Goal: Task Accomplishment & Management: Manage account settings

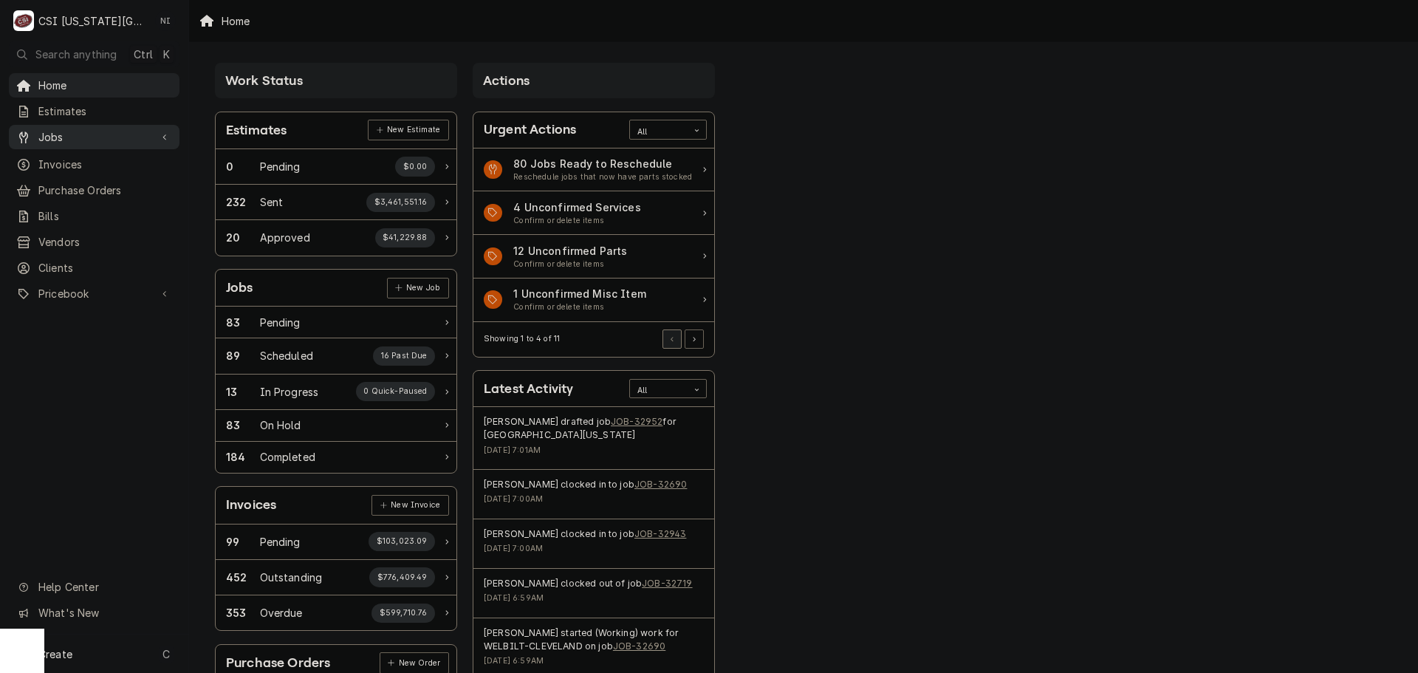
click at [115, 131] on span "Jobs" at bounding box center [94, 137] width 112 height 16
click at [128, 160] on span "Jobs" at bounding box center [105, 163] width 134 height 16
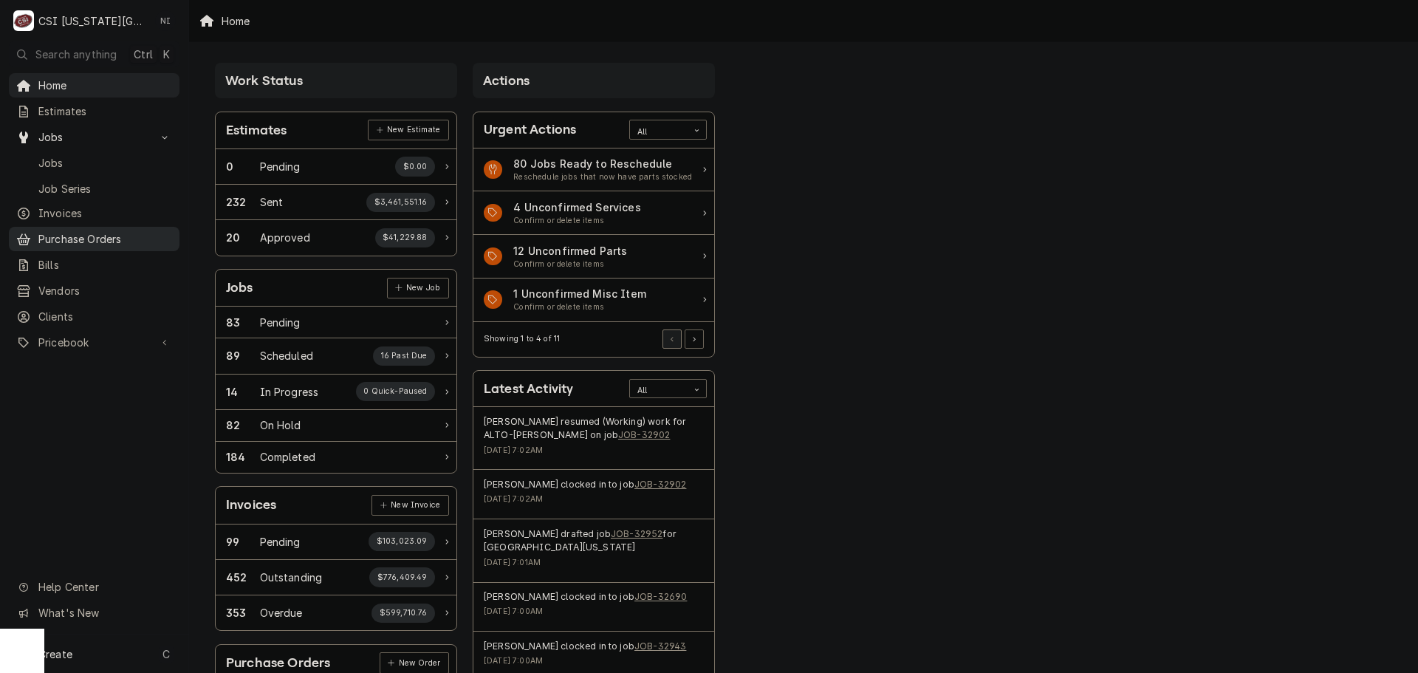
click at [120, 239] on span "Purchase Orders" at bounding box center [105, 239] width 134 height 16
click at [111, 340] on span "Pricebook" at bounding box center [94, 343] width 112 height 16
click at [109, 386] on span "Parts & Materials" at bounding box center [105, 394] width 134 height 16
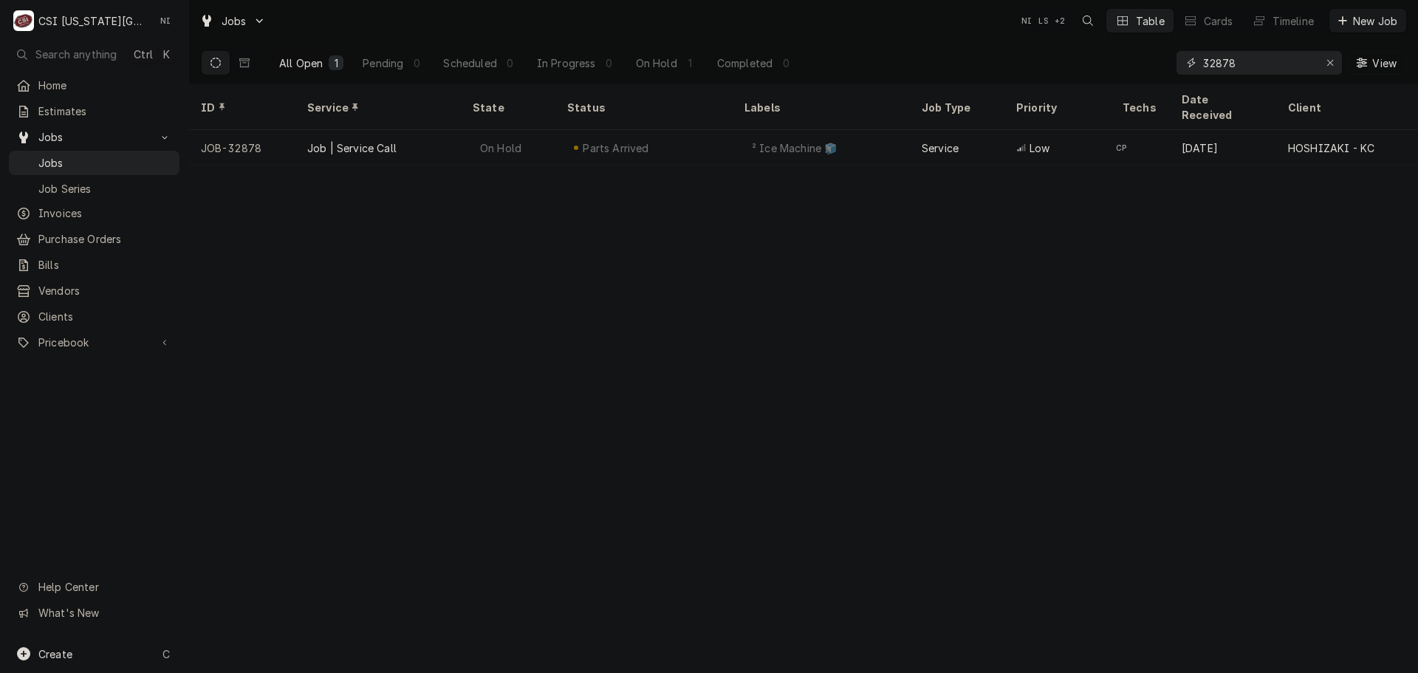
click at [1328, 62] on icon "Erase input" at bounding box center [1331, 63] width 8 height 10
click at [1314, 62] on input "Dynamic Content Wrapper" at bounding box center [1258, 63] width 111 height 24
paste input "32946"
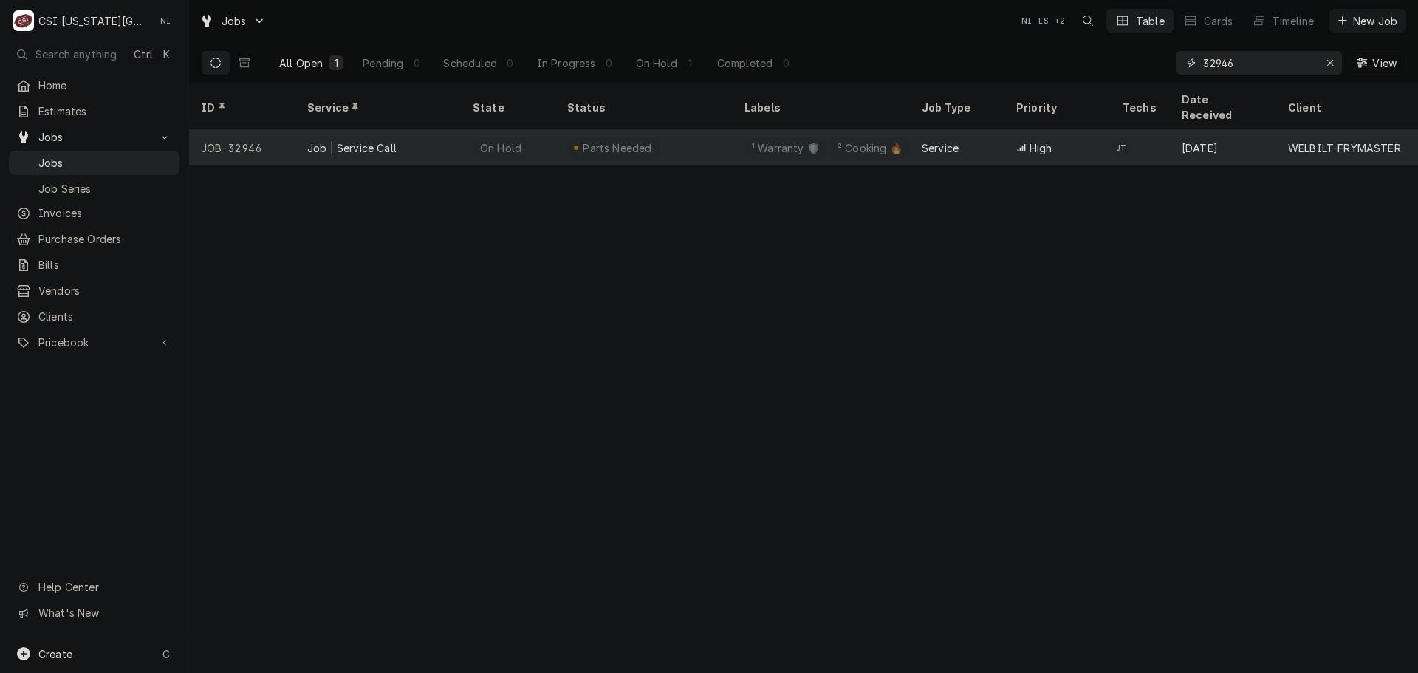
type input "32946"
click at [482, 137] on div "On Hold" at bounding box center [501, 147] width 56 height 21
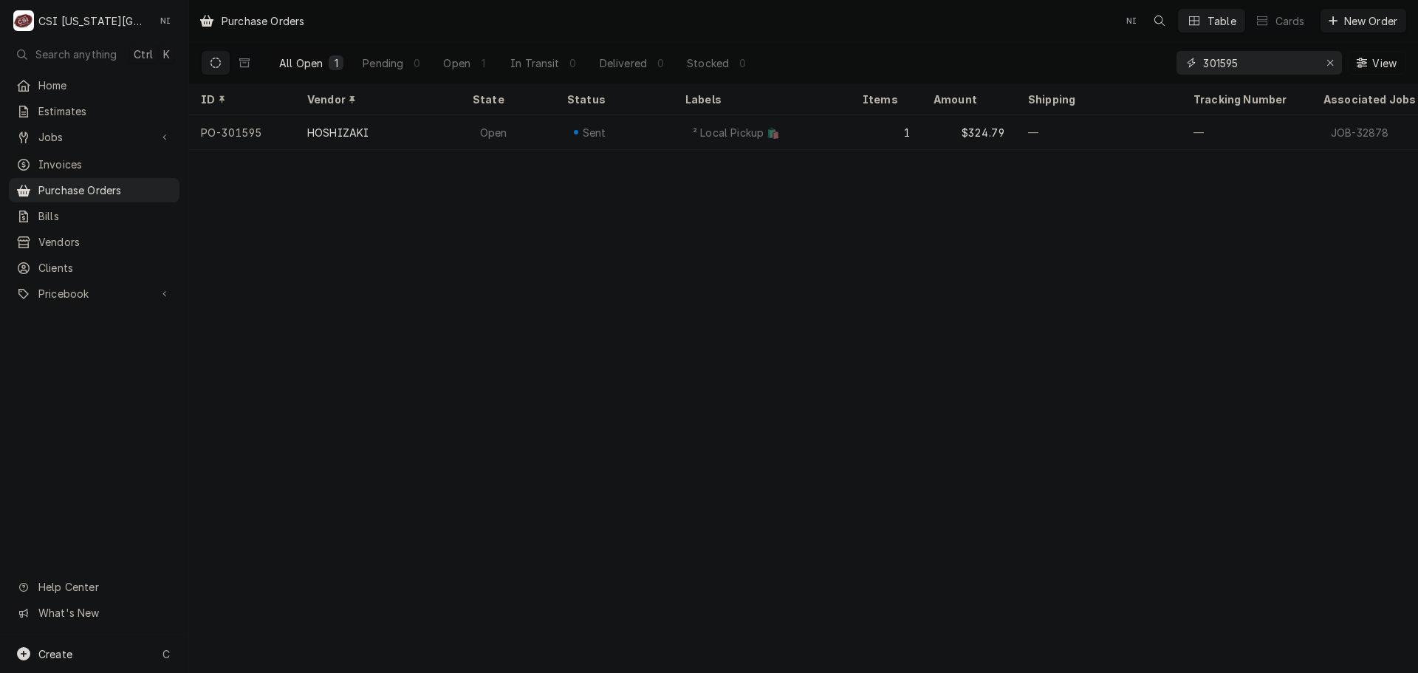
drag, startPoint x: 1250, startPoint y: 62, endPoint x: 1000, endPoint y: 69, distance: 249.8
click at [1001, 69] on div "All Open 1 Pending 0 Open 1 In Transit 0 Delivered 0 Stocked 0 301595 View" at bounding box center [804, 62] width 1206 height 41
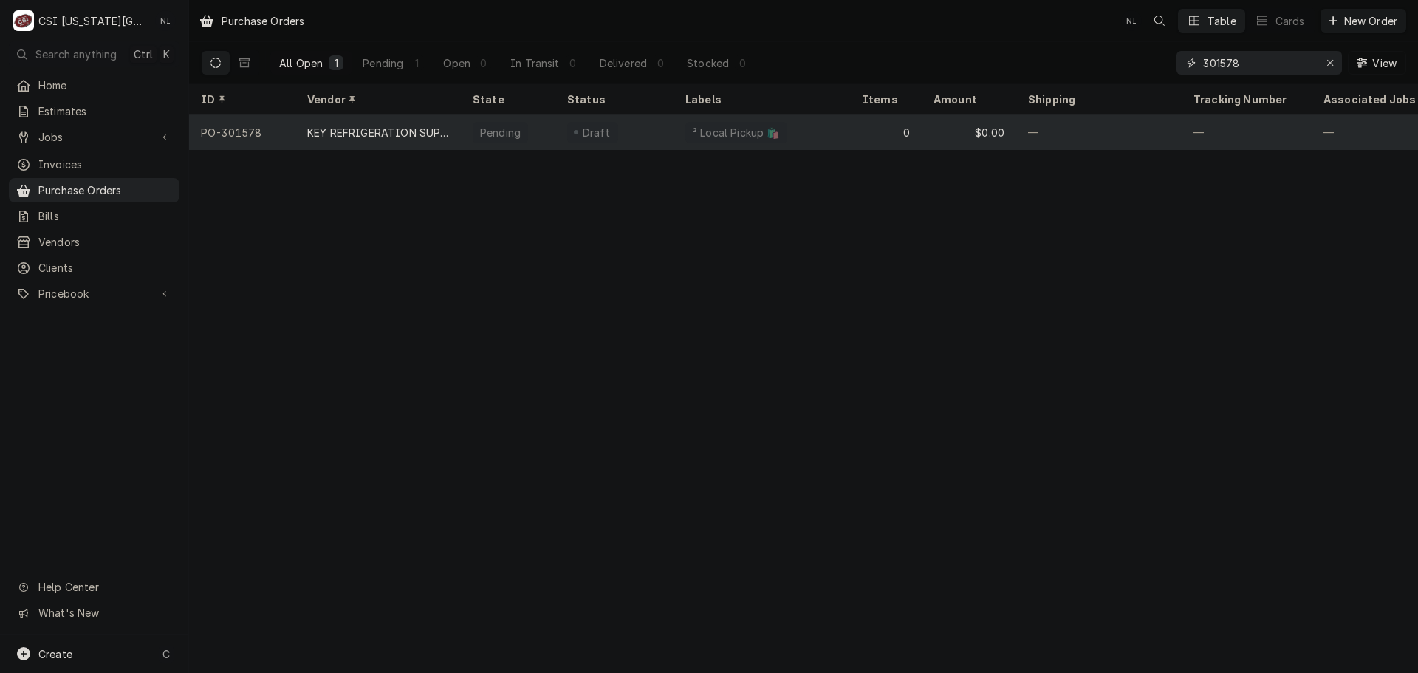
type input "301578"
click at [674, 124] on div "² Local Pickup 🛍️" at bounding box center [762, 132] width 177 height 35
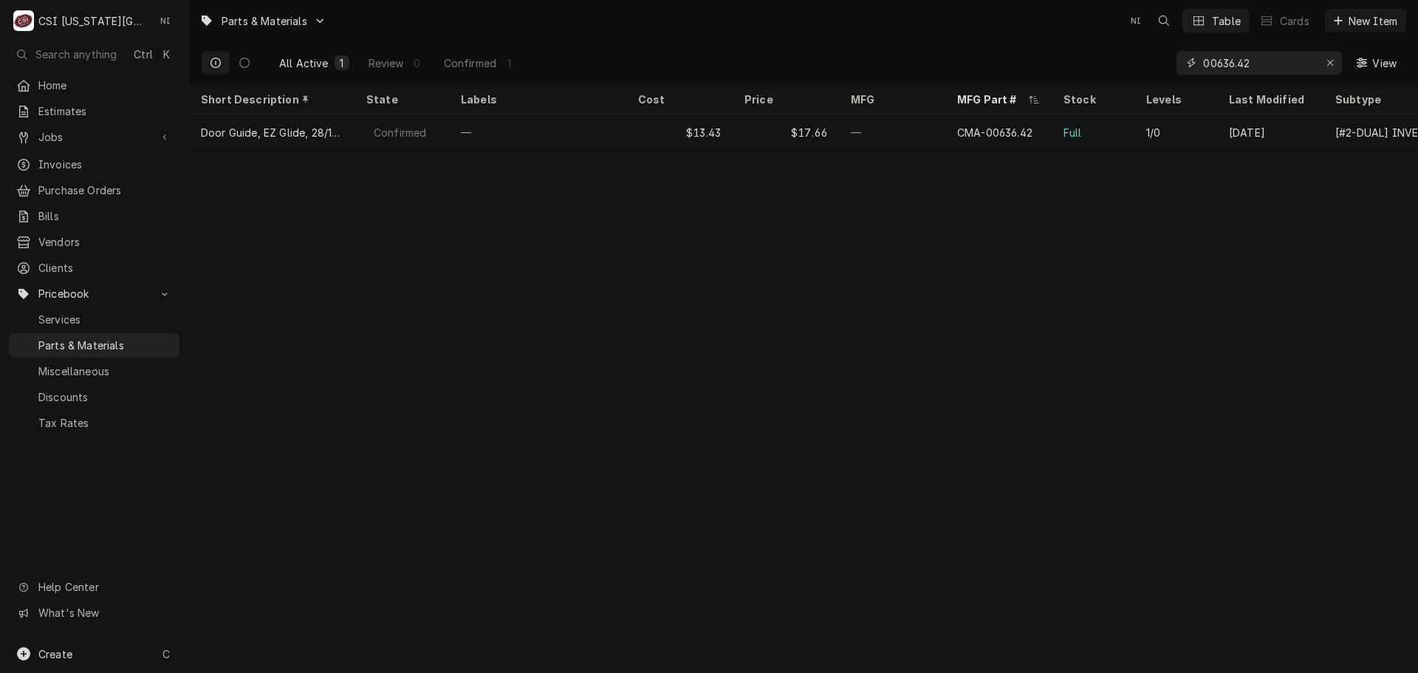
drag, startPoint x: 1332, startPoint y: 65, endPoint x: 1336, endPoint y: 74, distance: 9.6
click at [1331, 65] on icon "Erase input" at bounding box center [1331, 63] width 8 height 10
paste input "8075808"
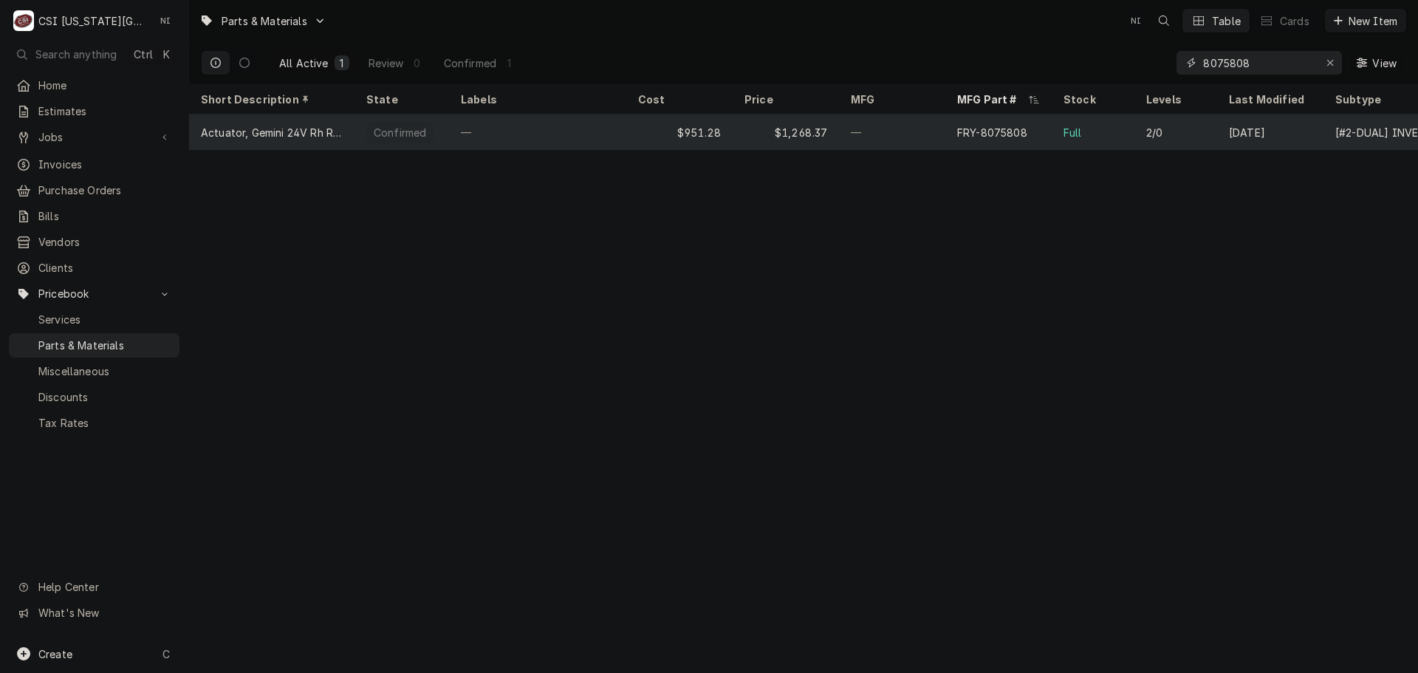
type input "8075808"
click at [861, 133] on div "—" at bounding box center [892, 132] width 106 height 35
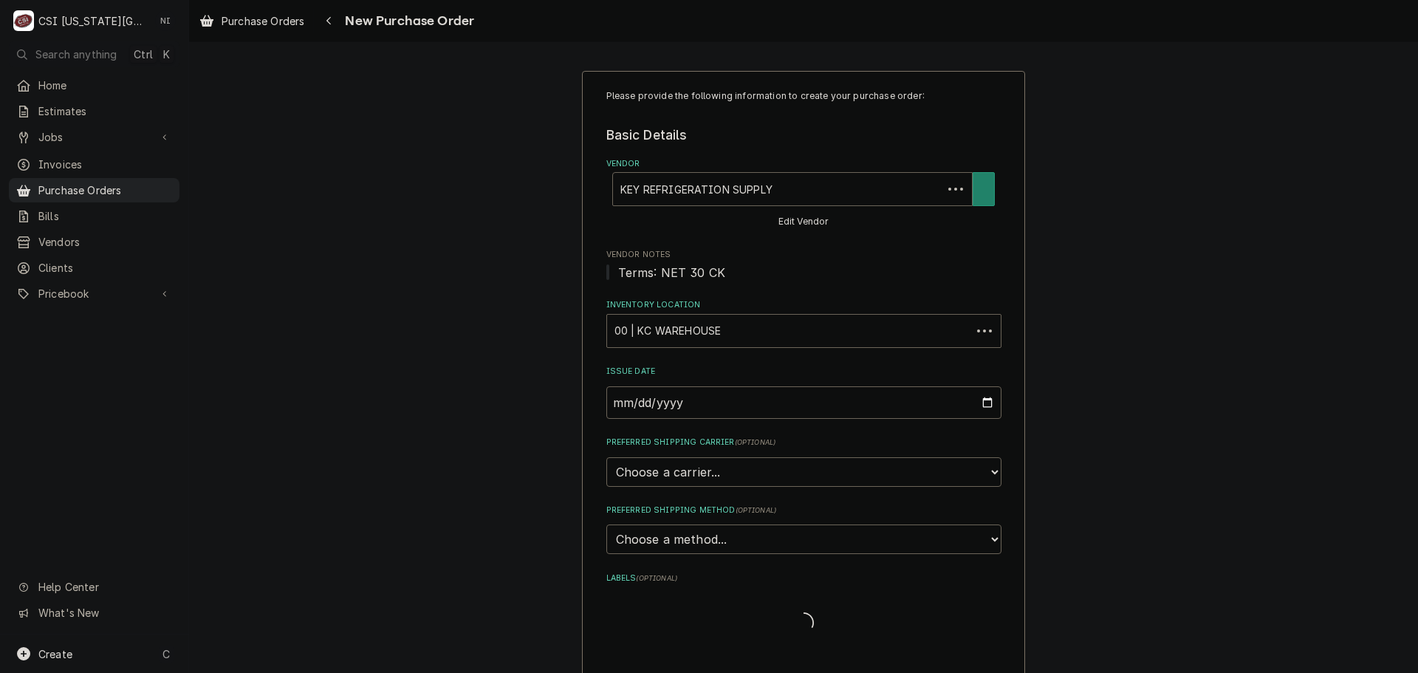
type textarea "x"
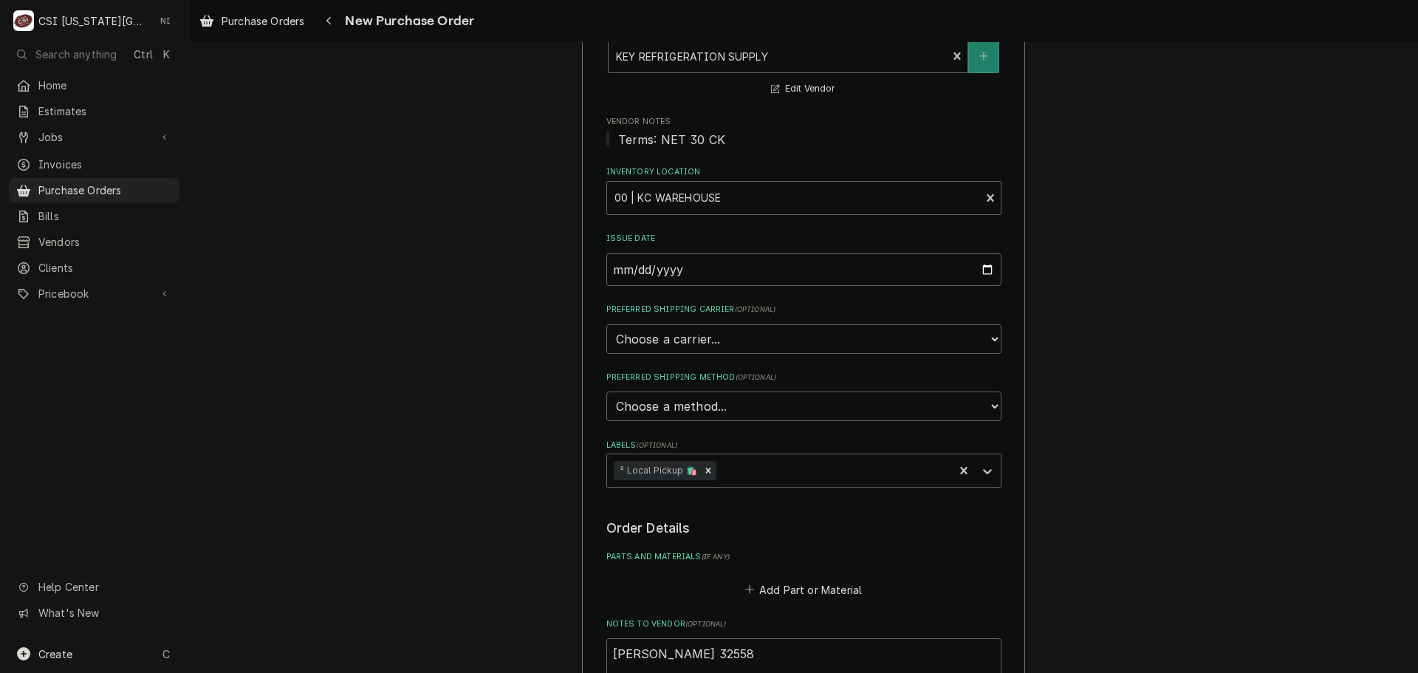
scroll to position [295, 0]
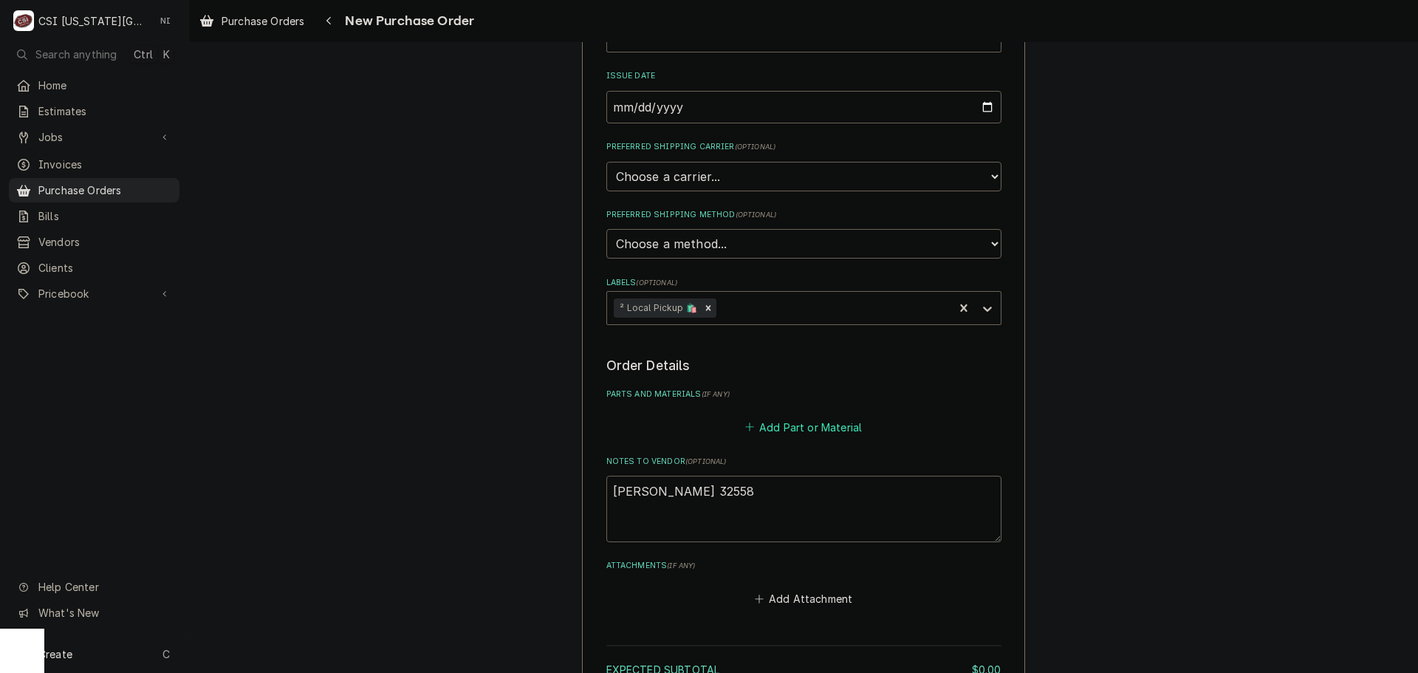
click at [805, 431] on button "Add Part or Material" at bounding box center [803, 427] width 122 height 21
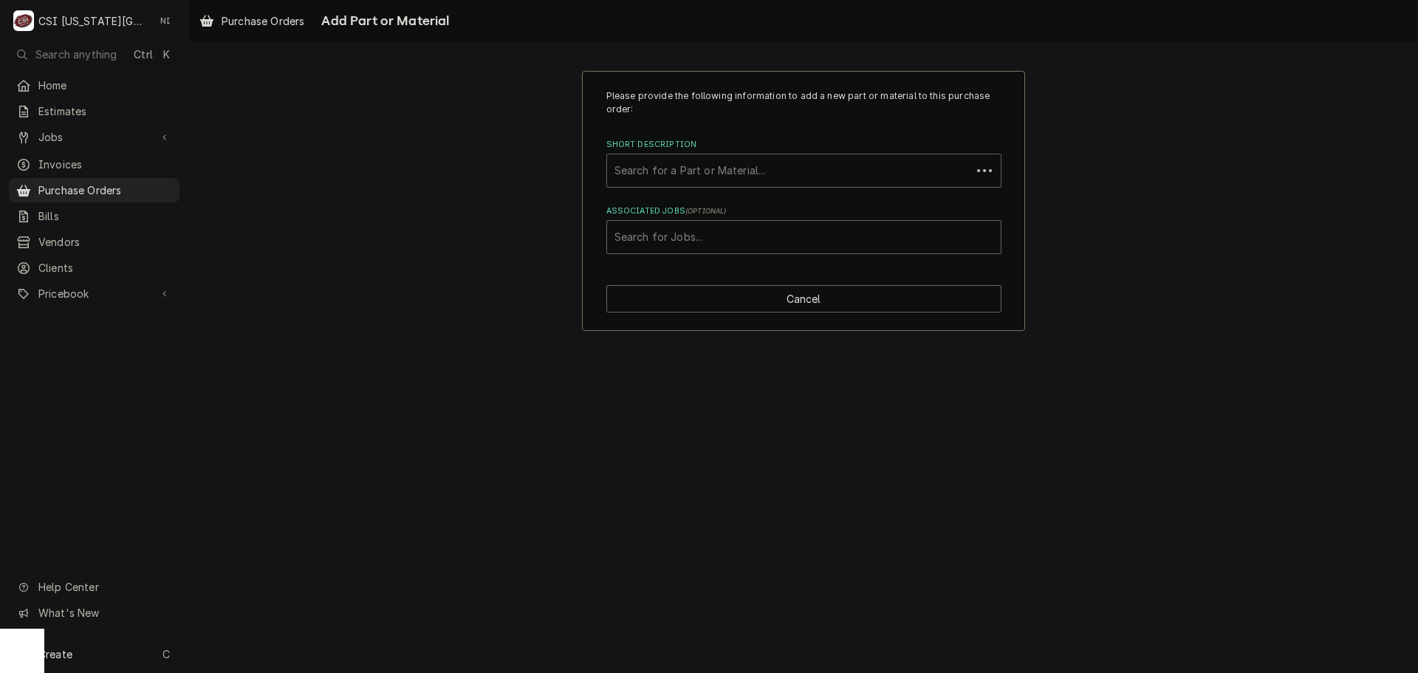
click at [734, 172] on div "Short Description" at bounding box center [789, 170] width 349 height 27
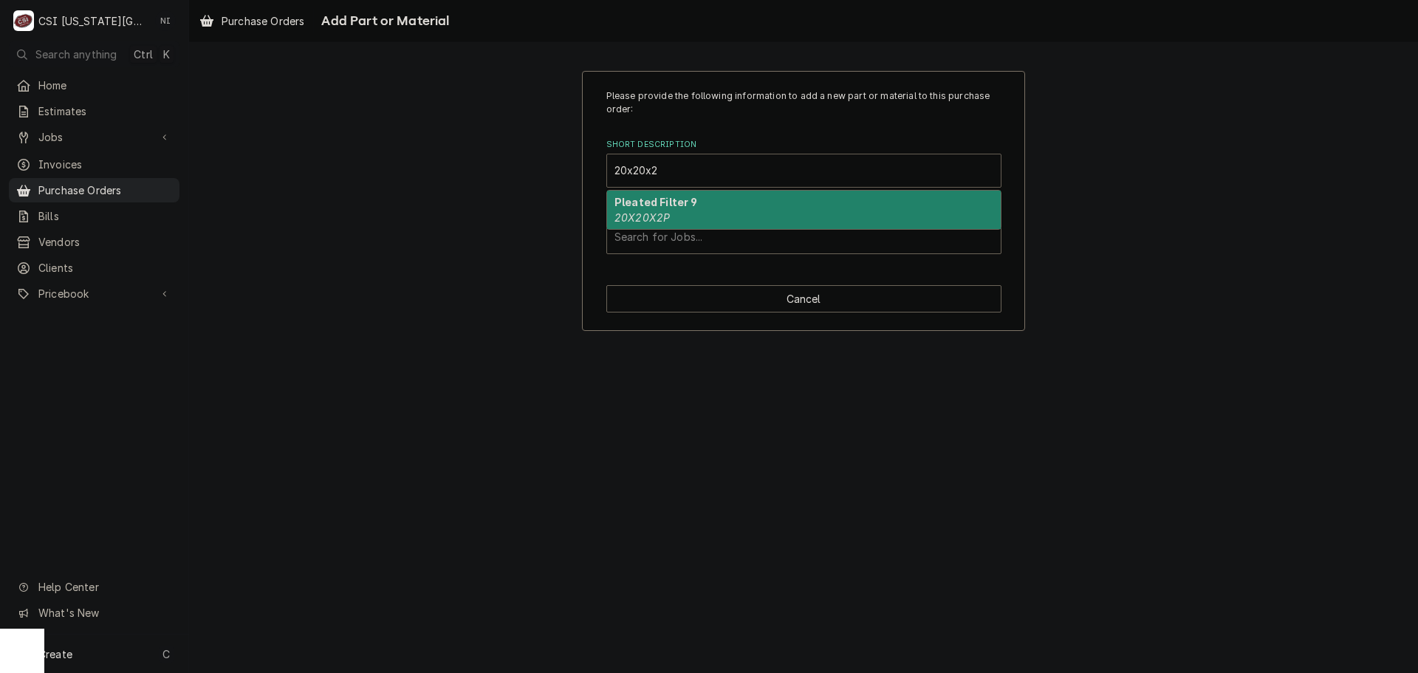
type input "20x20x2p"
click at [718, 209] on div "Pleated Filter 9 20X20X2P" at bounding box center [804, 210] width 394 height 38
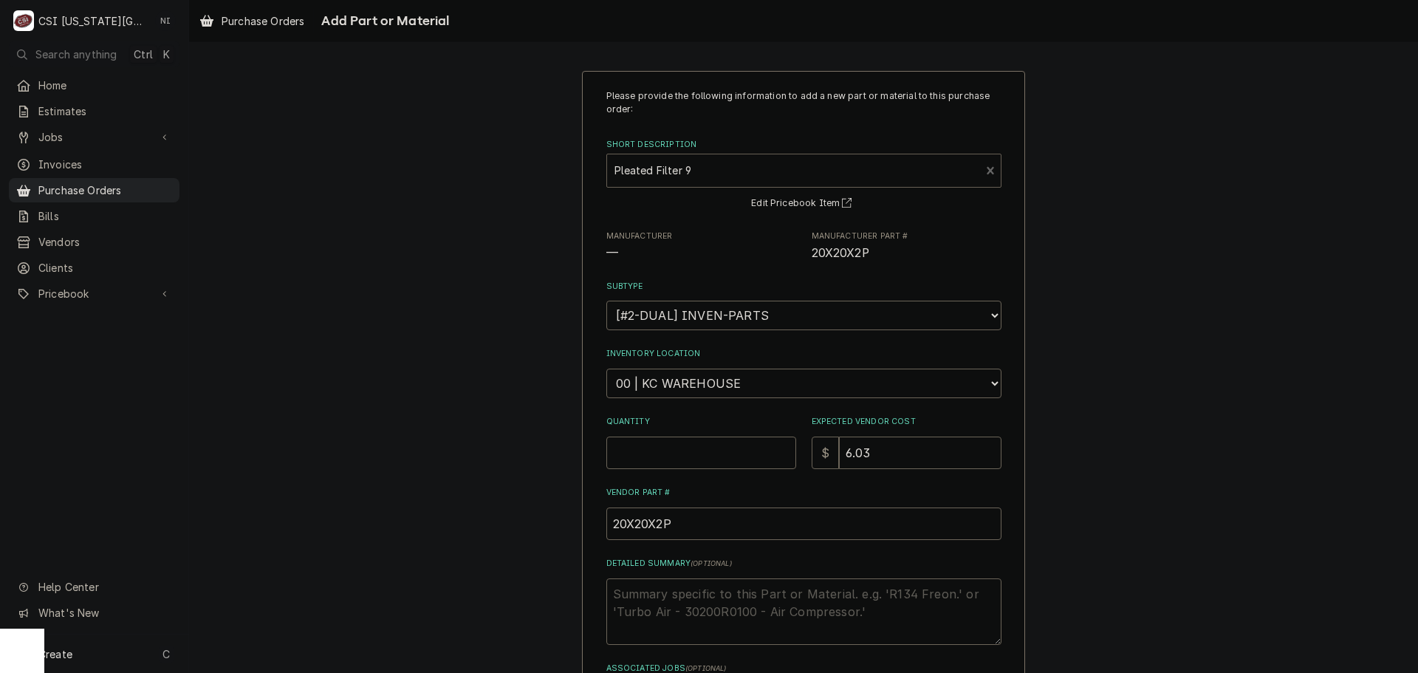
type textarea "x"
click at [705, 383] on select "Choose a location... 00 | KC WAREHOUSE 00 | MAIN WAREHOUSE 01 | BRIAN BREAZIER …" at bounding box center [804, 384] width 395 height 30
select select "2698"
click at [607, 369] on select "Choose a location... 00 | KC WAREHOUSE 00 | MAIN WAREHOUSE 01 | BRIAN BREAZIER …" at bounding box center [804, 384] width 395 height 30
click at [676, 451] on input "Quantity" at bounding box center [702, 453] width 190 height 33
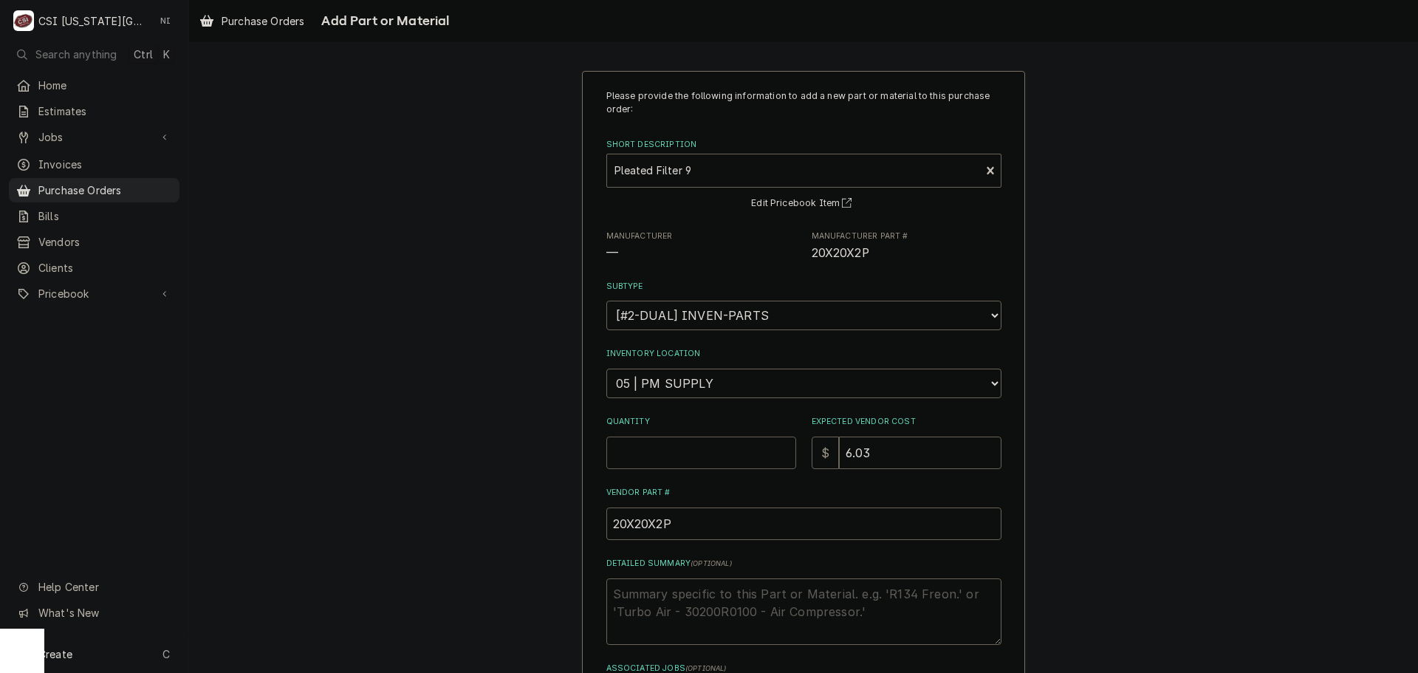
type textarea "x"
type input "4"
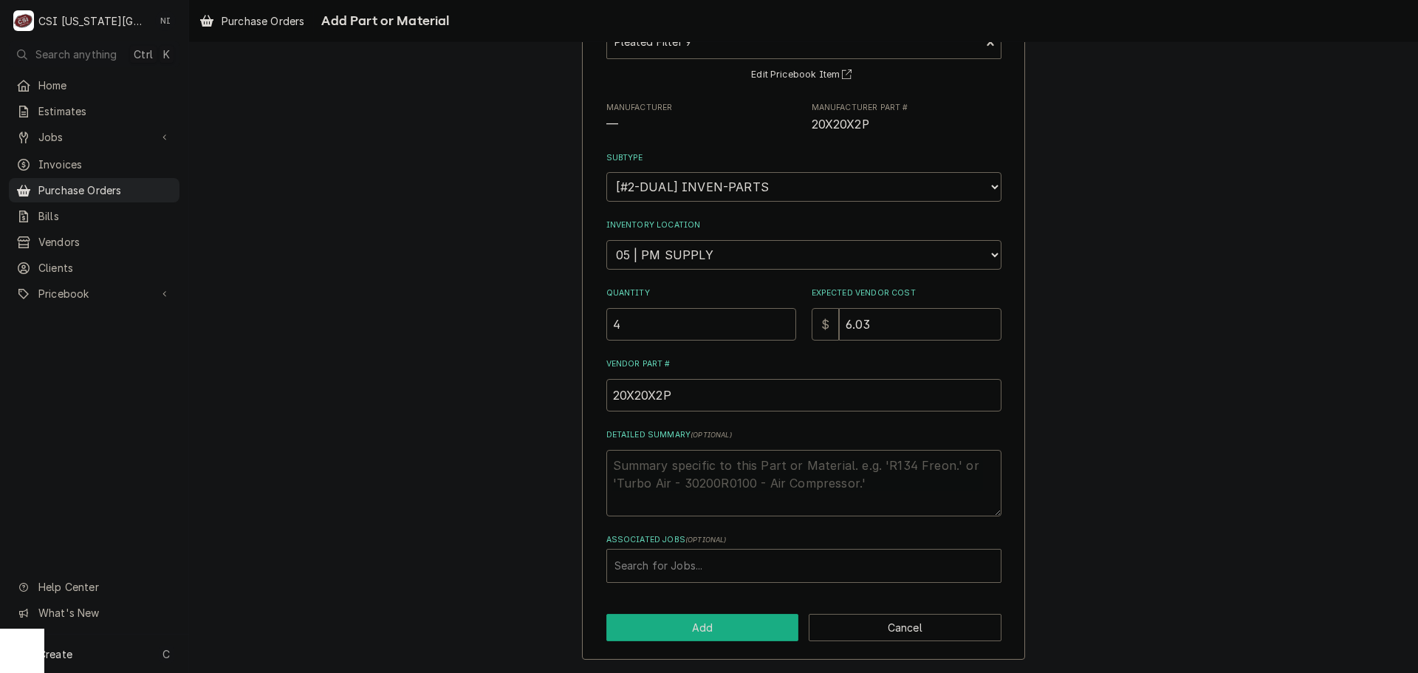
click at [684, 627] on button "Add" at bounding box center [703, 627] width 193 height 27
type textarea "x"
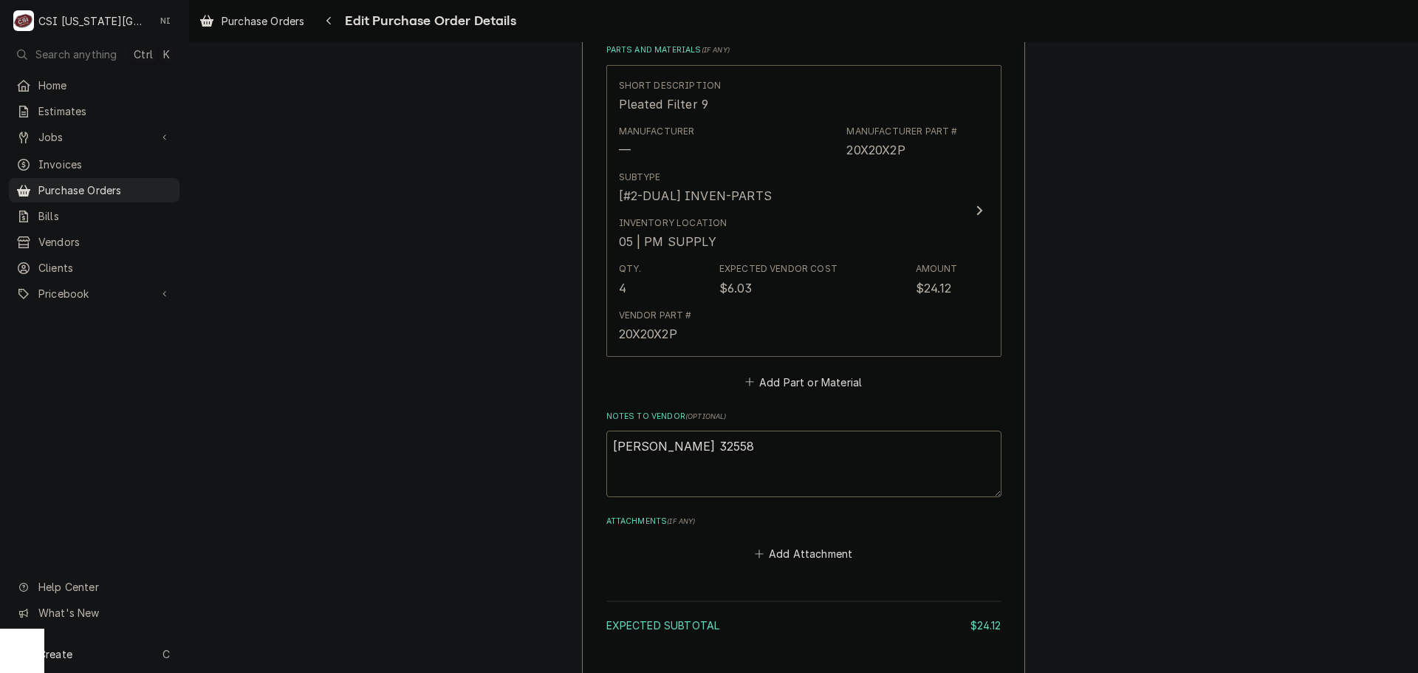
scroll to position [813, 0]
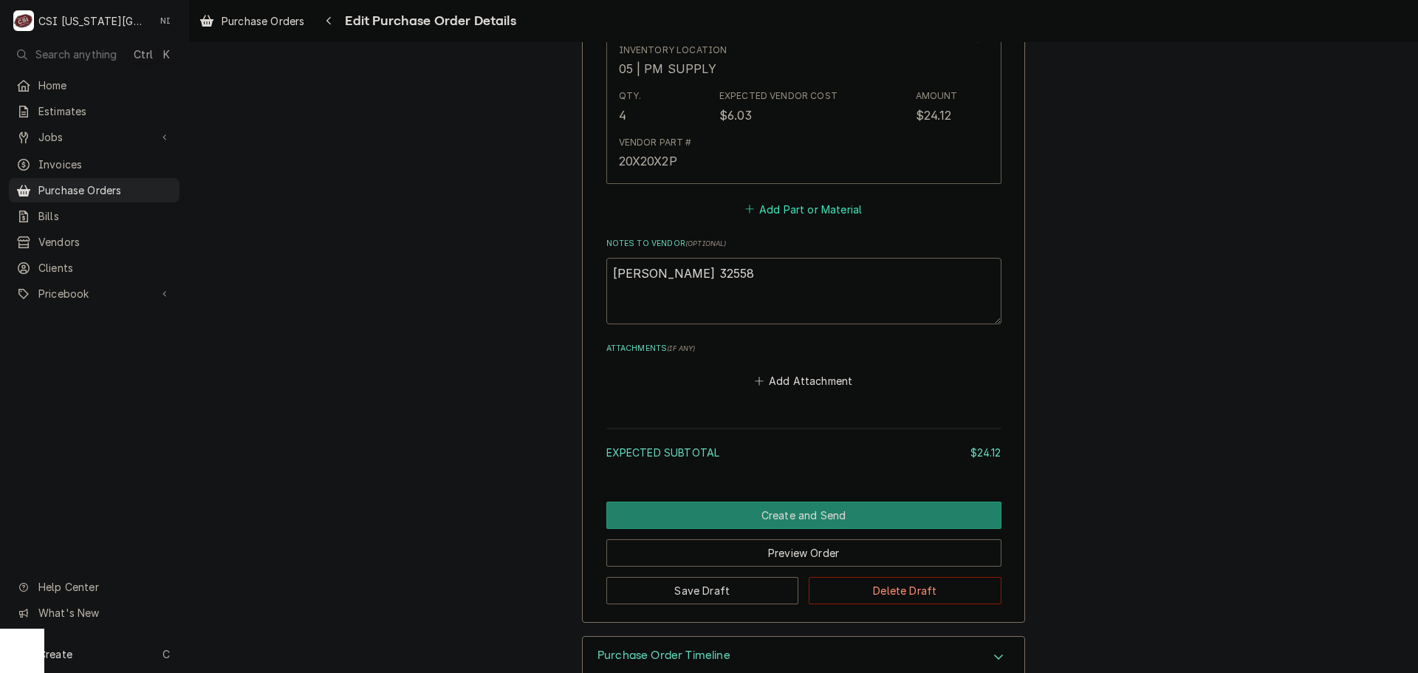
click at [768, 212] on button "Add Part or Material" at bounding box center [803, 209] width 122 height 21
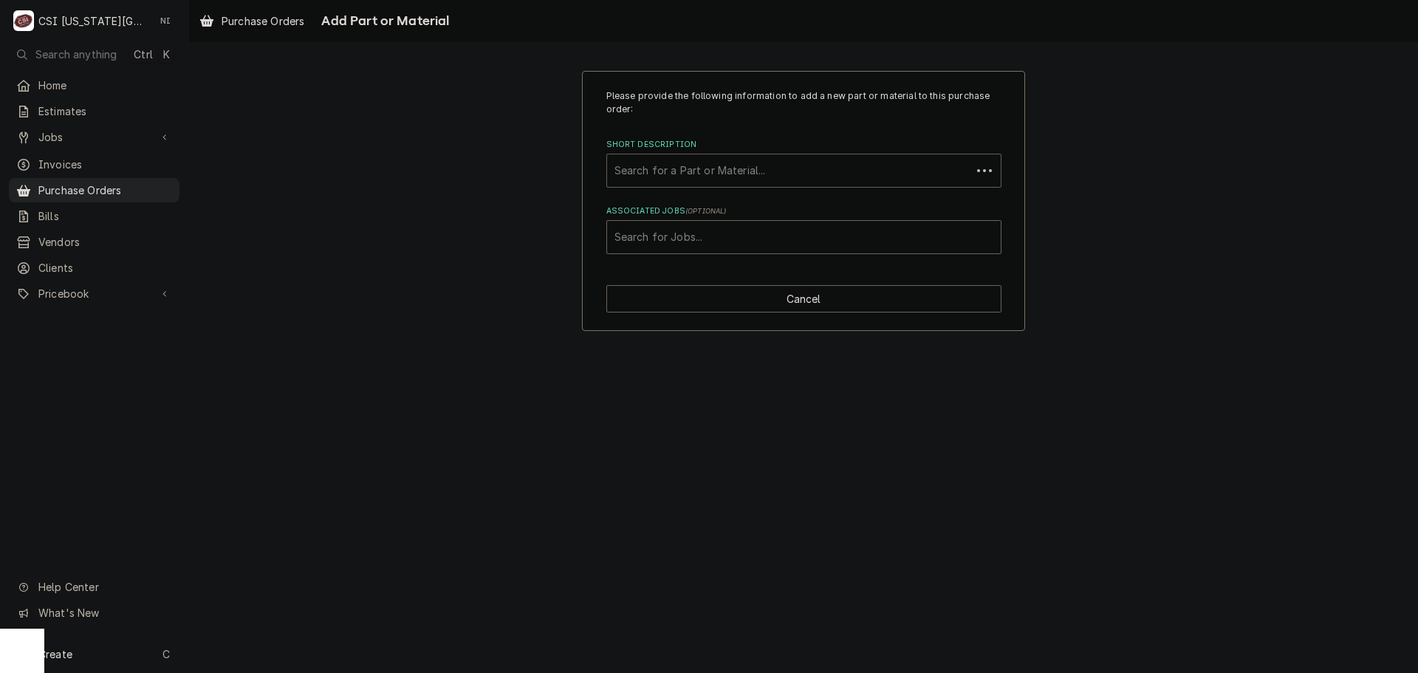
drag, startPoint x: 722, startPoint y: 174, endPoint x: 733, endPoint y: 177, distance: 11.7
click at [722, 175] on div "Short Description" at bounding box center [789, 170] width 349 height 27
type input "20x25x2p"
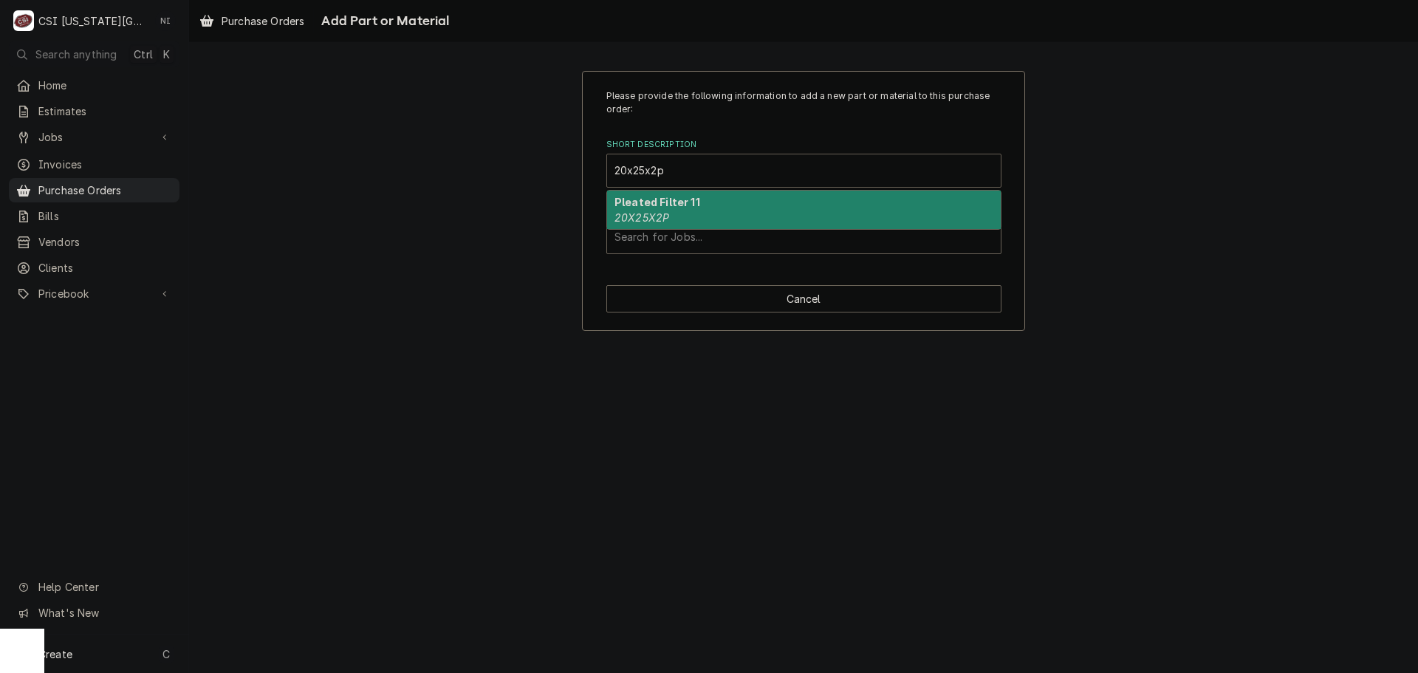
click at [666, 211] on em "20X25X2P" at bounding box center [642, 217] width 55 height 13
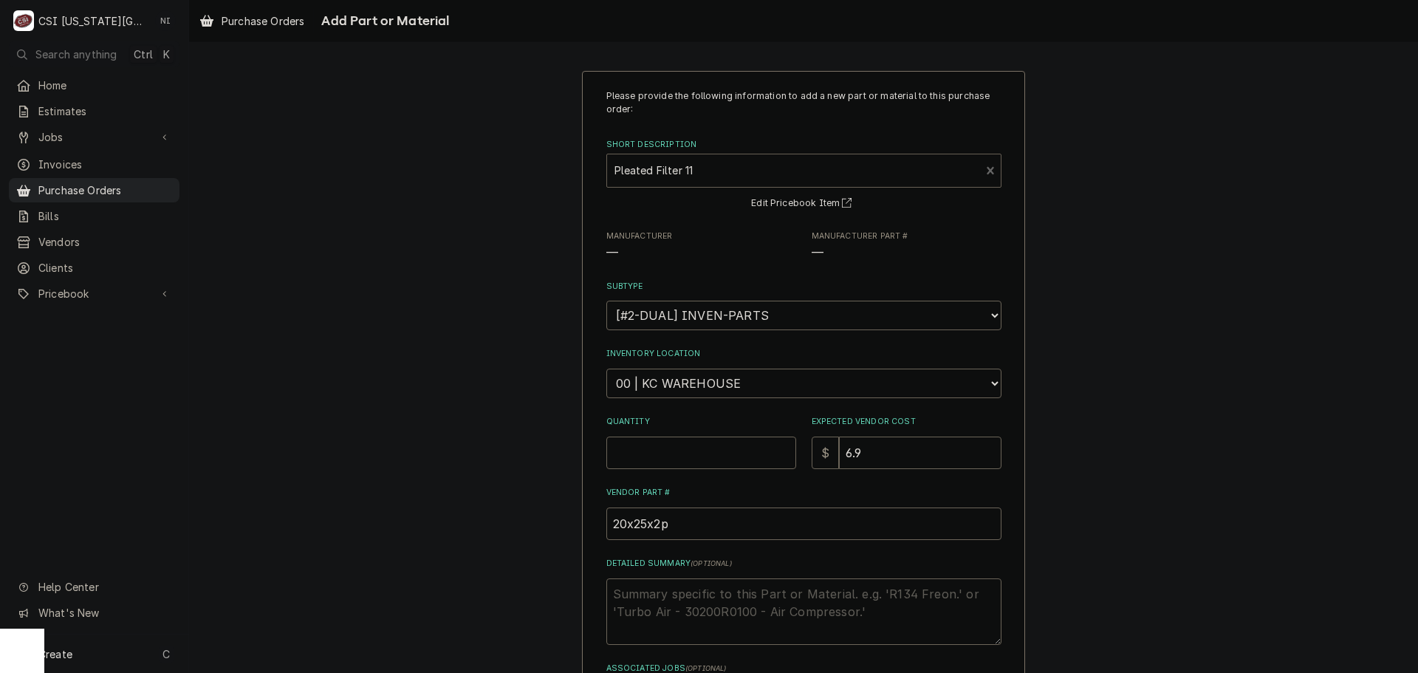
type textarea "x"
click at [700, 389] on select "Choose a location... 00 | KC WAREHOUSE 00 | MAIN WAREHOUSE 01 | BRIAN BREAZIER …" at bounding box center [804, 384] width 395 height 30
select select "2698"
click at [607, 369] on select "Choose a location... 00 | KC WAREHOUSE 00 | MAIN WAREHOUSE 01 | BRIAN BREAZIER …" at bounding box center [804, 384] width 395 height 30
click at [690, 448] on input "Quantity" at bounding box center [702, 453] width 190 height 33
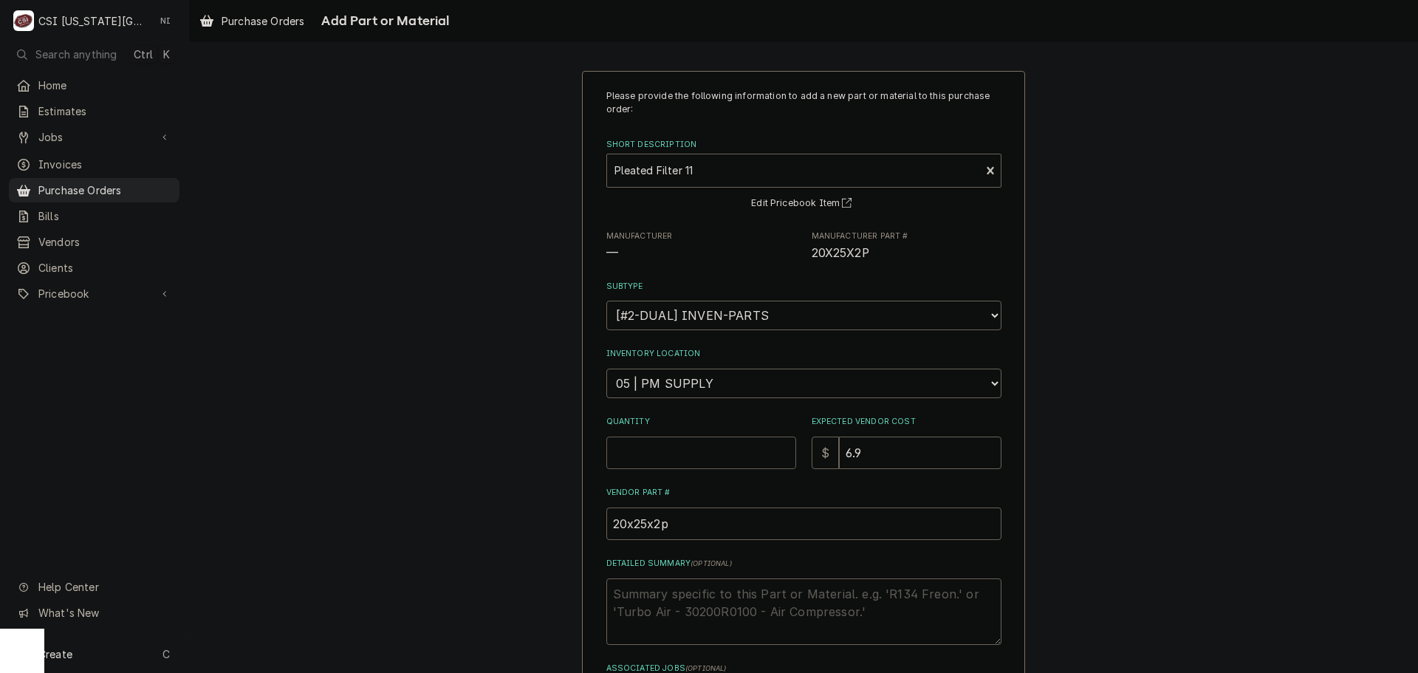
type textarea "x"
type input "1"
type textarea "x"
type input "16"
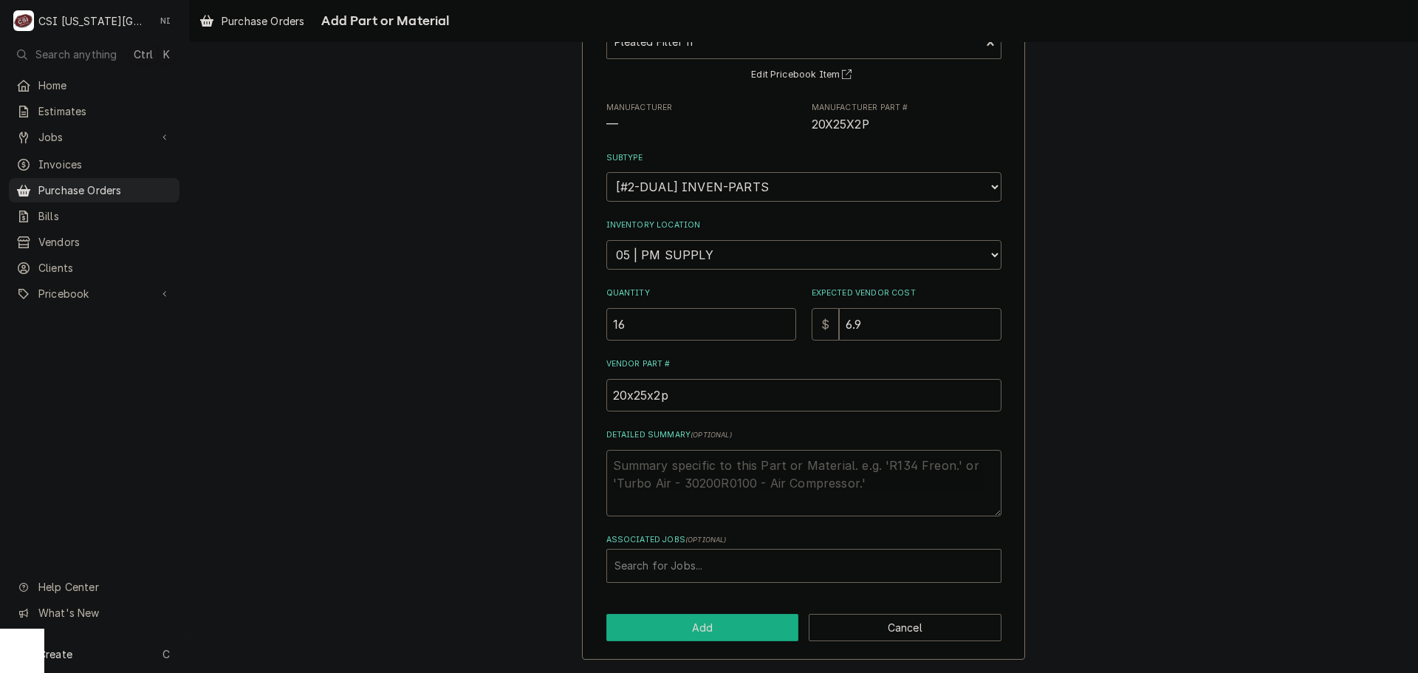
click at [704, 629] on button "Add" at bounding box center [703, 627] width 193 height 27
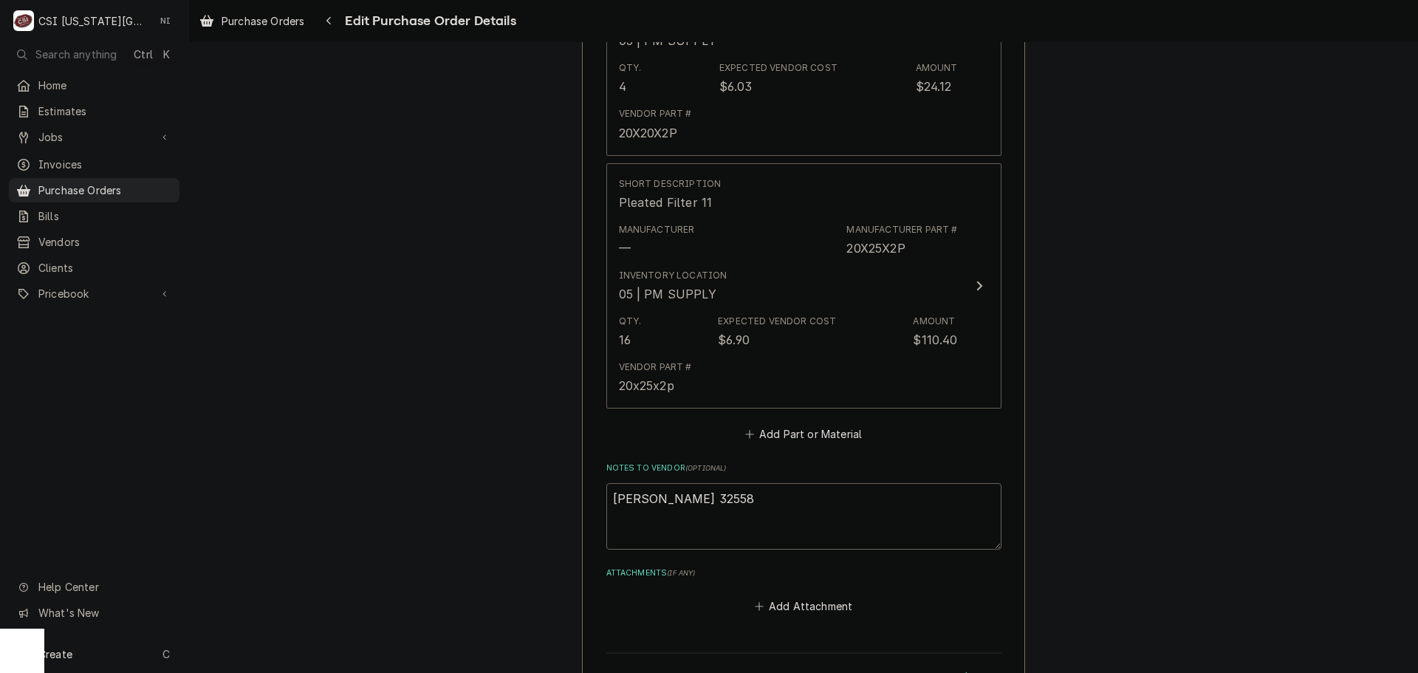
scroll to position [1144, 0]
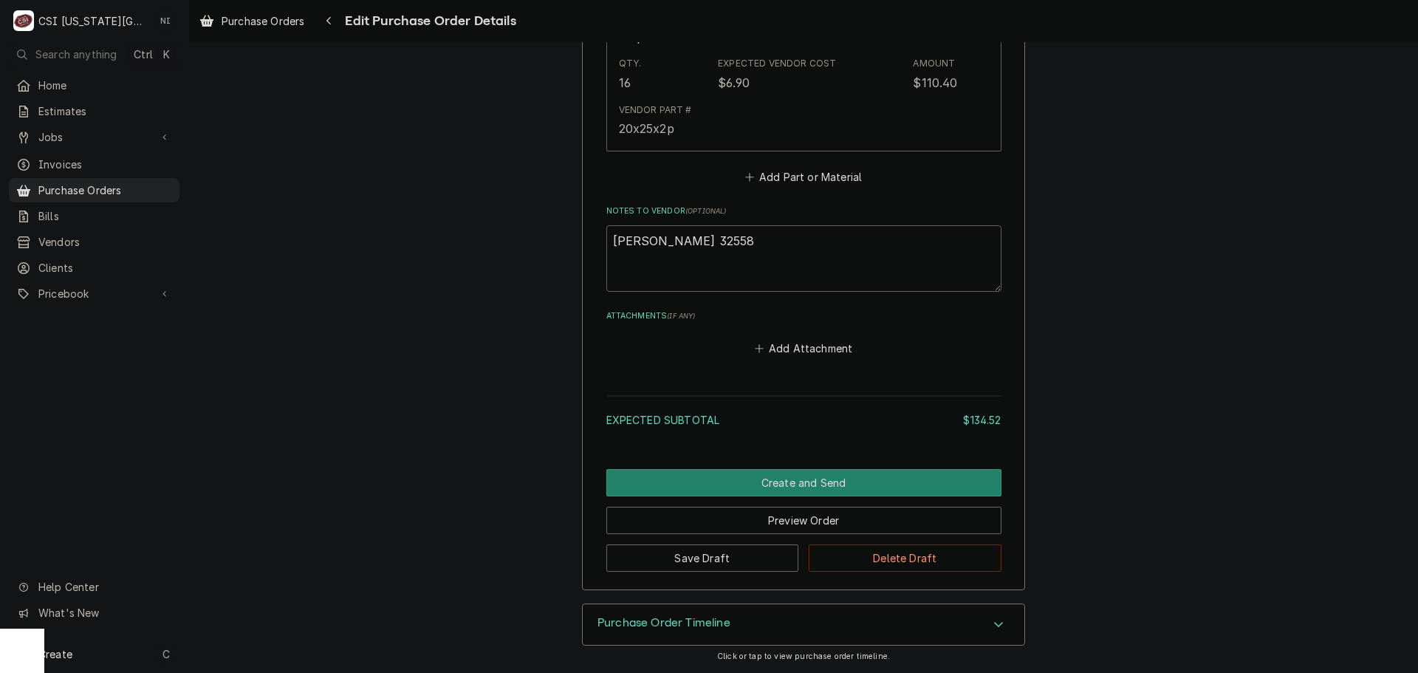
drag, startPoint x: 707, startPoint y: 240, endPoint x: 693, endPoint y: 244, distance: 14.5
click at [693, 244] on textarea "Brian G 32558" at bounding box center [804, 258] width 395 height 66
type textarea "x"
type textarea "Brian G 32558"
type textarea "x"
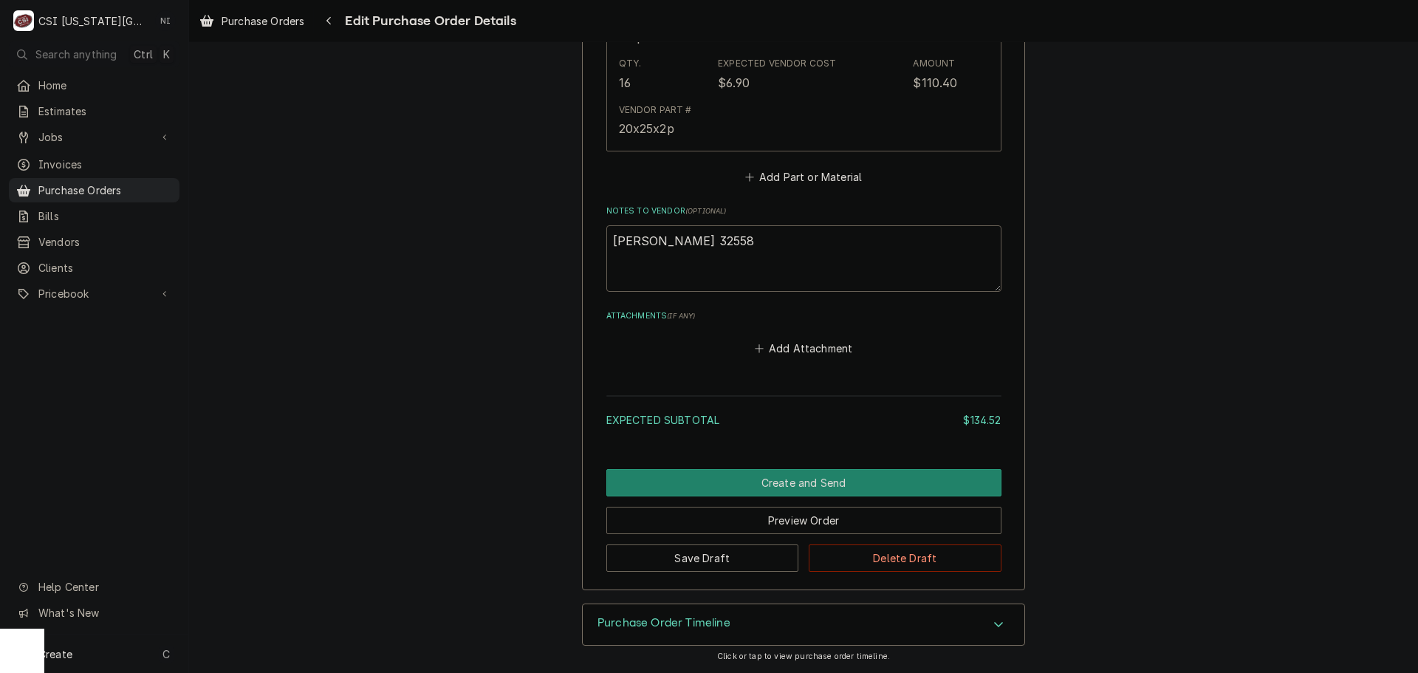
type textarea "Brian G 32558 p"
type textarea "x"
type textarea "Brian G 32558 pm"
type textarea "x"
type textarea "Brian G 32558 pm"
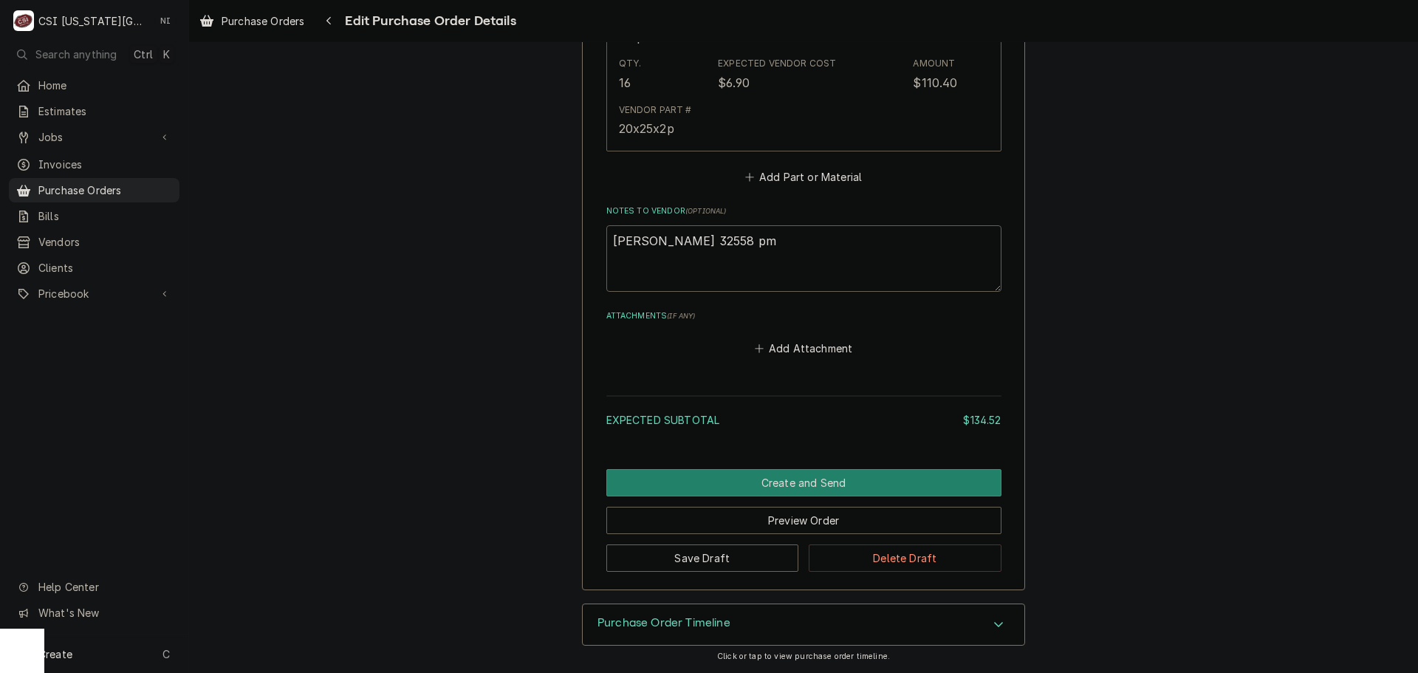
type textarea "x"
type textarea "Brian G 32558 pm f"
type textarea "x"
type textarea "Brian G 32558 pm fi"
type textarea "x"
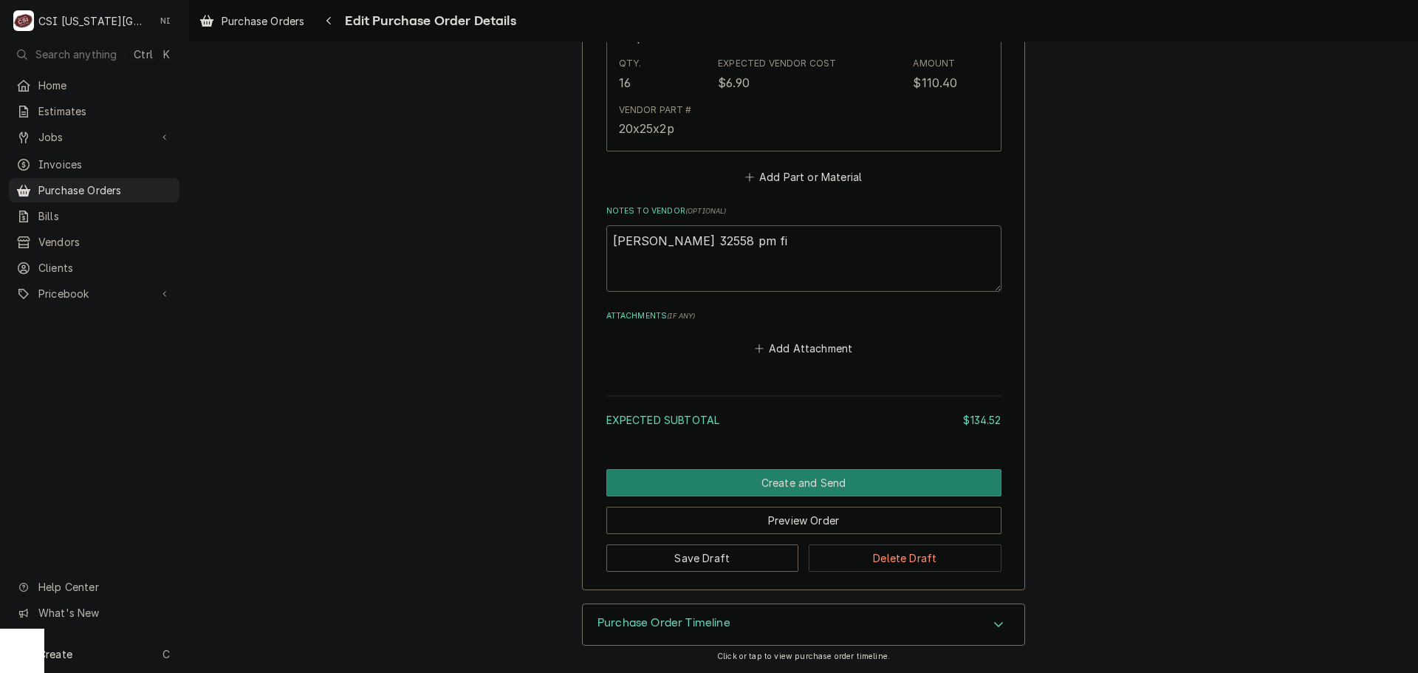
type textarea "Brian G 32558 pm fil"
type textarea "x"
type textarea "Brian G 32558 pm filt"
type textarea "x"
type textarea "Brian G 32558 pm filte"
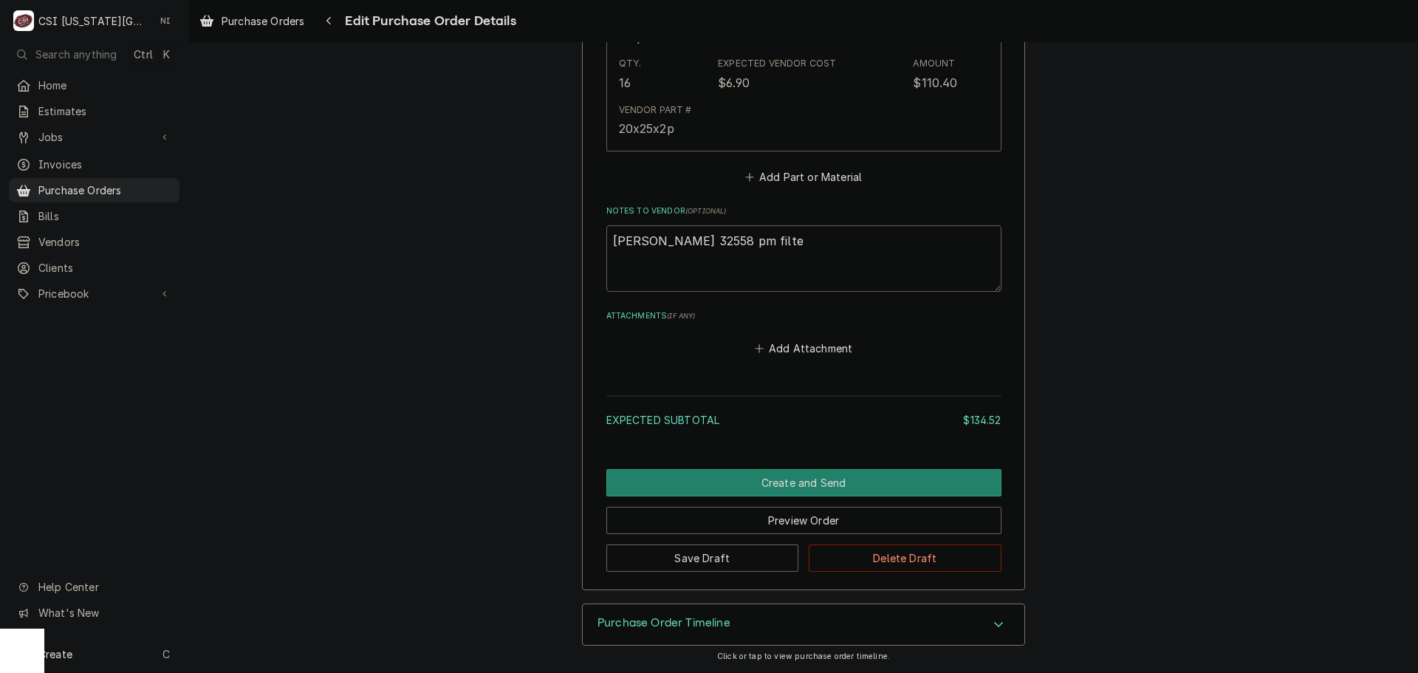
type textarea "x"
type textarea "Brian G 32558 pm filter"
type textarea "x"
type textarea "Brian G 32558 pm filters"
click at [728, 484] on button "Create and Send" at bounding box center [804, 482] width 395 height 27
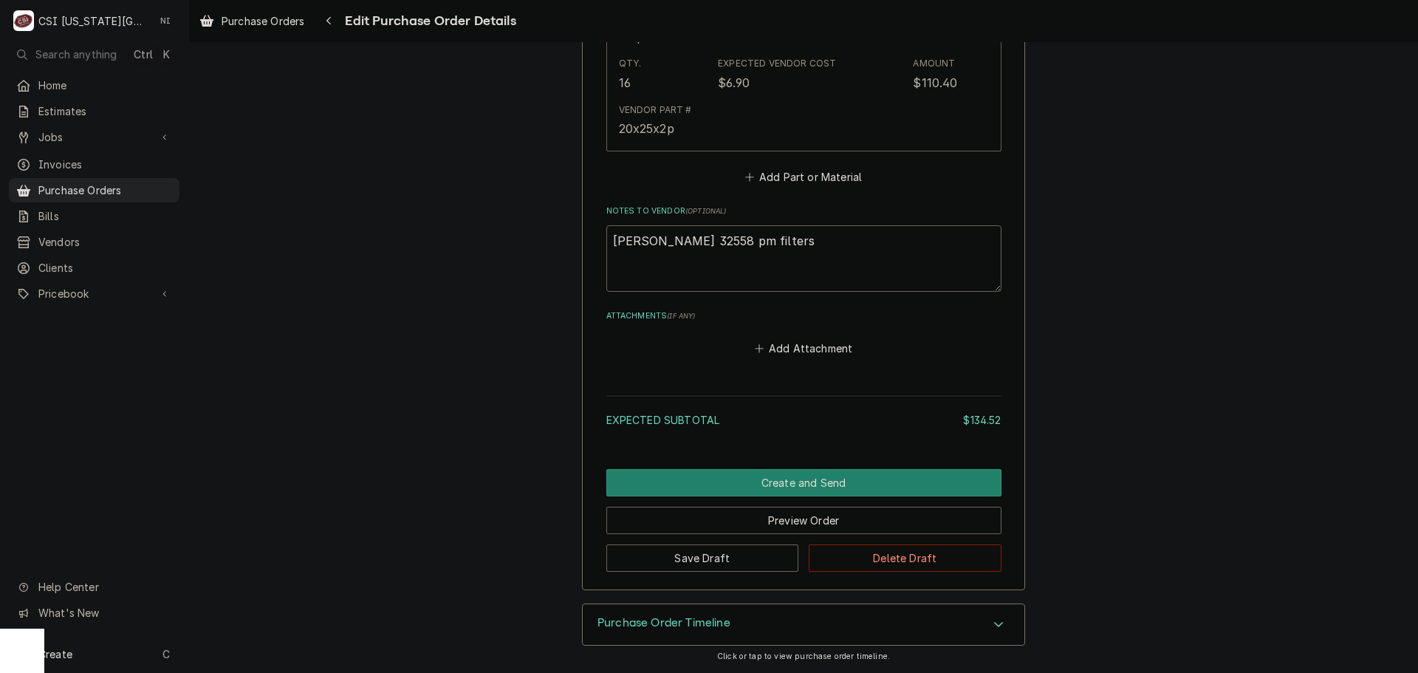
scroll to position [1099, 0]
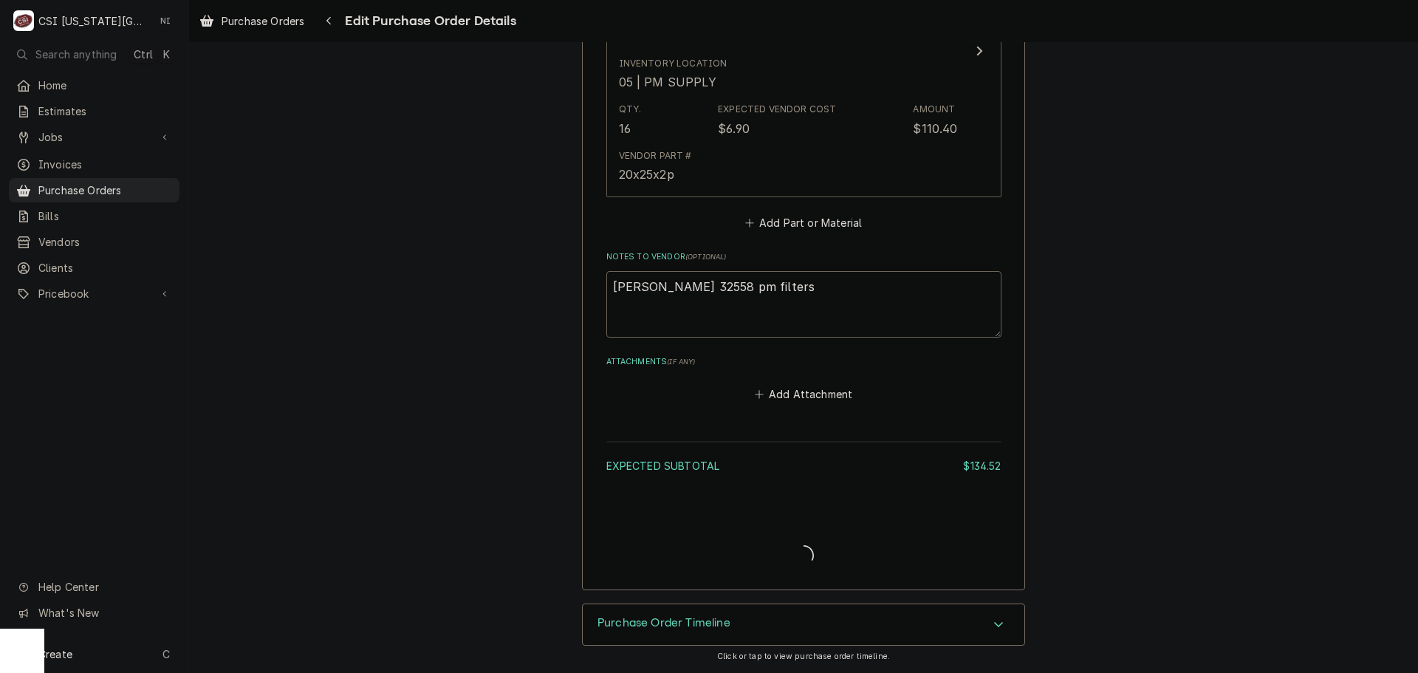
type textarea "x"
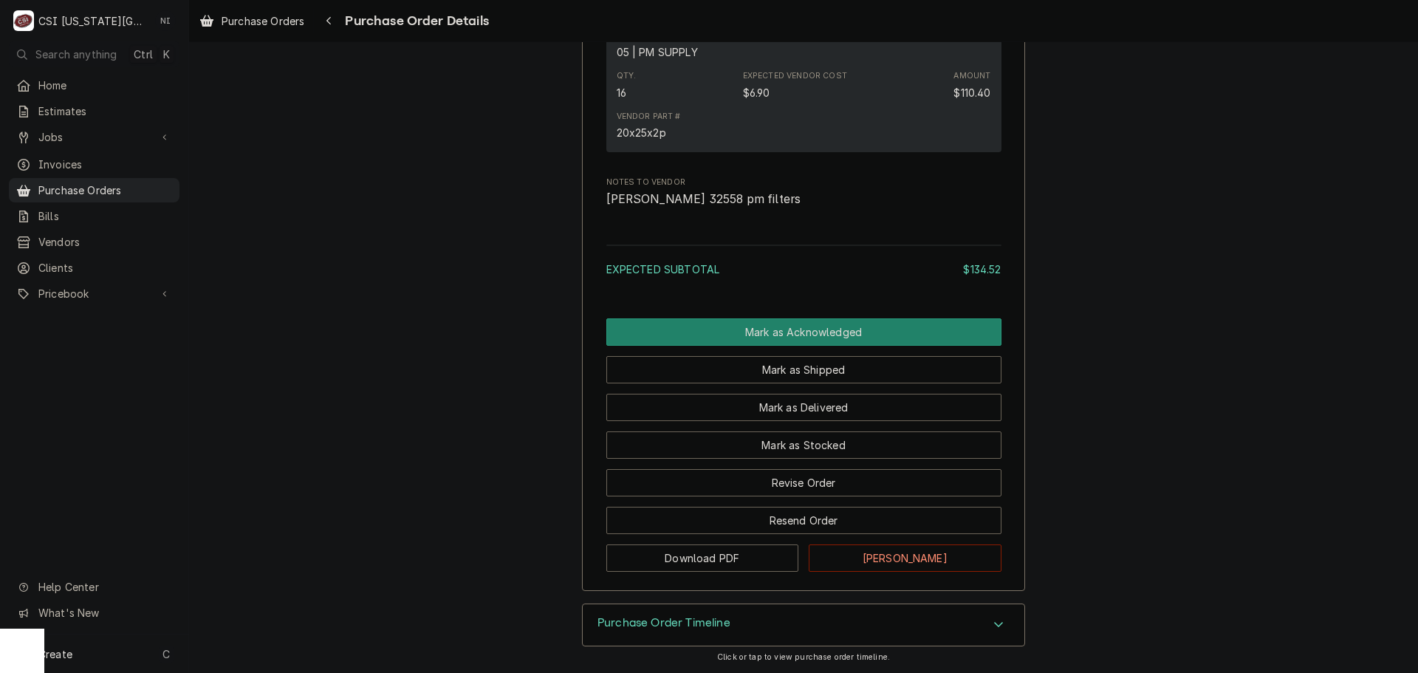
scroll to position [1334, 0]
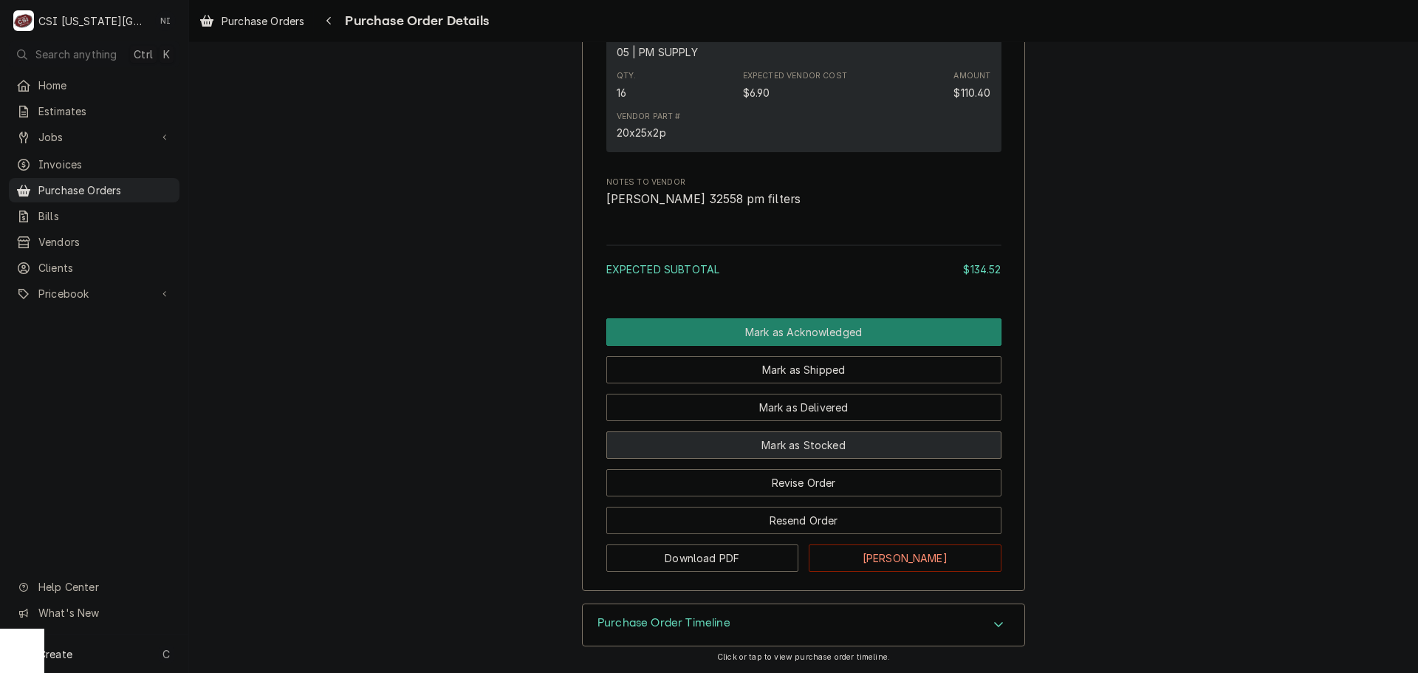
click at [827, 439] on button "Mark as Stocked" at bounding box center [804, 444] width 395 height 27
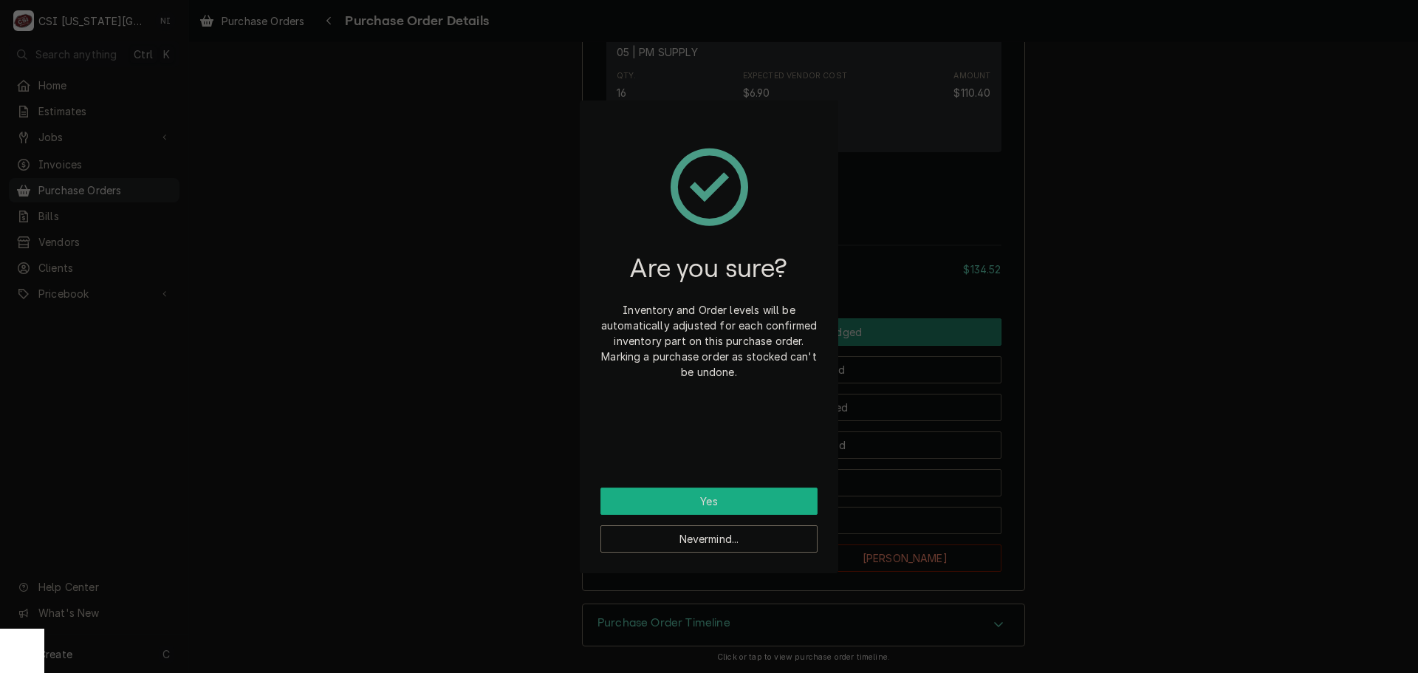
click at [778, 497] on button "Yes" at bounding box center [709, 501] width 217 height 27
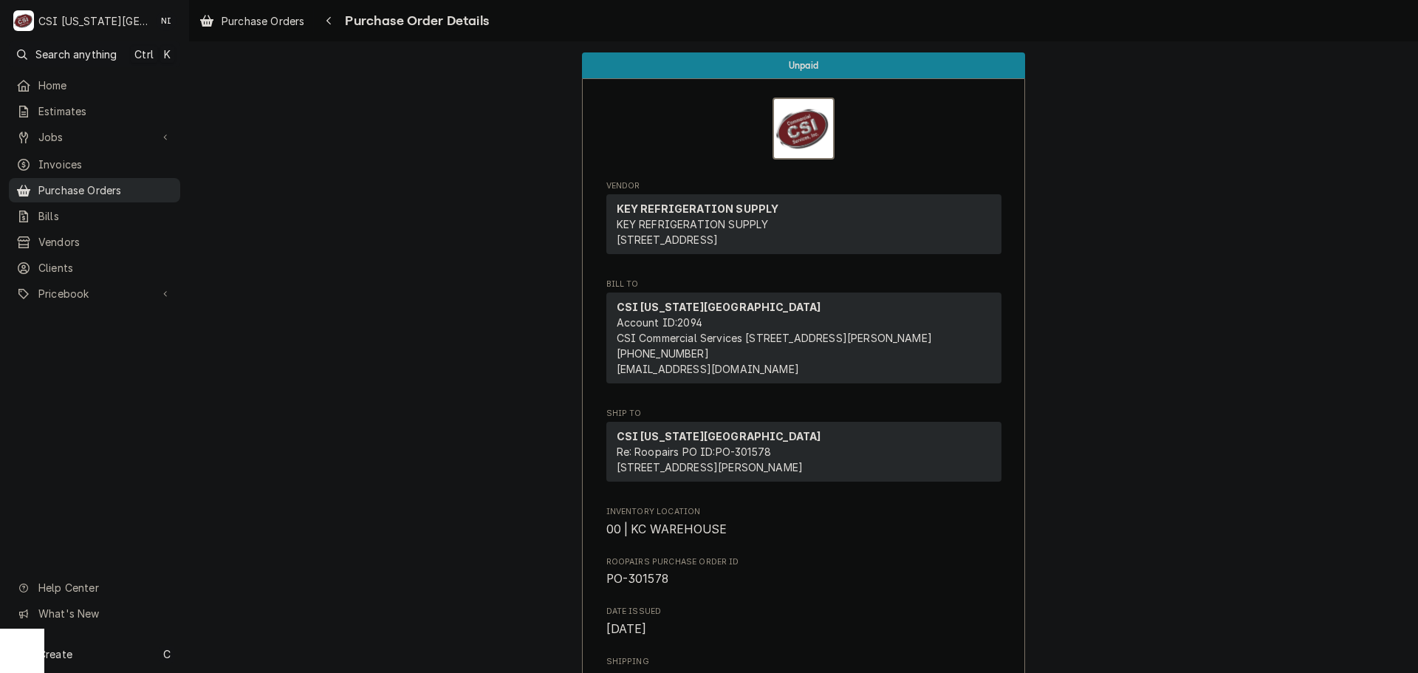
click at [100, 186] on span "Purchase Orders" at bounding box center [105, 190] width 134 height 16
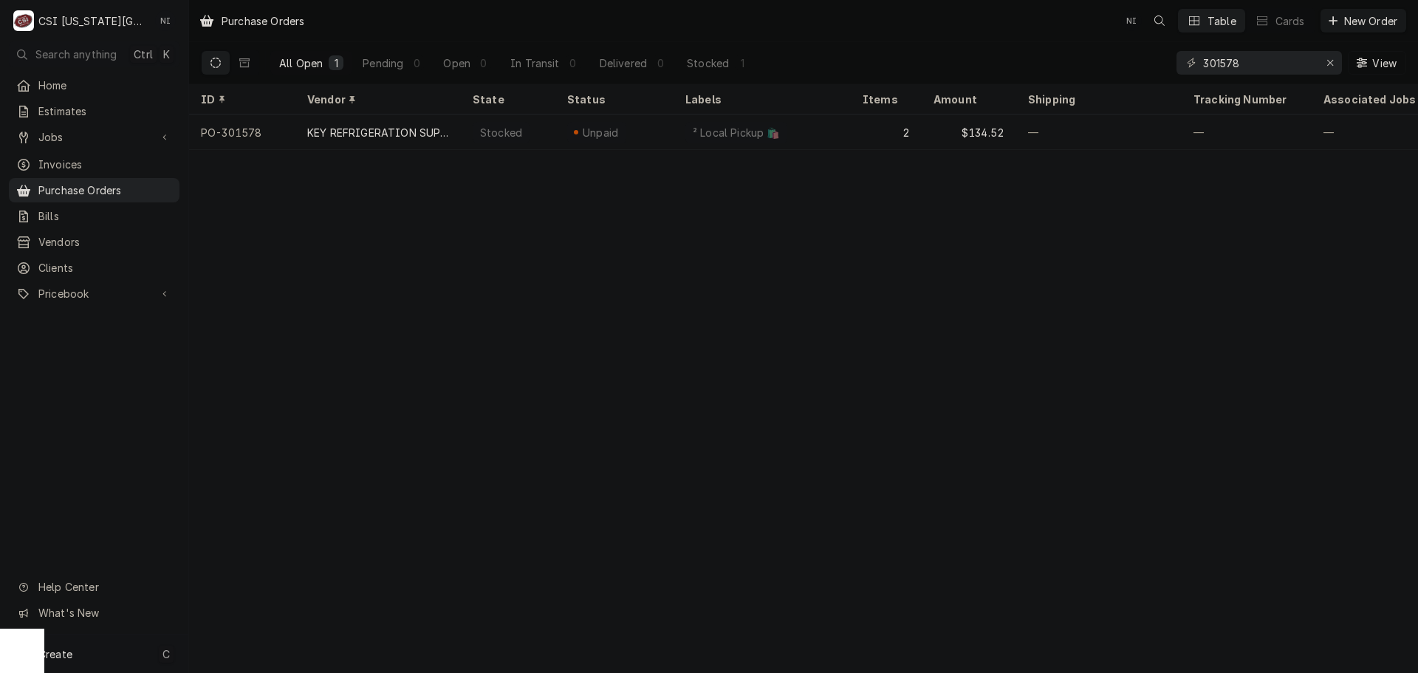
click at [114, 658] on div "Create C" at bounding box center [94, 654] width 188 height 38
click at [262, 553] on div "Purchase Order" at bounding box center [276, 552] width 99 height 16
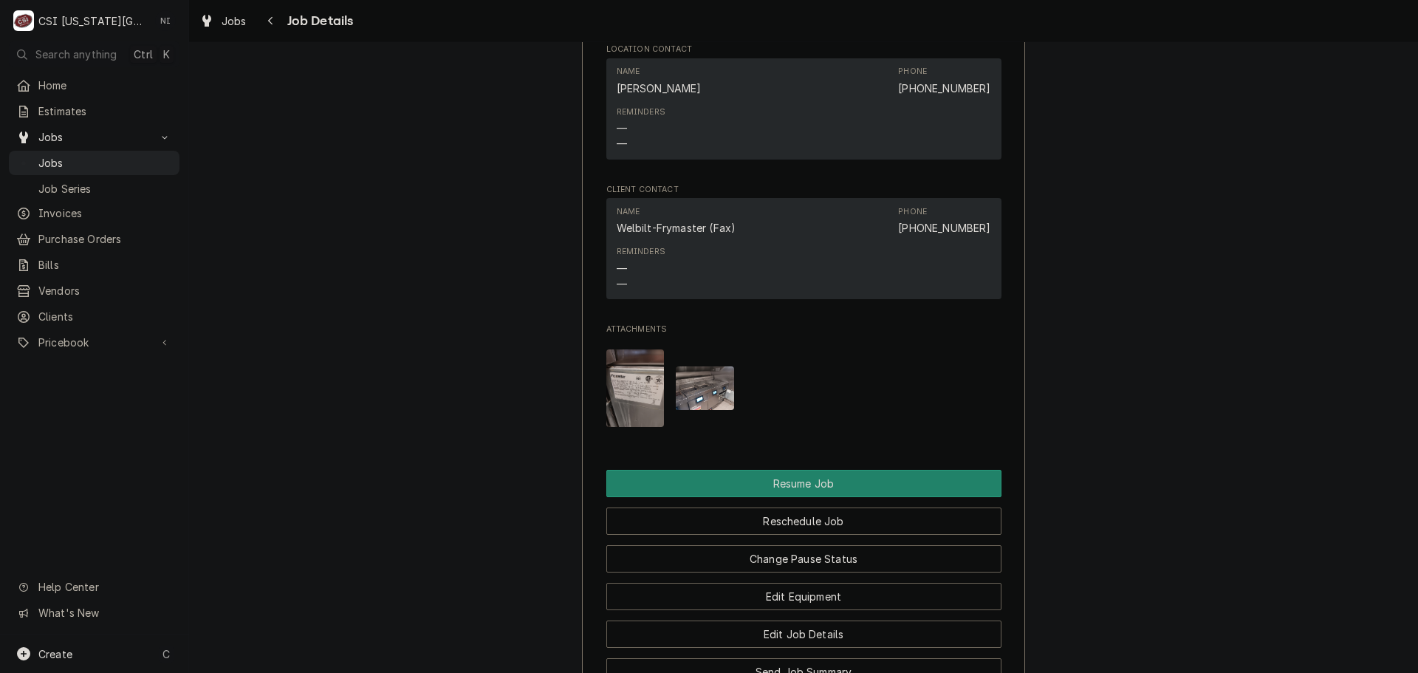
scroll to position [2807, 0]
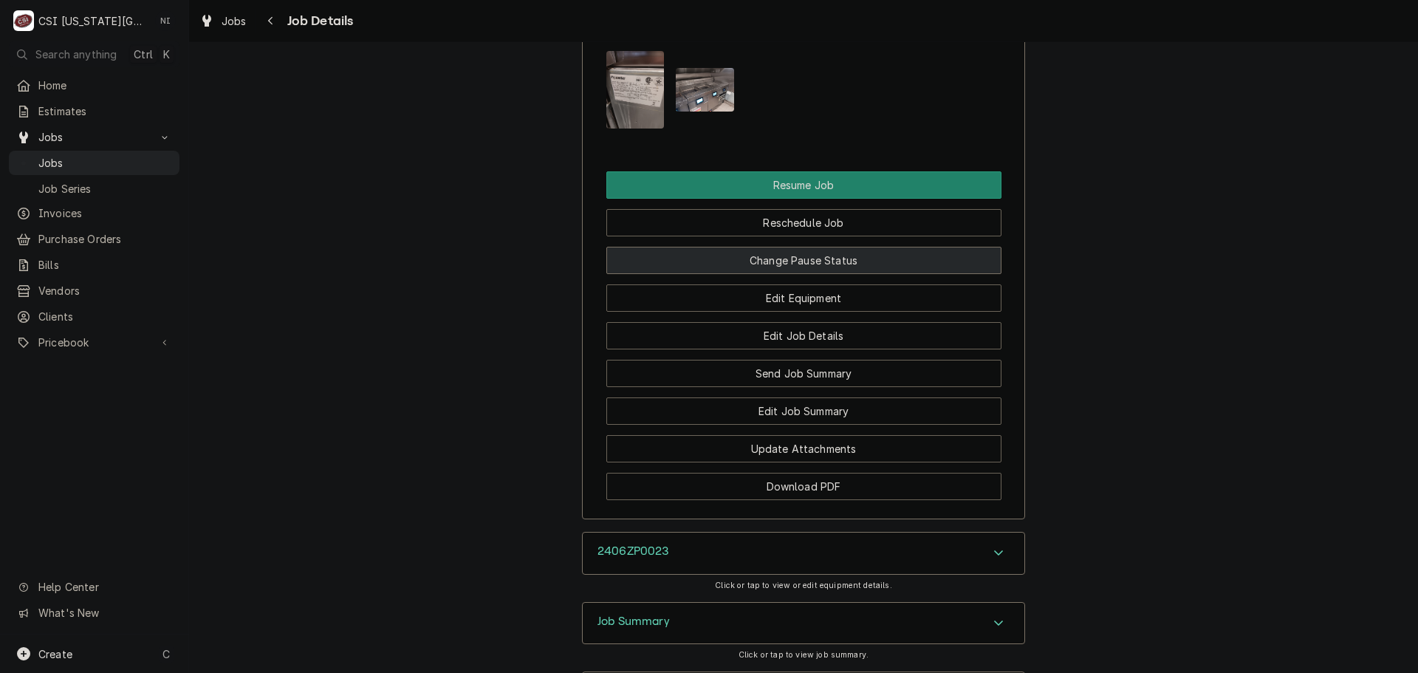
click at [805, 264] on button "Change Pause Status" at bounding box center [804, 260] width 395 height 27
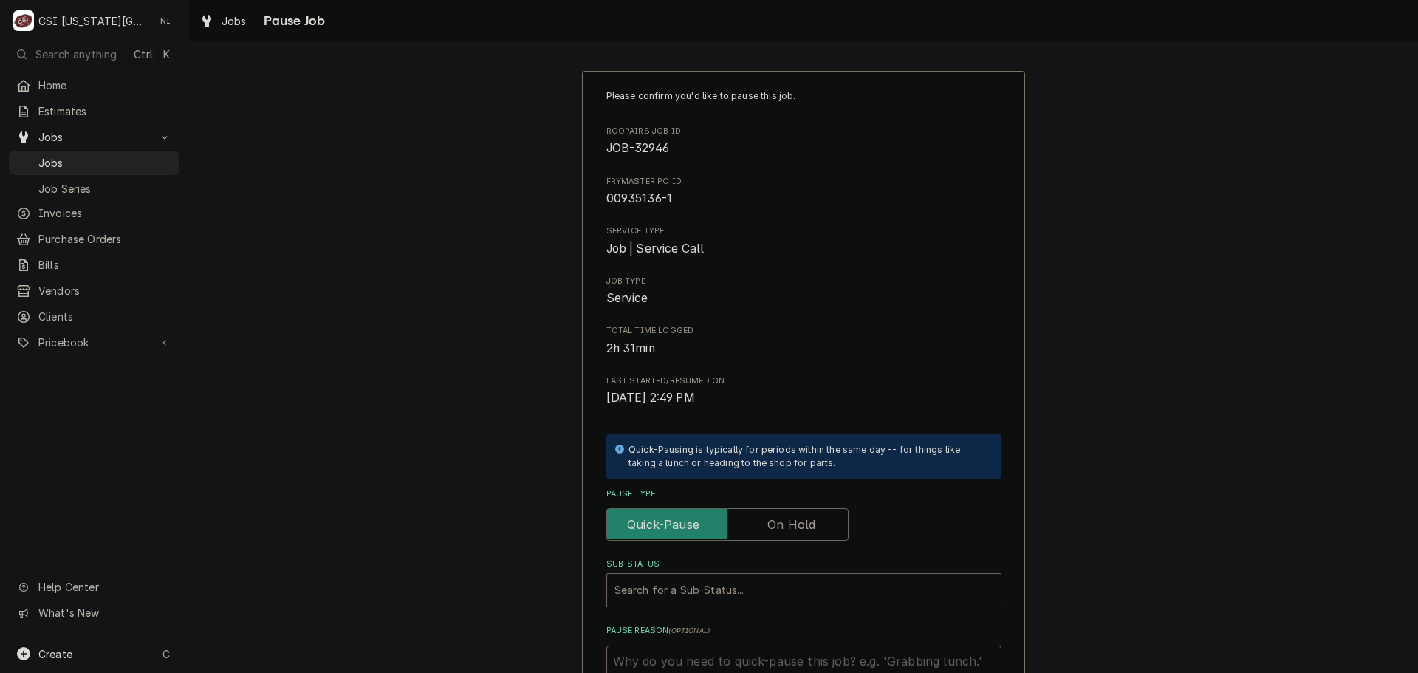
click at [772, 525] on label "Pause Type" at bounding box center [728, 524] width 242 height 33
click at [772, 525] on input "Pause Type" at bounding box center [727, 524] width 229 height 33
checkbox input "true"
click at [760, 582] on div "Sub-Status" at bounding box center [789, 590] width 349 height 27
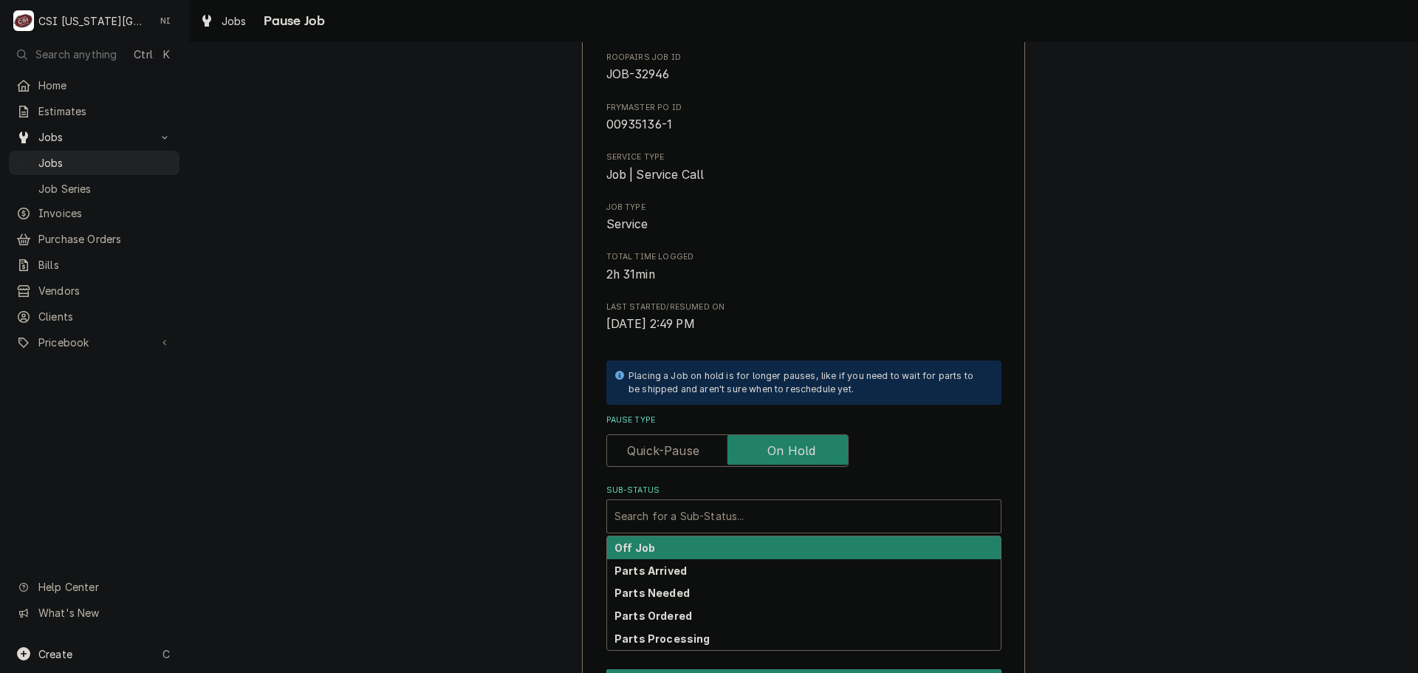
scroll to position [205, 0]
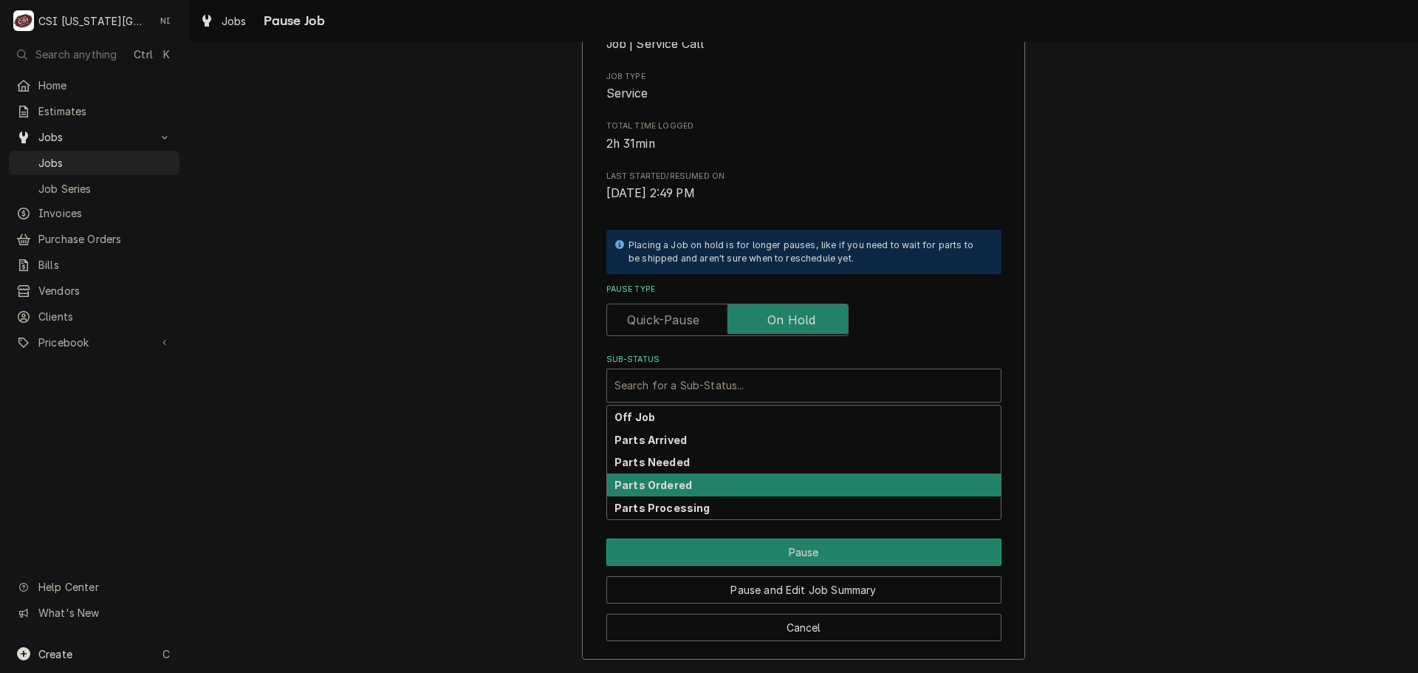
click at [616, 477] on div "Parts Ordered" at bounding box center [804, 485] width 394 height 23
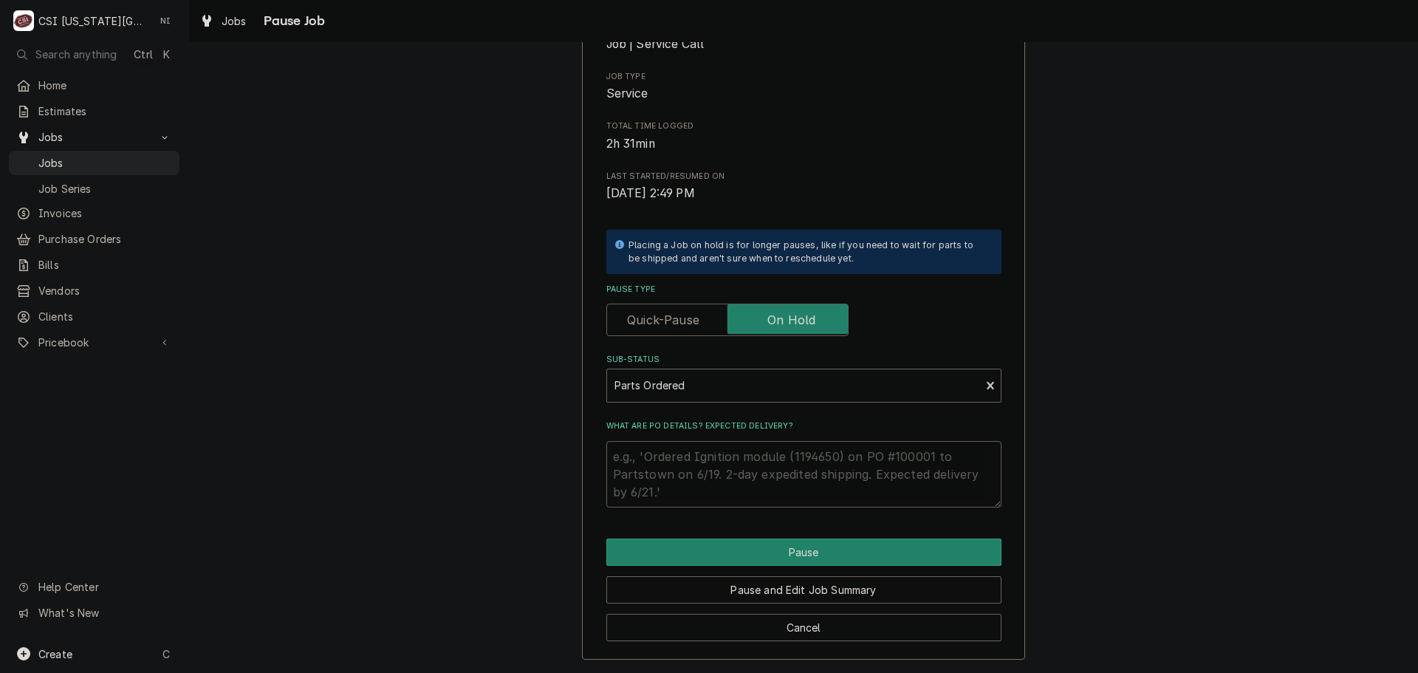
click at [670, 466] on textarea "What are PO details? Expected delivery?" at bounding box center [804, 474] width 395 height 66
type textarea "x"
type textarea "p"
type textarea "x"
type textarea "pa"
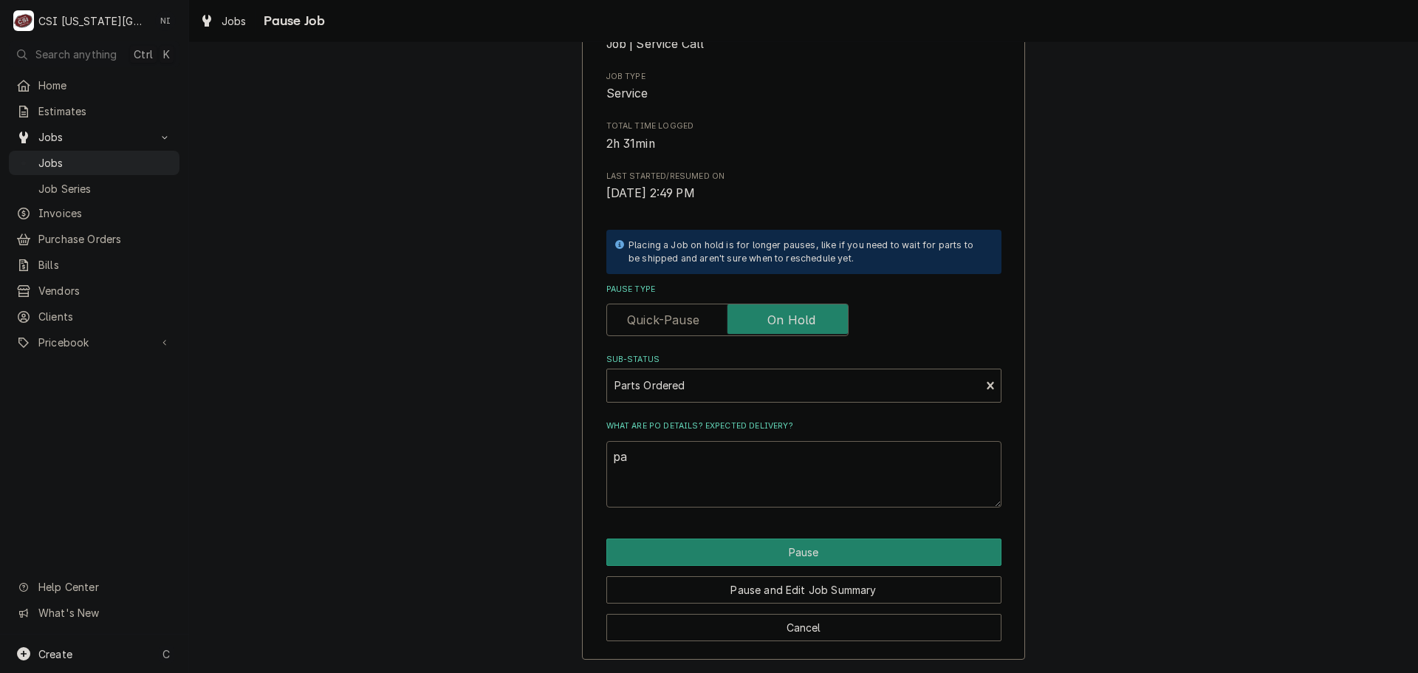
type textarea "x"
type textarea "pars"
type textarea "x"
type textarea "parst"
type textarea "x"
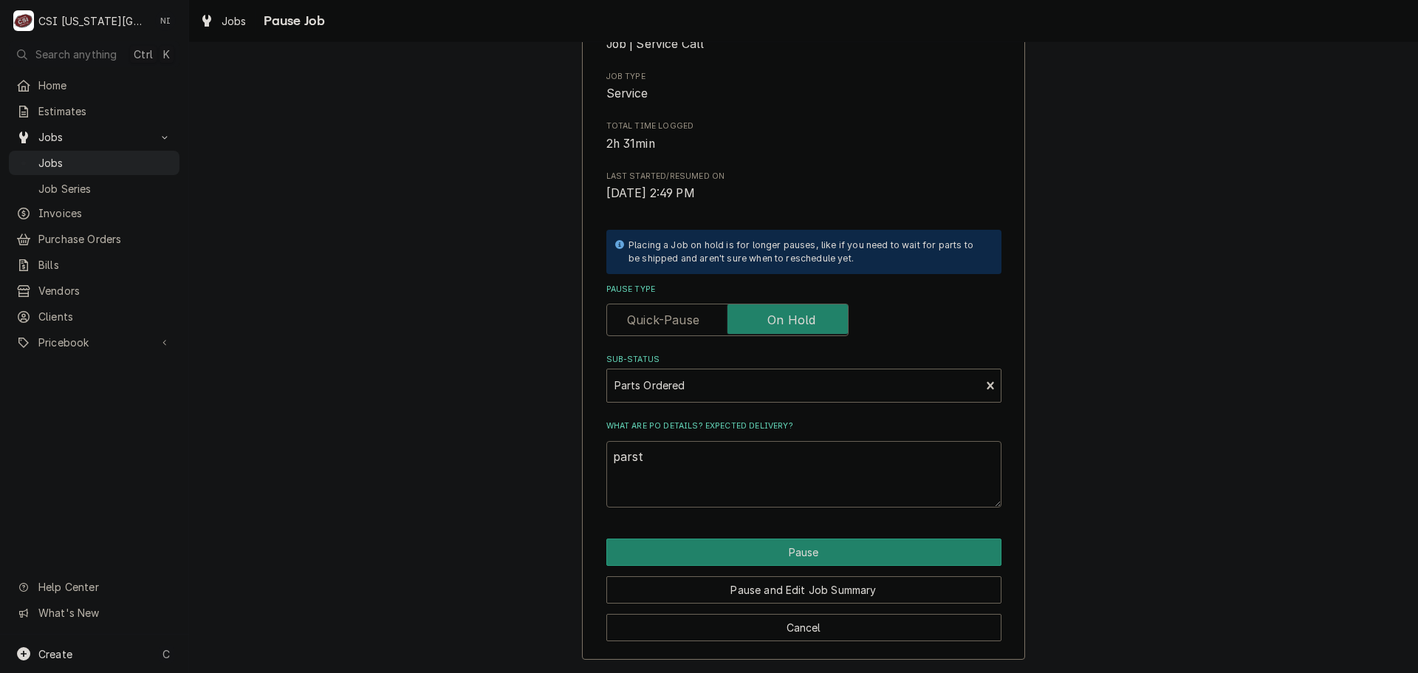
type textarea "parst"
type textarea "x"
type textarea "parst or"
type textarea "x"
type textarea "parst o"
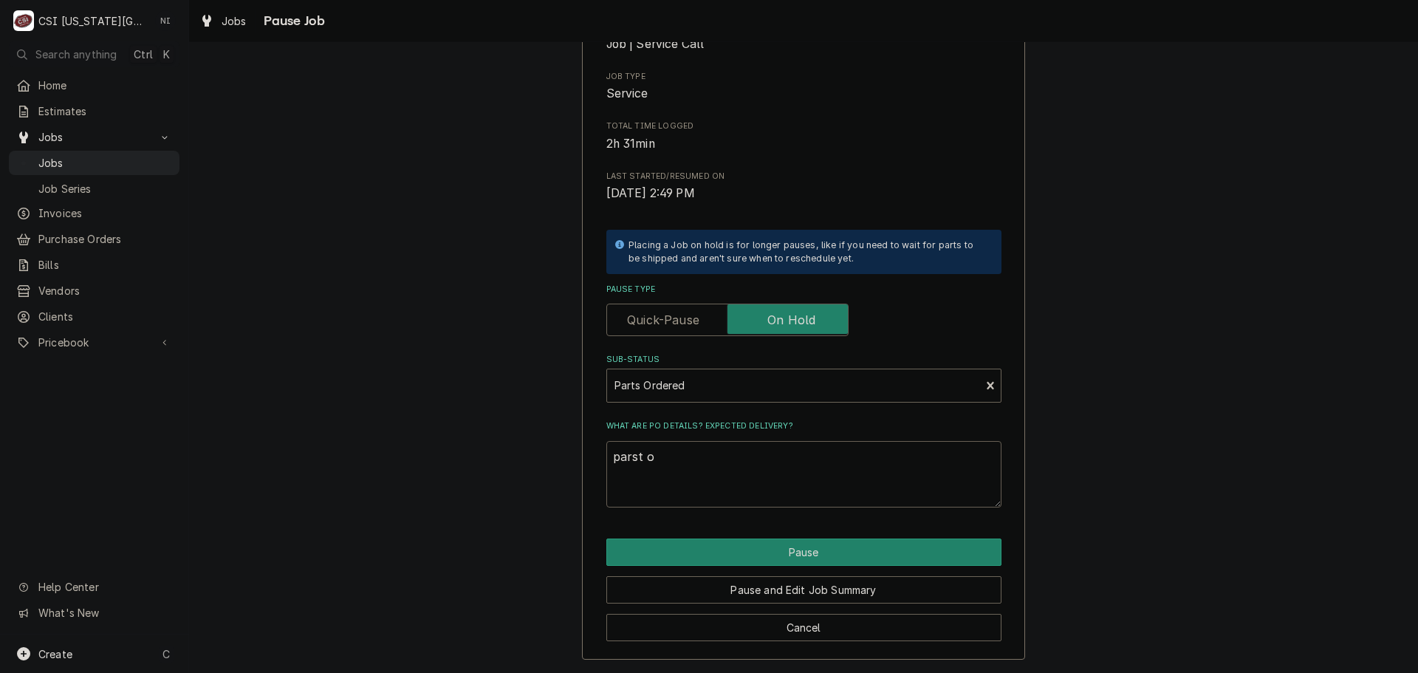
type textarea "x"
type textarea "parst"
type textarea "x"
type textarea "parst"
type textarea "x"
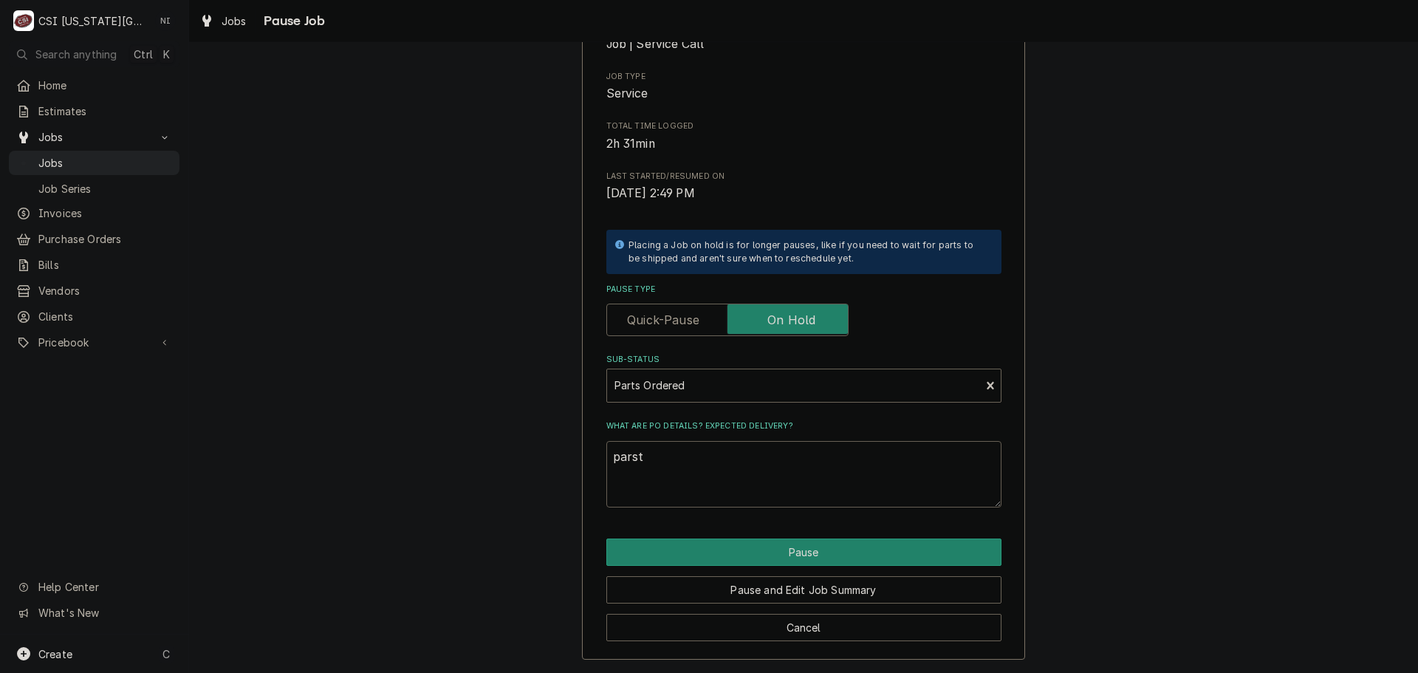
type textarea "pars"
type textarea "x"
type textarea "parst"
type textarea "x"
type textarea "parsts"
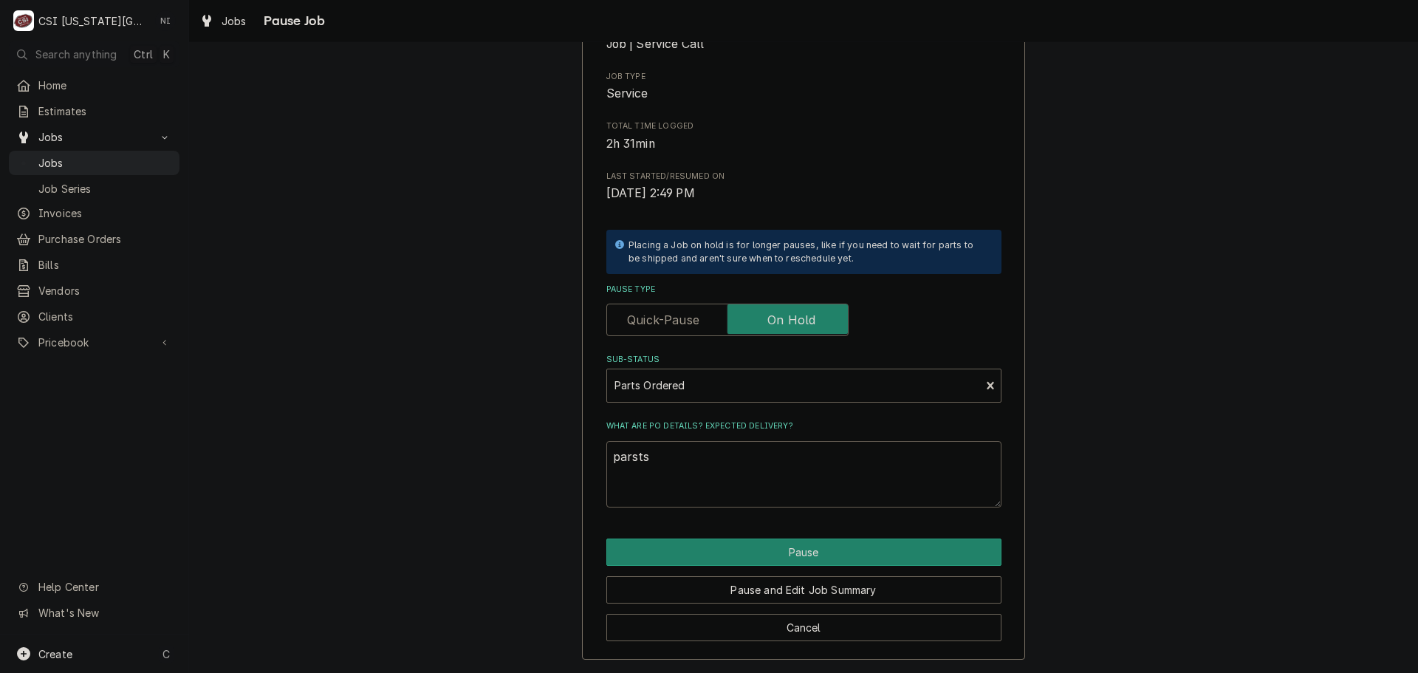
type textarea "x"
type textarea "parst"
type textarea "x"
type textarea "pars"
type textarea "x"
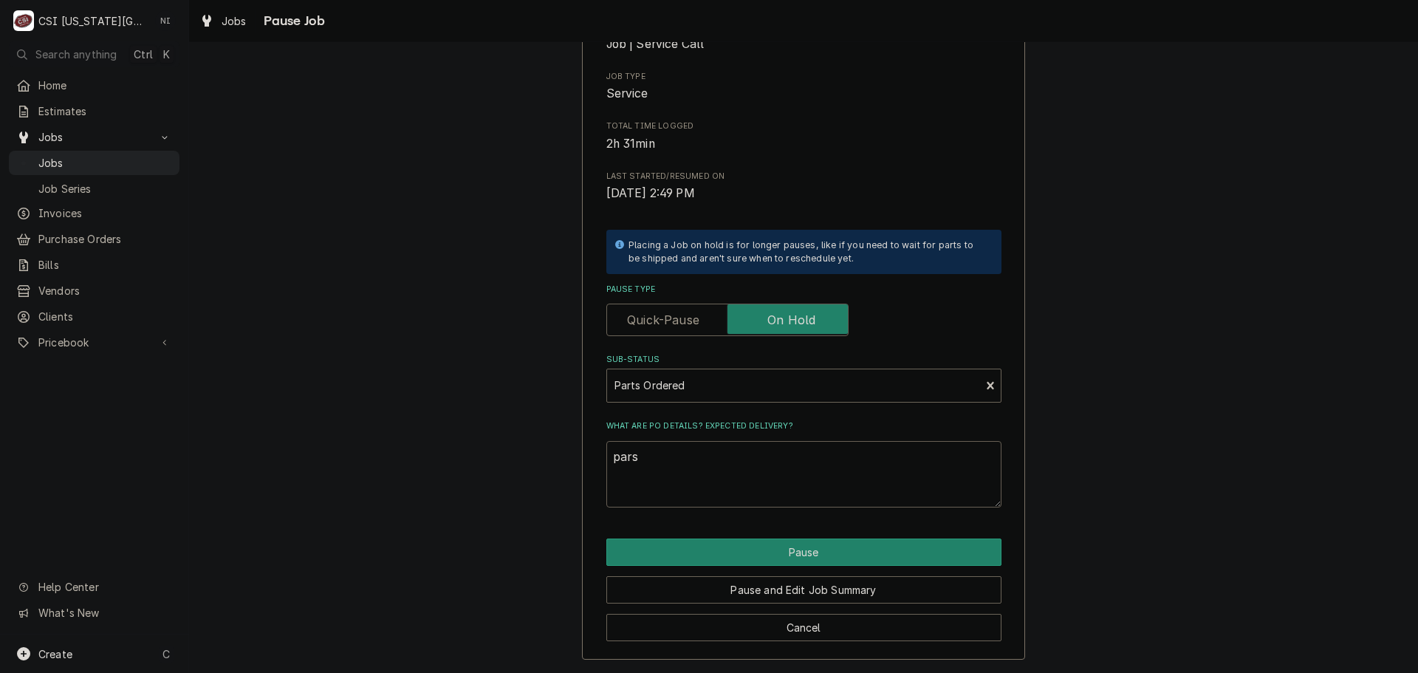
type textarea "par"
type textarea "x"
type textarea "part"
type textarea "x"
type textarea "parts"
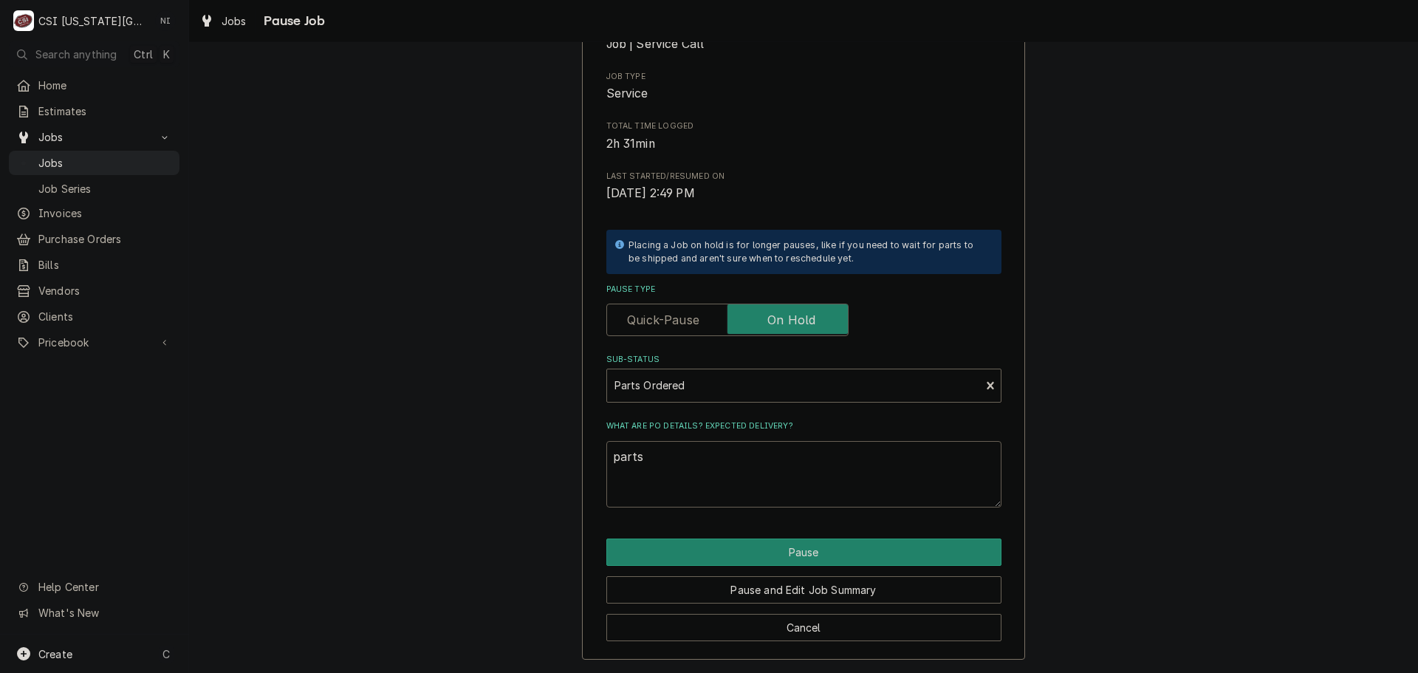
type textarea "x"
type textarea "parts"
type textarea "x"
type textarea "parts o"
type textarea "x"
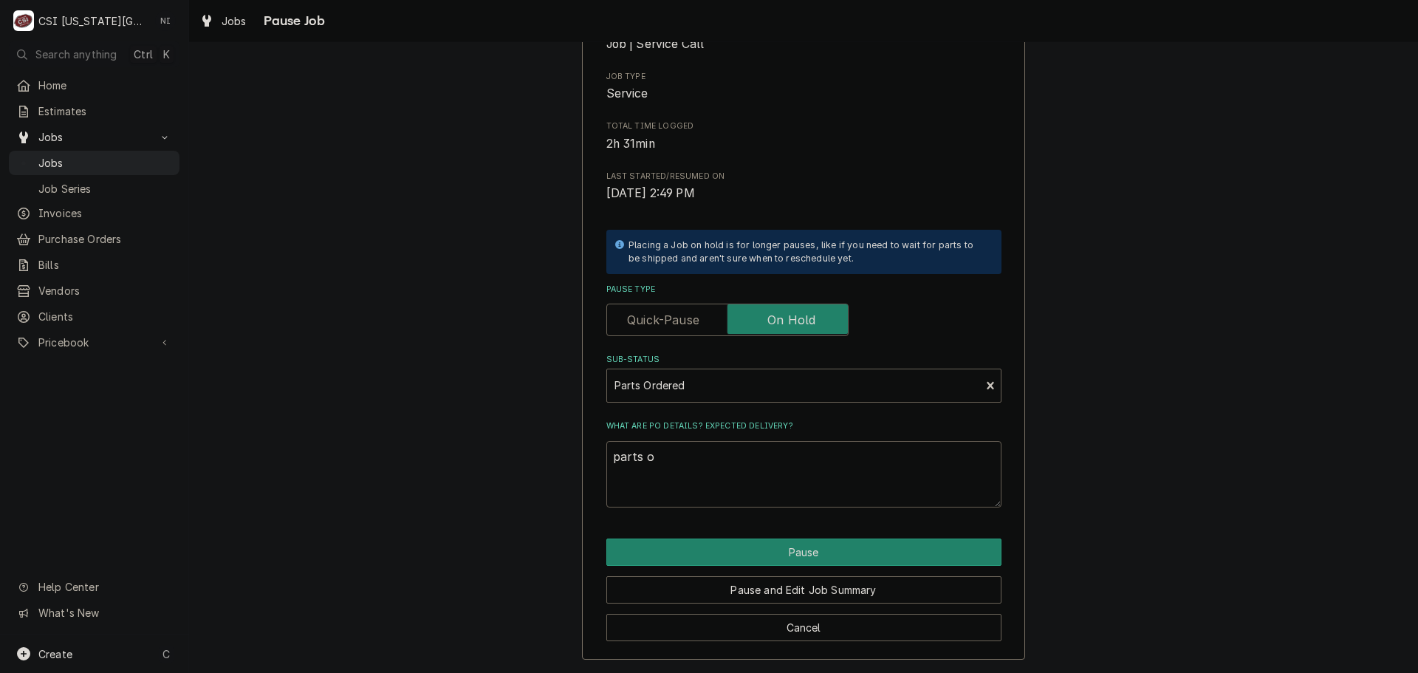
type textarea "parts or"
type textarea "x"
type textarea "parts ord"
type textarea "x"
type textarea "parts orde"
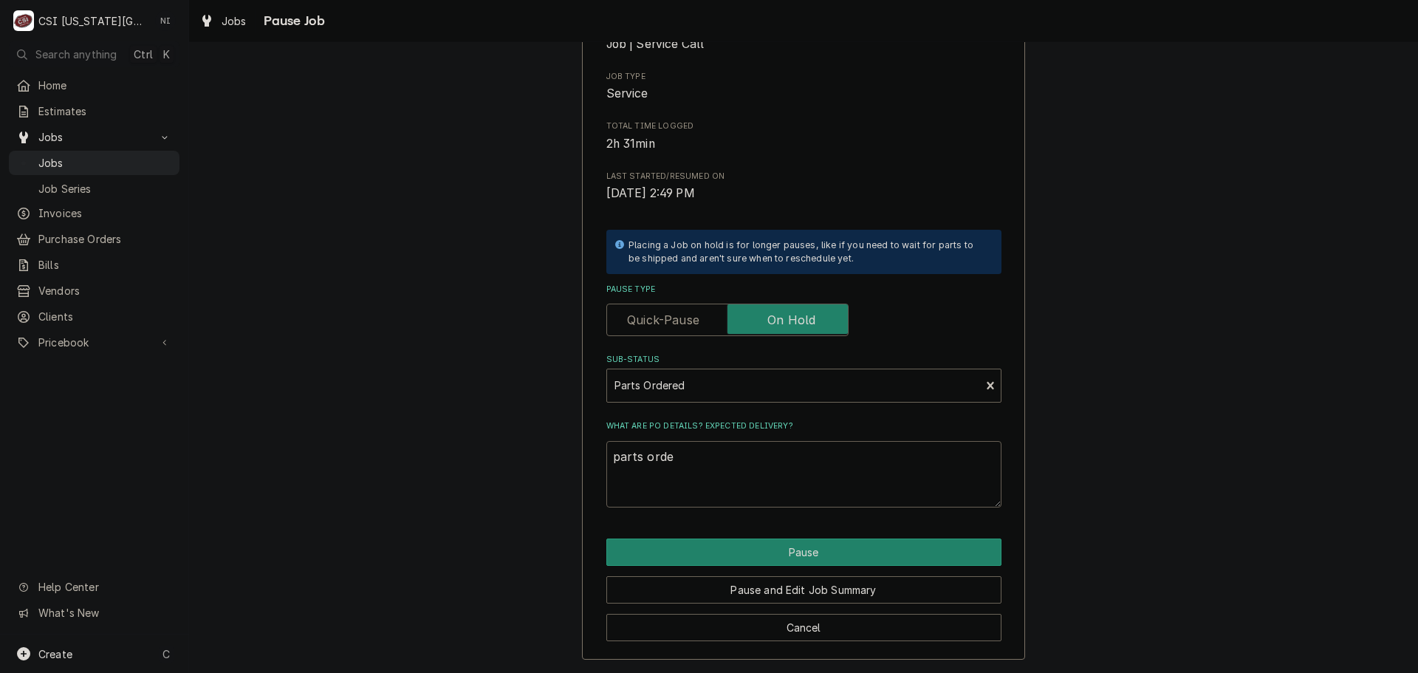
type textarea "x"
type textarea "parts order"
type textarea "x"
type textarea "parts ordere"
type textarea "x"
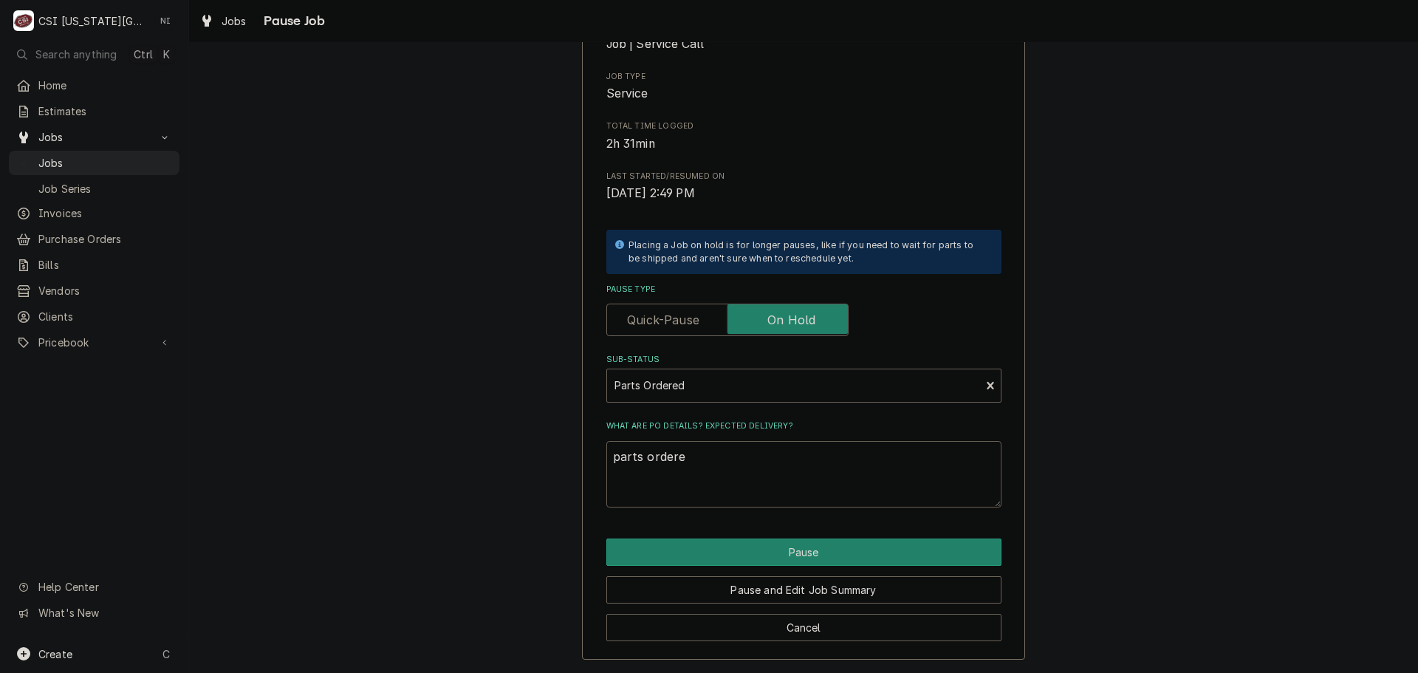
type textarea "parts ordered"
type textarea "x"
type textarea "parts ordered"
type textarea "x"
type textarea "parts ordered o"
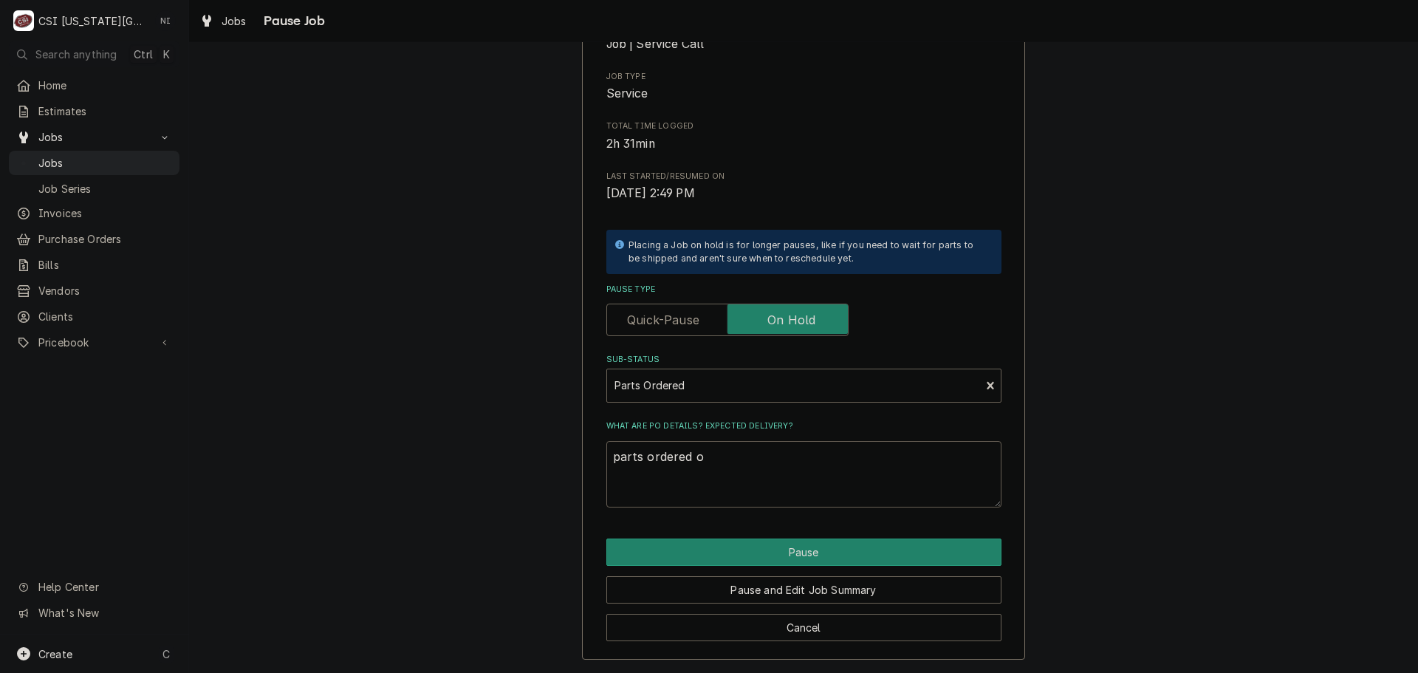
type textarea "x"
type textarea "parts ordered on"
type textarea "x"
type textarea "parts ordered on"
type textarea "x"
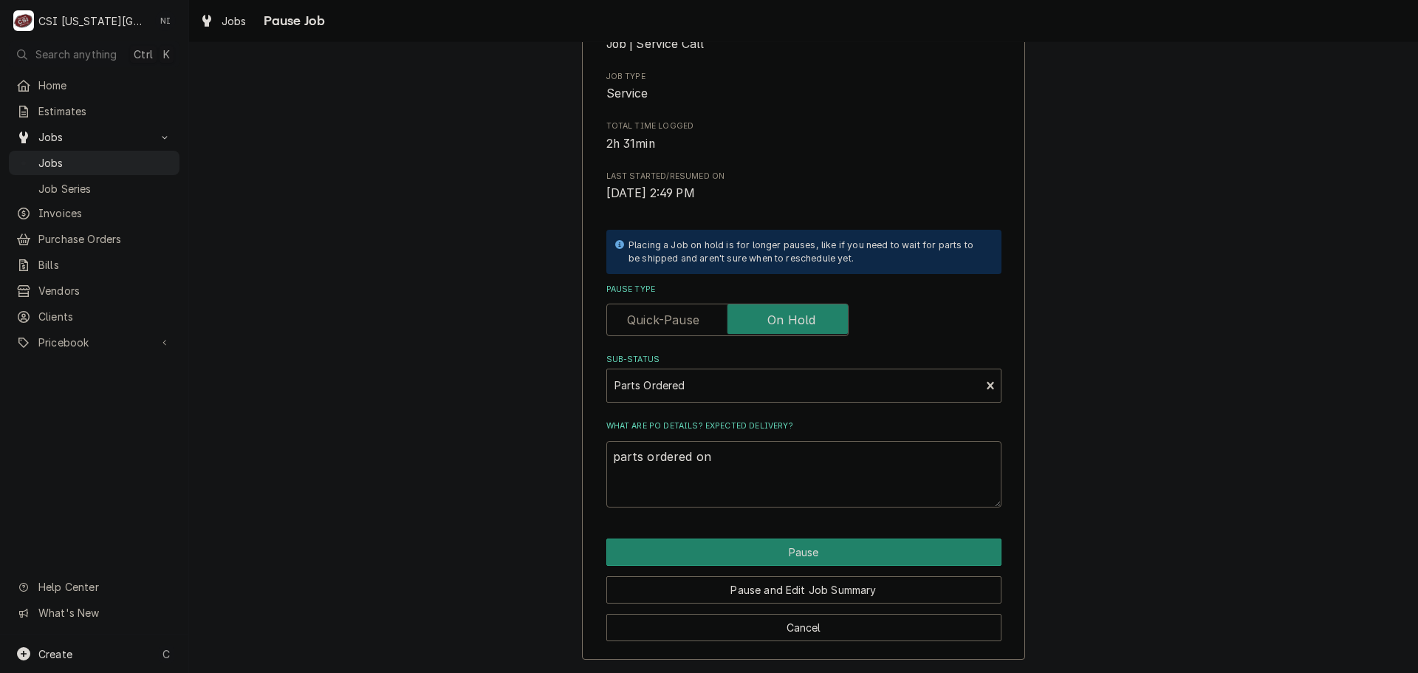
type textarea "parts ordered on P"
type textarea "x"
type textarea "parts ordered on PO"
type textarea "x"
type textarea "parts ordered on PO"
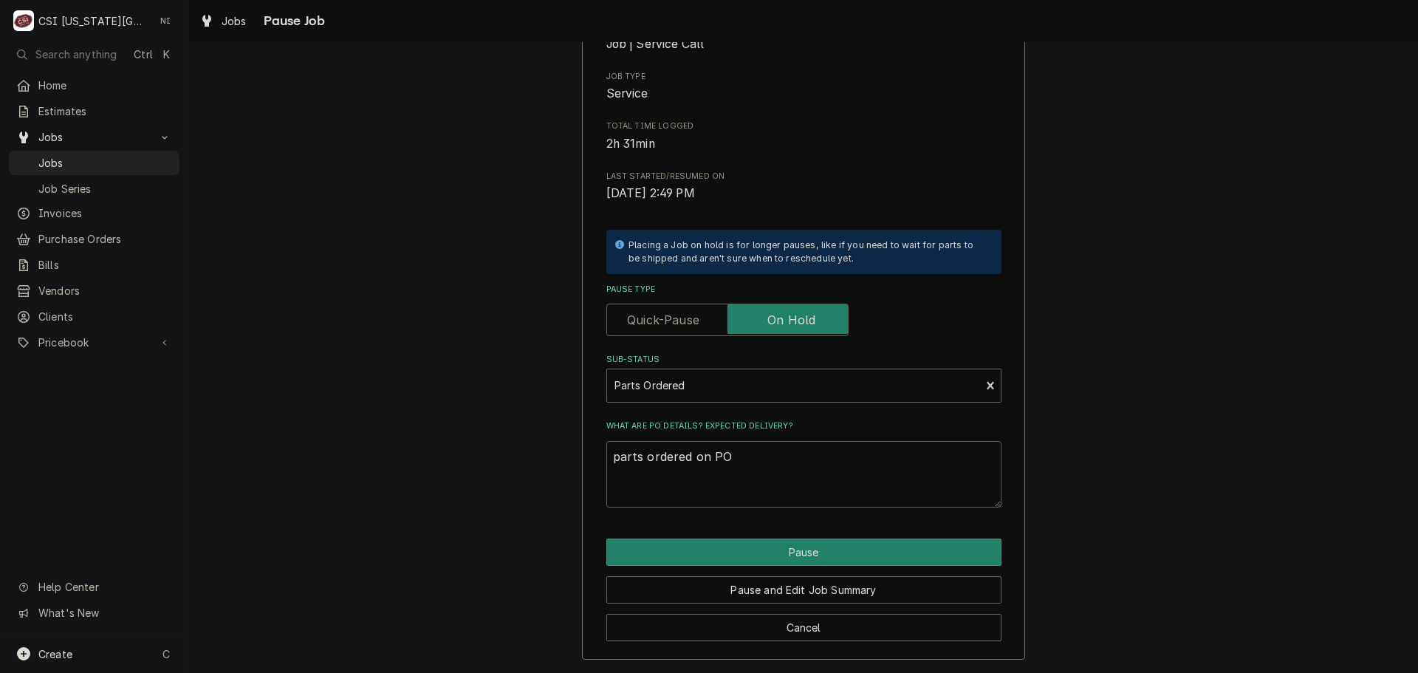
type textarea "x"
type textarea "parts ordered on PO 3"
type textarea "x"
type textarea "parts ordered on PO 30"
type textarea "x"
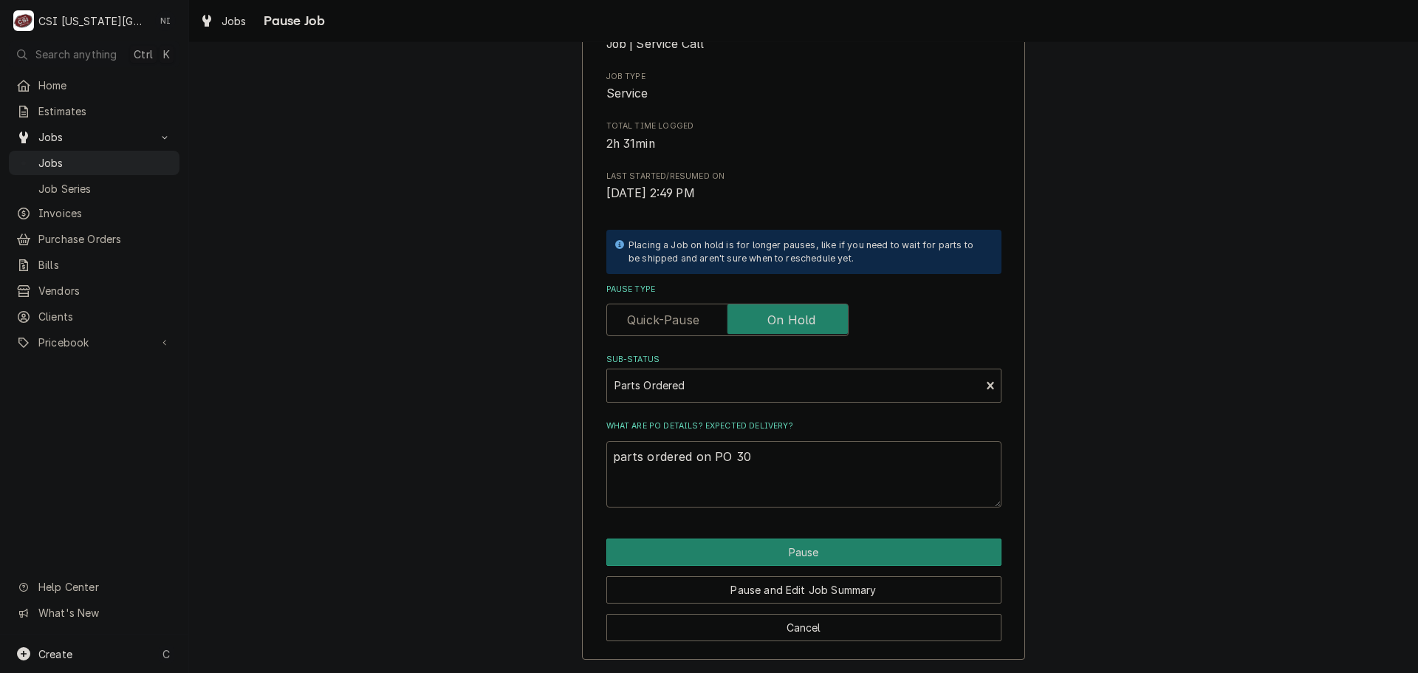
type textarea "parts ordered on PO 301"
type textarea "x"
type textarea "parts ordered on PO 3015"
type textarea "x"
type textarea "parts ordered on PO 30159"
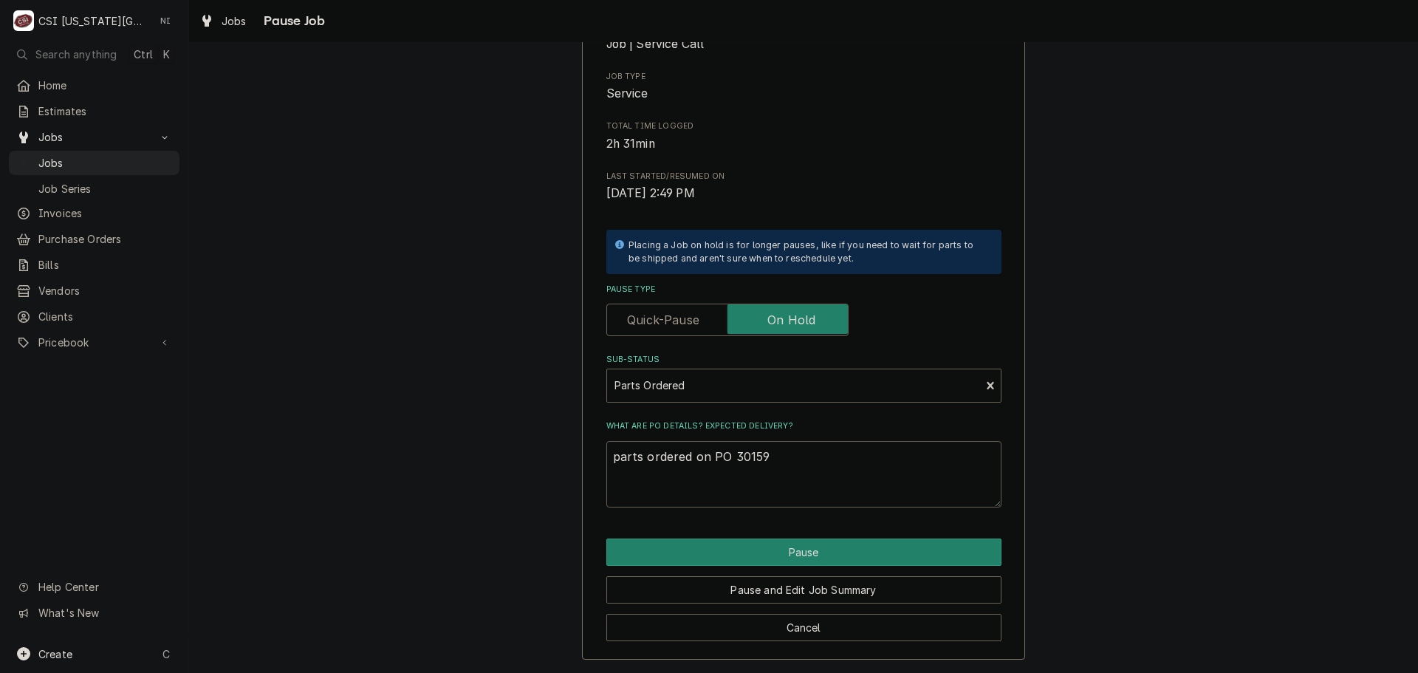
type textarea "x"
type textarea "parts ordered on PO 301593"
drag, startPoint x: 809, startPoint y: 553, endPoint x: 808, endPoint y: 527, distance: 26.6
click at [809, 553] on button "Pause" at bounding box center [804, 552] width 395 height 27
type textarea "x"
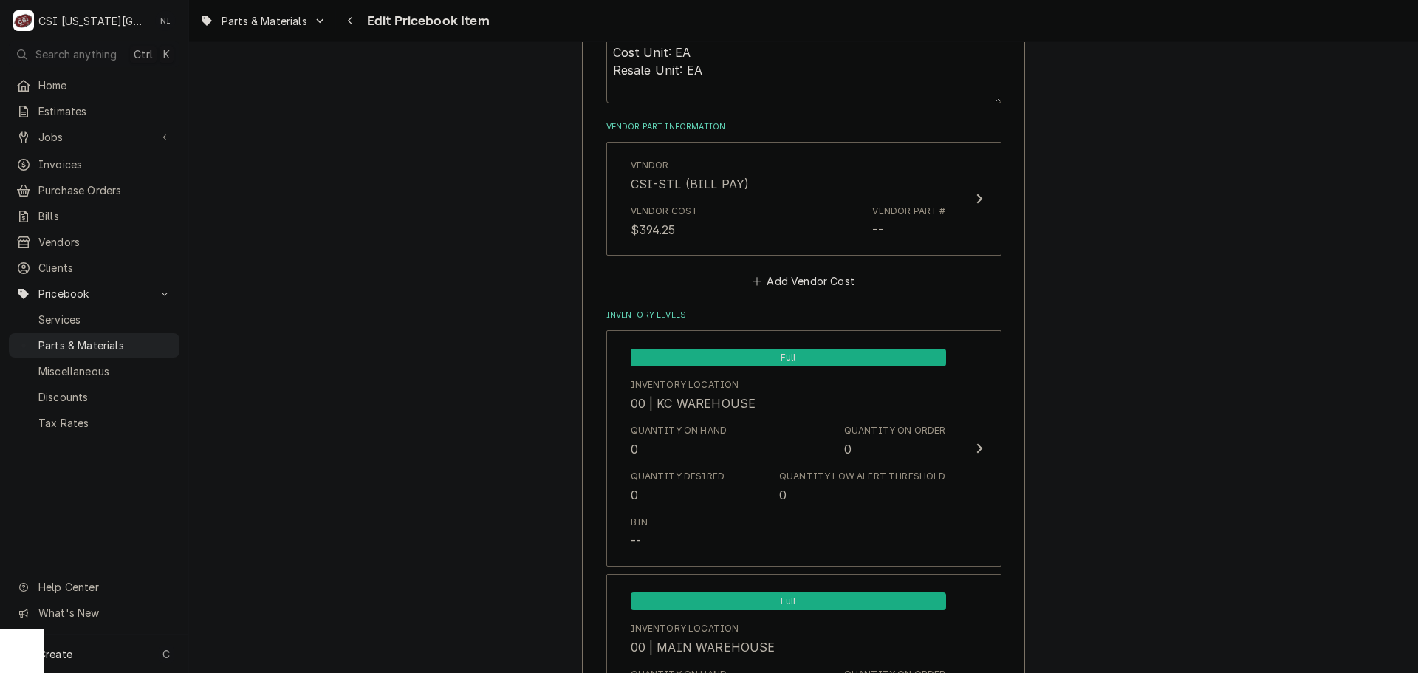
scroll to position [1034, 0]
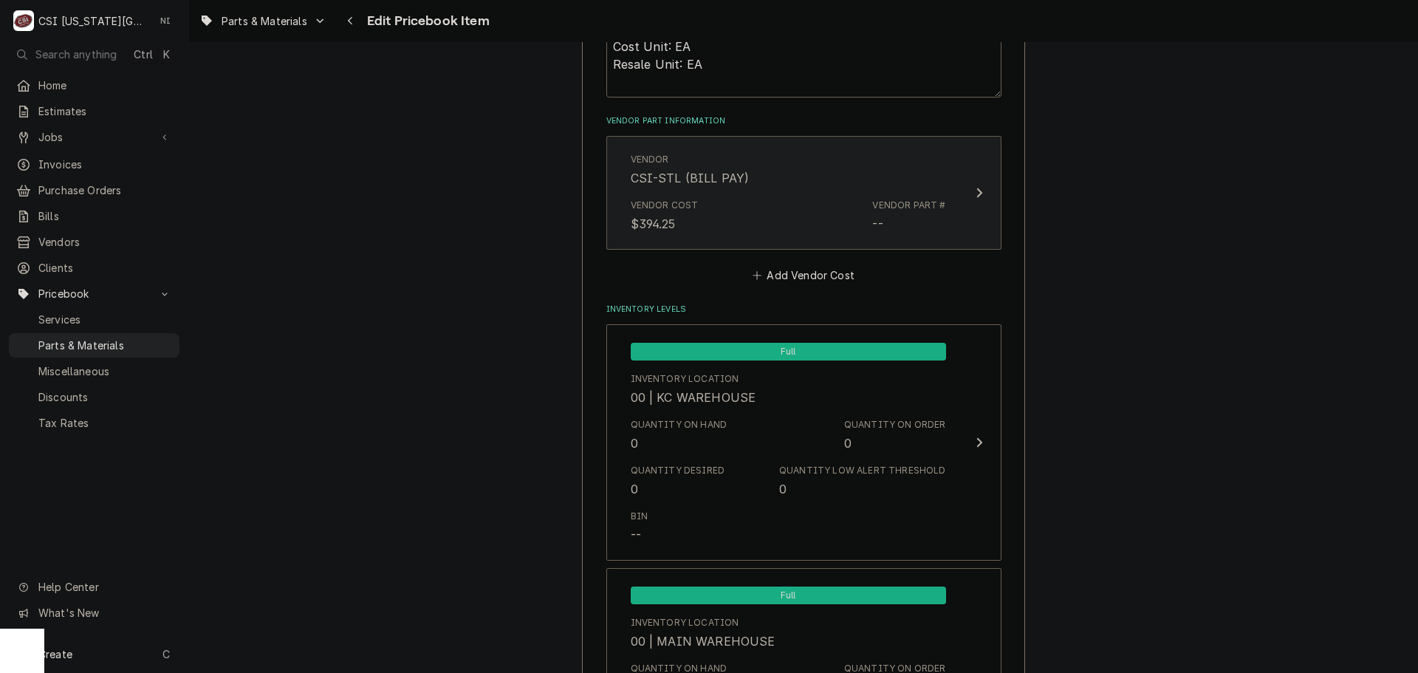
click at [962, 222] on button "Vendor CSI-STL (BILL PAY) Vendor Cost $394.25 Vendor Part # --" at bounding box center [804, 193] width 395 height 114
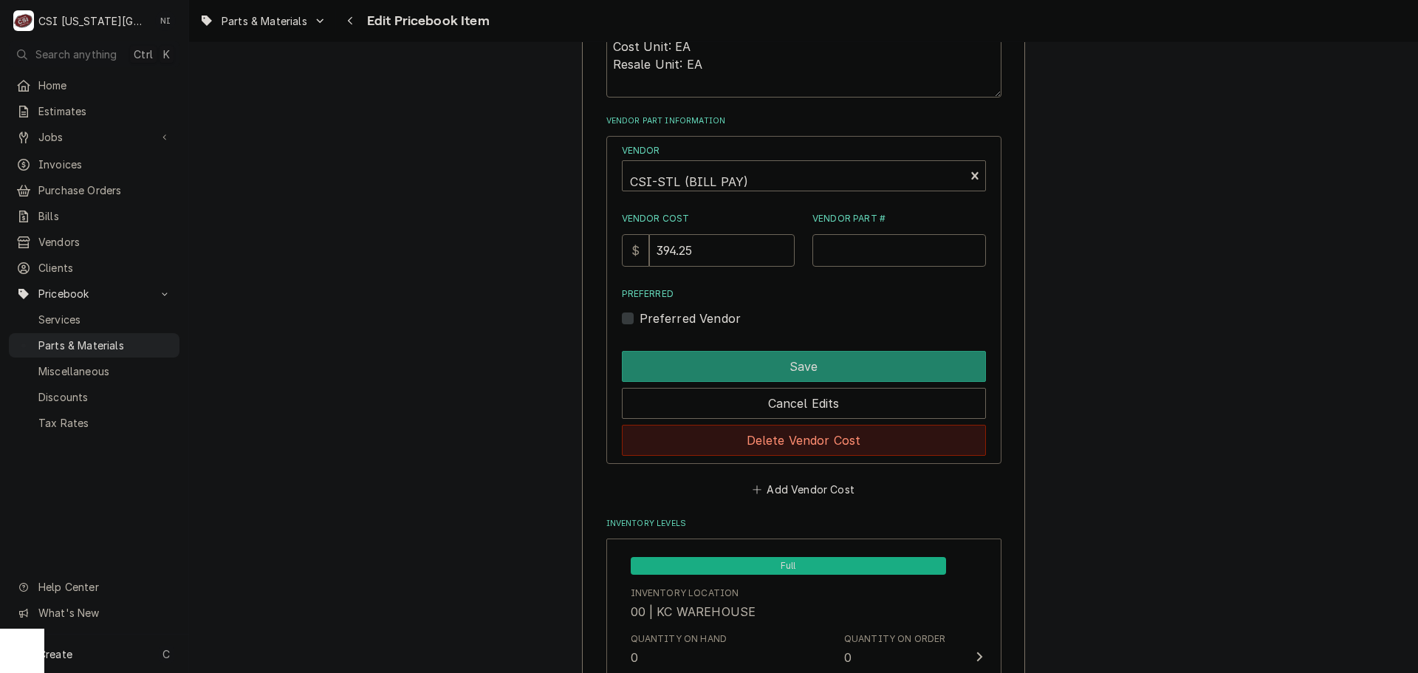
click at [841, 437] on button "Delete Vendor Cost" at bounding box center [804, 440] width 364 height 31
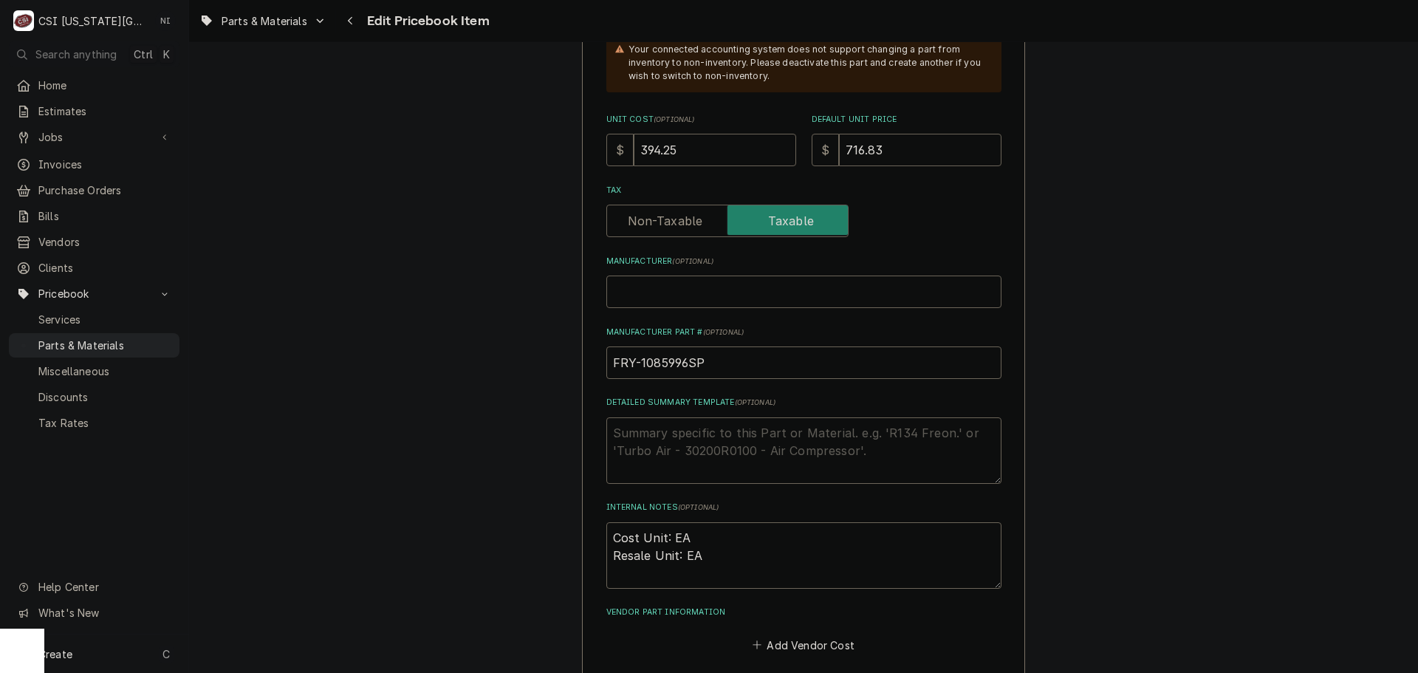
scroll to position [517, 0]
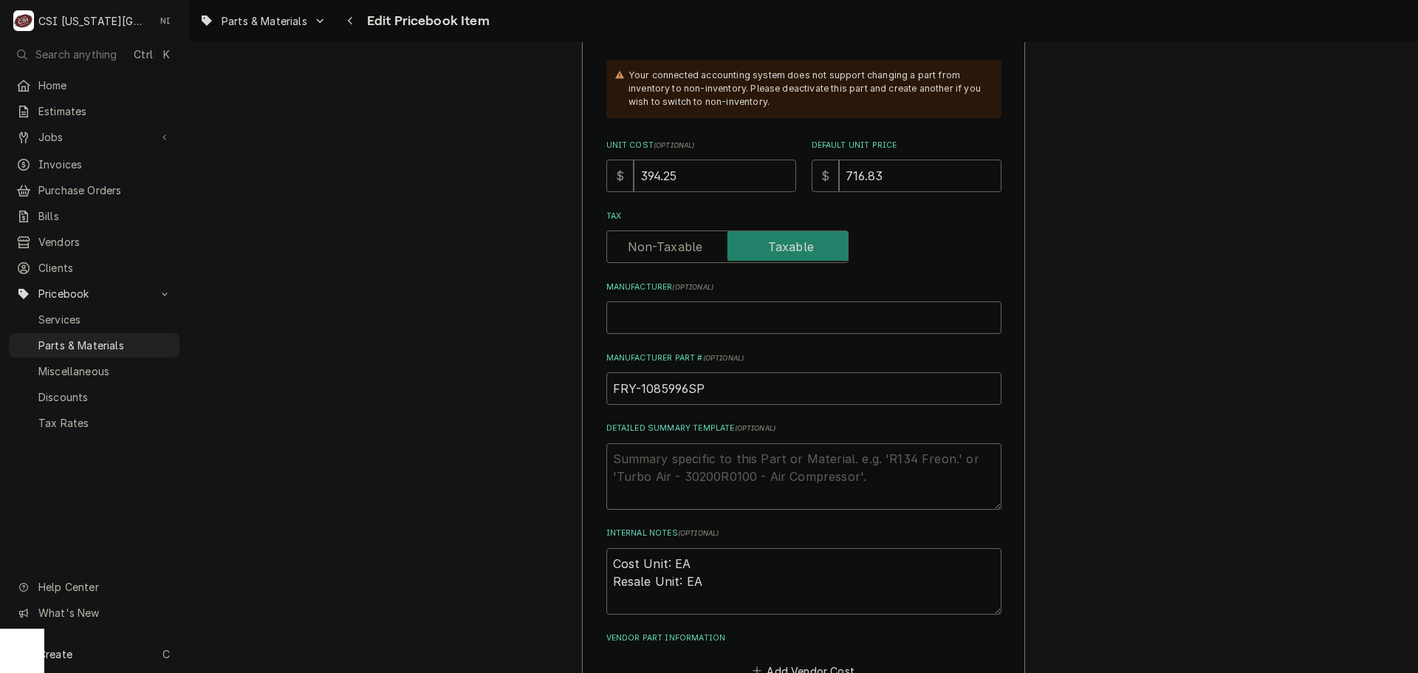
drag, startPoint x: 686, startPoint y: 180, endPoint x: 573, endPoint y: 181, distance: 113.8
type textarea "x"
type input "5"
type textarea "x"
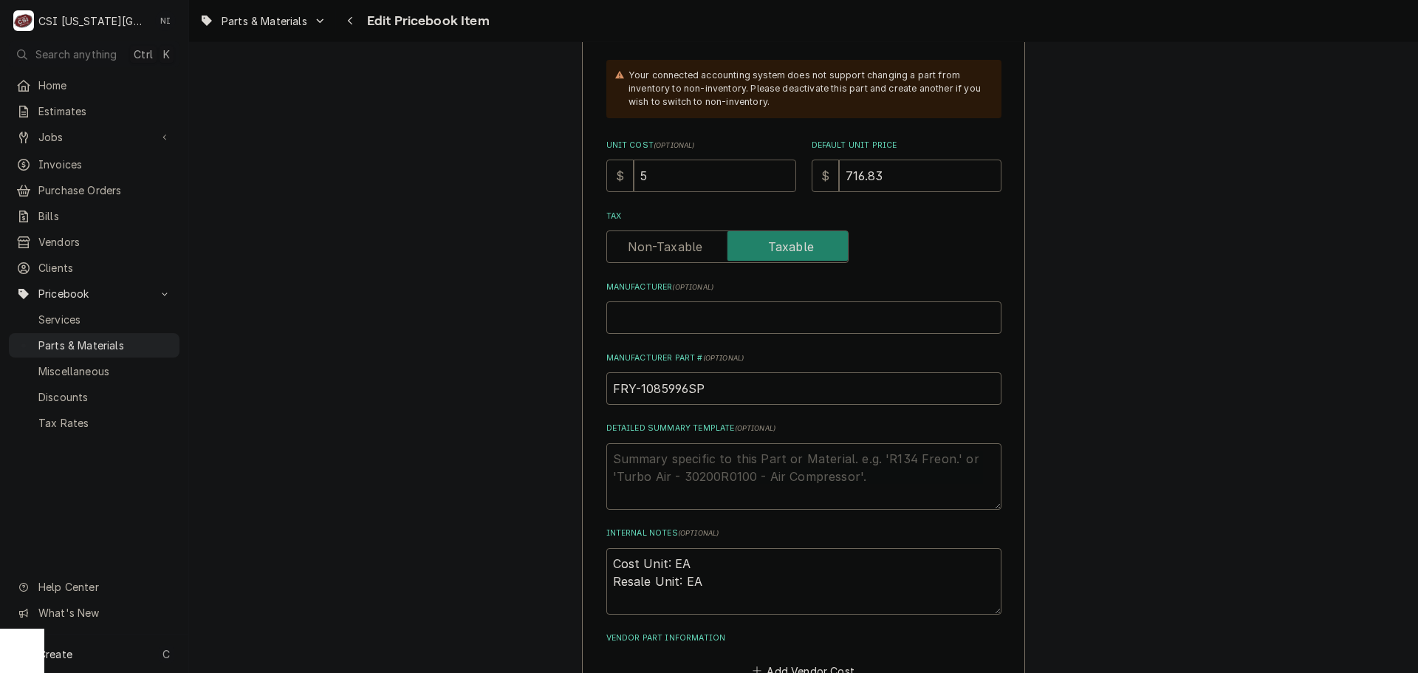
type input "52"
type textarea "x"
type input "523"
type textarea "x"
type input "523.2"
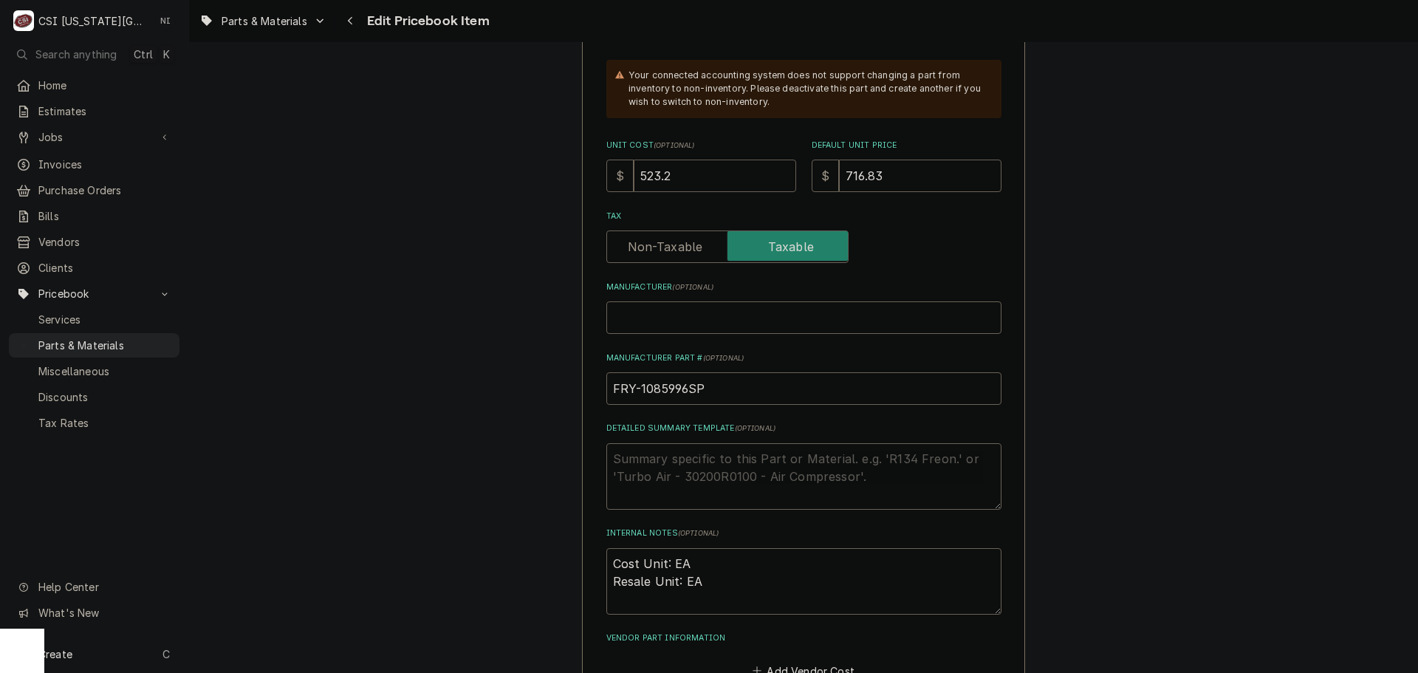
type textarea "x"
type input "523.20"
type textarea "x"
type input "9"
type textarea "x"
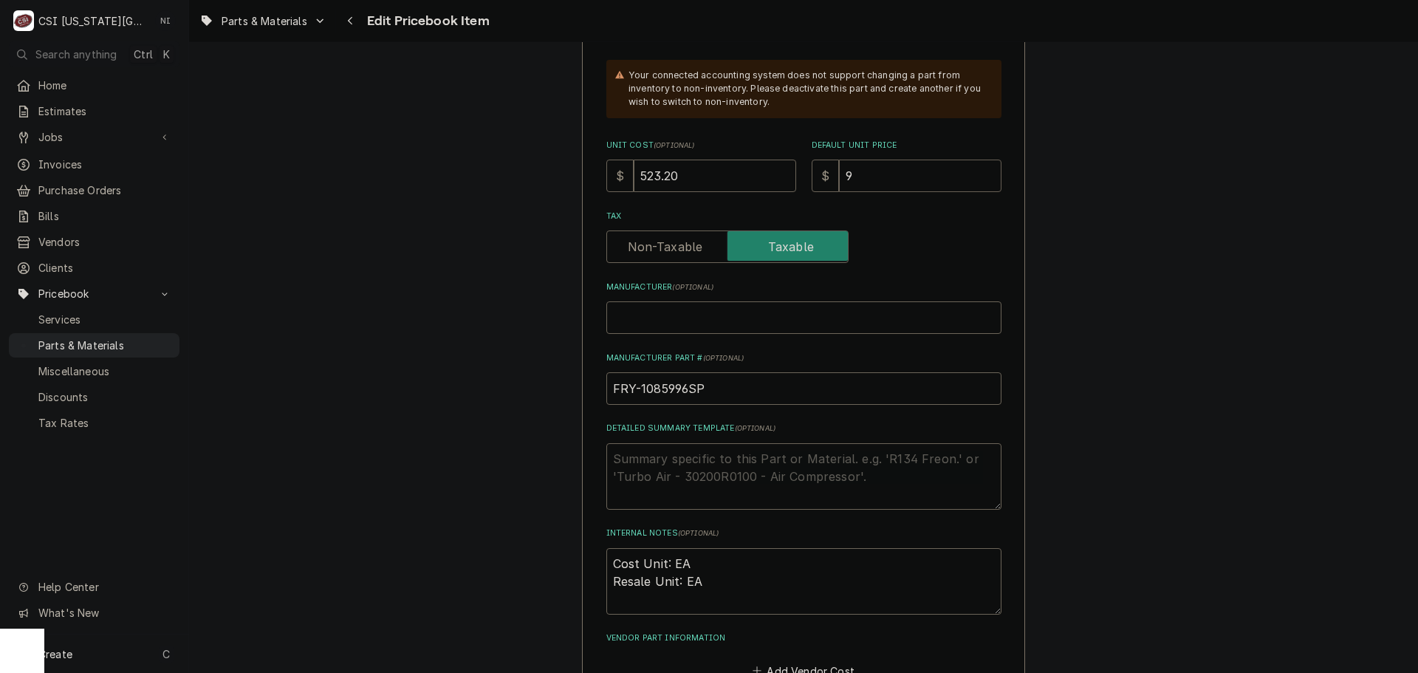
type input "95"
type textarea "x"
type input "951"
type textarea "x"
type input "951.2"
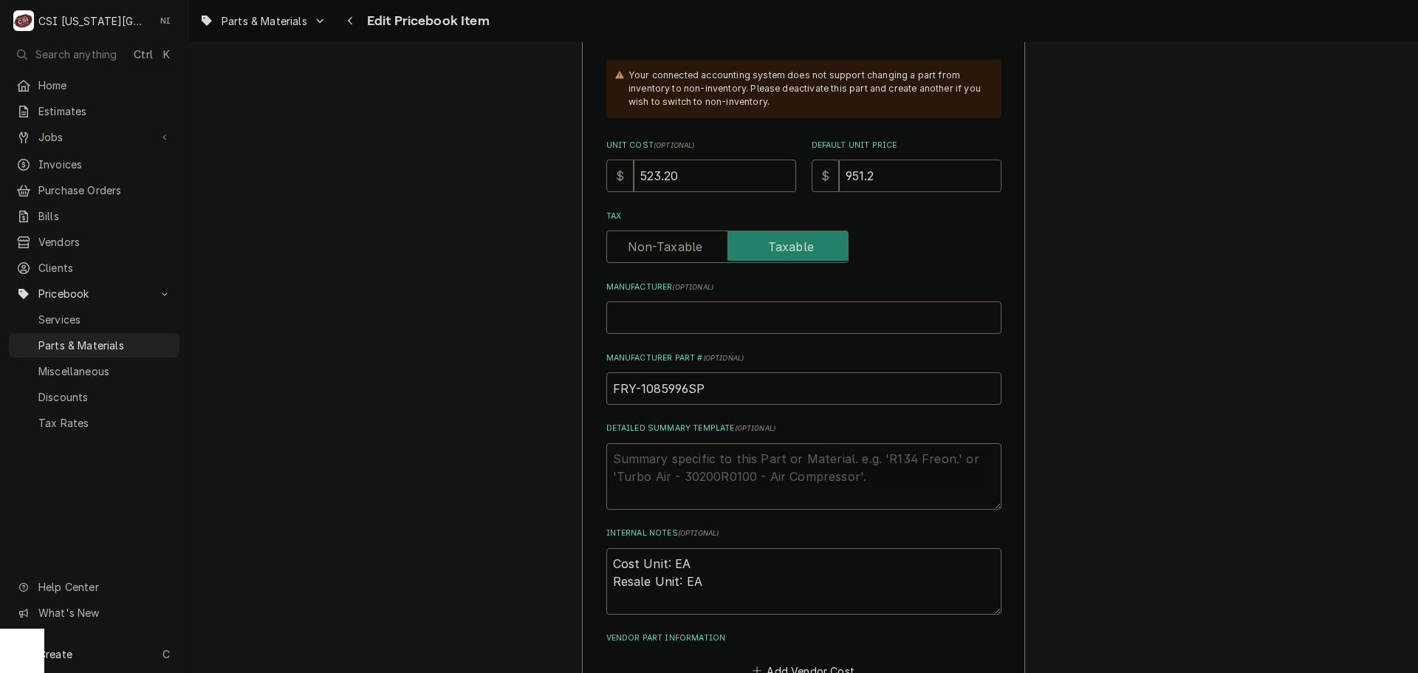
type textarea "x"
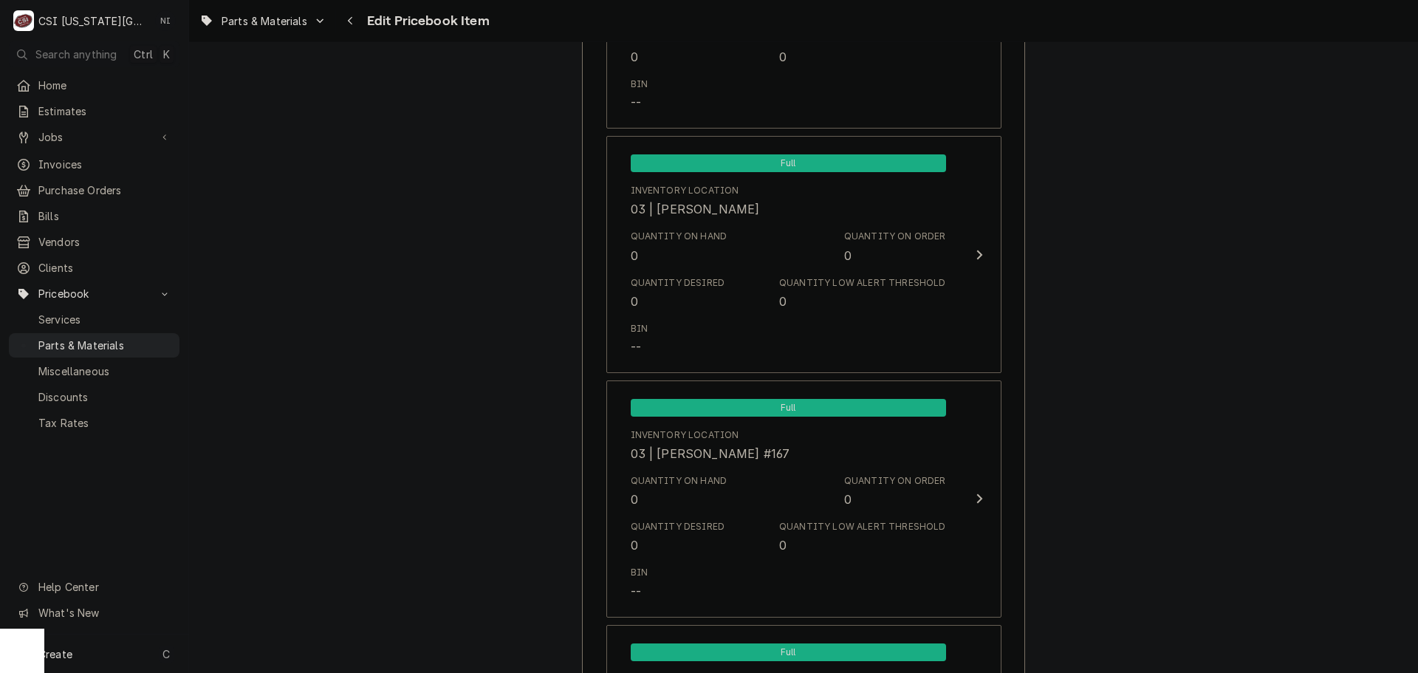
scroll to position [14320, 0]
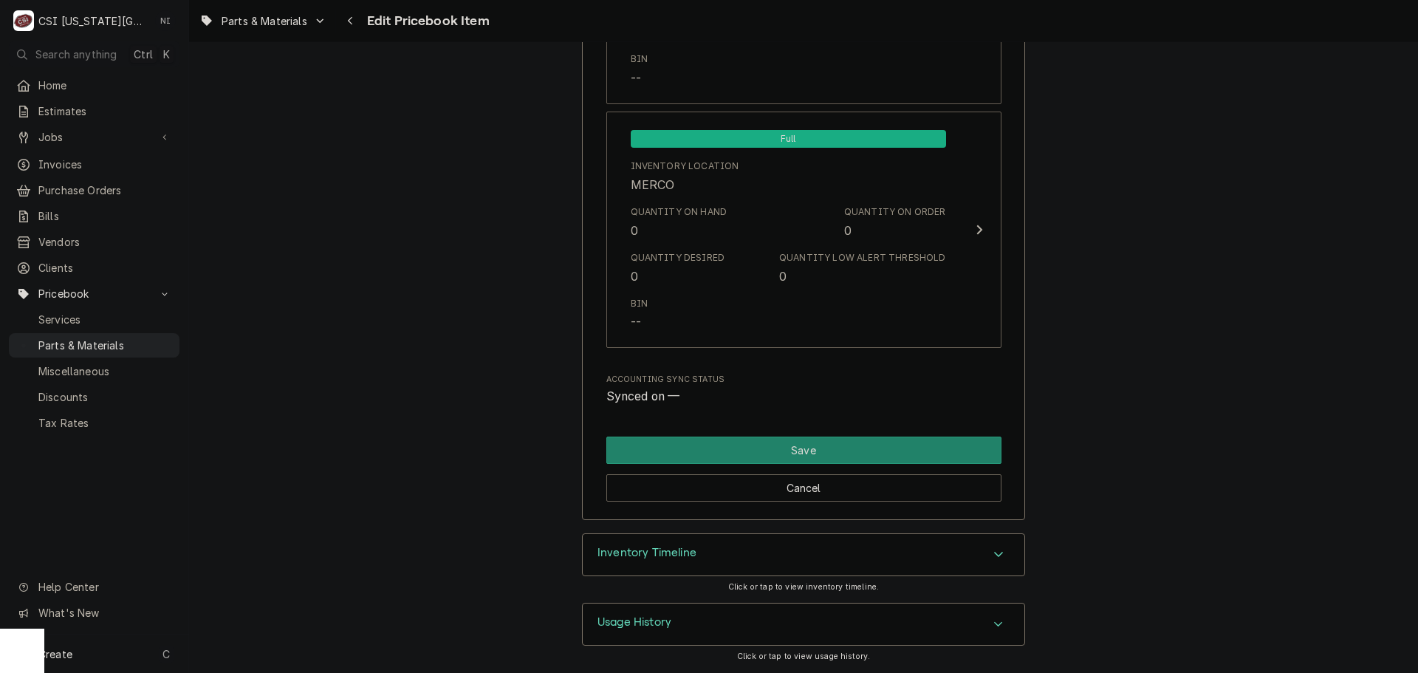
type input "951.27"
click at [869, 465] on div "Cancel" at bounding box center [804, 483] width 395 height 38
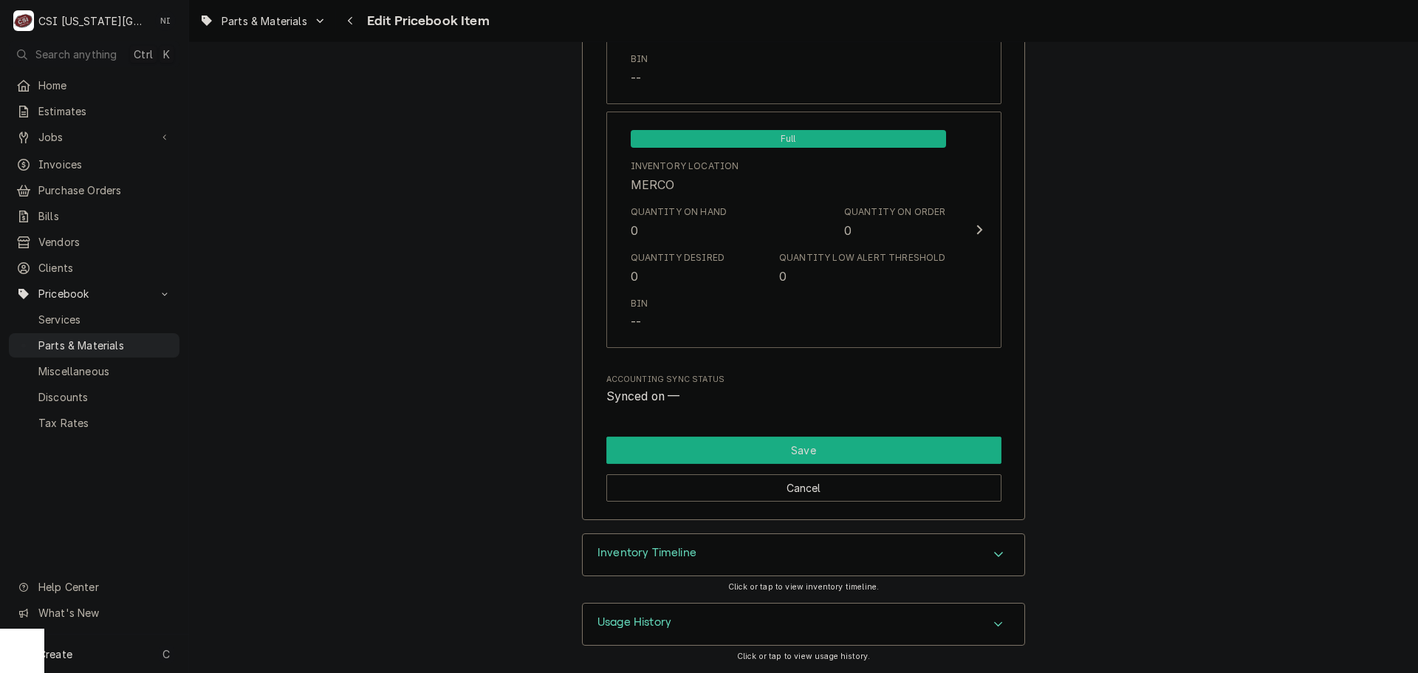
click at [873, 457] on button "Save" at bounding box center [804, 450] width 395 height 27
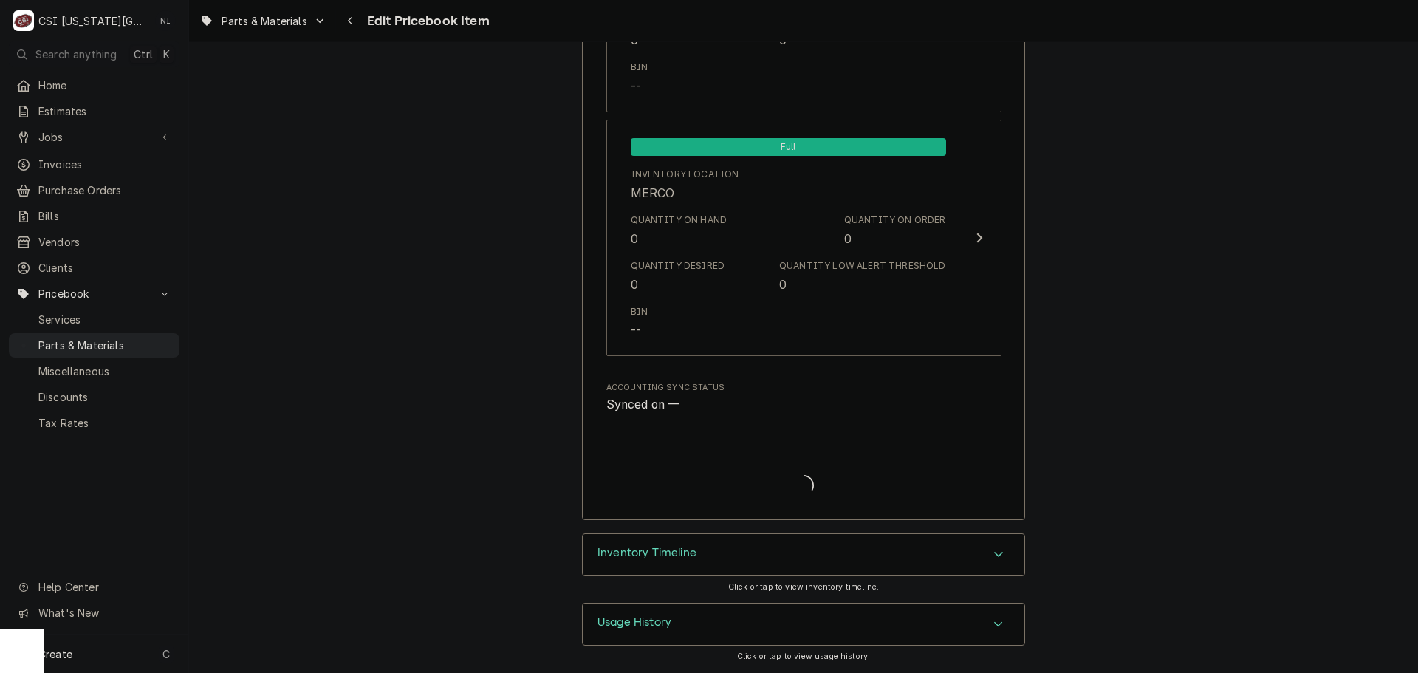
scroll to position [14312, 0]
type textarea "x"
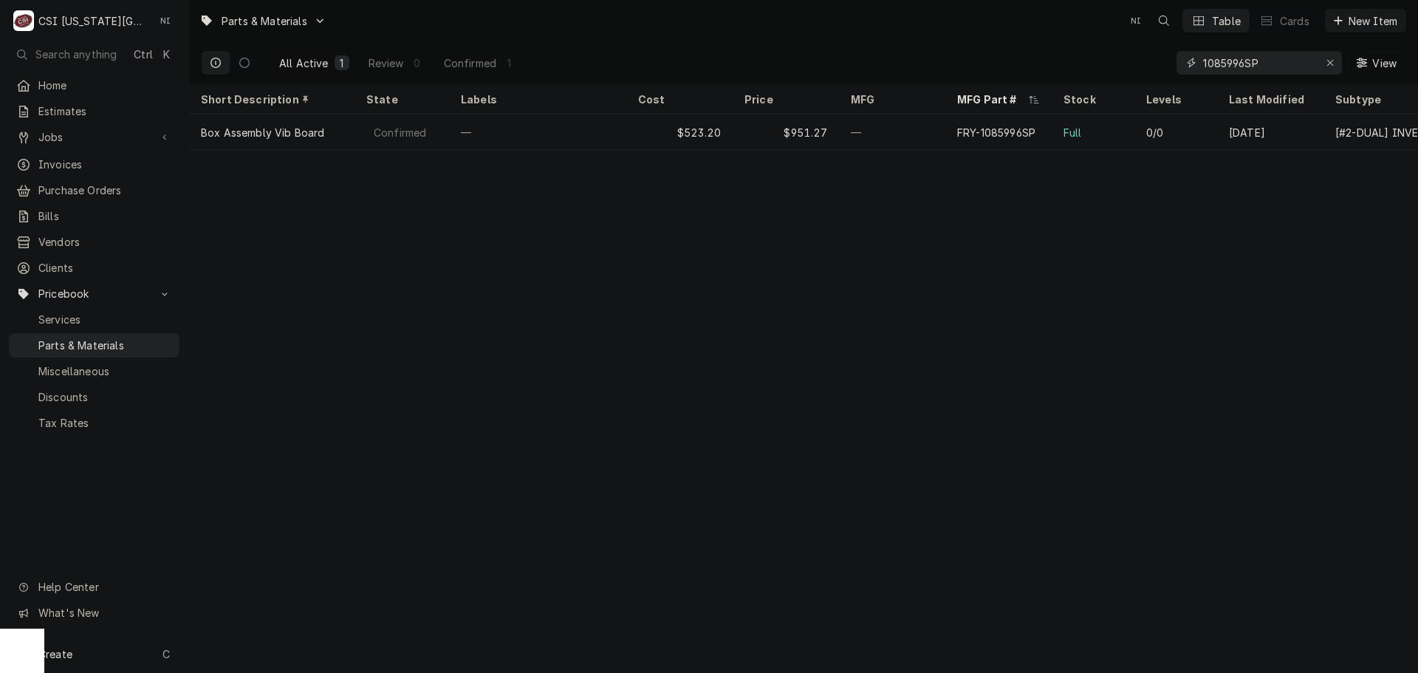
click at [1332, 58] on icon "Erase input" at bounding box center [1331, 63] width 8 height 10
click at [1307, 60] on input "Dynamic Content Wrapper" at bounding box center [1272, 63] width 139 height 24
paste input "8075808"
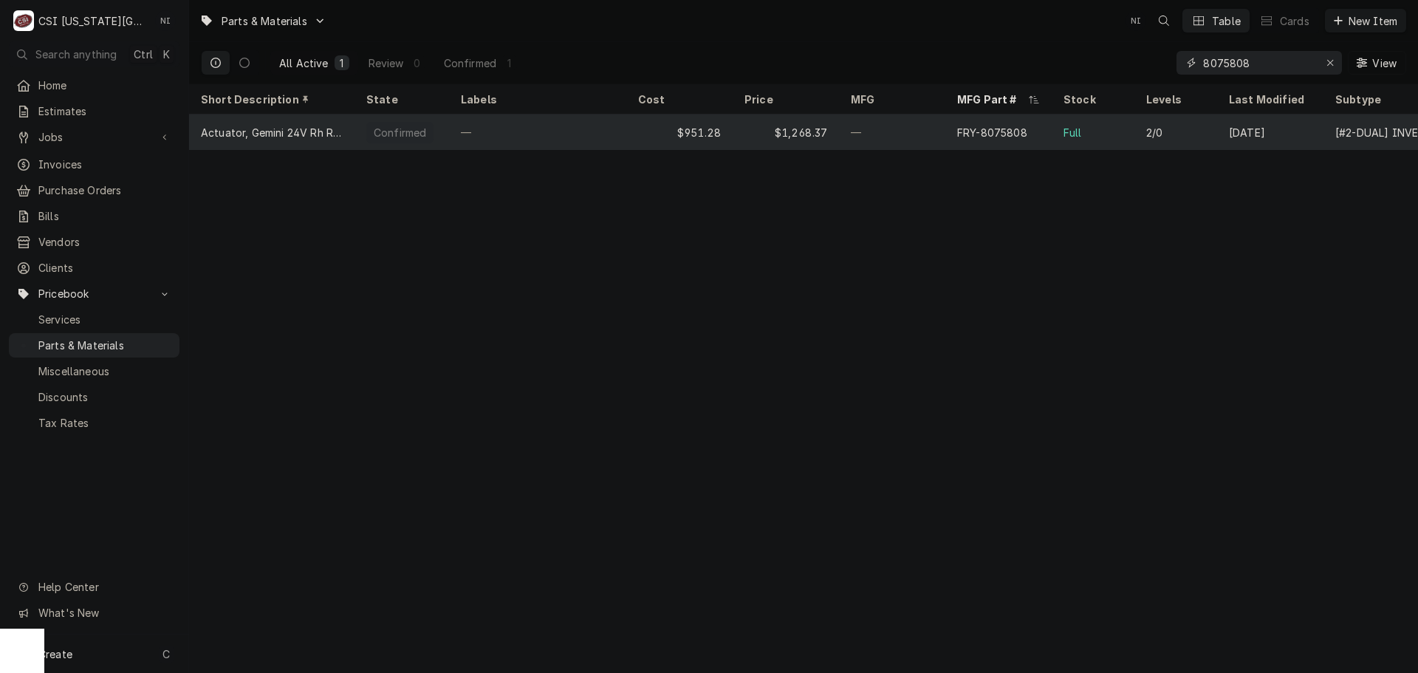
type input "8075808"
click at [901, 129] on div "—" at bounding box center [892, 132] width 106 height 35
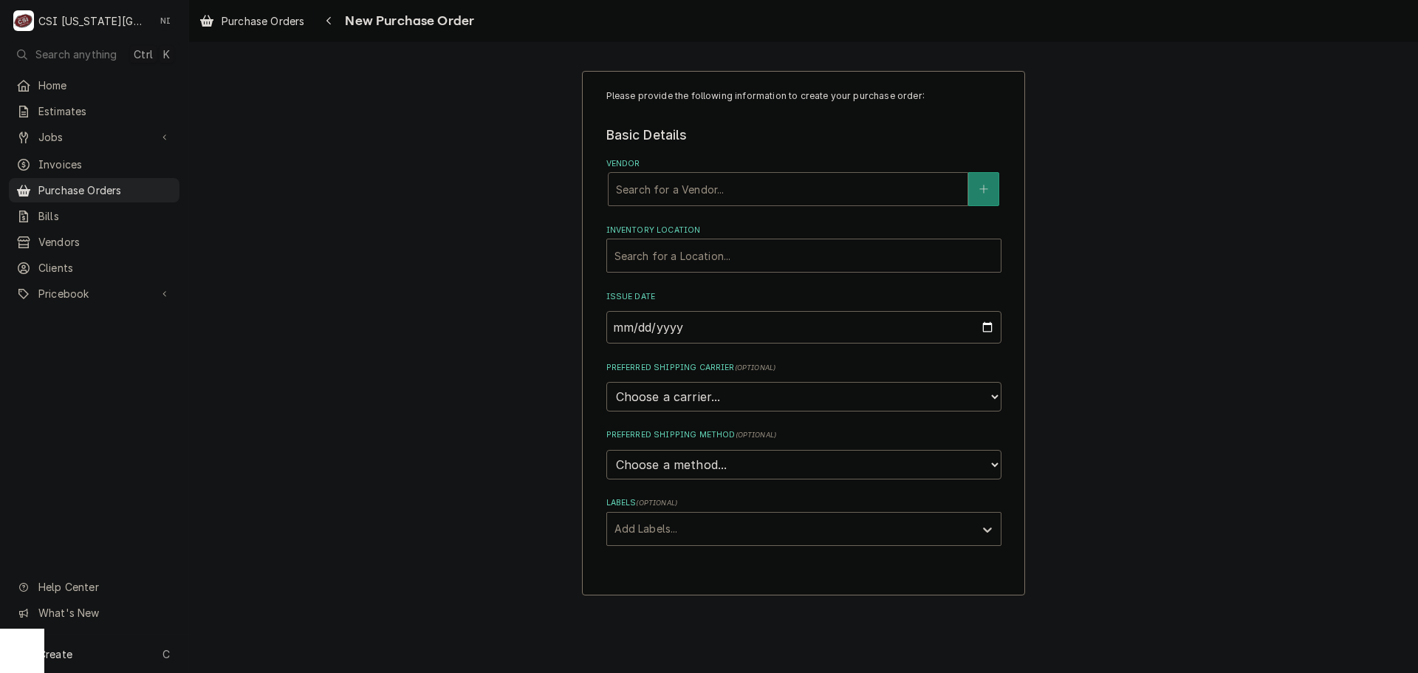
click at [652, 194] on div "Vendor" at bounding box center [788, 189] width 344 height 27
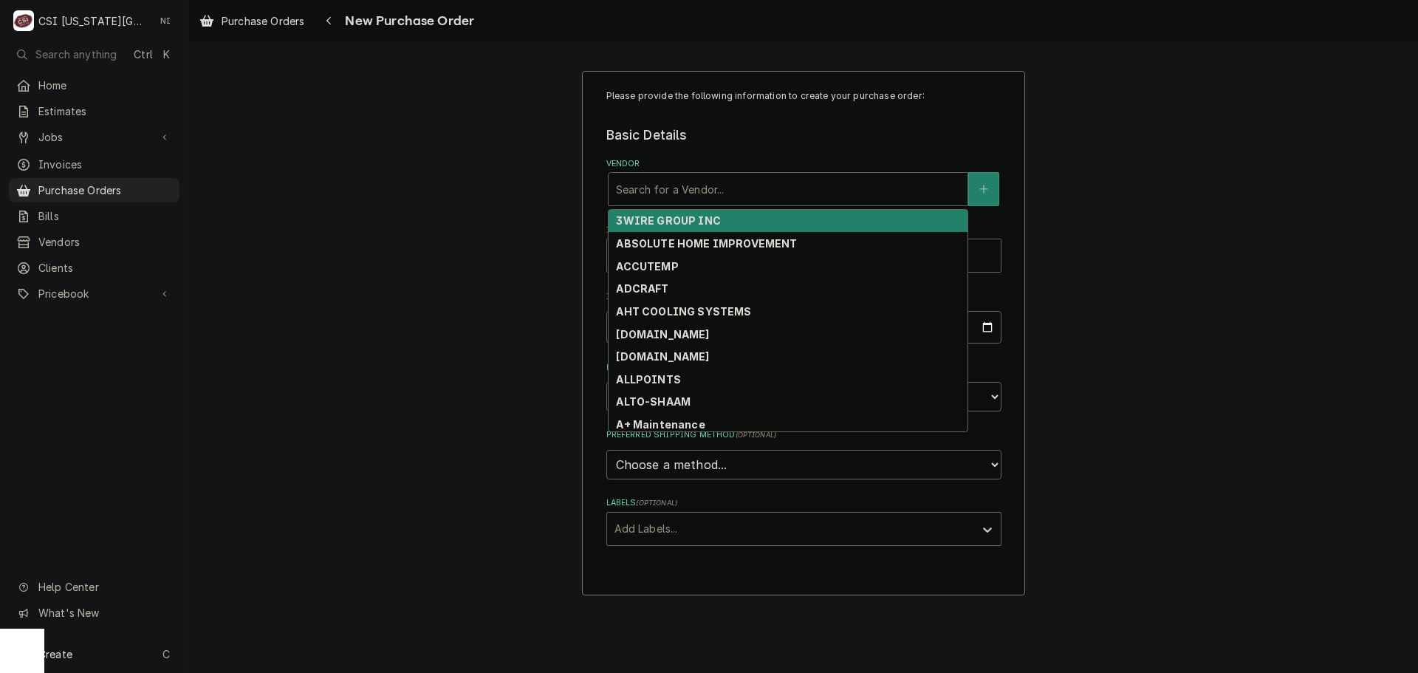
click at [1121, 106] on div "Please provide the following information to create your purchase order: Basic D…" at bounding box center [803, 333] width 1229 height 551
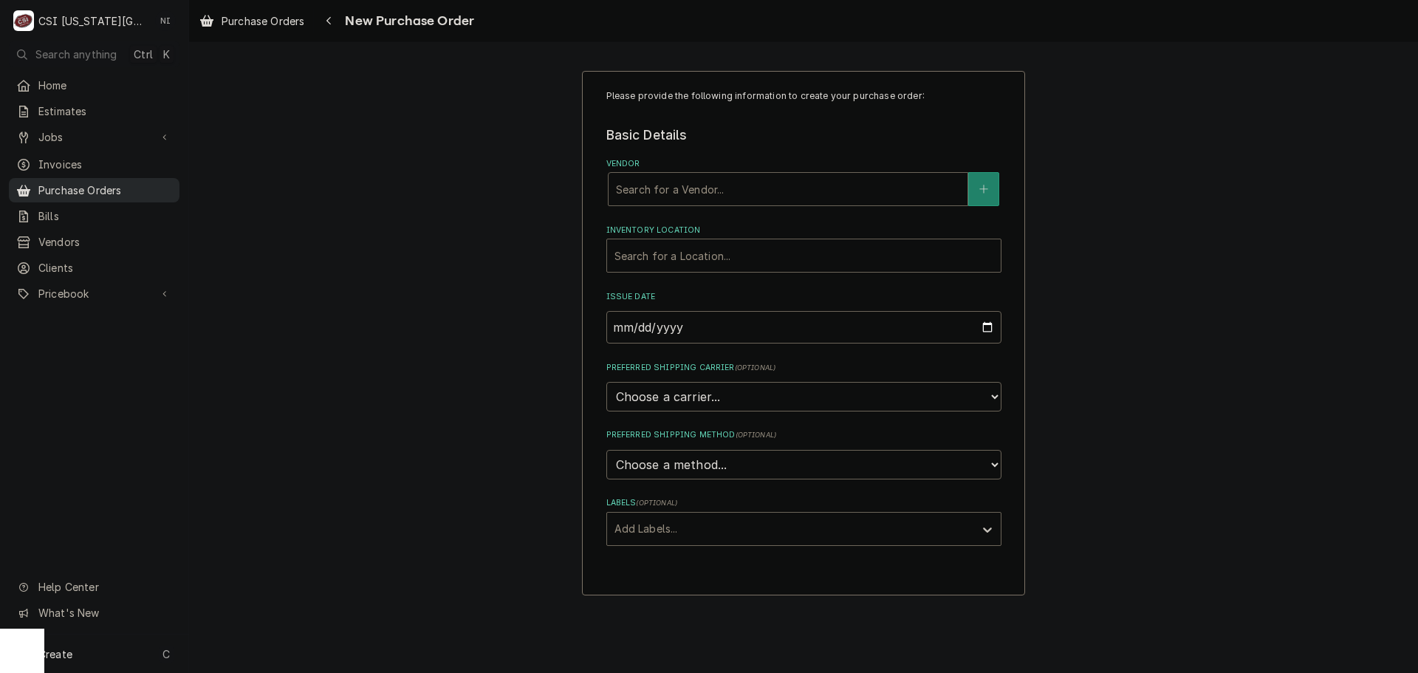
click at [132, 183] on span "Purchase Orders" at bounding box center [105, 190] width 134 height 16
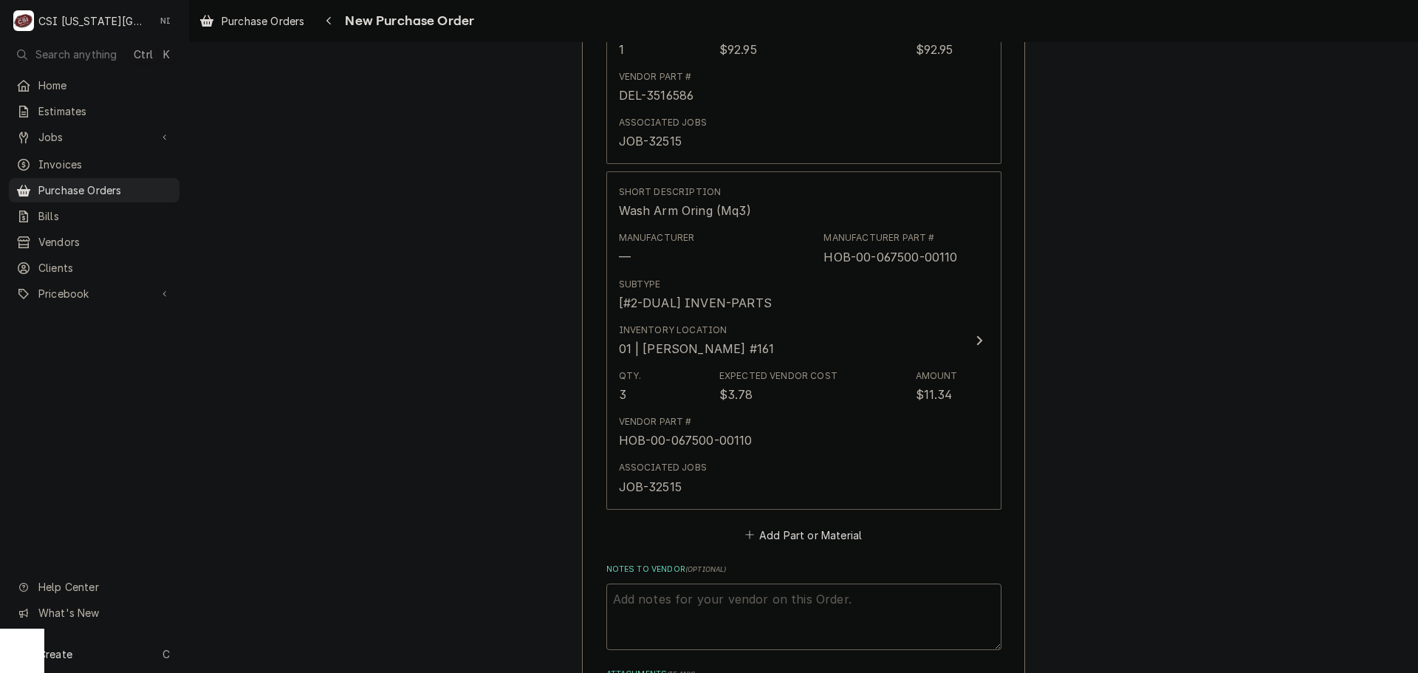
scroll to position [1182, 0]
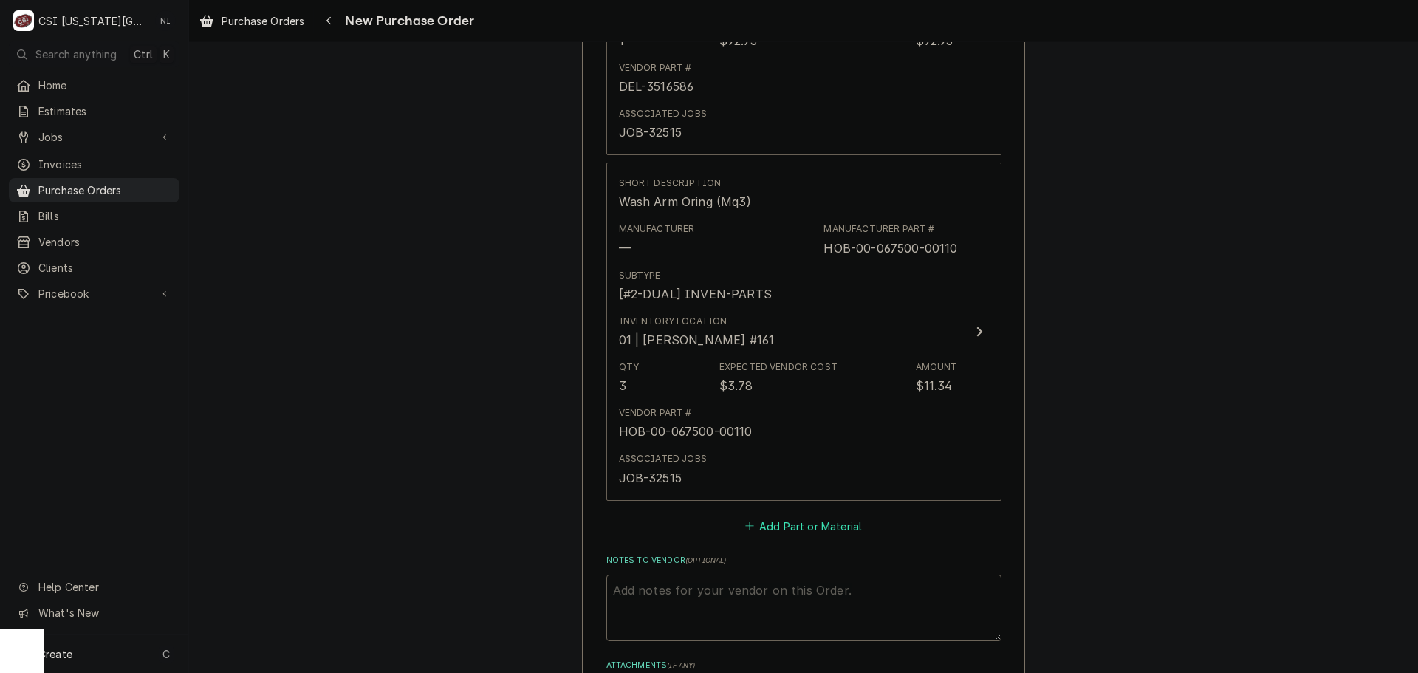
click at [767, 530] on button "Add Part or Material" at bounding box center [803, 526] width 122 height 21
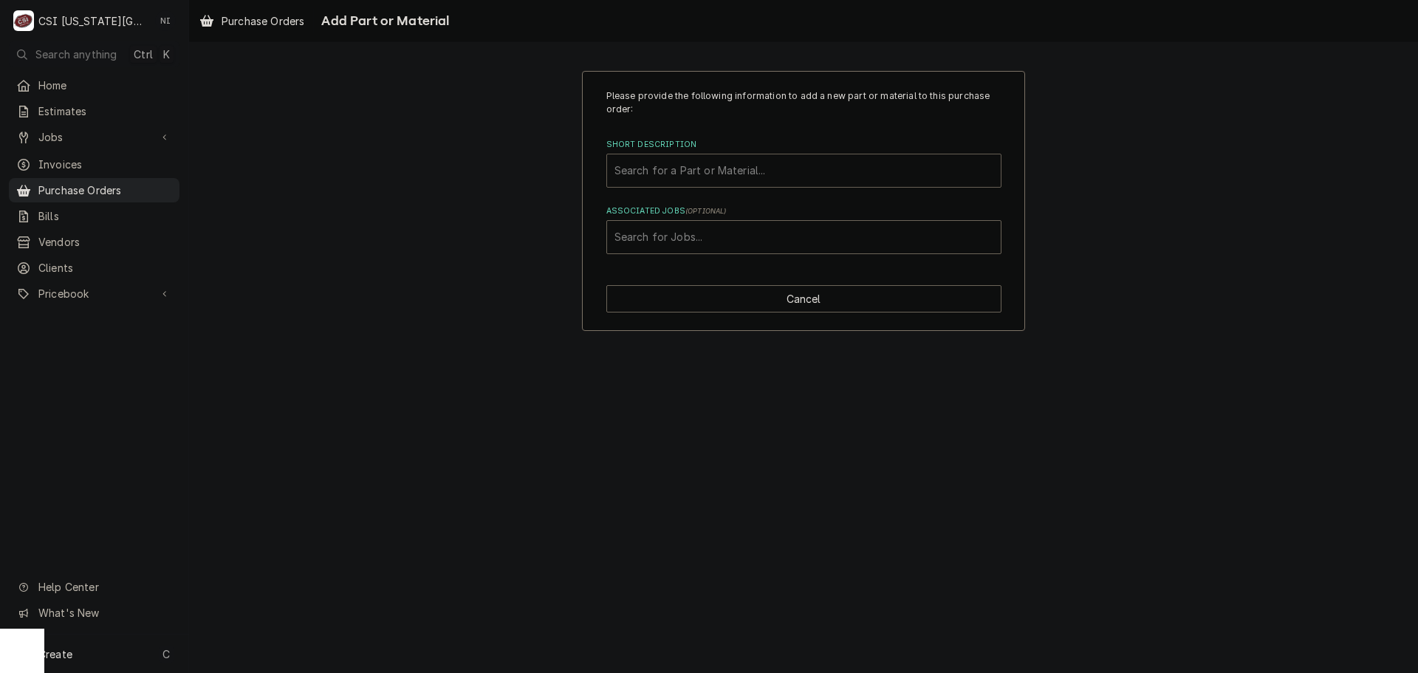
click at [699, 168] on div "Short Description" at bounding box center [804, 170] width 379 height 27
type input "misc serv"
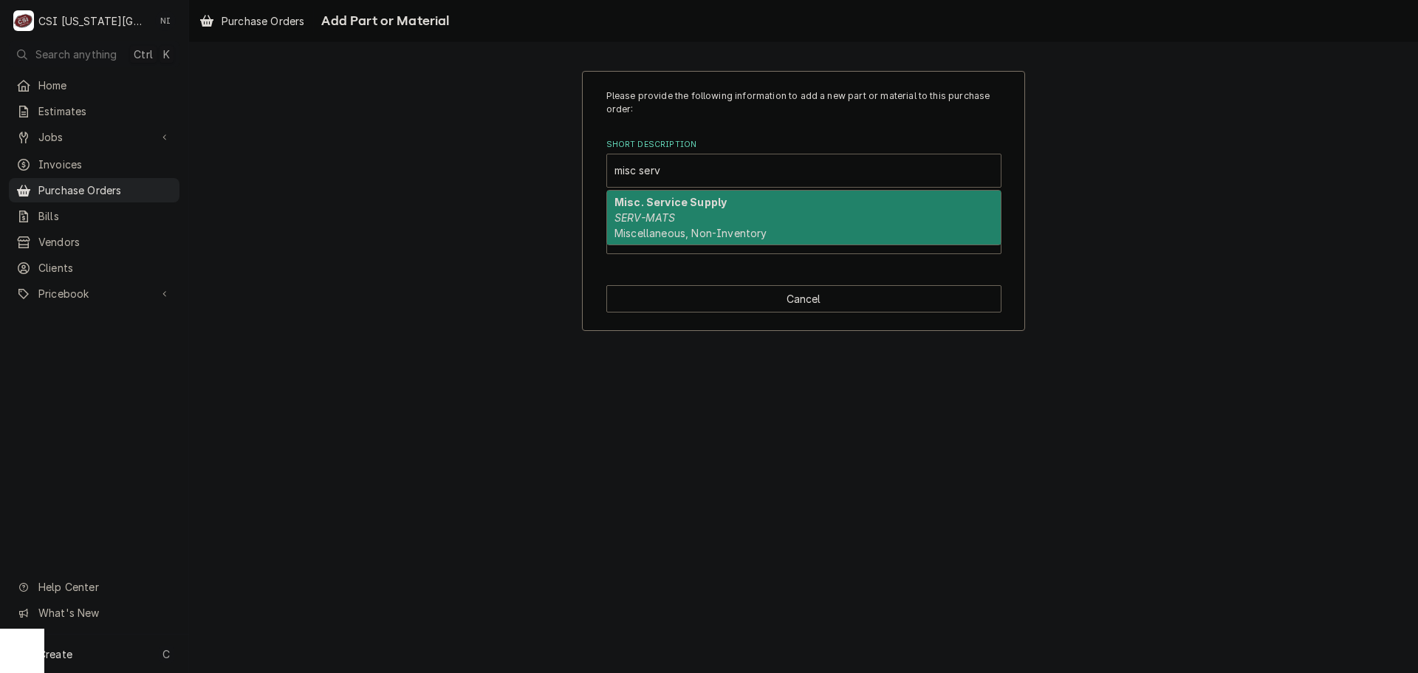
click at [653, 216] on em "SERV-MATS" at bounding box center [645, 217] width 61 height 13
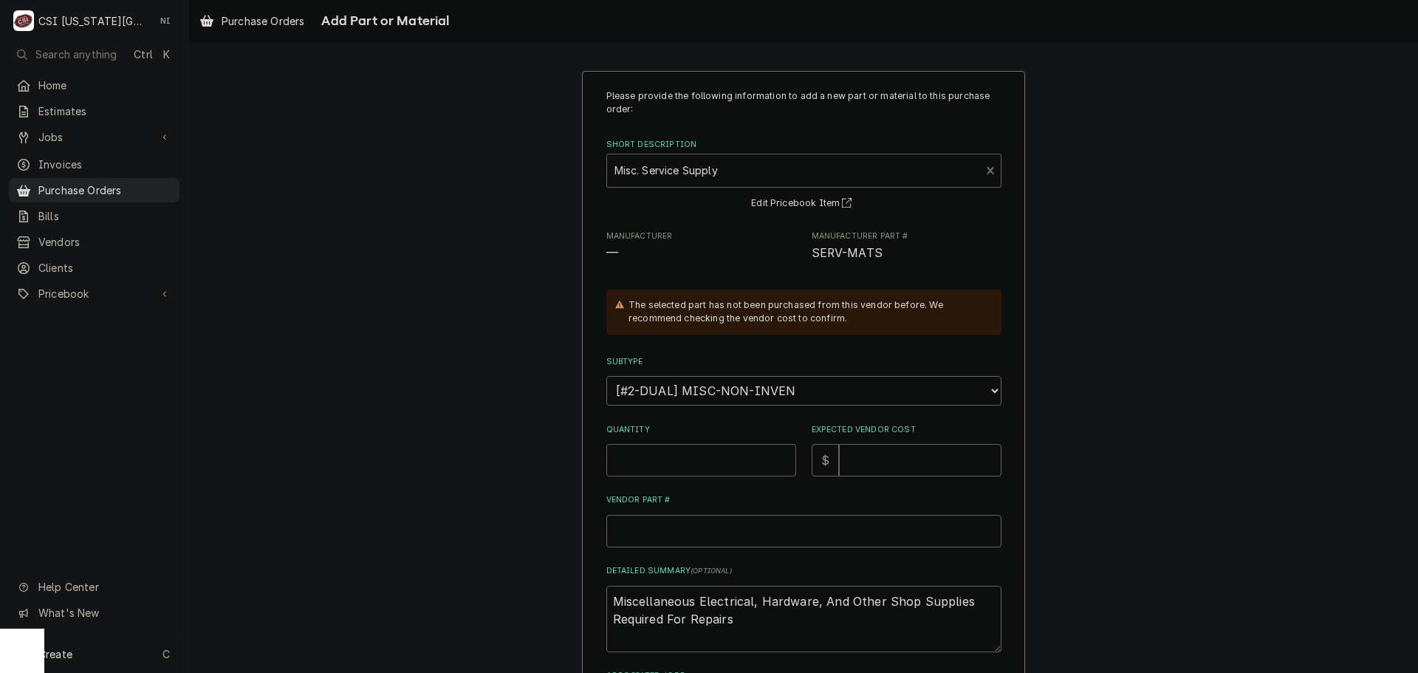
click at [664, 449] on input "Quantity" at bounding box center [702, 460] width 190 height 33
type textarea "x"
type input "1"
type textarea "x"
type input "6"
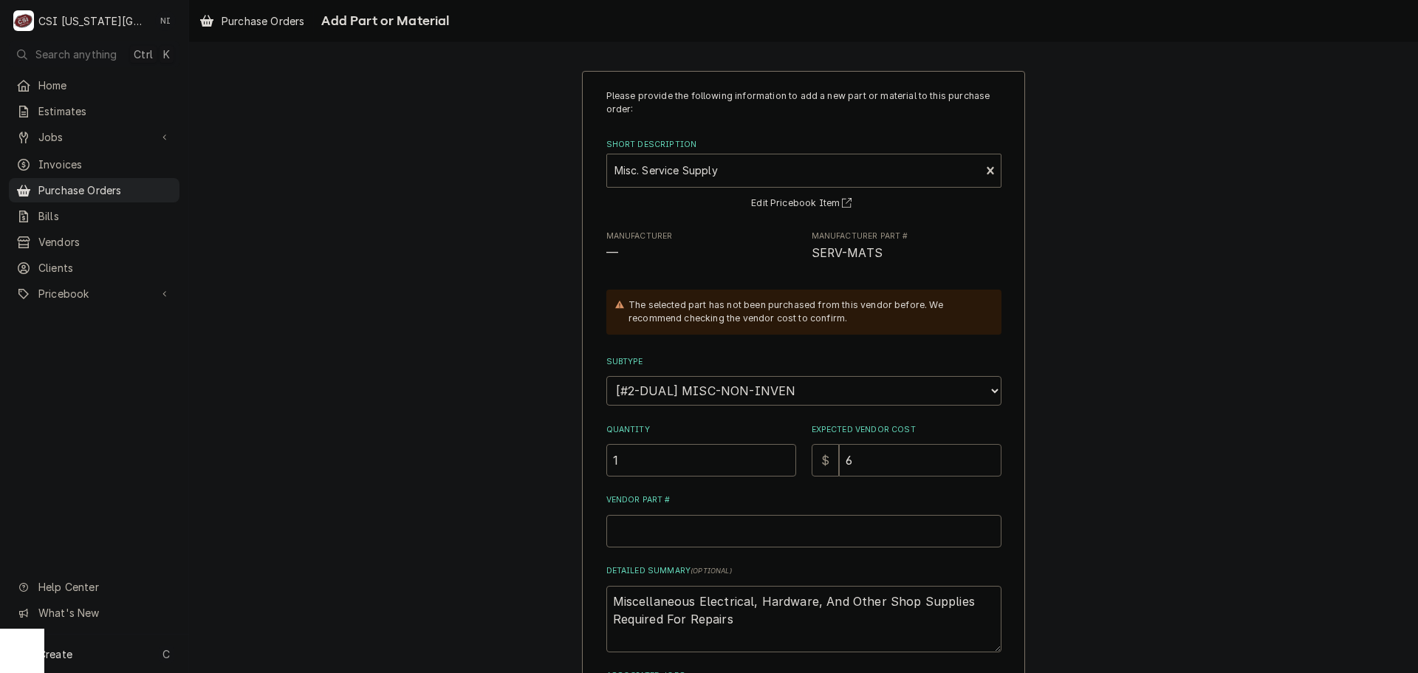
type textarea "x"
type input "61"
type textarea "x"
type input "61.6"
type textarea "x"
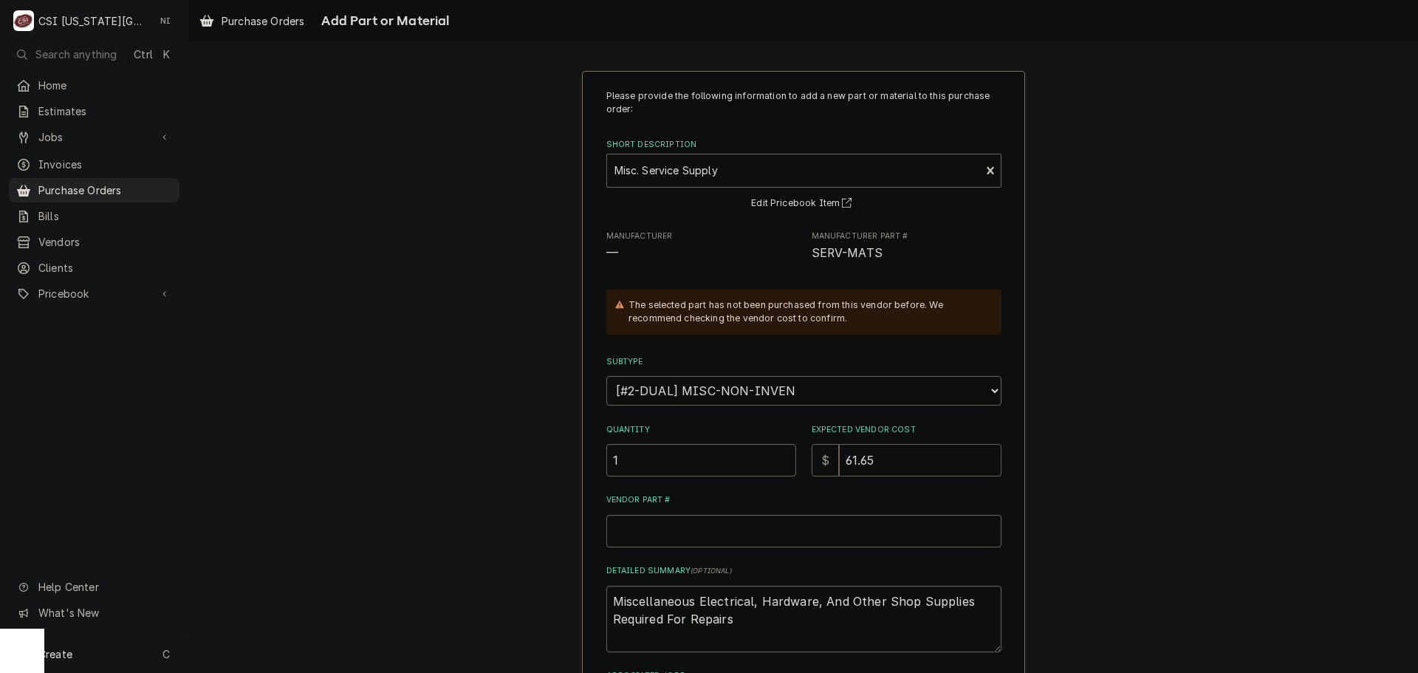
type input "61.65"
click at [708, 534] on input "Vendor Part #" at bounding box center [804, 531] width 395 height 33
type textarea "x"
type input "m"
type textarea "x"
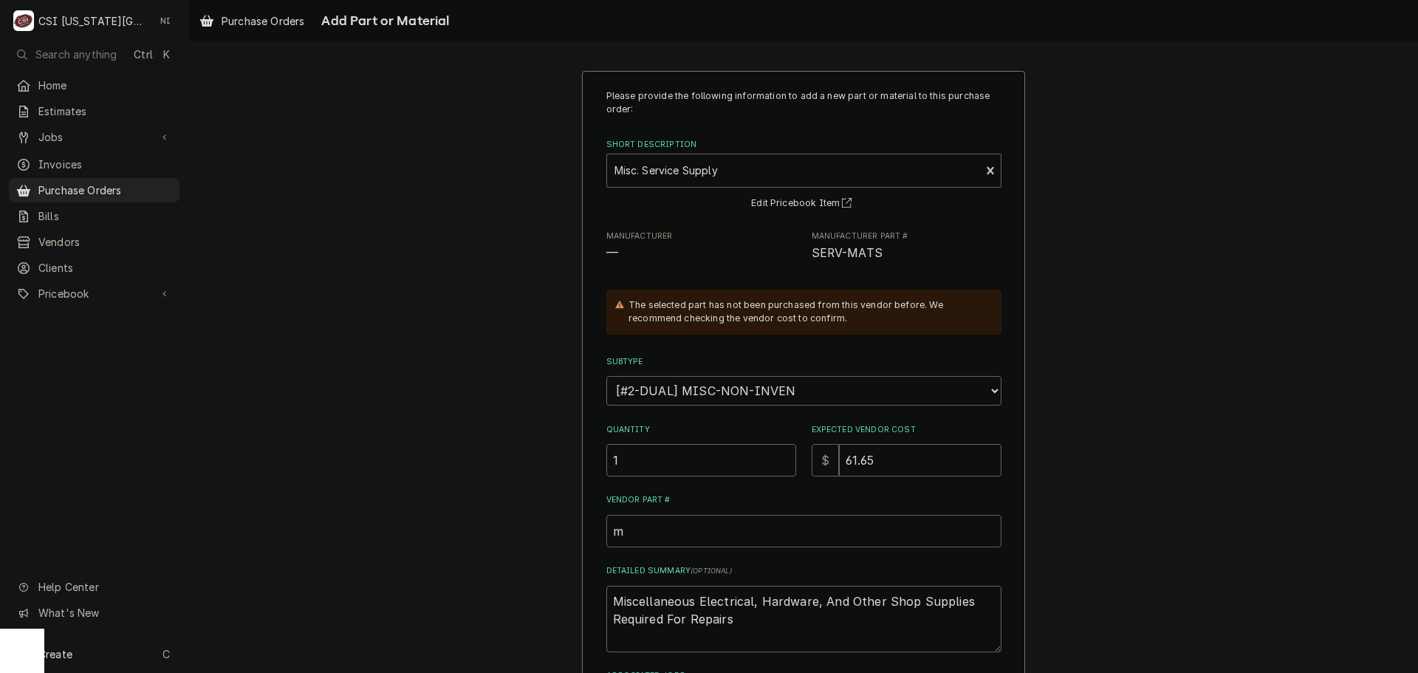
type input "mi"
type textarea "x"
type input "mis"
type textarea "x"
type input "misc"
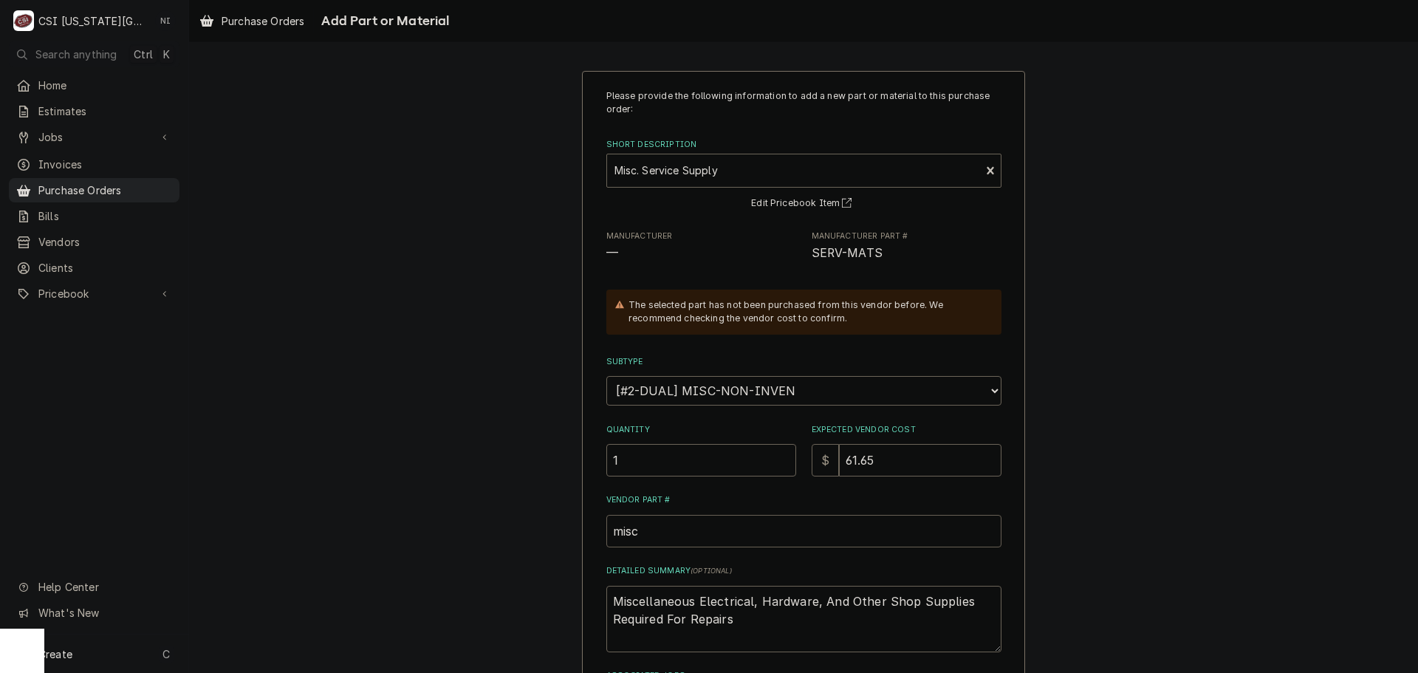
type textarea "x"
type input "misc"
type textarea "x"
type input "misc p"
type textarea "x"
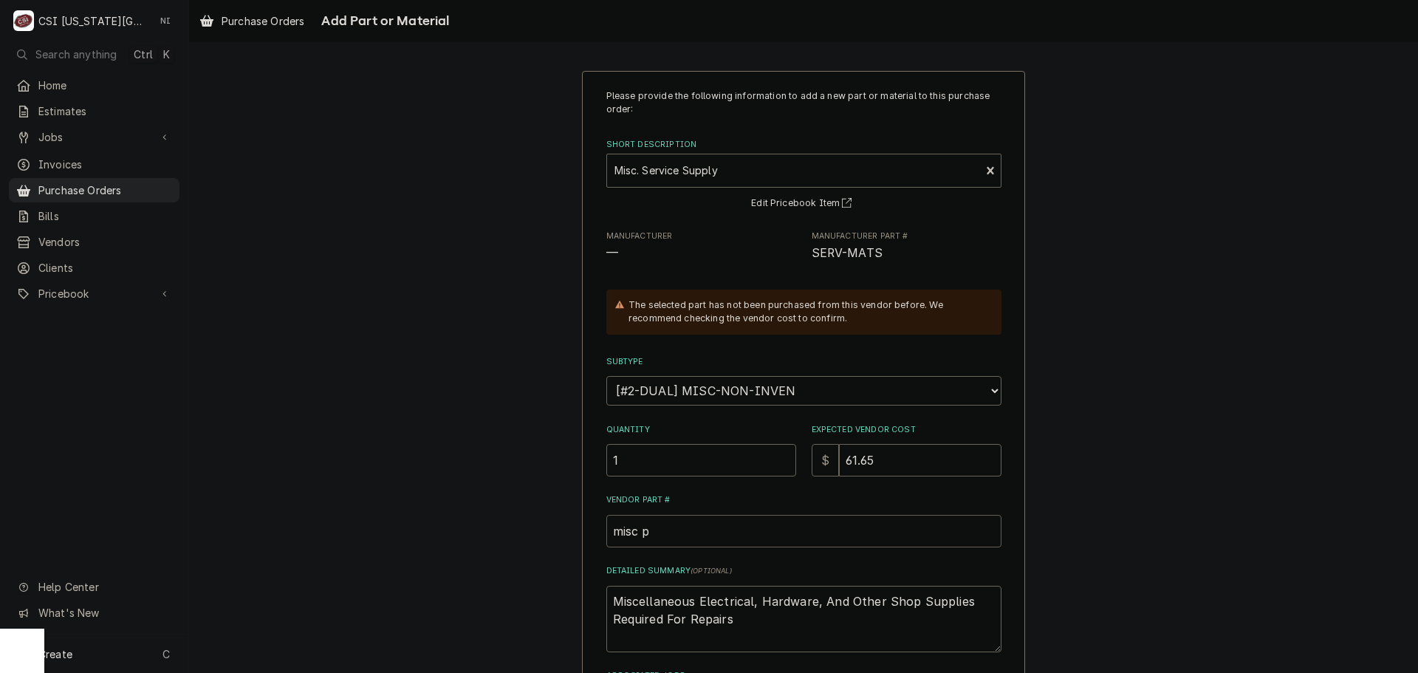
type input "misc pa"
type textarea "x"
type input "misc par"
type textarea "x"
type input "misc part"
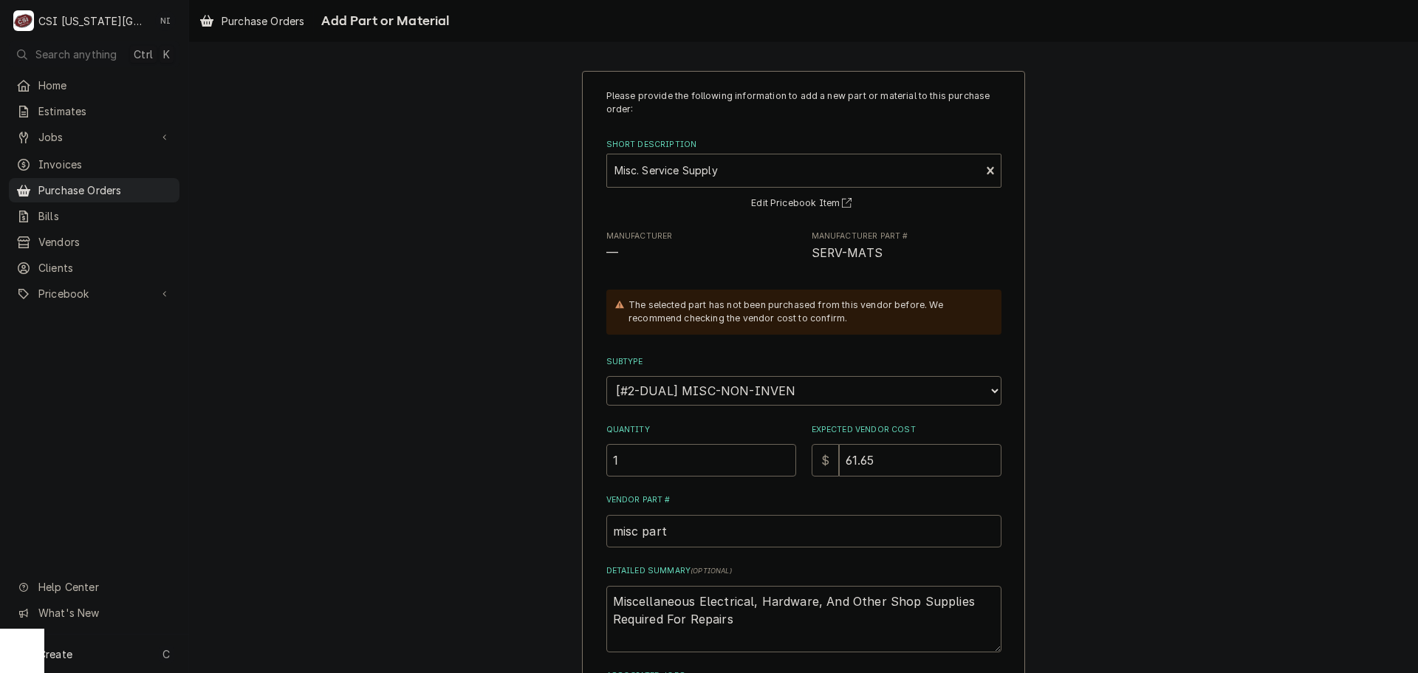
type textarea "x"
type input "misc parts"
drag, startPoint x: 703, startPoint y: 616, endPoint x: 560, endPoint y: 575, distance: 148.5
click at [560, 575] on div "Please provide the following information to add a new part or material to this …" at bounding box center [803, 433] width 1229 height 751
type textarea "x"
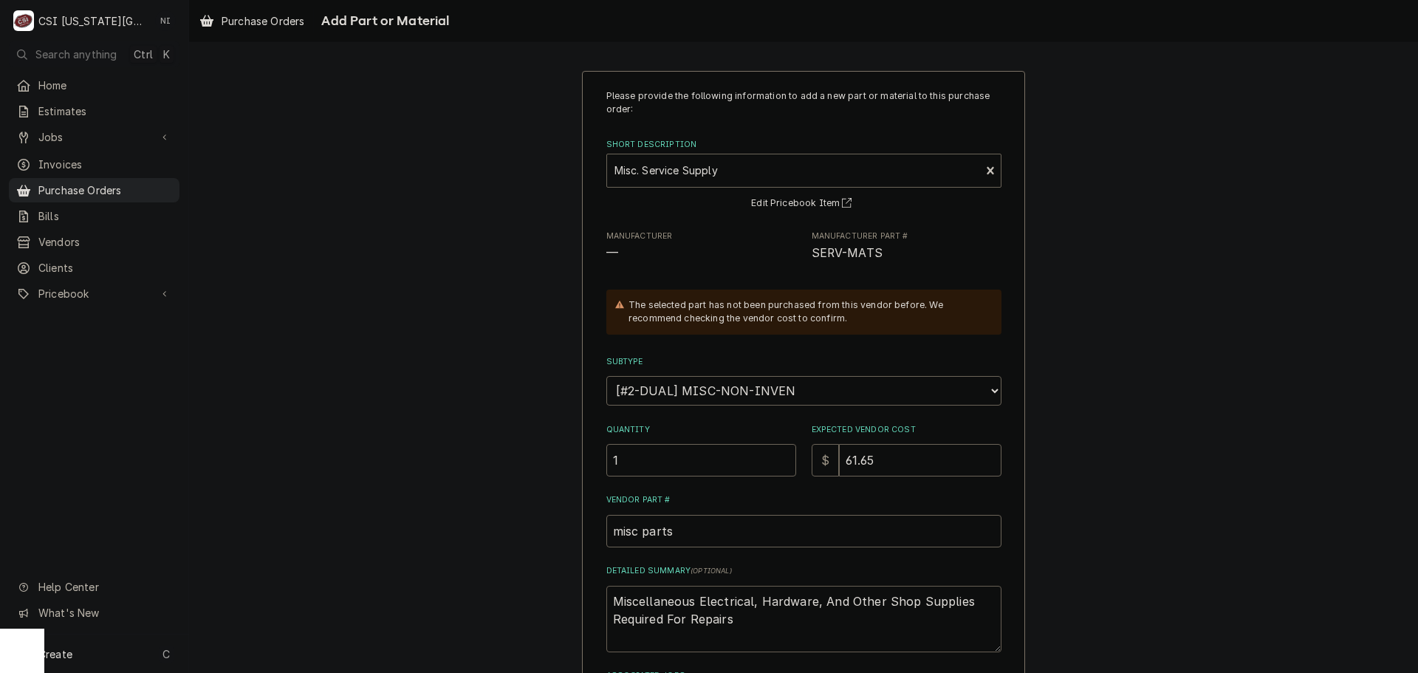
type textarea "h"
type textarea "x"
type textarea "h"
type textarea "x"
type textarea "h"
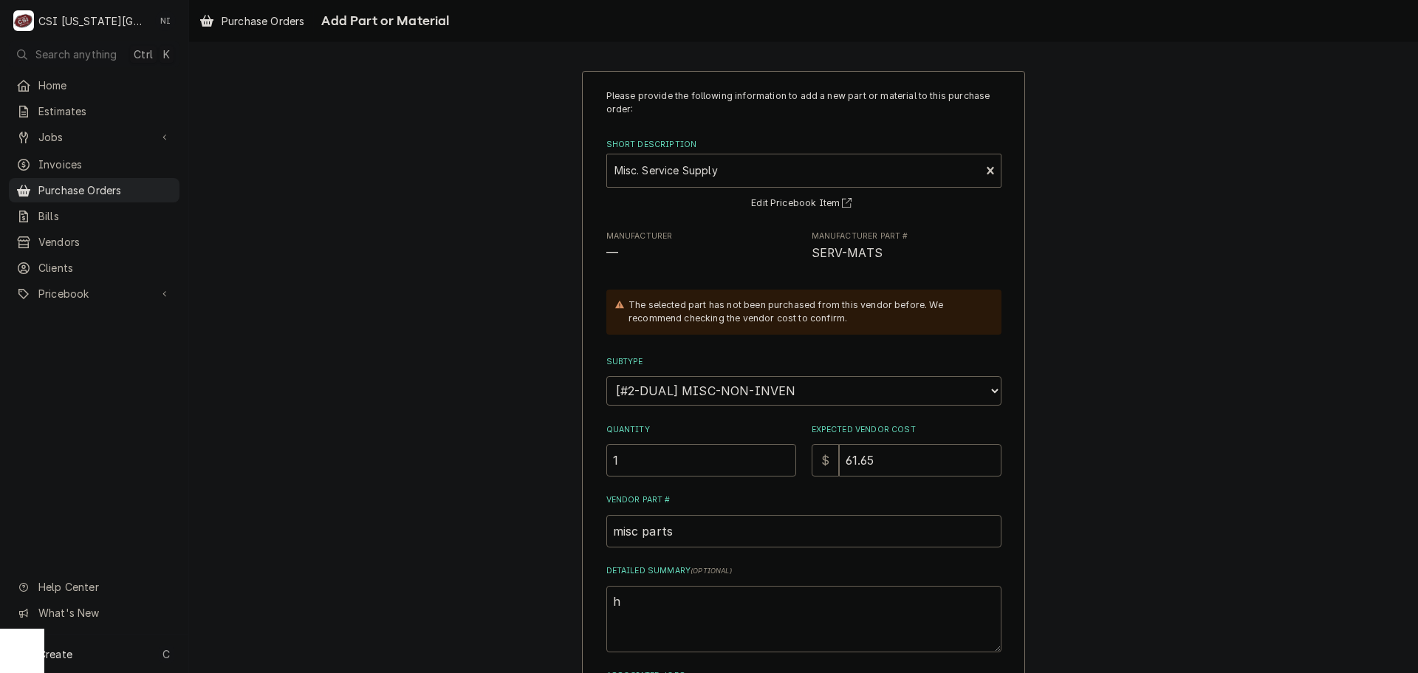
type textarea "x"
type textarea "hi"
type textarea "x"
type textarea "hi"
type textarea "x"
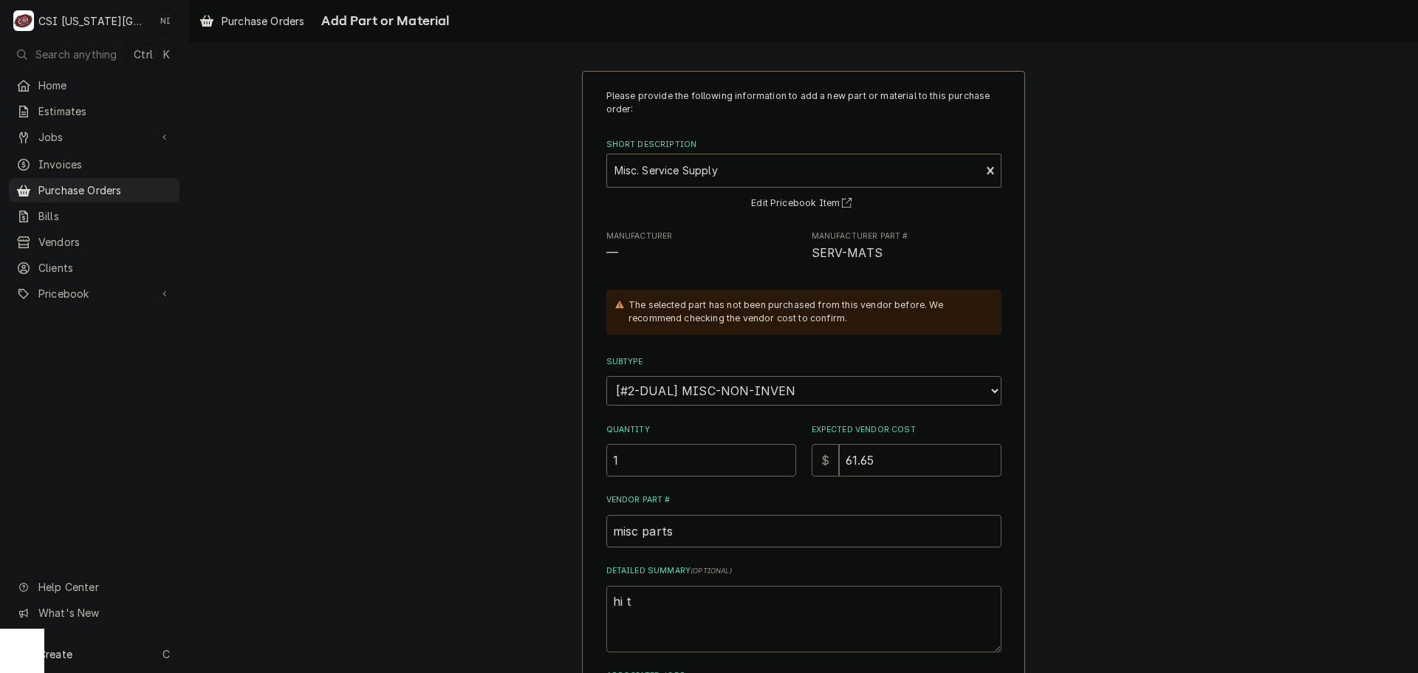
type textarea "hi te"
type textarea "x"
type textarea "hi tem"
type textarea "x"
type textarea "hi temp"
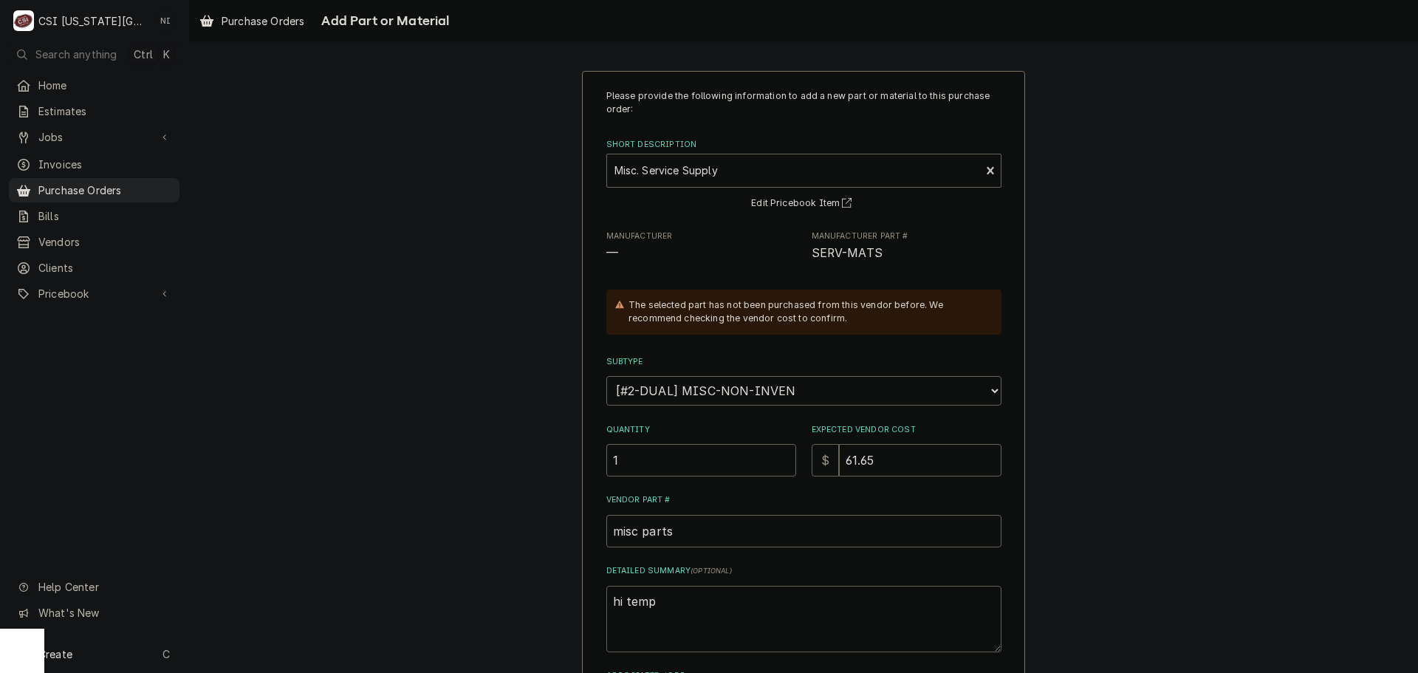
type textarea "x"
type textarea "hi temp"
type textarea "x"
type textarea "hi temp t"
type textarea "x"
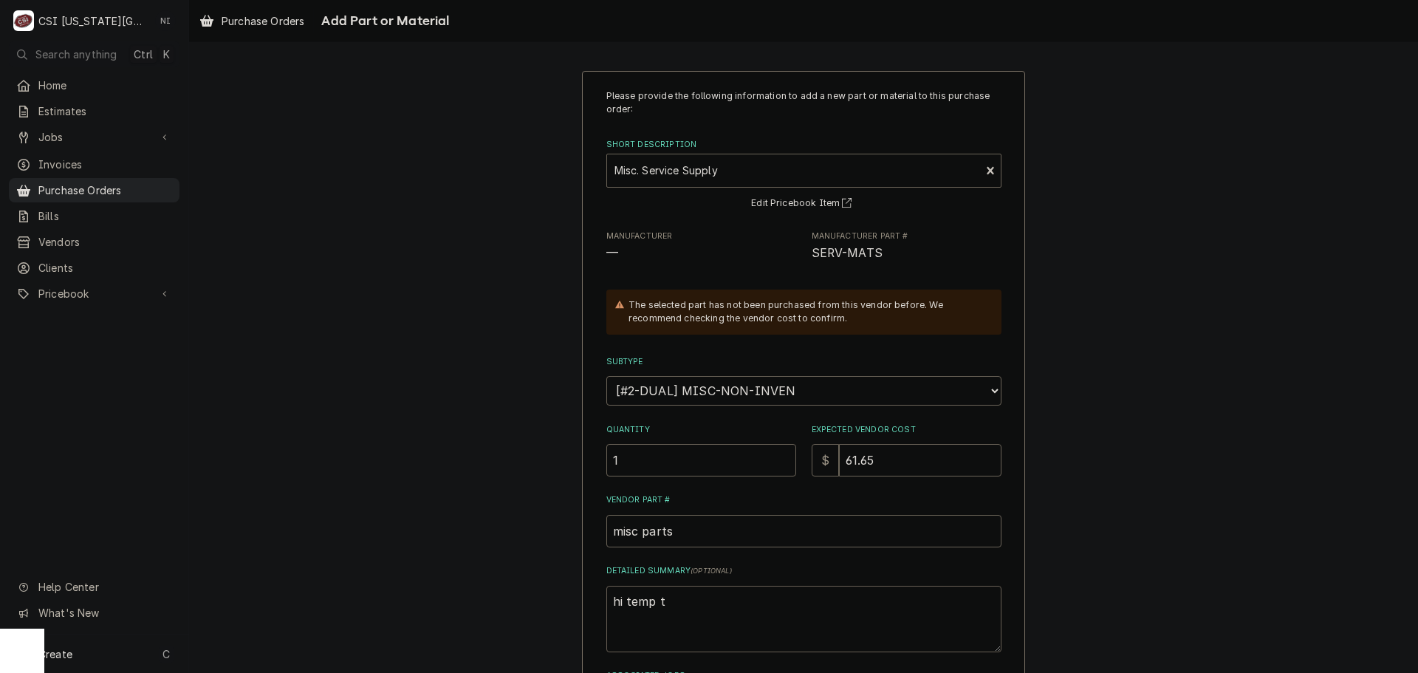
type textarea "hi temp te"
type textarea "x"
type textarea "hi temp ter"
type textarea "x"
type textarea "hi temp term"
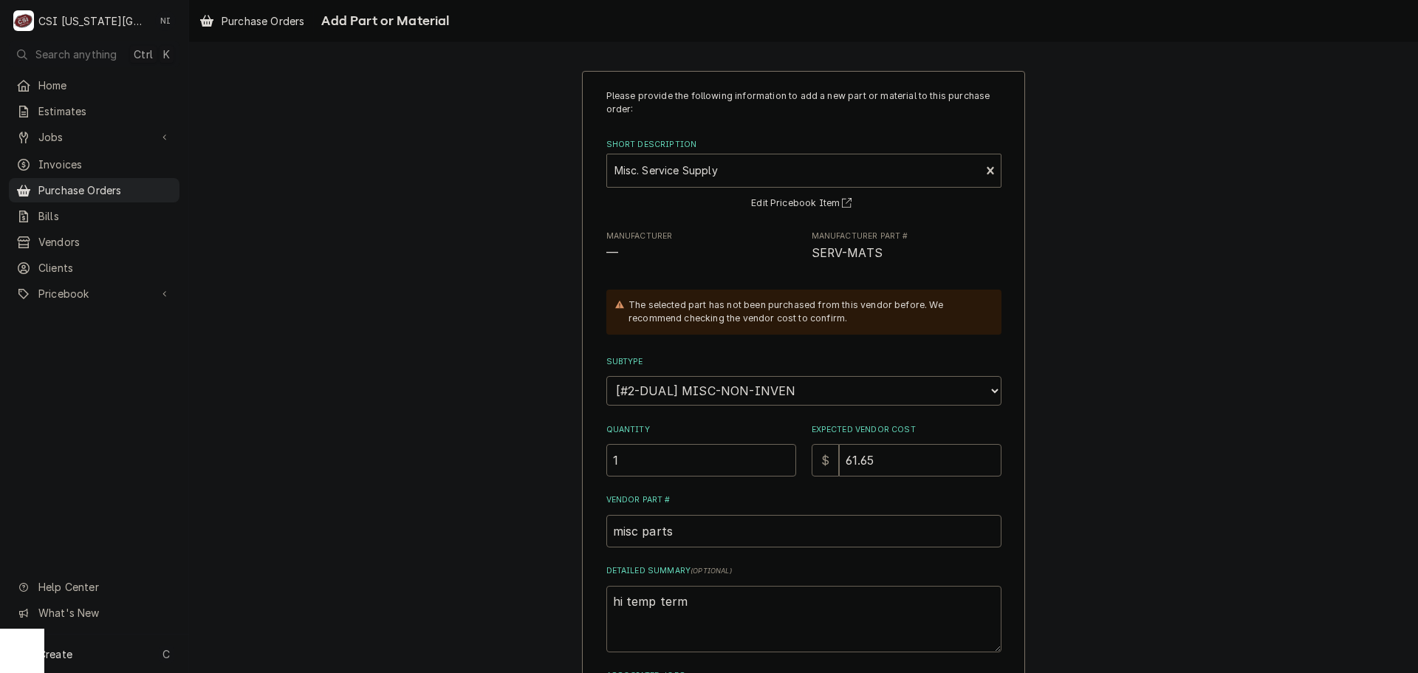
type textarea "x"
type textarea "hi temp term"
type textarea "x"
type textarea "hi temp term k"
type textarea "x"
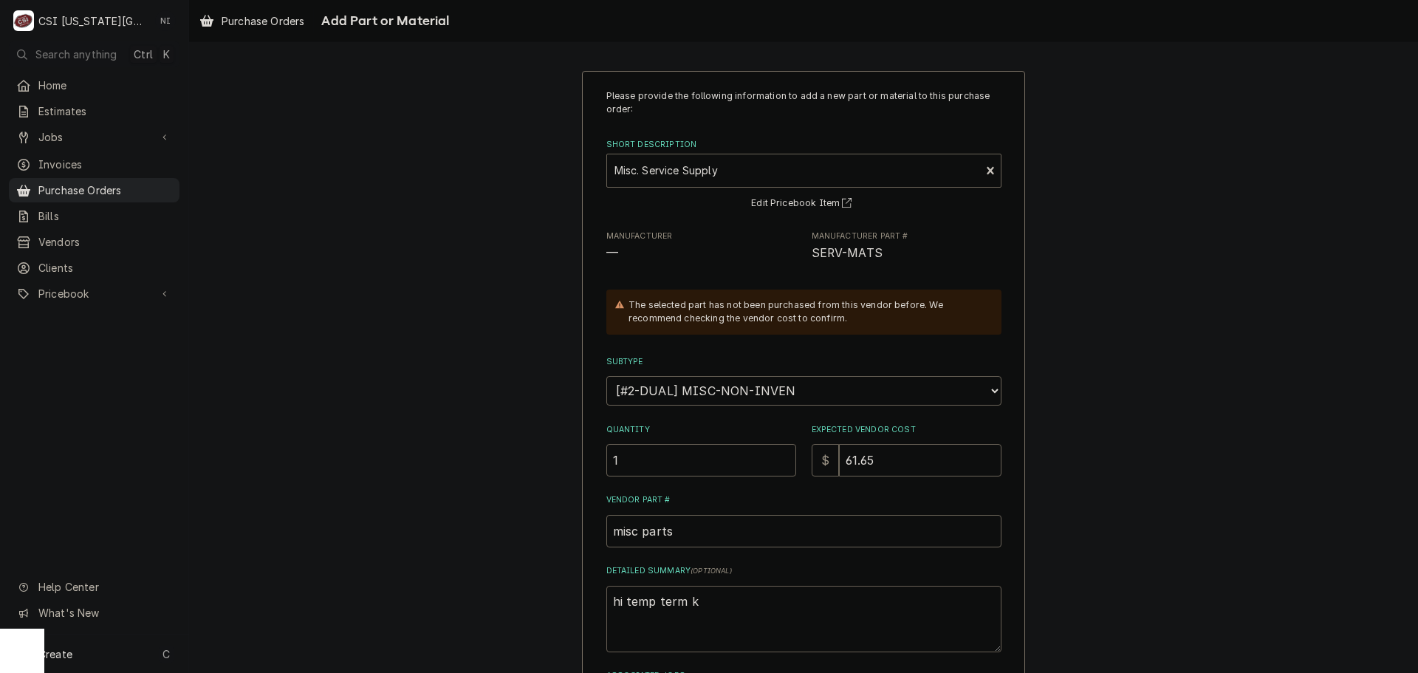
type textarea "hi temp term ki"
type textarea "x"
type textarea "hi temp term kit"
type textarea "x"
type textarea "hi temp term kit,"
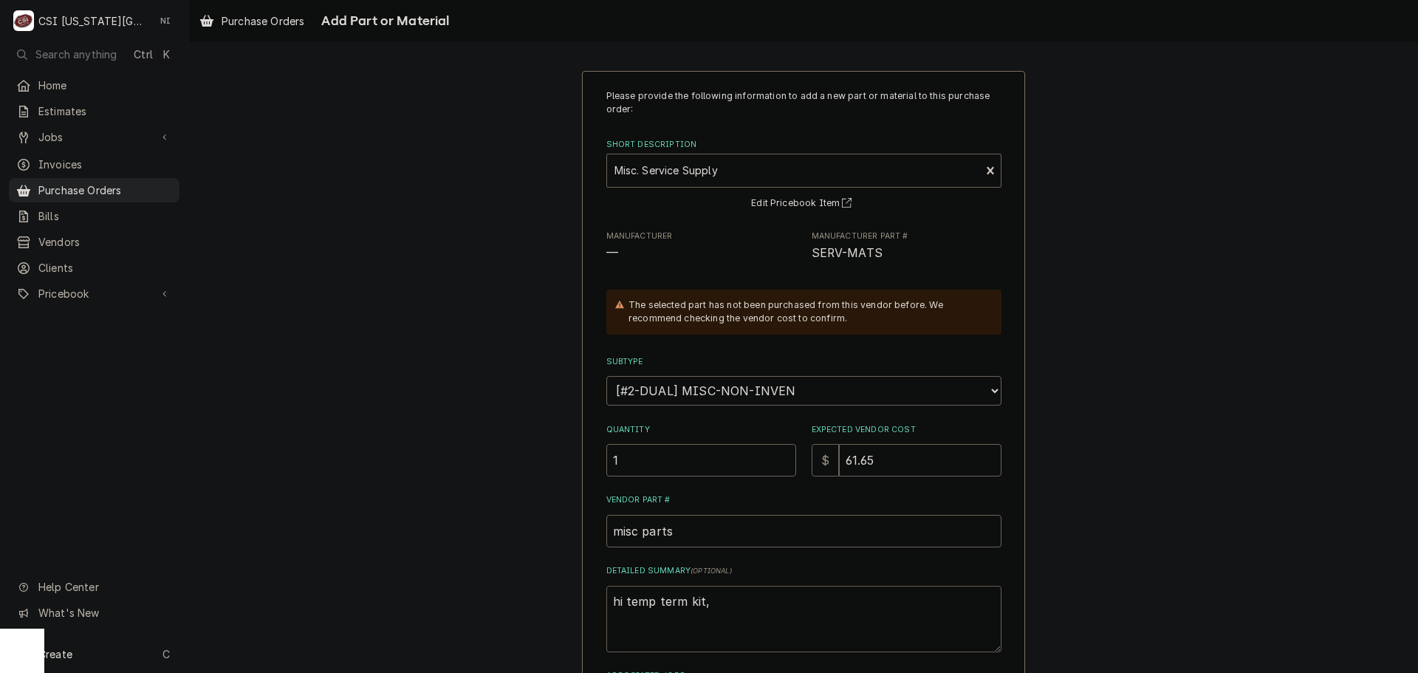
type textarea "x"
type textarea "hi temp term kit,"
type textarea "x"
type textarea "hi temp term kit, t"
type textarea "x"
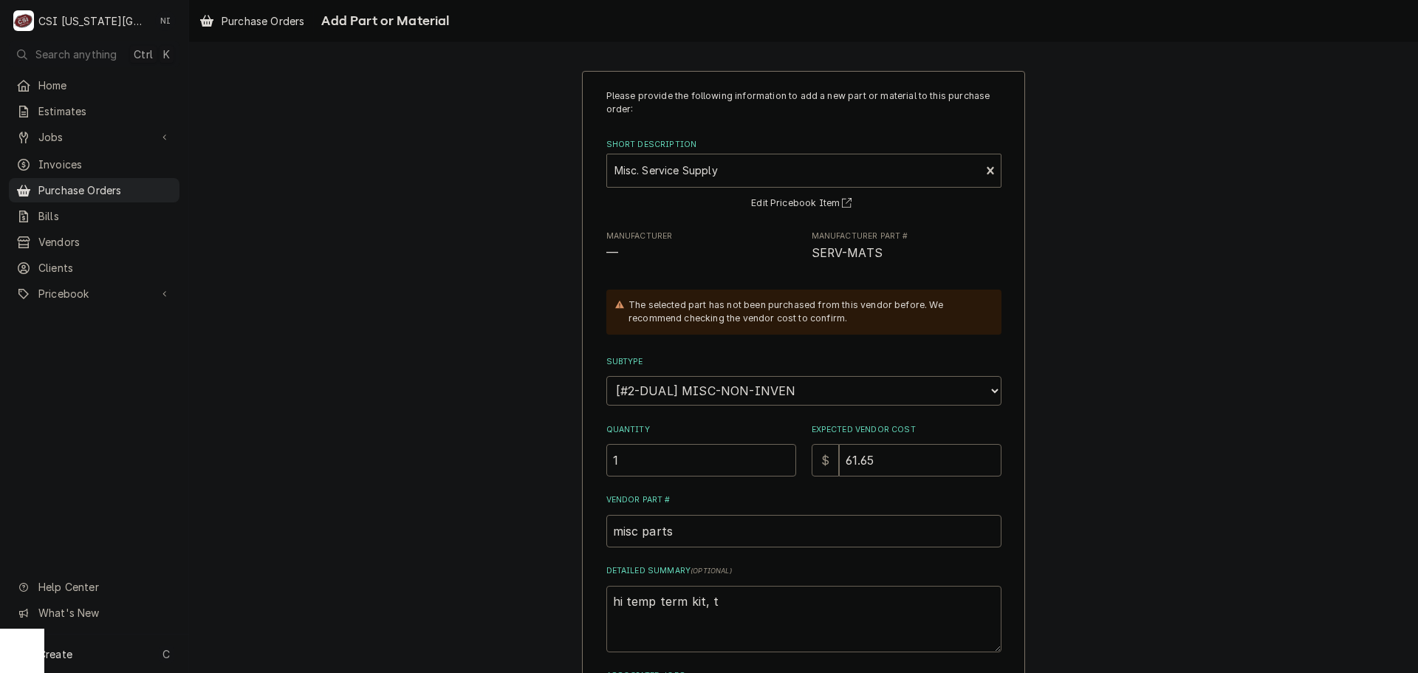
type textarea "hi temp term kit, tr"
type textarea "x"
type textarea "hi temp term kit, tru"
type textarea "x"
type textarea "hi temp term kit, truc"
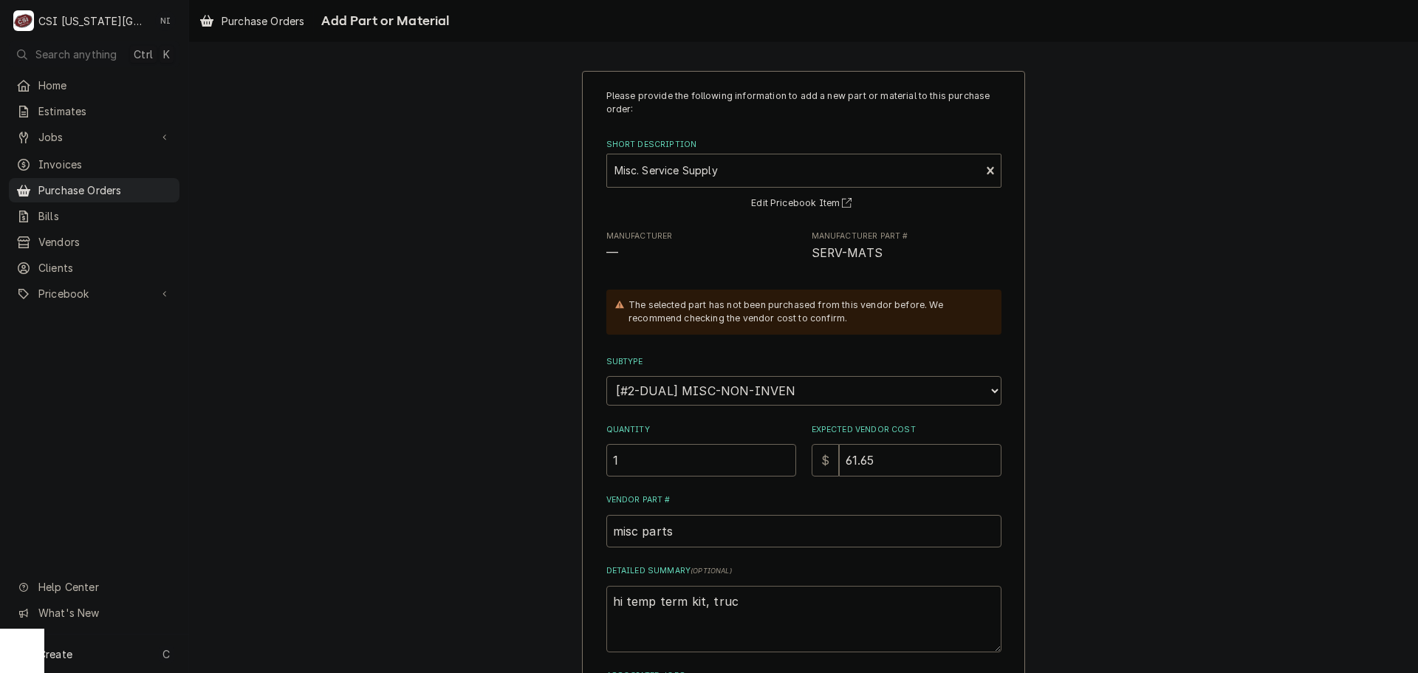
type textarea "x"
type textarea "hi temp term kit, truck"
type textarea "x"
type textarea "hi temp term kit, truck"
type textarea "x"
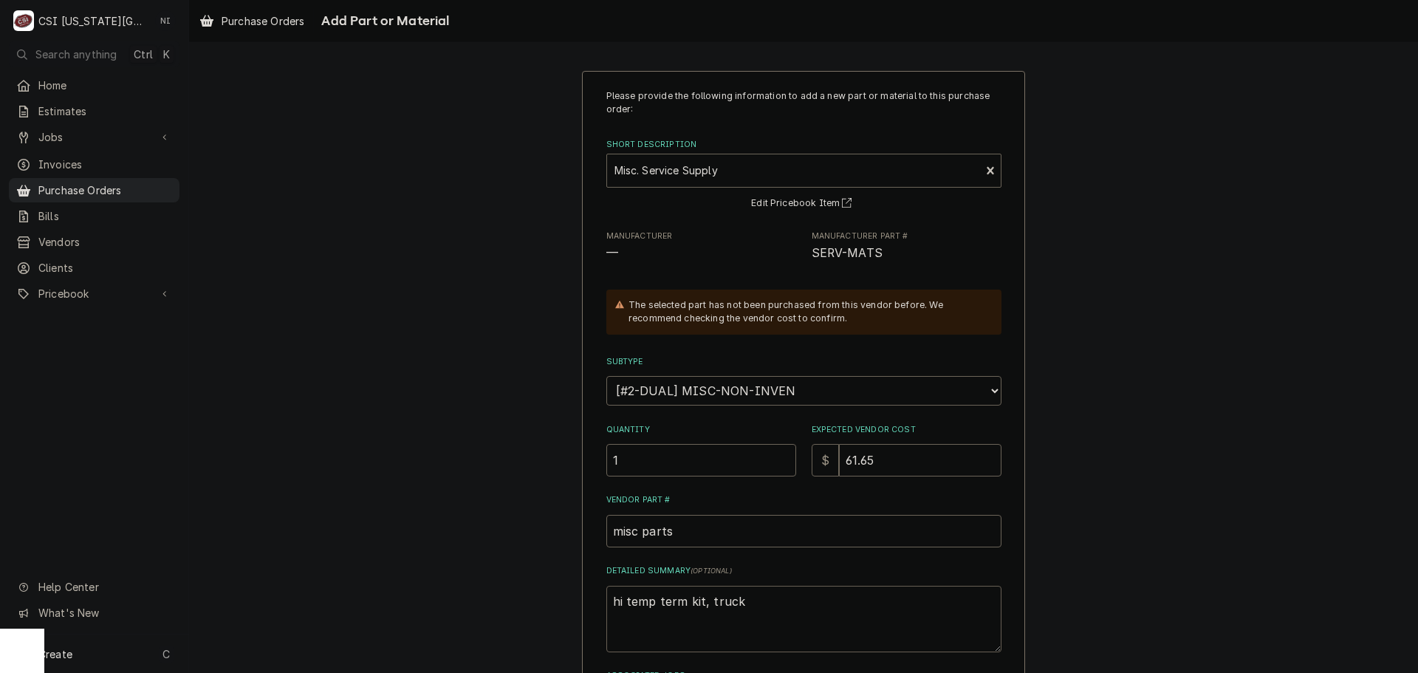
type textarea "hi temp term kit, truck s"
type textarea "x"
type textarea "hi temp term kit, truck sl"
type textarea "x"
type textarea "hi temp term kit, truck slt"
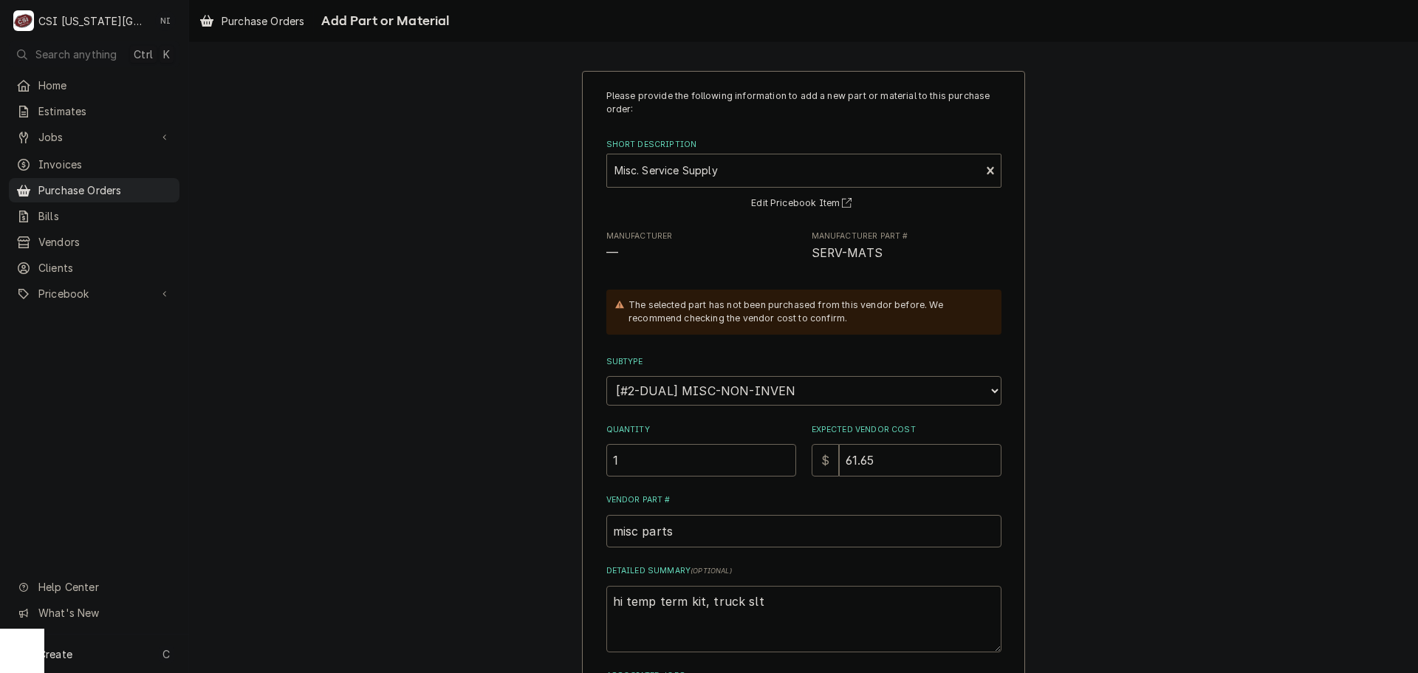
type textarea "x"
type textarea "hi temp term kit, truck slto"
type textarea "x"
type textarea "hi temp term kit, truck sltoc"
type textarea "x"
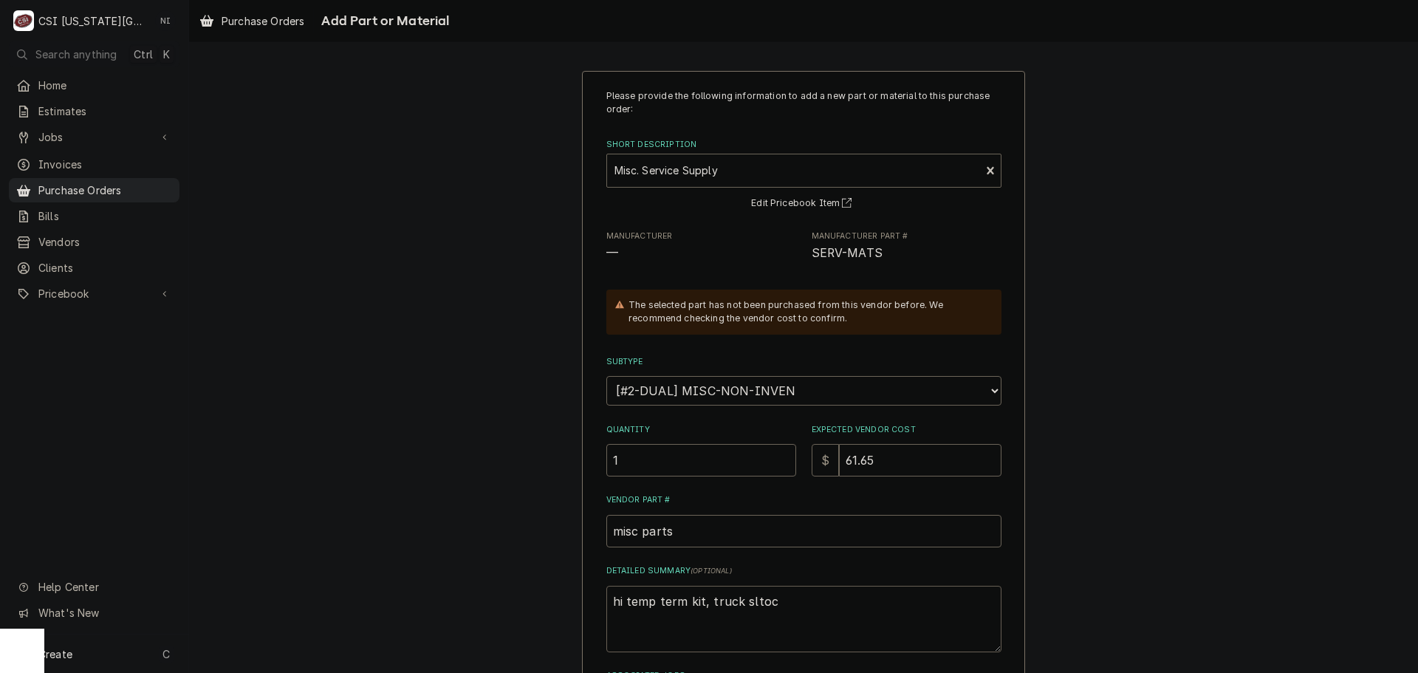
type textarea "hi temp term kit, truck sltock"
type textarea "x"
type textarea "hi temp term kit, truck sltoc"
type textarea "x"
type textarea "hi temp term kit, truck slto"
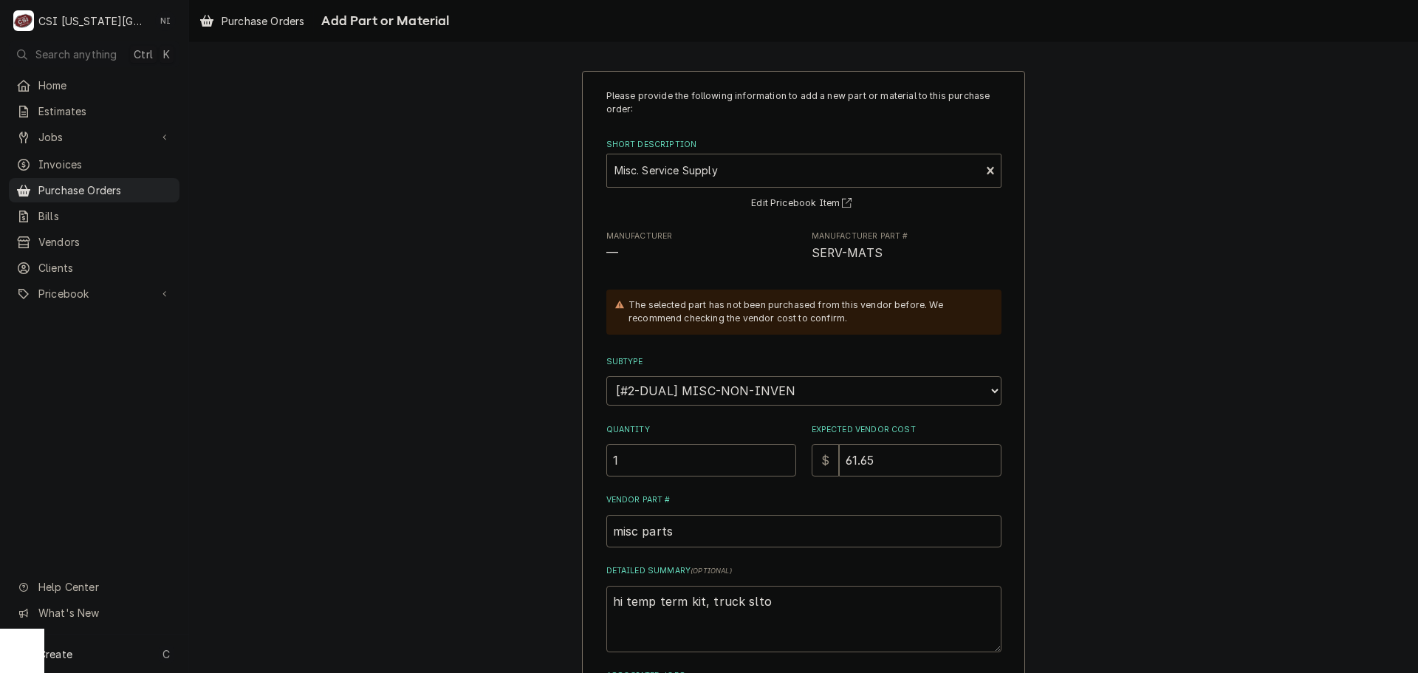
type textarea "x"
type textarea "hi temp term kit, truck slt"
type textarea "x"
type textarea "hi temp term kit, truck sl"
type textarea "x"
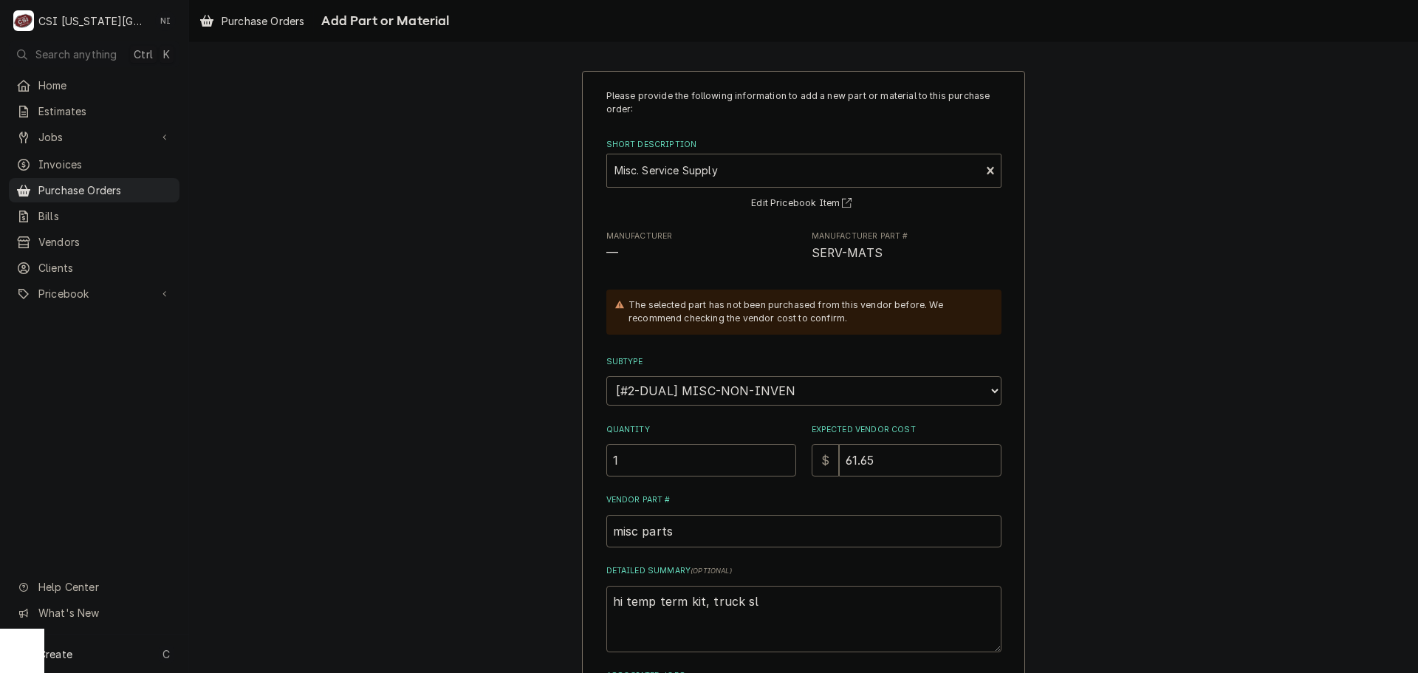
type textarea "hi temp term kit, truck s"
type textarea "x"
type textarea "hi temp term kit, truck"
type textarea "x"
type textarea "hi temp term kit, truck s"
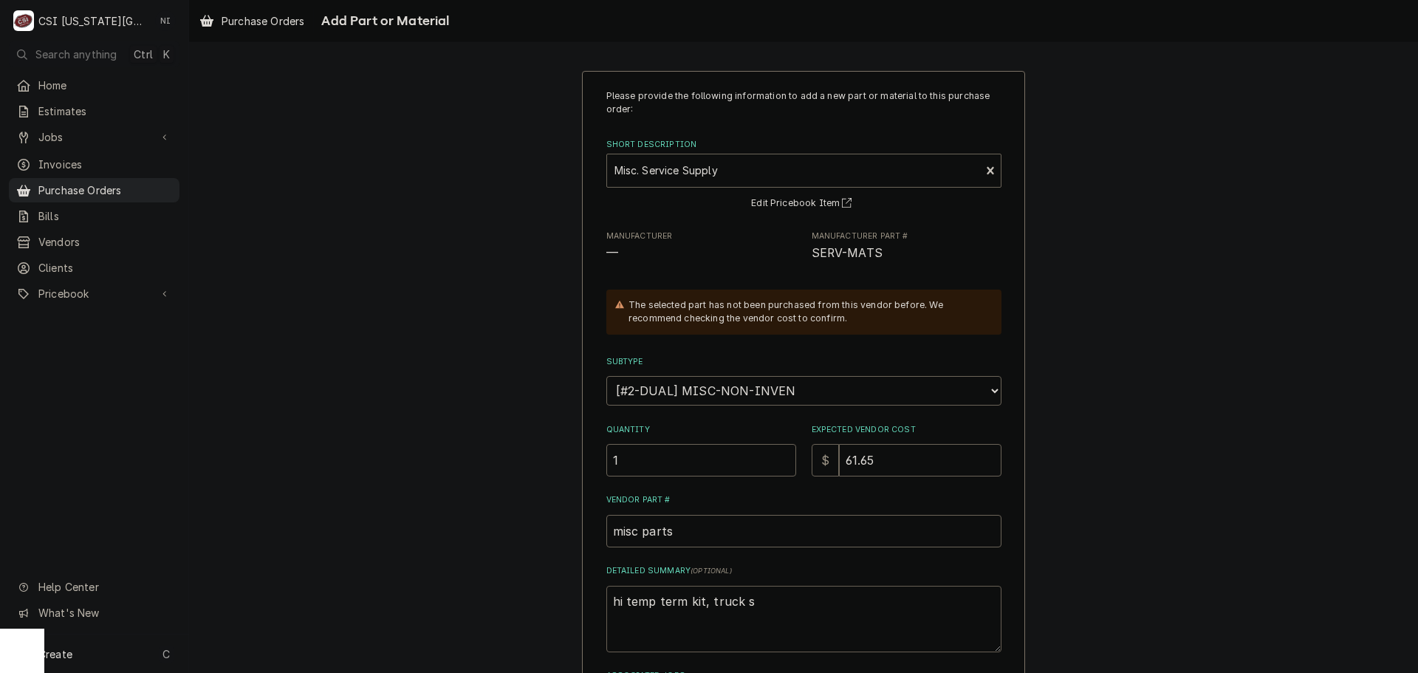
type textarea "x"
type textarea "hi temp term kit, truck st"
type textarea "x"
type textarea "hi temp term kit, truck sto"
type textarea "x"
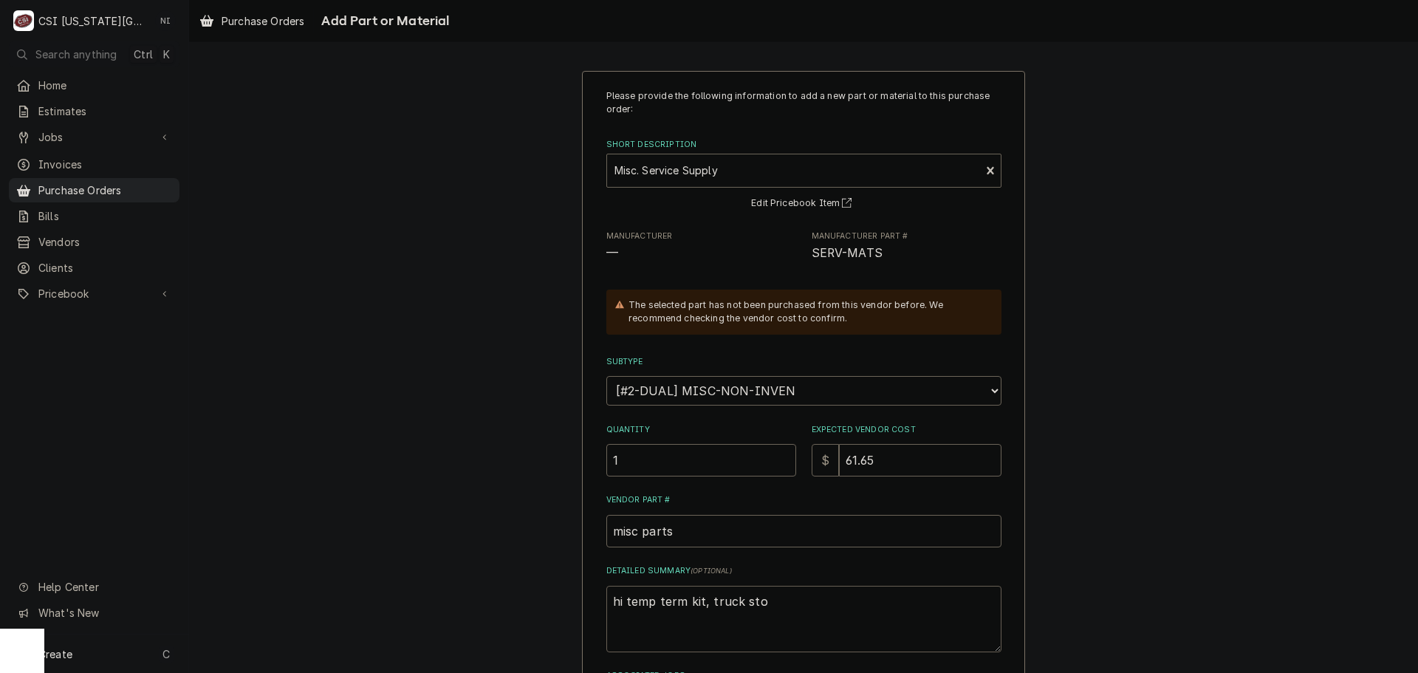
type textarea "hi temp term kit, truck stoc"
type textarea "x"
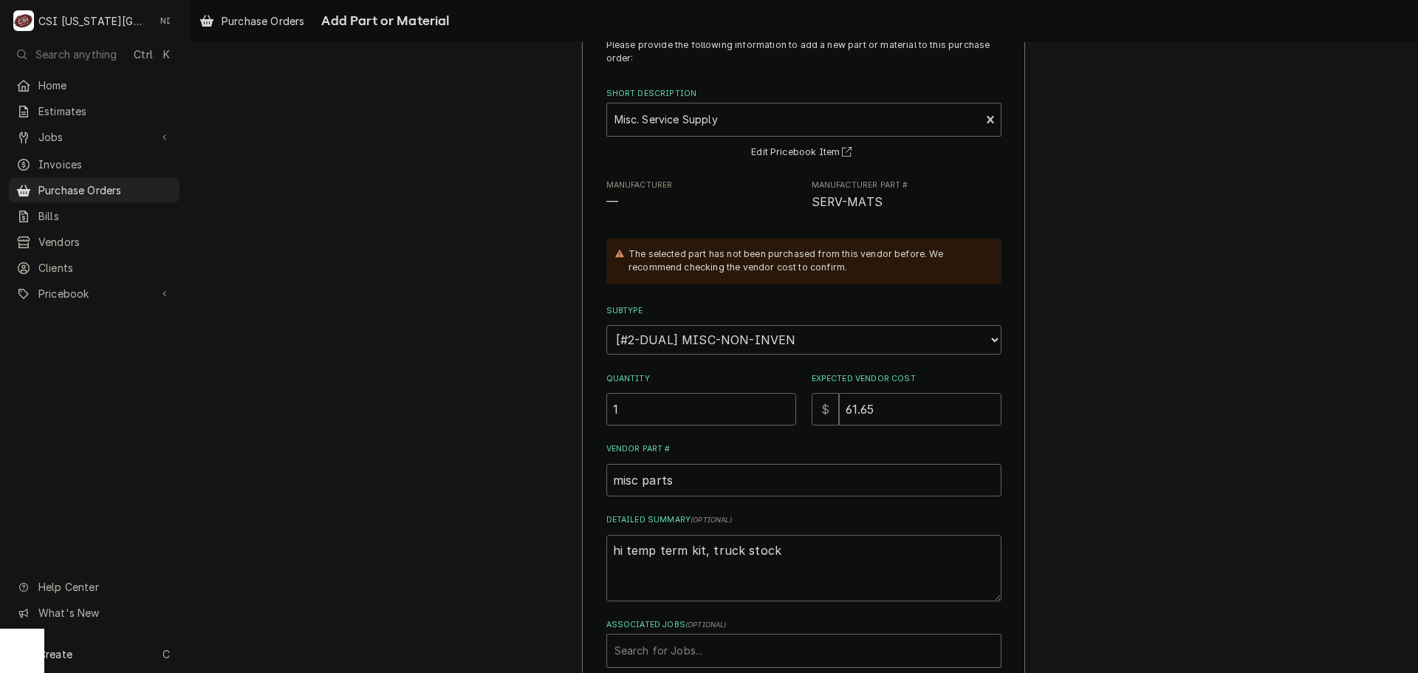
scroll to position [136, 0]
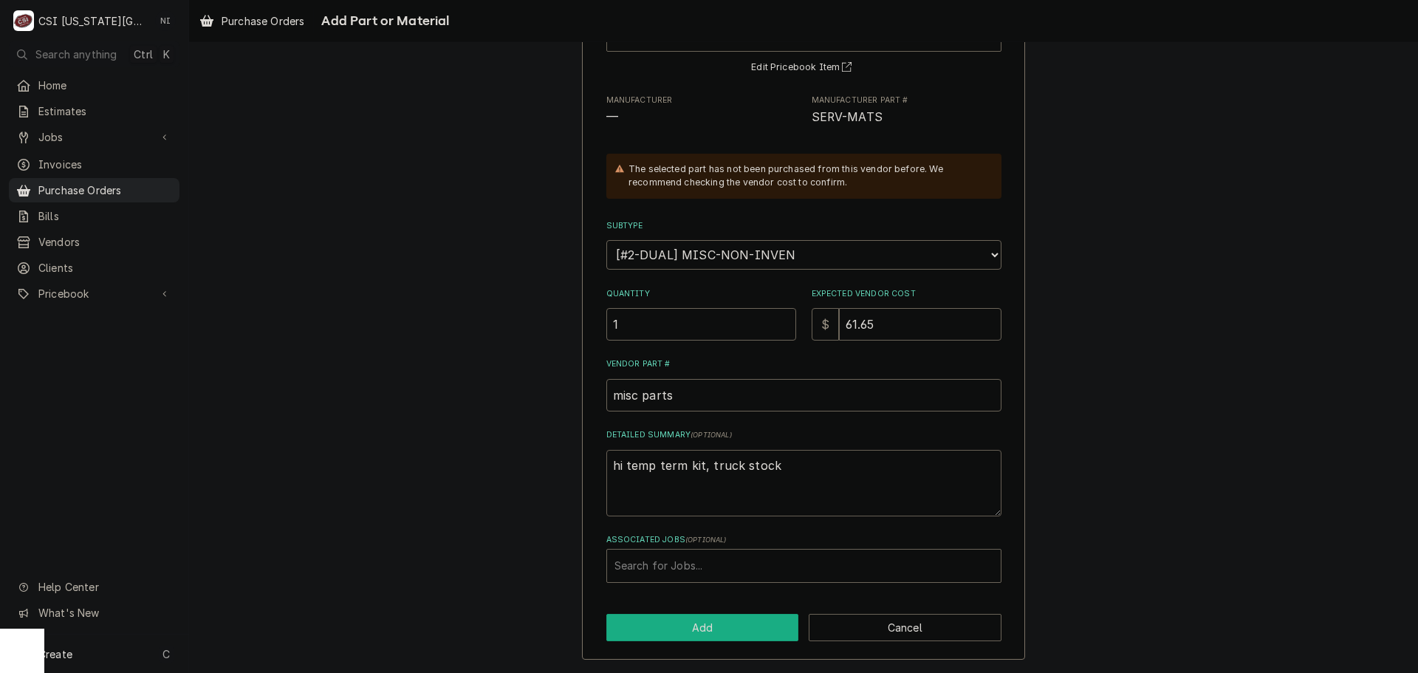
type textarea "hi temp term kit, truck stock"
click at [718, 627] on button "Add" at bounding box center [703, 627] width 193 height 27
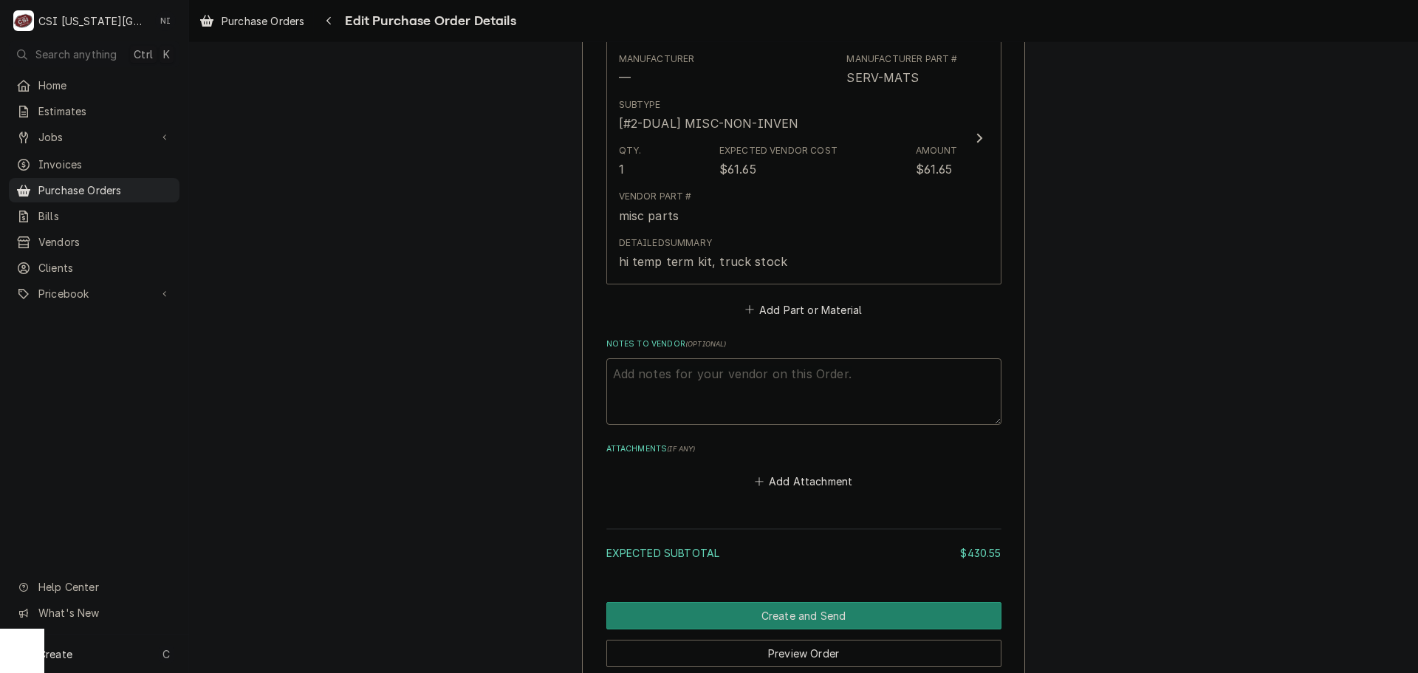
scroll to position [1699, 0]
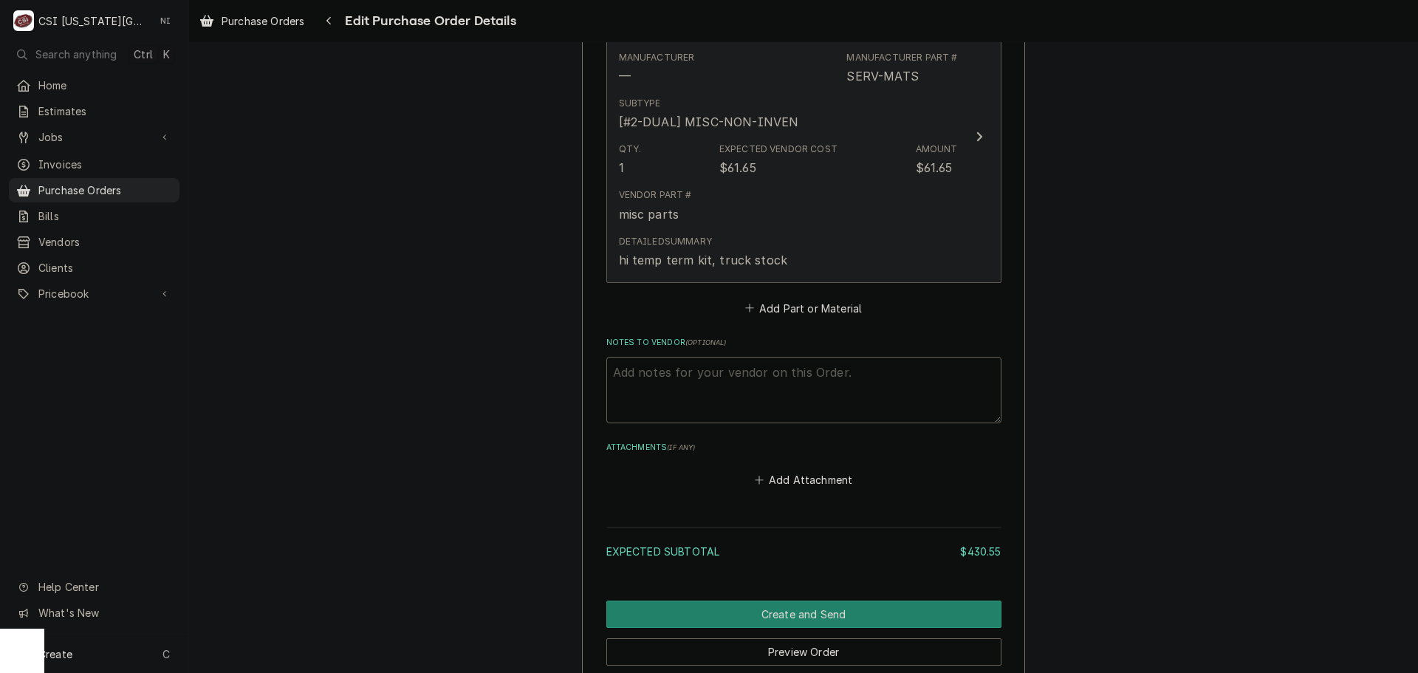
click at [918, 230] on div "Detailed Summary hi temp term kit, truck stock" at bounding box center [788, 252] width 339 height 46
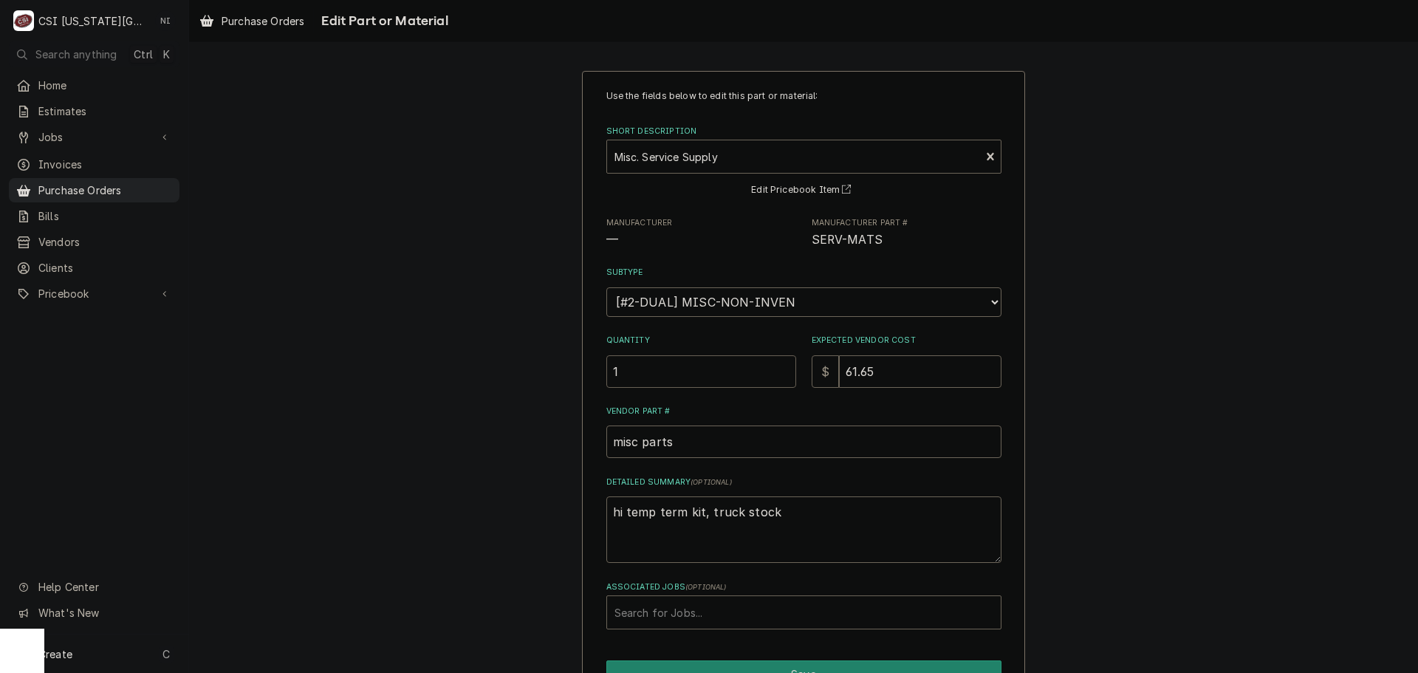
drag, startPoint x: 619, startPoint y: 370, endPoint x: 572, endPoint y: 370, distance: 47.3
click at [572, 370] on div "Use the fields below to edit this part or material: Short Description Misc. Ser…" at bounding box center [803, 408] width 1229 height 700
type textarea "x"
type input "5"
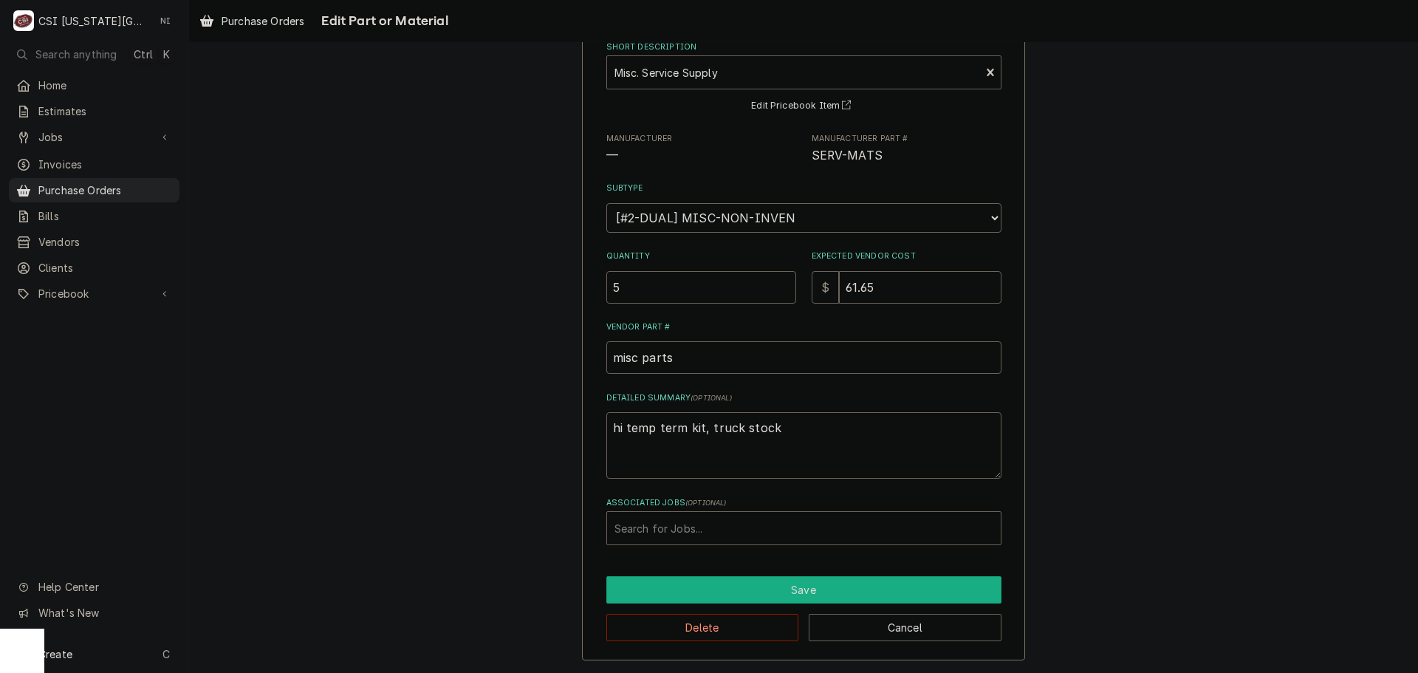
click at [808, 590] on button "Save" at bounding box center [804, 589] width 395 height 27
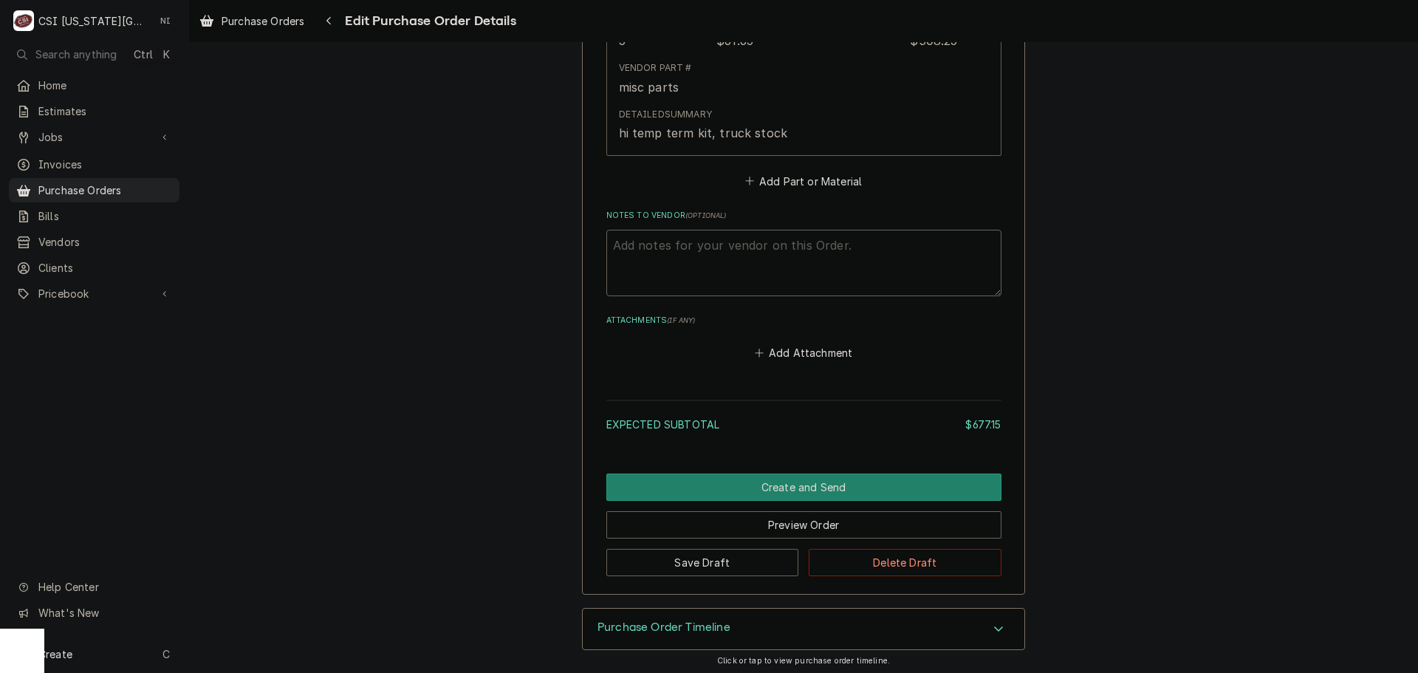
scroll to position [1831, 0]
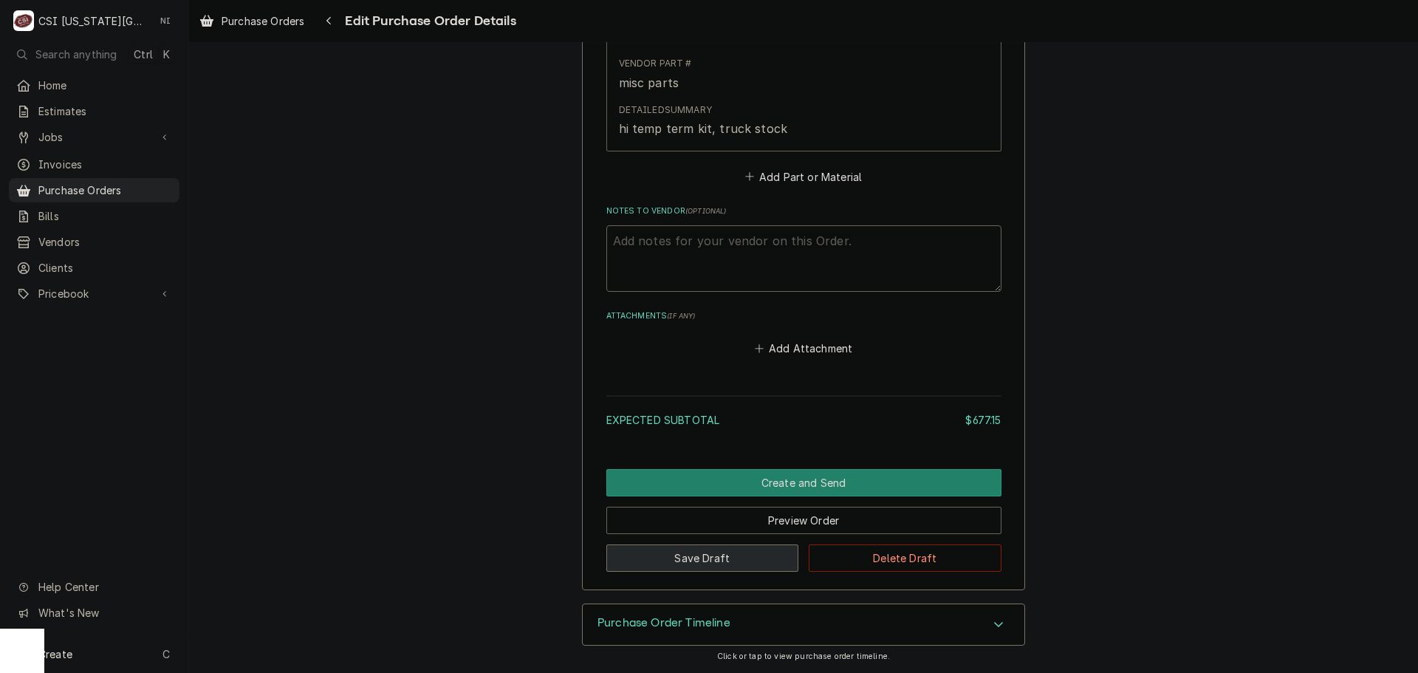
click at [700, 546] on button "Save Draft" at bounding box center [703, 557] width 193 height 27
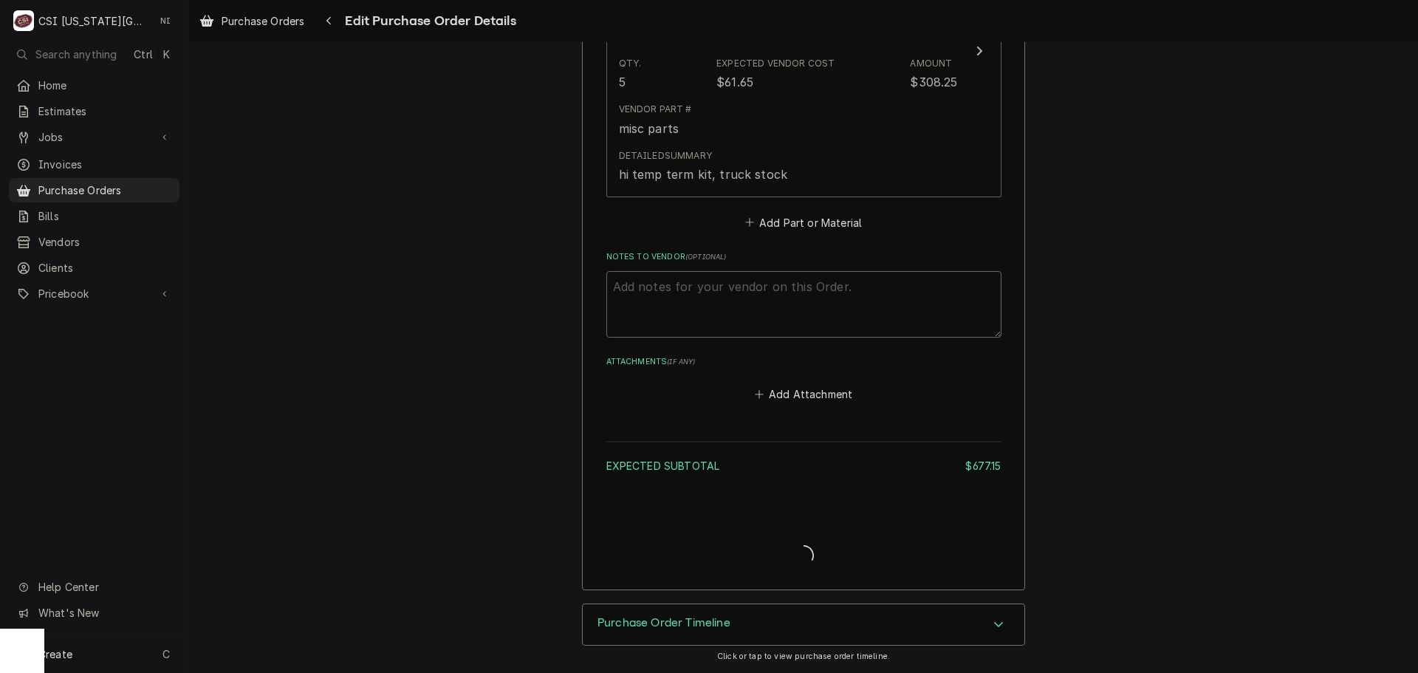
type textarea "x"
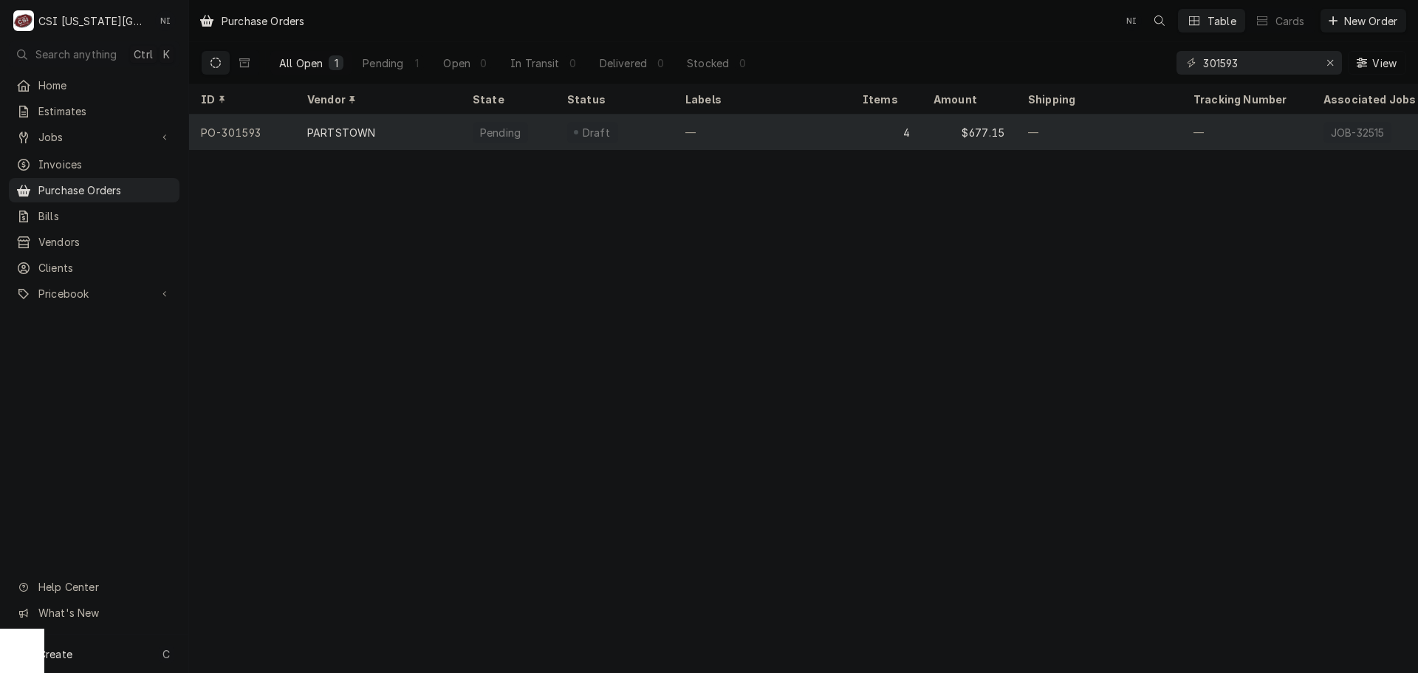
click at [853, 137] on div "4" at bounding box center [886, 132] width 71 height 35
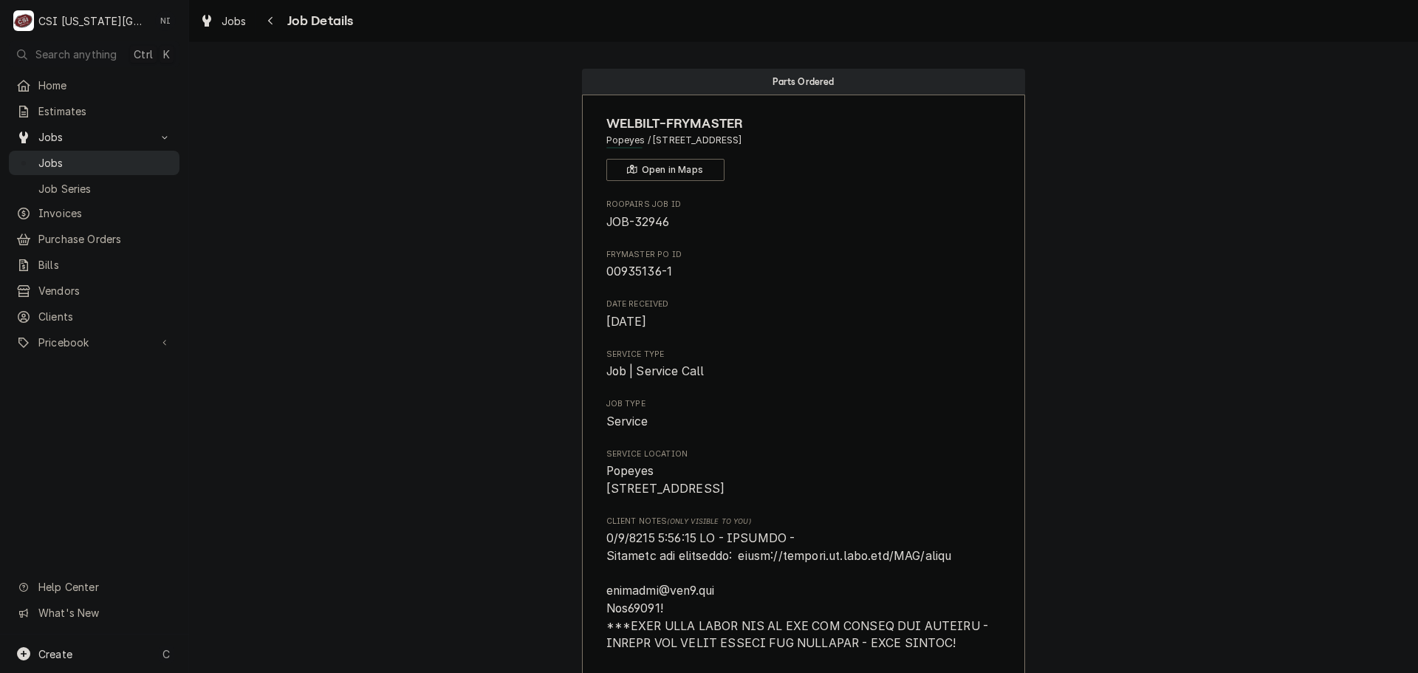
click at [67, 160] on span "Jobs" at bounding box center [105, 163] width 134 height 16
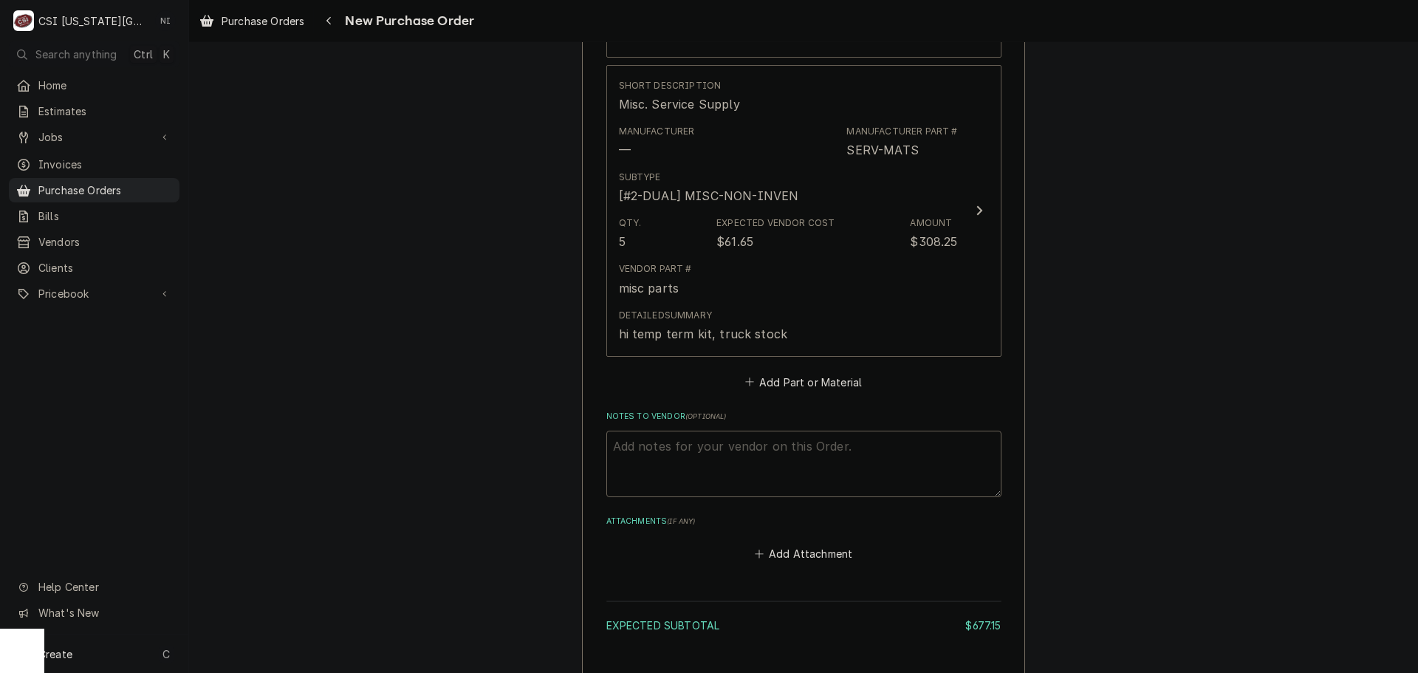
scroll to position [1831, 0]
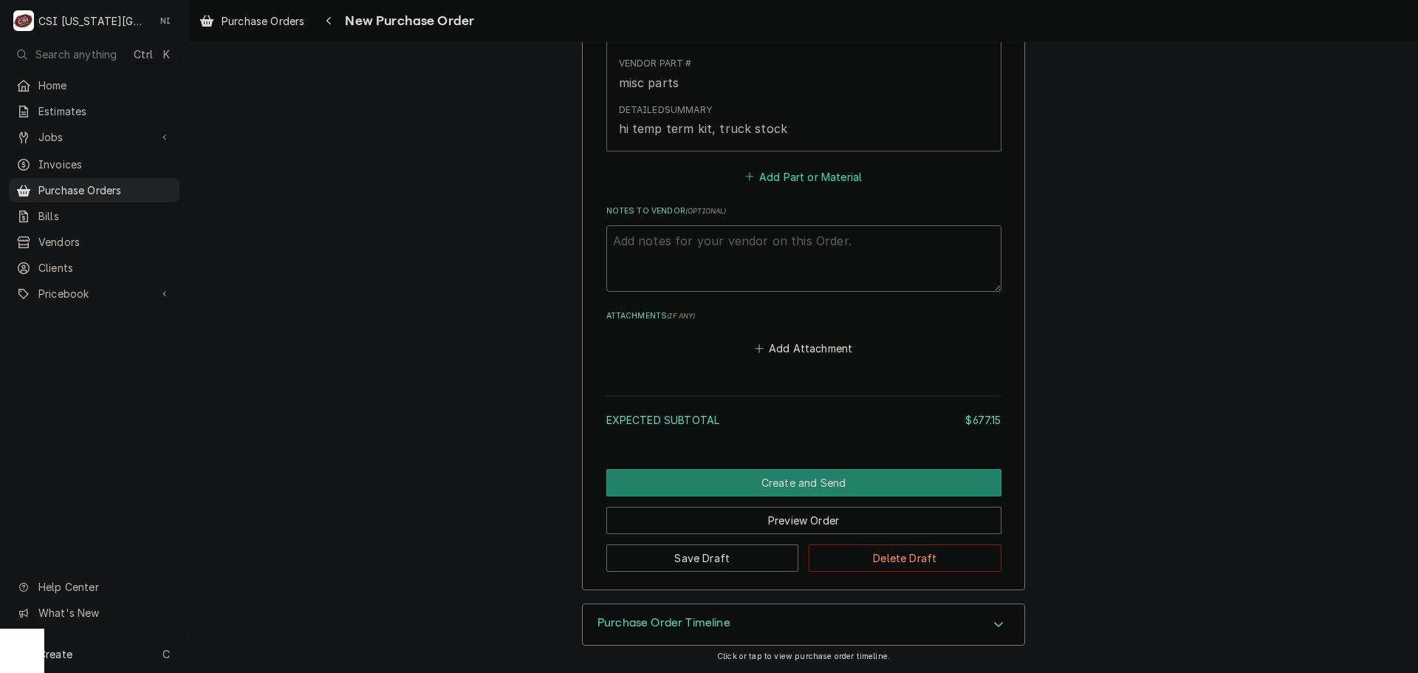
click at [819, 174] on button "Add Part or Material" at bounding box center [803, 176] width 122 height 21
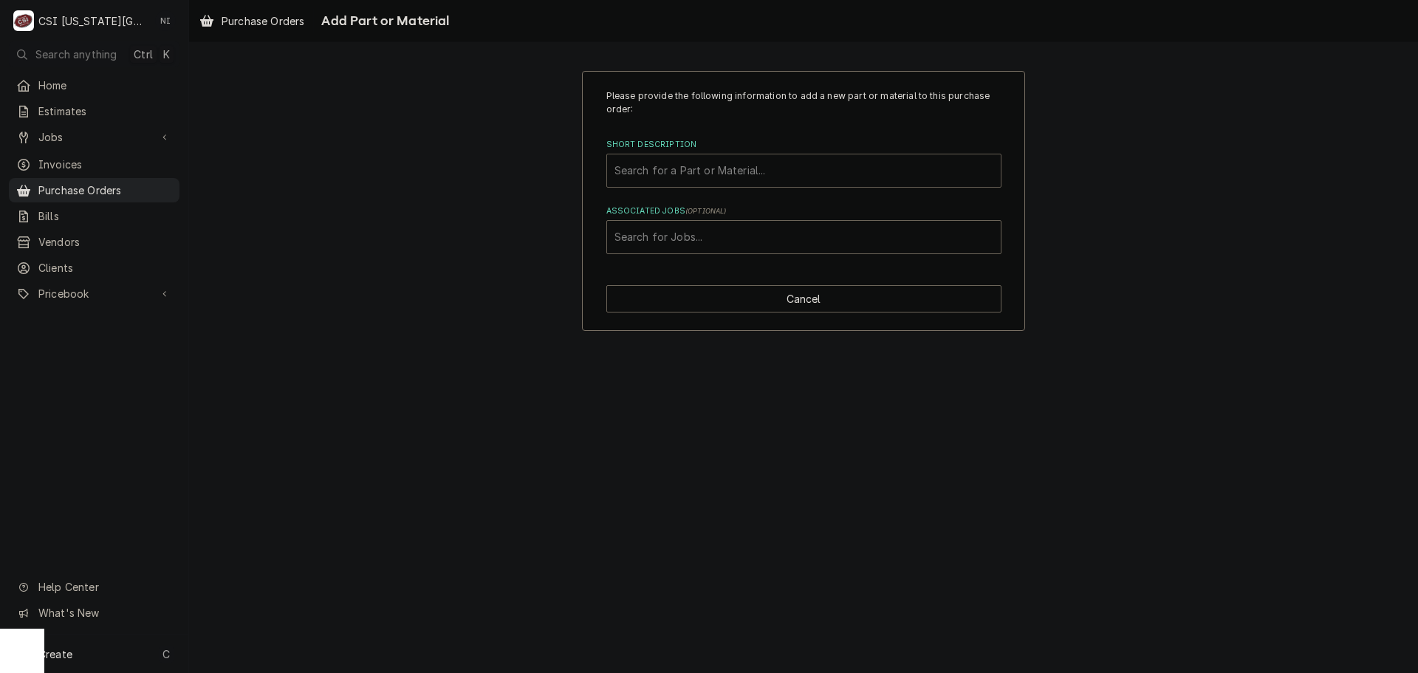
click at [714, 170] on div "Short Description" at bounding box center [804, 170] width 379 height 27
paste input "8075808"
type input "8075808"
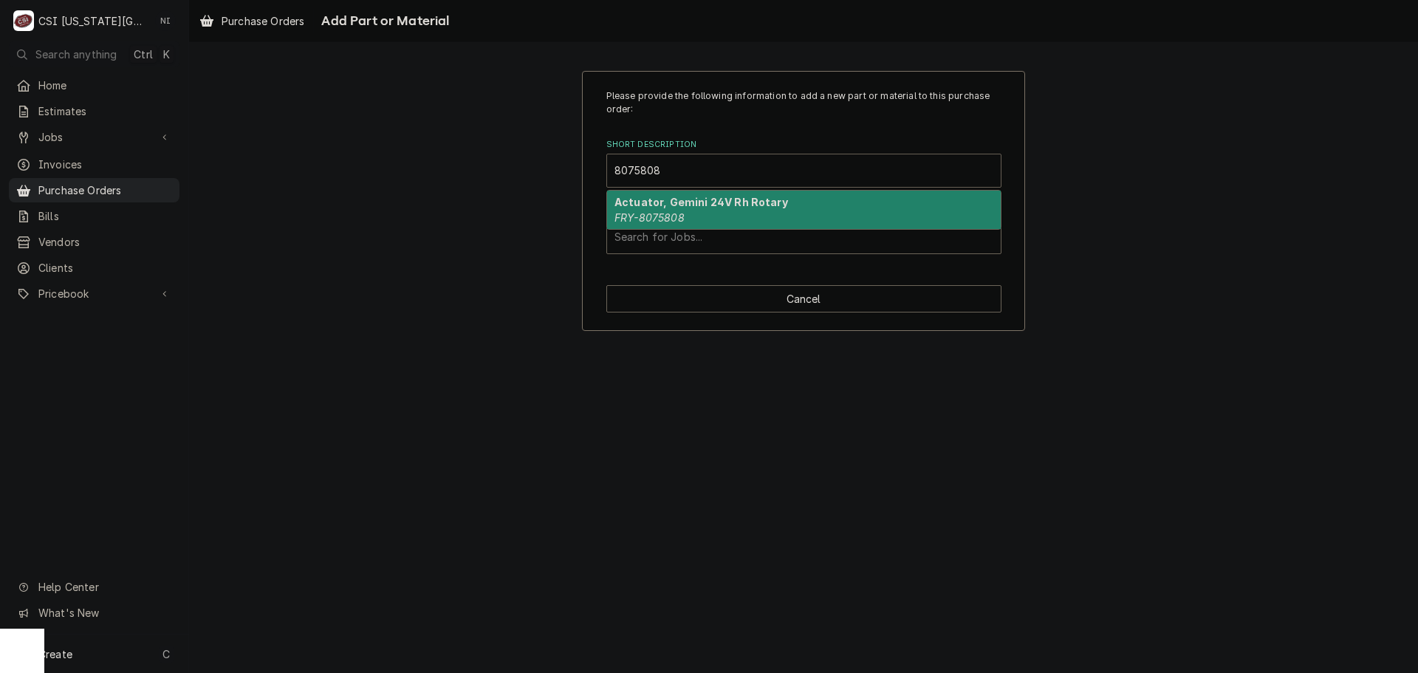
click at [684, 206] on strong "Actuator, Gemini 24V Rh Rotary" at bounding box center [702, 202] width 174 height 13
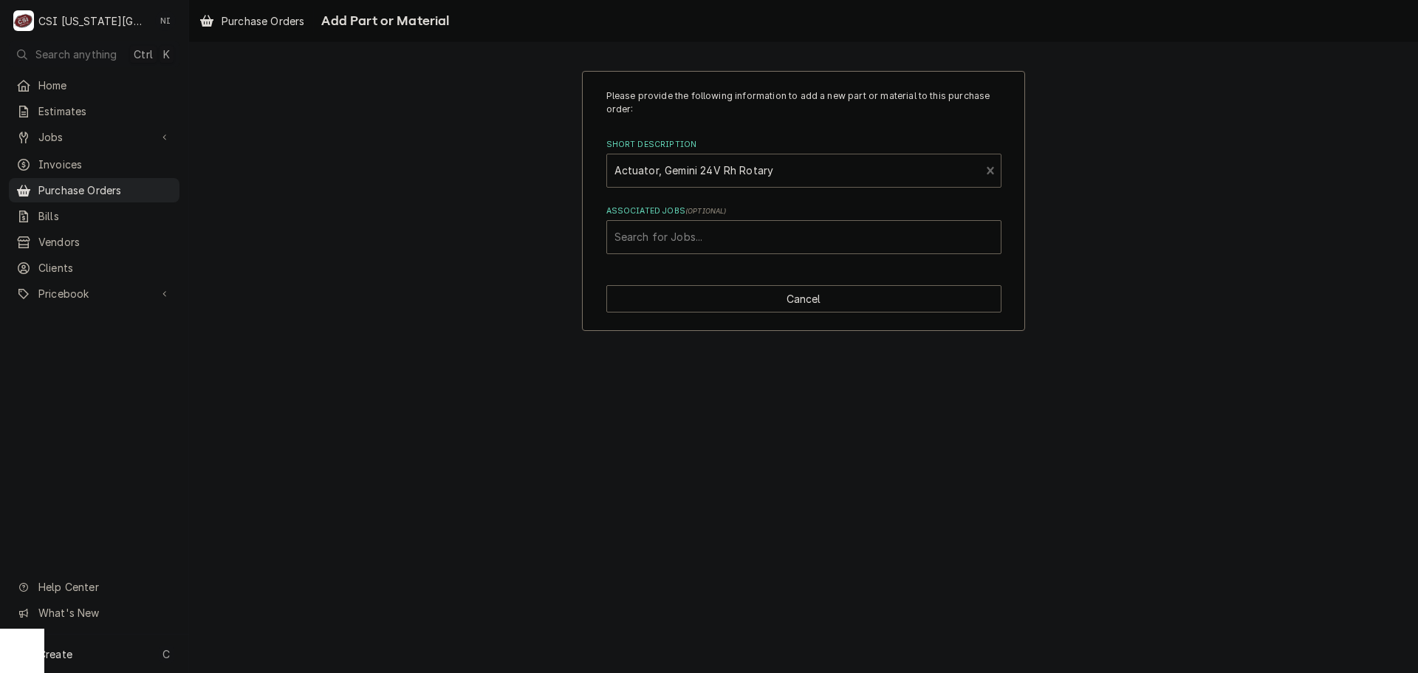
type textarea "x"
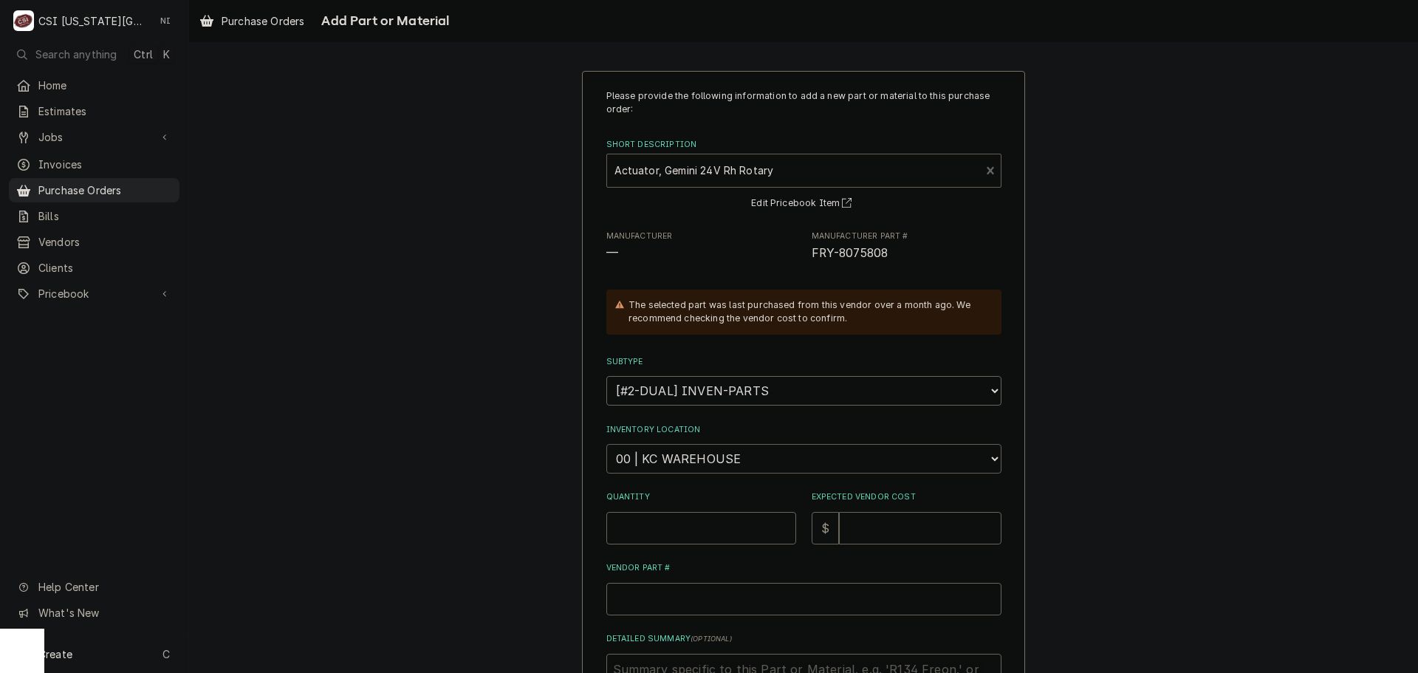
drag, startPoint x: 695, startPoint y: 464, endPoint x: 711, endPoint y: 448, distance: 22.5
click at [695, 464] on select "Choose a location... 00 | KC WAREHOUSE 00 | MAIN WAREHOUSE 01 | BRIAN BREAZIER …" at bounding box center [804, 459] width 395 height 30
select select "2781"
click at [607, 444] on select "Choose a location... 00 | KC WAREHOUSE 00 | MAIN WAREHOUSE 01 | BRIAN BREAZIER …" at bounding box center [804, 459] width 395 height 30
click at [668, 527] on input "Quantity" at bounding box center [702, 528] width 190 height 33
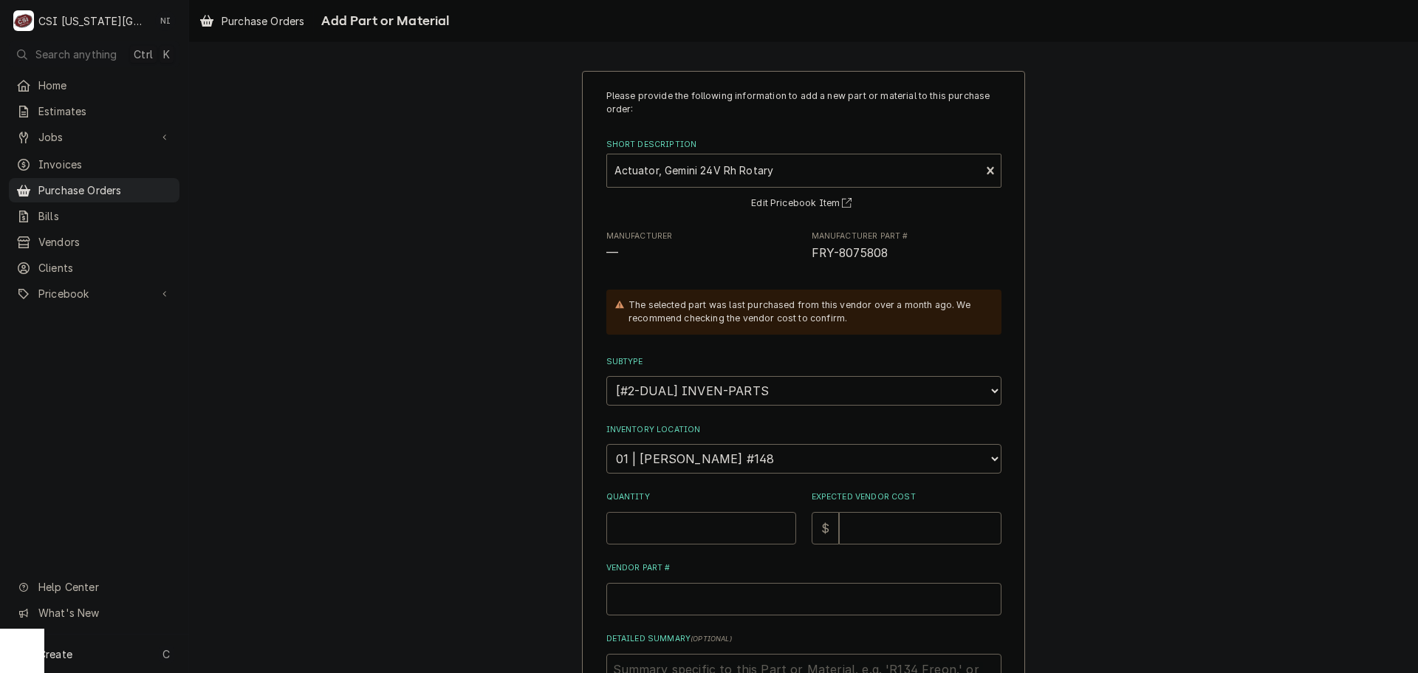
type textarea "x"
type input "1"
type textarea "x"
type input "5"
type textarea "x"
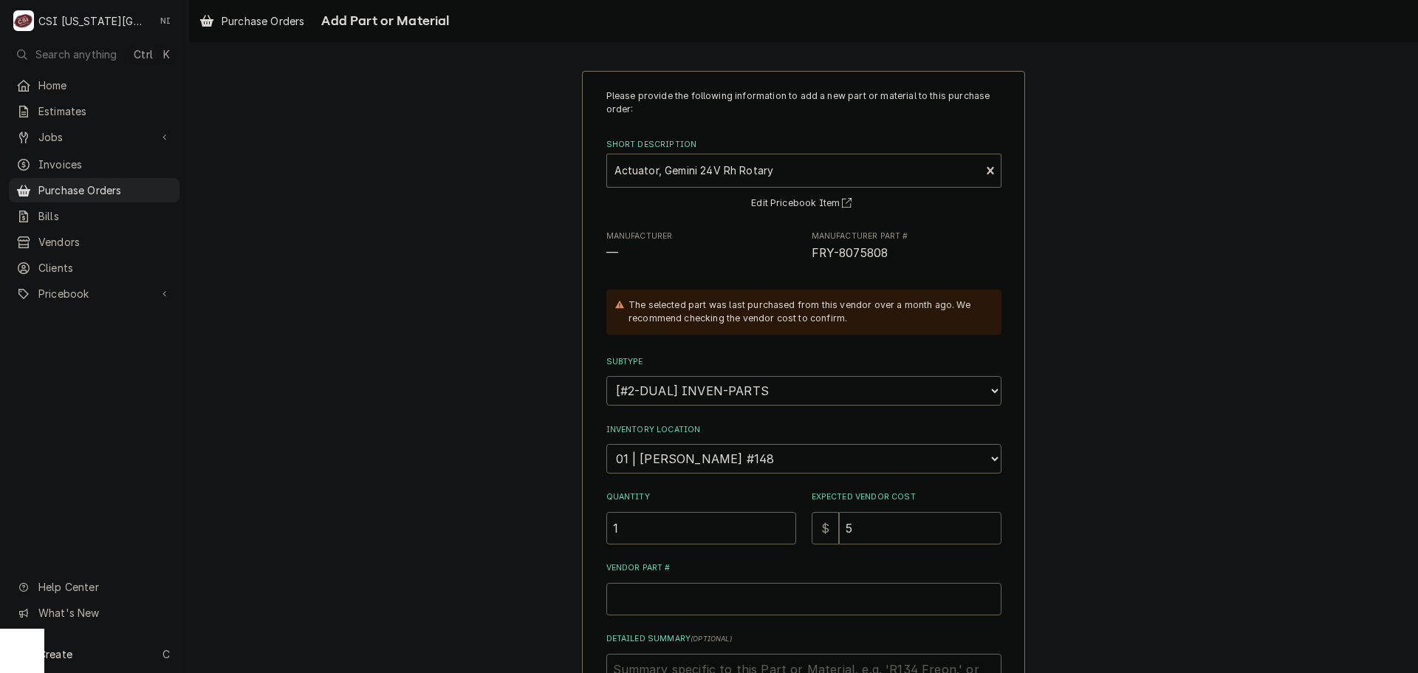
type input "52"
type textarea "x"
type input "523"
type textarea "x"
type input "523.2"
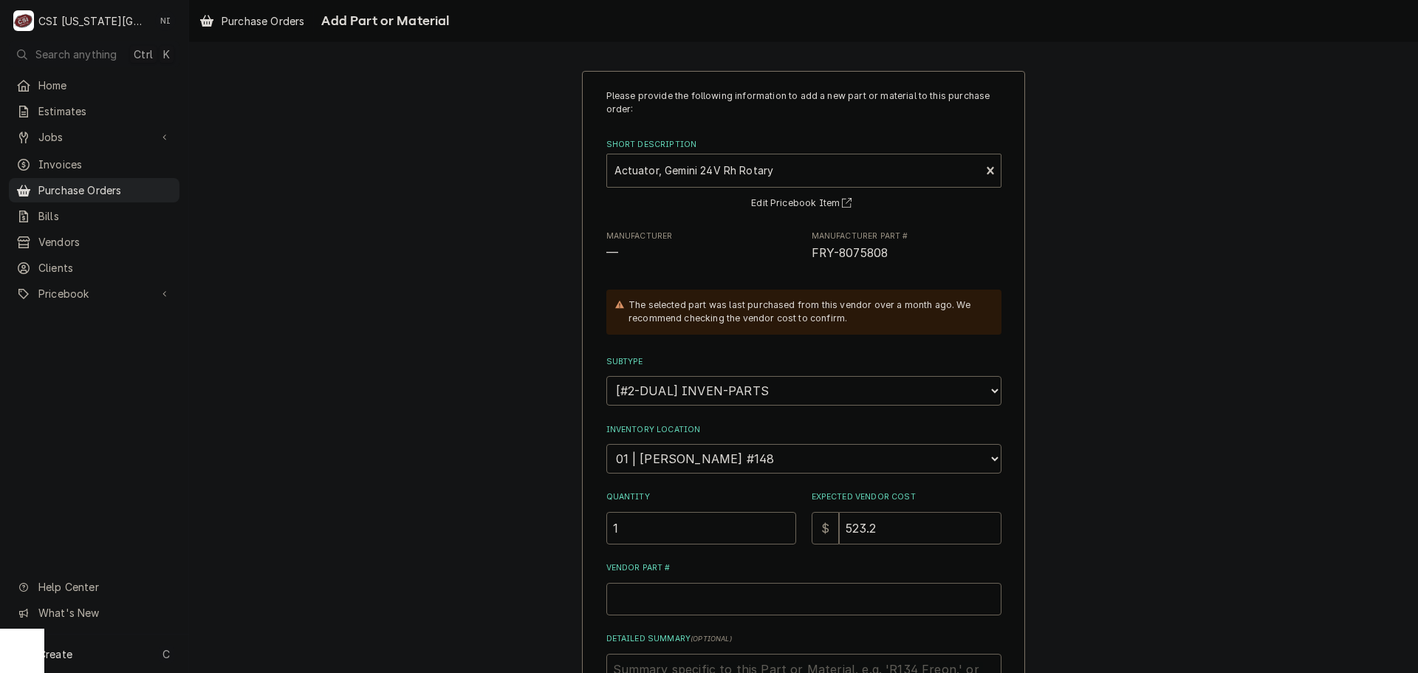
type textarea "x"
type input "523.20"
drag, startPoint x: 876, startPoint y: 248, endPoint x: 807, endPoint y: 252, distance: 68.8
click at [812, 252] on span "FRY-8075808" at bounding box center [907, 254] width 190 height 18
copy span "FRY-8075808"
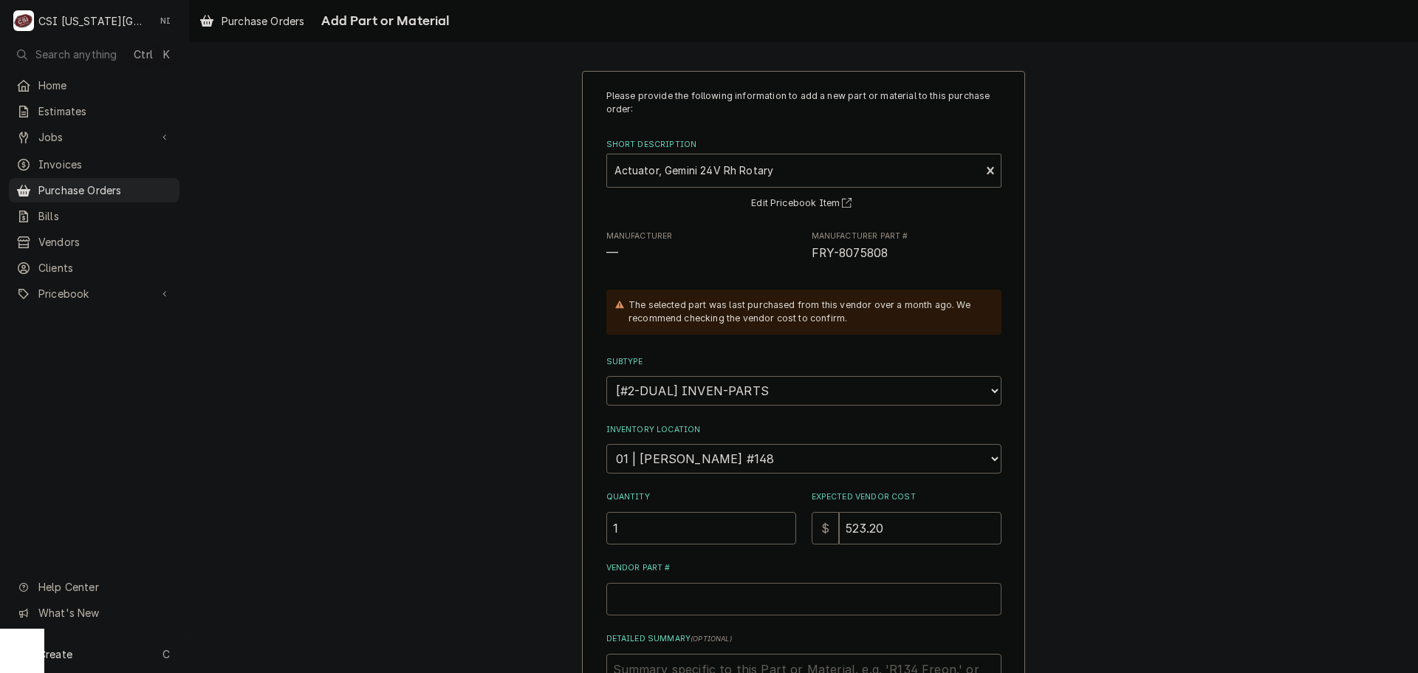
click at [697, 609] on input "Vendor Part #" at bounding box center [804, 599] width 395 height 33
paste input "FRY-8075808"
type textarea "x"
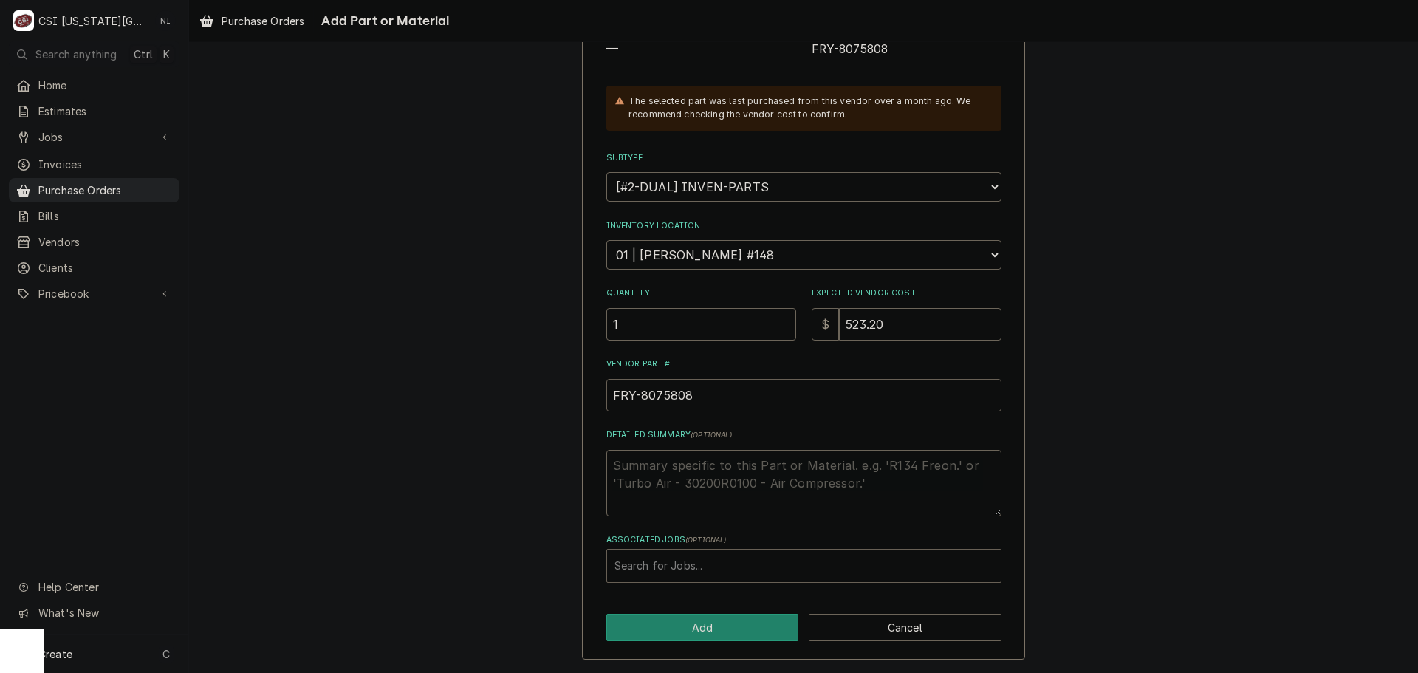
type input "FRY-8075808"
click at [742, 568] on div "Associated Jobs" at bounding box center [804, 566] width 379 height 27
type input "32946"
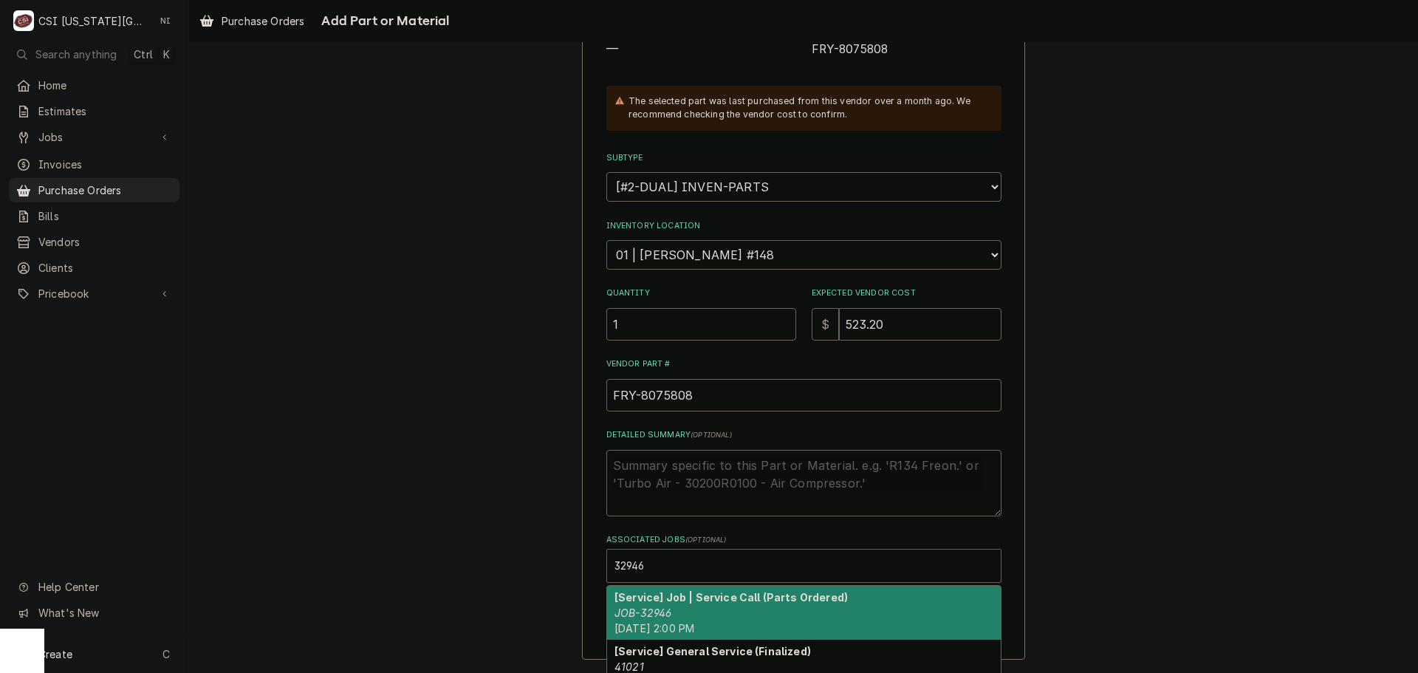
click at [669, 615] on div "[Service] Job | Service Call (Parts Ordered) JOB-32946 Tue, Sep 23rd, 2025 - 2:…" at bounding box center [804, 613] width 394 height 54
type textarea "x"
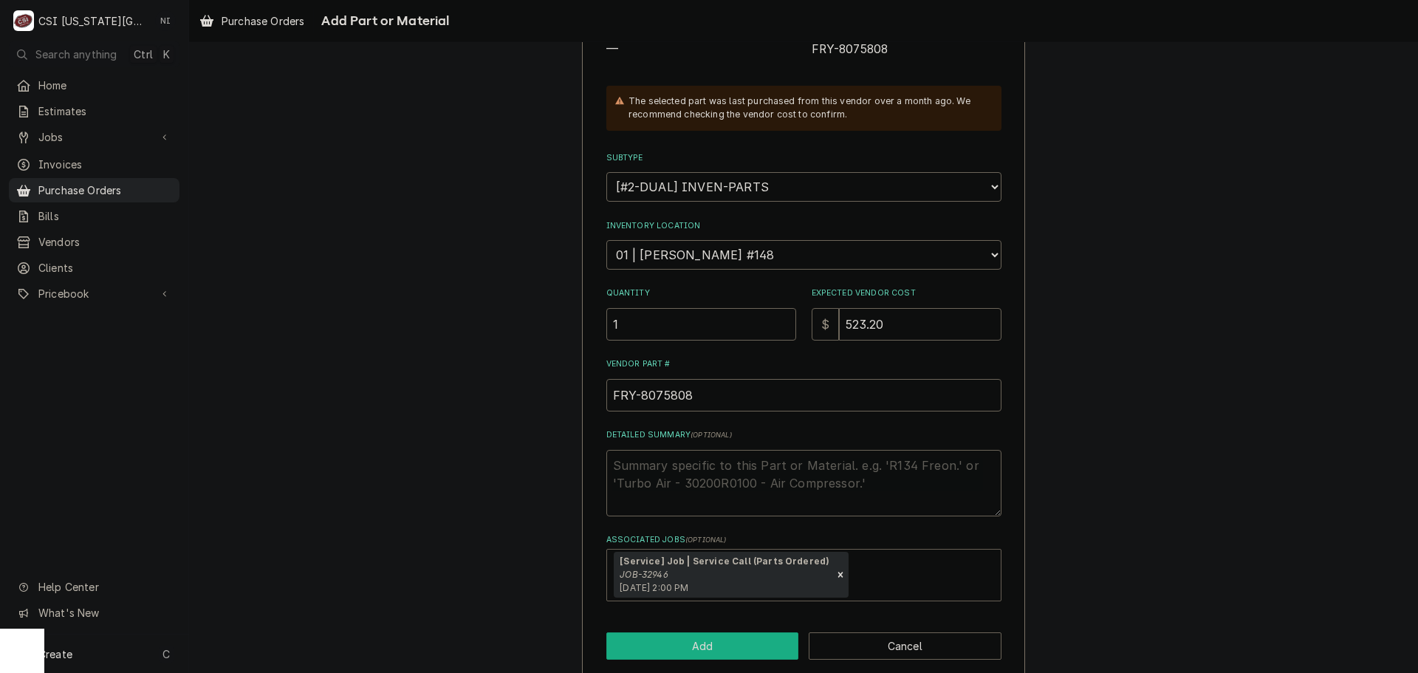
click at [679, 645] on button "Add" at bounding box center [703, 645] width 193 height 27
type textarea "x"
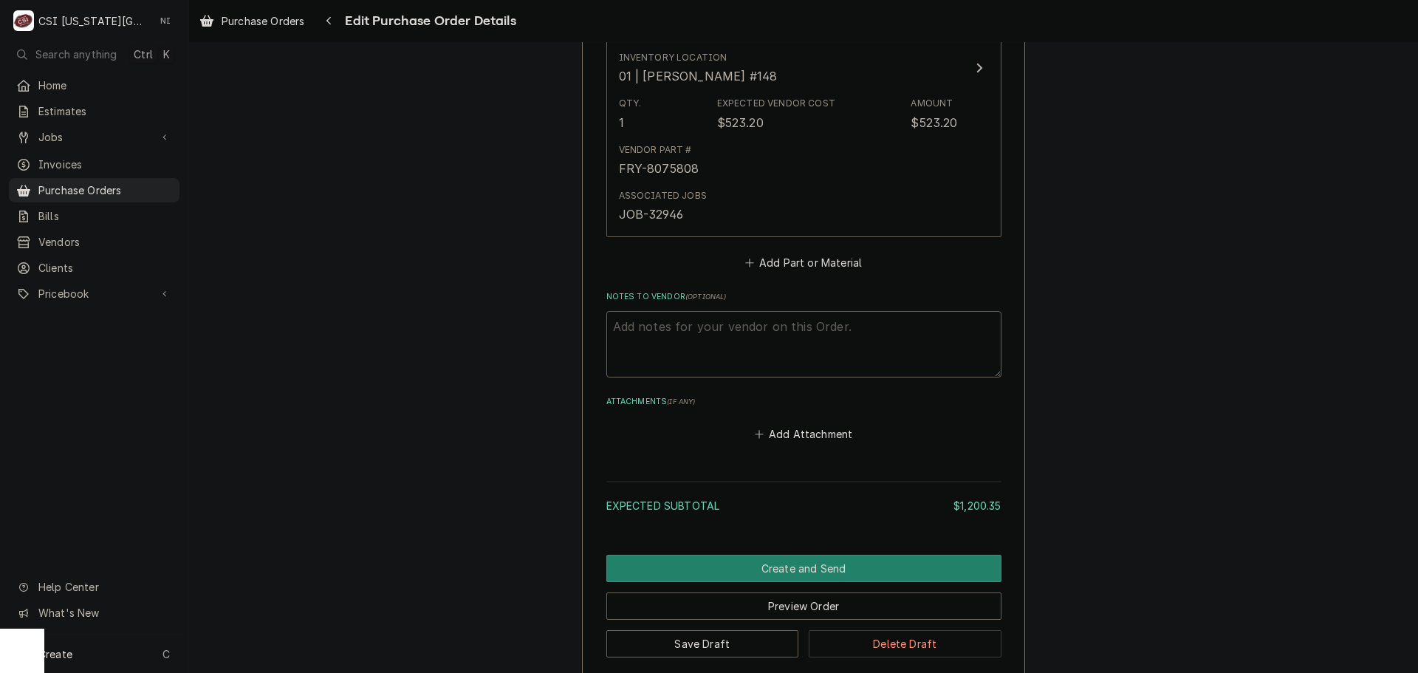
scroll to position [2145, 0]
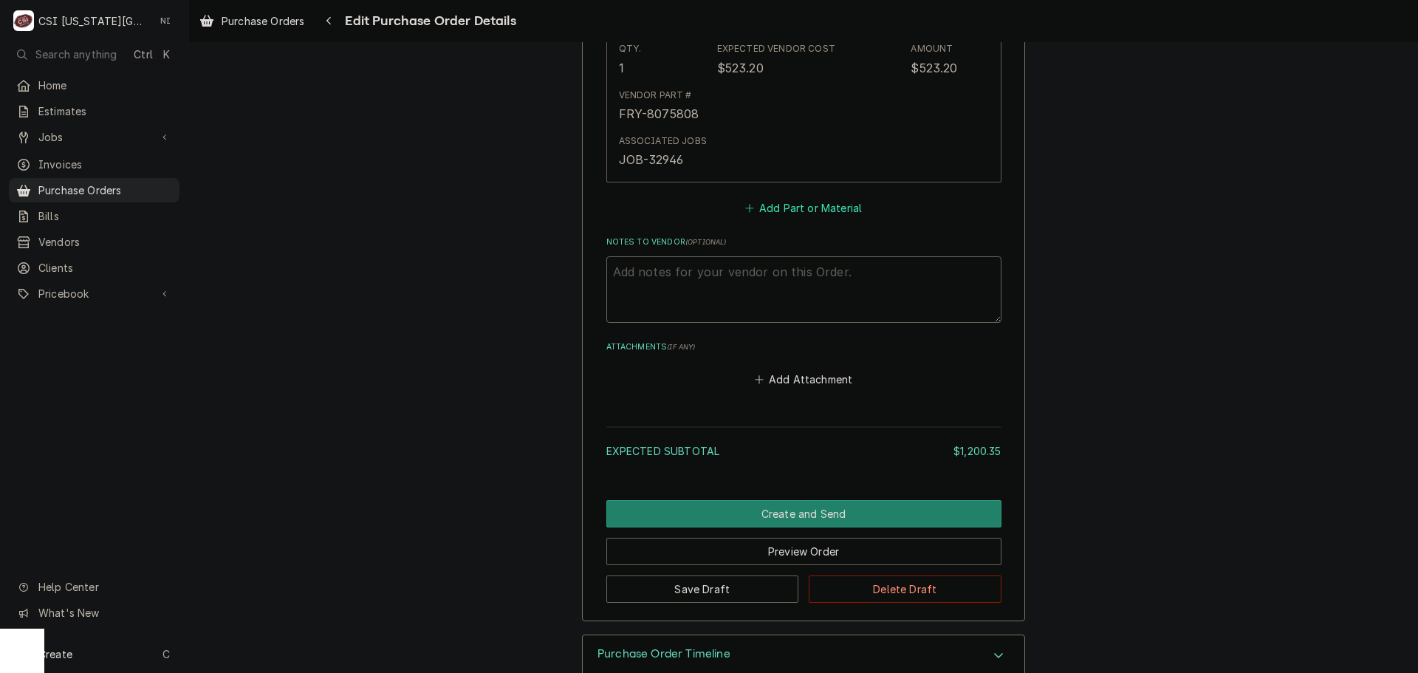
click at [785, 206] on button "Add Part or Material" at bounding box center [803, 208] width 122 height 21
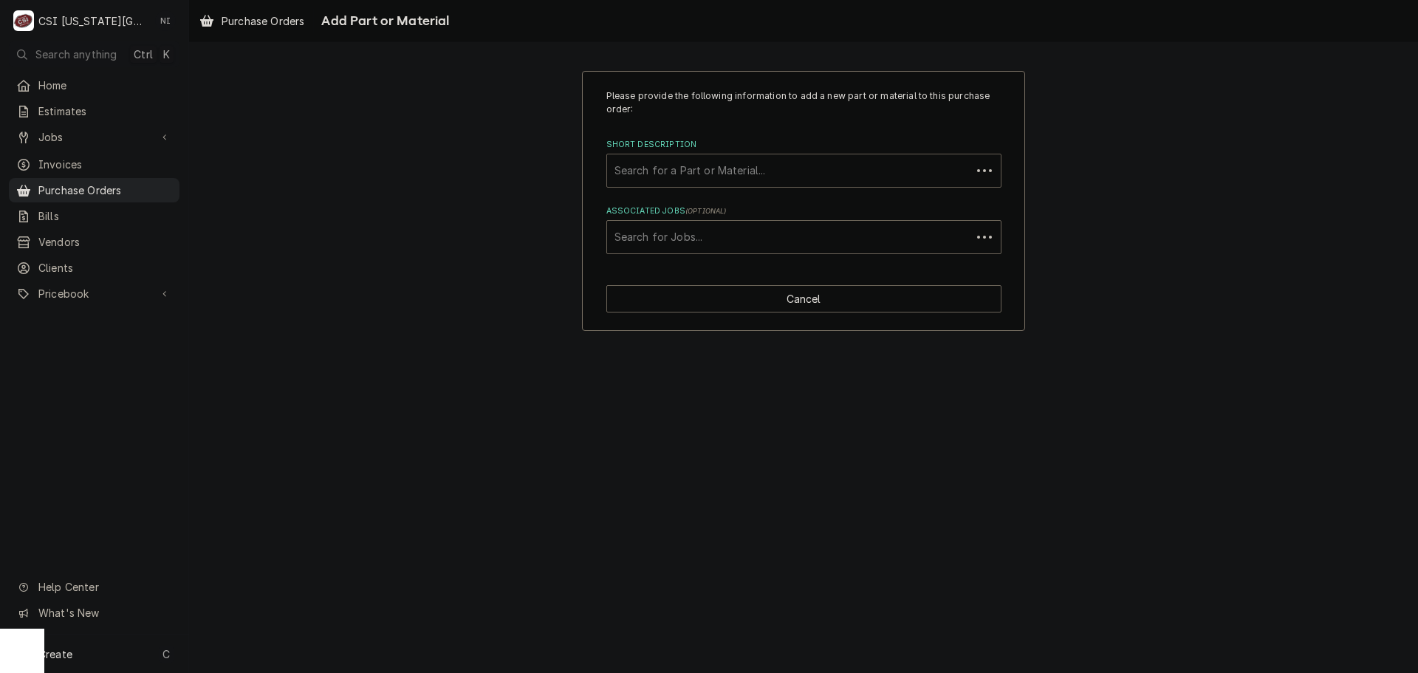
click at [763, 160] on div "Short Description" at bounding box center [789, 170] width 349 height 27
paste input "1085996SP"
type input "1085996SP"
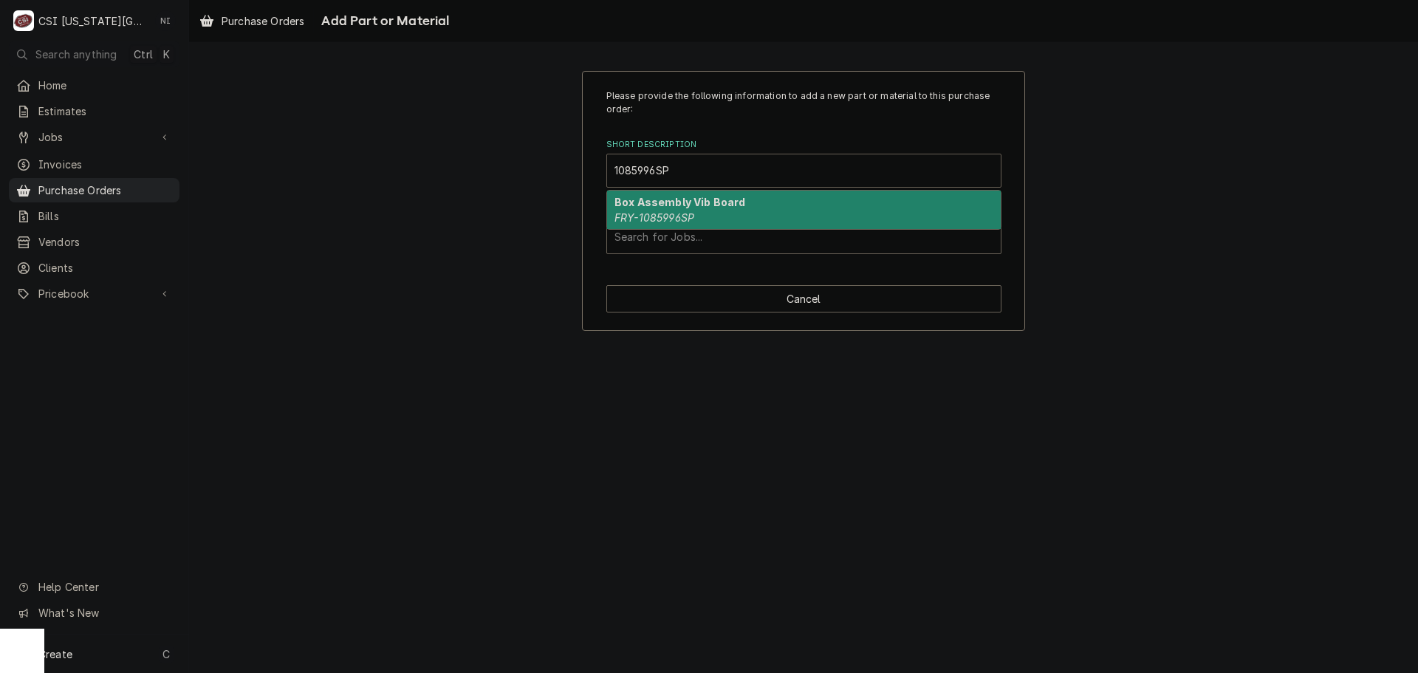
click at [661, 218] on em "FRY-1085996SP" at bounding box center [655, 217] width 80 height 13
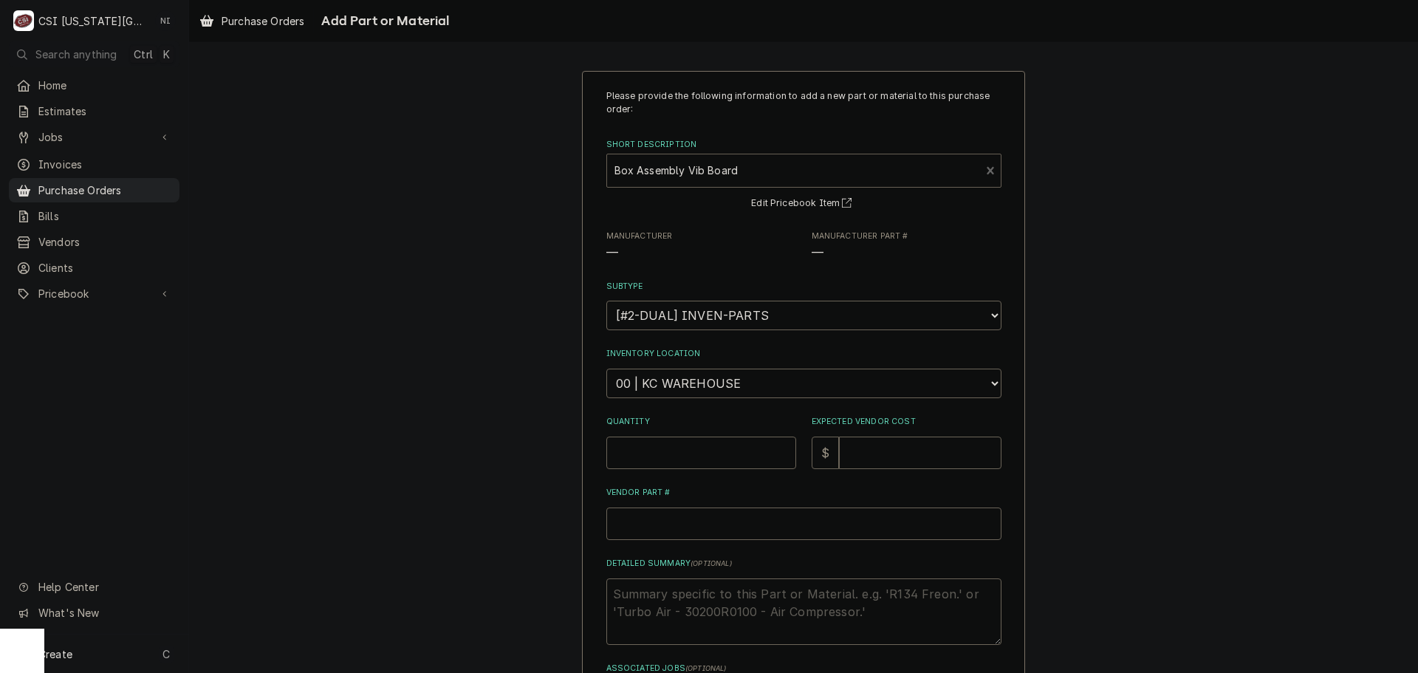
type textarea "x"
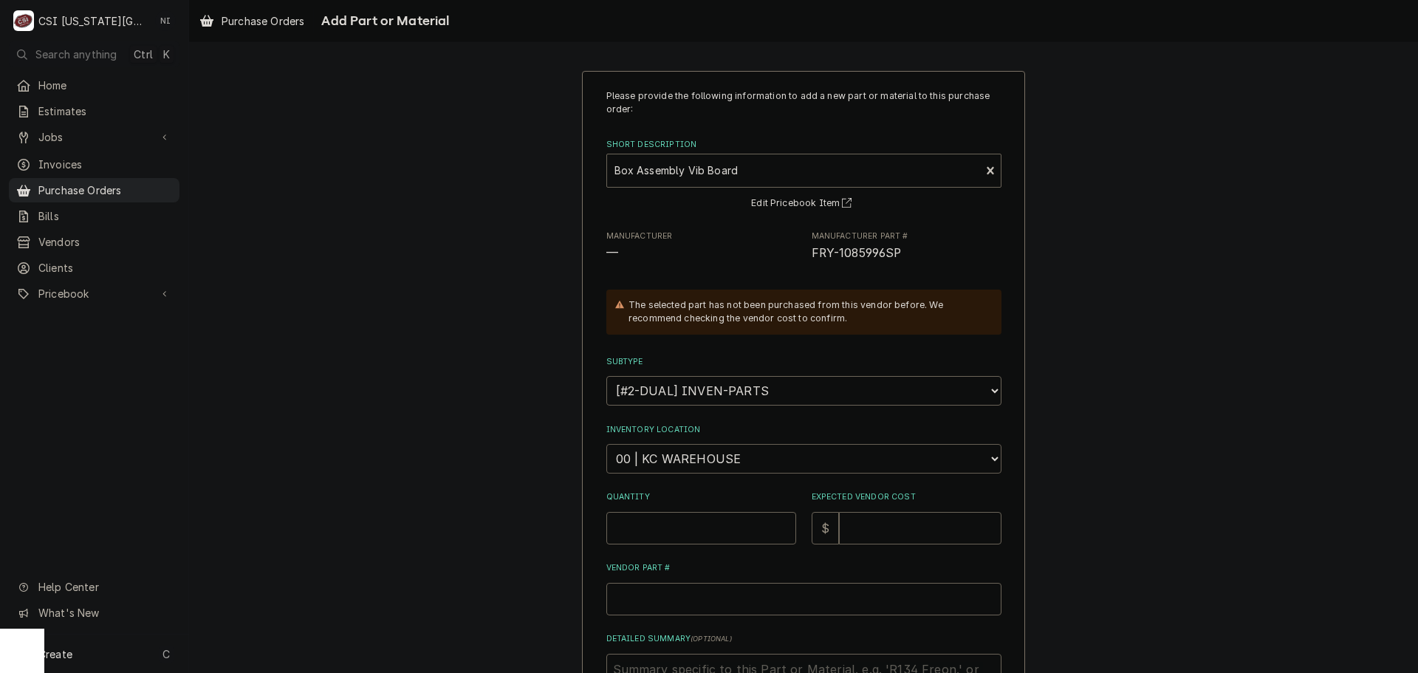
drag, startPoint x: 639, startPoint y: 462, endPoint x: 649, endPoint y: 455, distance: 11.7
click at [639, 462] on select "Choose a location... 00 | KC WAREHOUSE 00 | MAIN WAREHOUSE 01 | BRIAN BREAZIER …" at bounding box center [804, 459] width 395 height 30
select select "2781"
click at [607, 444] on select "Choose a location... 00 | KC WAREHOUSE 00 | MAIN WAREHOUSE 01 | BRIAN BREAZIER …" at bounding box center [804, 459] width 395 height 30
click at [654, 531] on input "Quantity" at bounding box center [702, 528] width 190 height 33
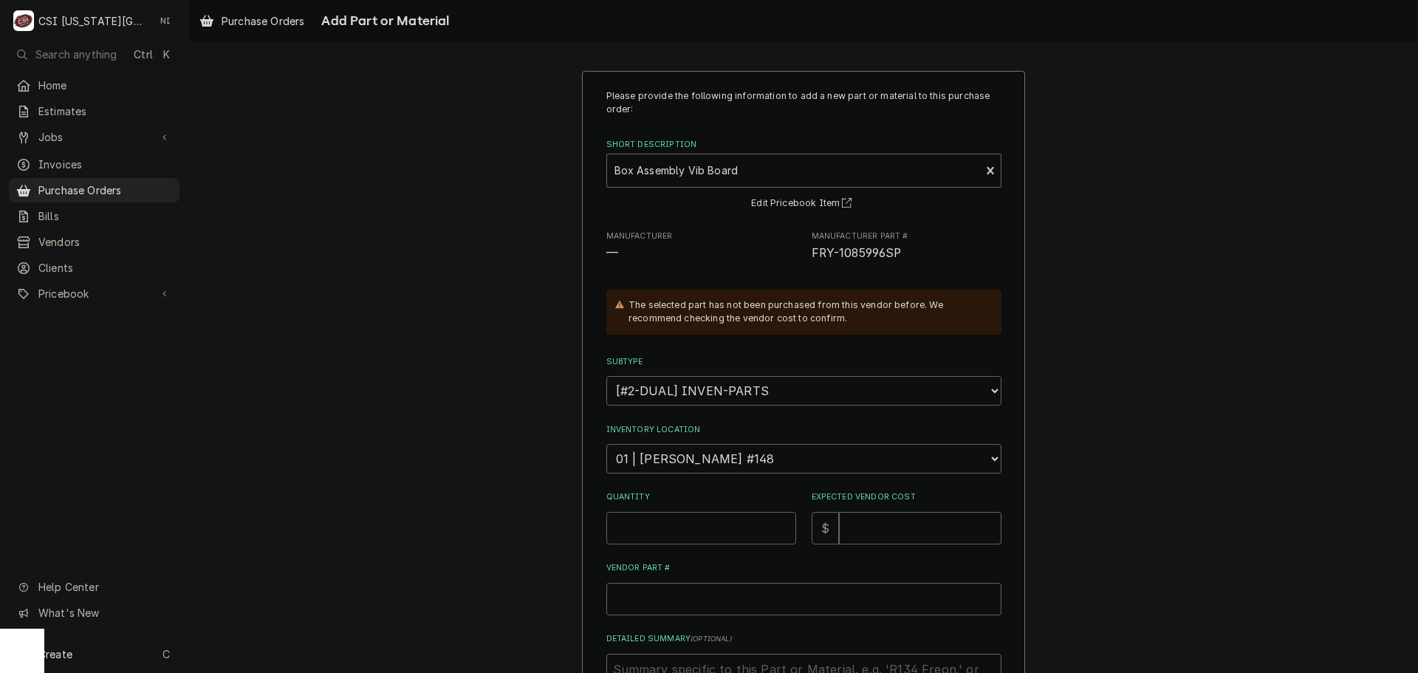
type textarea "x"
type input "1"
type textarea "x"
type input "4"
type textarea "x"
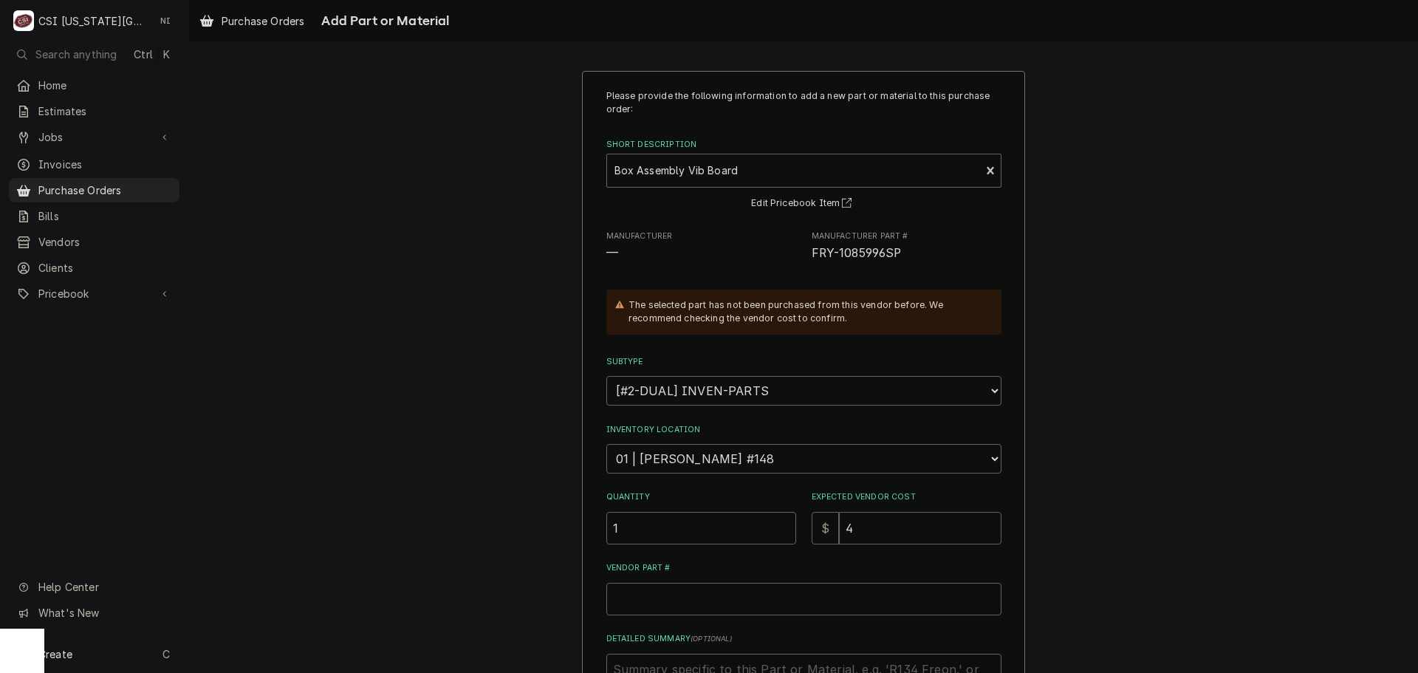
type input "41"
type textarea "x"
type input "413"
type textarea "x"
type input "413.9"
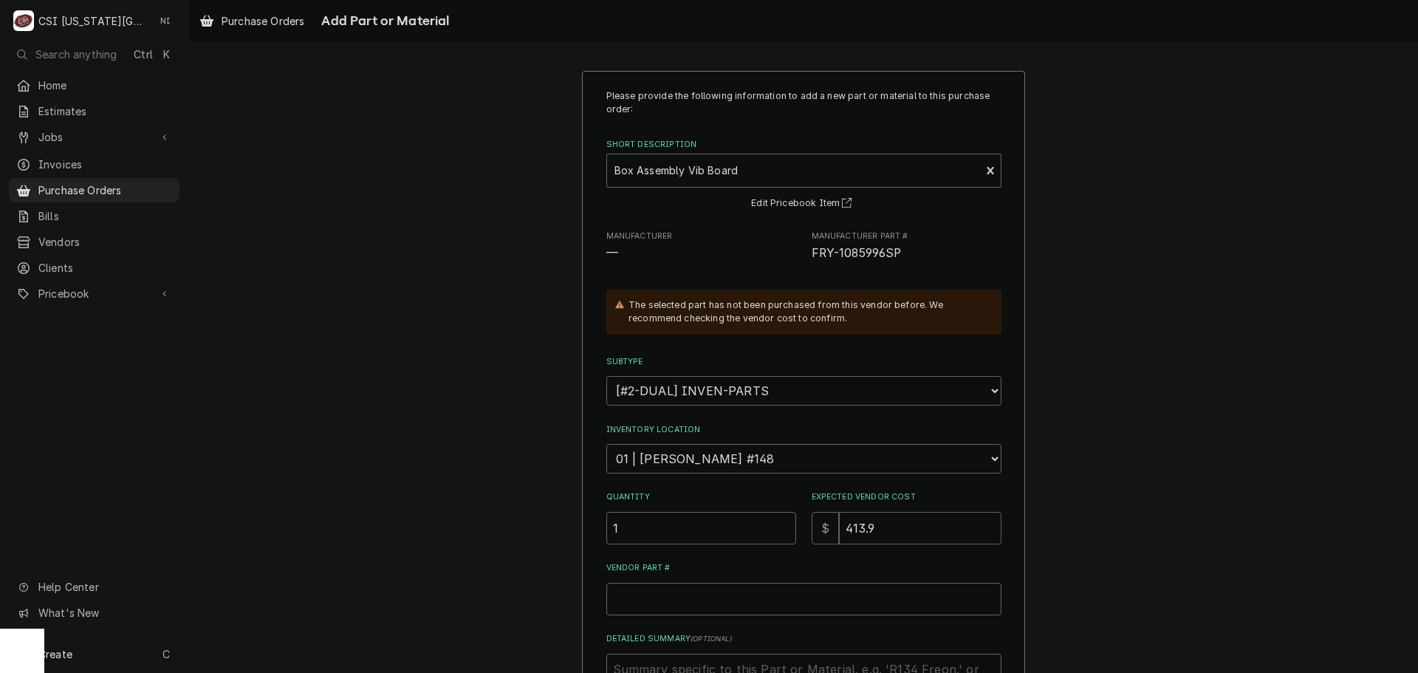
type textarea "x"
type input "413.97"
drag, startPoint x: 896, startPoint y: 253, endPoint x: 807, endPoint y: 254, distance: 89.4
click at [812, 254] on span "FRY-1085996SP" at bounding box center [907, 254] width 190 height 18
copy span "FRY-1085996SP"
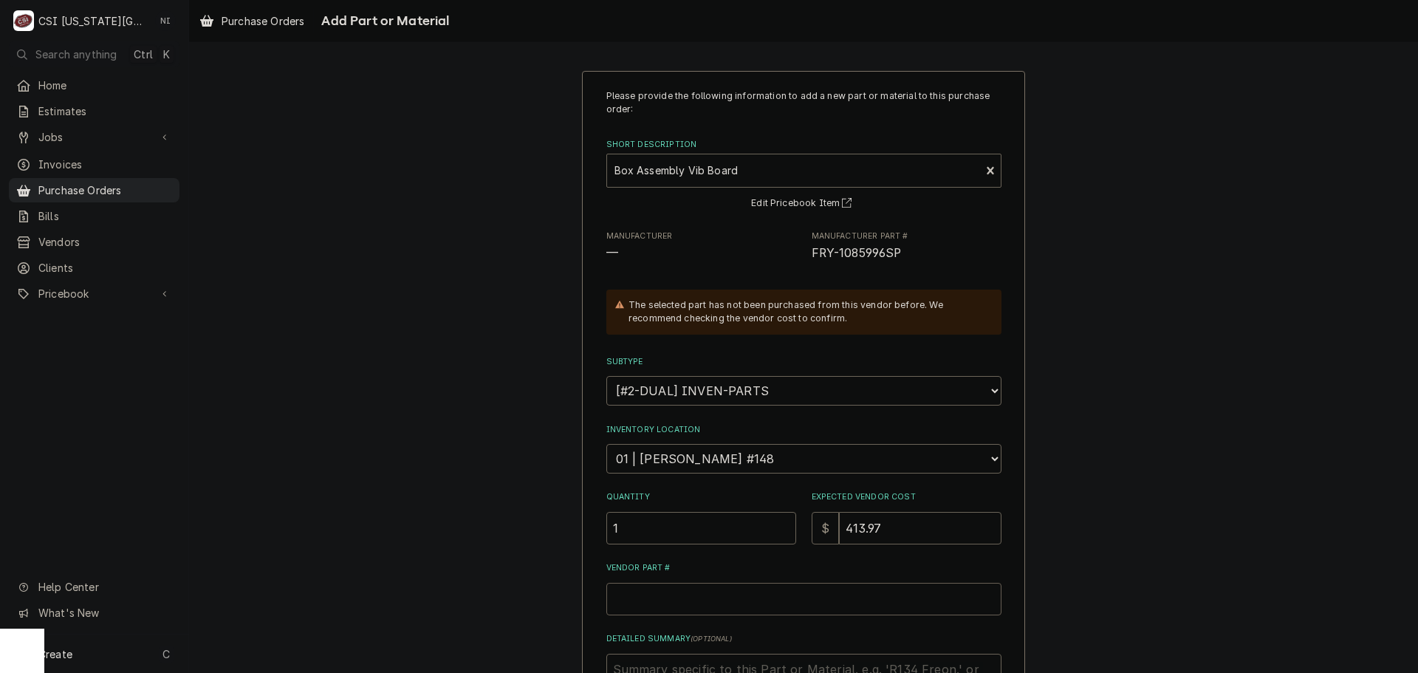
click at [734, 605] on input "Vendor Part #" at bounding box center [804, 599] width 395 height 33
paste input "FRY-1085996SP"
type textarea "x"
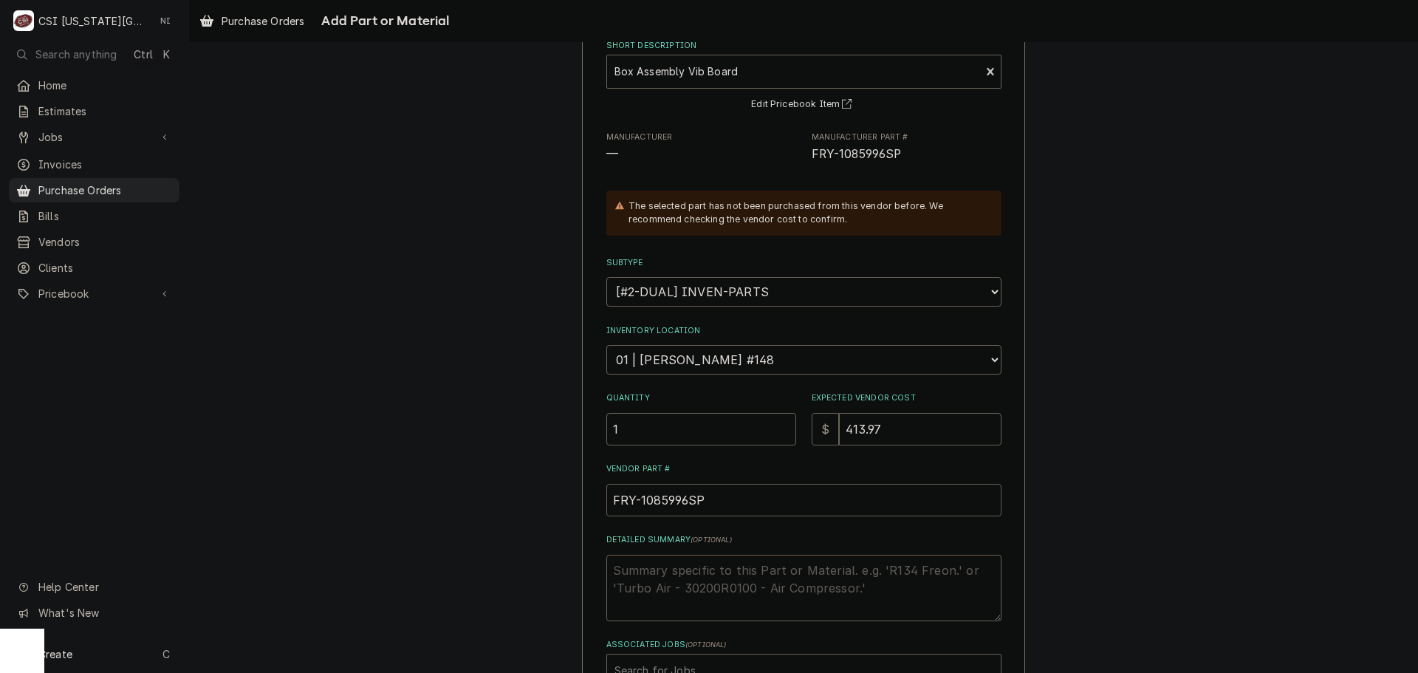
scroll to position [204, 0]
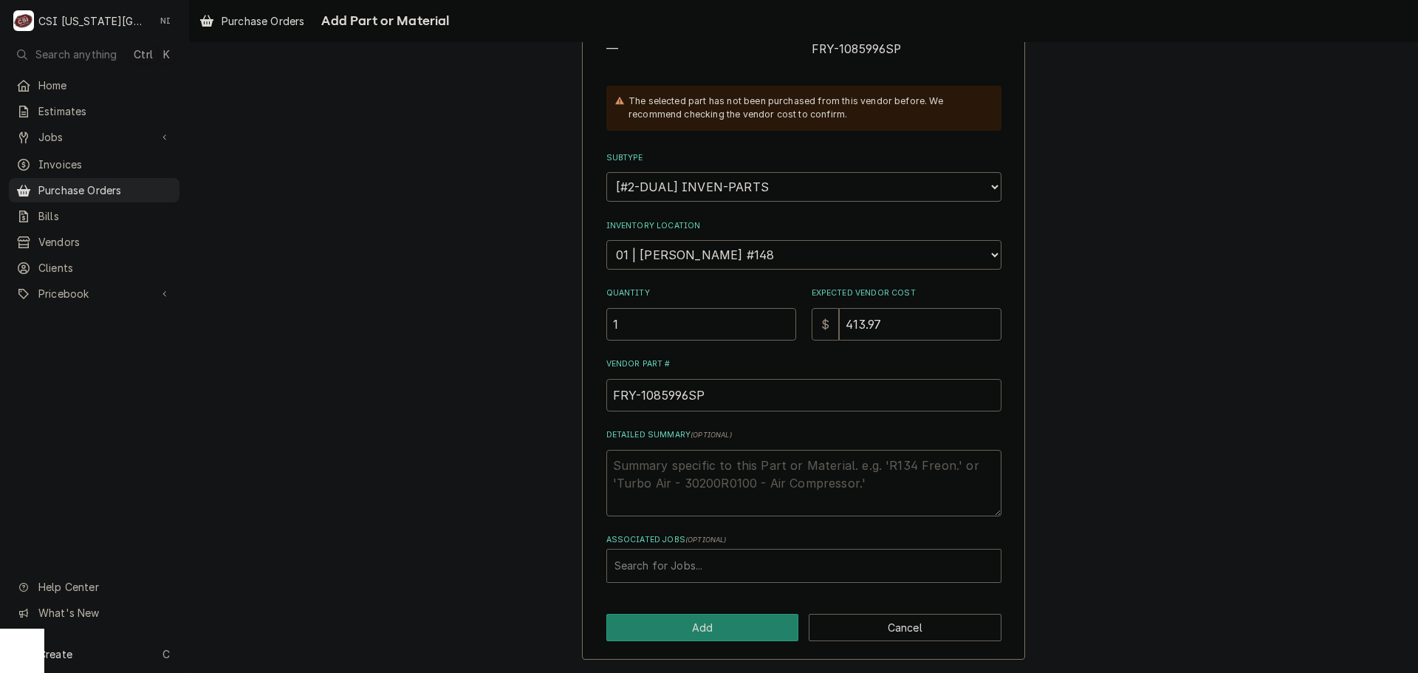
type input "FRY-1085996SP"
click at [682, 575] on div "Associated Jobs" at bounding box center [804, 566] width 379 height 27
type input "32946"
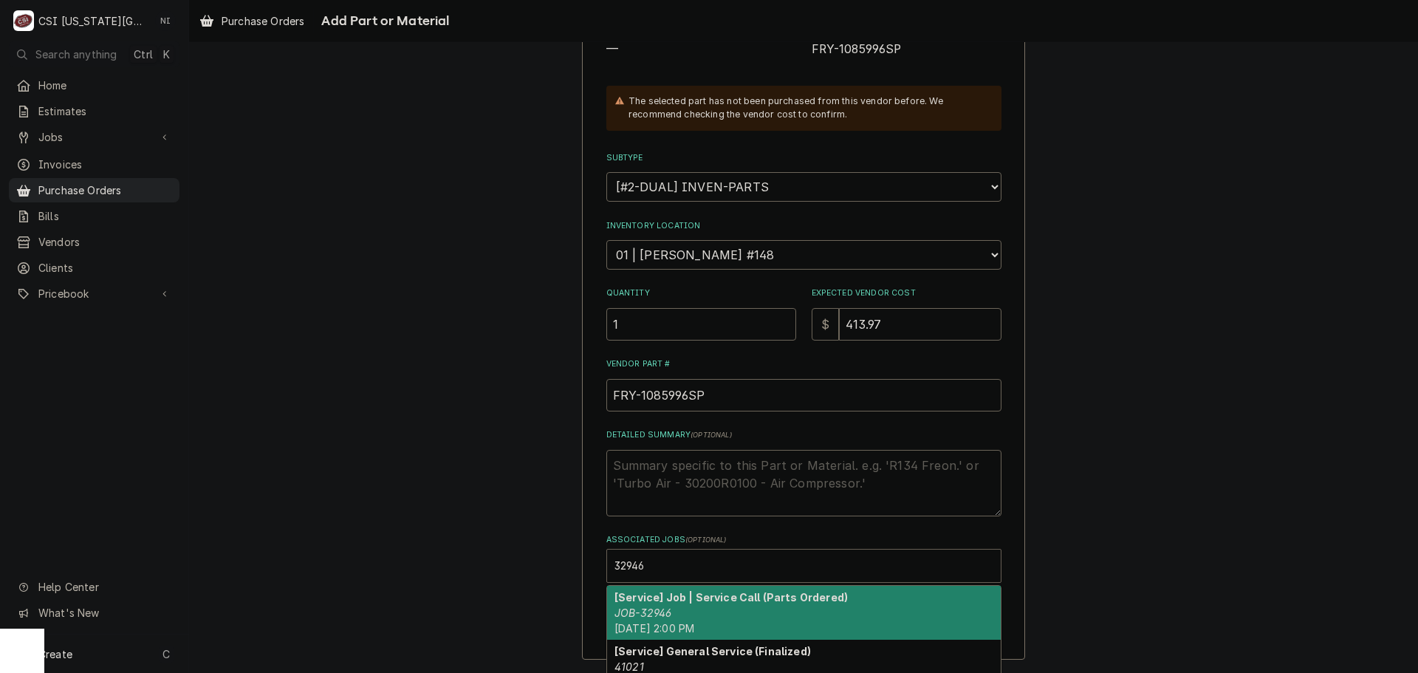
click at [663, 607] on em "JOB-32946" at bounding box center [643, 613] width 57 height 13
type textarea "x"
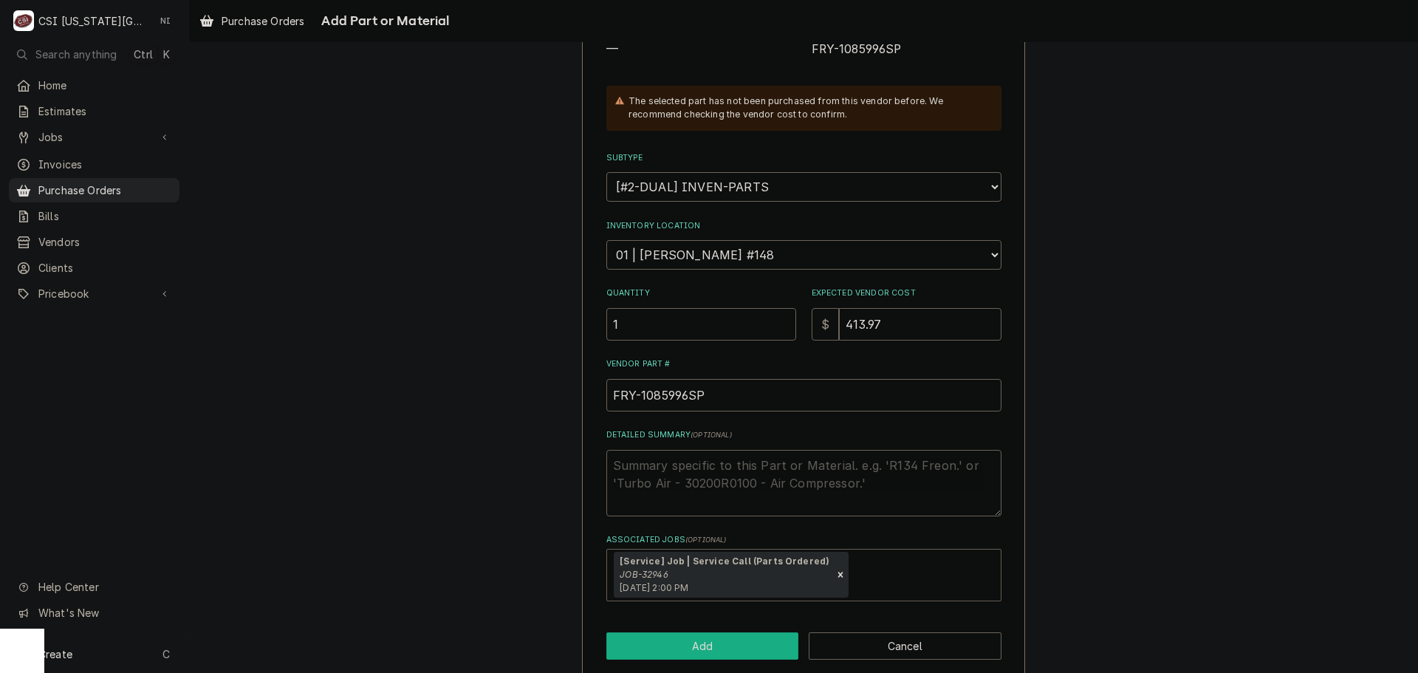
click at [689, 645] on button "Add" at bounding box center [703, 645] width 193 height 27
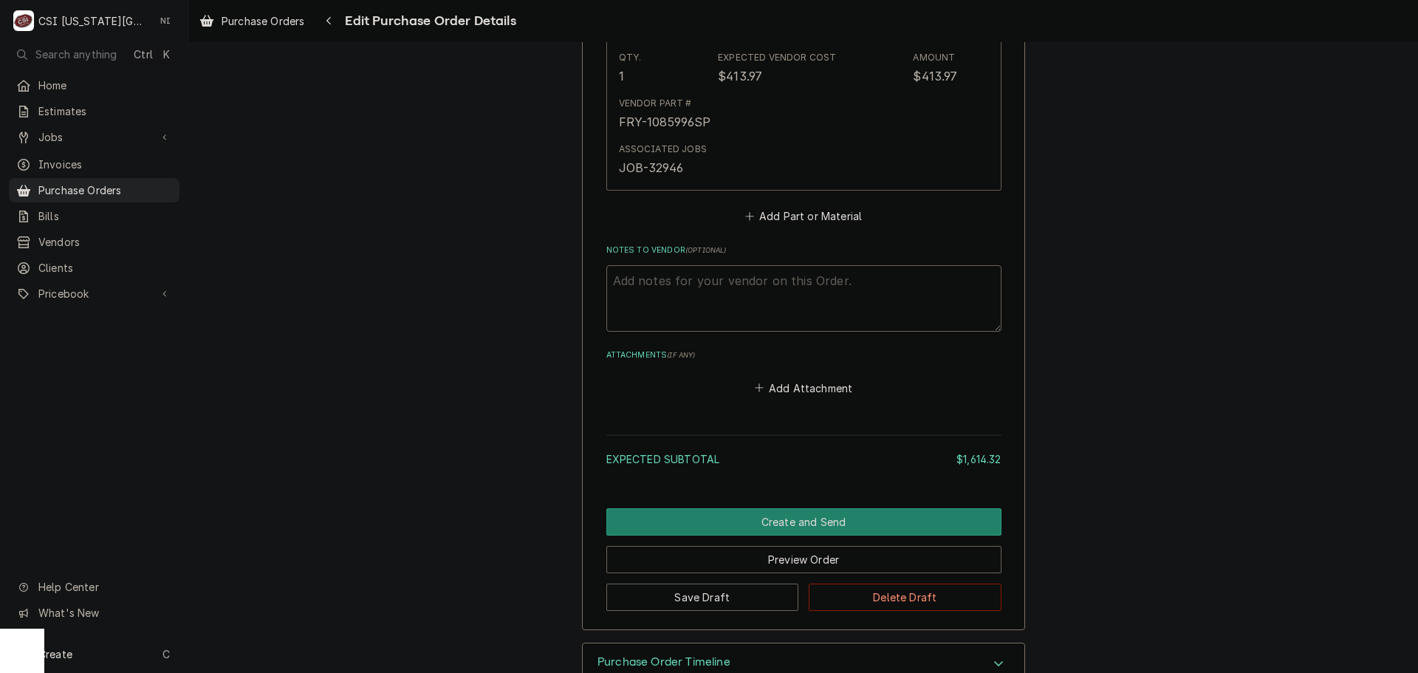
scroll to position [2521, 0]
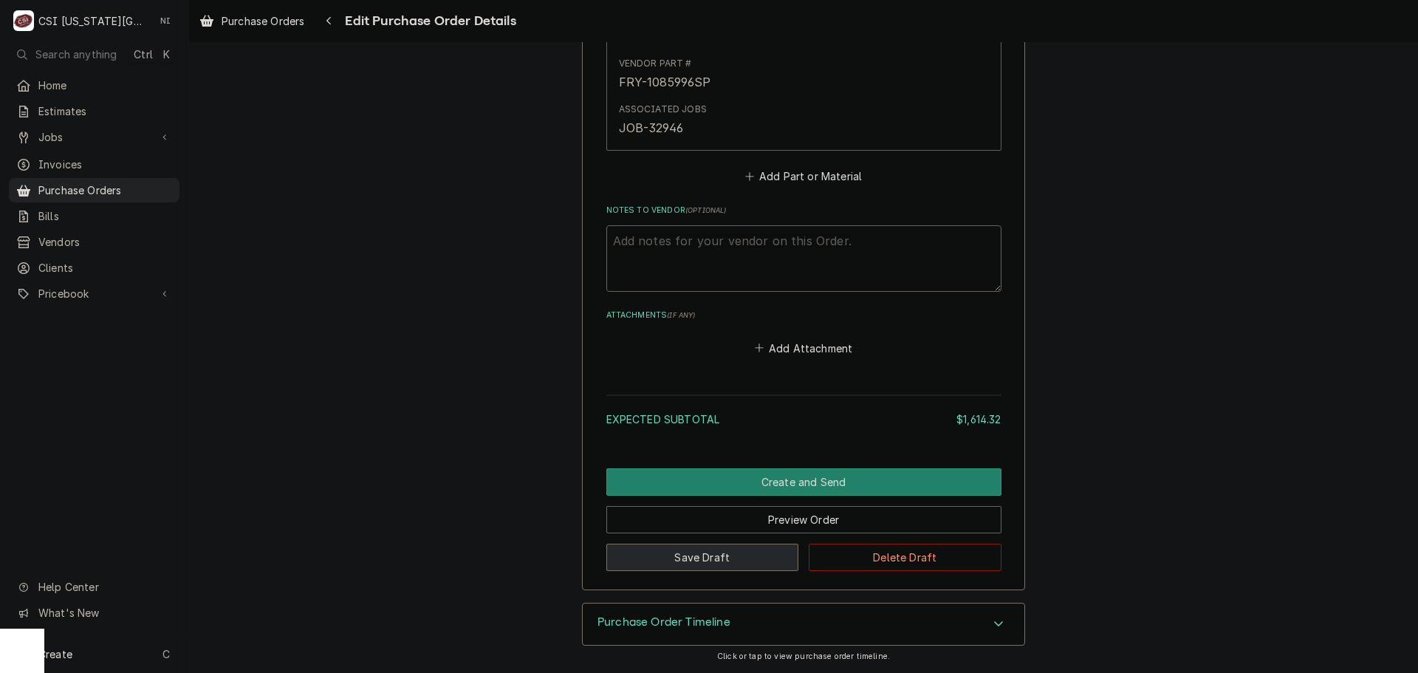
click at [707, 556] on button "Save Draft" at bounding box center [703, 557] width 193 height 27
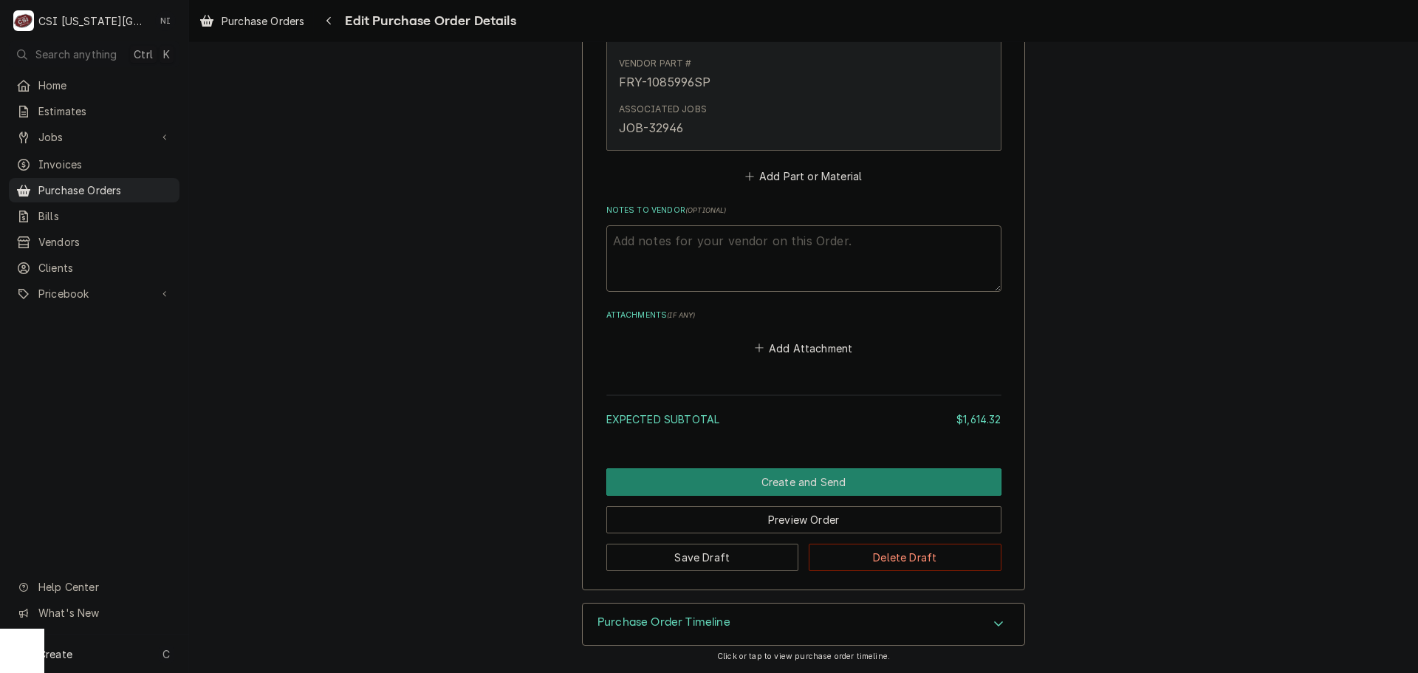
scroll to position [2476, 0]
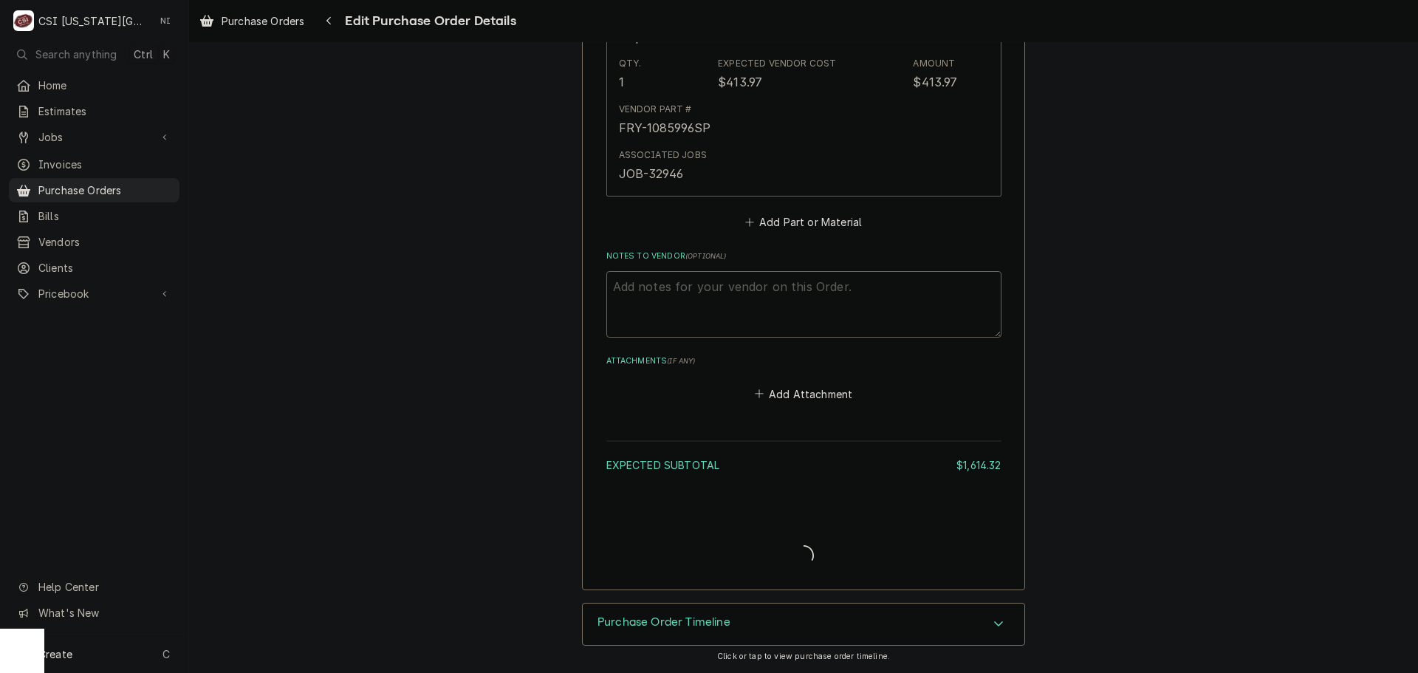
type textarea "x"
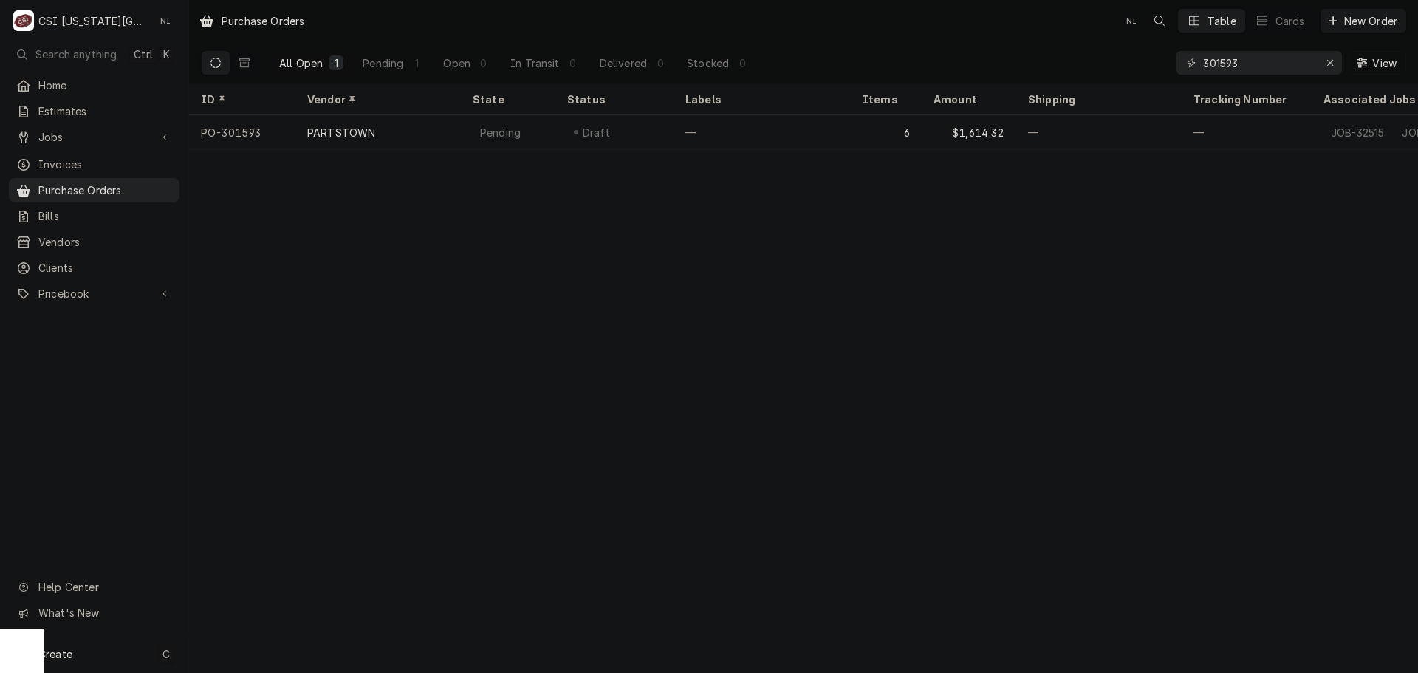
drag, startPoint x: 141, startPoint y: 652, endPoint x: 182, endPoint y: 609, distance: 59.0
click at [141, 652] on div "Create C" at bounding box center [94, 654] width 188 height 38
drag, startPoint x: 276, startPoint y: 547, endPoint x: 372, endPoint y: 541, distance: 96.2
click at [276, 547] on div "Purchase Order" at bounding box center [276, 552] width 99 height 16
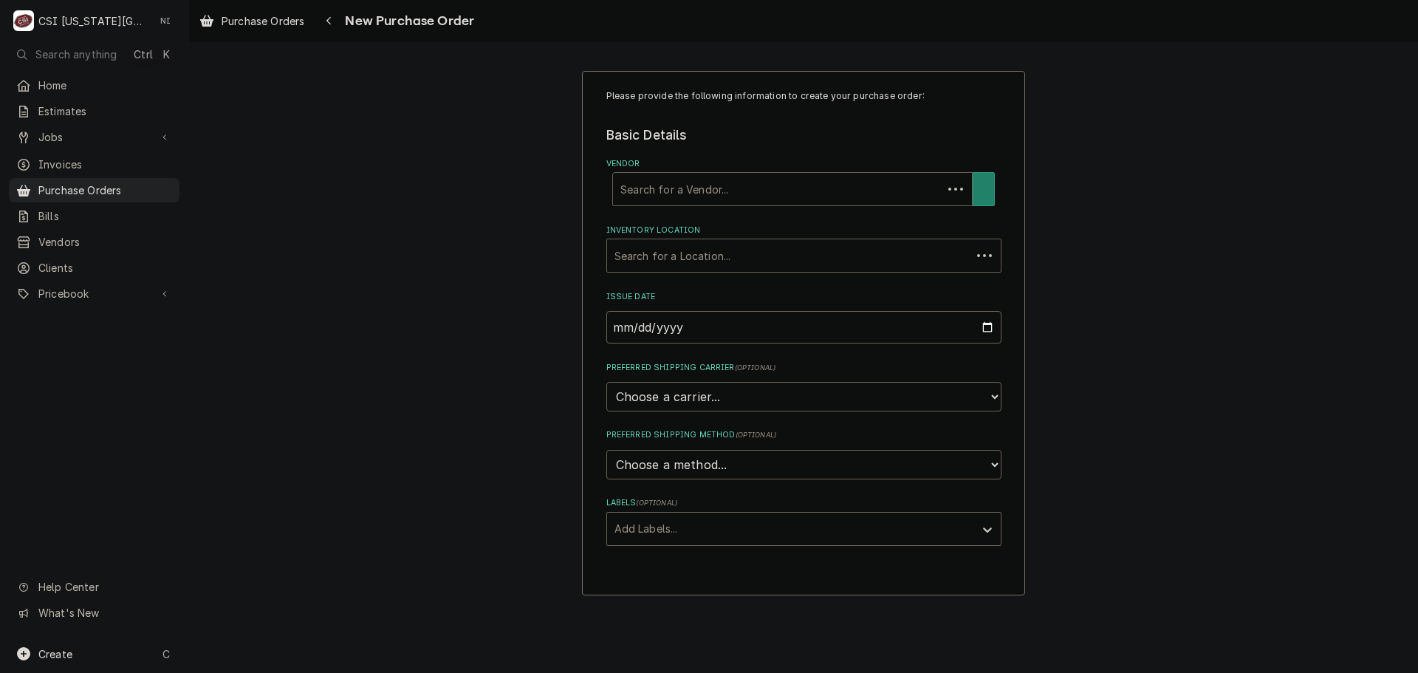
click at [680, 189] on div "Vendor" at bounding box center [778, 189] width 315 height 27
type input "home"
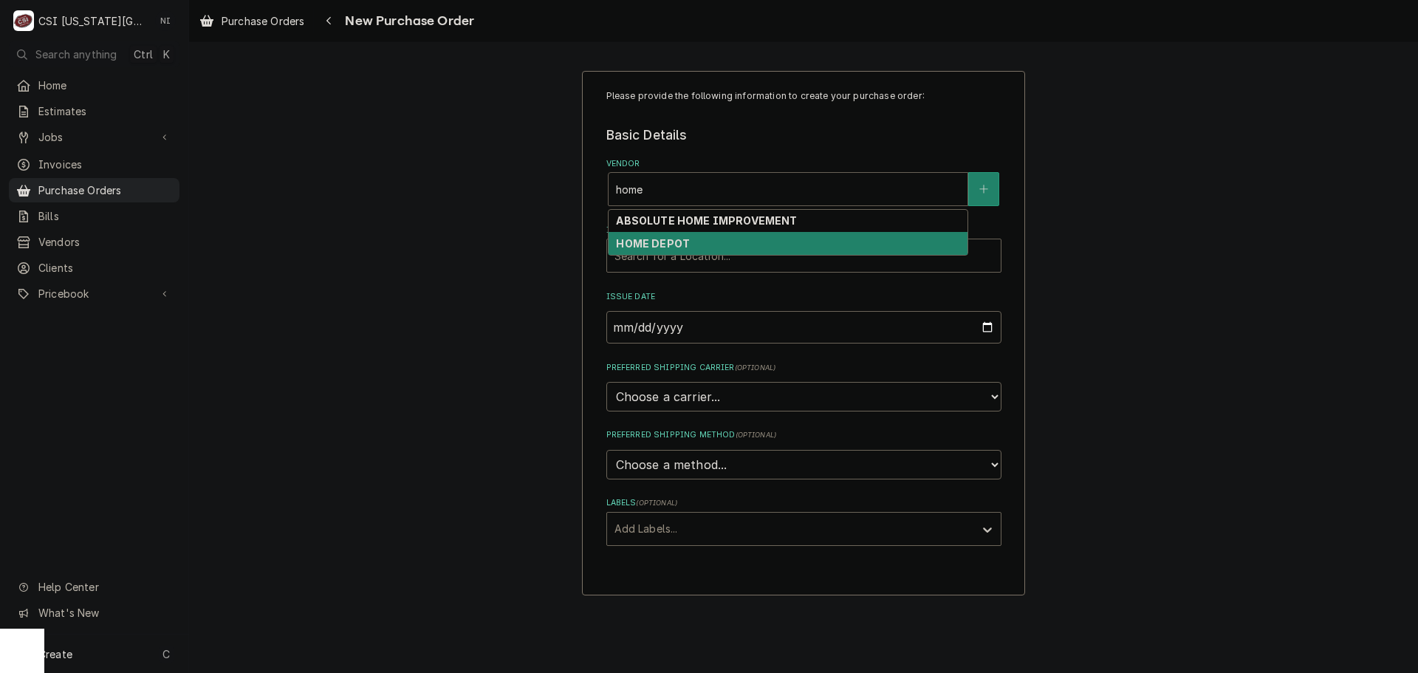
click at [647, 252] on div "HOME DEPOT" at bounding box center [788, 243] width 359 height 23
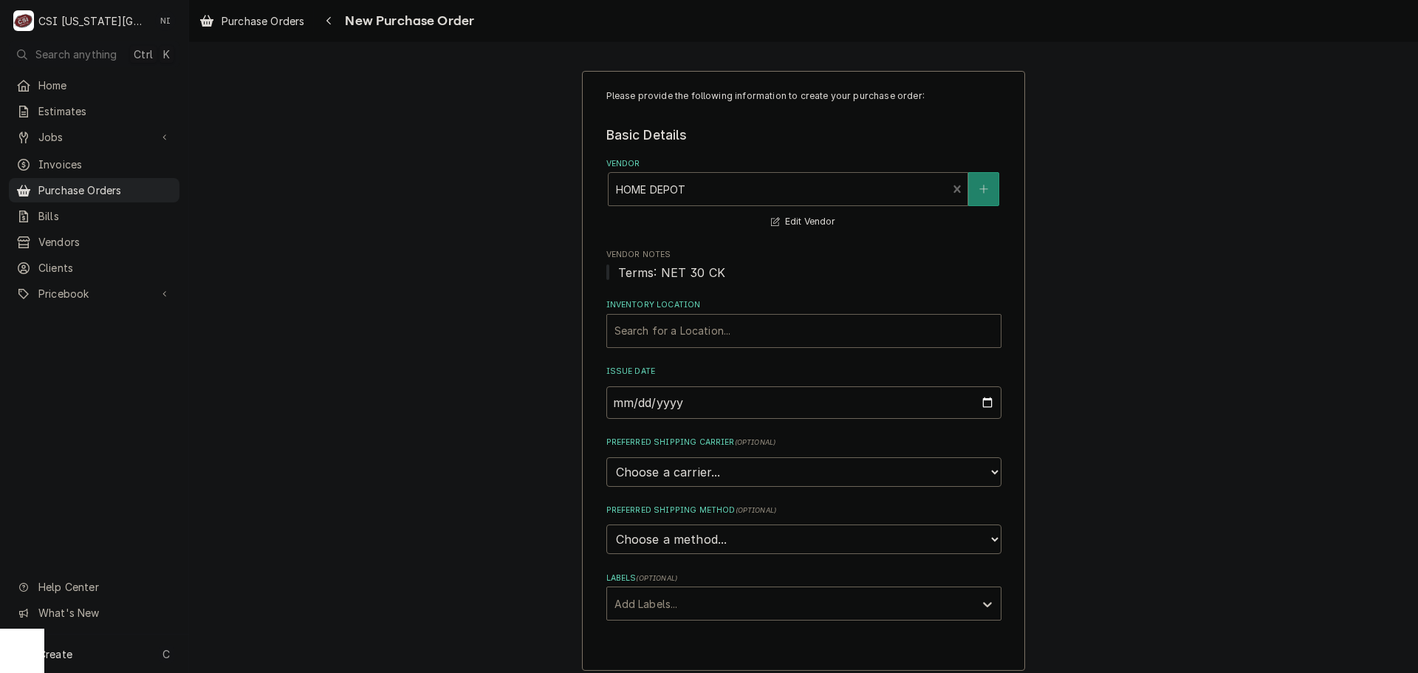
click at [649, 328] on div "Inventory Location" at bounding box center [804, 331] width 379 height 27
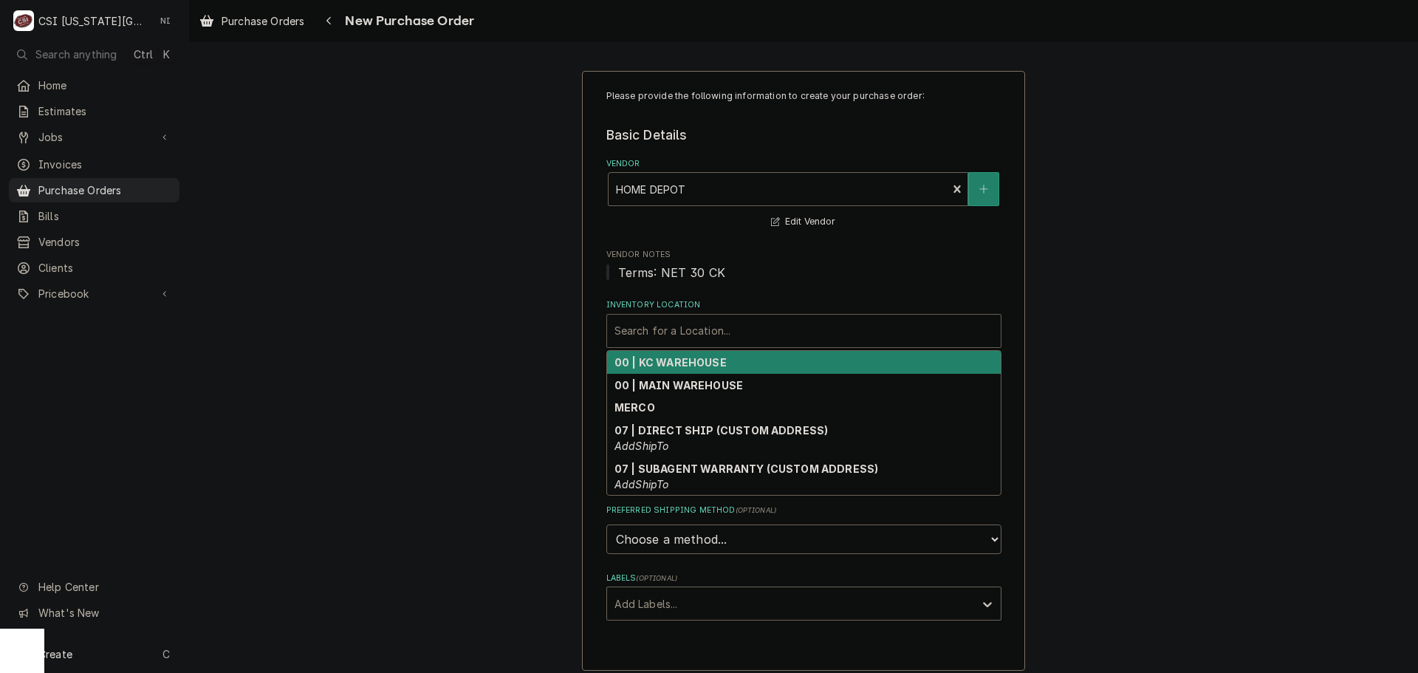
click at [652, 365] on strong "00 | KC WAREHOUSE" at bounding box center [671, 362] width 112 height 13
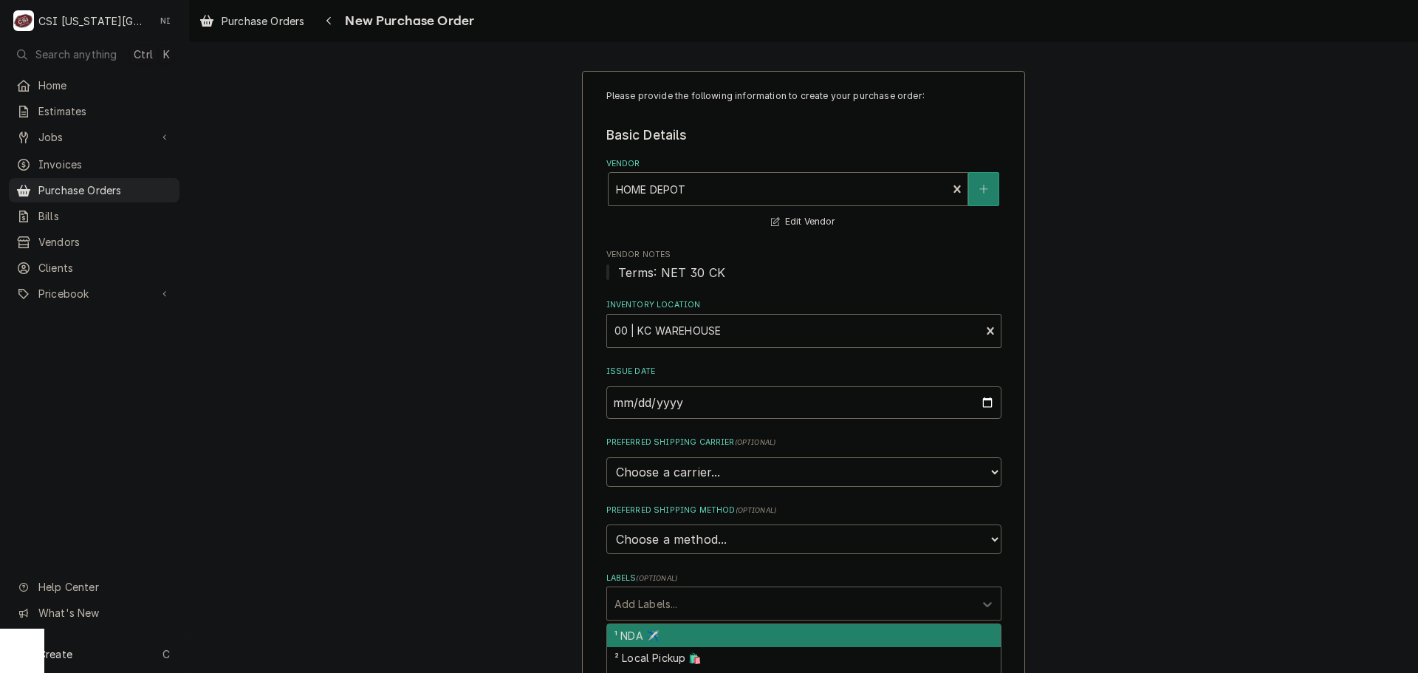
click at [665, 606] on div "Labels" at bounding box center [791, 603] width 352 height 27
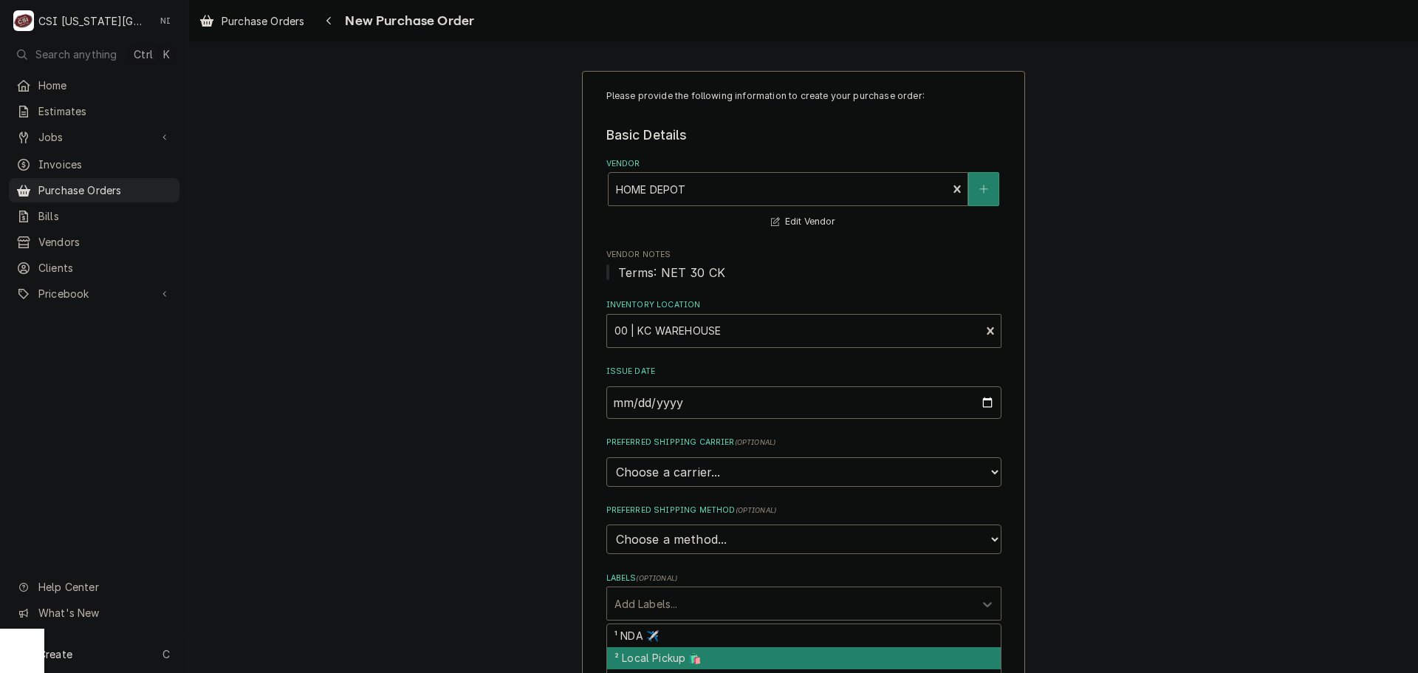
click at [658, 660] on div "² Local Pickup 🛍️" at bounding box center [804, 658] width 394 height 23
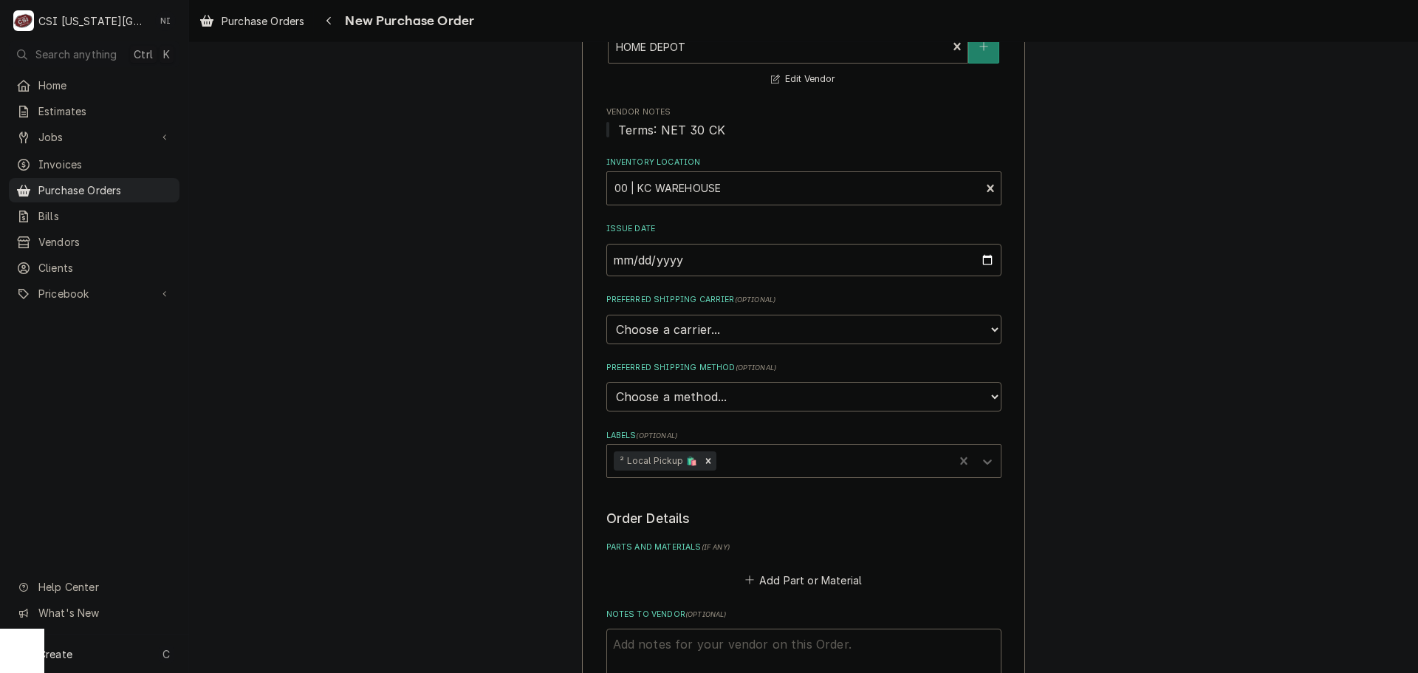
scroll to position [295, 0]
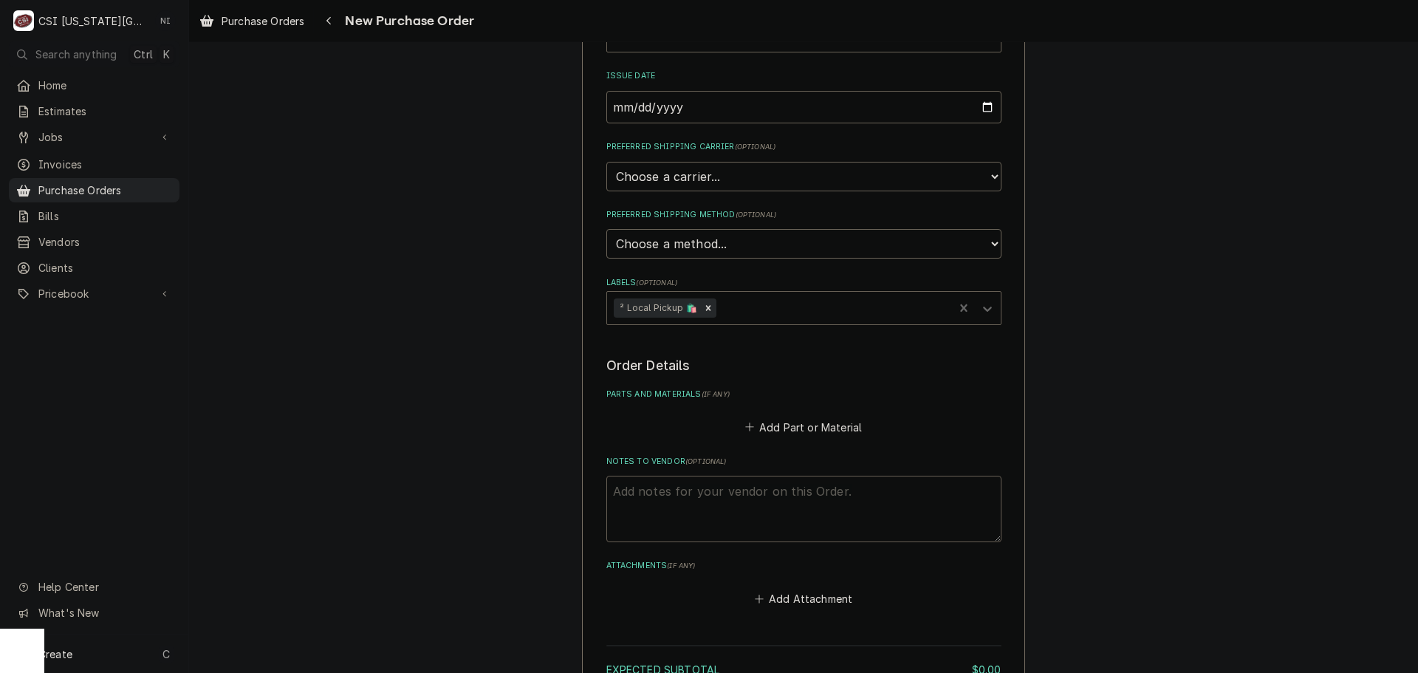
click at [716, 499] on textarea "Notes to Vendor ( optional )" at bounding box center [804, 509] width 395 height 66
type textarea "x"
type textarea "j"
type textarea "x"
type textarea "je"
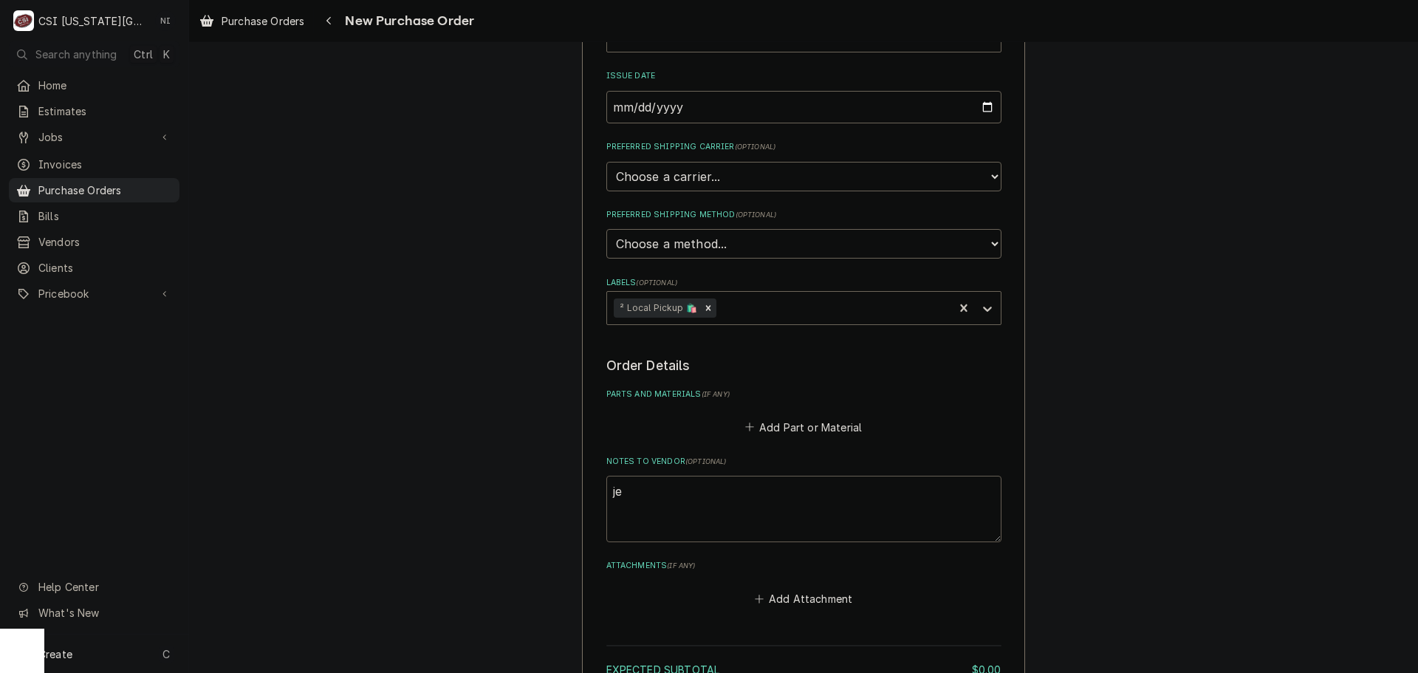
type textarea "x"
type textarea "jes"
type textarea "x"
type textarea "jess"
type textarea "x"
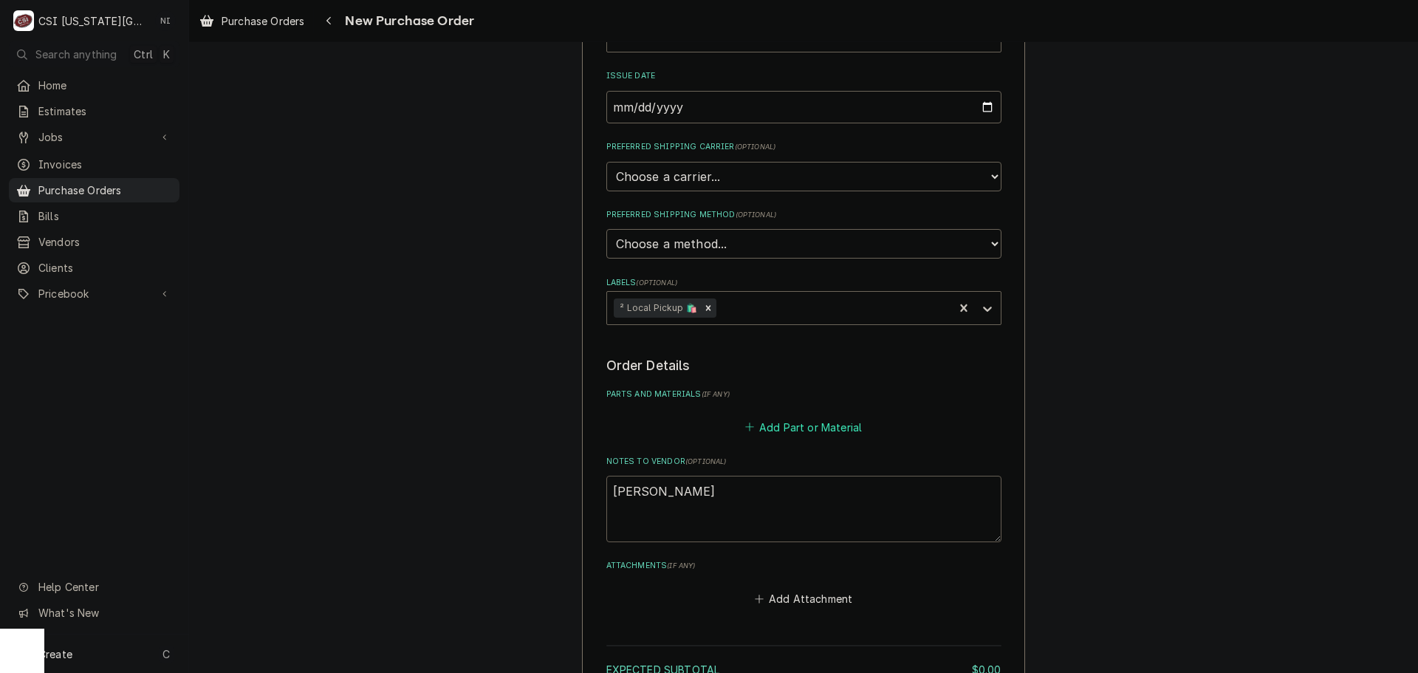
type textarea "jesse"
click at [773, 422] on button "Add Part or Material" at bounding box center [803, 427] width 122 height 21
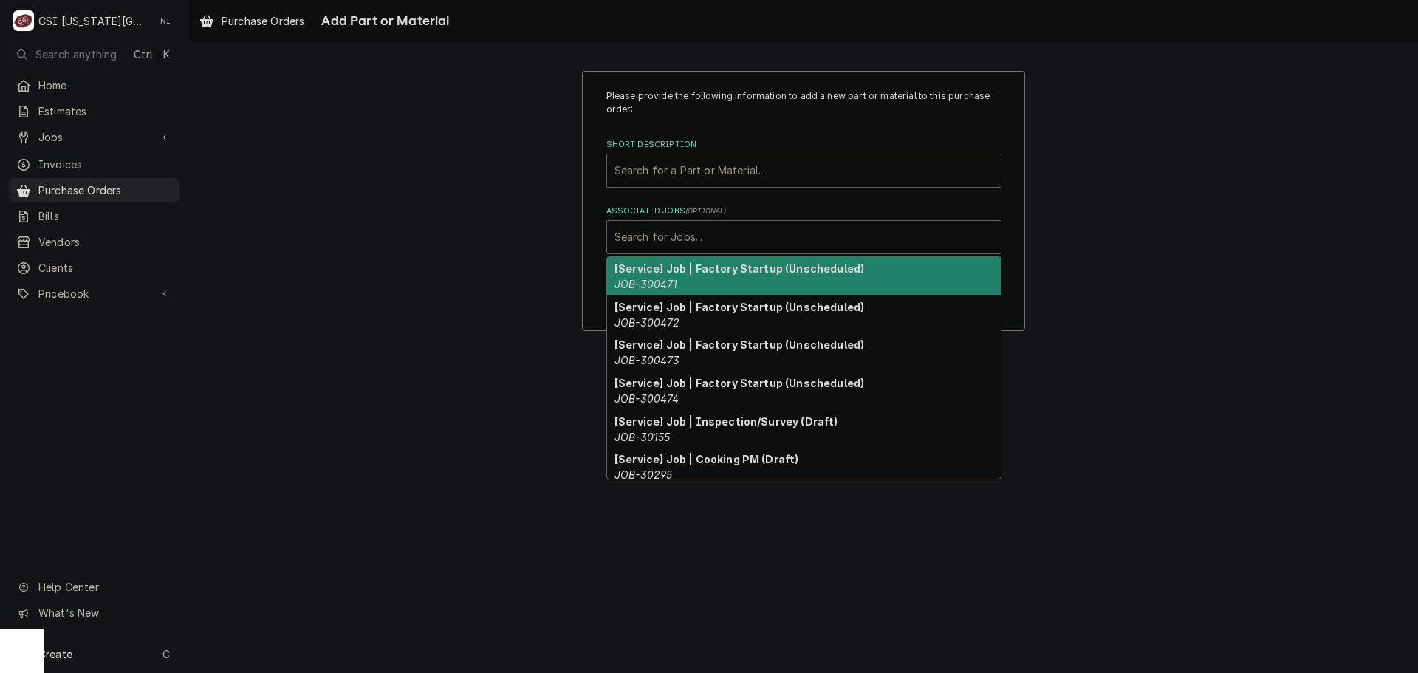
click at [714, 235] on div "Associated Jobs" at bounding box center [804, 237] width 379 height 27
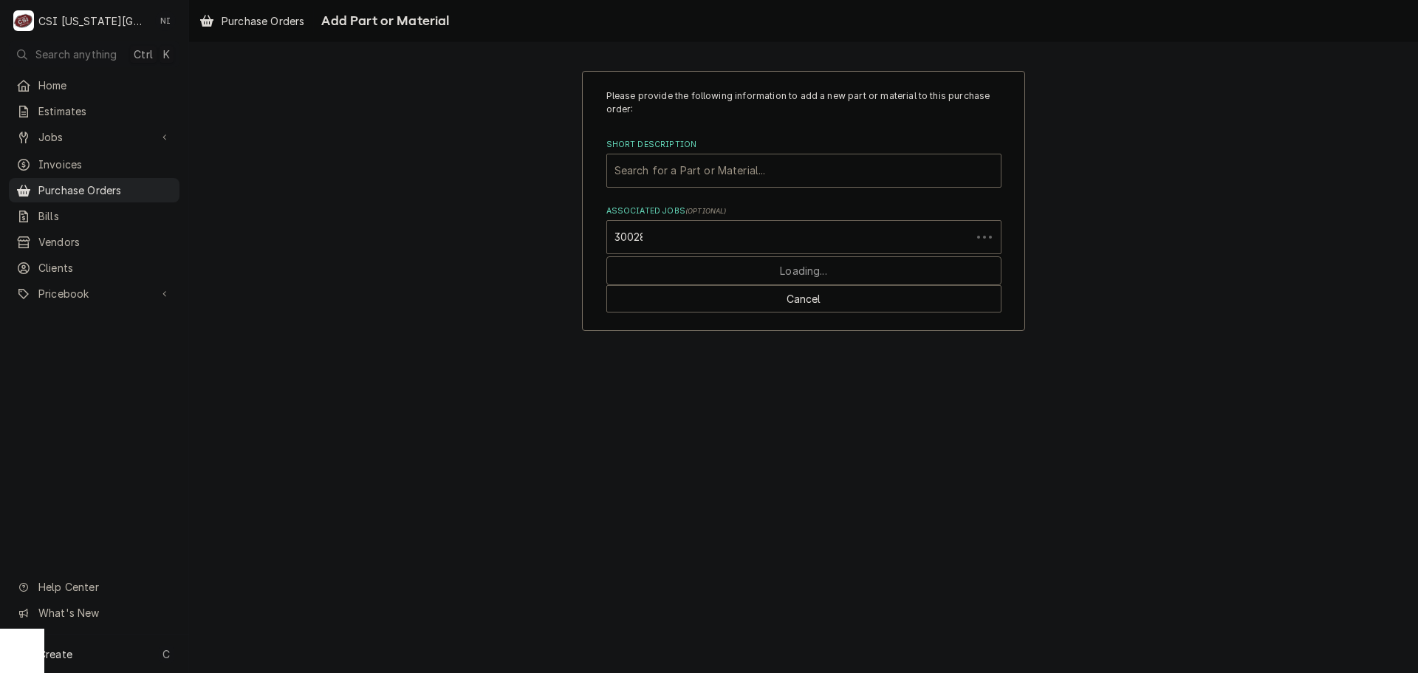
type input "300288"
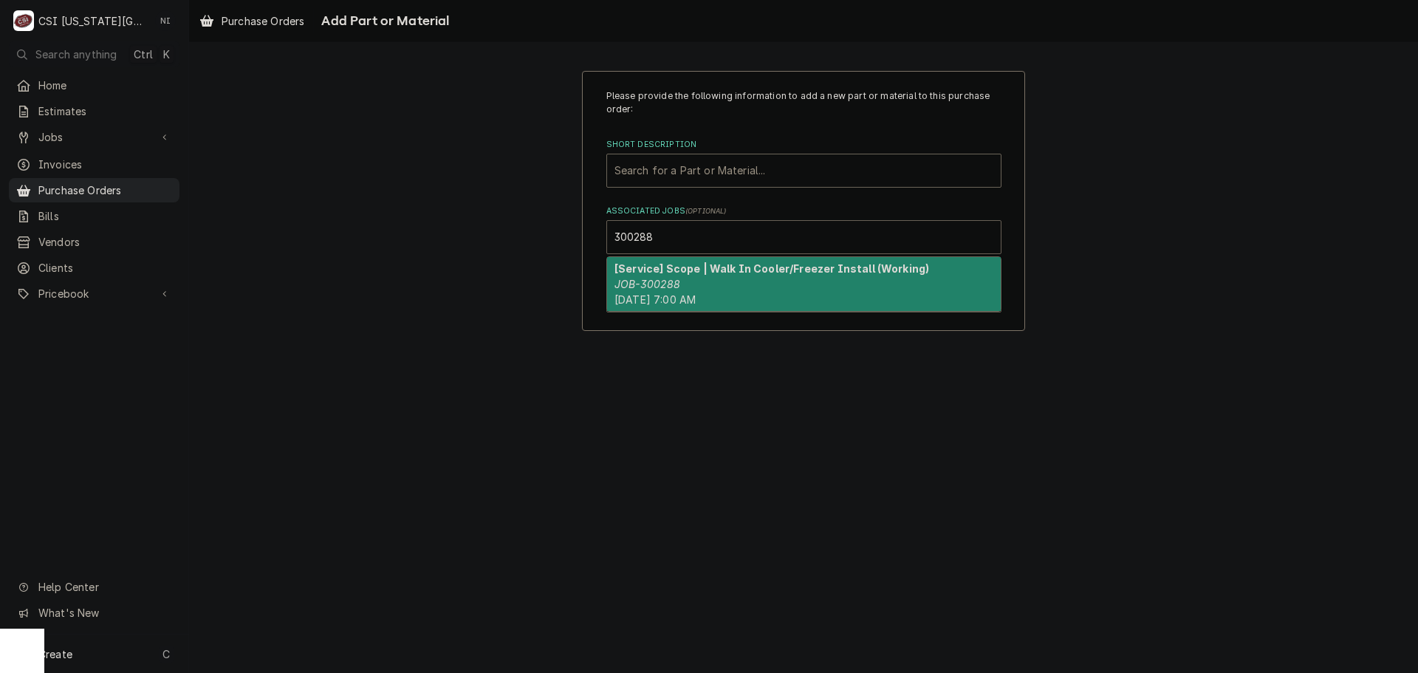
click at [686, 272] on strong "[Service] Scope | Walk In Cooler/Freezer Install (Working)" at bounding box center [772, 268] width 315 height 13
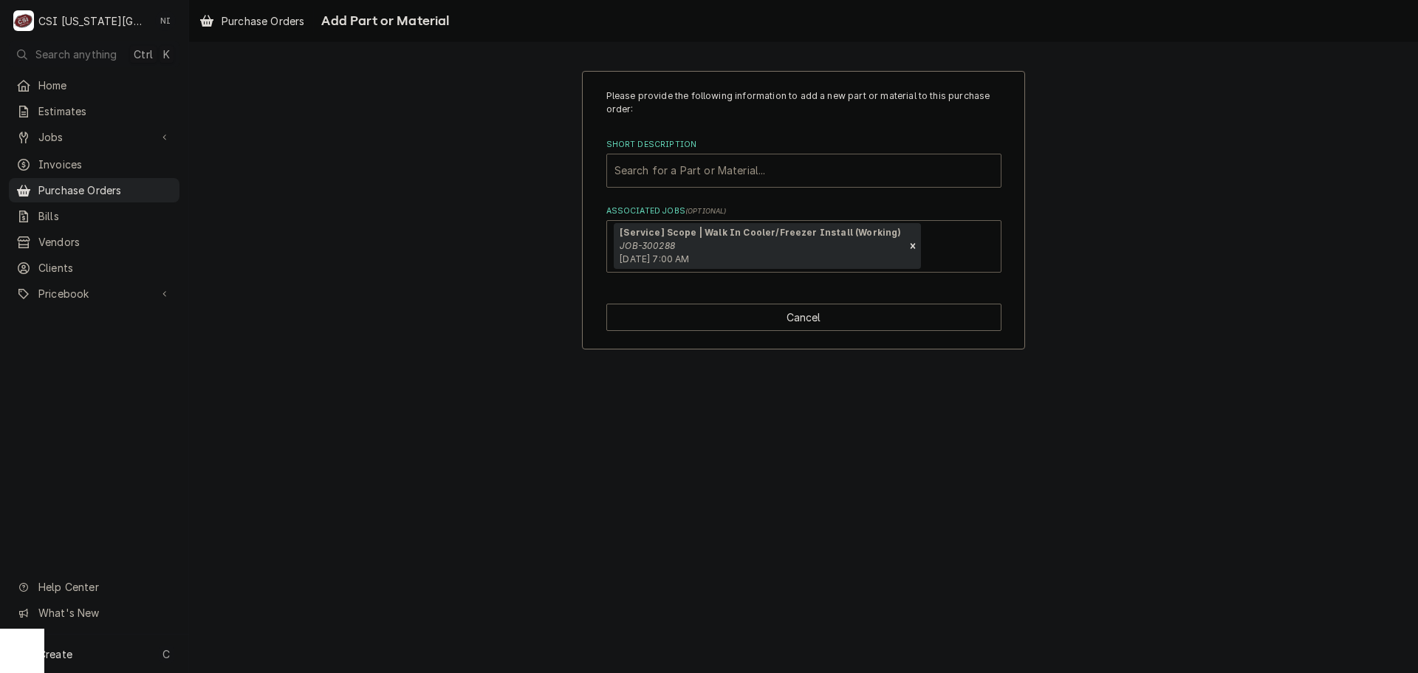
click at [677, 179] on div "Short Description" at bounding box center [804, 170] width 379 height 27
type input "m"
type input "misc pro"
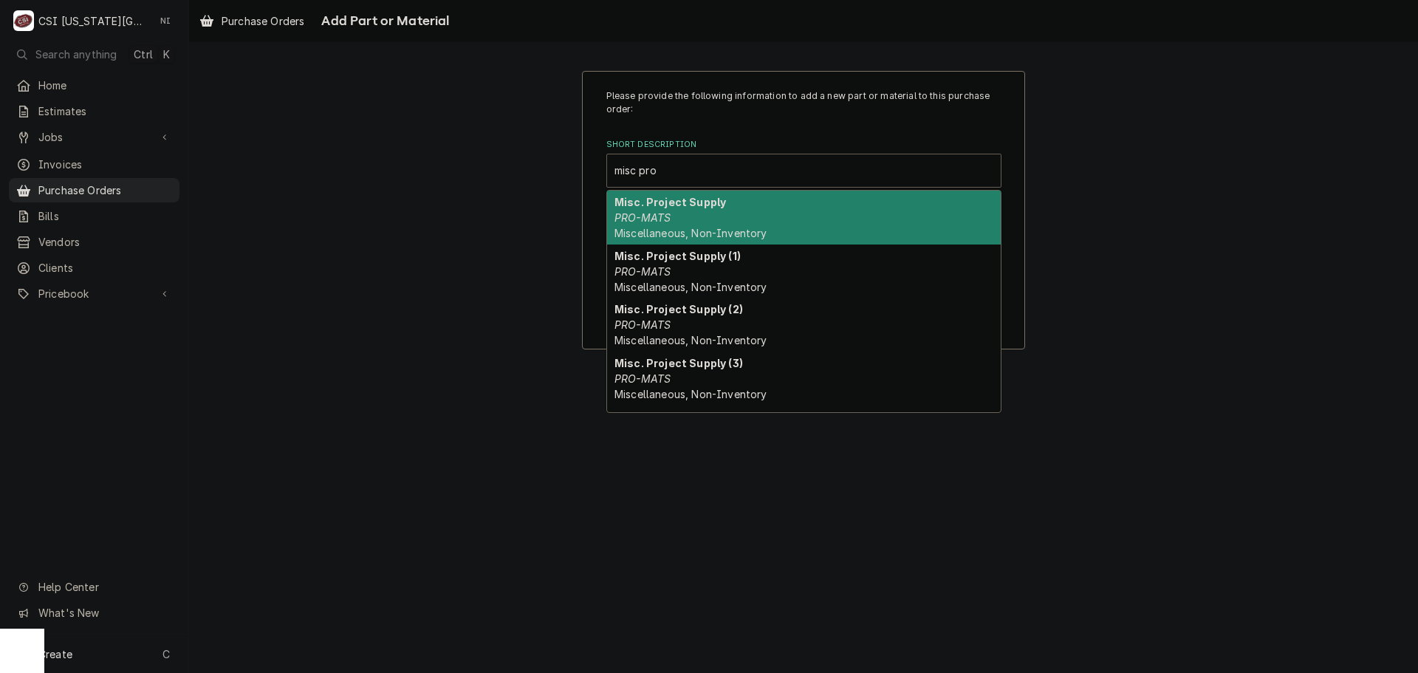
click at [655, 221] on em "PRO-MATS" at bounding box center [643, 217] width 56 height 13
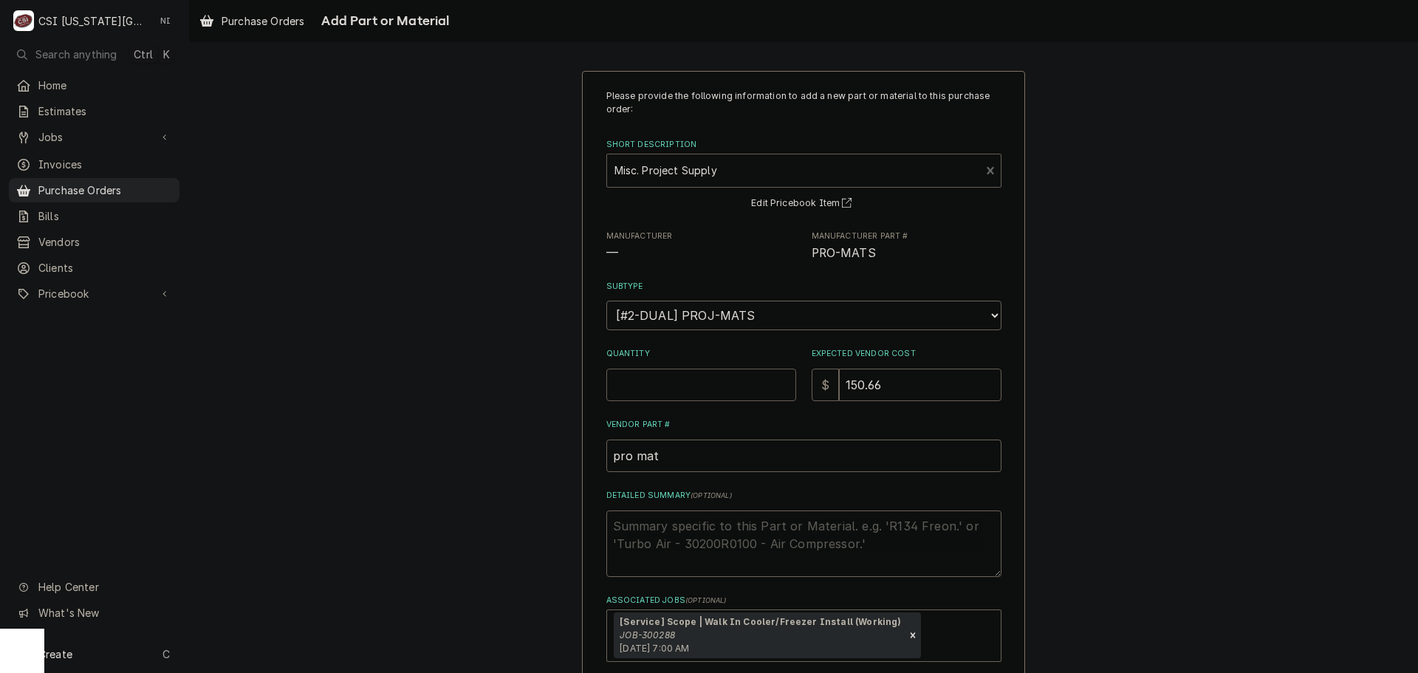
click at [679, 389] on input "Quantity" at bounding box center [702, 385] width 190 height 33
type textarea "x"
type input "1"
type textarea "x"
type input "0"
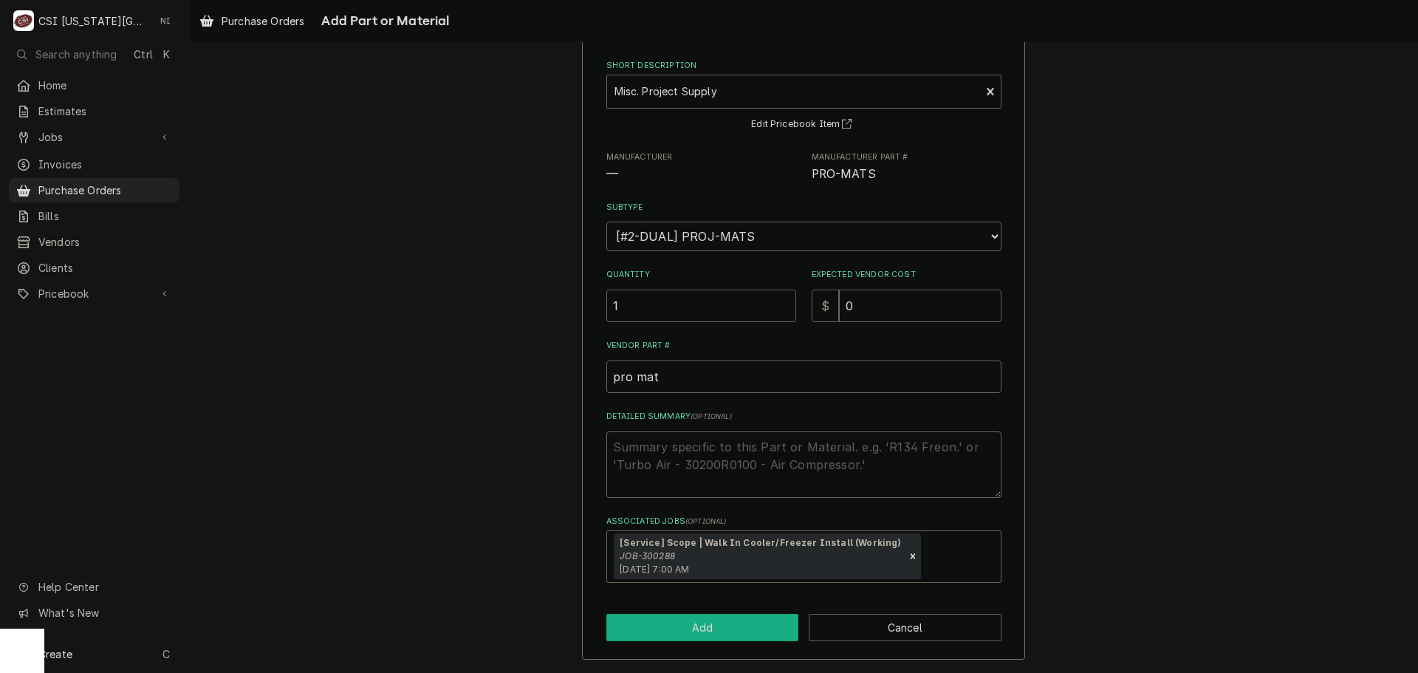
click at [704, 635] on button "Add" at bounding box center [703, 627] width 193 height 27
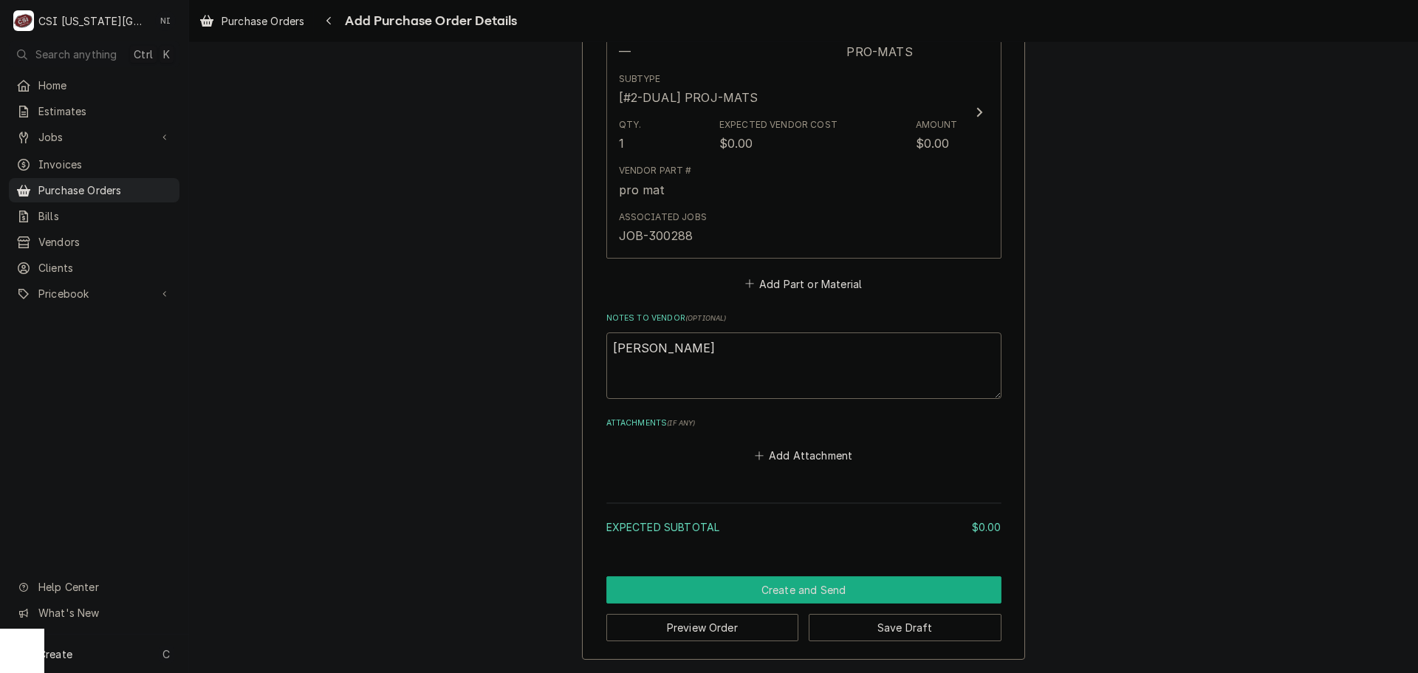
click at [828, 597] on button "Create and Send" at bounding box center [804, 589] width 395 height 27
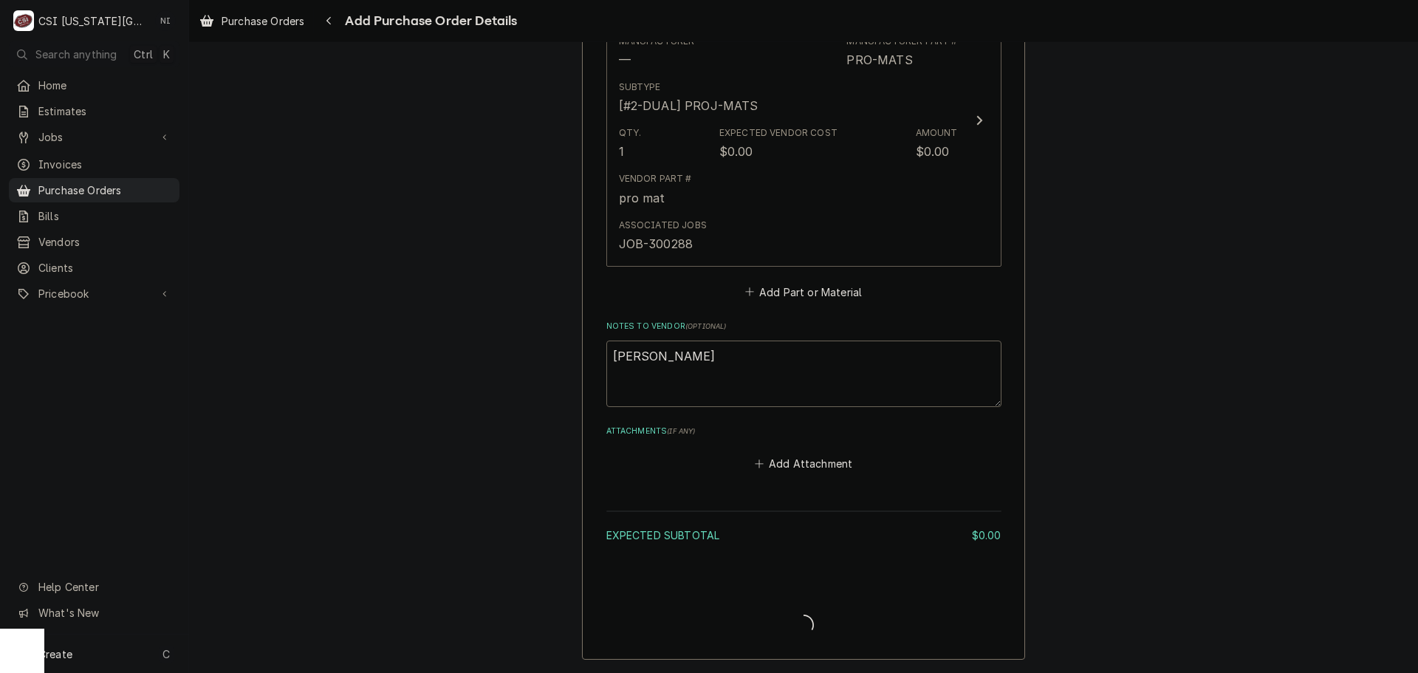
scroll to position [730, 0]
type textarea "x"
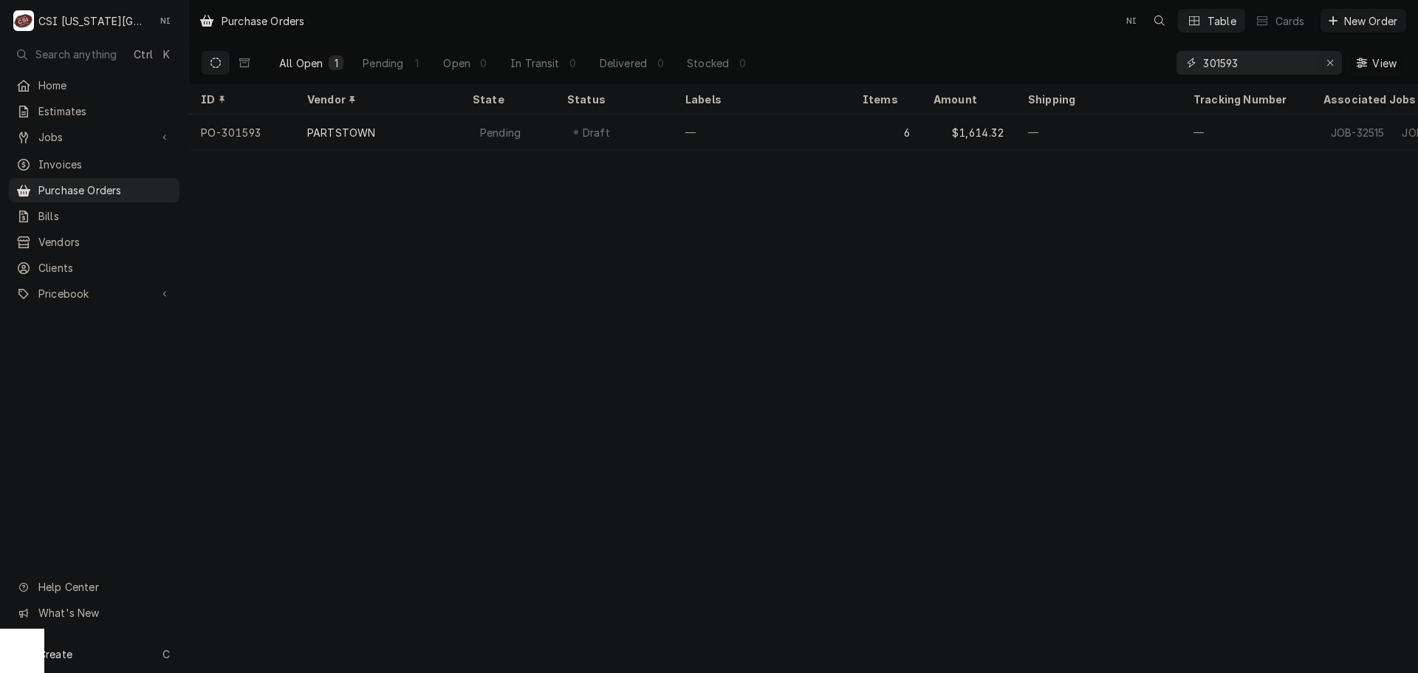
click at [1330, 63] on icon "Erase input" at bounding box center [1331, 63] width 6 height 6
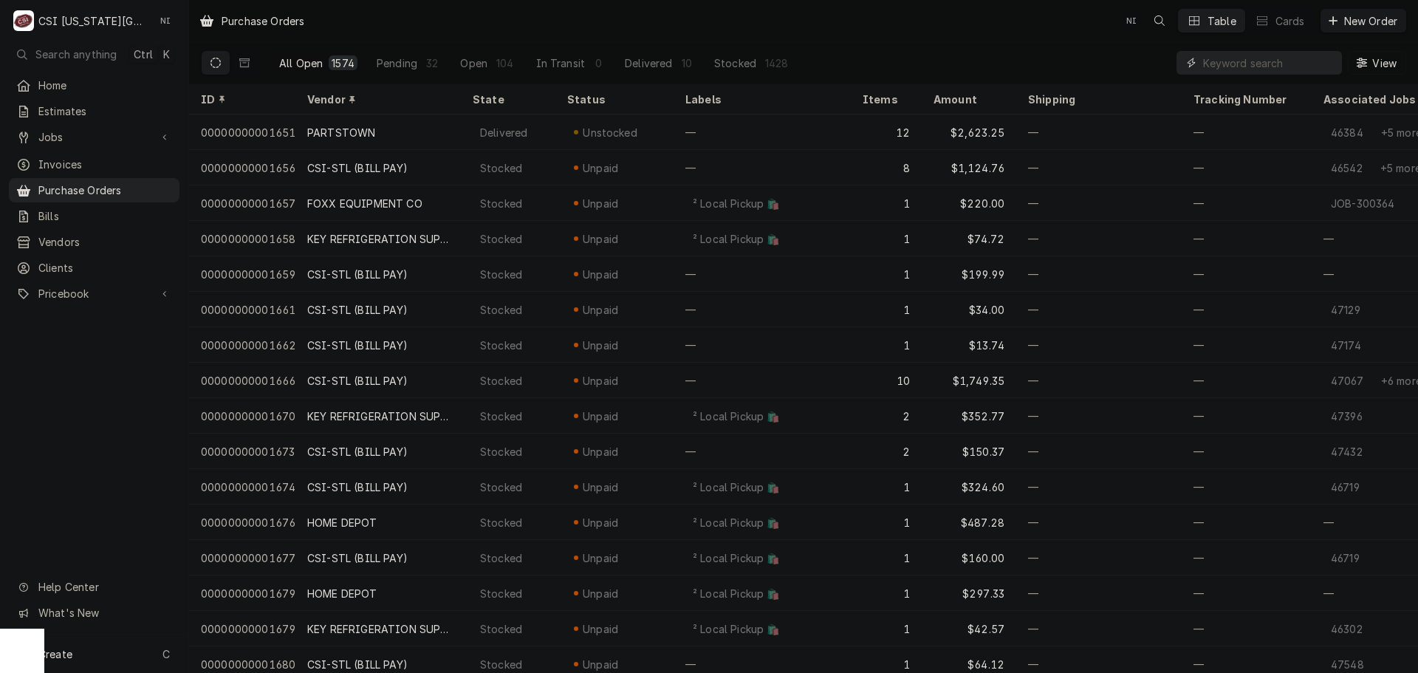
click at [1234, 67] on input "Dynamic Content Wrapper" at bounding box center [1268, 63] width 131 height 24
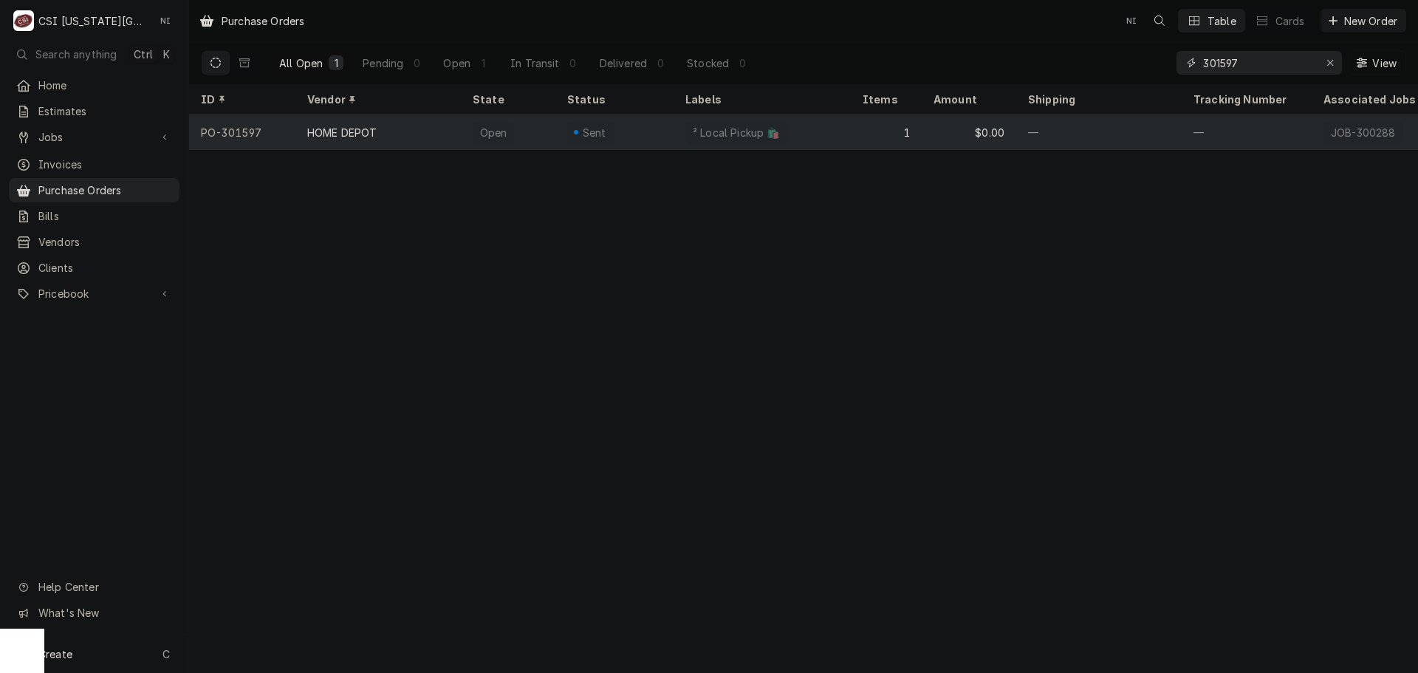
type input "301597"
click at [636, 123] on div "Sent" at bounding box center [615, 132] width 118 height 35
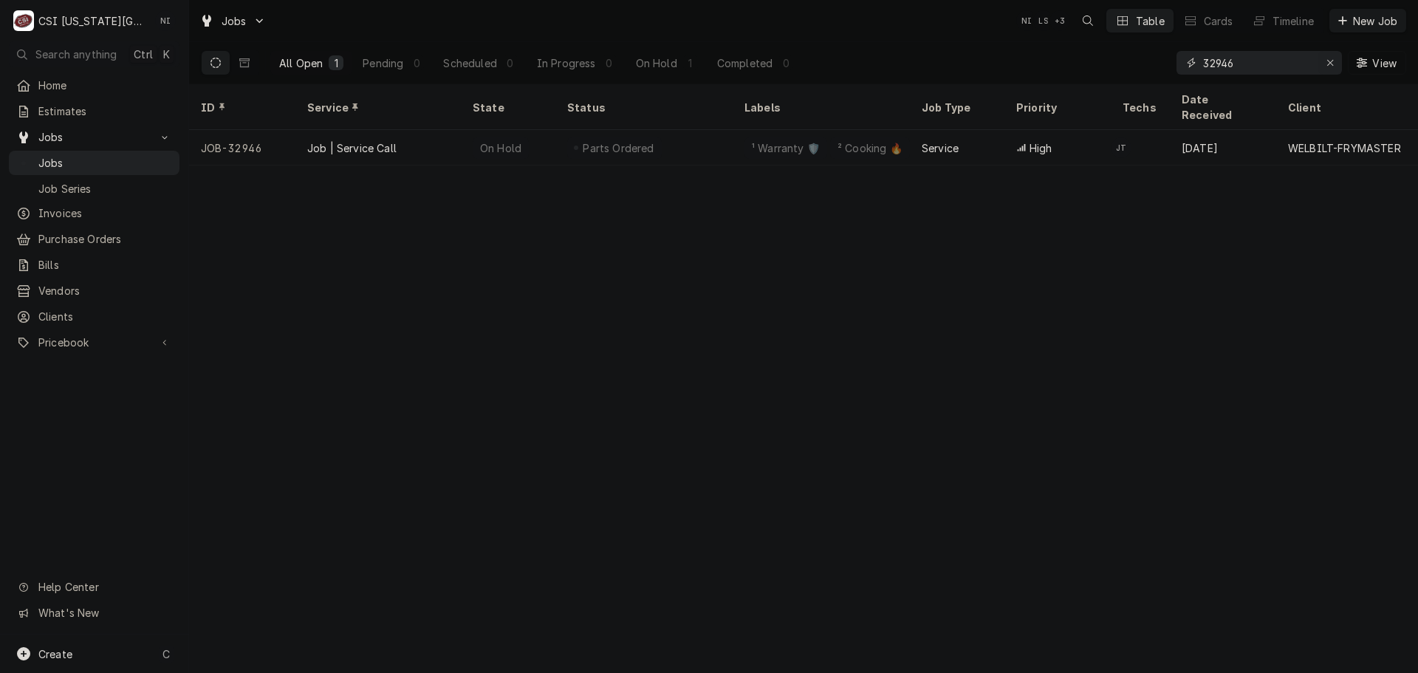
click at [1327, 63] on icon "Erase input" at bounding box center [1331, 63] width 8 height 10
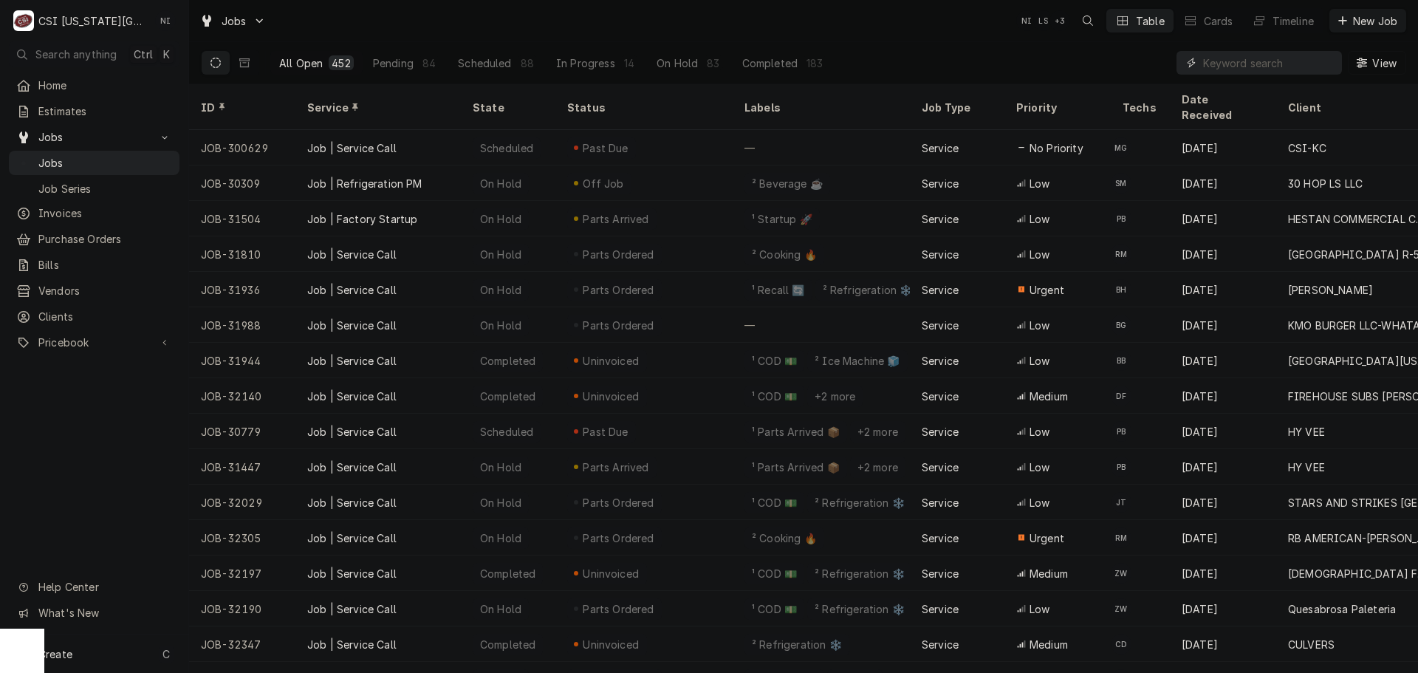
click at [1244, 58] on input "Dynamic Content Wrapper" at bounding box center [1268, 63] width 131 height 24
paste input "31772"
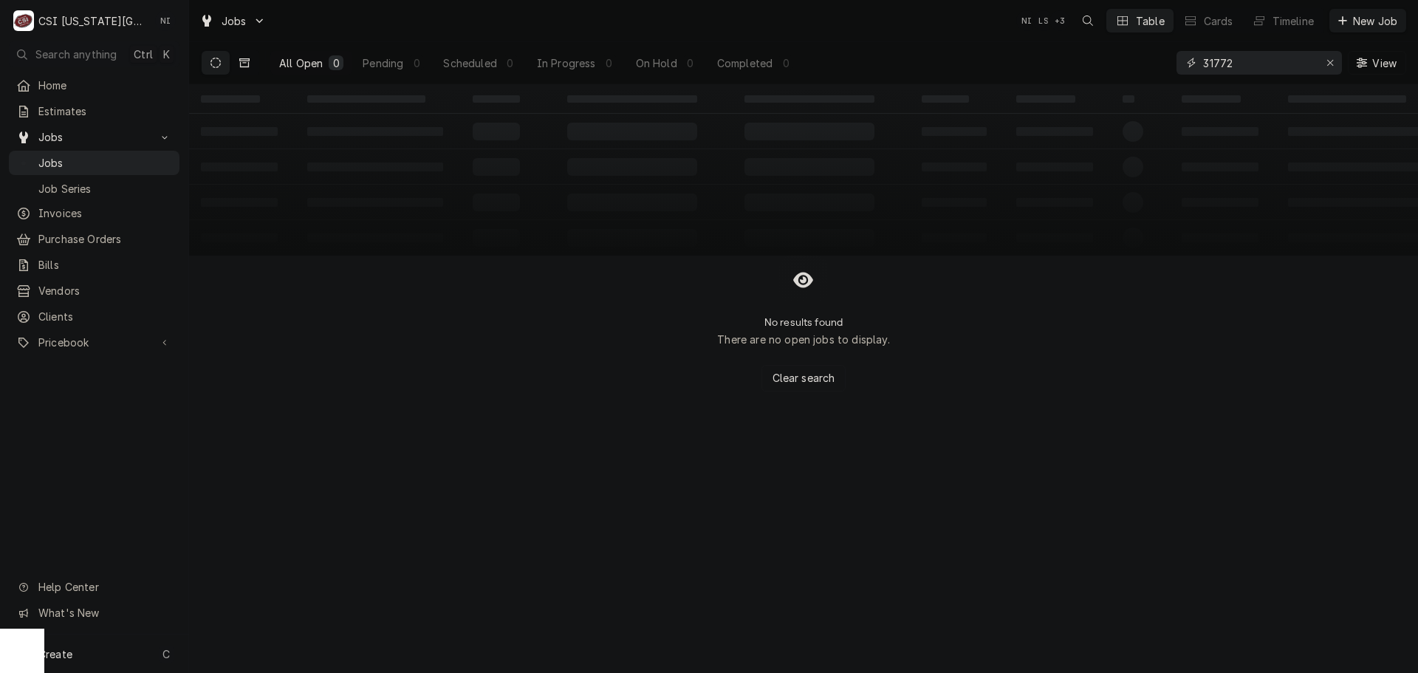
type input "31772"
click at [246, 60] on icon "Dynamic Content Wrapper" at bounding box center [244, 63] width 10 height 10
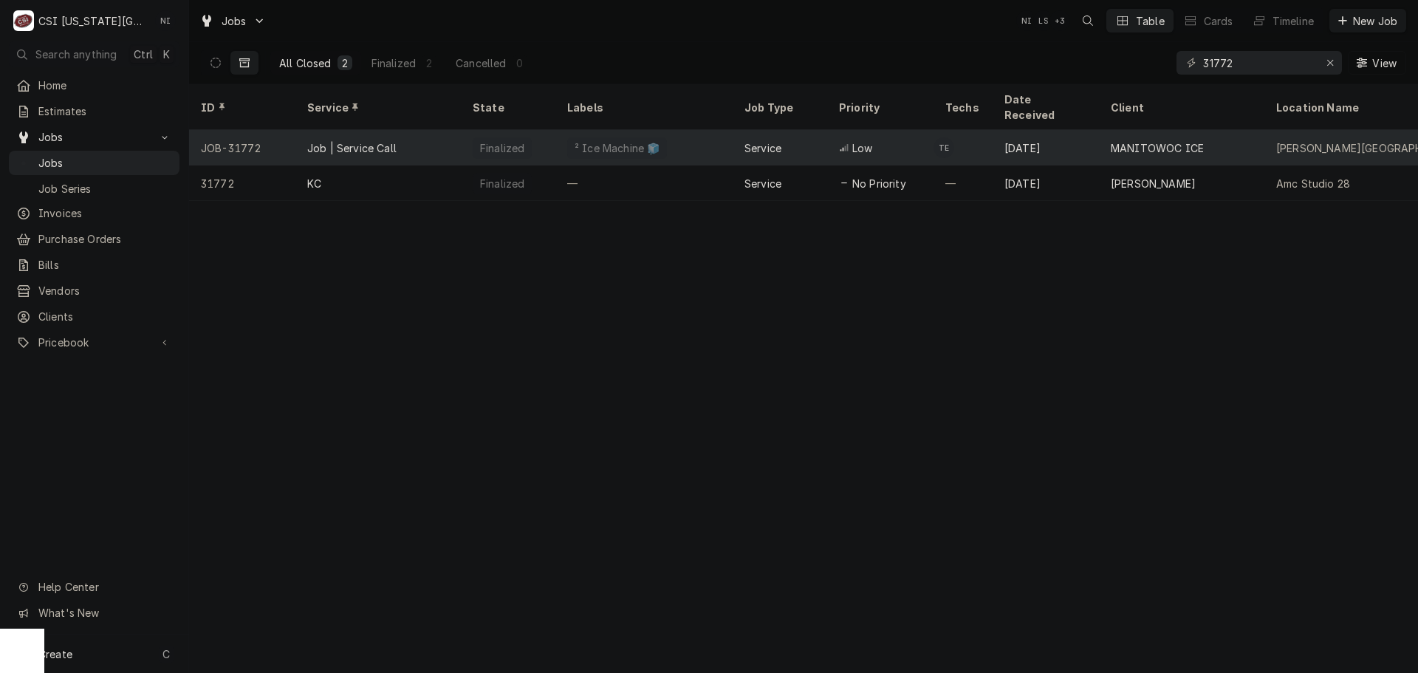
click at [666, 130] on div "² Ice Machine 🧊" at bounding box center [644, 147] width 177 height 35
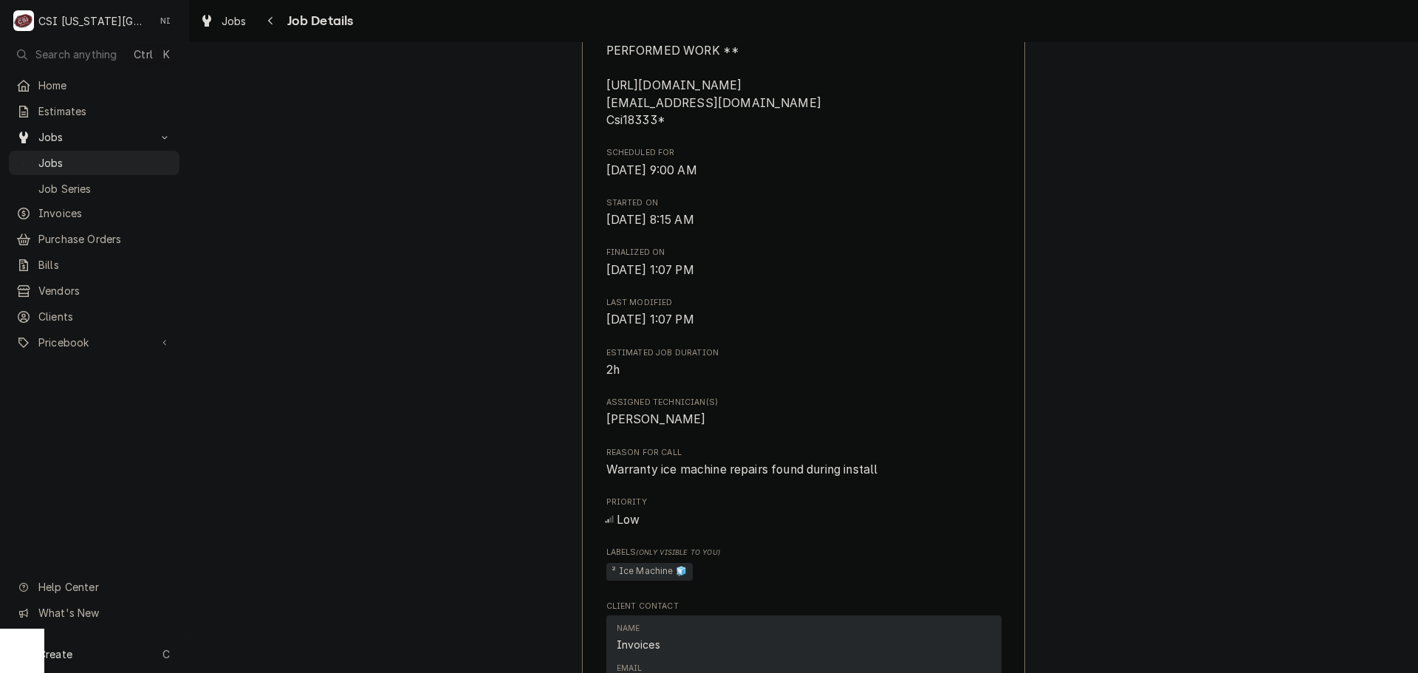
scroll to position [517, 0]
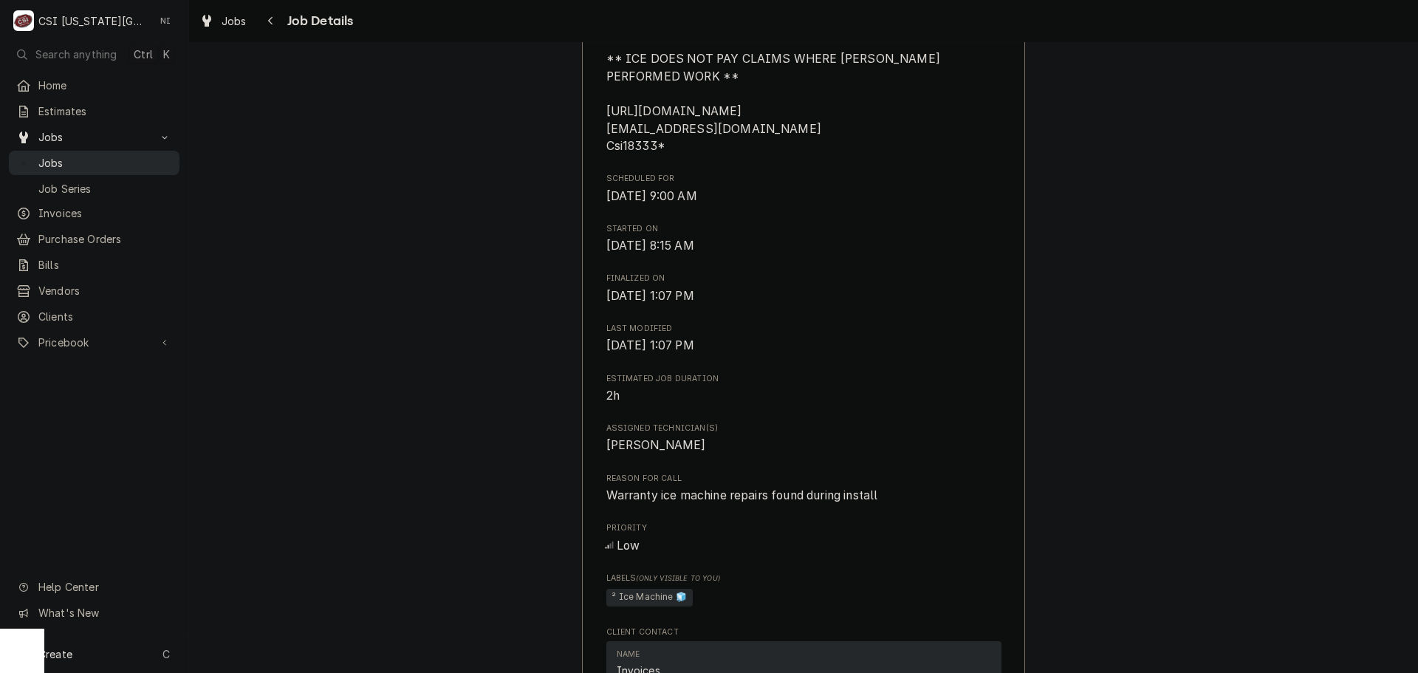
click at [108, 163] on span "Jobs" at bounding box center [105, 163] width 134 height 16
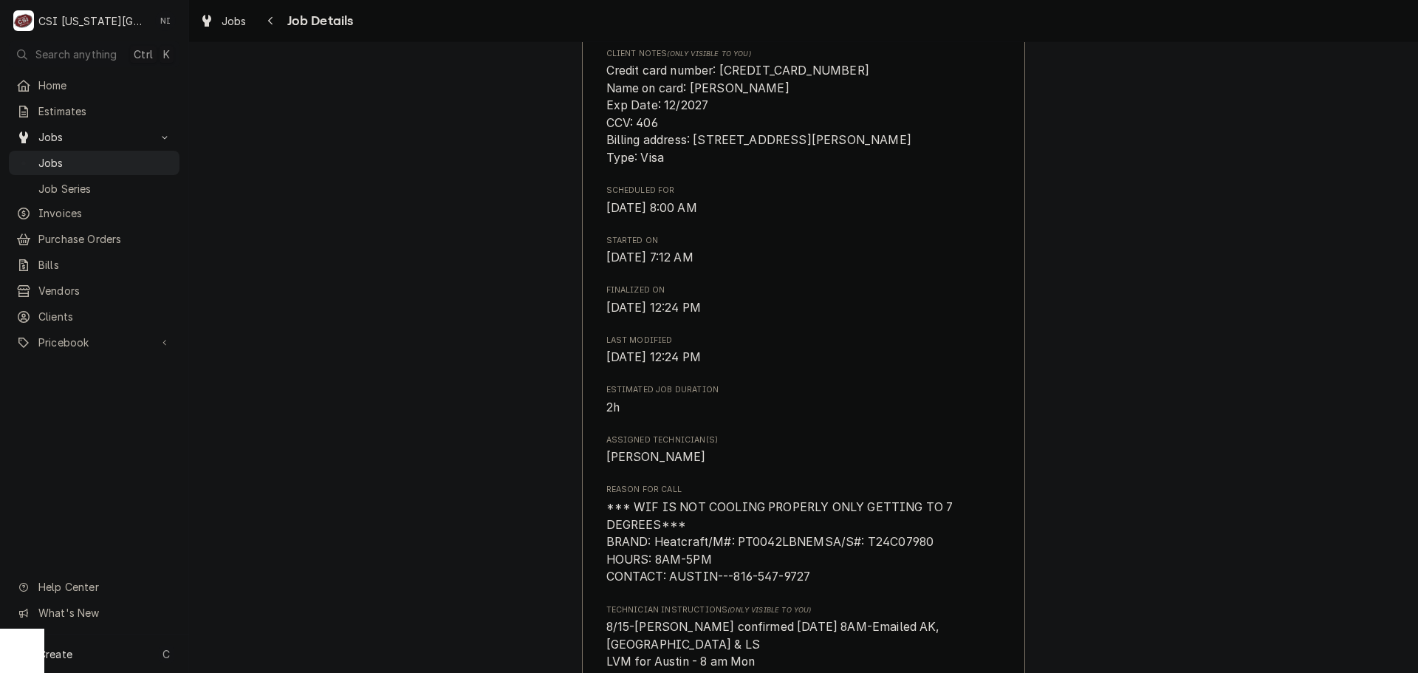
scroll to position [443, 0]
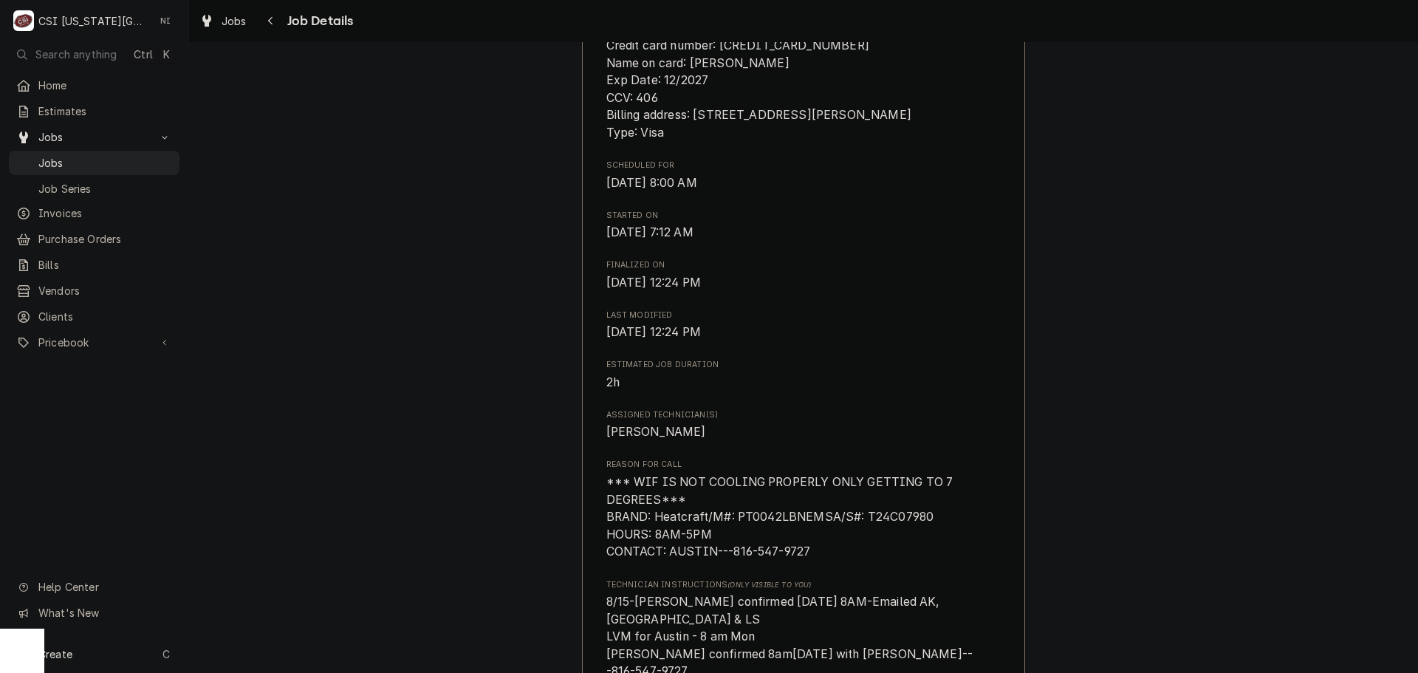
click at [151, 146] on div "Jobs Jobs Job Series" at bounding box center [94, 162] width 171 height 75
click at [151, 151] on link "Jobs" at bounding box center [94, 163] width 171 height 24
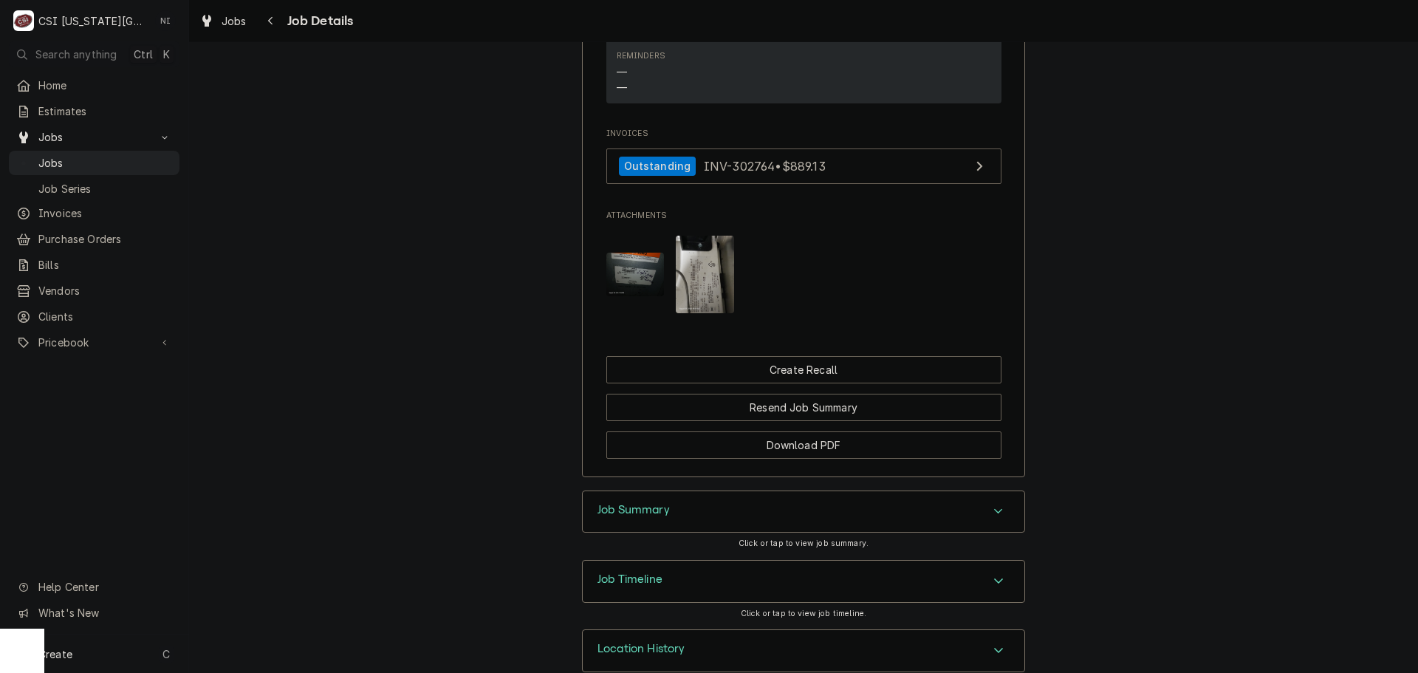
scroll to position [1200, 0]
click at [988, 499] on div "Accordion Header" at bounding box center [999, 508] width 22 height 18
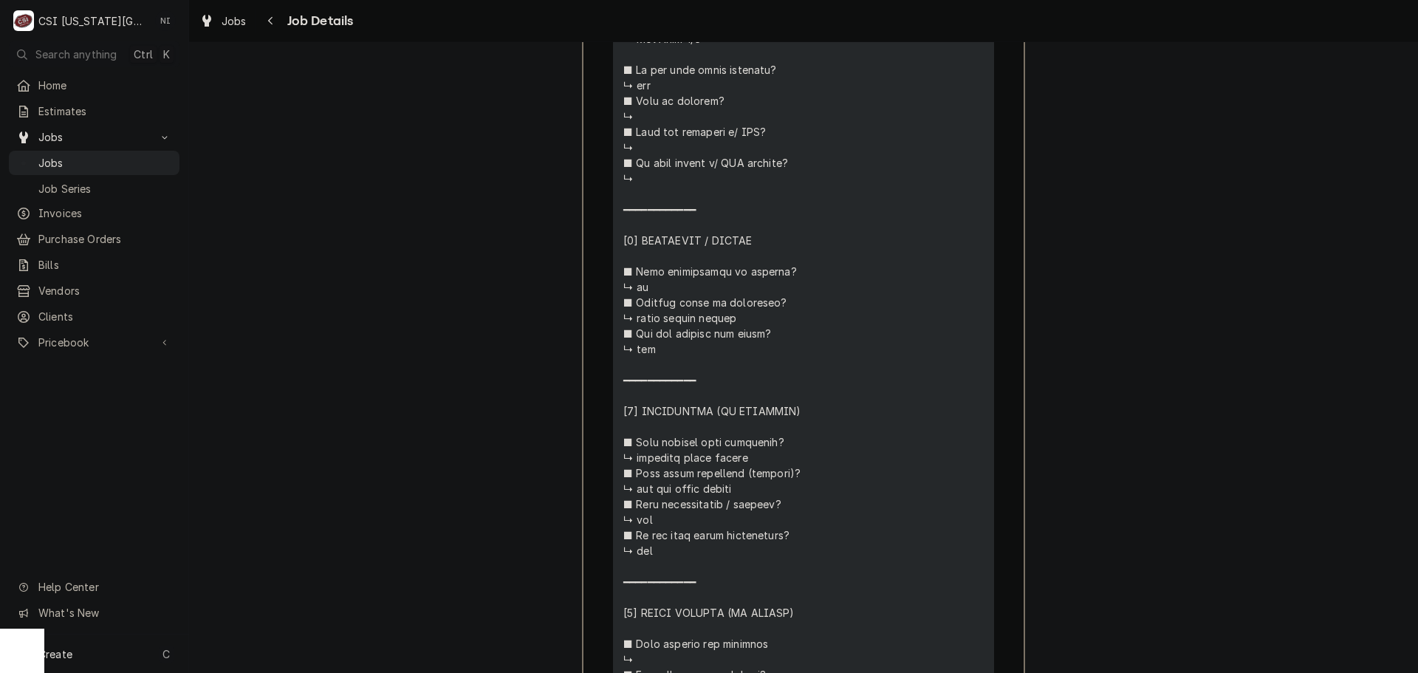
scroll to position [3004, 0]
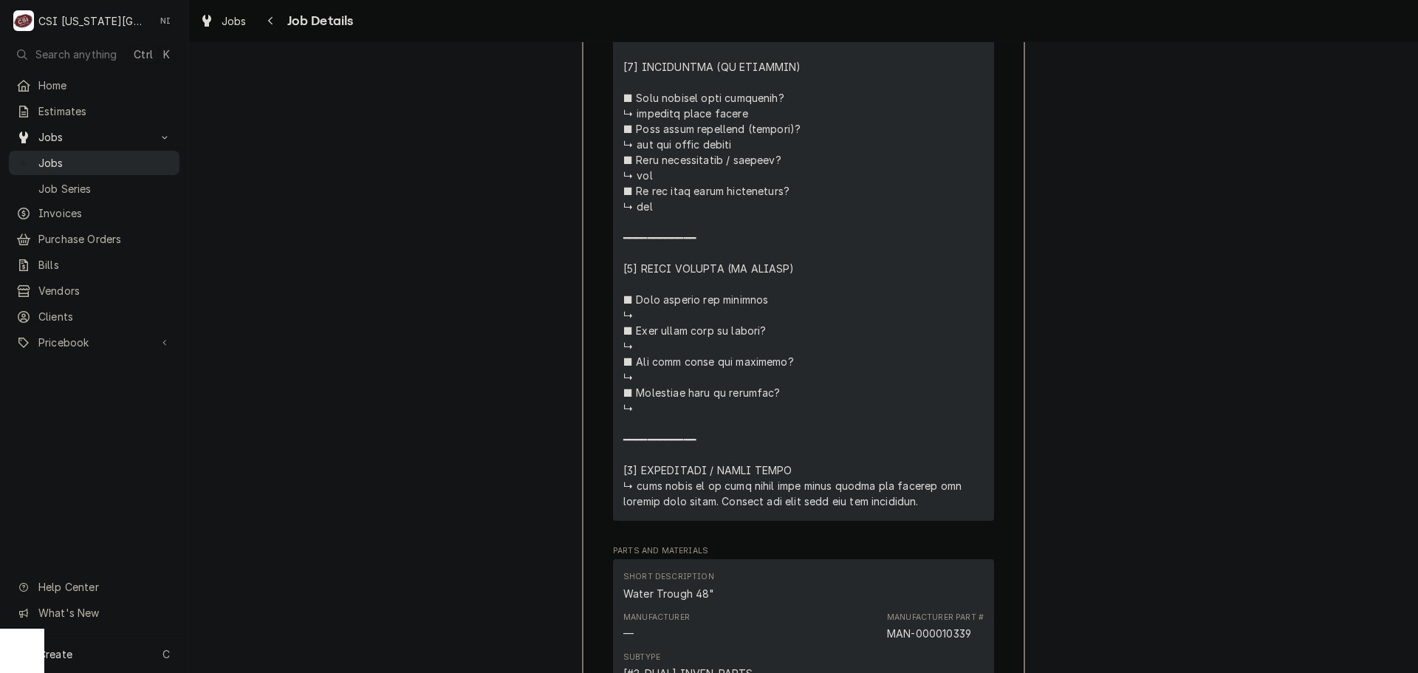
drag, startPoint x: 98, startPoint y: 155, endPoint x: 117, endPoint y: 157, distance: 19.3
click at [98, 155] on span "Jobs" at bounding box center [105, 163] width 134 height 16
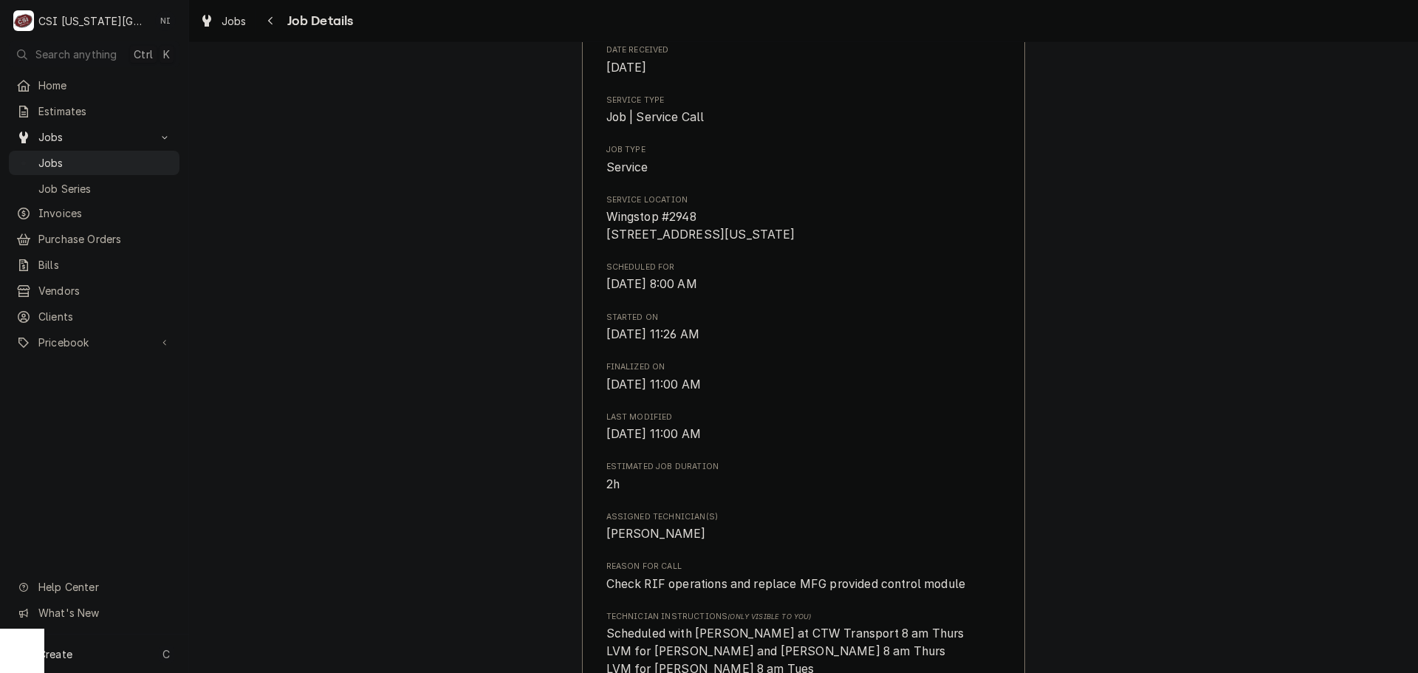
scroll to position [33, 0]
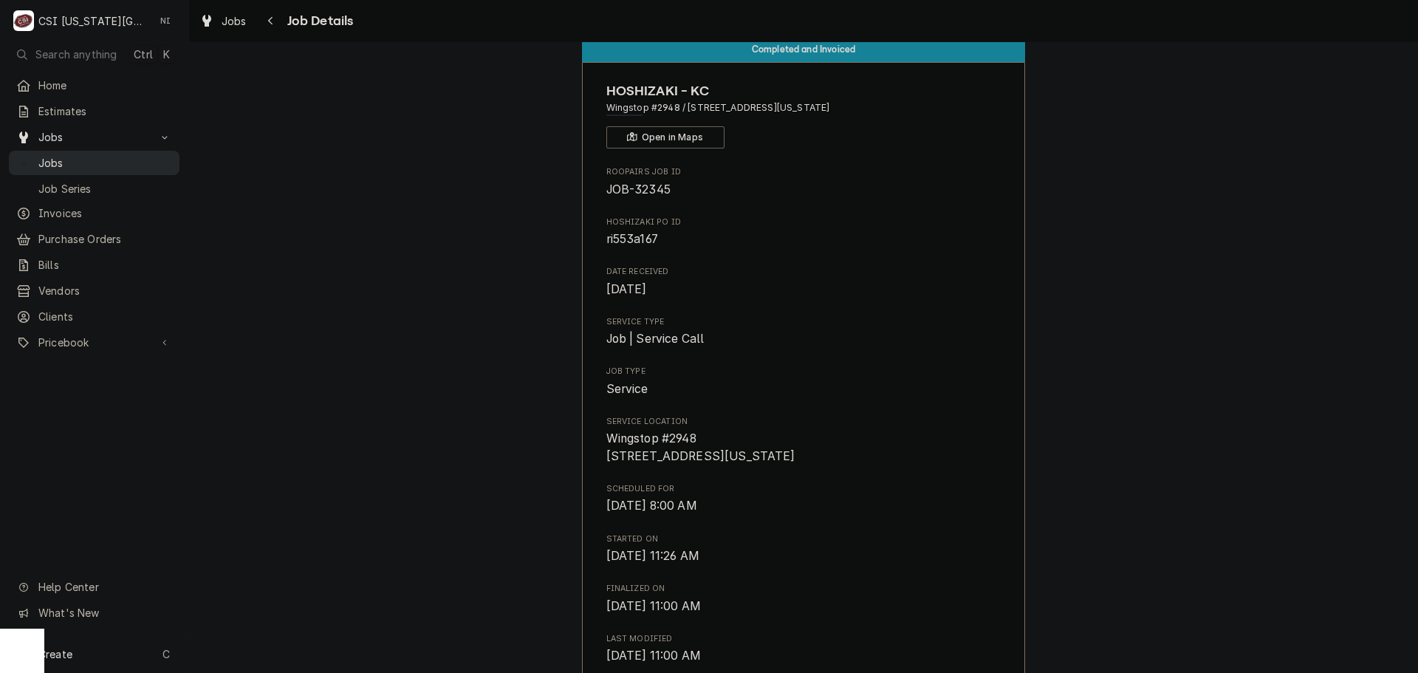
click at [127, 168] on link "Jobs" at bounding box center [94, 163] width 171 height 24
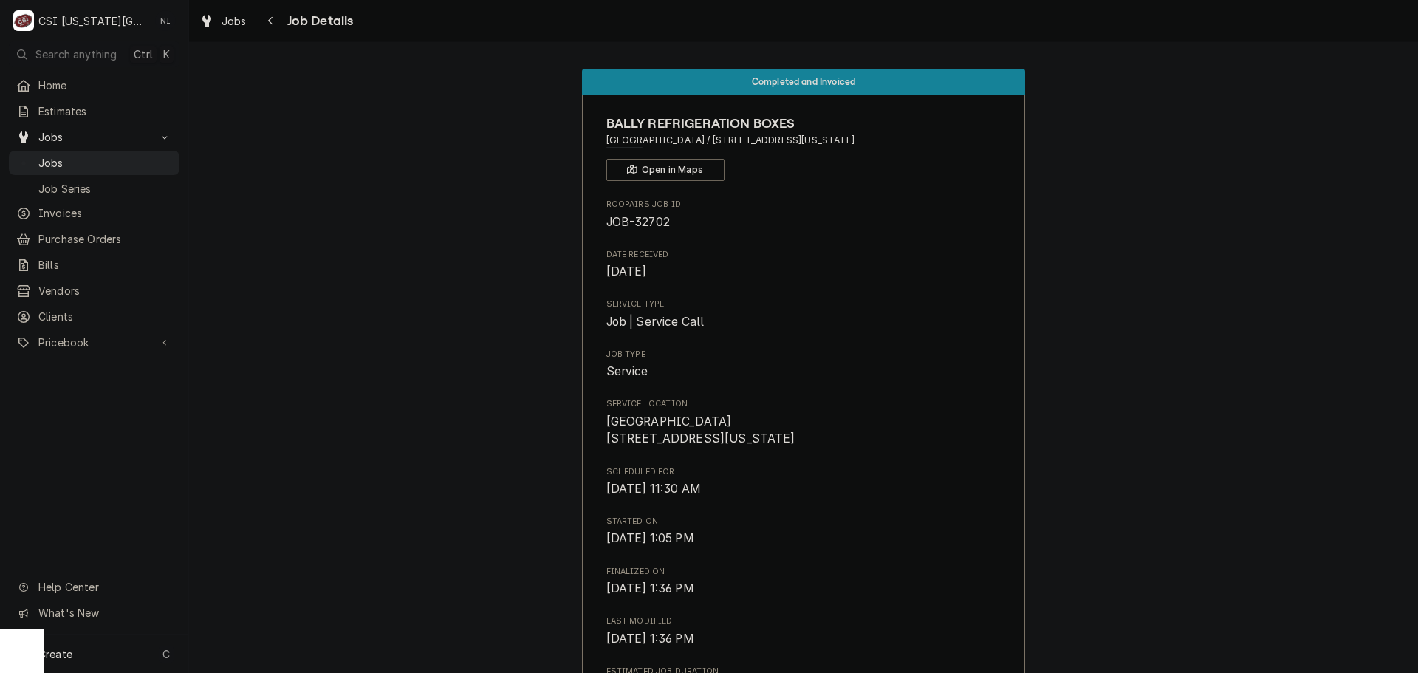
click at [157, 155] on span "Jobs" at bounding box center [105, 163] width 134 height 16
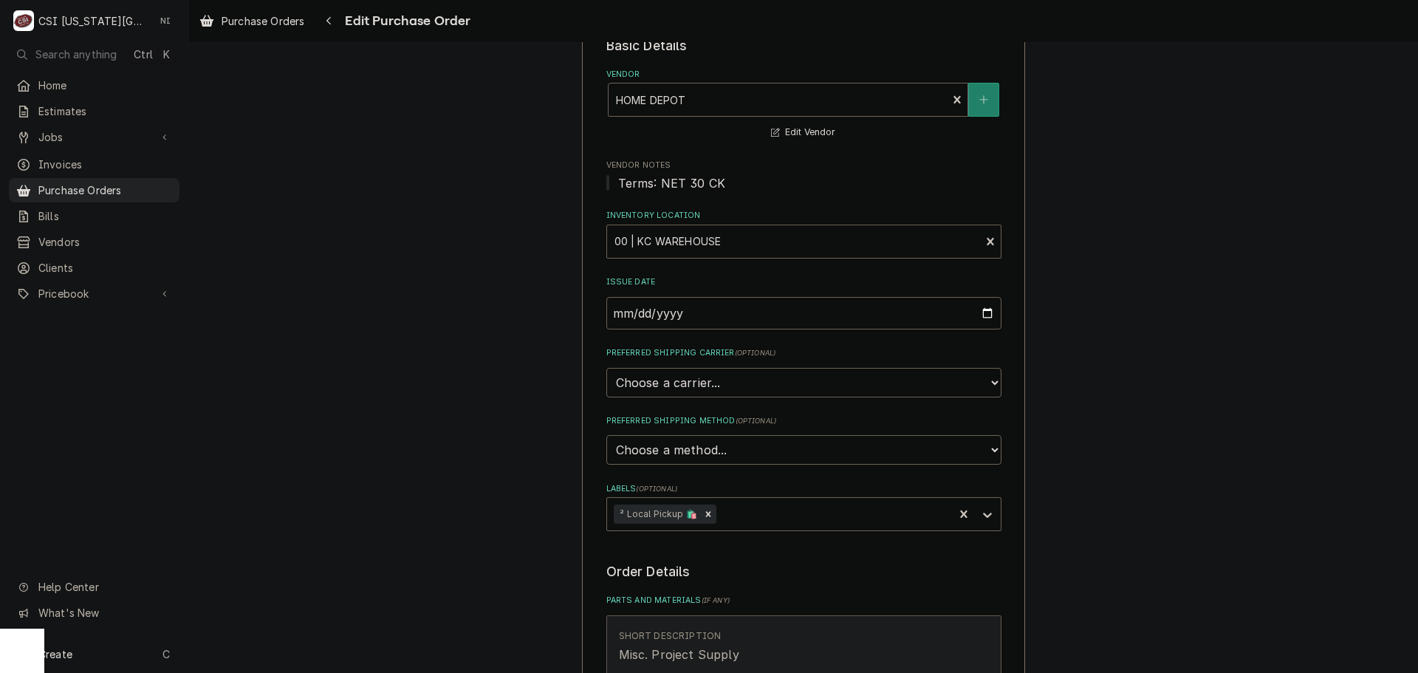
scroll to position [443, 0]
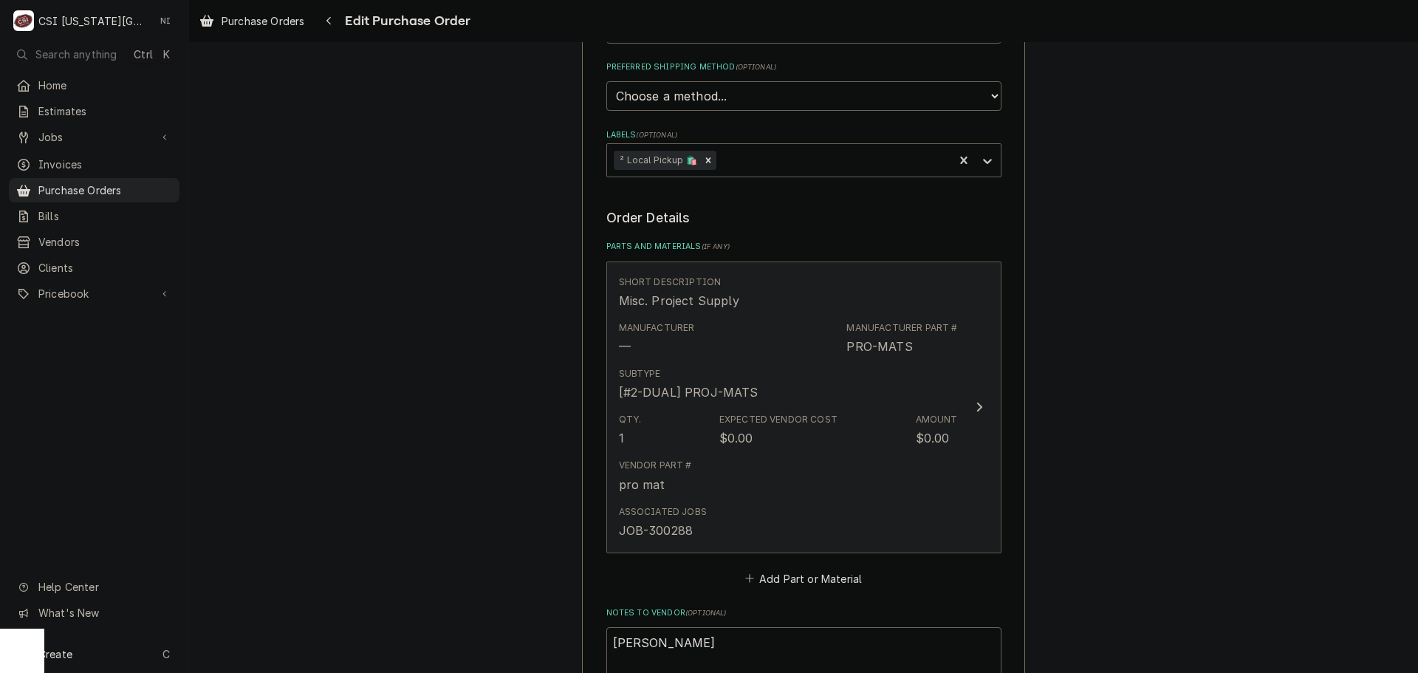
click at [916, 417] on div "Amount" at bounding box center [937, 419] width 42 height 13
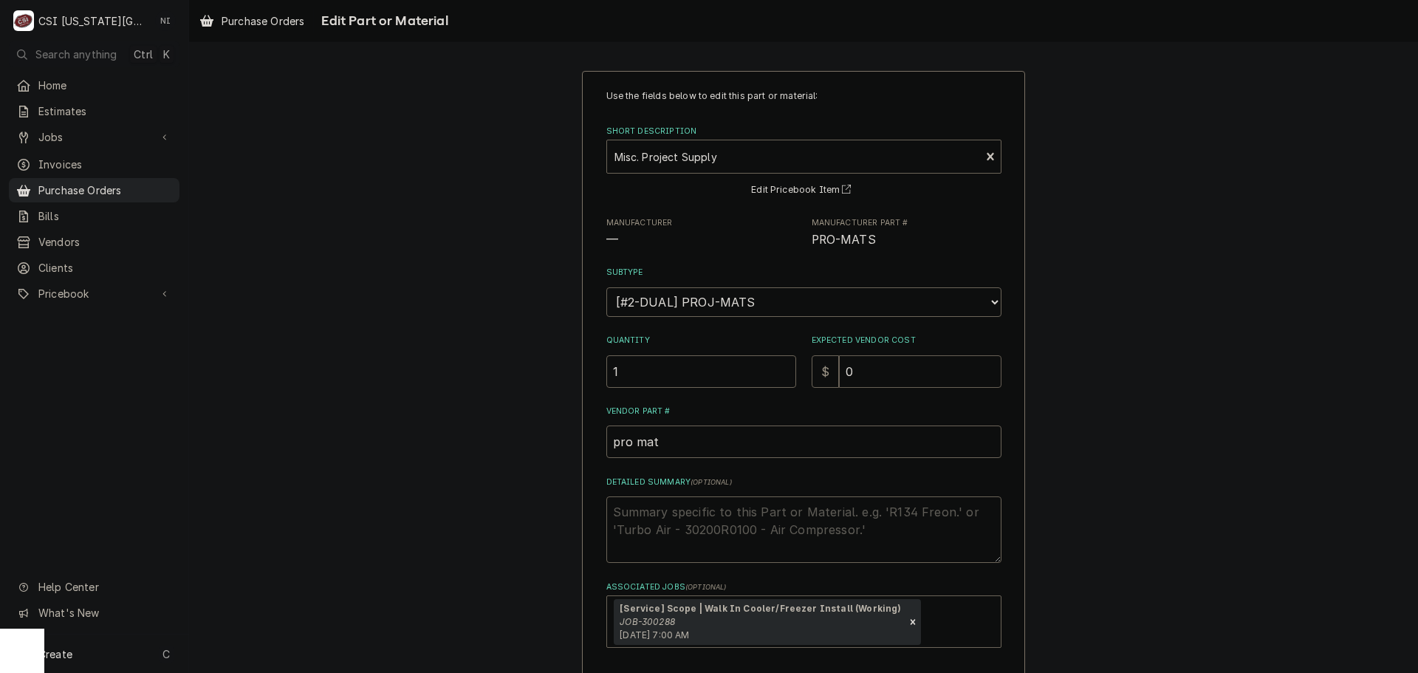
drag, startPoint x: 779, startPoint y: 367, endPoint x: 759, endPoint y: 359, distance: 21.5
click at [771, 366] on div "Quantity 1 Expected Vendor Cost $ 0" at bounding box center [804, 361] width 395 height 52
type textarea "x"
type input "3"
type textarea "x"
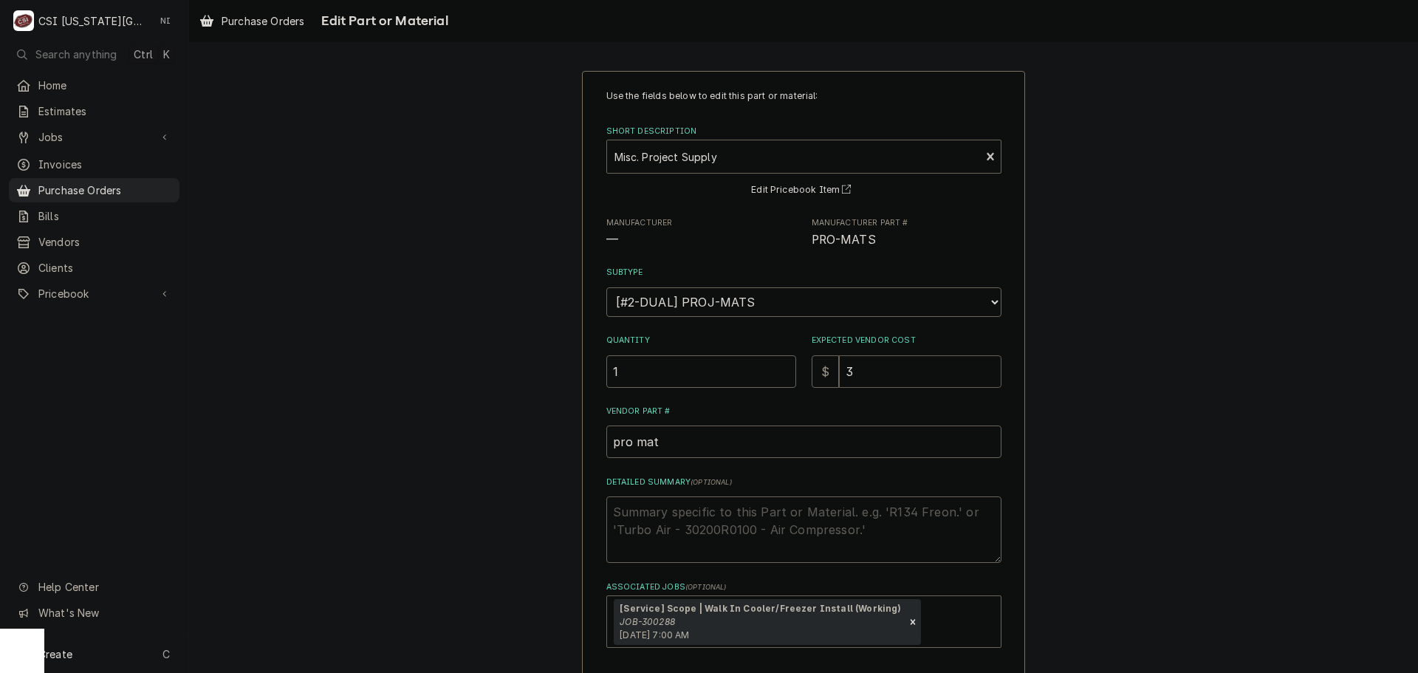
type input "30"
type textarea "x"
type input "30.9"
type textarea "x"
type input "30.95"
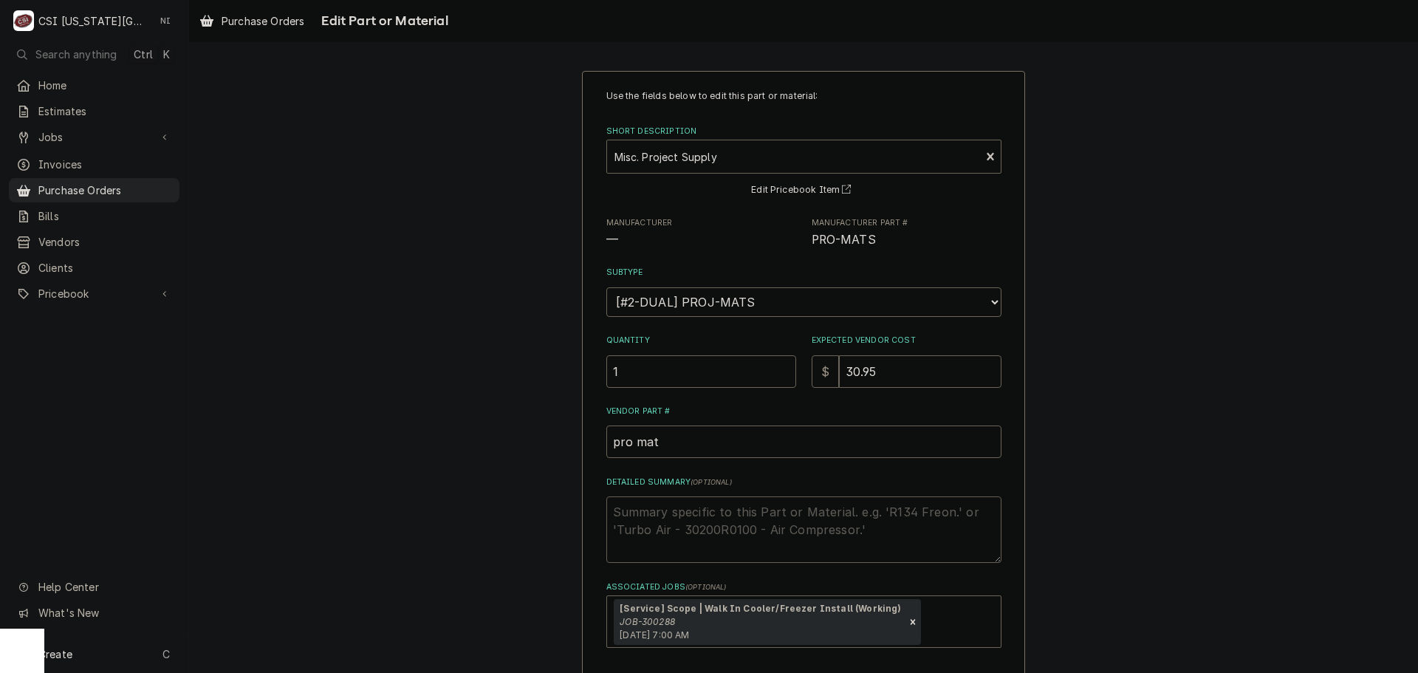
type textarea "x"
type textarea "t"
type textarea "x"
type textarea "ta"
type textarea "x"
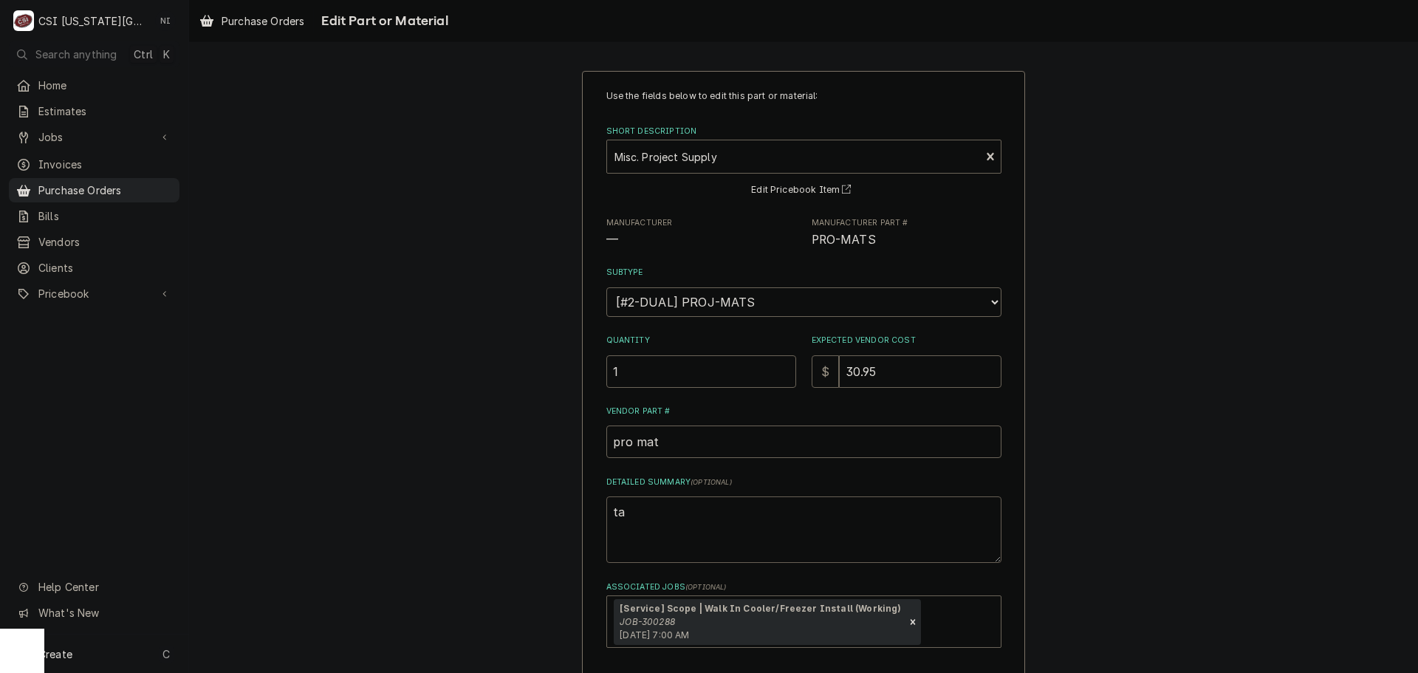
type textarea "tap"
type textarea "x"
type textarea "tapem"
type textarea "x"
type textarea "tapem,"
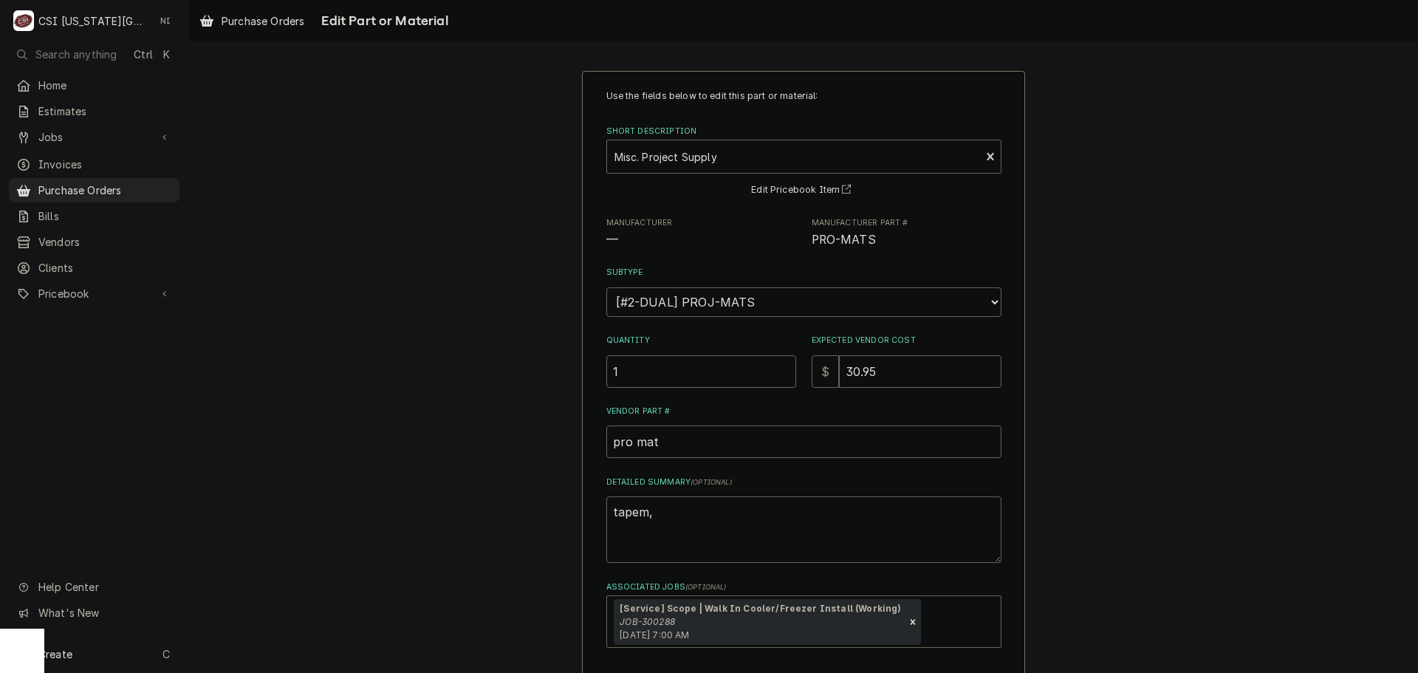
type textarea "x"
type textarea "tapem,"
type textarea "x"
type textarea "tapem,"
type textarea "x"
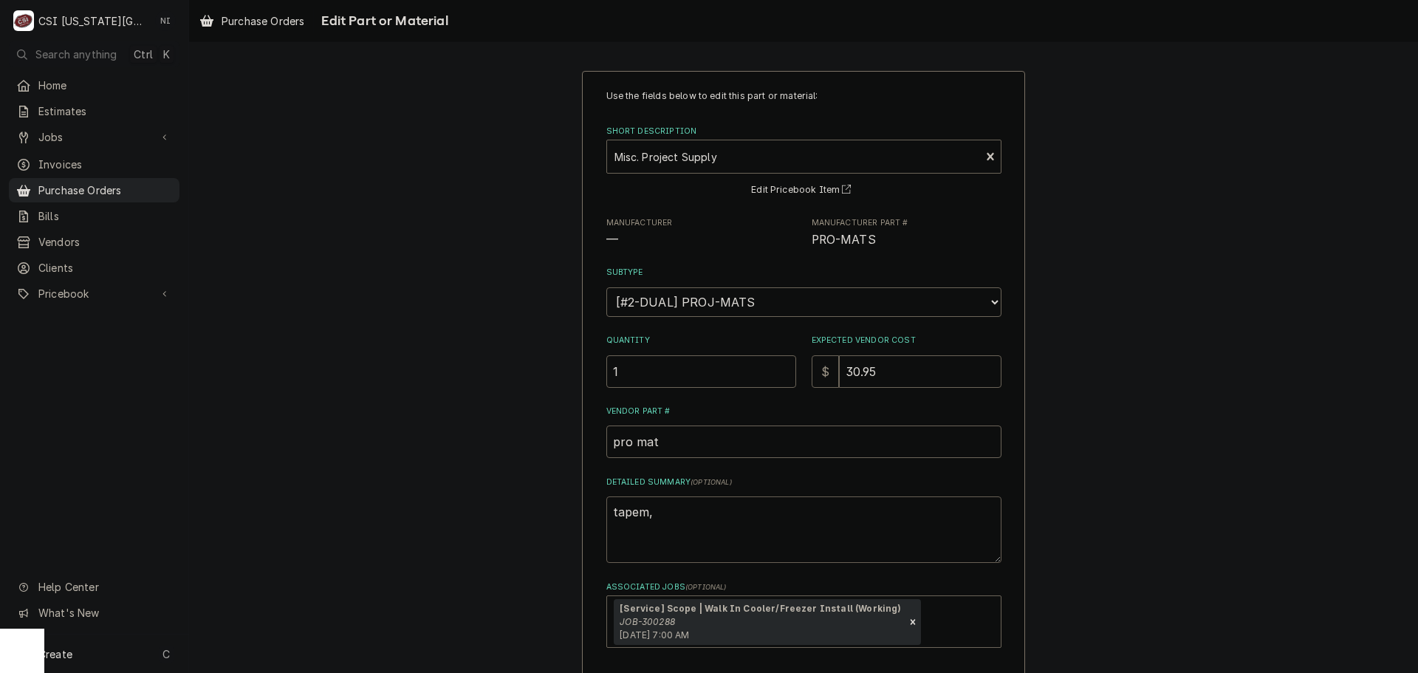
type textarea "tapem"
type textarea "x"
type textarea "tape"
type textarea "x"
type textarea "tap"
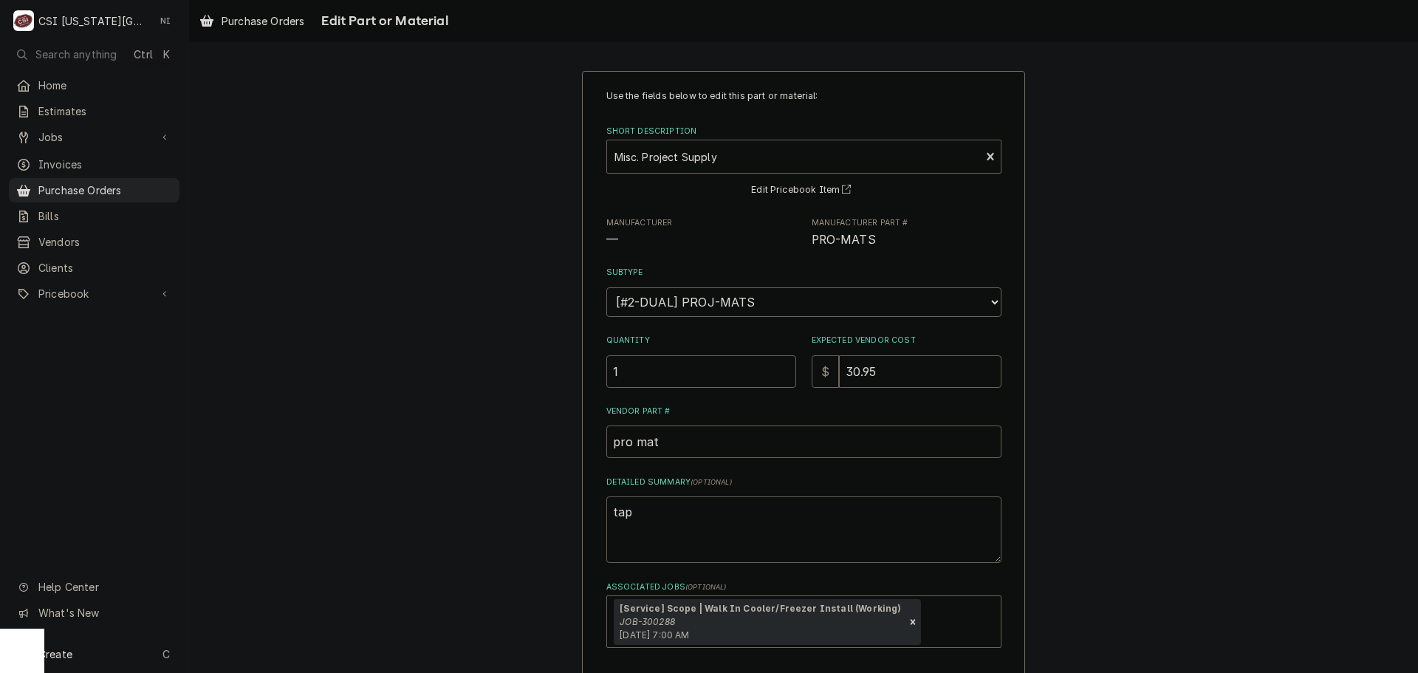
type textarea "x"
type textarea "ta"
type textarea "x"
type textarea "t"
type textarea "x"
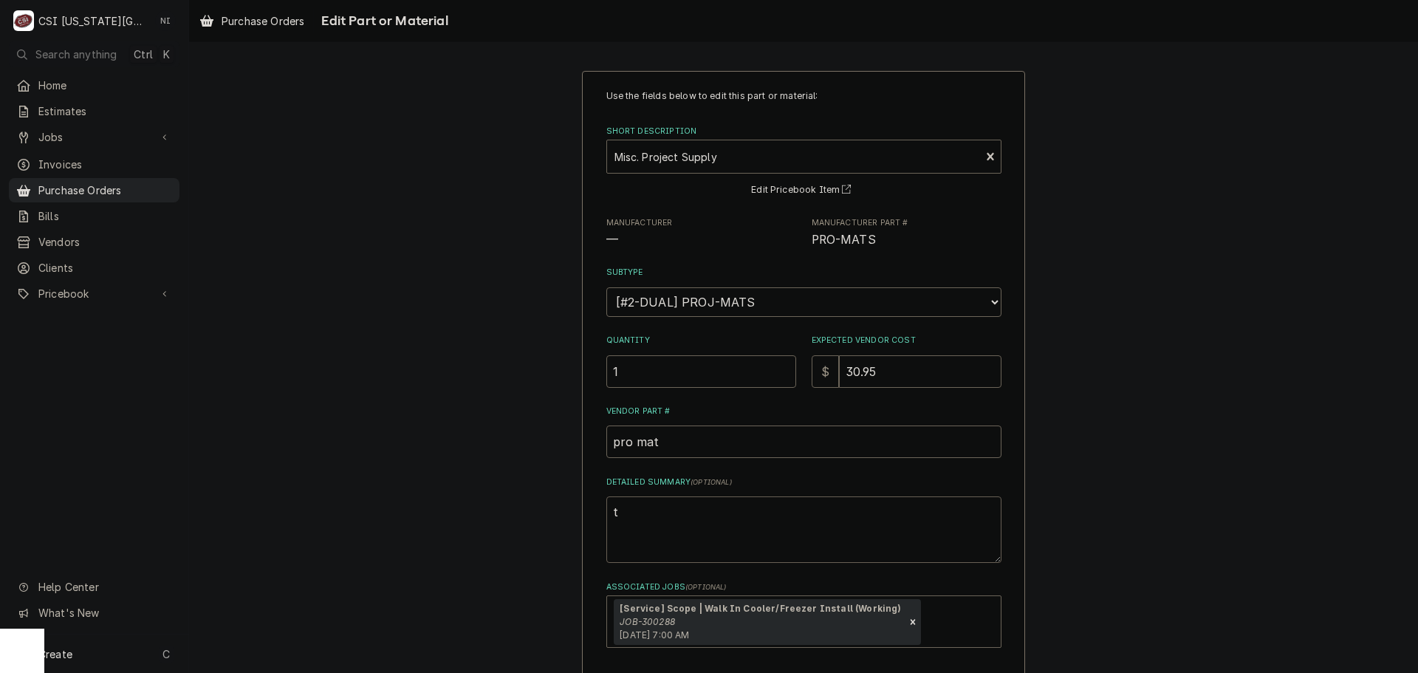
type textarea "ta"
type textarea "x"
type textarea "tap"
type textarea "x"
type textarea "tape"
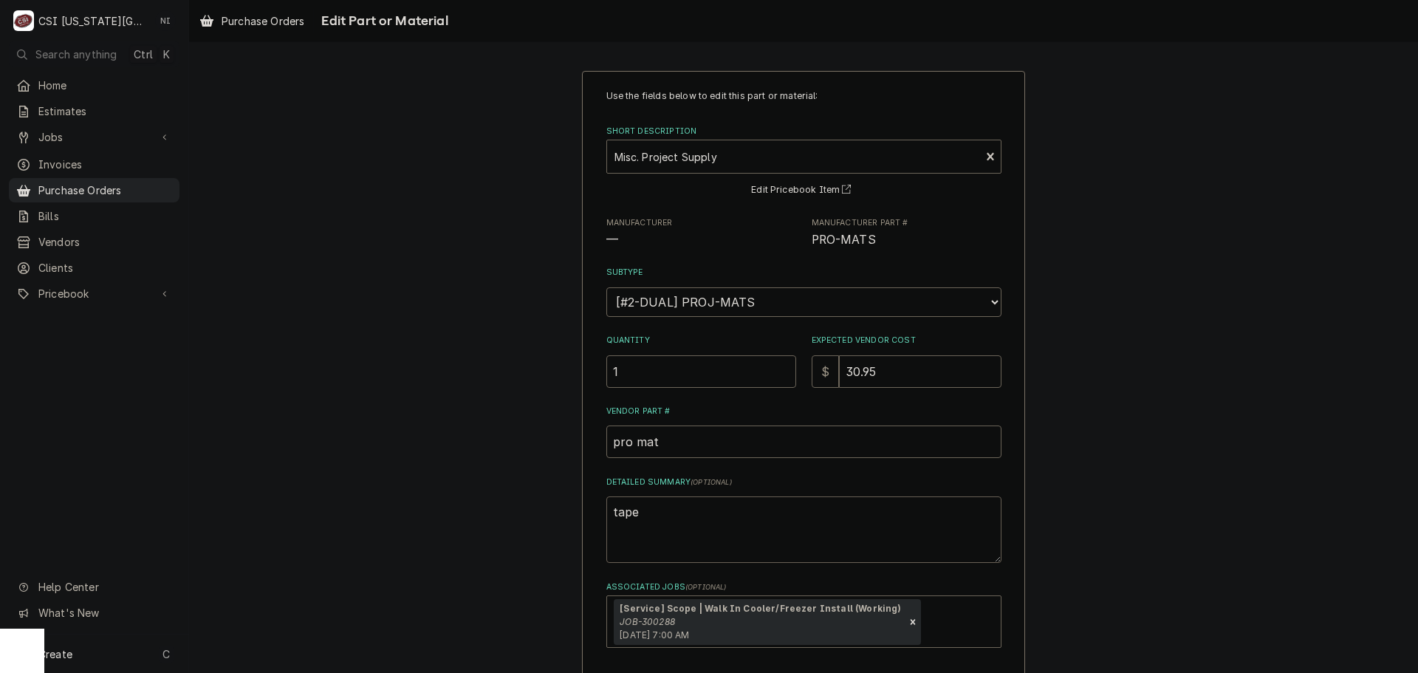
type textarea "x"
type textarea "tape,"
type textarea "x"
type textarea "tape,"
type textarea "x"
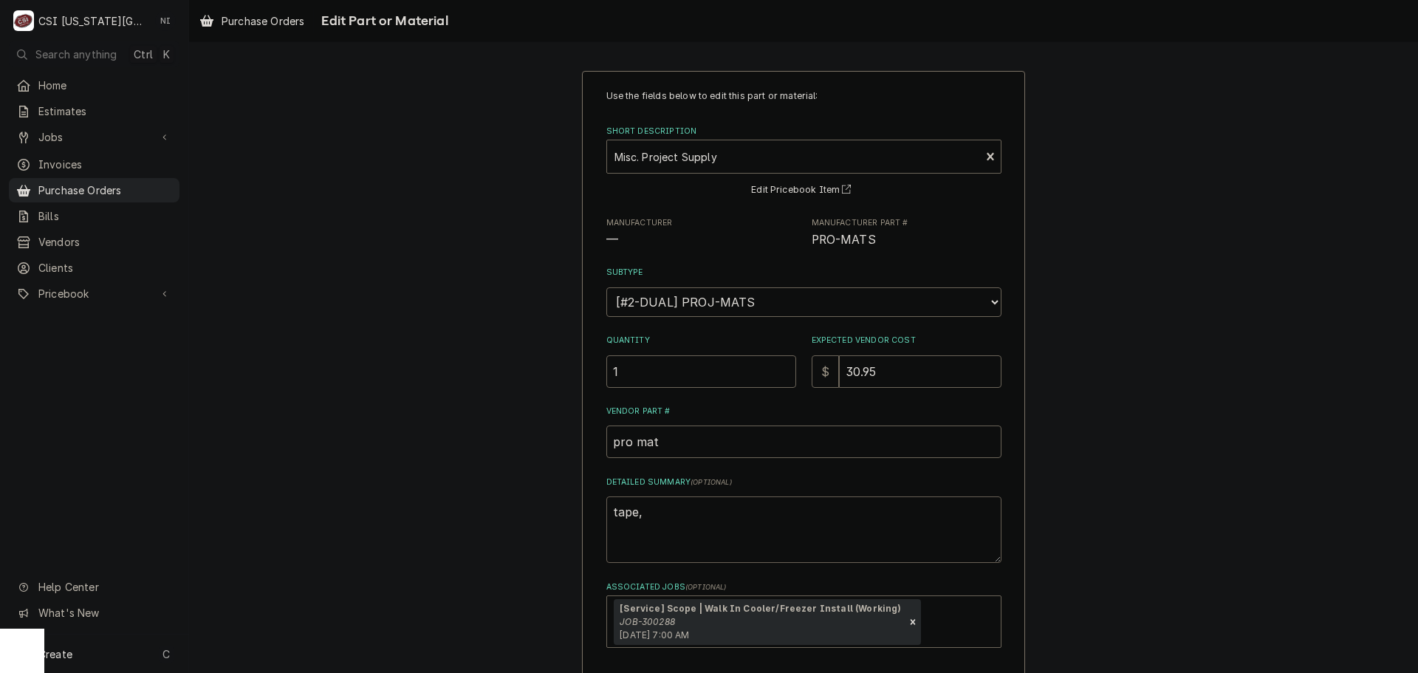
type textarea "tape, t"
type textarea "x"
type textarea "tape, ti"
type textarea "x"
type textarea "tape, tie"
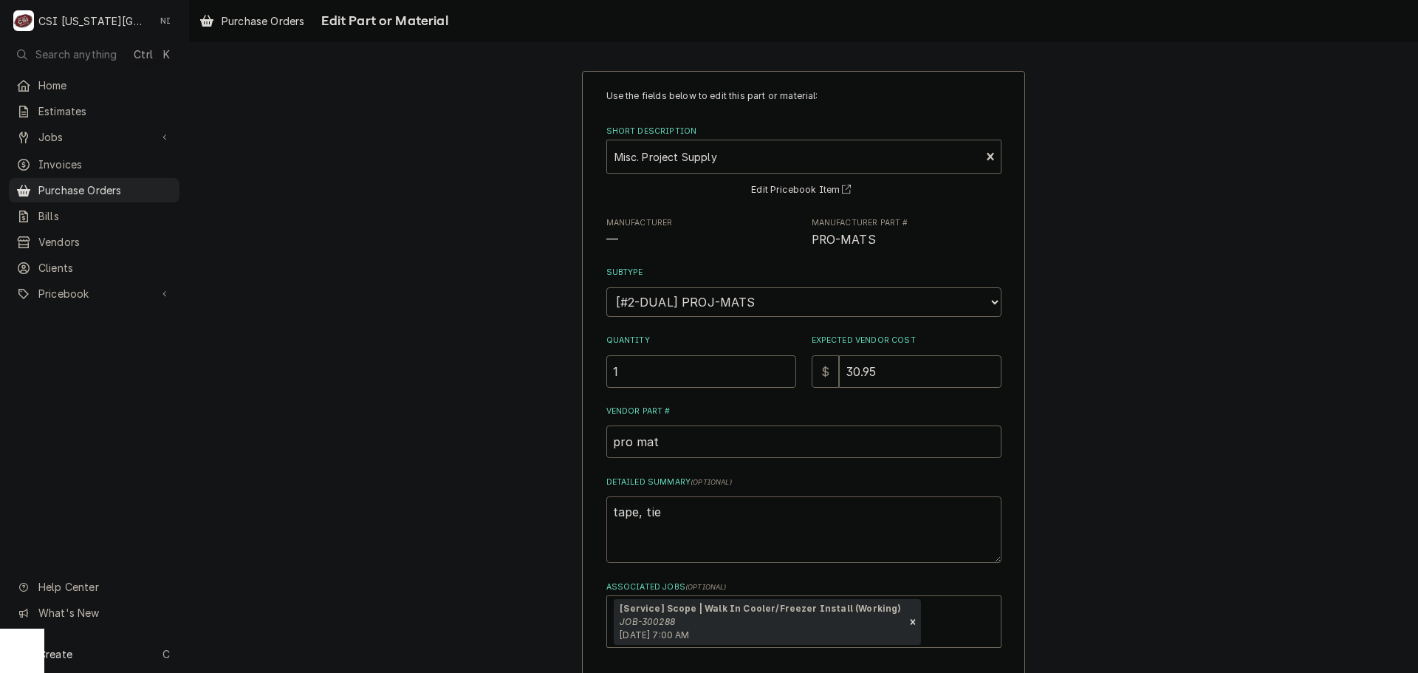
type textarea "x"
type textarea "tape, ties"
type textarea "x"
type textarea "tape, ties,"
type textarea "x"
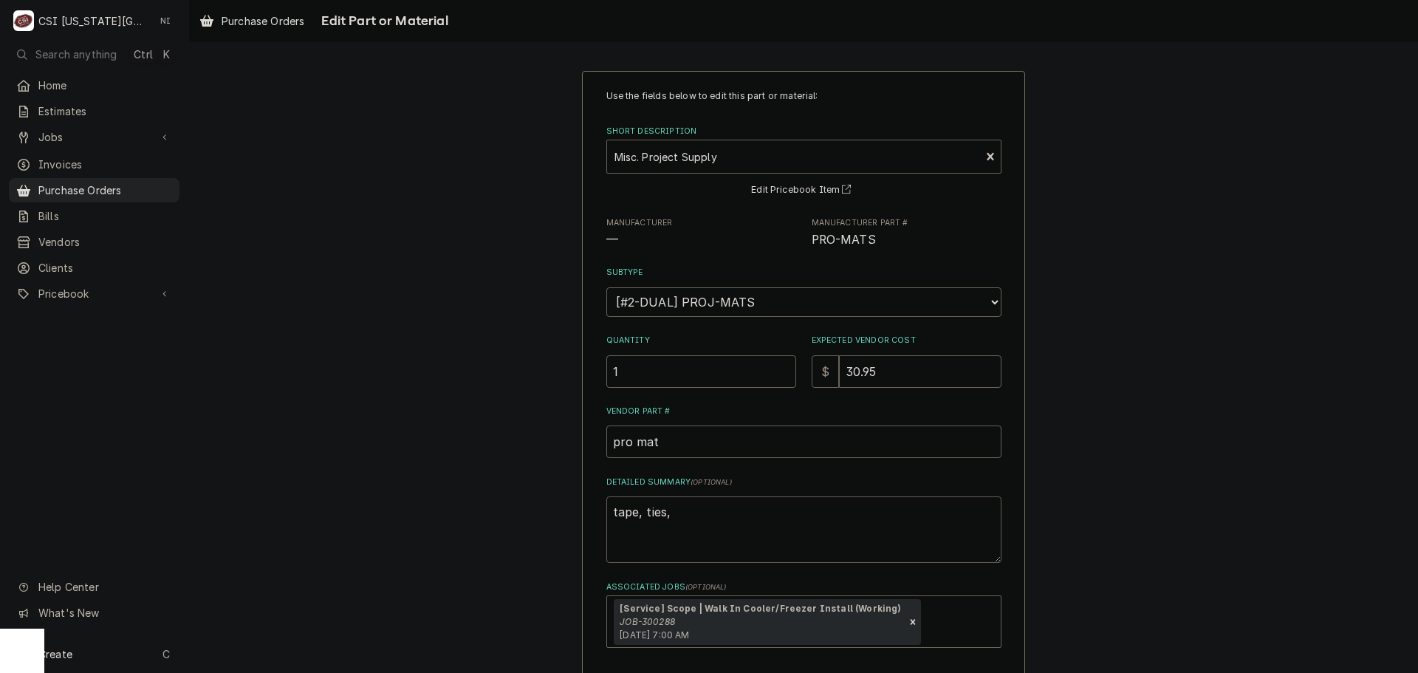
type textarea "tape, ties,"
type textarea "x"
type textarea "tape, ties, s"
type textarea "x"
type textarea "tape, ties, se"
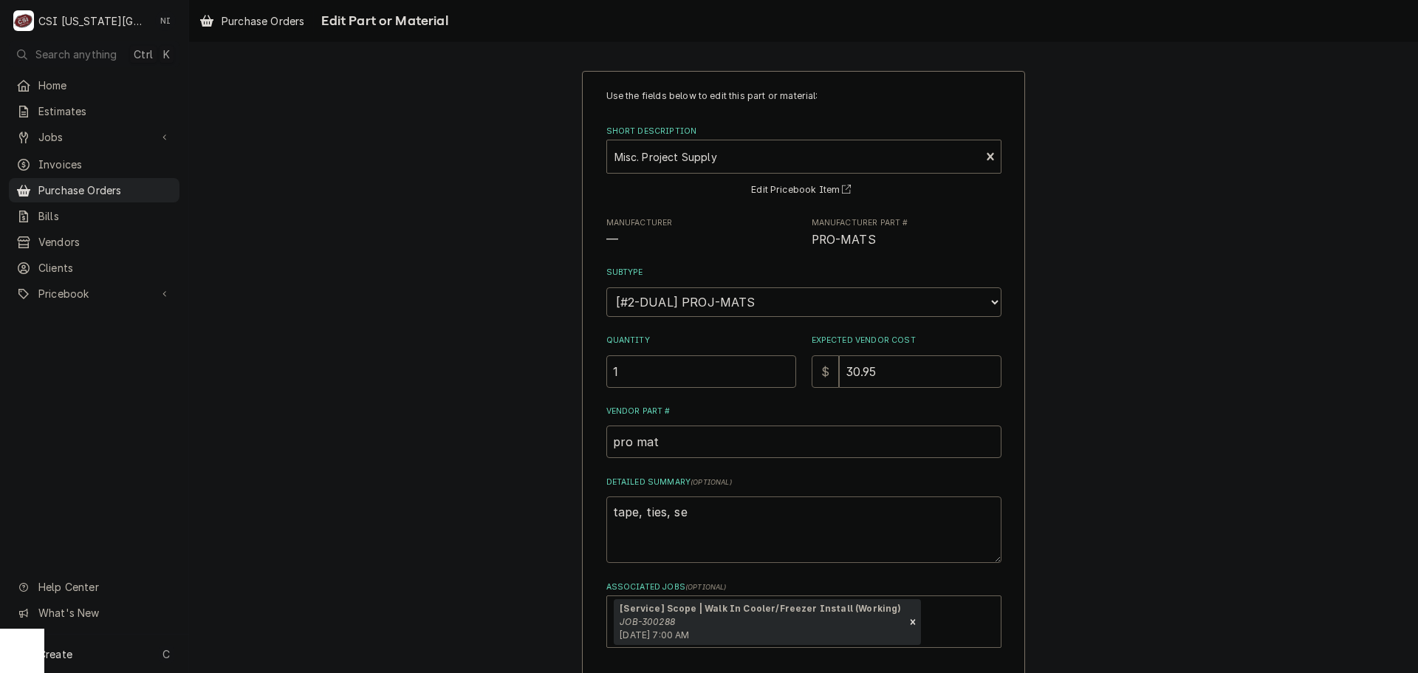
type textarea "x"
type textarea "tape, ties, sel"
type textarea "x"
type textarea "tape, ties, sela"
type textarea "x"
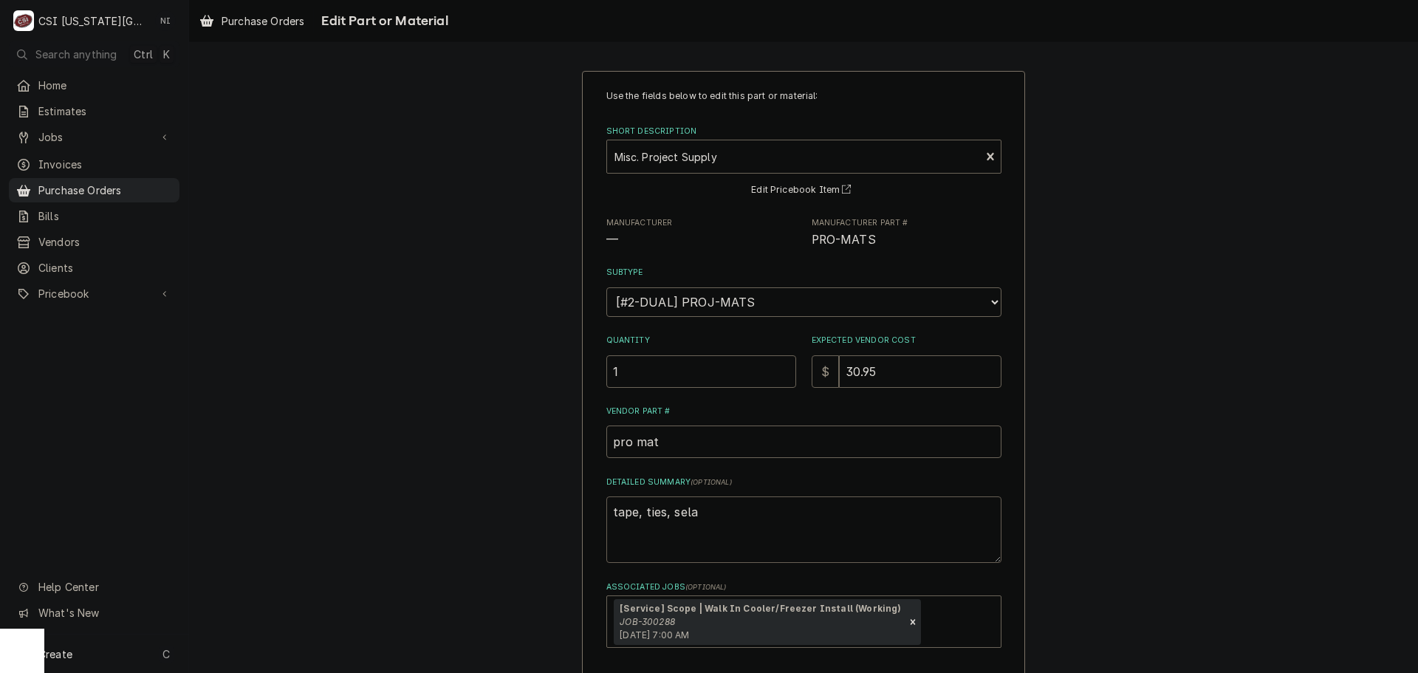
type textarea "tape, ties, sel"
type textarea "x"
type textarea "tape, ties, se"
type textarea "x"
type textarea "tape, ties, sea"
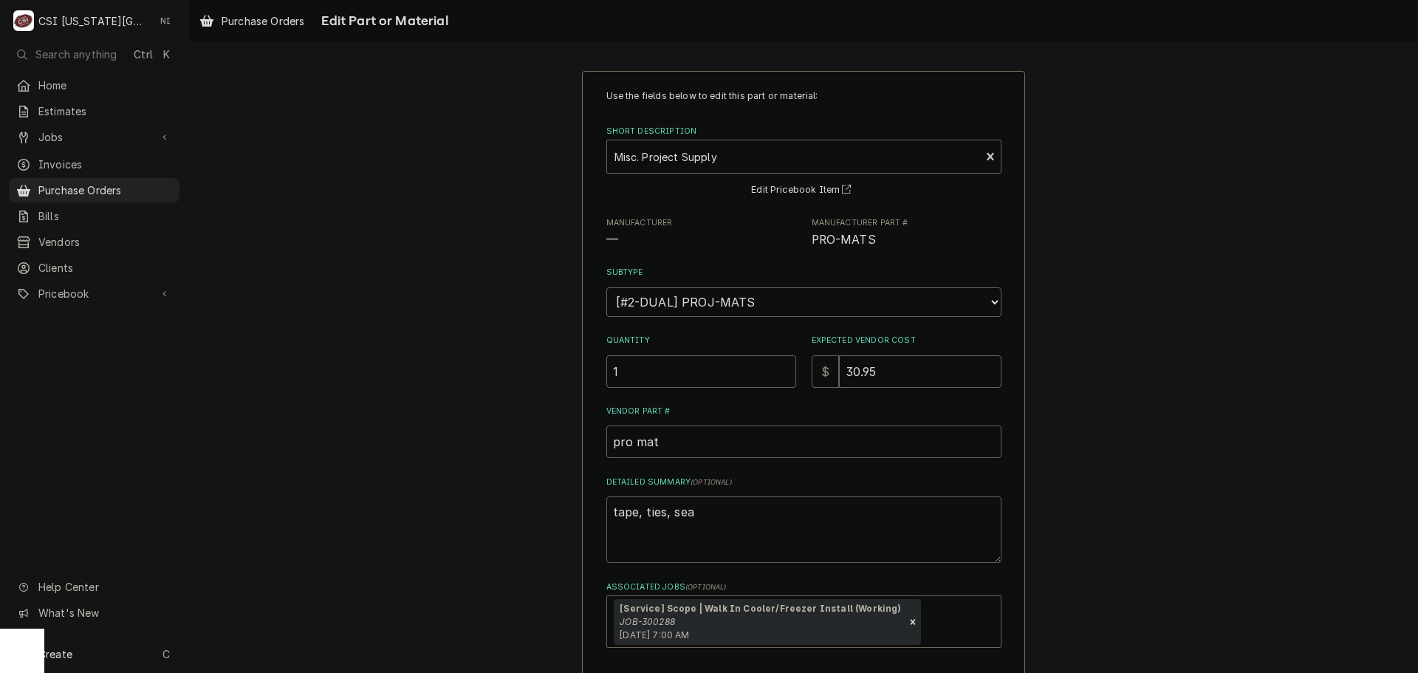
type textarea "x"
type textarea "tape, ties, seal"
type textarea "x"
type textarea "tape, ties, seala"
type textarea "x"
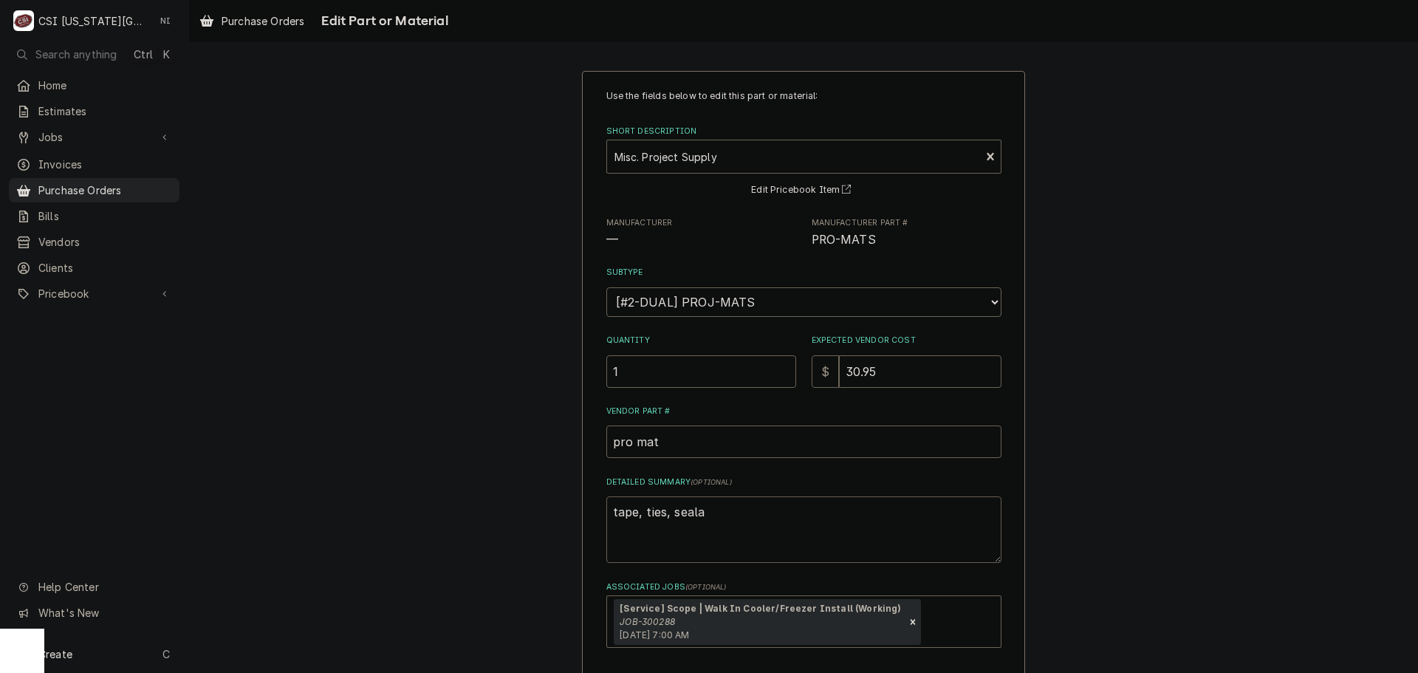
type textarea "tape, ties, sealan"
type textarea "x"
type textarea "tape, ties, sealanc"
type textarea "x"
type textarea "tape, ties, sealance"
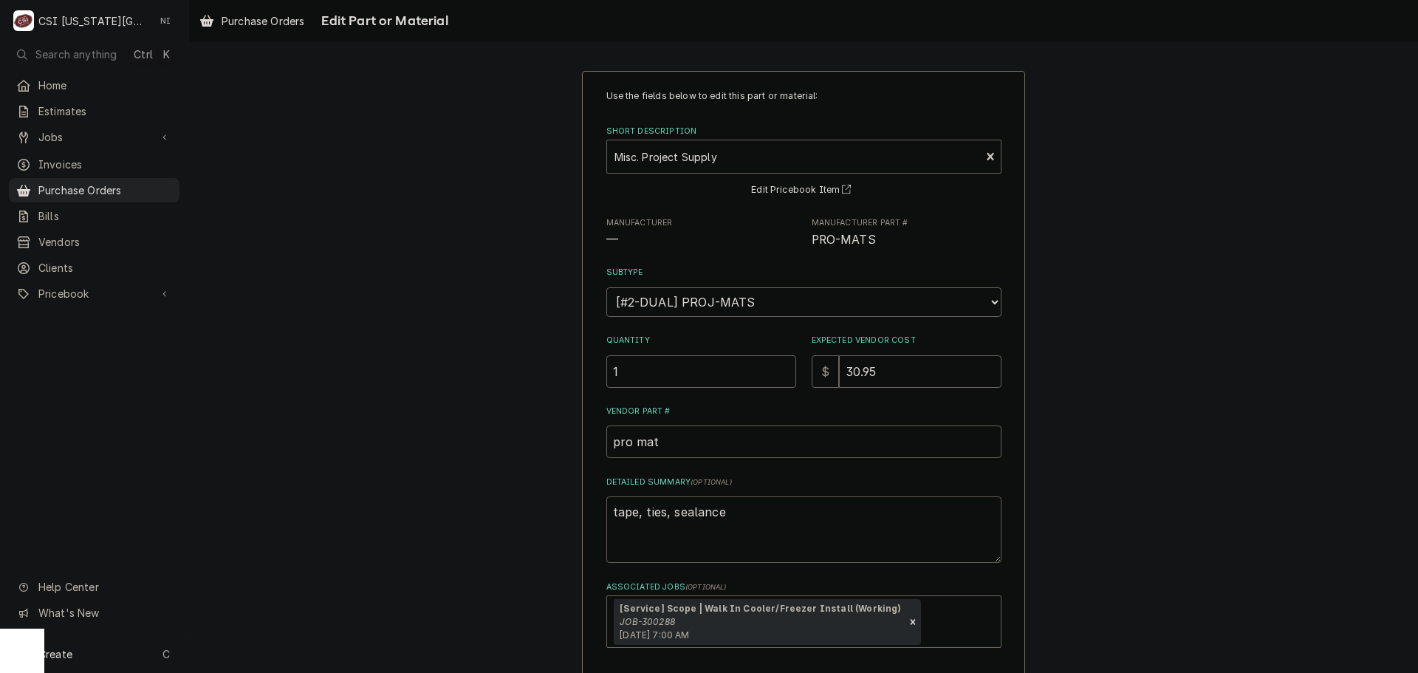
type textarea "x"
type textarea "tape, ties, sealanc"
type textarea "x"
type textarea "tape, ties, sealan"
type textarea "x"
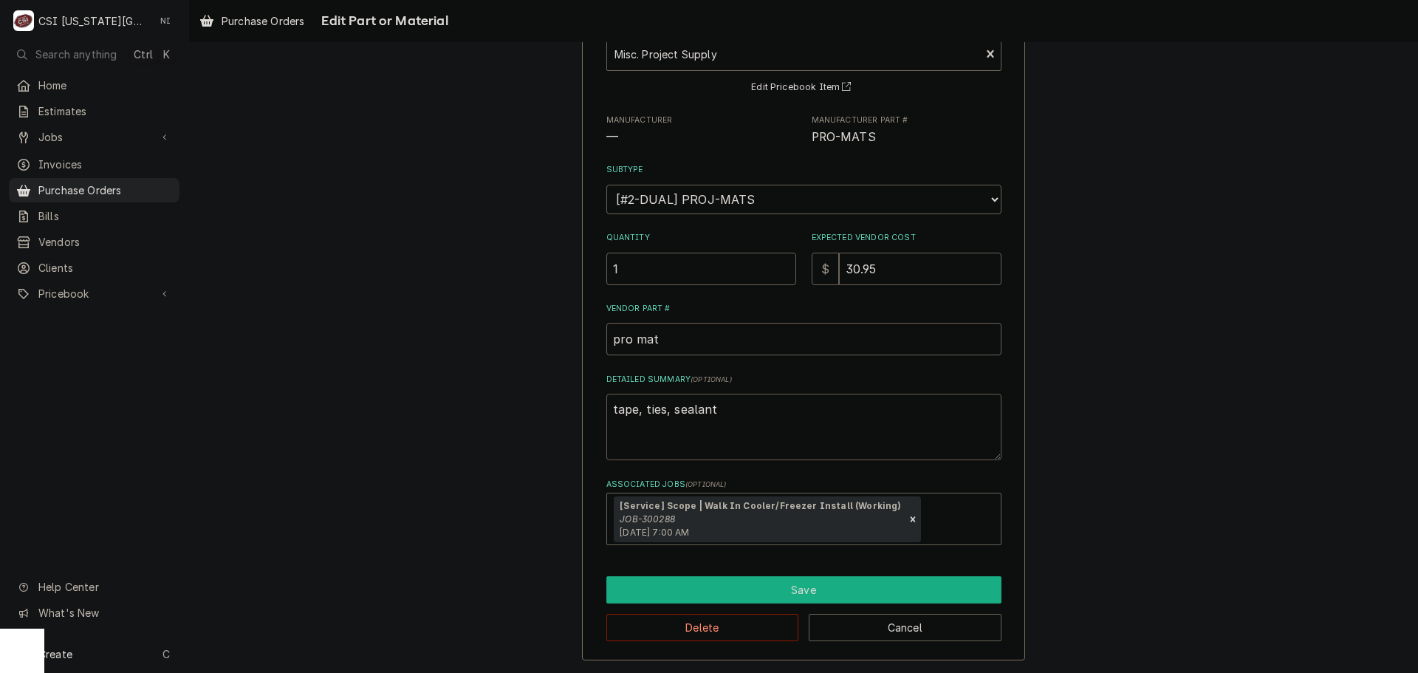
type textarea "tape, ties, sealant"
click at [834, 598] on button "Save" at bounding box center [804, 589] width 395 height 27
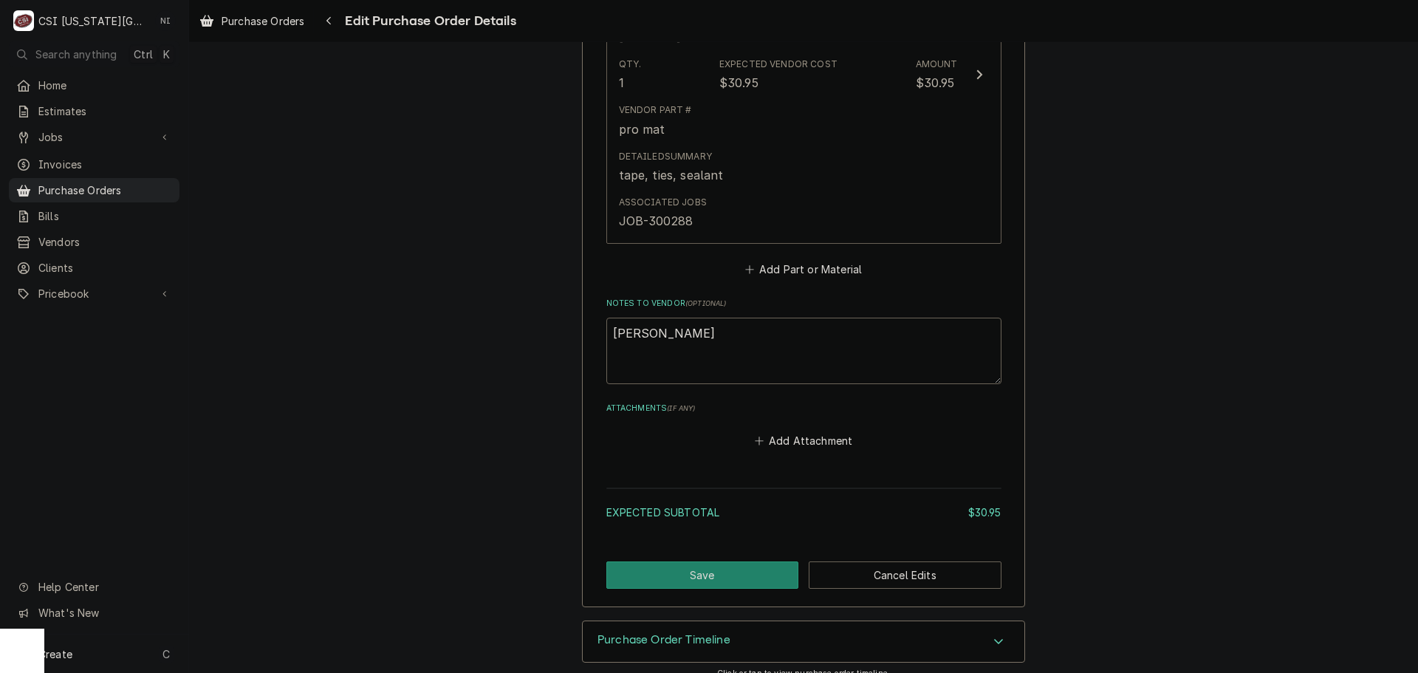
scroll to position [816, 0]
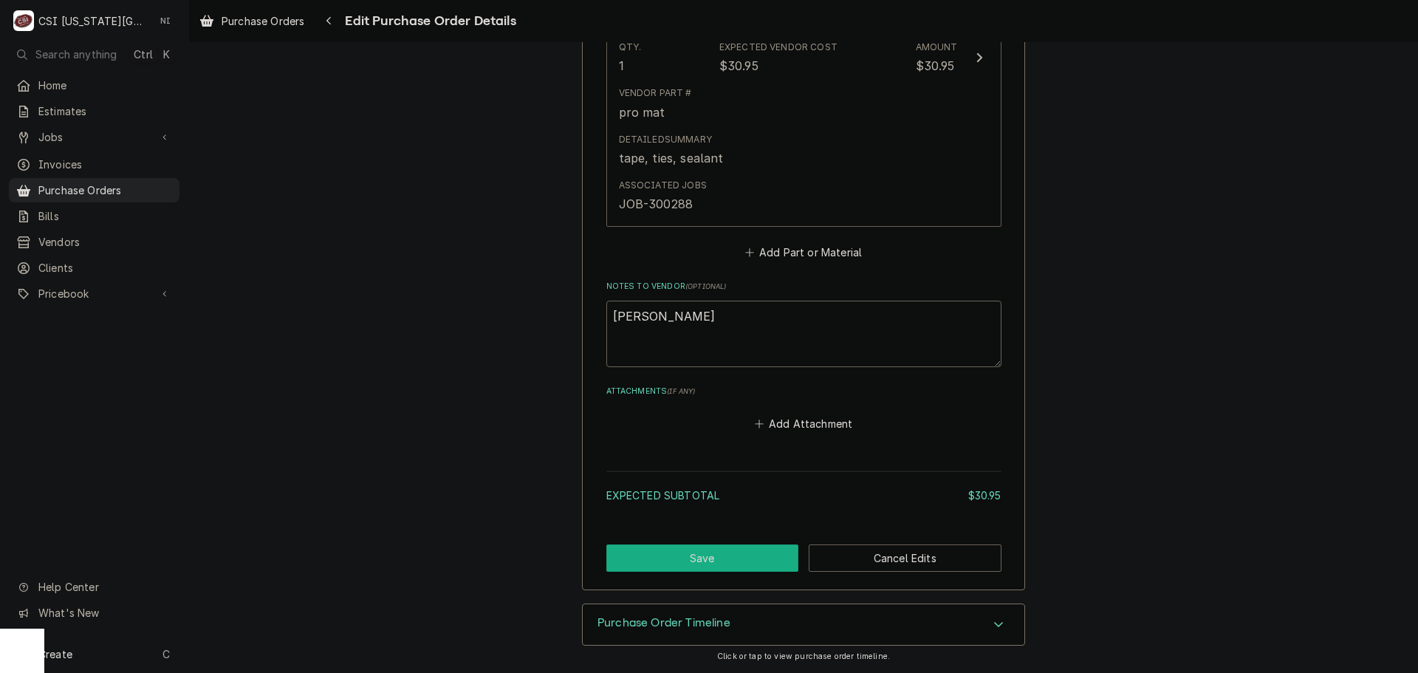
click at [745, 547] on button "Save" at bounding box center [703, 557] width 193 height 27
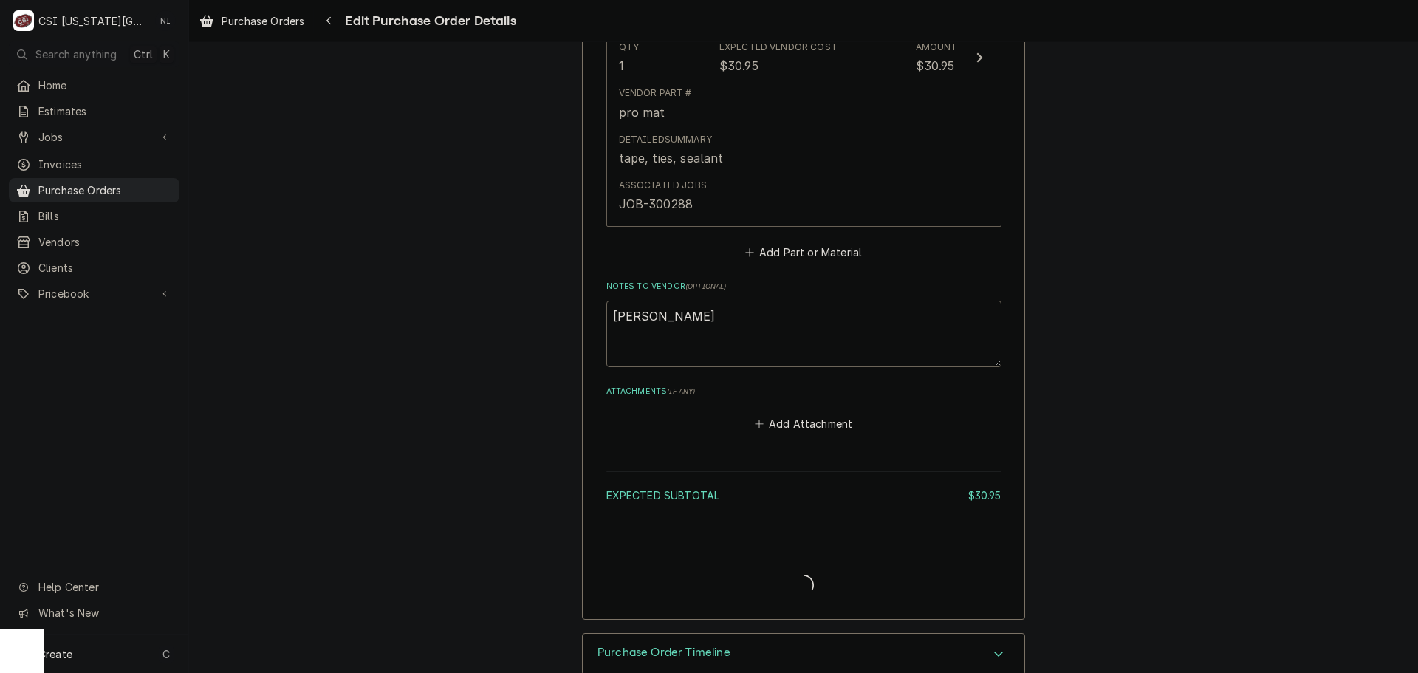
type textarea "x"
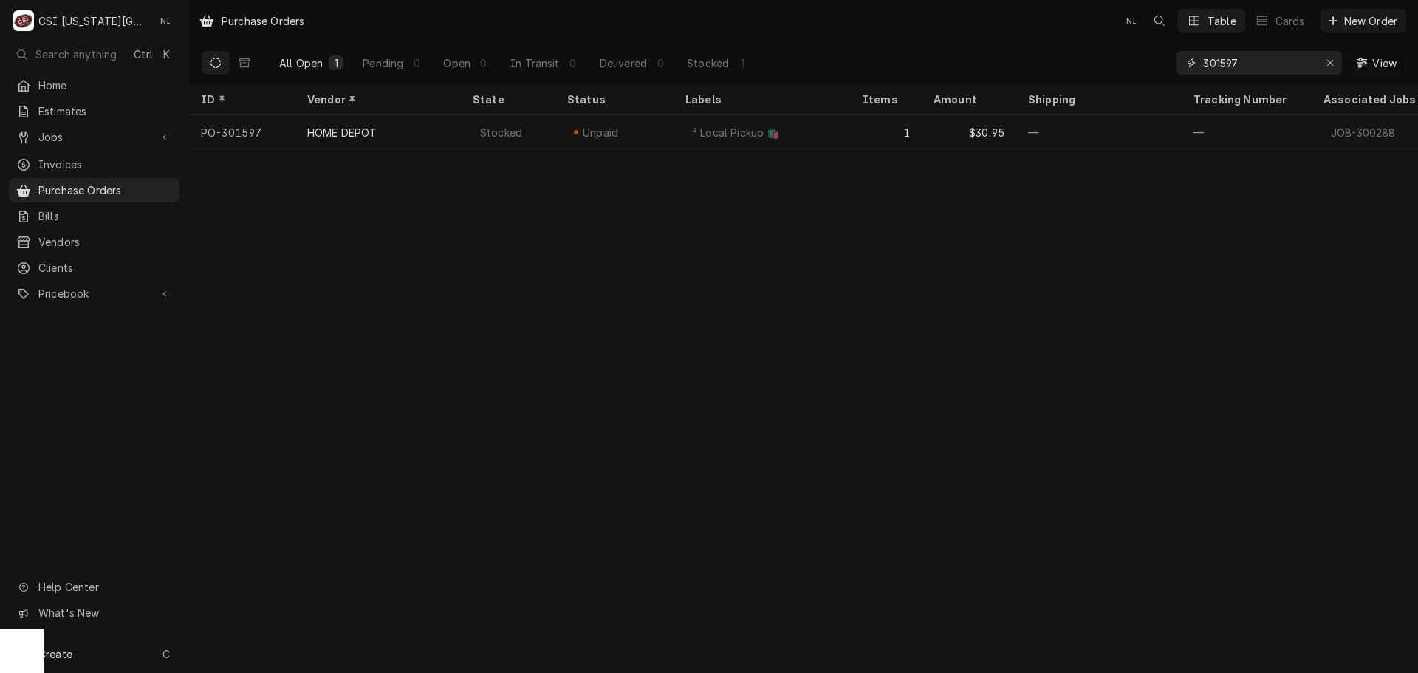
click at [1325, 63] on div "Erase input" at bounding box center [1330, 62] width 15 height 15
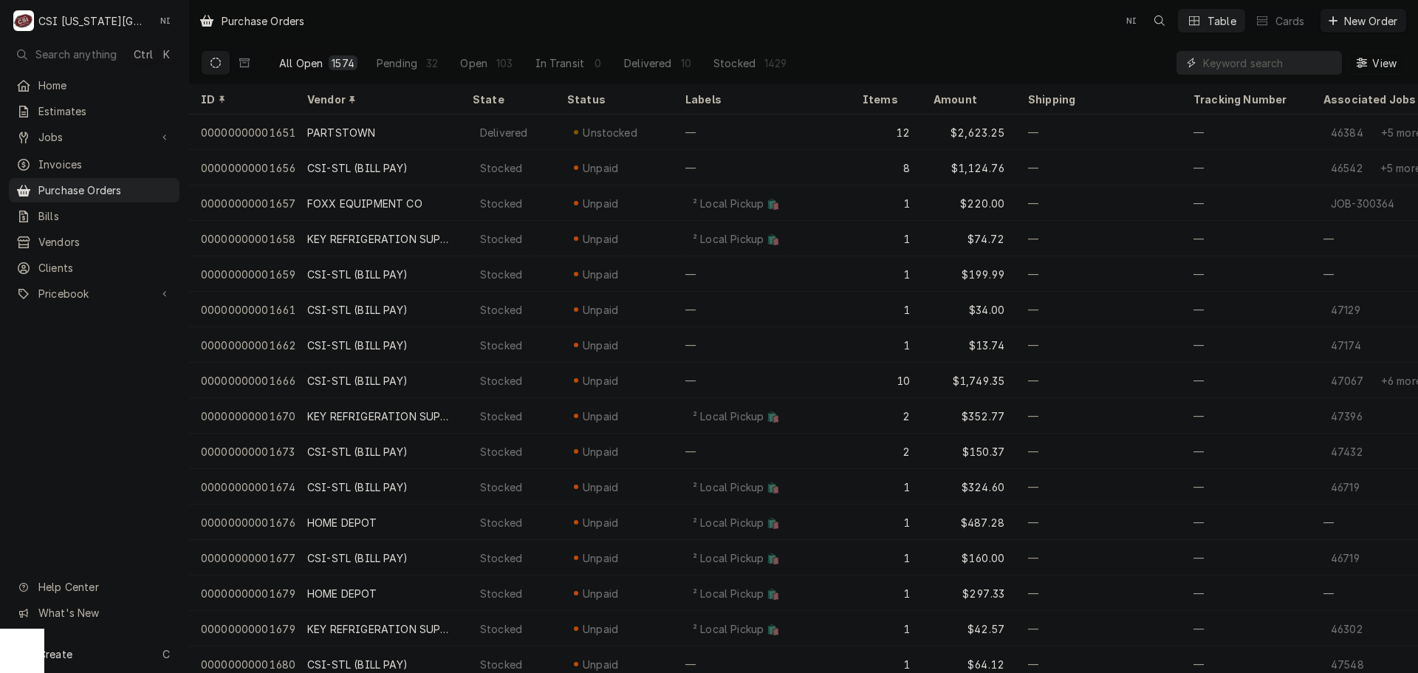
click at [1296, 66] on input "Dynamic Content Wrapper" at bounding box center [1268, 63] width 131 height 24
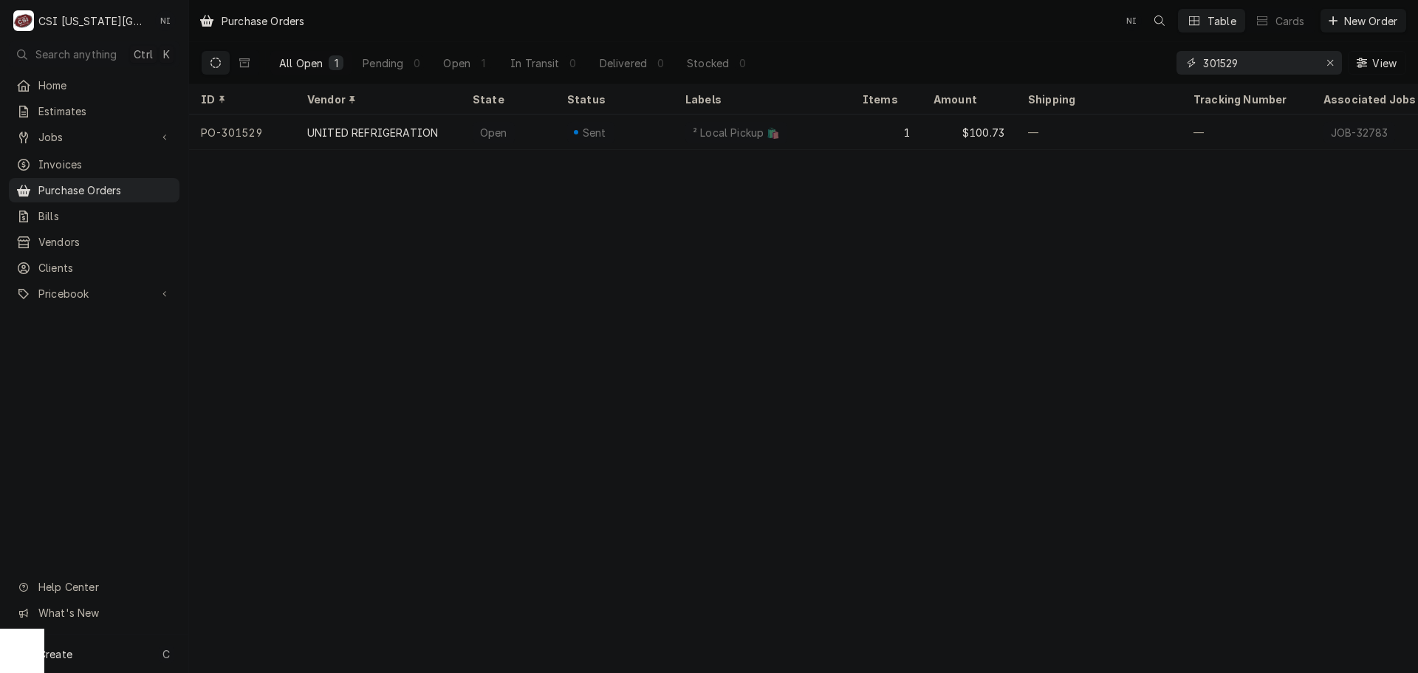
type input "301529"
click at [777, 131] on div "² Local Pickup 🛍️" at bounding box center [737, 132] width 102 height 21
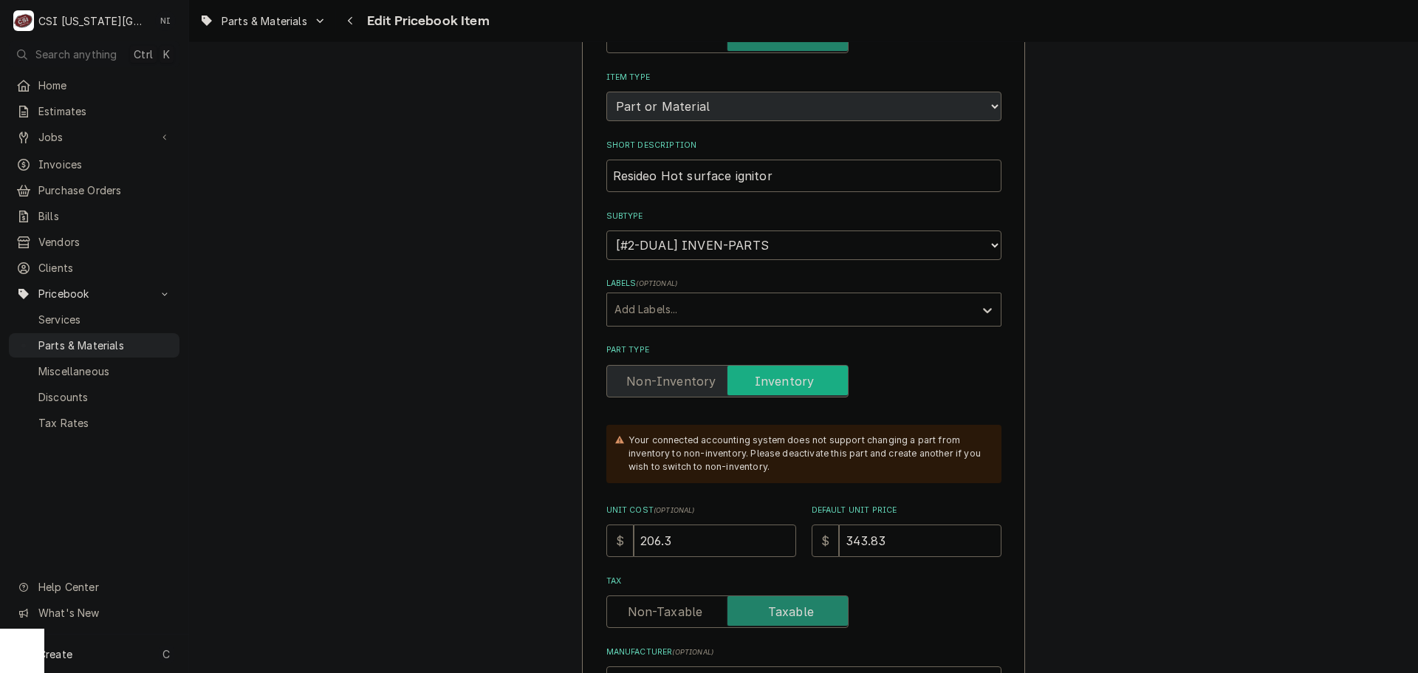
scroll to position [443, 0]
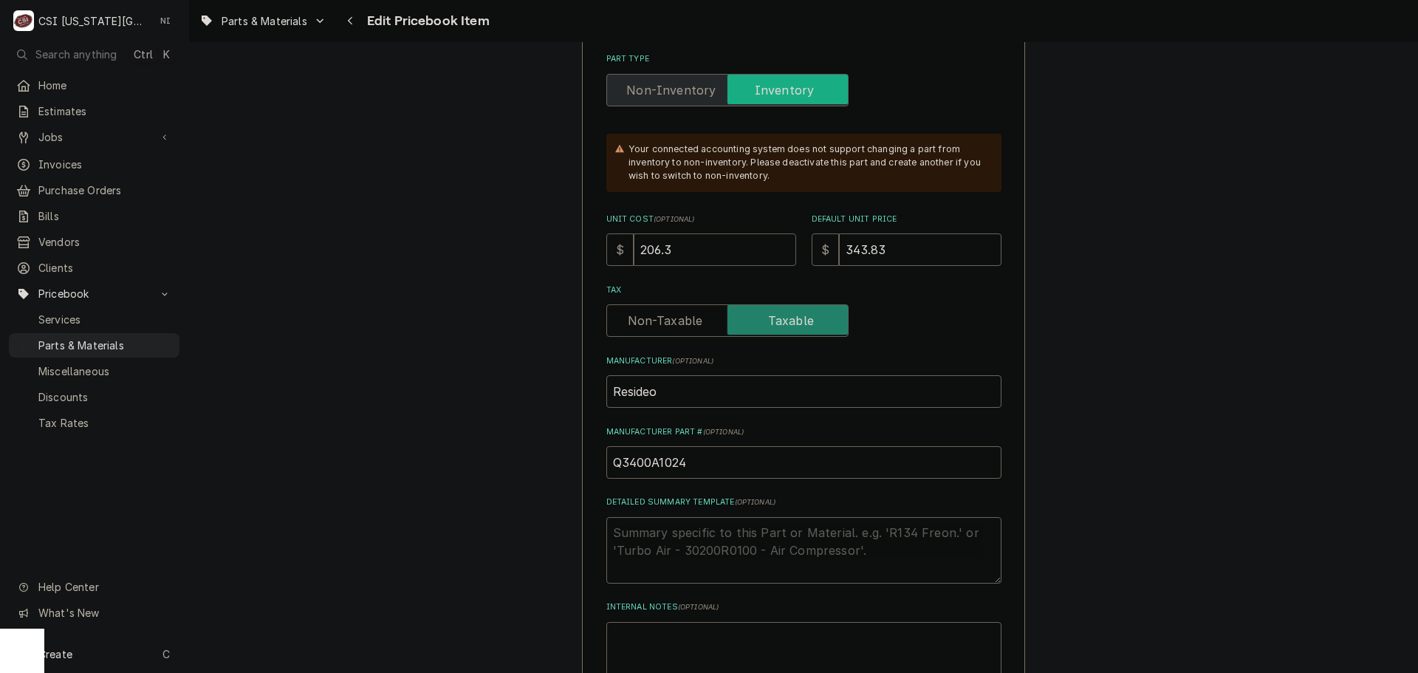
drag, startPoint x: 669, startPoint y: 259, endPoint x: 484, endPoint y: 242, distance: 186.2
type textarea "x"
type input "1"
type textarea "x"
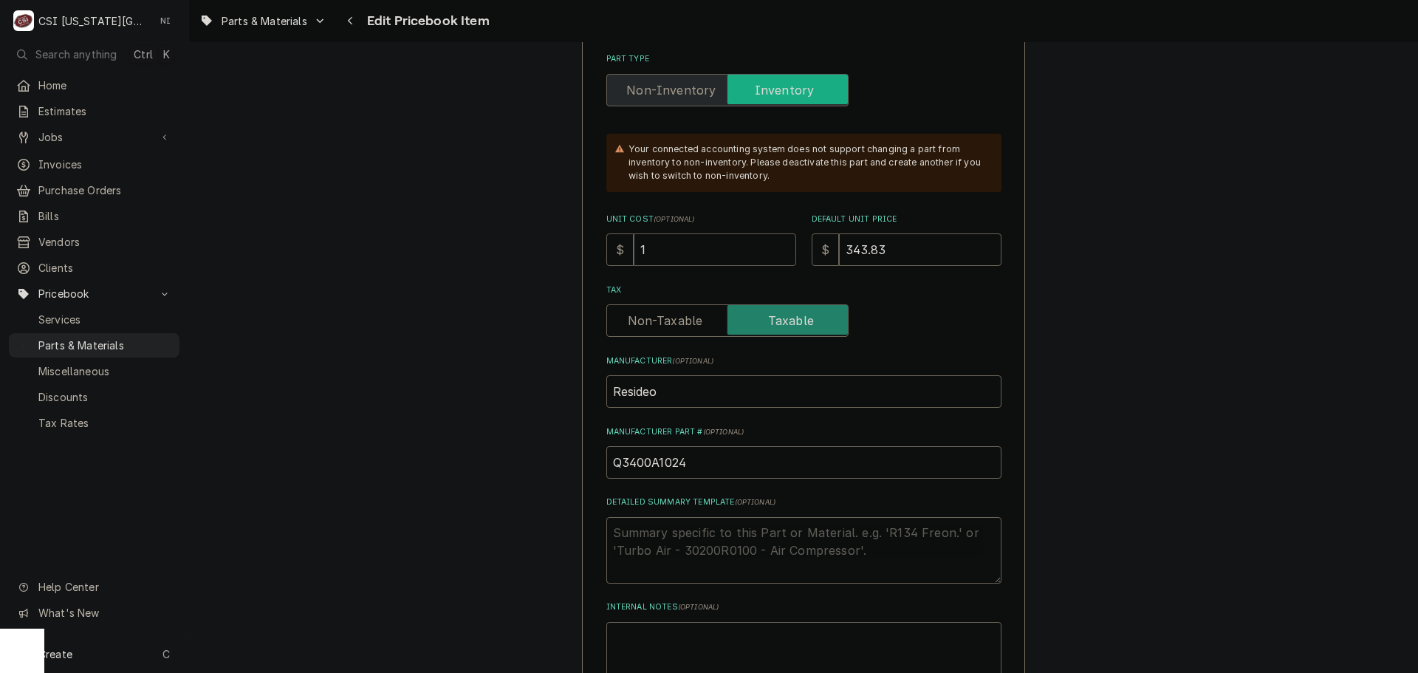
type input "10"
type textarea "x"
type input "100"
type textarea "x"
type input "100.7"
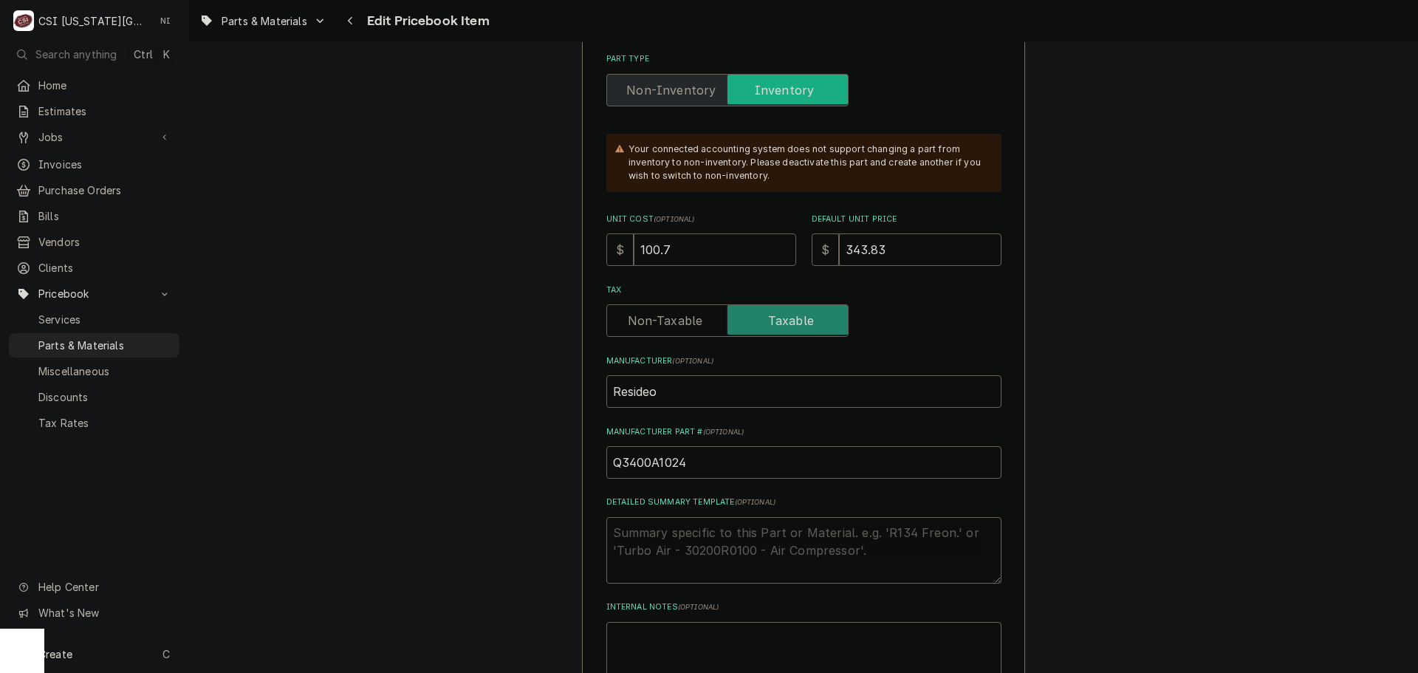
type textarea "x"
type input "100.73"
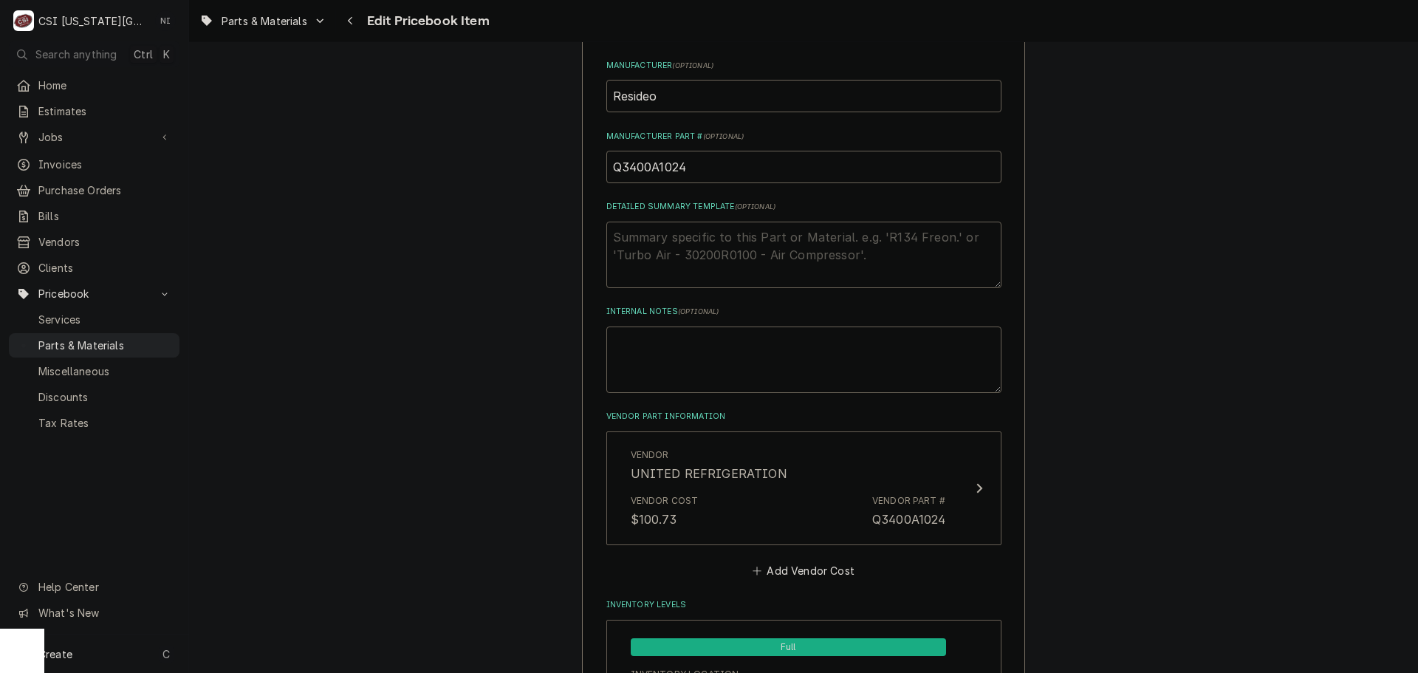
scroll to position [813, 0]
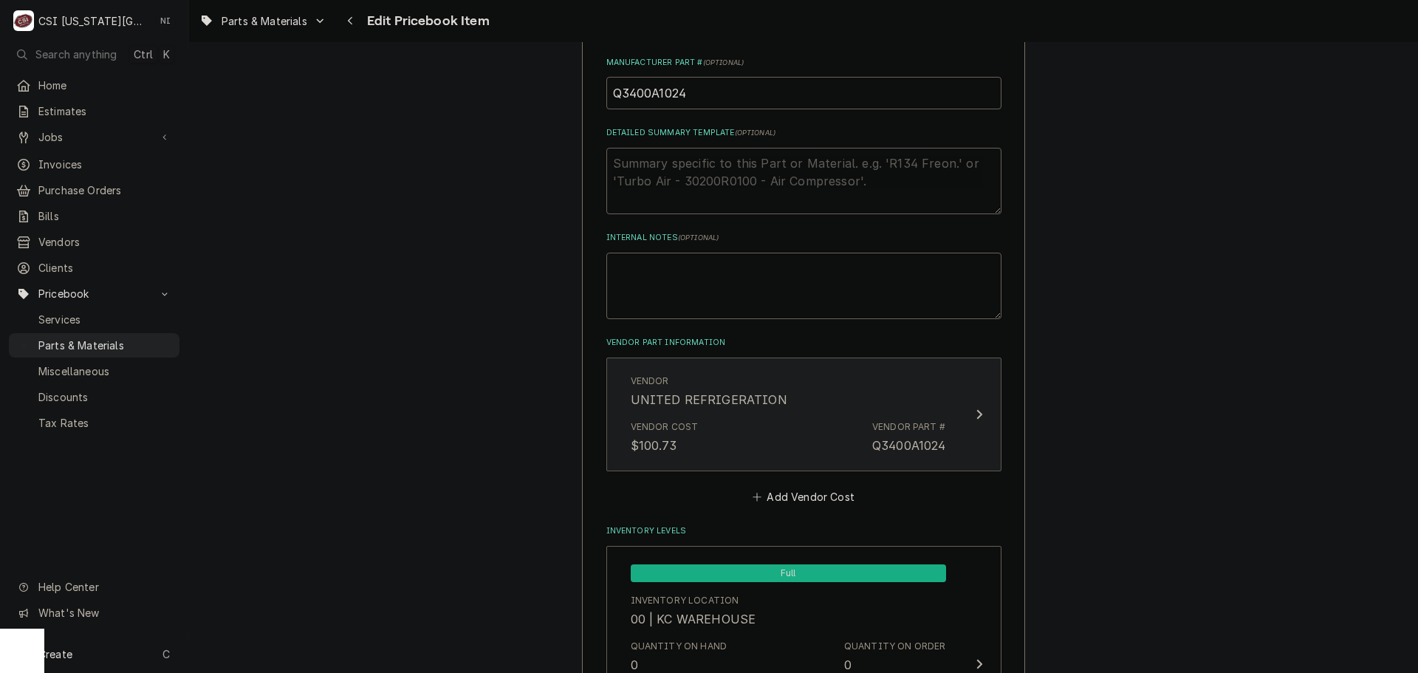
click at [847, 404] on div "Vendor UNITED REFRIGERATION" at bounding box center [788, 392] width 315 height 46
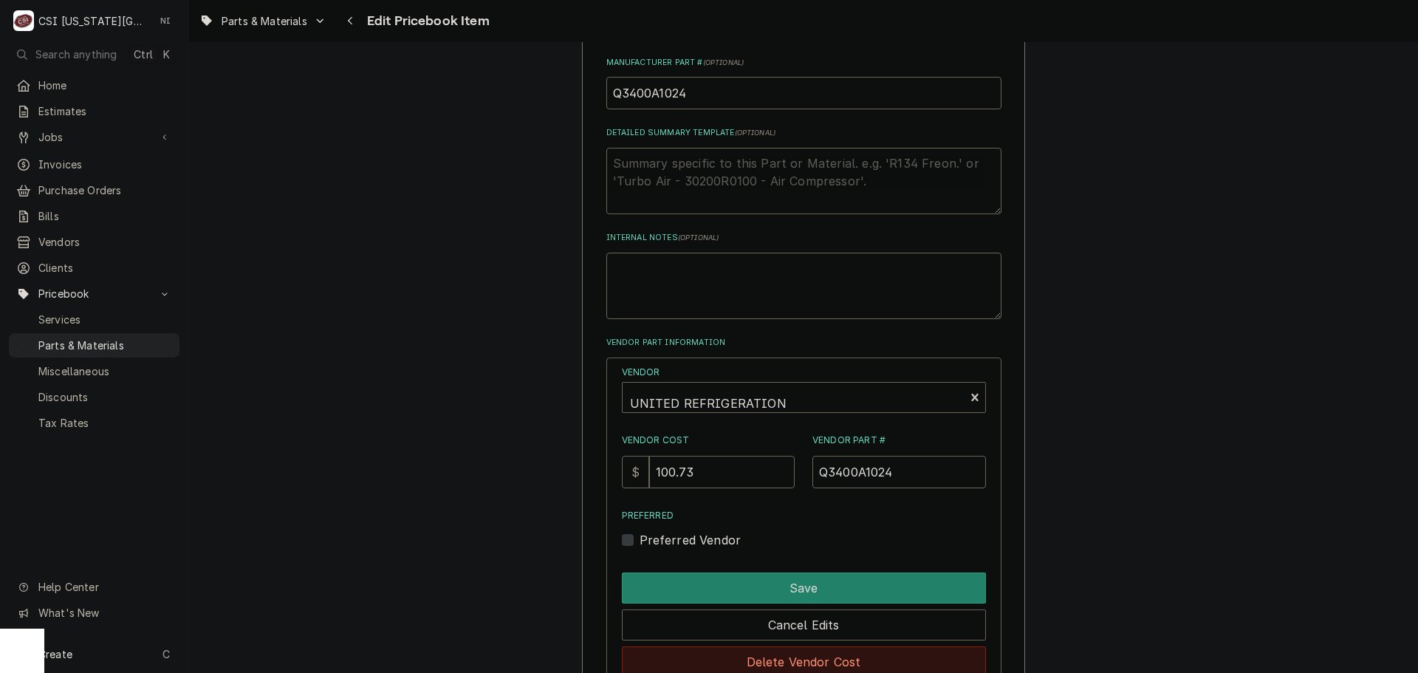
click at [787, 655] on button "Delete Vendor Cost" at bounding box center [804, 661] width 364 height 31
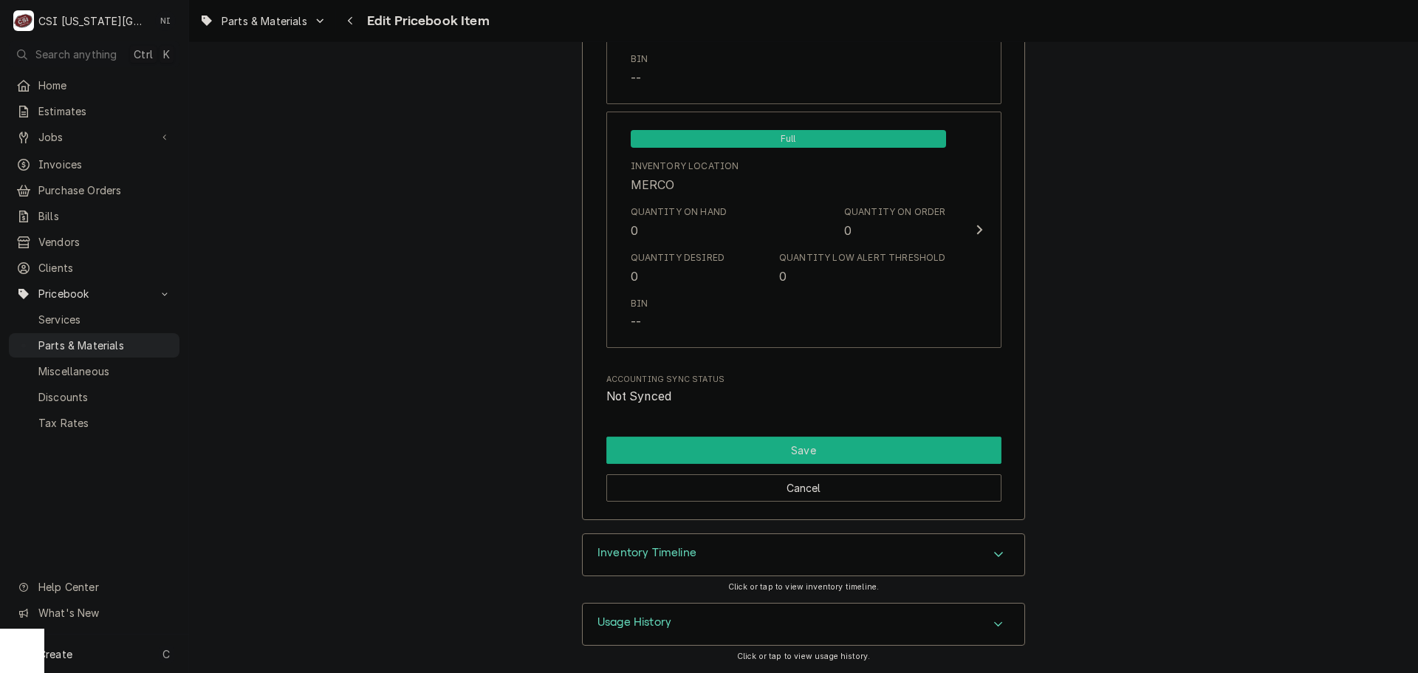
click at [821, 446] on button "Save" at bounding box center [804, 450] width 395 height 27
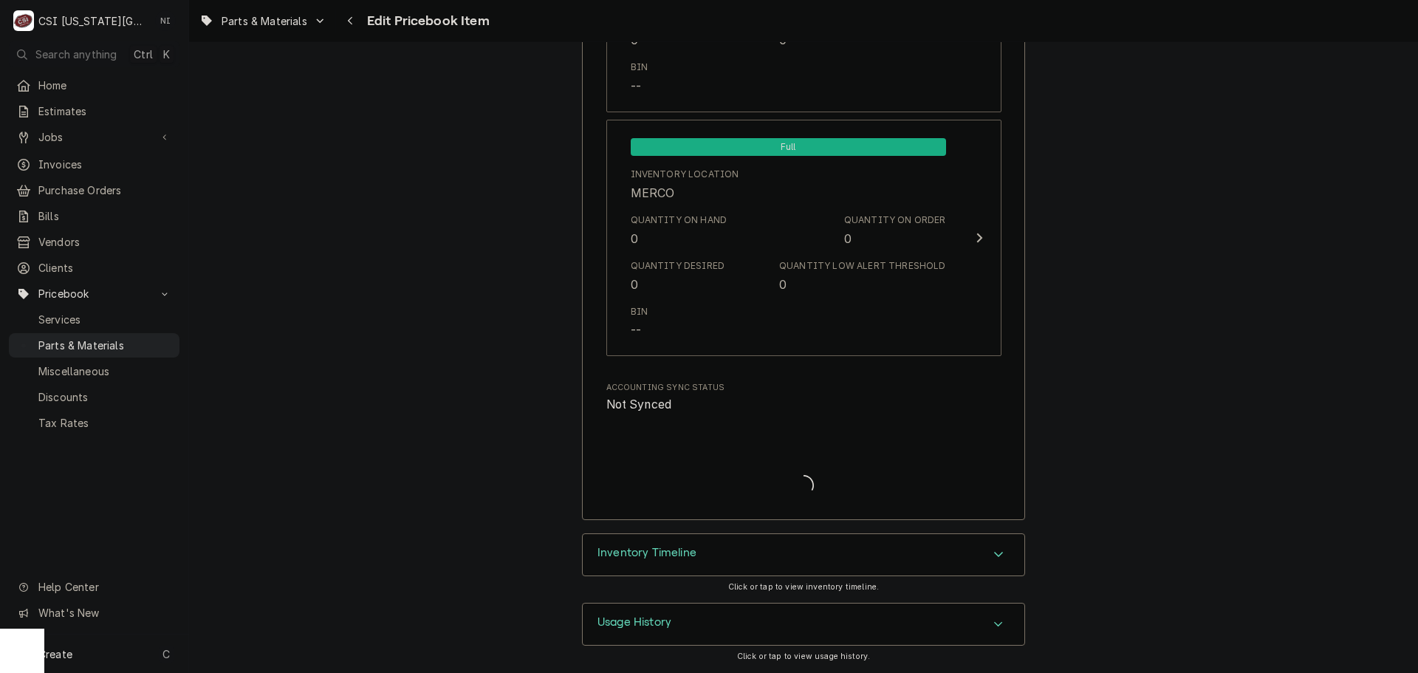
scroll to position [14312, 0]
type textarea "x"
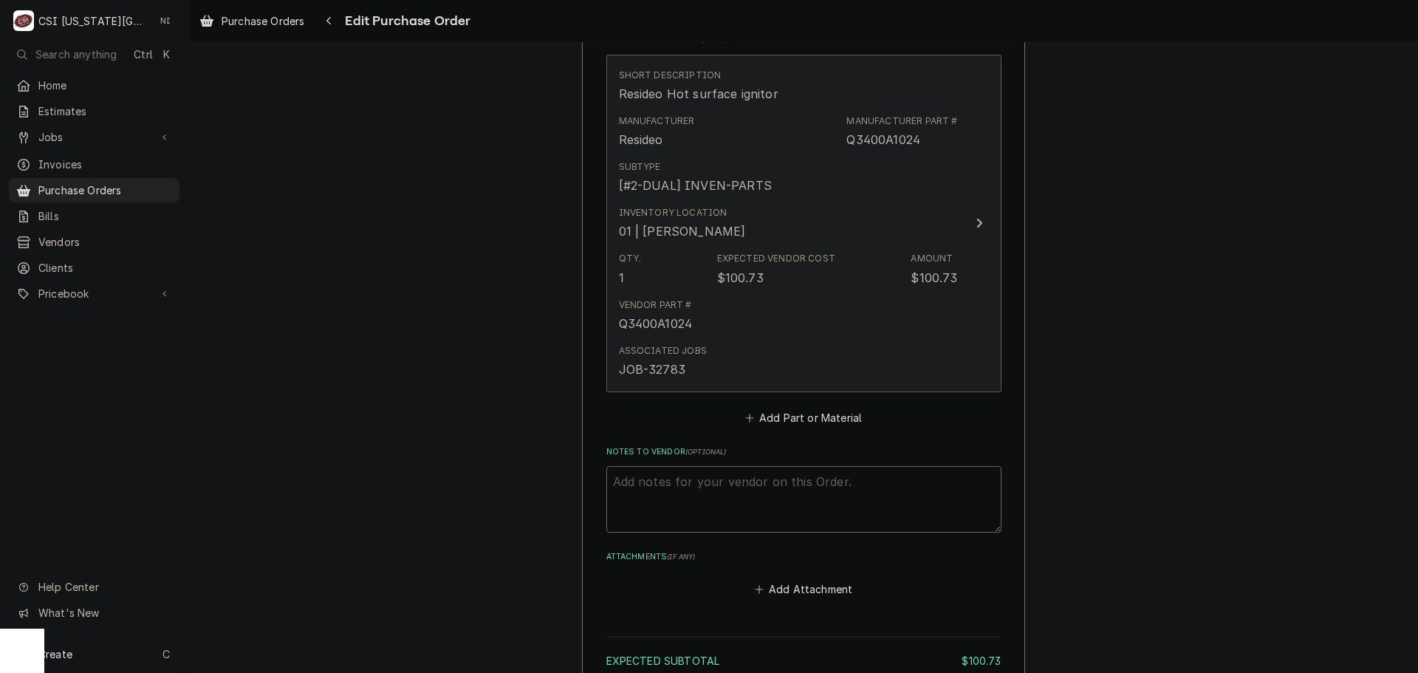
scroll to position [665, 0]
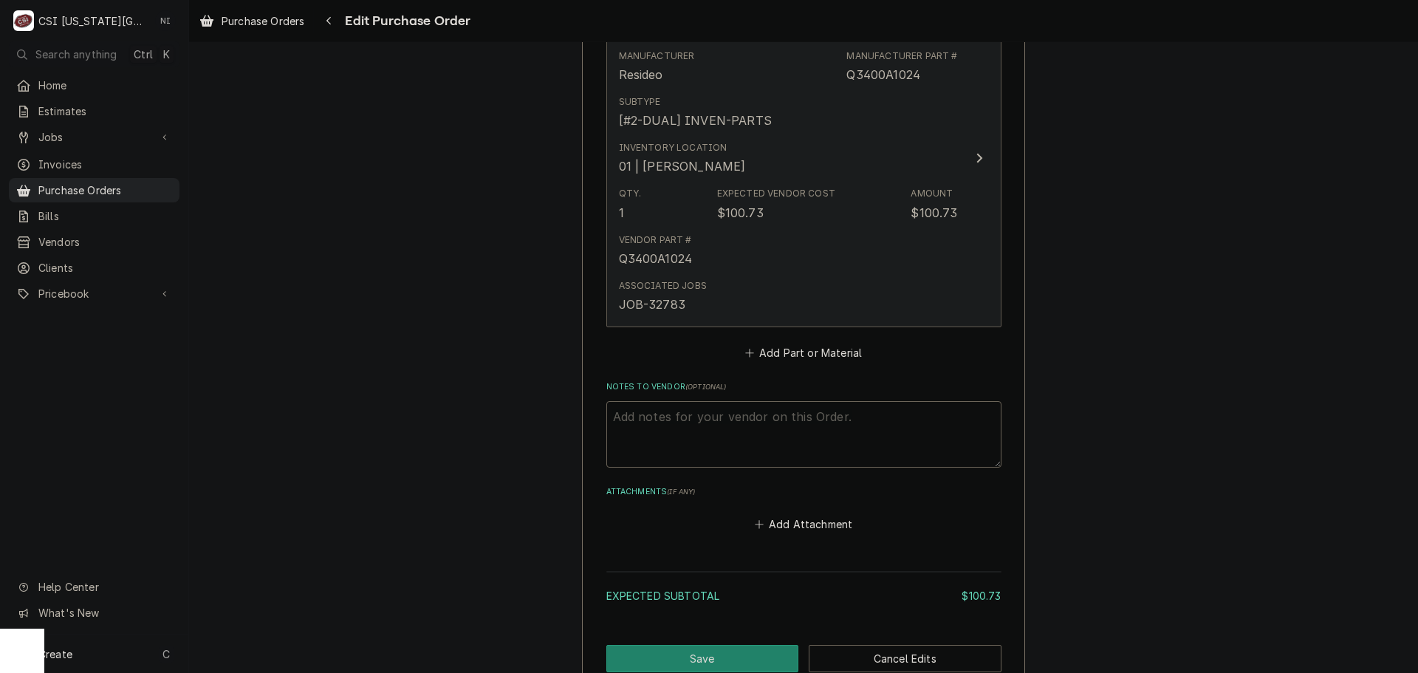
click at [789, 233] on div "Vendor Part # Q3400A1024" at bounding box center [788, 251] width 339 height 46
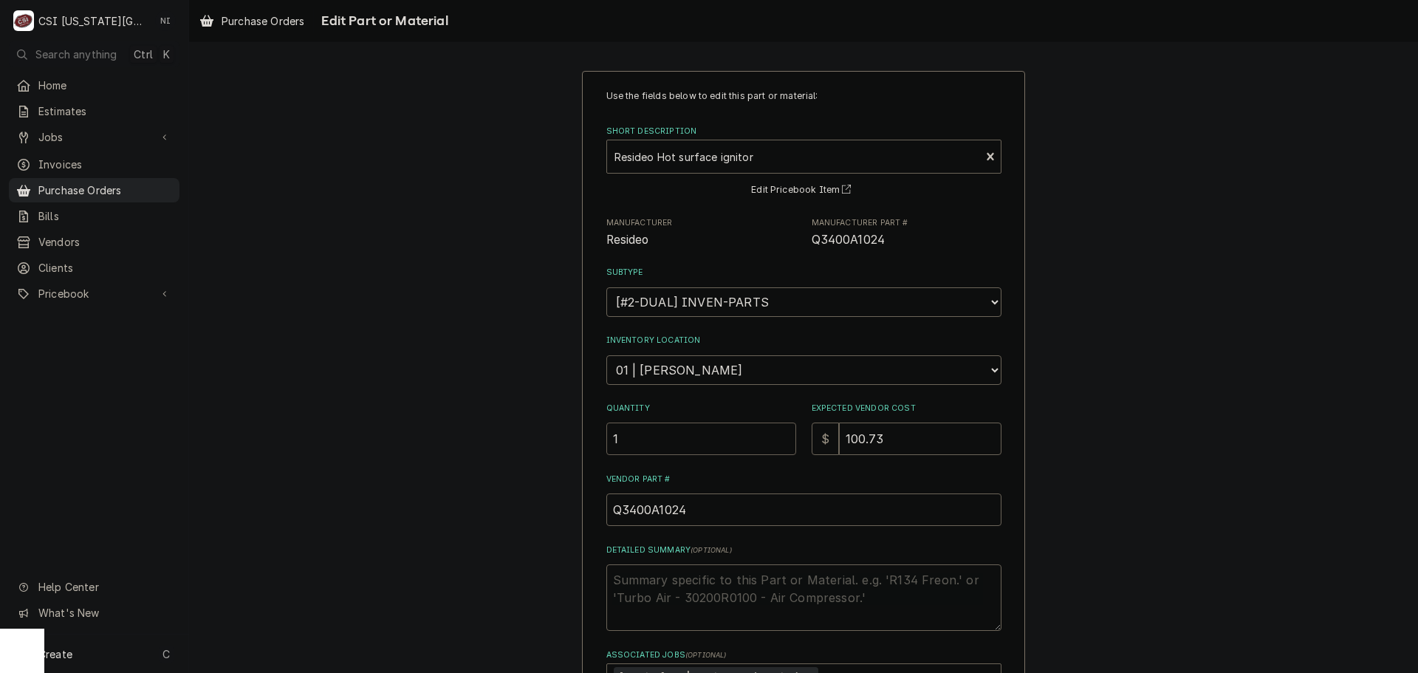
drag, startPoint x: 621, startPoint y: 448, endPoint x: 551, endPoint y: 446, distance: 70.2
click at [558, 448] on div "Use the fields below to edit this part or material: Short Description Resideo H…" at bounding box center [803, 451] width 1229 height 786
type textarea "x"
type input "2"
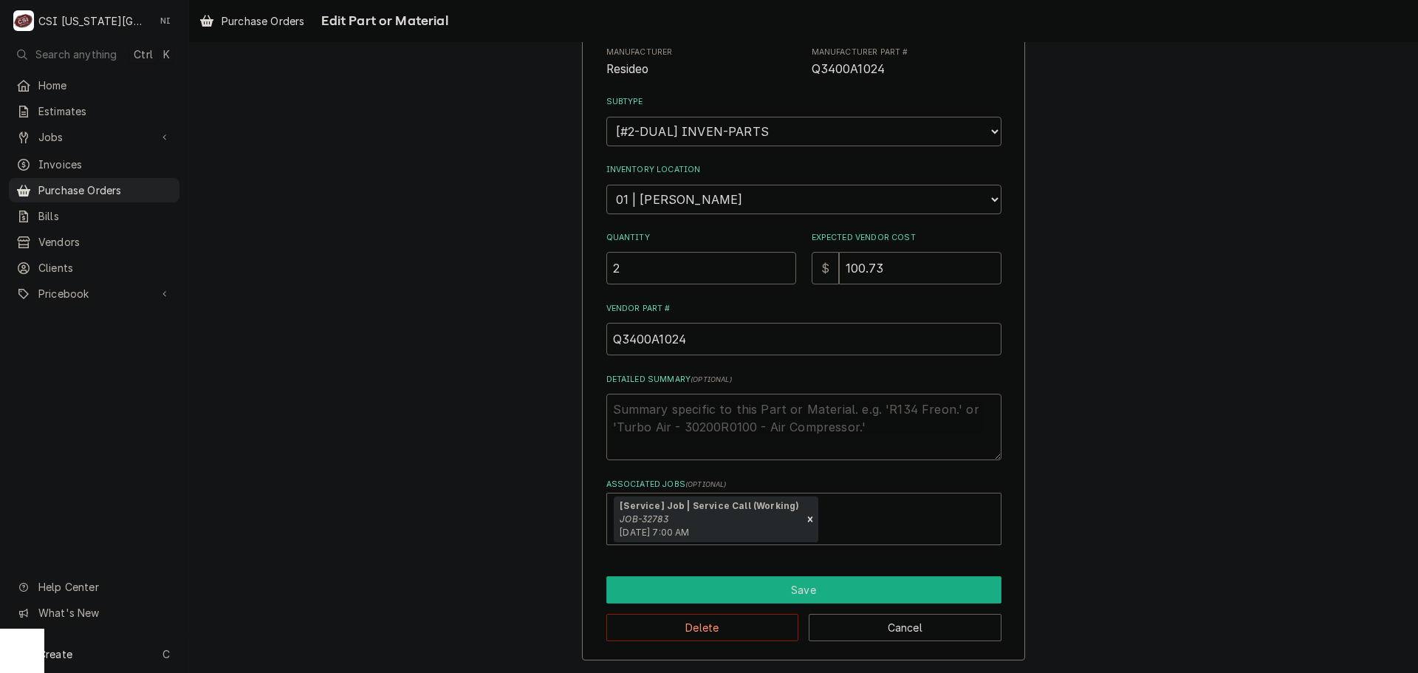
click at [714, 582] on button "Save" at bounding box center [804, 589] width 395 height 27
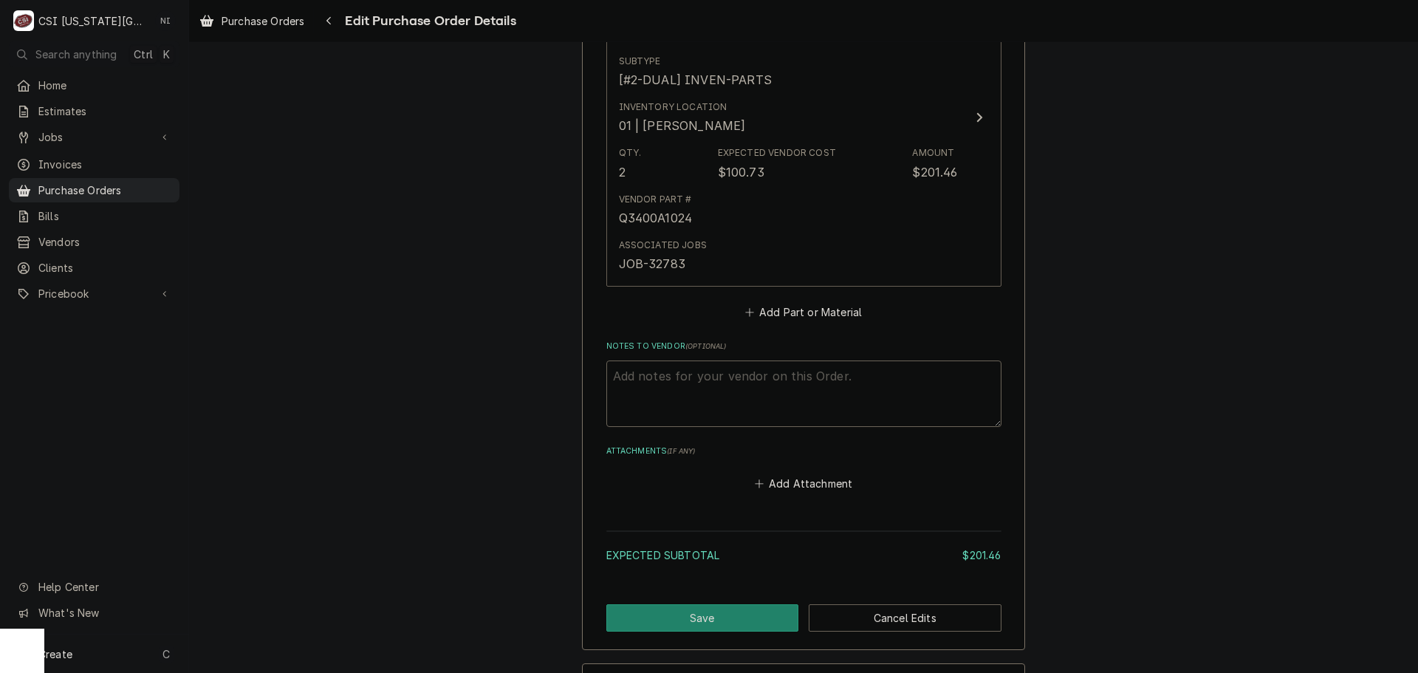
scroll to position [765, 0]
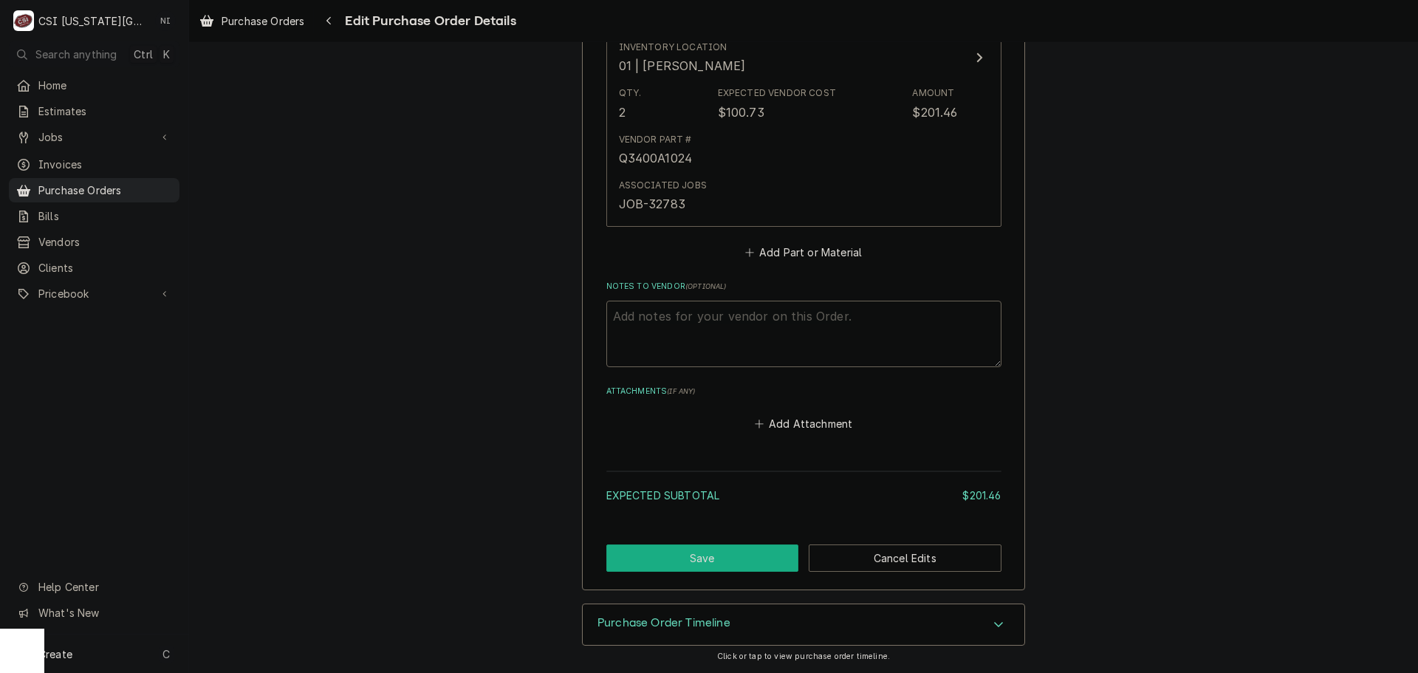
click at [726, 555] on button "Save" at bounding box center [703, 557] width 193 height 27
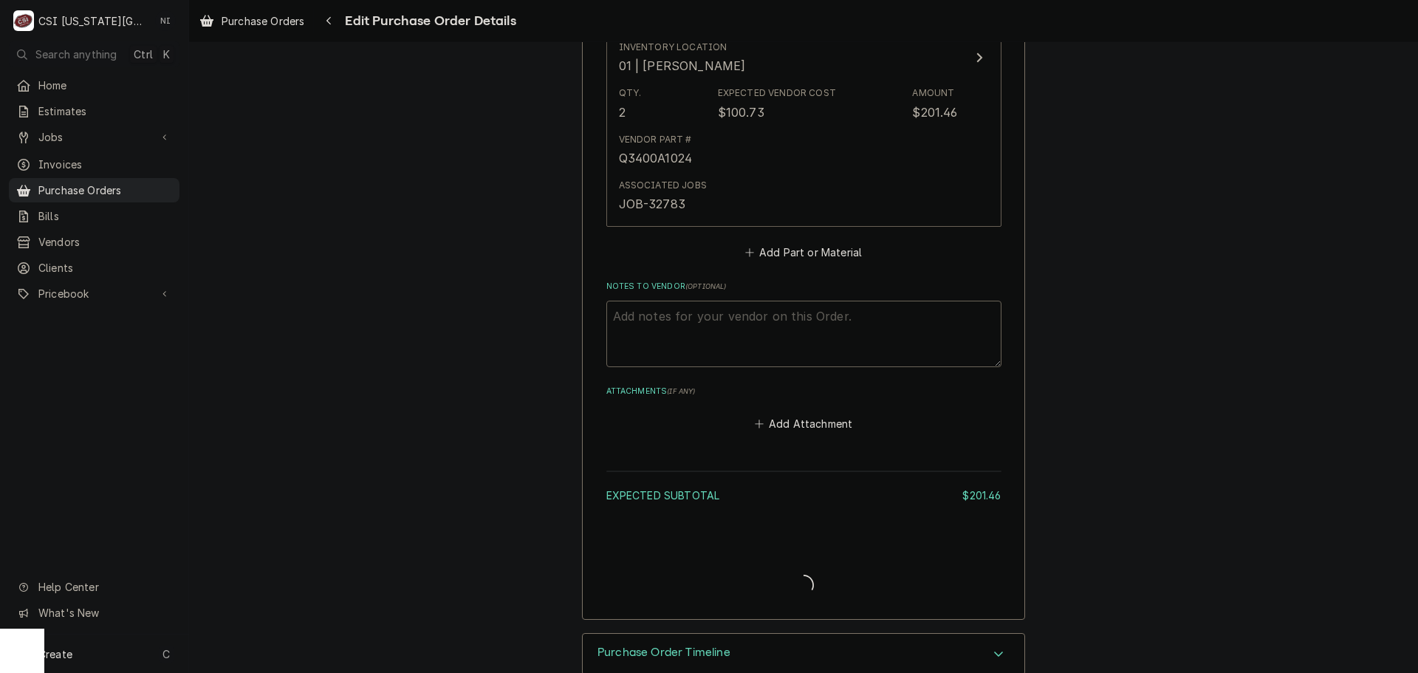
type textarea "x"
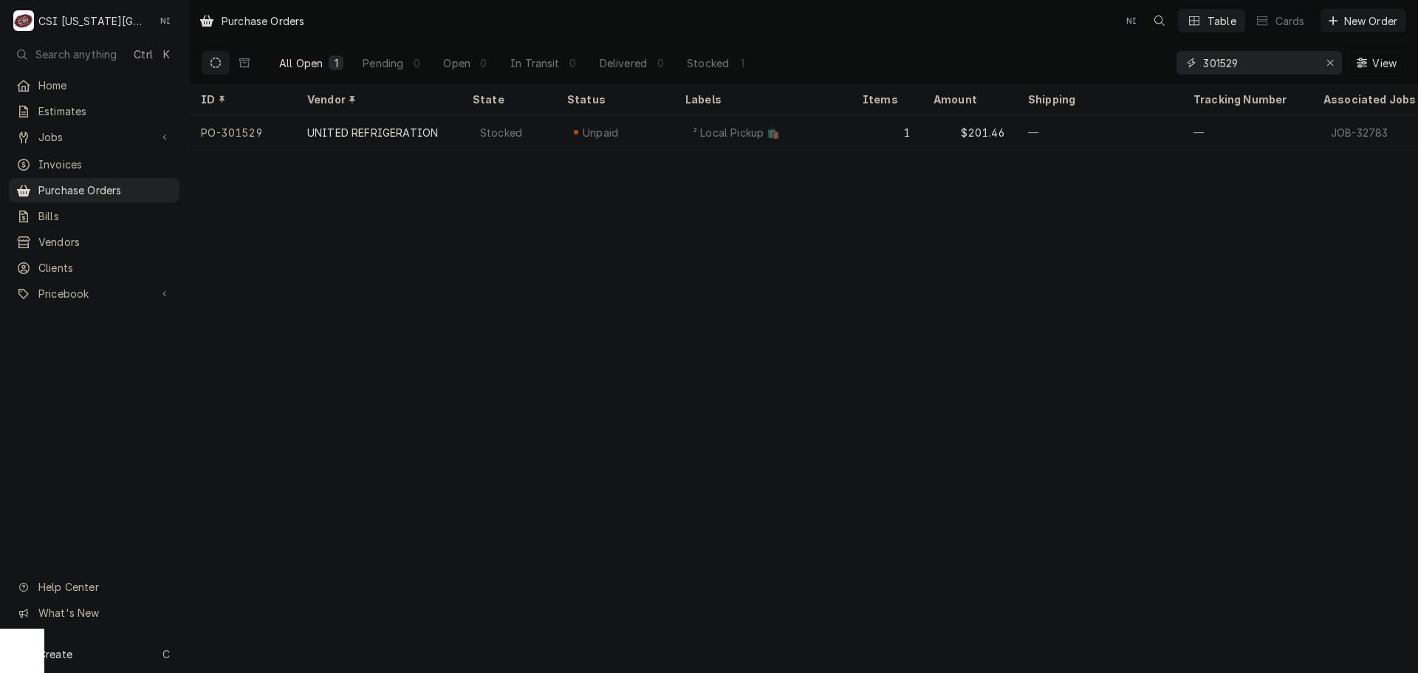
drag, startPoint x: 1261, startPoint y: 64, endPoint x: 1138, endPoint y: 66, distance: 123.4
click at [1138, 66] on div "All Open 1 Pending 0 Open 0 In Transit 0 Delivered 0 Stocked 1 301529 View" at bounding box center [804, 62] width 1206 height 41
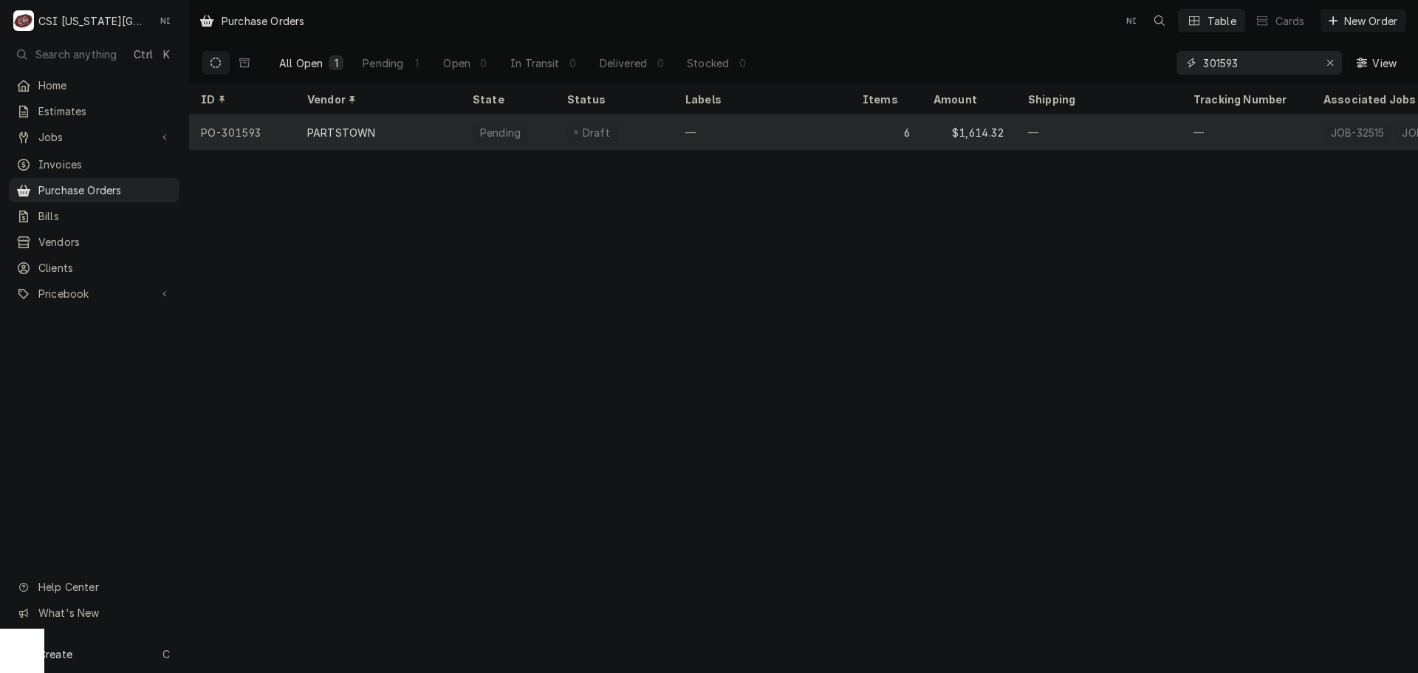
type input "301593"
click at [1014, 134] on div "$1,614.32" at bounding box center [969, 132] width 95 height 35
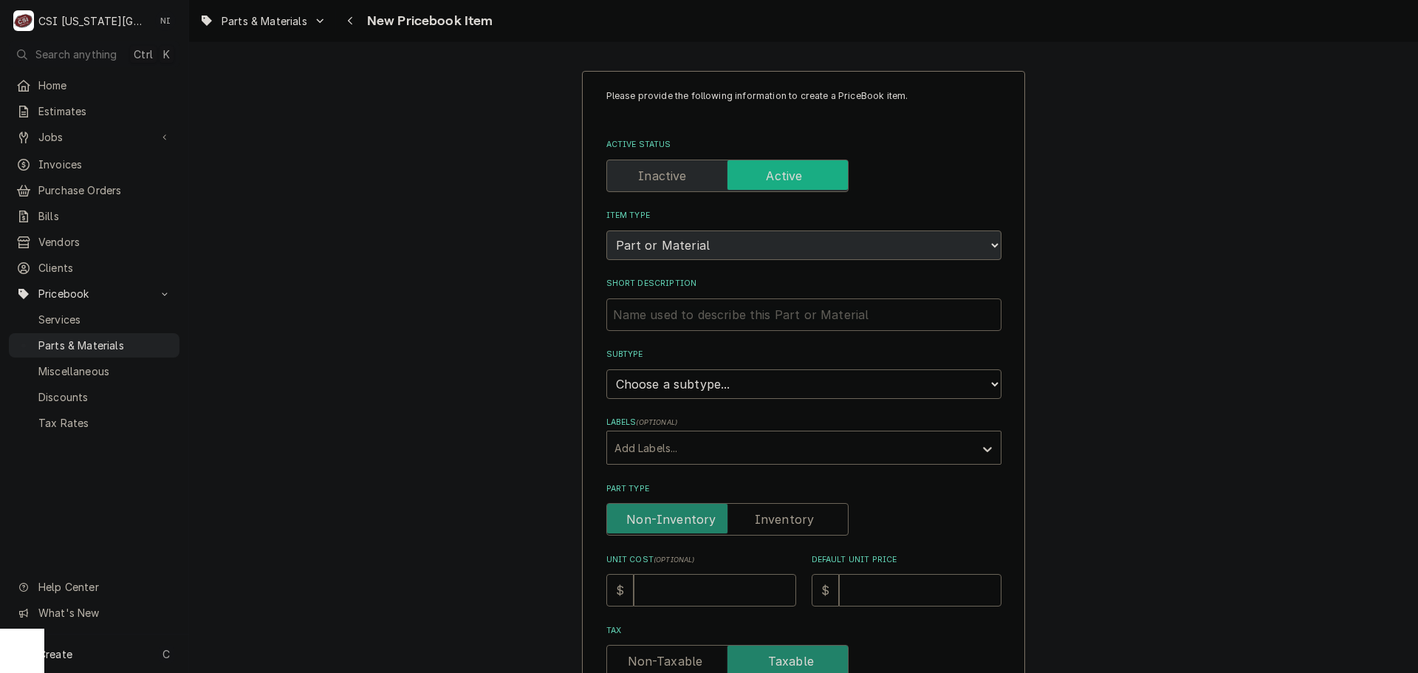
click at [842, 317] on input "Short Description" at bounding box center [804, 314] width 395 height 33
paste input "Solenoid Valve, 240V, 50/60HZ"
type textarea "x"
type input "Solenoid Valve, 240V, 50/60HZ"
click at [753, 383] on select "Choose a subtype... [#2-DUAL] AFTERHRS-WH-CHG-2 [#2-DUAL] [PERSON_NAME]-EQUIP […" at bounding box center [804, 384] width 395 height 30
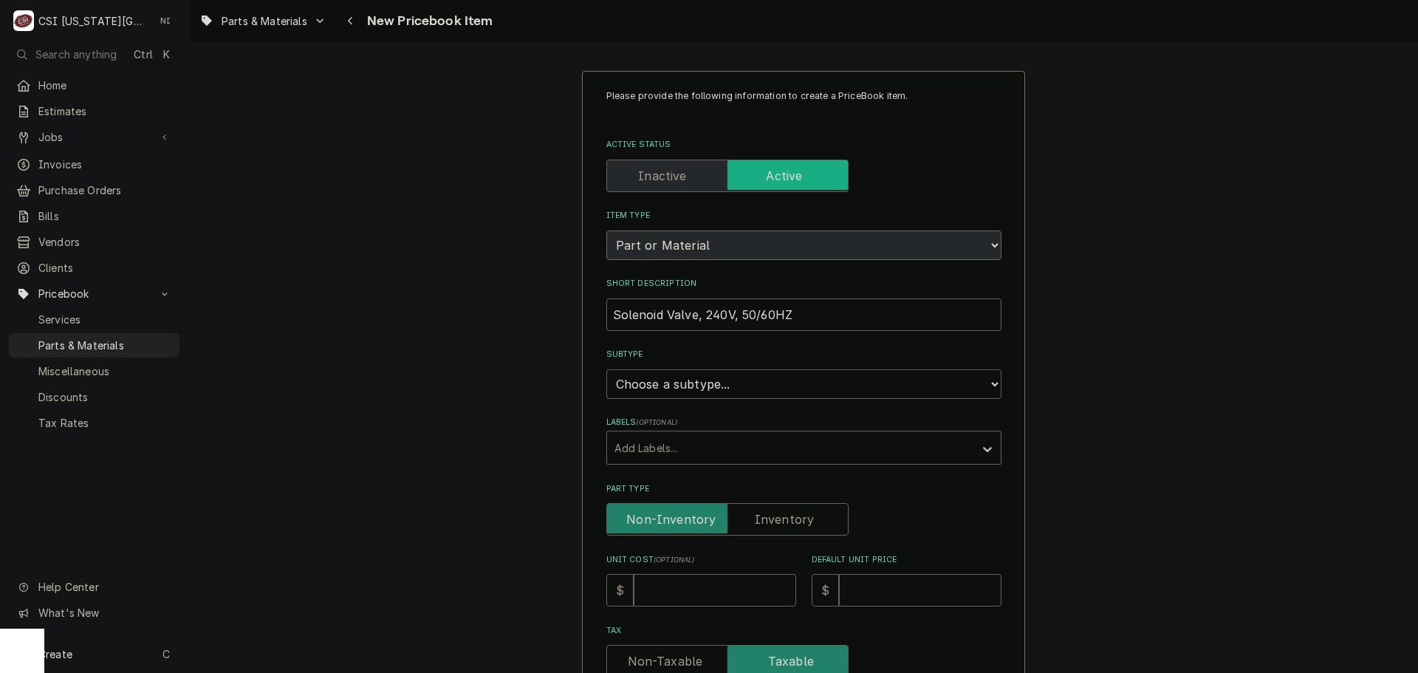
select select "45"
click at [607, 369] on select "Choose a subtype... [#2-DUAL] AFTERHRS-WH-CHG-2 [#2-DUAL] [PERSON_NAME]-EQUIP […" at bounding box center [804, 384] width 395 height 30
type textarea "x"
drag, startPoint x: 778, startPoint y: 521, endPoint x: 707, endPoint y: 565, distance: 83.6
click at [778, 522] on label "Part Type" at bounding box center [728, 519] width 242 height 33
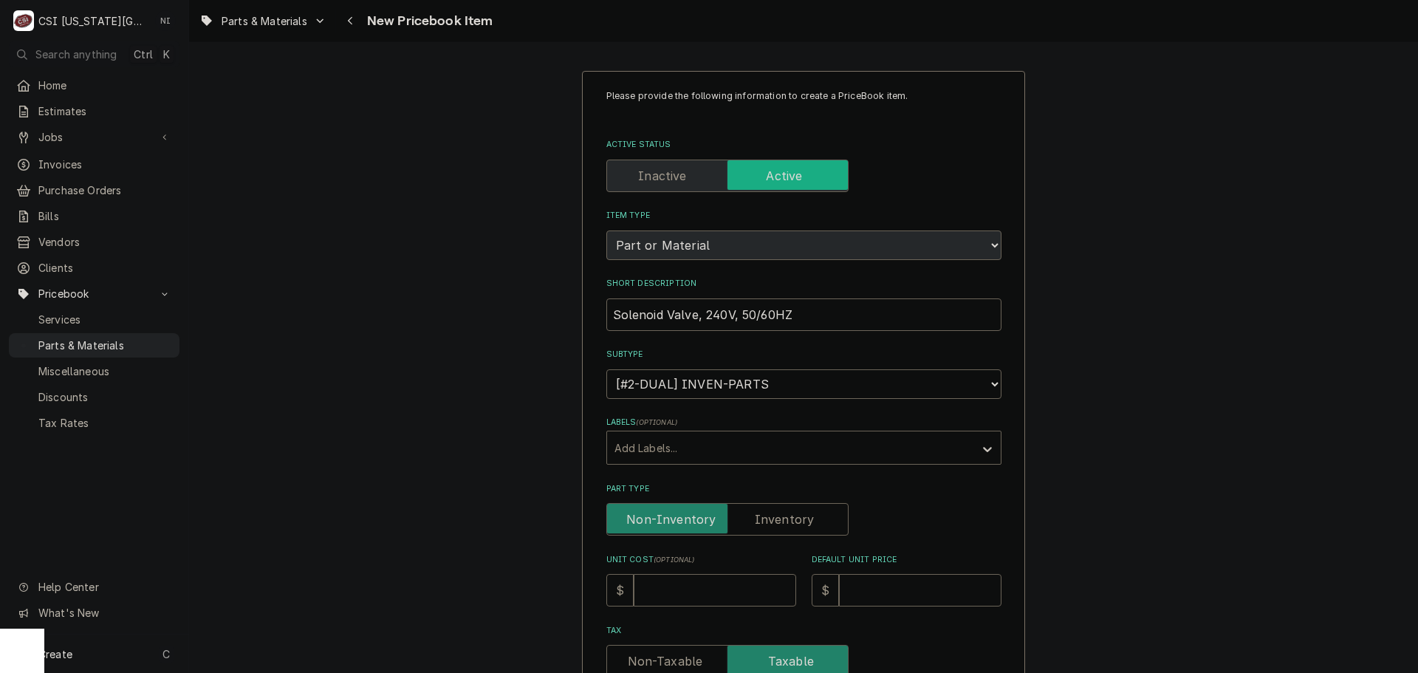
click at [778, 522] on input "Part Type" at bounding box center [727, 519] width 229 height 33
checkbox input "true"
click at [709, 585] on input "Unit Cost ( optional )" at bounding box center [715, 590] width 163 height 33
type textarea "x"
type input "3"
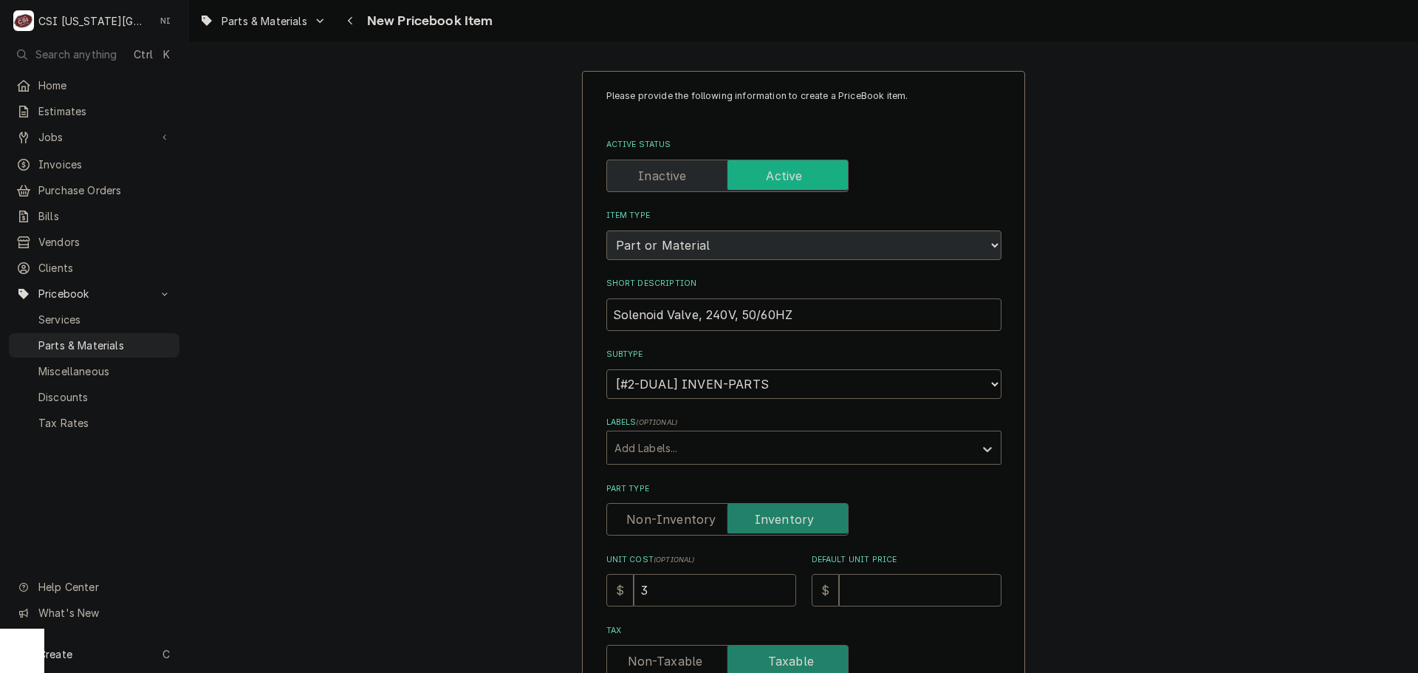
type textarea "x"
type input "39"
type textarea "x"
type input "39.3"
type textarea "x"
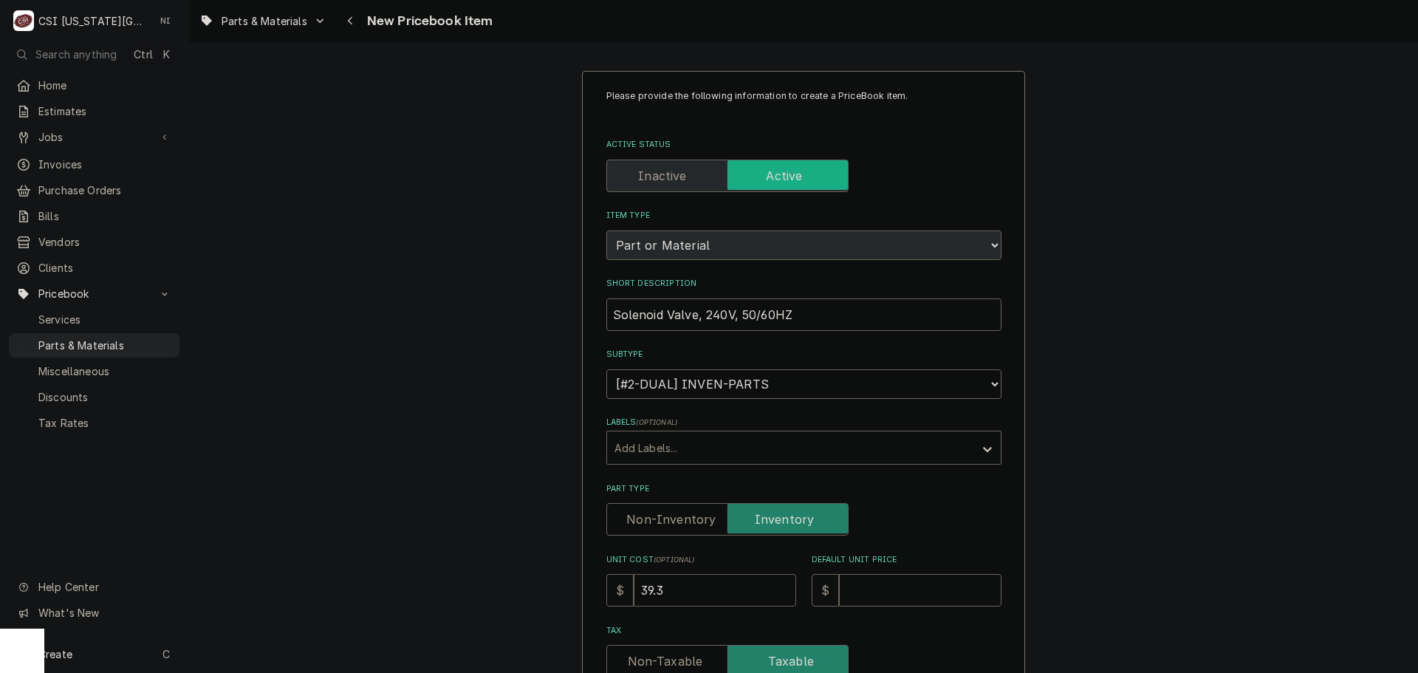
type input "39"
type textarea "x"
type input "39.6"
type textarea "x"
type input "39.69"
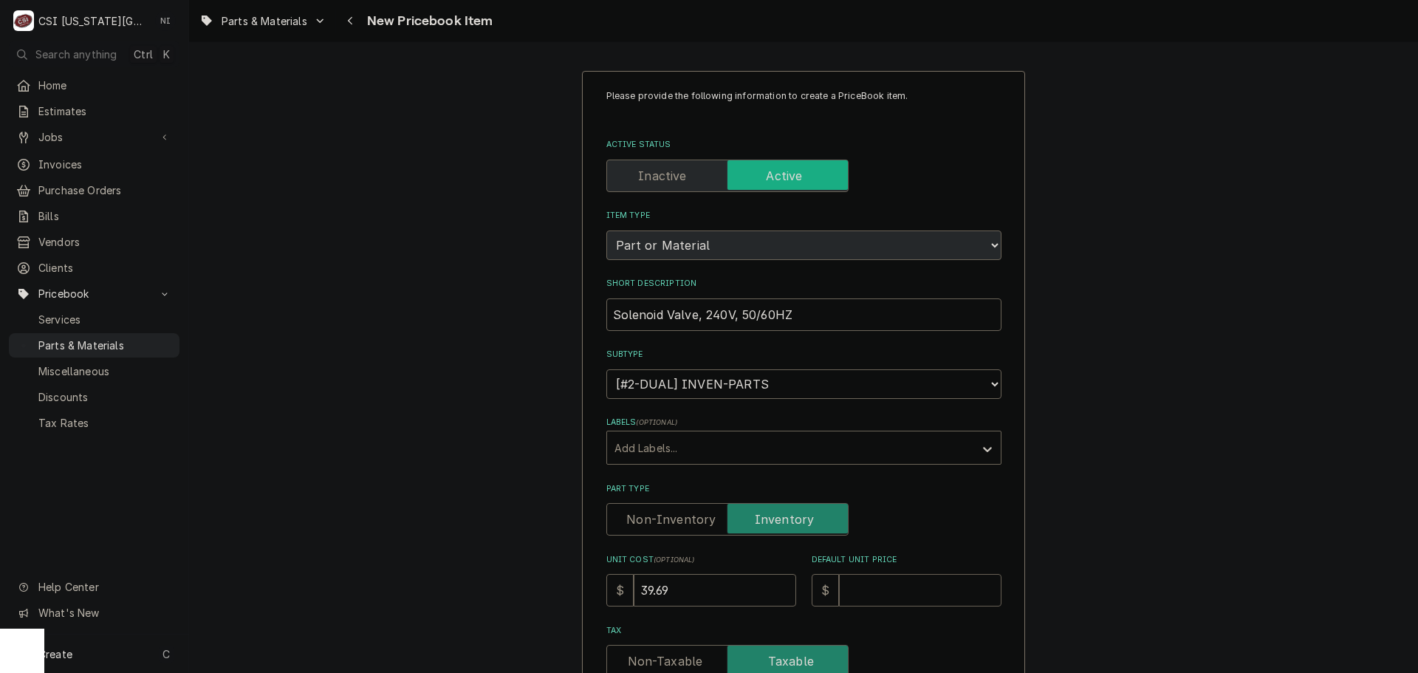
click at [877, 585] on input "Default Unit Price" at bounding box center [920, 590] width 163 height 33
type textarea "x"
type input "6"
type textarea "x"
type input "63"
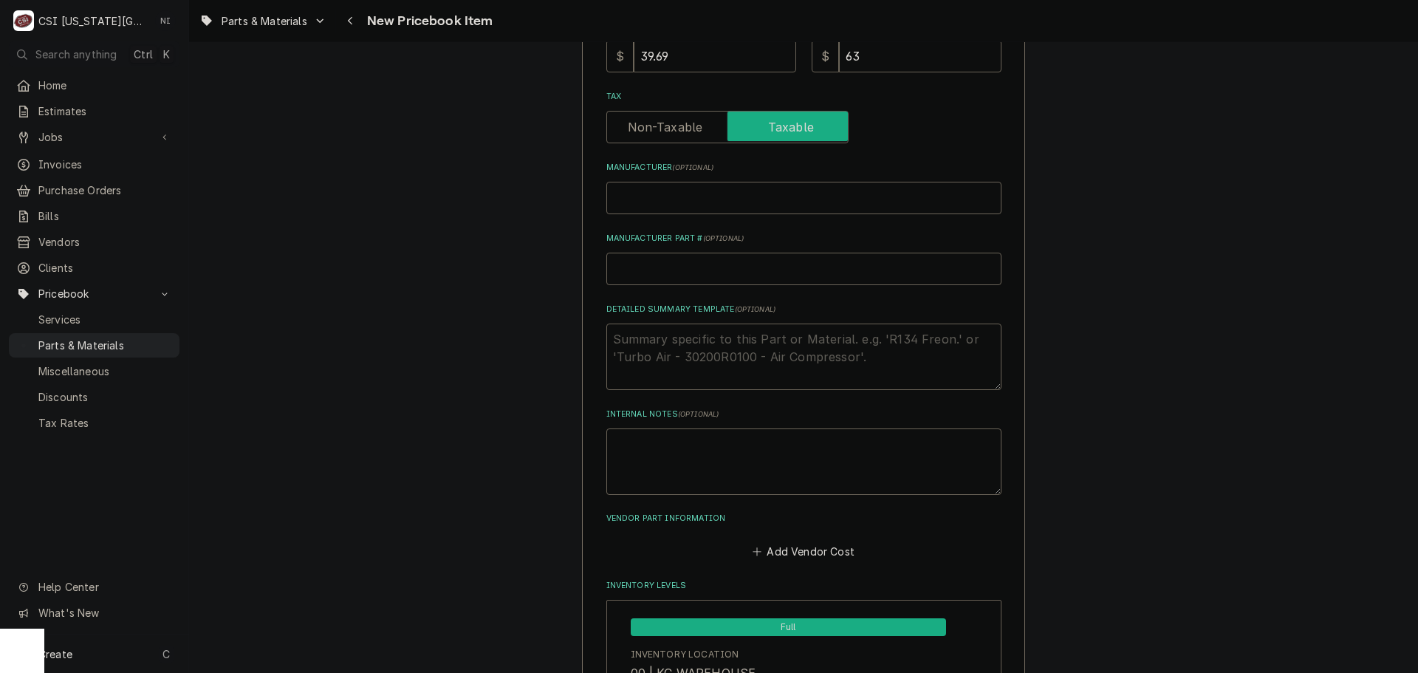
scroll to position [595, 0]
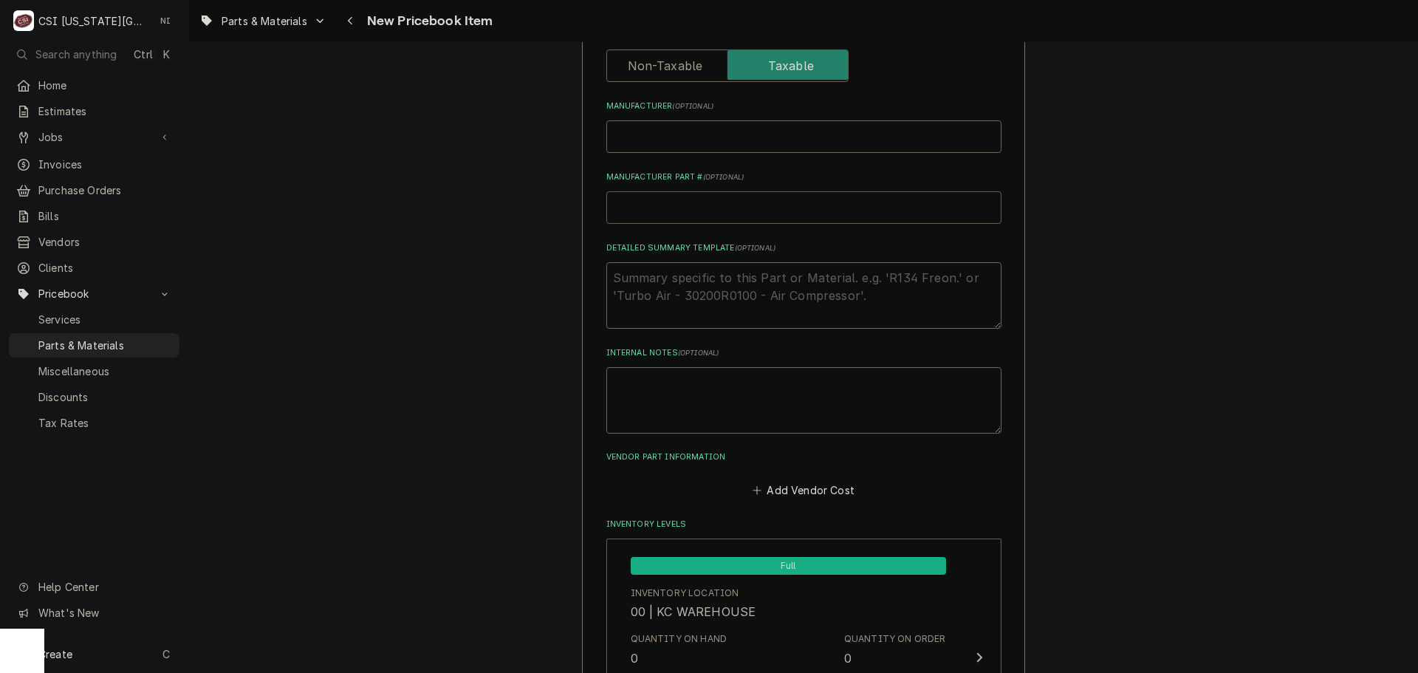
click at [711, 212] on input "Manufacturer Part # ( optional )" at bounding box center [804, 207] width 395 height 33
type textarea "x"
type input "H"
type textarea "x"
type input "HAT"
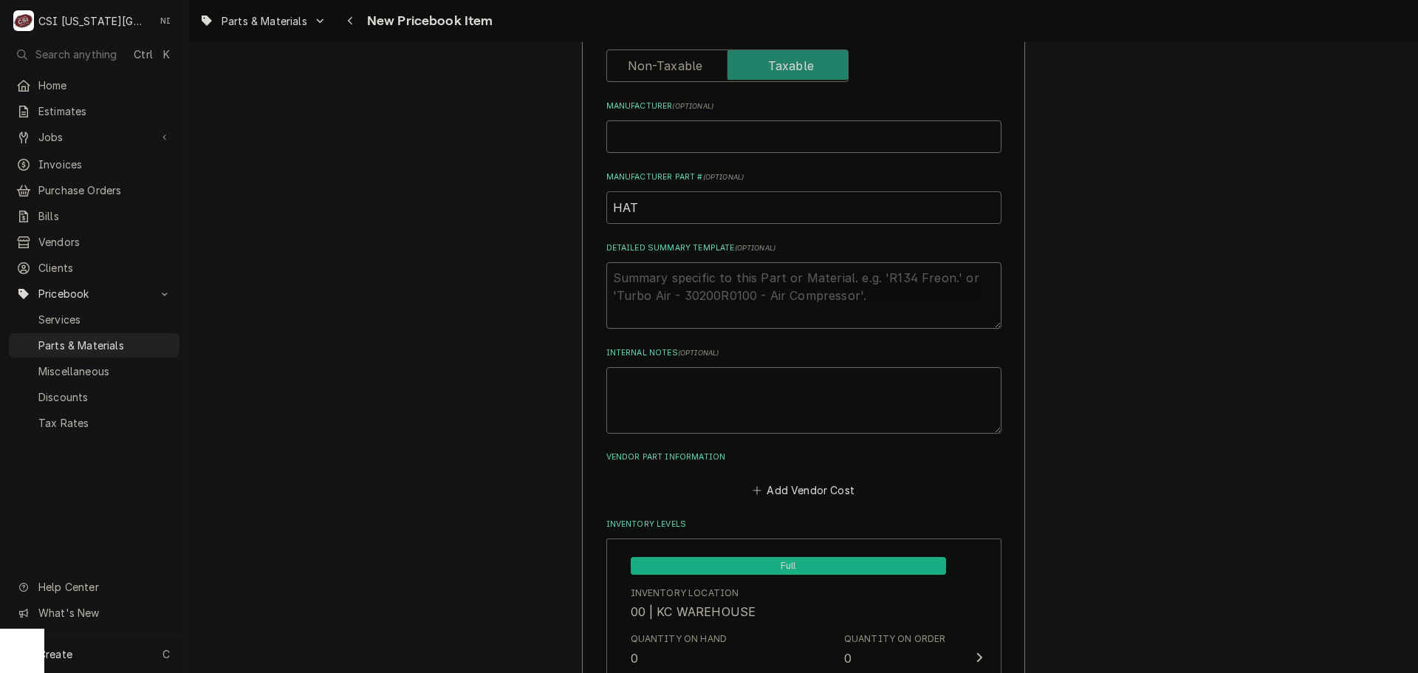
type textarea "x"
type input "HAT-"
paste input "Solenoid Valve, 240V, 50/60HZ"
type textarea "x"
type input "HAT-Solenoid Valve, 240V, 50/60HZ"
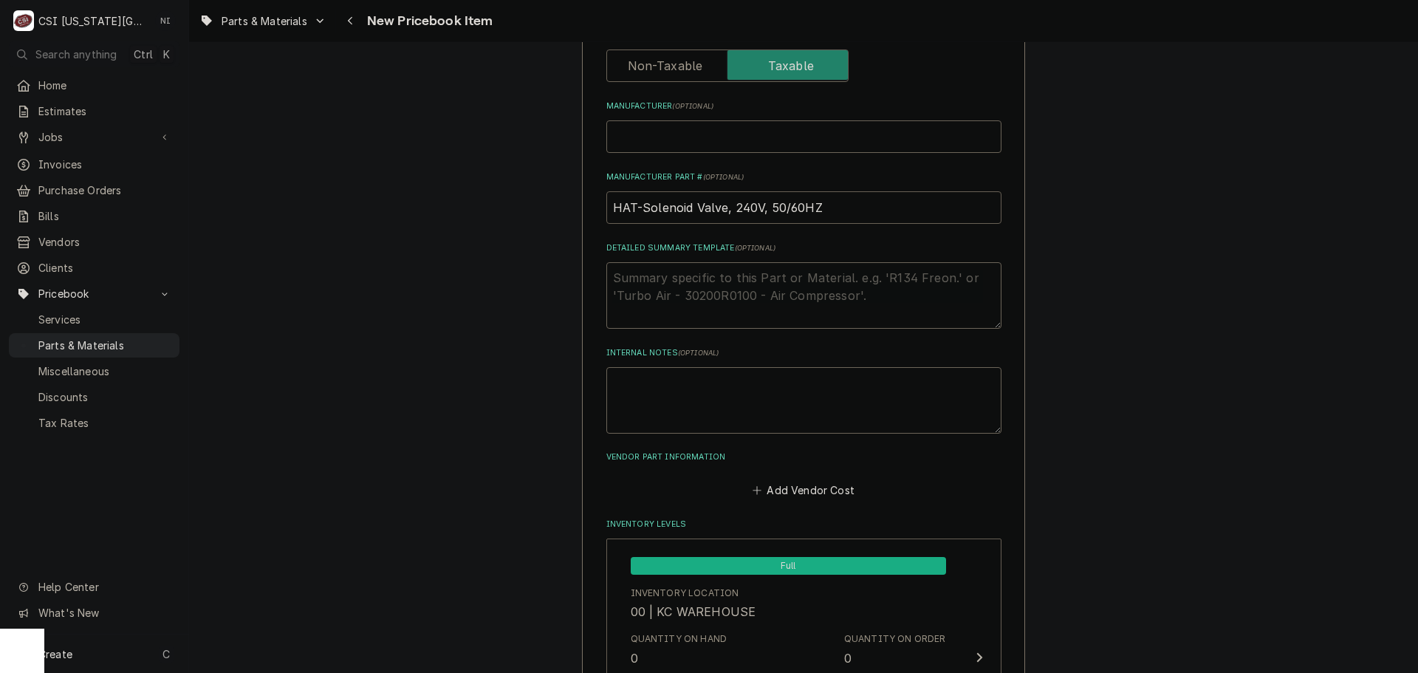
drag, startPoint x: 814, startPoint y: 212, endPoint x: 636, endPoint y: 214, distance: 178.0
click at [636, 214] on input "HAT-Solenoid Valve, 240V, 50/60HZ" at bounding box center [804, 207] width 395 height 33
paste input "03.02.048A.00"
type textarea "x"
click at [755, 211] on input "HAT-03.02.048A.00" at bounding box center [804, 207] width 395 height 33
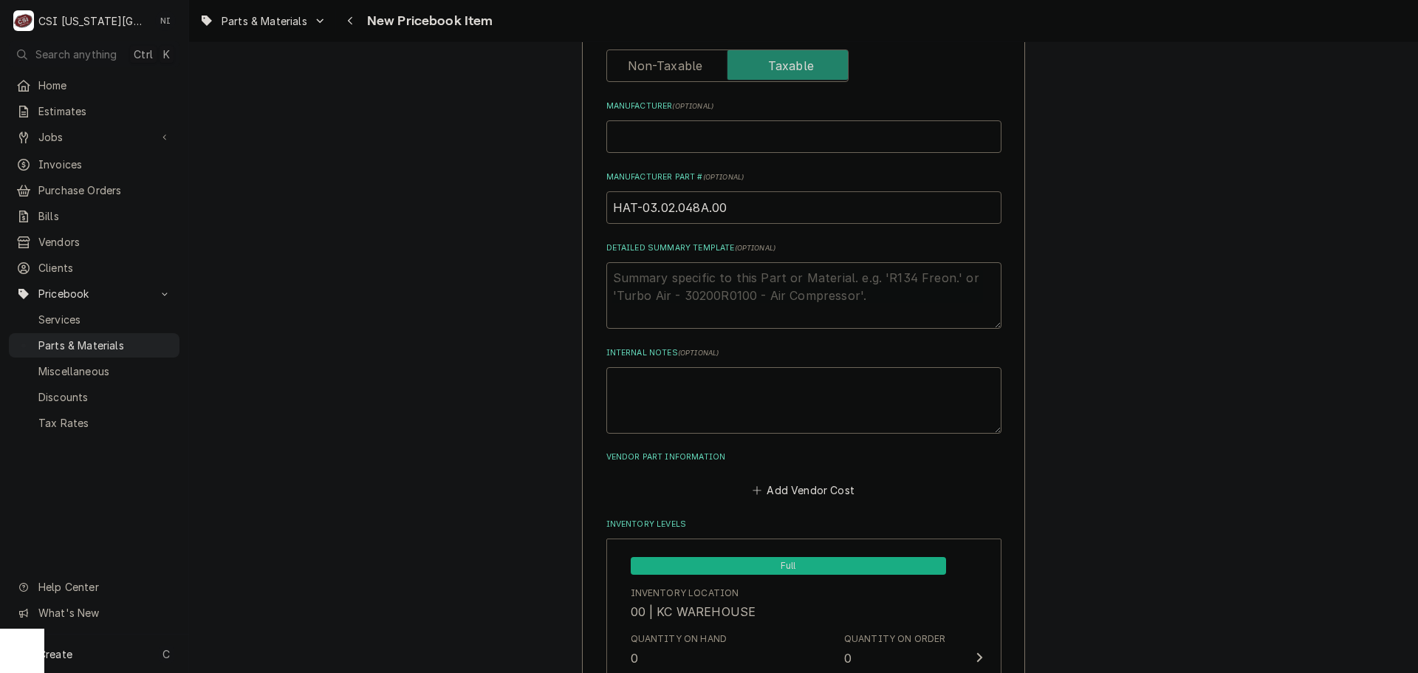
drag, startPoint x: 733, startPoint y: 208, endPoint x: 558, endPoint y: 208, distance: 175.1
type input "HAT-03.02.048A.00"
drag, startPoint x: 1200, startPoint y: 206, endPoint x: 1193, endPoint y: 208, distance: 7.5
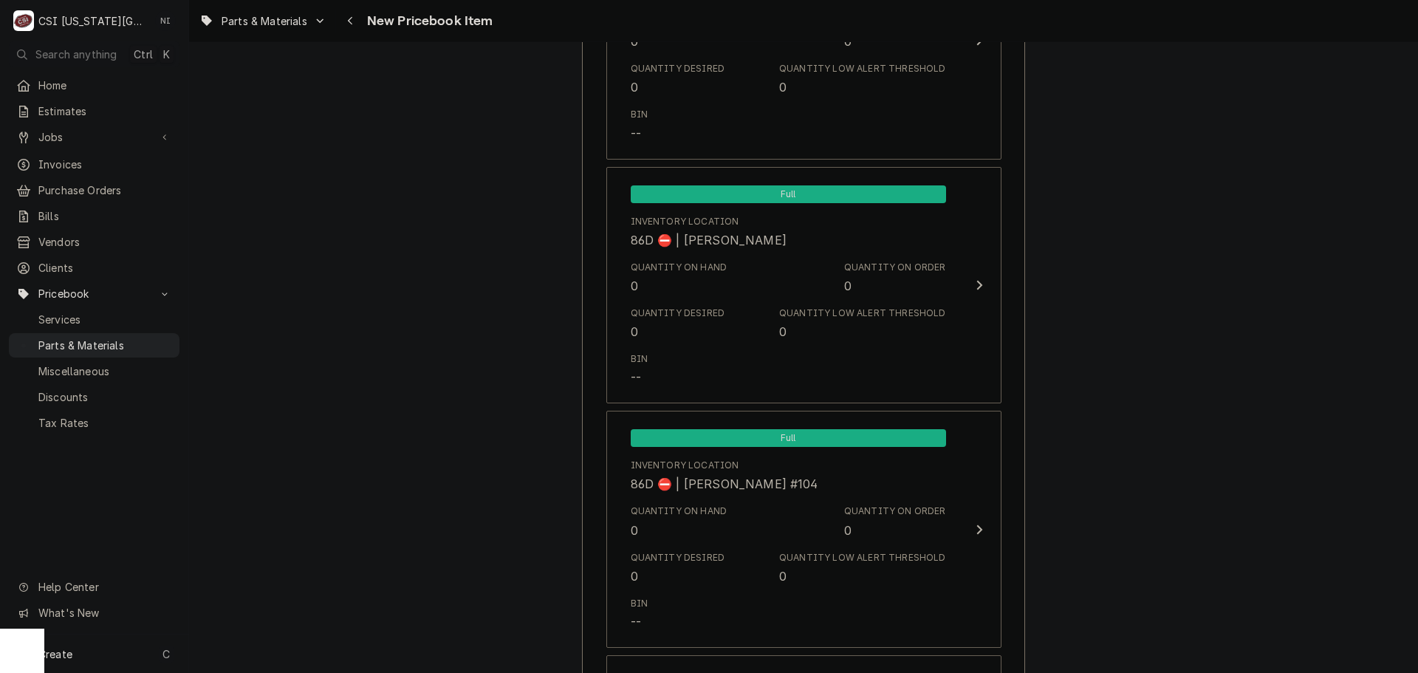
scroll to position [13990, 0]
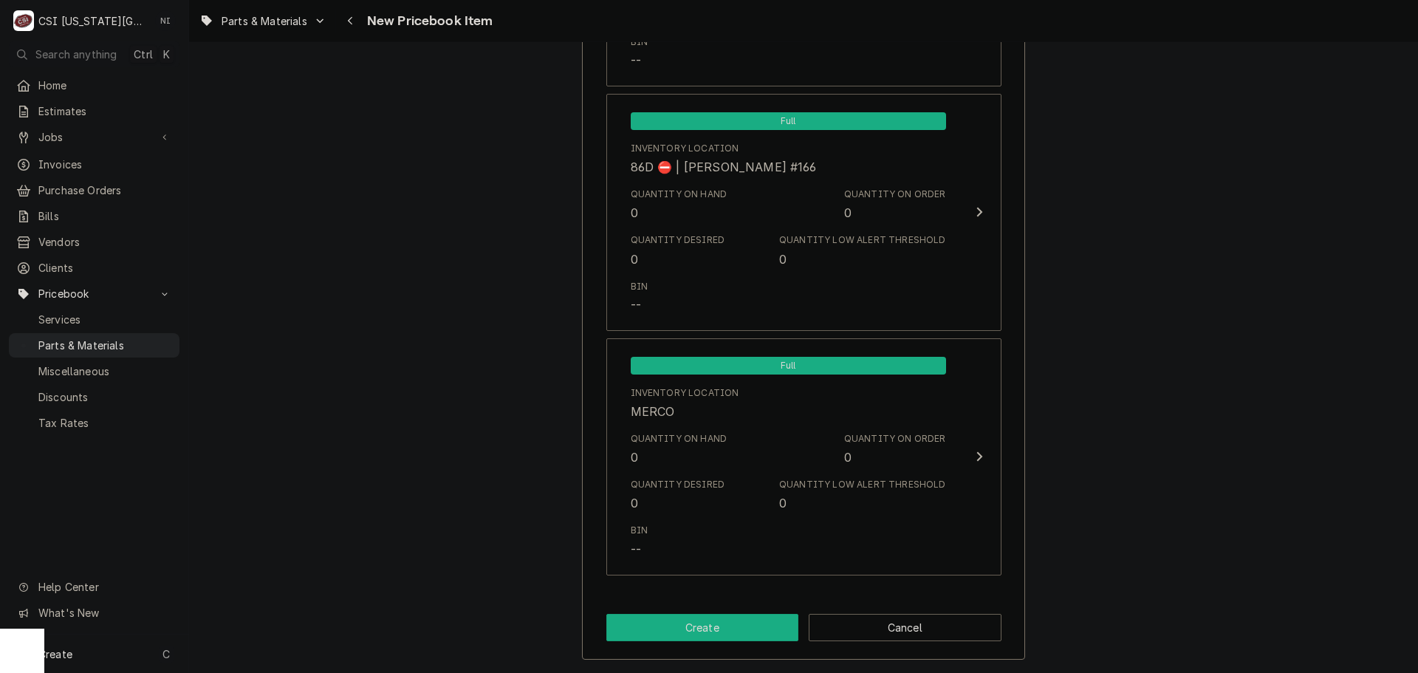
click at [767, 626] on button "Create" at bounding box center [703, 627] width 193 height 27
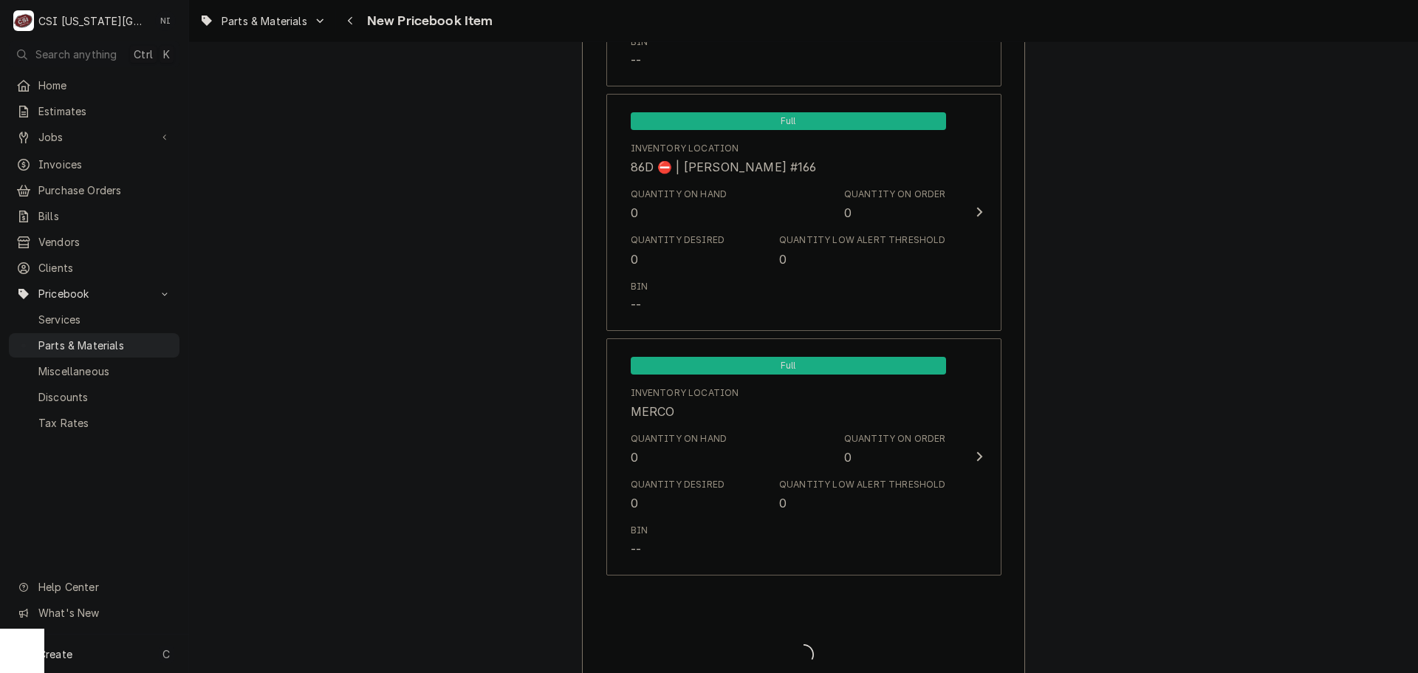
type textarea "x"
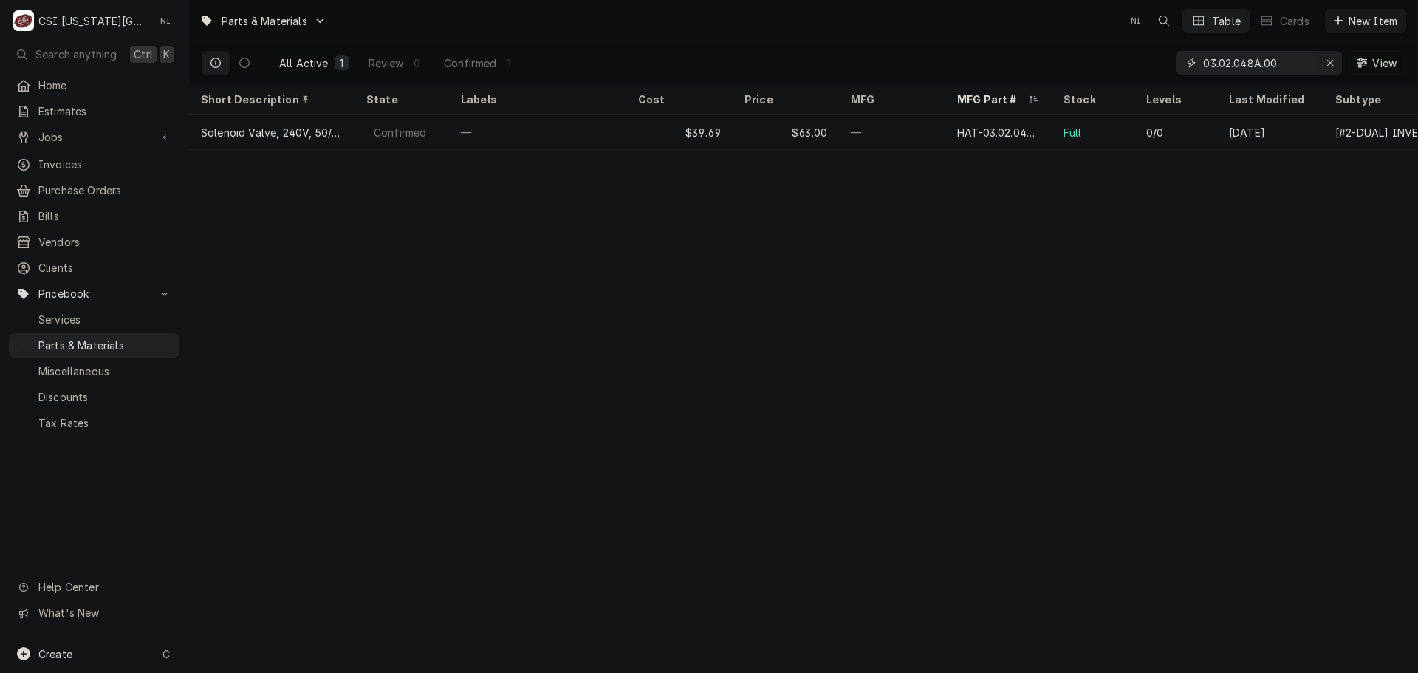
click at [1330, 61] on icon "Erase input" at bounding box center [1331, 63] width 8 height 10
paste input "8073540"
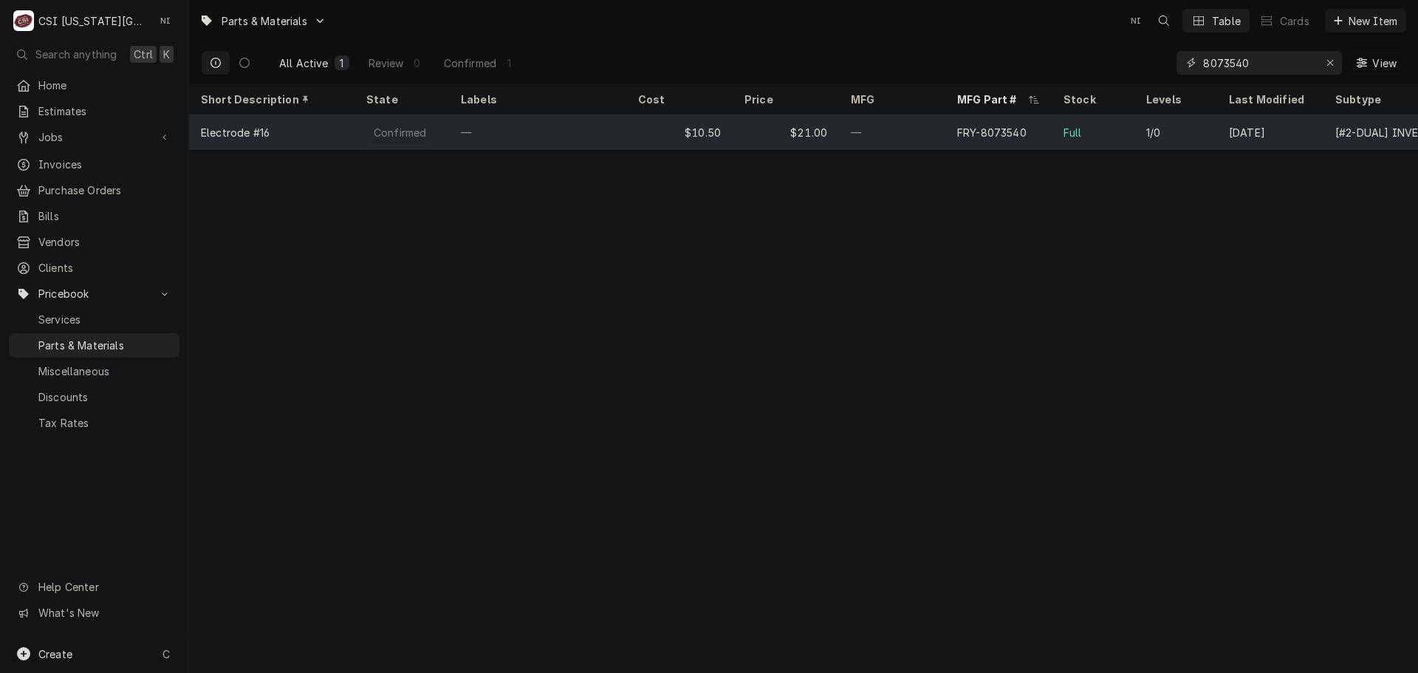
type input "8073540"
click at [623, 147] on tr "Electrode #16 Confirmed — $10.50 $21.00 — FRY-8073540 Full 1/0 [DATE] [#2-DUAL]…" at bounding box center [839, 132] width 1300 height 35
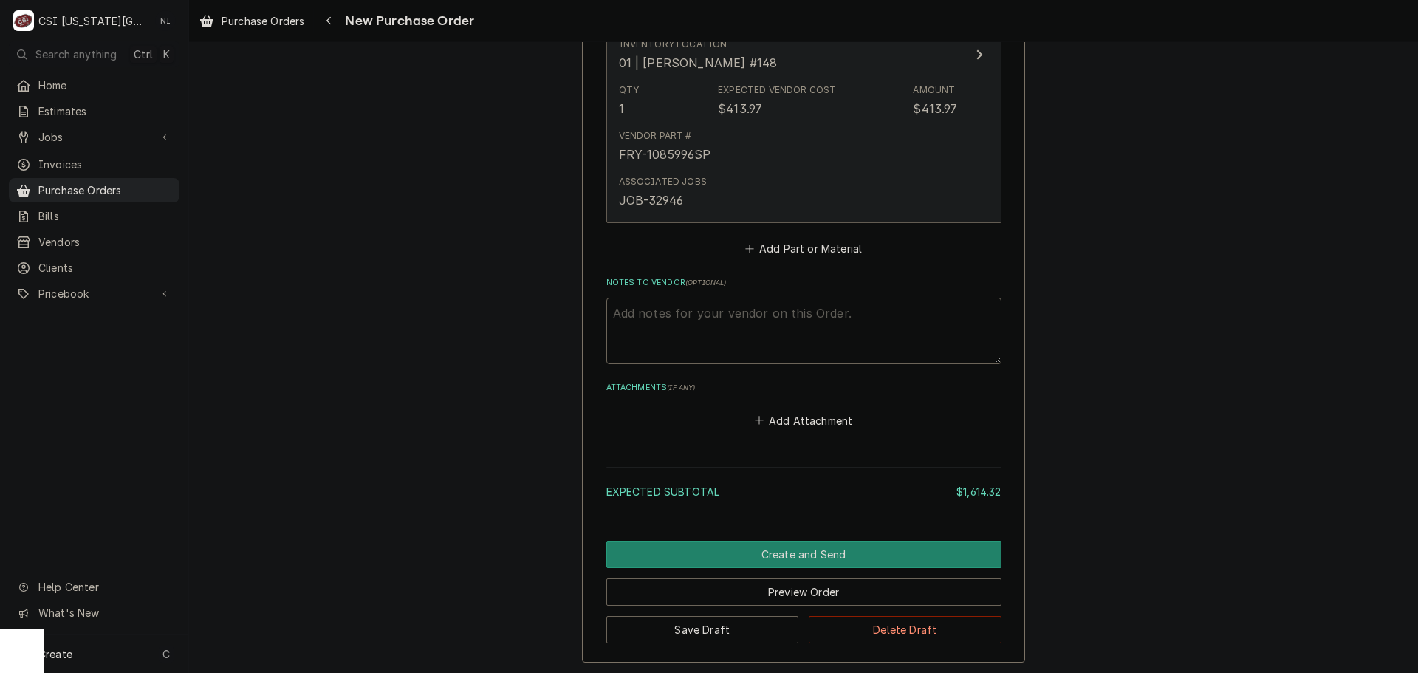
scroll to position [2521, 0]
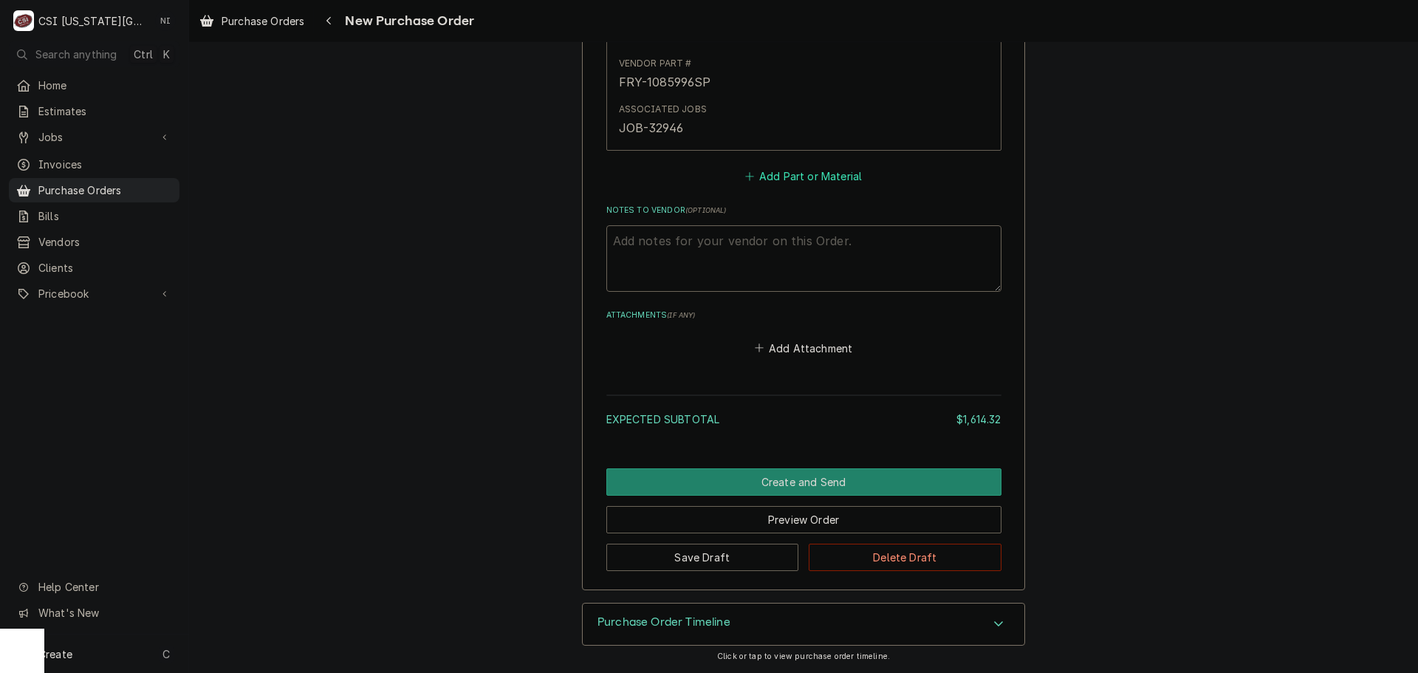
click at [782, 171] on button "Add Part or Material" at bounding box center [803, 176] width 122 height 21
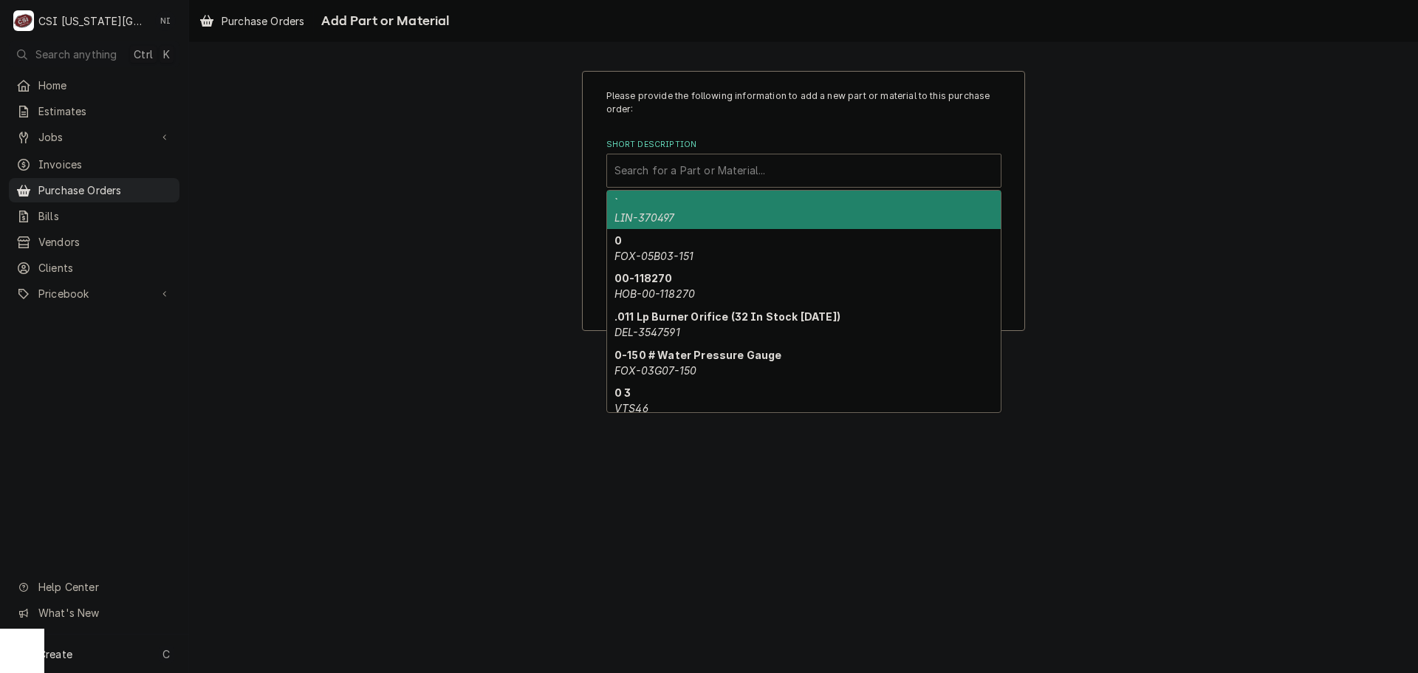
click at [697, 174] on div "Short Description" at bounding box center [804, 170] width 379 height 27
paste input "HAT-03.02.048A.00"
type input "HAT-03.02.048A.00"
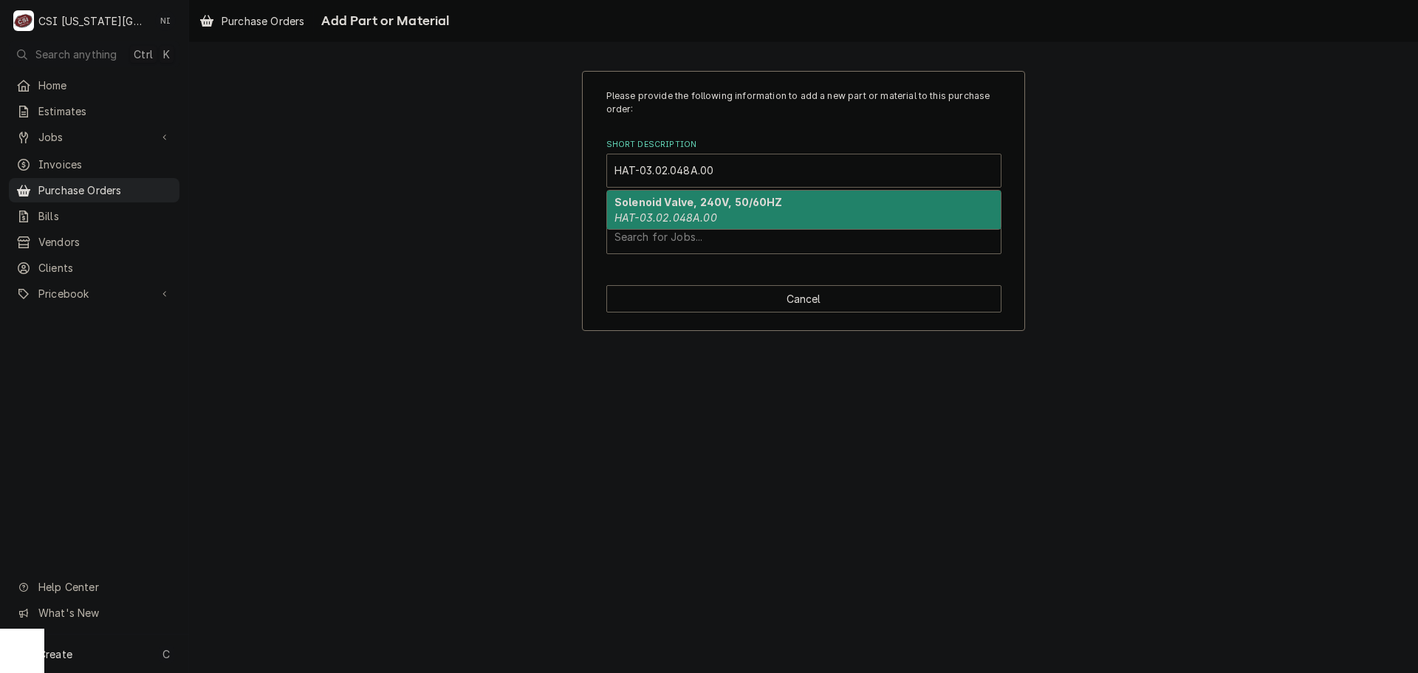
click at [697, 223] on em "HAT-03.02.048A.00" at bounding box center [666, 217] width 103 height 13
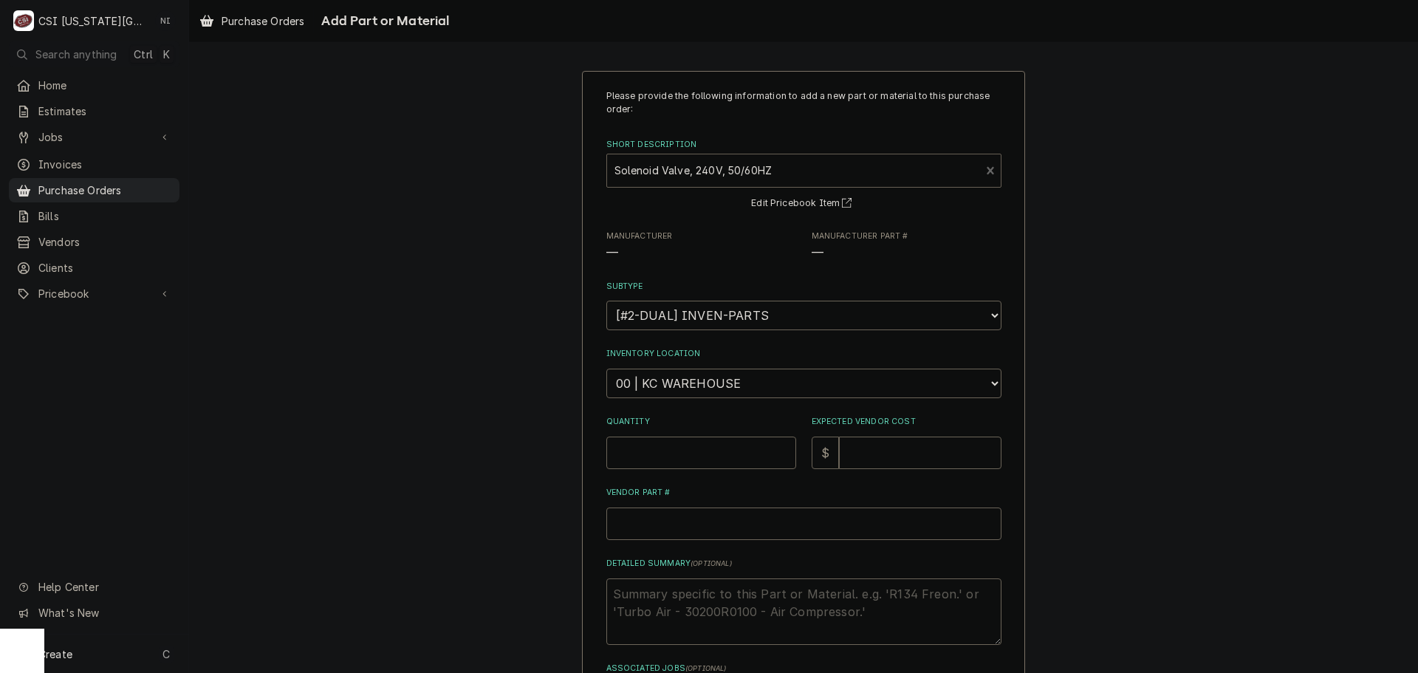
type textarea "x"
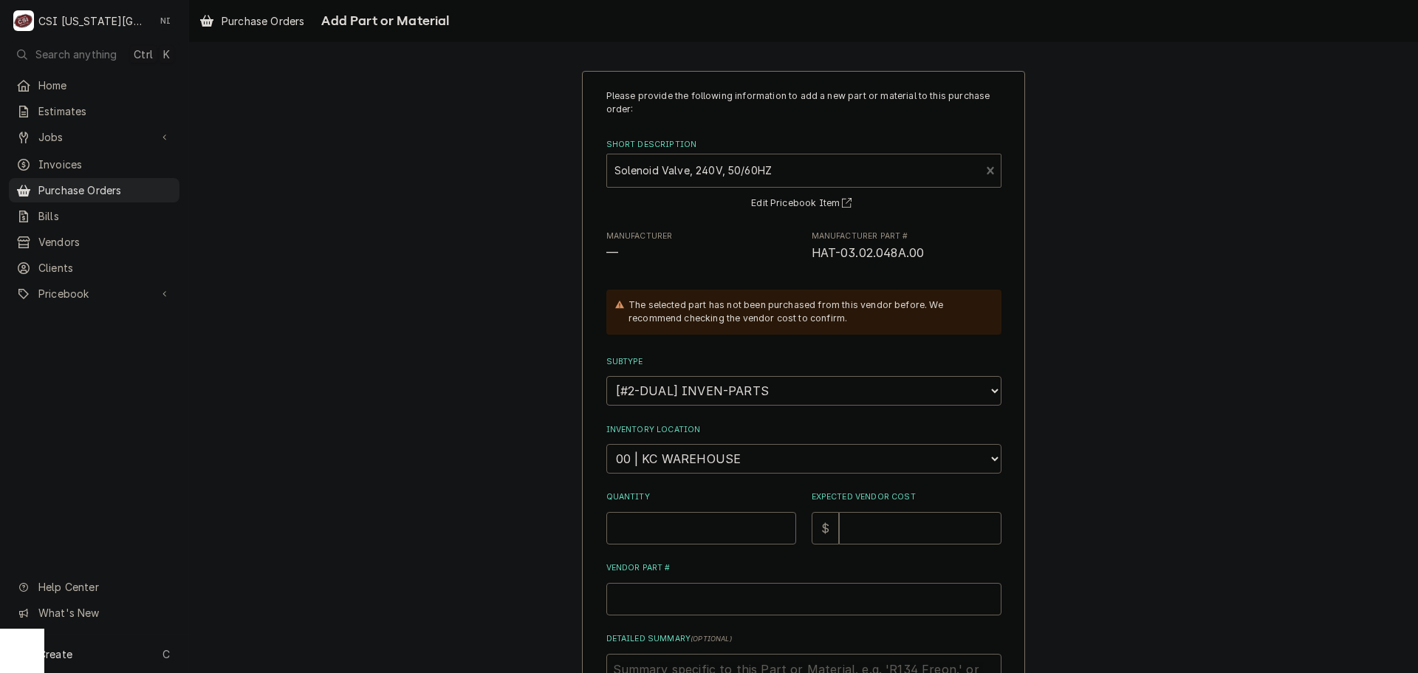
click at [698, 463] on select "Choose a location... 00 | KC WAREHOUSE 00 | MAIN WAREHOUSE 01 | BRIAN BREAZIER …" at bounding box center [804, 459] width 395 height 30
select select "2778"
click at [607, 444] on select "Choose a location... 00 | KC WAREHOUSE 00 | MAIN WAREHOUSE 01 | BRIAN BREAZIER …" at bounding box center [804, 459] width 395 height 30
click at [686, 529] on input "Quantity" at bounding box center [702, 528] width 190 height 33
click at [654, 539] on input "Quantity" at bounding box center [702, 528] width 190 height 33
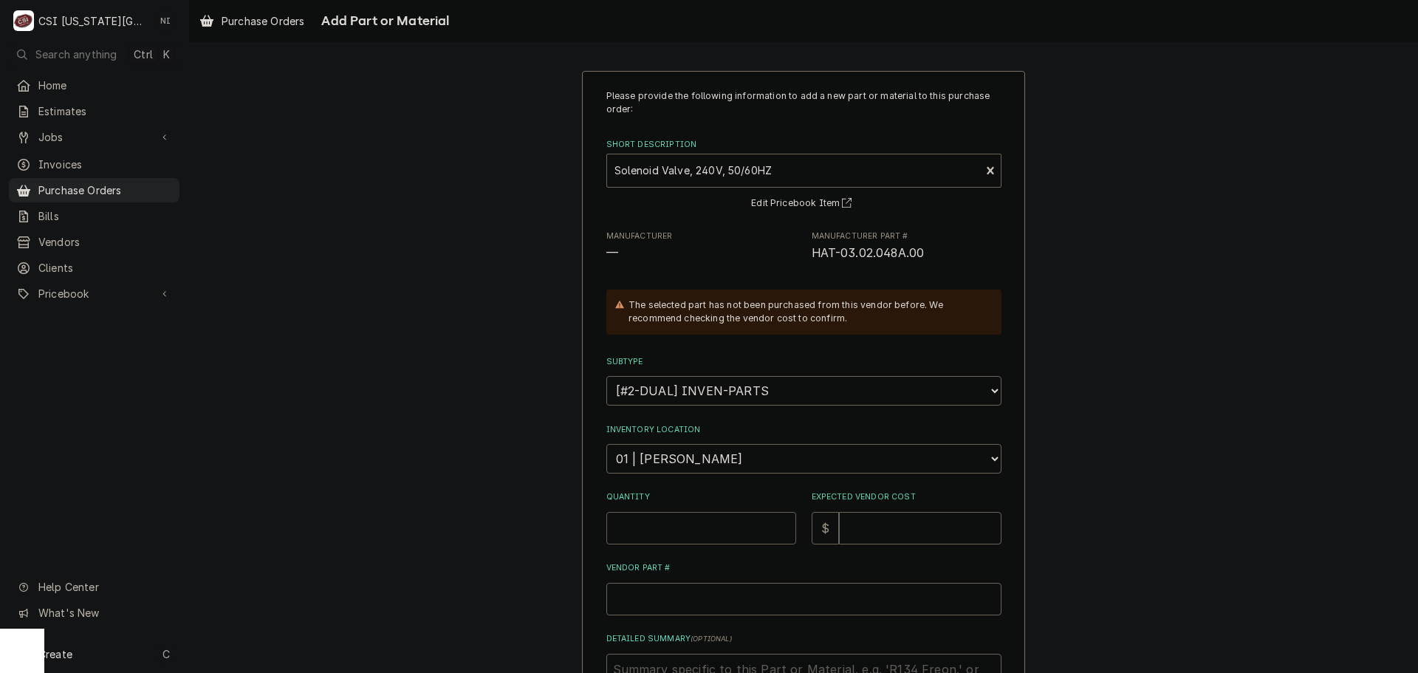
type textarea "x"
type input "2"
type textarea "x"
type input "3"
type textarea "x"
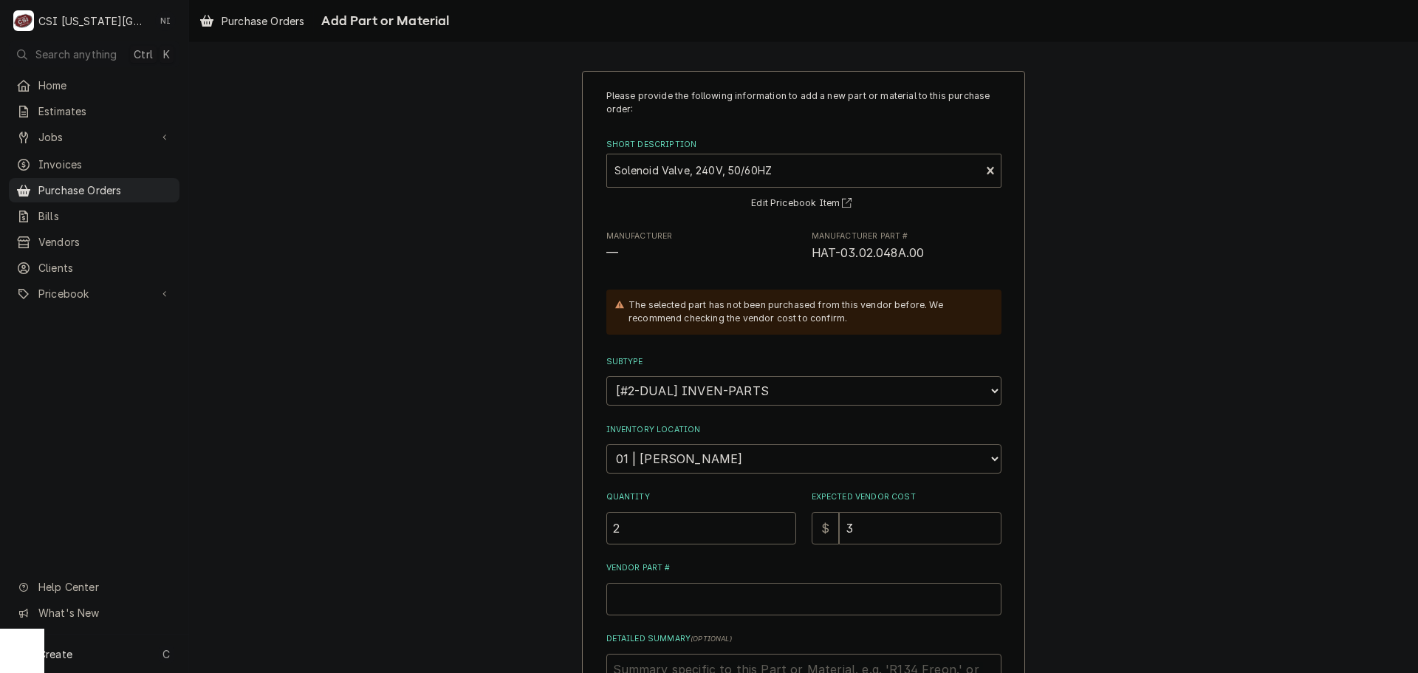
type input "39"
type textarea "x"
type input "39.6"
type textarea "x"
type input "39.69"
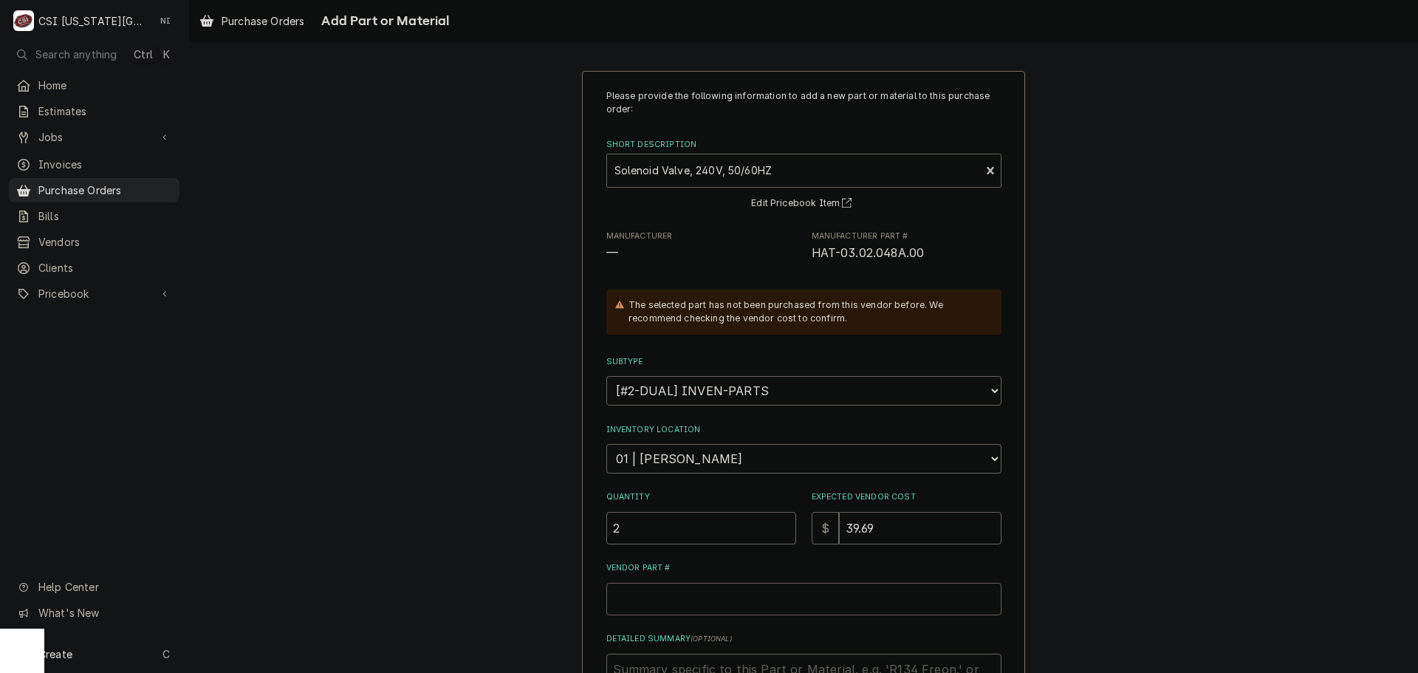
paste input "HAT-03.02.048A.00"
type textarea "x"
click at [675, 598] on input "HAT-03.02.048A.00" at bounding box center [804, 599] width 395 height 33
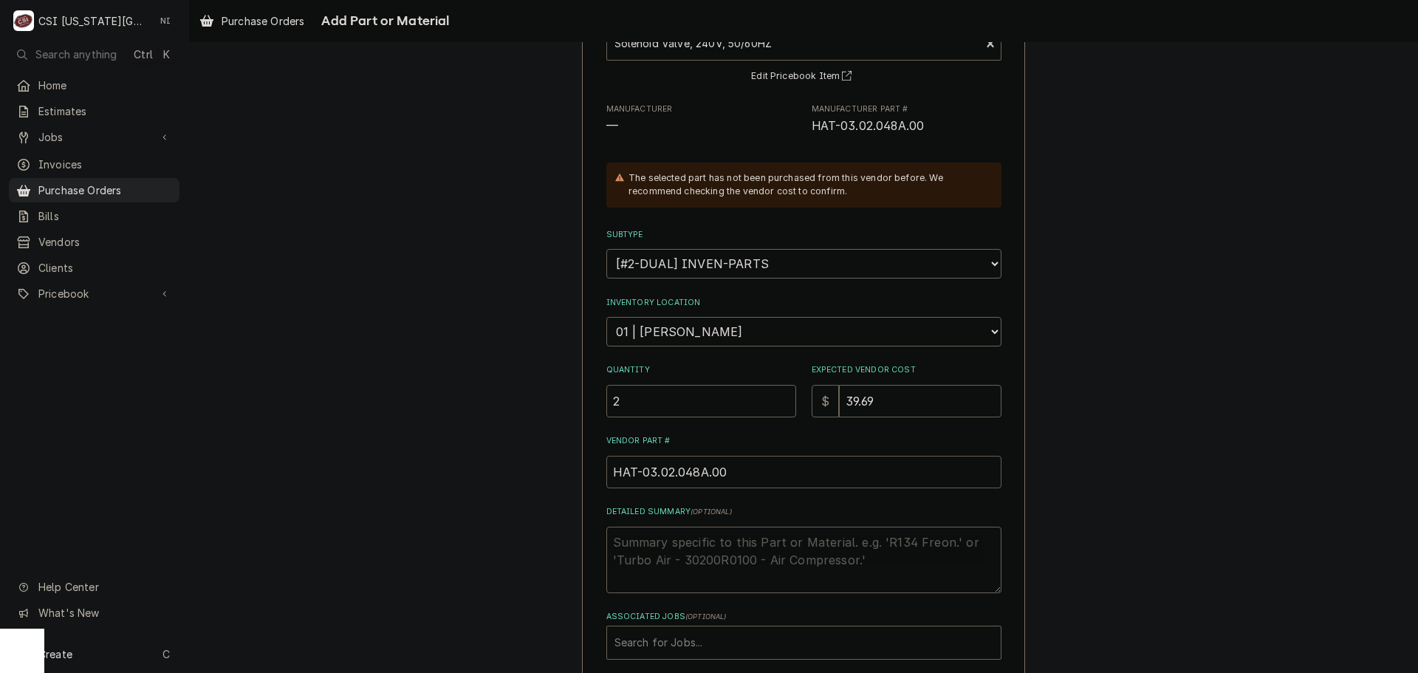
scroll to position [204, 0]
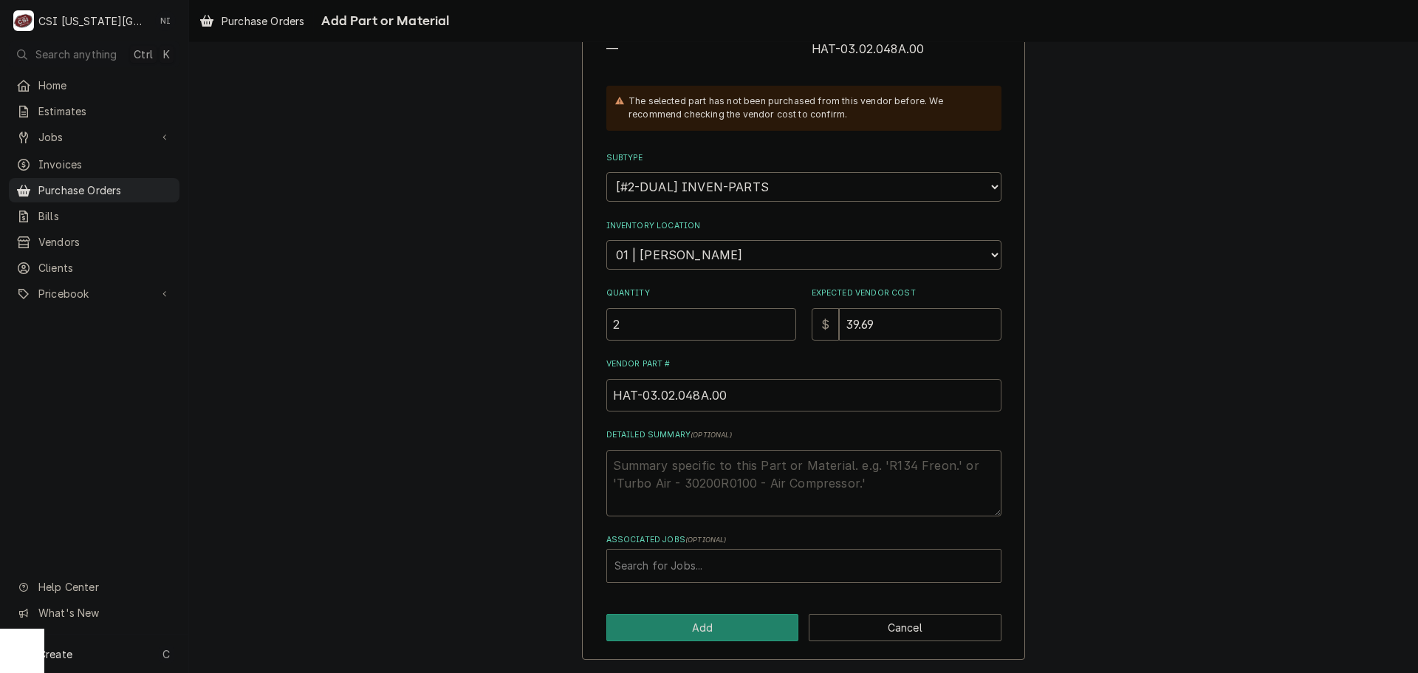
type input "HAT-03.02.048A.00"
click at [717, 571] on div "Associated Jobs" at bounding box center [804, 566] width 379 height 27
type input "32857"
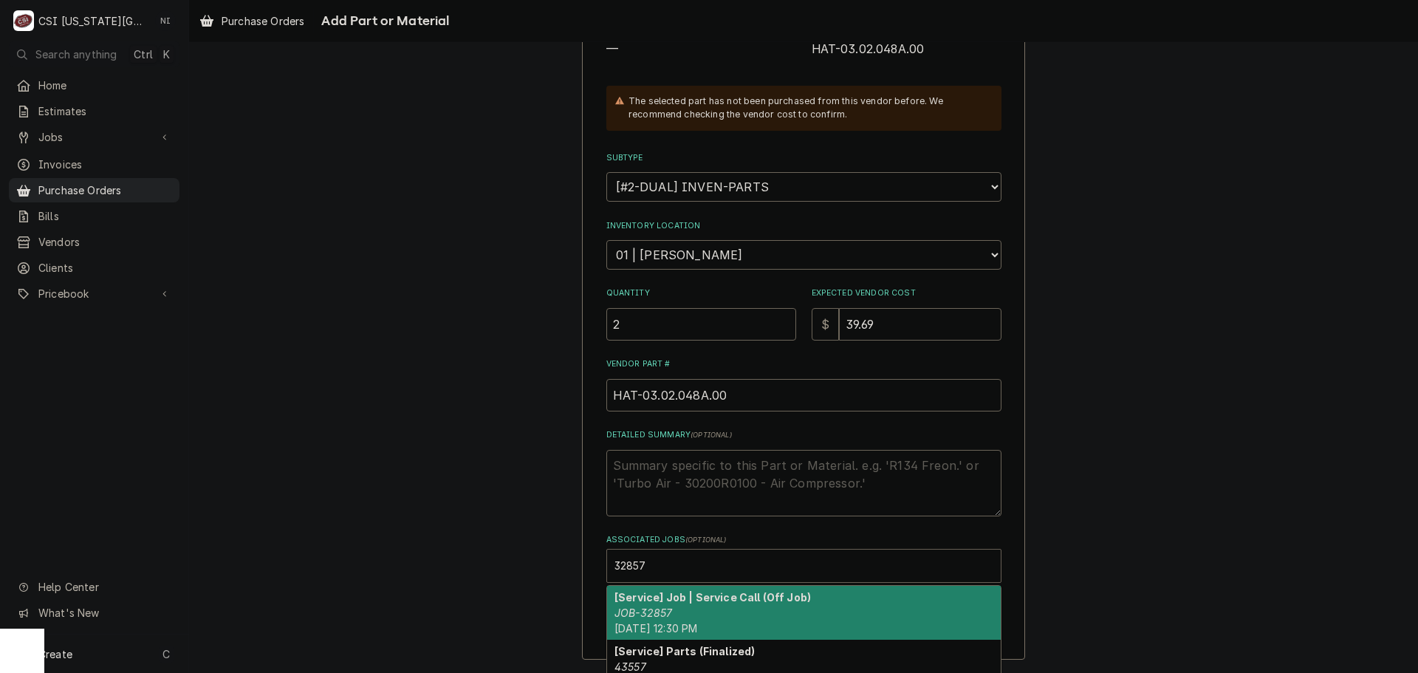
click at [683, 601] on strong "[Service] Job | Service Call (Off Job)" at bounding box center [713, 597] width 197 height 13
type textarea "x"
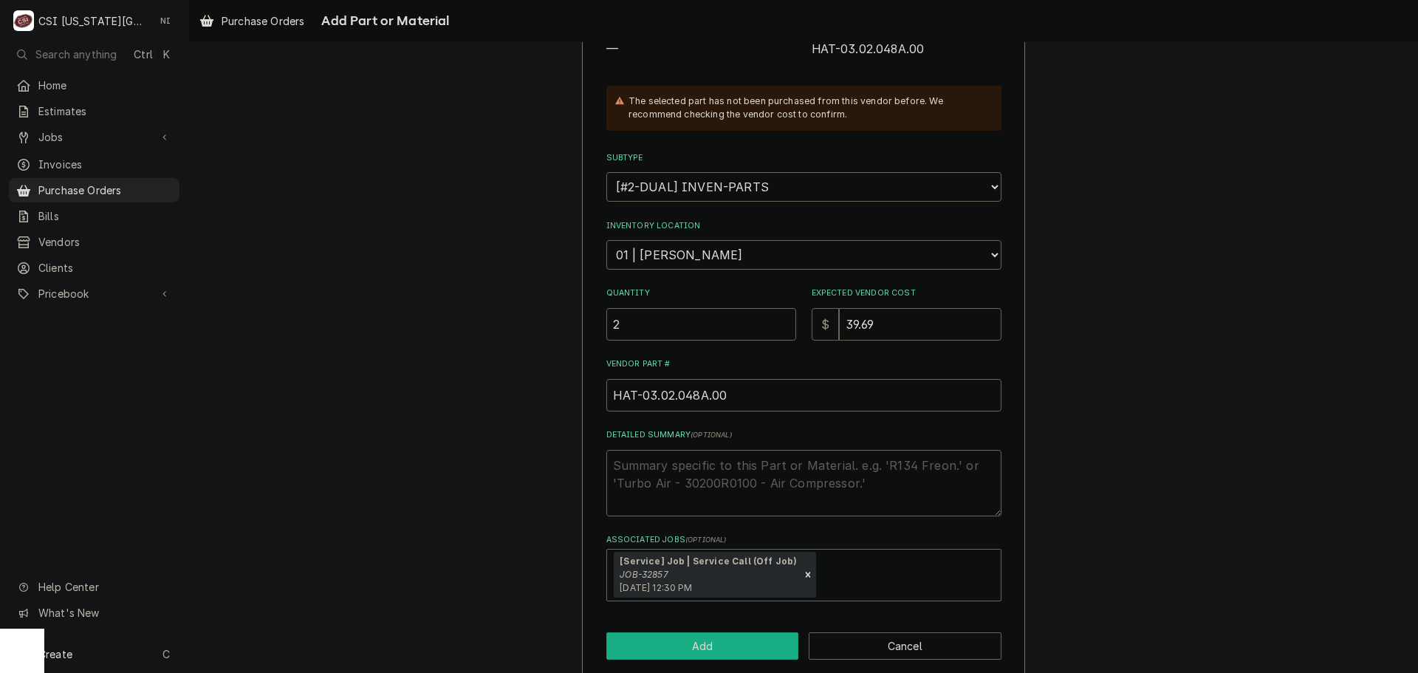
click at [683, 651] on button "Add" at bounding box center [703, 645] width 193 height 27
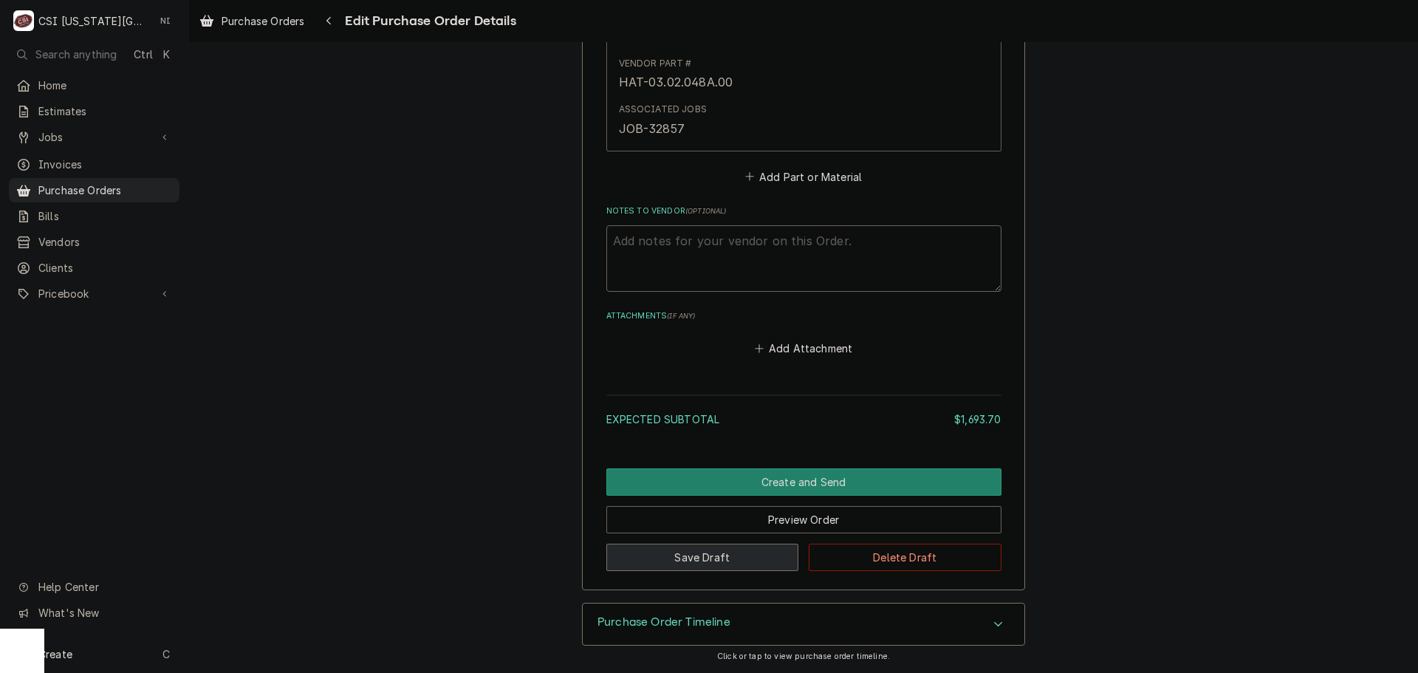
click at [694, 561] on button "Save Draft" at bounding box center [703, 557] width 193 height 27
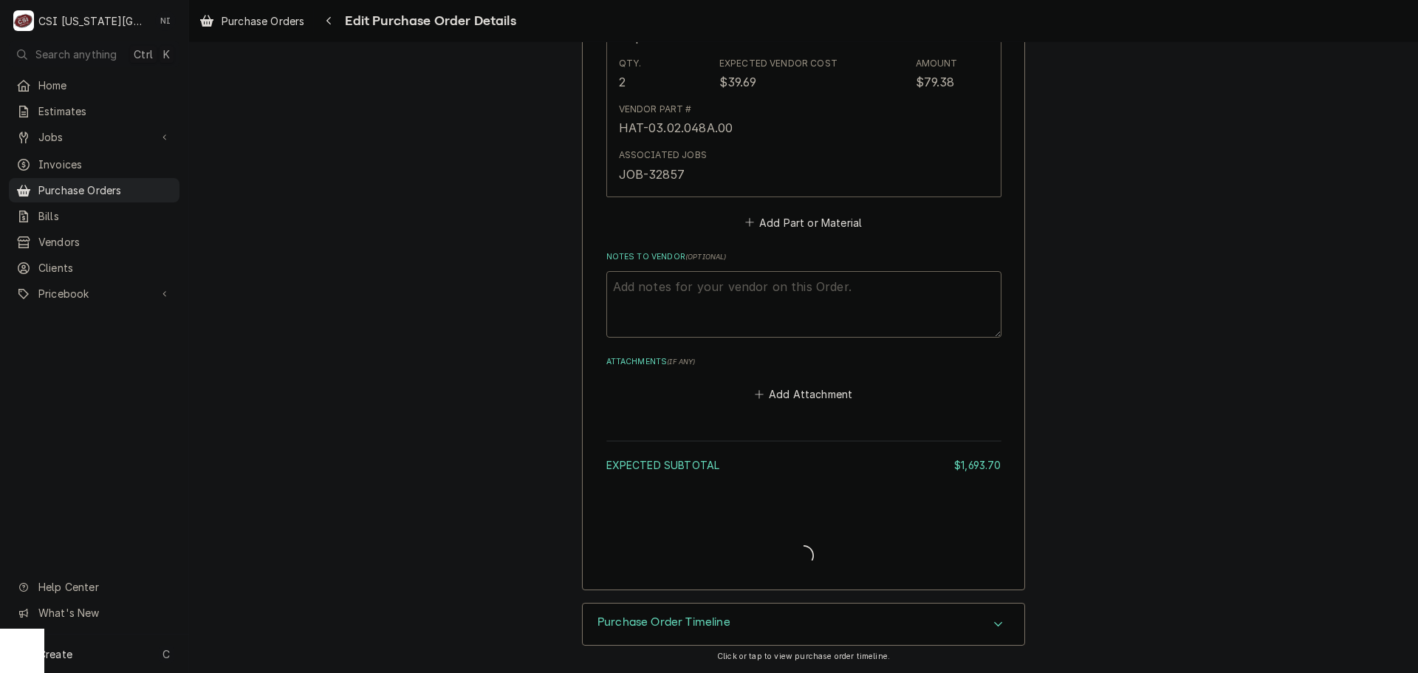
type textarea "x"
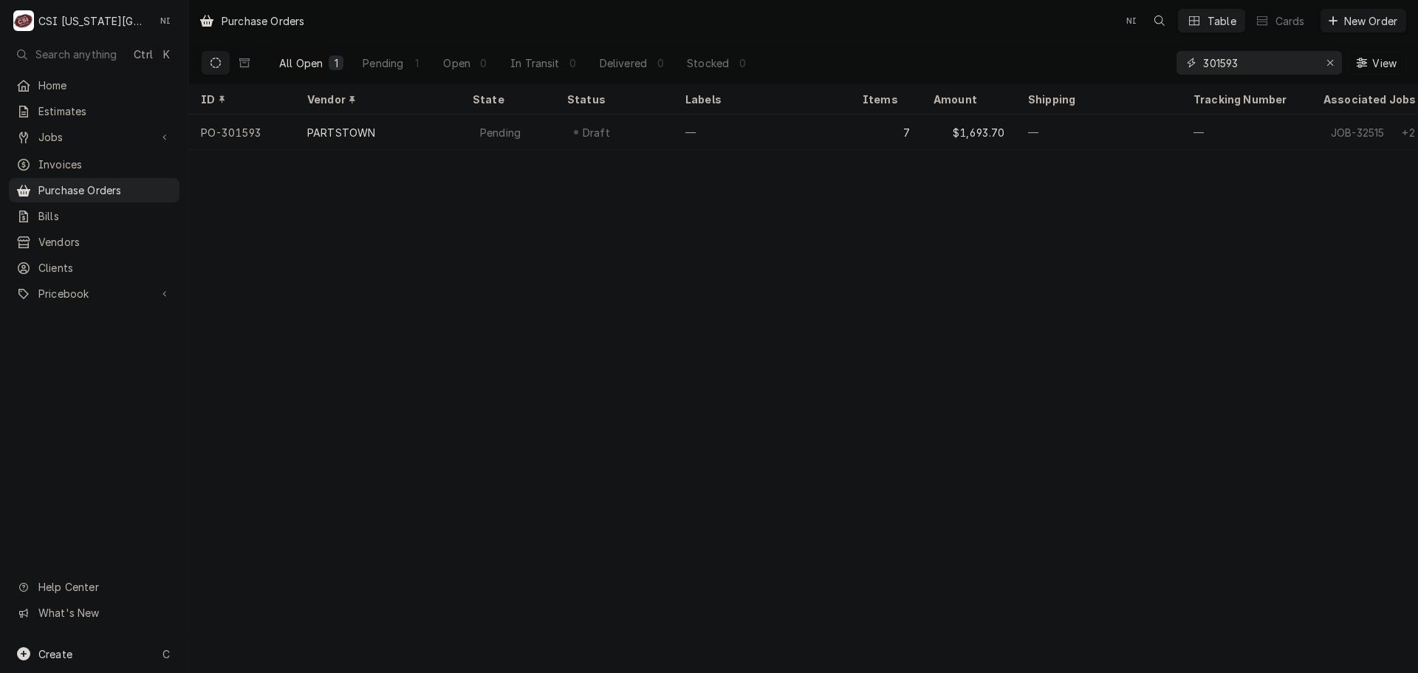
drag, startPoint x: 1255, startPoint y: 66, endPoint x: 1098, endPoint y: 66, distance: 157.4
click at [1099, 66] on div "All Open 1 Pending 1 Open 0 In Transit 0 Delivered 0 Stocked 0 301593 View" at bounding box center [804, 62] width 1206 height 41
type input "300316"
click at [1332, 61] on icon "Erase input" at bounding box center [1331, 63] width 8 height 10
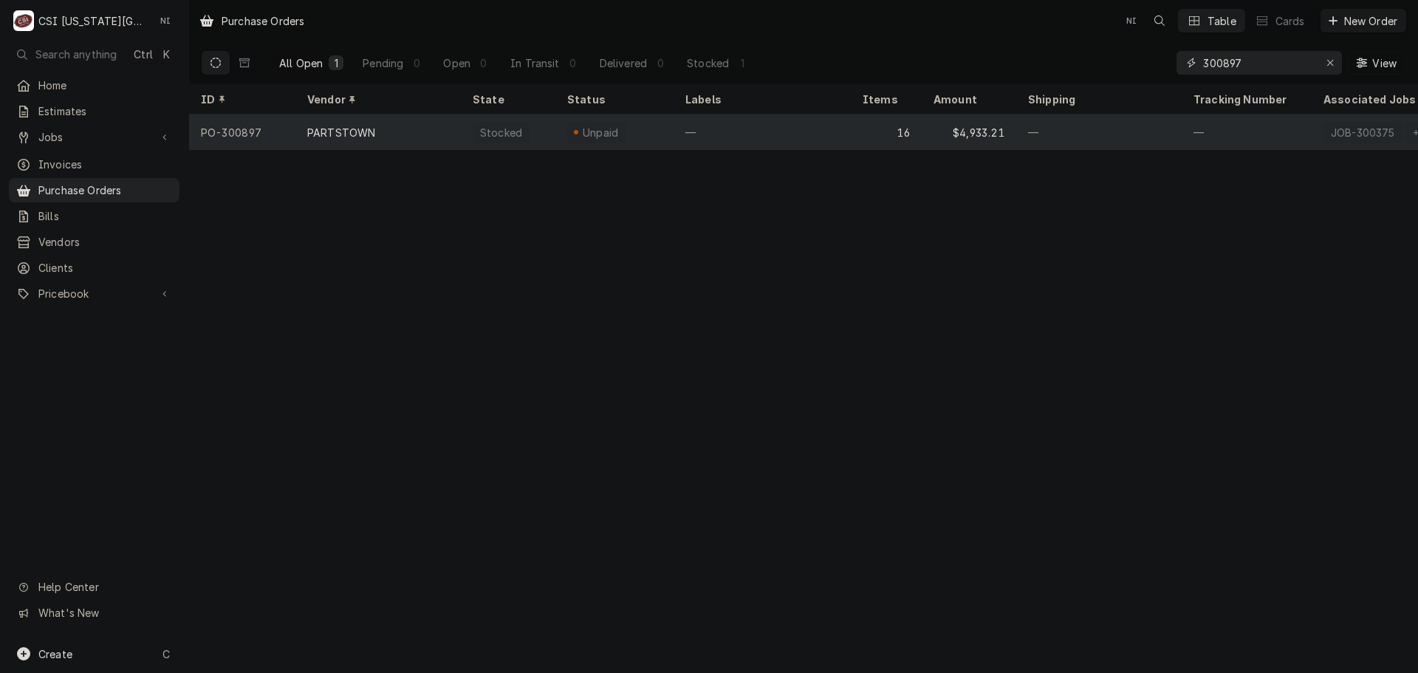
type input "300897"
click at [450, 128] on div "PARTSTOWN" at bounding box center [377, 132] width 165 height 35
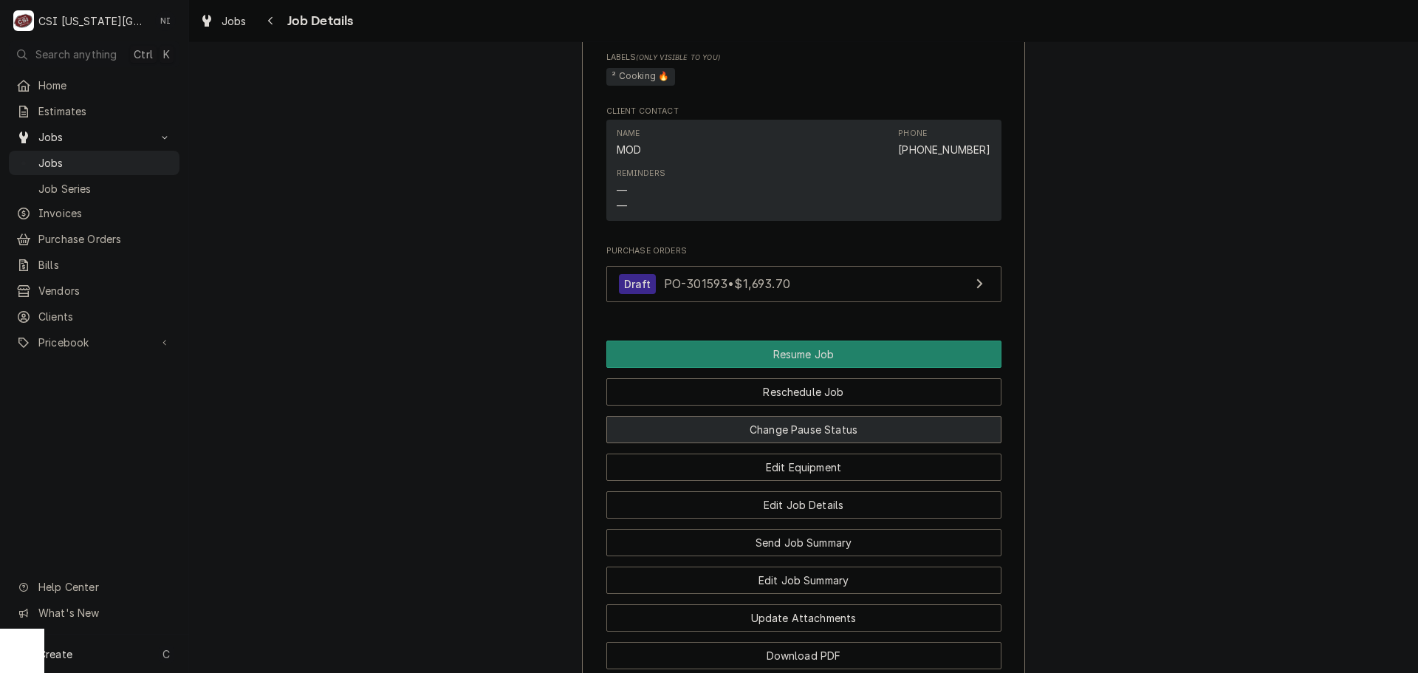
scroll to position [1477, 0]
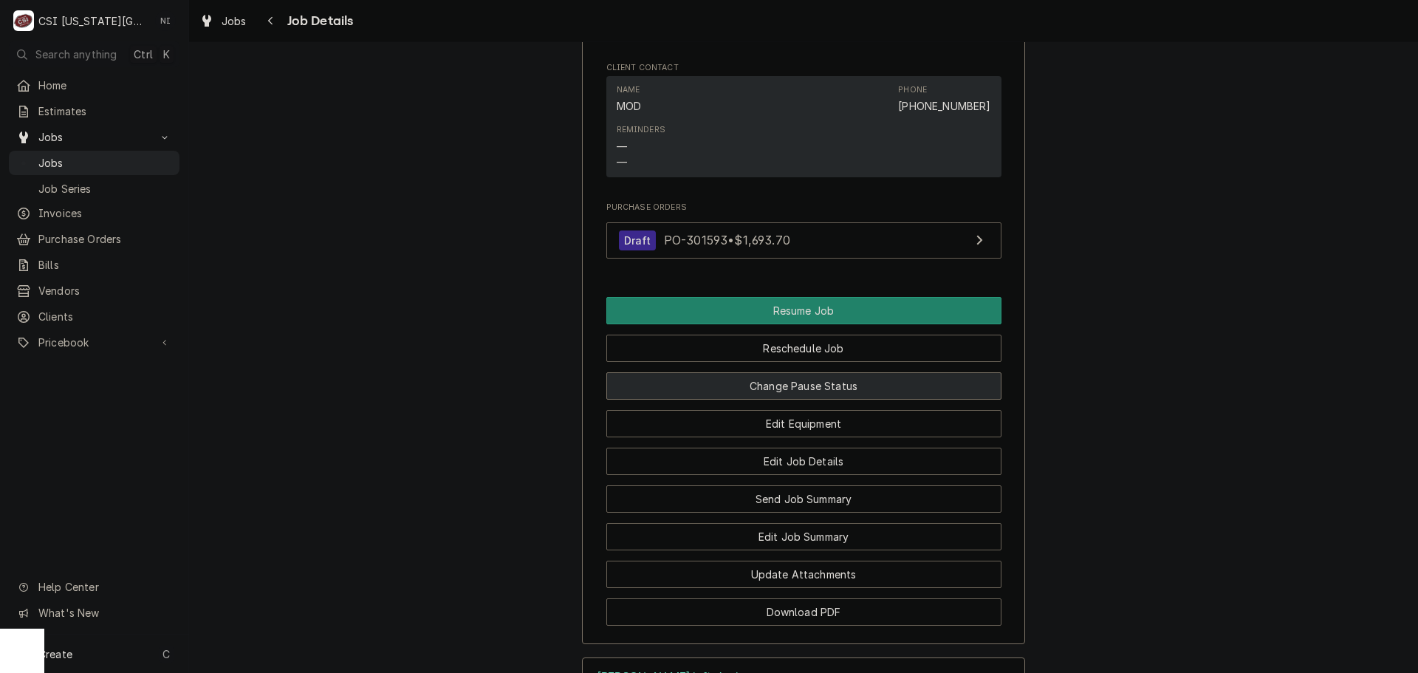
click at [823, 395] on button "Change Pause Status" at bounding box center [804, 385] width 395 height 27
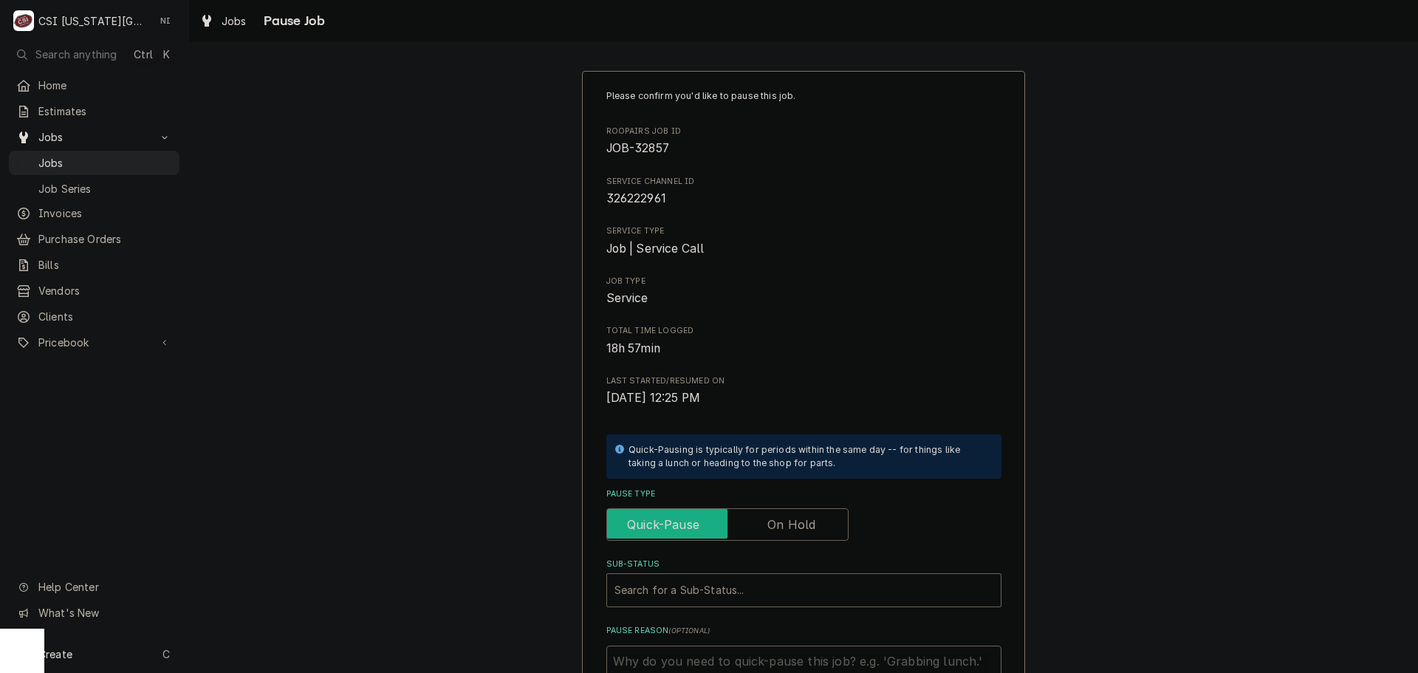
click at [783, 516] on label "Pause Type" at bounding box center [728, 524] width 242 height 33
click at [783, 516] on input "Pause Type" at bounding box center [727, 524] width 229 height 33
checkbox input "true"
click at [755, 587] on div "Sub-Status" at bounding box center [789, 590] width 349 height 27
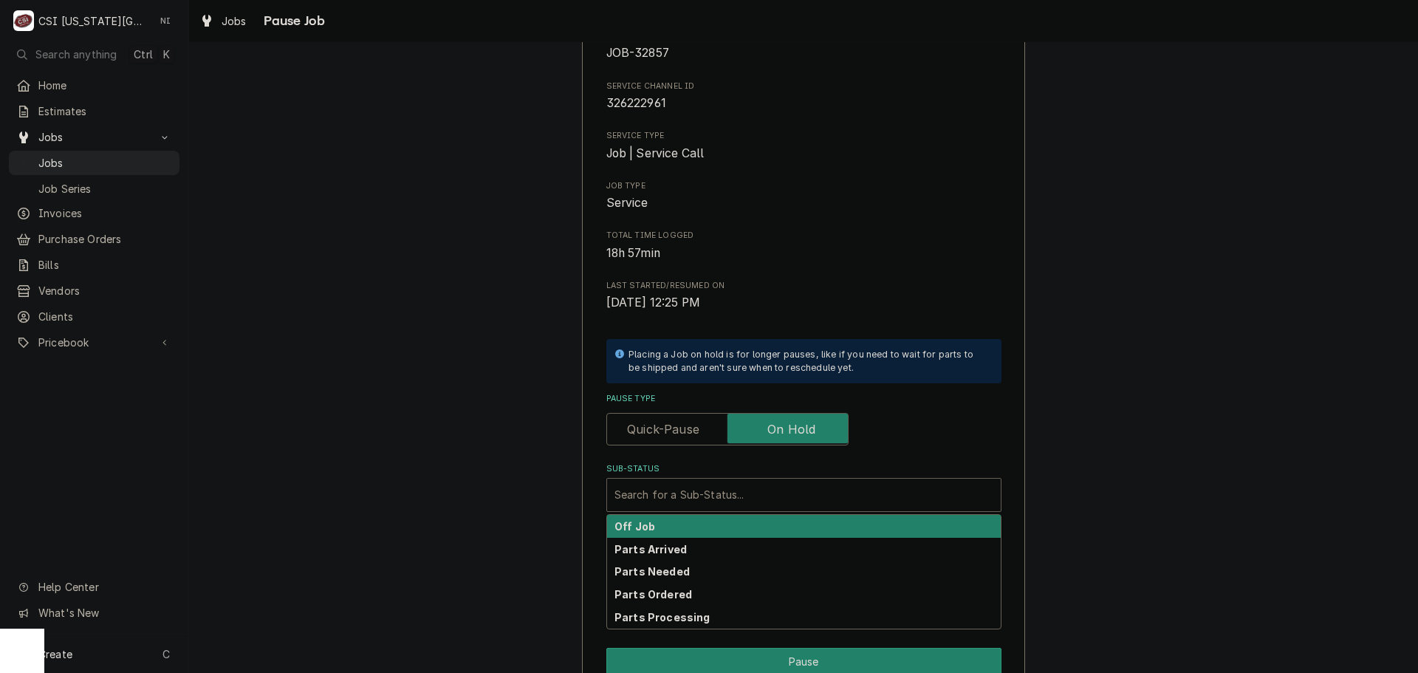
scroll to position [205, 0]
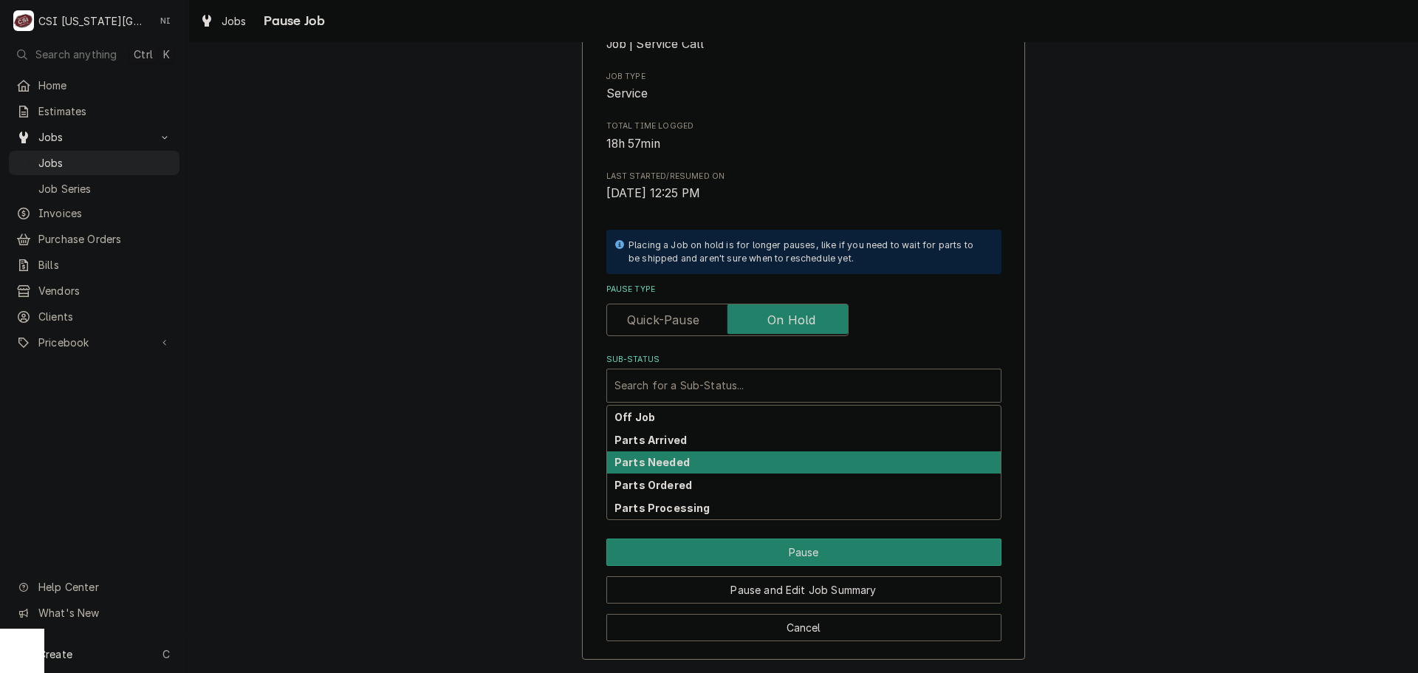
click at [680, 482] on strong "Parts Ordered" at bounding box center [654, 485] width 78 height 13
type textarea "x"
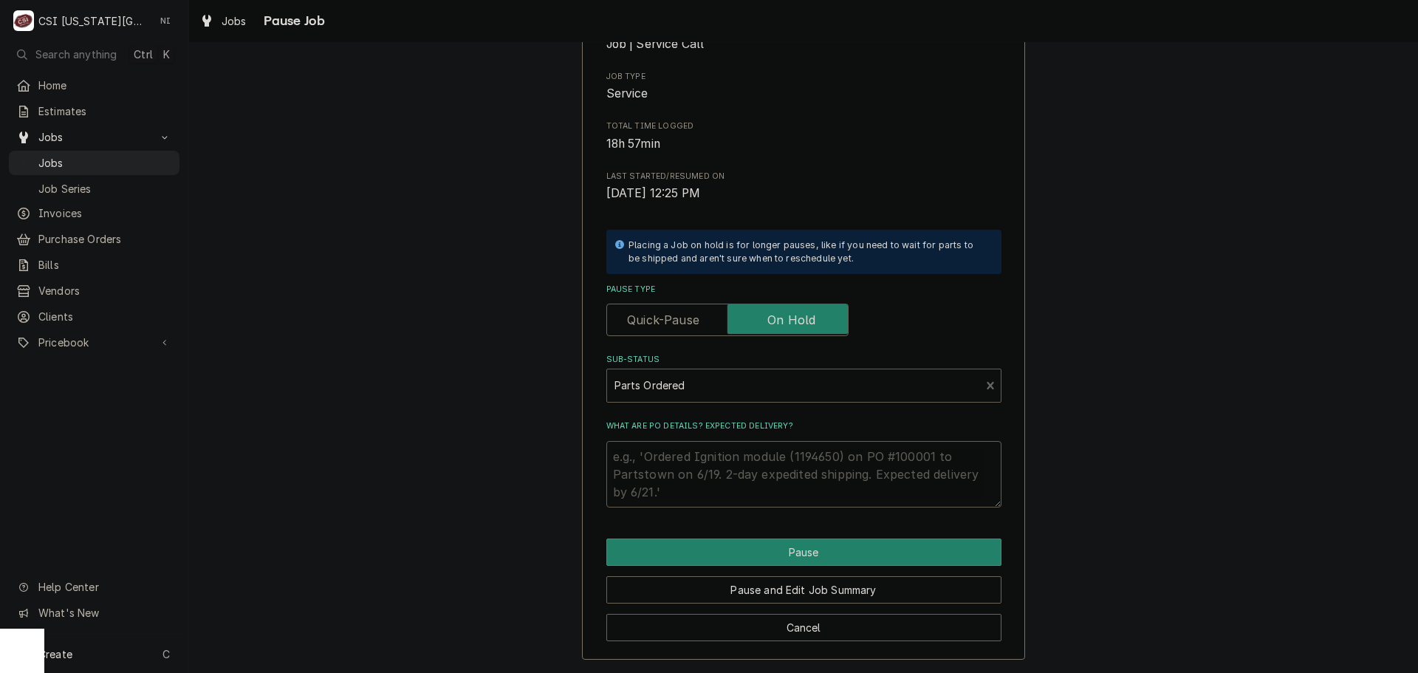
click at [672, 462] on textarea "What are PO details? Expected delivery?" at bounding box center [804, 474] width 395 height 66
type textarea "p"
type textarea "x"
type textarea "pA"
type textarea "x"
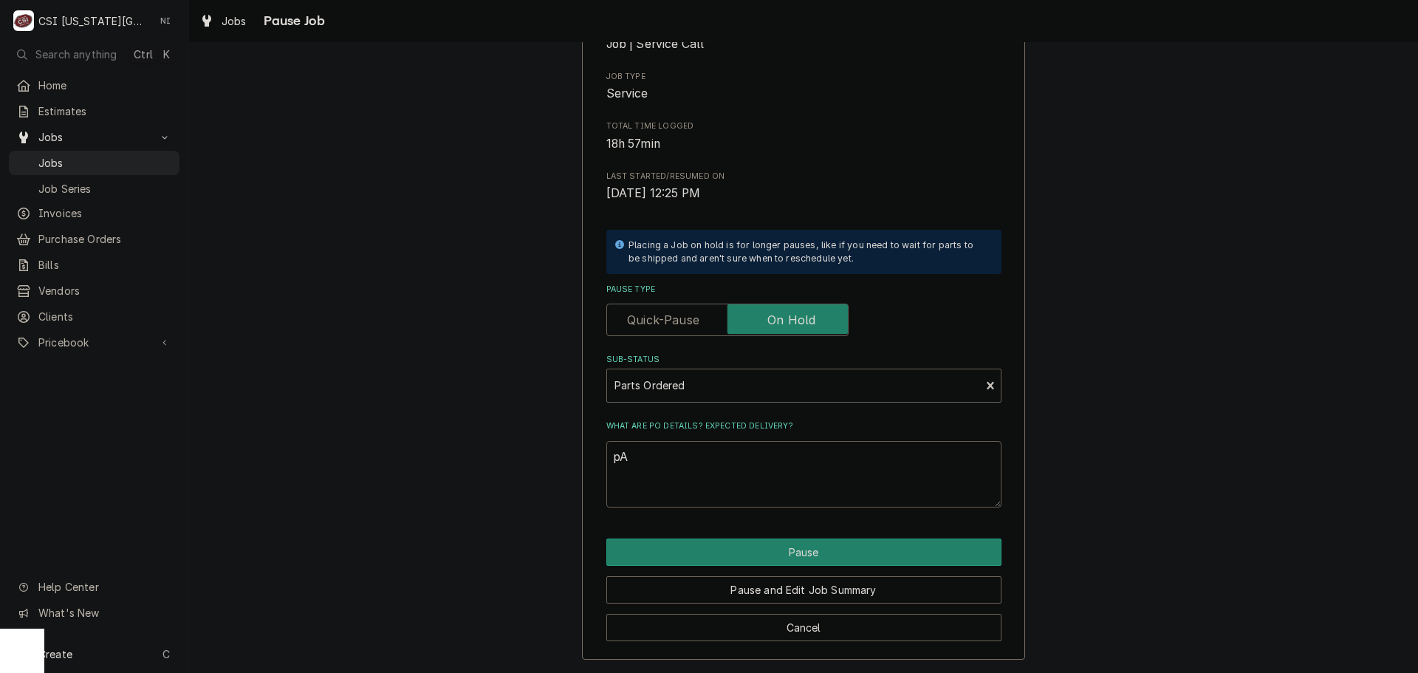
type textarea "pAR"
type textarea "x"
type textarea "pART"
type textarea "x"
type textarea "pARTS"
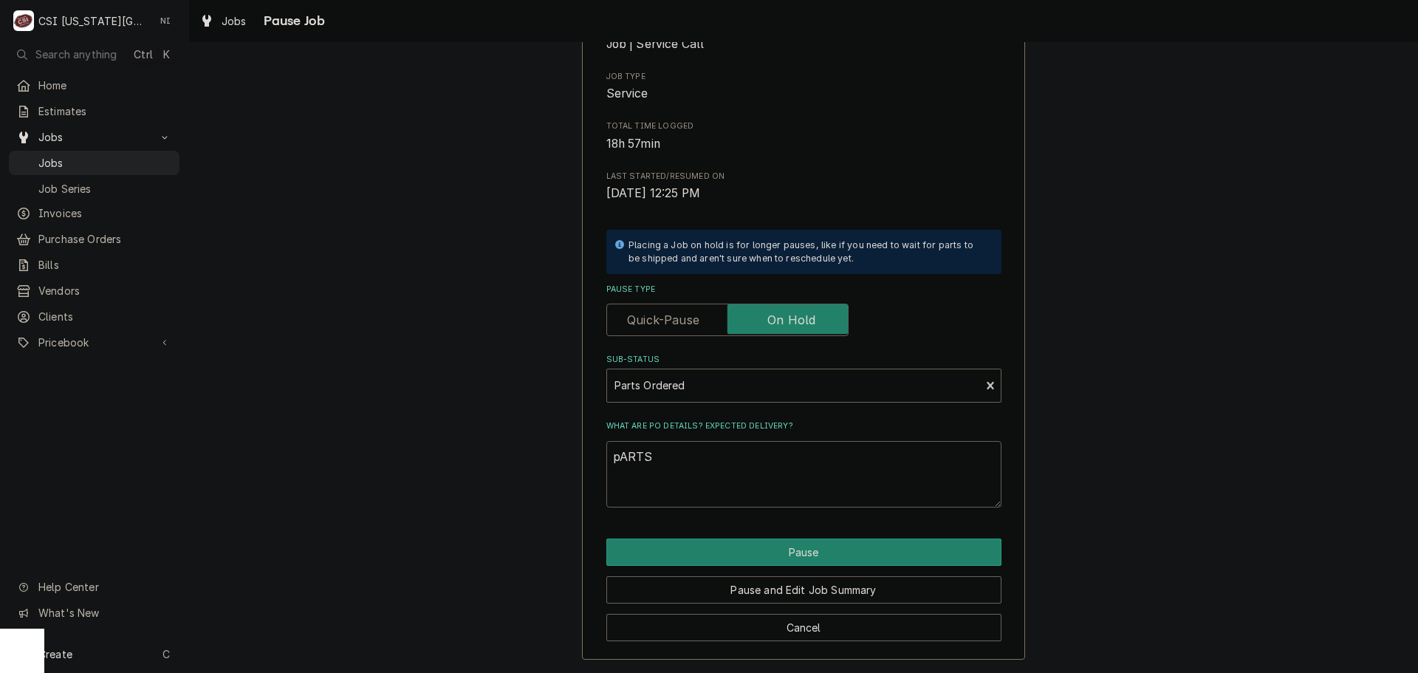
type textarea "x"
type textarea "pARTS ="
type textarea "x"
type textarea "pARTS"
type textarea "x"
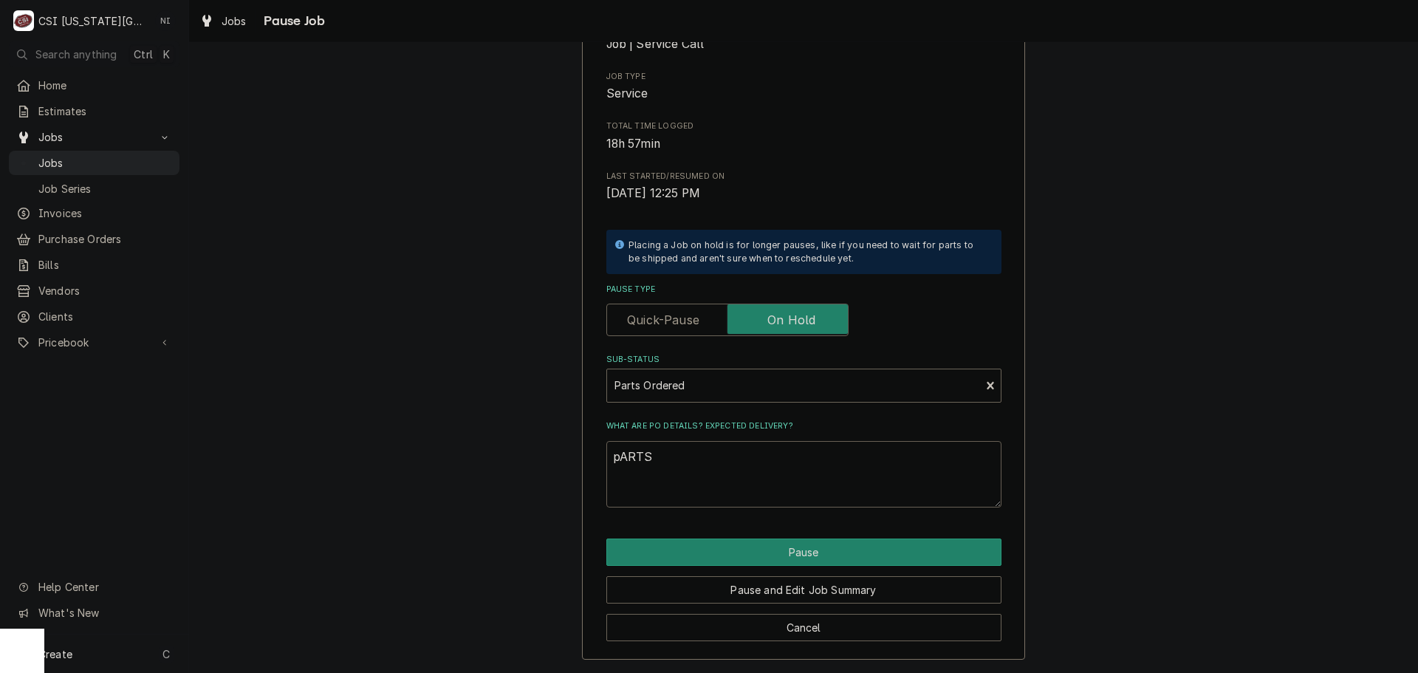
type textarea "pARTS"
type textarea "x"
type textarea "pART"
type textarea "x"
type textarea "pAR"
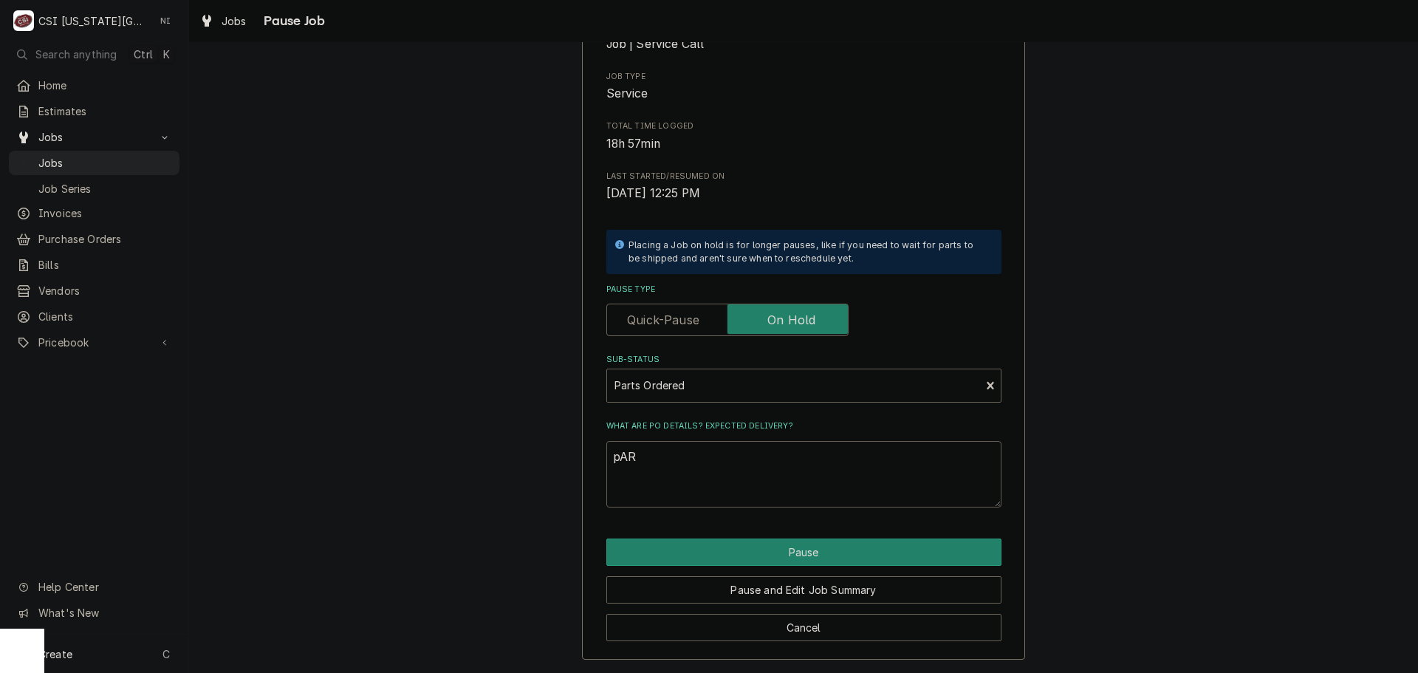
type textarea "x"
type textarea "pA"
type textarea "x"
type textarea "p"
type textarea "x"
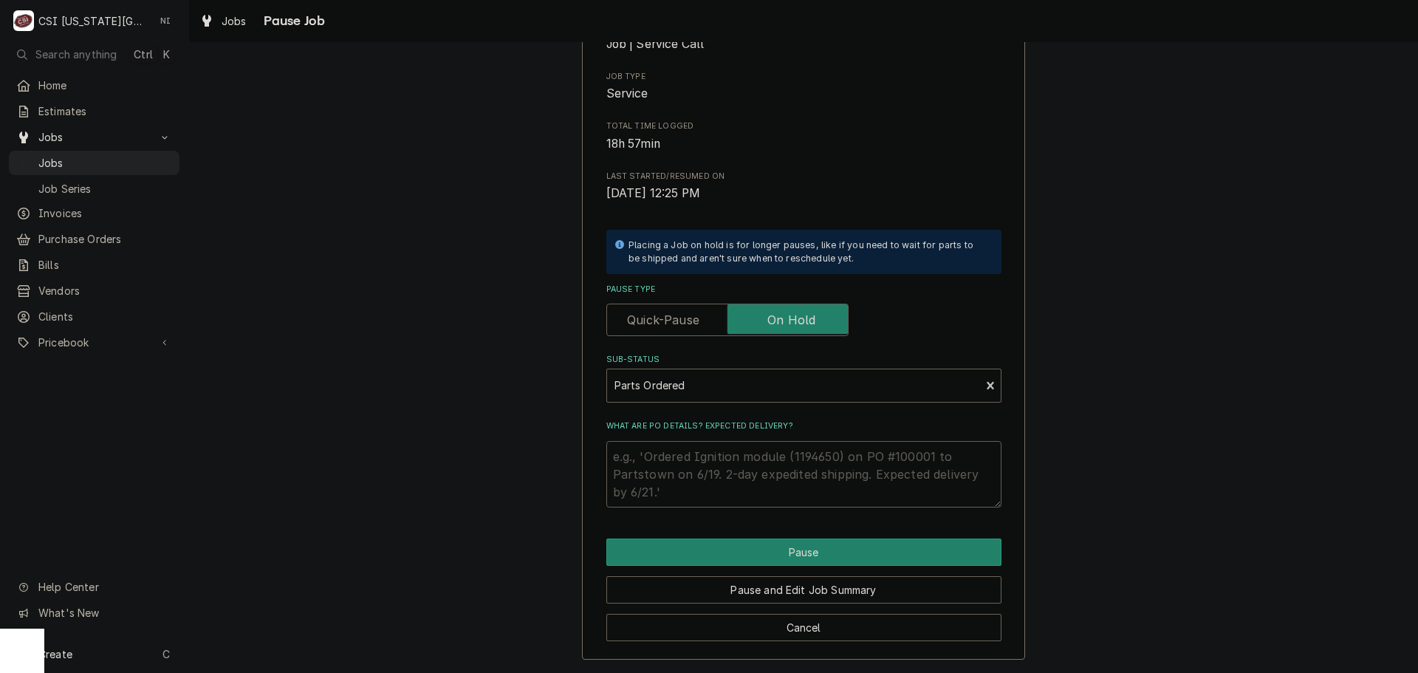
type textarea "x"
type textarea "P"
type textarea "x"
type textarea "Prs"
type textarea "x"
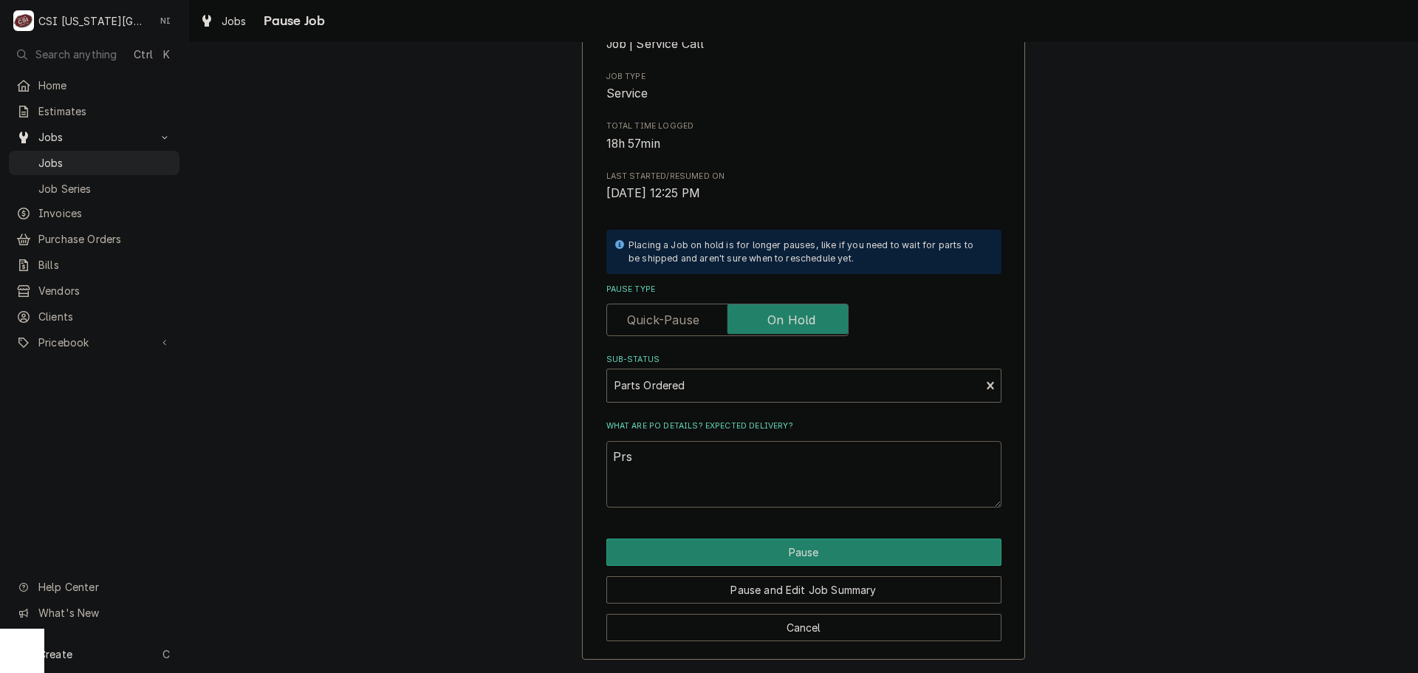
type textarea "Prst"
type textarea "x"
type textarea "Prstg"
type textarea "x"
type textarea "Prstg"
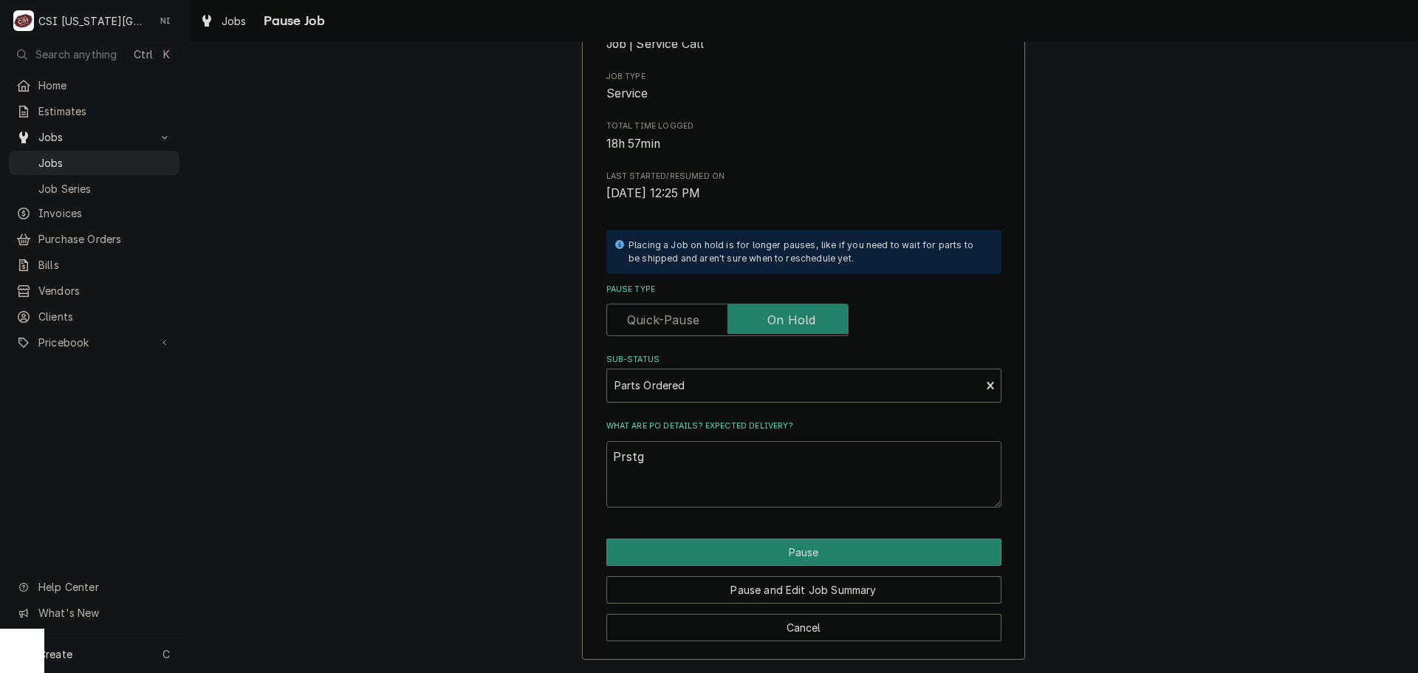
type textarea "x"
type textarea "Prstg"
type textarea "x"
type textarea "Prst"
type textarea "x"
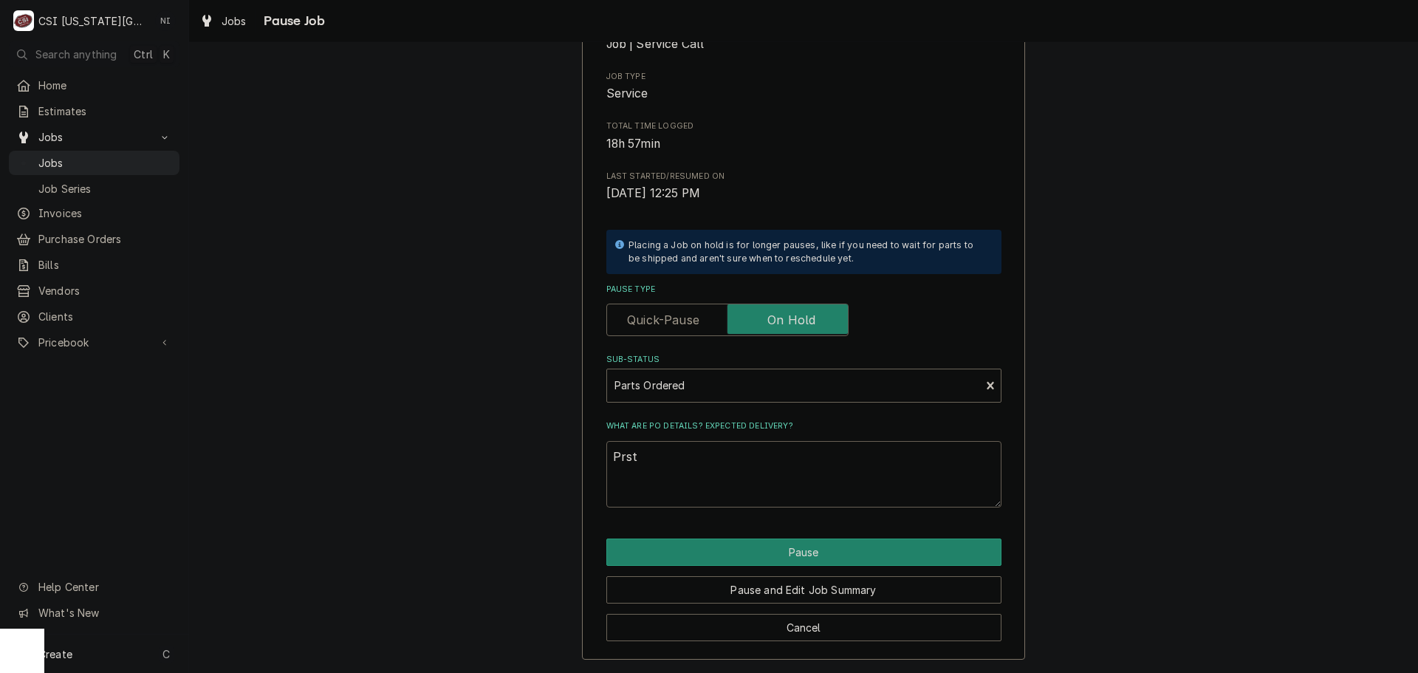
type textarea "Prs"
type textarea "x"
type textarea "Pr"
type textarea "x"
type textarea "P"
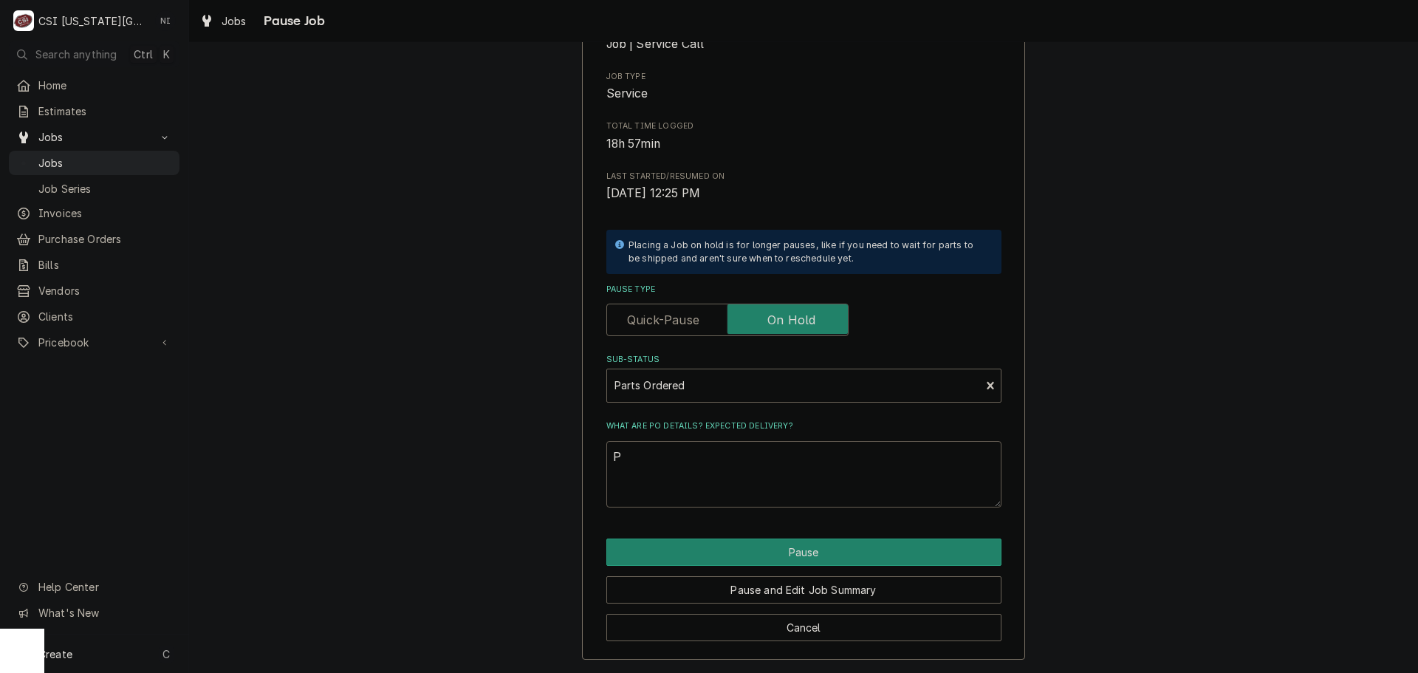
type textarea "x"
type textarea "Pa"
type textarea "x"
type textarea "Par"
type textarea "x"
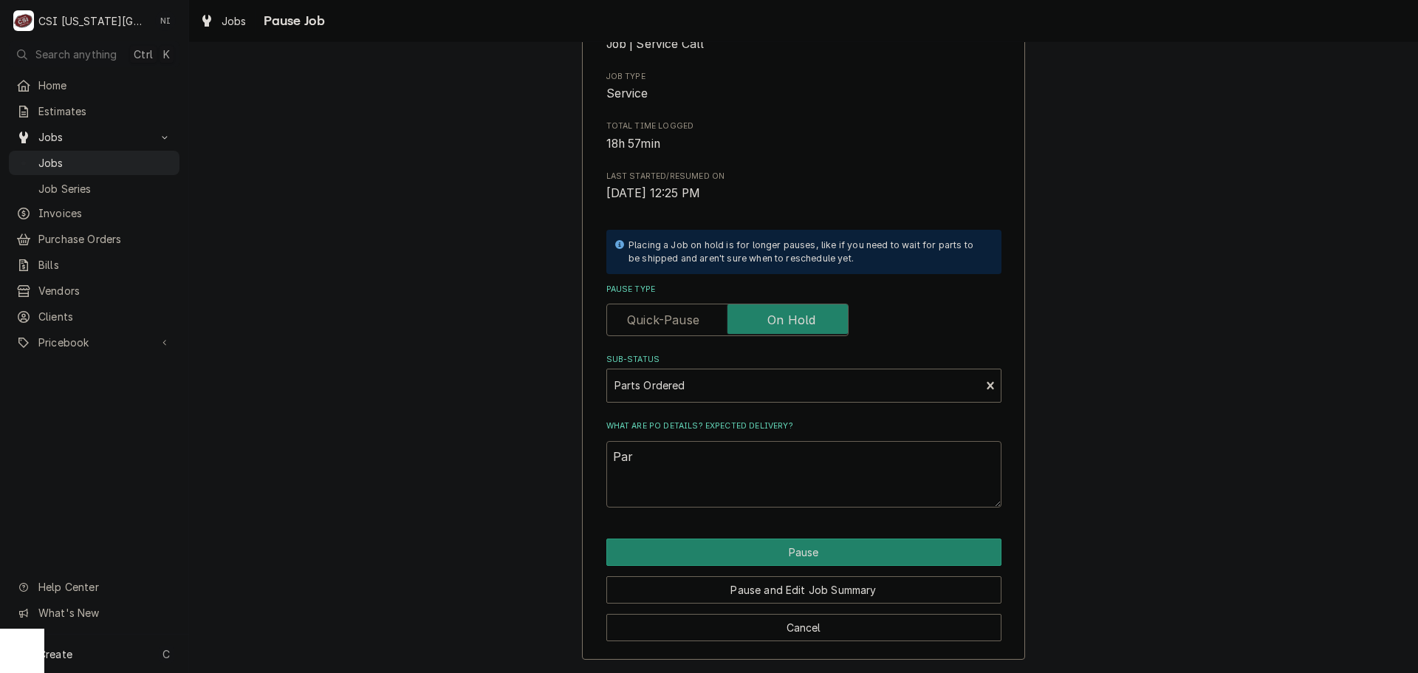
type textarea "Part"
type textarea "x"
type textarea "Parts"
type textarea "x"
type textarea "Parts"
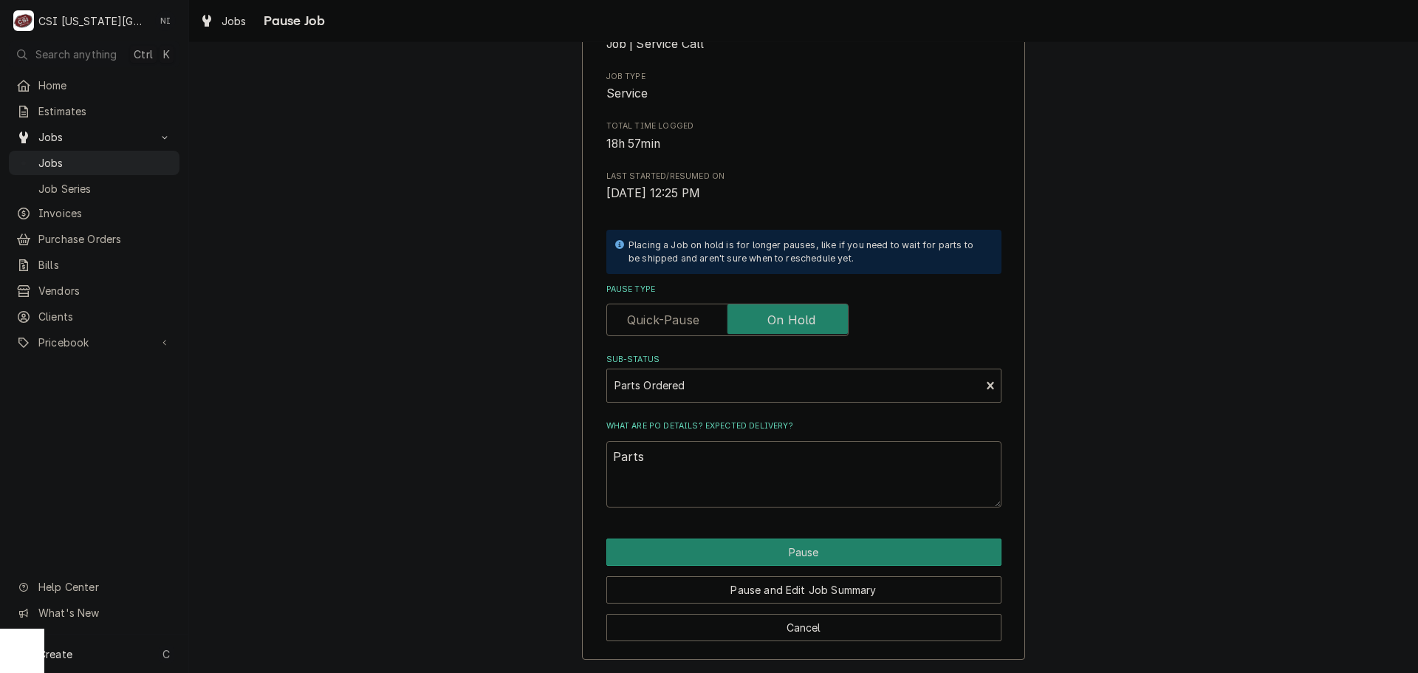
type textarea "x"
type textarea "Parts o"
type textarea "x"
type textarea "Parts or"
type textarea "x"
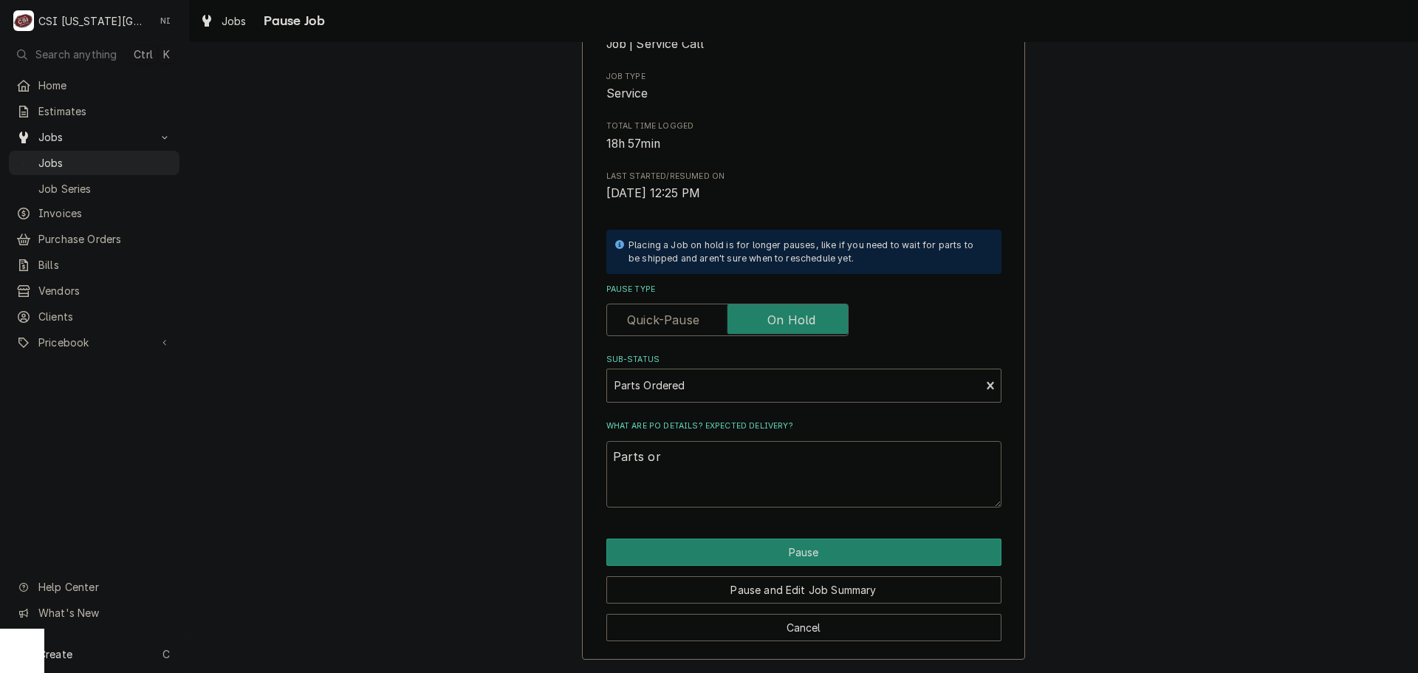
type textarea "Parts ord"
type textarea "x"
type textarea "Parts orde"
type textarea "x"
type textarea "Parts order"
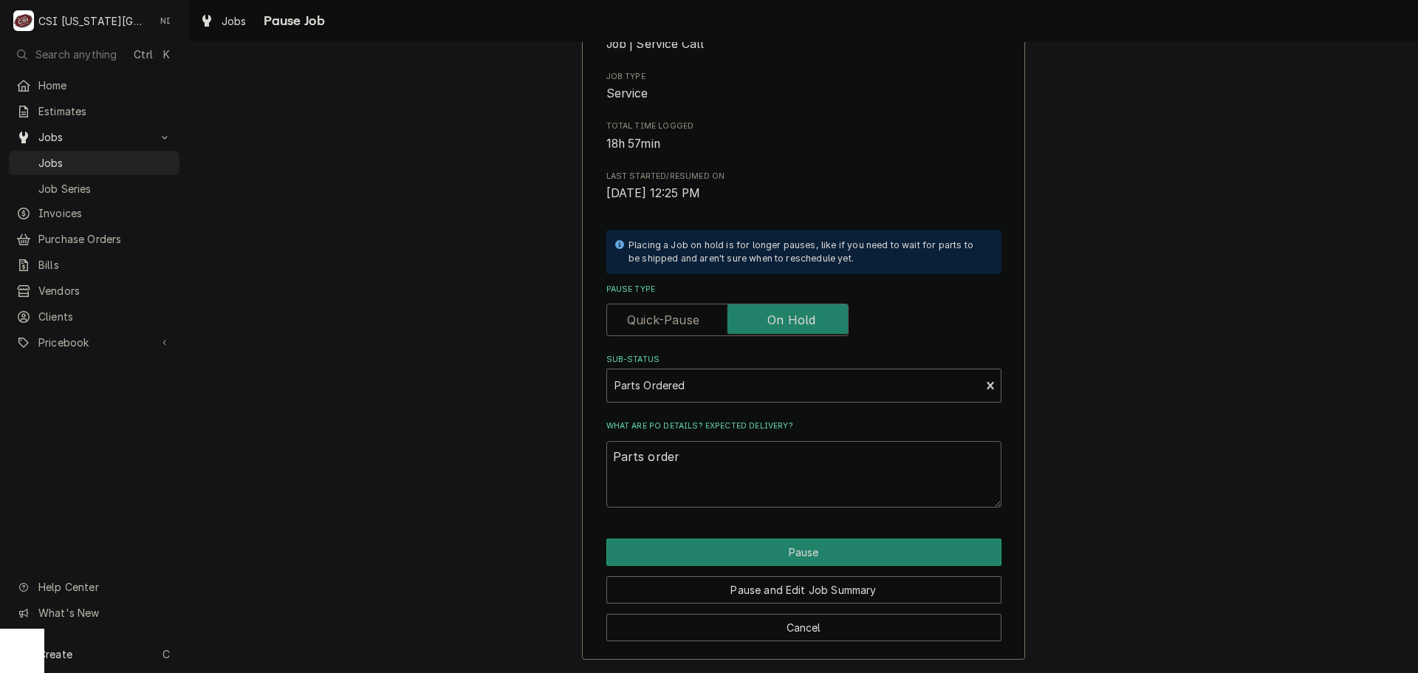
type textarea "x"
type textarea "Parts ordere"
type textarea "x"
type textarea "Parts ordered"
type textarea "x"
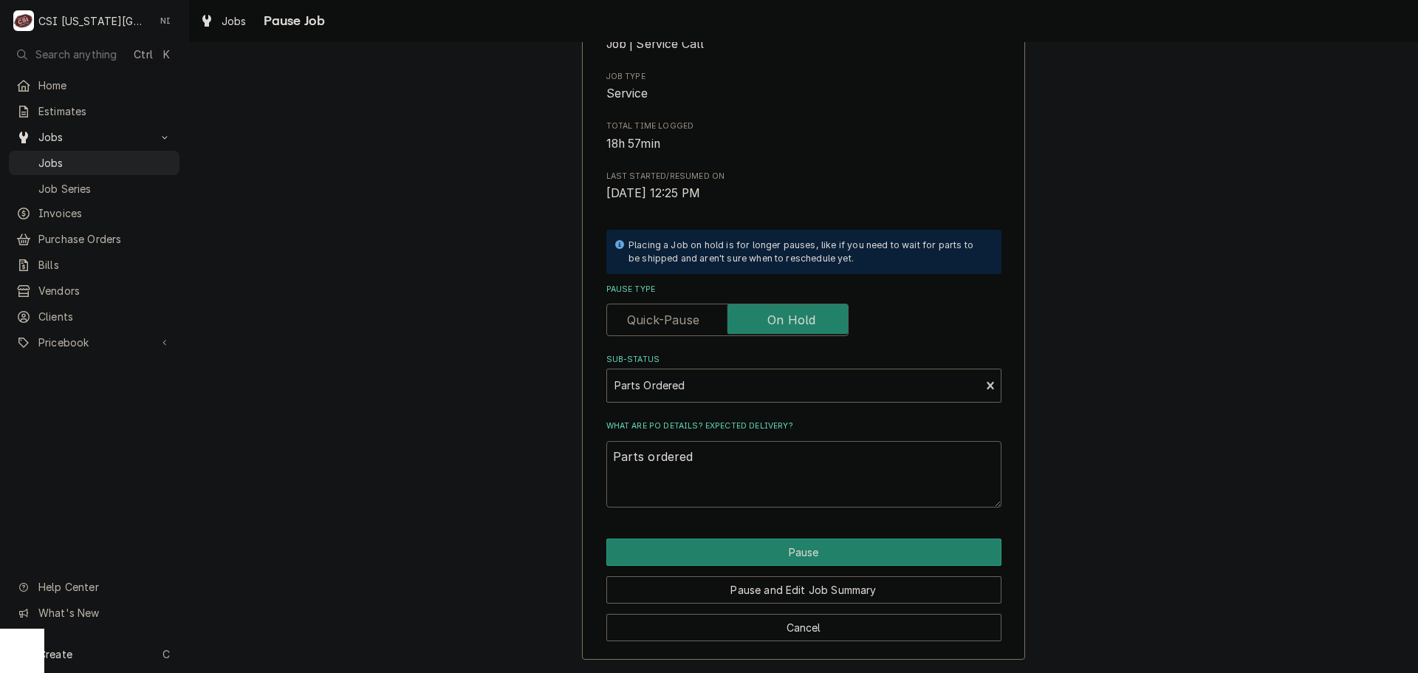
type textarea "Parts ordered"
type textarea "x"
type textarea "Parts ordered o"
type textarea "x"
type textarea "Parts ordered on"
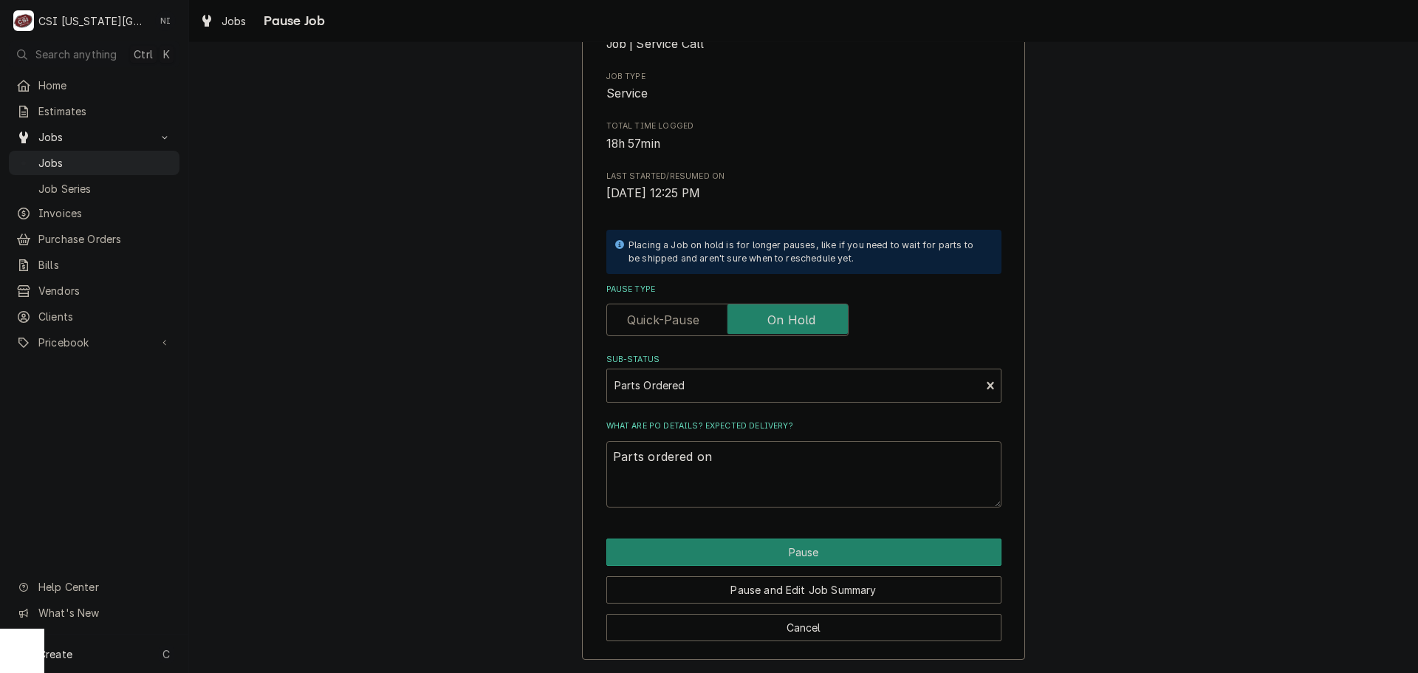
type textarea "x"
type textarea "Parts ordered on"
type textarea "x"
type textarea "Parts ordered on P"
type textarea "x"
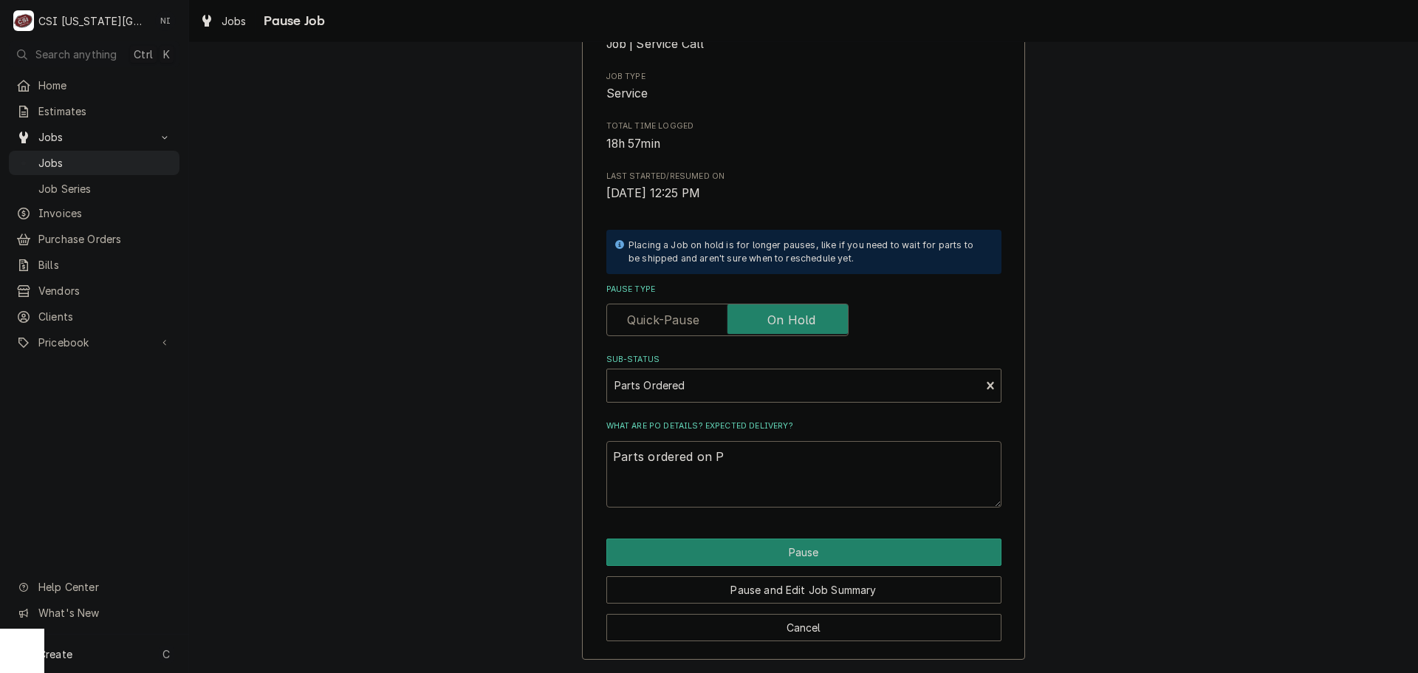
type textarea "Parts ordered on PO"
type textarea "x"
type textarea "Parts ordered on PO"
type textarea "x"
type textarea "Parts ordered on PO 3"
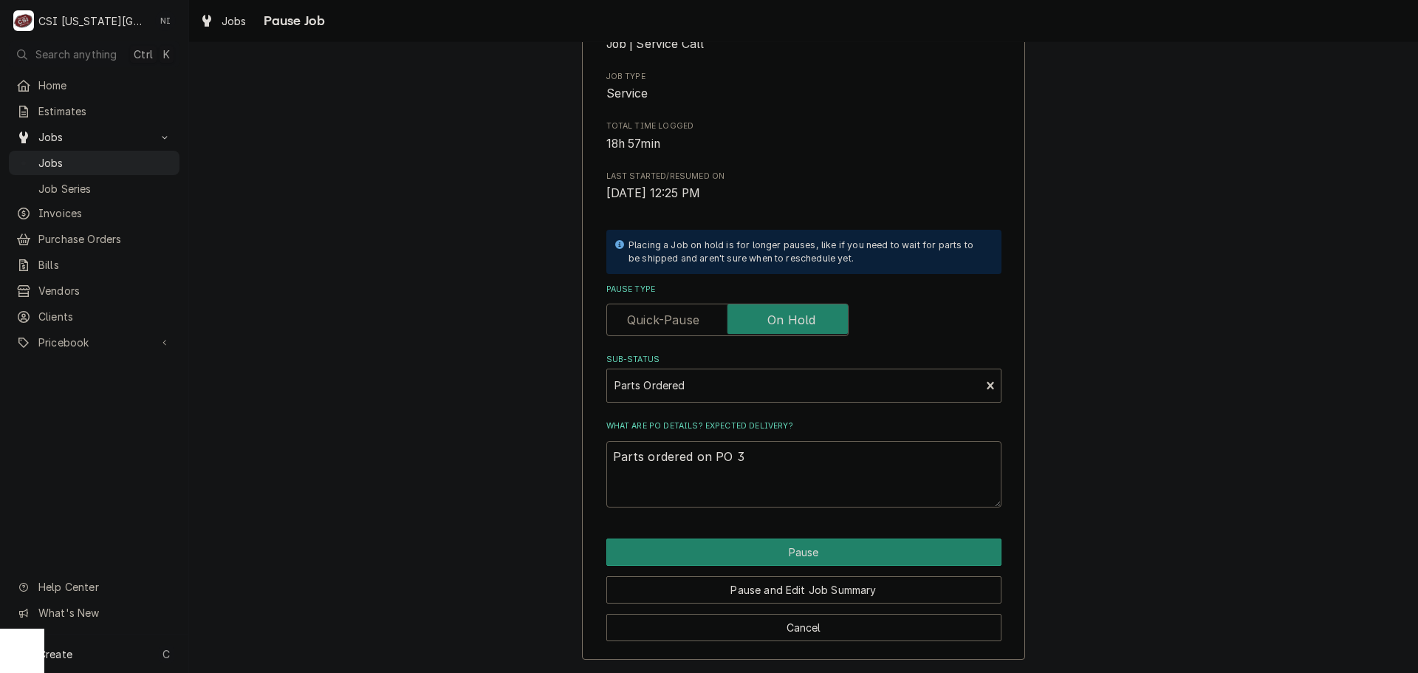
type textarea "x"
type textarea "Parts ordered on PO 30"
type textarea "x"
type textarea "Parts ordered on PO 301"
type textarea "x"
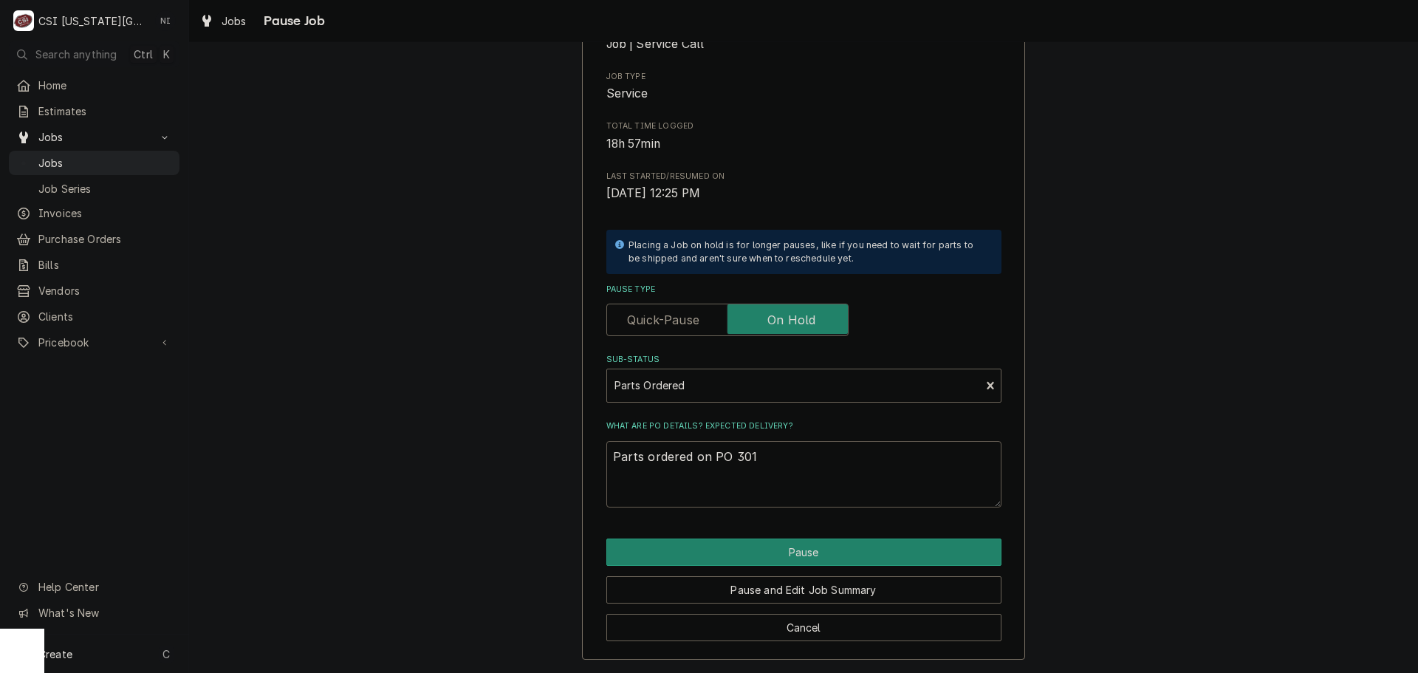
type textarea "Parts ordered on PO 3015"
type textarea "x"
type textarea "Parts ordered on PO 30159"
type textarea "x"
type textarea "Parts ordered on PO 301593"
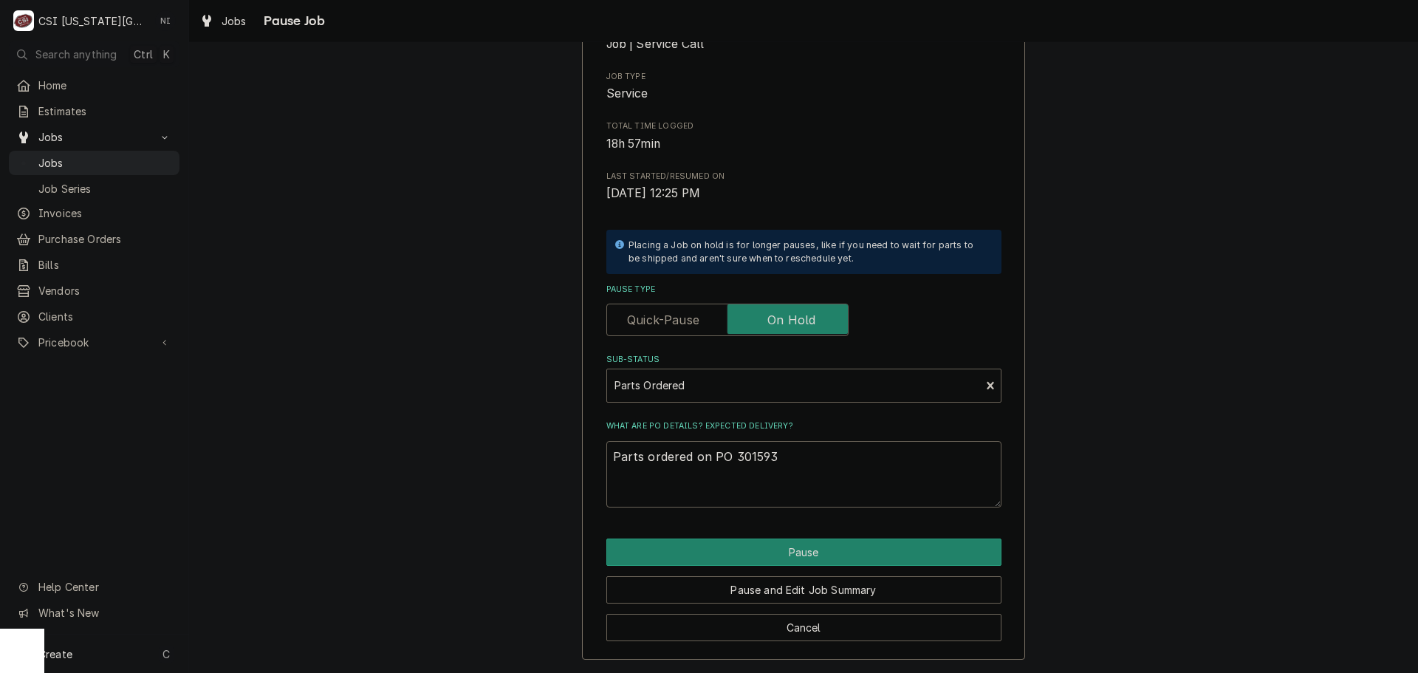
click at [830, 536] on div "Please confirm you'd like to pause this job. Roopairs Job ID JOB-32857 Service …" at bounding box center [803, 263] width 443 height 794
click at [829, 554] on button "Pause" at bounding box center [804, 552] width 395 height 27
type textarea "x"
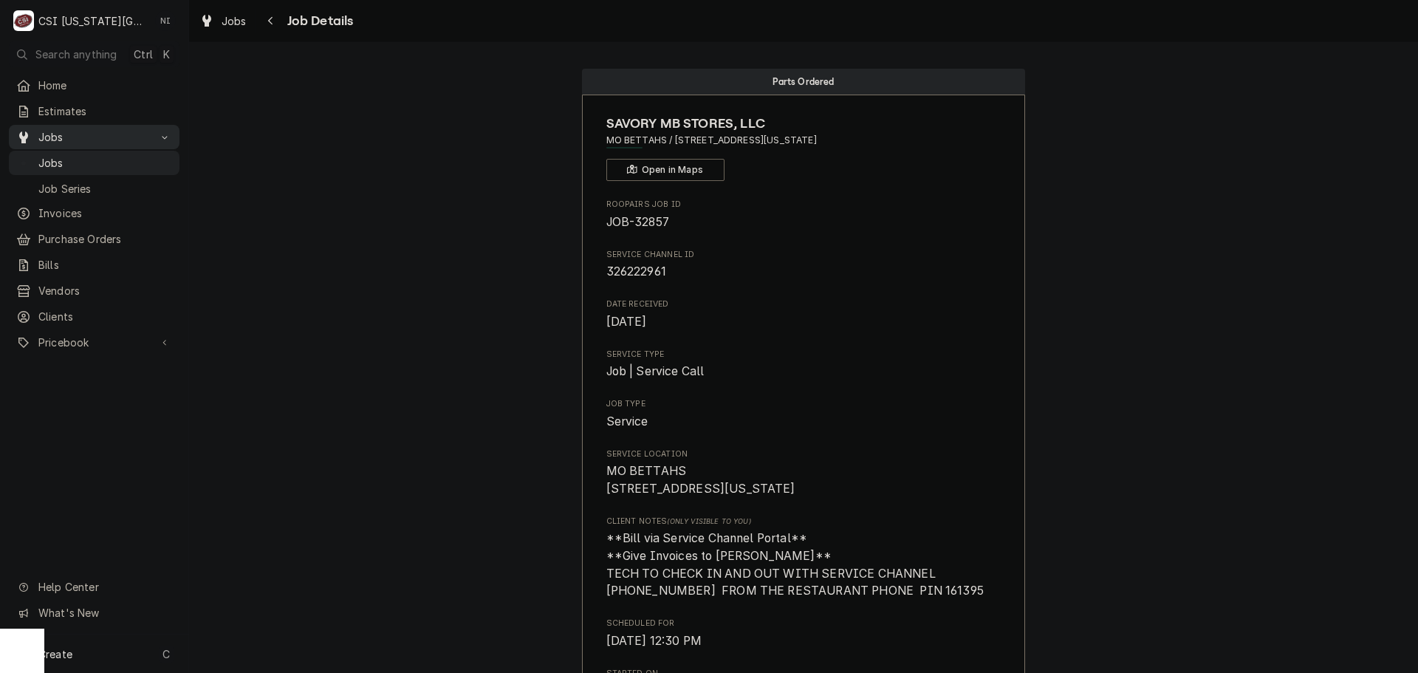
click at [145, 154] on div "Jobs" at bounding box center [94, 163] width 165 height 18
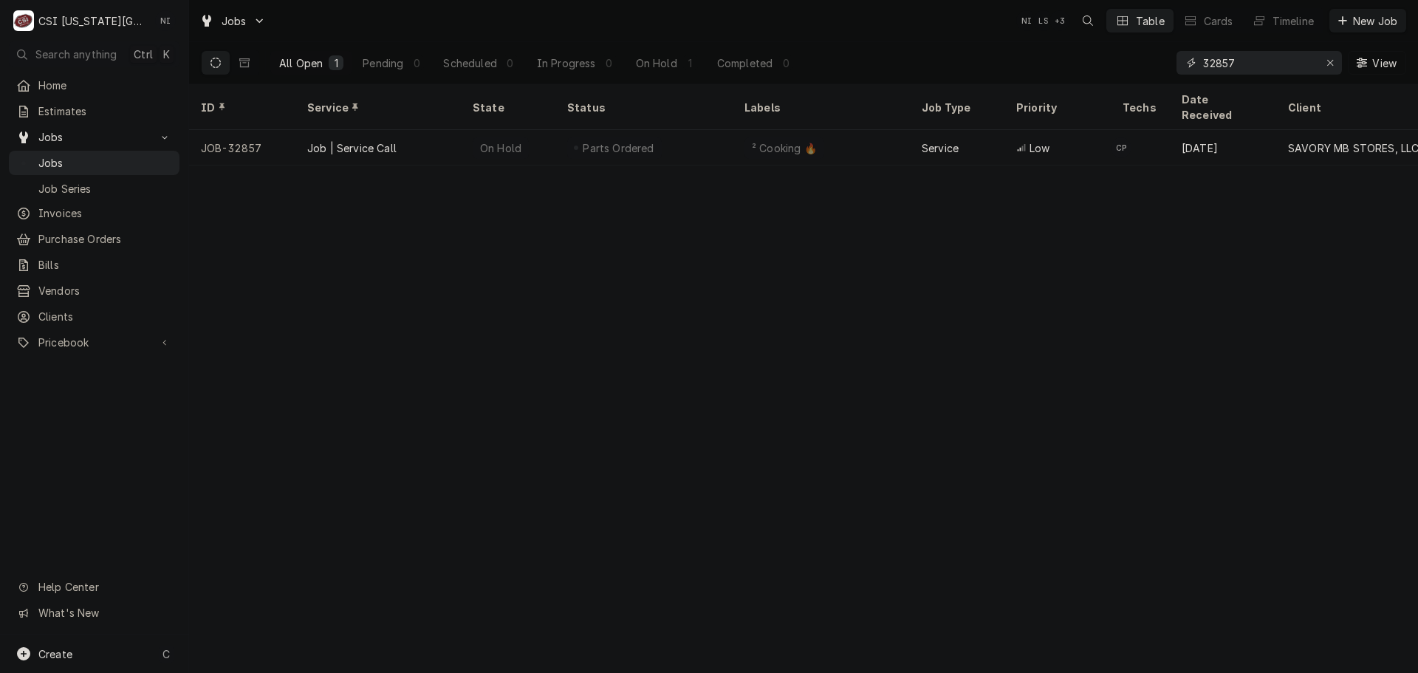
drag, startPoint x: 1242, startPoint y: 65, endPoint x: 1048, endPoint y: 70, distance: 194.4
click at [1051, 70] on div "All Open 1 Pending 0 Scheduled 0 In Progress 0 On Hold 1 Completed 0 32857 View" at bounding box center [804, 62] width 1206 height 41
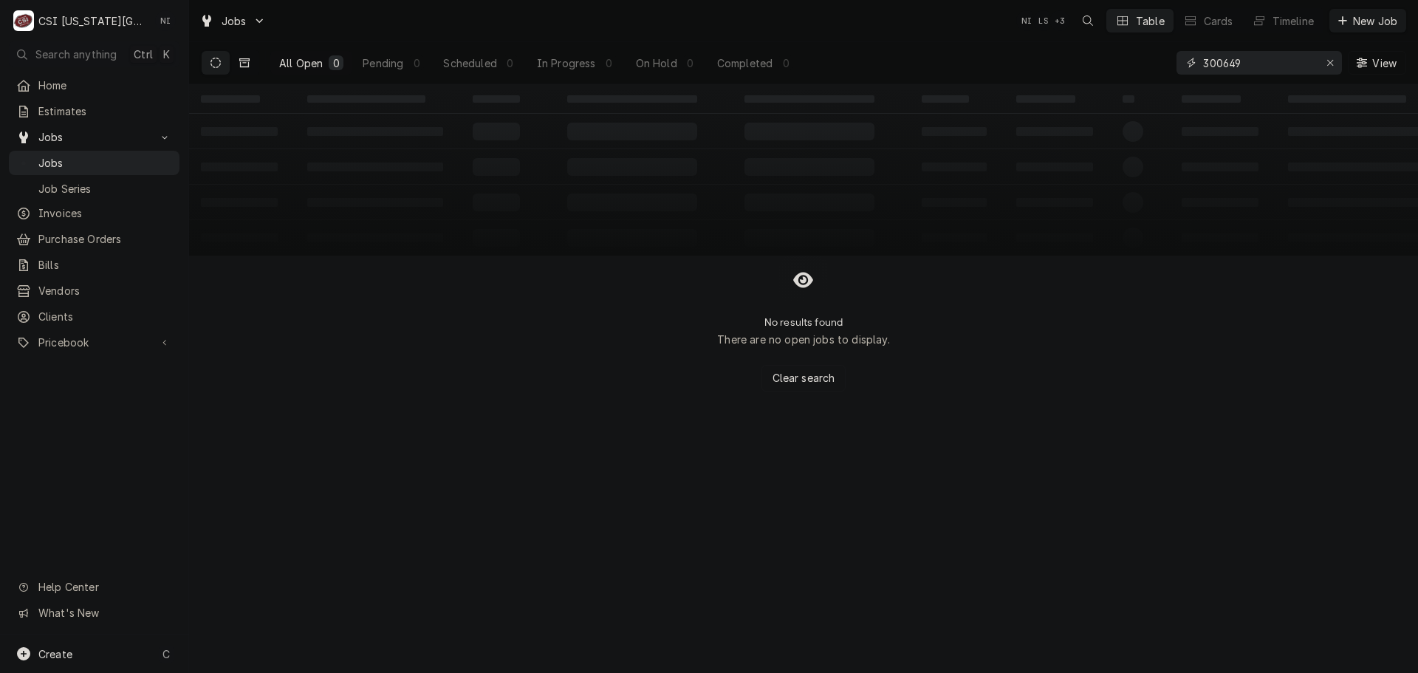
type input "300649"
click at [246, 69] on button "Dynamic Content Wrapper" at bounding box center [244, 63] width 28 height 24
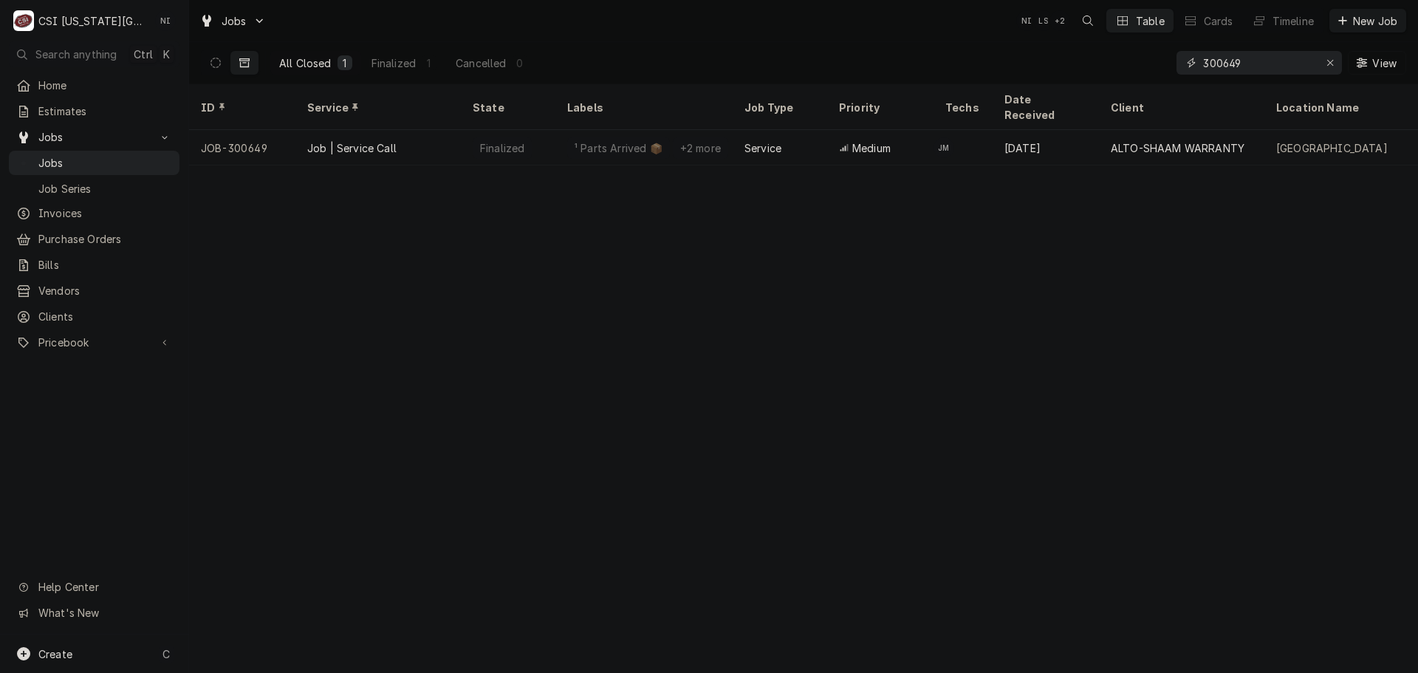
drag, startPoint x: 1175, startPoint y: 66, endPoint x: 1103, endPoint y: 75, distance: 73.0
click at [1121, 70] on div "All Closed 1 Finalized 1 Cancelled 0 300649 View" at bounding box center [804, 62] width 1206 height 41
click at [1331, 61] on icon "Erase input" at bounding box center [1331, 63] width 6 height 6
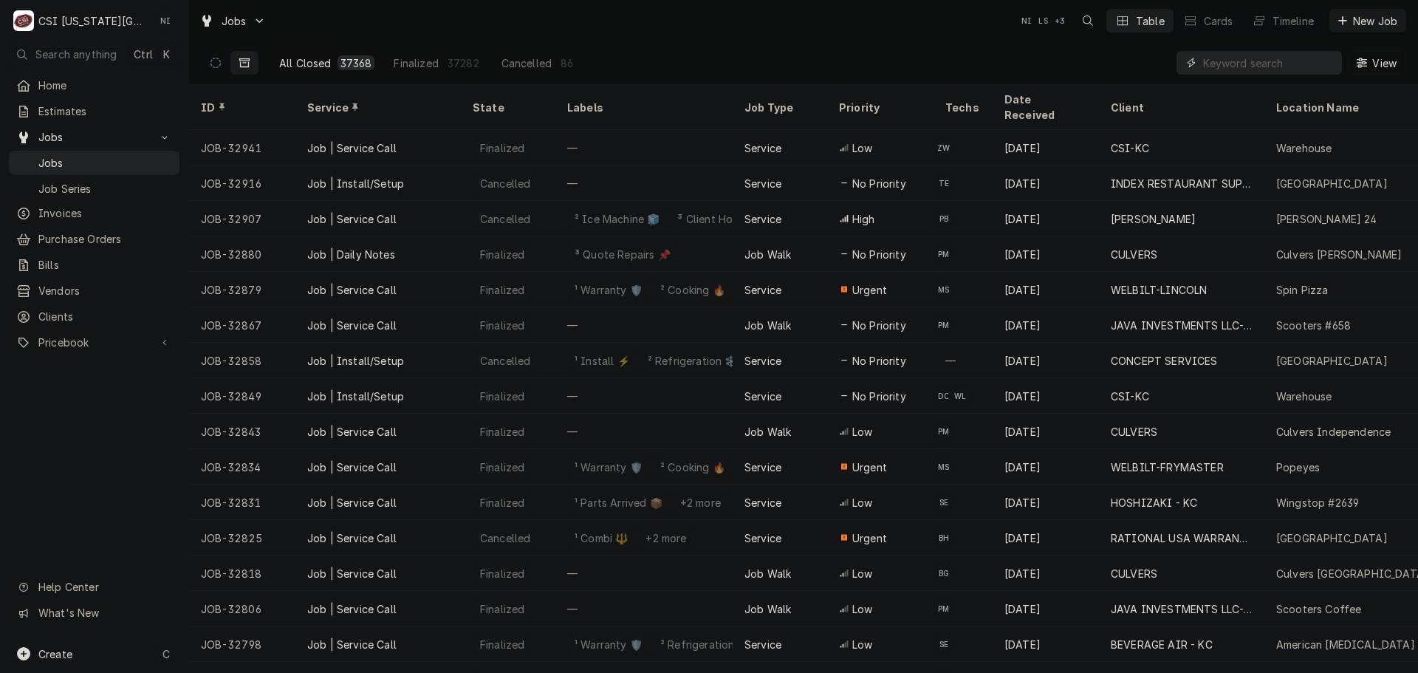
click at [1266, 64] on input "Dynamic Content Wrapper" at bounding box center [1268, 63] width 131 height 24
paste input "31388"
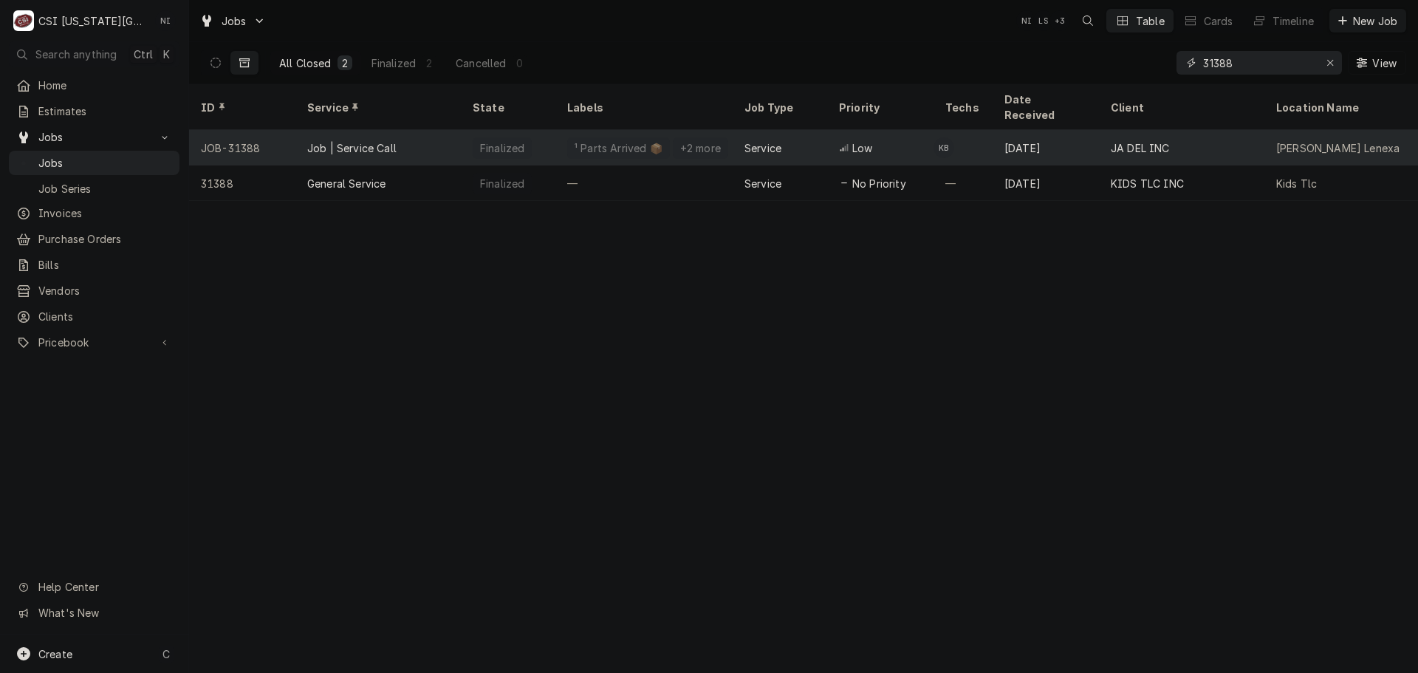
type input "31388"
click at [450, 130] on div "Job | Service Call" at bounding box center [377, 147] width 165 height 35
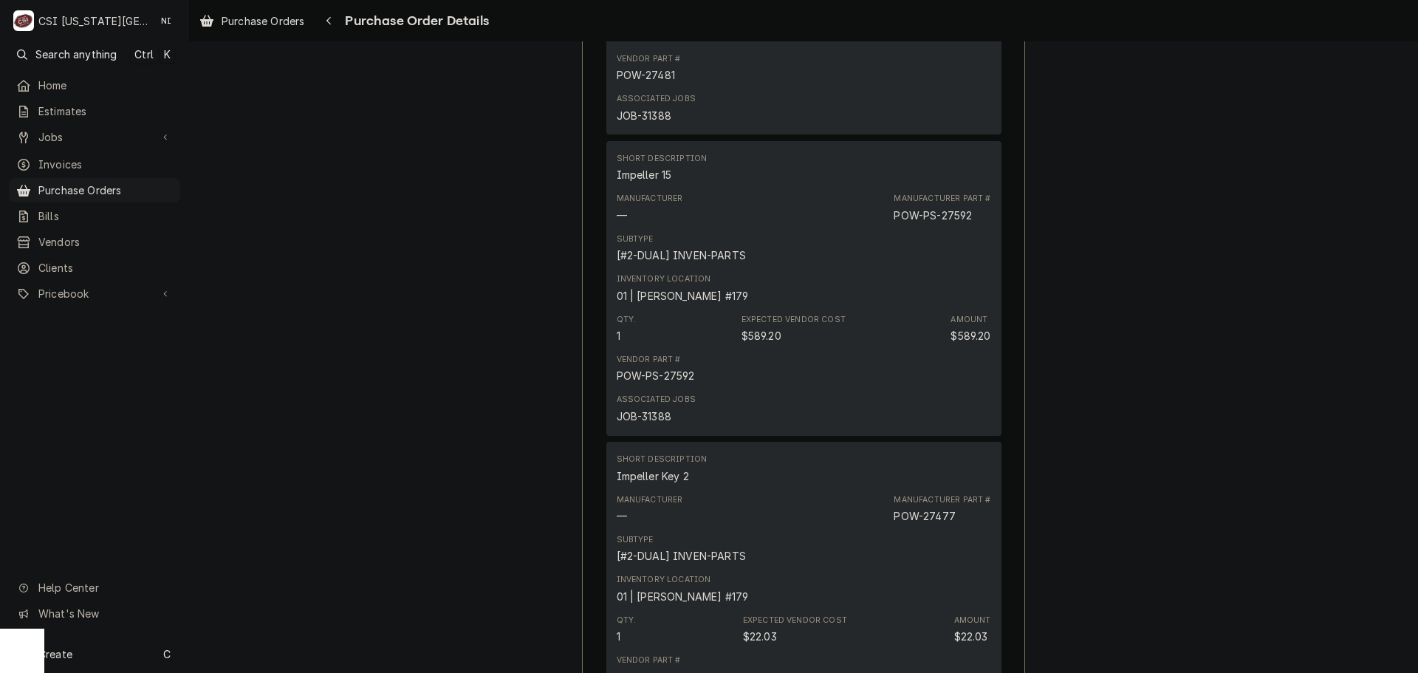
scroll to position [4058, 0]
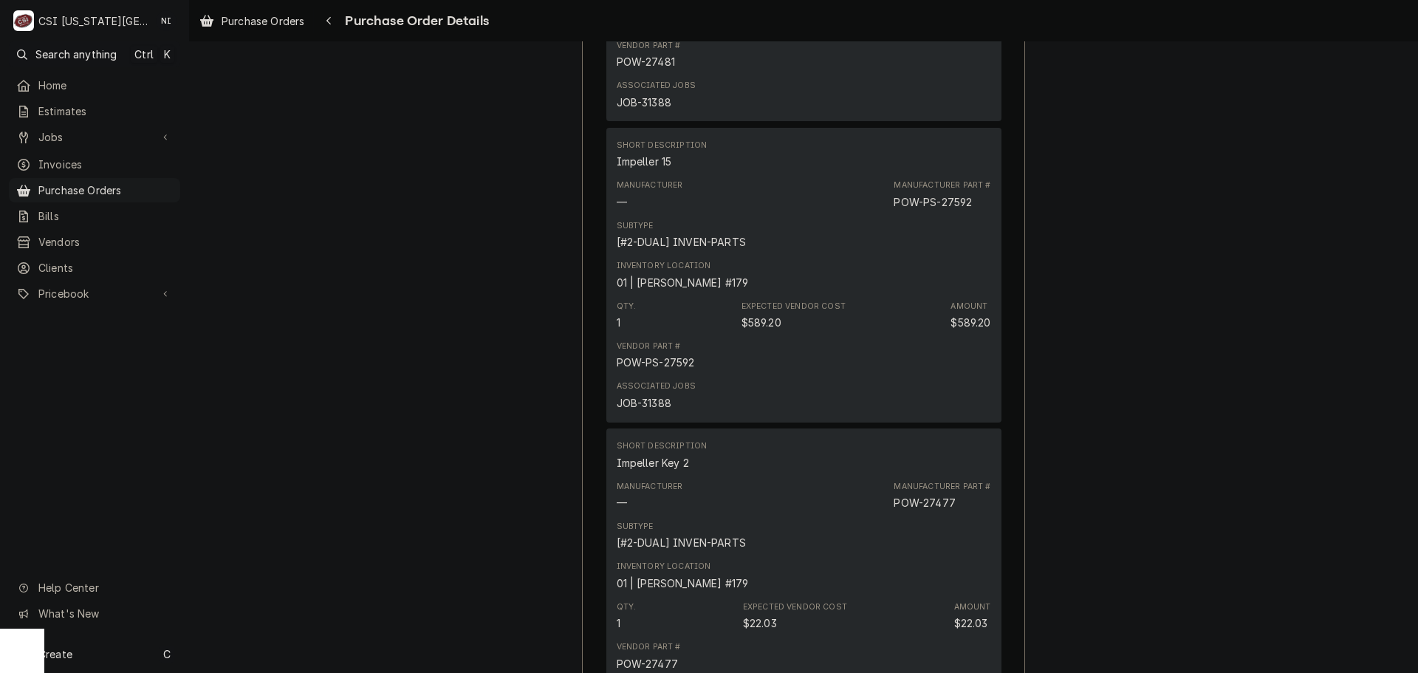
click at [658, 411] on div "JOB-31388" at bounding box center [644, 403] width 55 height 16
copy div "31388"
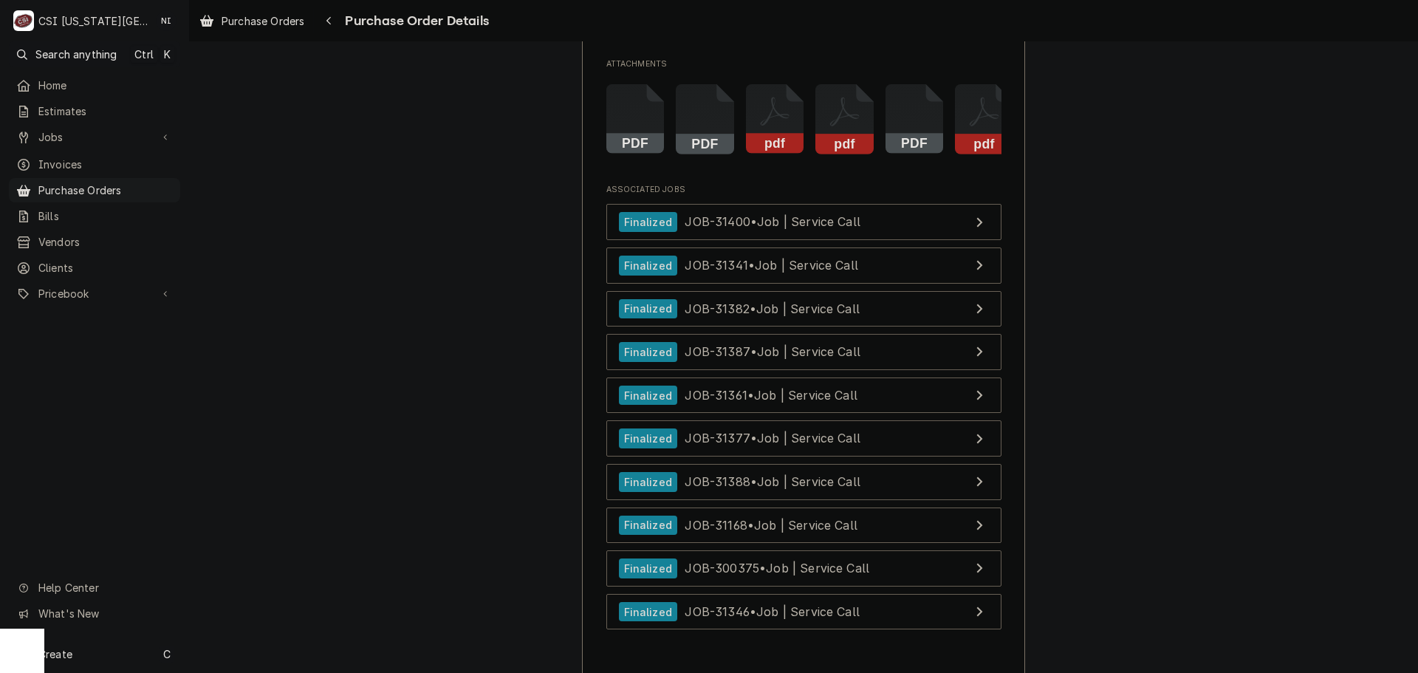
scroll to position [5910, 0]
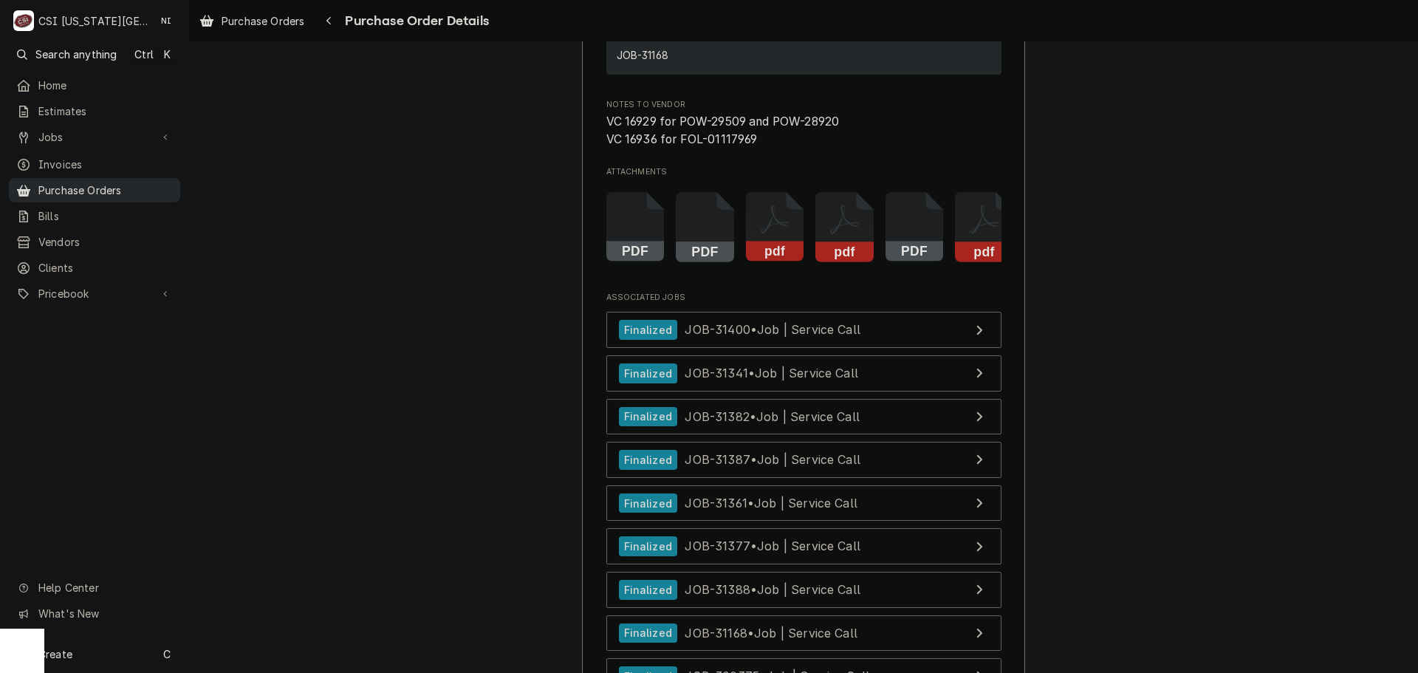
click at [112, 182] on span "Purchase Orders" at bounding box center [105, 190] width 134 height 16
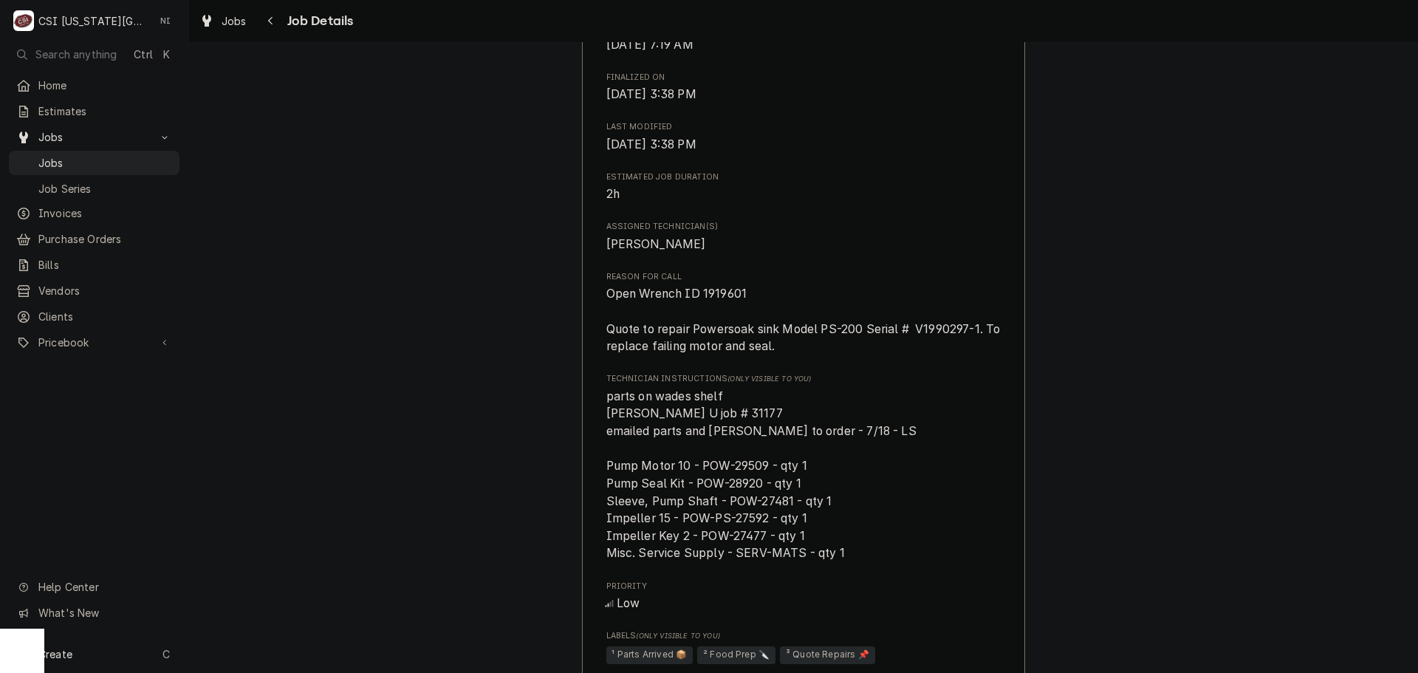
scroll to position [886, 0]
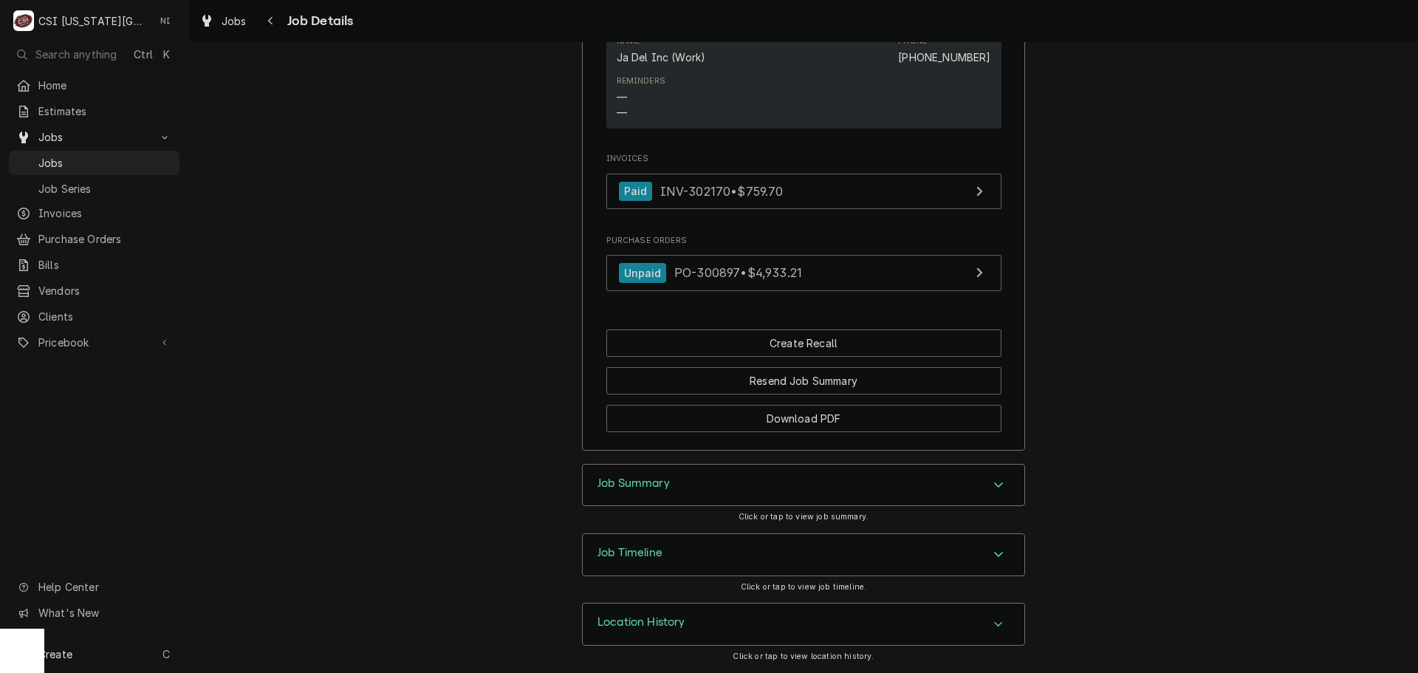
click at [951, 485] on div "Job Summary" at bounding box center [804, 485] width 442 height 41
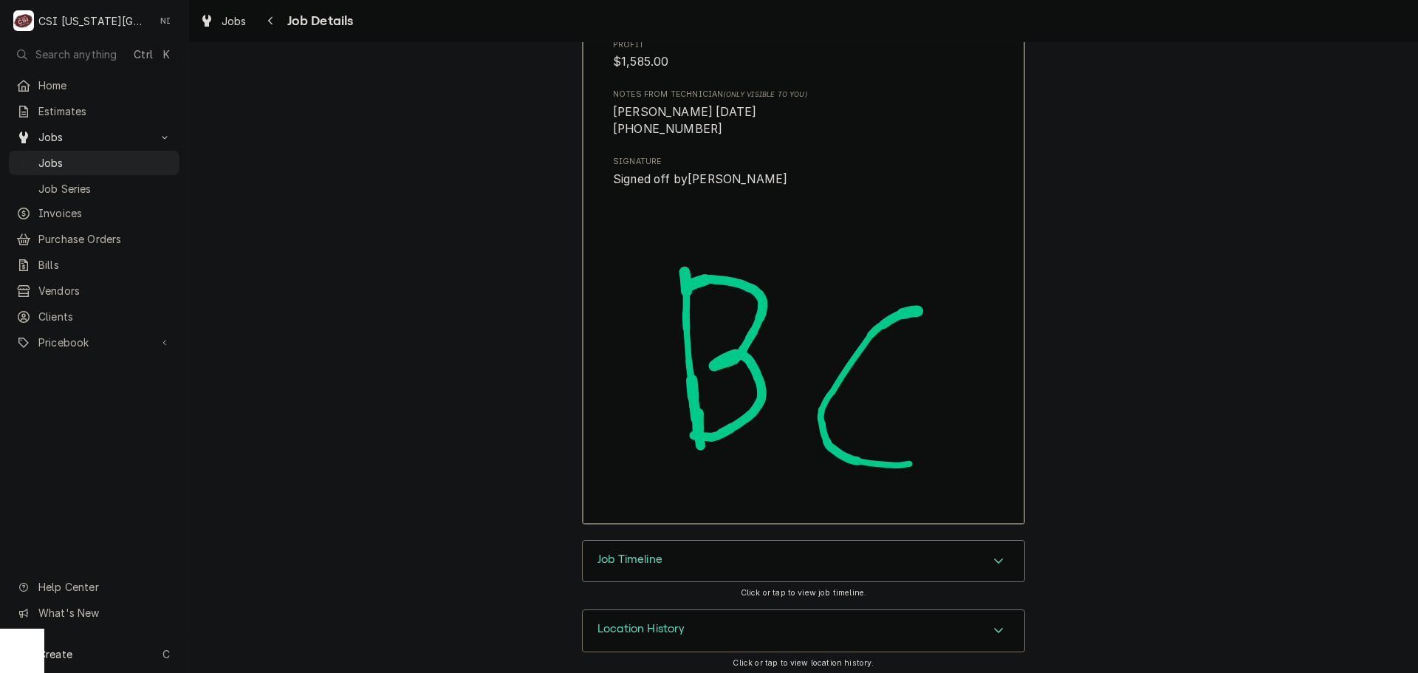
scroll to position [4379, 0]
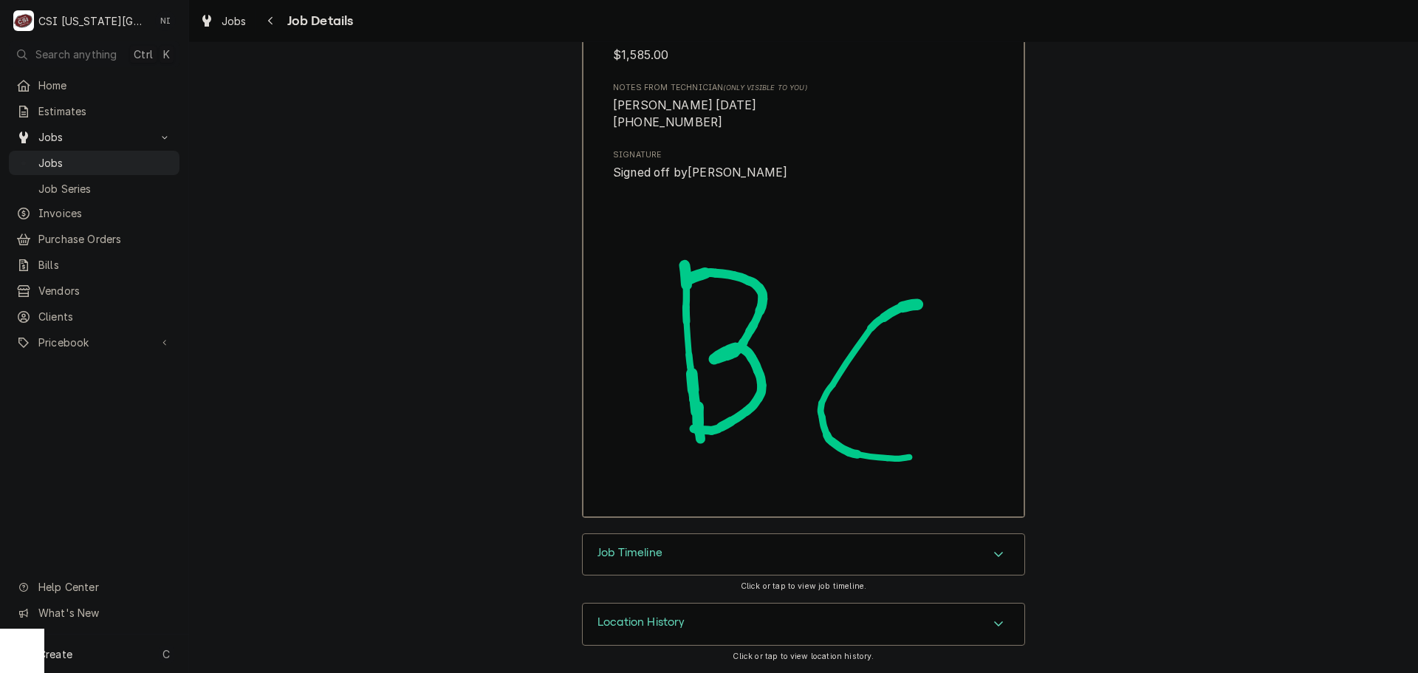
click at [864, 553] on div "Job Timeline" at bounding box center [804, 554] width 442 height 41
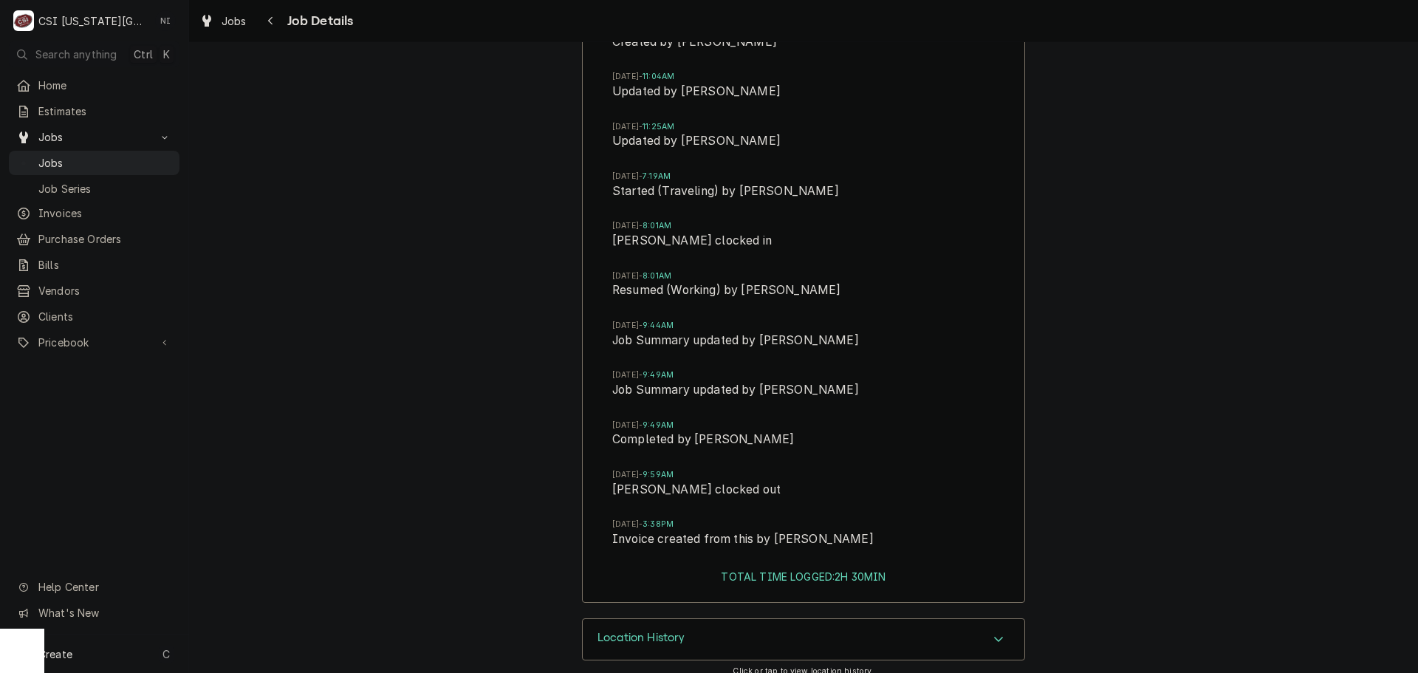
scroll to position [5063, 0]
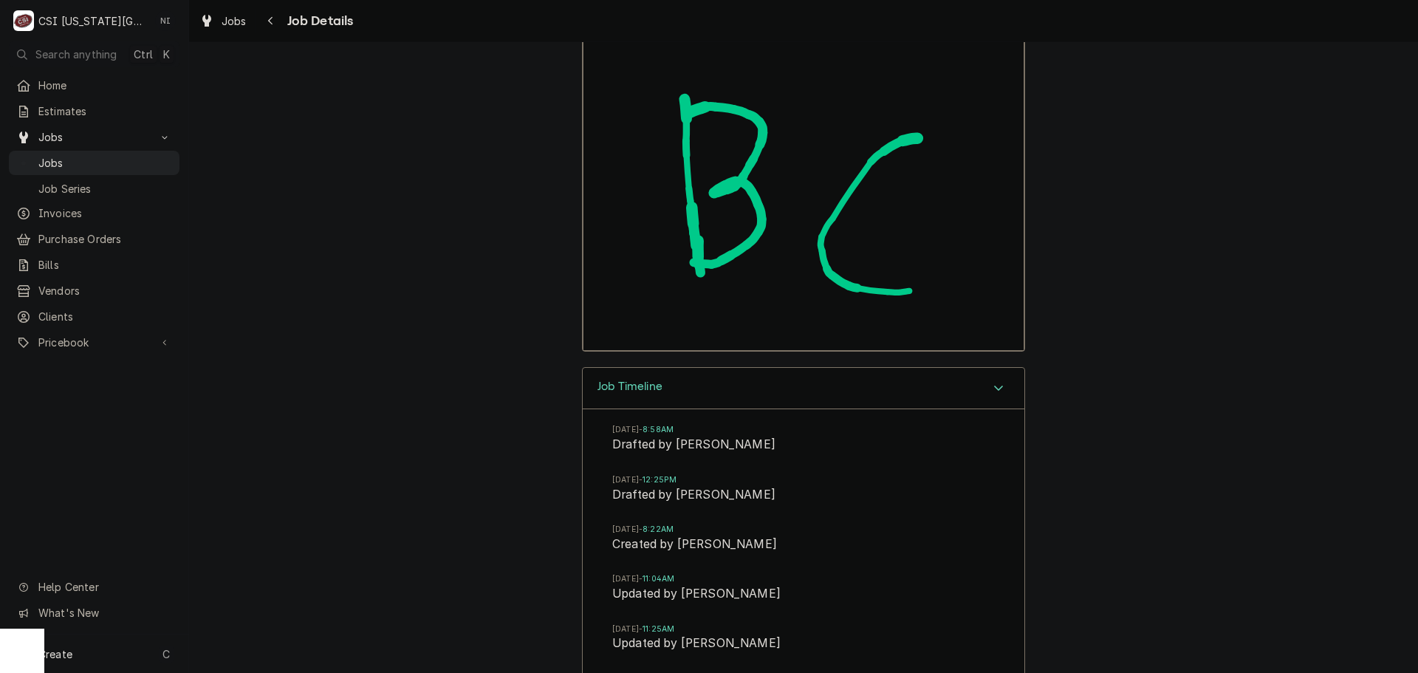
click at [990, 394] on div "Accordion Header" at bounding box center [999, 389] width 22 height 18
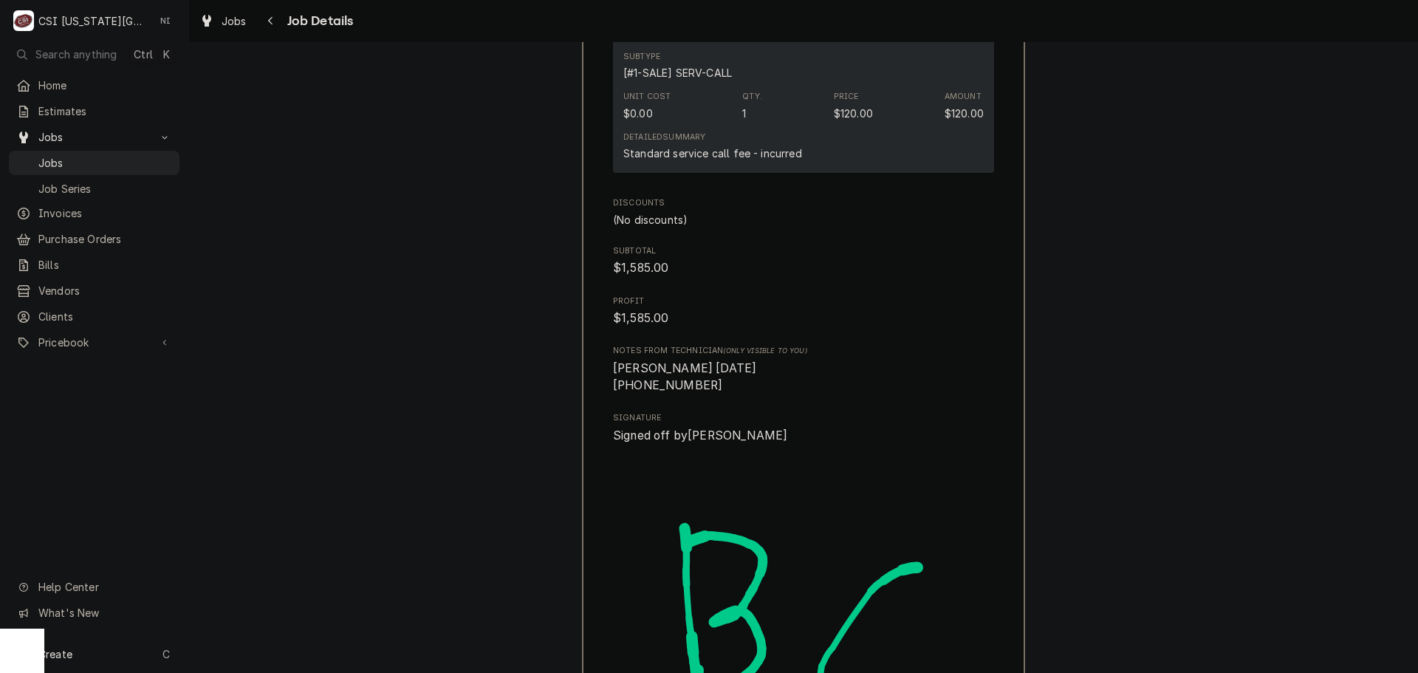
scroll to position [4379, 0]
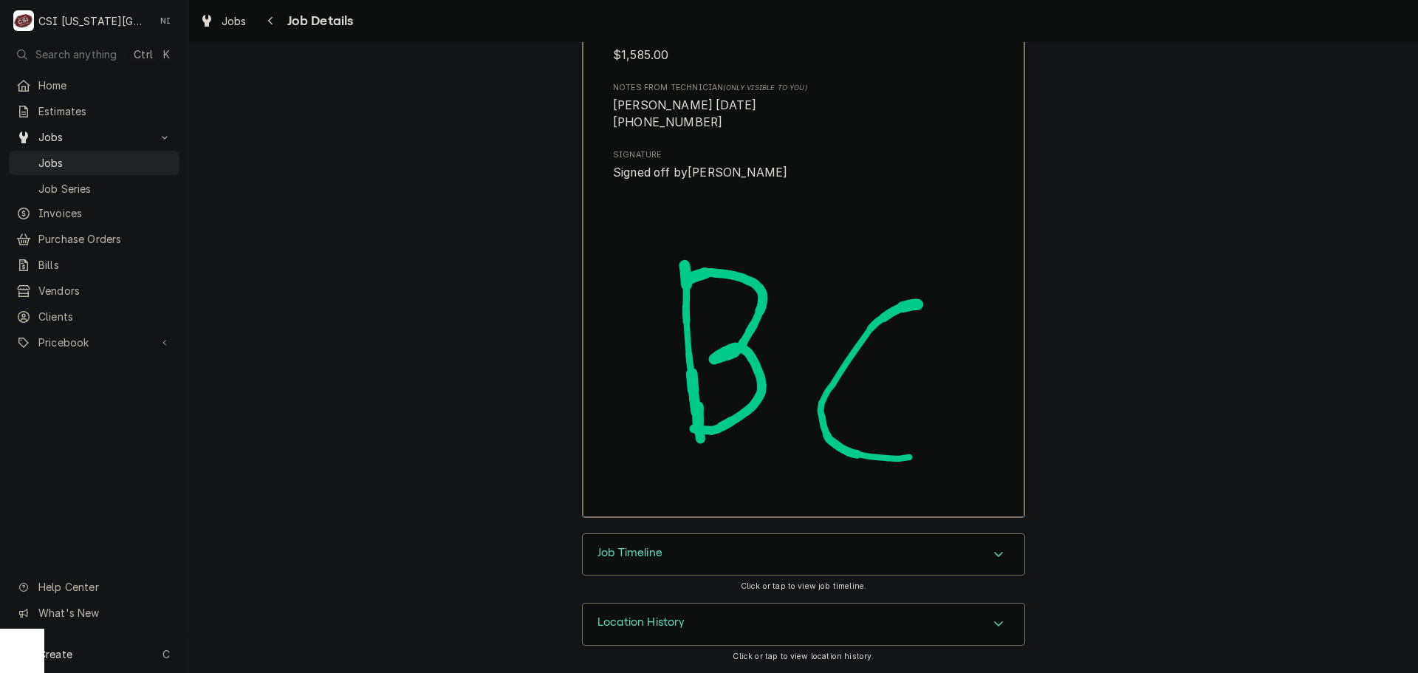
click at [964, 623] on div "Location History" at bounding box center [804, 624] width 442 height 41
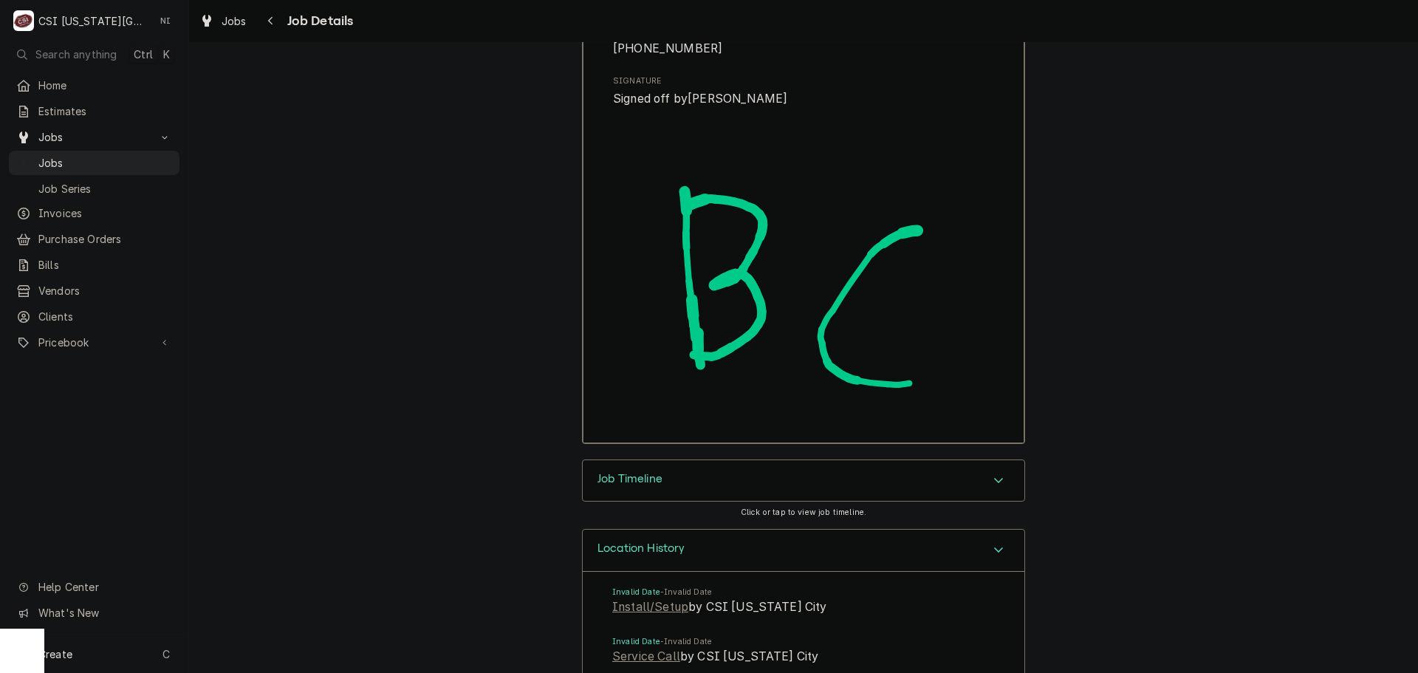
click at [994, 547] on icon "Accordion Header" at bounding box center [999, 550] width 10 height 12
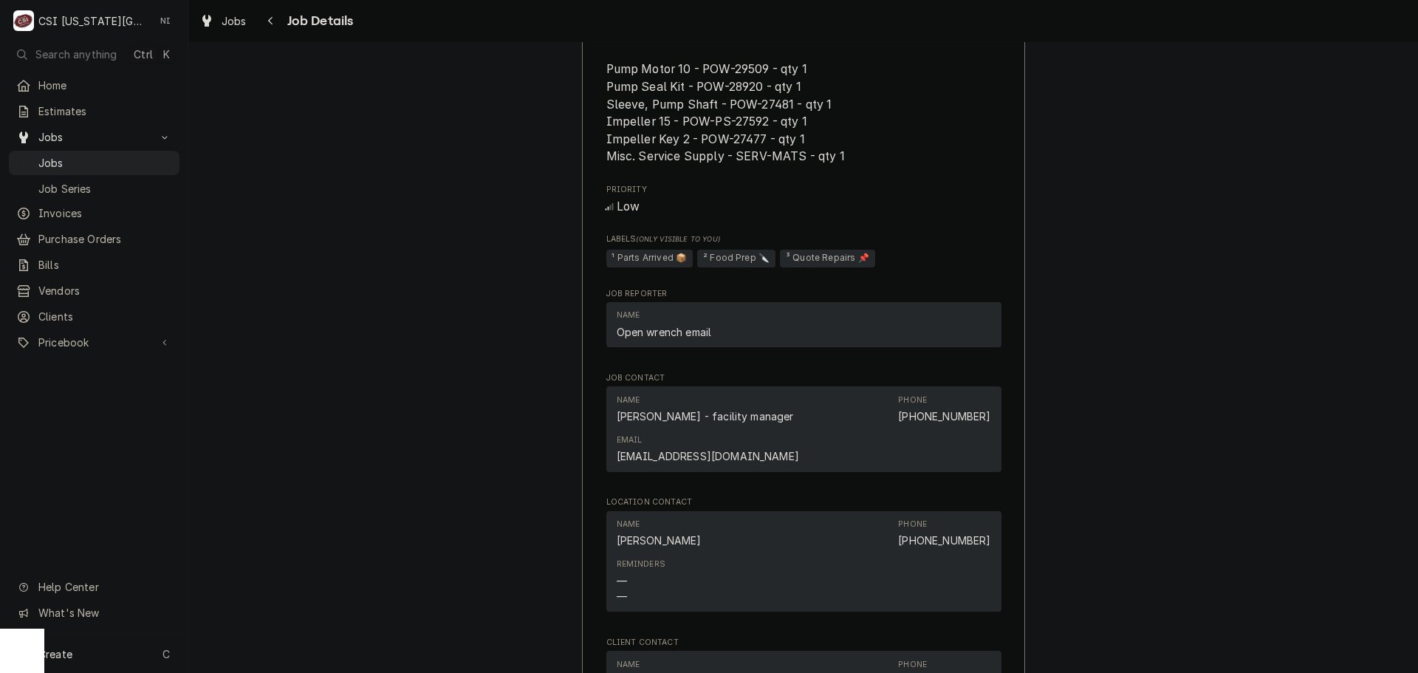
scroll to position [1084, 0]
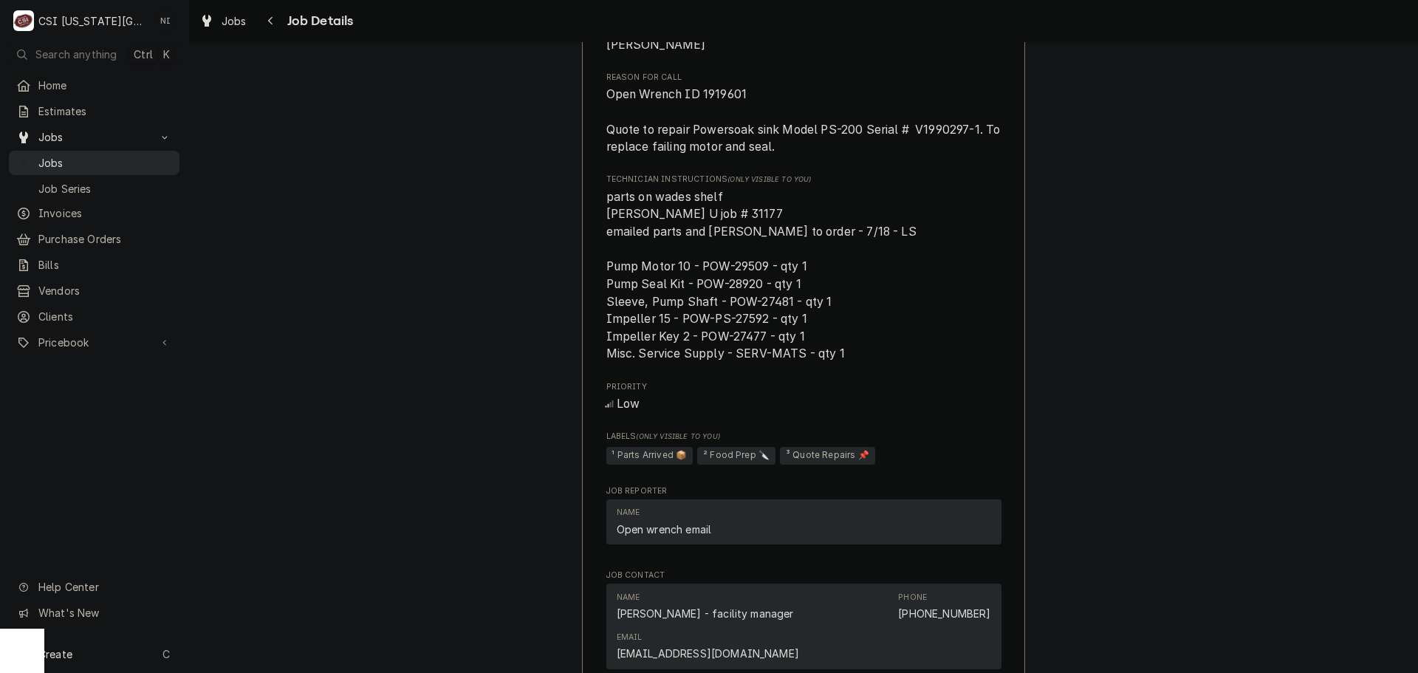
drag, startPoint x: 83, startPoint y: 156, endPoint x: 105, endPoint y: 154, distance: 21.5
click at [83, 156] on span "Jobs" at bounding box center [105, 163] width 134 height 16
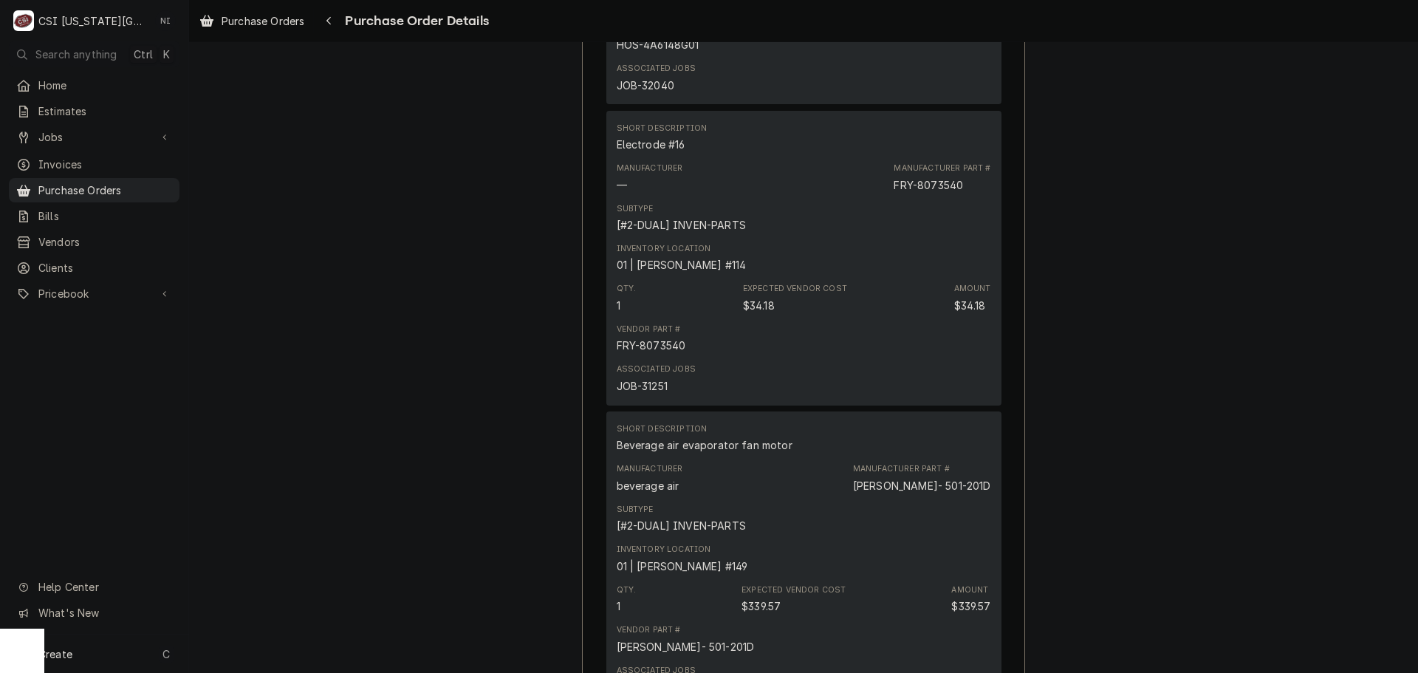
scroll to position [1330, 0]
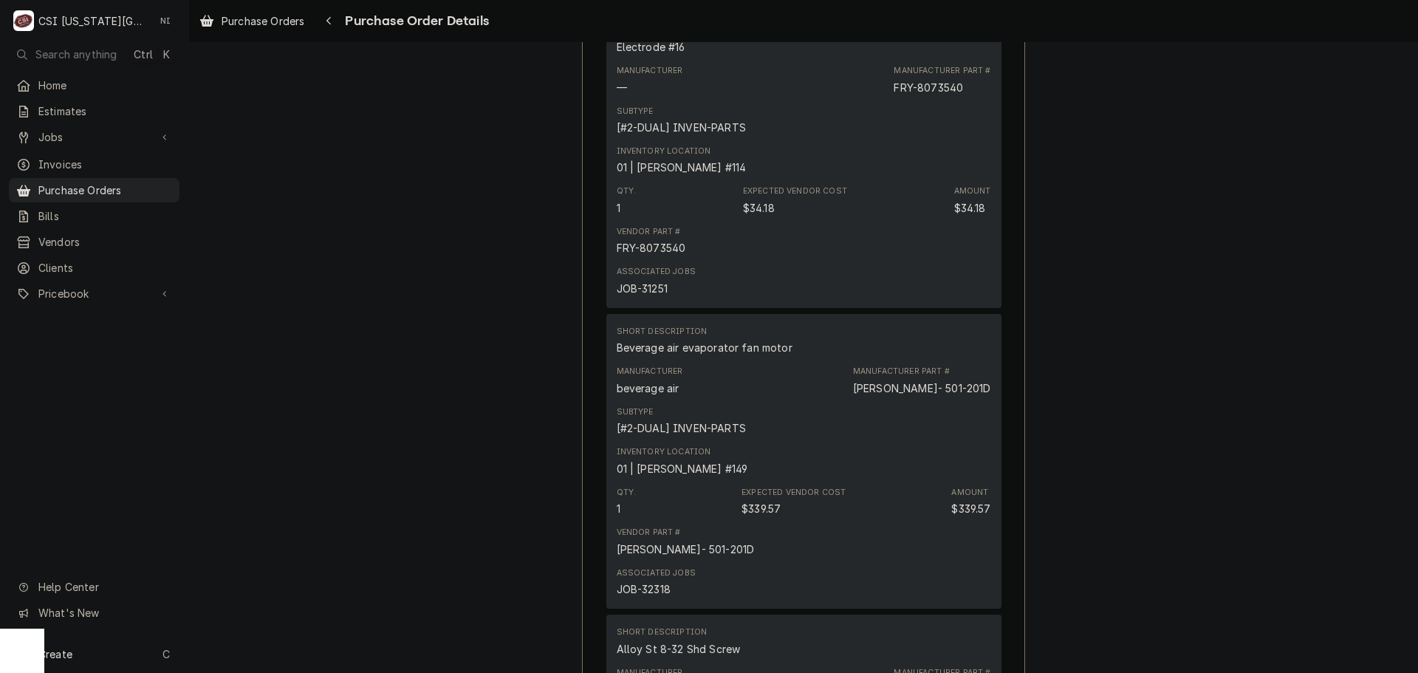
click at [942, 95] on div "FRY-8073540" at bounding box center [928, 88] width 69 height 16
copy div "8073540"
click at [654, 296] on div "JOB-31251" at bounding box center [642, 289] width 51 height 16
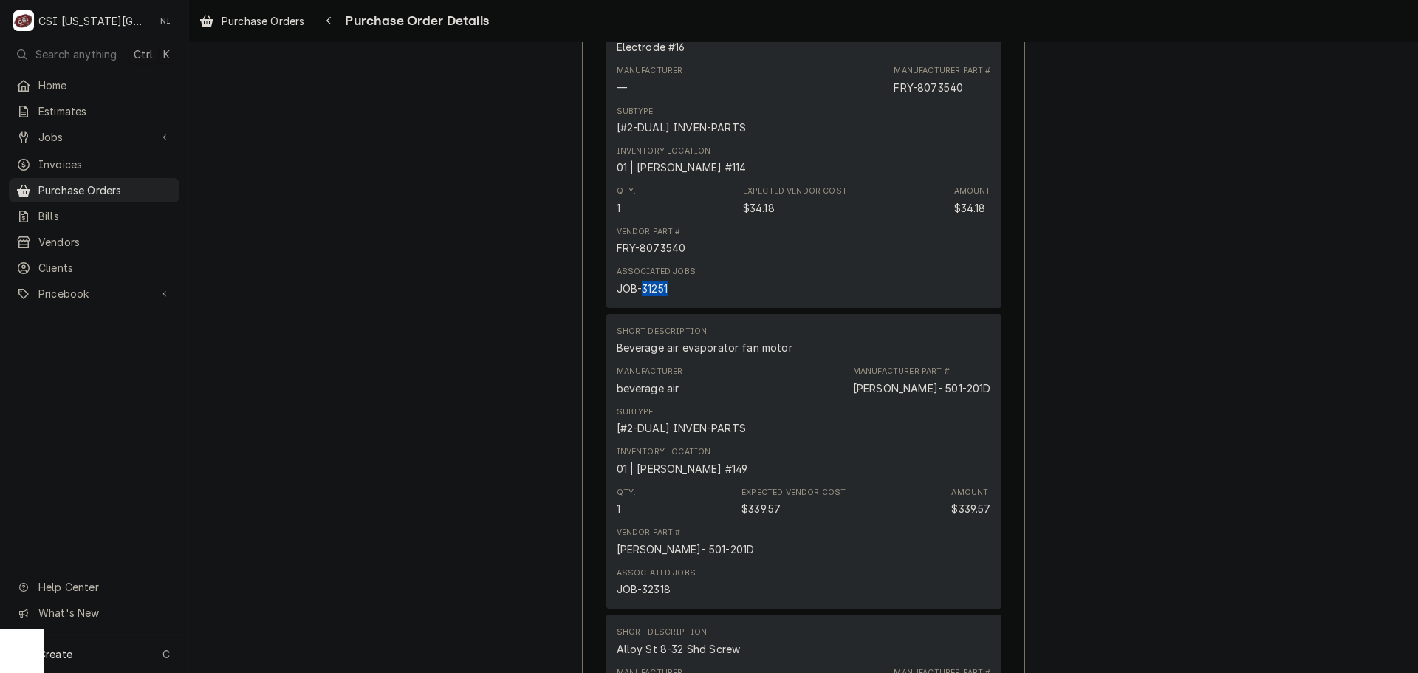
copy div "31251"
drag, startPoint x: 98, startPoint y: 191, endPoint x: 124, endPoint y: 170, distance: 33.7
click at [98, 190] on span "Purchase Orders" at bounding box center [105, 190] width 134 height 16
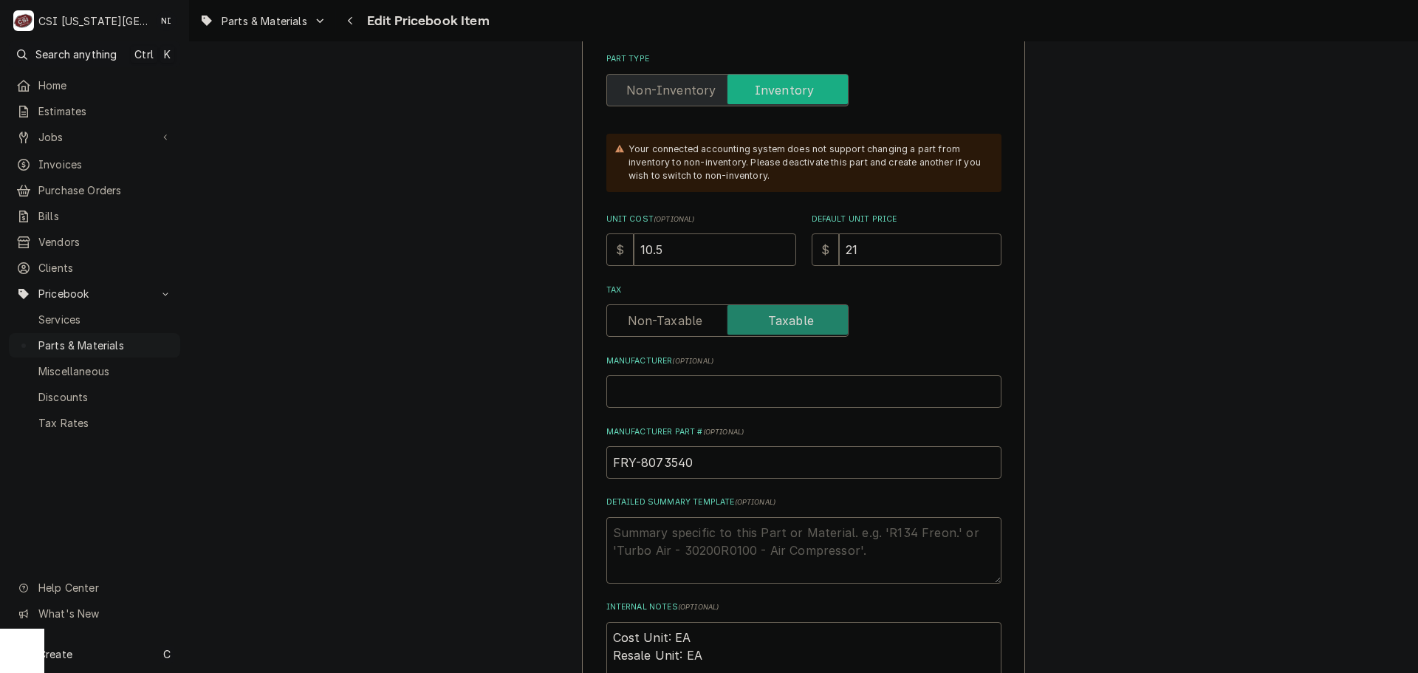
scroll to position [443, 0]
drag, startPoint x: 657, startPoint y: 259, endPoint x: 562, endPoint y: 261, distance: 94.6
type textarea "x"
type input "3"
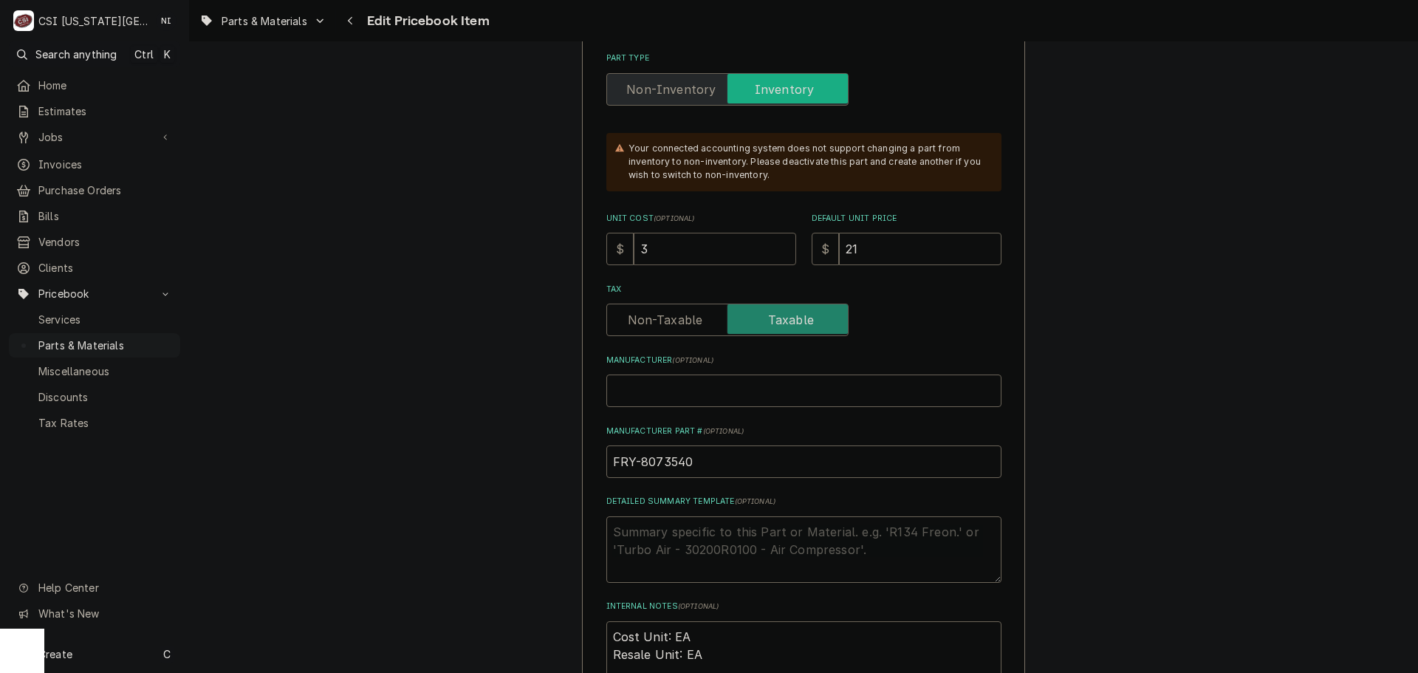
type textarea "x"
type input "34"
type textarea "x"
type input "34.1"
type textarea "x"
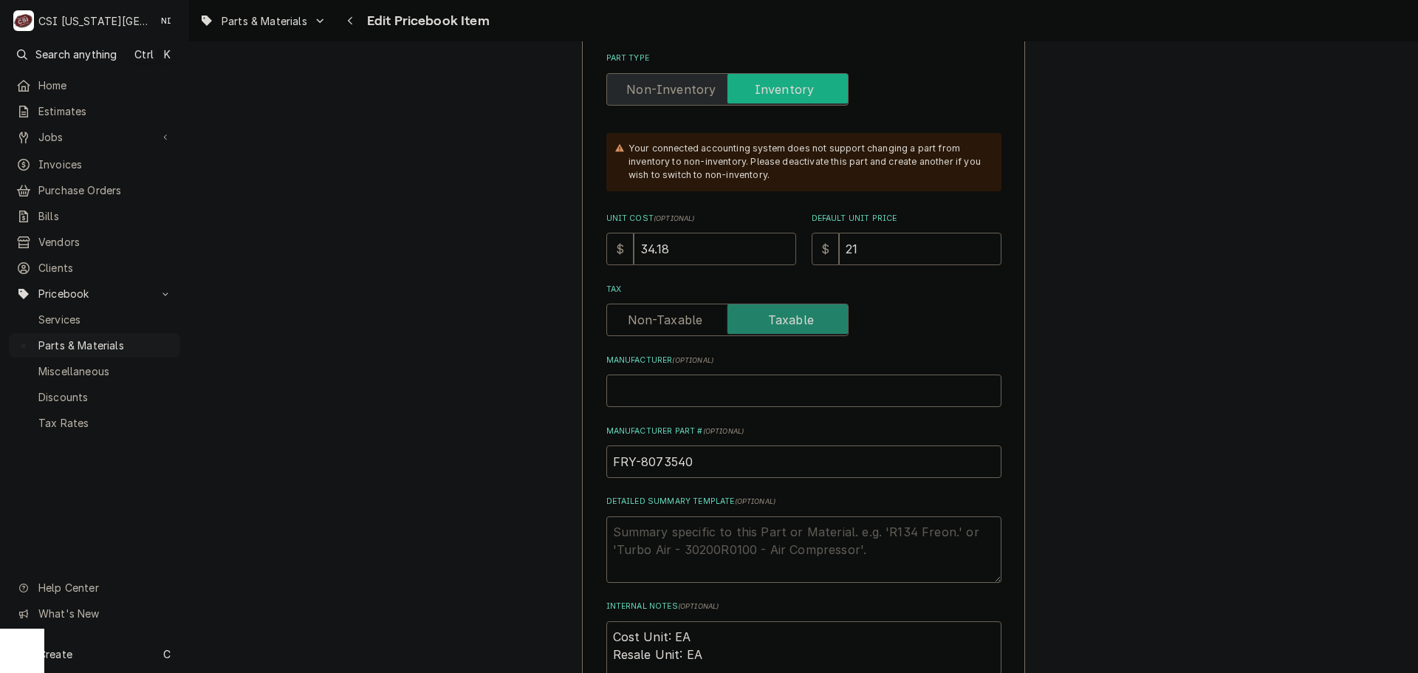
type input "34.18"
drag, startPoint x: 854, startPoint y: 248, endPoint x: 768, endPoint y: 257, distance: 86.2
click at [771, 257] on div "Unit Cost ( optional ) $ 34.18 Default Unit Price $ 21" at bounding box center [804, 239] width 395 height 52
type input "6"
type textarea "x"
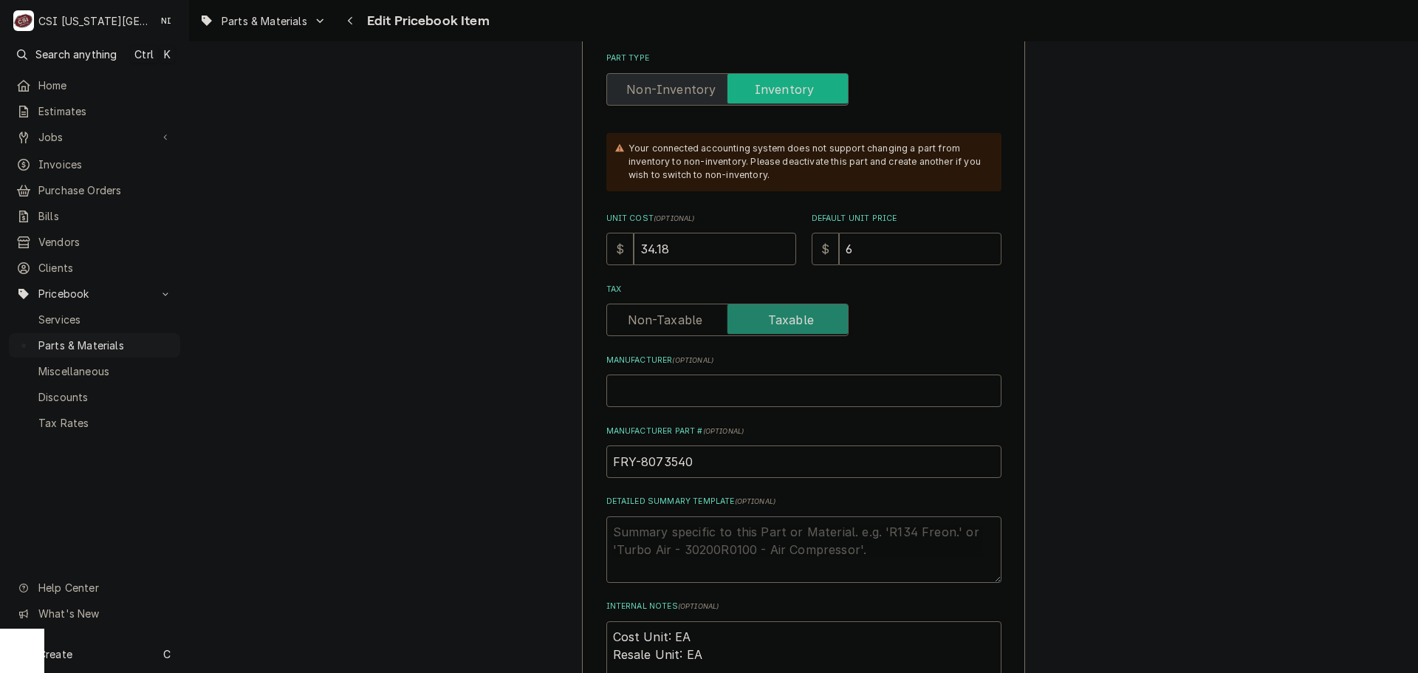
type input "62"
type textarea "x"
type input "62.1"
type textarea "x"
type input "62.13"
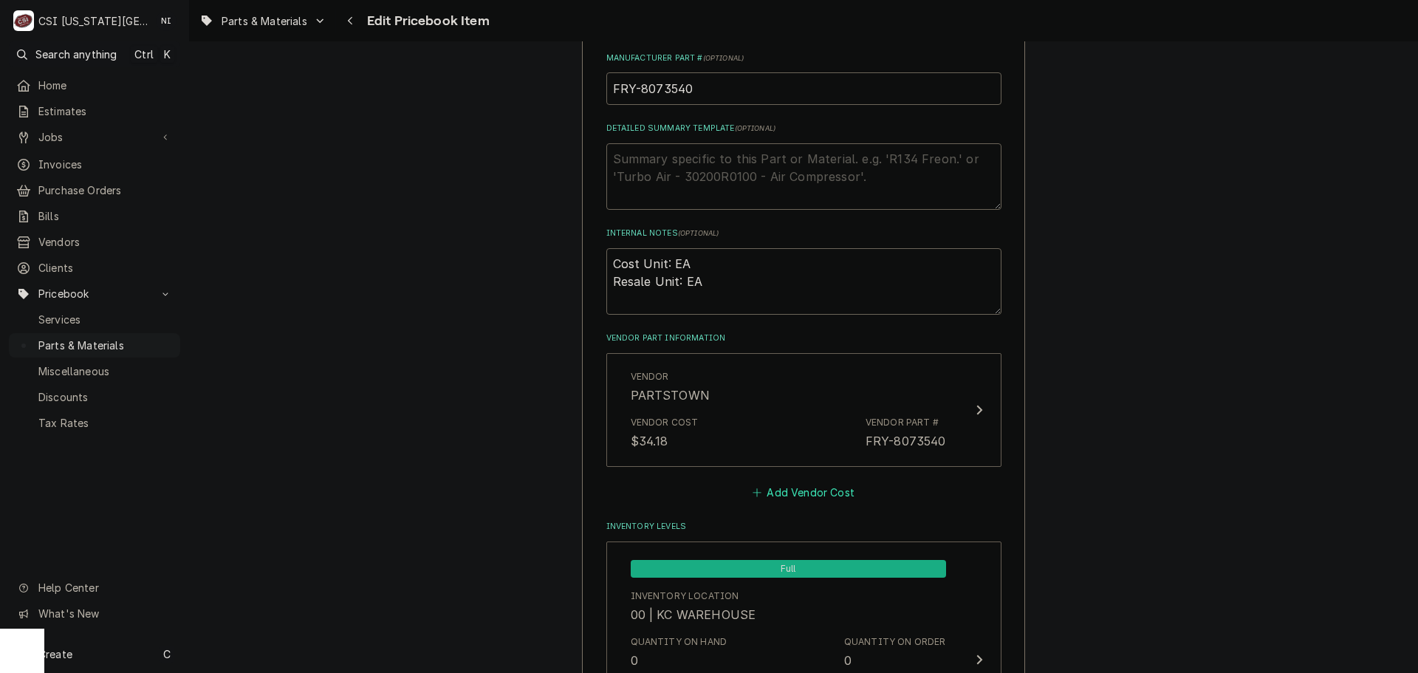
scroll to position [1034, 0]
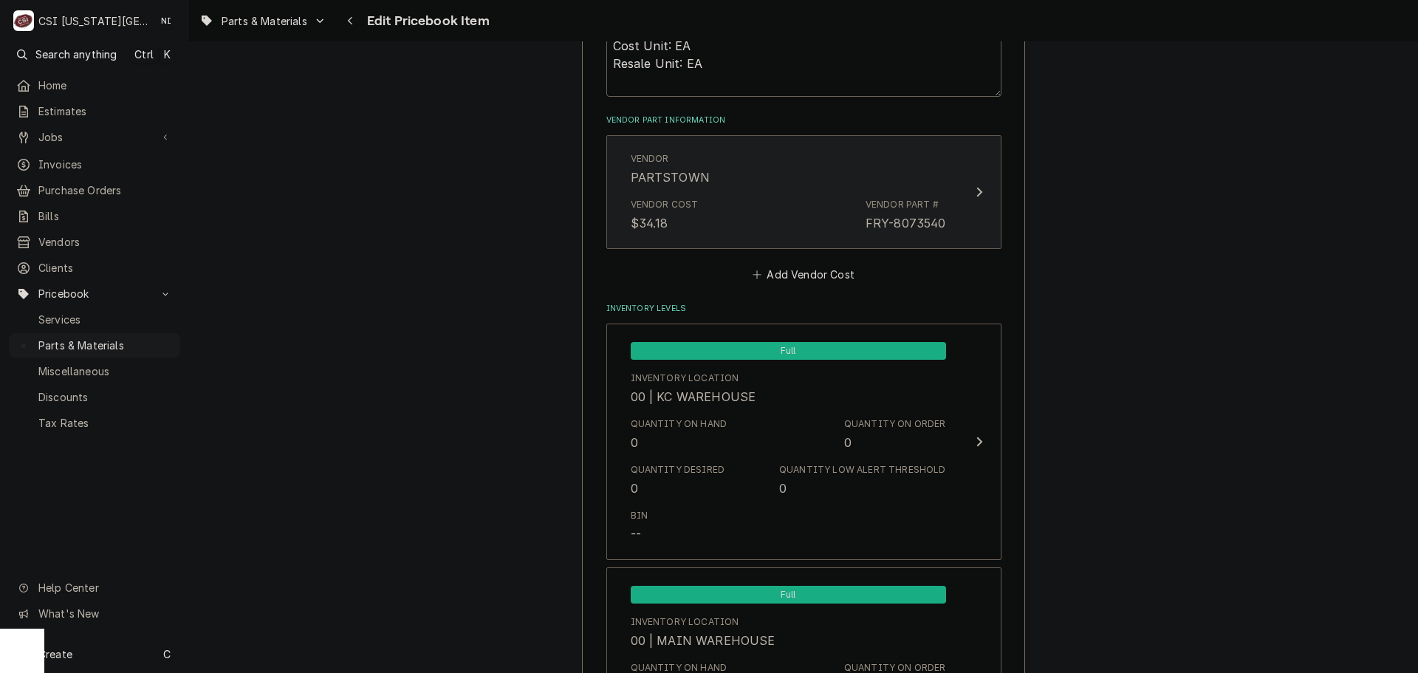
click at [744, 218] on div "Vendor Cost $34.18 Vendor Part # FRY-8073540" at bounding box center [788, 215] width 315 height 46
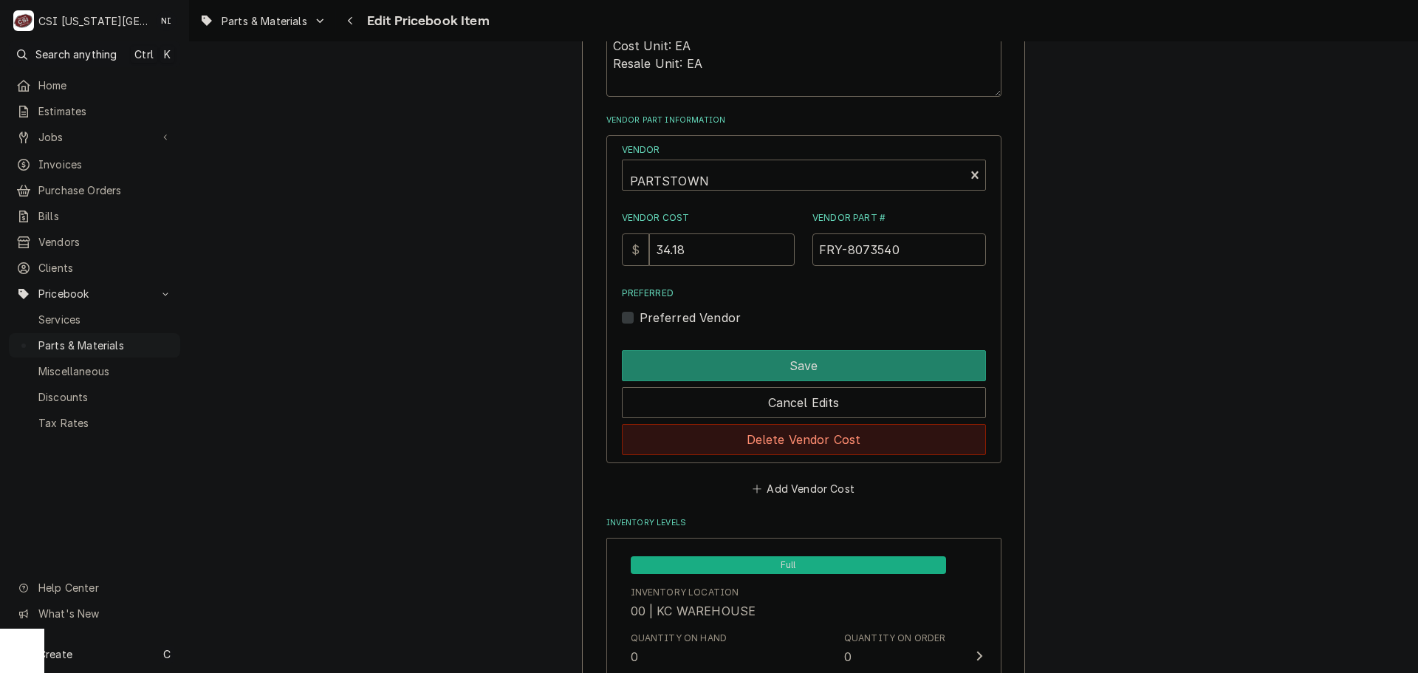
click at [757, 443] on button "Delete Vendor Cost" at bounding box center [804, 439] width 364 height 31
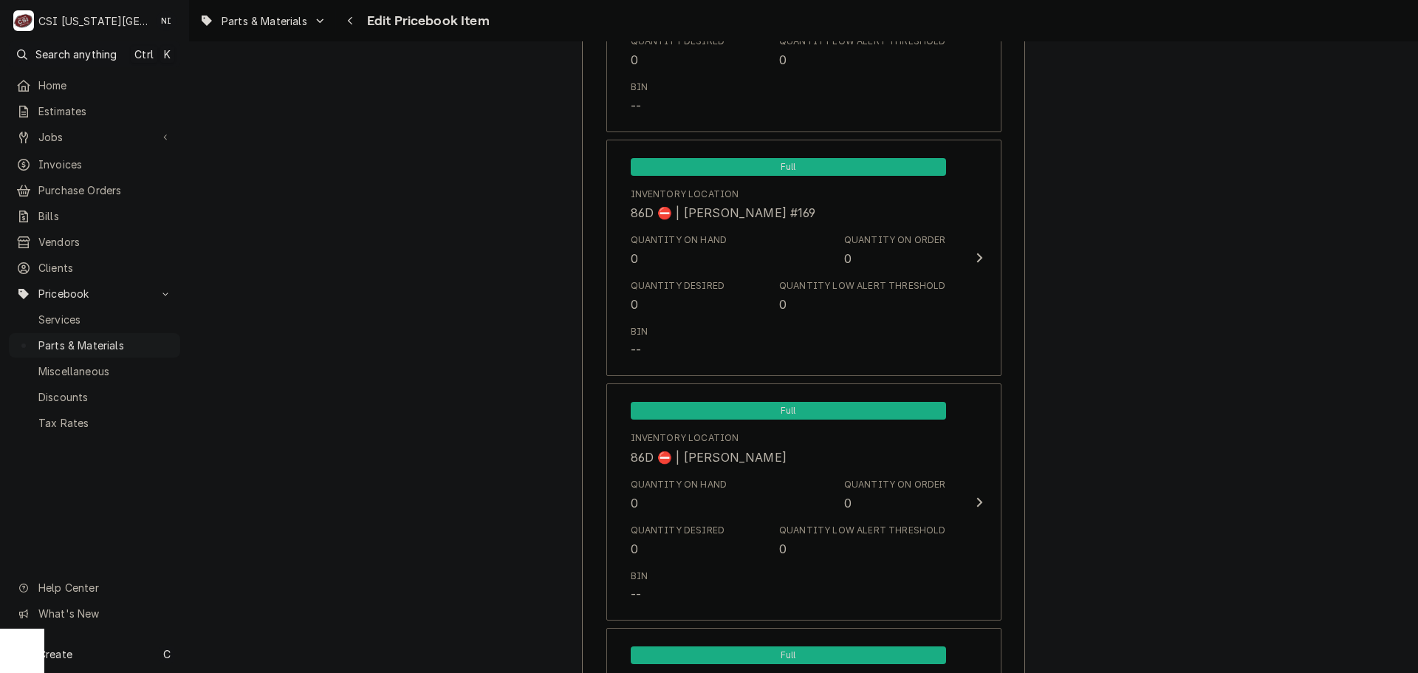
scroll to position [14320, 0]
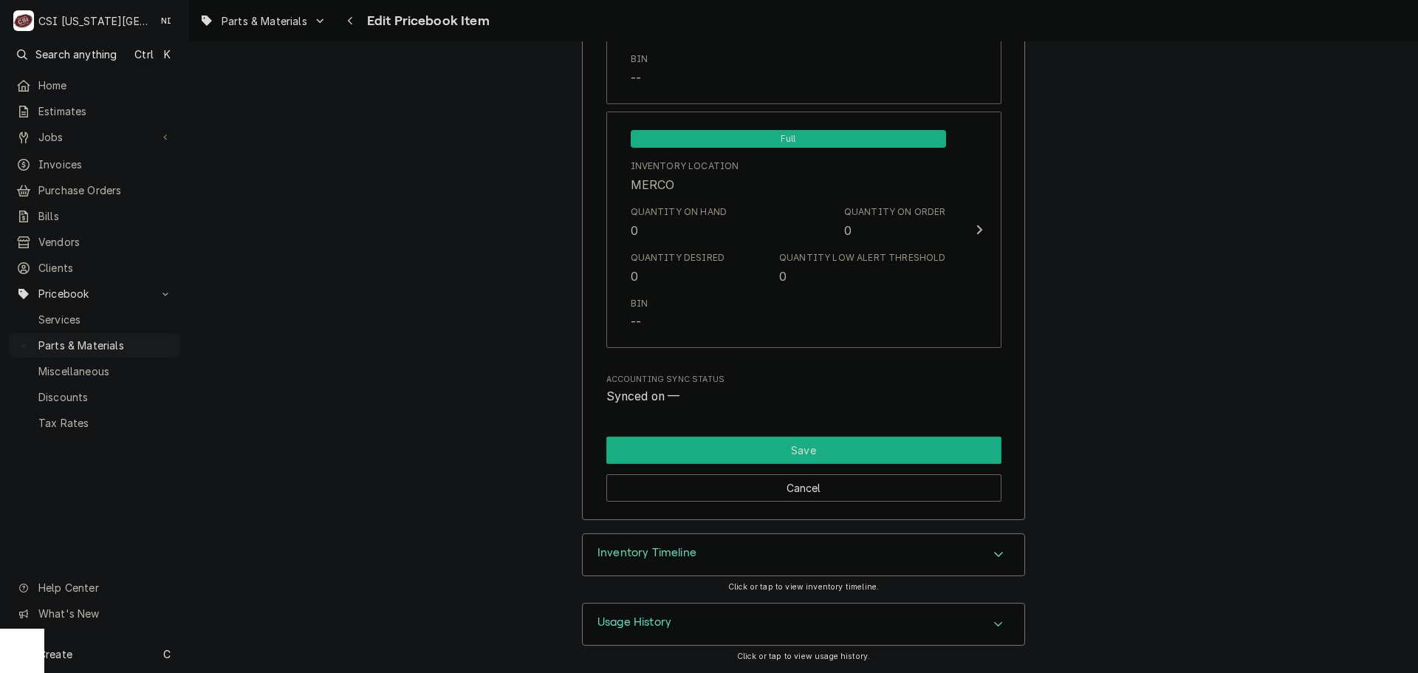
click at [934, 450] on button "Save" at bounding box center [804, 450] width 395 height 27
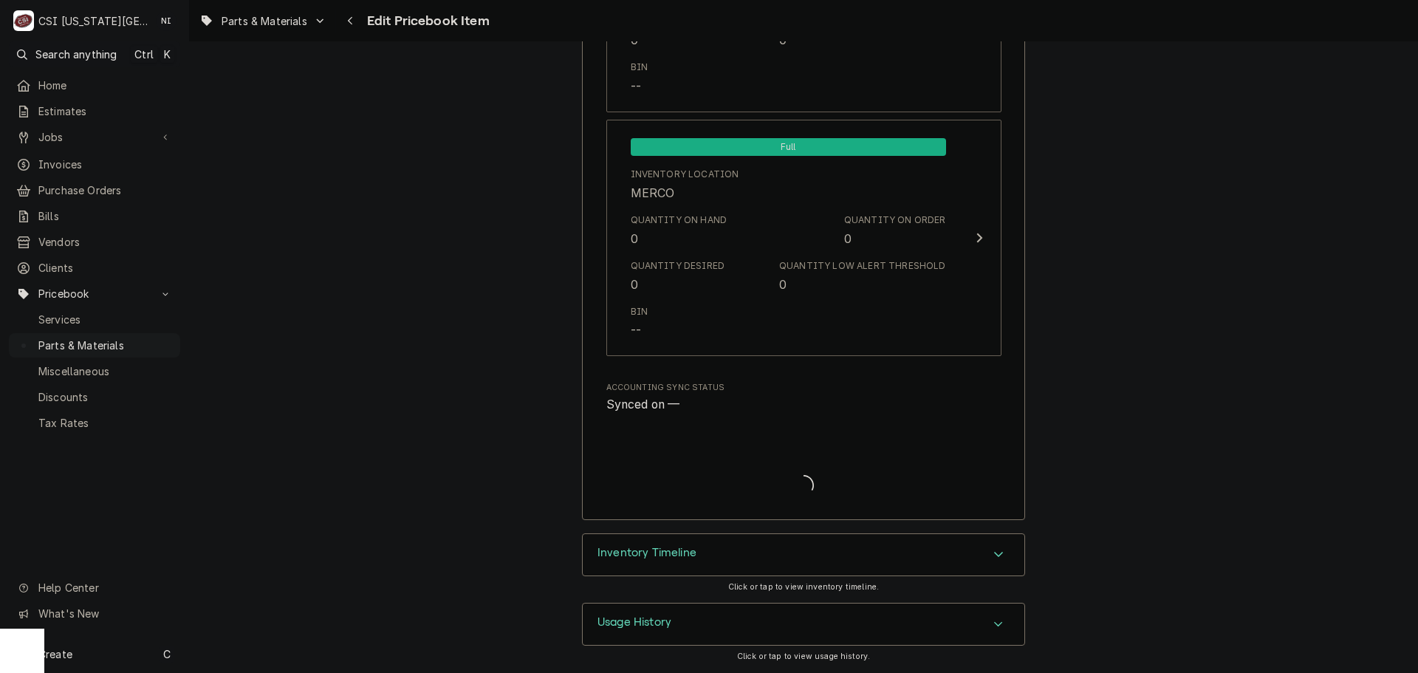
type textarea "x"
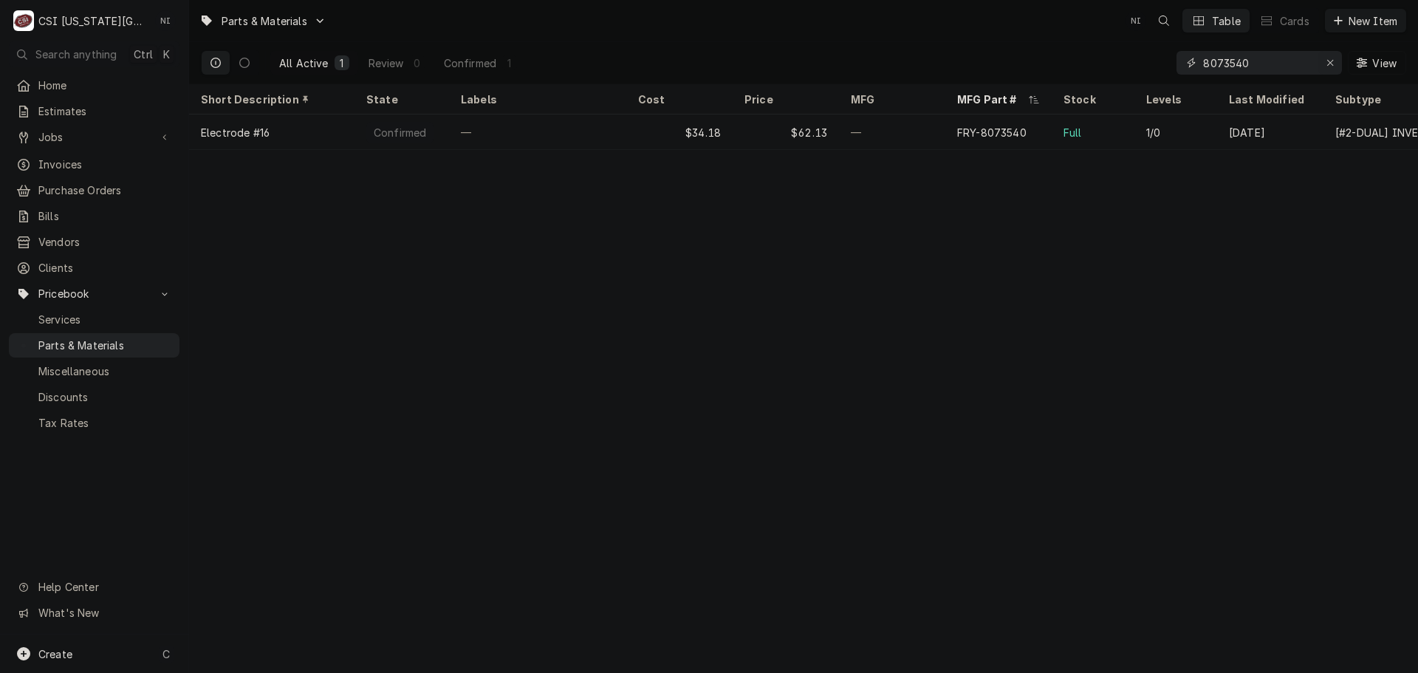
click at [1327, 63] on icon "Erase input" at bounding box center [1331, 63] width 8 height 10
paste input "C7189R20022"
type input "C7189R20022"
click at [1329, 61] on icon "Erase input" at bounding box center [1331, 63] width 8 height 10
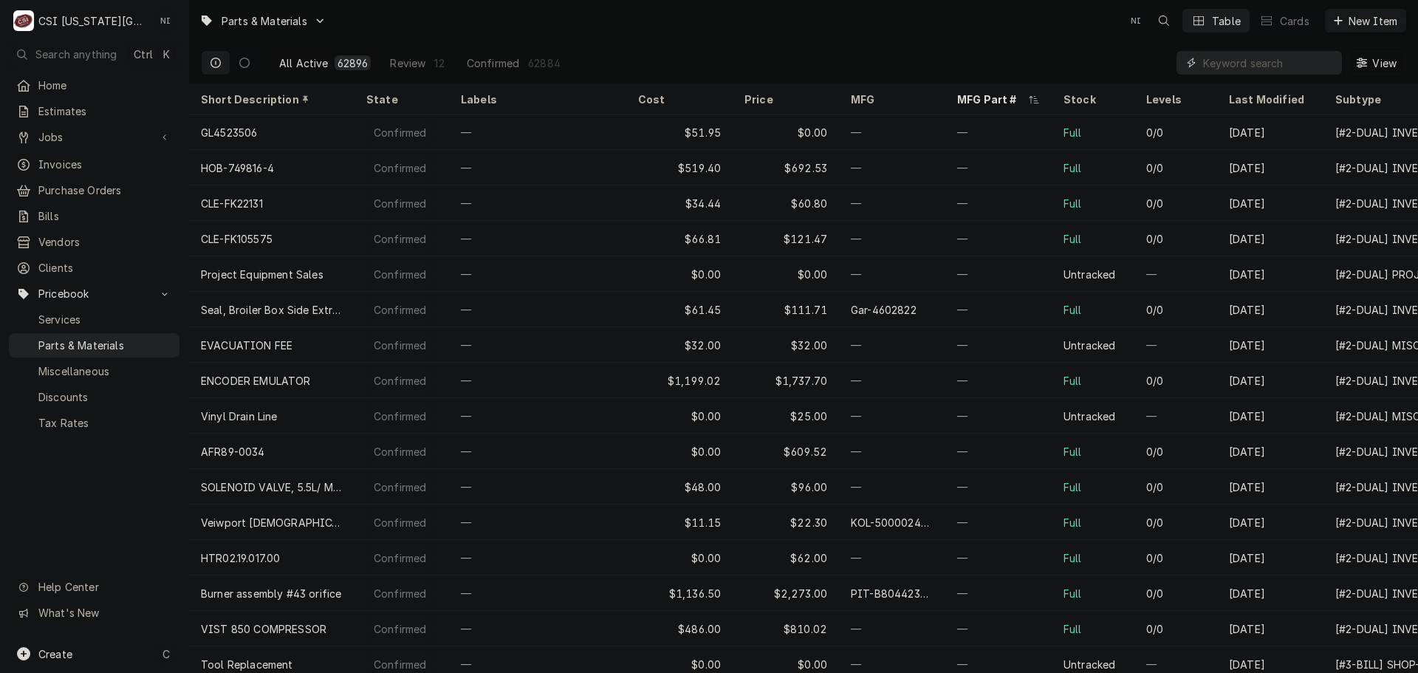
click at [1259, 64] on input "Dynamic Content Wrapper" at bounding box center [1268, 63] width 131 height 24
paste input "POW-PS-27592"
type input "POW-PS-27592"
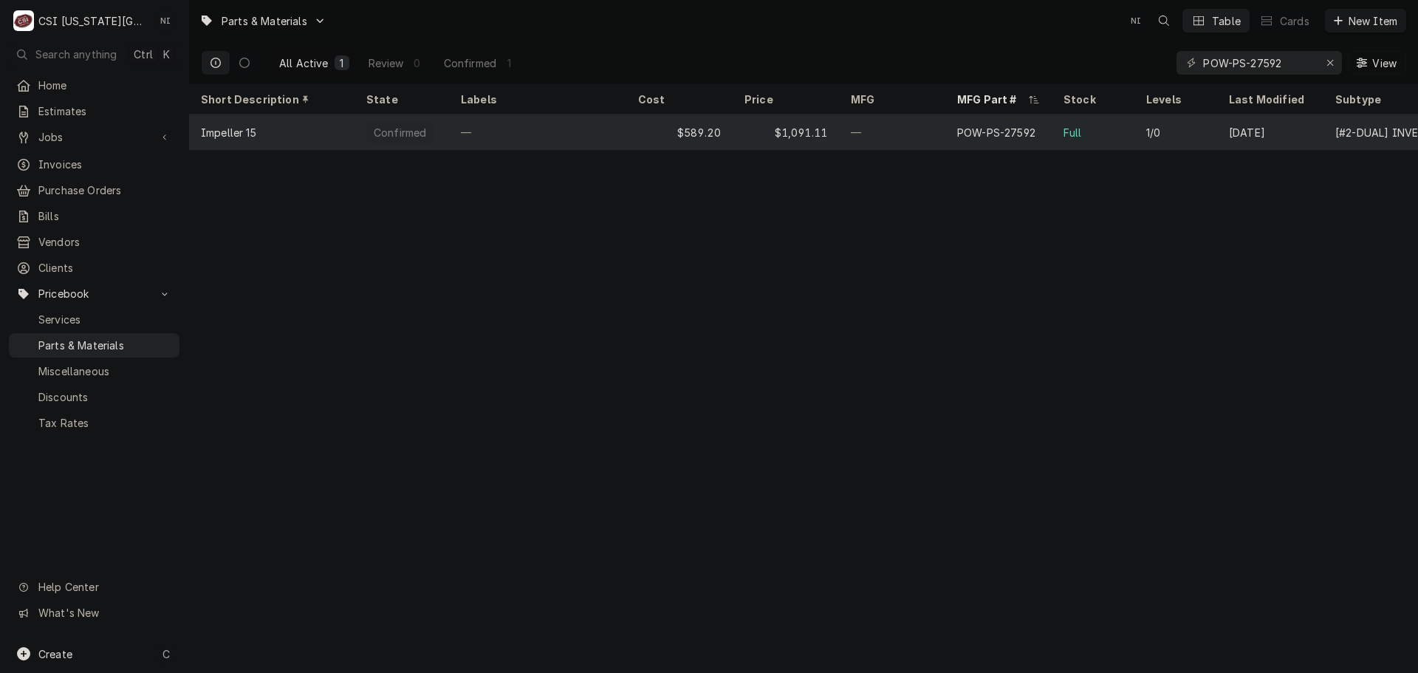
click at [832, 125] on div "$1,091.11" at bounding box center [786, 132] width 106 height 35
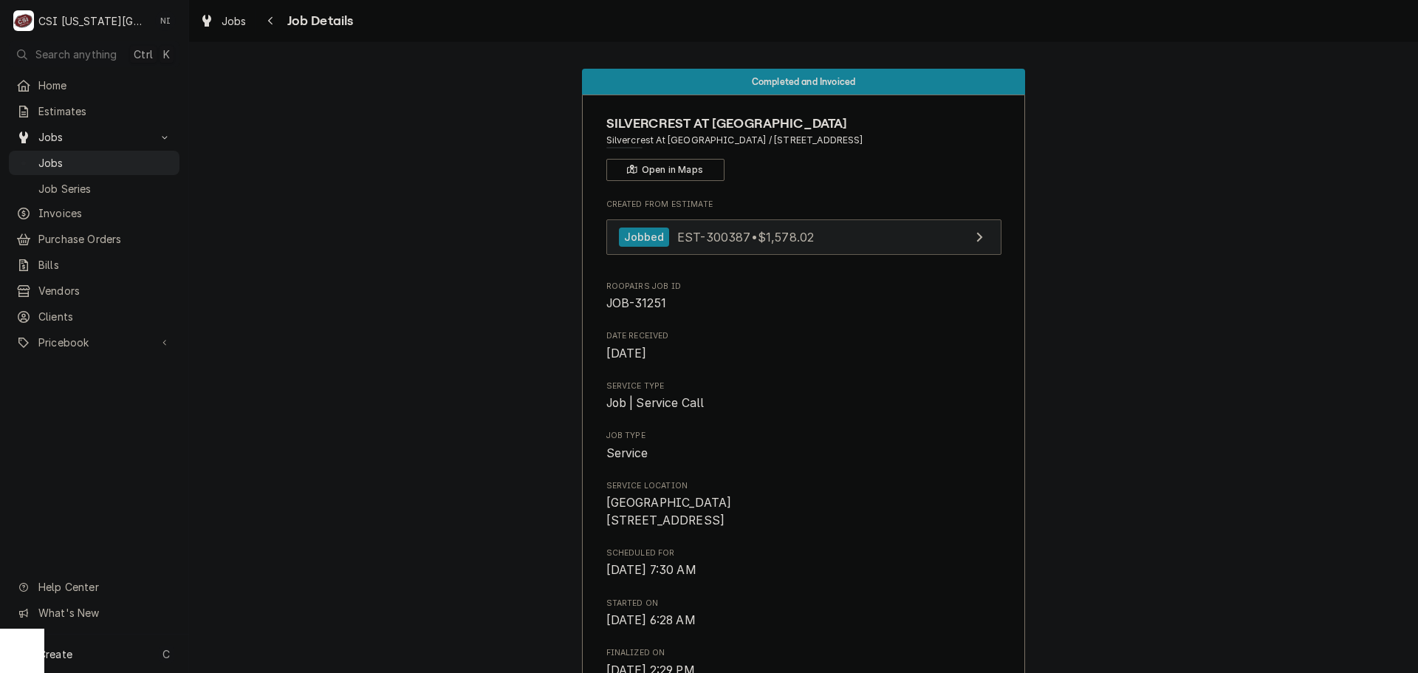
click at [856, 232] on link "Jobbed EST-300387 • $1,578.02" at bounding box center [804, 237] width 395 height 36
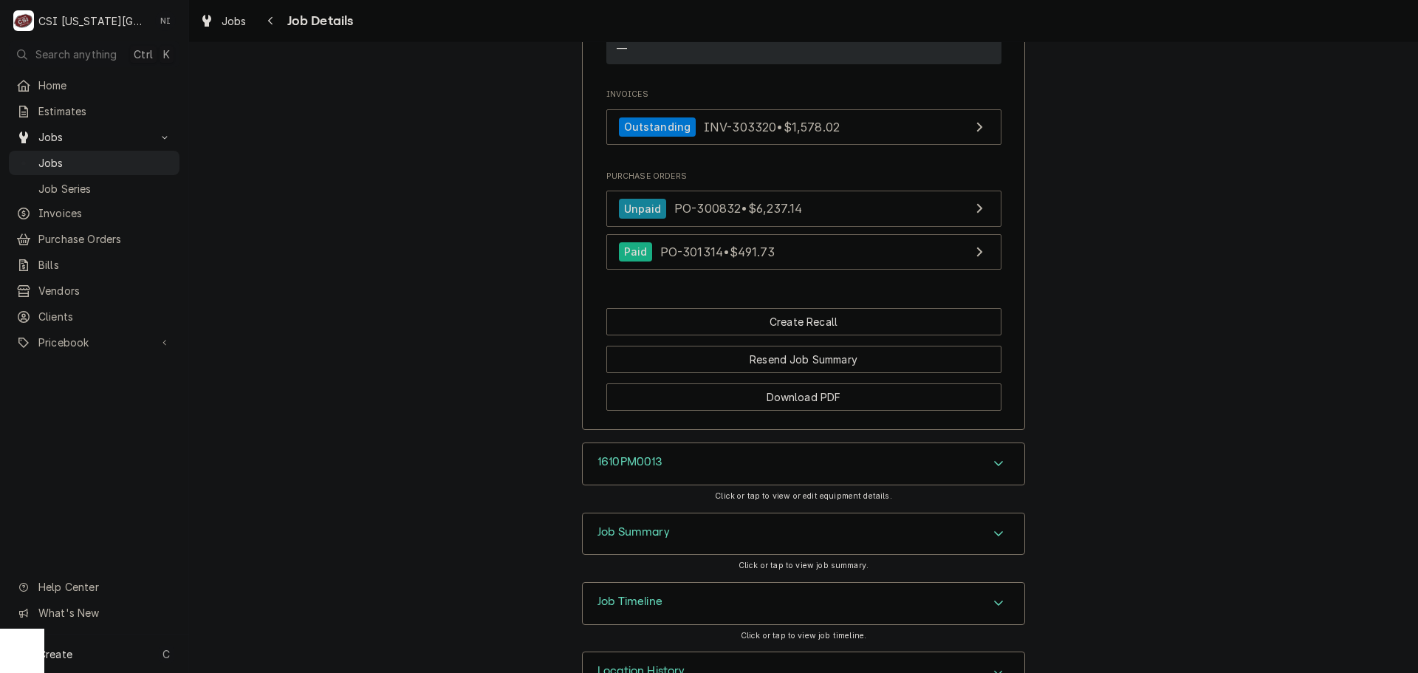
scroll to position [1825, 0]
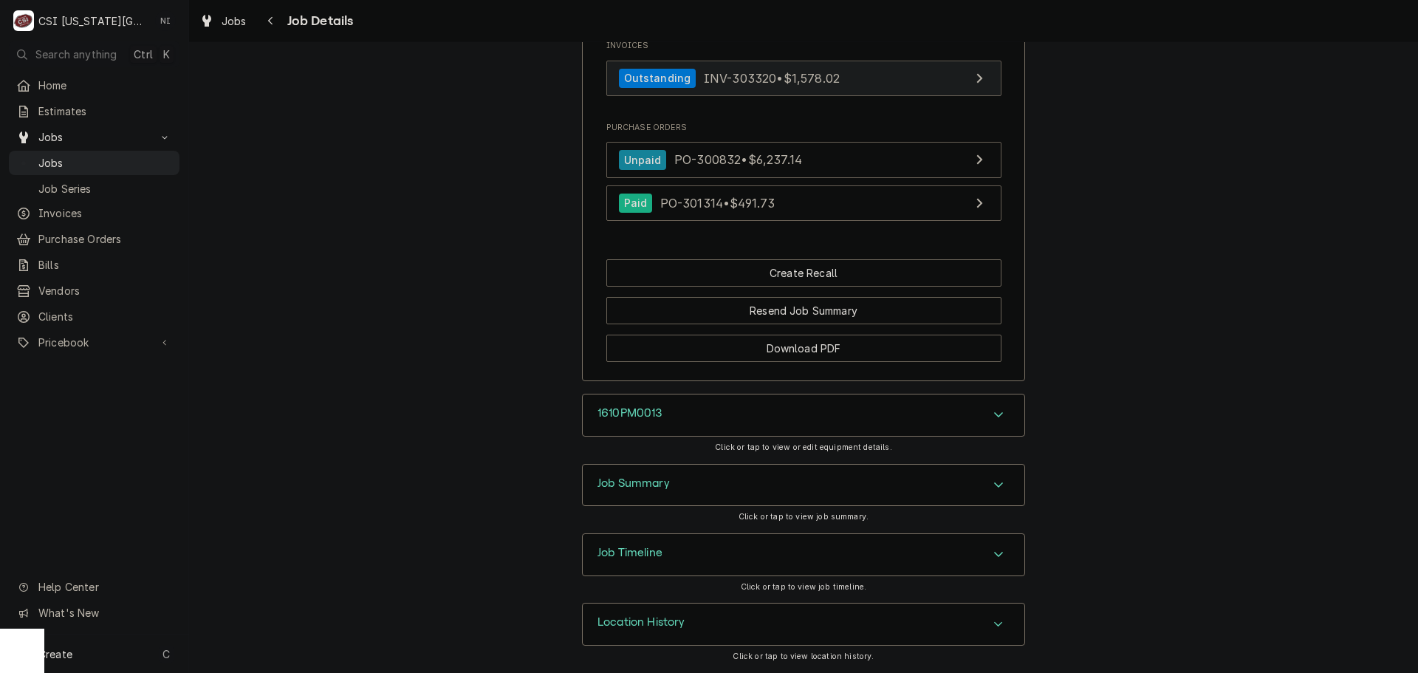
click at [895, 81] on link "Outstanding INV-303320 • $1,578.02" at bounding box center [804, 79] width 395 height 36
click at [160, 160] on span "Jobs" at bounding box center [105, 163] width 134 height 16
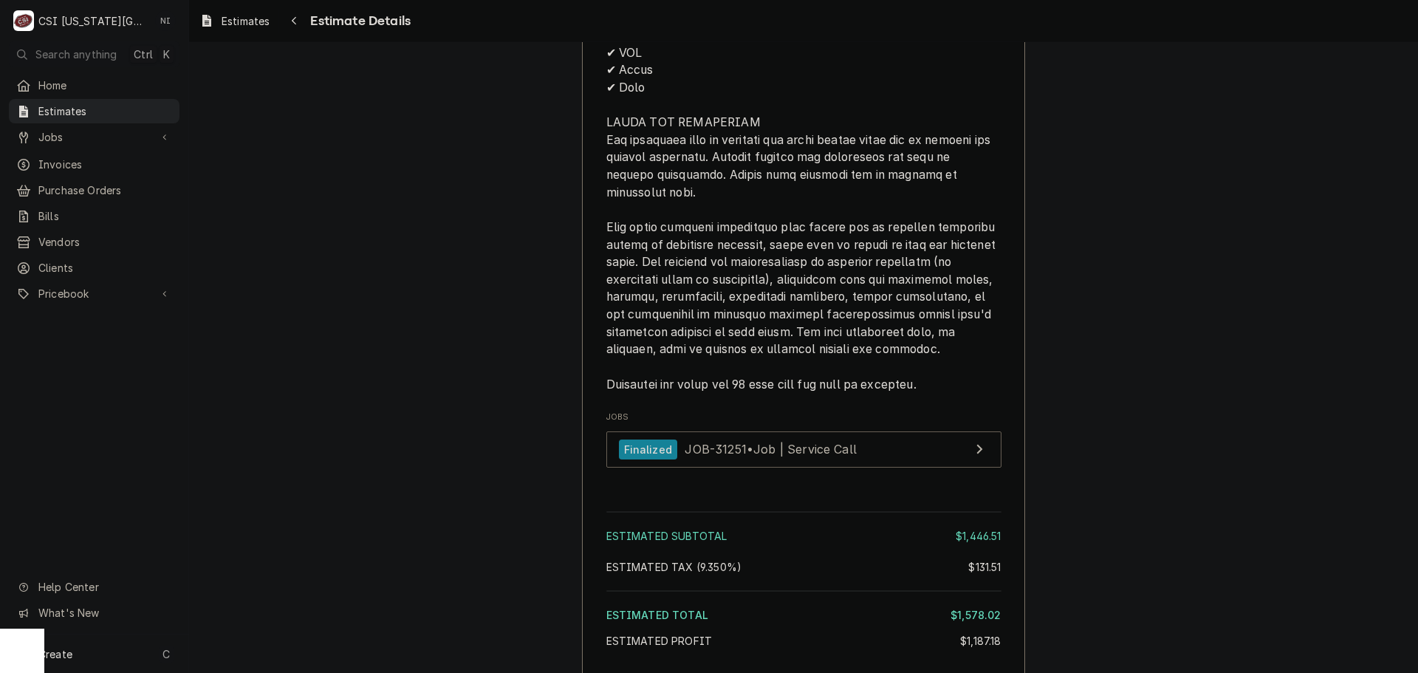
scroll to position [3310, 0]
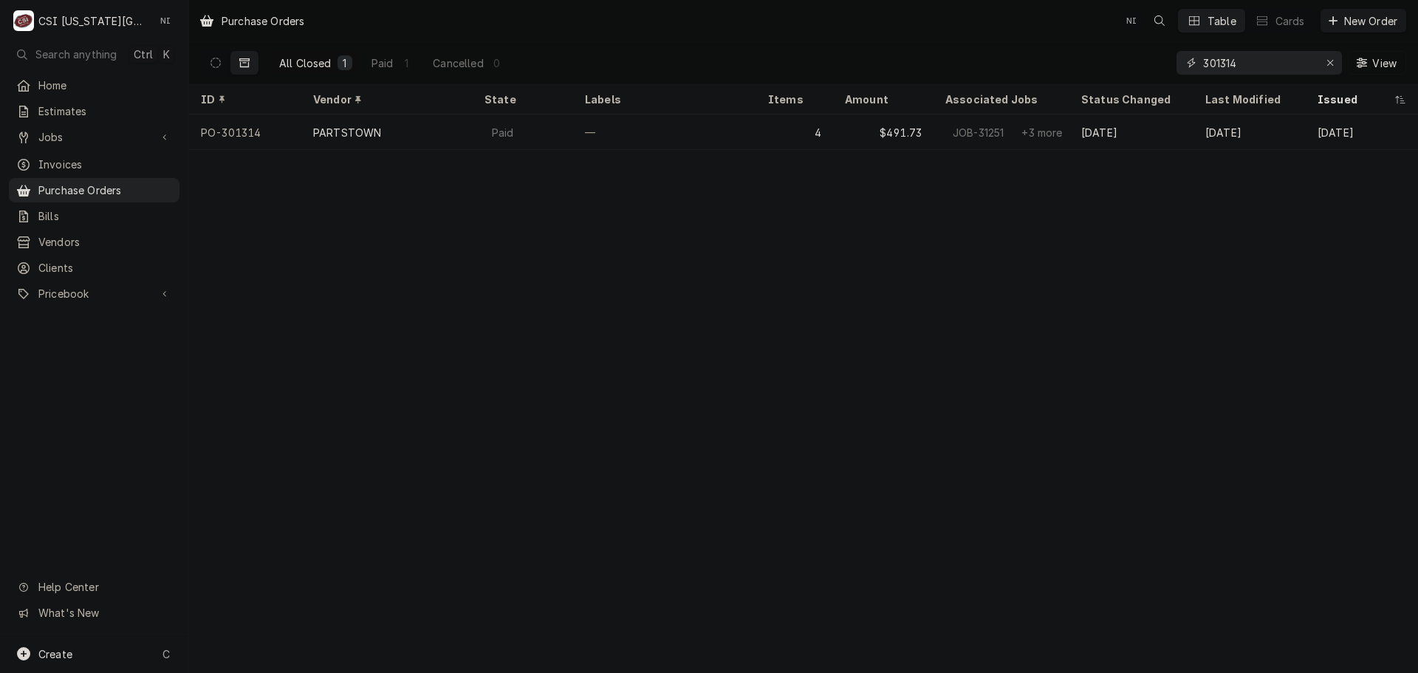
click at [1231, 65] on input "301314" at bounding box center [1258, 63] width 111 height 24
click at [1244, 63] on input "301314" at bounding box center [1258, 63] width 111 height 24
click at [1330, 61] on icon "Erase input" at bounding box center [1331, 63] width 8 height 10
click at [1289, 63] on input "Dynamic Content Wrapper" at bounding box center [1258, 63] width 111 height 24
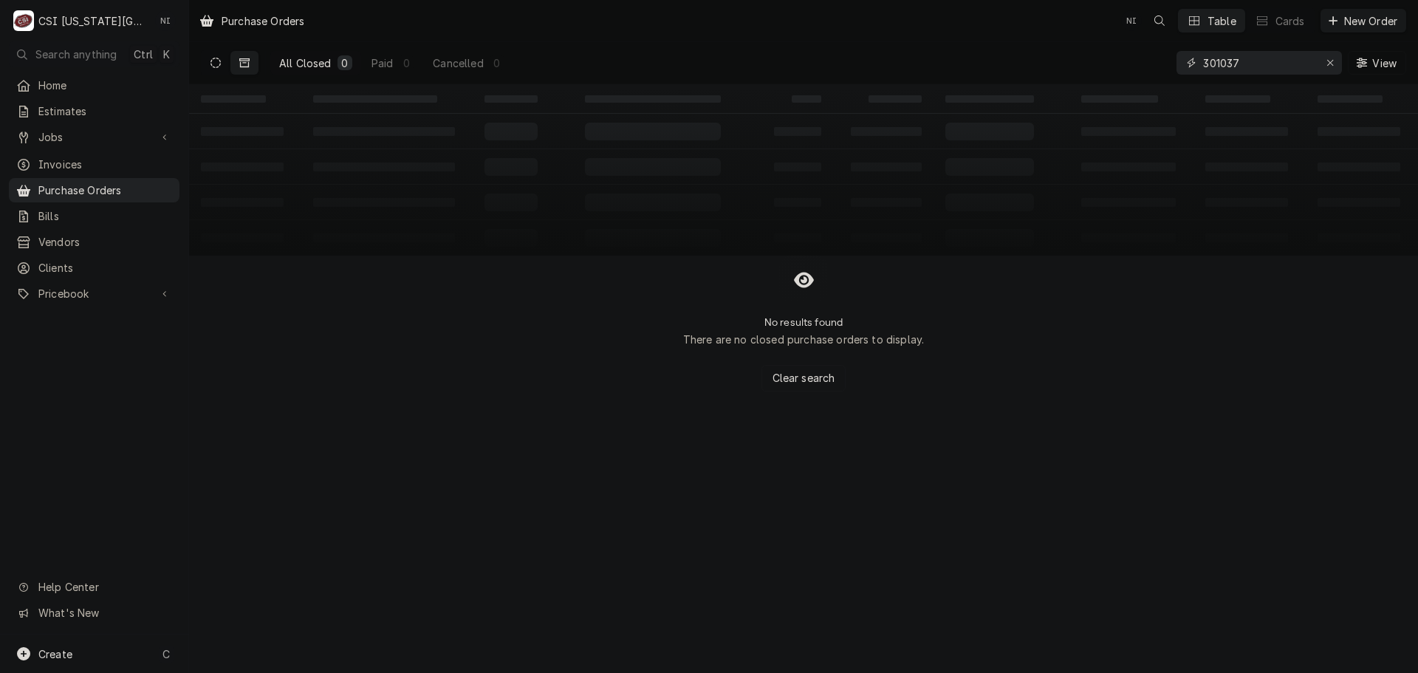
type input "301037"
click at [211, 61] on icon "Dynamic Content Wrapper" at bounding box center [216, 63] width 10 height 10
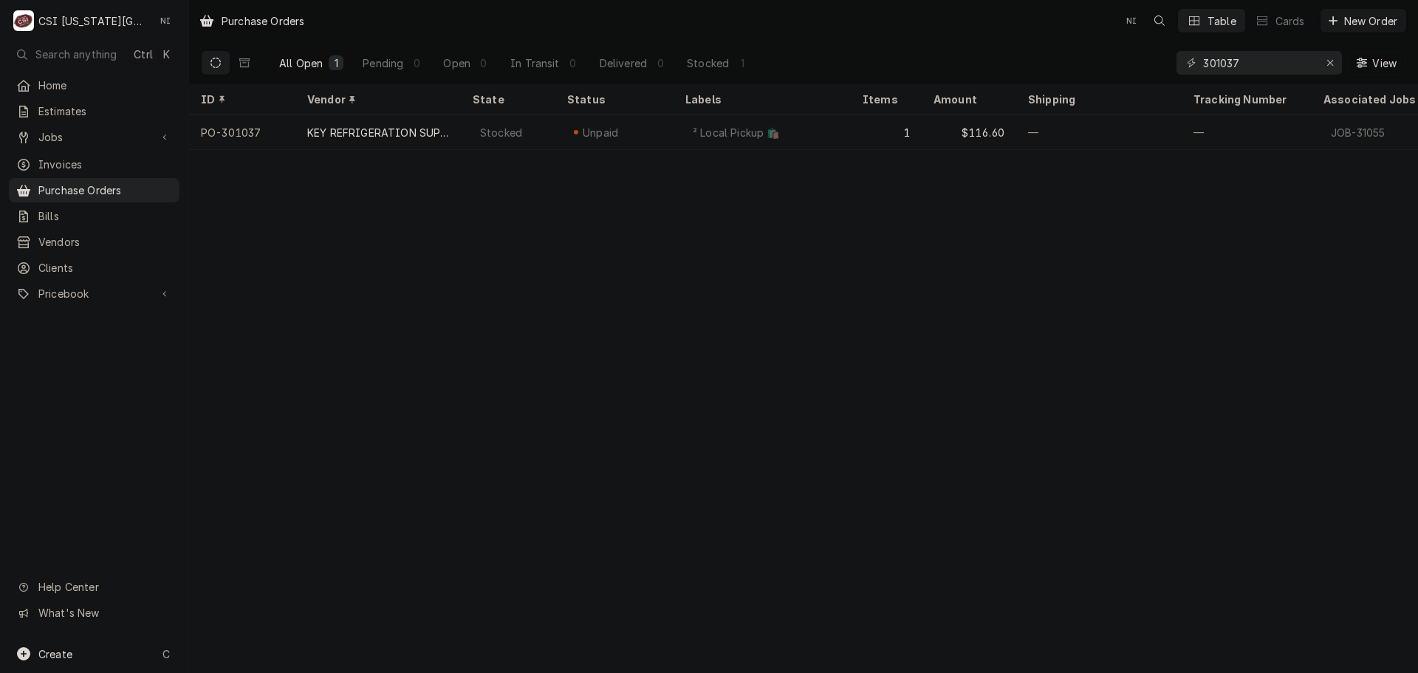
click at [412, 129] on div "KEY REFRIGERATION SUPPLY" at bounding box center [378, 133] width 142 height 16
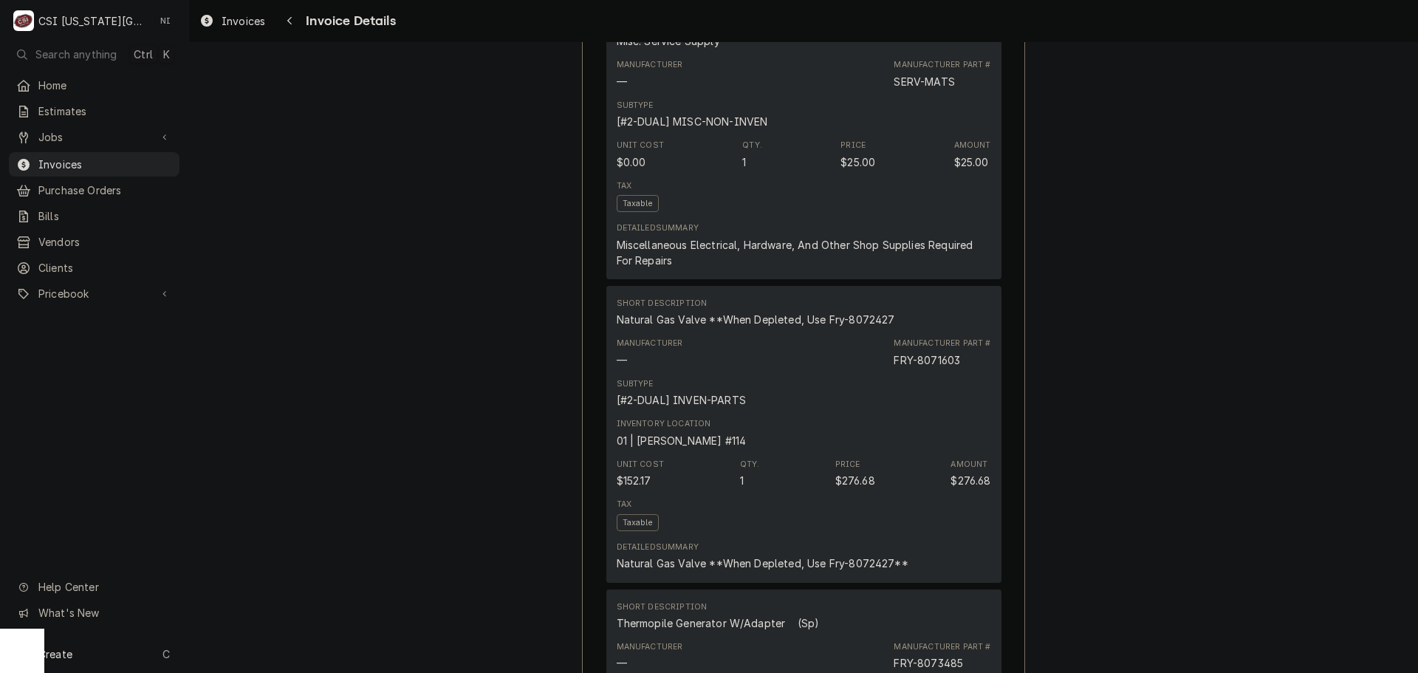
scroll to position [960, 0]
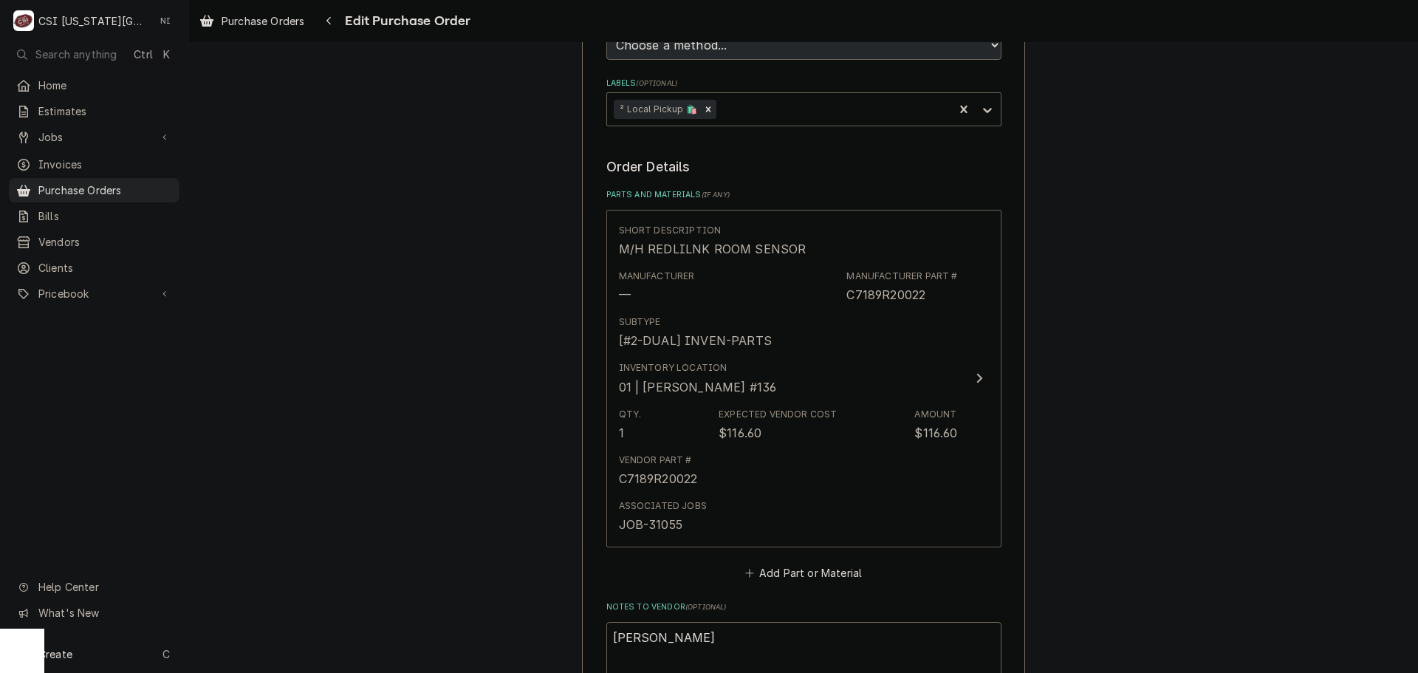
scroll to position [665, 0]
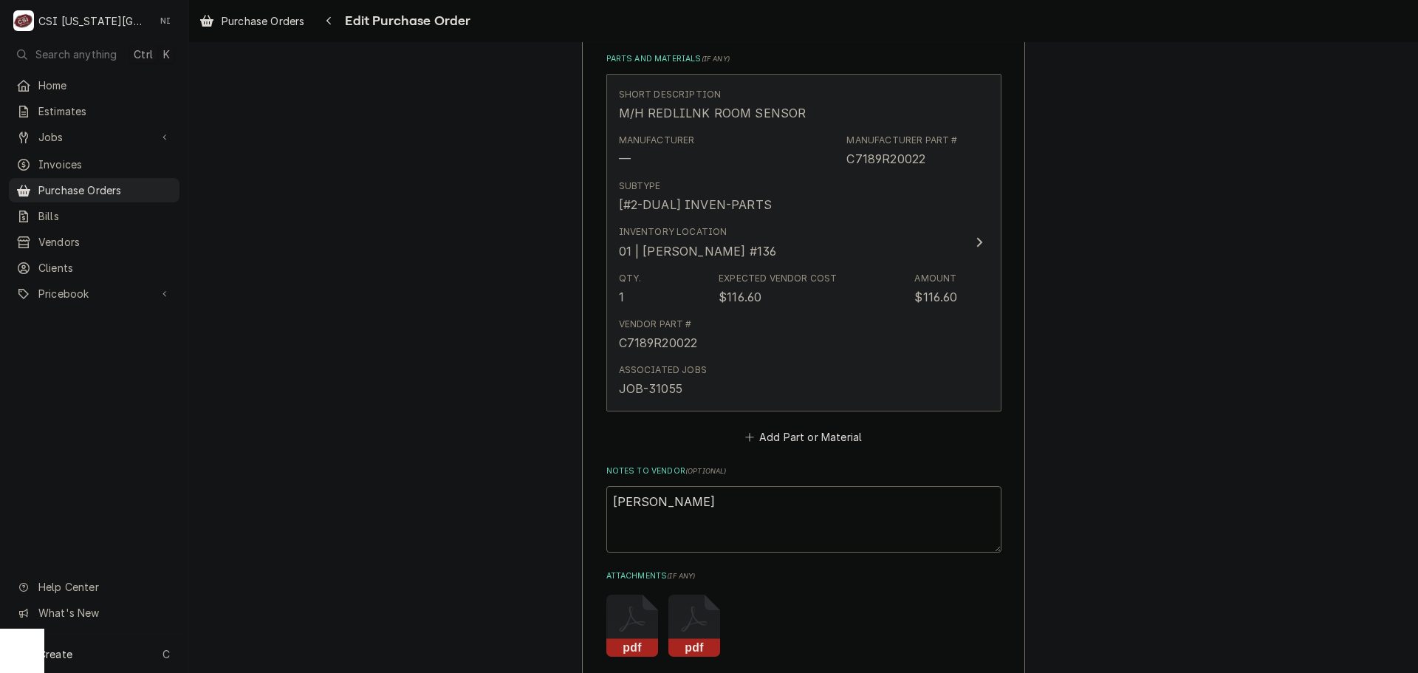
click at [929, 297] on div "$116.60" at bounding box center [936, 297] width 43 height 18
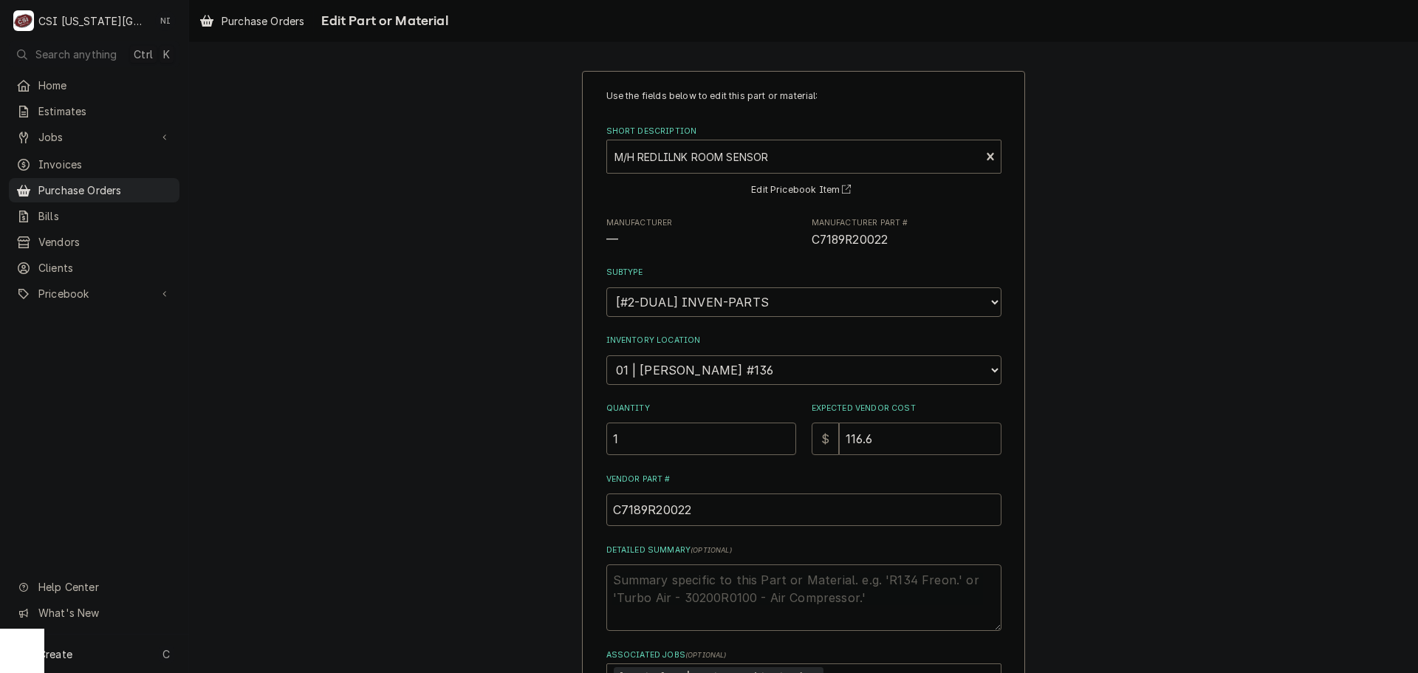
drag, startPoint x: 825, startPoint y: 432, endPoint x: 816, endPoint y: 430, distance: 9.9
click at [816, 430] on div "$ 116.6" at bounding box center [907, 439] width 190 height 33
type textarea "x"
type input "1"
type textarea "x"
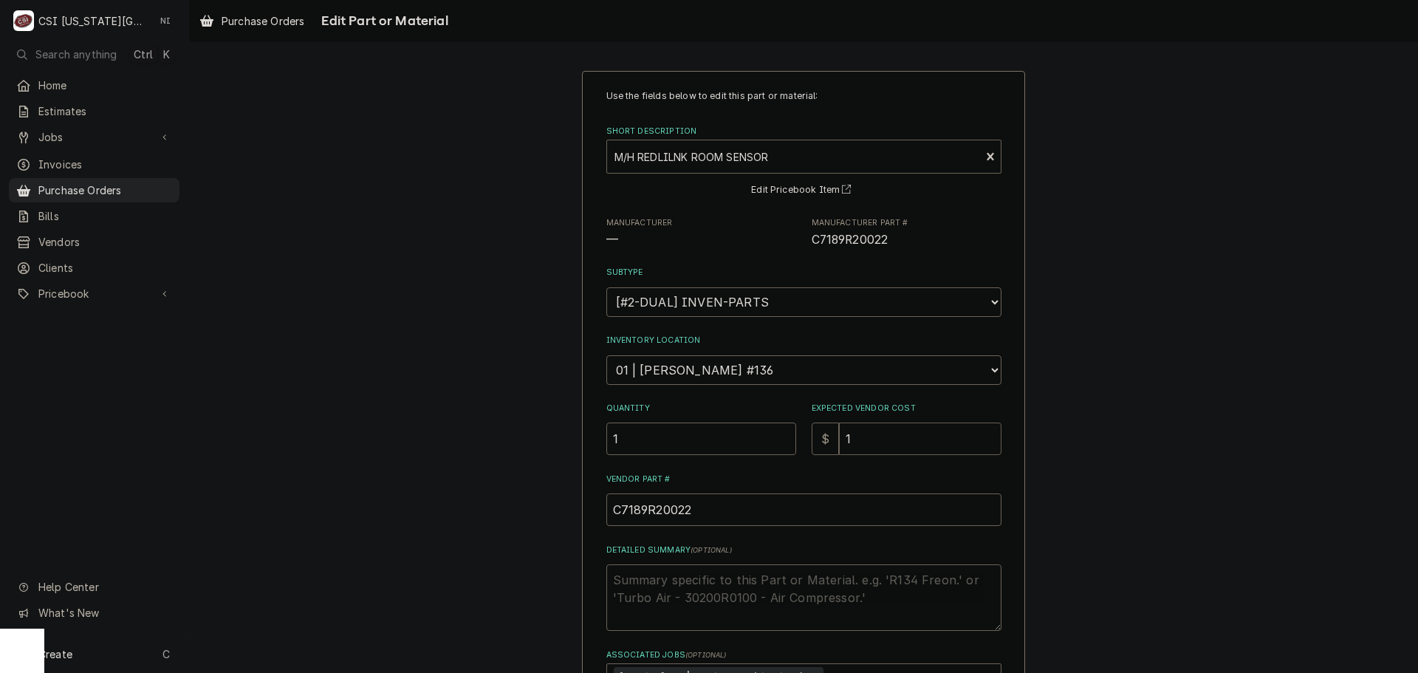
type input "15"
type textarea "x"
type input "153"
type textarea "x"
type input "153.1"
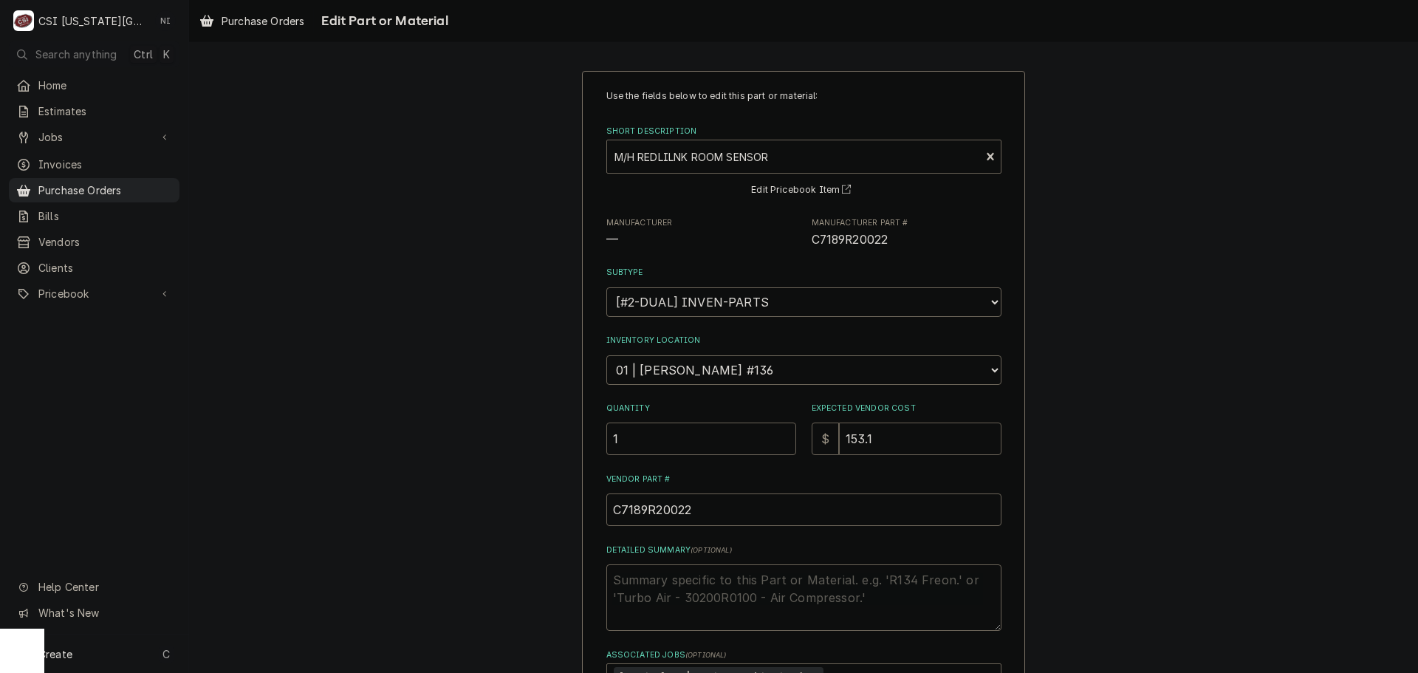
type textarea "x"
type input "153.10"
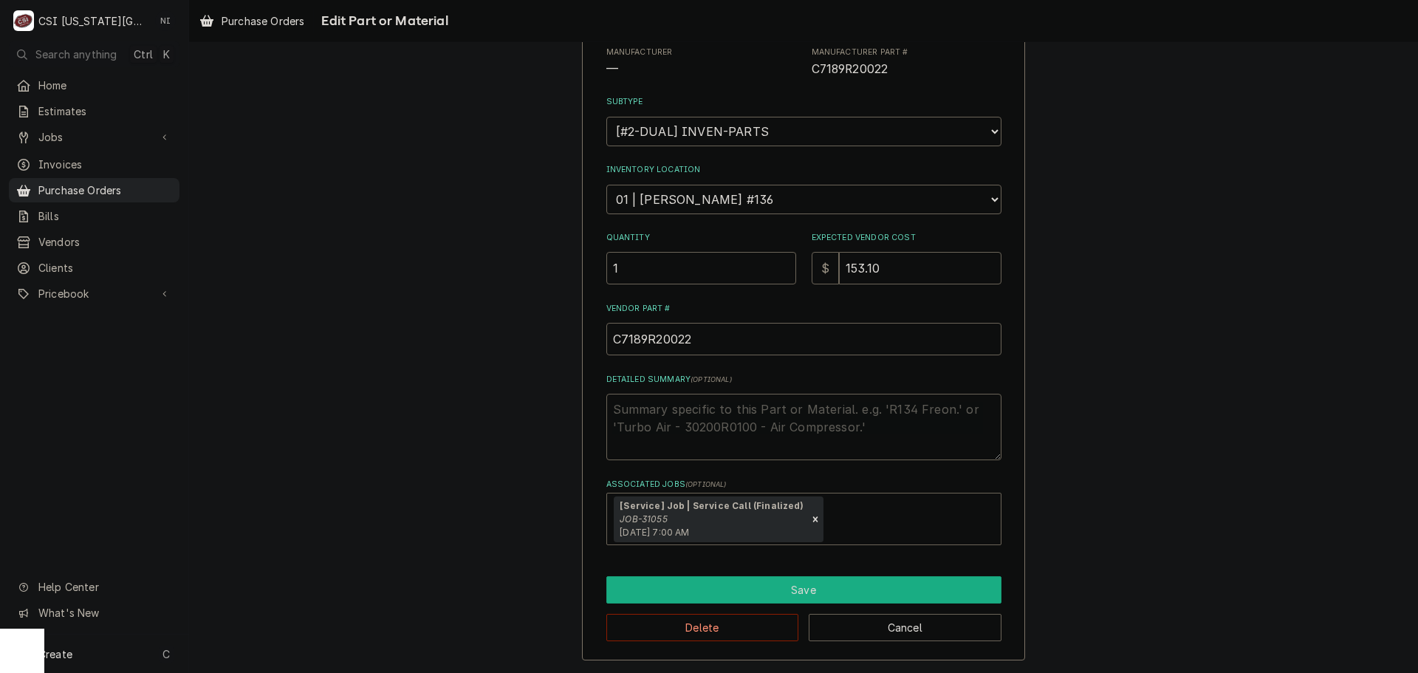
click at [791, 589] on button "Save" at bounding box center [804, 589] width 395 height 27
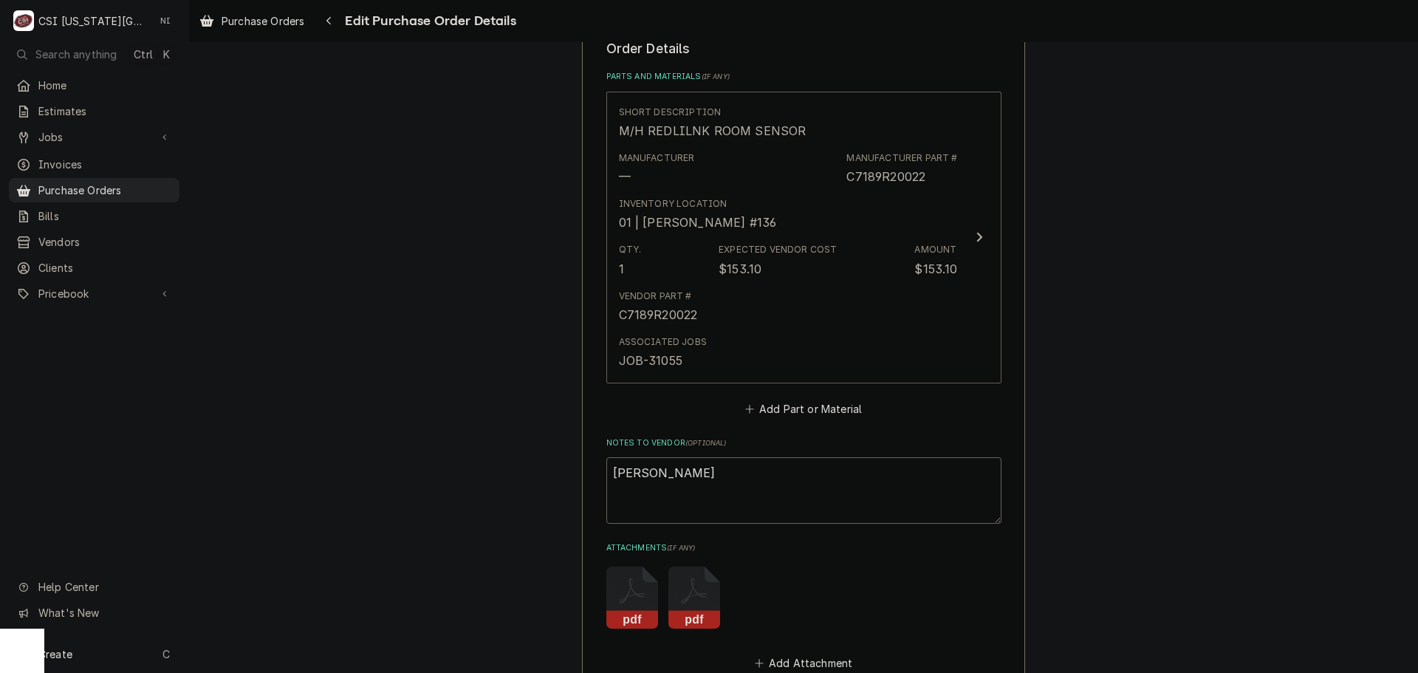
scroll to position [647, 0]
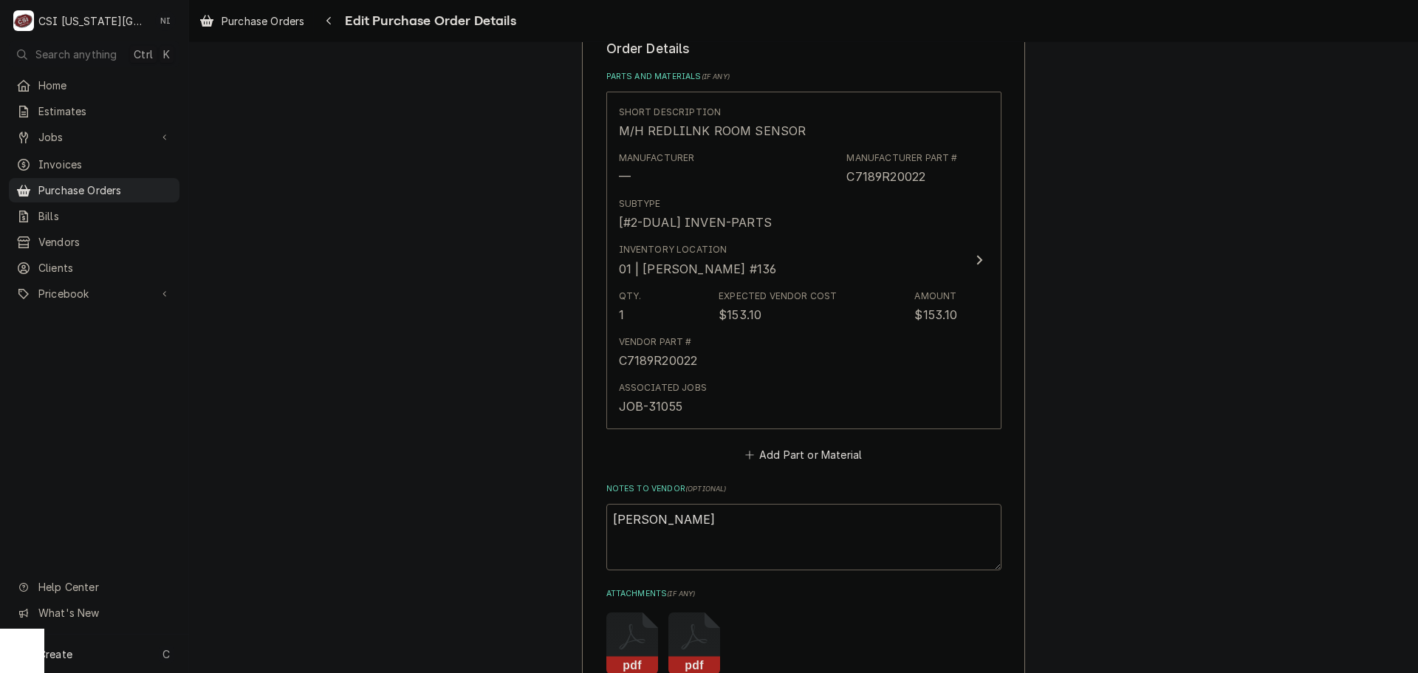
click at [673, 533] on textarea "[PERSON_NAME]" at bounding box center [804, 537] width 395 height 66
type textarea "x"
type textarea "[PERSON_NAME]"
type textarea "x"
type textarea "bustamante A"
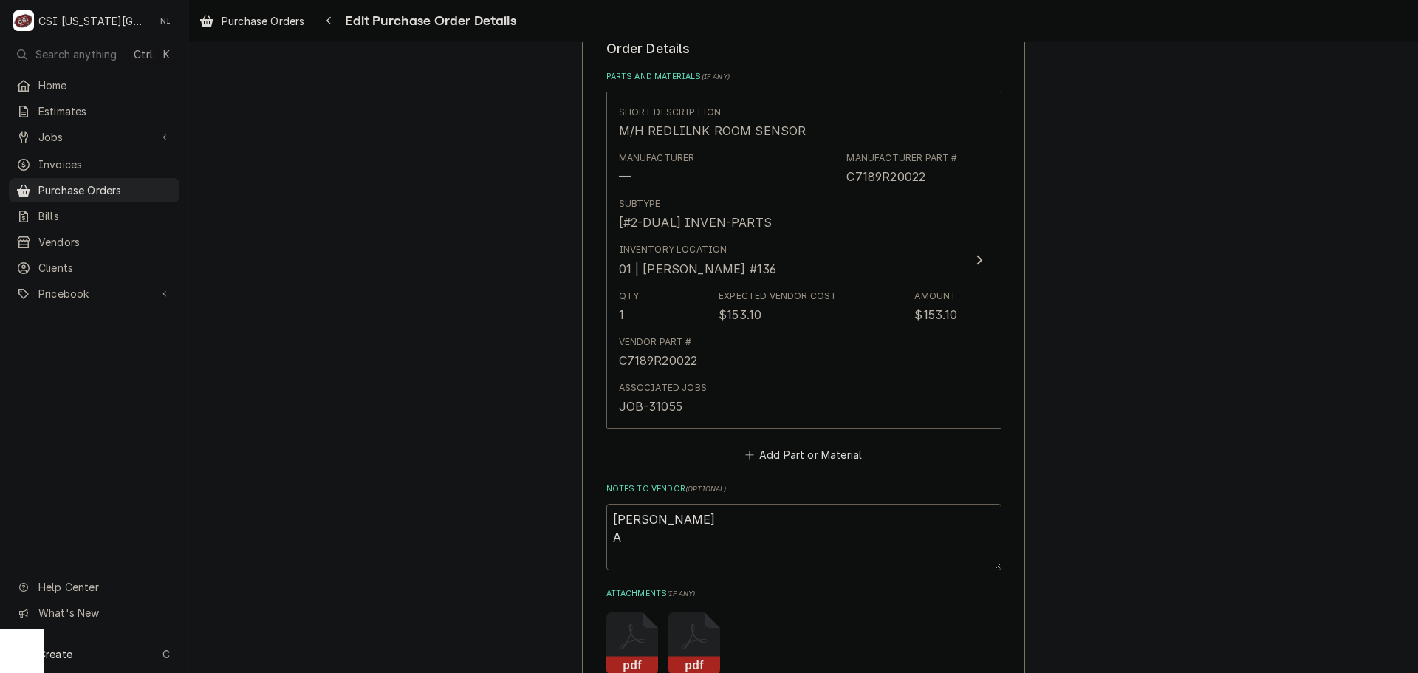
type textarea "x"
type textarea "bustamante AC"
type textarea "x"
type textarea "bustamante ACO"
type textarea "x"
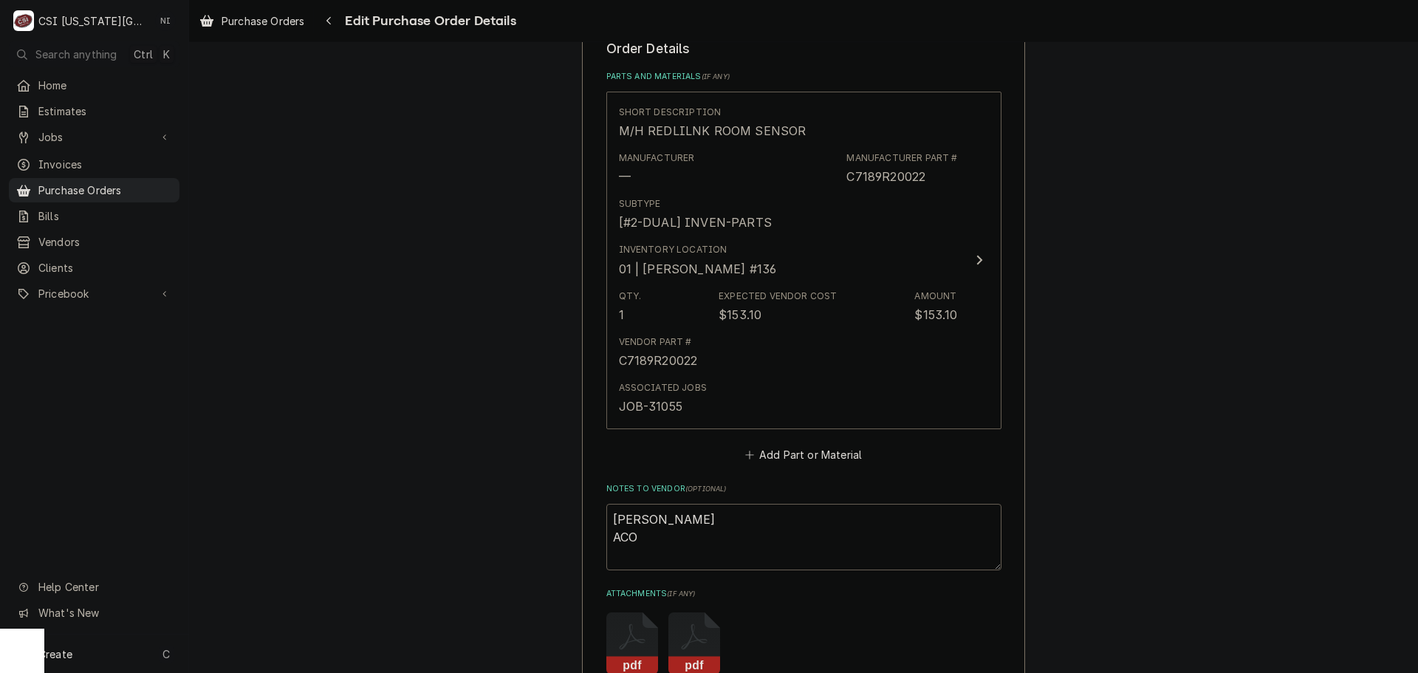
type textarea "bustamante ACOF"
type textarea "x"
type textarea "bustamante ACOF"
type textarea "x"
type textarea "bustamante ACOF $"
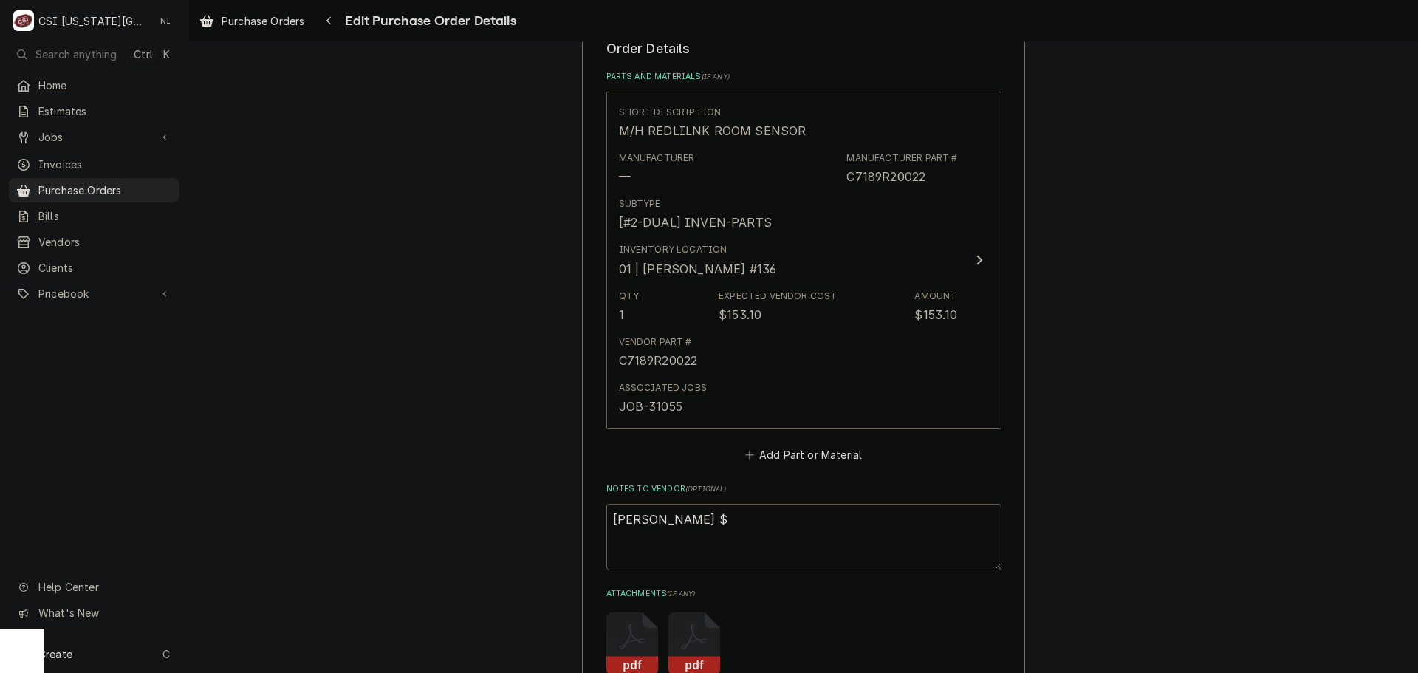
type textarea "x"
type textarea "bustamante ACOF $2"
type textarea "x"
type textarea "bustamante ACOF $25"
type textarea "x"
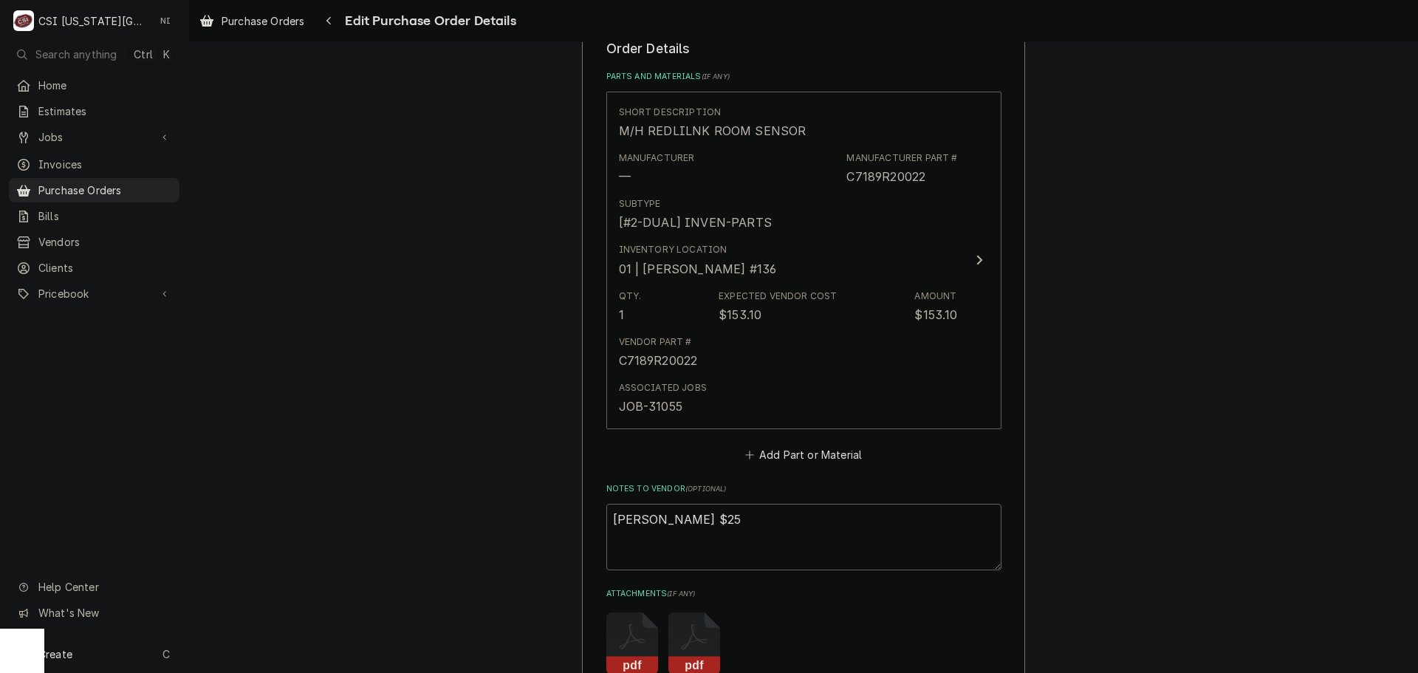
type textarea "bustamante ACOF $25."
type textarea "x"
type textarea "bustamante ACOF $25.0"
type textarea "x"
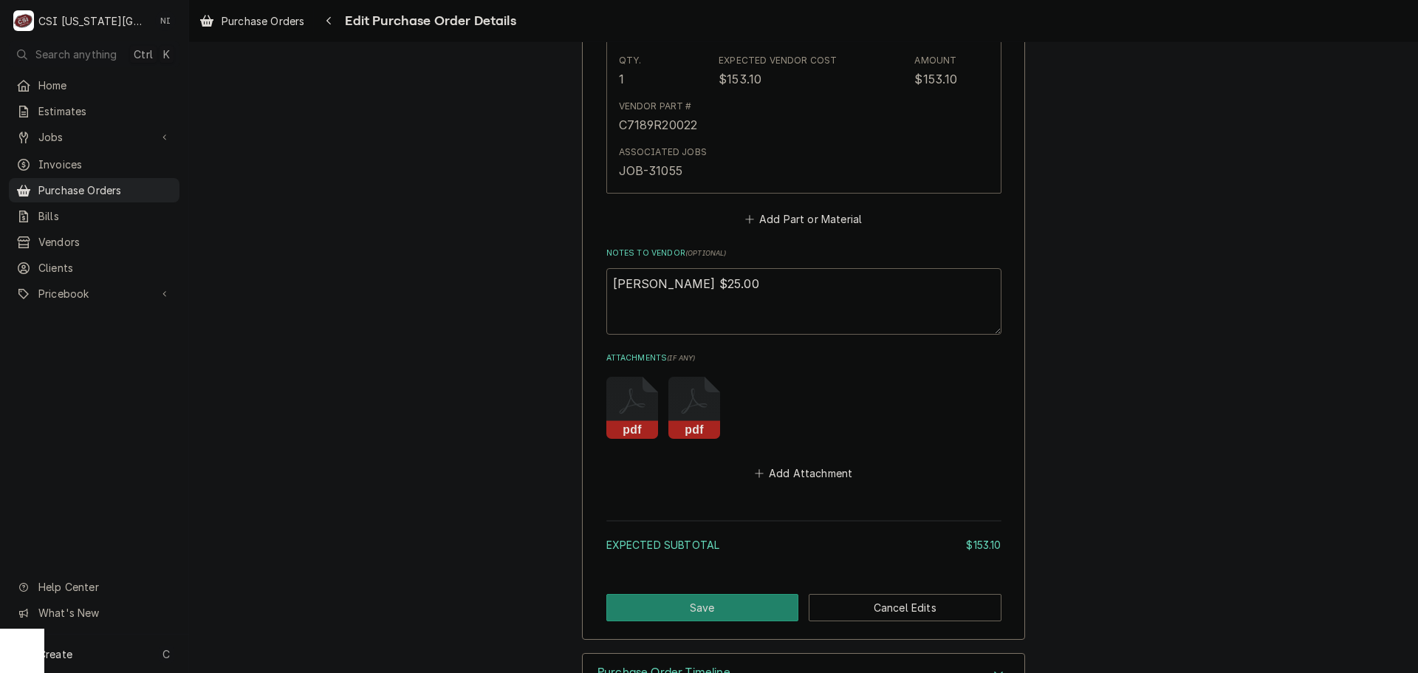
scroll to position [932, 0]
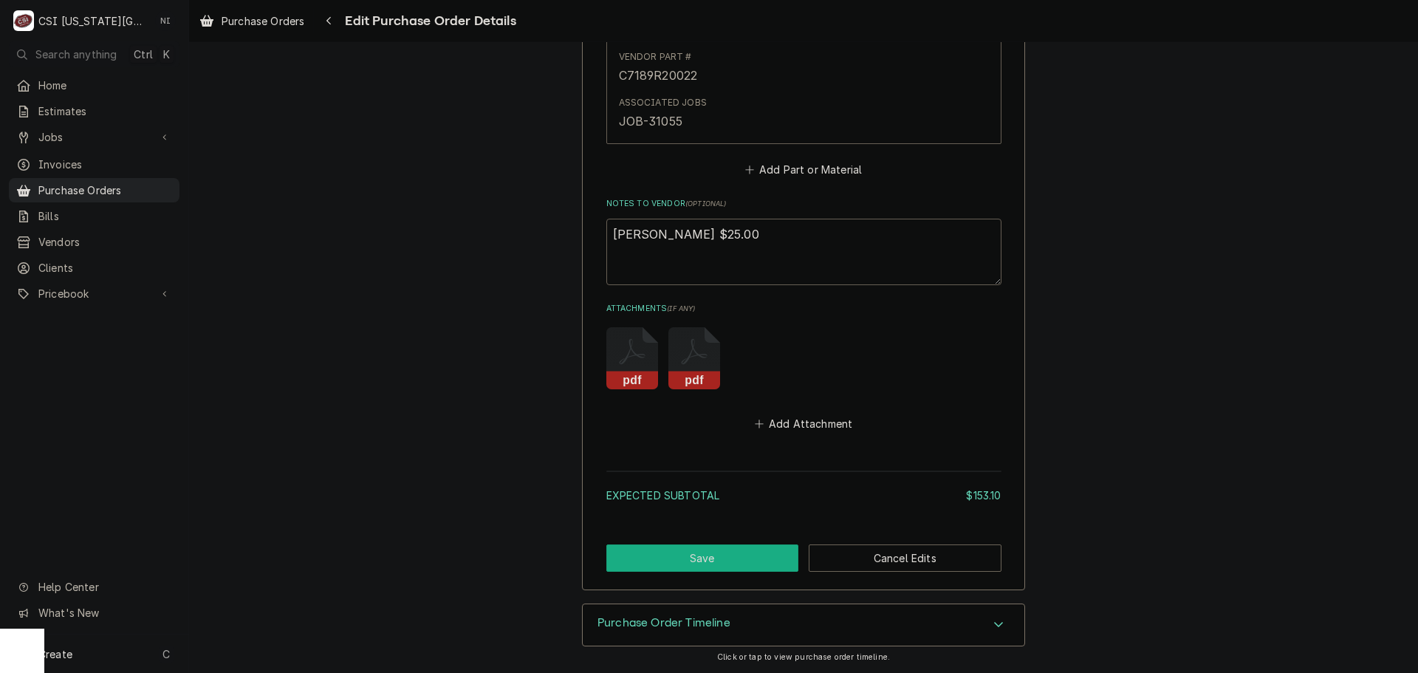
type textarea "[PERSON_NAME] $25.00"
click at [754, 558] on button "Save" at bounding box center [703, 557] width 193 height 27
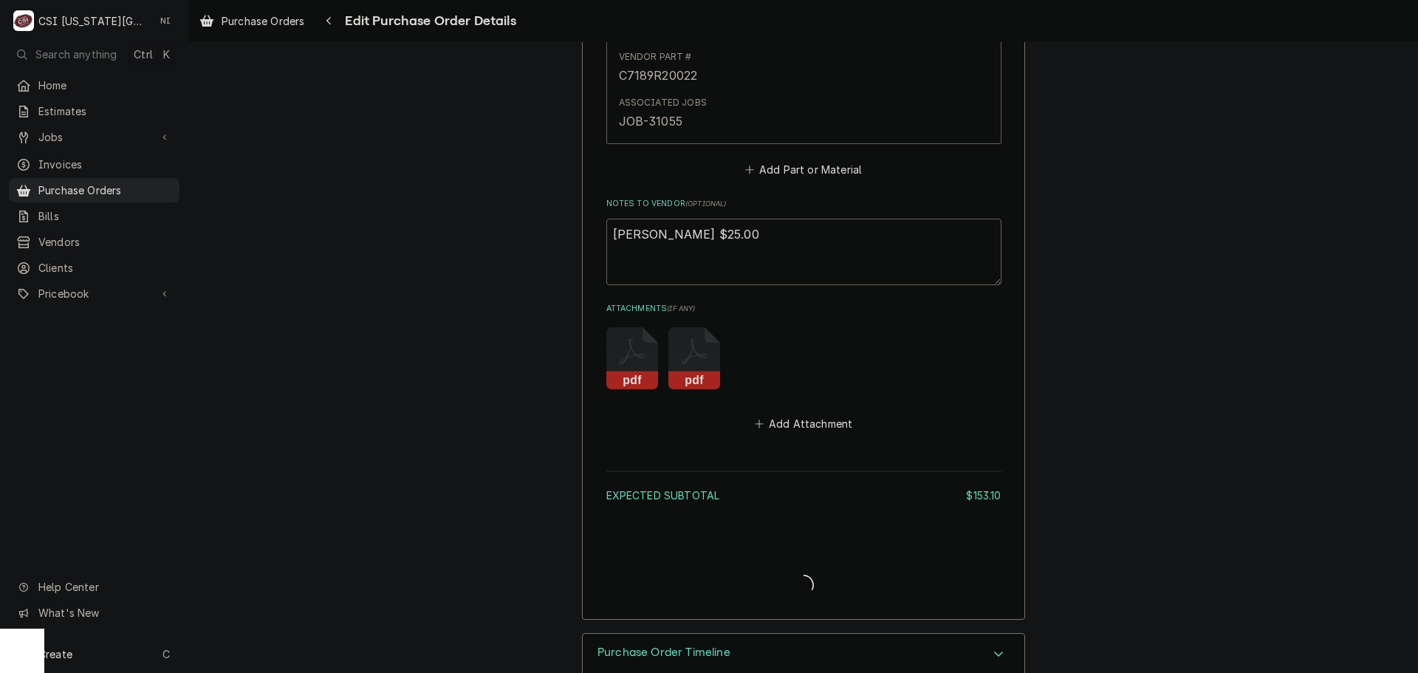
type textarea "x"
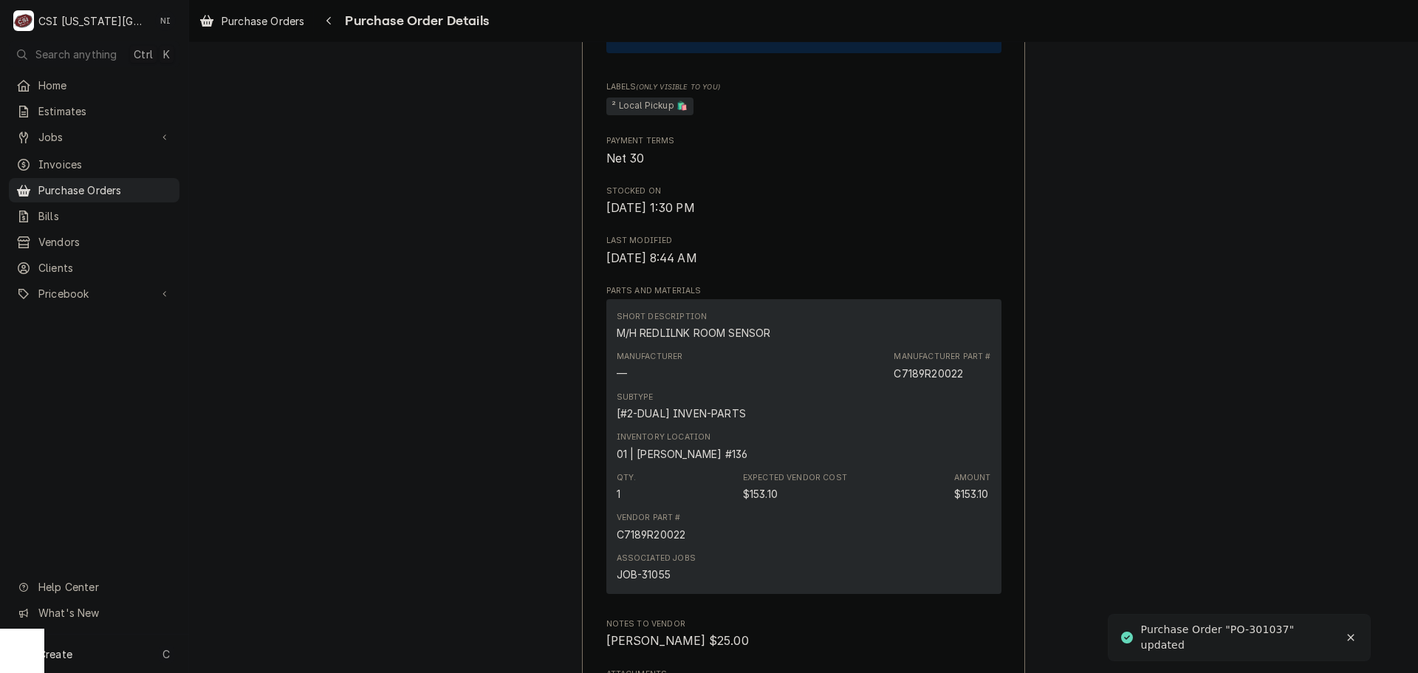
scroll to position [886, 0]
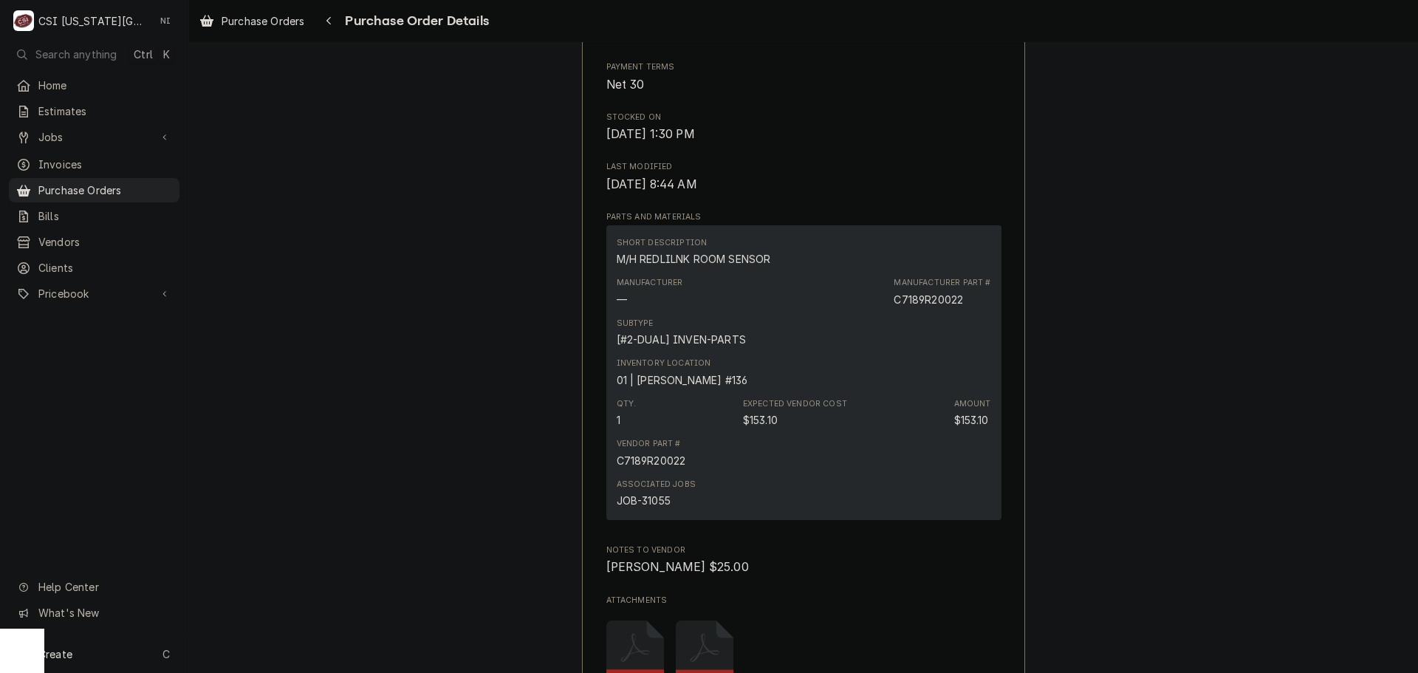
click at [940, 307] on div "C7189R20022" at bounding box center [928, 300] width 69 height 16
copy div "C7189R20022"
drag, startPoint x: 146, startPoint y: 180, endPoint x: 584, endPoint y: 149, distance: 438.4
click at [146, 182] on span "Purchase Orders" at bounding box center [105, 190] width 134 height 16
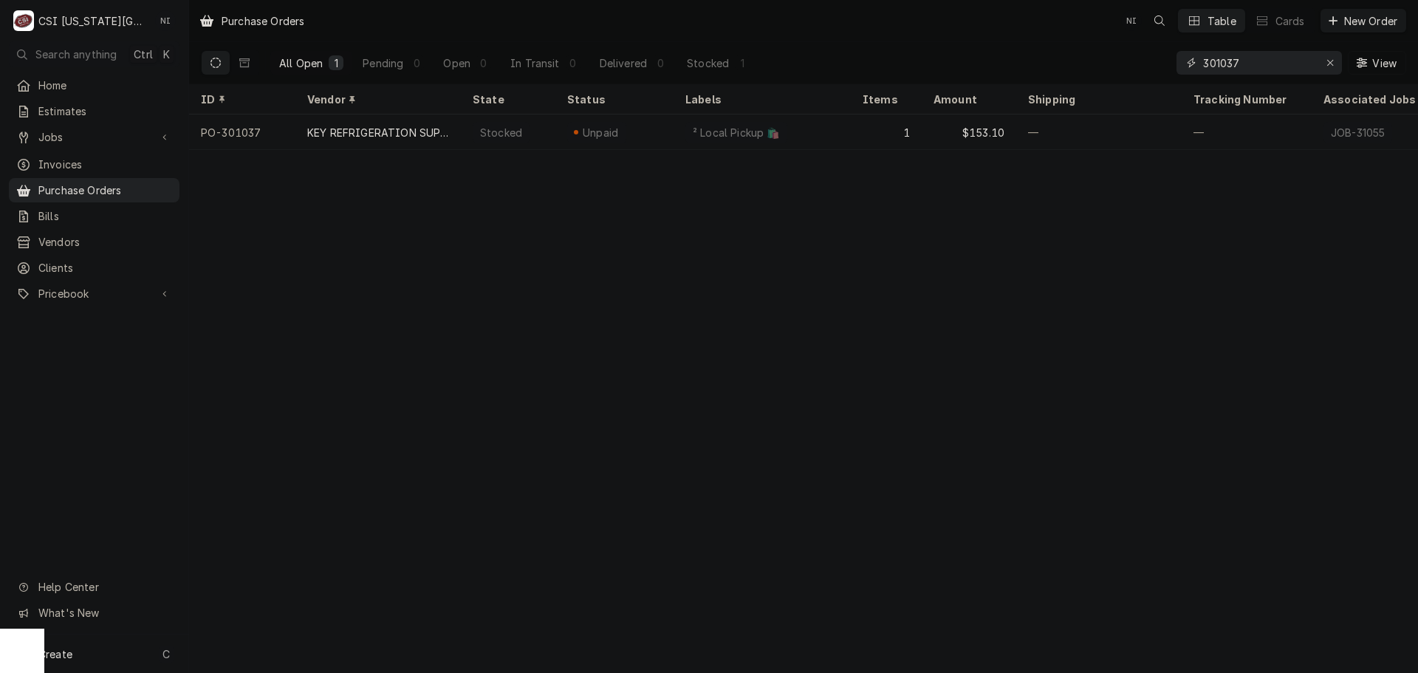
drag, startPoint x: 1259, startPoint y: 65, endPoint x: 1099, endPoint y: 67, distance: 160.3
click at [1099, 67] on div "All Open 1 Pending 0 Open 0 In Transit 0 Delivered 0 Stocked 1 301037 View" at bounding box center [804, 62] width 1206 height 41
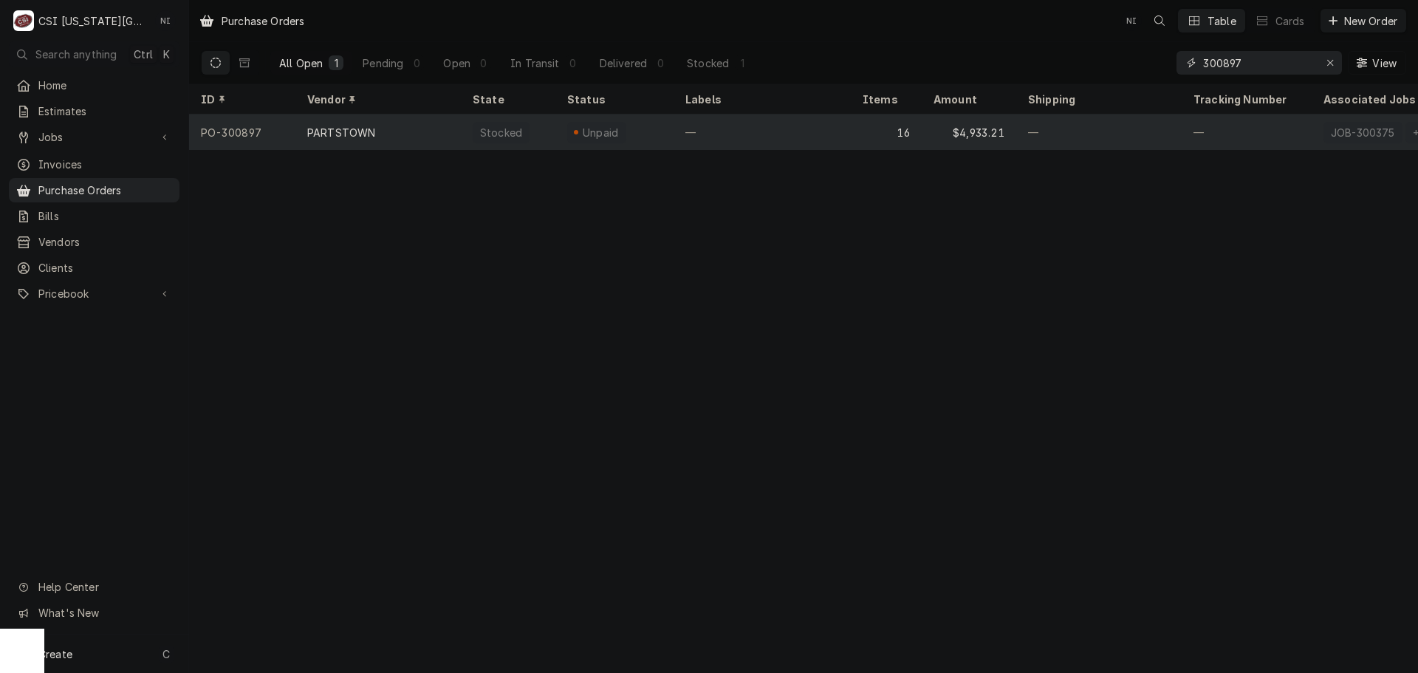
type input "300897"
click at [459, 127] on div "PARTSTOWN" at bounding box center [377, 132] width 165 height 35
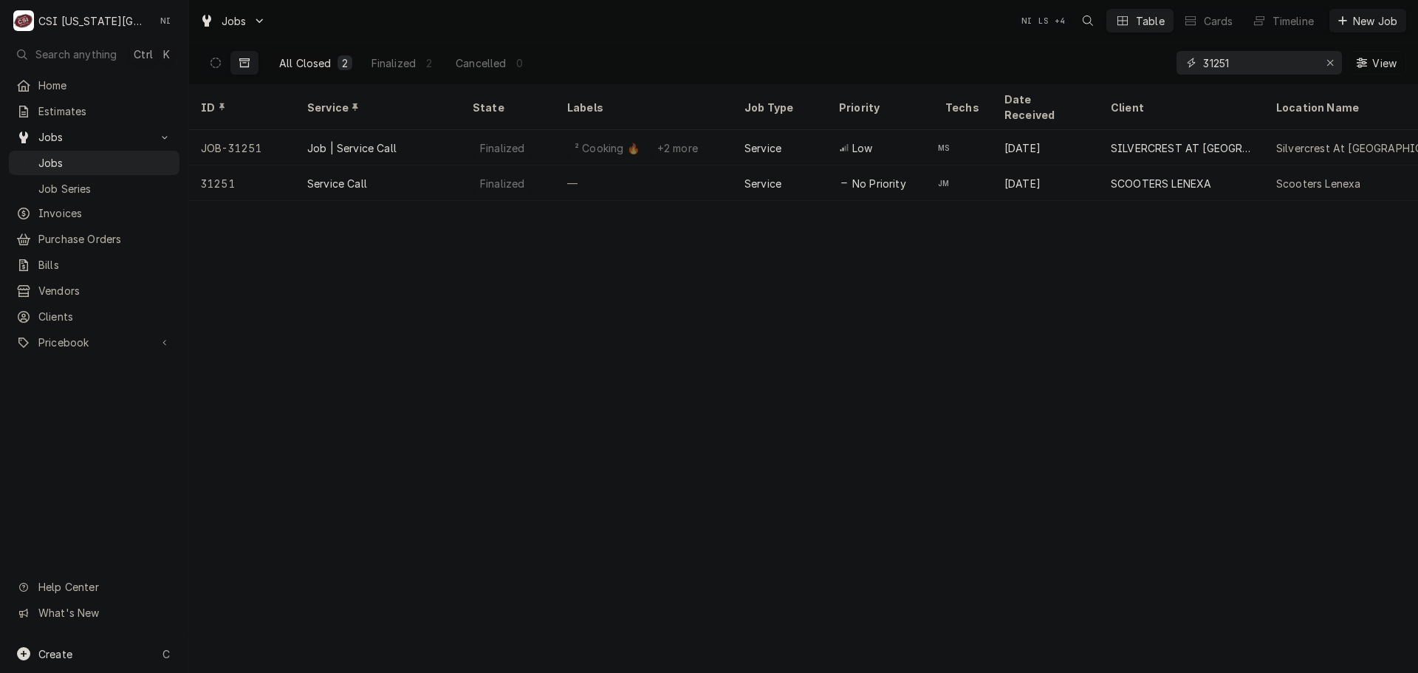
drag, startPoint x: 1252, startPoint y: 64, endPoint x: 1160, endPoint y: 66, distance: 92.4
click at [1162, 66] on div "All Closed 2 Finalized 2 Cancelled 0 31251 View" at bounding box center [804, 62] width 1206 height 41
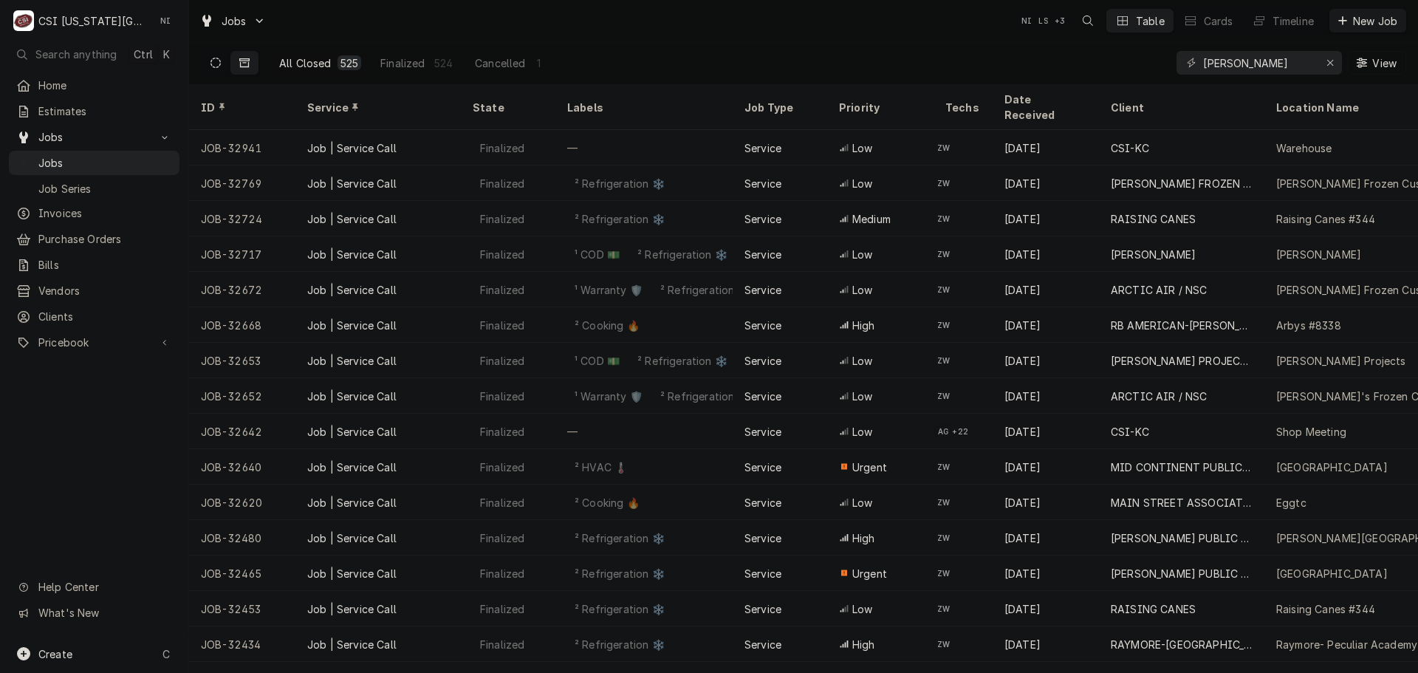
click at [219, 64] on icon "Dynamic Content Wrapper" at bounding box center [216, 63] width 10 height 10
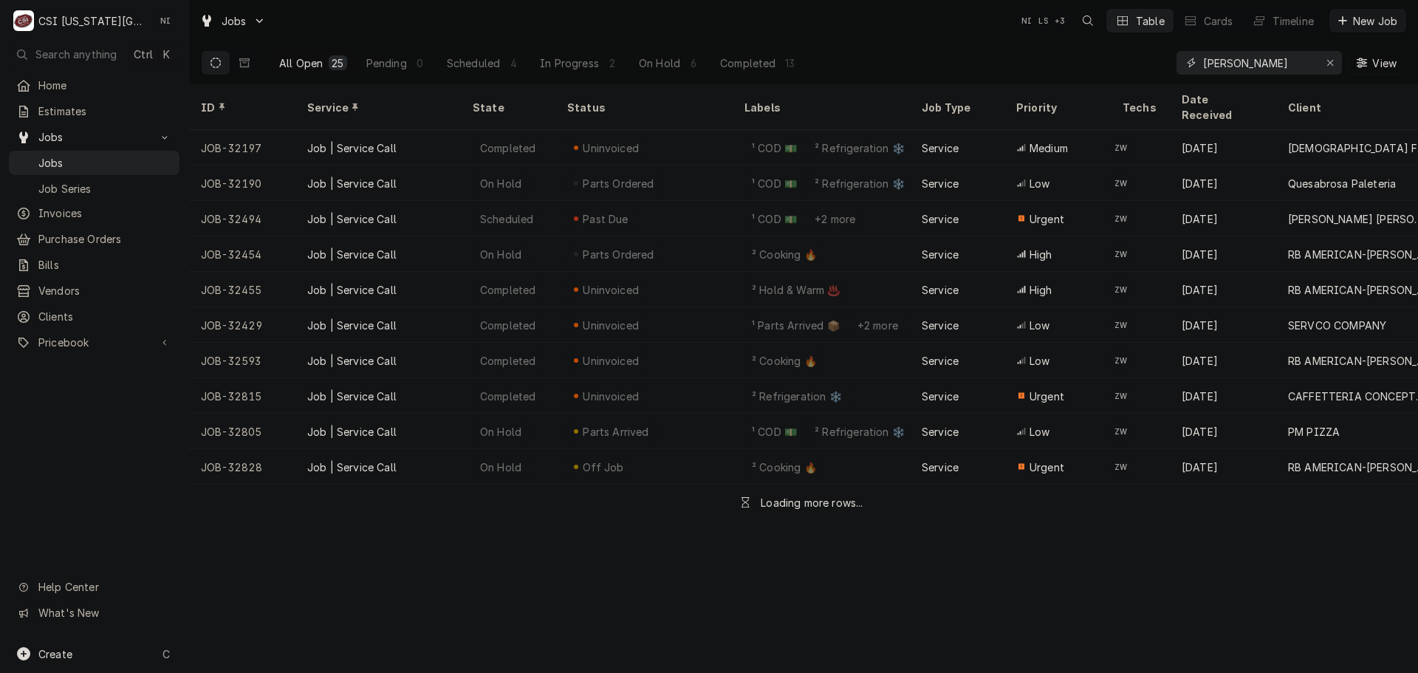
drag, startPoint x: 1243, startPoint y: 64, endPoint x: 1158, endPoint y: 66, distance: 85.0
click at [1158, 66] on div "All Open 25 Pending 0 Scheduled 4 In Progress 2 On Hold 6 Completed 13 wilson V…" at bounding box center [804, 62] width 1206 height 41
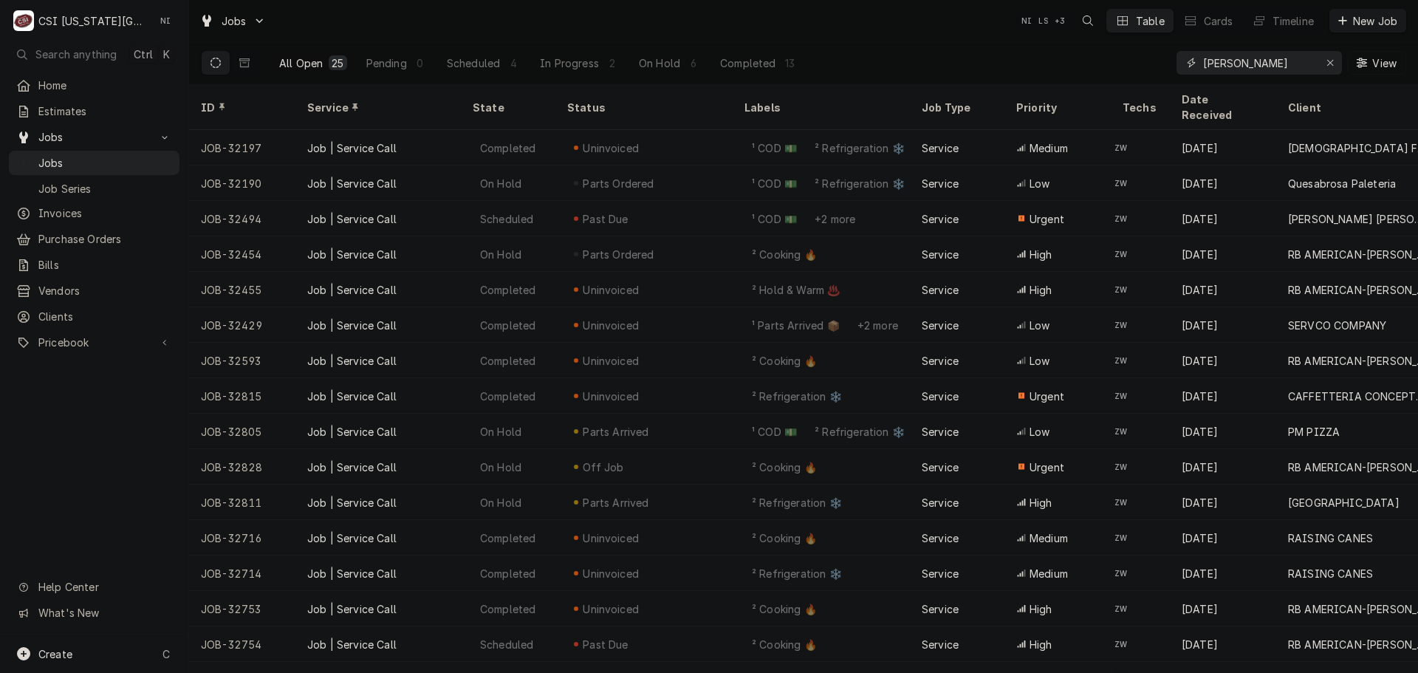
type input "a"
type input "zach wilson"
click at [575, 60] on div "In Progress" at bounding box center [570, 63] width 59 height 16
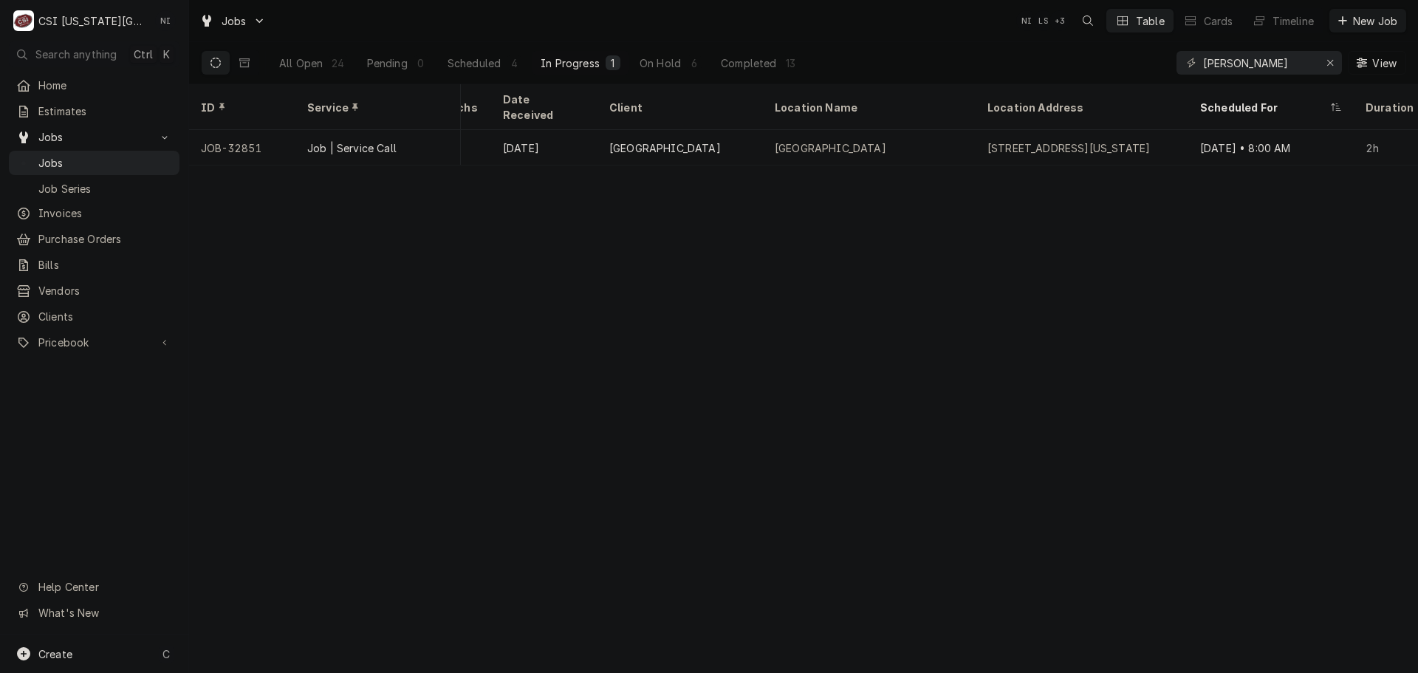
scroll to position [0, 591]
click at [100, 158] on span "Jobs" at bounding box center [105, 163] width 134 height 16
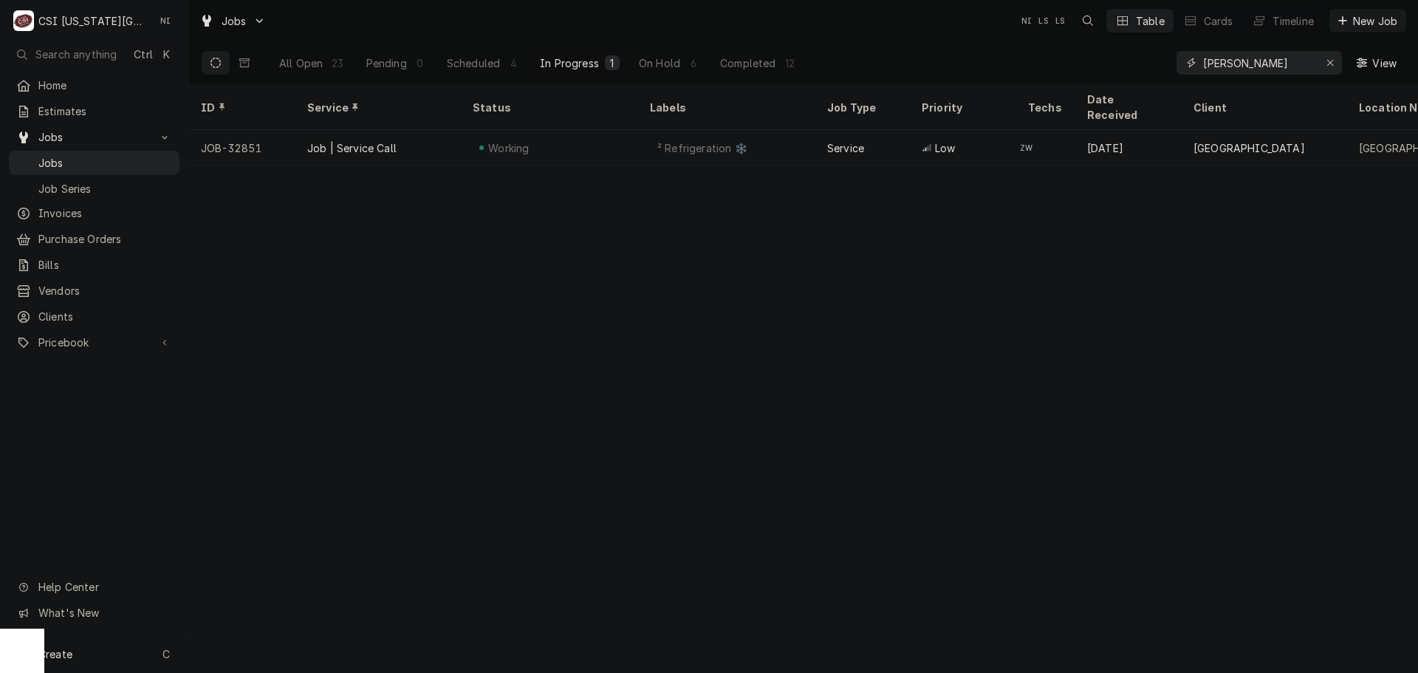
drag, startPoint x: 1270, startPoint y: 64, endPoint x: 1104, endPoint y: 66, distance: 165.5
click at [1114, 66] on div "All Open 23 Pending 0 Scheduled 4 In Progress 1 On Hold 6 Completed 12 [PERSON_…" at bounding box center [804, 62] width 1206 height 41
type input "32783"
click at [308, 64] on div "All Open" at bounding box center [301, 63] width 44 height 16
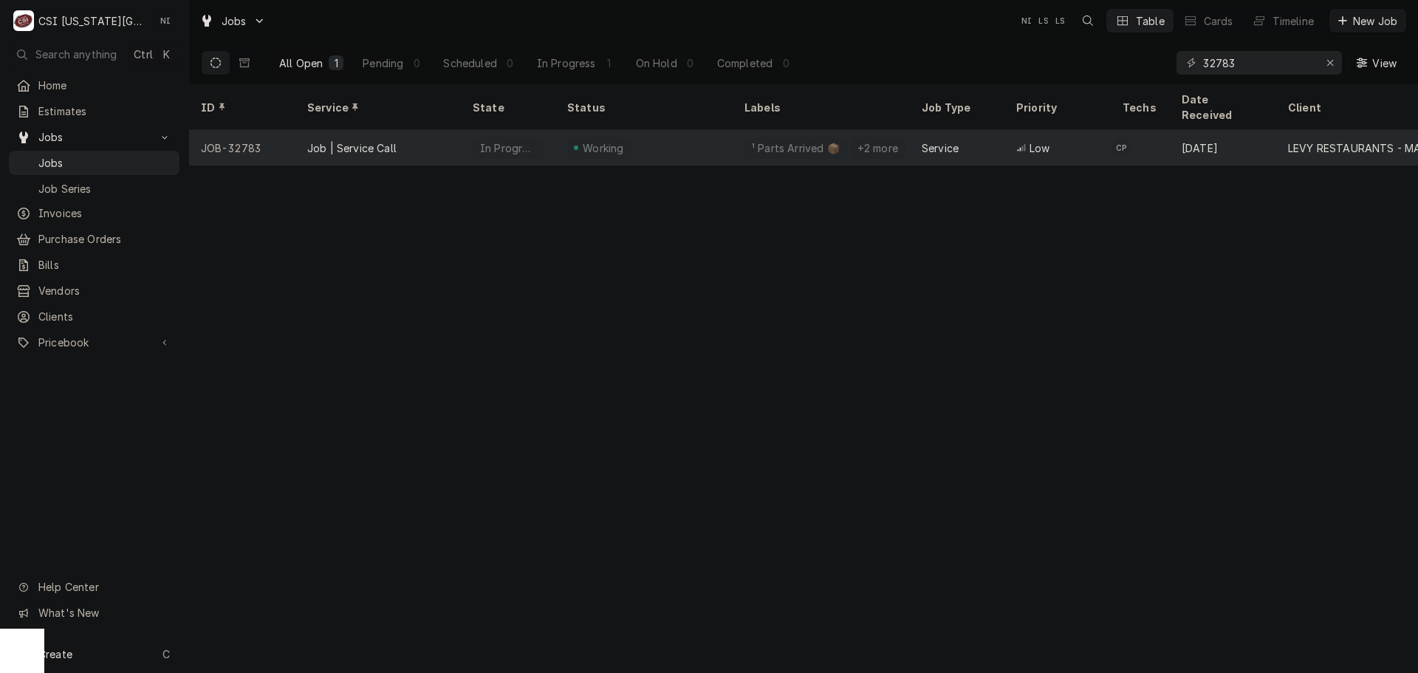
click at [680, 130] on div "Working" at bounding box center [644, 147] width 177 height 35
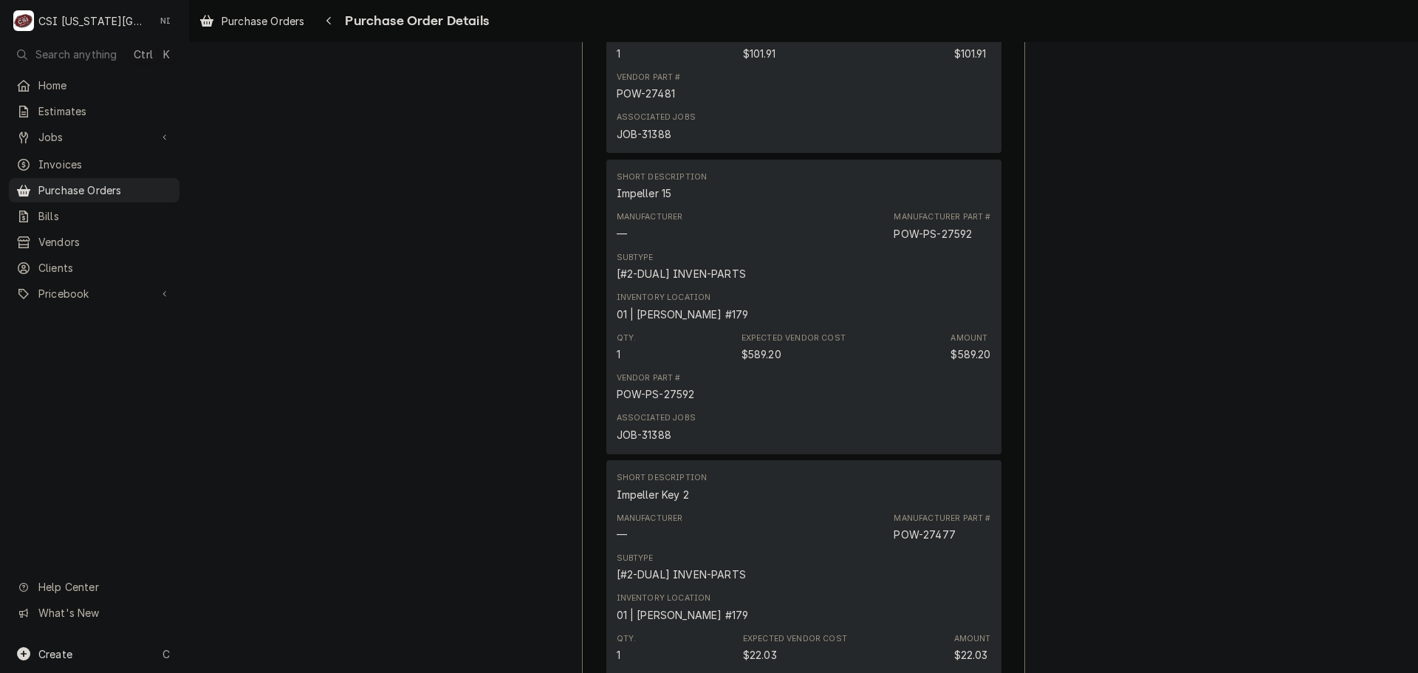
scroll to position [3989, 0]
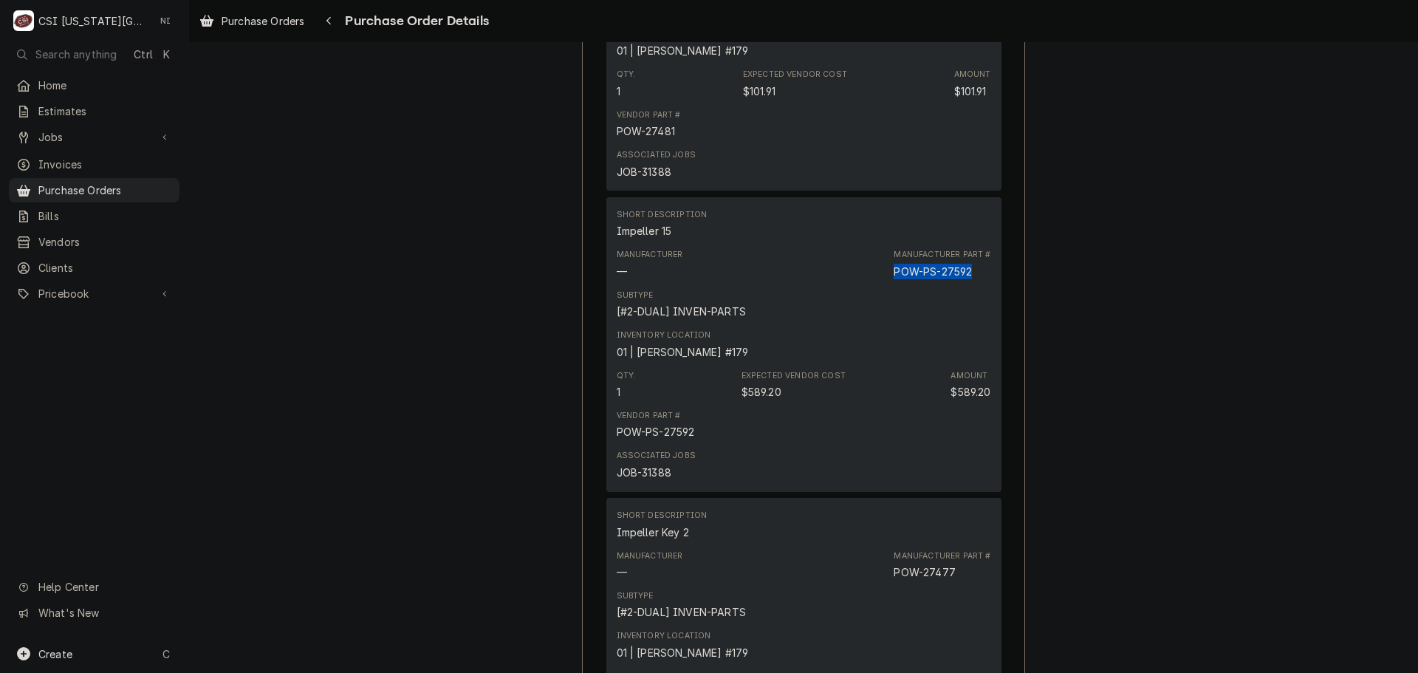
drag, startPoint x: 967, startPoint y: 319, endPoint x: 890, endPoint y: 321, distance: 76.8
click at [894, 279] on div "POW-PS-27592" at bounding box center [933, 272] width 78 height 16
copy div "POW-PS-27592"
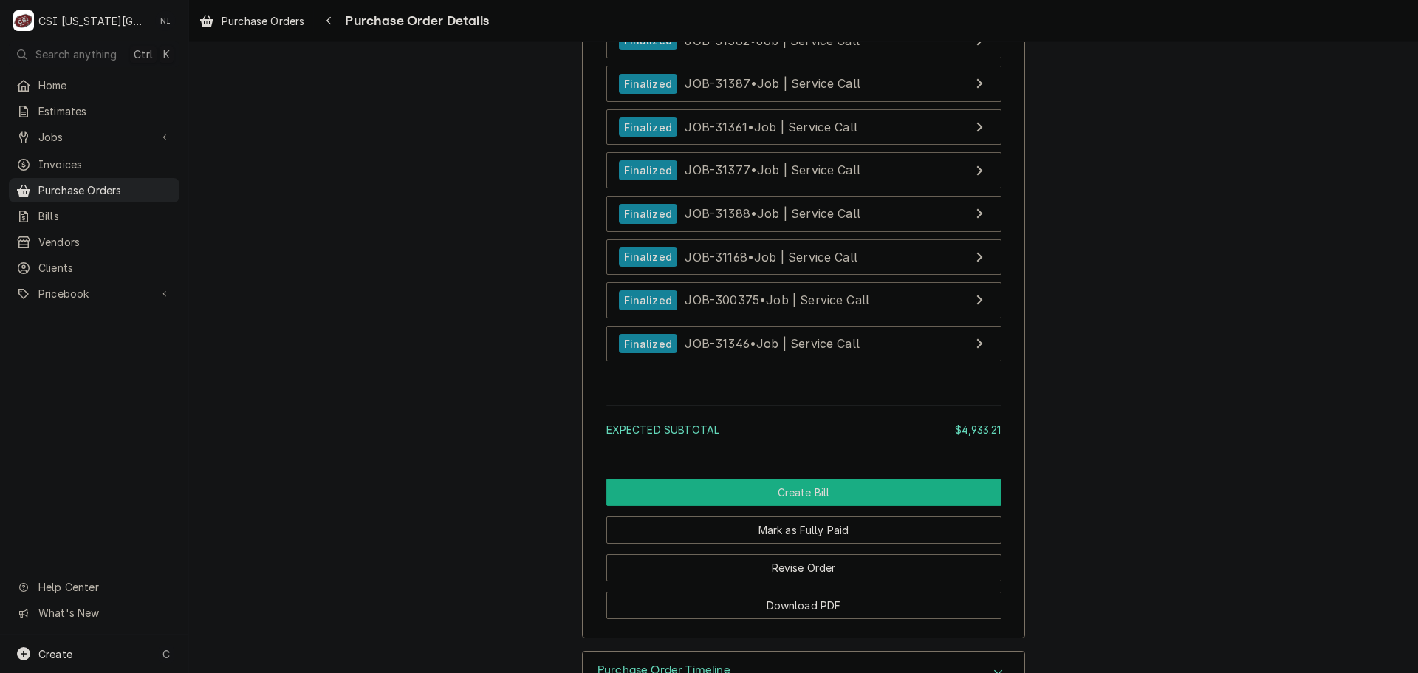
scroll to position [6392, 0]
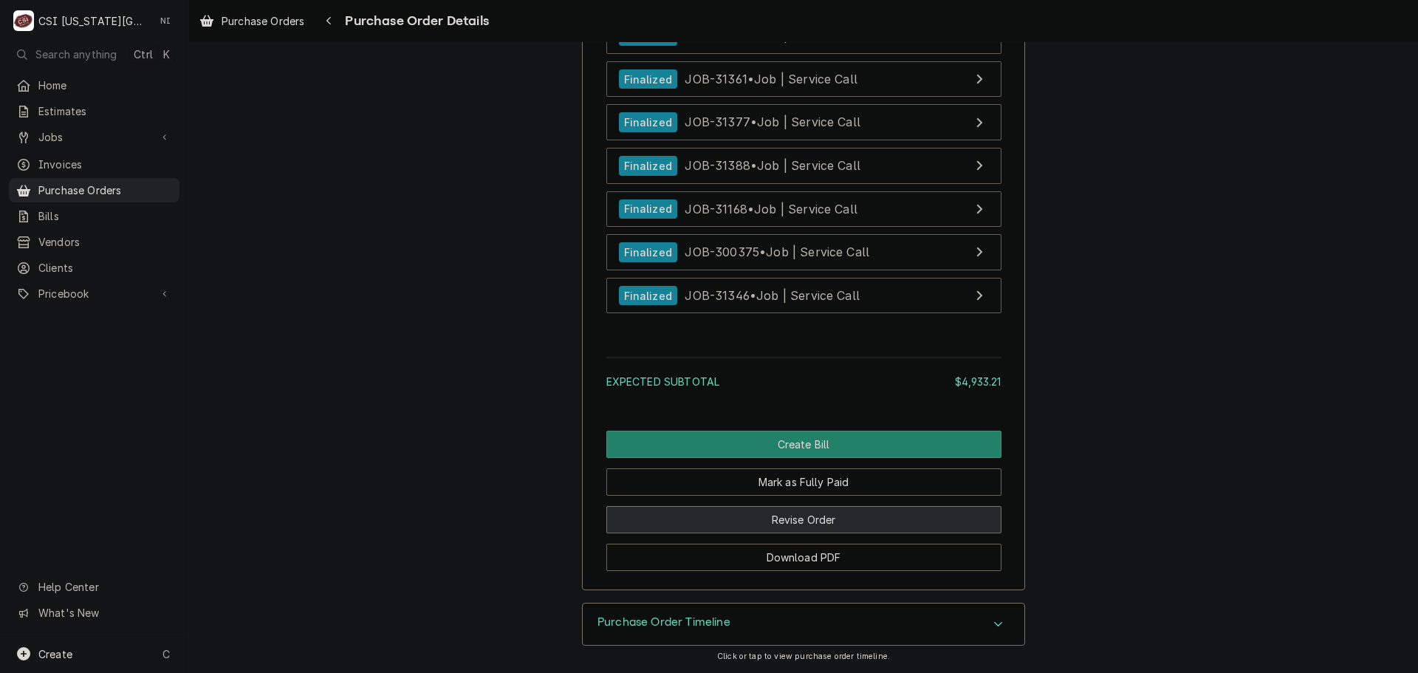
click at [807, 514] on button "Revise Order" at bounding box center [804, 519] width 395 height 27
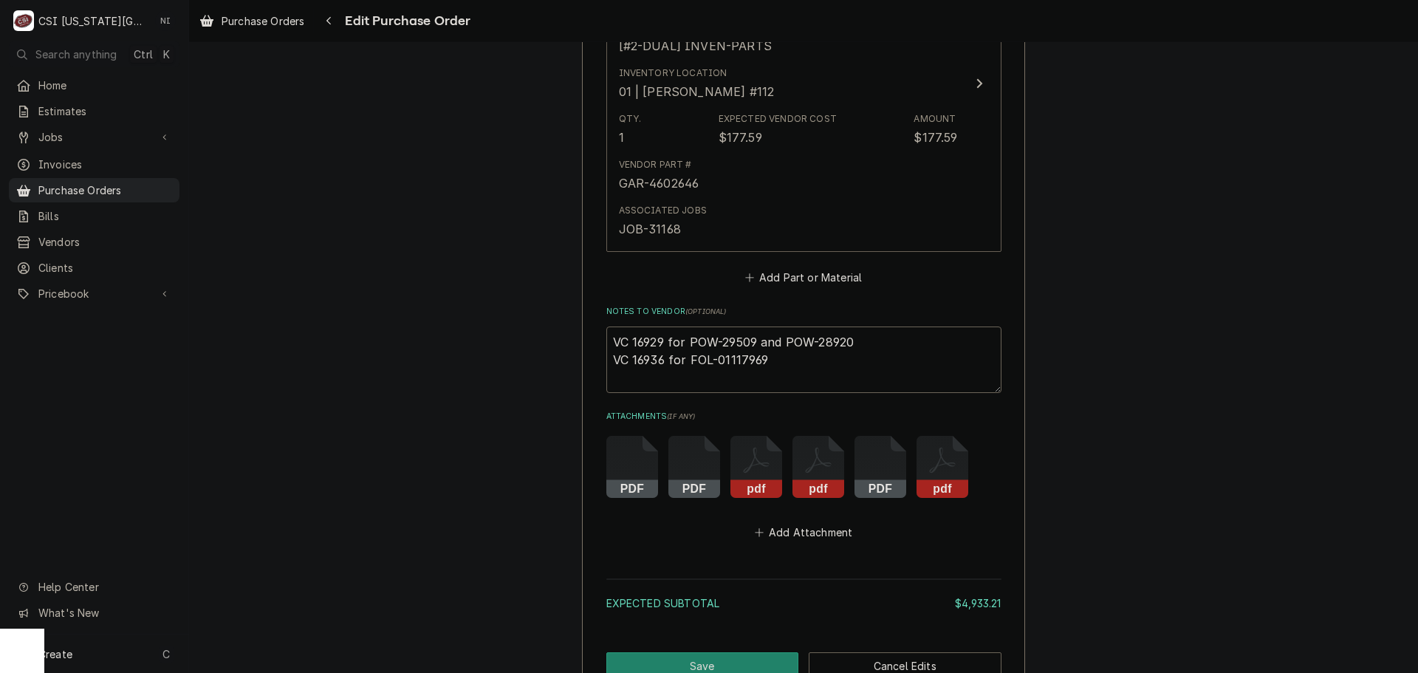
scroll to position [5995, 0]
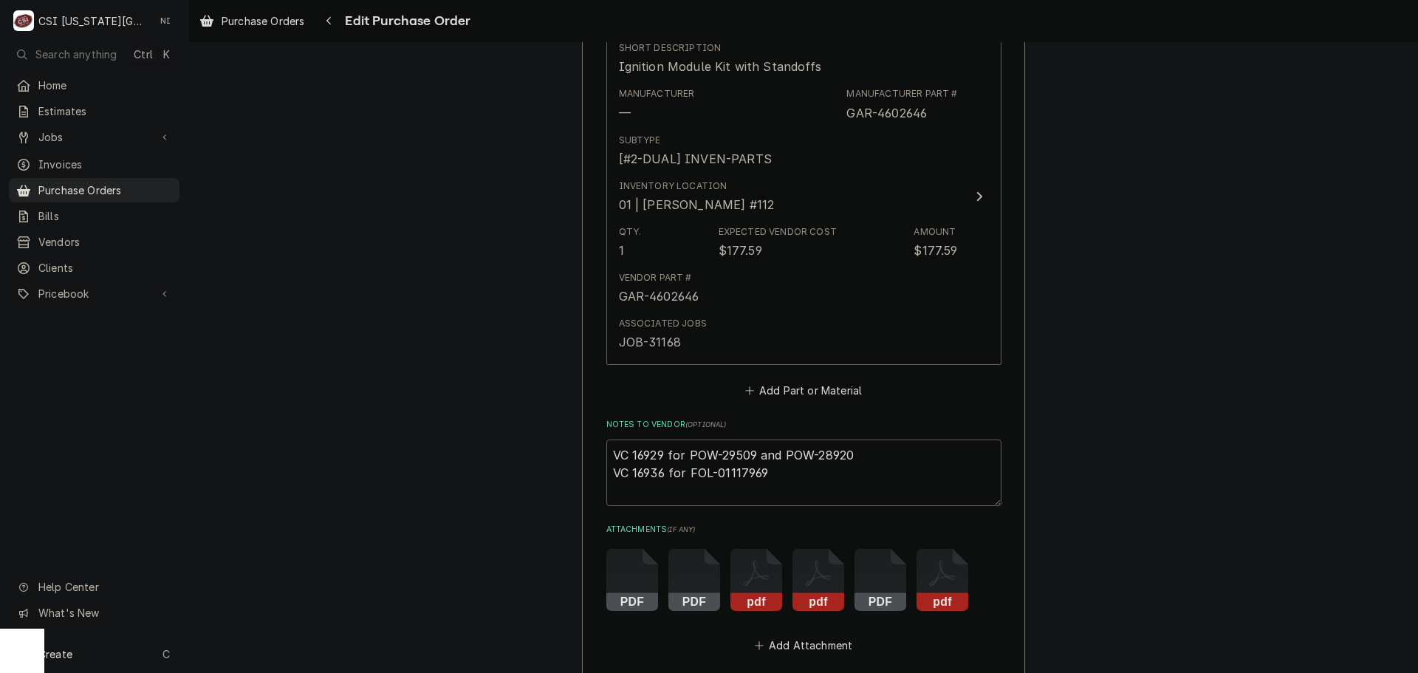
click at [858, 457] on textarea "VC 16929 for POW-29509 and POW-28920 VC 16936 for FOL-01117969" at bounding box center [804, 473] width 395 height 66
type textarea "x"
type textarea "VC 16929 for POW-29509 and POW-28920 VC 16936 for FOL-01117969"
type textarea "x"
type textarea "VC 16929 for POW-29509 and POW-28920 A VC 16936 for FOL-01117969"
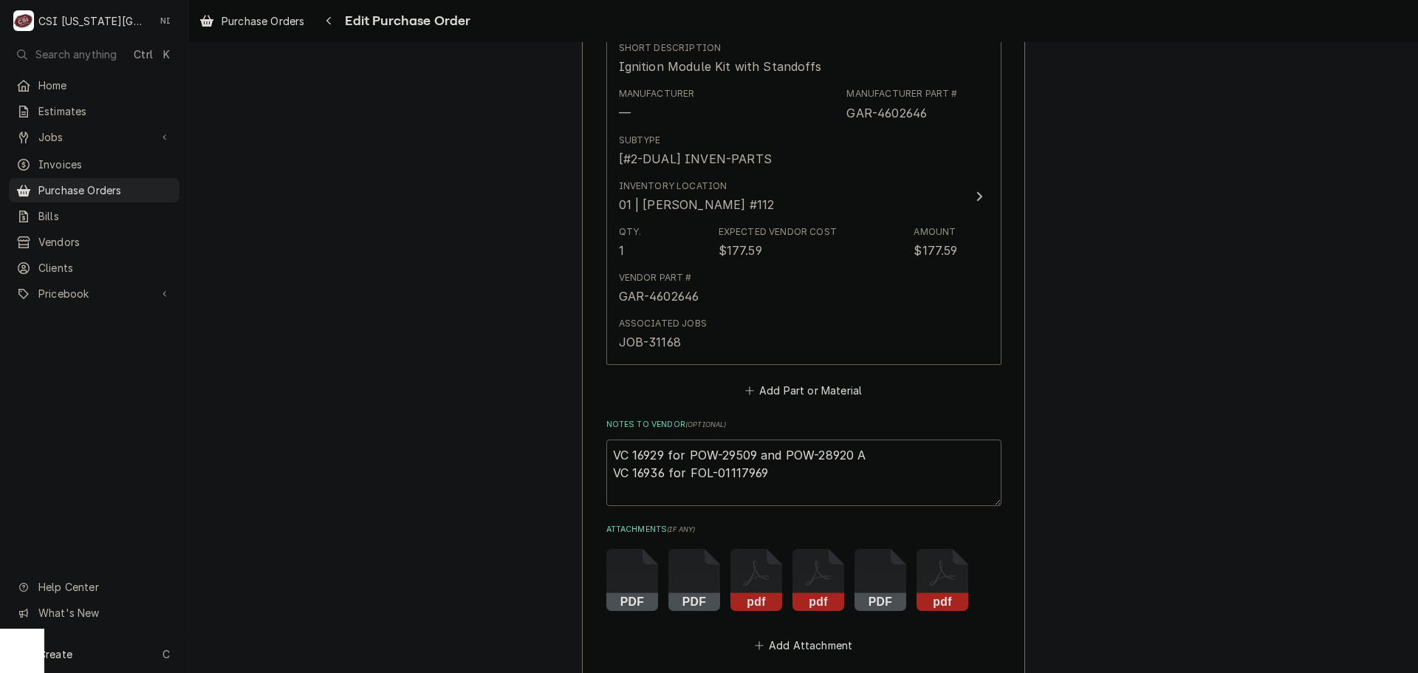
type textarea "x"
type textarea "VC 16929 for POW-29509 and POW-28920 AN VC 16936 for FOL-01117969"
type textarea "x"
type textarea "VC 16929 for POW-29509 and POW-28920 AND VC 16936 for FOL-01117969"
type textarea "x"
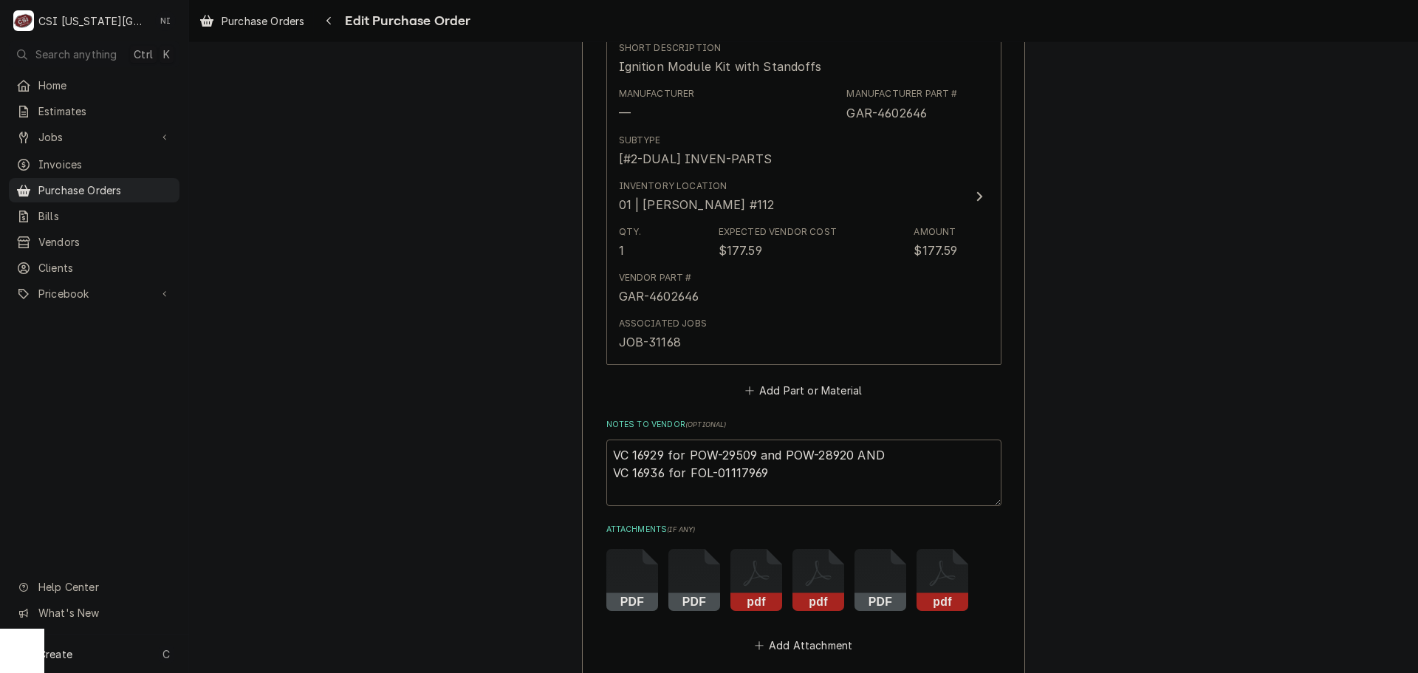
type textarea "VC 16929 for POW-29509 and POW-28920 AND VC 16936 for FOL-01117969"
type textarea "x"
type textarea "VC 16929 for POW-29509 and POW-28920 AND VC 16936 for FOL-01117969"
type textarea "x"
type textarea "VC 16929 for POW-29509 and POW-28920 AN VC 16936 for FOL-01117969"
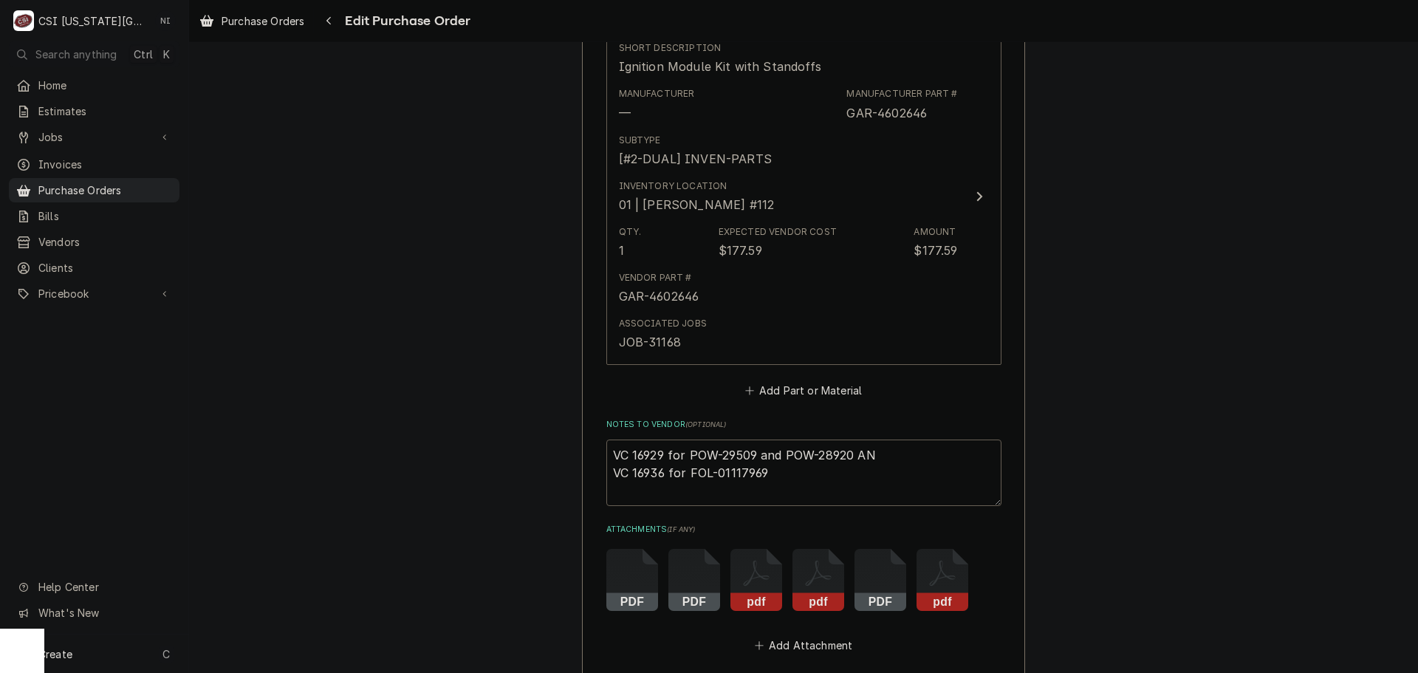
type textarea "x"
type textarea "VC 16929 for POW-29509 and POW-28920 A VC 16936 for FOL-01117969"
type textarea "x"
type textarea "VC 16929 for POW-29509 and POW-28920 Aa VC 16936 for FOL-01117969"
type textarea "x"
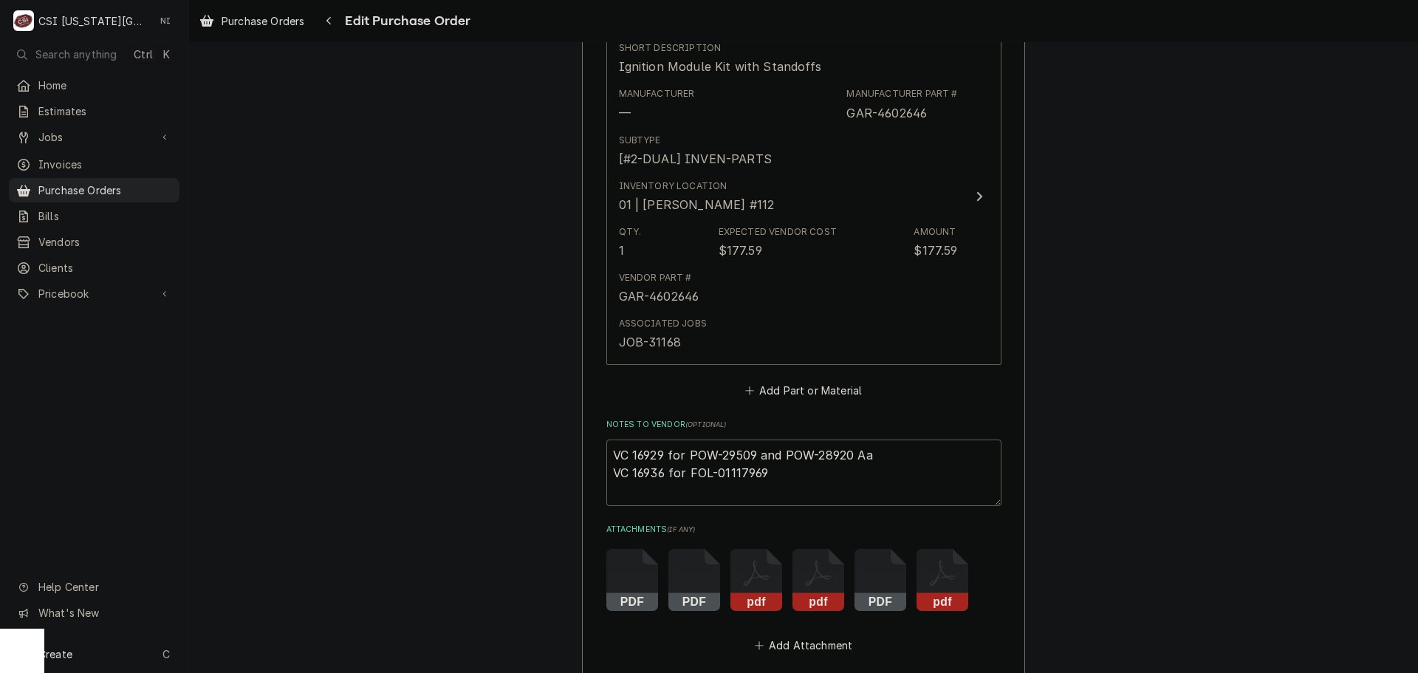
type textarea "VC 16929 for POW-29509 and POW-28920 A VC 16936 for FOL-01117969"
type textarea "x"
type textarea "VC 16929 for POW-29509 and POW-28920 VC 16936 for FOL-01117969"
type textarea "x"
type textarea "VC 16929 for POW-29509 and POW-28920 a VC 16936 for FOL-01117969"
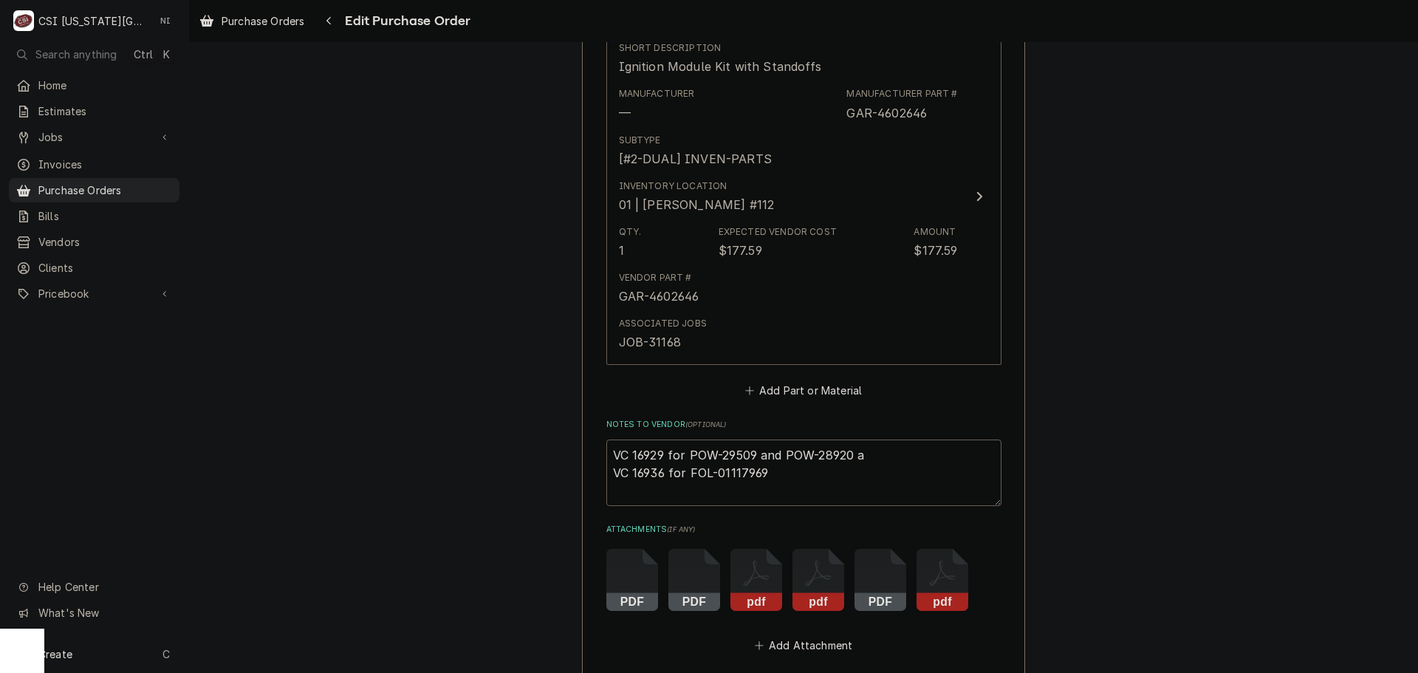
type textarea "x"
type textarea "VC 16929 for POW-29509 and POW-28920 an VC 16936 for FOL-01117969"
type textarea "x"
type textarea "VC 16929 for POW-29509 and POW-28920 and VC 16936 for FOL-01117969"
type textarea "x"
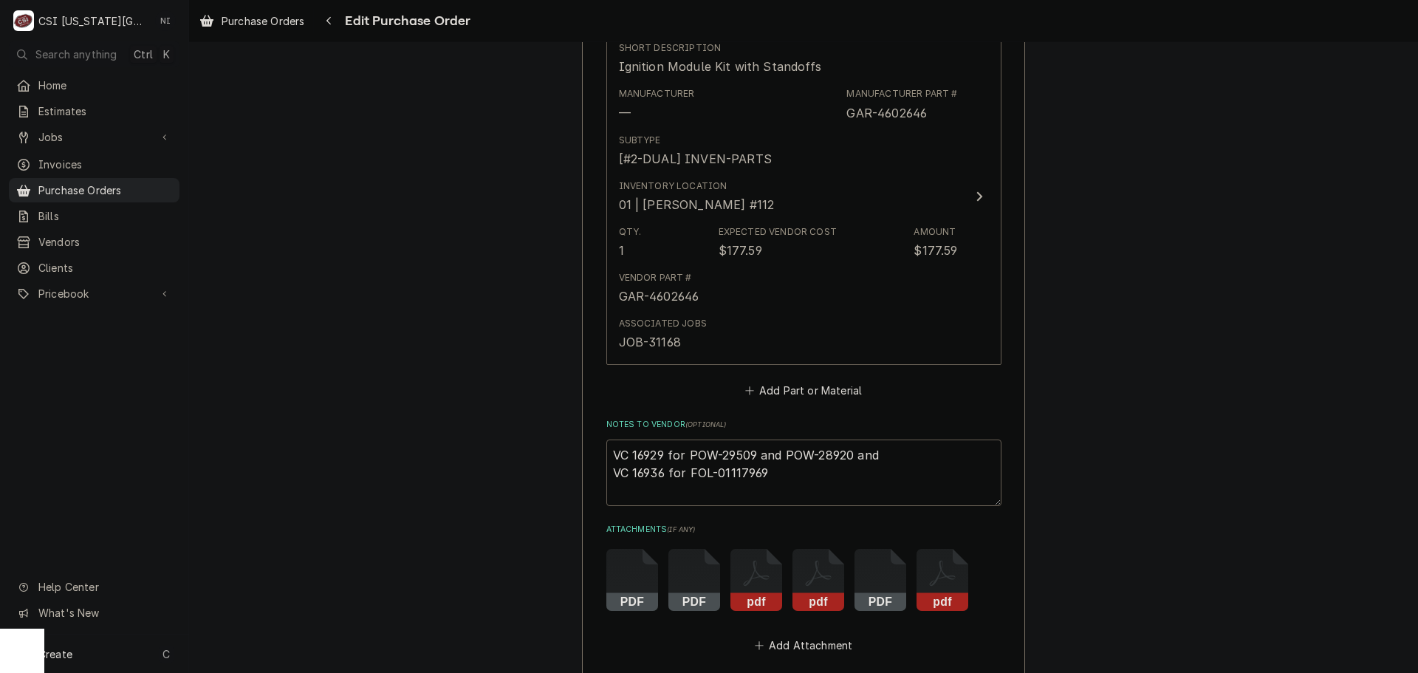
type textarea "VC 16929 for POW-29509 and POW-28920 and VC 16936 for FOL-01117969"
paste textarea "POW-PS-27592"
type textarea "x"
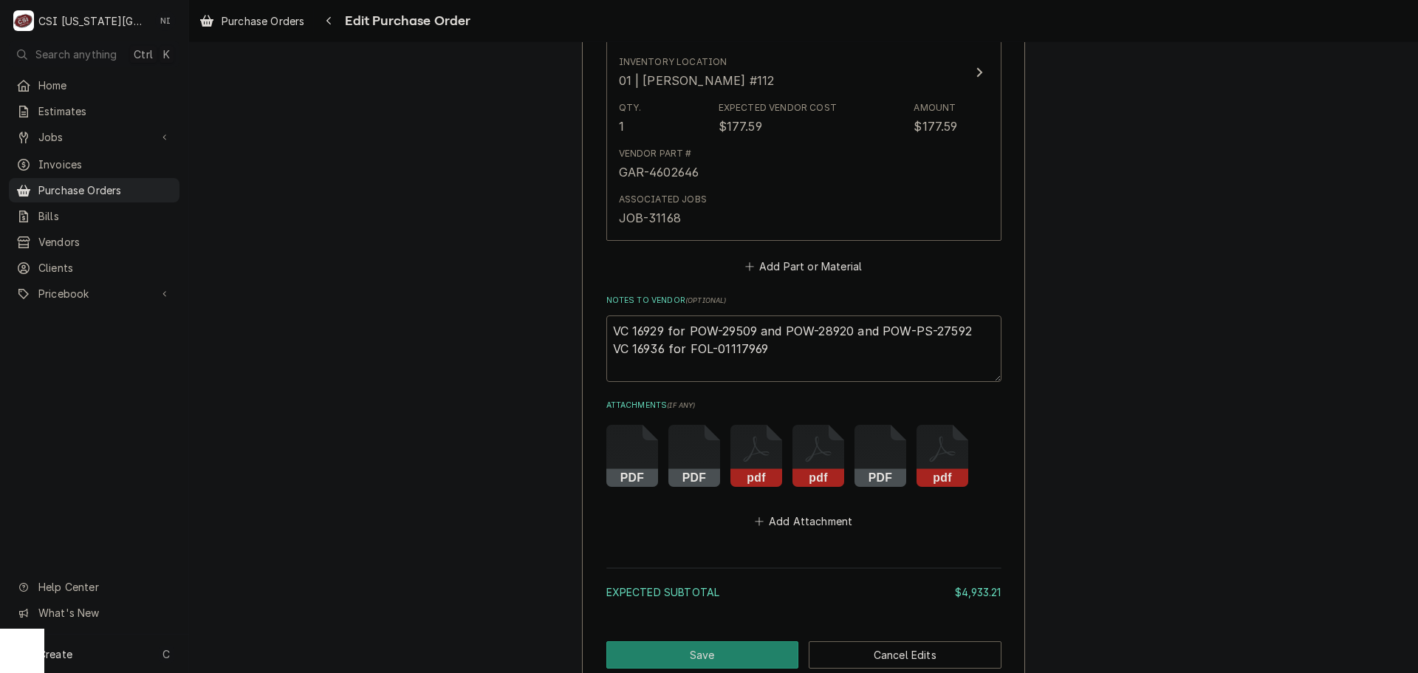
scroll to position [6216, 0]
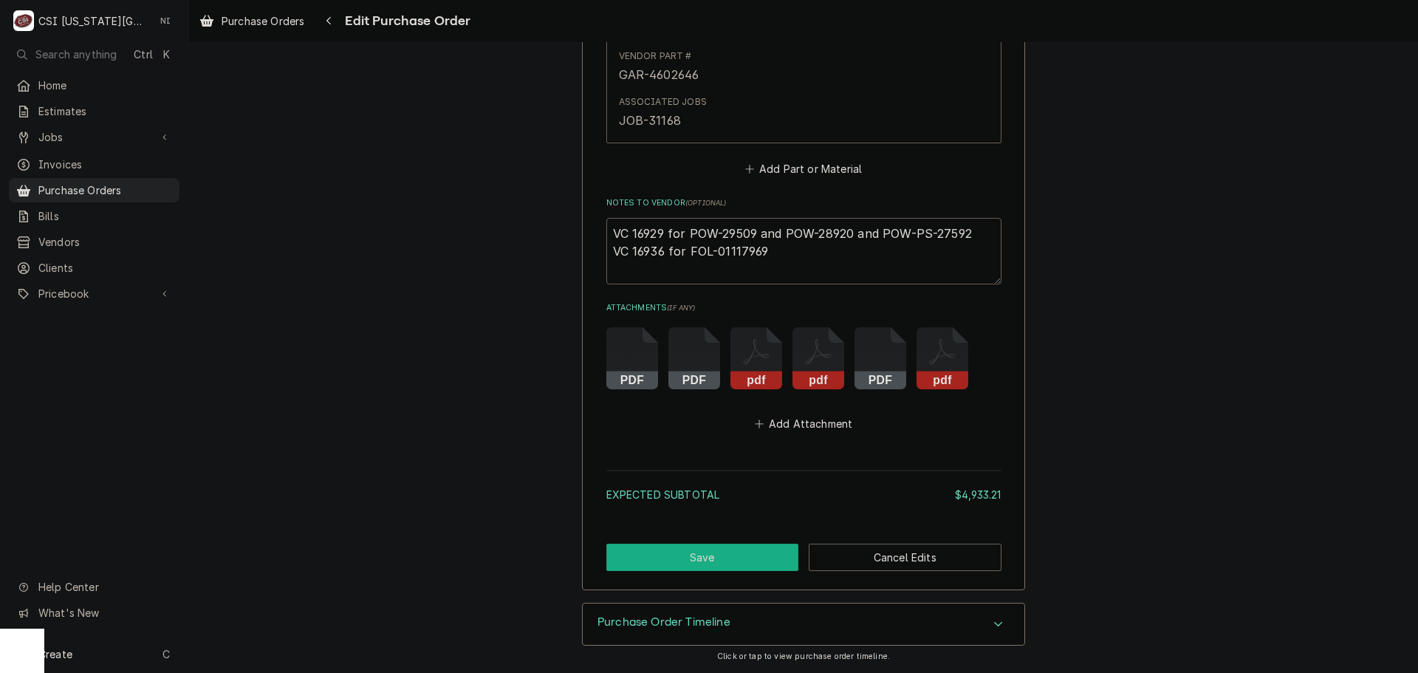
type textarea "VC 16929 for POW-29509 and POW-28920 and POW-PS-27592 VC 16936 for FOL-01117969"
click at [693, 568] on button "Save" at bounding box center [703, 557] width 193 height 27
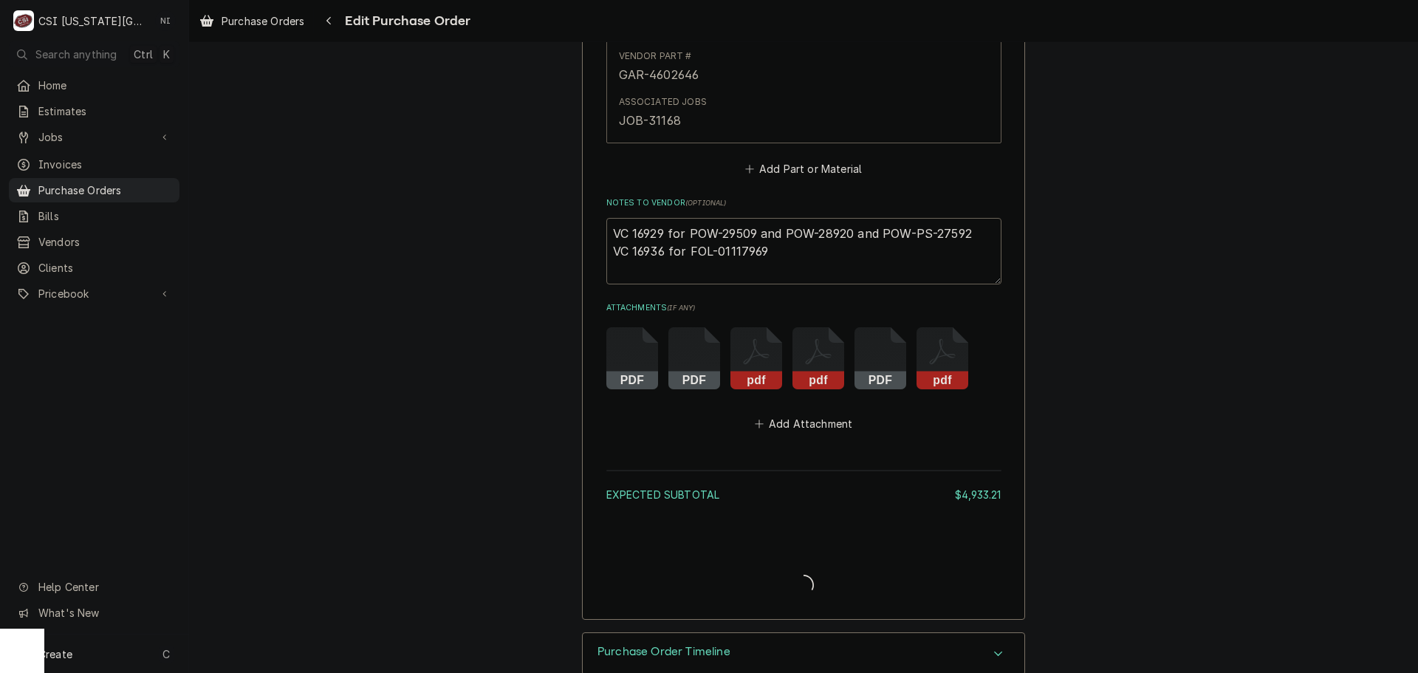
type textarea "x"
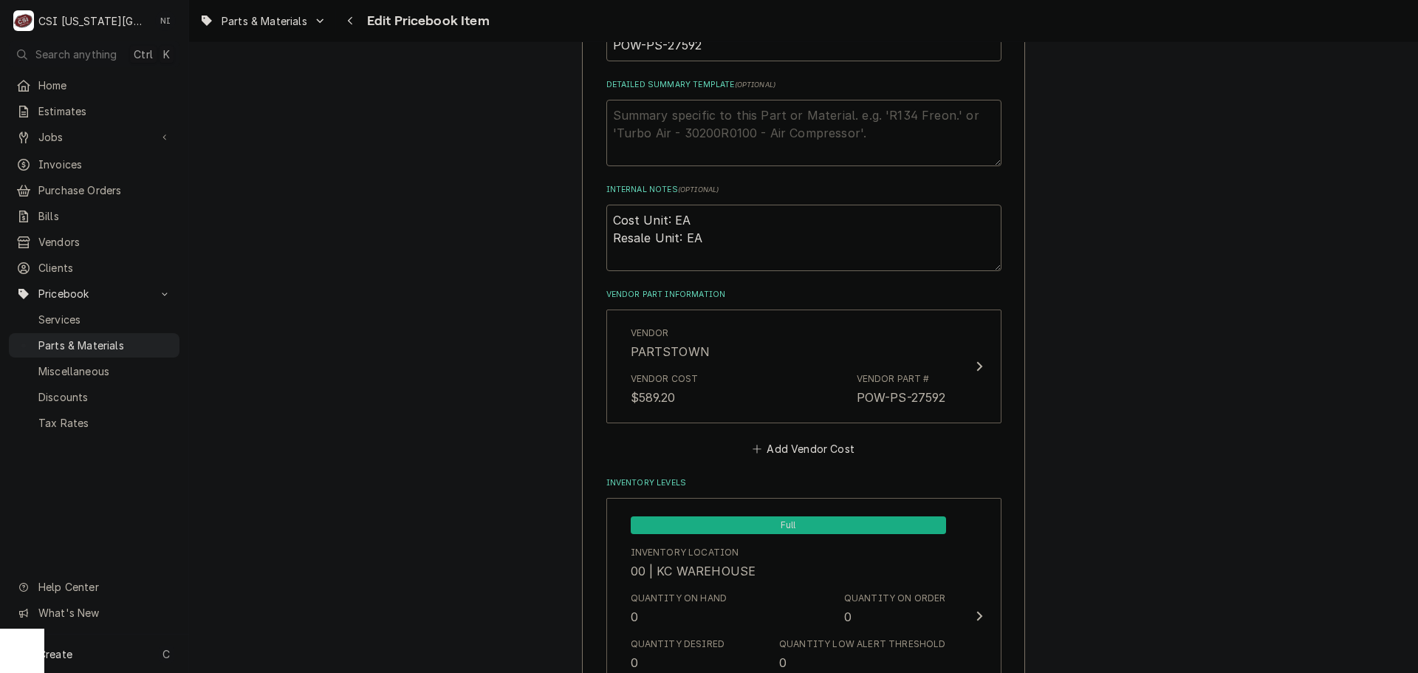
scroll to position [886, 0]
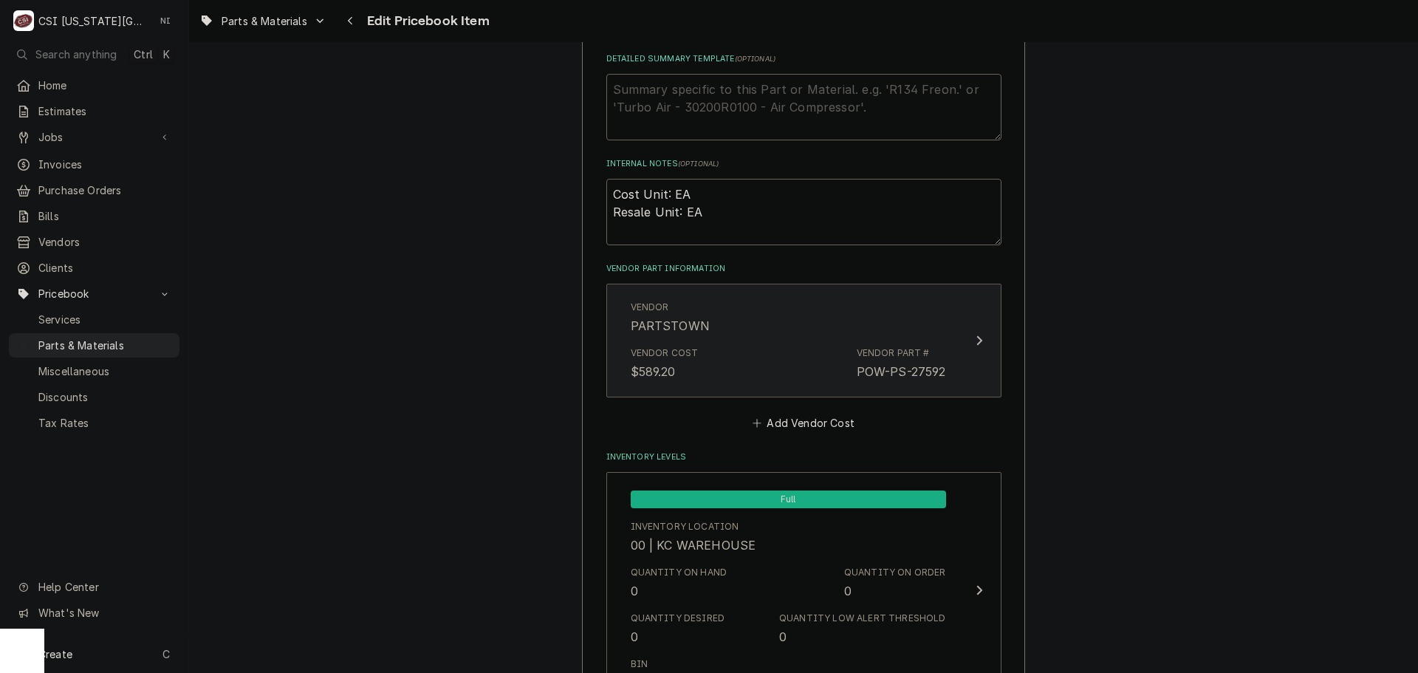
click at [782, 361] on div "Vendor Cost $589.20 Vendor Part # POW-PS-27592" at bounding box center [788, 364] width 315 height 46
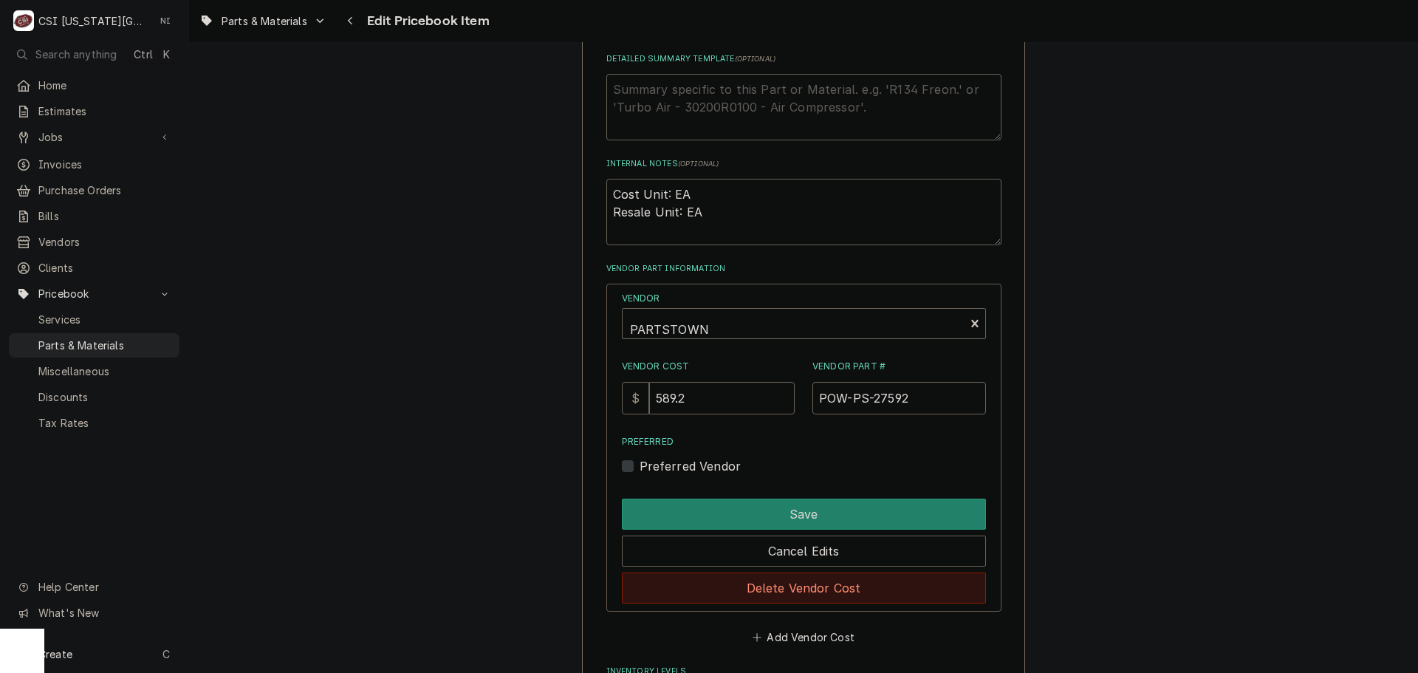
click at [812, 587] on button "Delete Vendor Cost" at bounding box center [804, 588] width 364 height 31
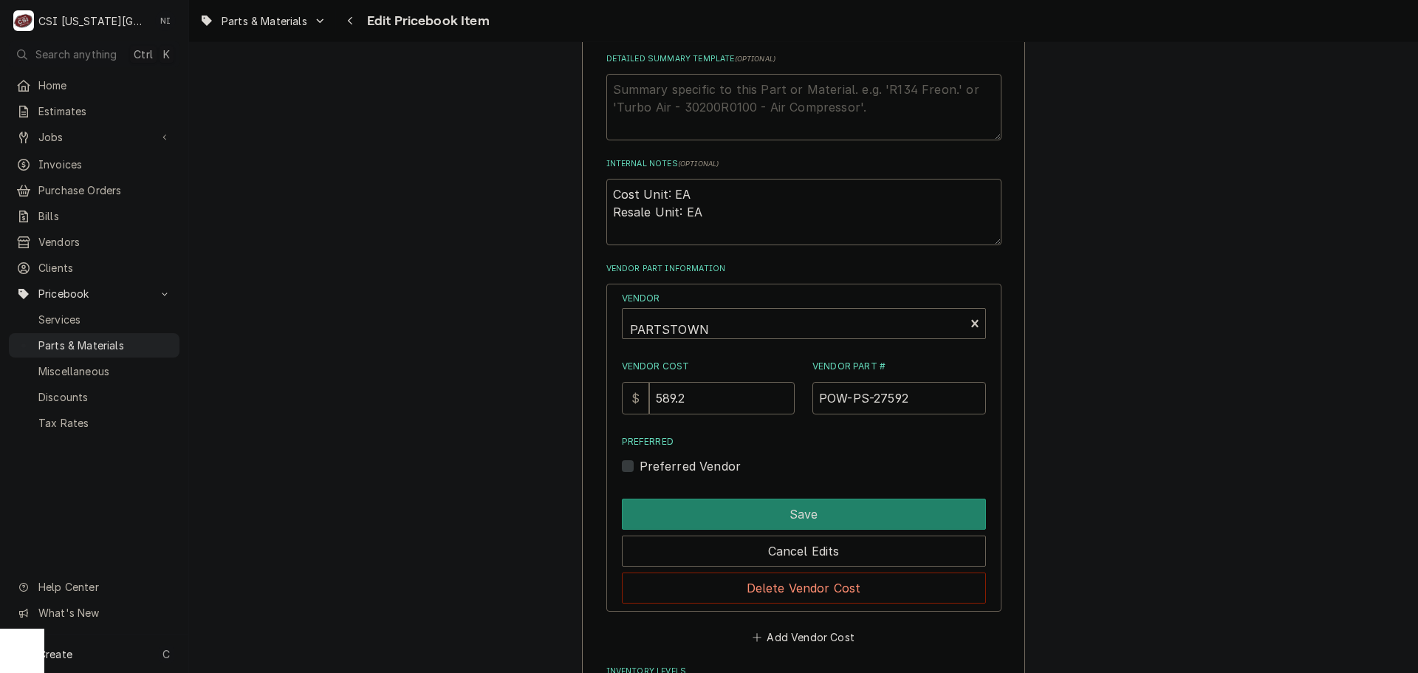
type textarea "x"
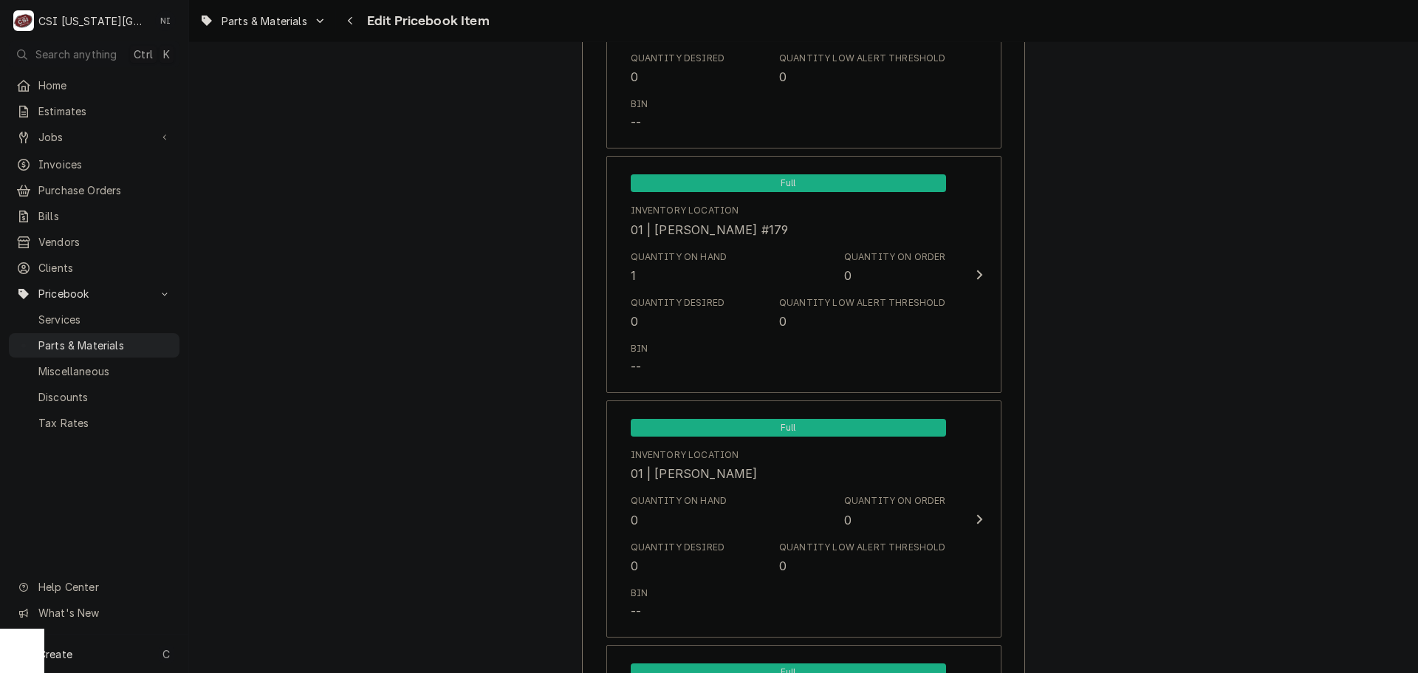
scroll to position [4654, 0]
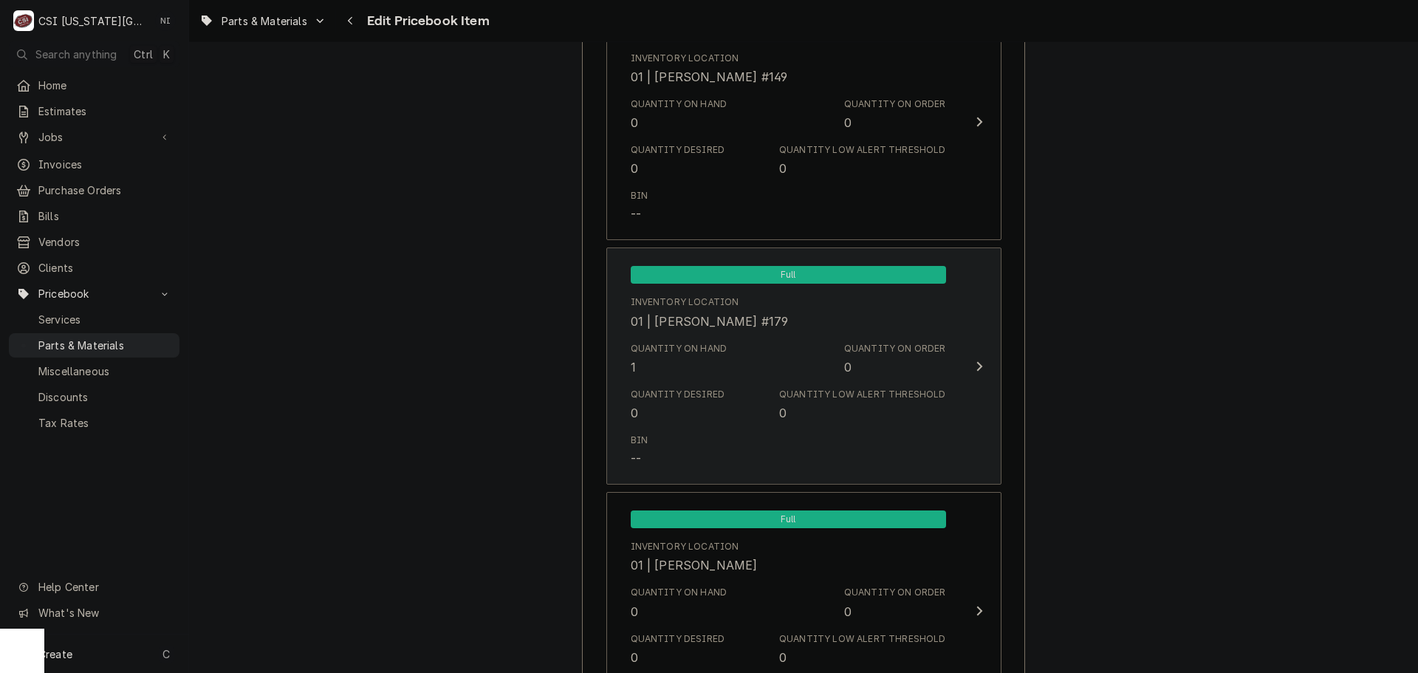
click at [844, 386] on div "Quantity Desired 0 Quantity Low Alert Threshold 0" at bounding box center [788, 405] width 315 height 46
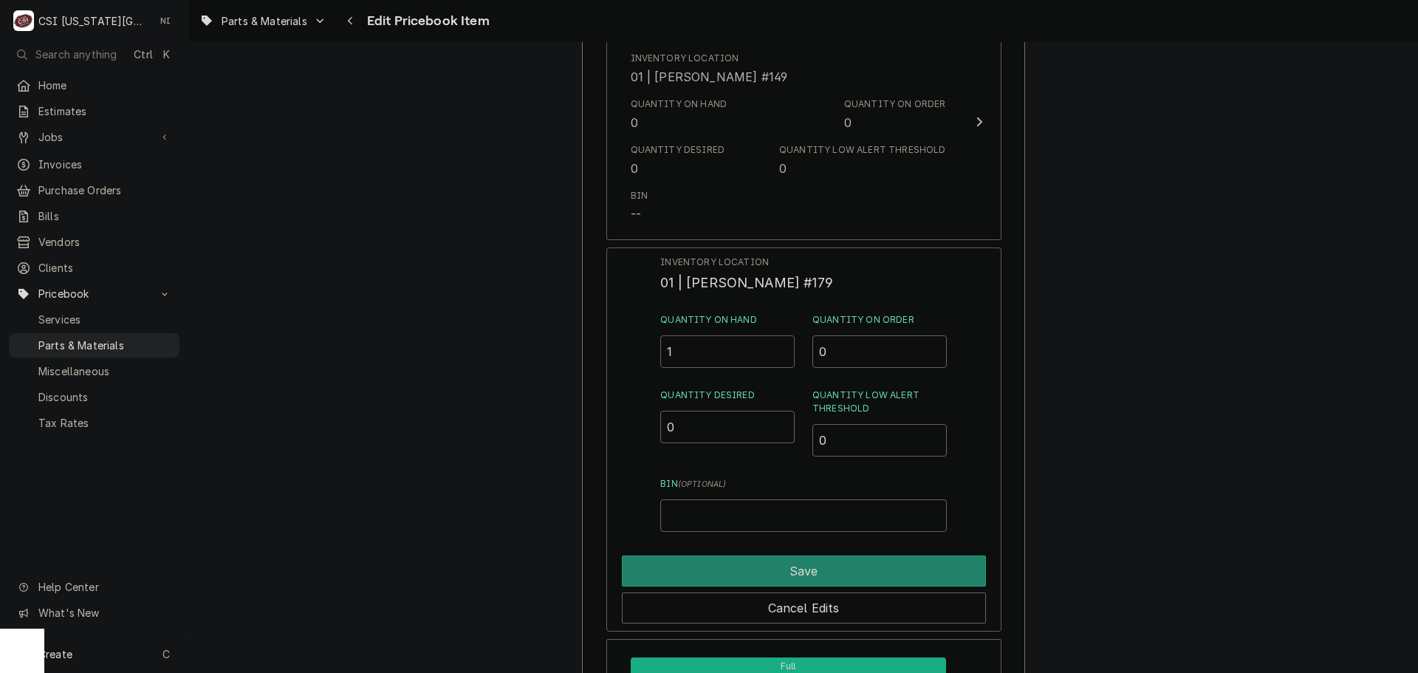
drag, startPoint x: 697, startPoint y: 346, endPoint x: 541, endPoint y: 327, distance: 157.9
type input "0"
click at [900, 568] on button "Save" at bounding box center [804, 571] width 364 height 31
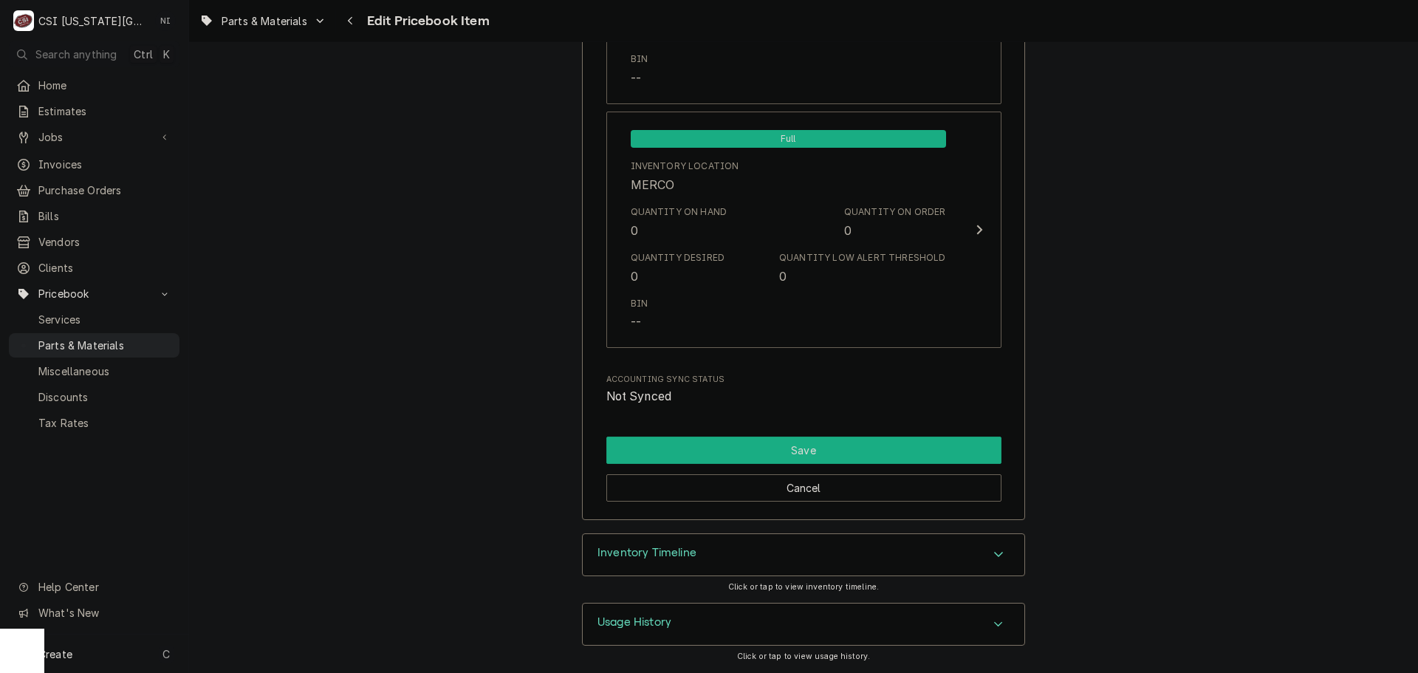
click at [840, 441] on button "Save" at bounding box center [804, 450] width 395 height 27
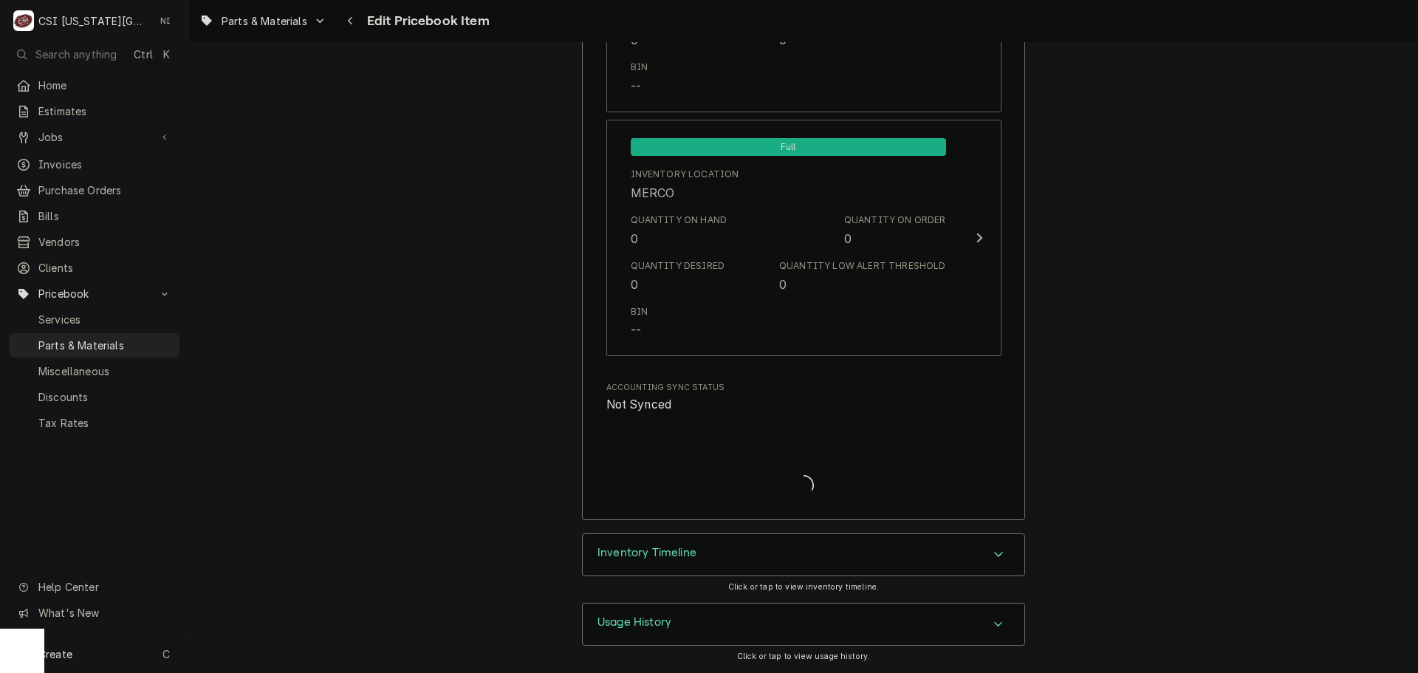
scroll to position [14312, 0]
type textarea "x"
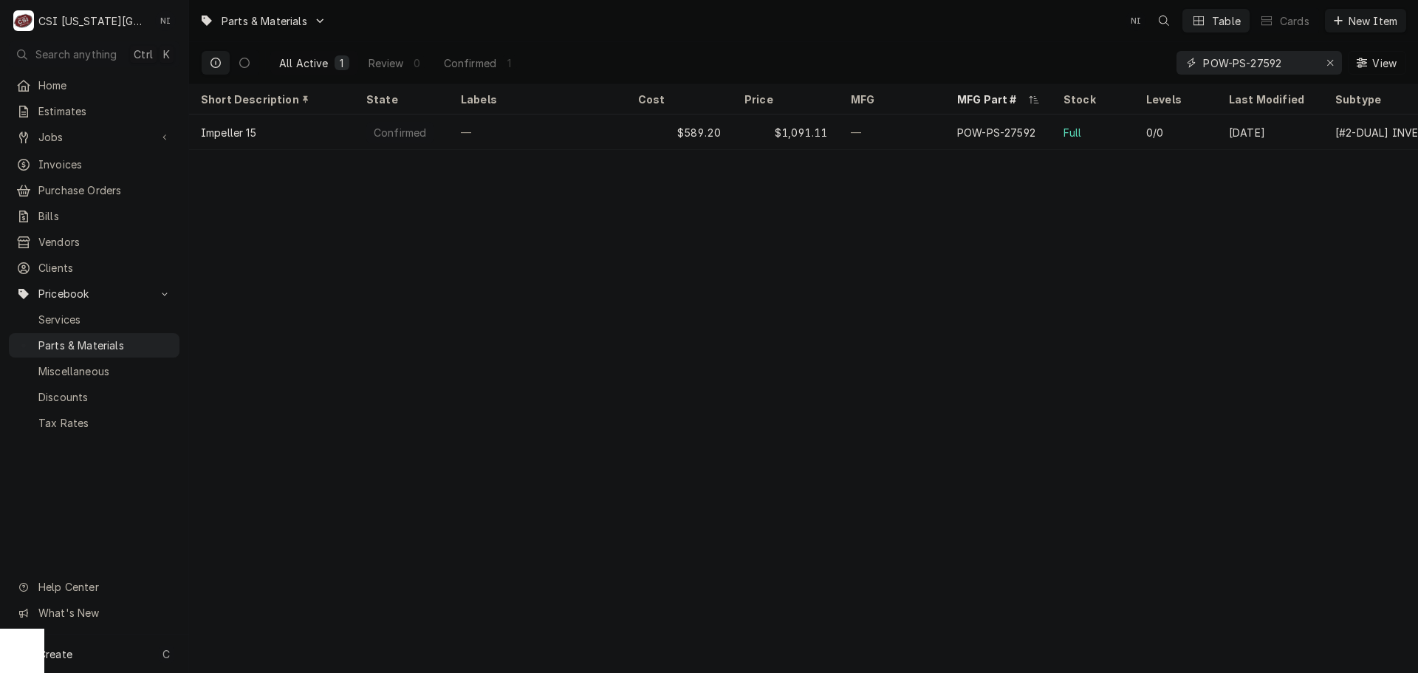
drag, startPoint x: 1285, startPoint y: 61, endPoint x: 1097, endPoint y: 67, distance: 188.5
click at [1101, 67] on div "All Active 1 Review 0 Confirmed 1 POW-PS-27592 View" at bounding box center [804, 62] width 1206 height 41
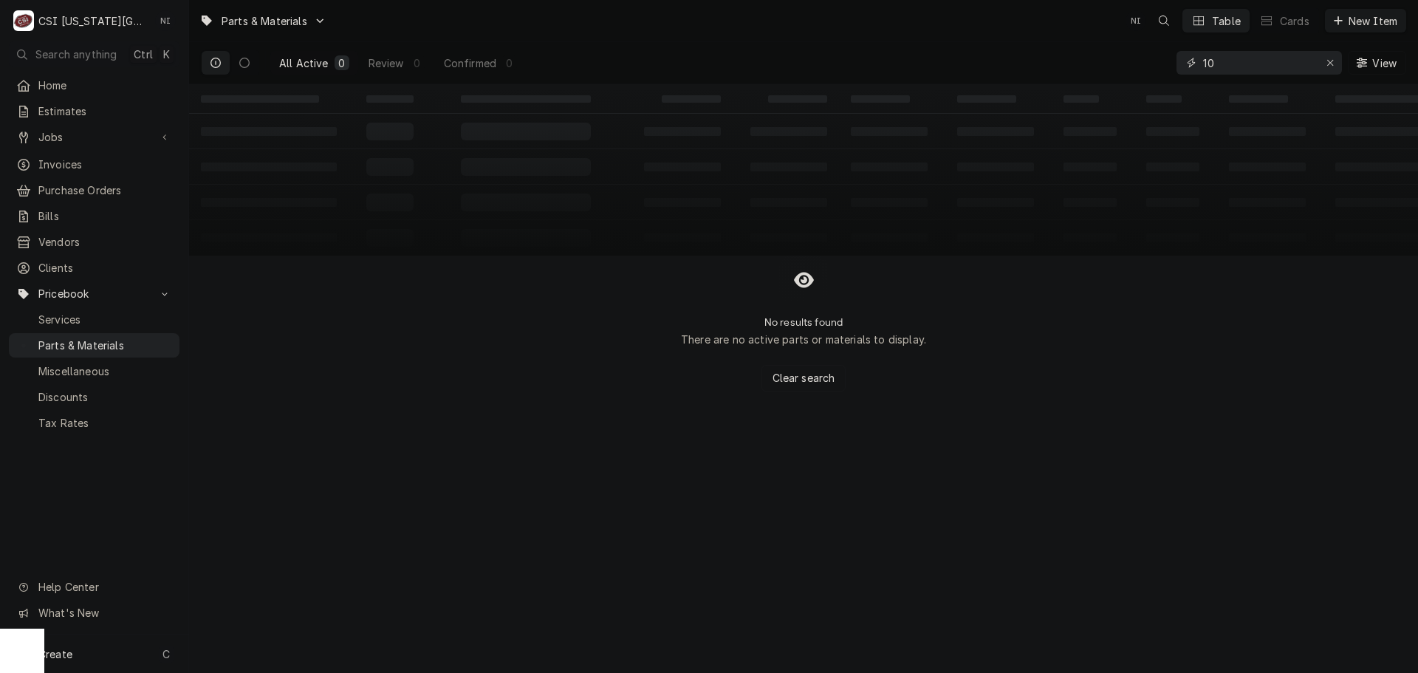
type input "1"
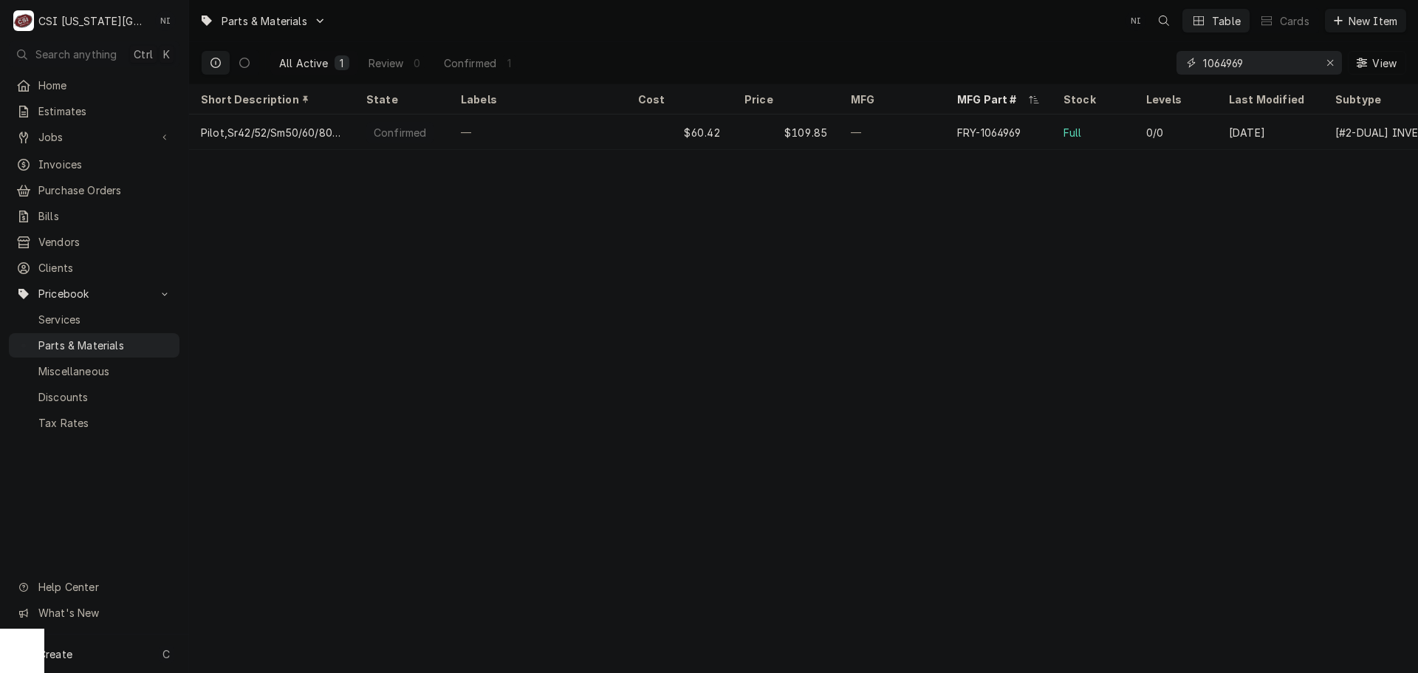
type input "1064969"
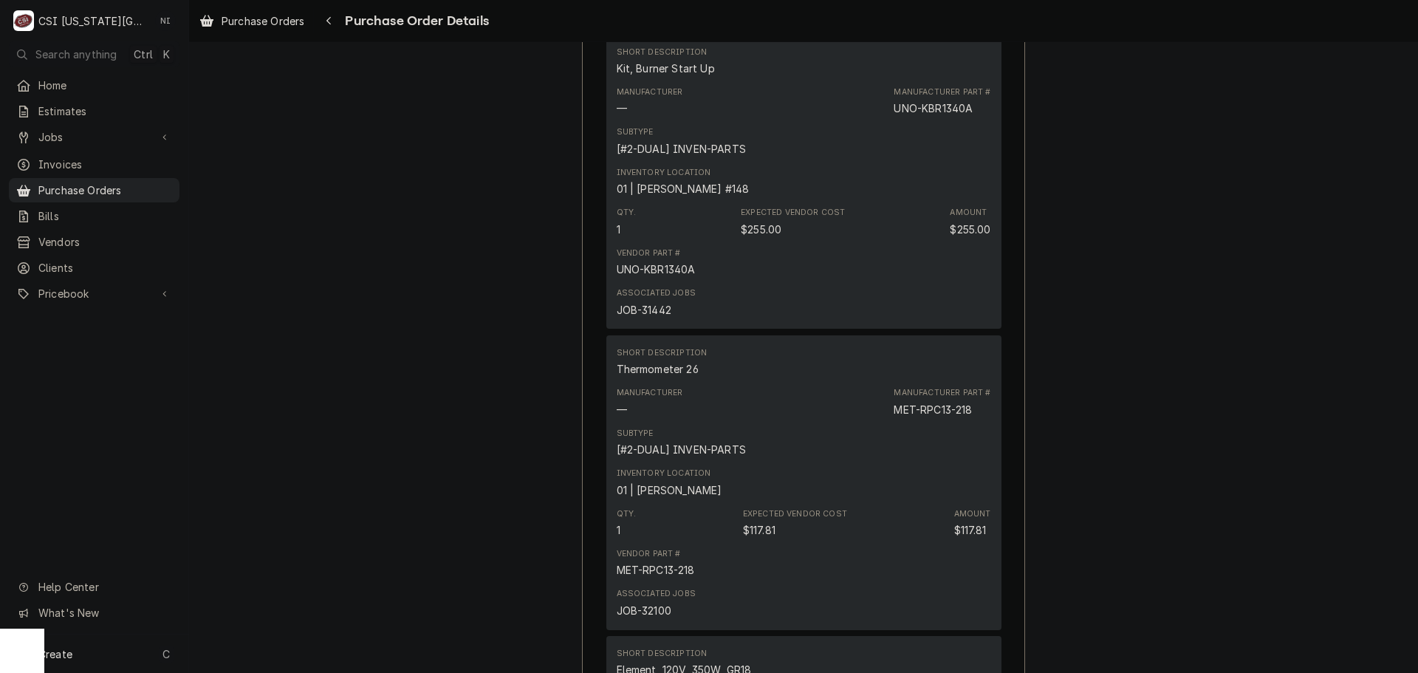
scroll to position [2586, 0]
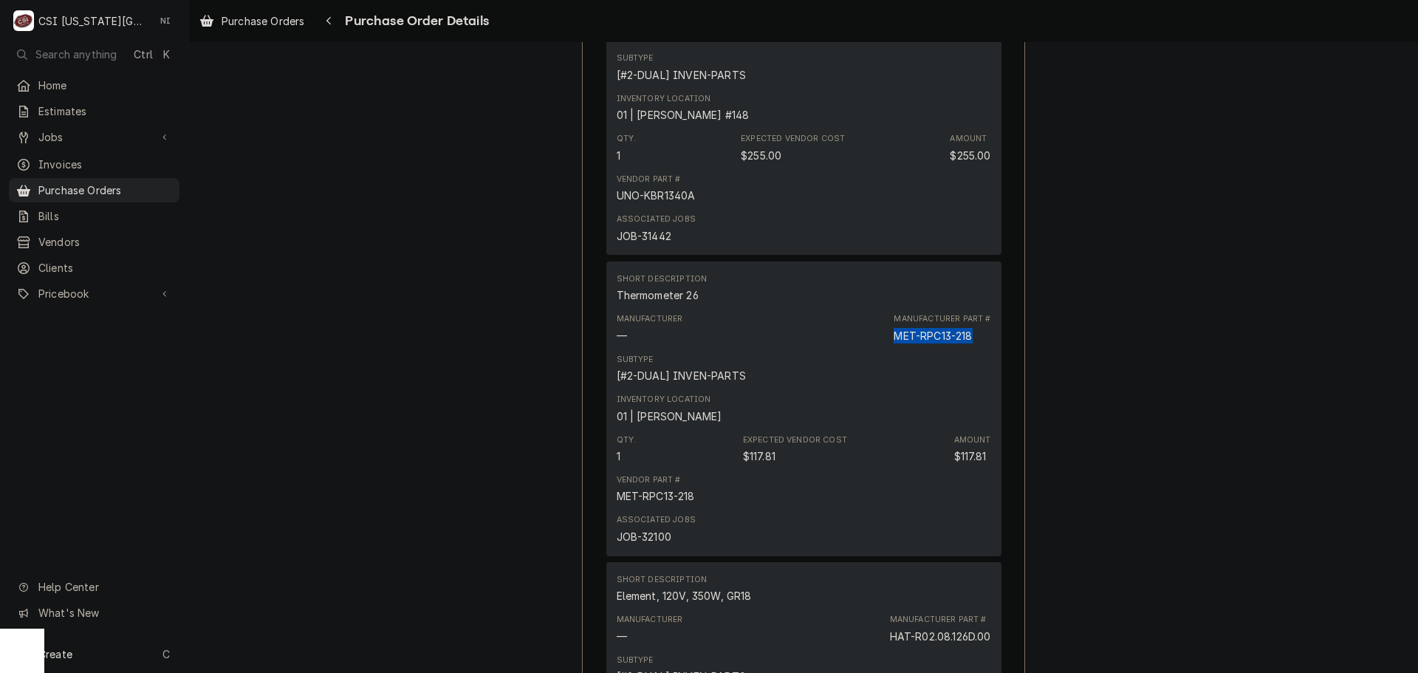
drag, startPoint x: 921, startPoint y: 388, endPoint x: 890, endPoint y: 388, distance: 31.0
click at [894, 344] on div "MET-RPC13-218" at bounding box center [933, 336] width 78 height 16
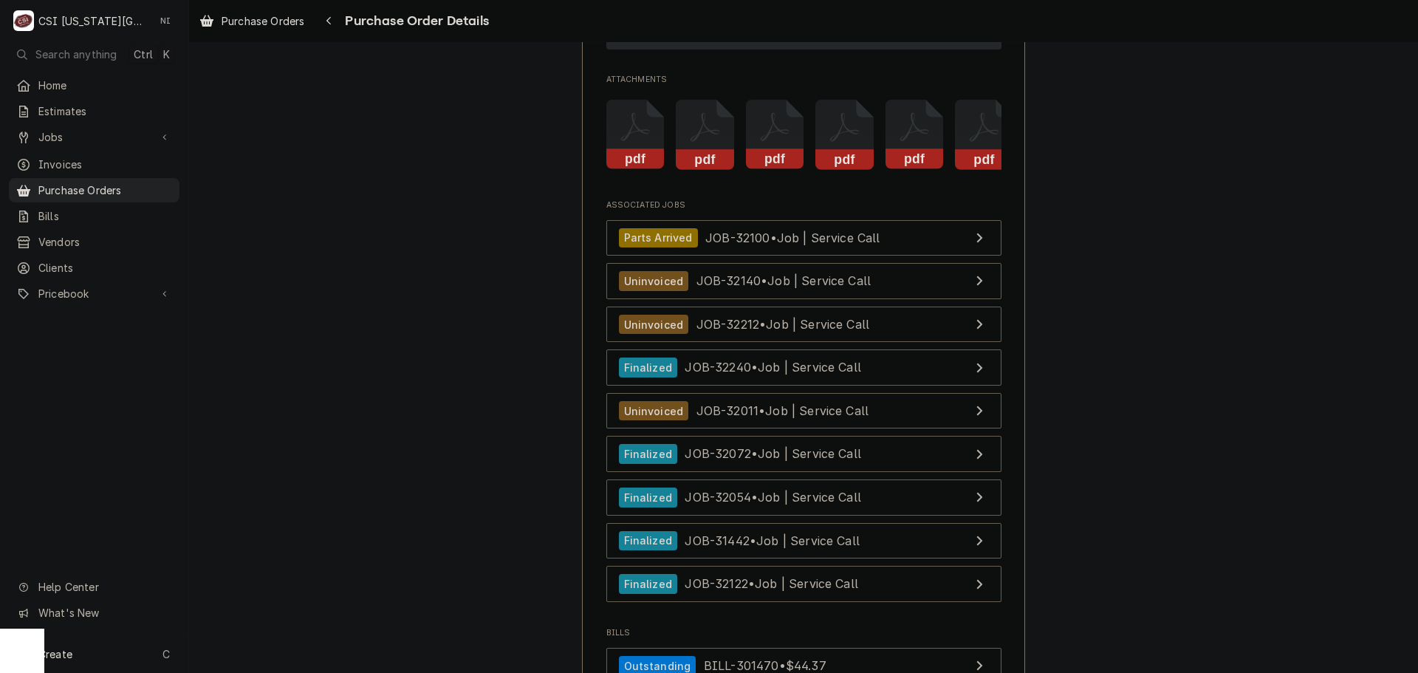
scroll to position [4121, 0]
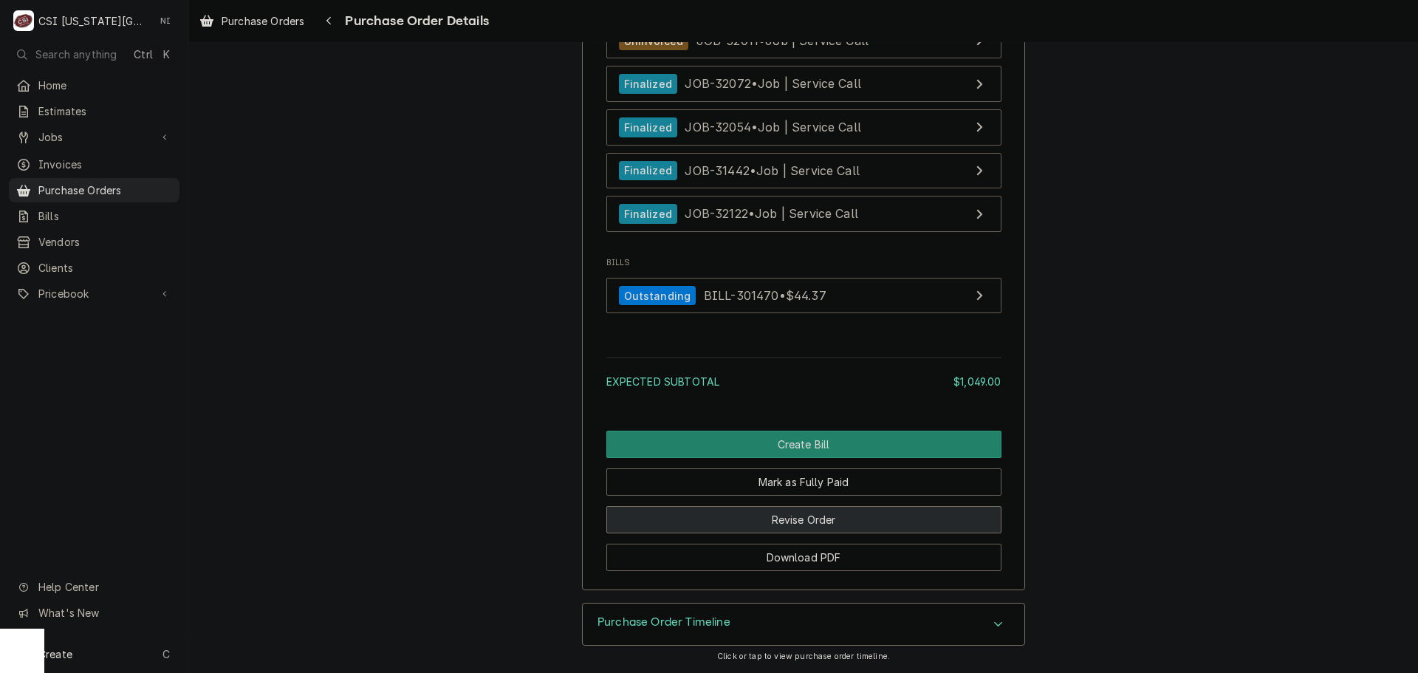
click at [844, 530] on button "Revise Order" at bounding box center [804, 519] width 395 height 27
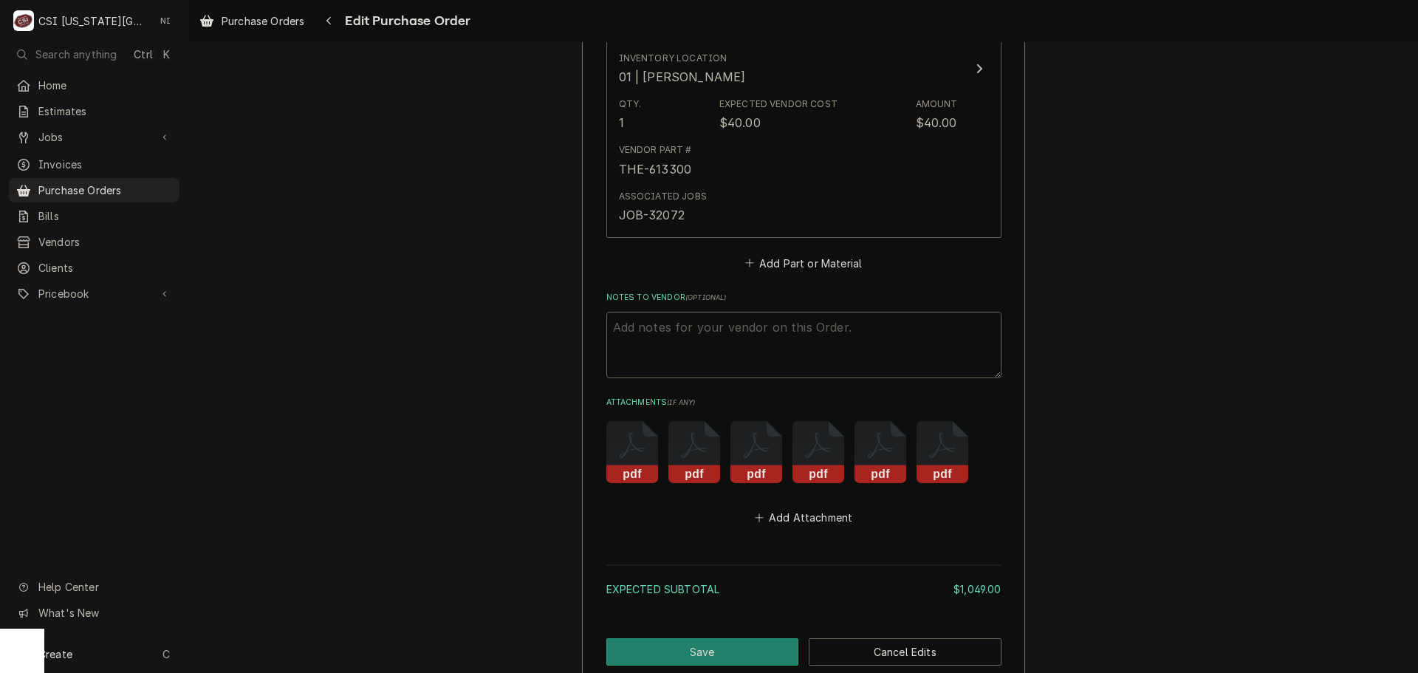
scroll to position [3644, 0]
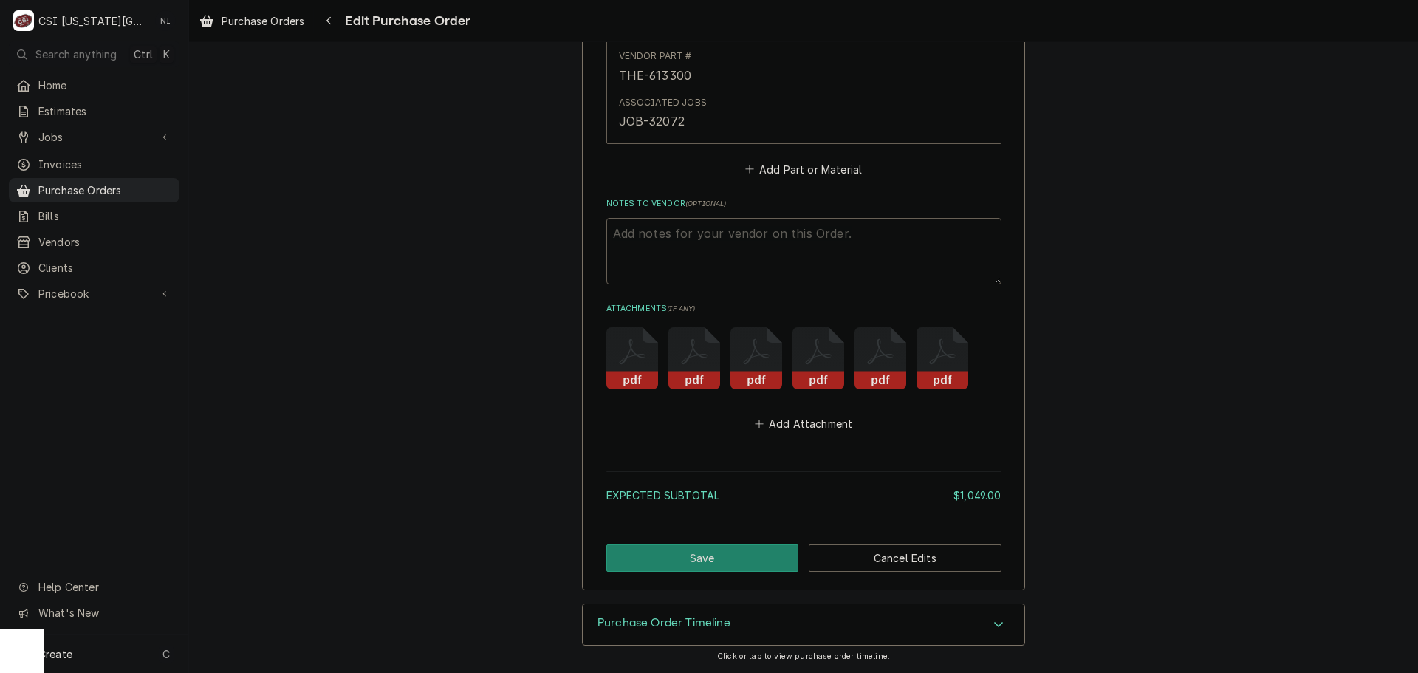
click at [715, 231] on textarea "Notes to Vendor ( optional )" at bounding box center [804, 251] width 395 height 66
type textarea "x"
type textarea "v"
type textarea "x"
type textarea "vc"
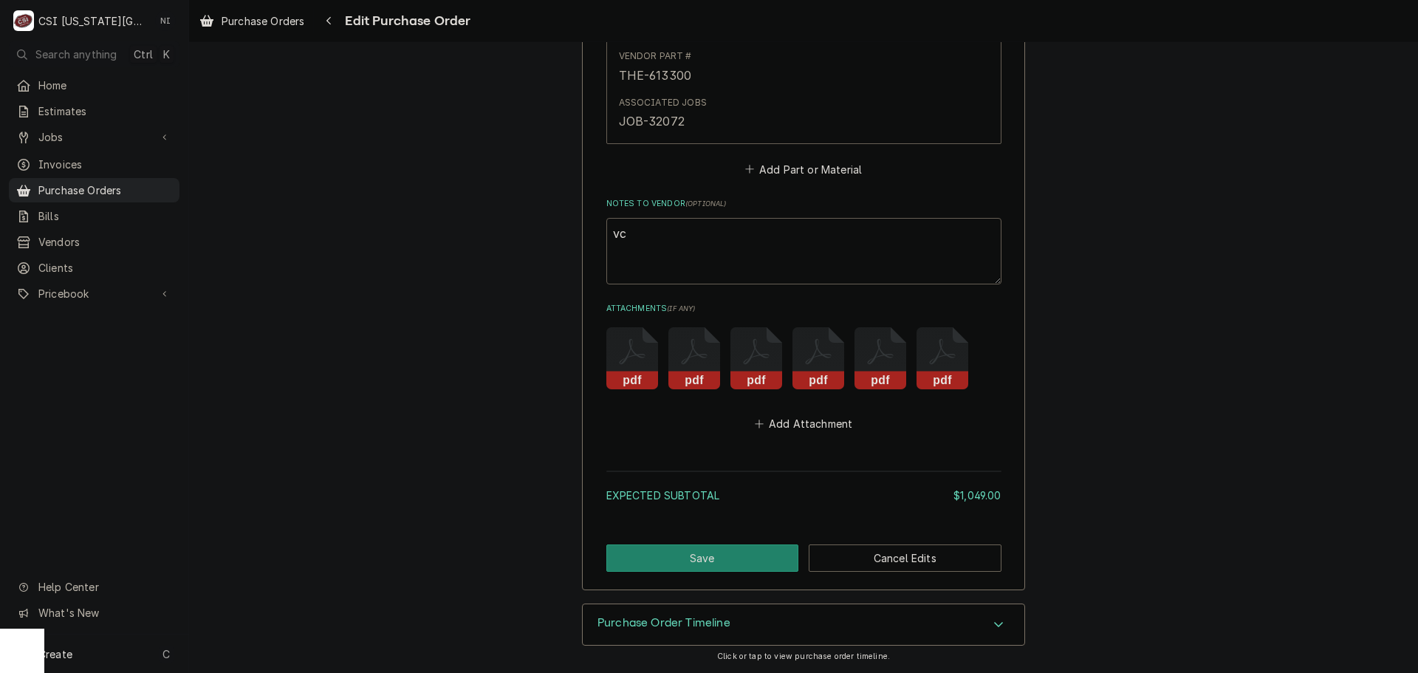
type textarea "x"
type textarea "vc"
type textarea "x"
type textarea "v"
type textarea "x"
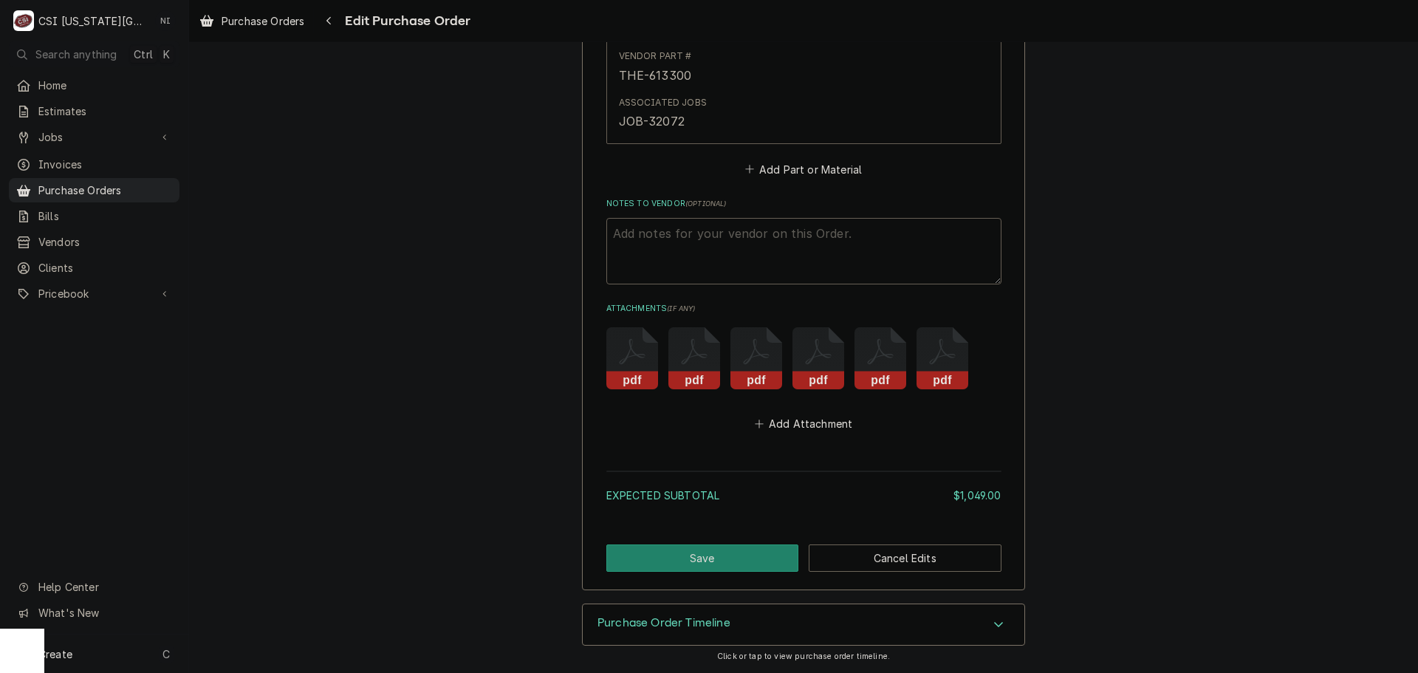
type textarea "x"
type textarea "V"
type textarea "x"
type textarea "VC"
type textarea "x"
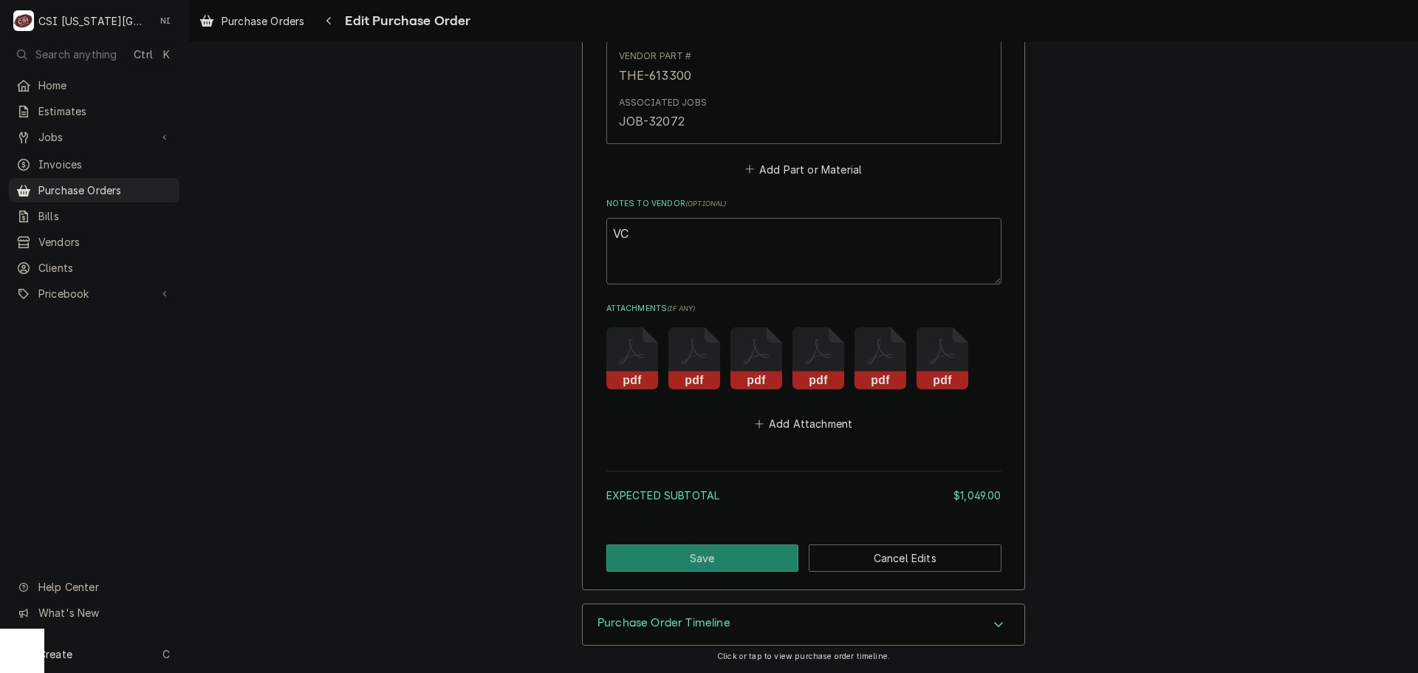
type textarea "VC"
type textarea "x"
type textarea "VC 1"
type textarea "x"
type textarea "VC 16"
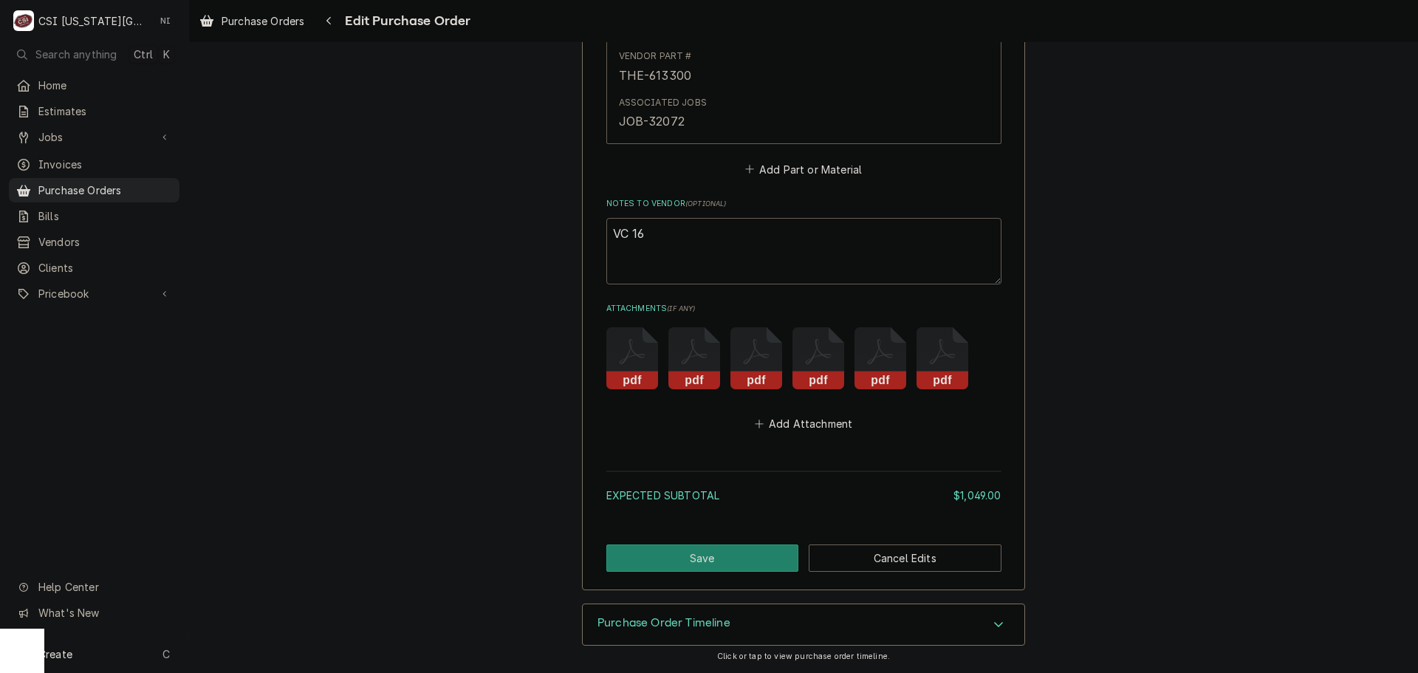
type textarea "x"
type textarea "VC 169"
type textarea "x"
type textarea "VC 1694"
type textarea "x"
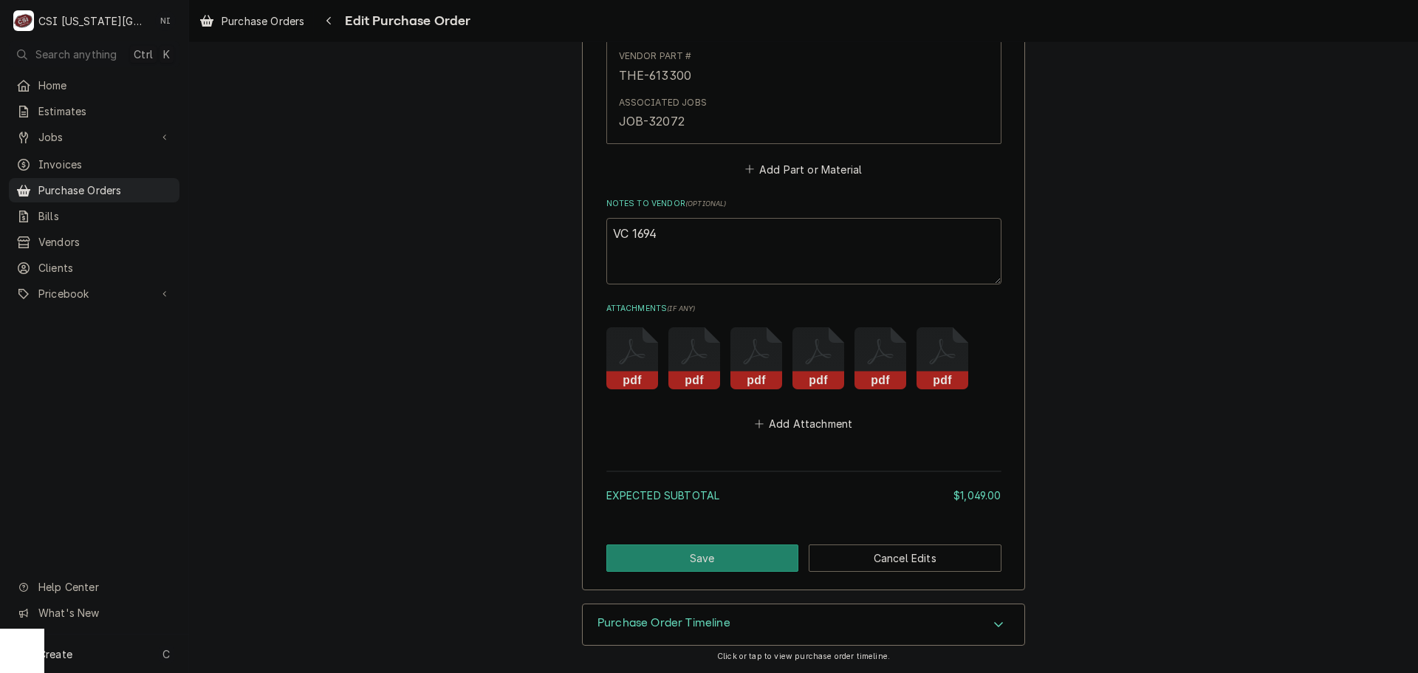
type textarea "VC 16949"
type textarea "x"
type textarea "VC 16949"
type textarea "x"
type textarea "VC 16949 f"
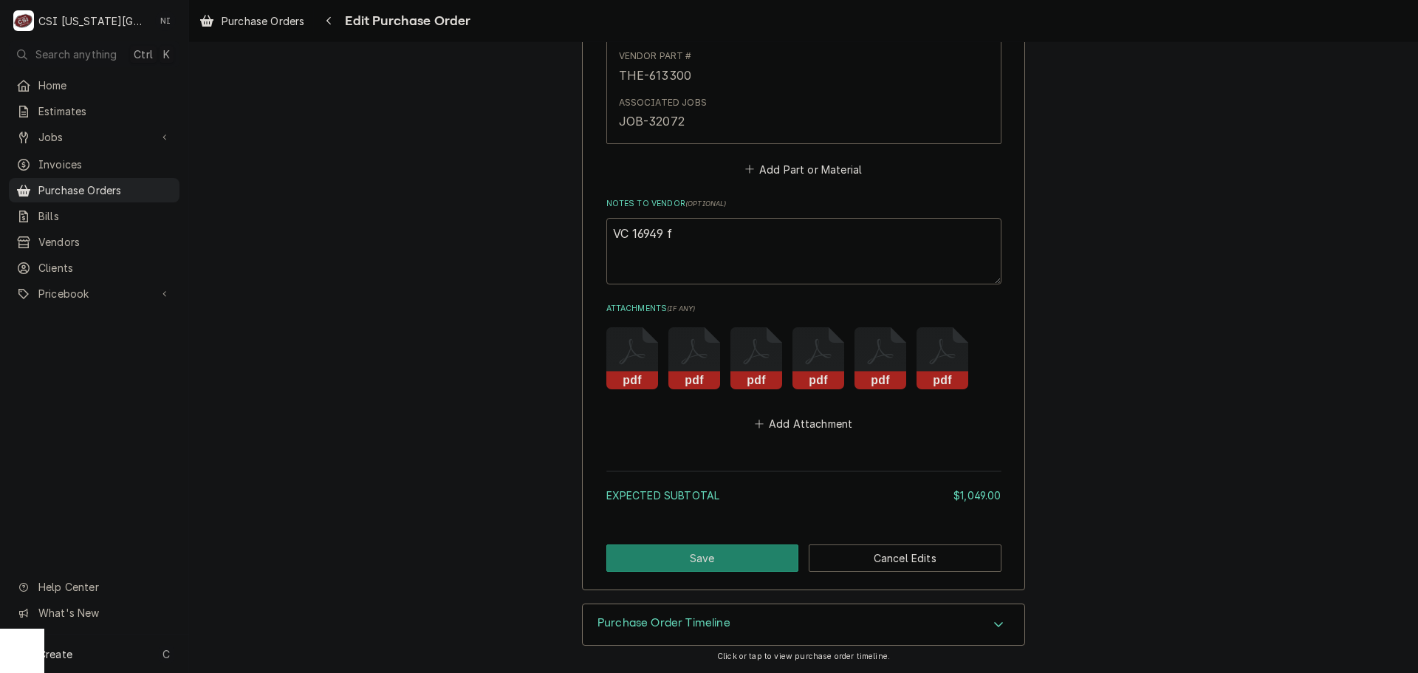
type textarea "x"
type textarea "VC 16949 fo"
type textarea "x"
type textarea "VC 16949 for"
type textarea "x"
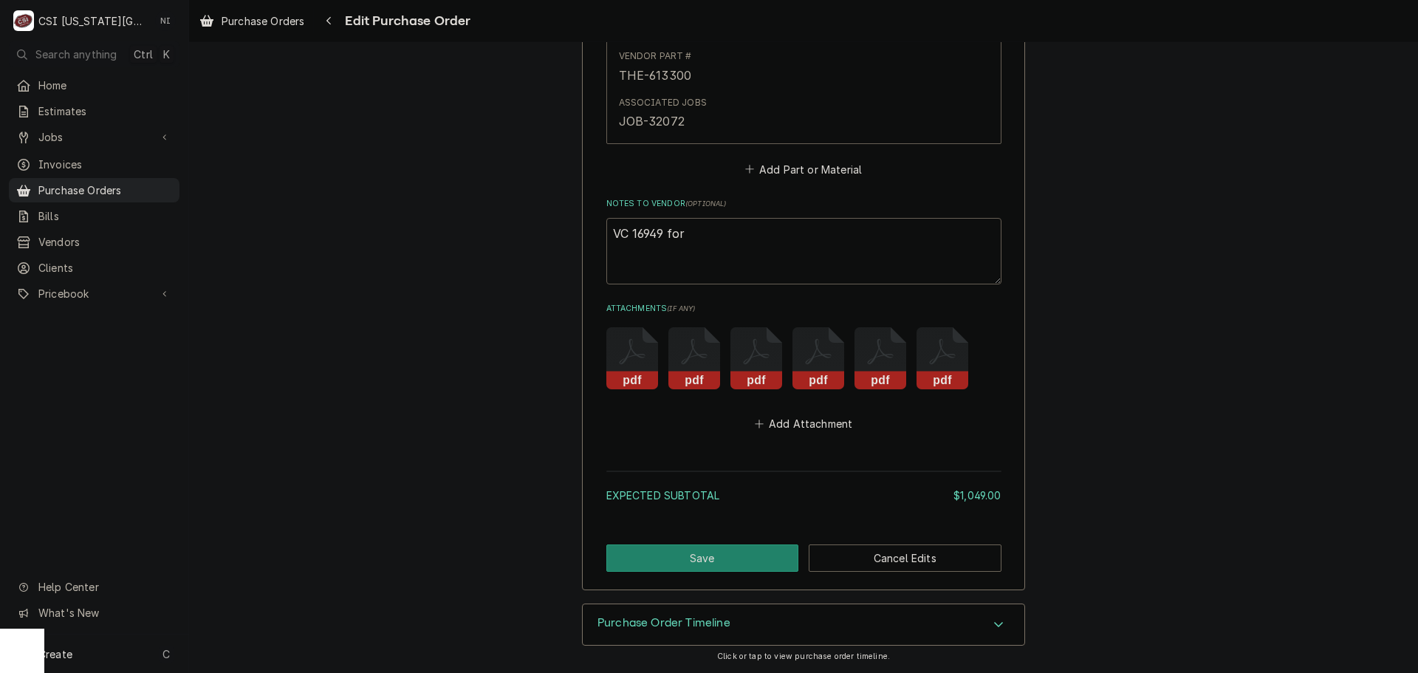
type textarea "VC 16949 for"
paste textarea "MET-RPC13-218"
type textarea "x"
type textarea "VC 16949 for MET-RPC13-218"
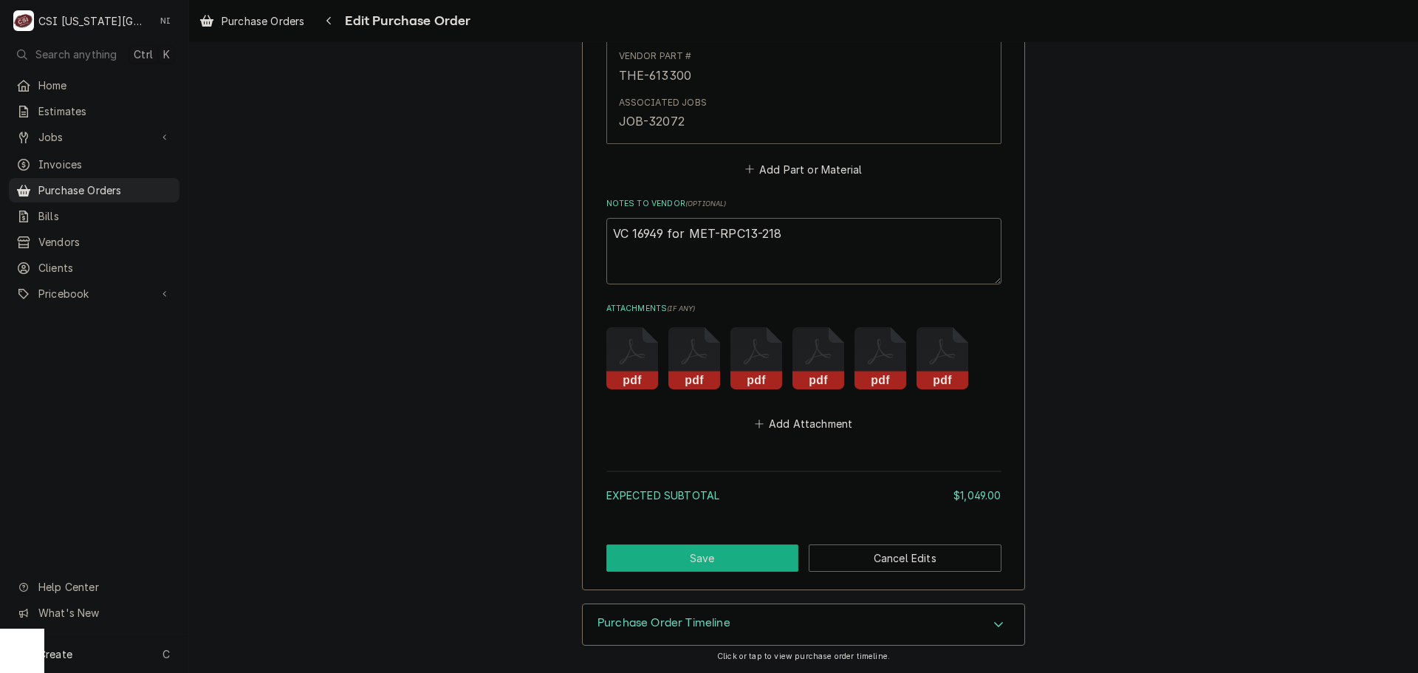
click at [692, 558] on button "Save" at bounding box center [703, 557] width 193 height 27
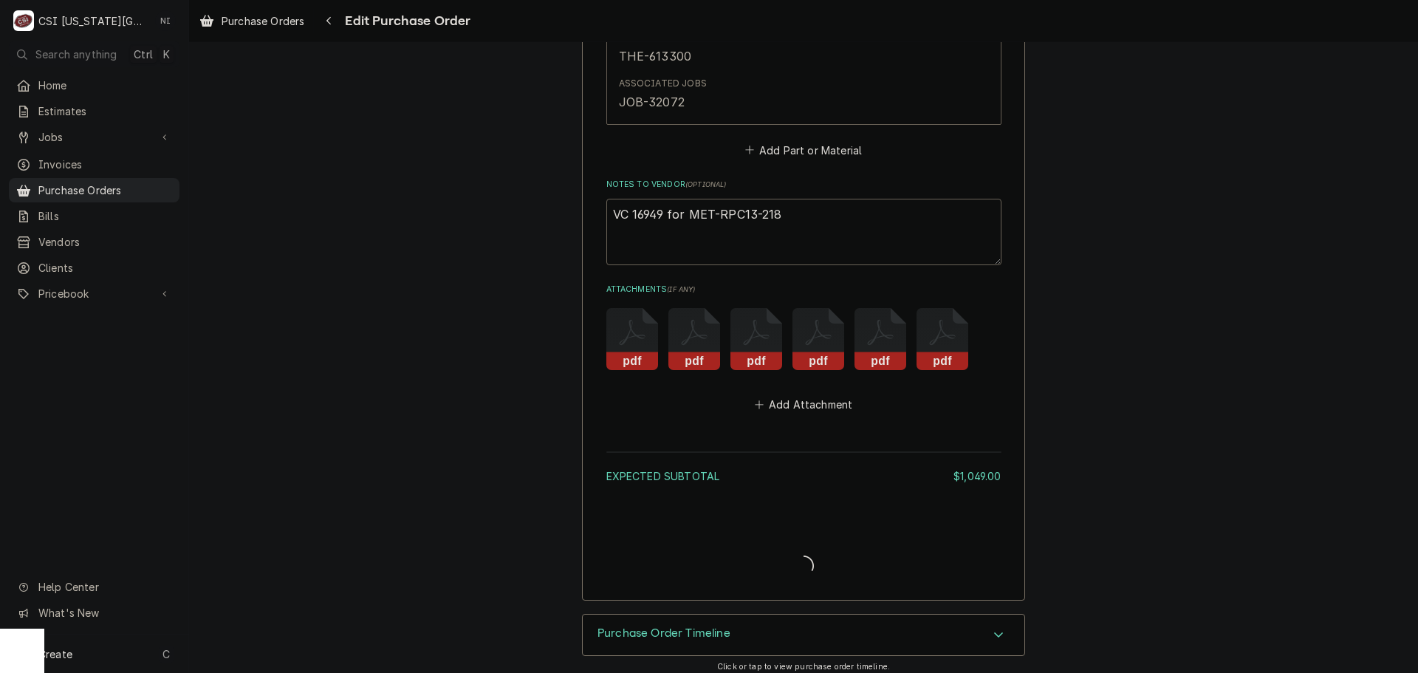
scroll to position [3674, 0]
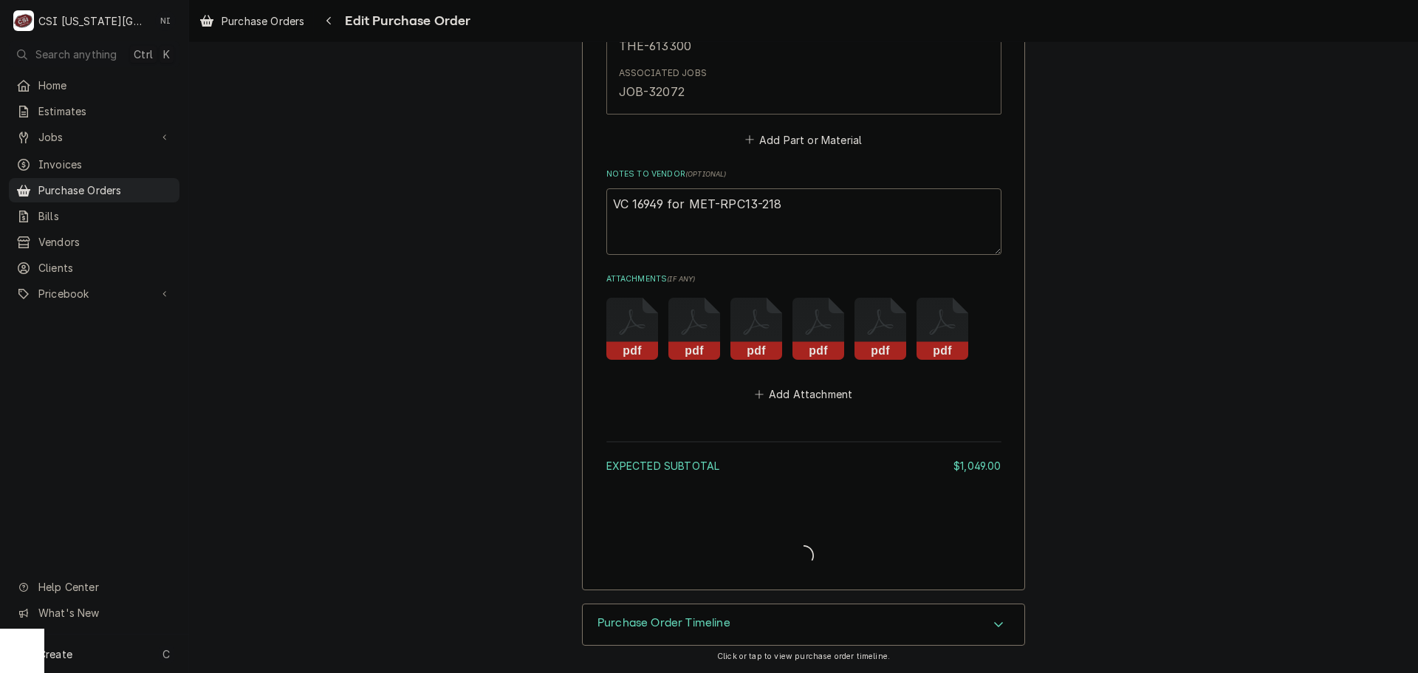
type textarea "x"
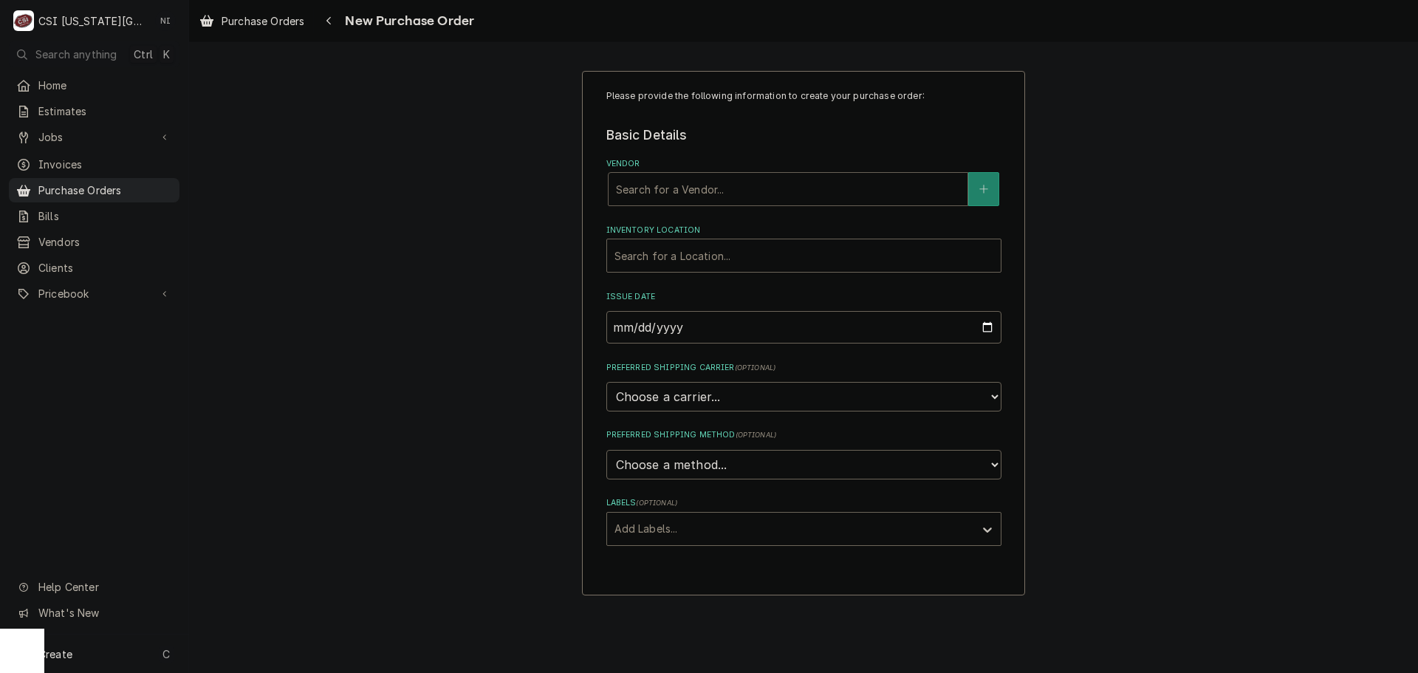
click at [708, 188] on div "Vendor" at bounding box center [788, 189] width 344 height 27
type input "home"
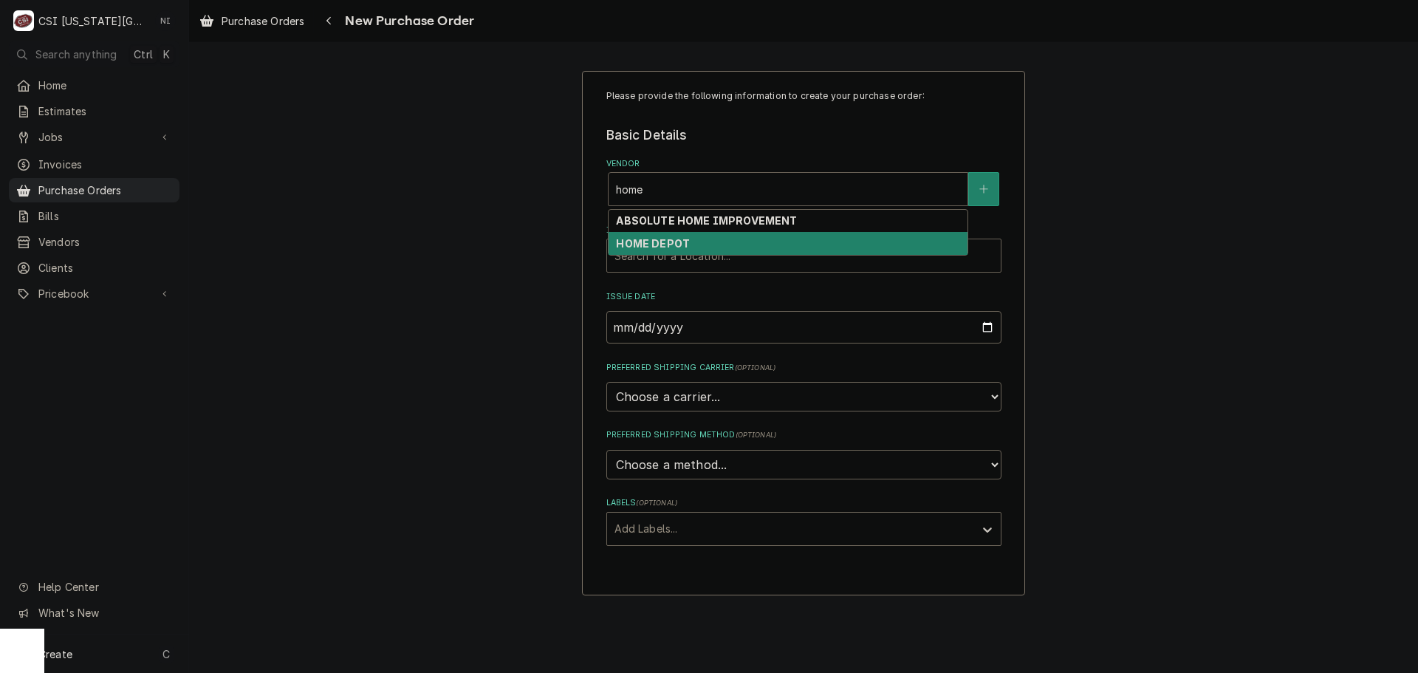
click at [751, 243] on div "HOME DEPOT" at bounding box center [788, 243] width 359 height 23
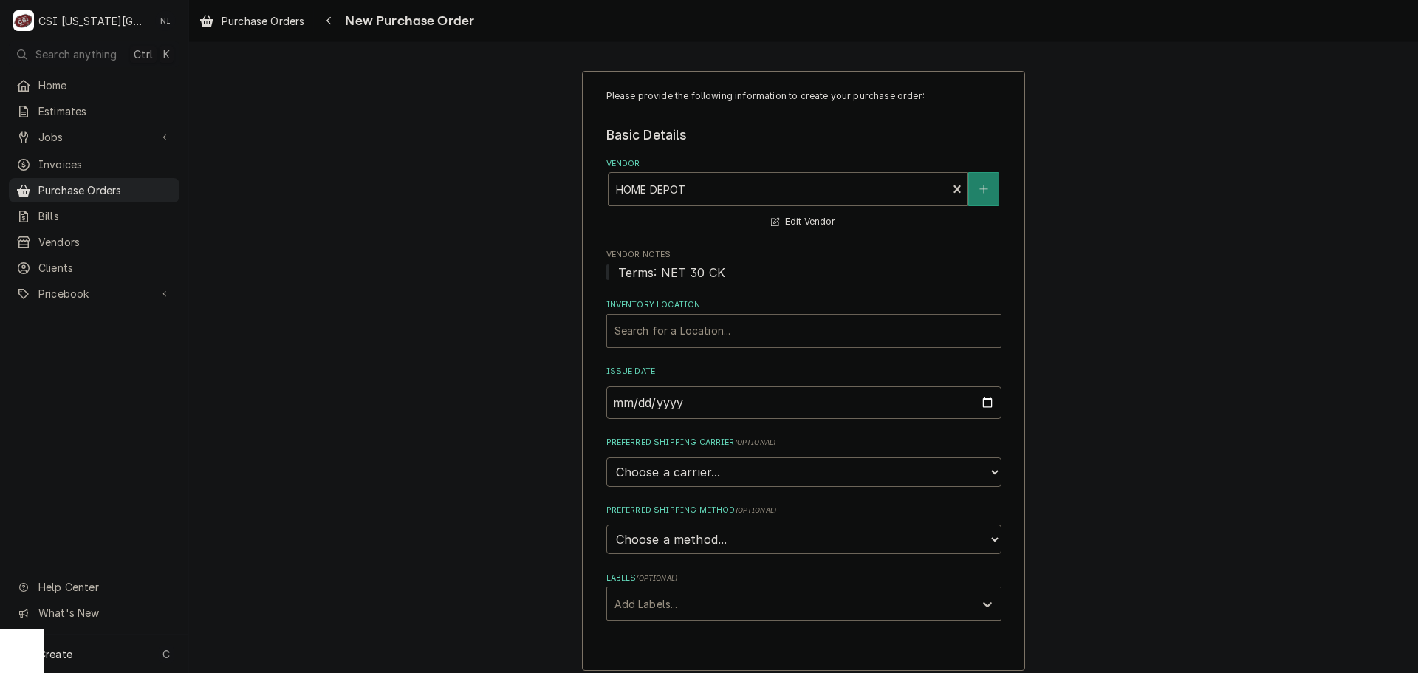
click at [737, 264] on span "Terms: NET 30 CK" at bounding box center [804, 273] width 395 height 18
click at [743, 326] on div "Inventory Location" at bounding box center [804, 331] width 379 height 27
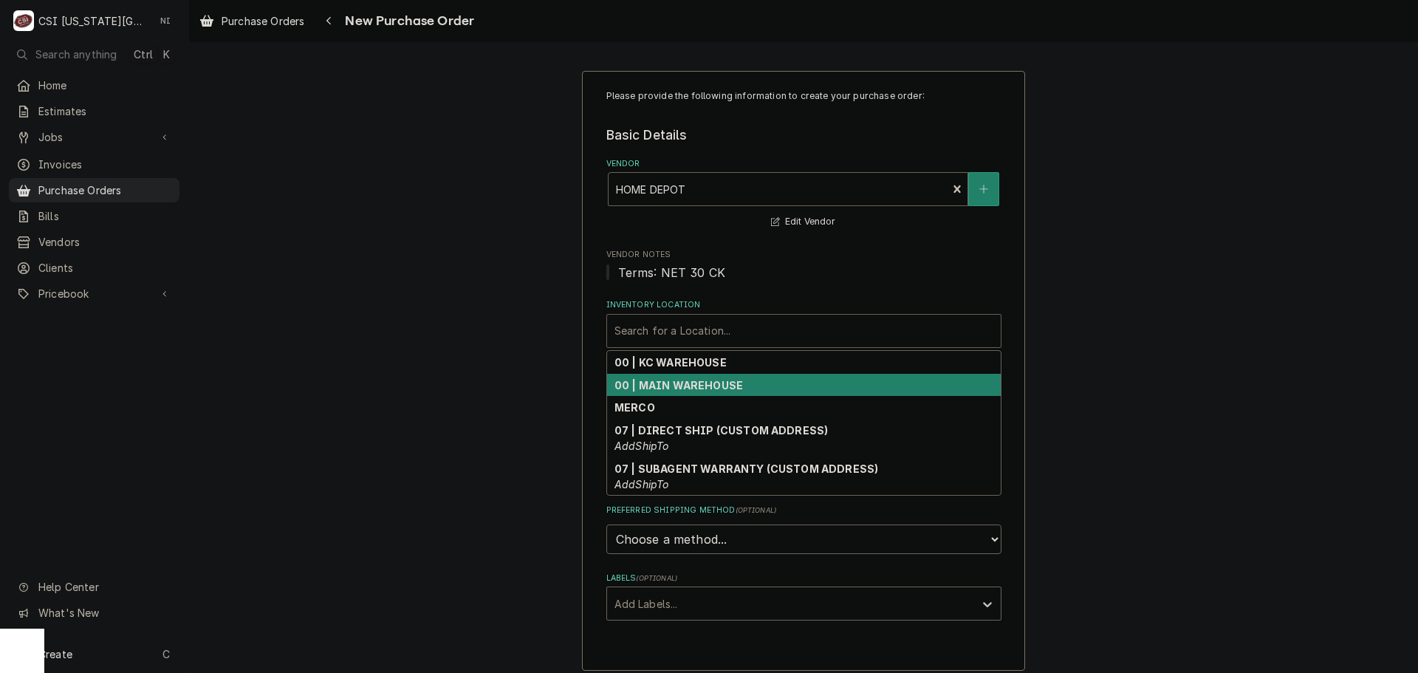
click at [700, 365] on strong "00 | KC WAREHOUSE" at bounding box center [671, 362] width 112 height 13
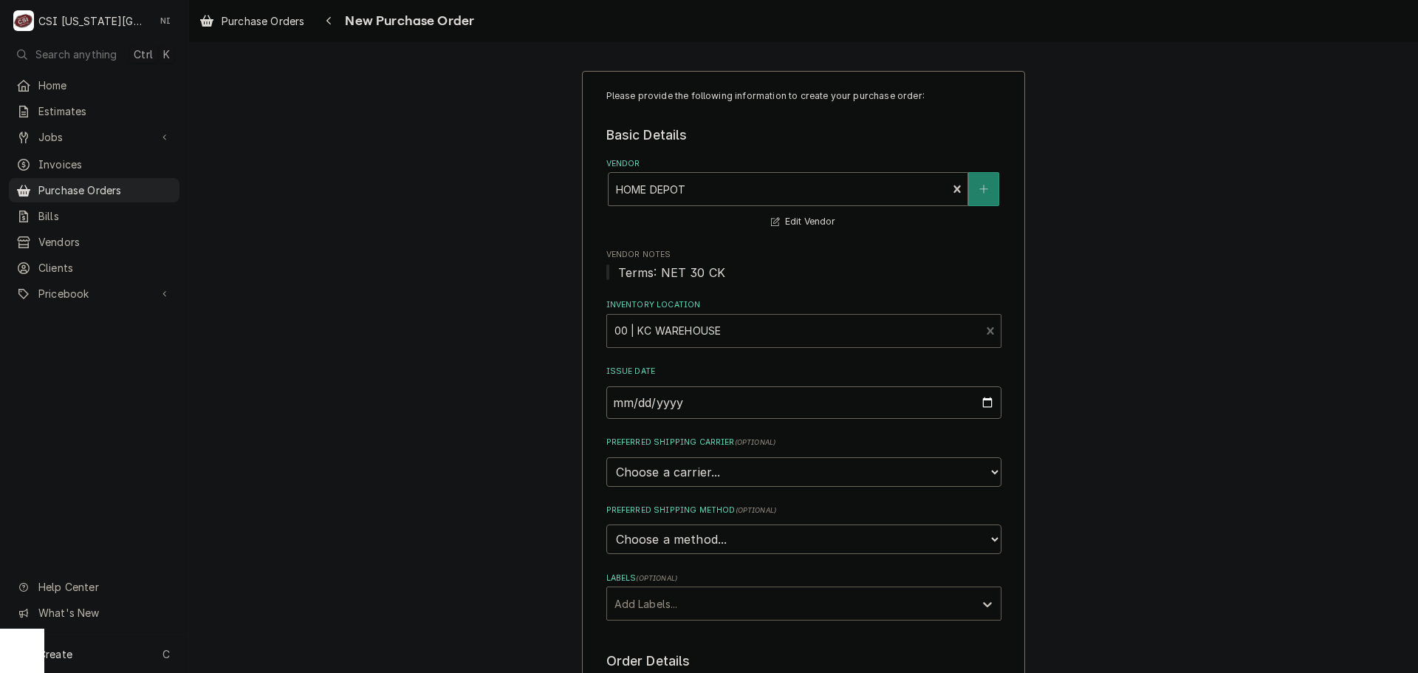
click at [686, 611] on div "Labels" at bounding box center [791, 603] width 352 height 27
click at [663, 657] on div "² Local Pickup 🛍️" at bounding box center [804, 658] width 394 height 23
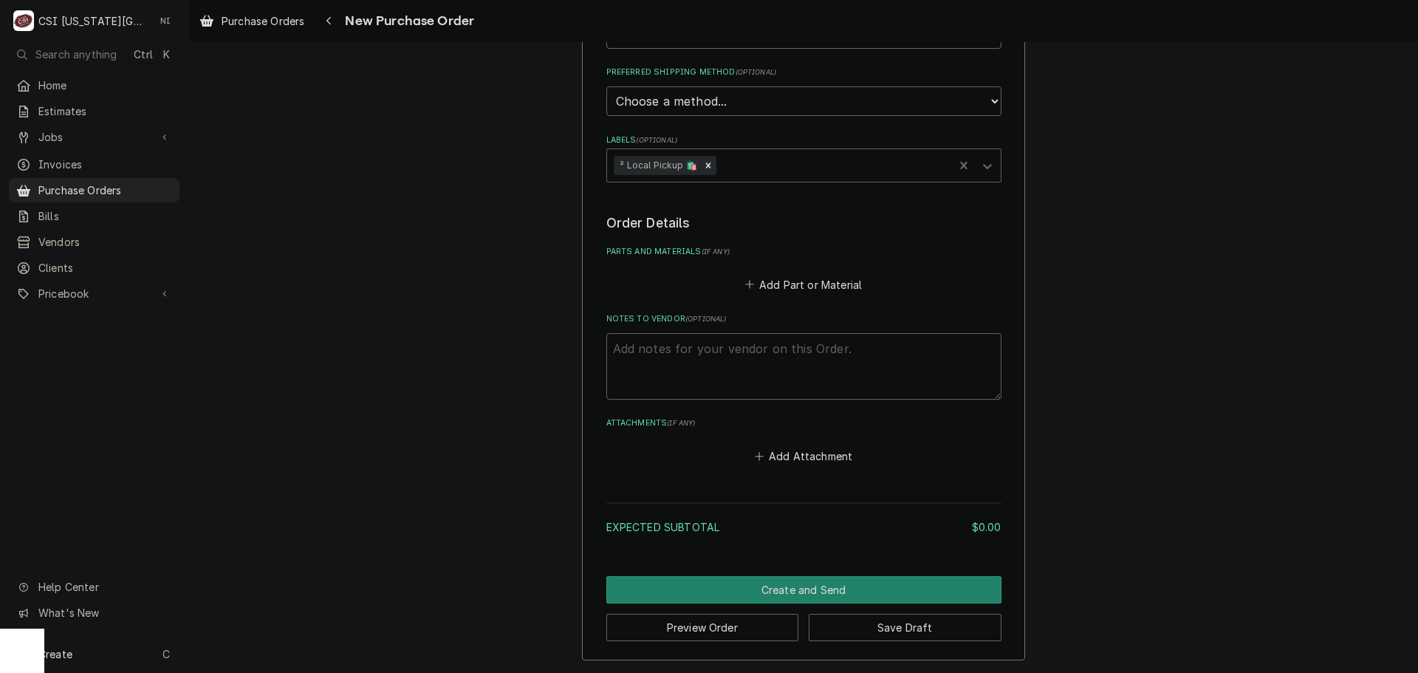
click at [723, 364] on textarea "Notes to Vendor ( optional )" at bounding box center [804, 366] width 395 height 66
type textarea "x"
type textarea "g"
type textarea "x"
type textarea "go"
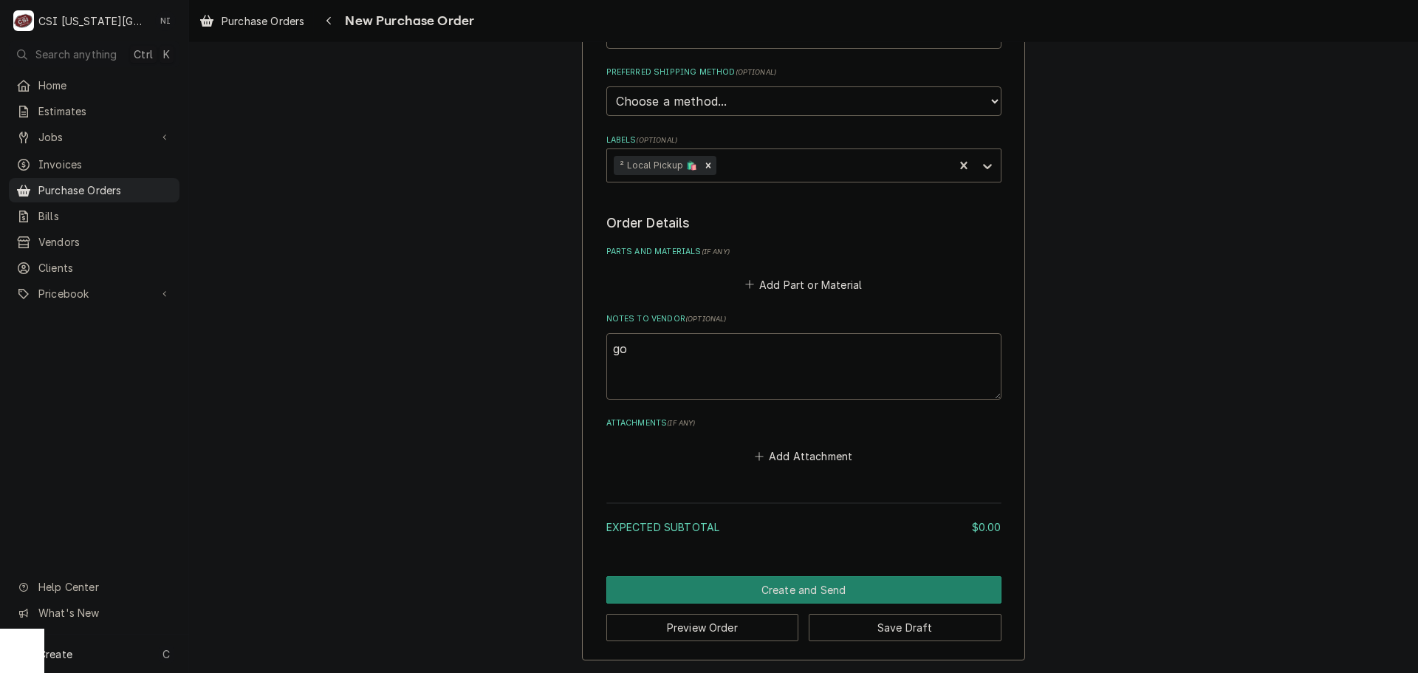
type textarea "x"
type textarea "goo"
type textarea "x"
type textarea "good"
type textarea "x"
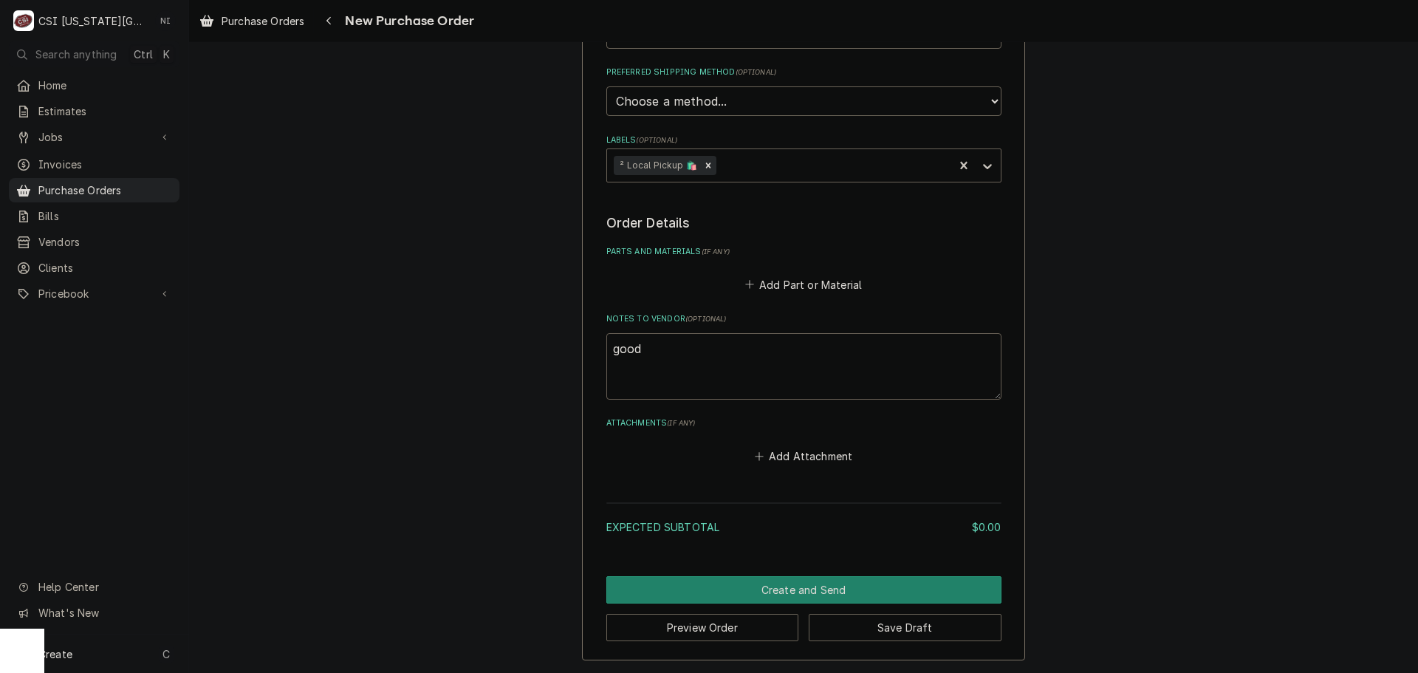
type textarea "goodr"
type textarea "x"
type textarea "goodri"
type textarea "x"
type textarea "goodric"
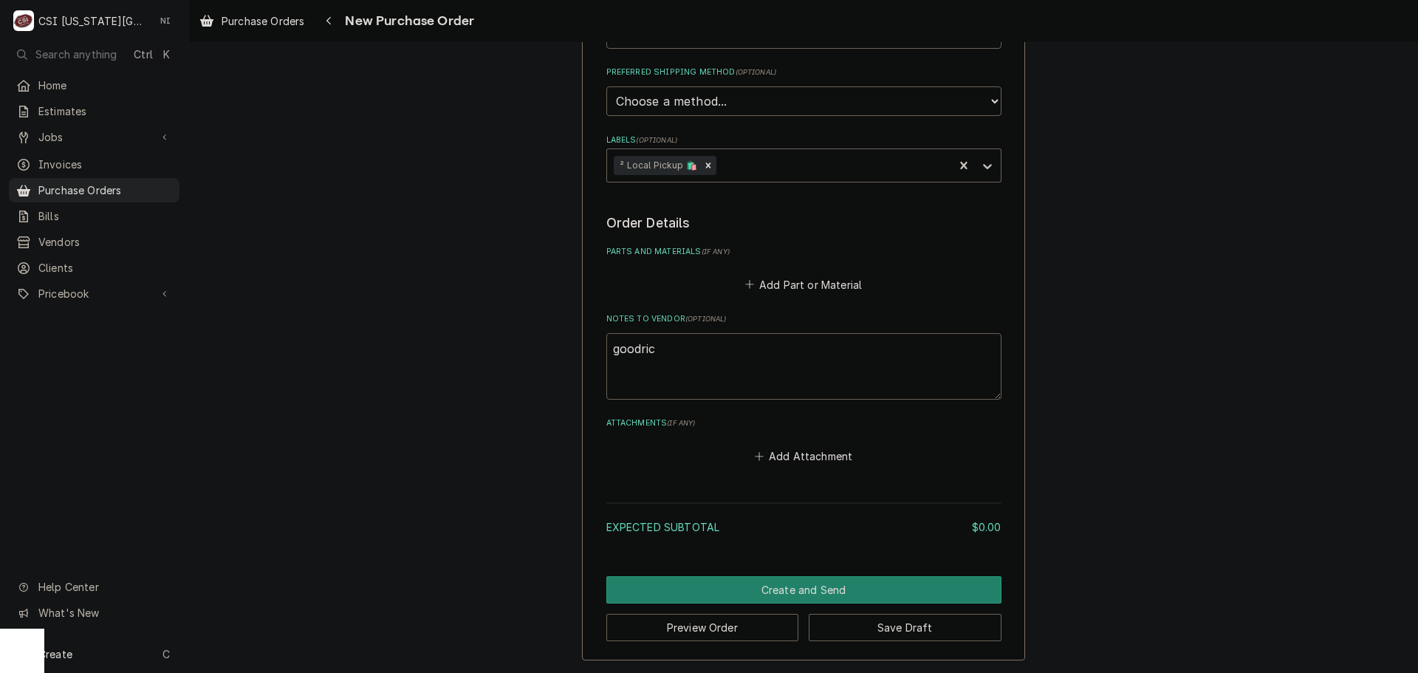
type textarea "x"
type textarea "[PERSON_NAME]"
click at [758, 283] on button "Add Part or Material" at bounding box center [803, 284] width 122 height 21
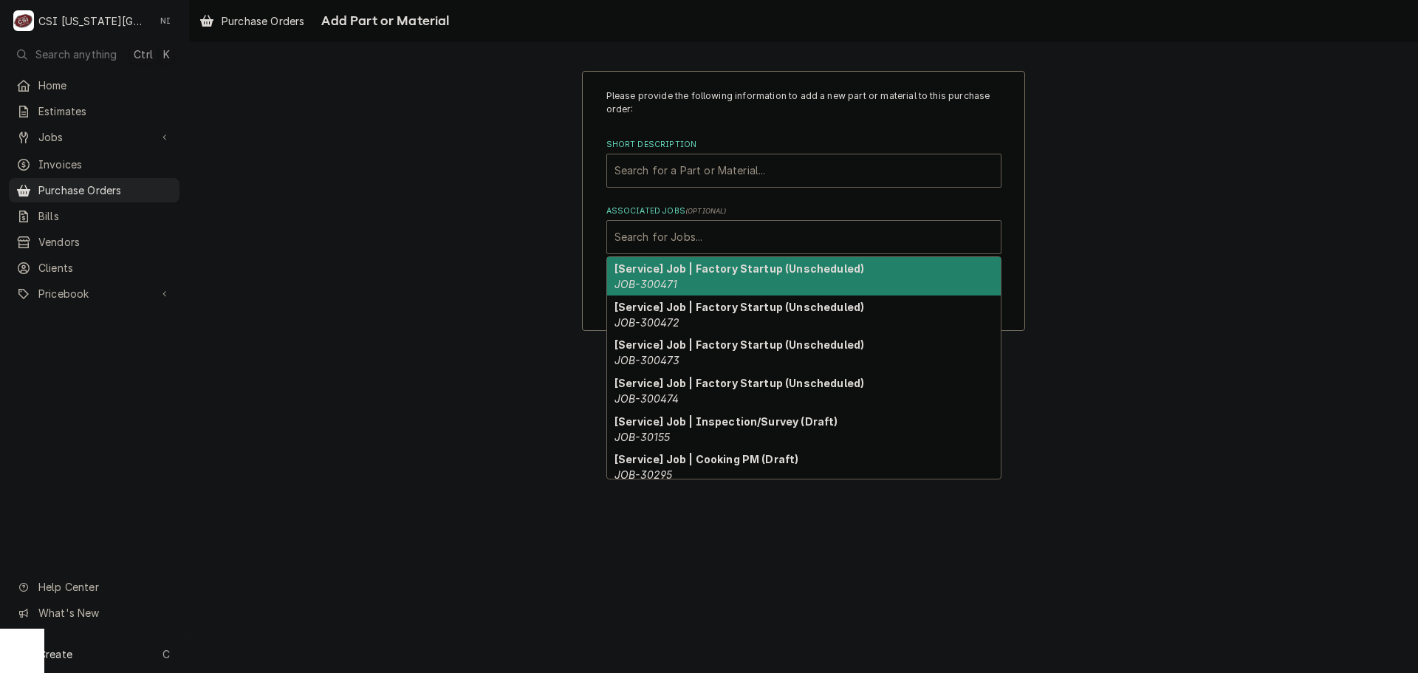
click at [752, 234] on div "Associated Jobs" at bounding box center [804, 237] width 379 height 27
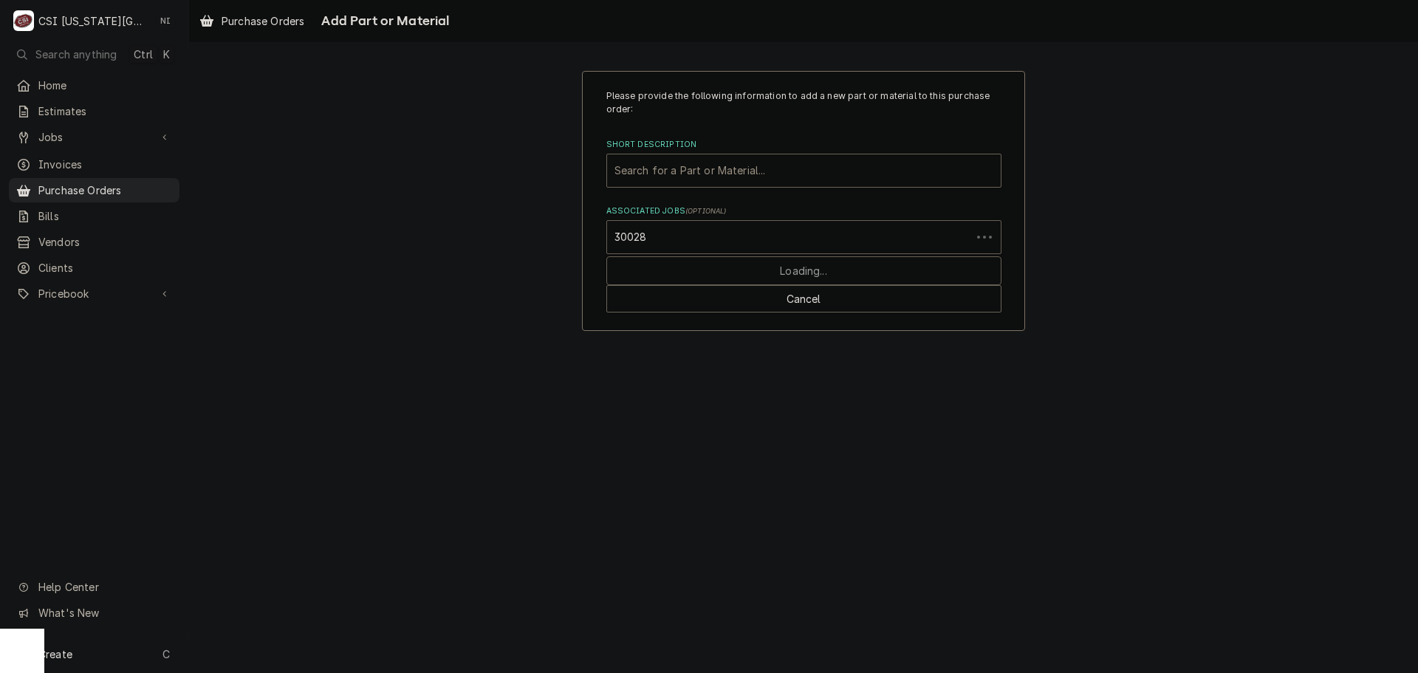
type input "300288"
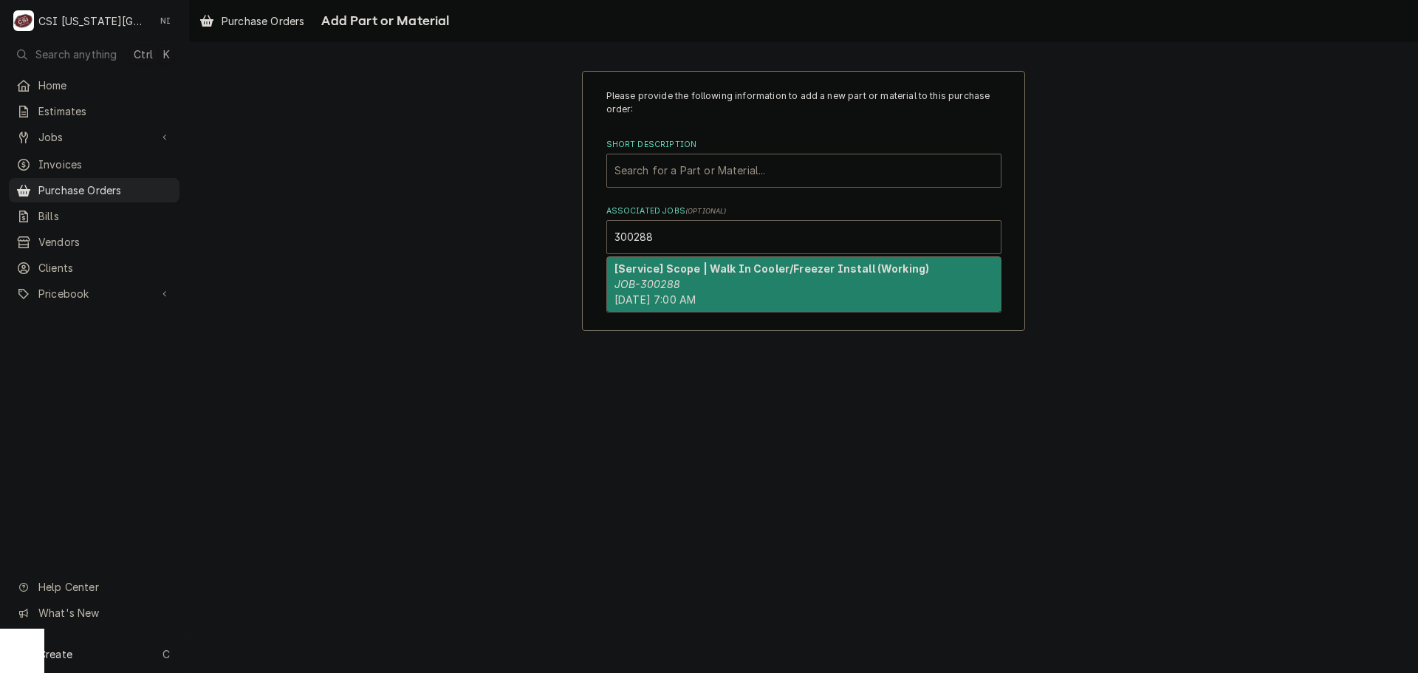
drag, startPoint x: 673, startPoint y: 275, endPoint x: 1410, endPoint y: 253, distance: 736.9
click at [674, 276] on div "[Service] Scope | Walk In Cooler/Freezer Install (Working) JOB-300288 [DATE] 7:…" at bounding box center [804, 284] width 394 height 54
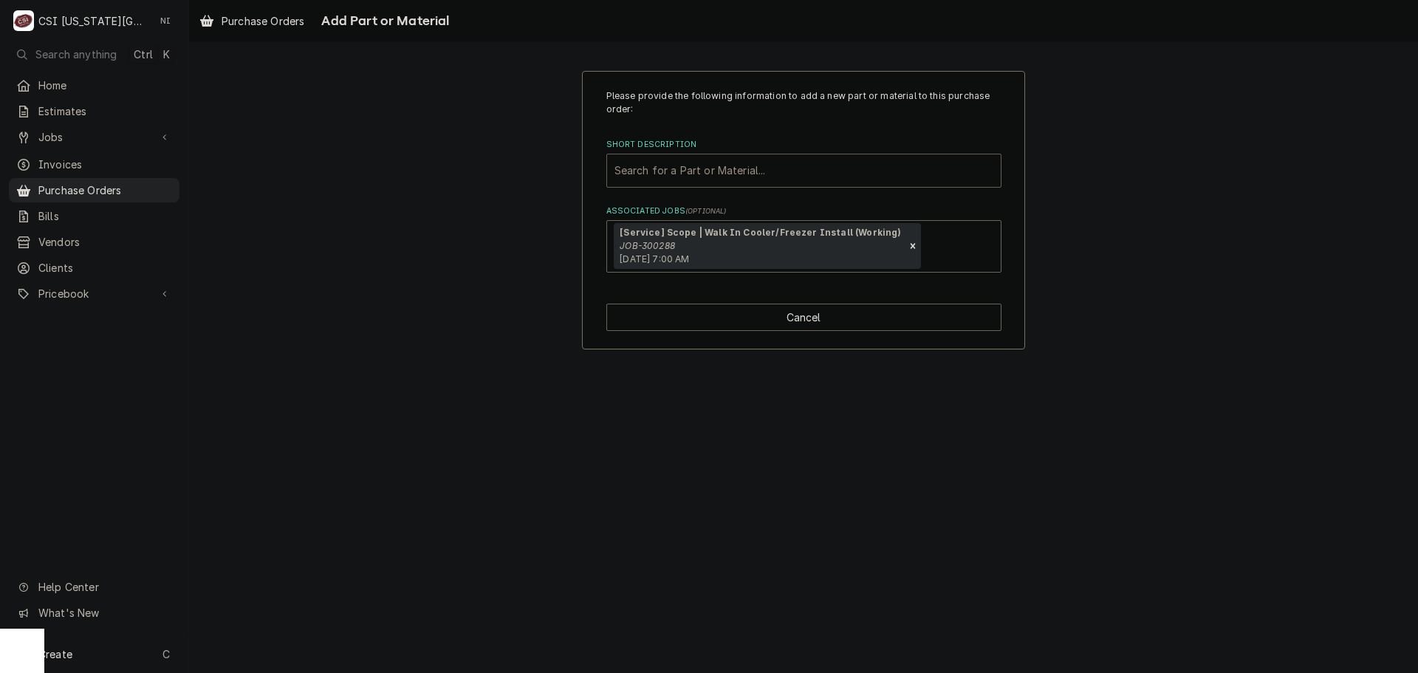
click at [737, 160] on div "Short Description" at bounding box center [804, 170] width 379 height 27
type input "misc pro"
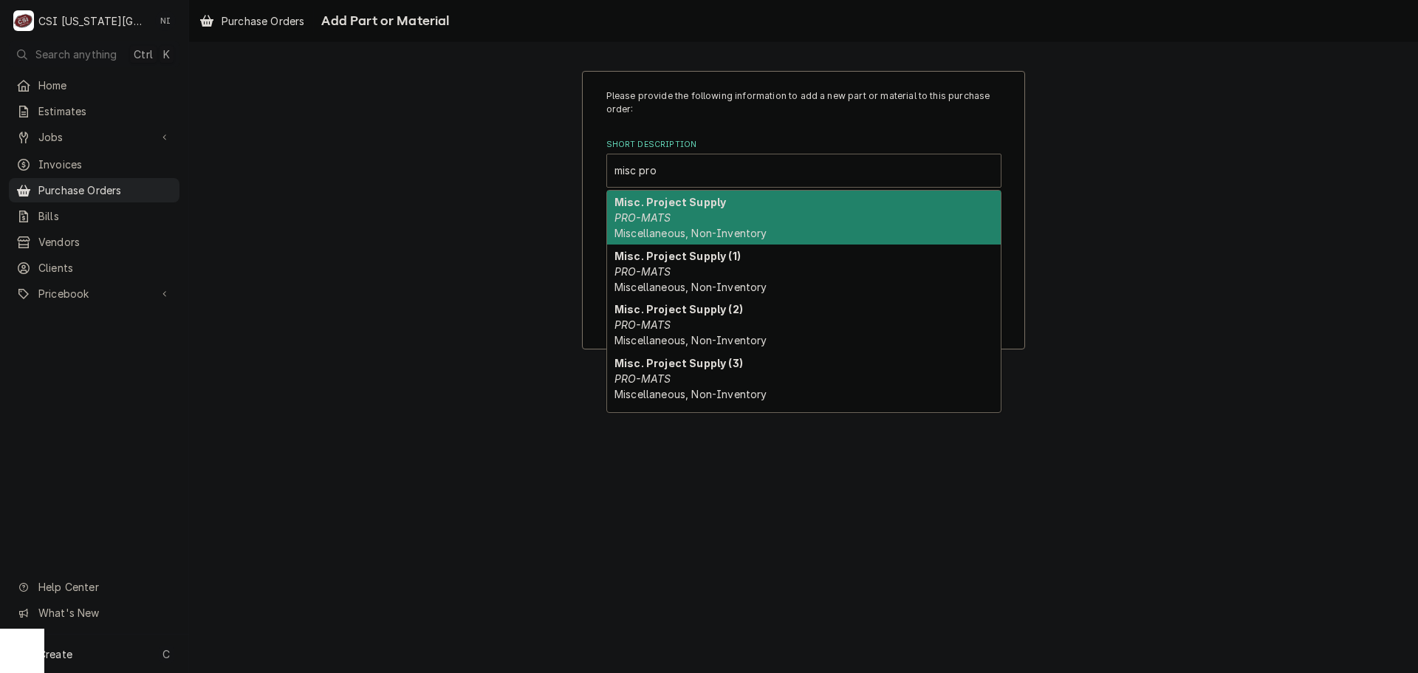
click at [651, 239] on span "Miscellaneous, Non-Inventory" at bounding box center [691, 233] width 152 height 13
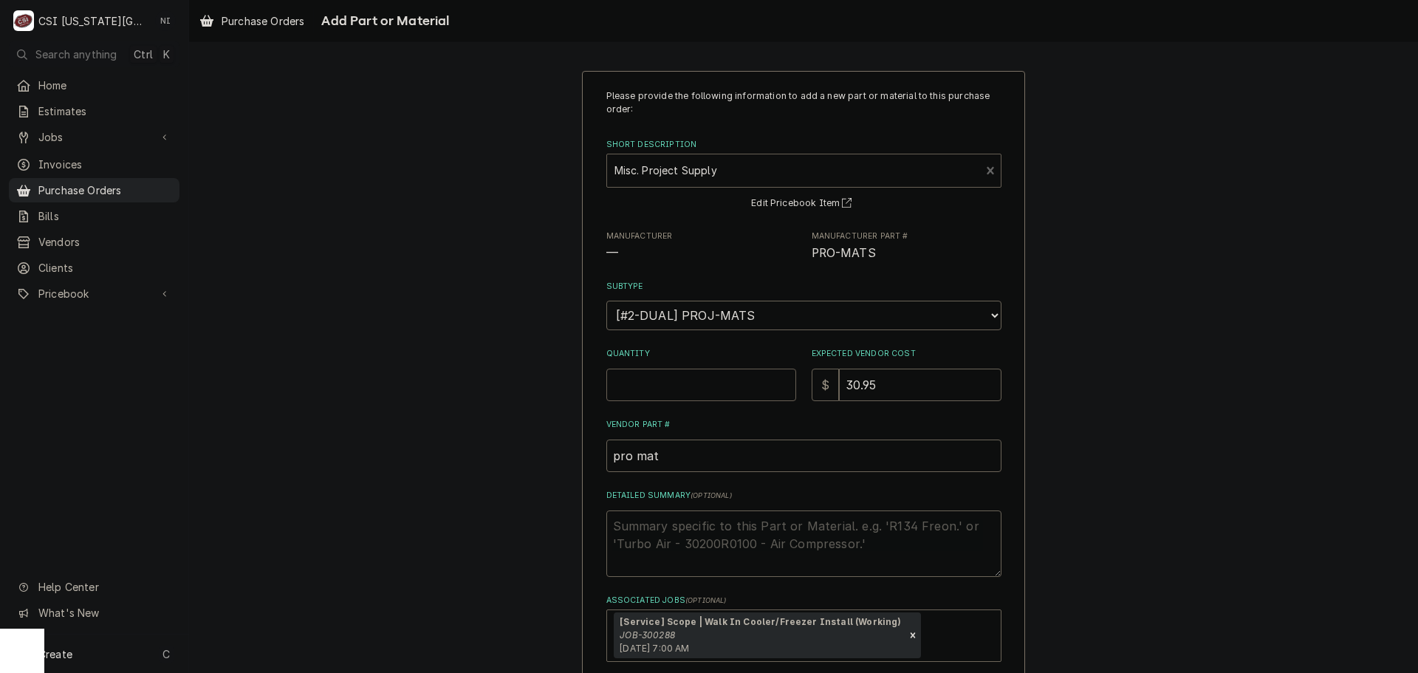
click at [658, 393] on input "Quantity" at bounding box center [702, 385] width 190 height 33
type textarea "x"
type input "1"
type textarea "x"
type input "0"
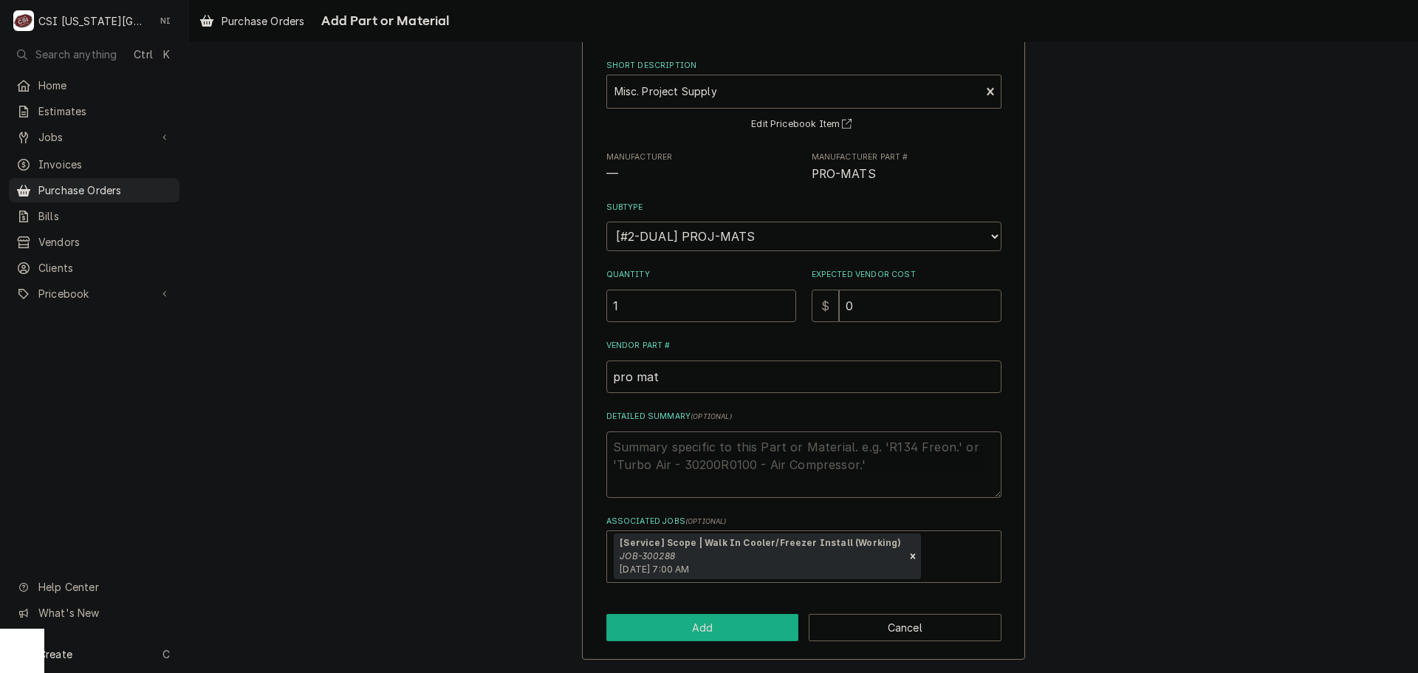
click at [754, 630] on button "Add" at bounding box center [703, 627] width 193 height 27
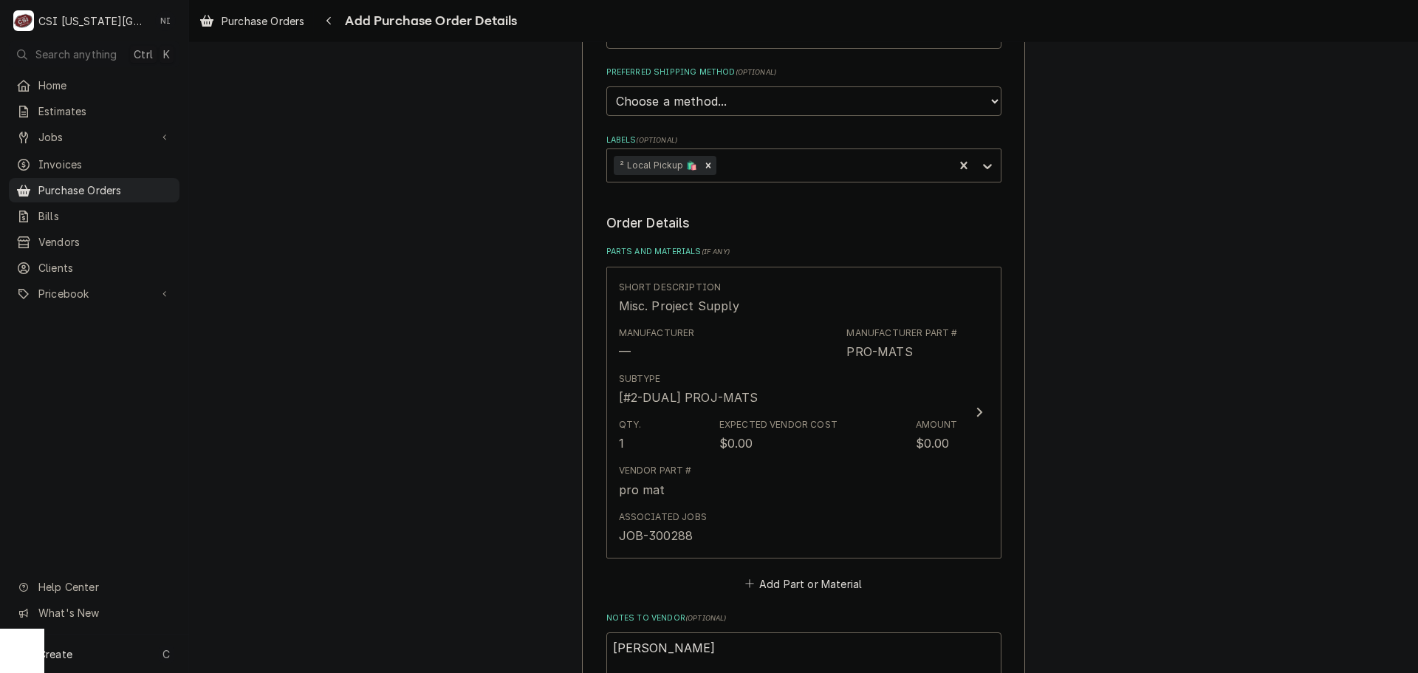
scroll to position [738, 0]
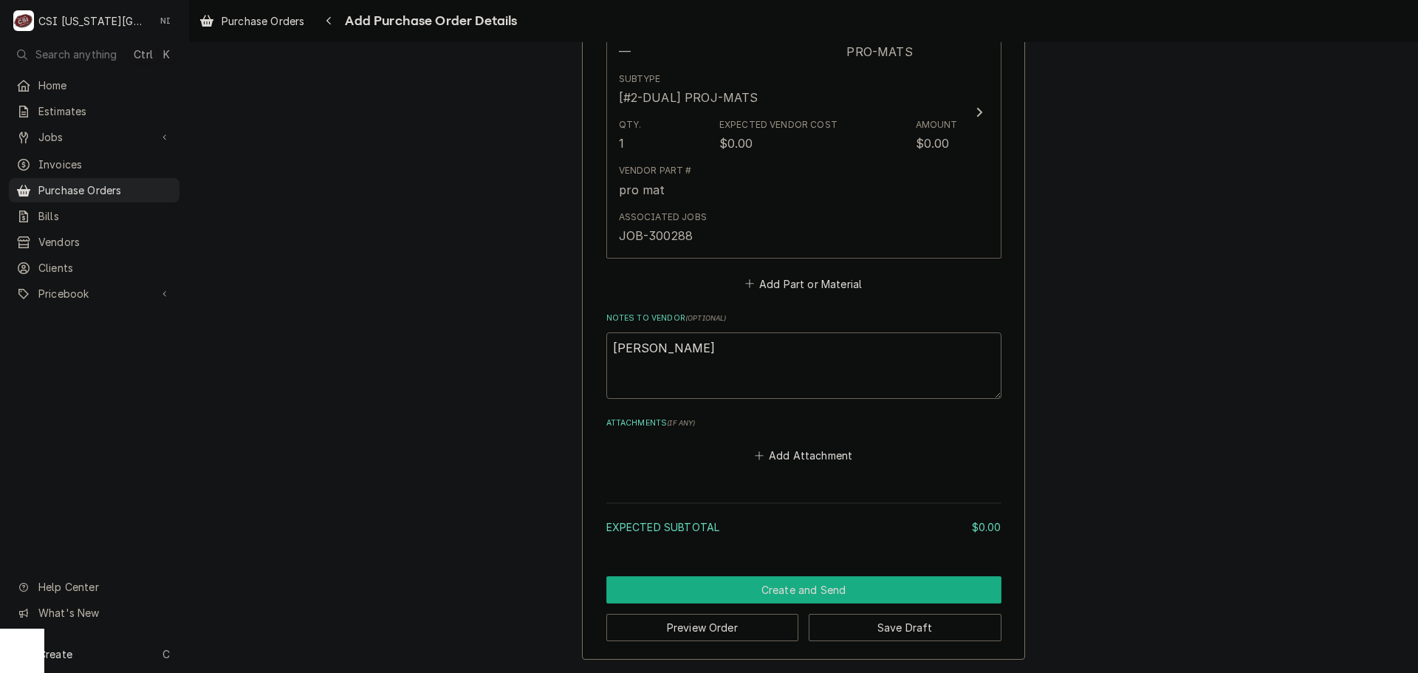
click at [861, 594] on button "Create and Send" at bounding box center [804, 589] width 395 height 27
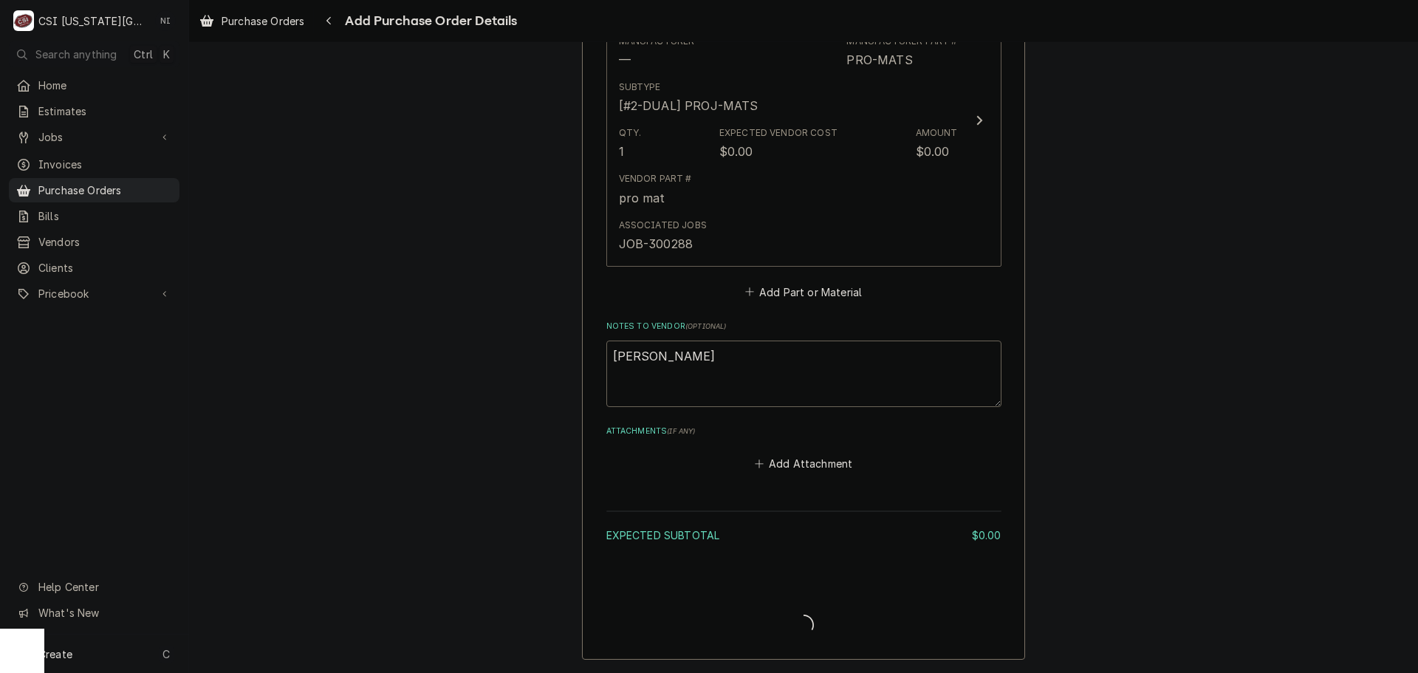
type textarea "x"
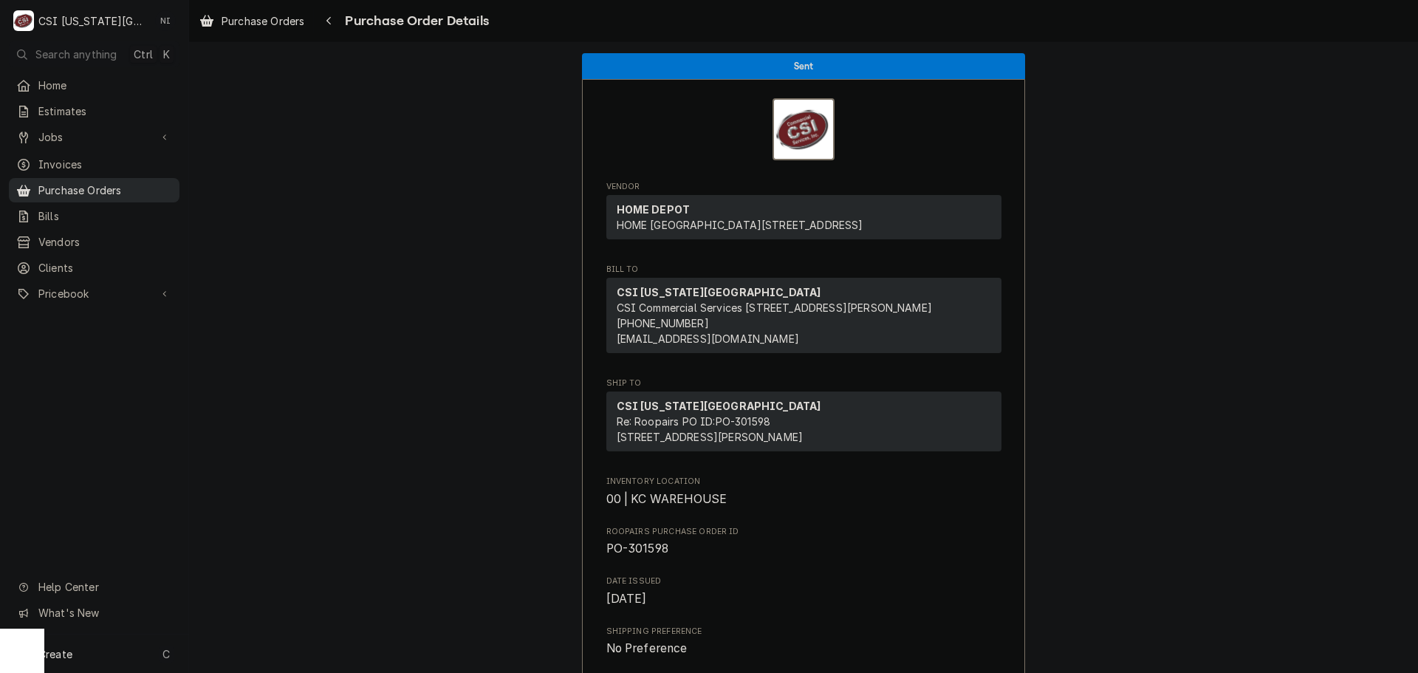
click at [138, 178] on link "Purchase Orders" at bounding box center [94, 190] width 171 height 24
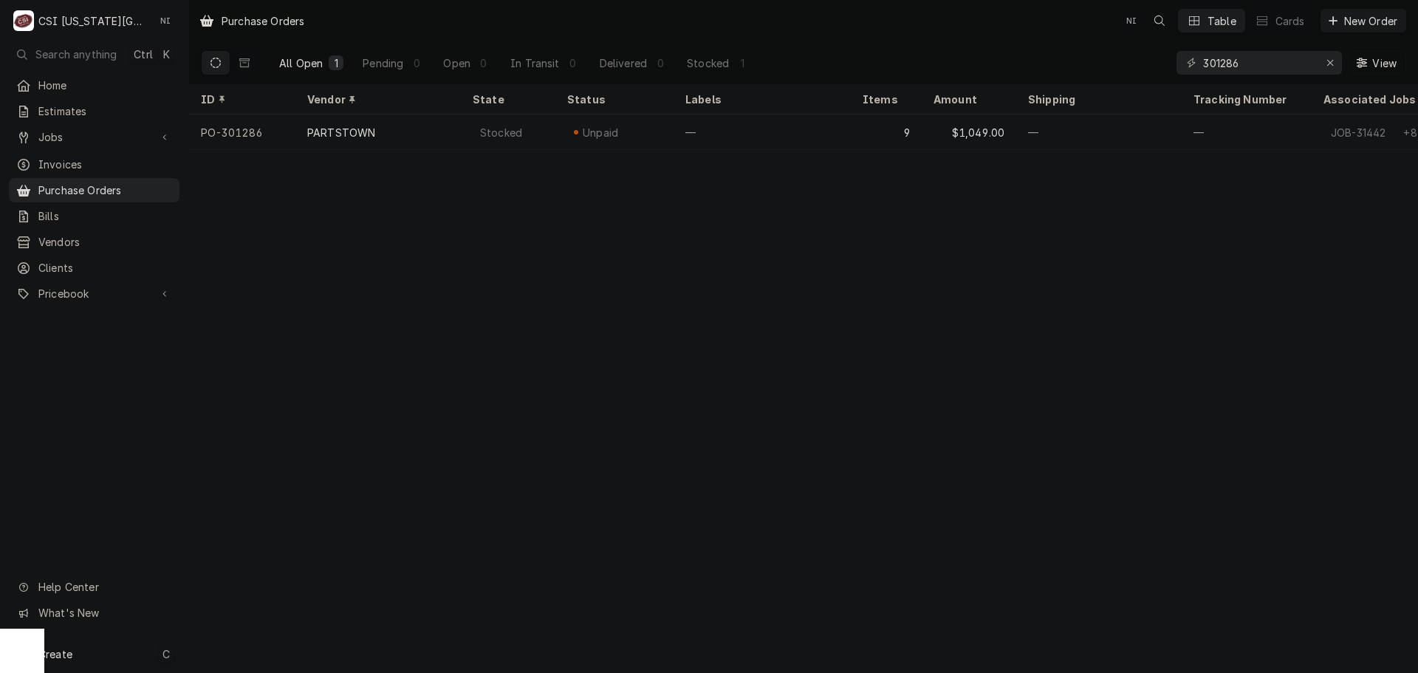
click at [120, 663] on div "Create C" at bounding box center [94, 654] width 188 height 38
click at [256, 554] on div "Purchase Order" at bounding box center [276, 552] width 99 height 16
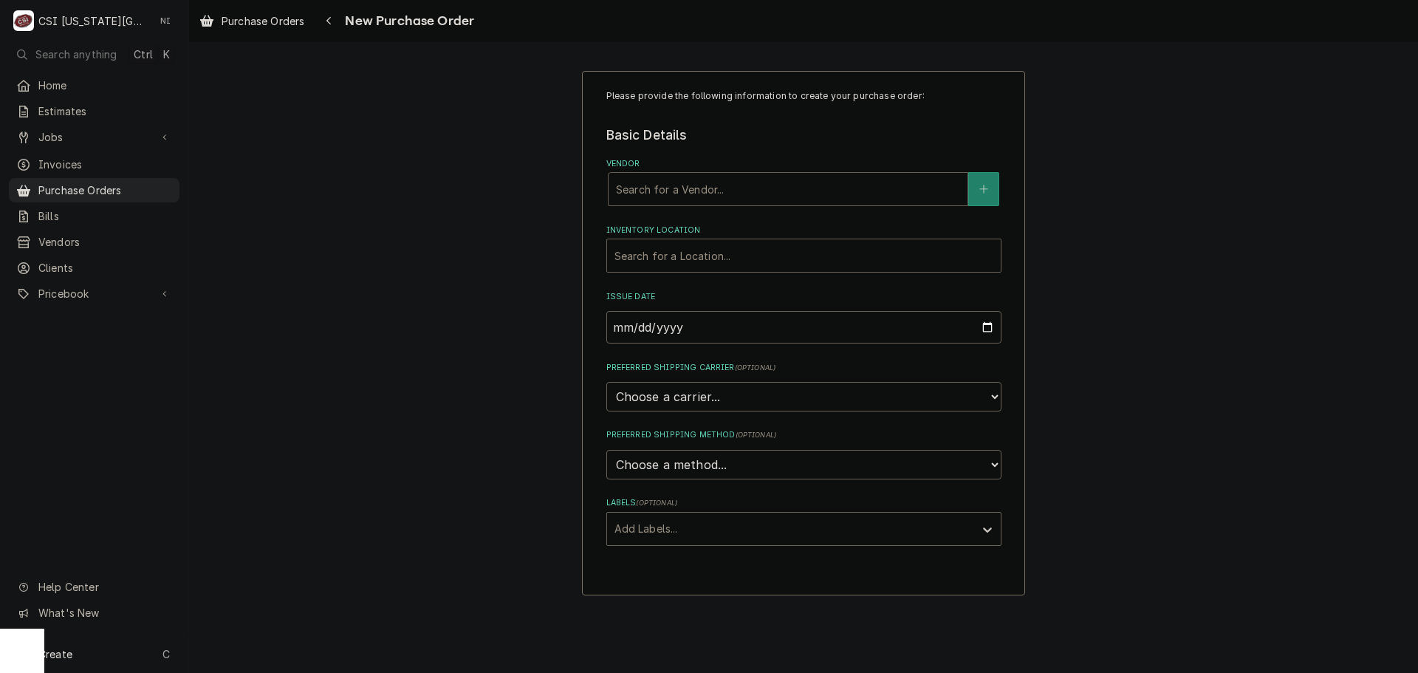
click at [716, 190] on div "Vendor" at bounding box center [788, 189] width 344 height 27
type input "home"
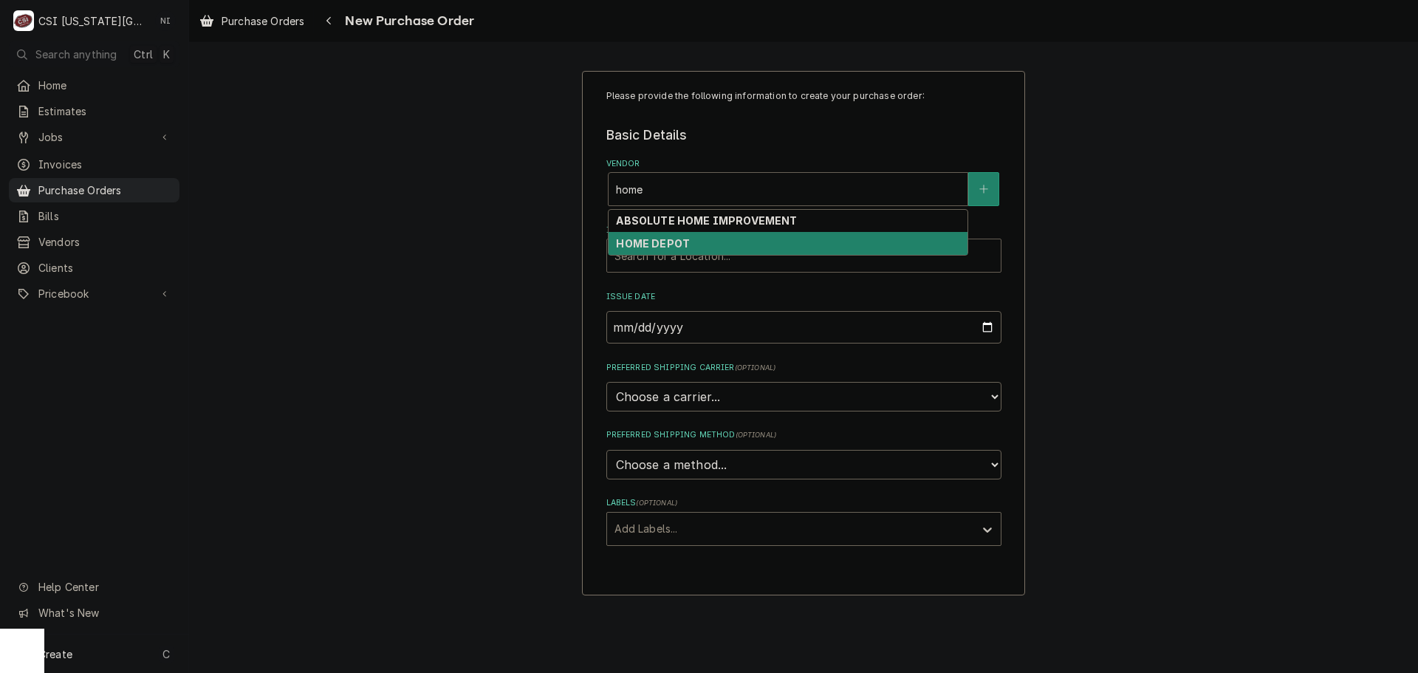
click at [700, 245] on div "HOME DEPOT" at bounding box center [788, 243] width 359 height 23
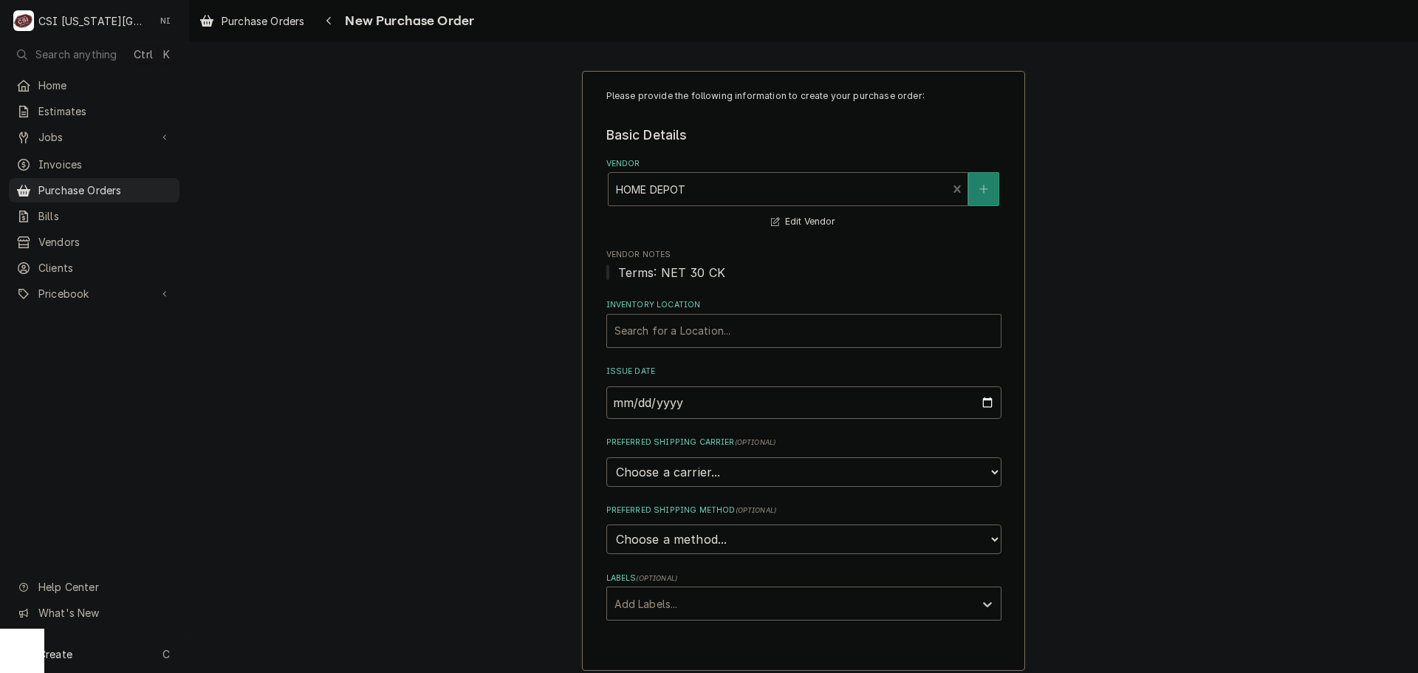
click at [687, 327] on div "Inventory Location" at bounding box center [804, 331] width 379 height 27
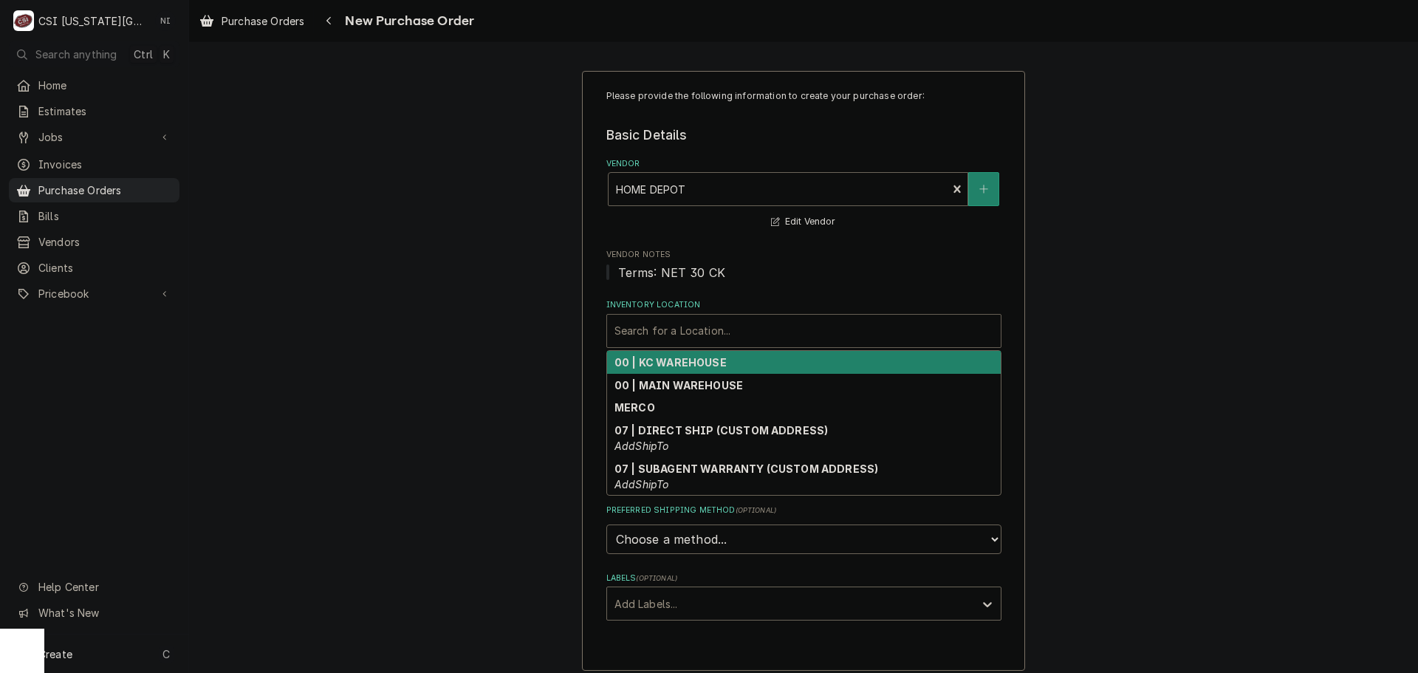
click at [679, 363] on strong "00 | KC WAREHOUSE" at bounding box center [671, 362] width 112 height 13
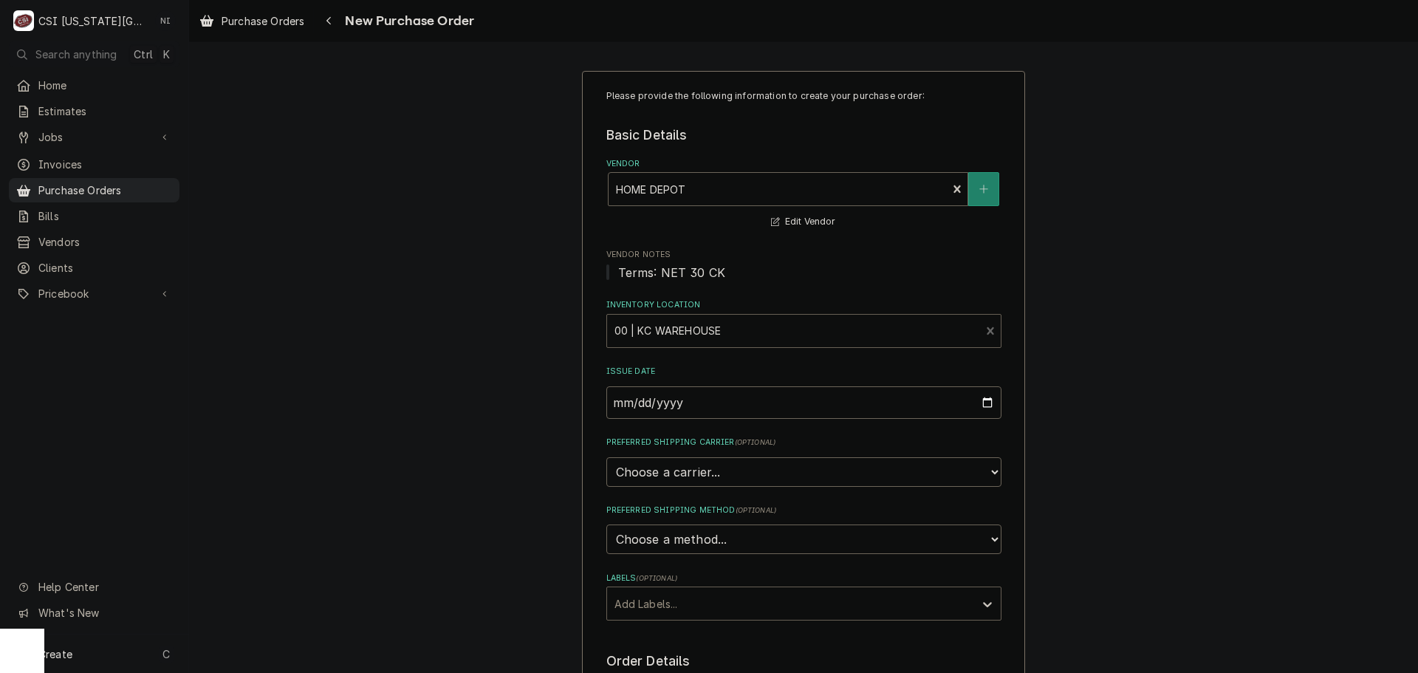
click at [681, 601] on div "Labels" at bounding box center [791, 603] width 352 height 27
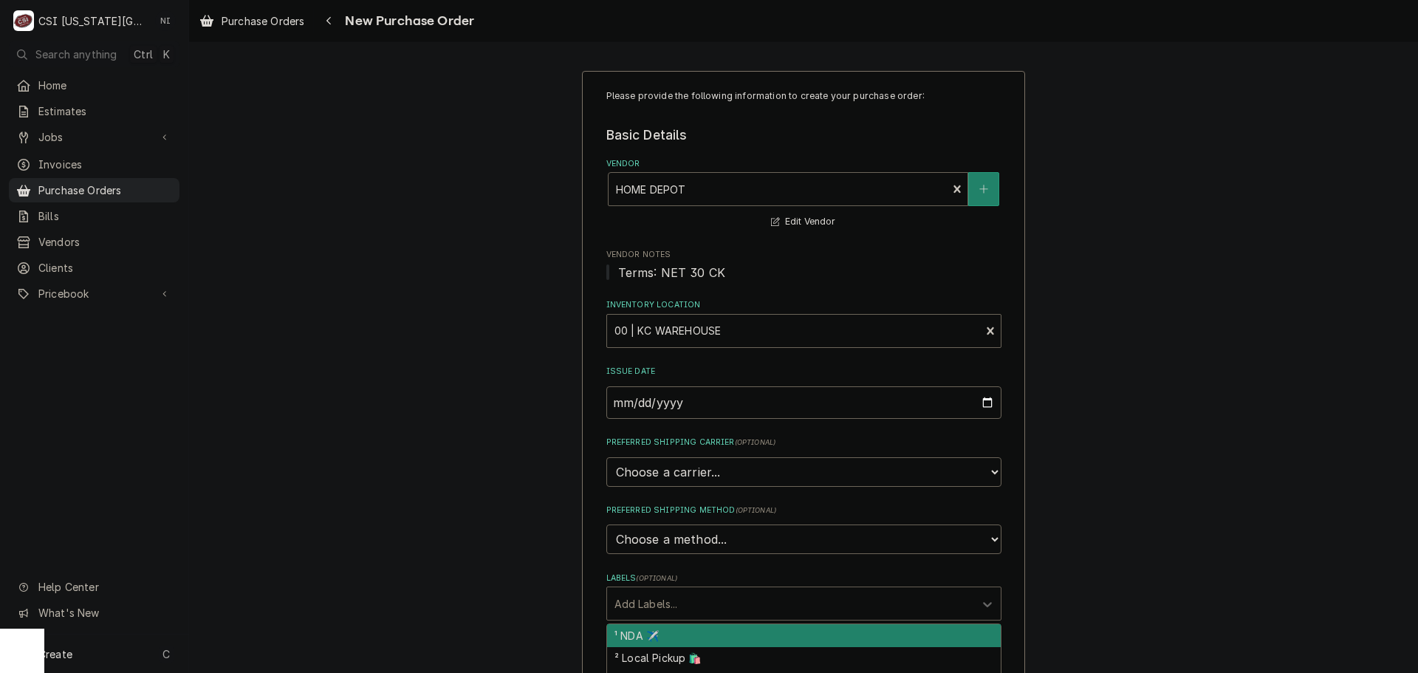
scroll to position [222, 0]
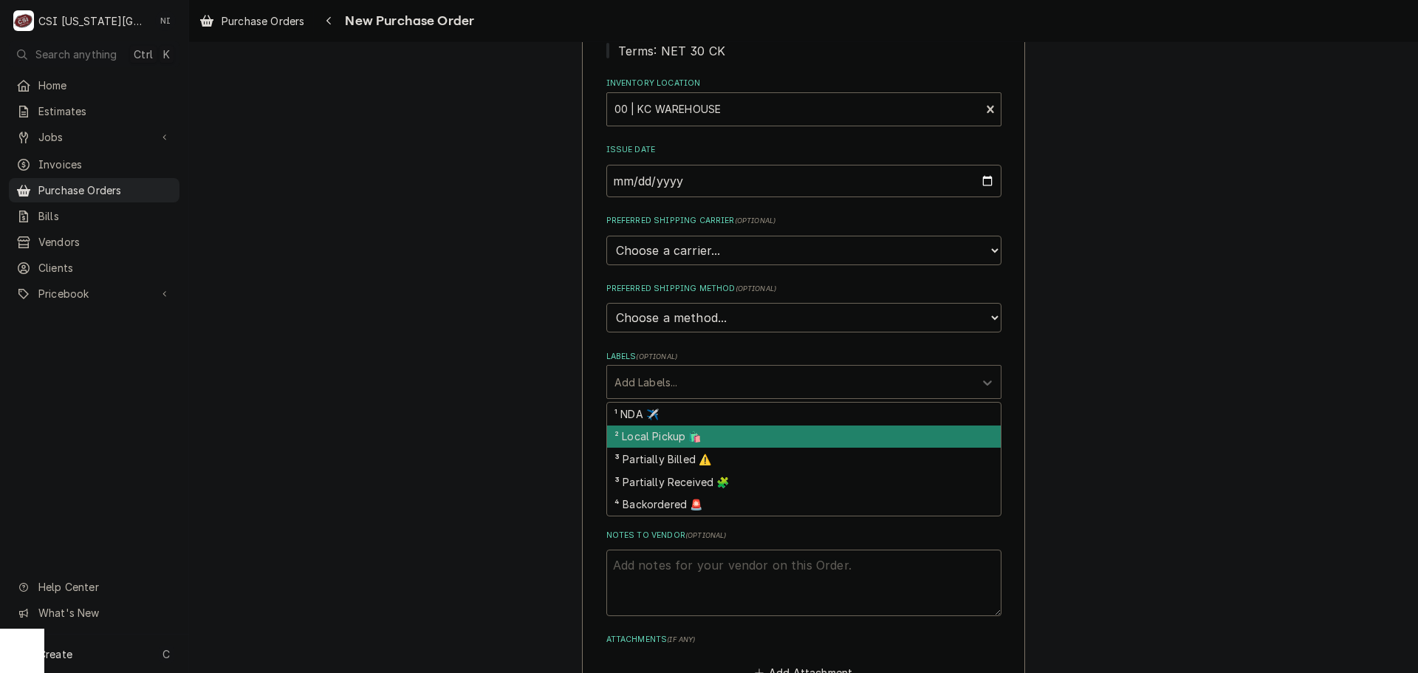
click at [673, 437] on div "² Local Pickup 🛍️" at bounding box center [804, 437] width 394 height 23
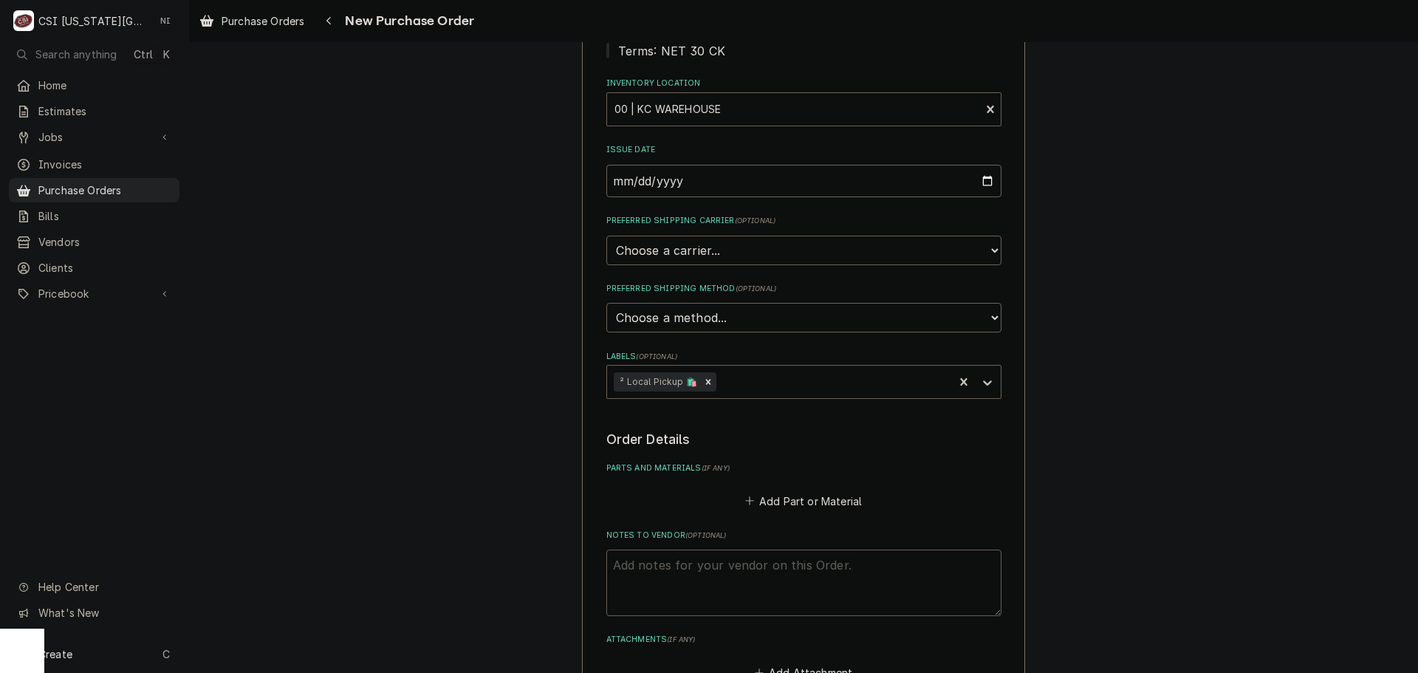
click at [683, 565] on textarea "Notes to Vendor ( optional )" at bounding box center [804, 583] width 395 height 66
type textarea "x"
type textarea "c"
type textarea "x"
type textarea "ch"
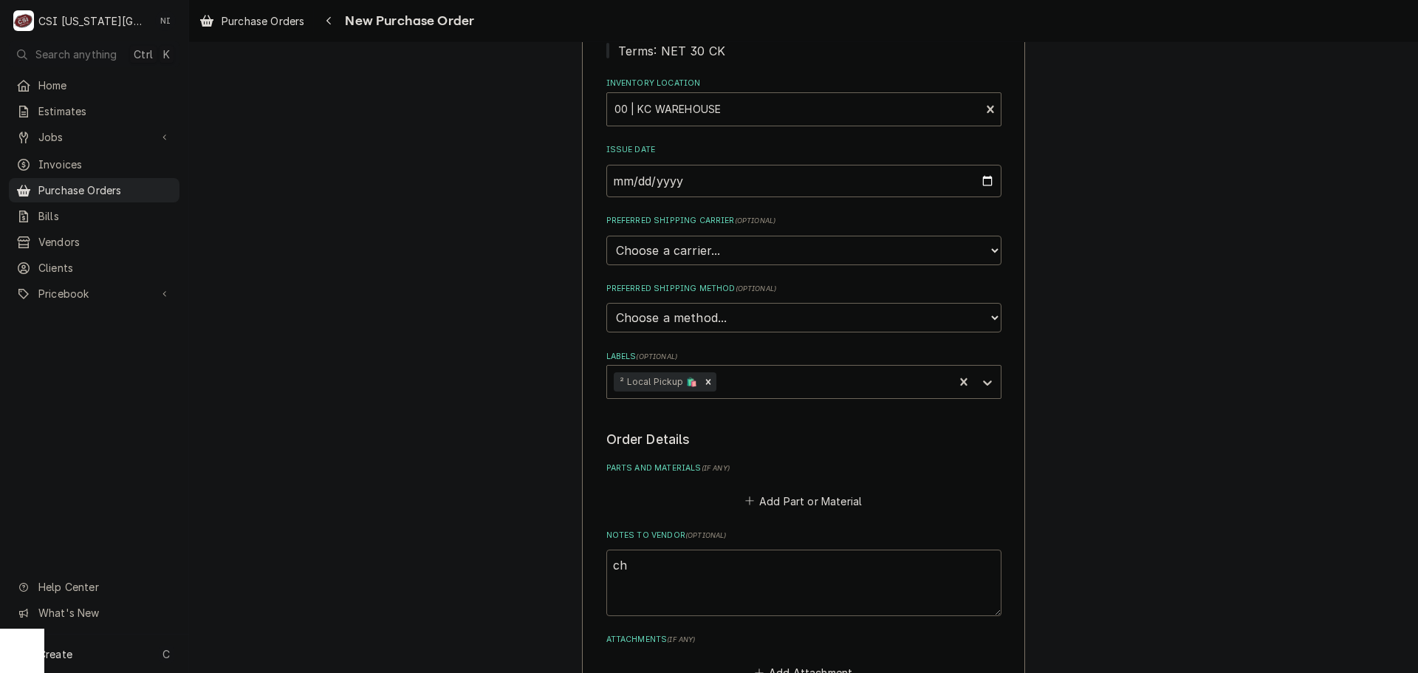
type textarea "x"
type textarea "cha"
type textarea "x"
type textarea "char"
type textarea "x"
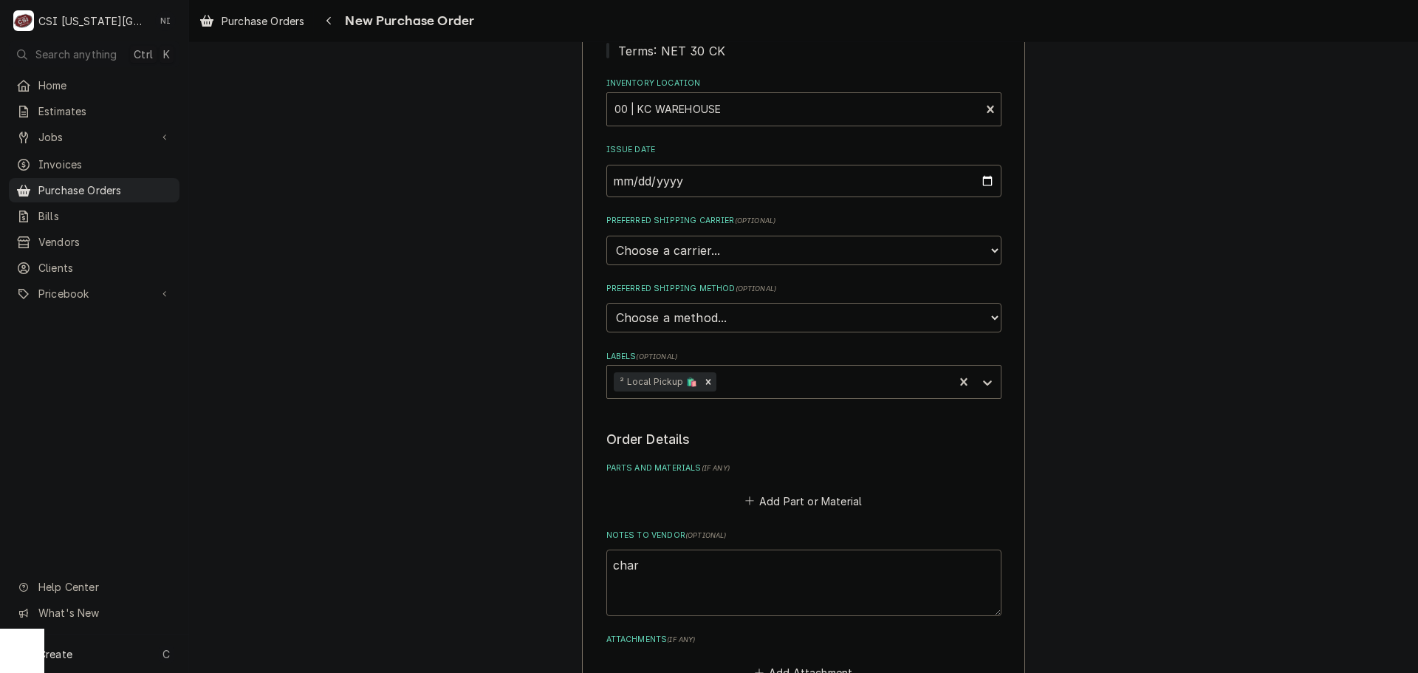
type textarea "chare"
type textarea "x"
type textarea "char"
type textarea "x"
type textarea "charl"
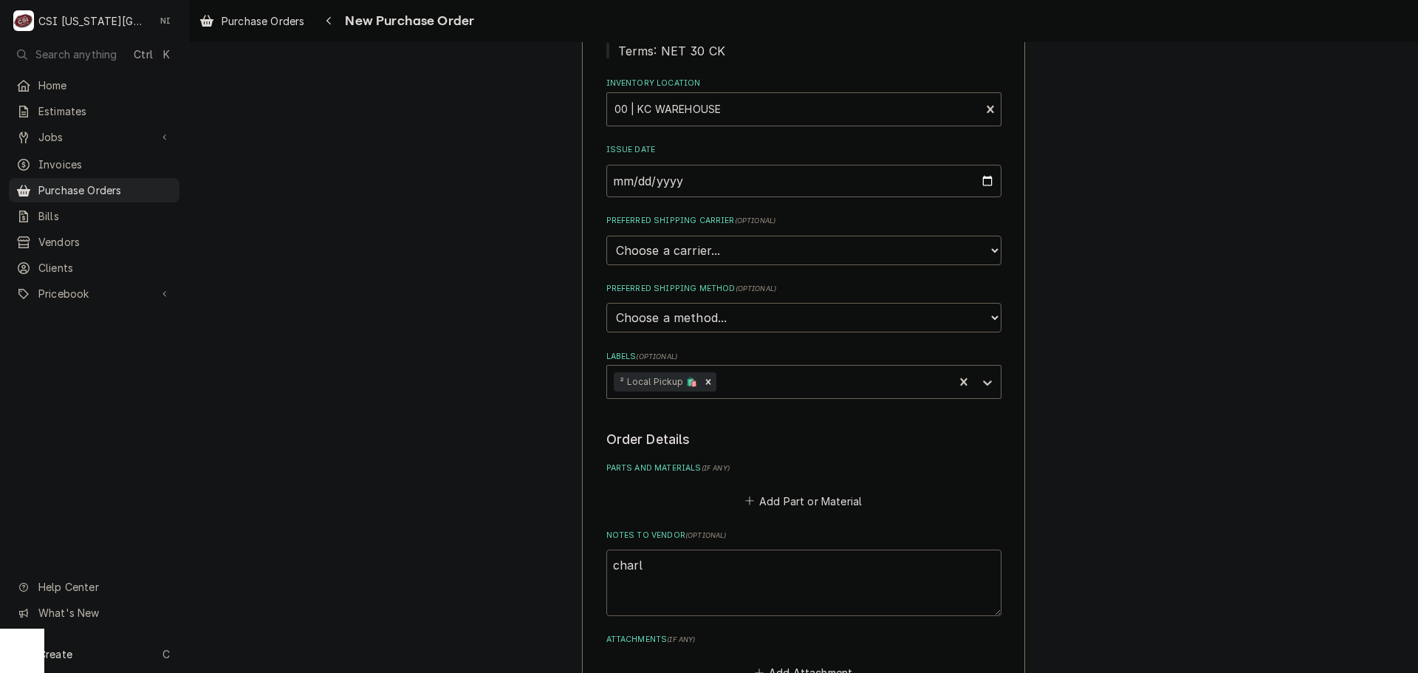
type textarea "x"
type textarea "[PERSON_NAME]"
type textarea "x"
type textarea "[PERSON_NAME]"
click at [809, 501] on button "Add Part or Material" at bounding box center [803, 501] width 122 height 21
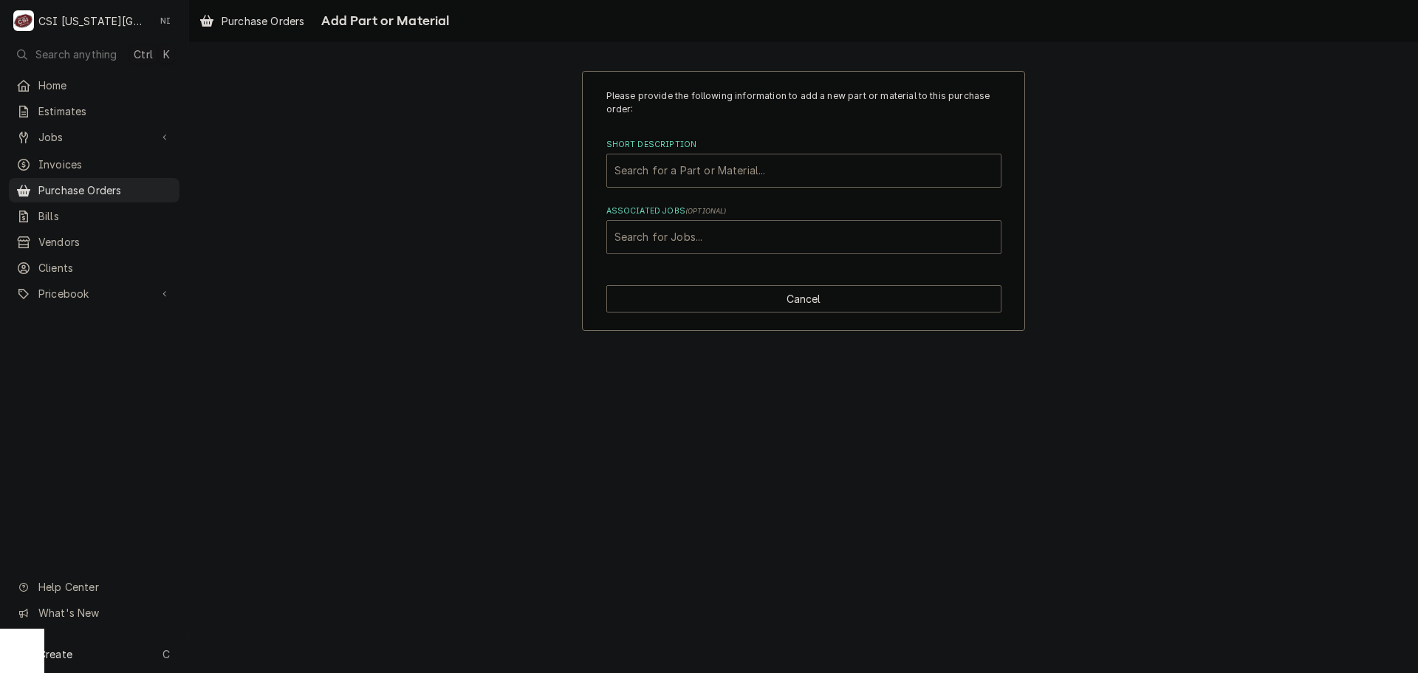
click at [685, 242] on div "Associated Jobs" at bounding box center [804, 237] width 379 height 27
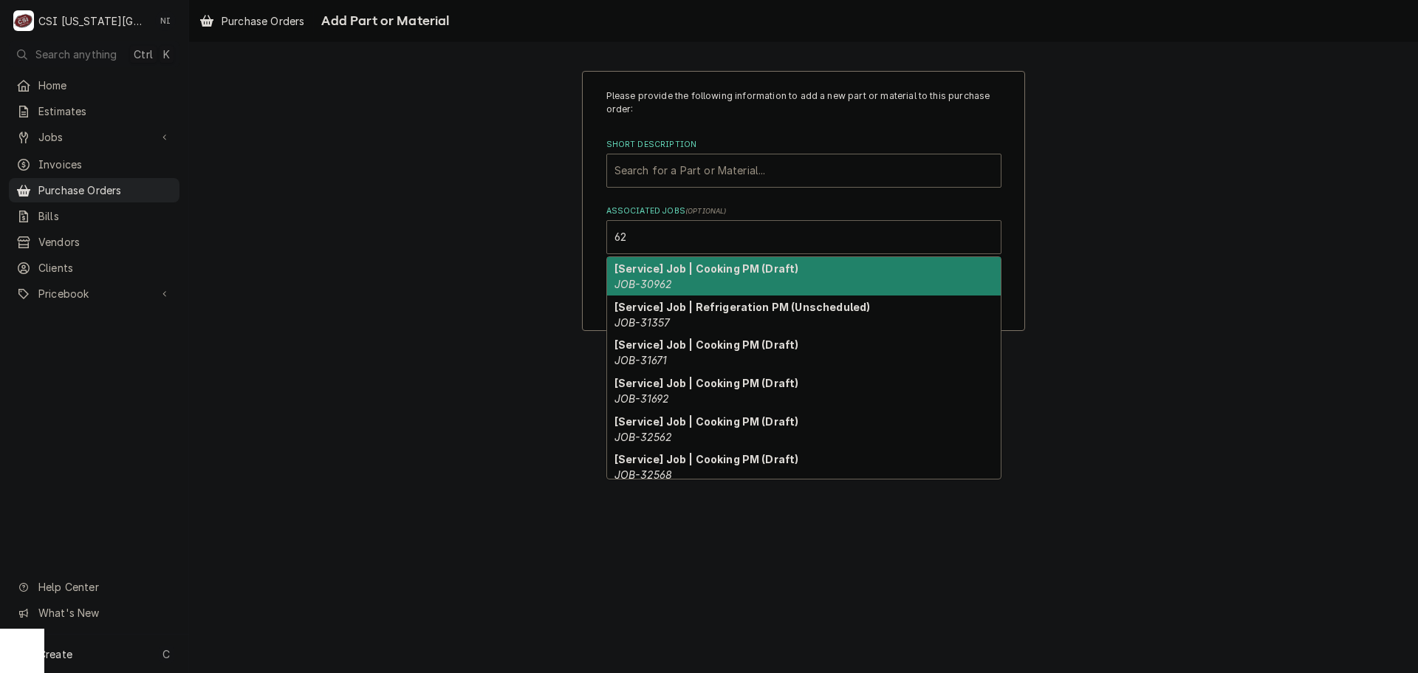
type input "6"
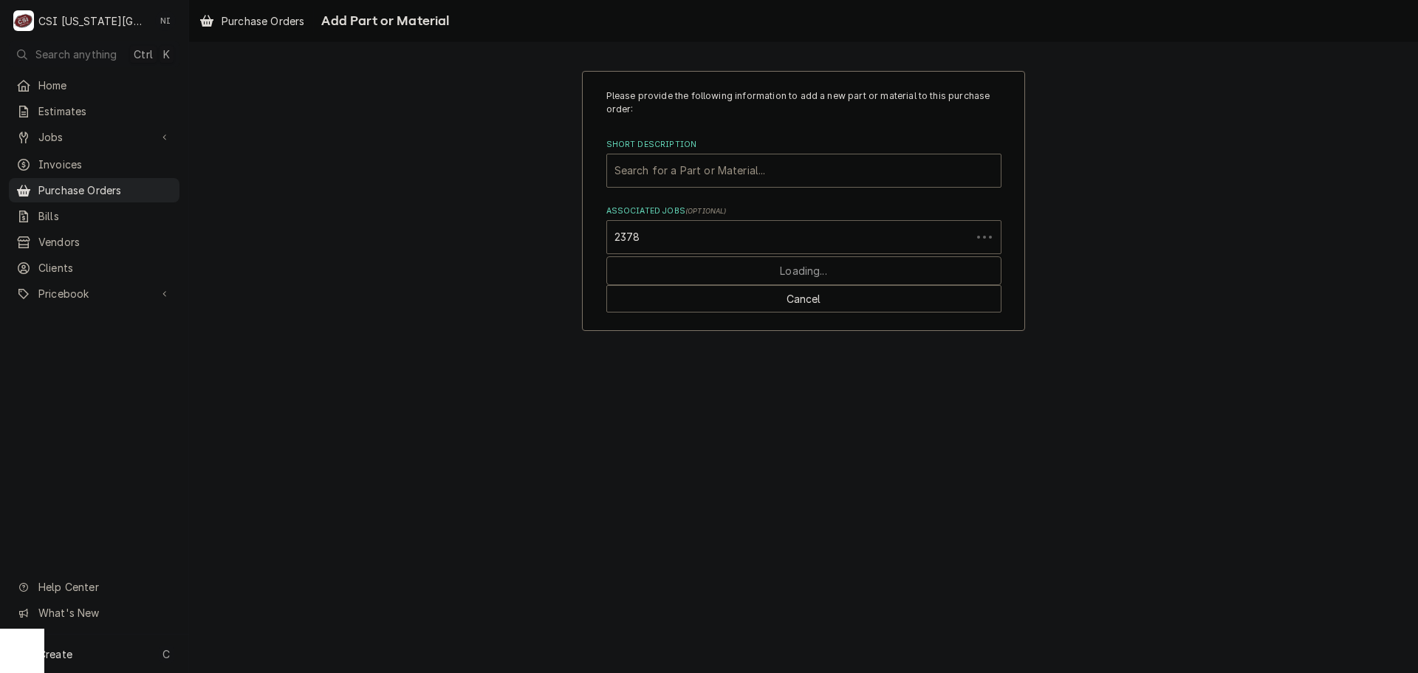
type input "23783"
drag, startPoint x: 652, startPoint y: 237, endPoint x: 614, endPoint y: 239, distance: 38.4
click at [615, 239] on div "Associated Jobs" at bounding box center [804, 237] width 379 height 27
type input "32783"
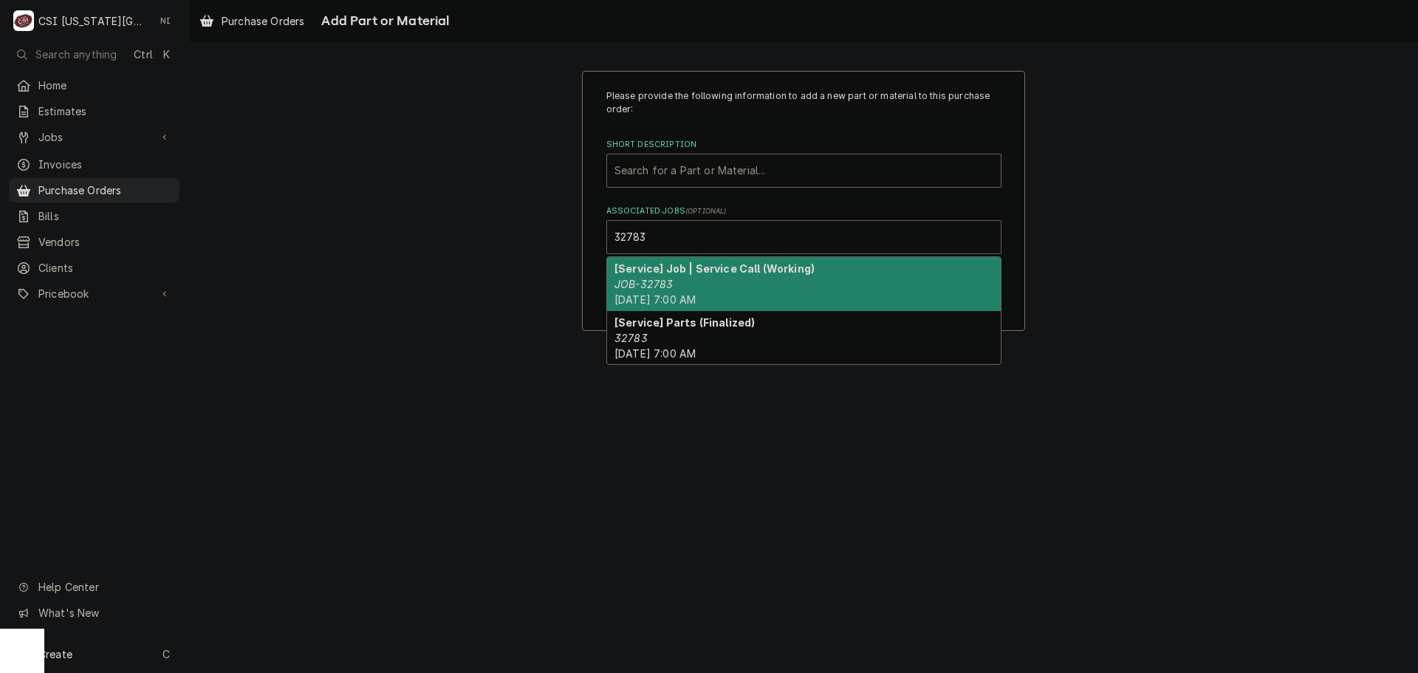
click at [690, 292] on div "[Service] Job | Service Call (Working) JOB-32783 [DATE] 7:00 AM" at bounding box center [804, 284] width 394 height 54
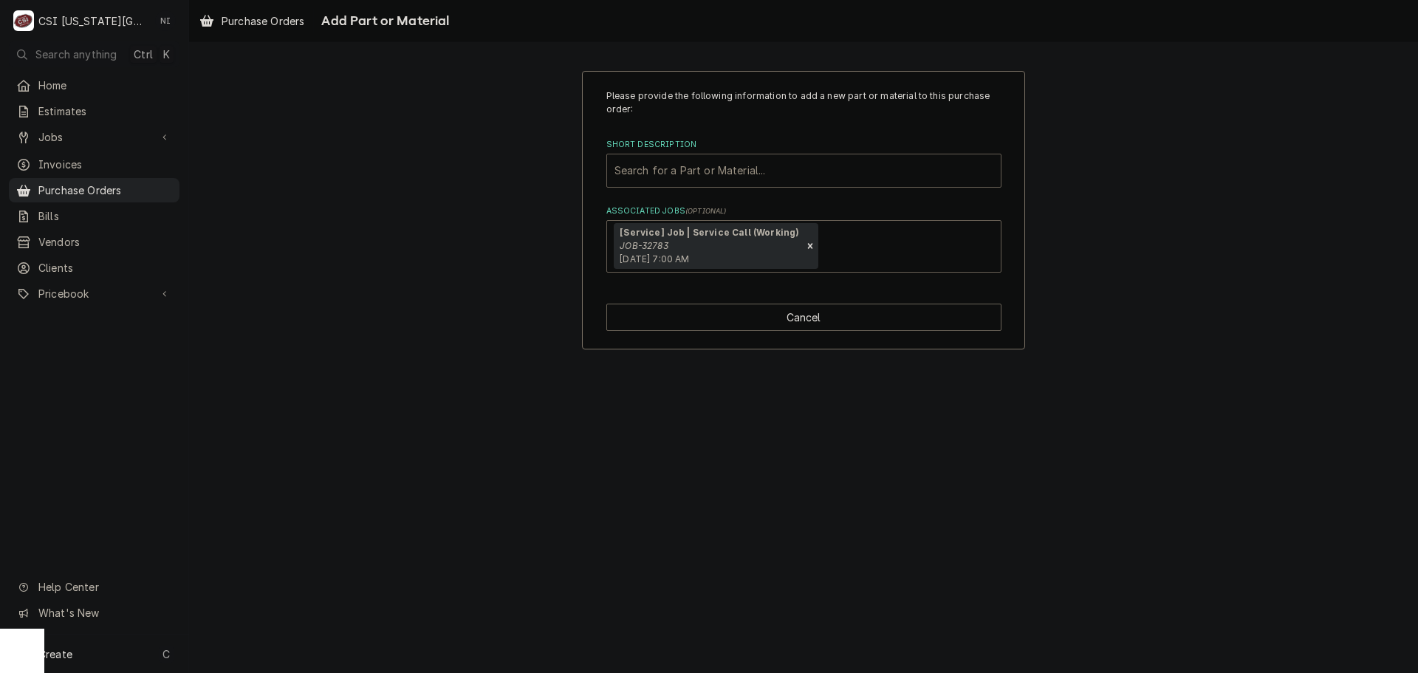
click at [660, 171] on div "Short Description" at bounding box center [804, 170] width 379 height 27
type input "misc serv"
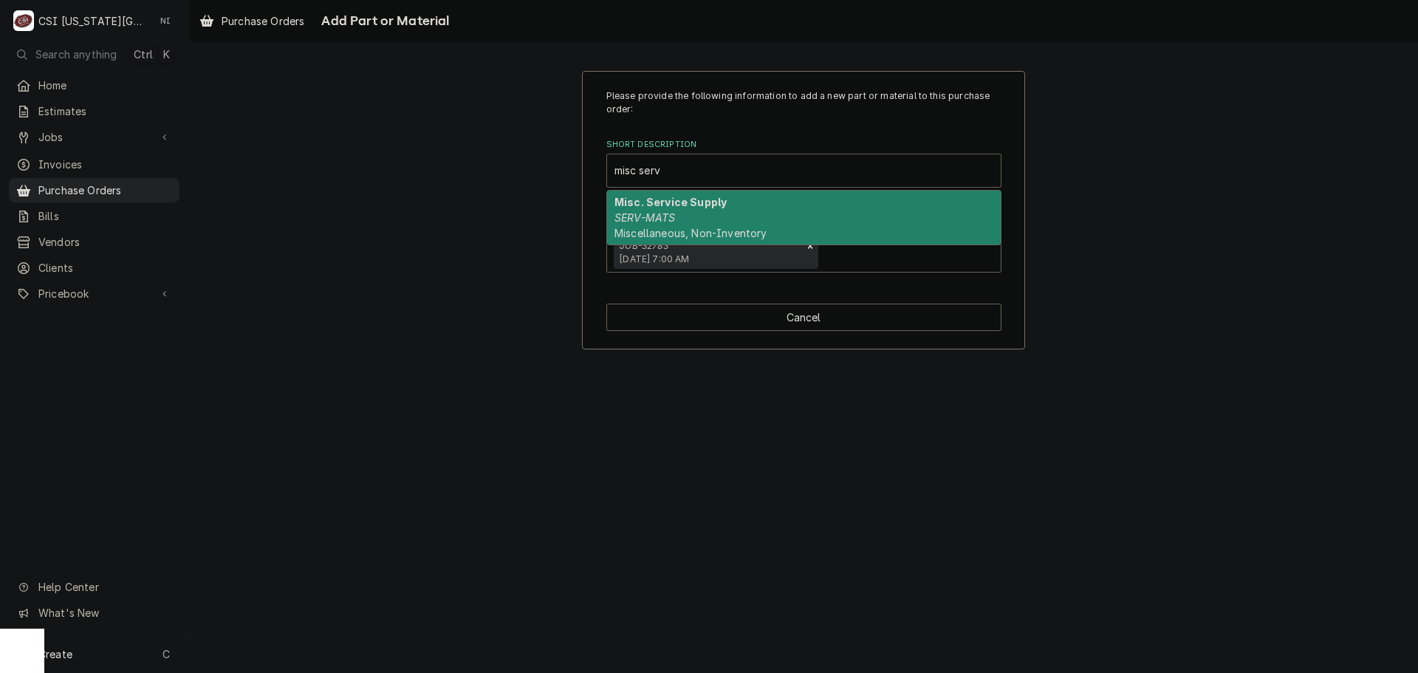
click at [698, 211] on div "Misc. Service Supply SERV-MATS Miscellaneous, Non-Inventory" at bounding box center [804, 218] width 394 height 54
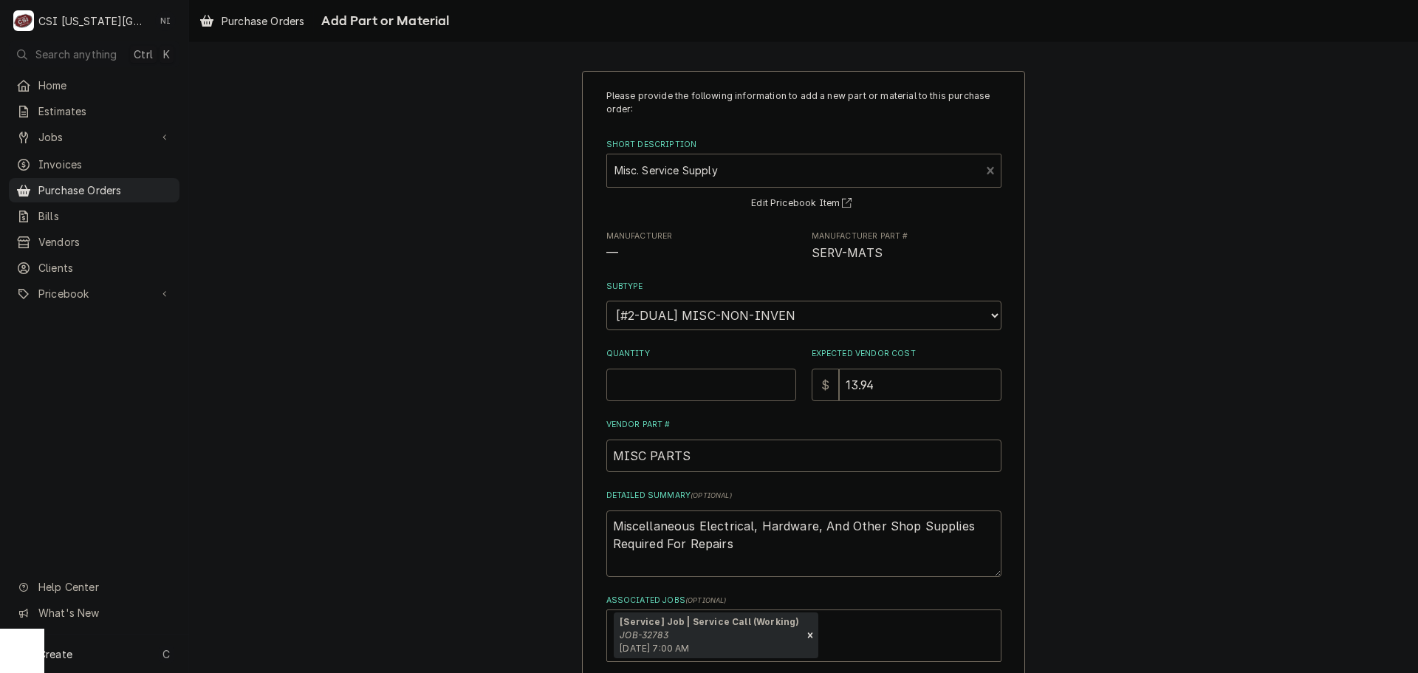
click at [652, 377] on input "Quantity" at bounding box center [702, 385] width 190 height 33
type textarea "x"
type input "1"
type textarea "x"
type input "0"
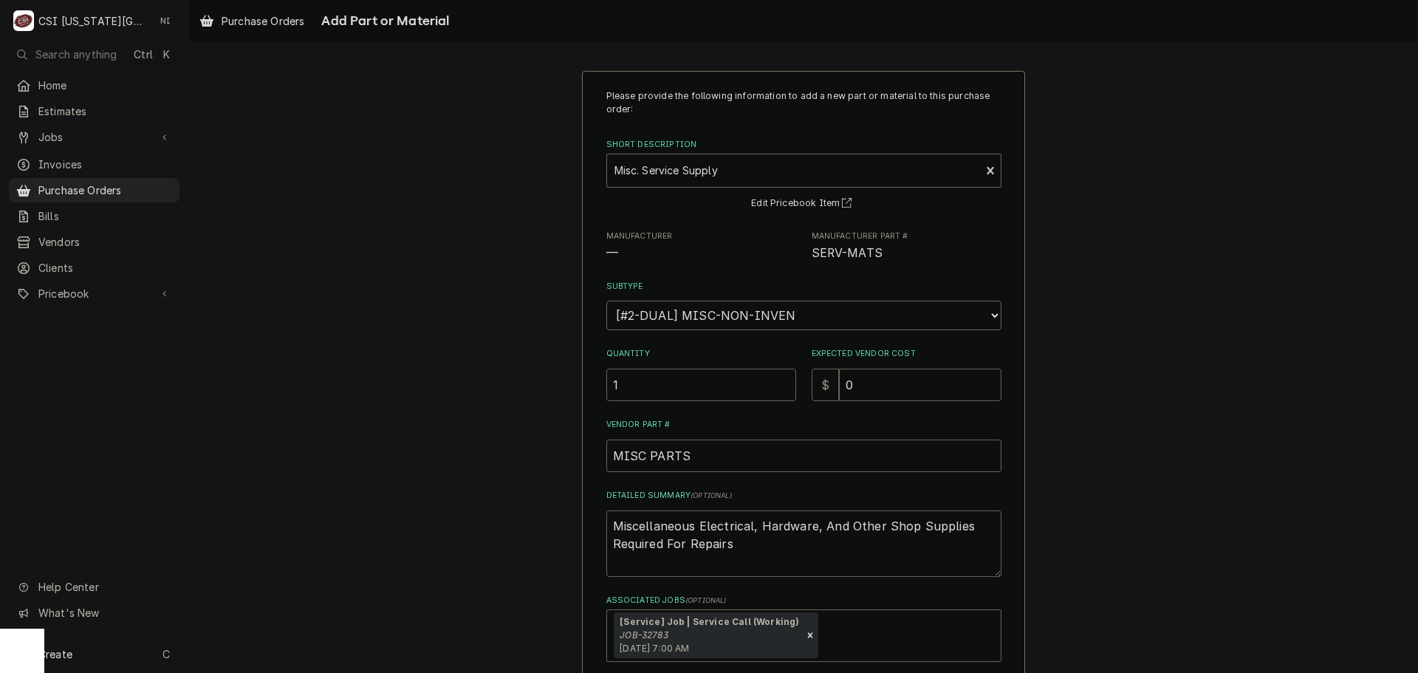
drag, startPoint x: 748, startPoint y: 544, endPoint x: 479, endPoint y: 454, distance: 283.6
click at [482, 454] on div "Please provide the following information to add a new part or material to this …" at bounding box center [803, 405] width 1229 height 694
type textarea "x"
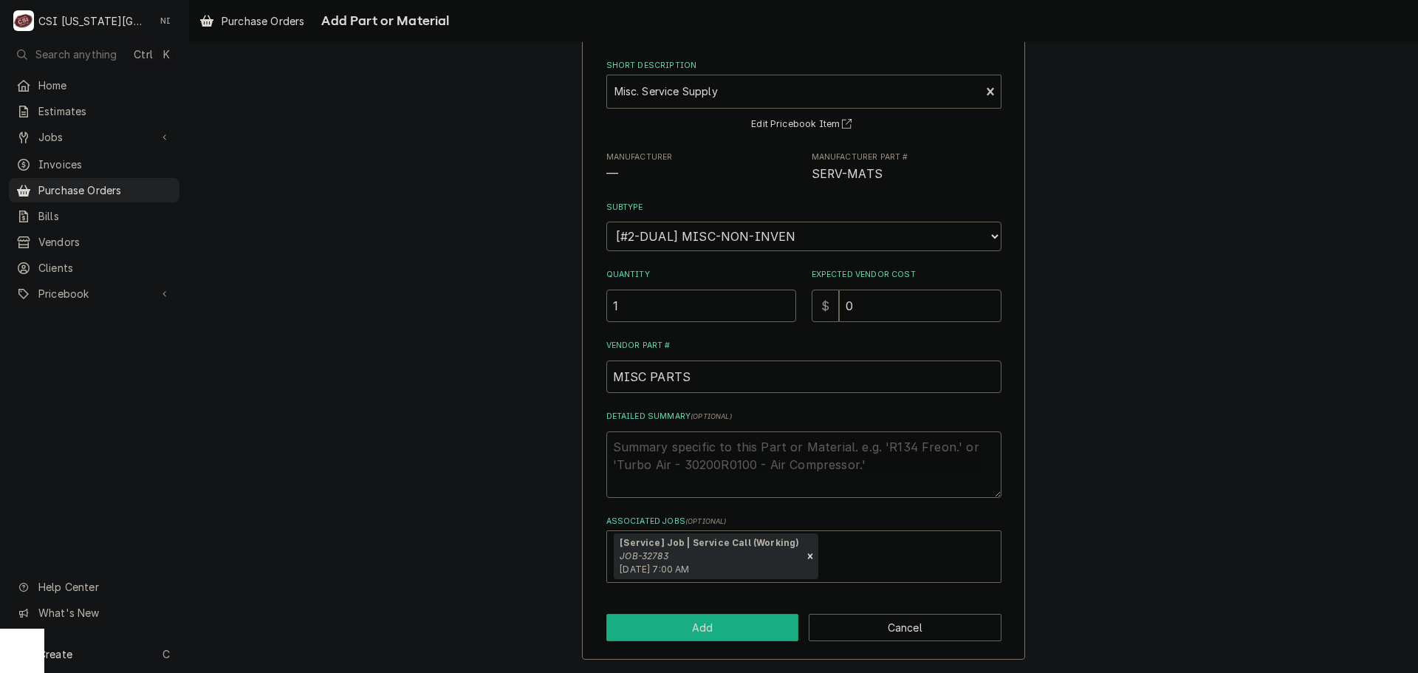
click at [657, 623] on button "Add" at bounding box center [703, 627] width 193 height 27
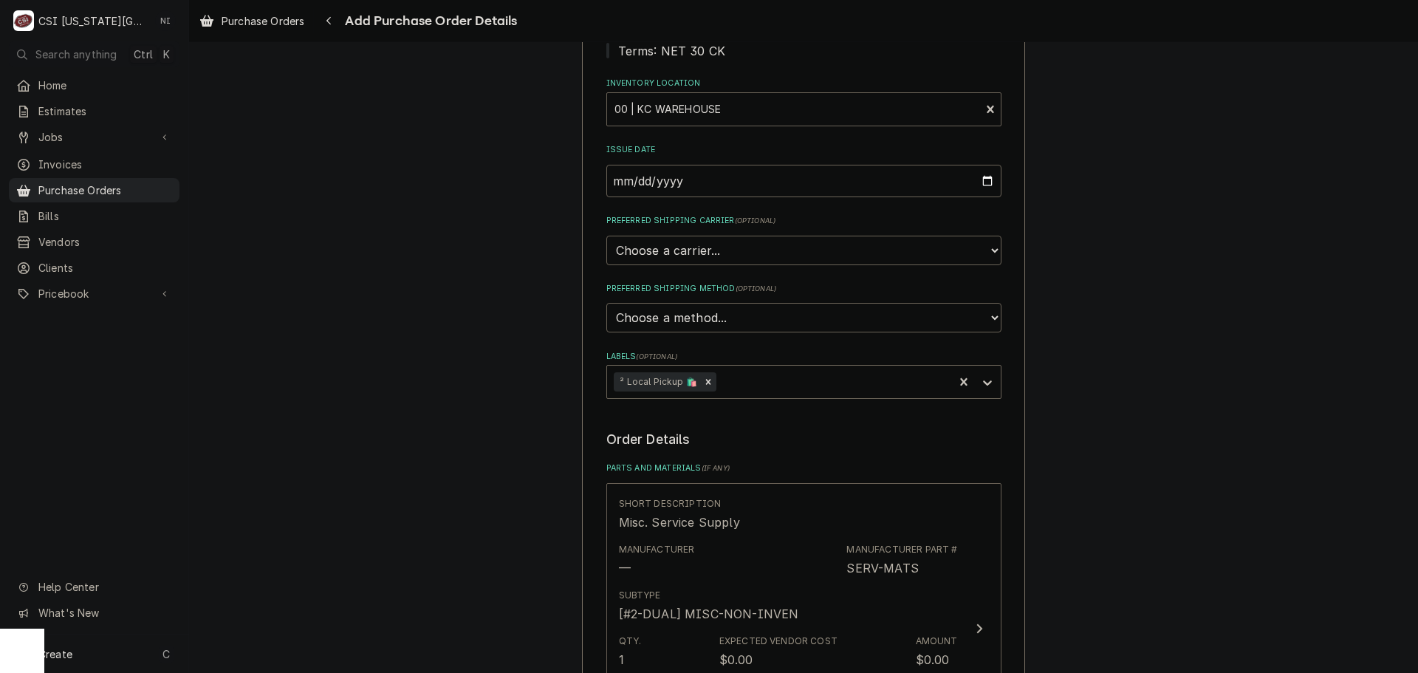
scroll to position [738, 0]
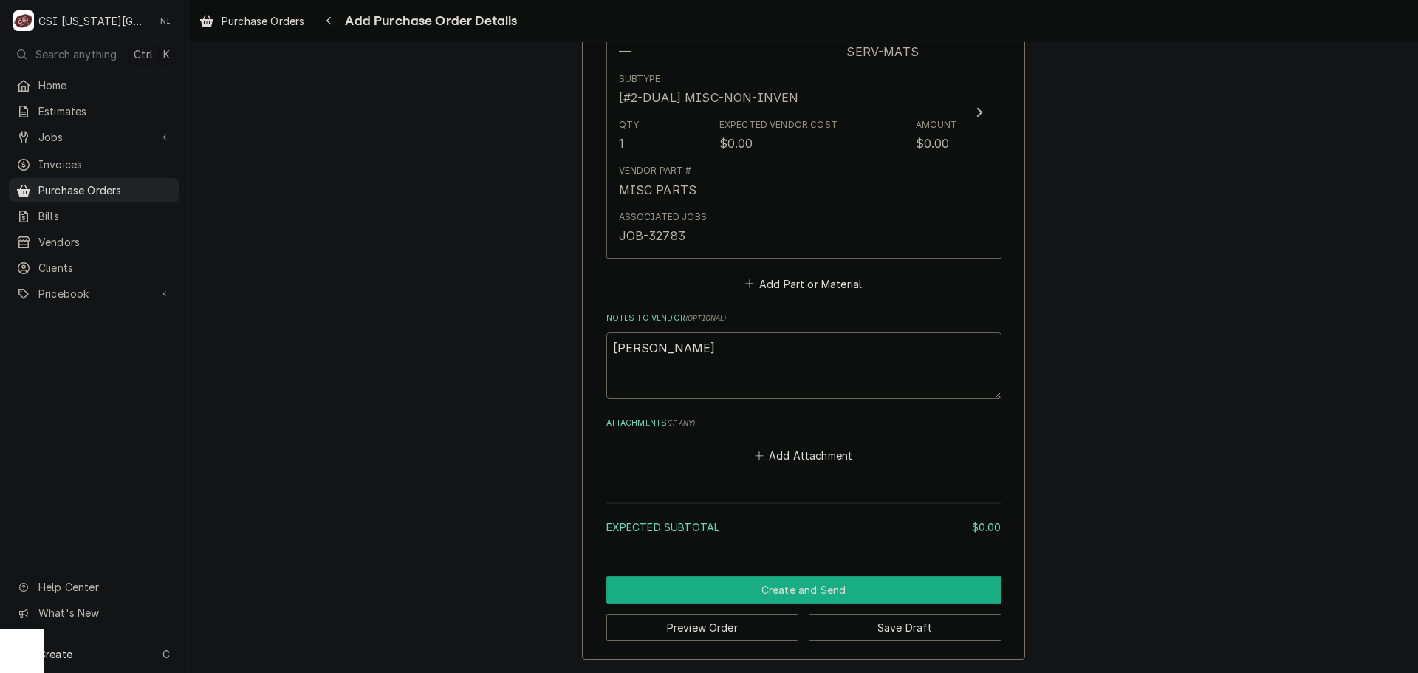
click at [844, 593] on button "Create and Send" at bounding box center [804, 589] width 395 height 27
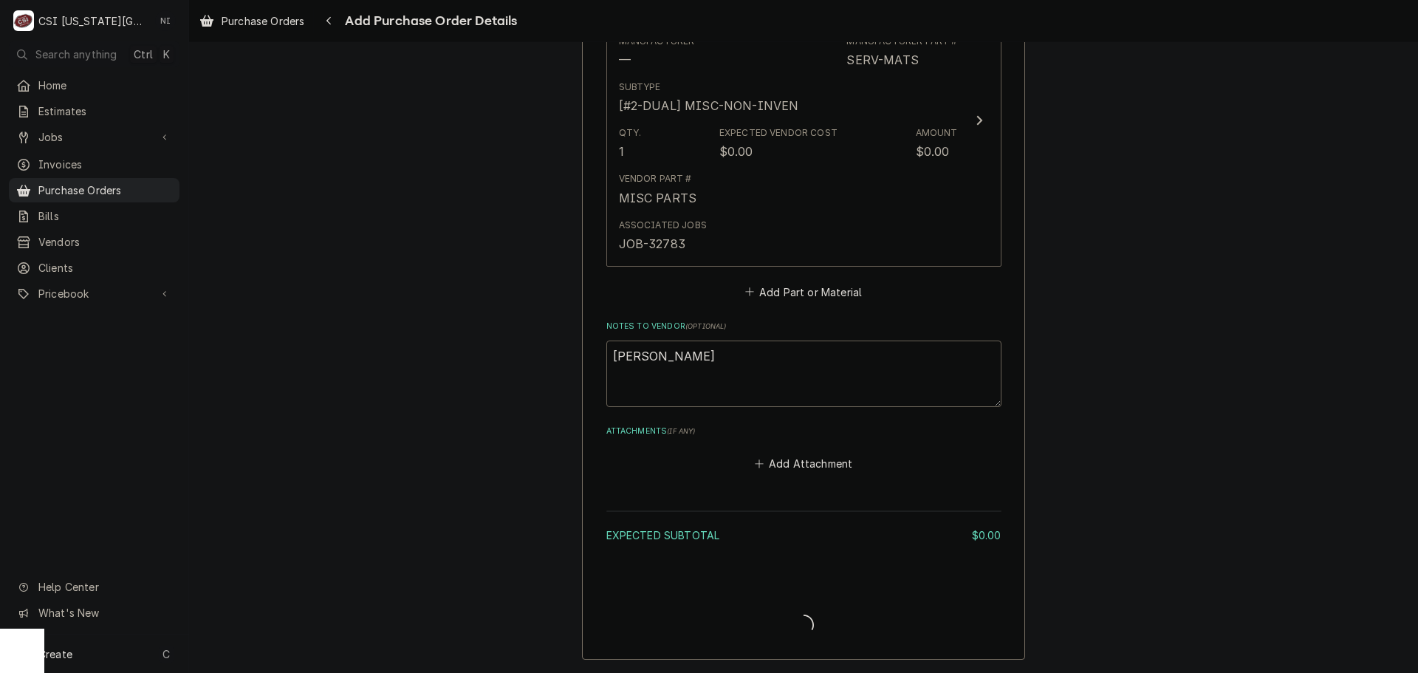
scroll to position [730, 0]
type textarea "x"
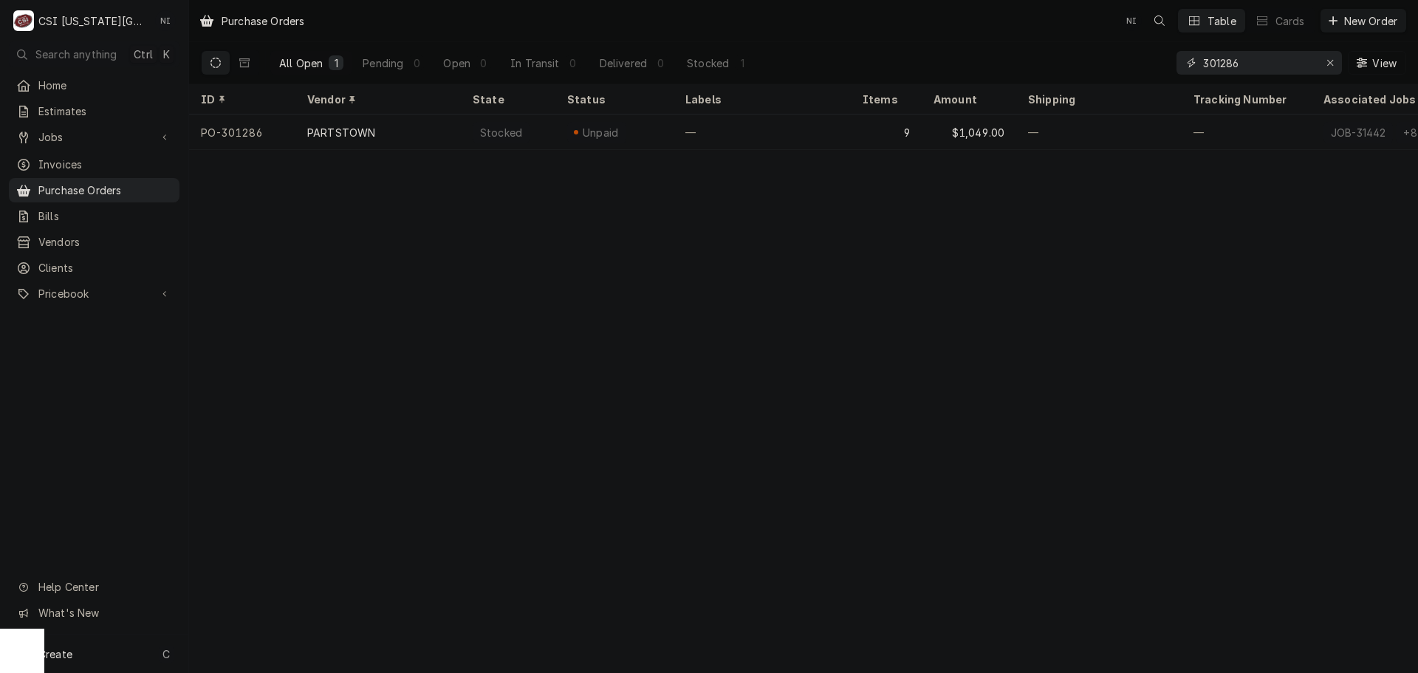
drag, startPoint x: 1259, startPoint y: 70, endPoint x: 1101, endPoint y: 61, distance: 158.3
click at [1104, 61] on div "All Open 1 Pending 0 Open 0 In Transit 0 Delivered 0 Stocked 1 301286 View" at bounding box center [804, 62] width 1206 height 41
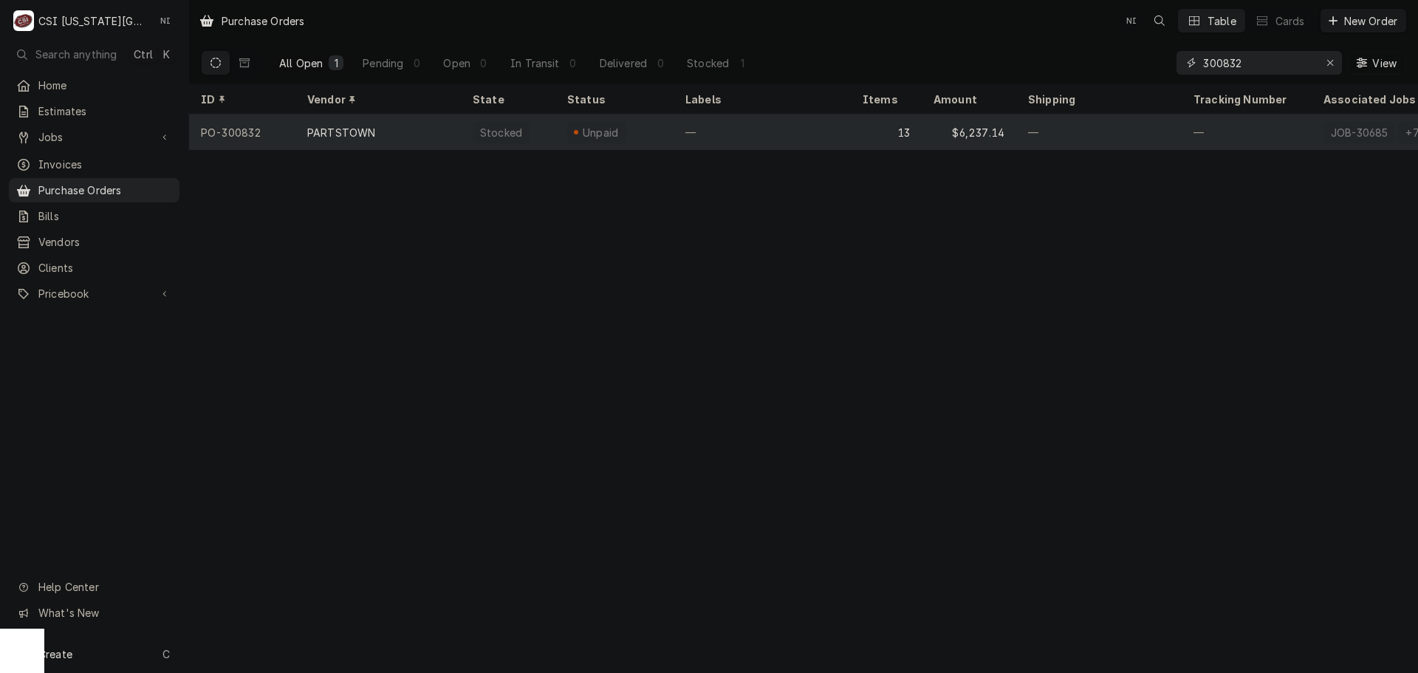
type input "300832"
click at [464, 132] on div "Stocked" at bounding box center [508, 132] width 95 height 35
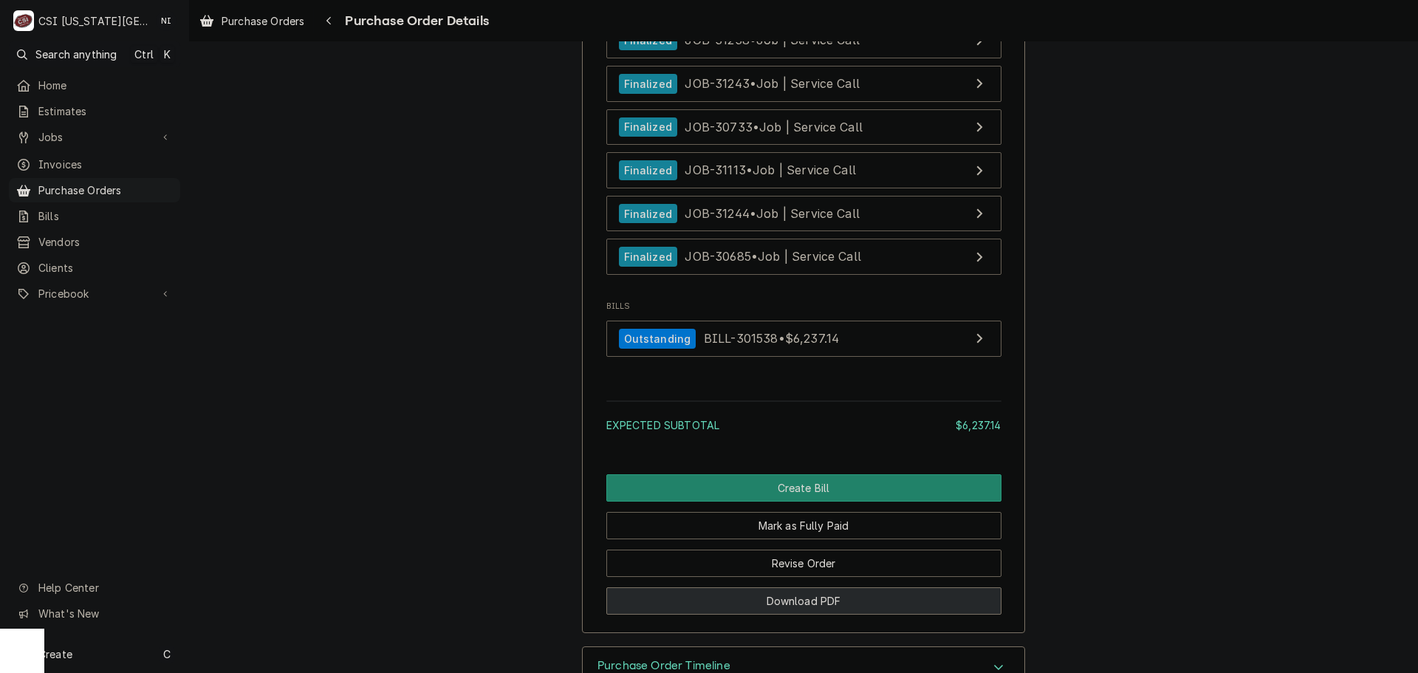
scroll to position [5360, 0]
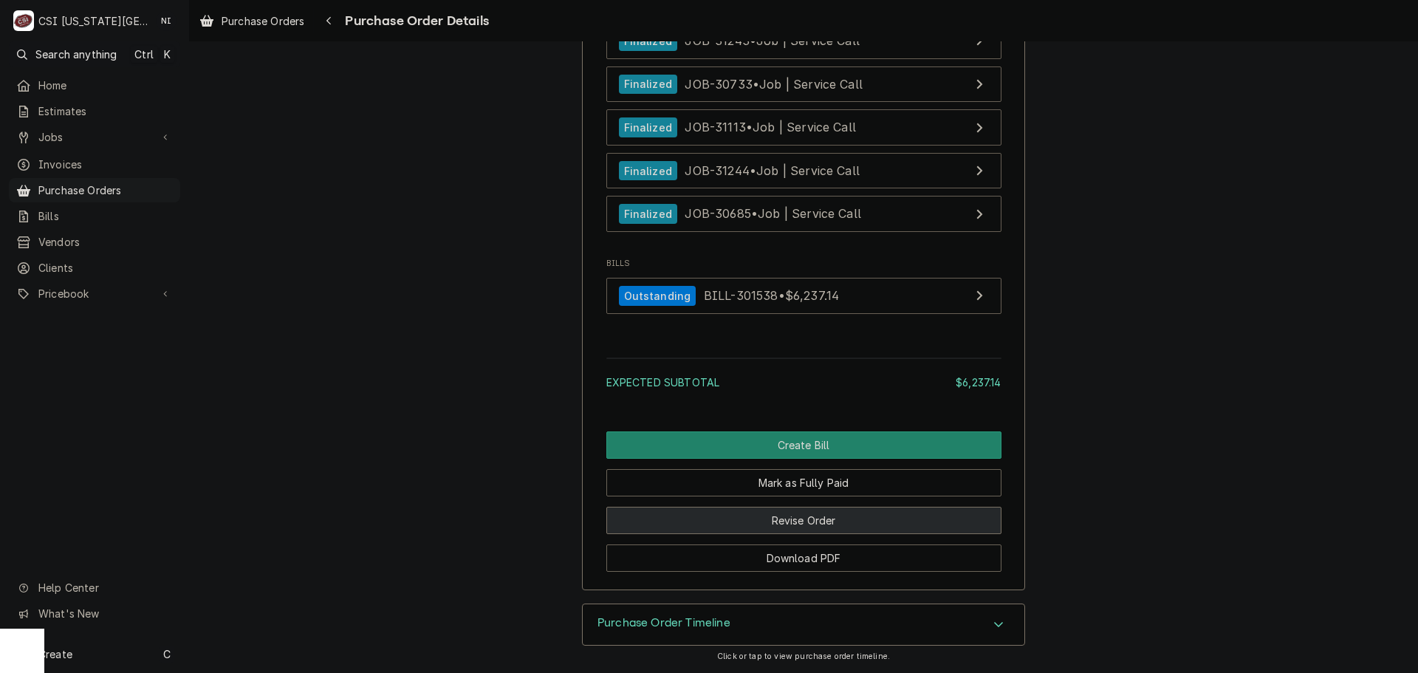
click at [794, 522] on button "Revise Order" at bounding box center [804, 520] width 395 height 27
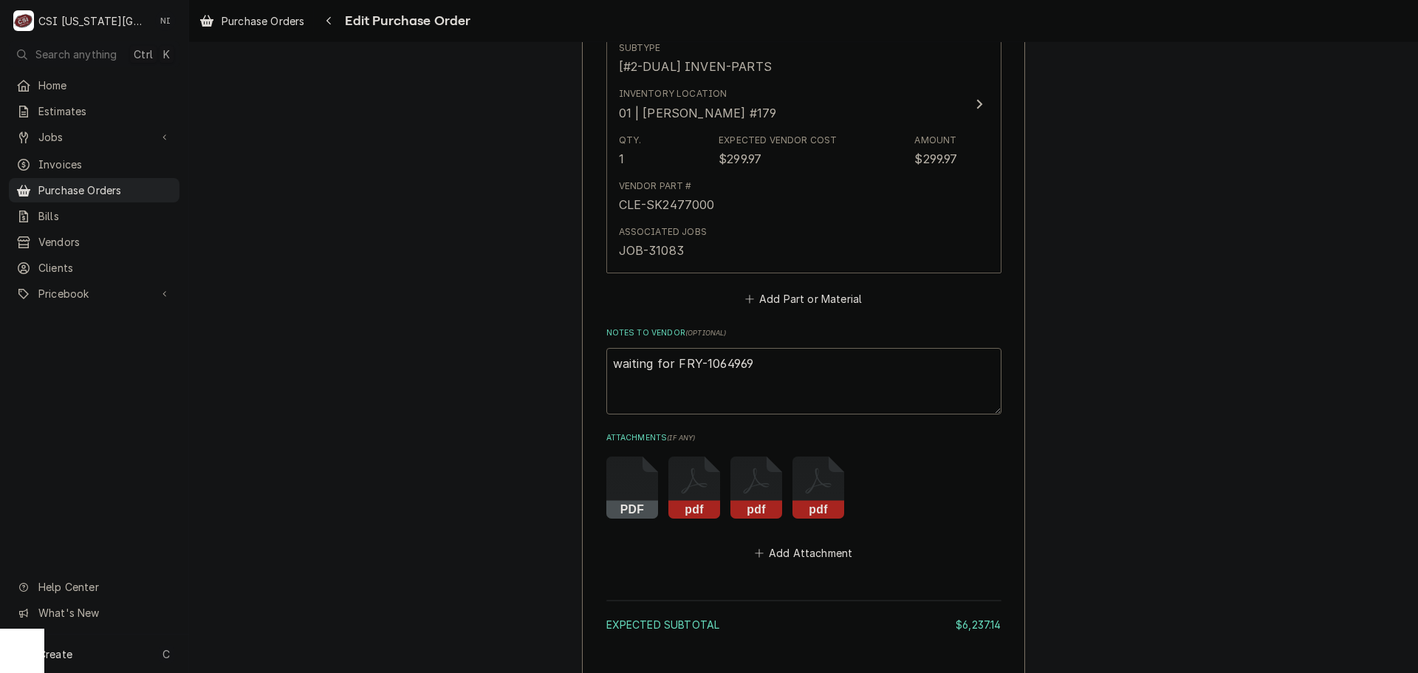
scroll to position [5071, 0]
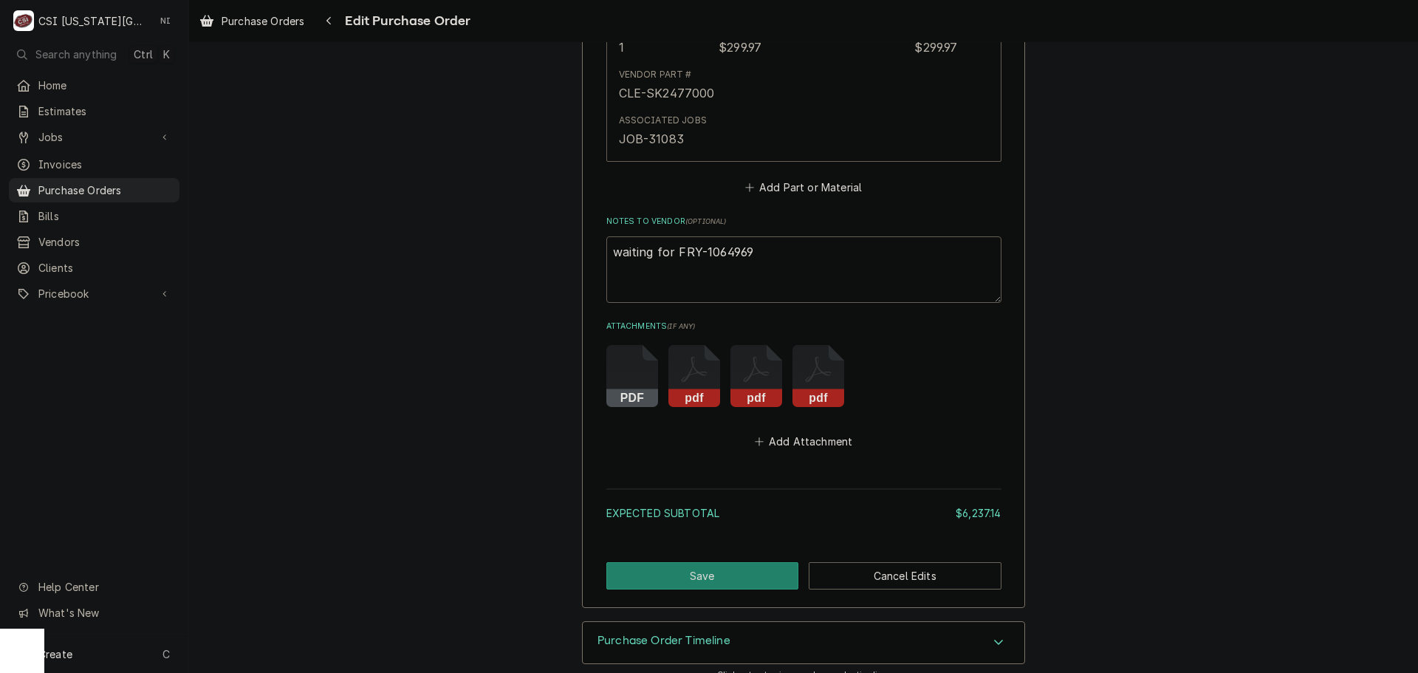
click at [752, 236] on textarea "waiting for FRY-1064969" at bounding box center [804, 269] width 395 height 66
drag, startPoint x: 665, startPoint y: 236, endPoint x: 566, endPoint y: 244, distance: 99.3
type textarea "x"
type textarea "r FRY-1064969"
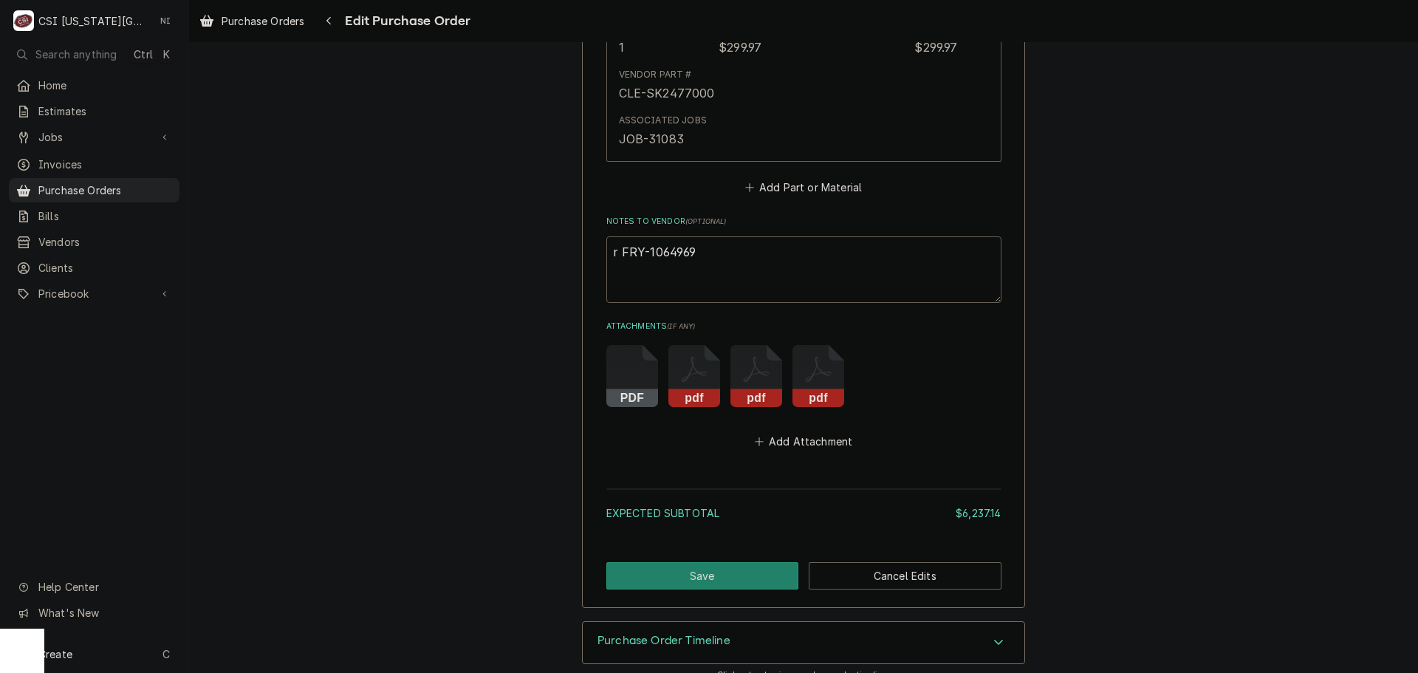
type textarea "x"
type textarea "FRY-1064969"
type textarea "x"
type textarea "v FRY-1064969"
type textarea "x"
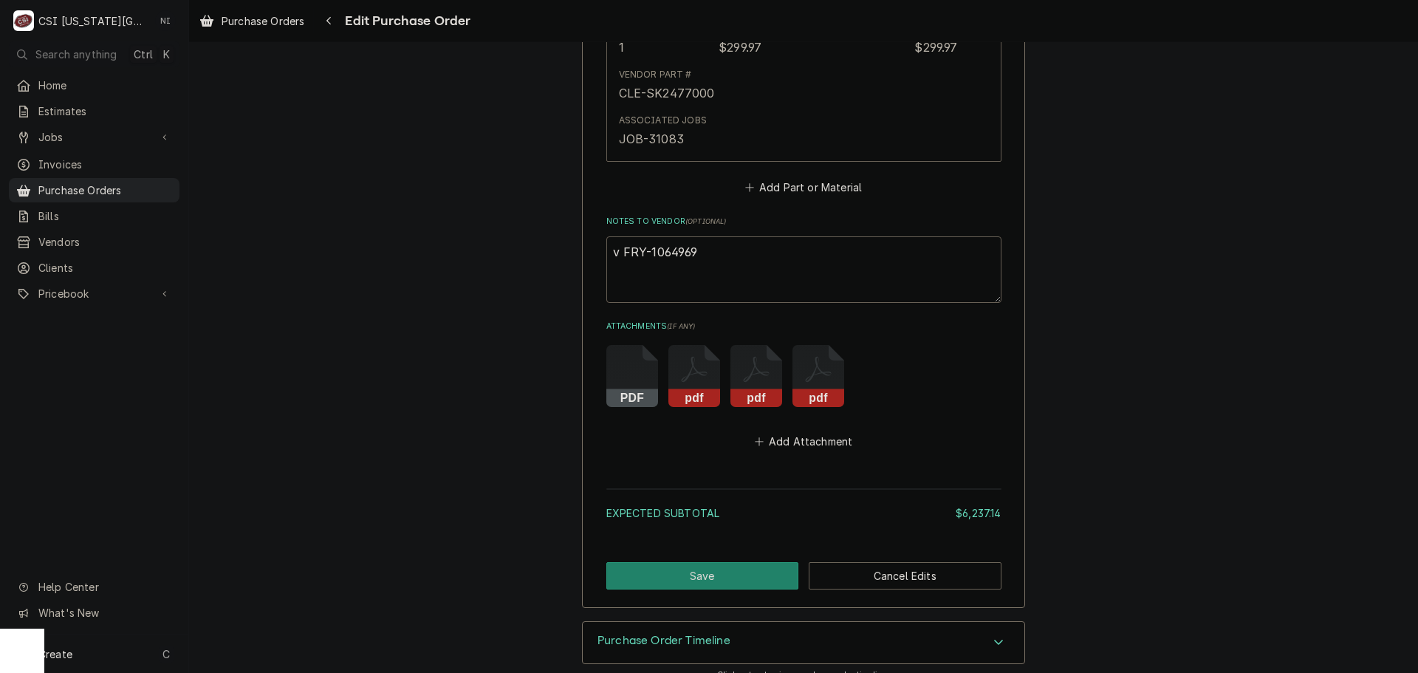
type textarea "vc FRY-1064969"
type textarea "x"
type textarea "vc FRY-1064969"
type textarea "x"
type textarea "vc 1 FRY-1064969"
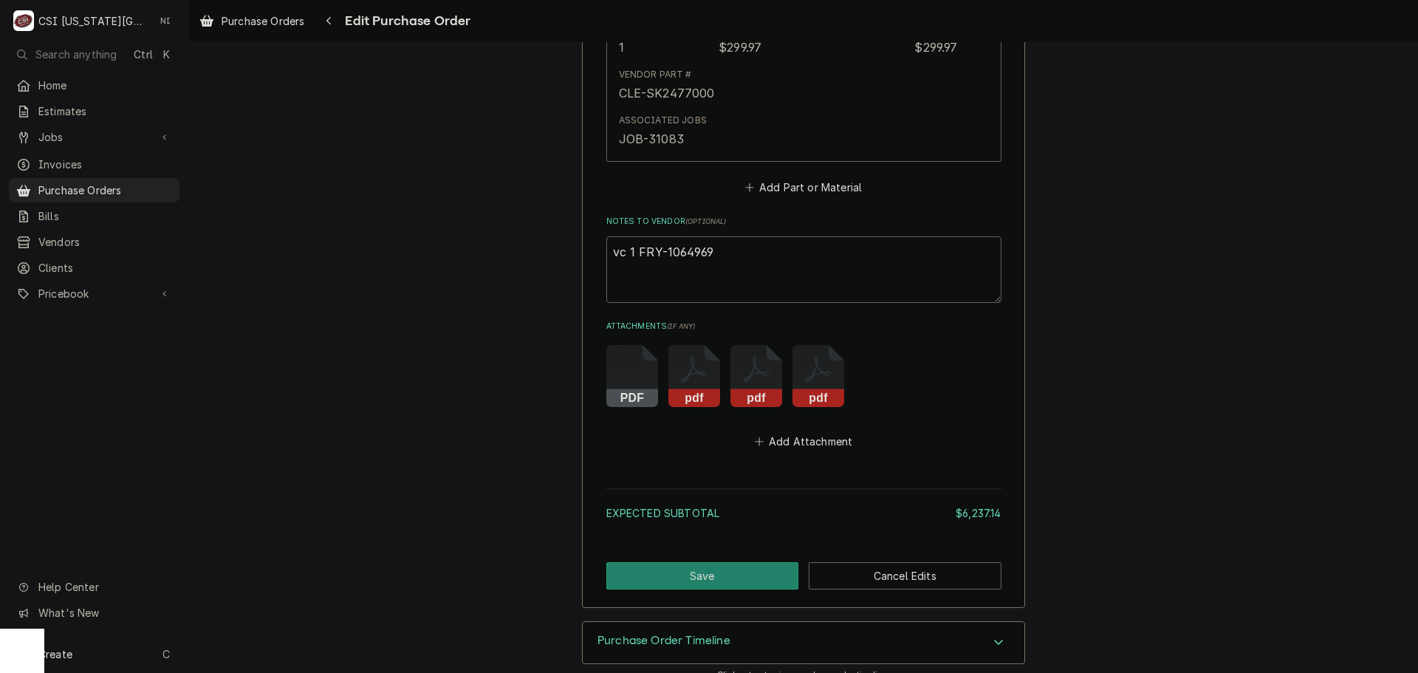
type textarea "x"
type textarea "vc 16 FRY-1064969"
type textarea "x"
type textarea "vc 164 FRY-1064969"
type textarea "x"
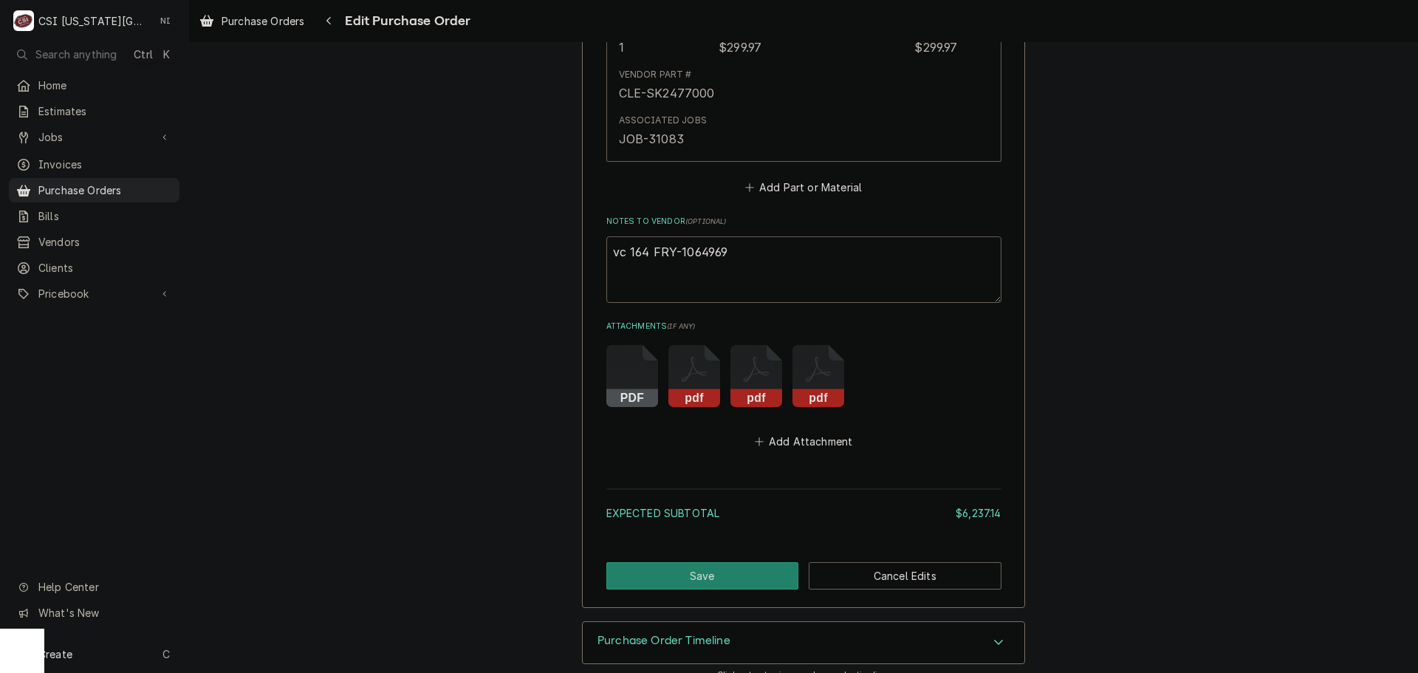
type textarea "vc 1649 FRY-1064969"
type textarea "x"
type textarea "vc 164 FRY-1064969"
type textarea "x"
type textarea "vc 16 FRY-1064969"
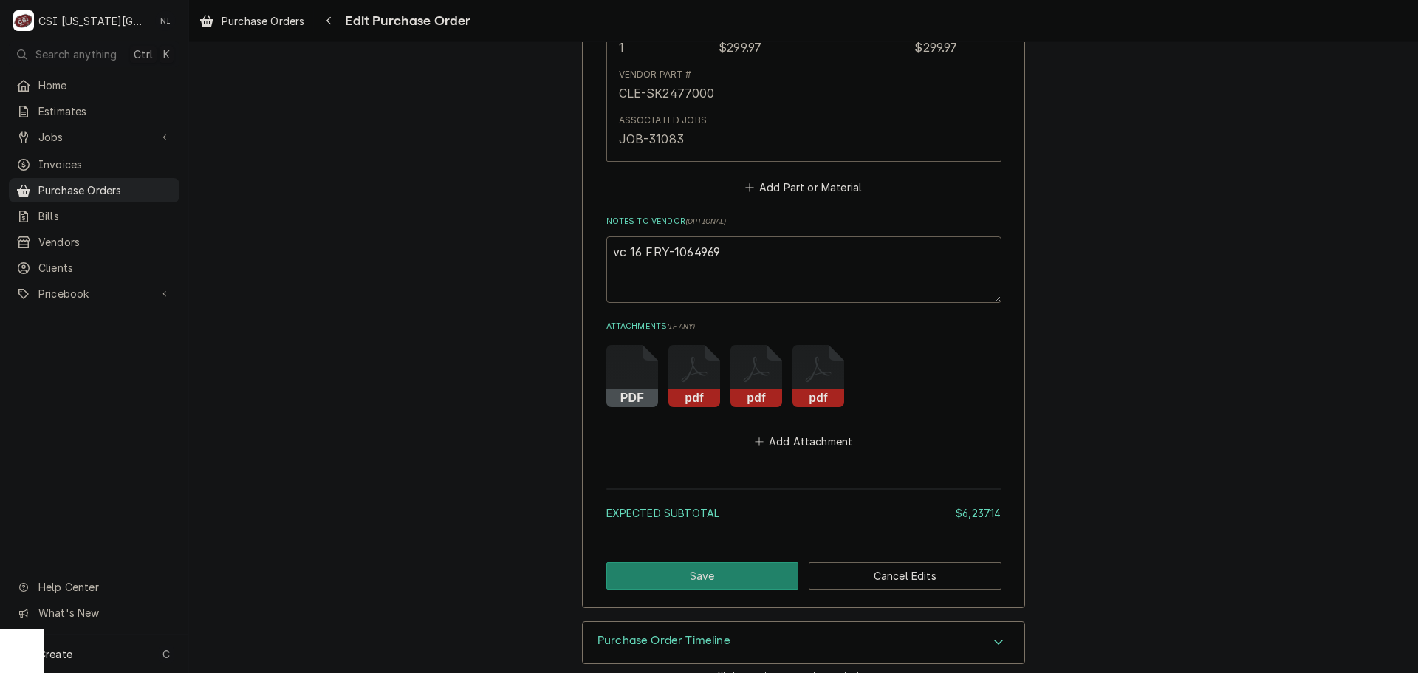
type textarea "x"
type textarea "vc 169 FRY-1064969"
type textarea "x"
type textarea "vc 1695 FRY-1064969"
type textarea "x"
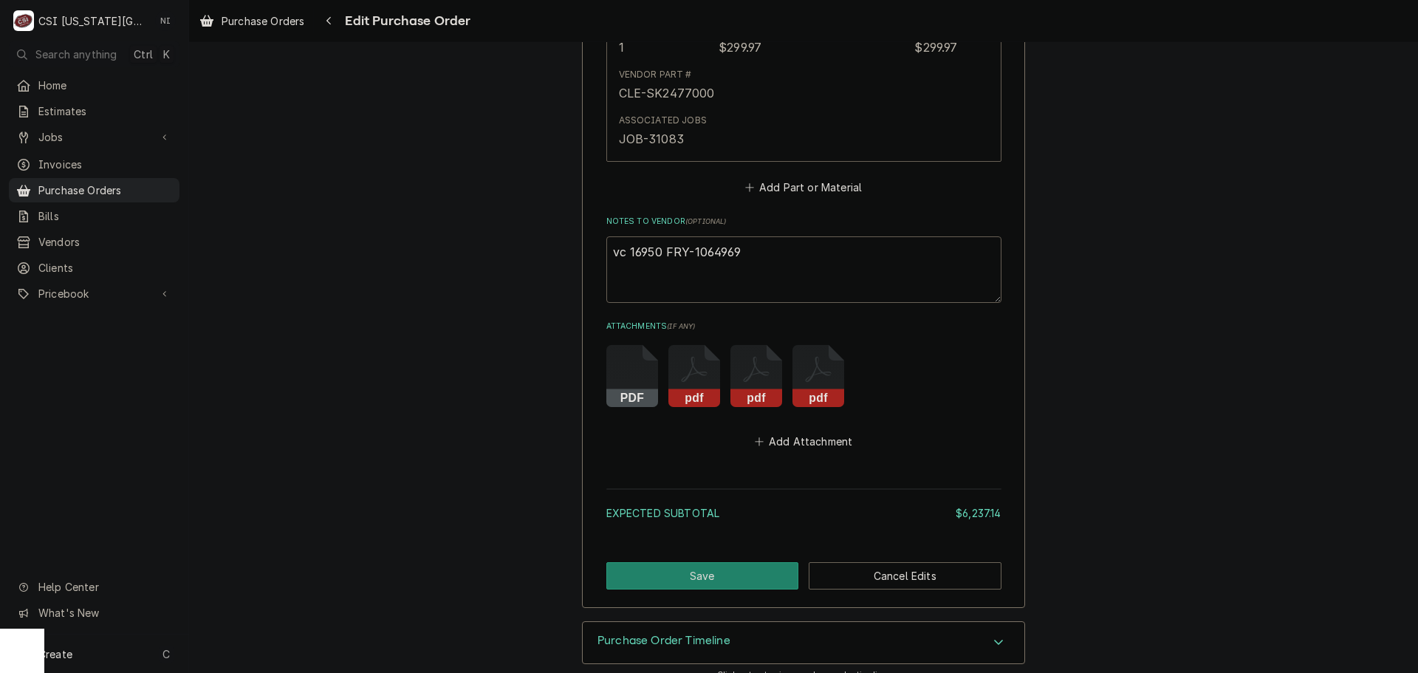
type textarea "vc 16950 FRY-1064969"
click at [731, 564] on button "Save" at bounding box center [703, 575] width 193 height 27
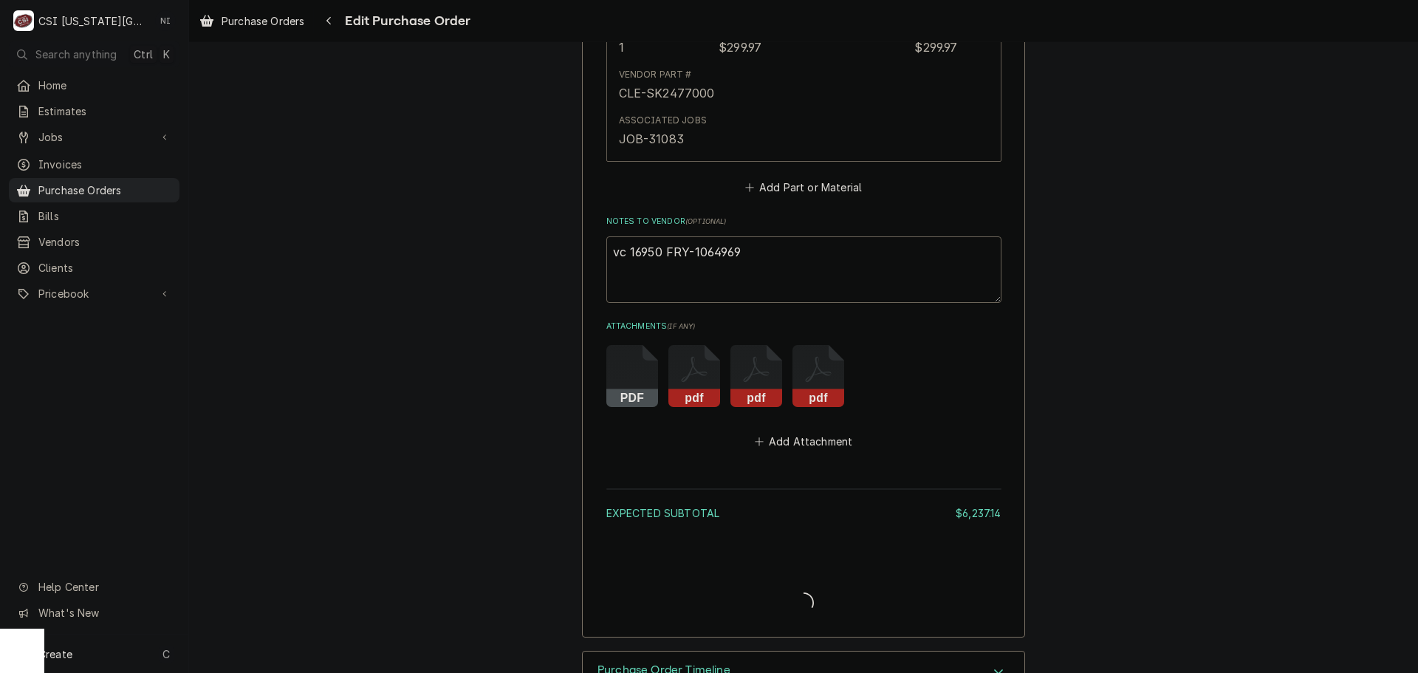
type textarea "x"
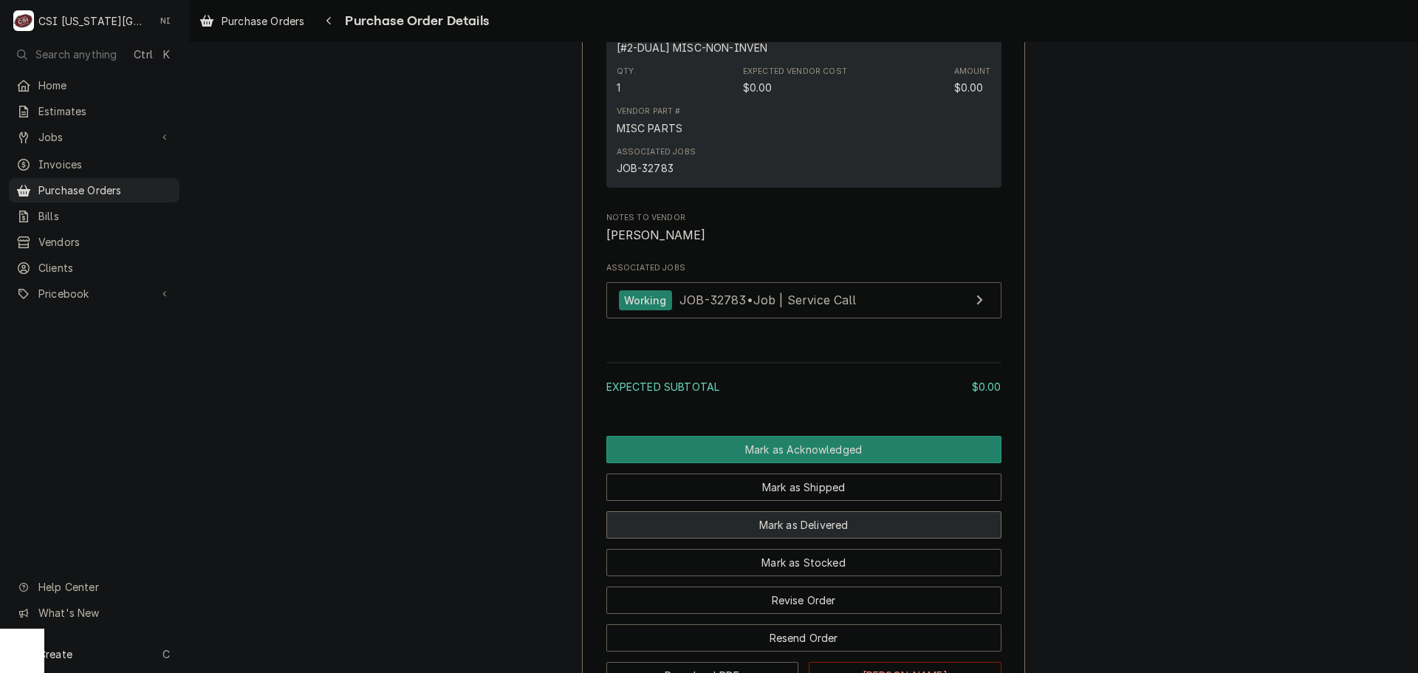
scroll to position [1108, 0]
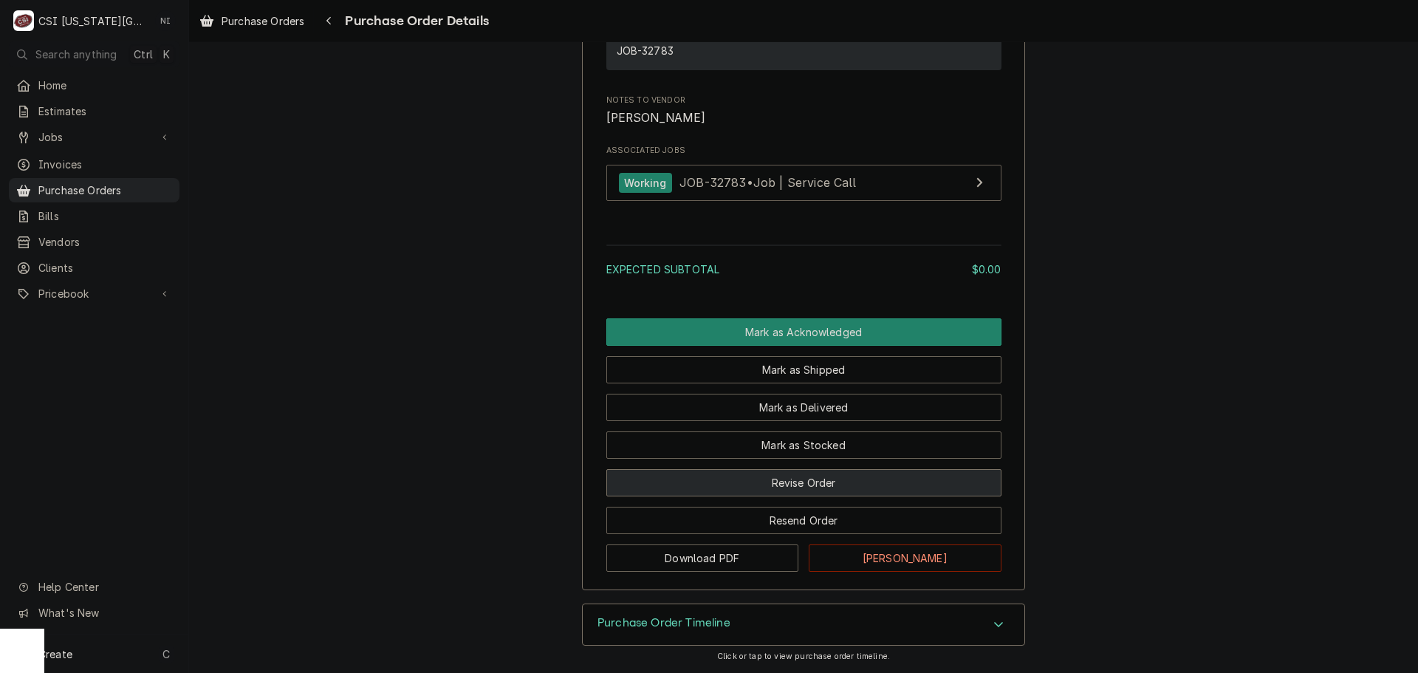
click at [852, 496] on button "Revise Order" at bounding box center [804, 482] width 395 height 27
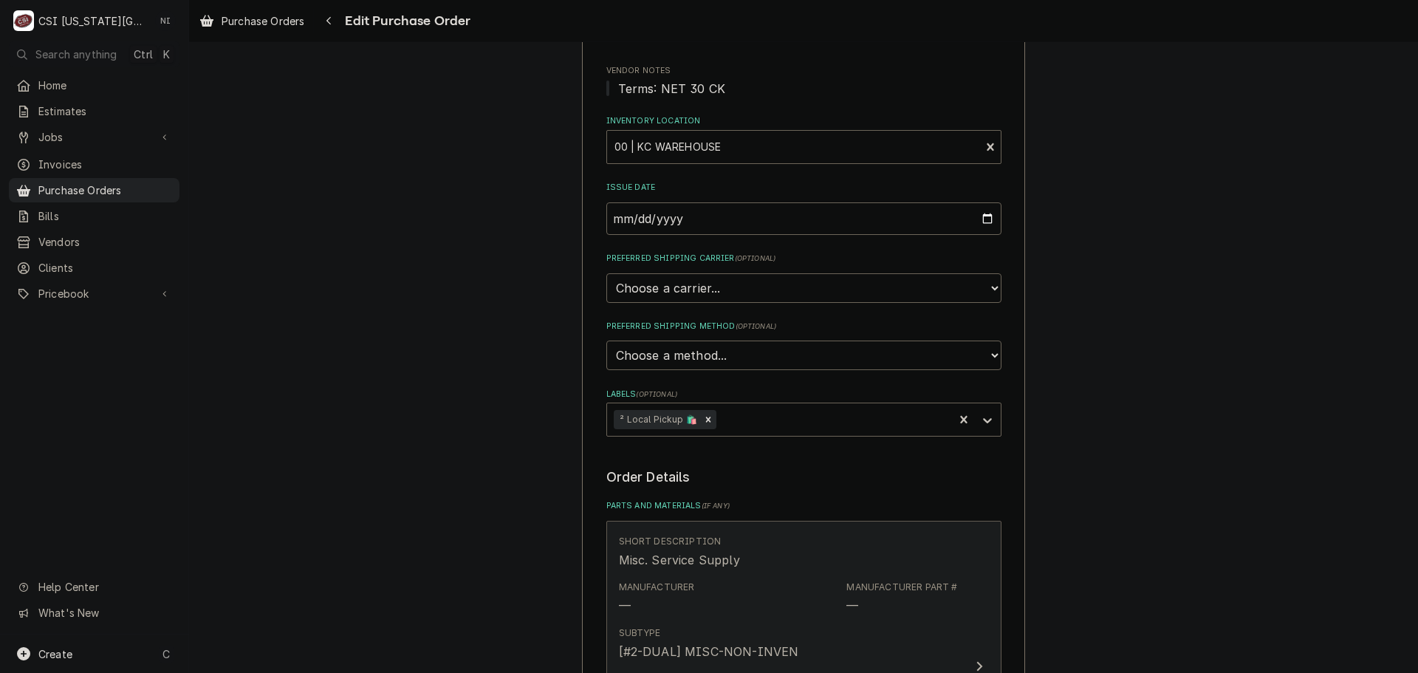
scroll to position [369, 0]
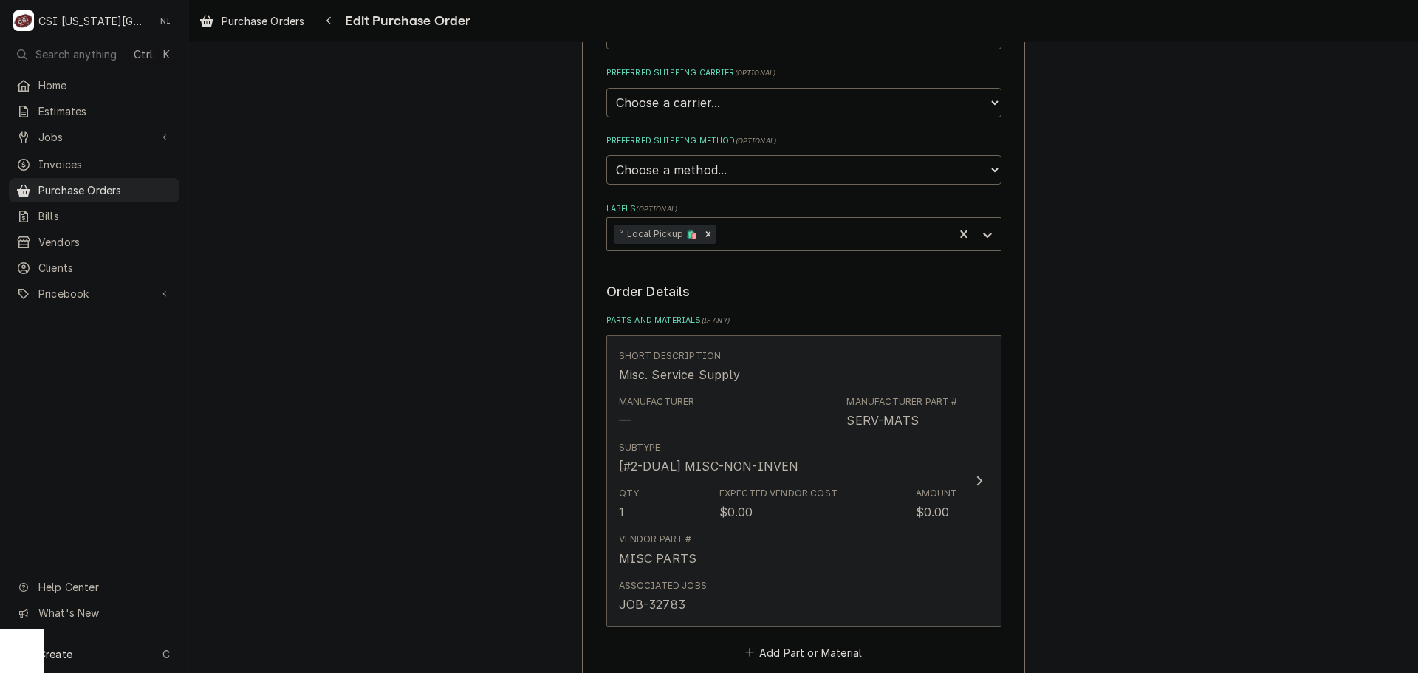
click at [883, 455] on div "Subtype [#2-DUAL] MISC-NON-INVEN" at bounding box center [788, 458] width 339 height 46
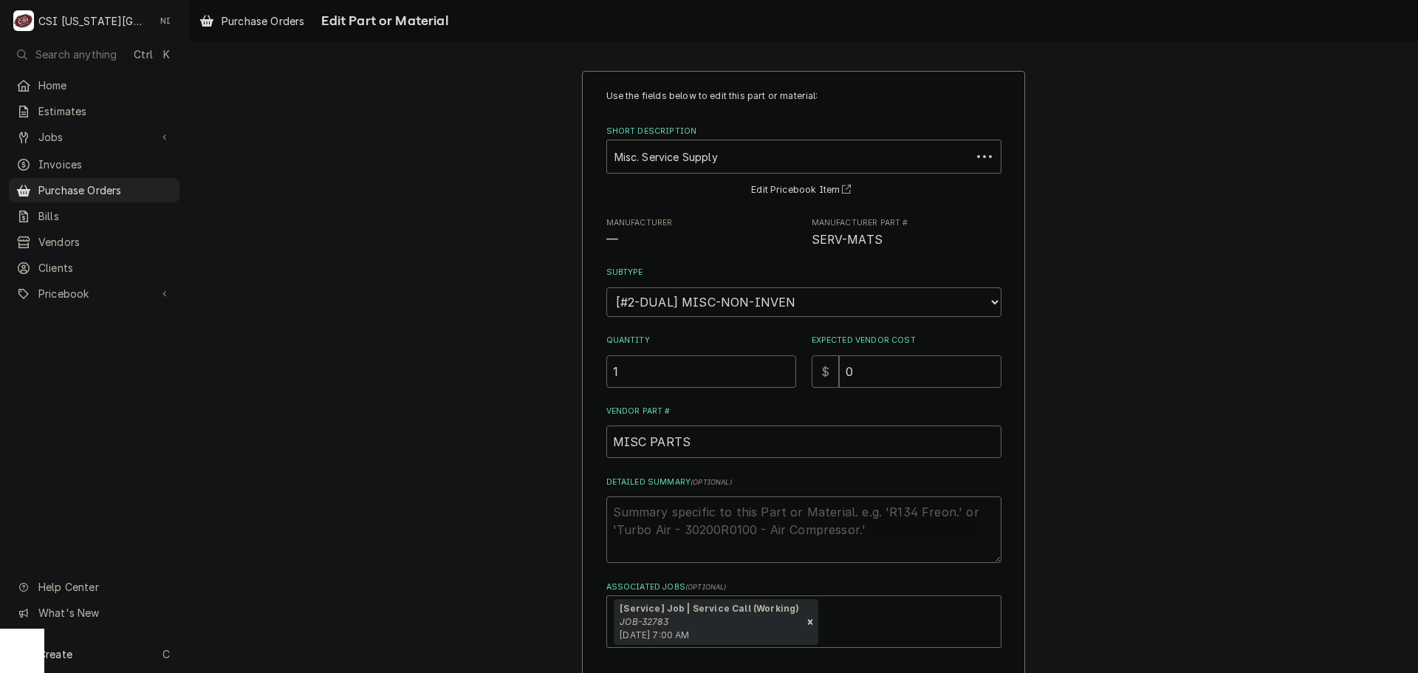
drag, startPoint x: 862, startPoint y: 377, endPoint x: 821, endPoint y: 376, distance: 41.4
click at [827, 377] on div "$ 0" at bounding box center [907, 371] width 190 height 33
type textarea "x"
type input "9"
type textarea "x"
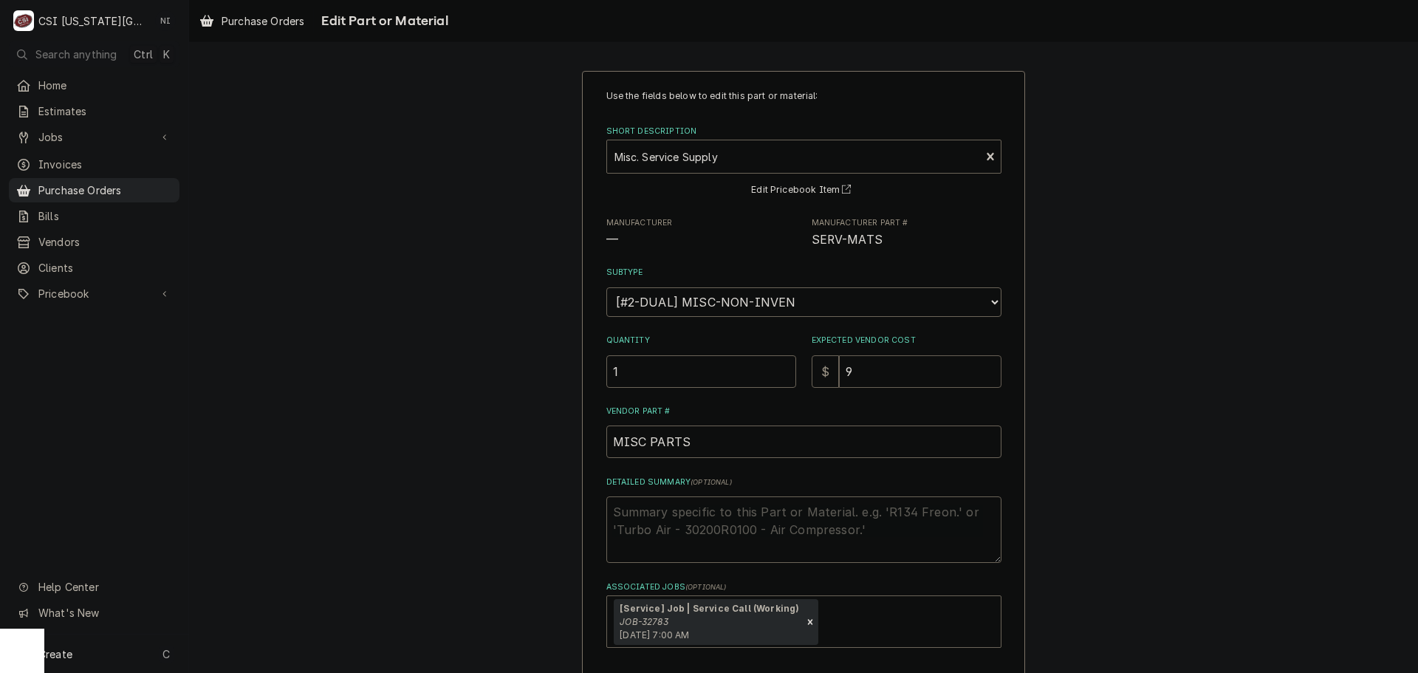
type input "9.2"
type textarea "x"
type input "9.26"
click at [759, 518] on textarea "Detailed Summary ( optional )" at bounding box center [804, 529] width 395 height 66
type textarea "x"
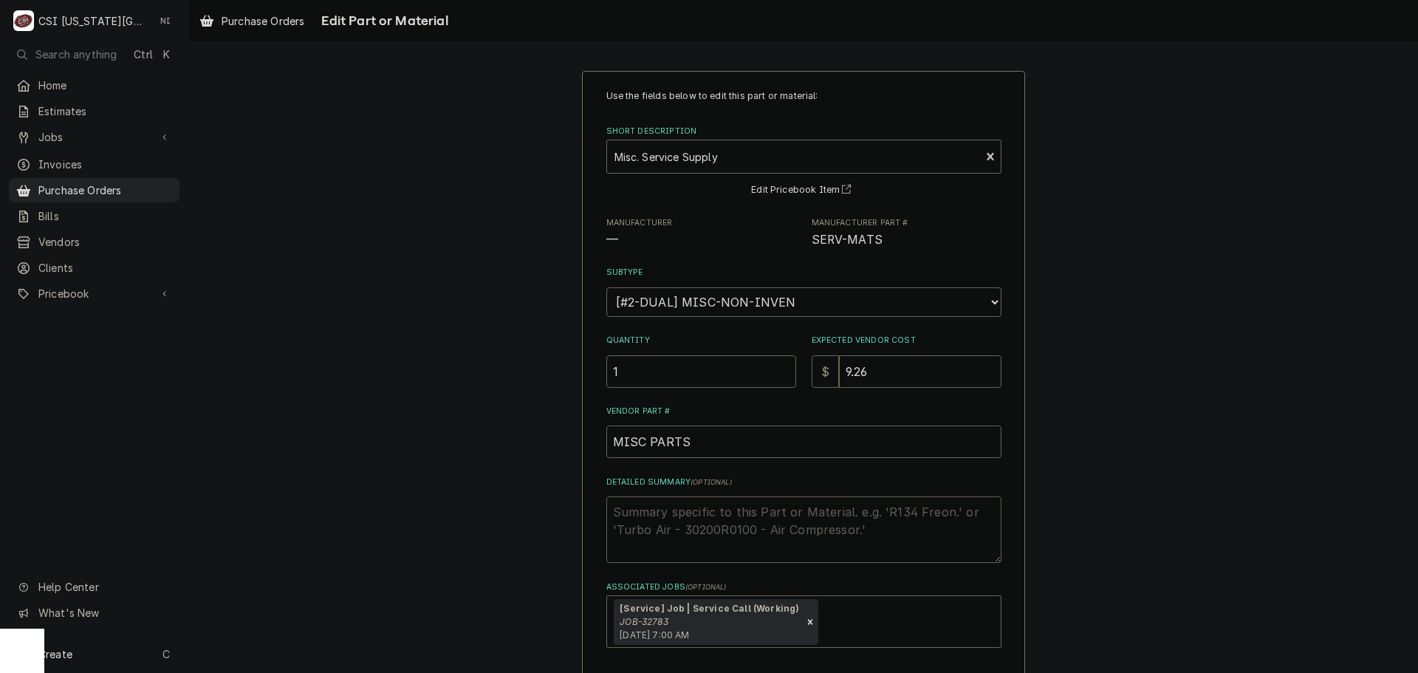
type textarea "b"
type textarea "x"
type textarea "bl"
type textarea "x"
type textarea "blk"
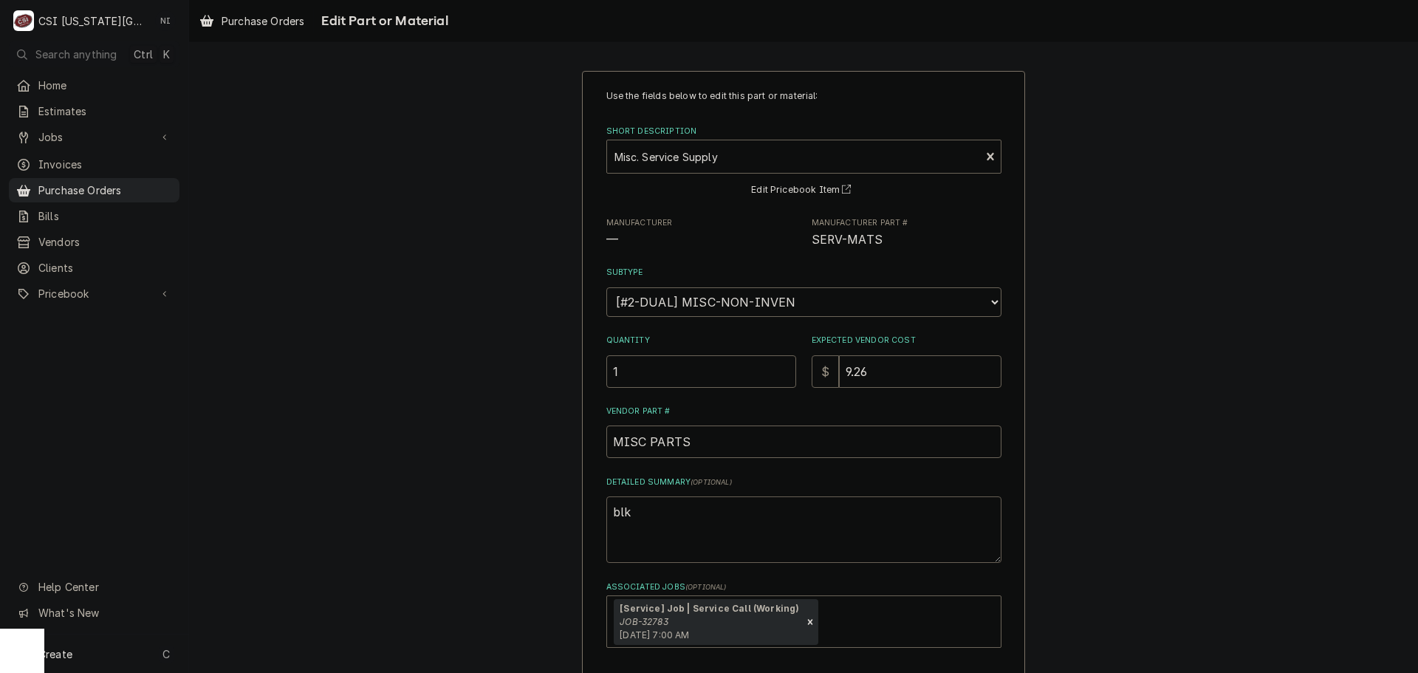
type textarea "x"
type textarea "blk"
type textarea "x"
type textarea "blk f"
type textarea "x"
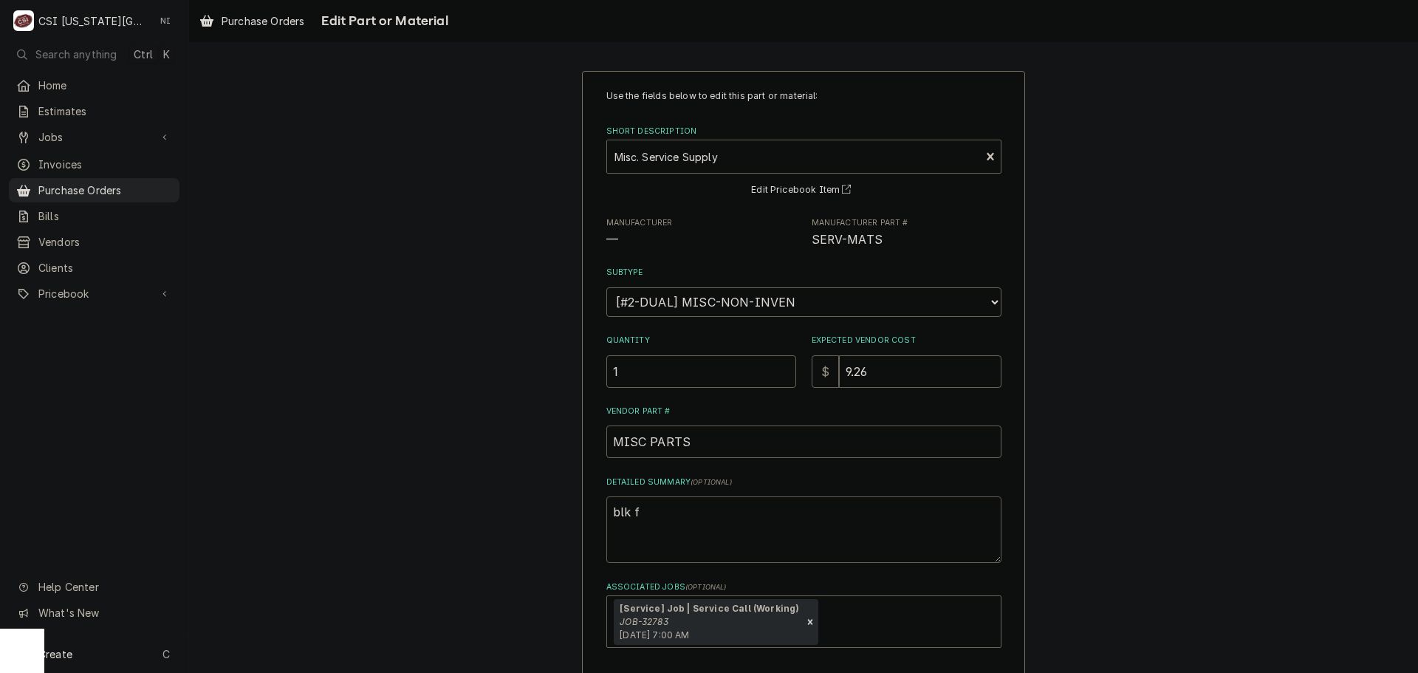
type textarea "blk fi"
type textarea "x"
type textarea "blk fit"
type textarea "x"
type textarea "blk fitt"
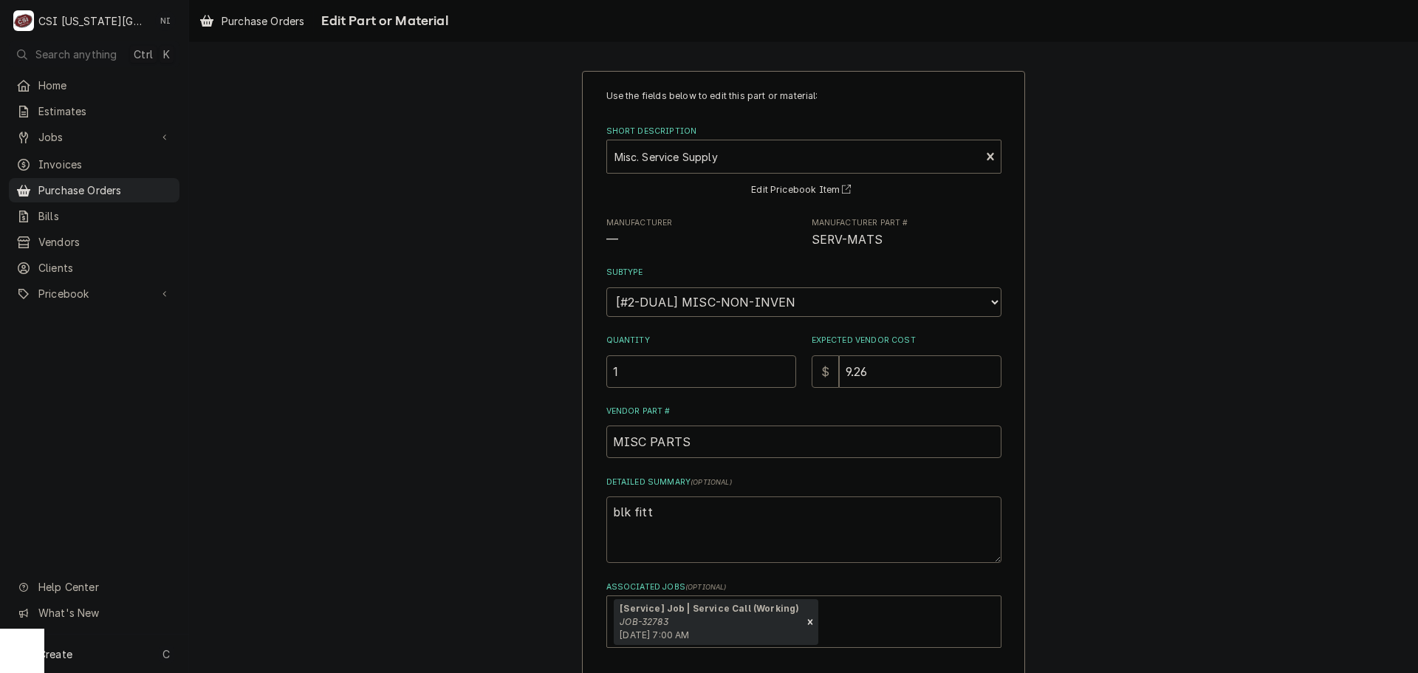
type textarea "x"
type textarea "blk fitti"
type textarea "x"
type textarea "blk fittin"
type textarea "x"
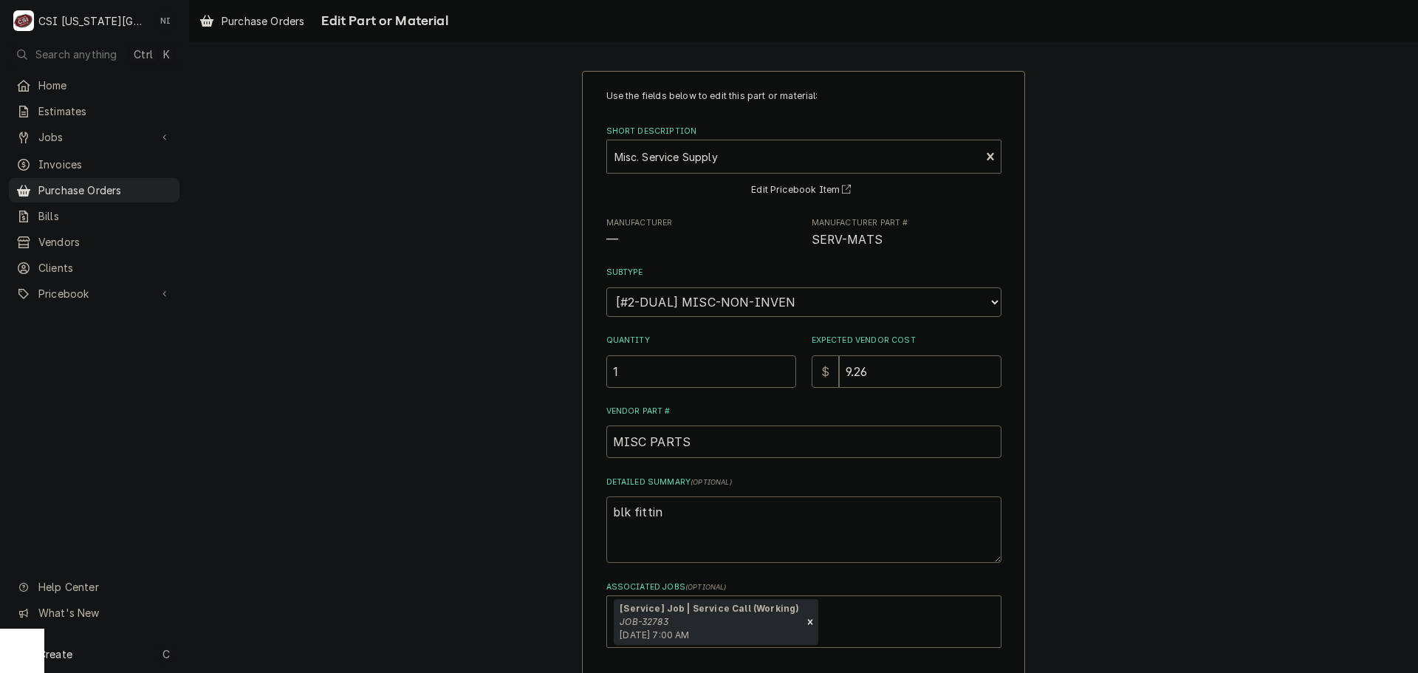
type textarea "blk fitting"
type textarea "x"
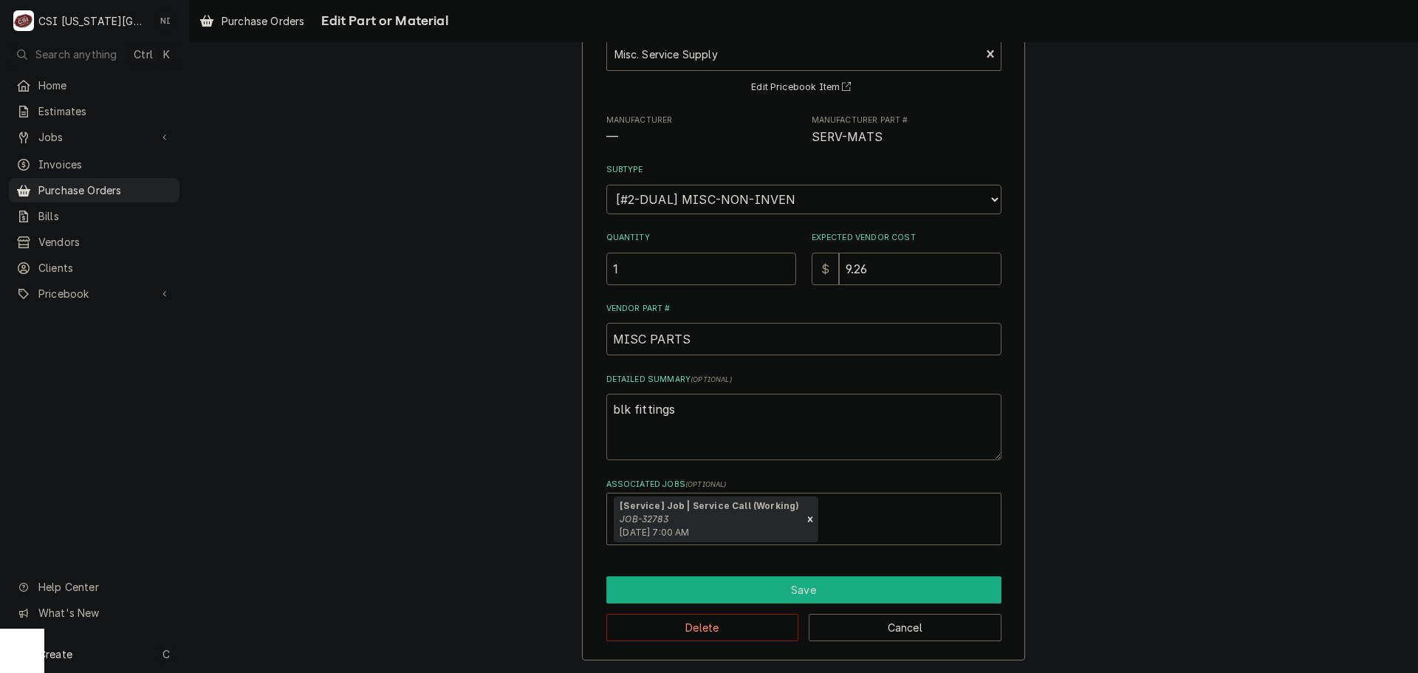
type textarea "blk fittings"
click at [779, 580] on button "Save" at bounding box center [804, 589] width 395 height 27
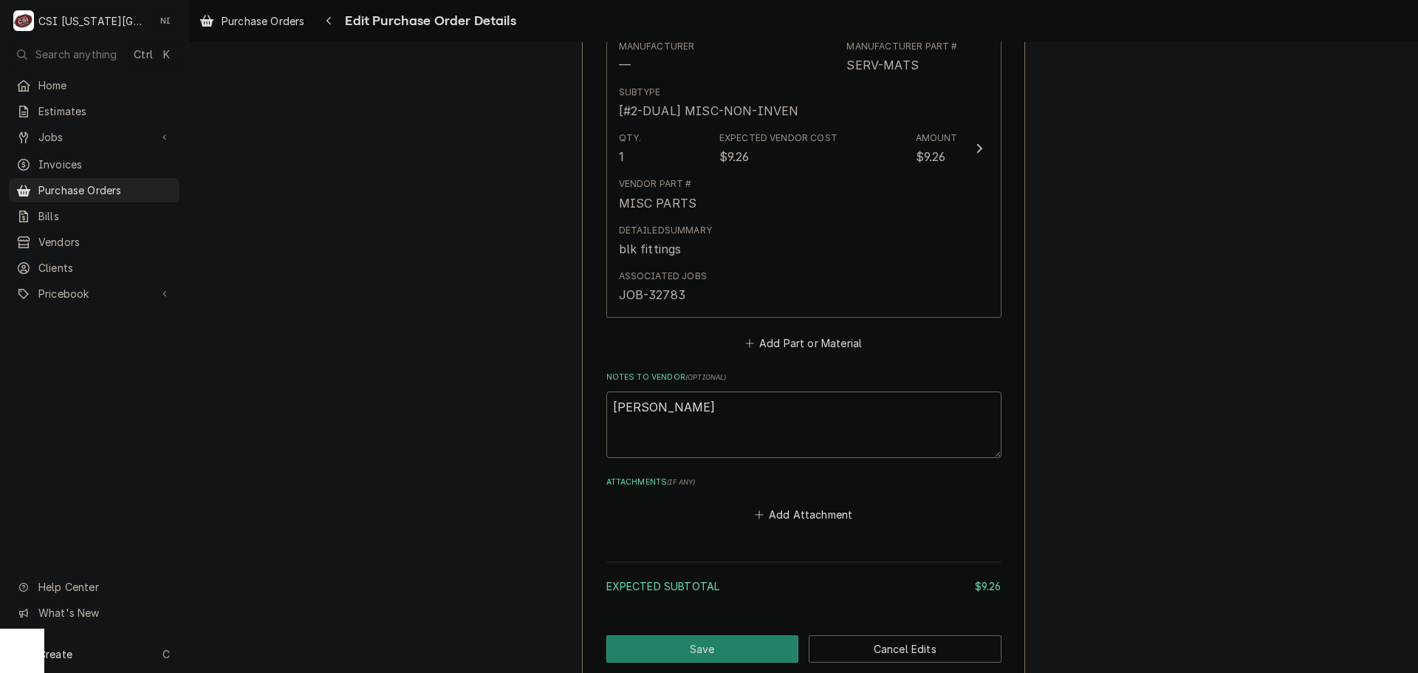
scroll to position [816, 0]
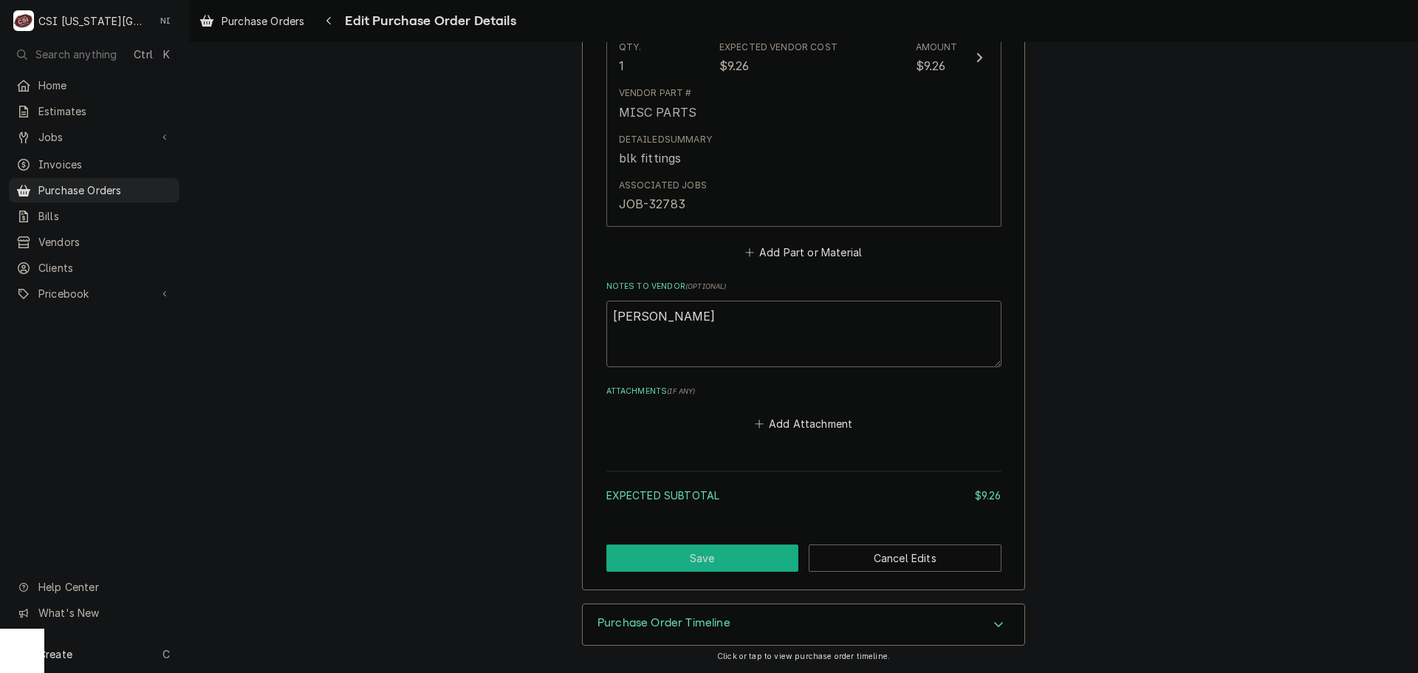
click at [731, 550] on button "Save" at bounding box center [703, 557] width 193 height 27
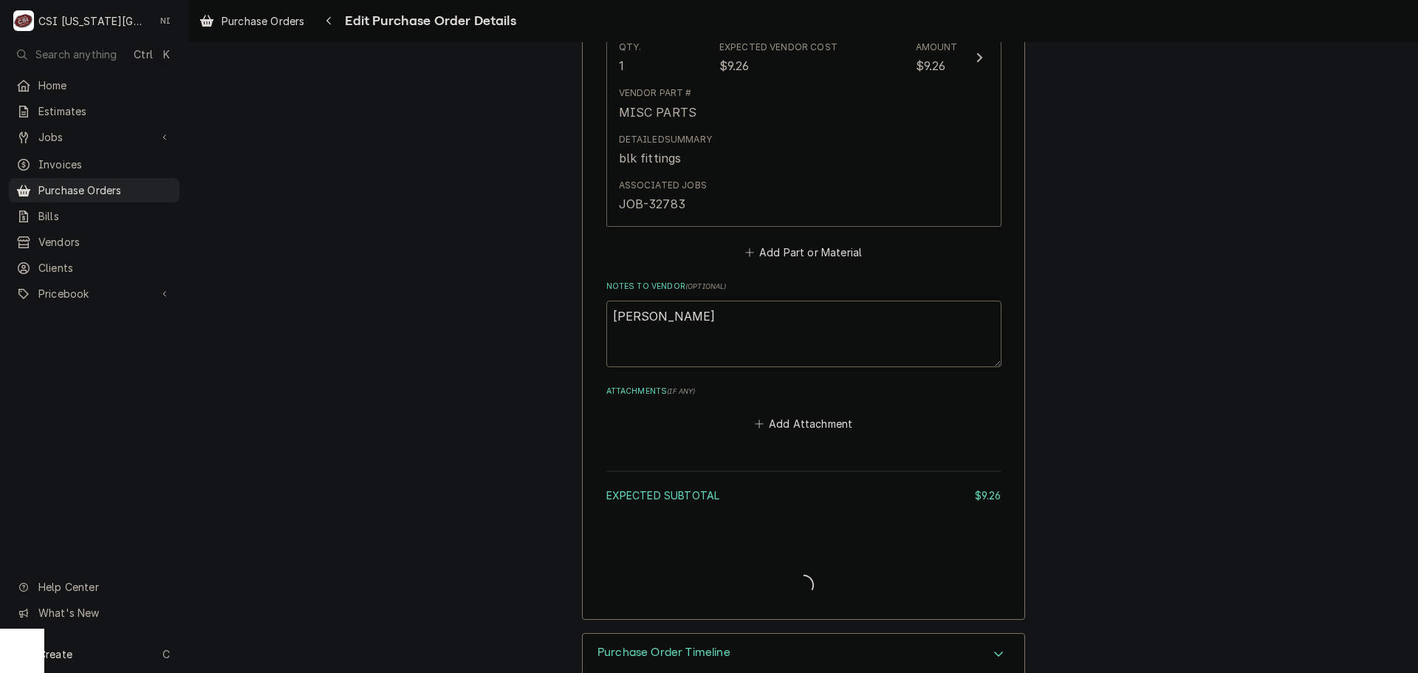
type textarea "x"
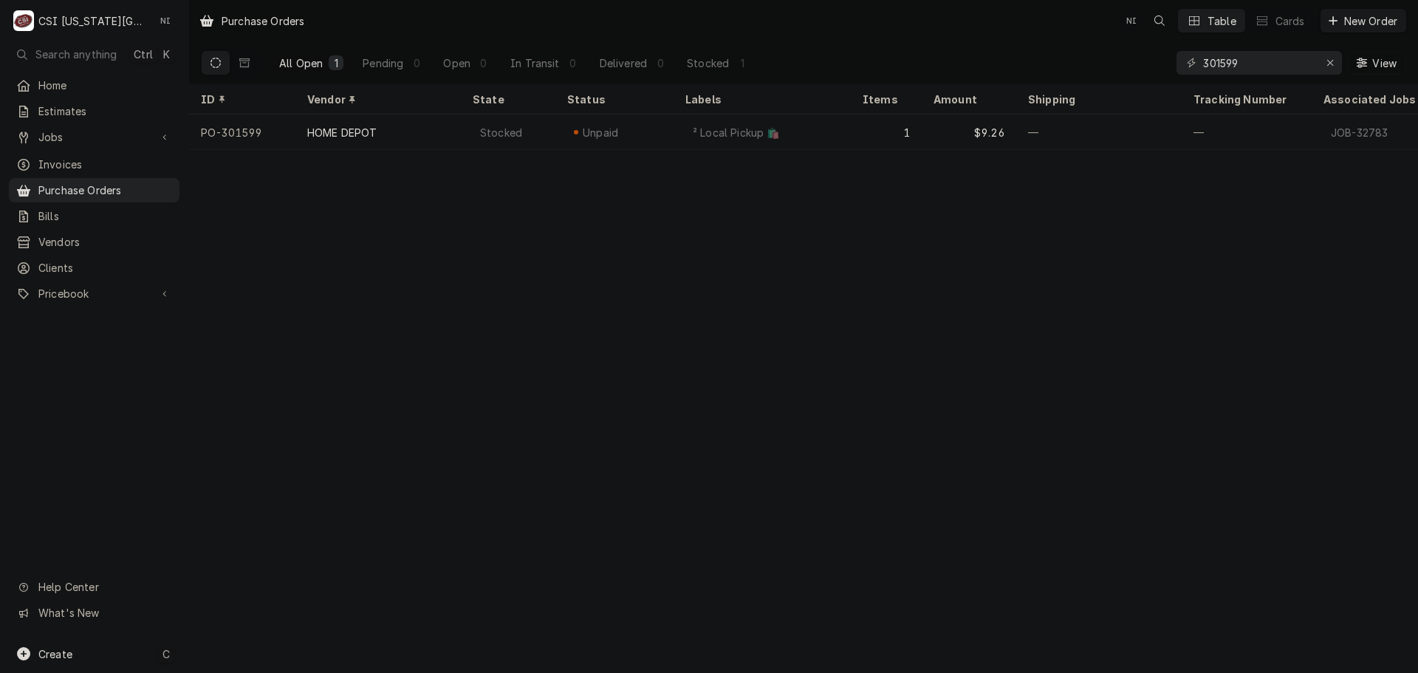
click at [135, 649] on div "Create C" at bounding box center [94, 654] width 188 height 38
click at [273, 551] on div "Purchase Order" at bounding box center [276, 552] width 99 height 16
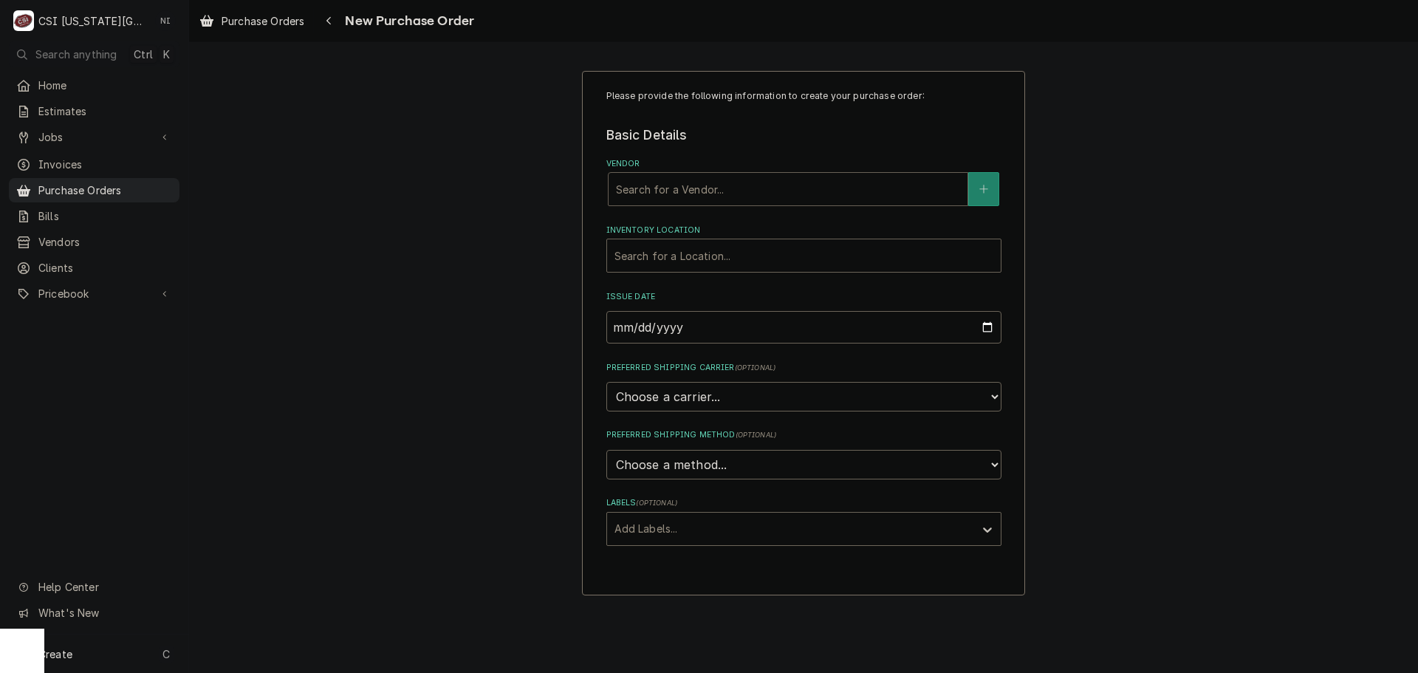
click at [761, 194] on div "Vendor" at bounding box center [788, 189] width 344 height 27
type input "key"
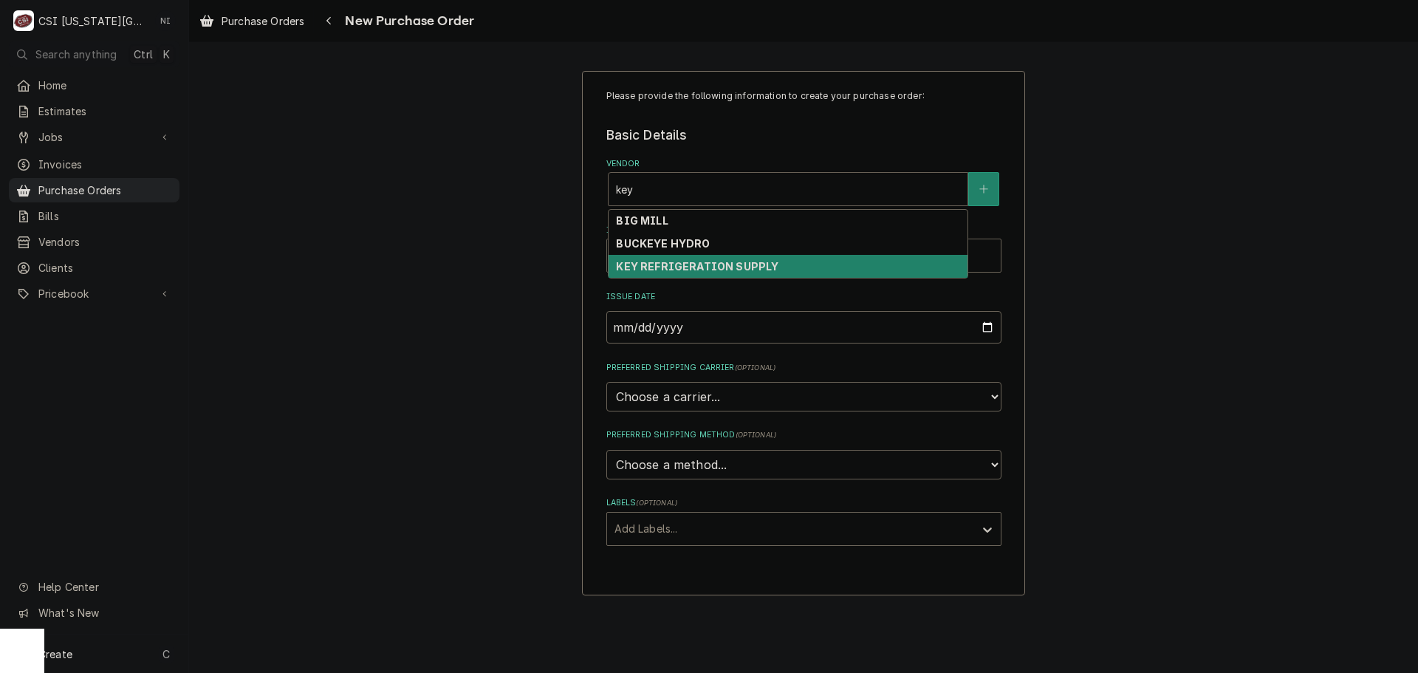
click at [716, 271] on strong "KEY REFRIGERATION SUPPLY" at bounding box center [697, 266] width 163 height 13
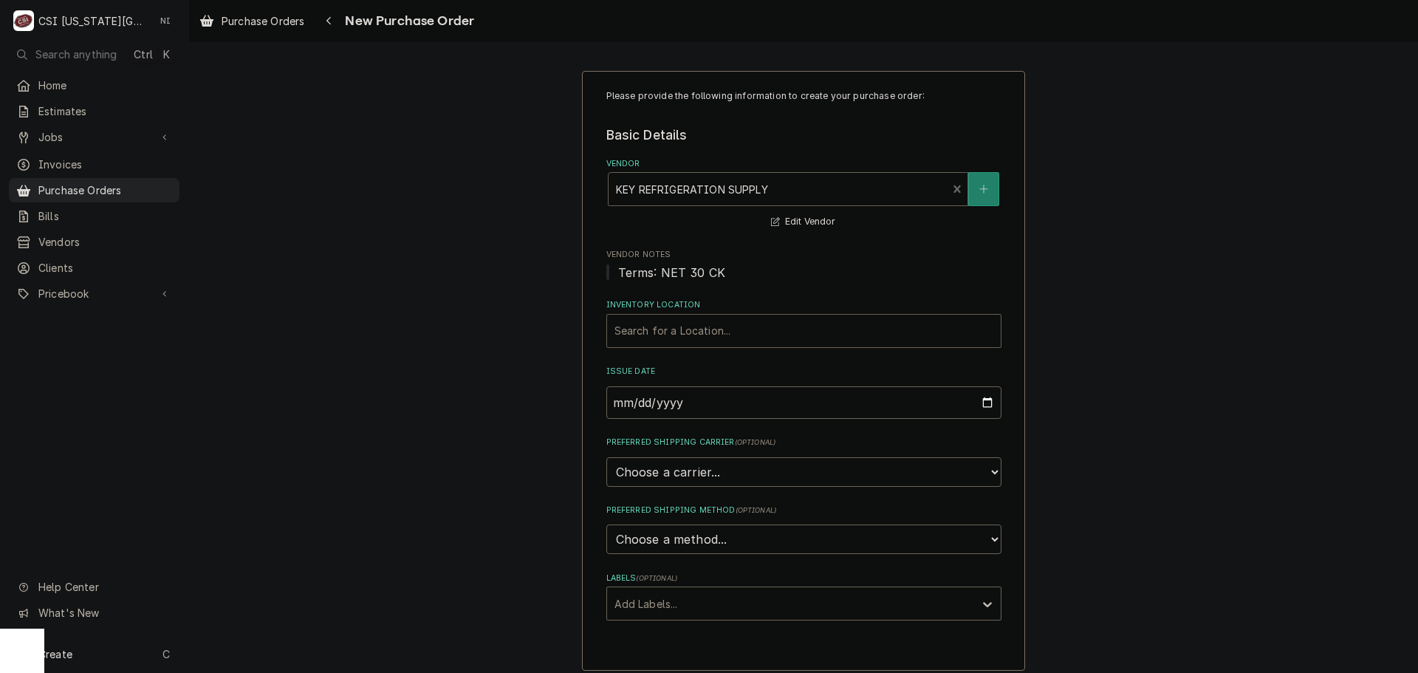
click at [691, 331] on div "Inventory Location" at bounding box center [804, 331] width 379 height 27
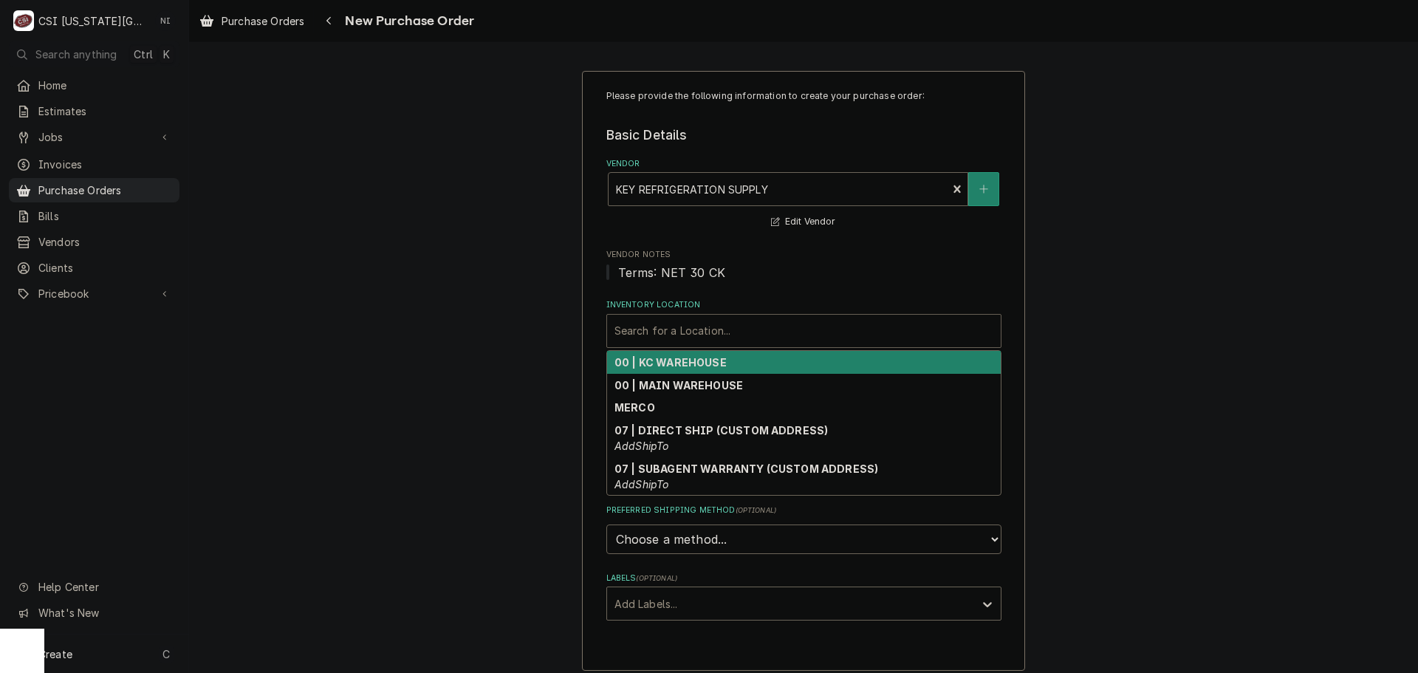
drag, startPoint x: 688, startPoint y: 360, endPoint x: 669, endPoint y: 407, distance: 51.0
click at [688, 366] on strong "00 | KC WAREHOUSE" at bounding box center [671, 362] width 112 height 13
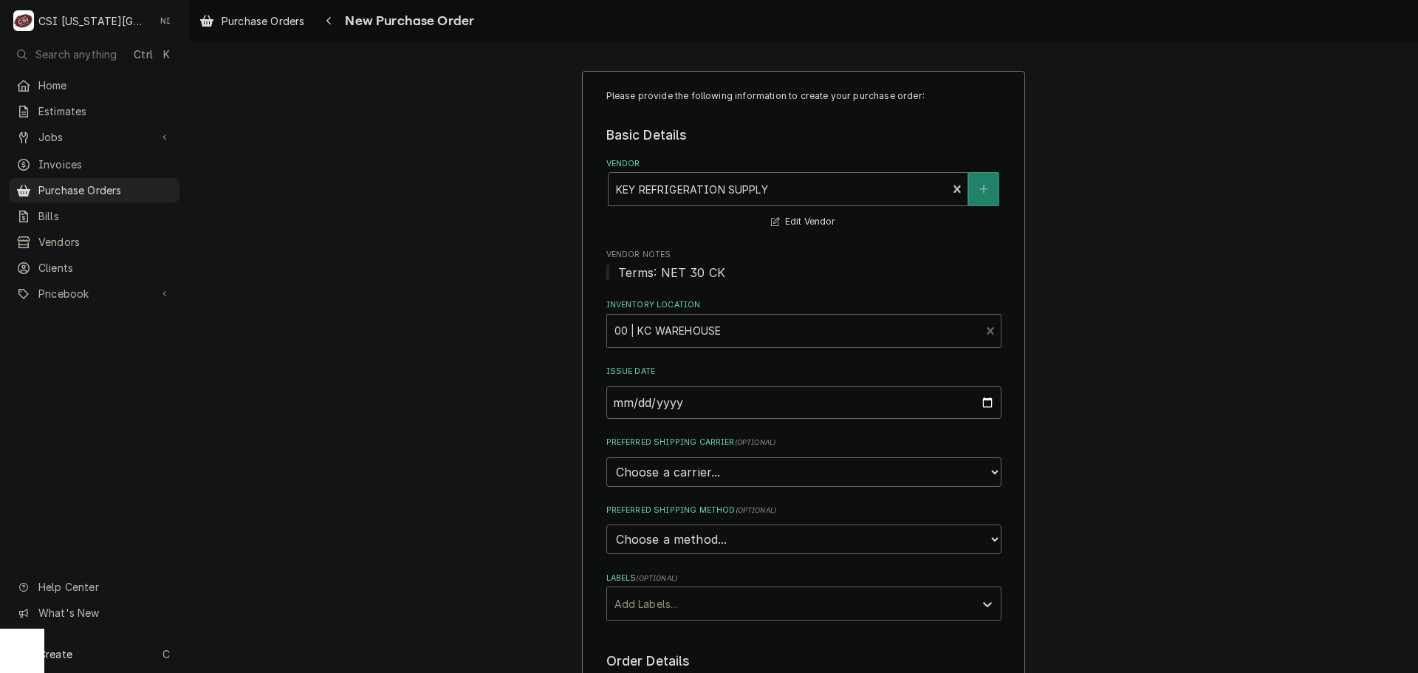
click at [673, 604] on div "Labels" at bounding box center [791, 603] width 352 height 27
click at [669, 660] on div "² Local Pickup 🛍️" at bounding box center [804, 658] width 394 height 23
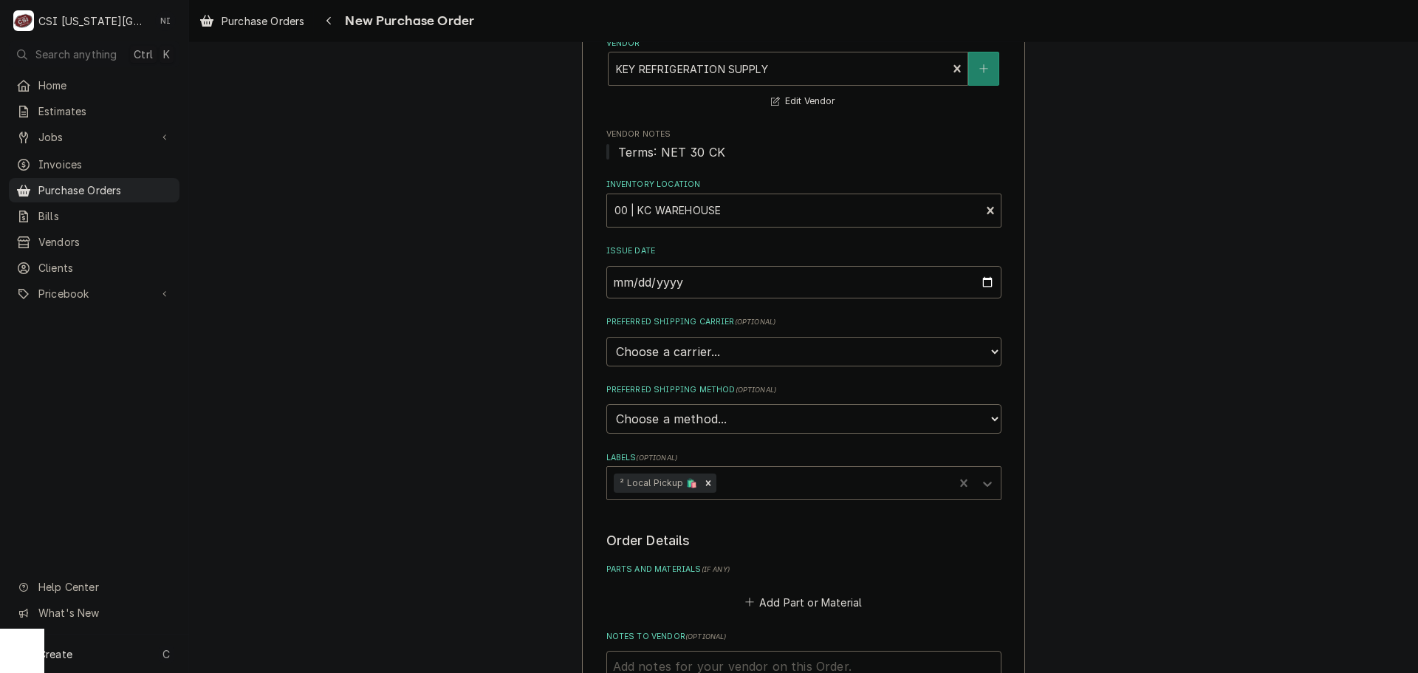
scroll to position [222, 0]
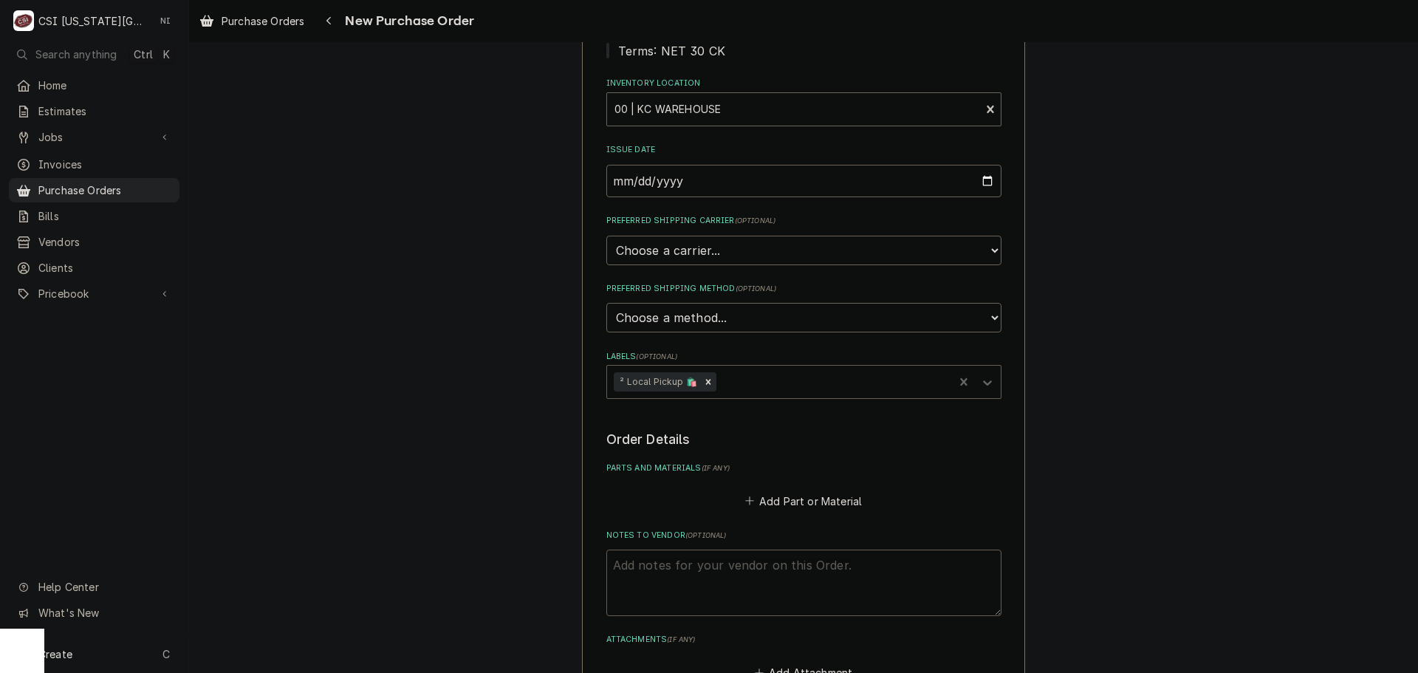
click at [731, 567] on textarea "Notes to Vendor ( optional )" at bounding box center [804, 583] width 395 height 66
type textarea "x"
type textarea "t"
type textarea "x"
type textarea "tre"
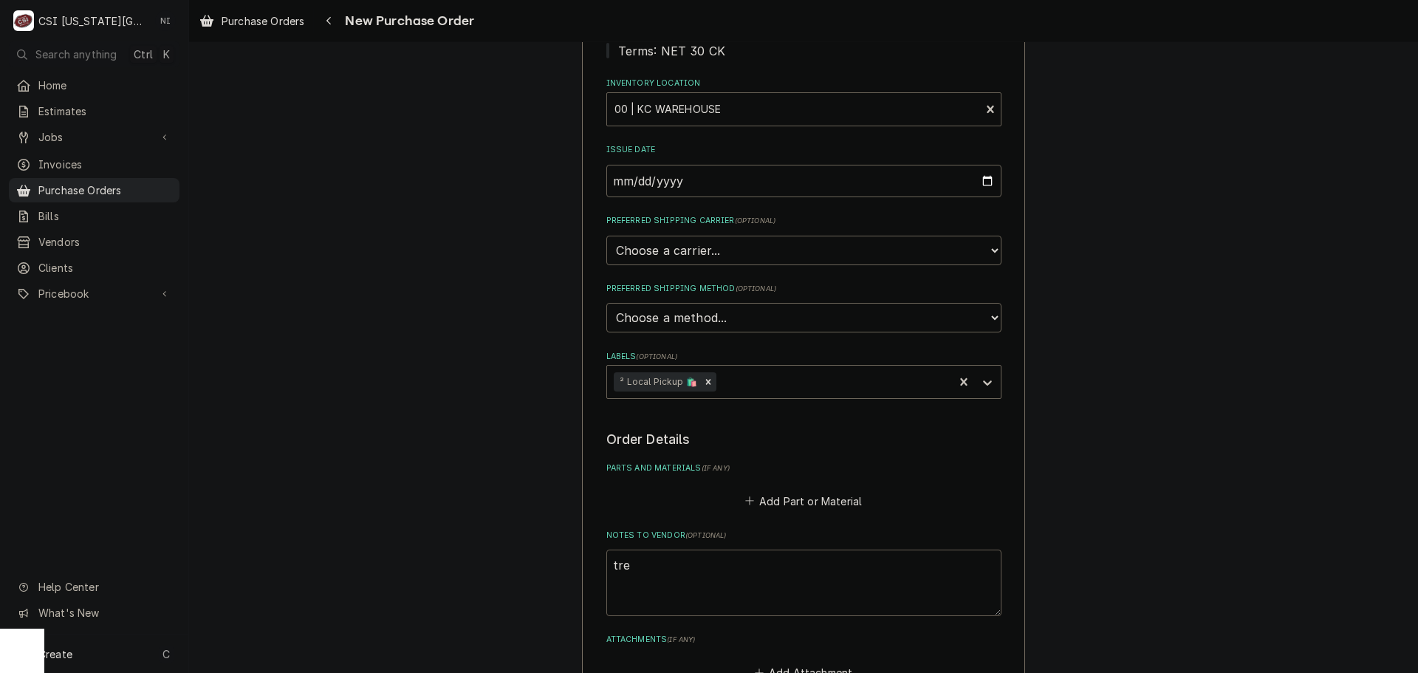
type textarea "x"
type textarea "trey"
type textarea "x"
type textarea "trey"
type textarea "x"
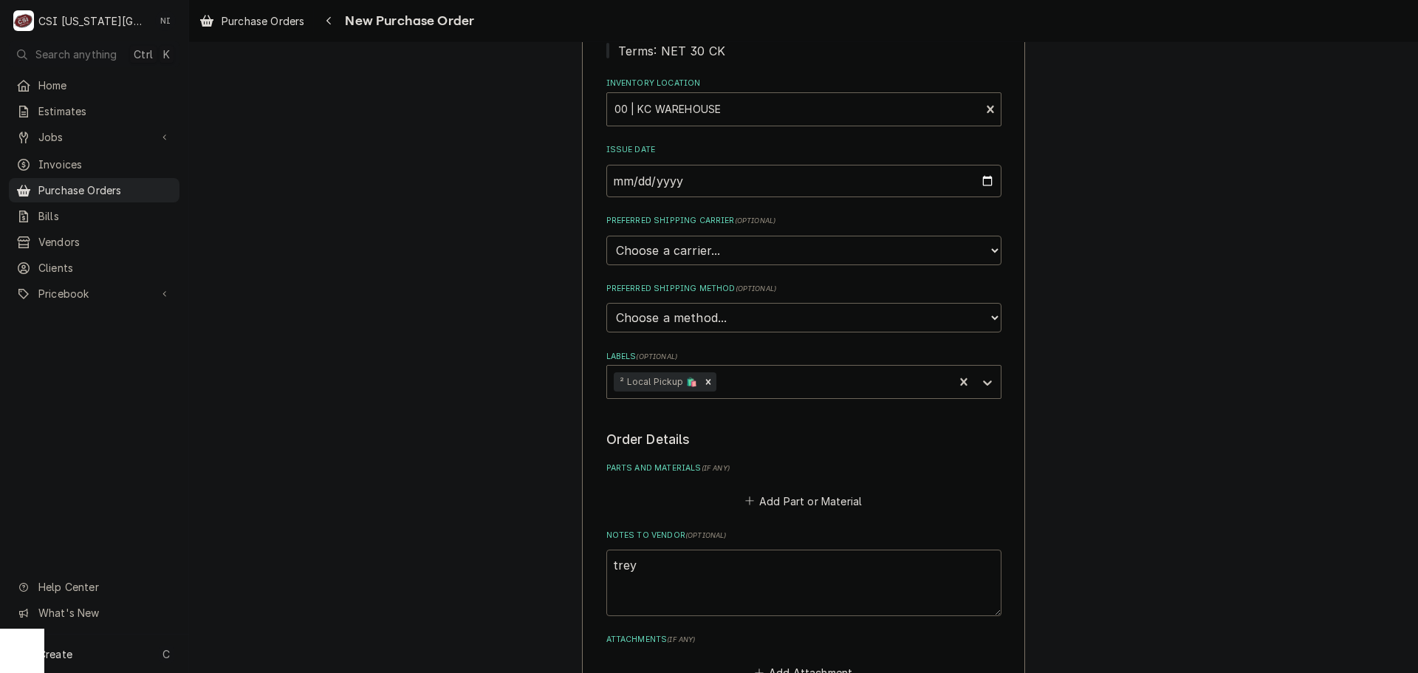
type textarea "trey t"
type textarea "x"
type textarea "trey tr"
type textarea "x"
type textarea "trey tru"
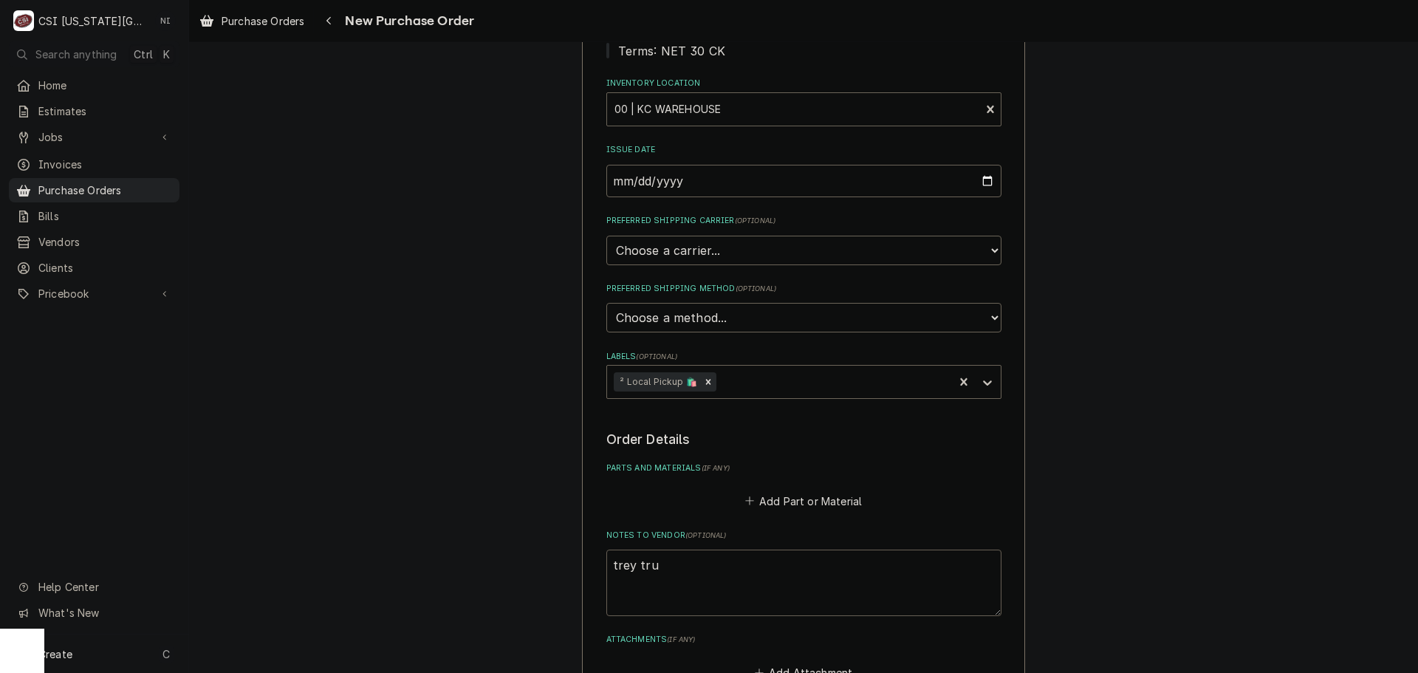
type textarea "x"
type textarea "trey truc"
type textarea "x"
type textarea "trey truck"
type textarea "x"
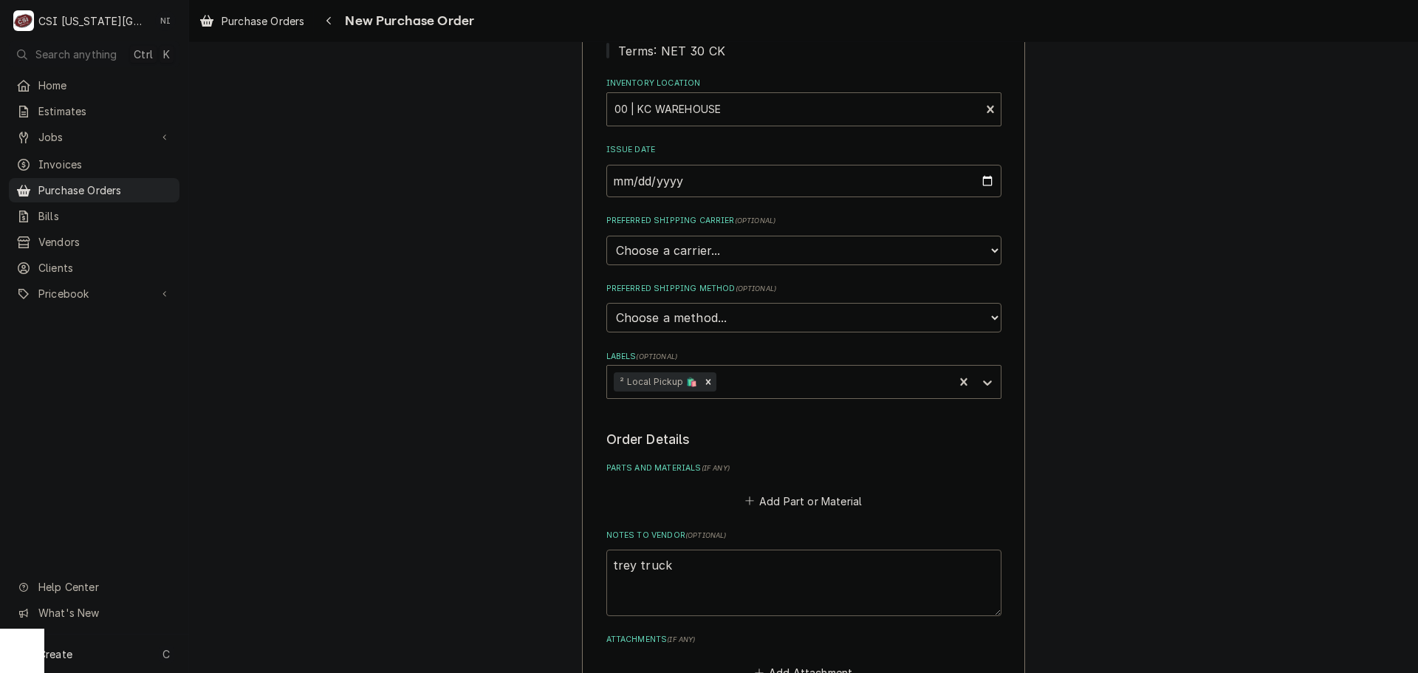
type textarea "trey trucks"
type textarea "x"
type textarea "trey trucks"
type textarea "x"
type textarea "trey trucks"
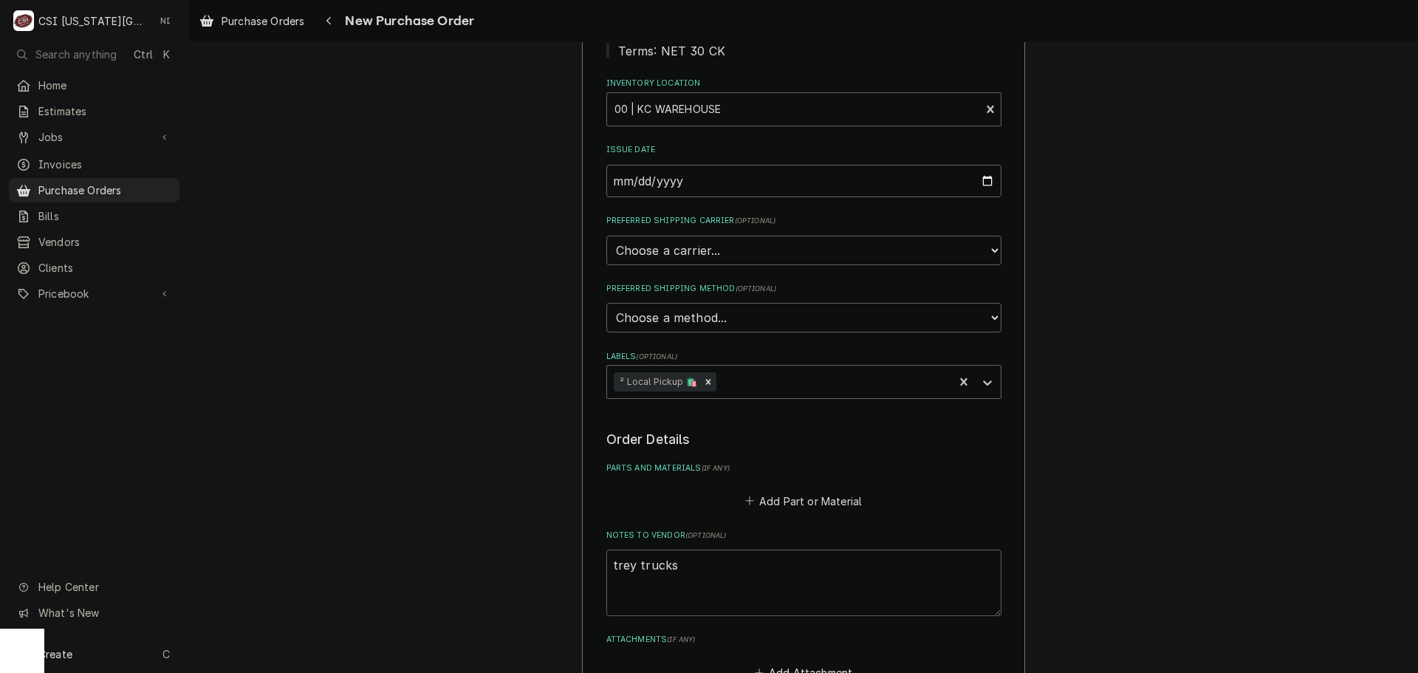
type textarea "x"
type textarea "trey truck"
type textarea "x"
type textarea "trey truck"
type textarea "x"
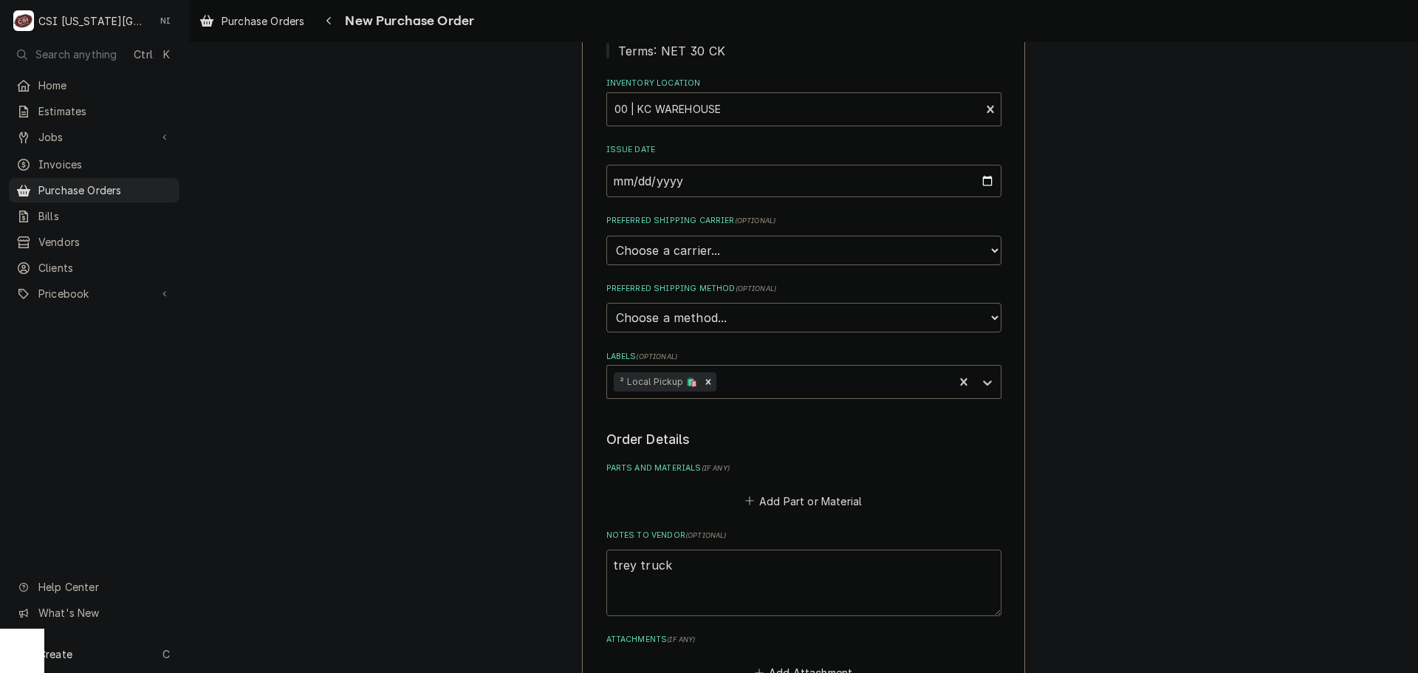
type textarea "trey truck s"
type textarea "x"
type textarea "trey truck st"
type textarea "x"
type textarea "trey truck sto"
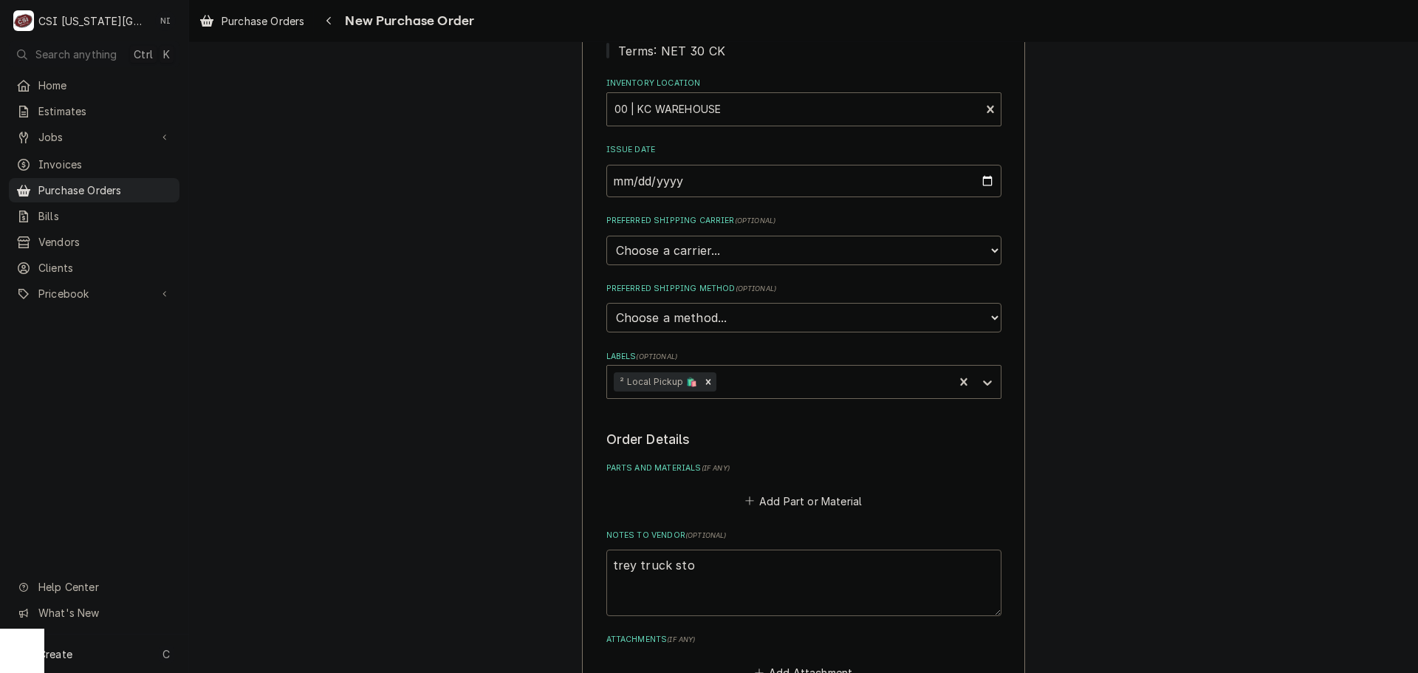
type textarea "x"
type textarea "trey truck stoc"
type textarea "x"
type textarea "trey truck stock"
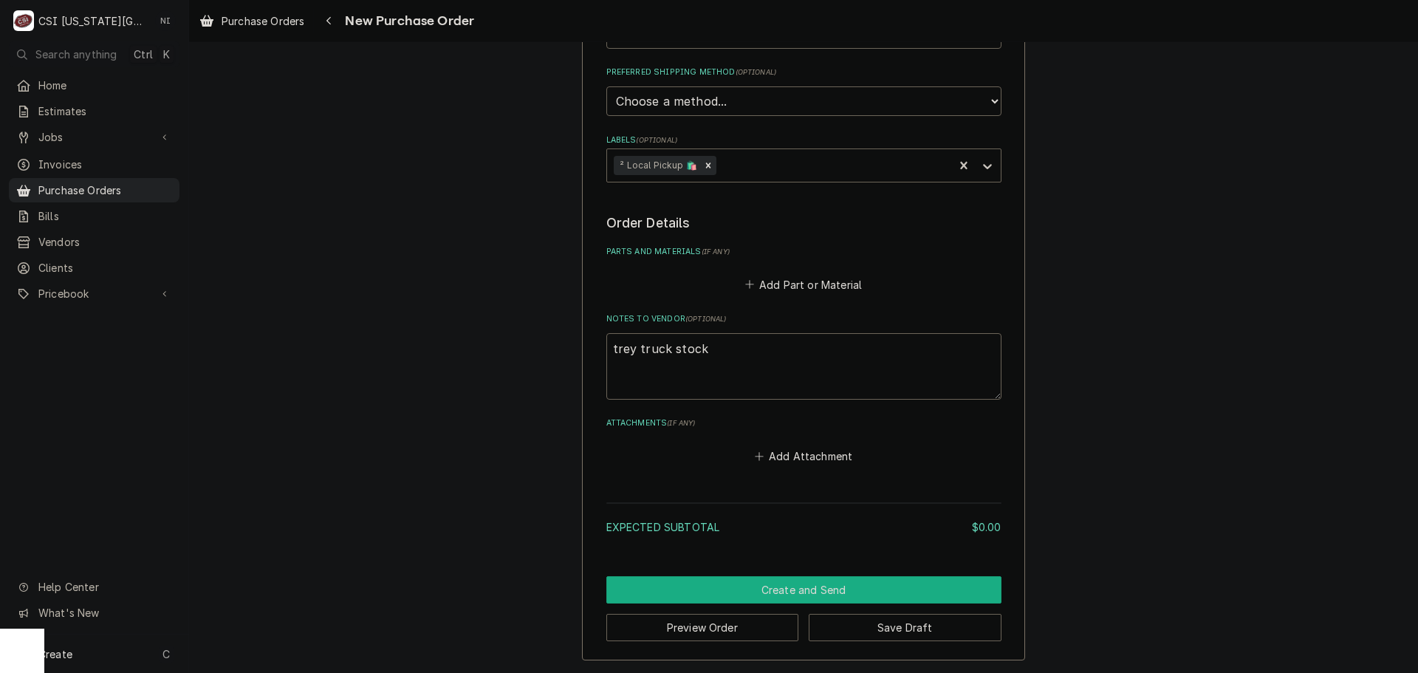
click at [836, 592] on button "Create and Send" at bounding box center [804, 589] width 395 height 27
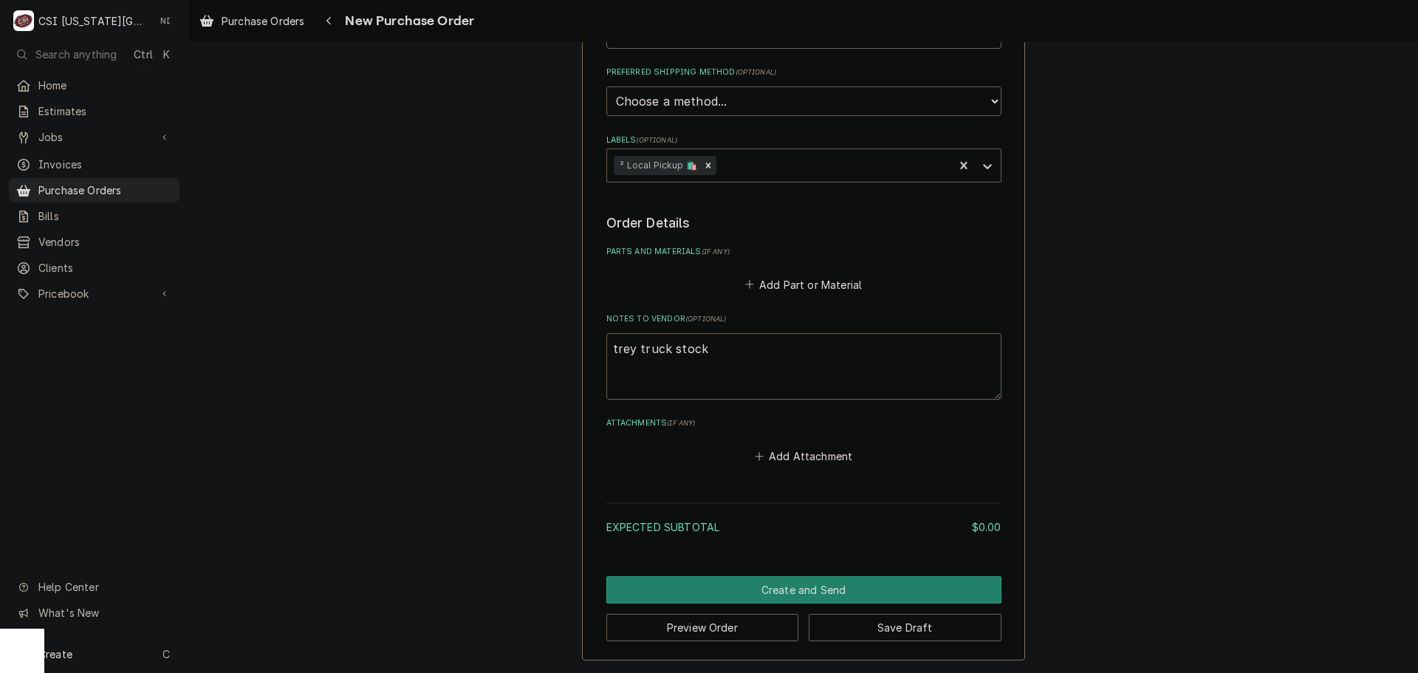
scroll to position [430, 0]
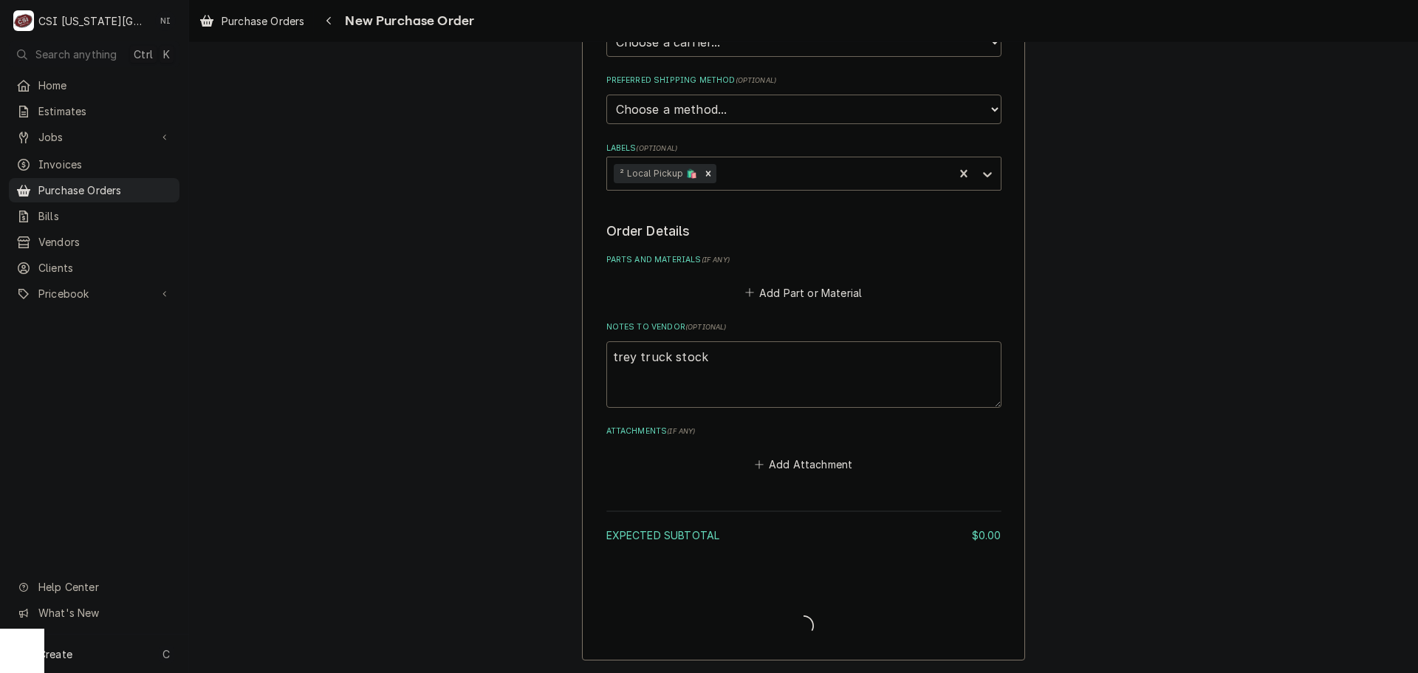
type textarea "x"
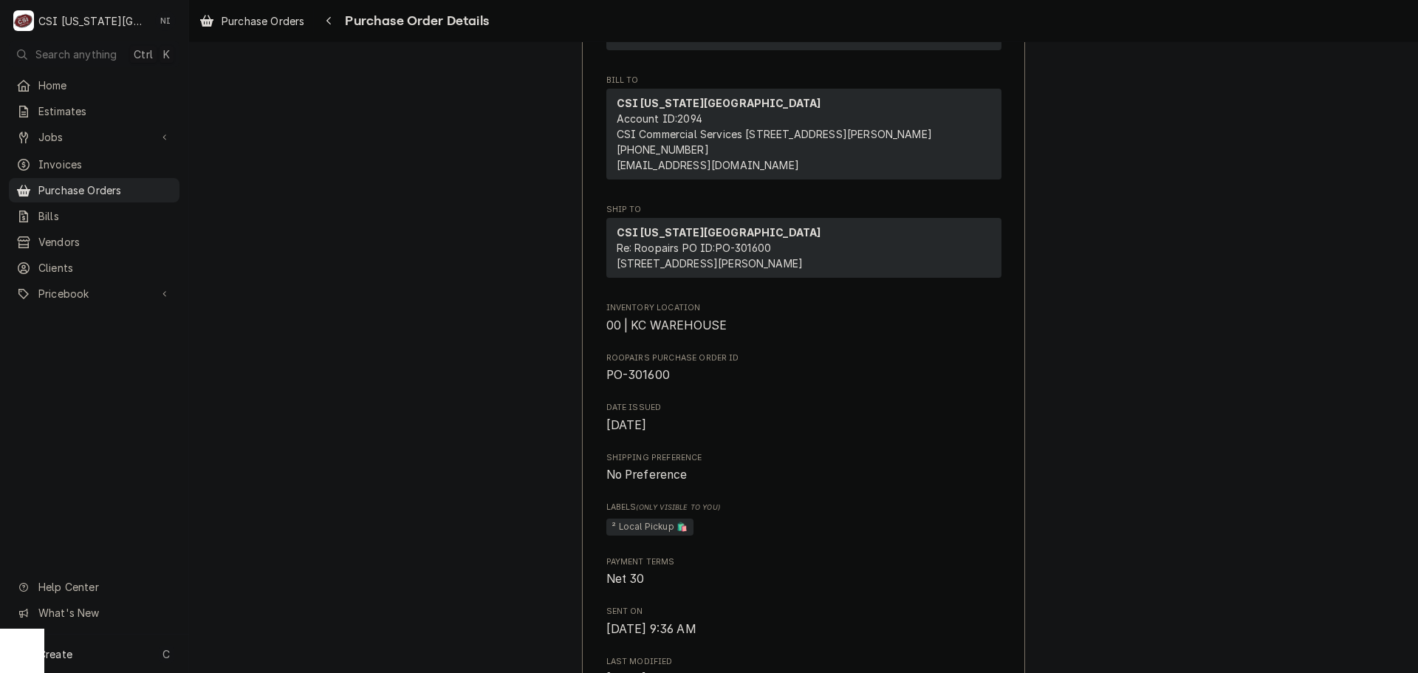
scroll to position [222, 0]
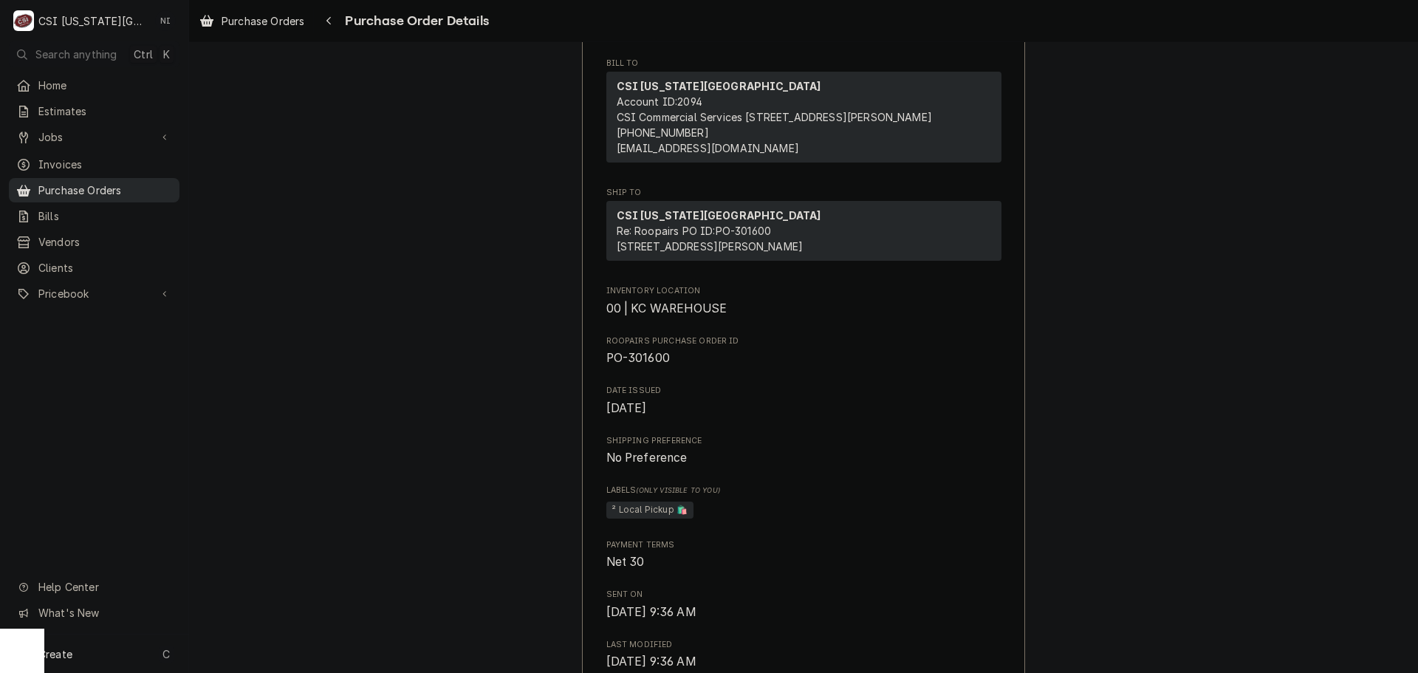
click at [143, 192] on div "Purchase Orders" at bounding box center [94, 190] width 165 height 18
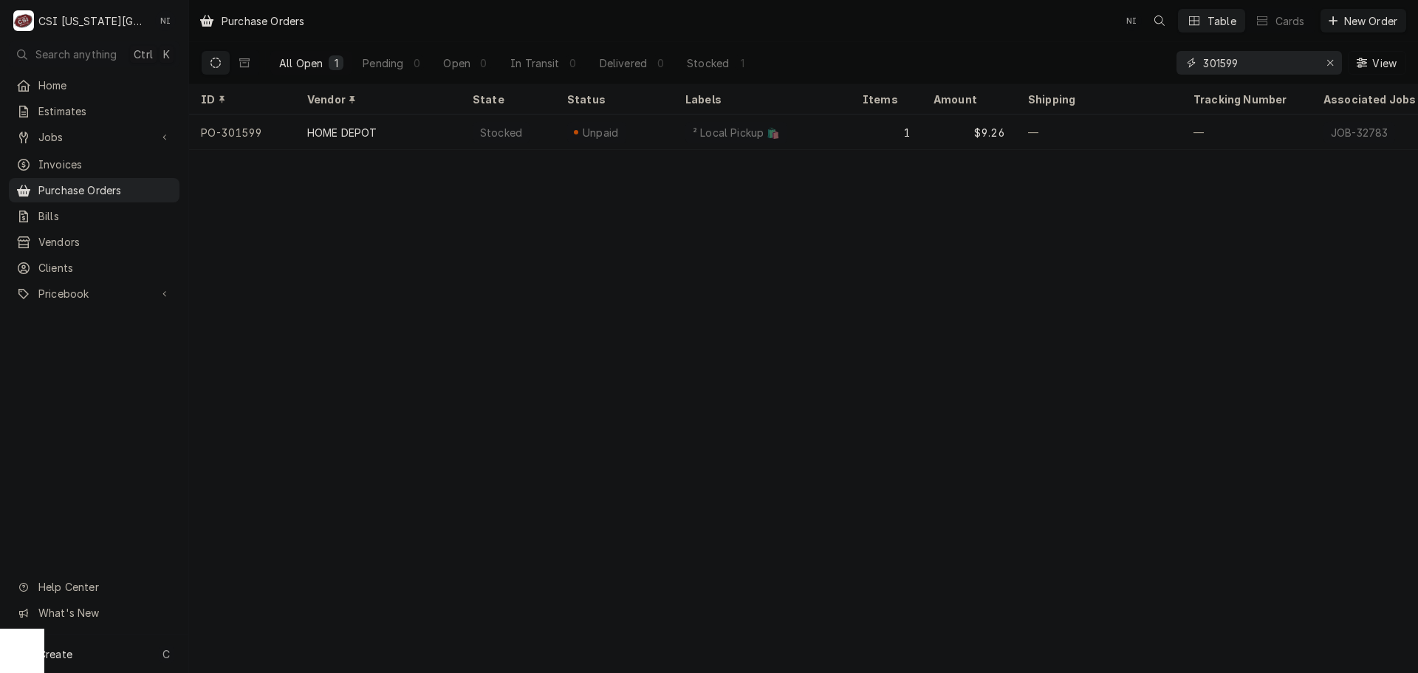
drag, startPoint x: 1243, startPoint y: 61, endPoint x: 1109, endPoint y: 64, distance: 134.5
click at [1113, 64] on div "All Open 1 Pending 0 Open 0 In Transit 0 Delivered 0 Stocked 1 301599 View" at bounding box center [804, 62] width 1206 height 41
type input "301453"
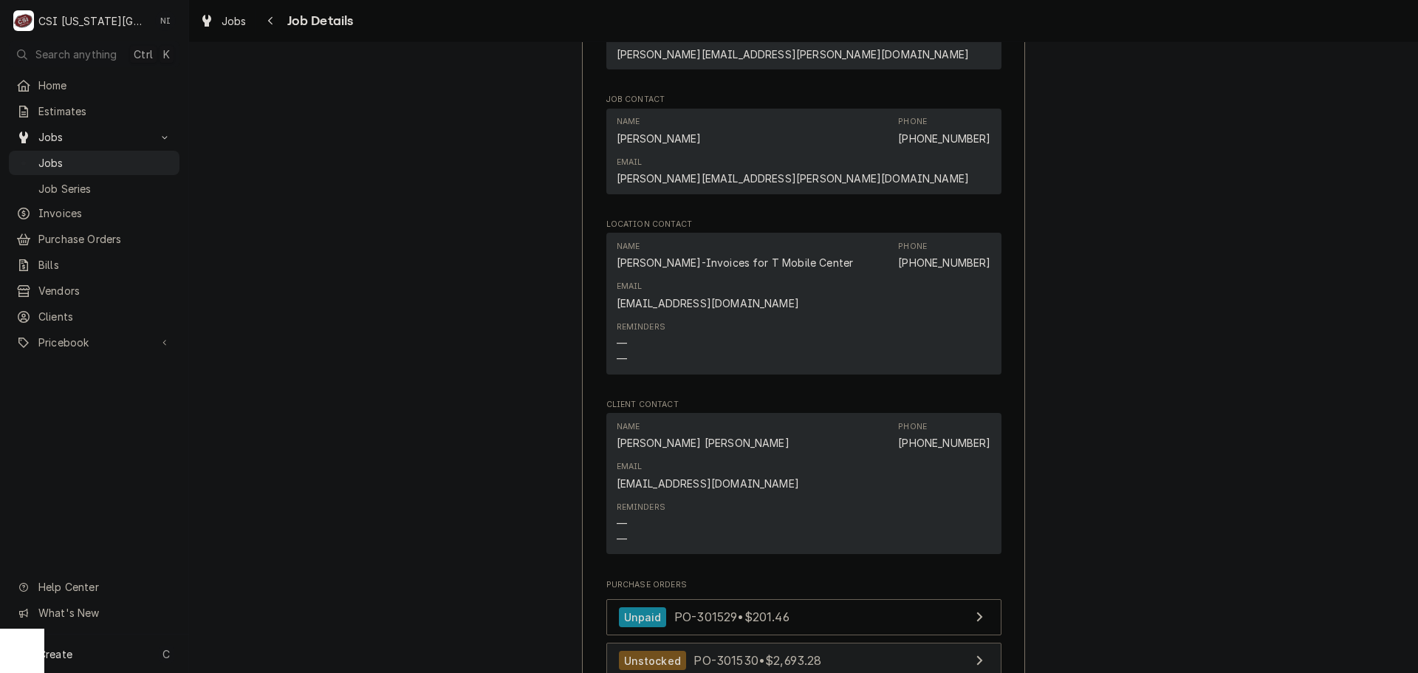
scroll to position [1921, 0]
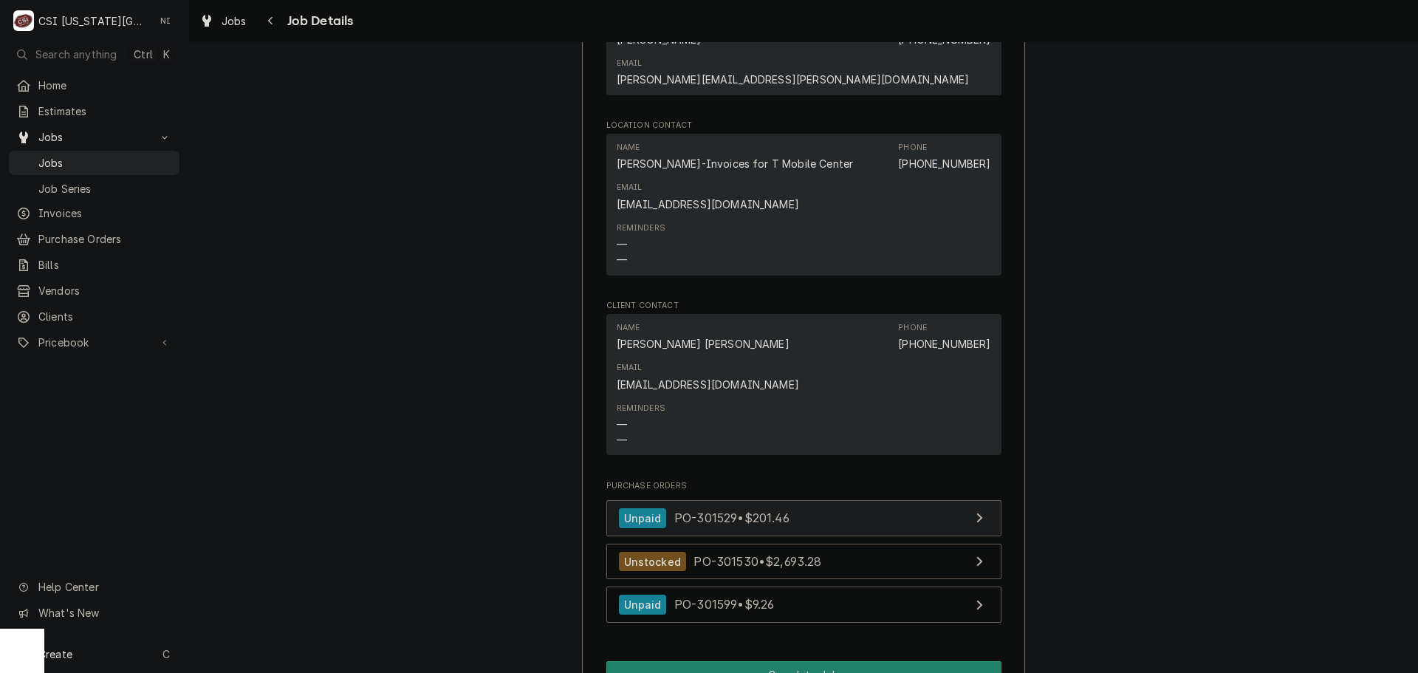
click at [837, 500] on link "Unpaid PO-301529 • $201.46" at bounding box center [804, 518] width 395 height 36
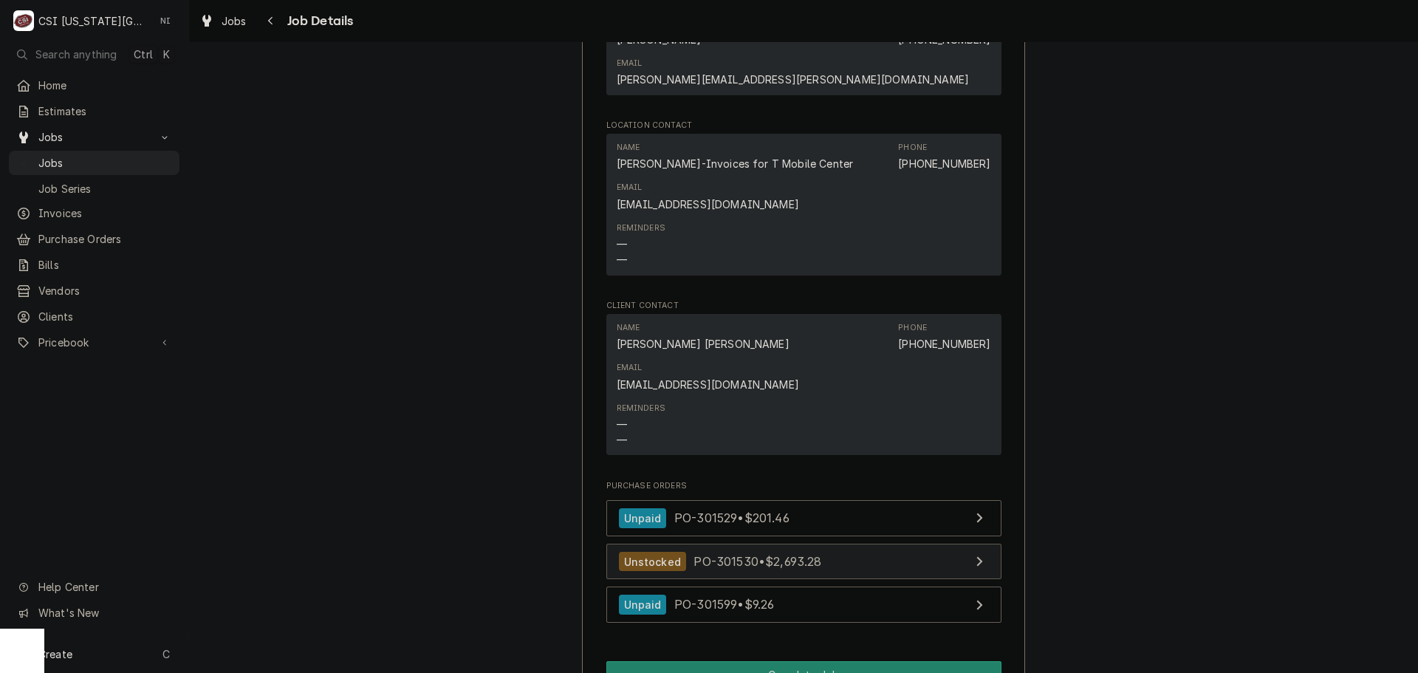
click at [825, 544] on link "Unstocked PO-301530 • $2,693.28" at bounding box center [804, 562] width 395 height 36
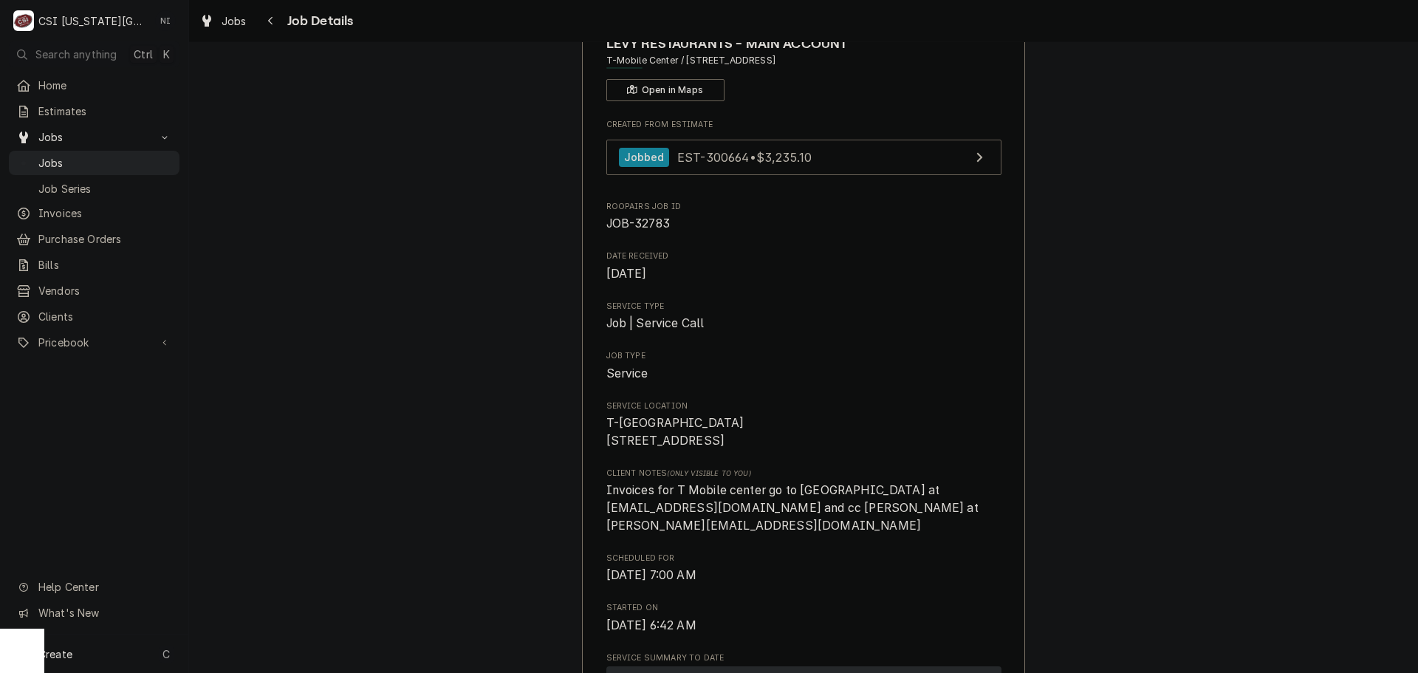
scroll to position [0, 0]
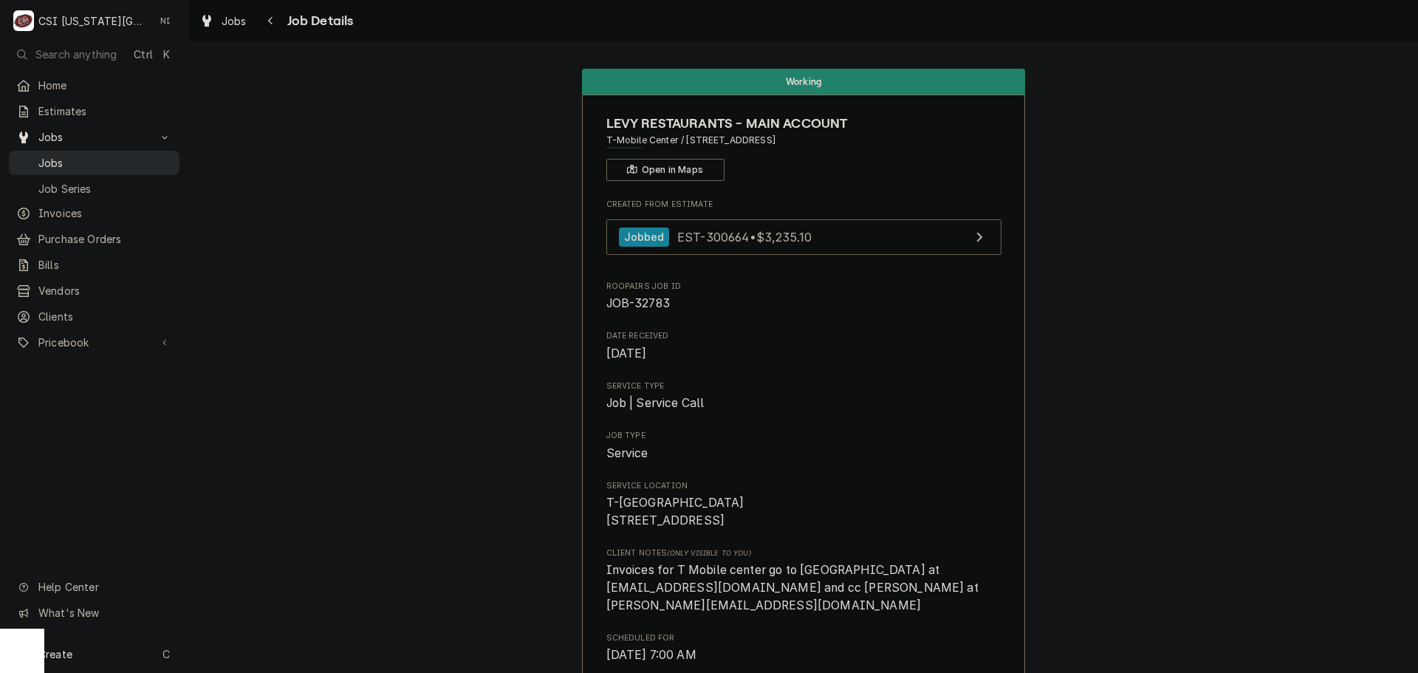
click at [103, 163] on span "Jobs" at bounding box center [105, 163] width 134 height 16
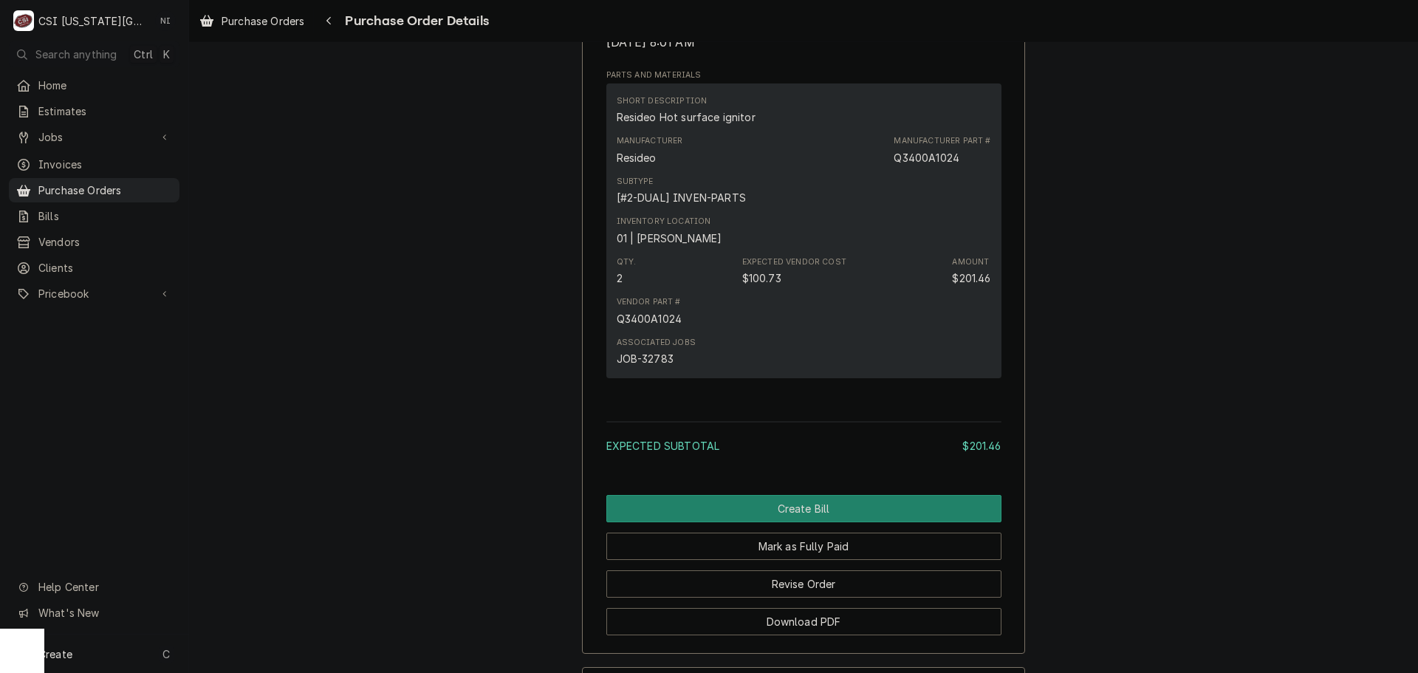
scroll to position [1034, 0]
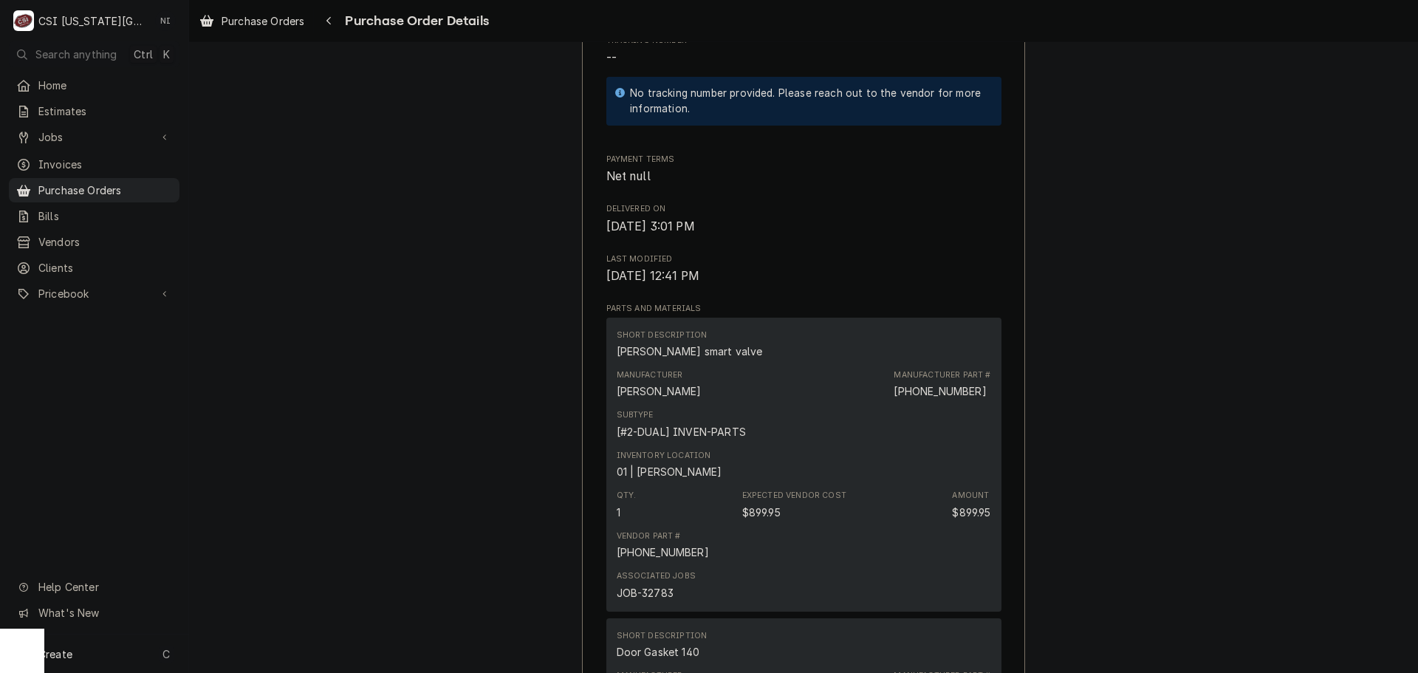
scroll to position [867, 0]
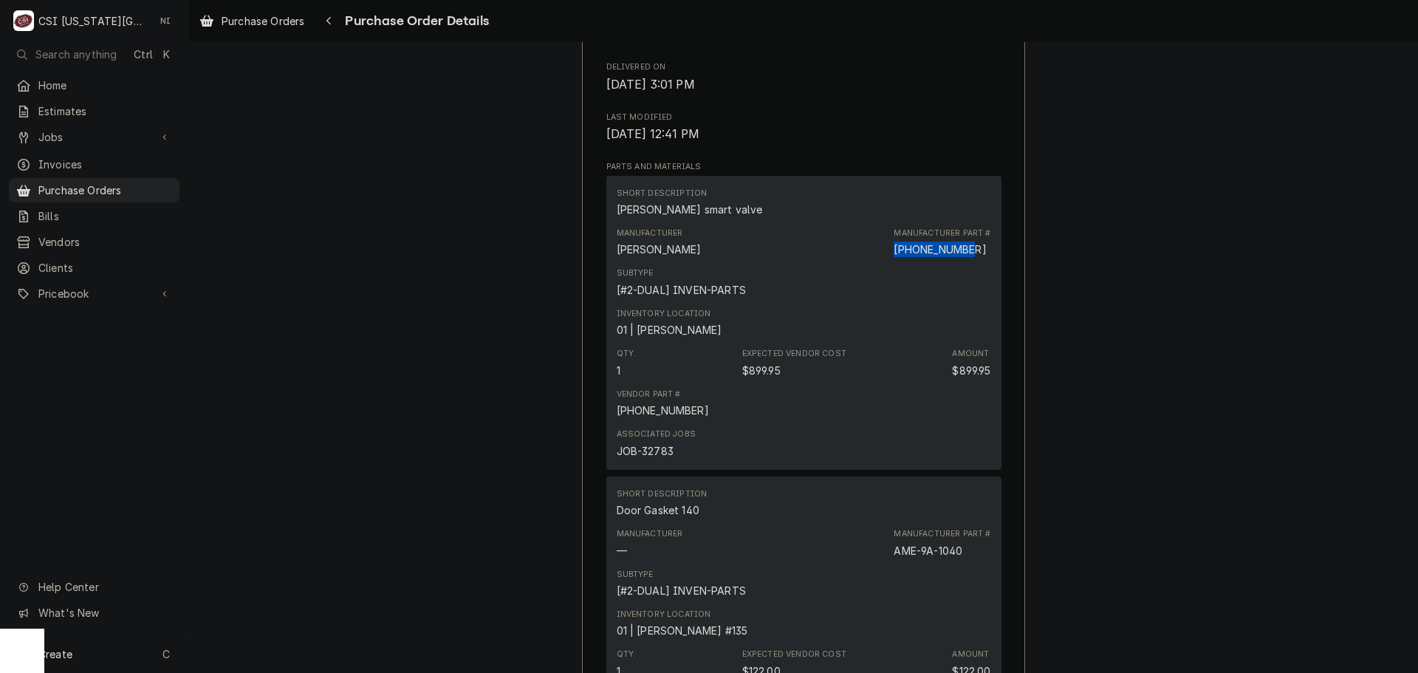
drag, startPoint x: 935, startPoint y: 298, endPoint x: 891, endPoint y: 300, distance: 43.6
click at [894, 257] on div "Manufacturer Part # [PHONE_NUMBER]" at bounding box center [942, 243] width 97 height 30
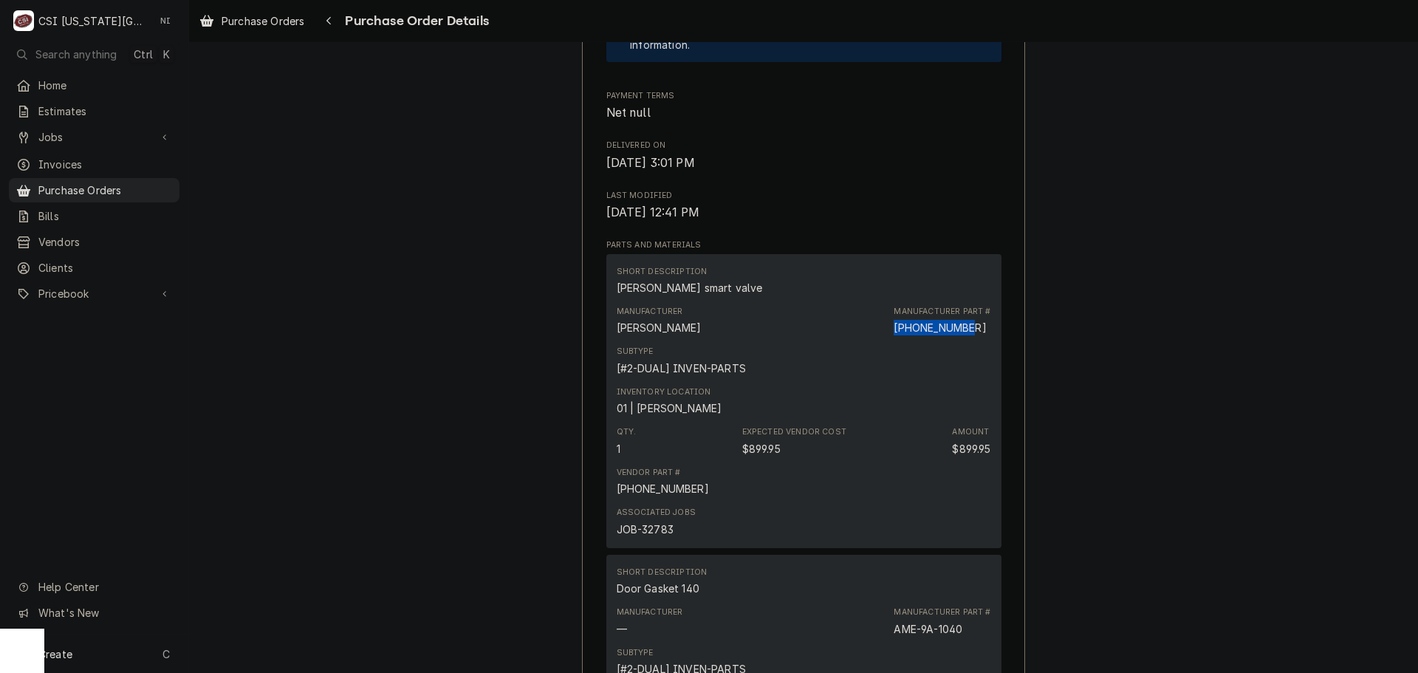
scroll to position [635, 0]
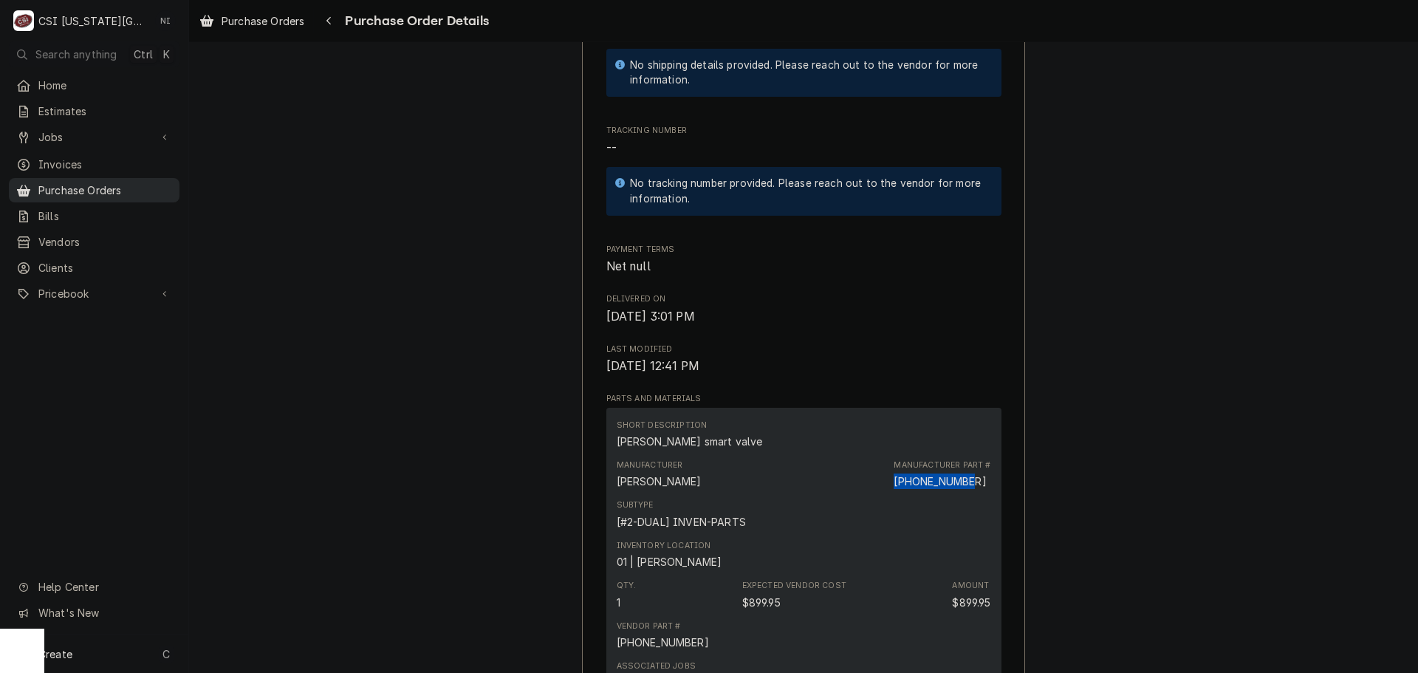
click at [120, 182] on span "Purchase Orders" at bounding box center [105, 190] width 134 height 16
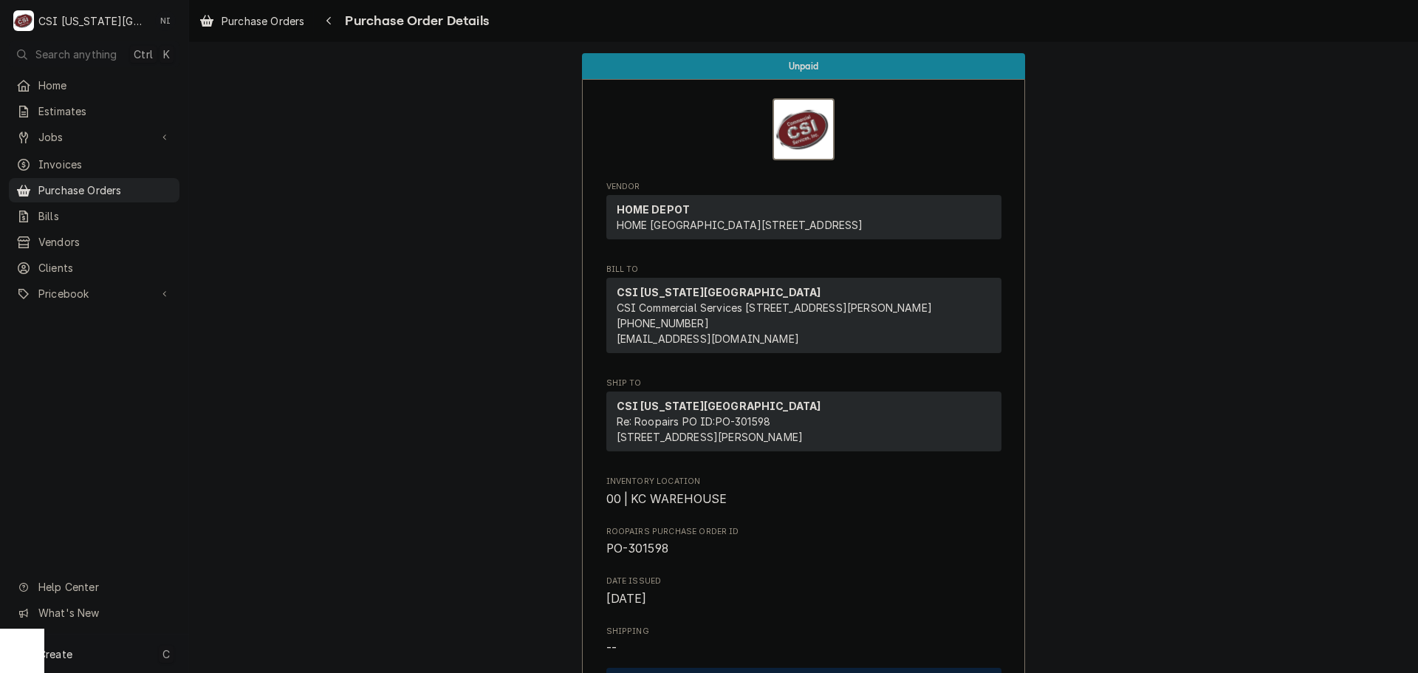
click at [99, 649] on div "Create C" at bounding box center [94, 654] width 188 height 38
click at [275, 547] on div "Purchase Order" at bounding box center [276, 552] width 99 height 16
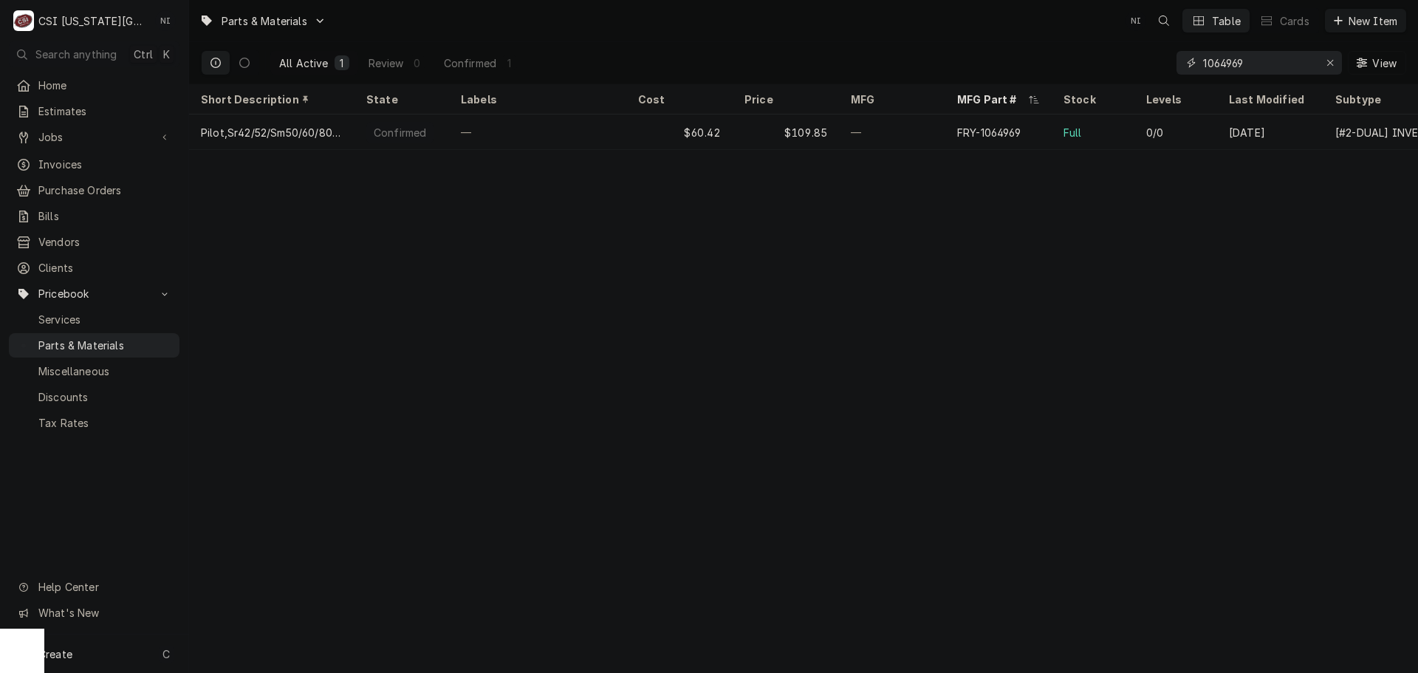
click at [1328, 61] on icon "Erase input" at bounding box center [1331, 63] width 8 height 10
type input "v"
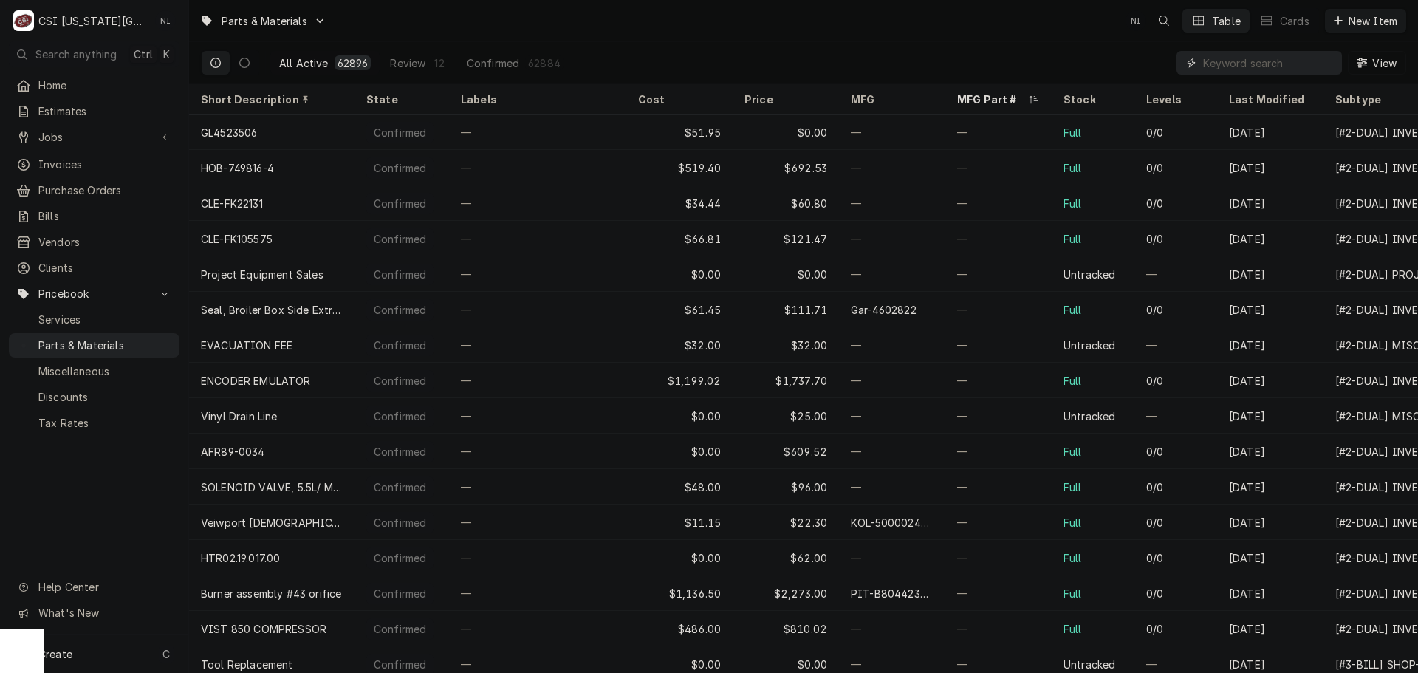
click at [1257, 66] on input "Dynamic Content Wrapper" at bounding box center [1268, 63] width 131 height 24
paste input "8262706"
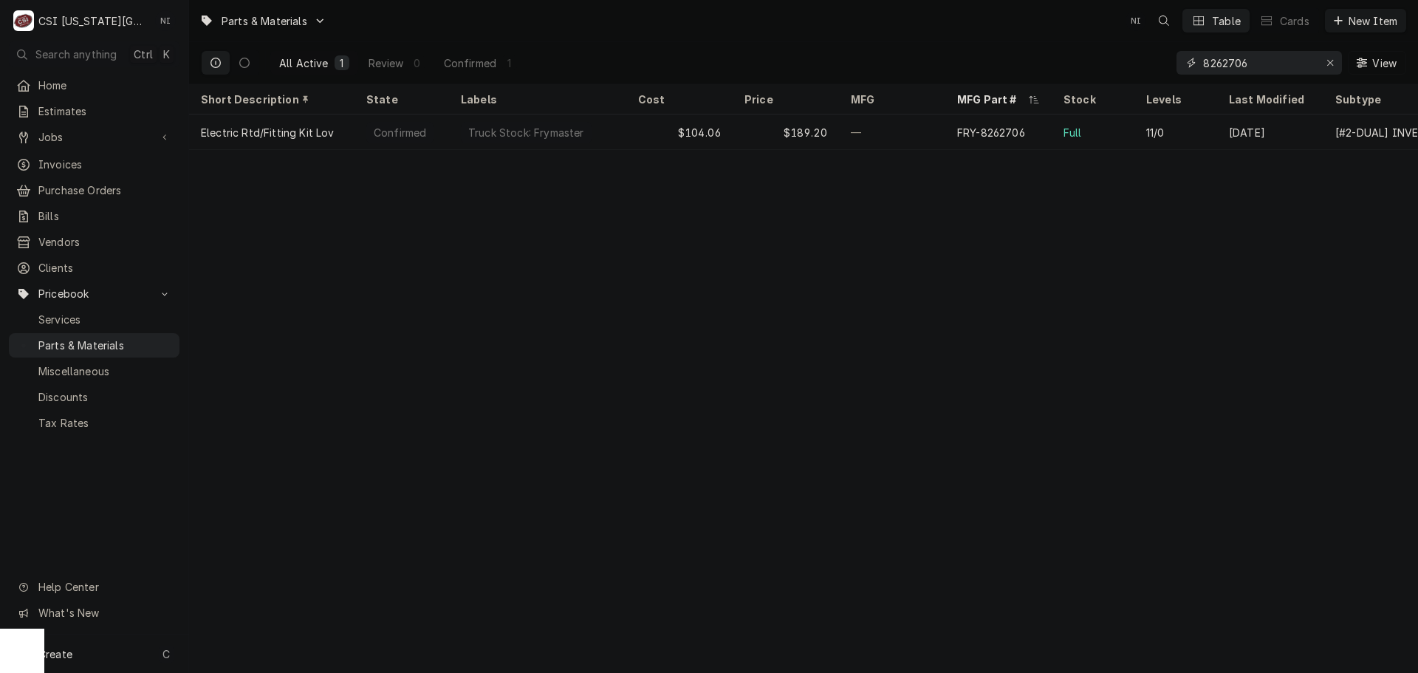
type input "8262706"
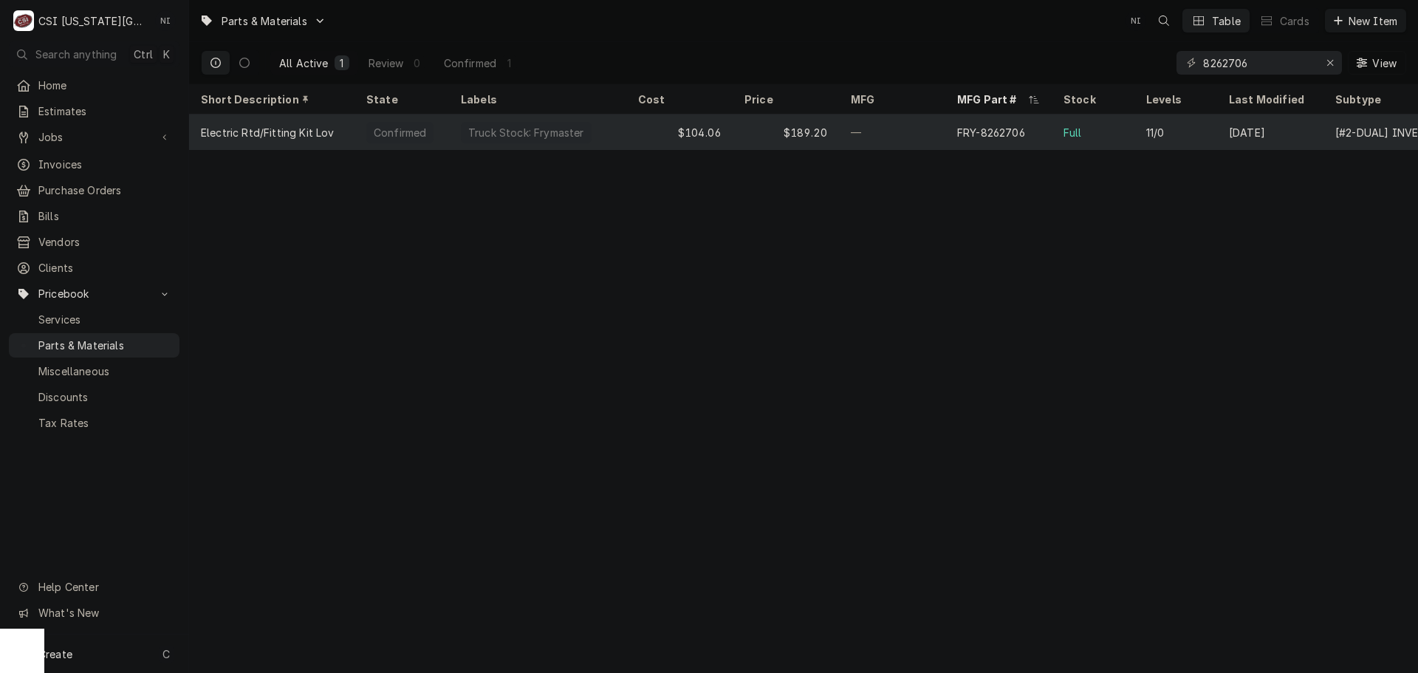
click at [944, 131] on div "—" at bounding box center [892, 132] width 106 height 35
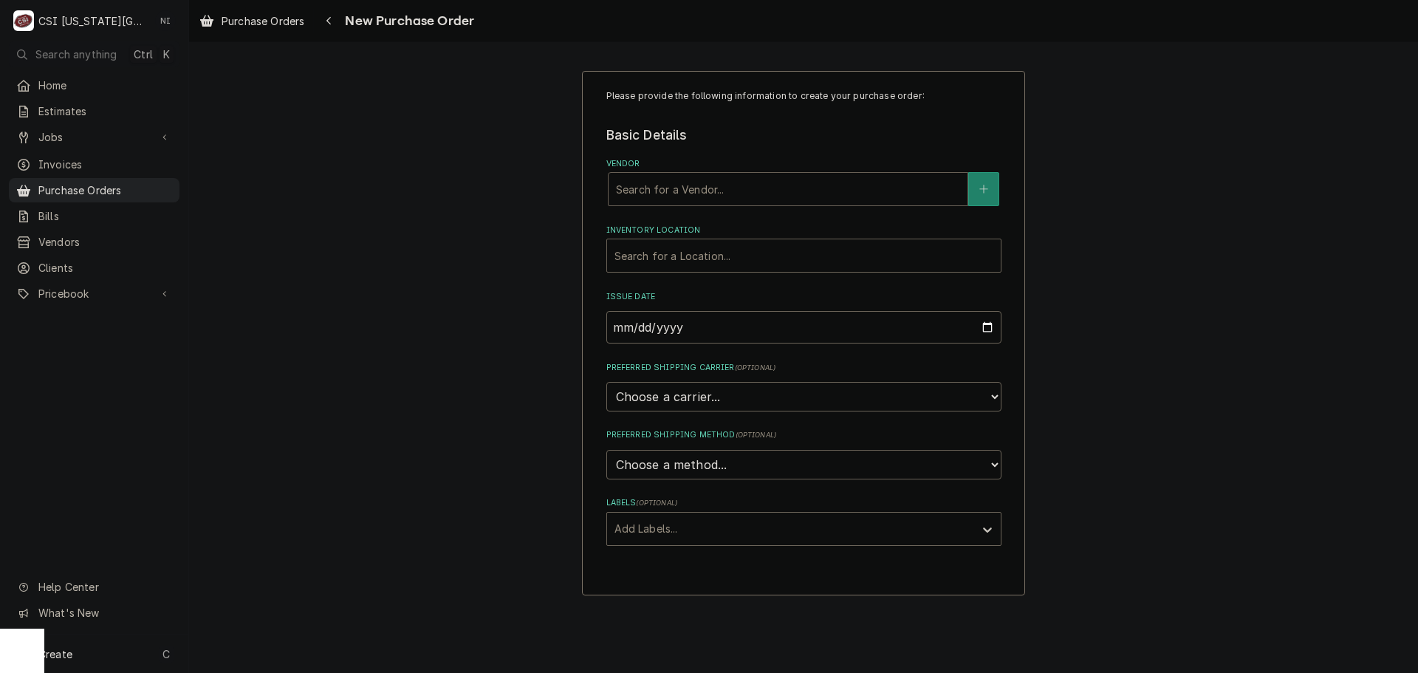
click at [755, 195] on div "Vendor" at bounding box center [788, 189] width 344 height 27
type input "united"
click at [710, 220] on strong "UNITED REFRIGERATION" at bounding box center [686, 220] width 140 height 13
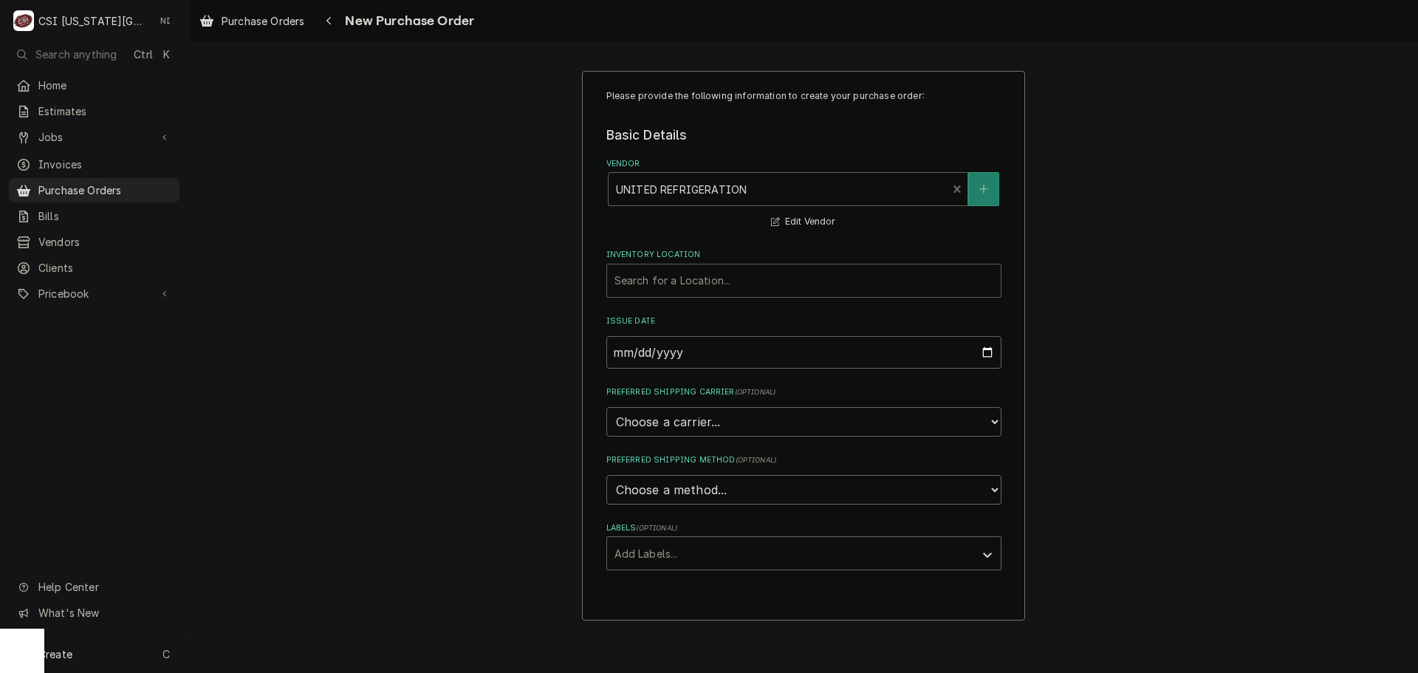
click at [687, 277] on div "Inventory Location" at bounding box center [804, 280] width 379 height 27
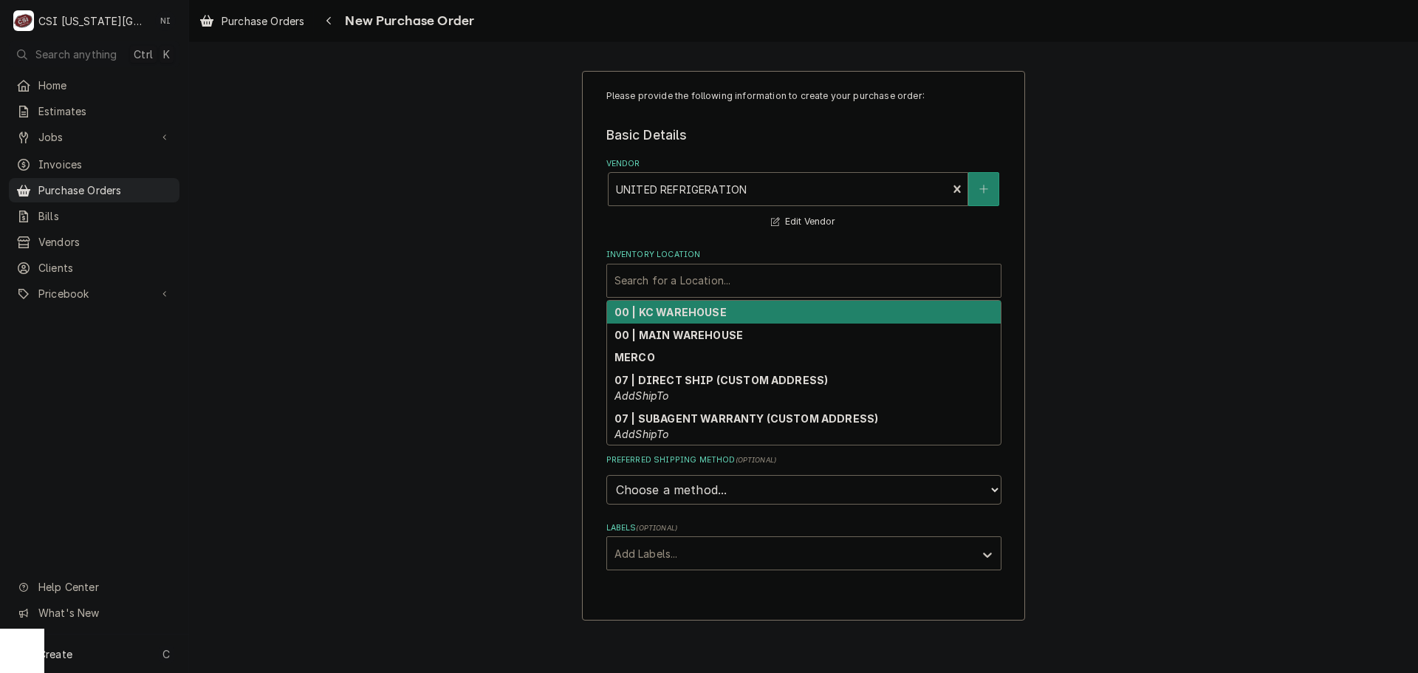
click at [689, 311] on strong "00 | KC WAREHOUSE" at bounding box center [671, 312] width 112 height 13
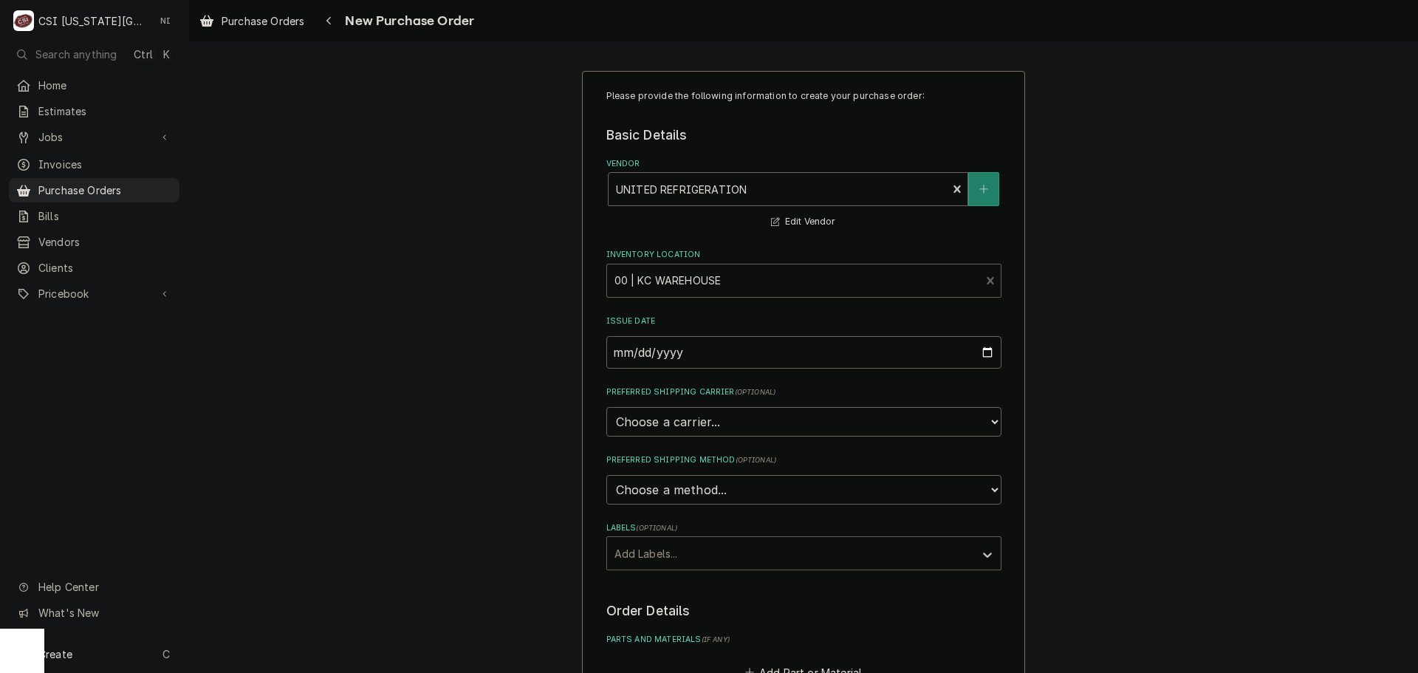
click at [657, 556] on div "Labels" at bounding box center [791, 553] width 352 height 27
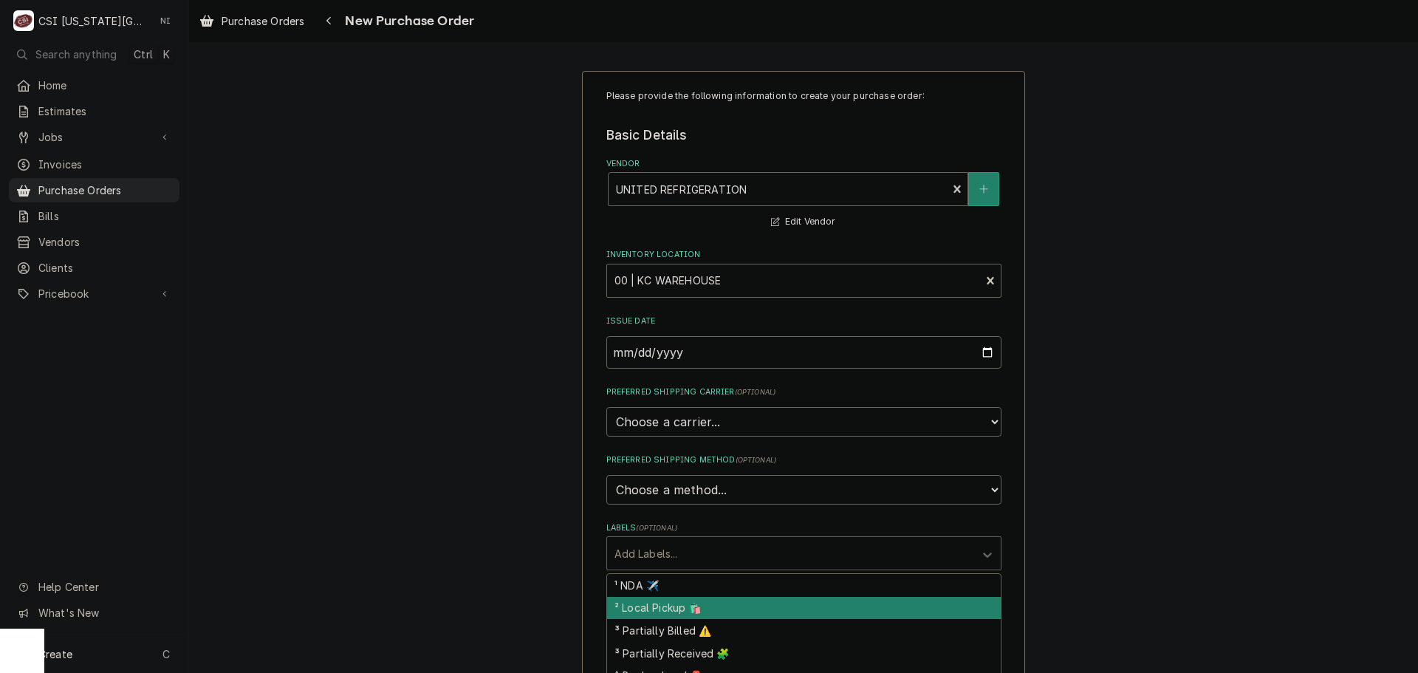
click at [653, 609] on div "² Local Pickup 🛍️" at bounding box center [804, 608] width 394 height 23
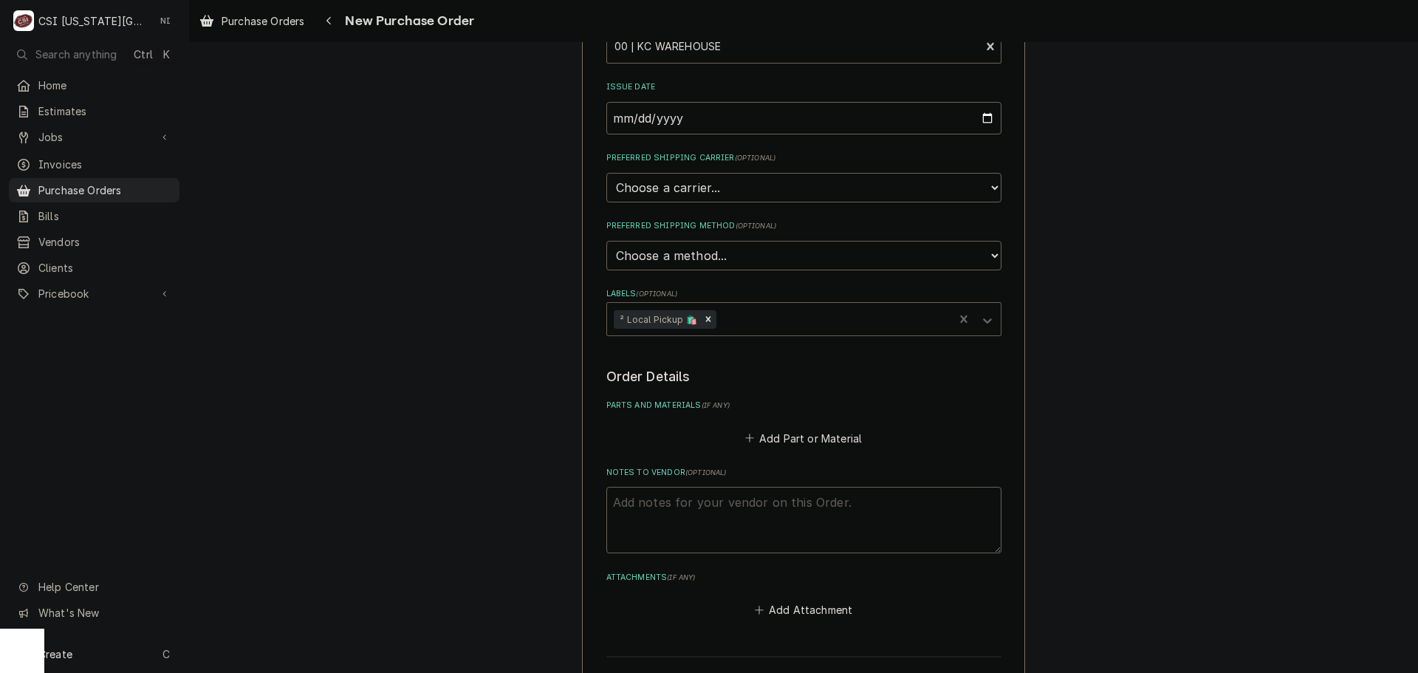
scroll to position [388, 0]
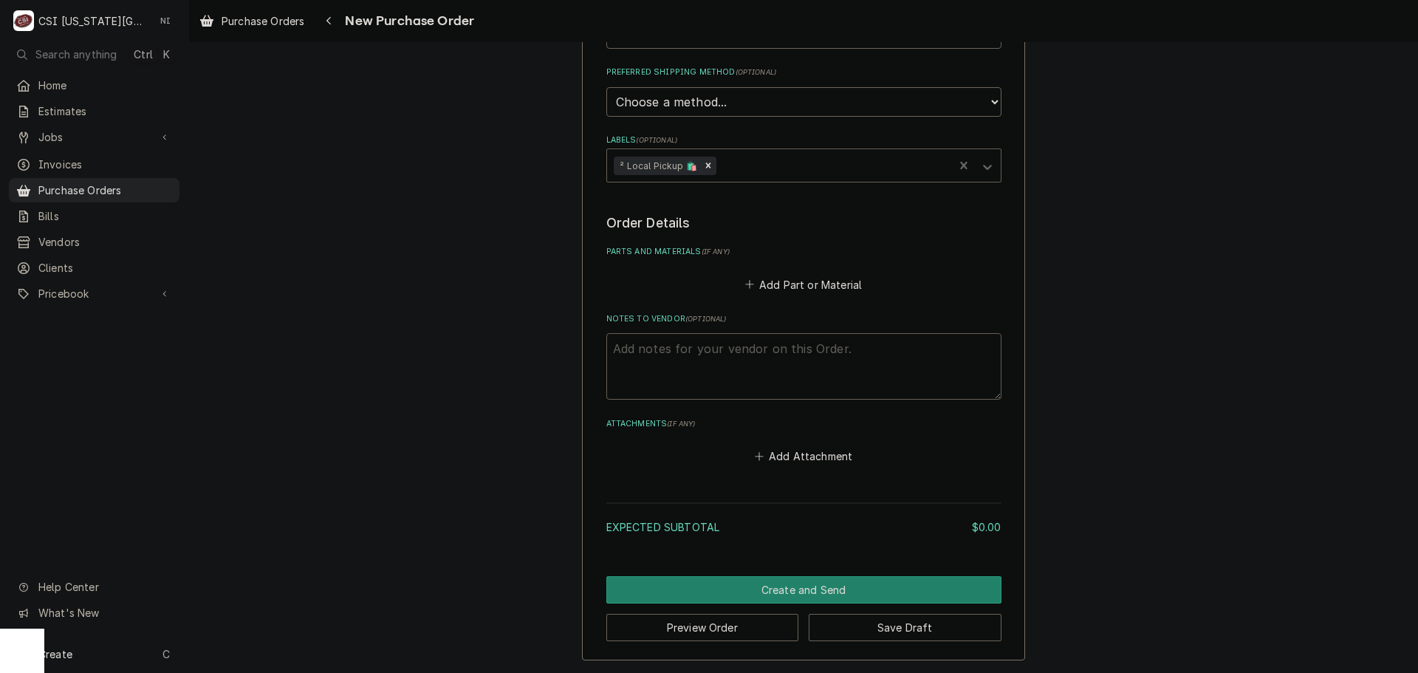
click at [714, 357] on textarea "Notes to Vendor ( optional )" at bounding box center [804, 366] width 395 height 66
type textarea "x"
type textarea "cj"
type textarea "x"
type textarea "cjh"
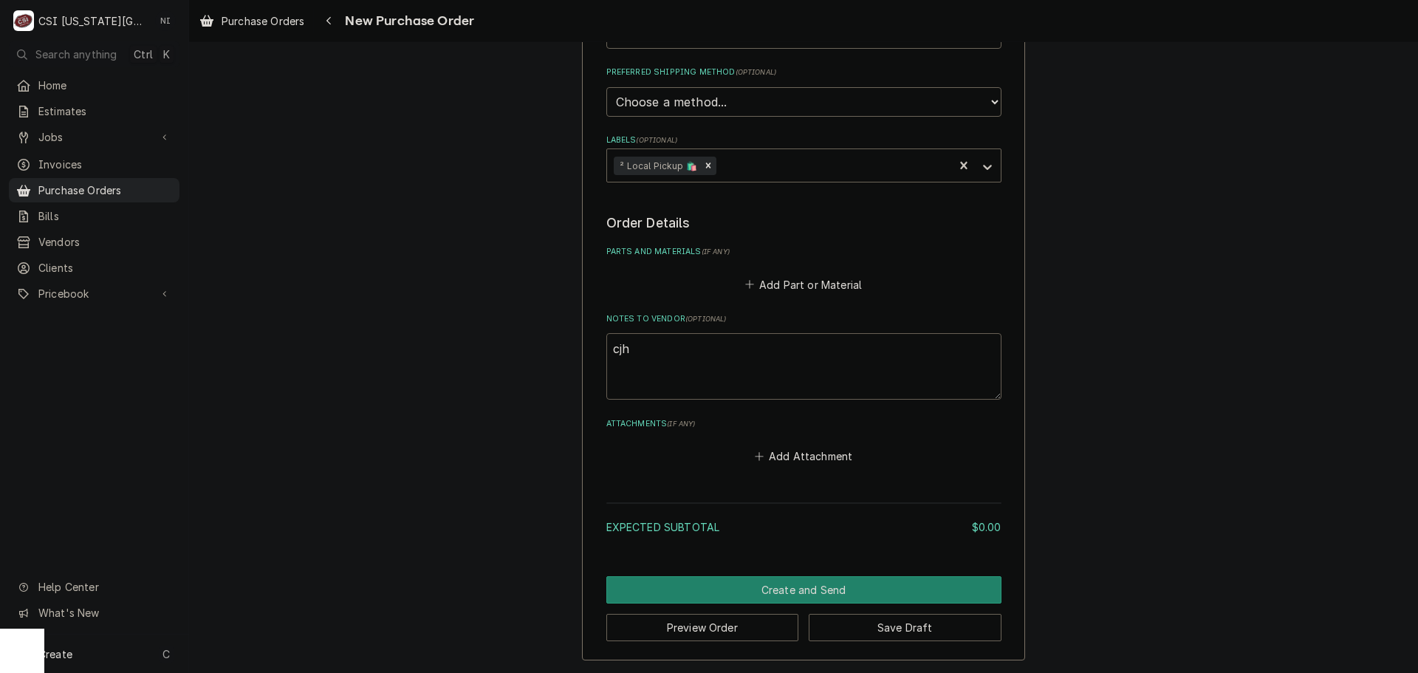
type textarea "x"
type textarea "cjha"
type textarea "x"
type textarea "cjhar"
type textarea "x"
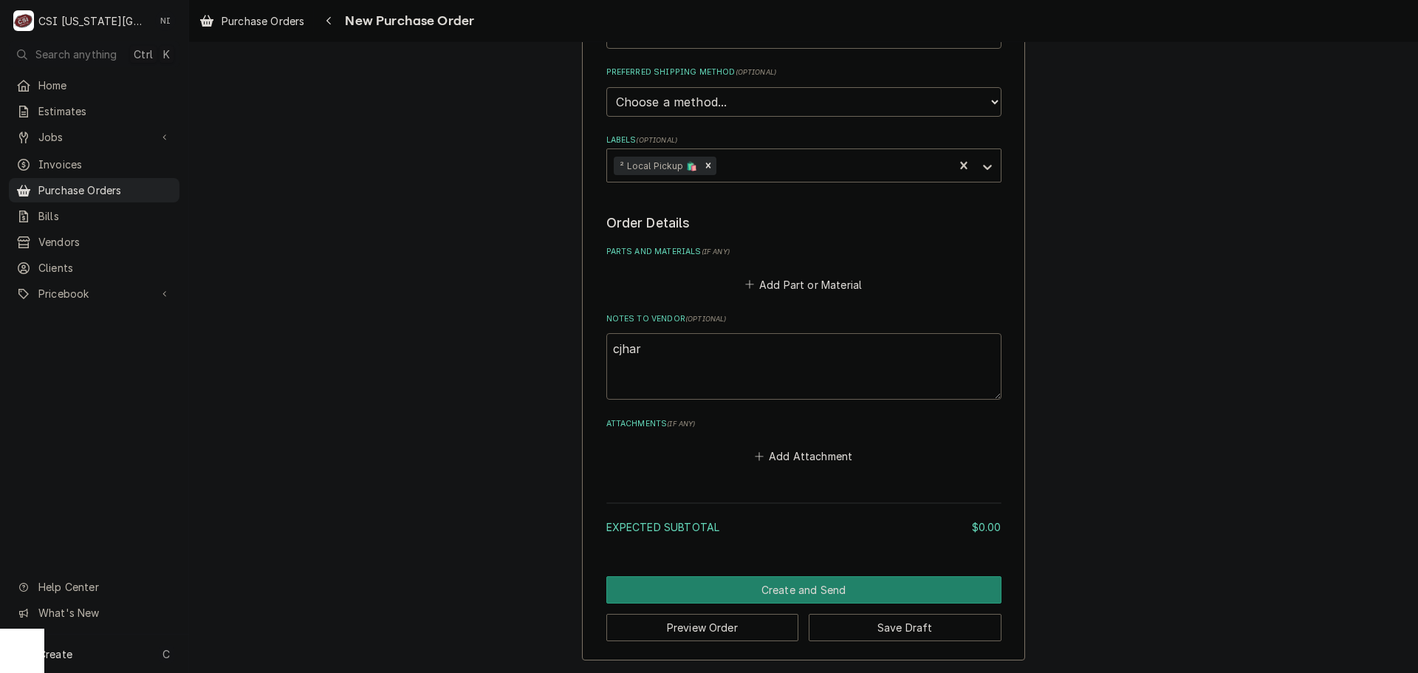
type textarea "cjha"
type textarea "x"
type textarea "cjh"
type textarea "x"
type textarea "cj"
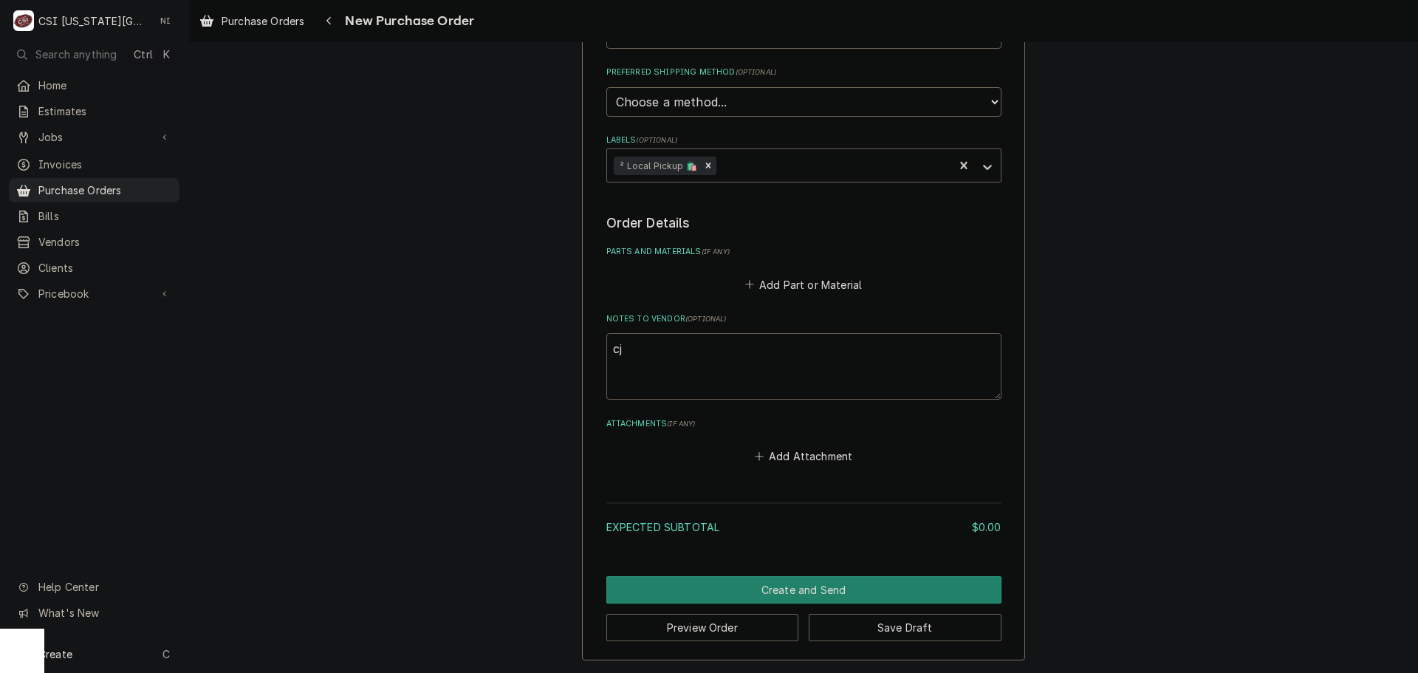
type textarea "x"
type textarea "c"
type textarea "x"
type textarea "c"
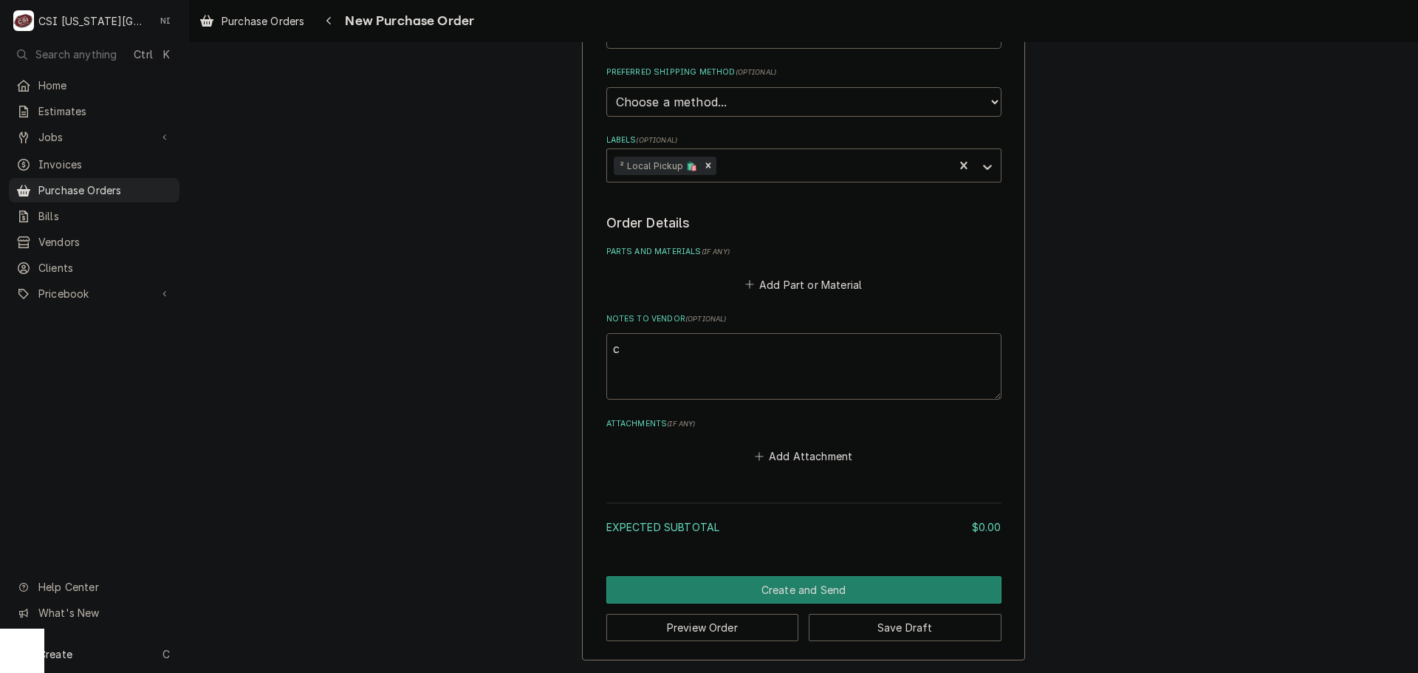
type textarea "x"
type textarea "ch"
type textarea "x"
type textarea "cha"
type textarea "x"
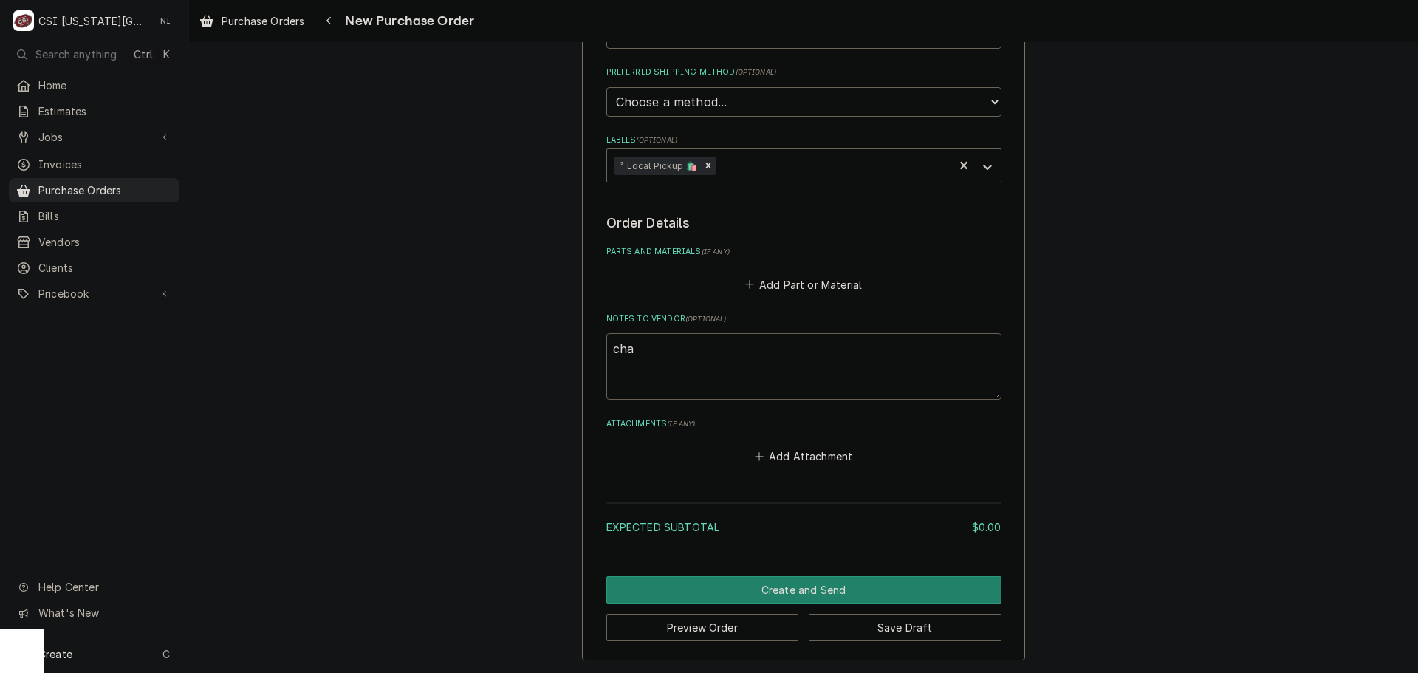
type textarea "char"
type textarea "x"
type textarea "charl"
type textarea "x"
type textarea "charle"
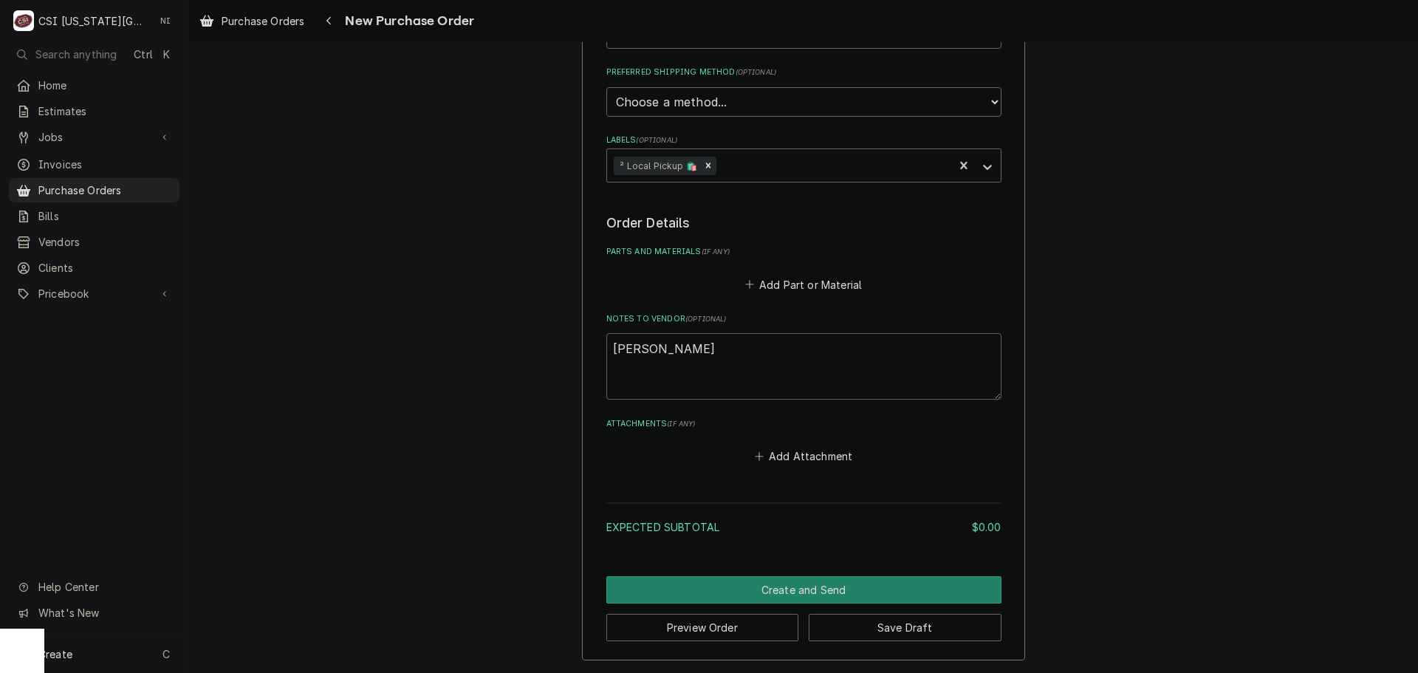
type textarea "x"
type textarea "charles"
type textarea "x"
type textarea "charles"
click at [760, 284] on button "Add Part or Material" at bounding box center [803, 284] width 122 height 21
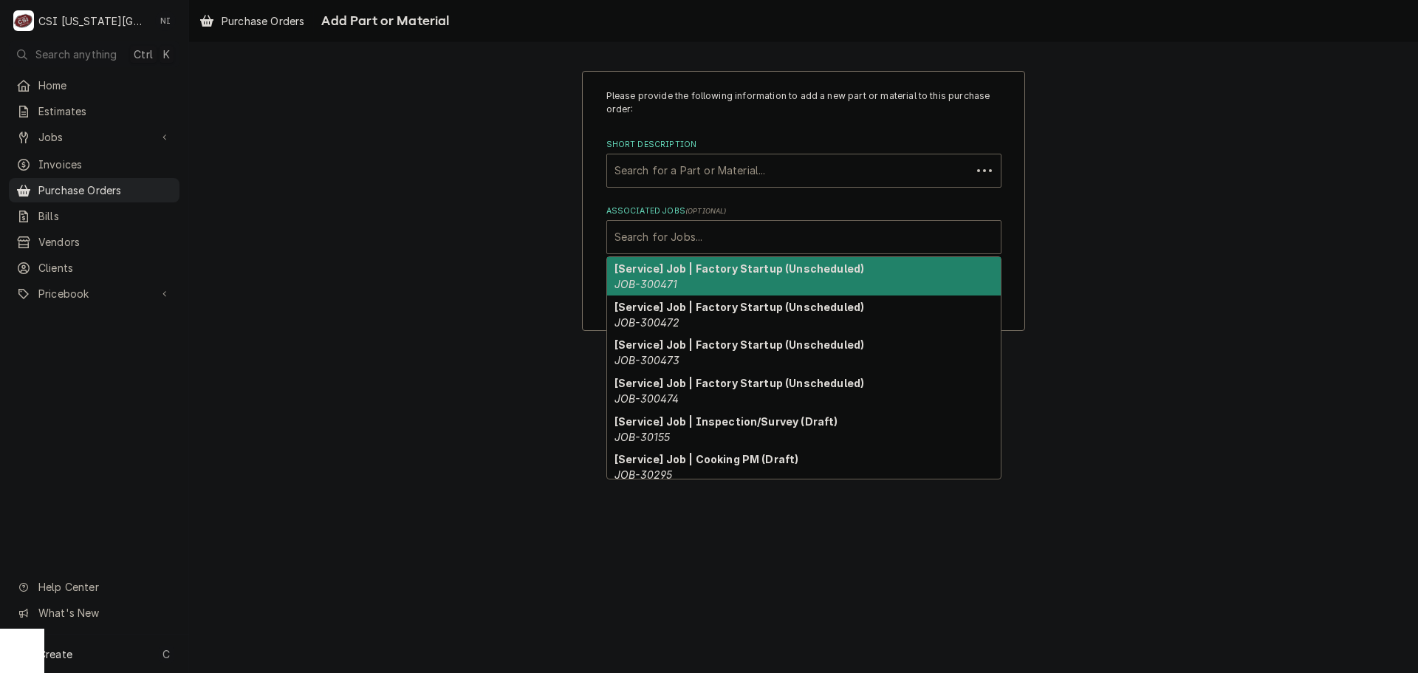
click at [697, 239] on div "Associated Jobs" at bounding box center [804, 237] width 379 height 27
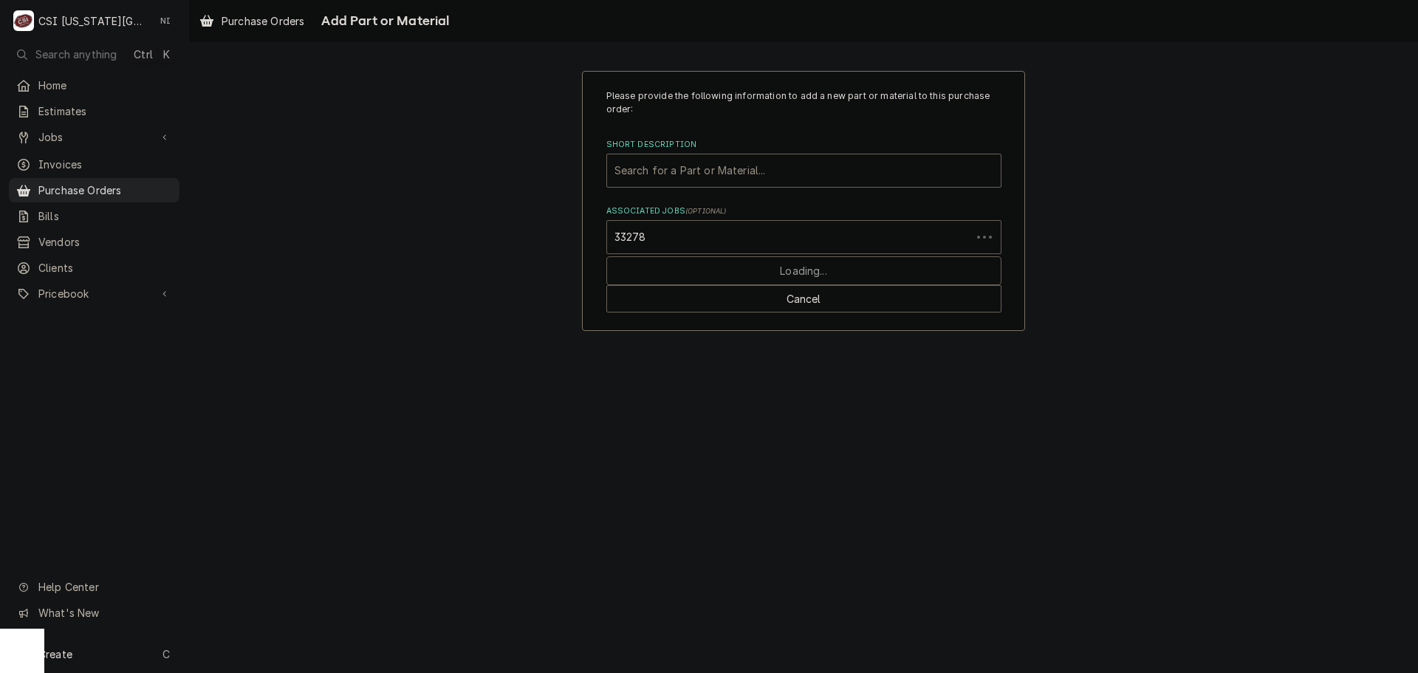
type input "332783"
click at [663, 236] on div "Associated Jobs" at bounding box center [789, 237] width 349 height 27
type input "32783"
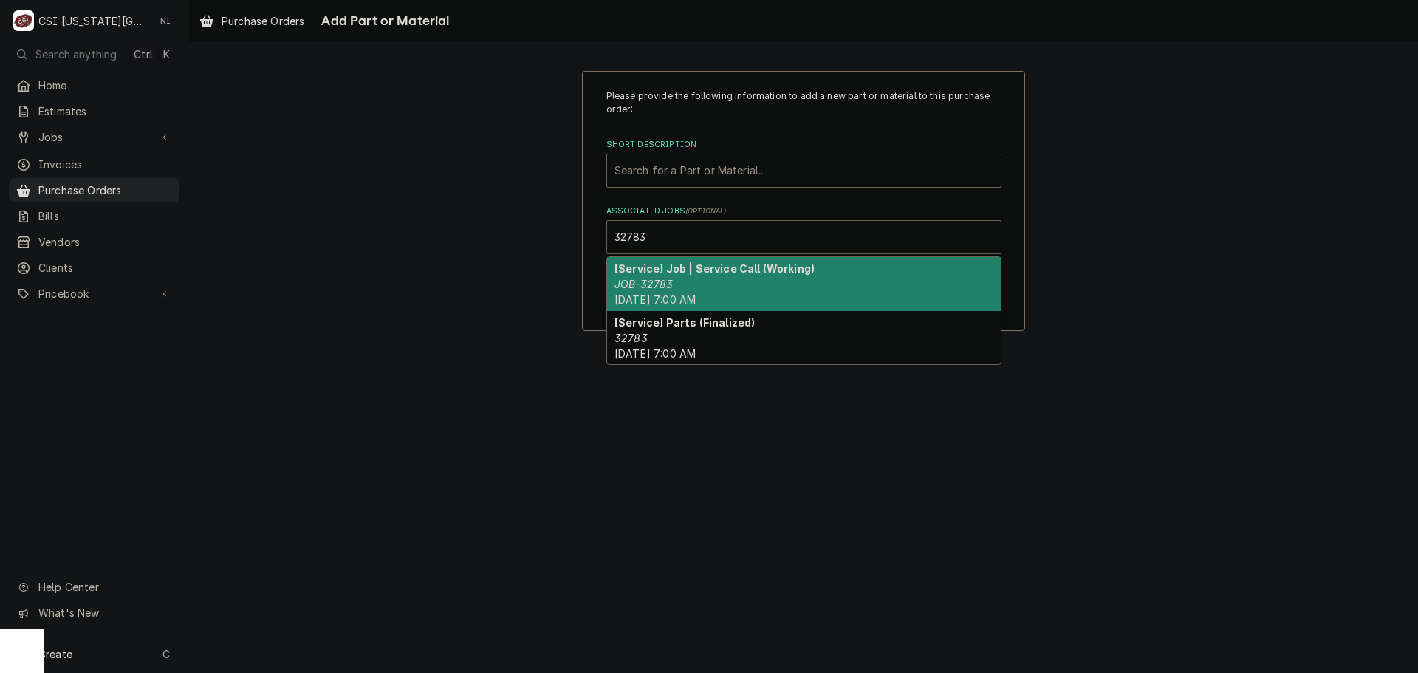
click at [674, 280] on div "[Service] Job | Service Call (Working) JOB-32783 Wed, Sep 24th, 2025 - 7:00 AM" at bounding box center [804, 284] width 394 height 54
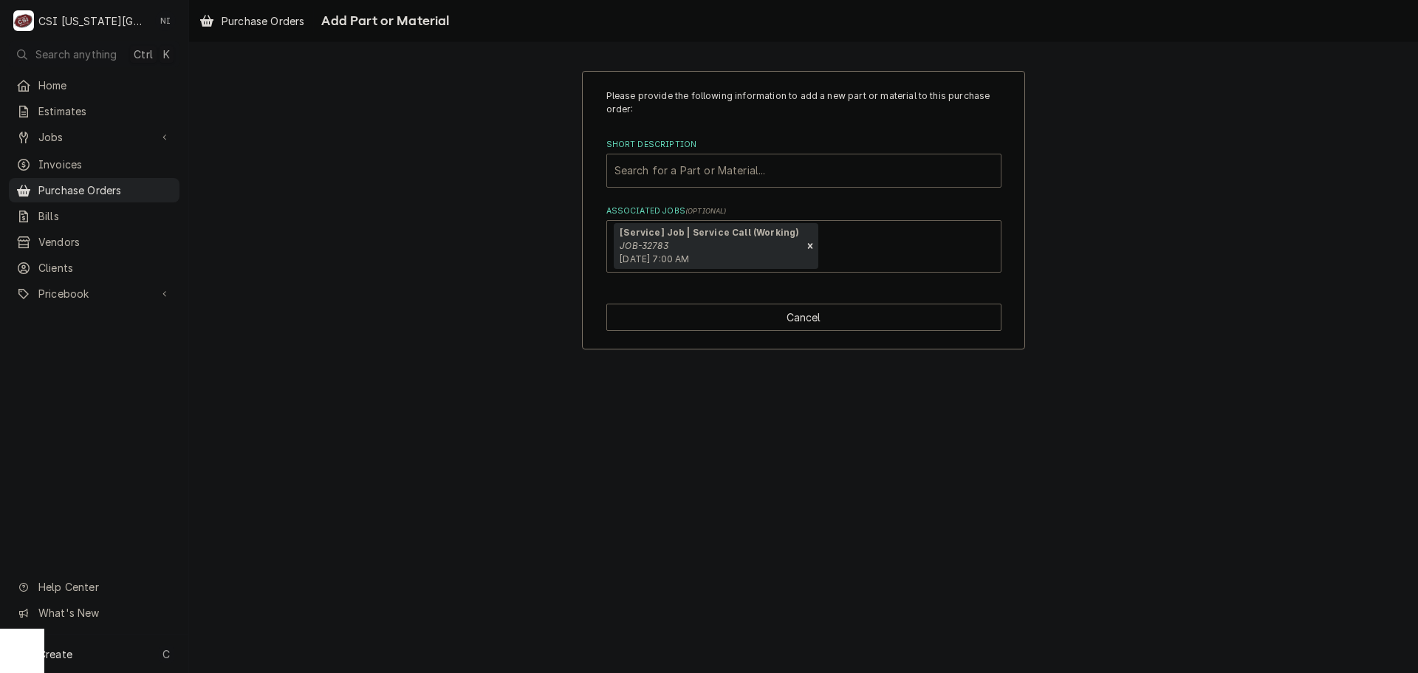
click at [677, 171] on div "Short Description" at bounding box center [804, 170] width 379 height 27
type input "misc serv"
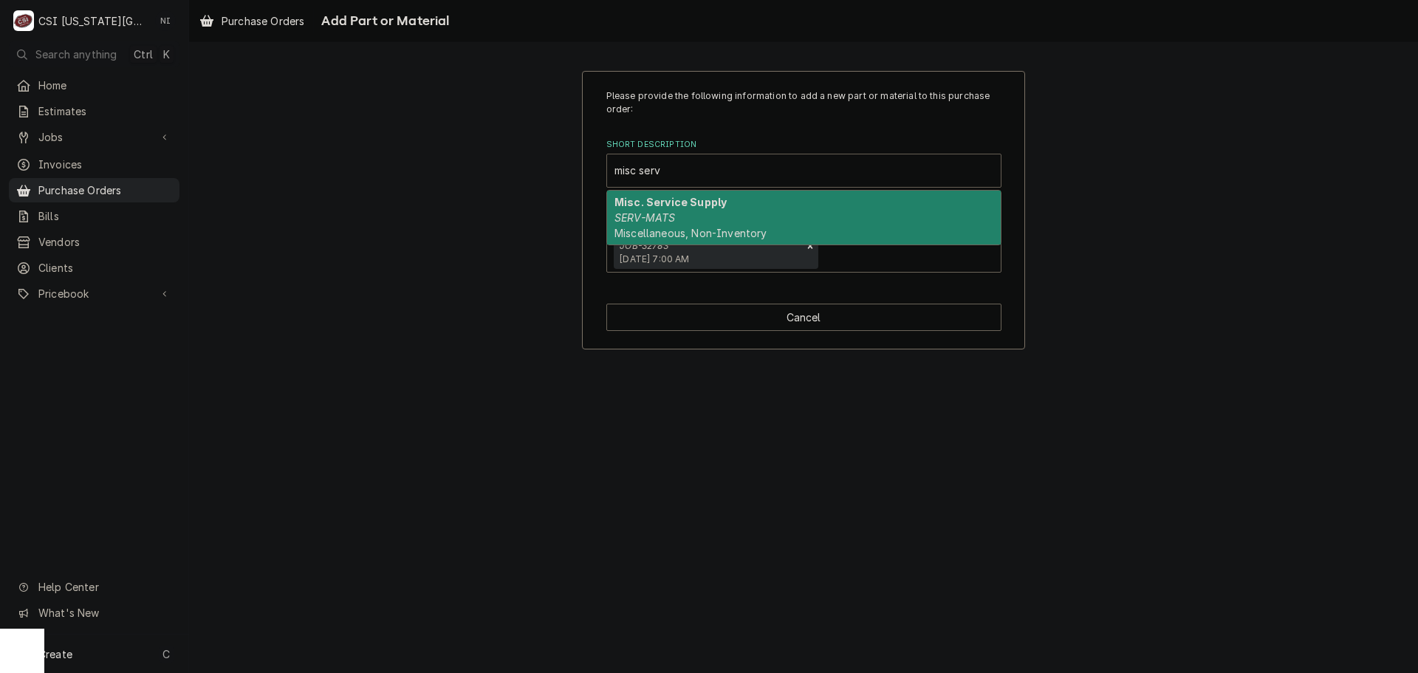
click at [698, 205] on strong "Misc. Service Supply" at bounding box center [671, 202] width 112 height 13
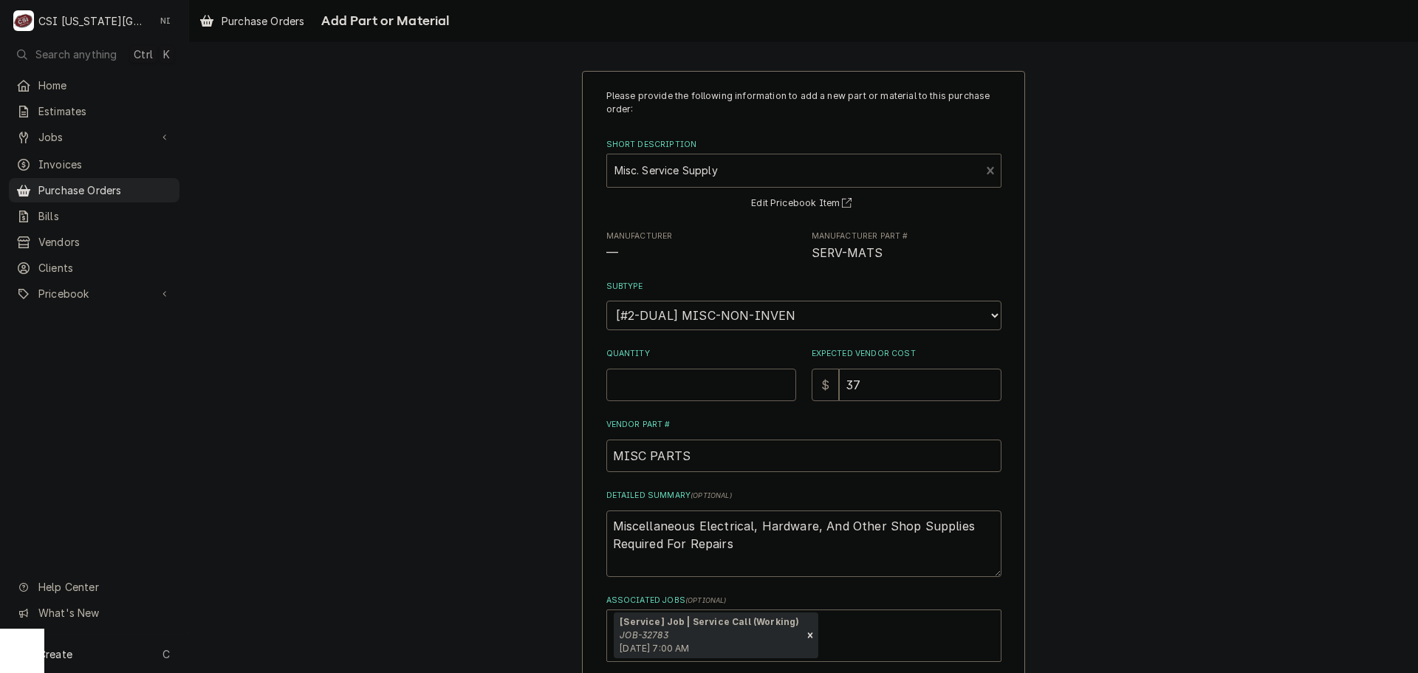
click at [686, 385] on input "Quantity" at bounding box center [702, 385] width 190 height 33
type textarea "x"
type input "1"
type textarea "x"
type input "0"
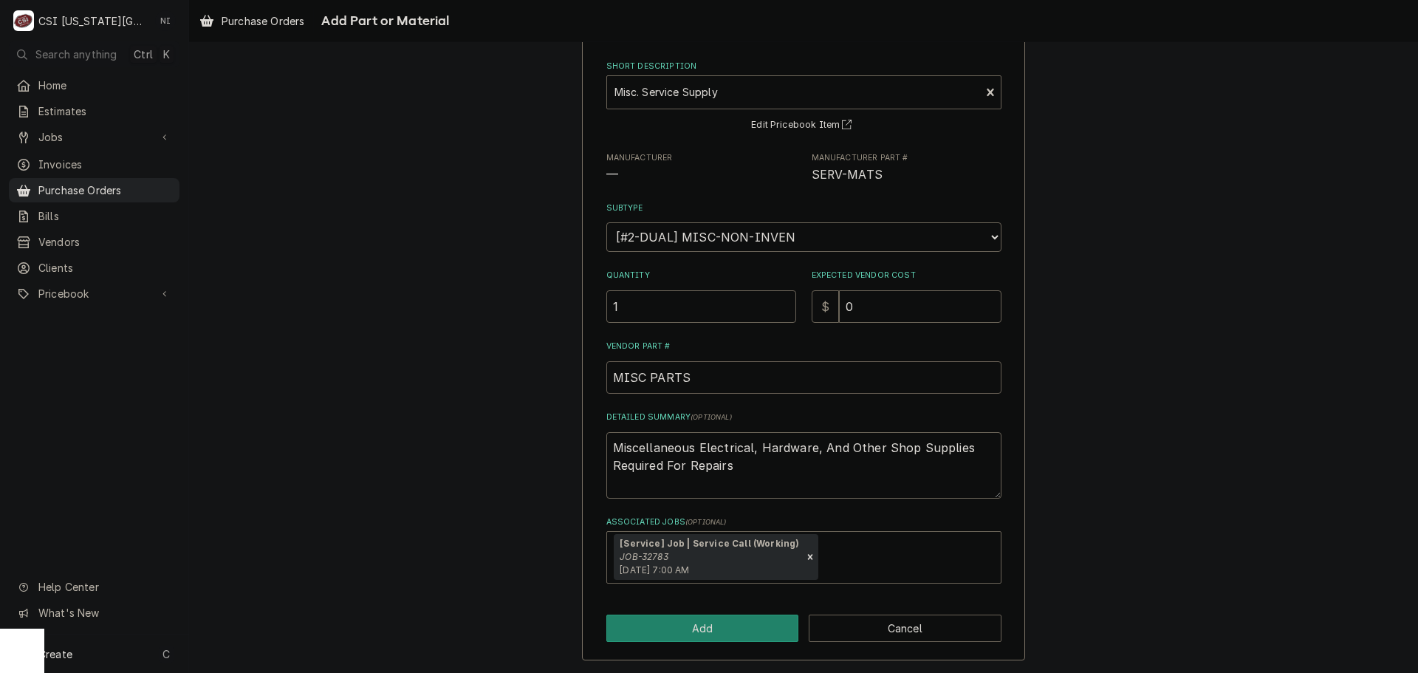
scroll to position [79, 0]
click at [680, 636] on button "Add" at bounding box center [703, 627] width 193 height 27
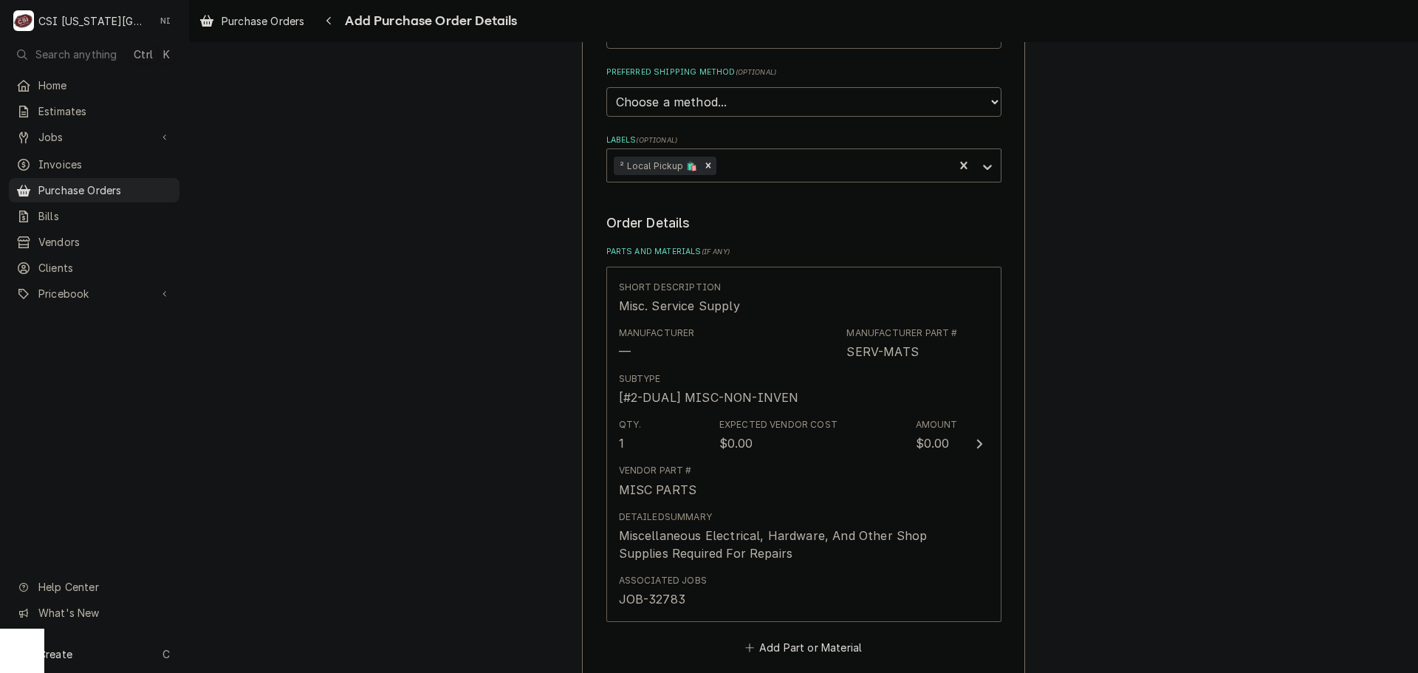
scroll to position [751, 0]
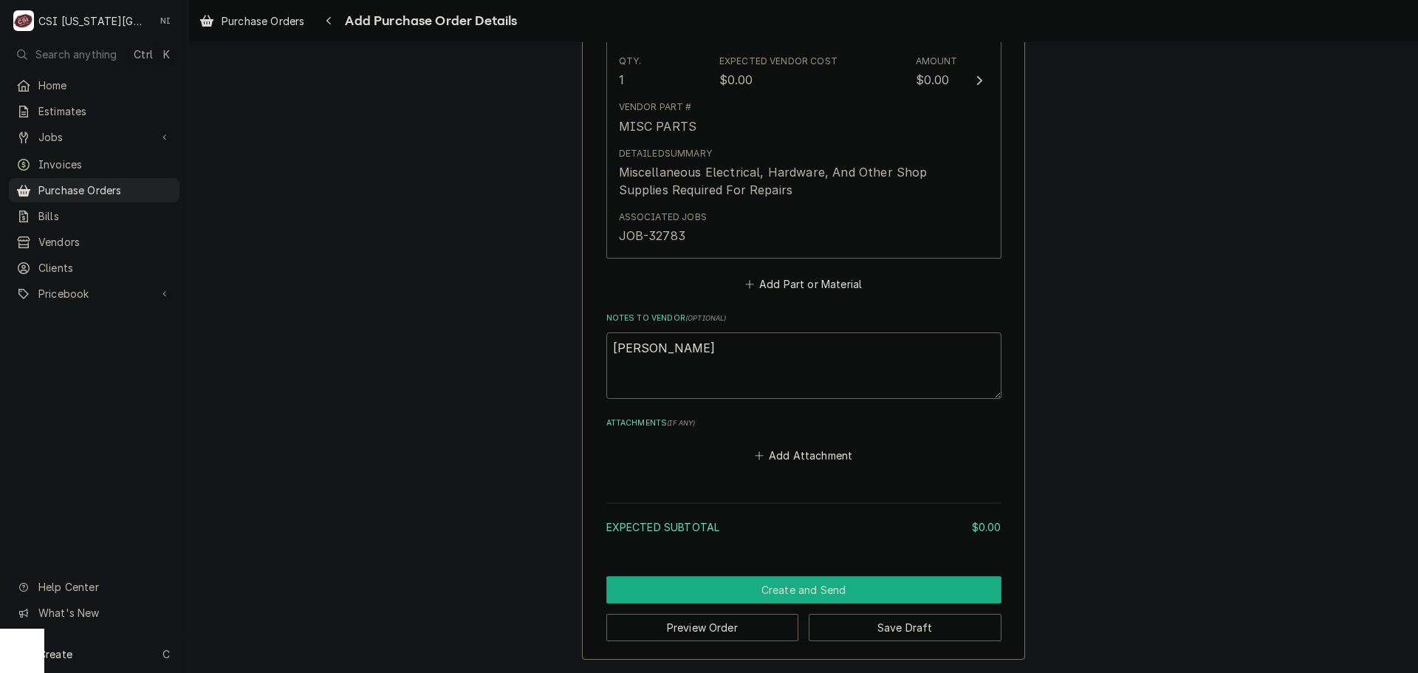
drag, startPoint x: 837, startPoint y: 589, endPoint x: 1415, endPoint y: 439, distance: 597.6
click at [844, 587] on button "Create and Send" at bounding box center [804, 589] width 395 height 27
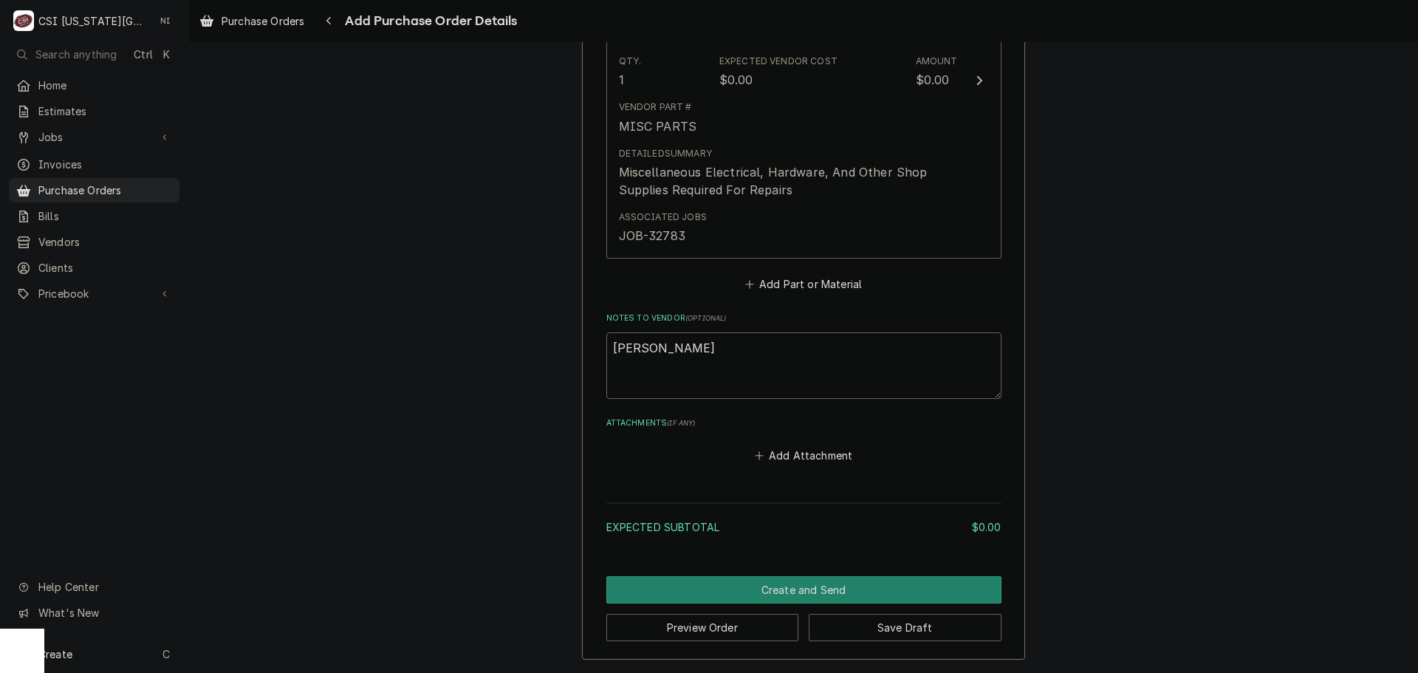
scroll to position [743, 0]
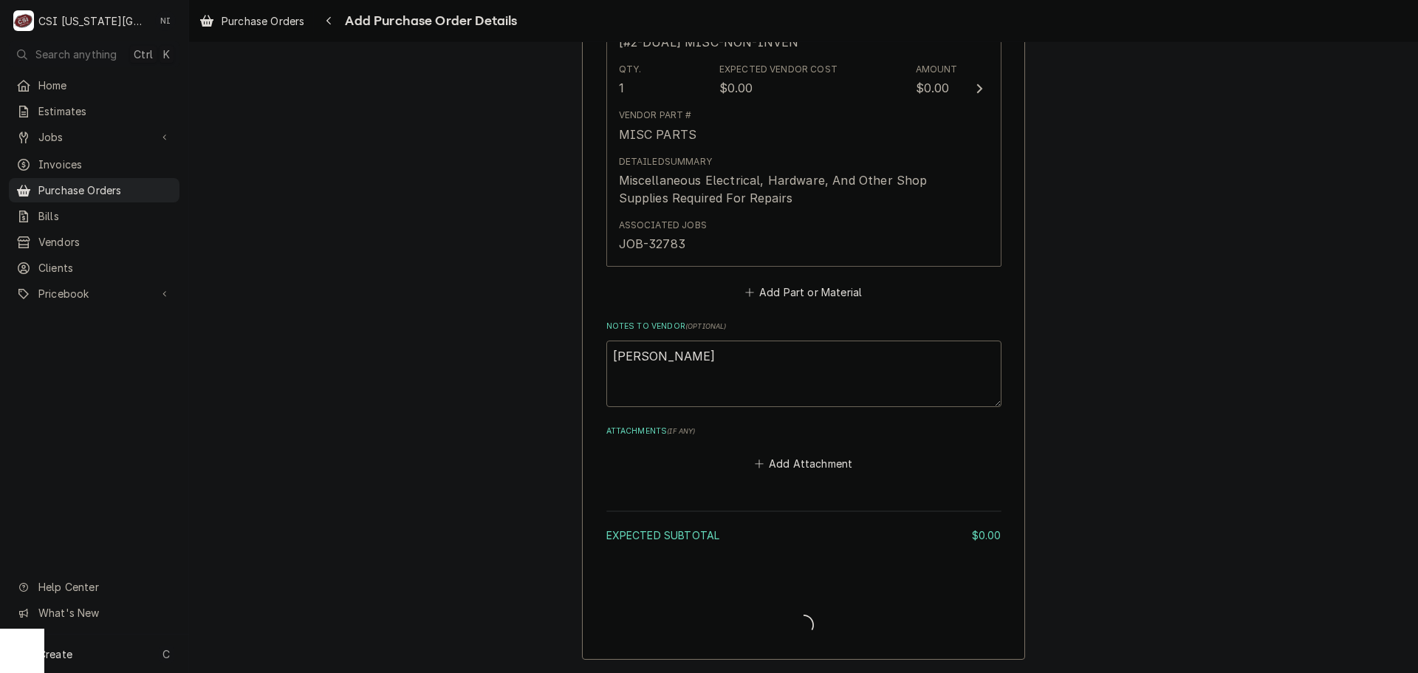
type textarea "x"
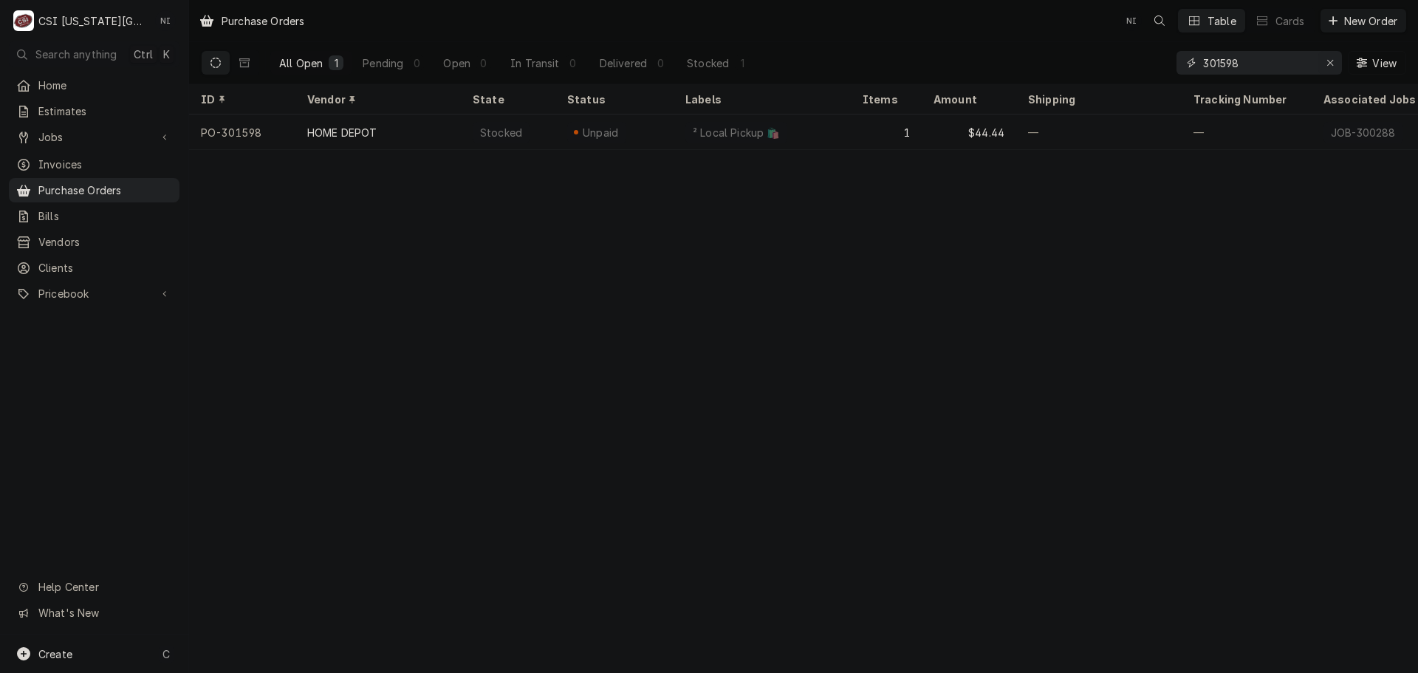
click at [1330, 58] on icon "Erase input" at bounding box center [1331, 63] width 8 height 10
click at [1311, 60] on input "Dynamic Content Wrapper" at bounding box center [1272, 63] width 139 height 24
type input "301453"
click at [643, 131] on div "Unpaid" at bounding box center [615, 132] width 118 height 35
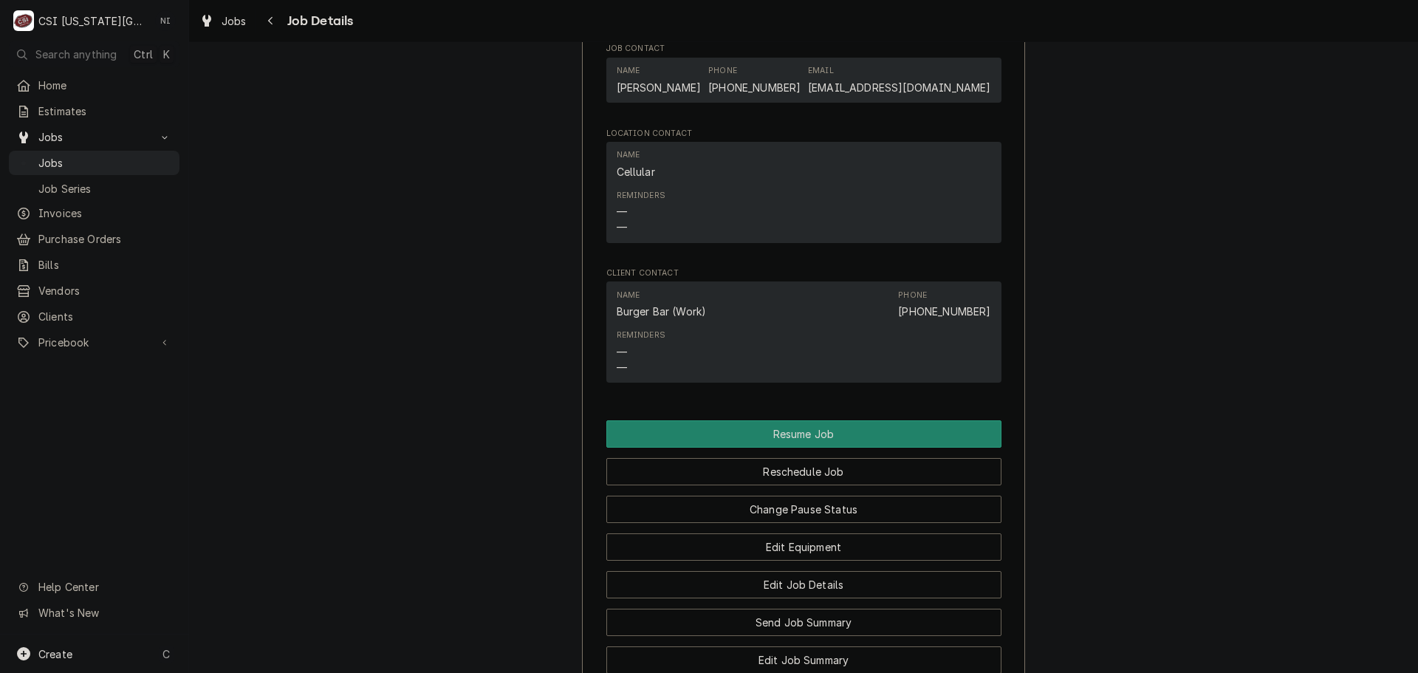
scroll to position [2289, 0]
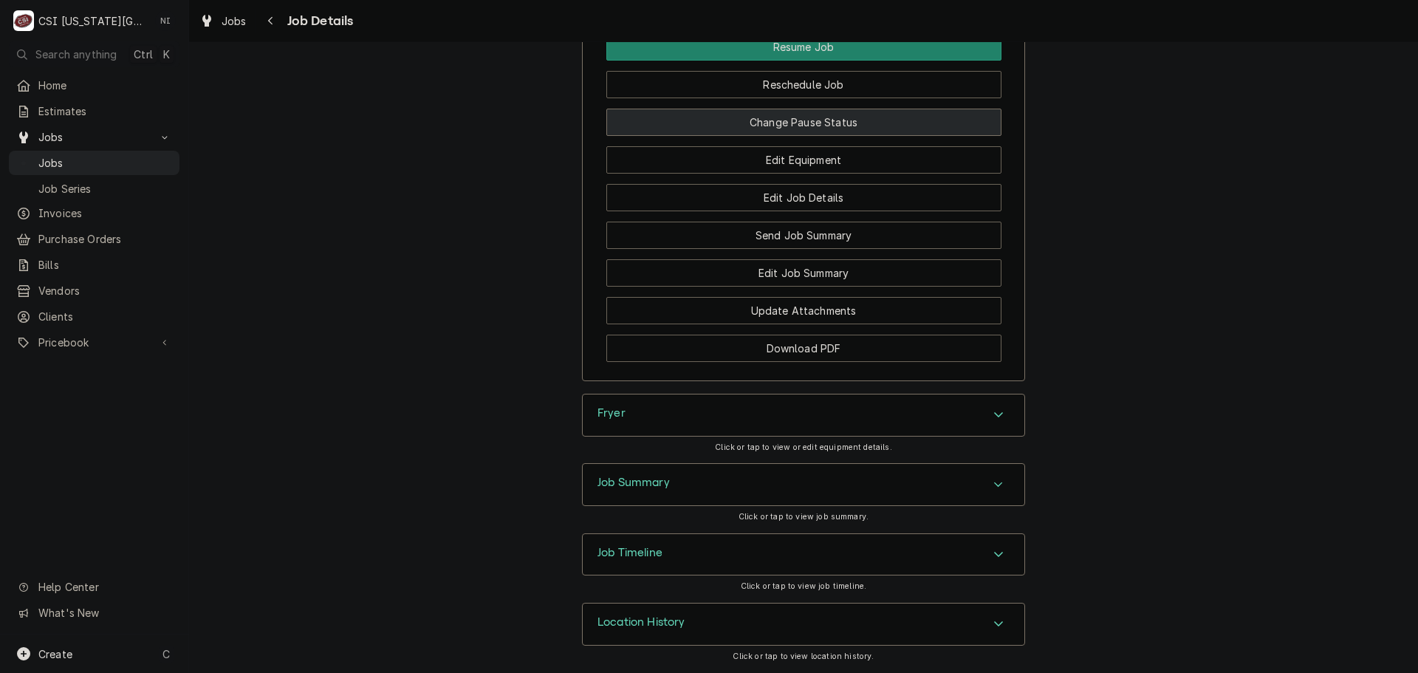
click at [809, 123] on button "Change Pause Status" at bounding box center [804, 122] width 395 height 27
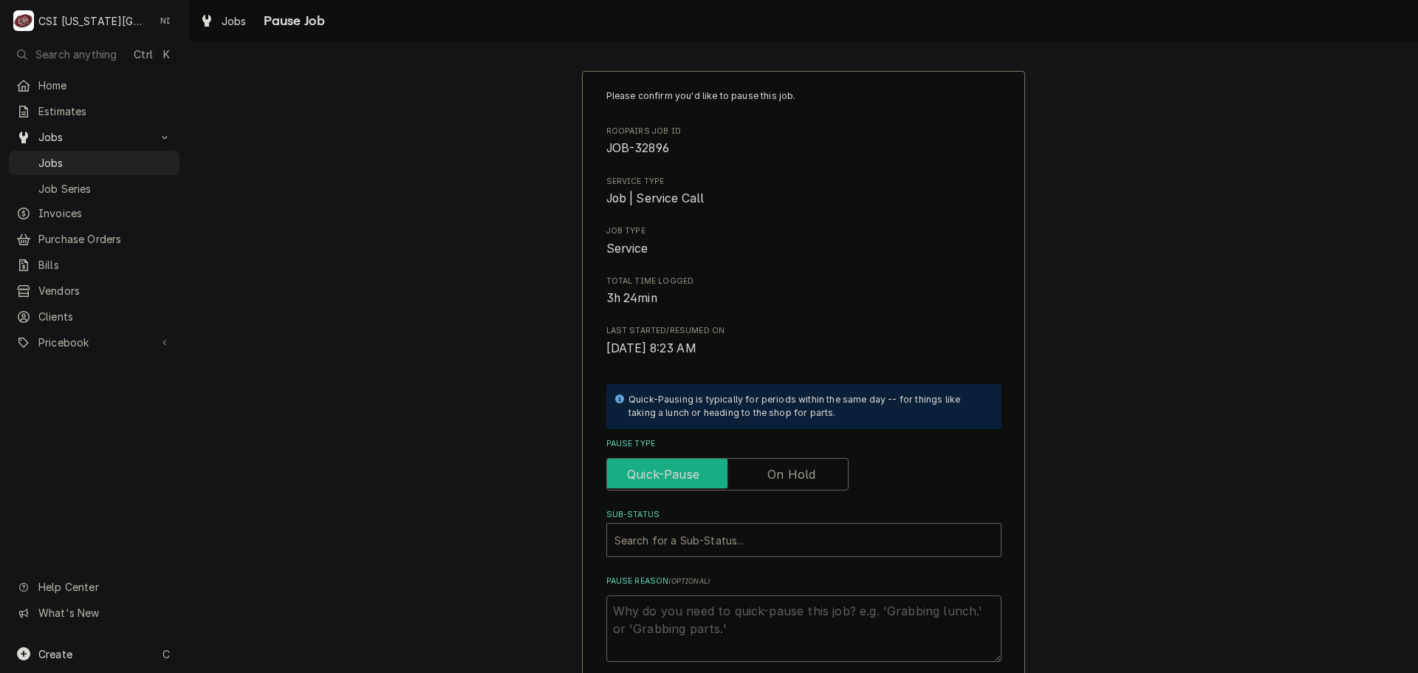
click at [750, 474] on input "Pause Type" at bounding box center [727, 474] width 229 height 33
checkbox input "true"
click at [741, 533] on div "Sub-Status" at bounding box center [789, 540] width 349 height 27
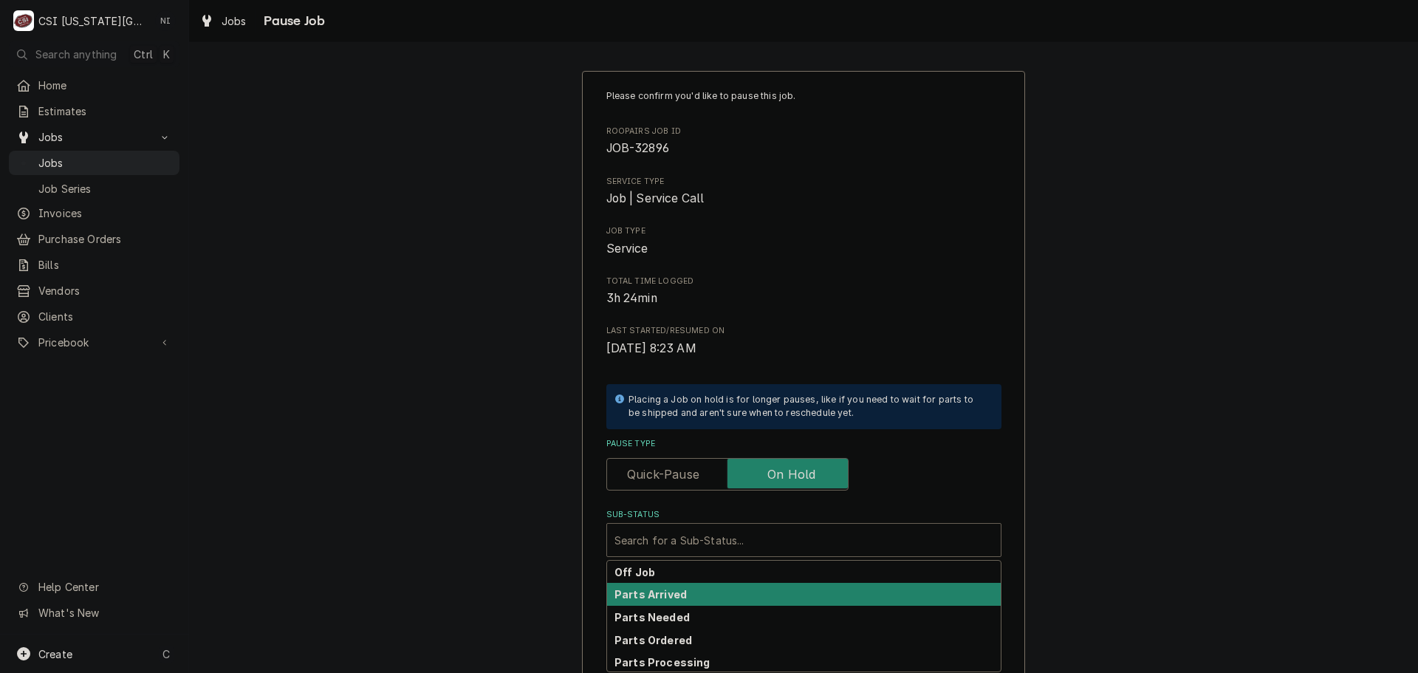
click at [672, 598] on strong "Parts Arrived" at bounding box center [651, 594] width 72 height 13
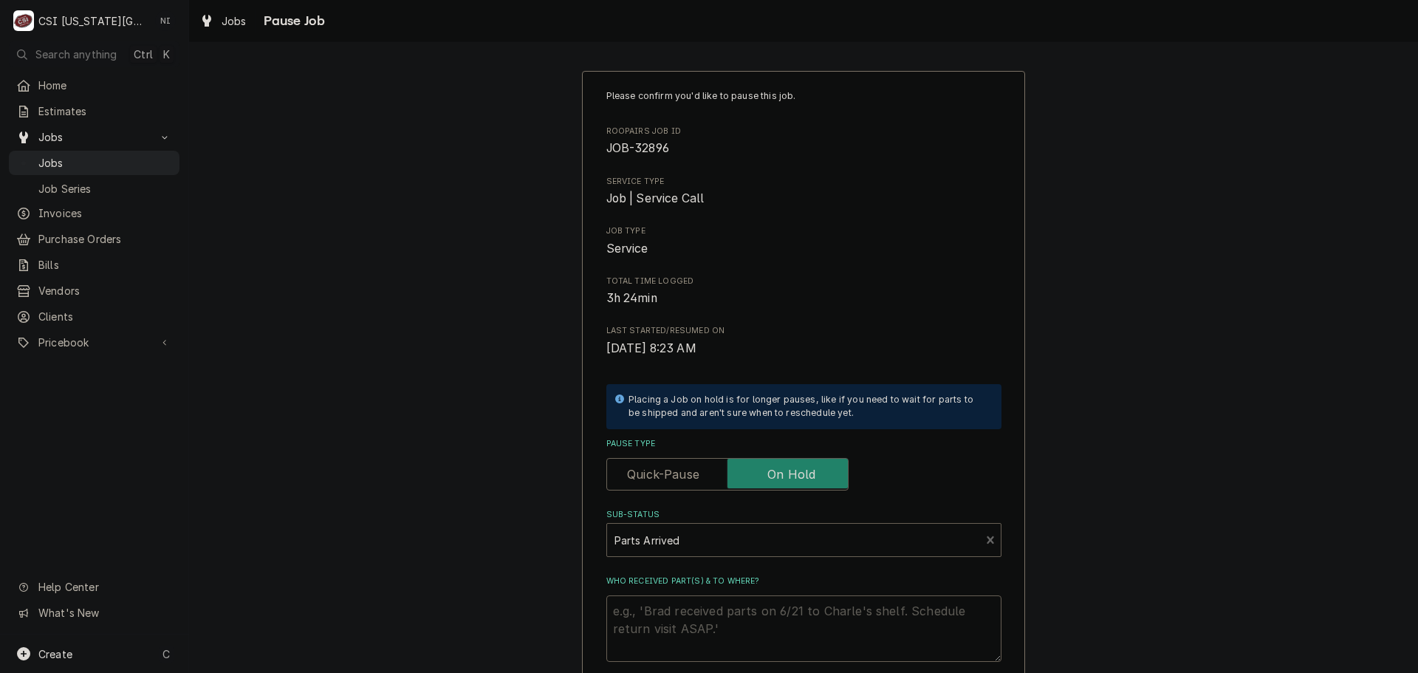
click at [669, 607] on textarea "Who received part(s) & to where?" at bounding box center [804, 628] width 395 height 66
type textarea "x"
type textarea "p"
type textarea "x"
type textarea "pa"
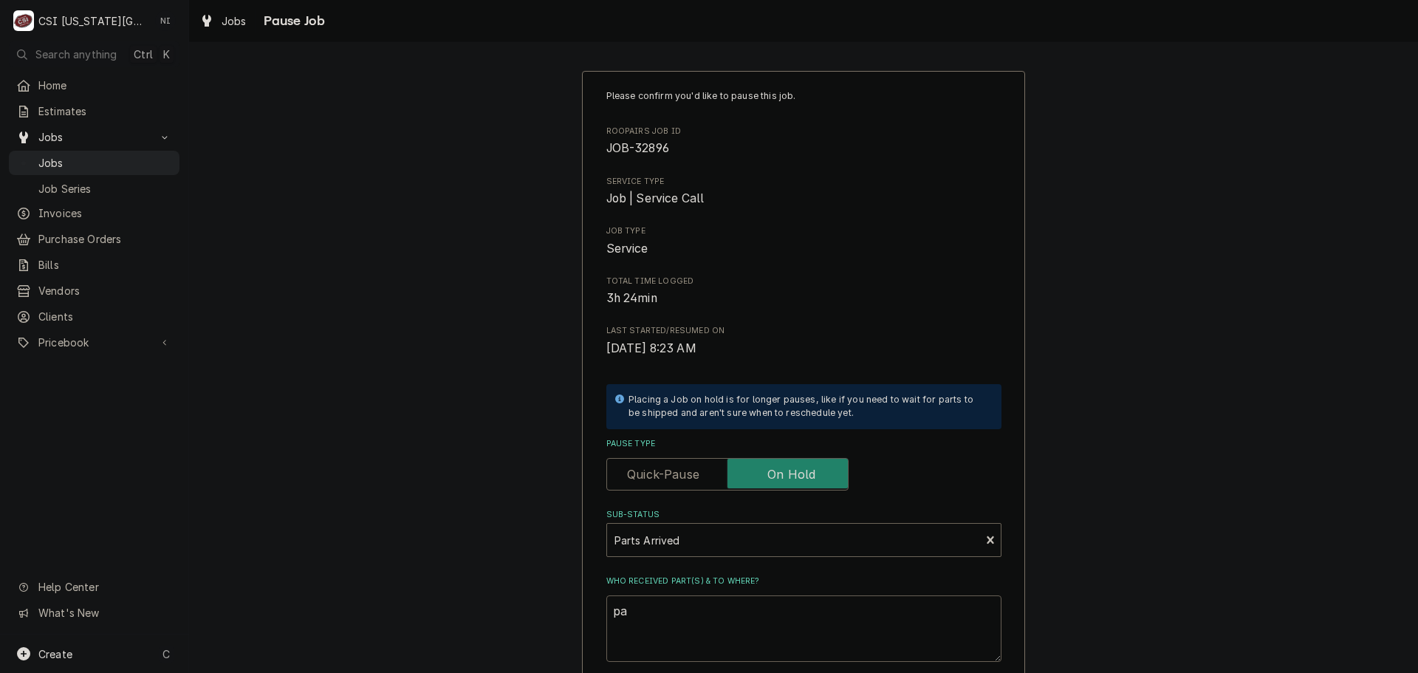
type textarea "x"
type textarea "par"
type textarea "x"
type textarea "part"
type textarea "x"
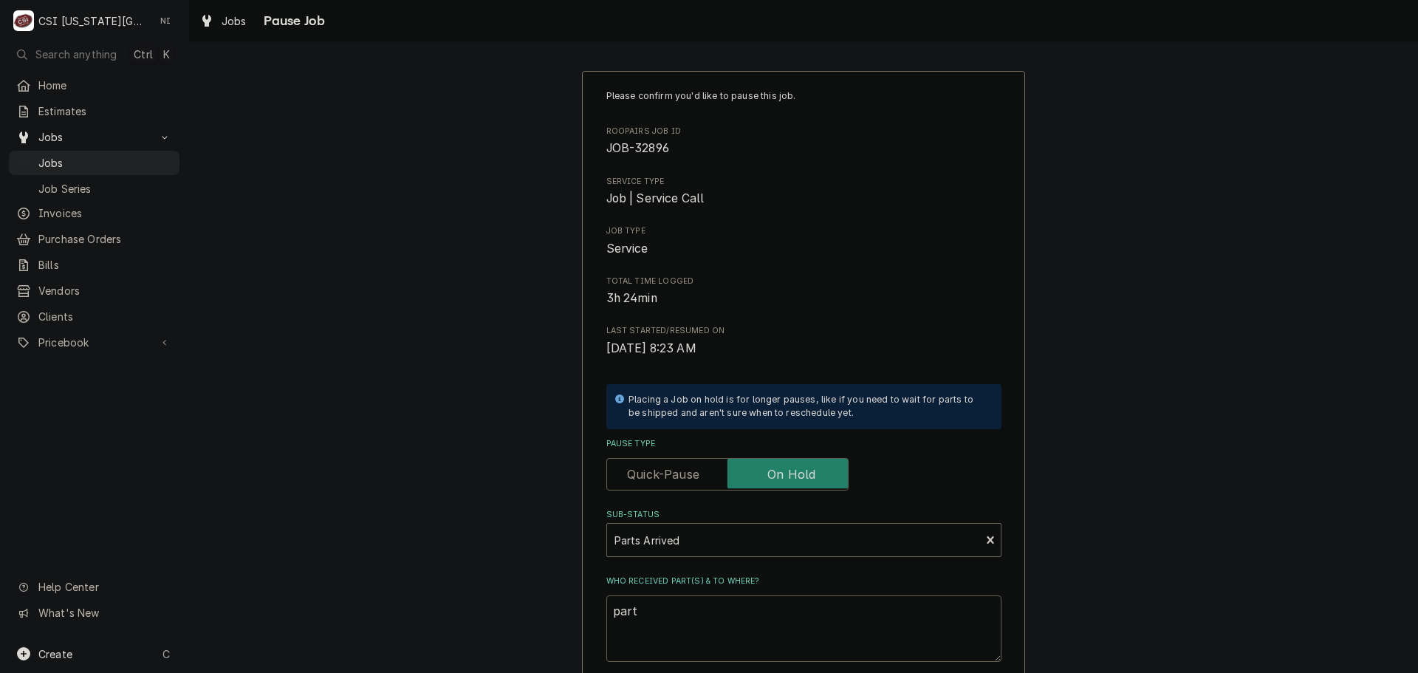
type textarea "parts"
type textarea "x"
type textarea "parts"
type textarea "x"
type textarea "parts o"
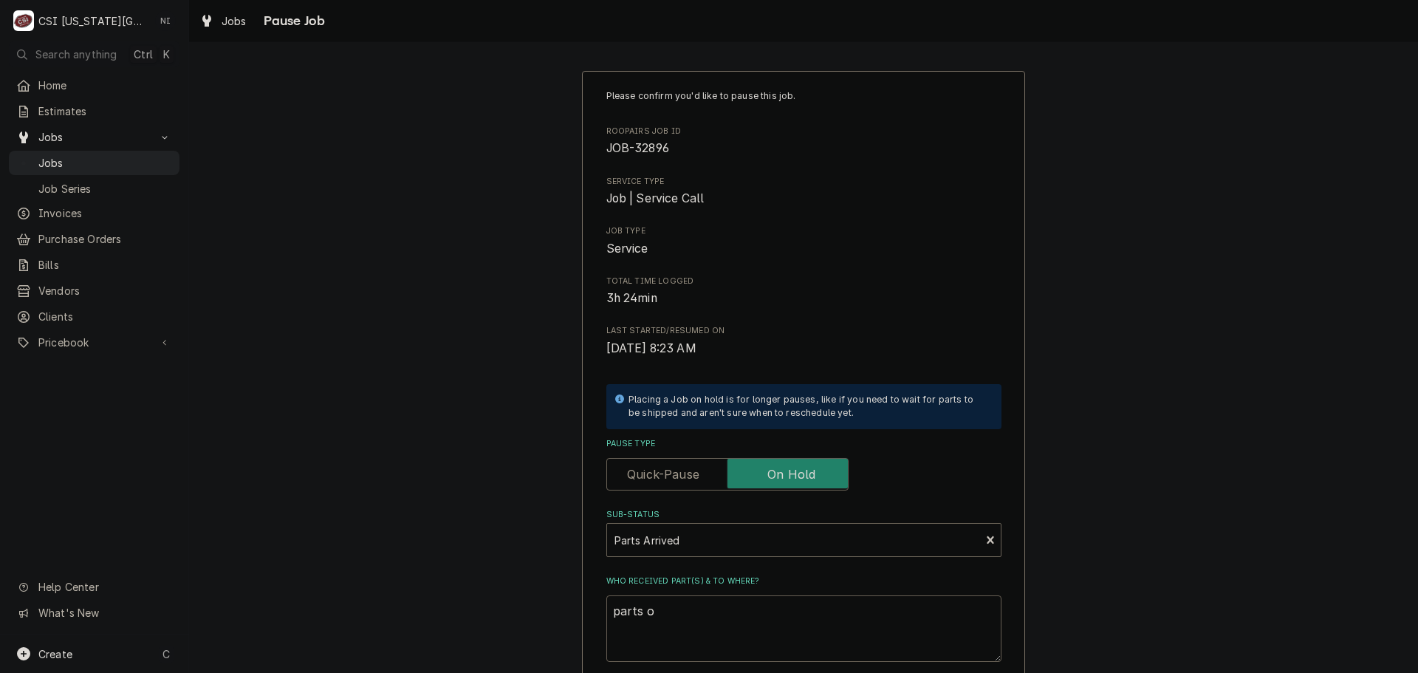
type textarea "x"
type textarea "parts on"
type textarea "x"
type textarea "parts on"
type textarea "x"
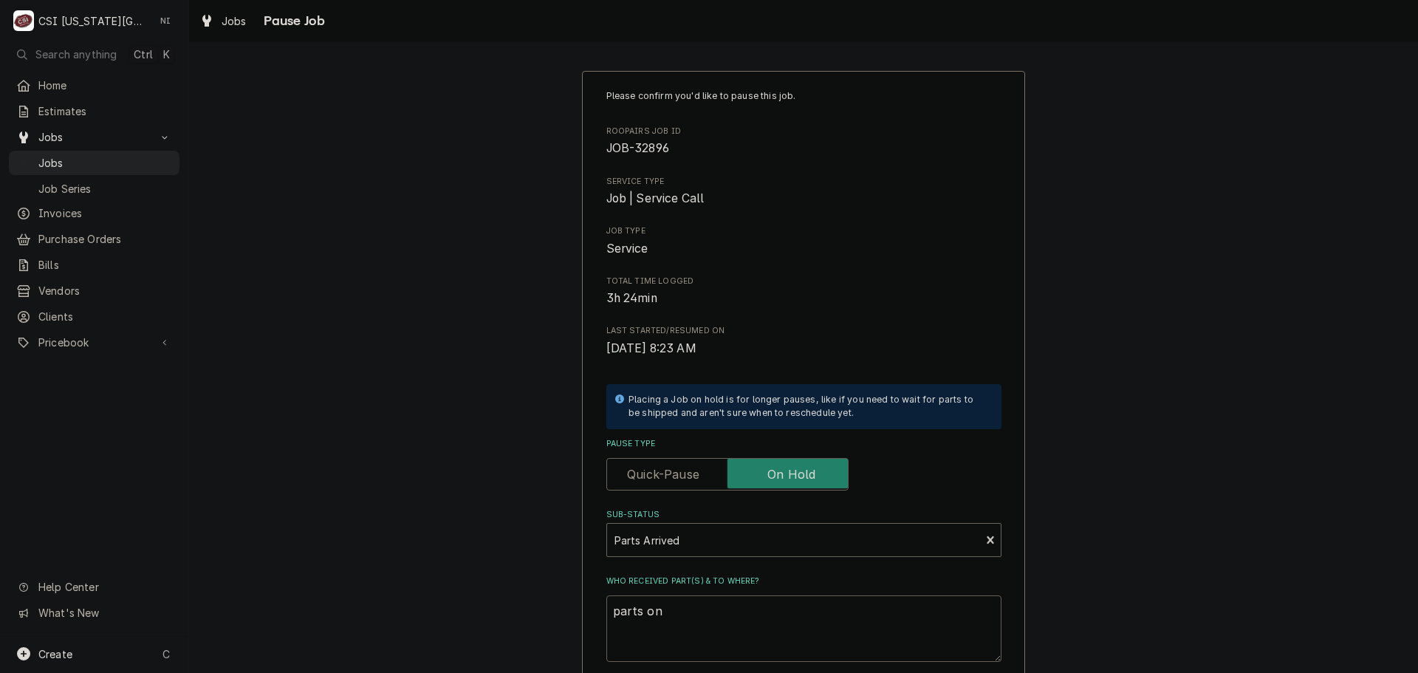
type textarea "parts on m"
type textarea "x"
type textarea "parts on me"
type textarea "x"
type textarea "parts on men"
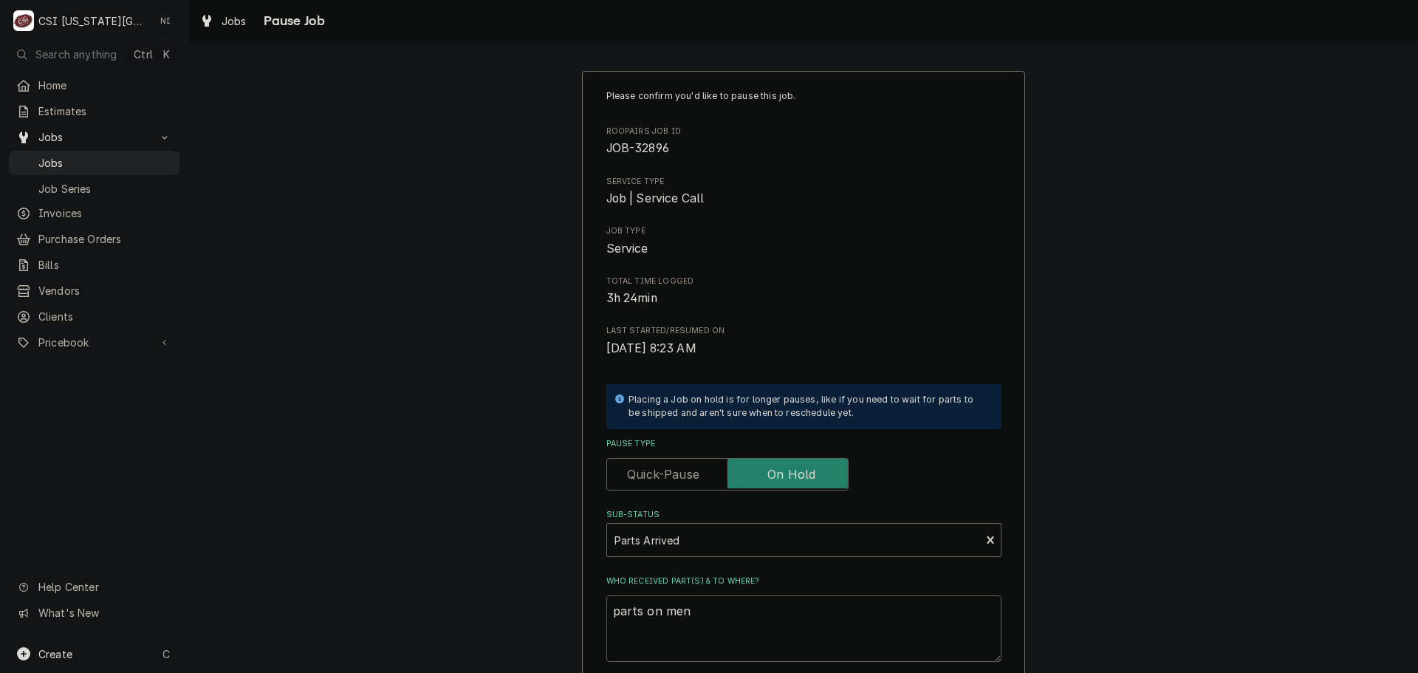
type textarea "x"
type textarea "parts on mend"
type textarea "x"
type textarea "parts on mendi"
type textarea "x"
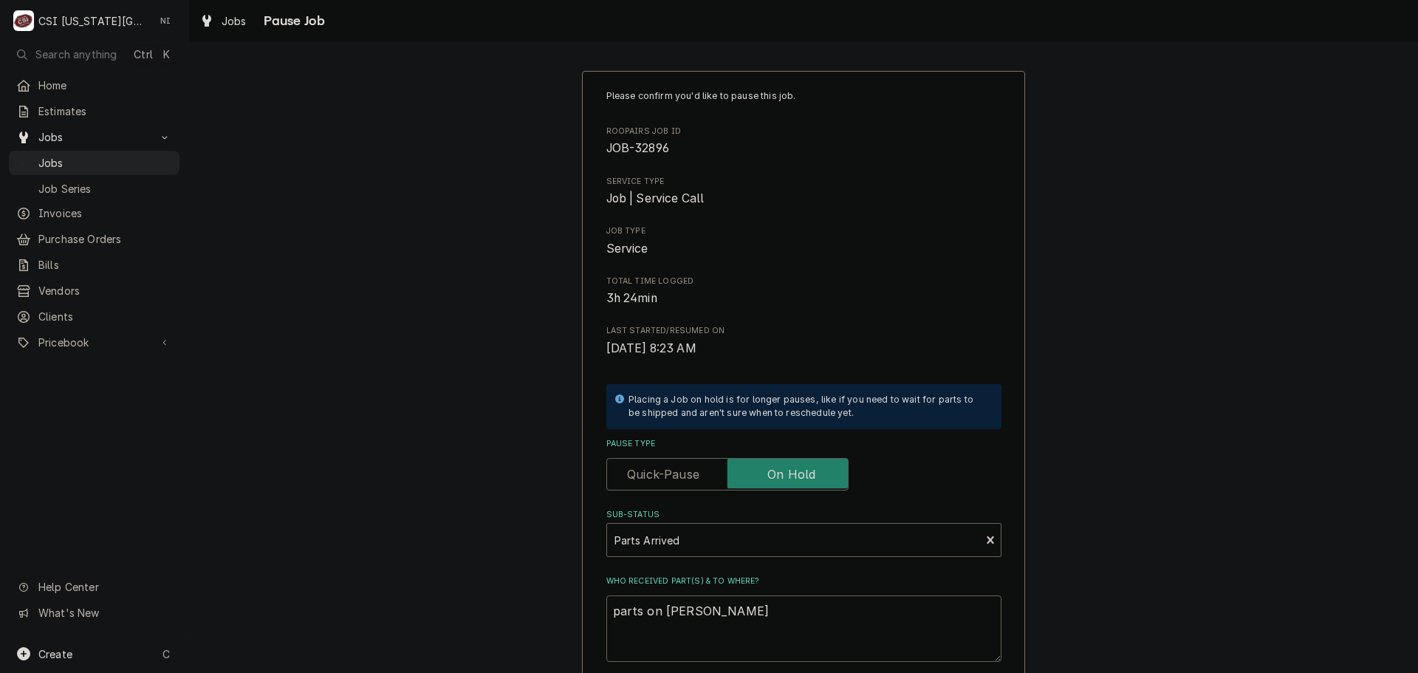
type textarea "parts on mendio"
type textarea "x"
type textarea "parts on mendion"
type textarea "x"
type textarea "parts on mendion"
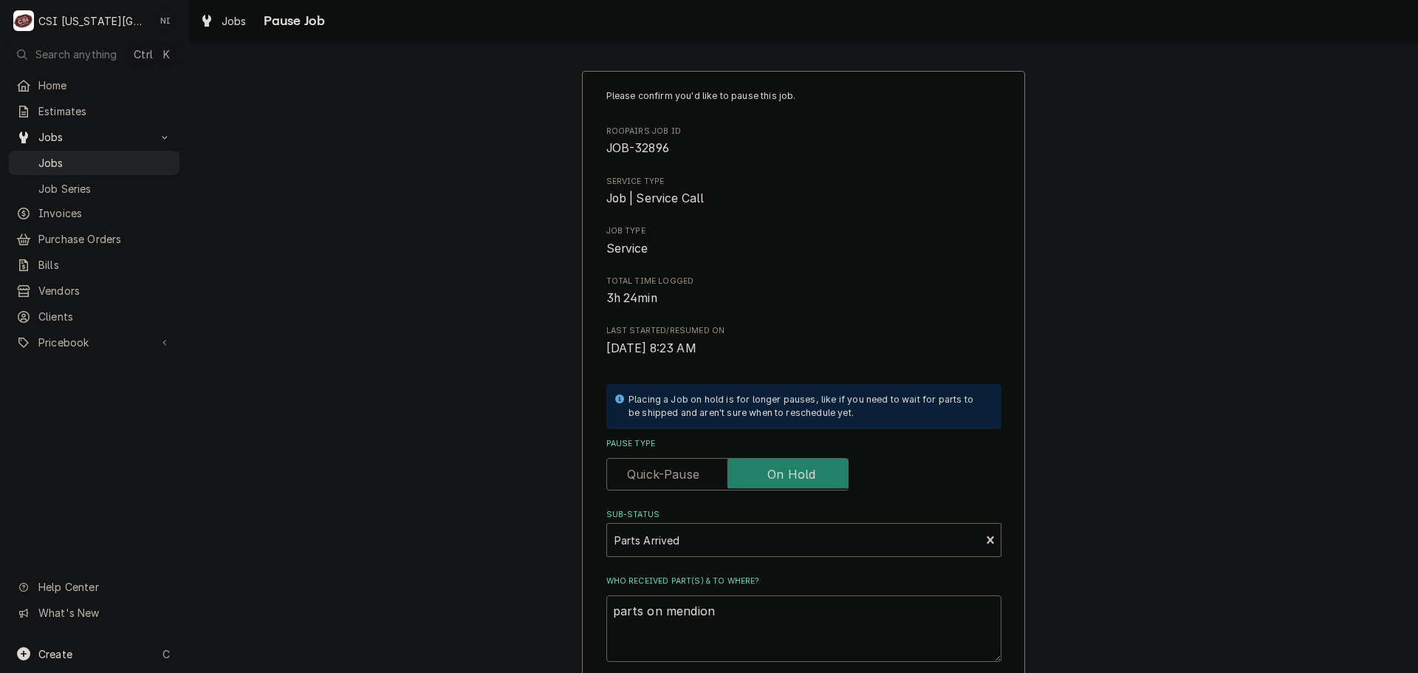
type textarea "x"
type textarea "parts on mendion"
type textarea "x"
type textarea "parts on mendio"
type textarea "x"
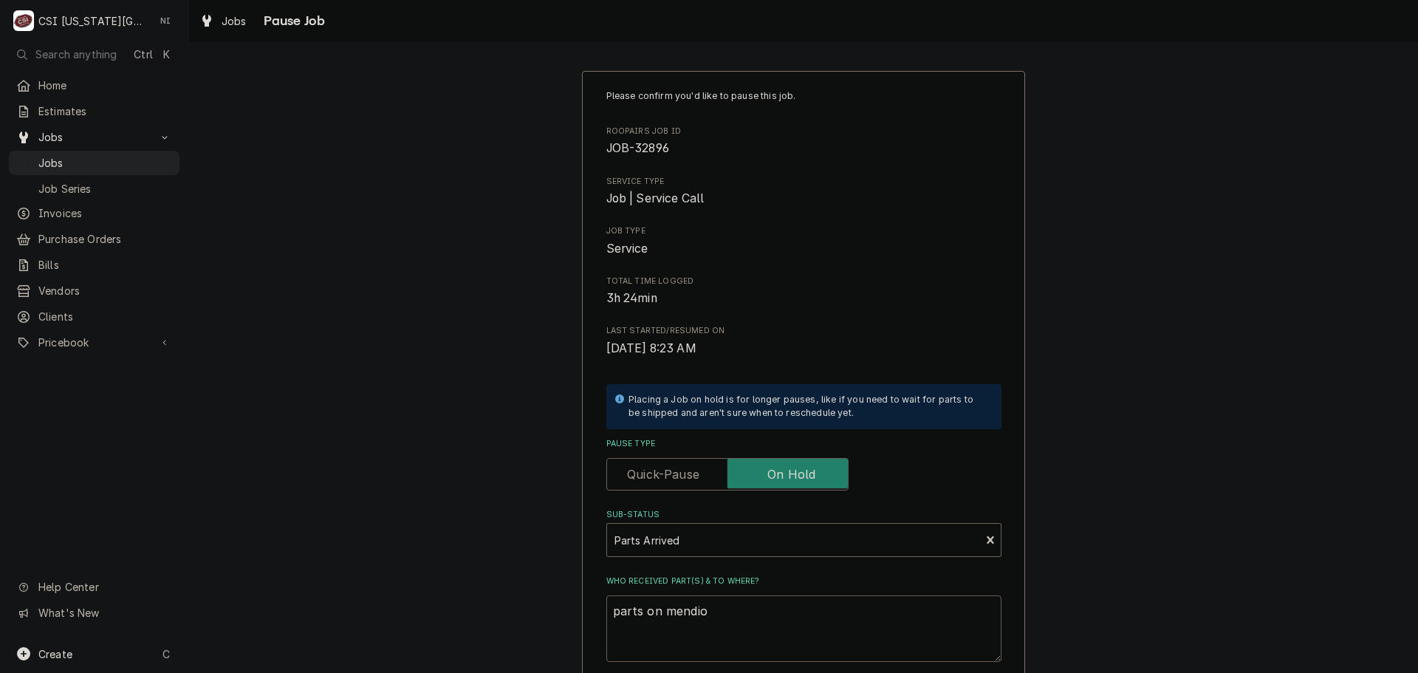
type textarea "parts on mendi"
type textarea "x"
type textarea "parts on mend"
type textarea "x"
type textarea "parts on mendo"
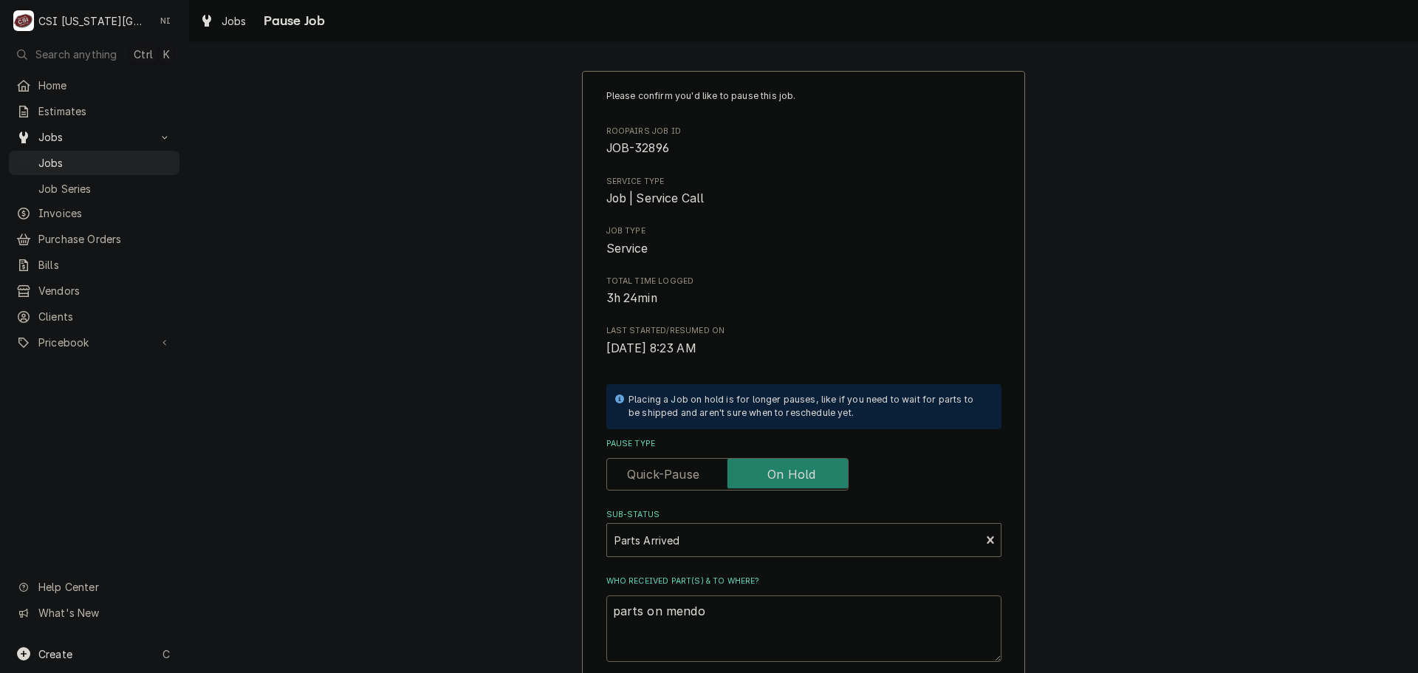
type textarea "x"
type textarea "parts on mendon"
type textarea "x"
type textarea "parts on mendon"
type textarea "x"
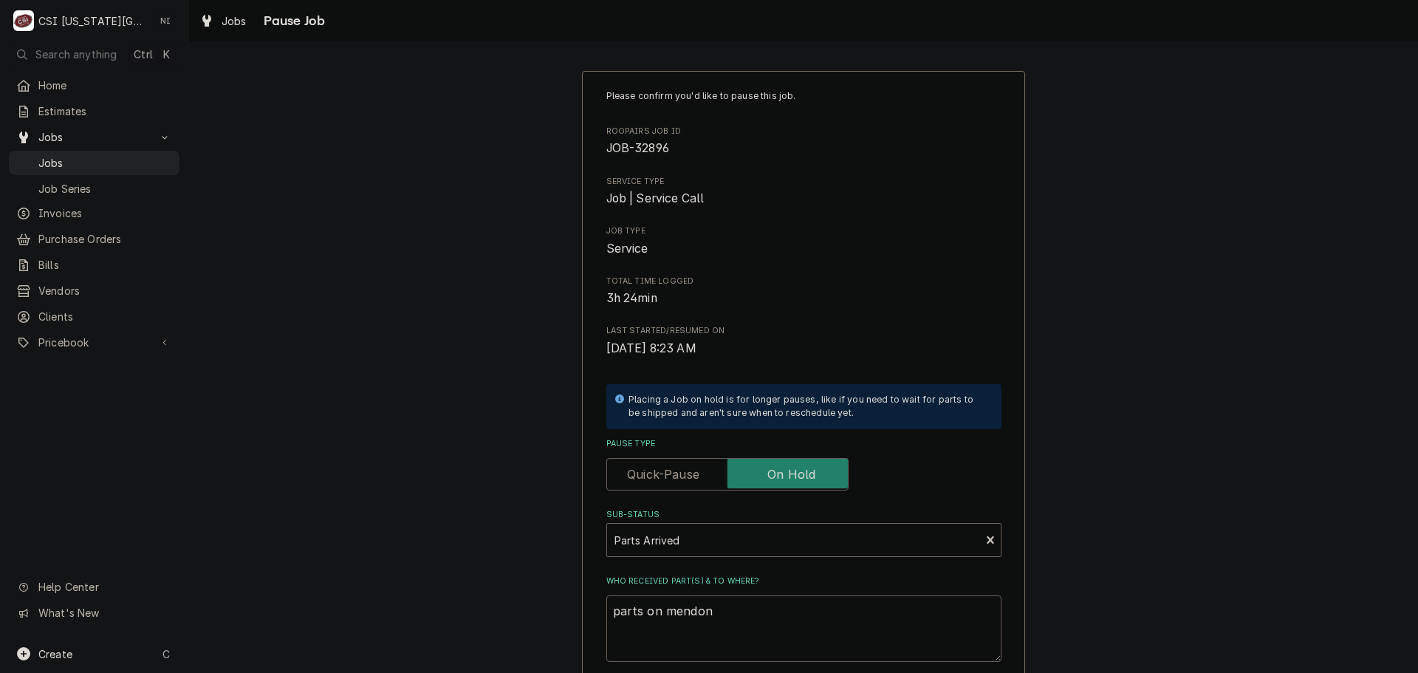
type textarea "parts on mendon s"
type textarea "x"
type textarea "parts on mendon sh"
type textarea "x"
type textarea "parts on mendon she"
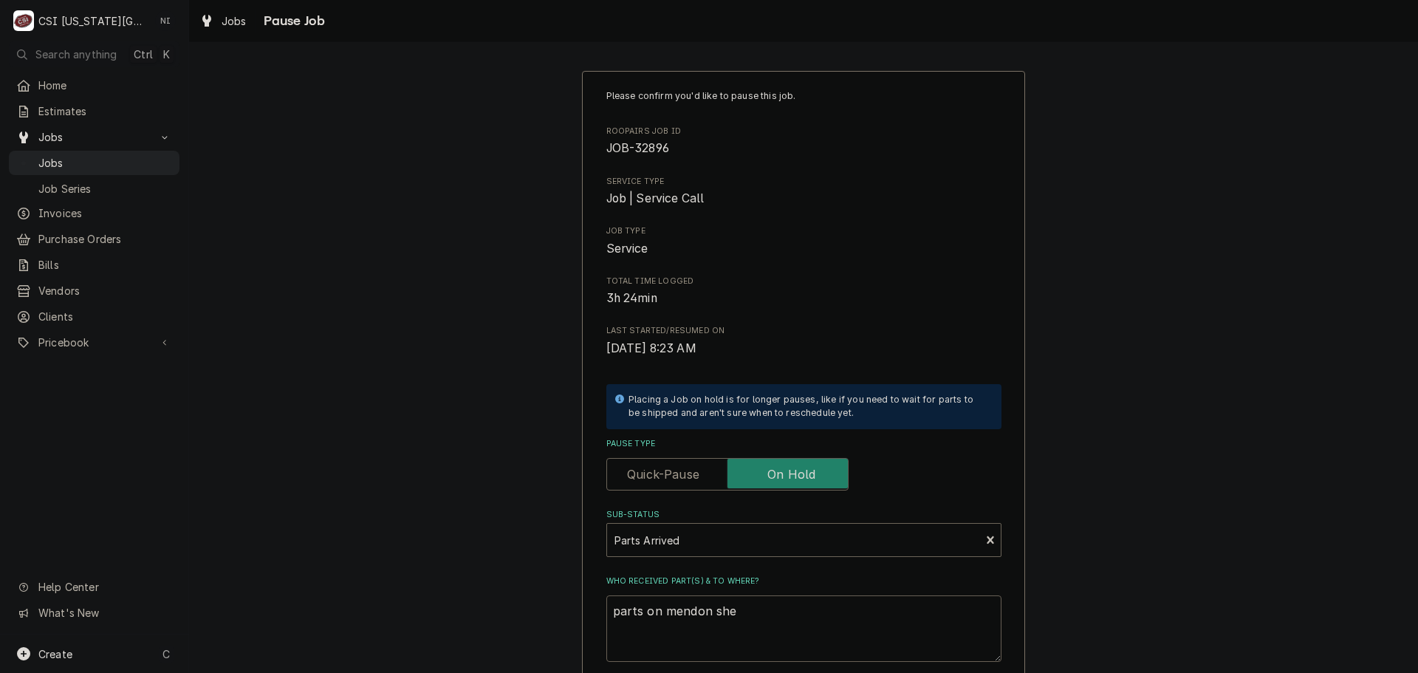
type textarea "x"
type textarea "parts on mendon shel"
type textarea "x"
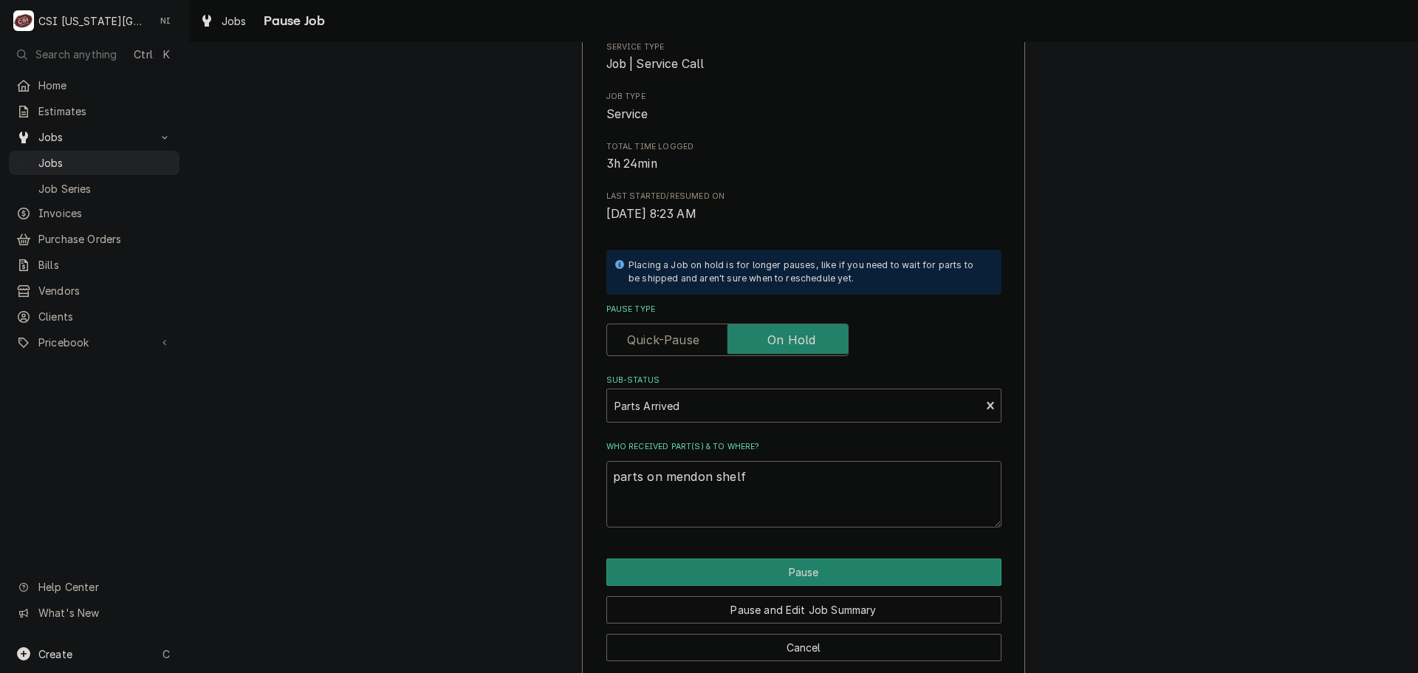
scroll to position [154, 0]
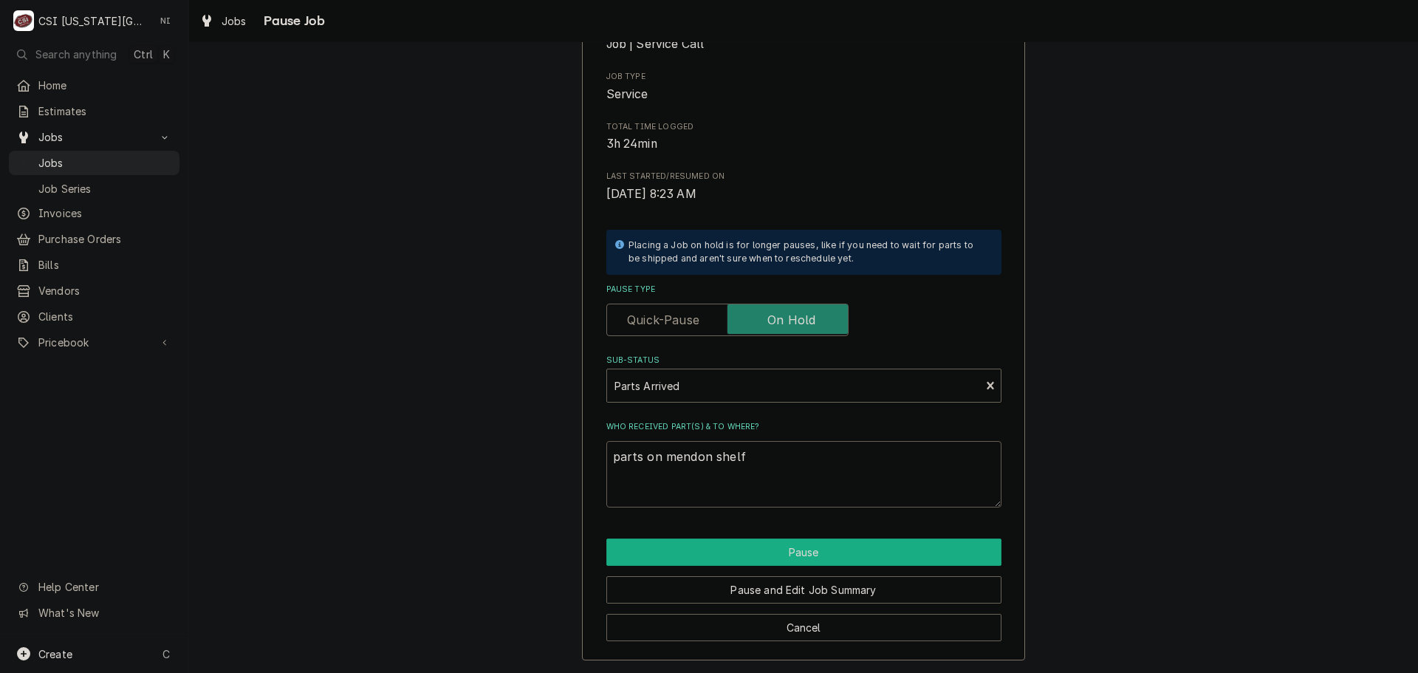
type textarea "parts on mendon shelf"
click at [862, 553] on button "Pause" at bounding box center [804, 552] width 395 height 27
type textarea "x"
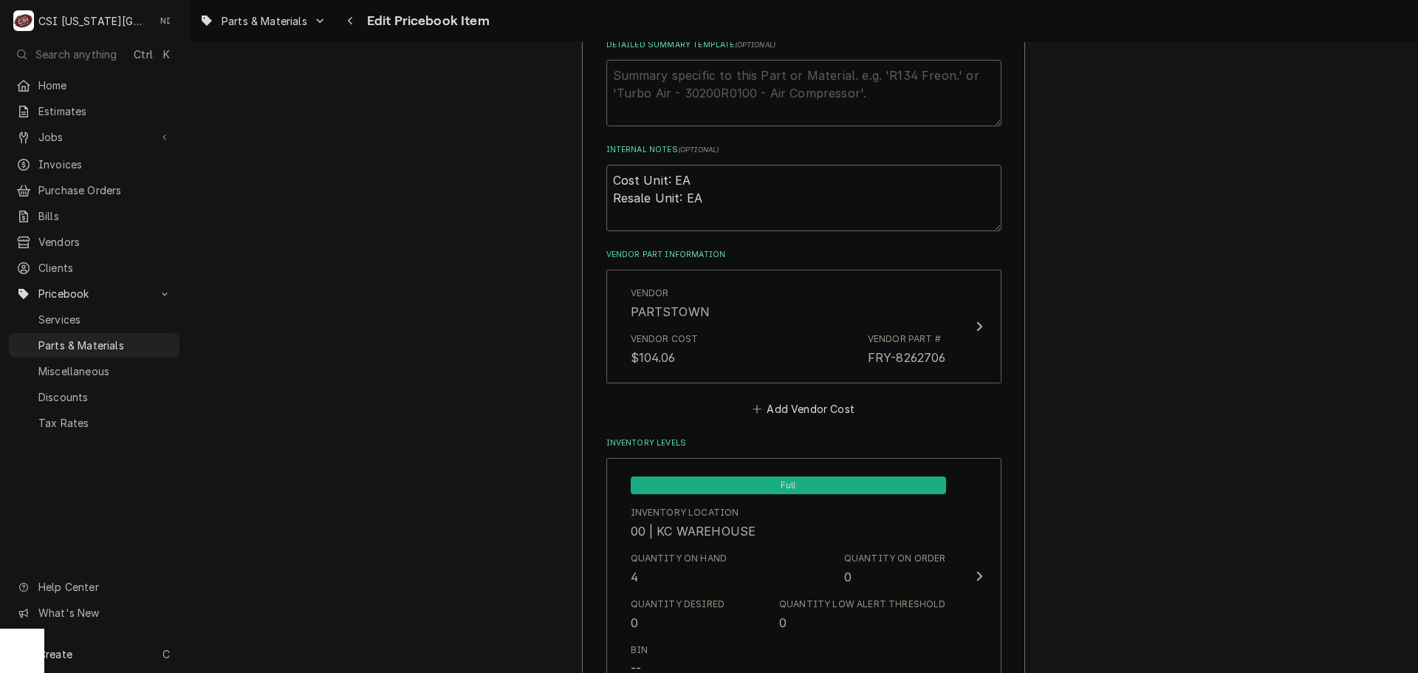
scroll to position [1108, 0]
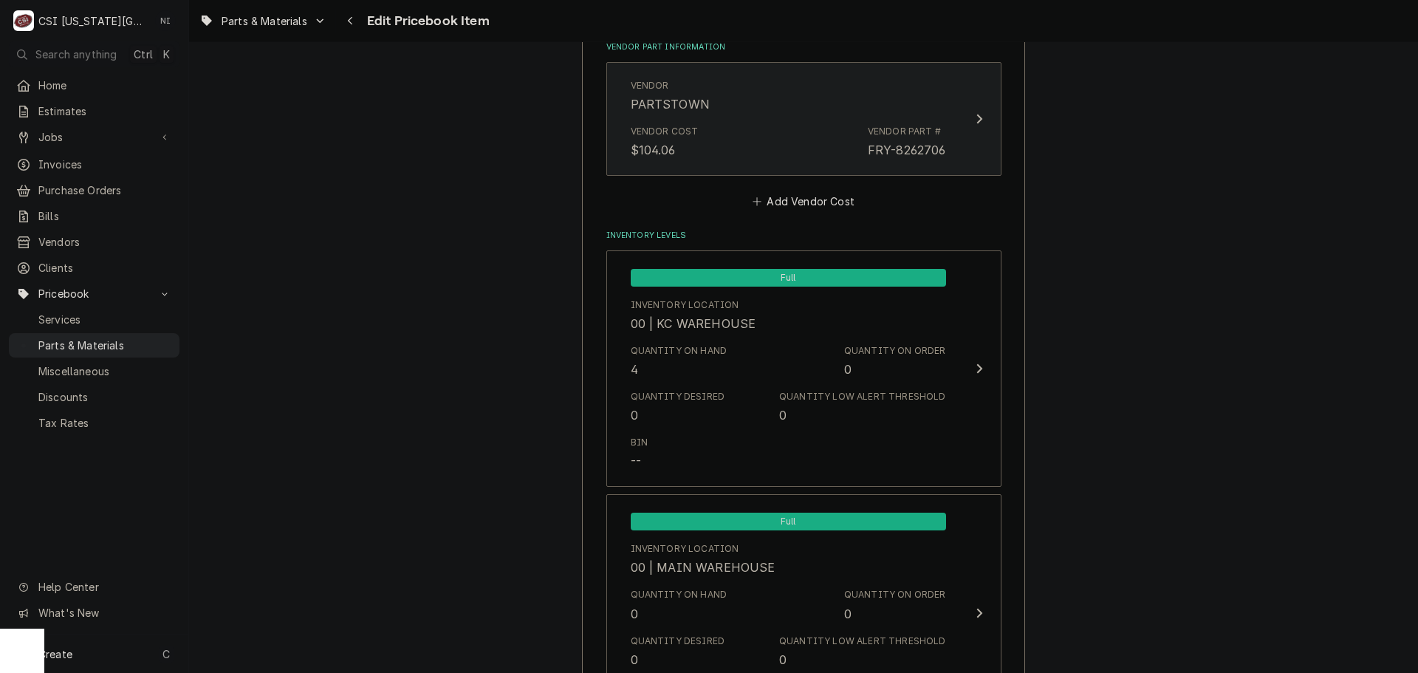
click at [799, 145] on div "Vendor Cost $104.06 Vendor Part # FRY-8262706" at bounding box center [788, 142] width 315 height 46
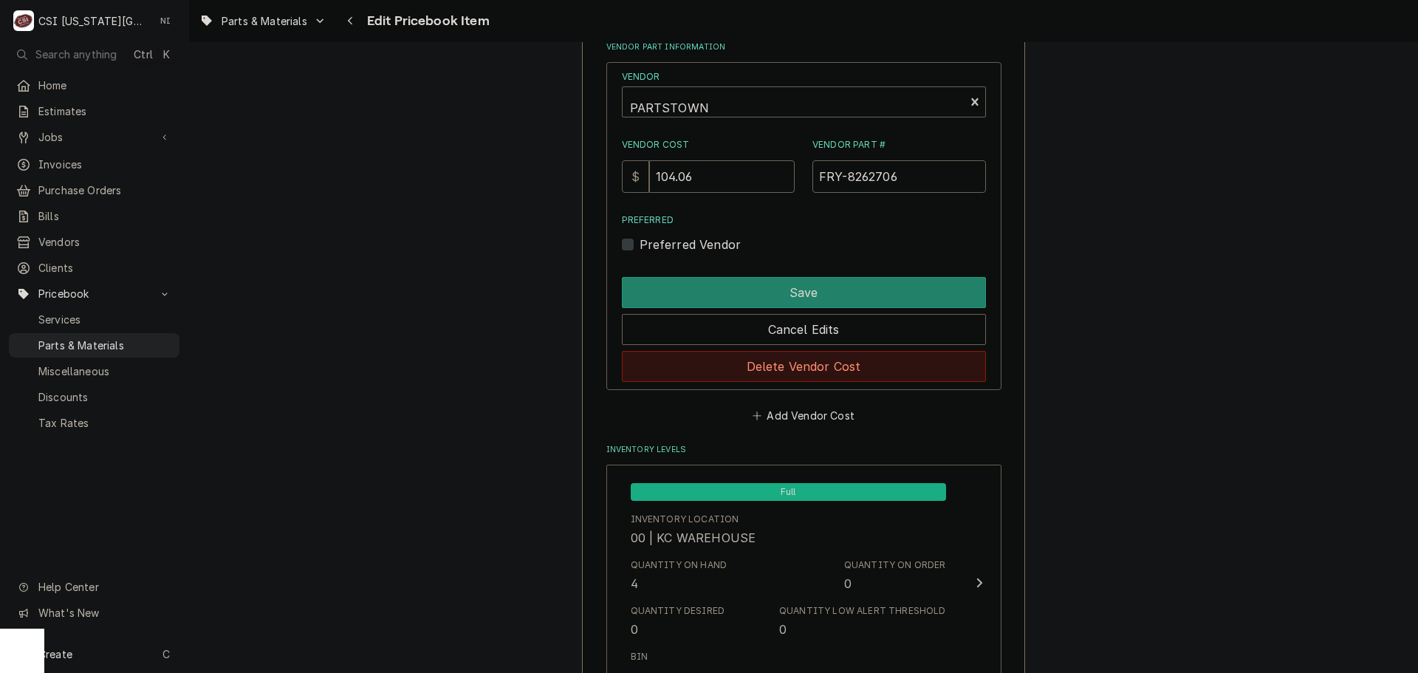
click at [800, 367] on button "Delete Vendor Cost" at bounding box center [804, 366] width 364 height 31
type textarea "x"
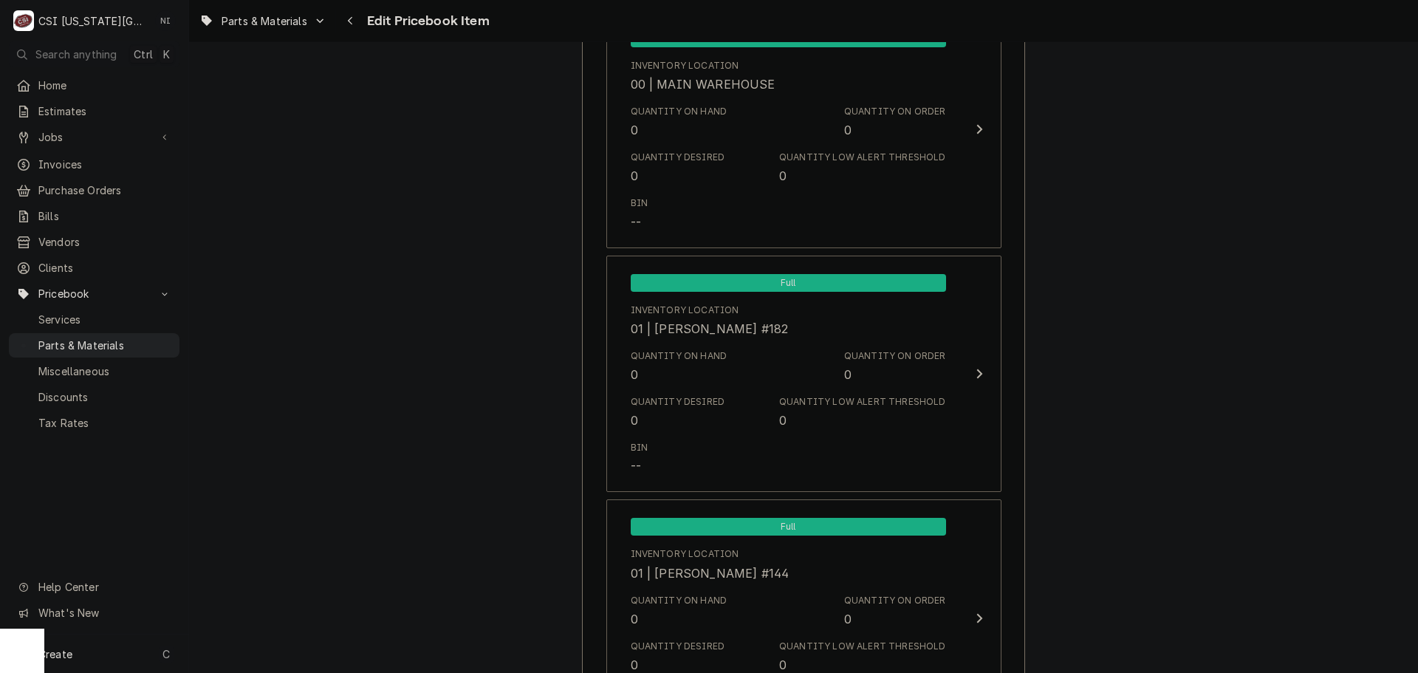
scroll to position [1182, 0]
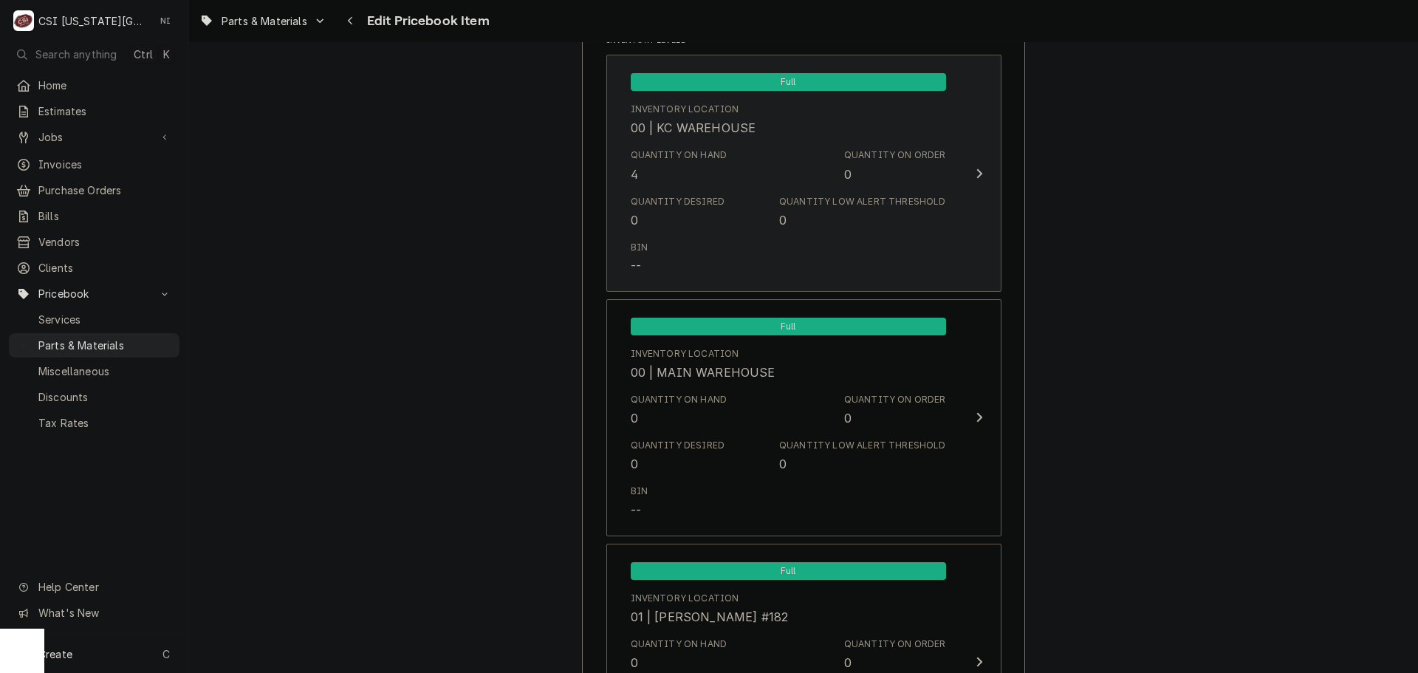
click at [653, 192] on div "Quantity Desired 0 Quantity Low Alert Threshold 0" at bounding box center [788, 212] width 315 height 46
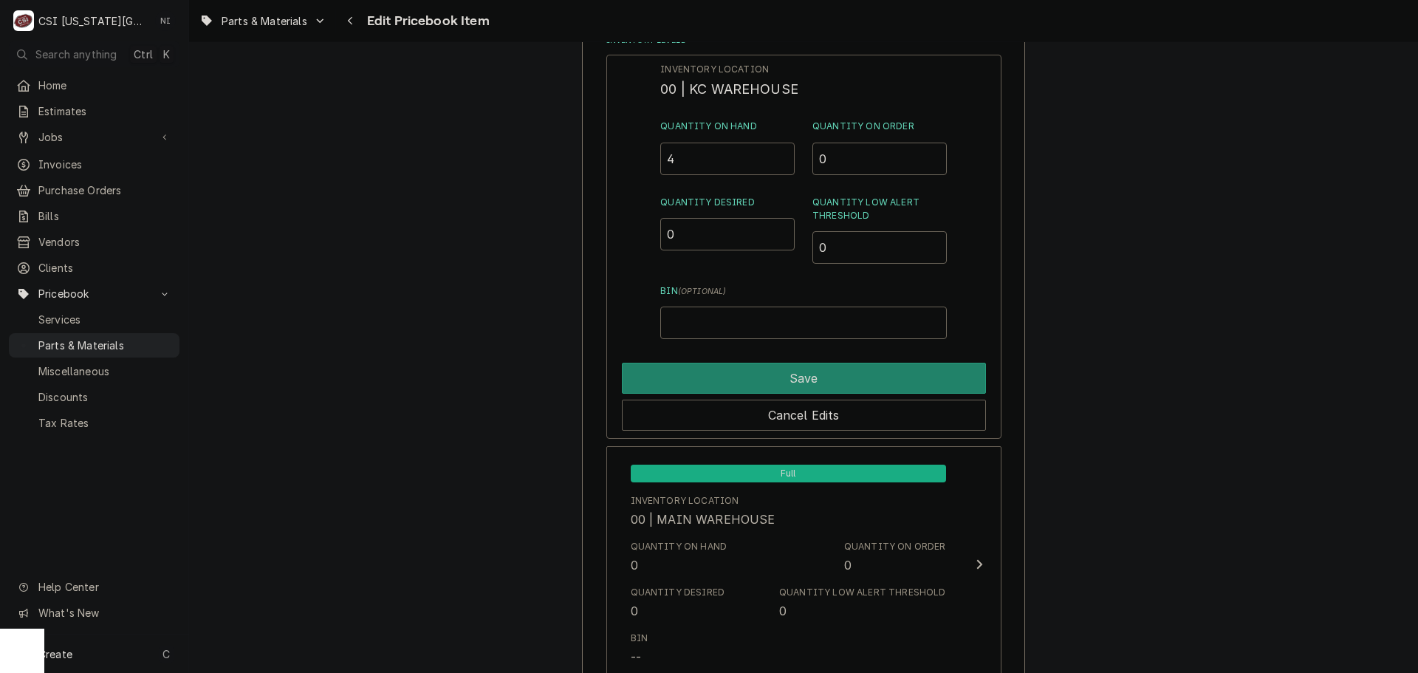
drag, startPoint x: 666, startPoint y: 162, endPoint x: 636, endPoint y: 162, distance: 29.5
click at [638, 162] on div "Inventory Location 00 | KC WAREHOUSE Quantity on Hand 4 Quantity on Order 0 Qua…" at bounding box center [804, 247] width 395 height 384
type input "3"
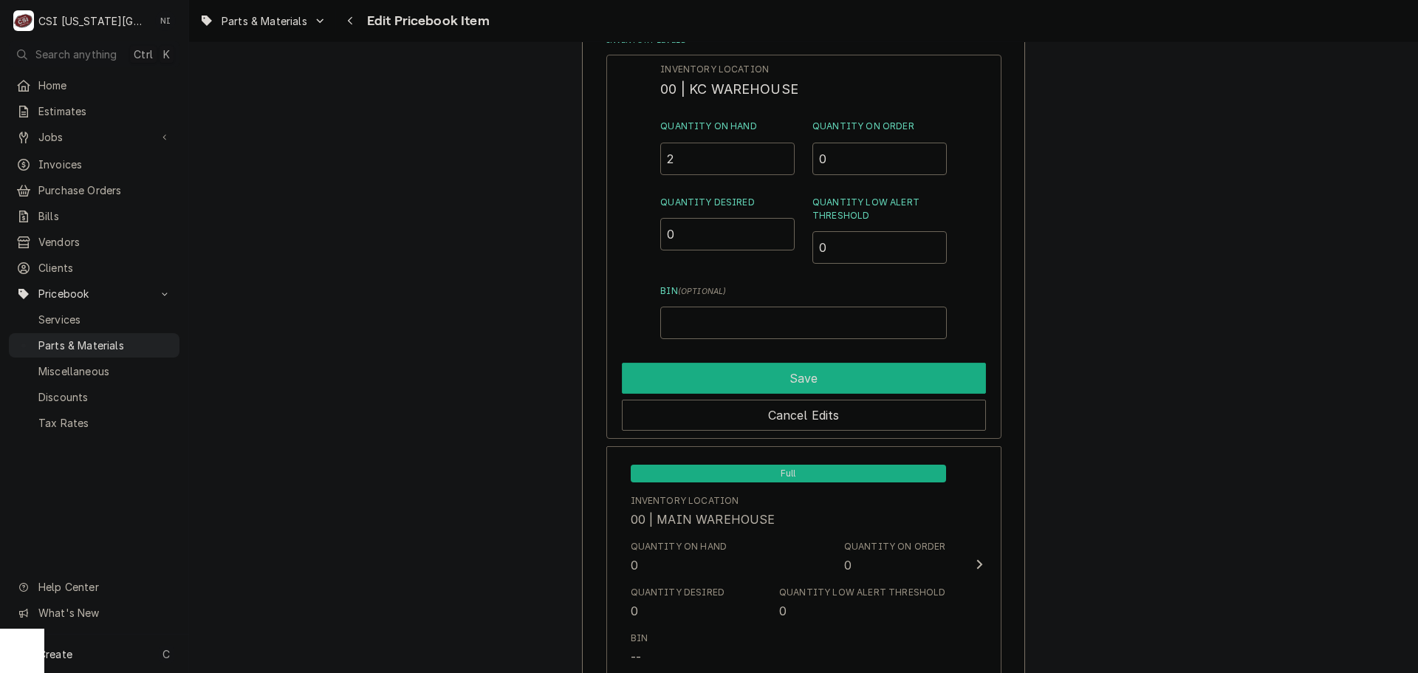
type input "2"
click at [772, 378] on button "Save" at bounding box center [804, 378] width 364 height 31
type textarea "x"
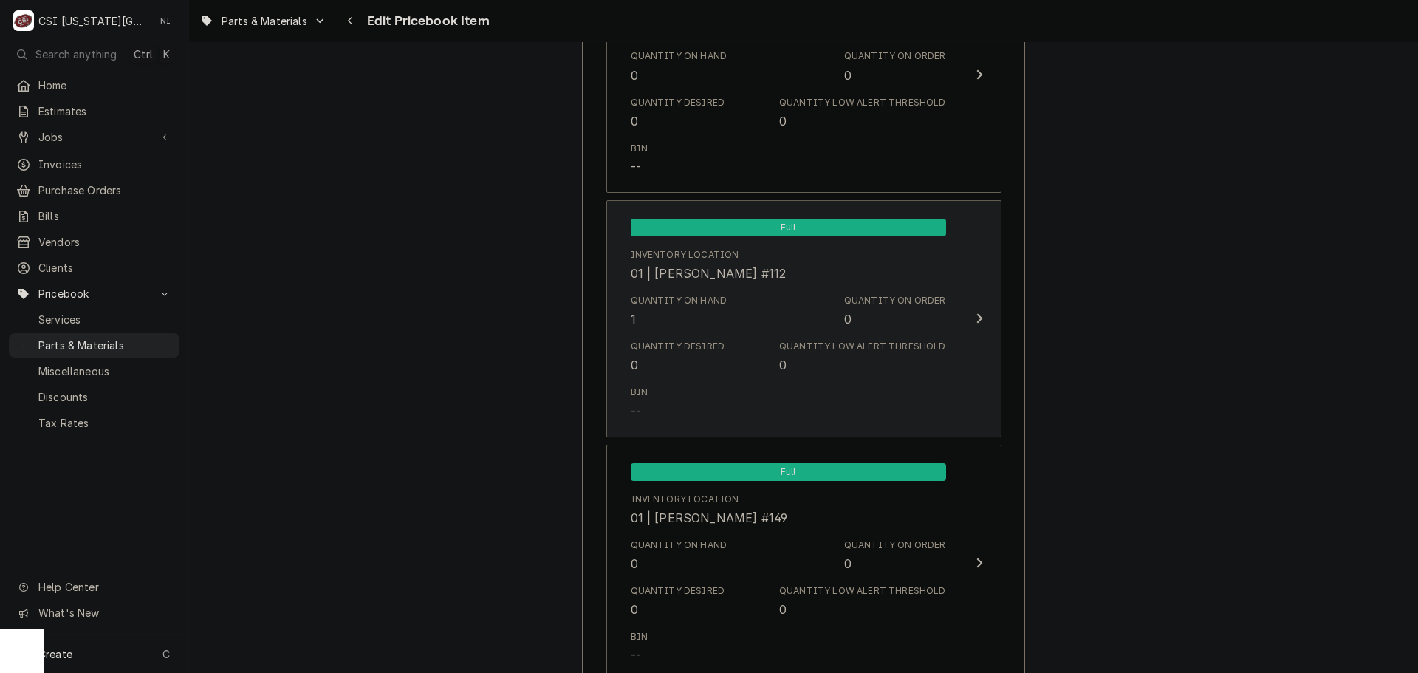
scroll to position [4211, 0]
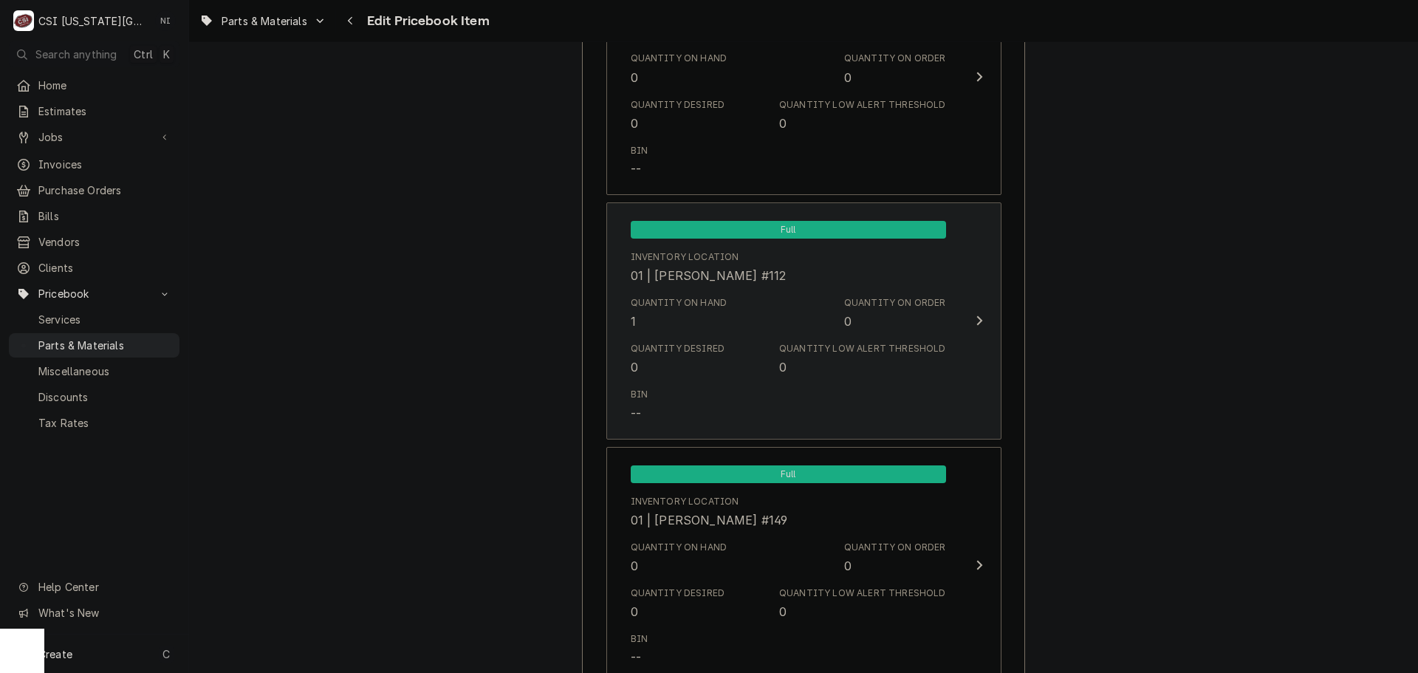
click at [759, 338] on div "Quantity Desired 0 Quantity Low Alert Threshold 0" at bounding box center [788, 359] width 315 height 46
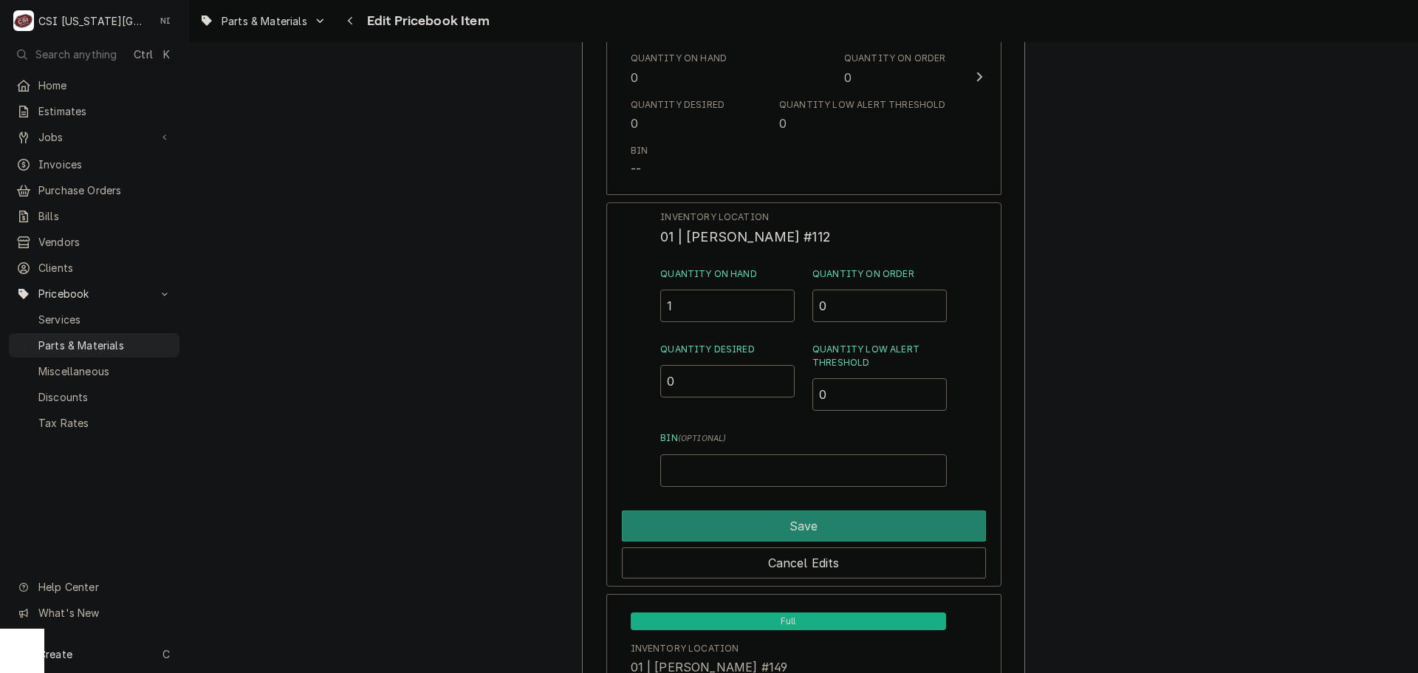
drag, startPoint x: 695, startPoint y: 304, endPoint x: 635, endPoint y: 306, distance: 60.6
click at [638, 307] on div "Inventory Location 01 | ROBERT MENDON #112 Quantity on Hand 1 Quantity on Order…" at bounding box center [804, 394] width 395 height 384
type input "2"
click at [766, 531] on button "Save" at bounding box center [804, 525] width 364 height 31
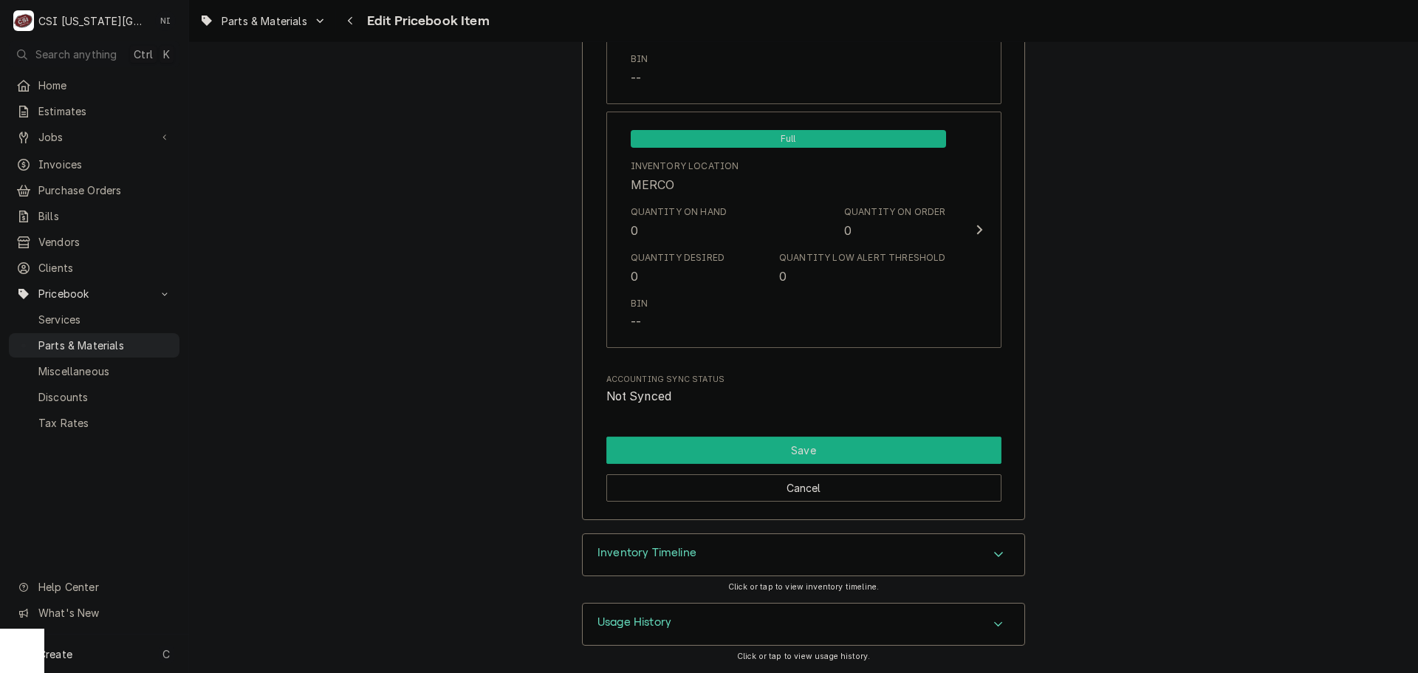
click at [797, 454] on button "Save" at bounding box center [804, 450] width 395 height 27
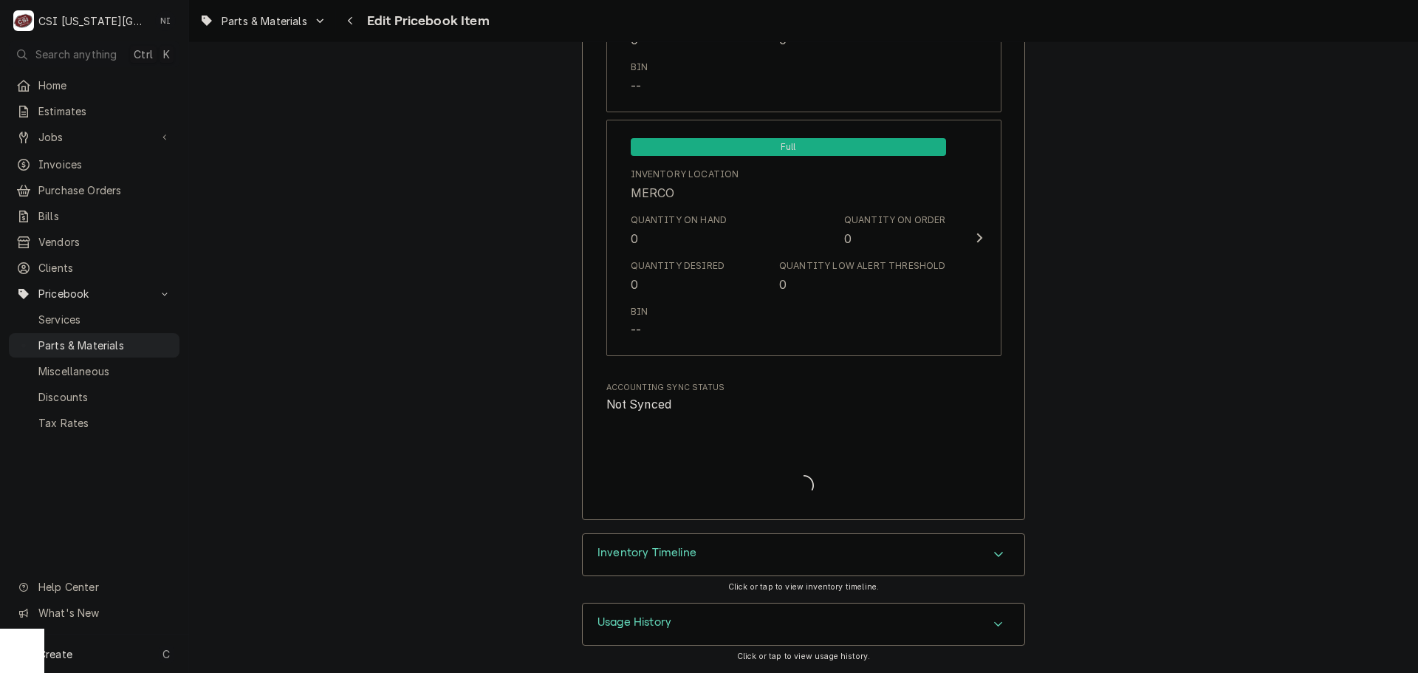
type textarea "x"
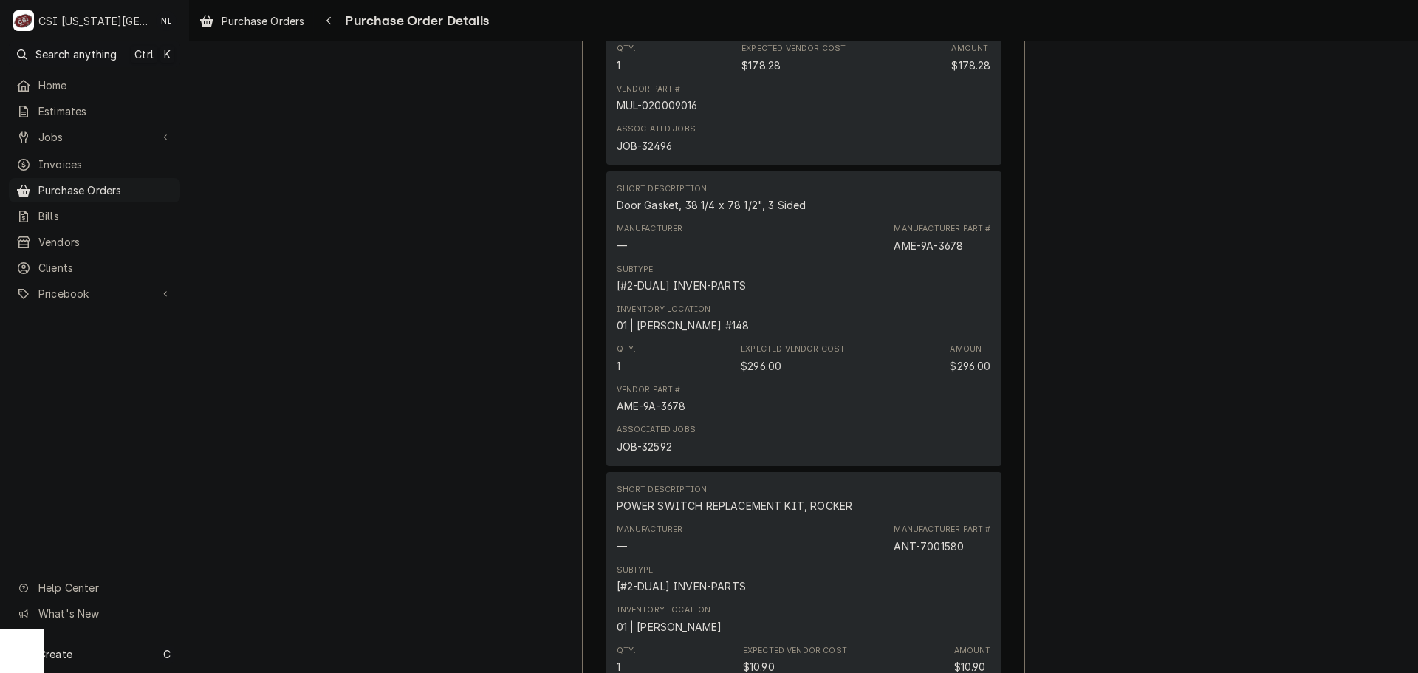
scroll to position [1330, 0]
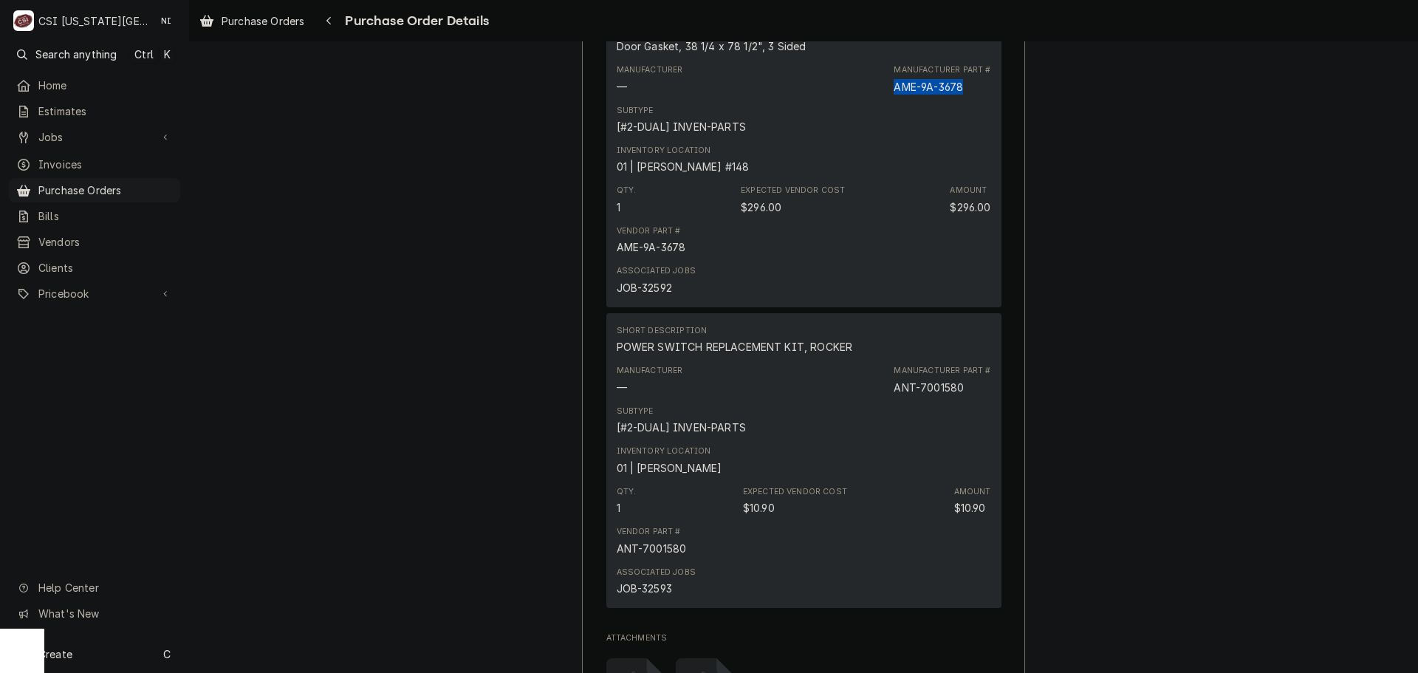
drag, startPoint x: 934, startPoint y: 131, endPoint x: 857, endPoint y: 136, distance: 77.0
click at [857, 99] on div "Manufacturer — Manufacturer Part # AME-9A-3678" at bounding box center [804, 79] width 375 height 40
copy div "AME-9A-3678"
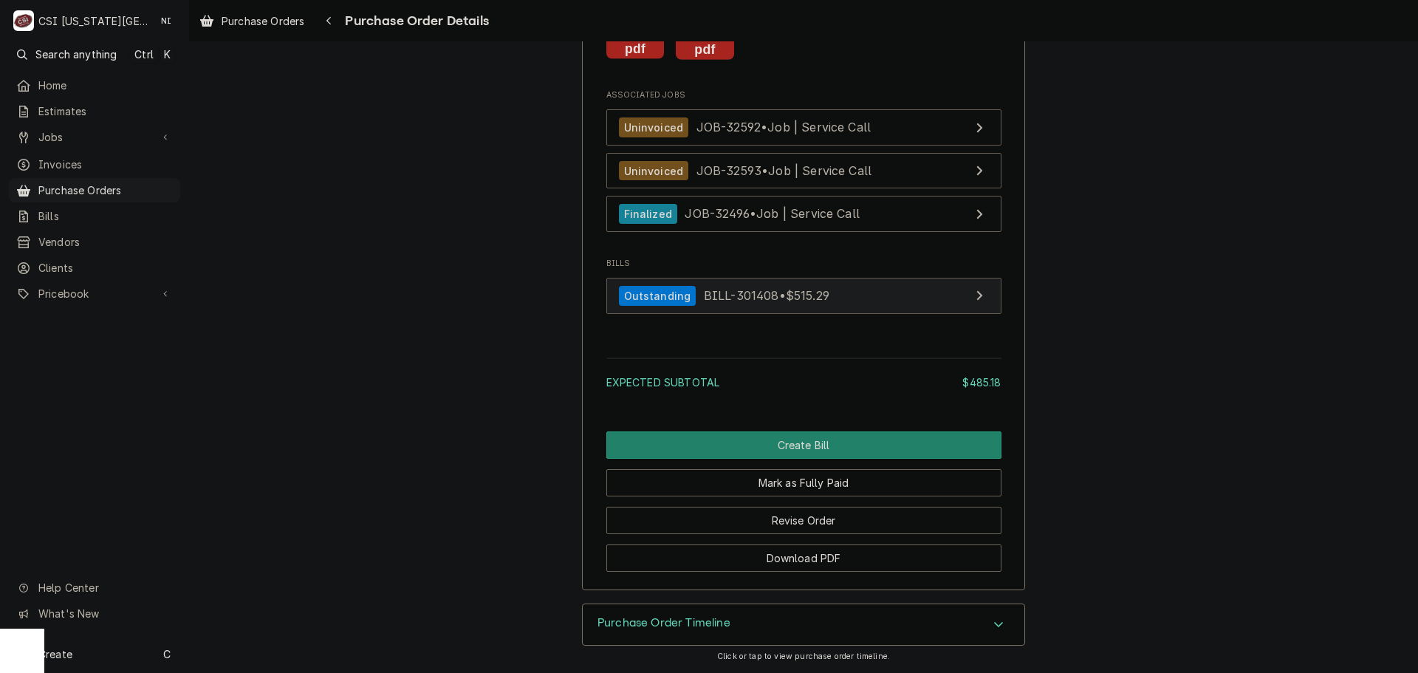
scroll to position [2046, 0]
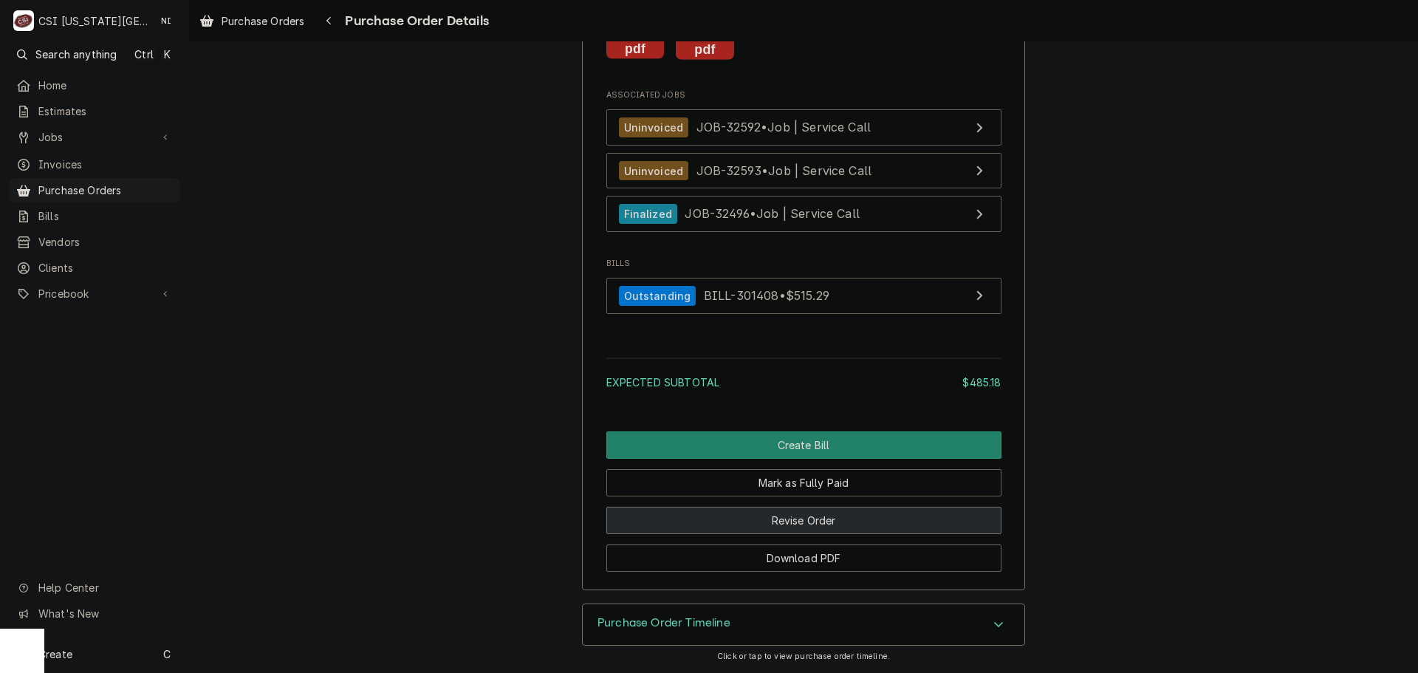
click at [824, 519] on button "Revise Order" at bounding box center [804, 520] width 395 height 27
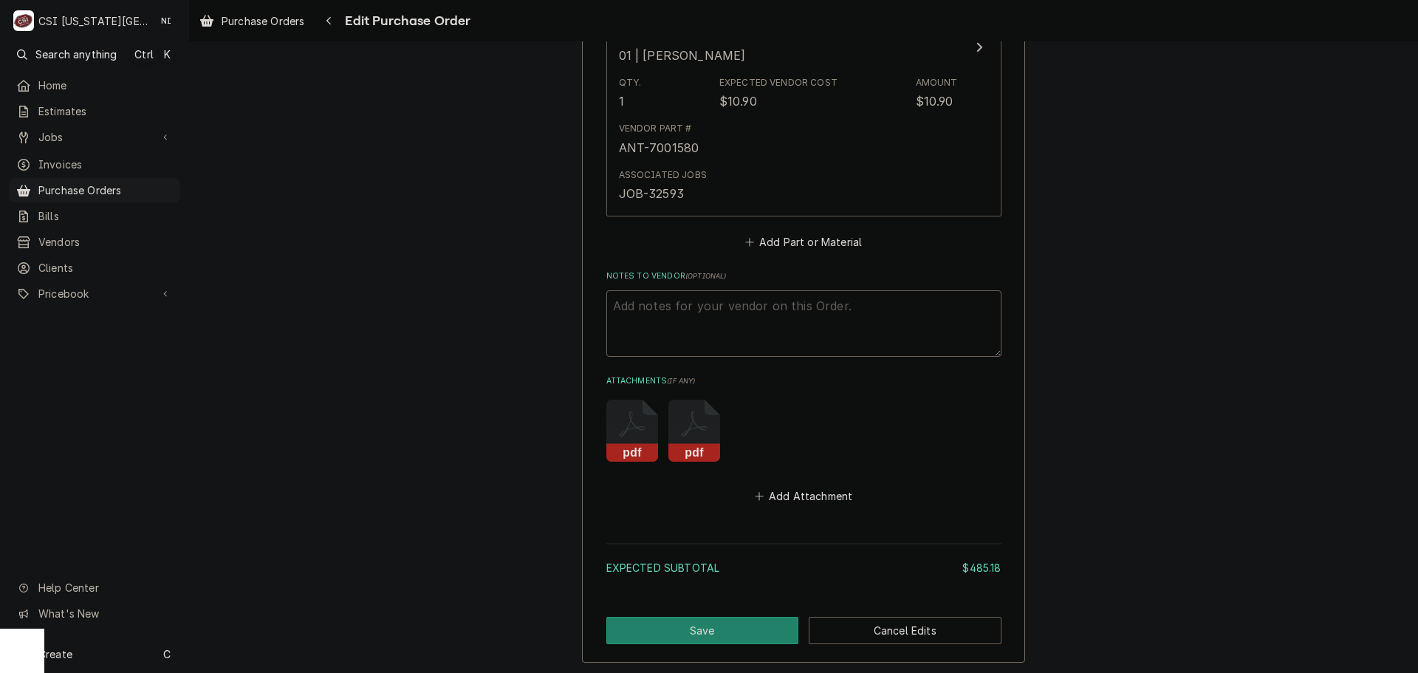
scroll to position [1573, 0]
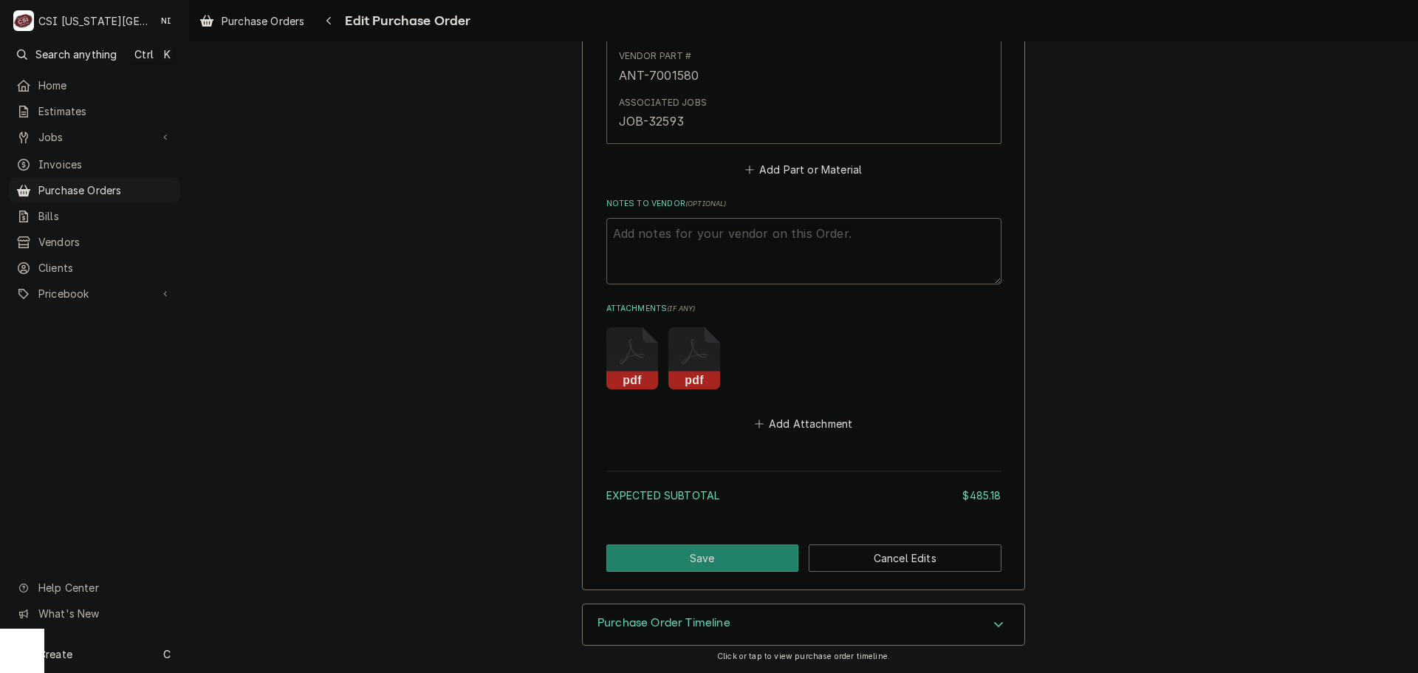
click at [720, 238] on textarea "Notes to Vendor ( optional )" at bounding box center [804, 251] width 395 height 66
type textarea "x"
type textarea "V"
type textarea "x"
type textarea "VC"
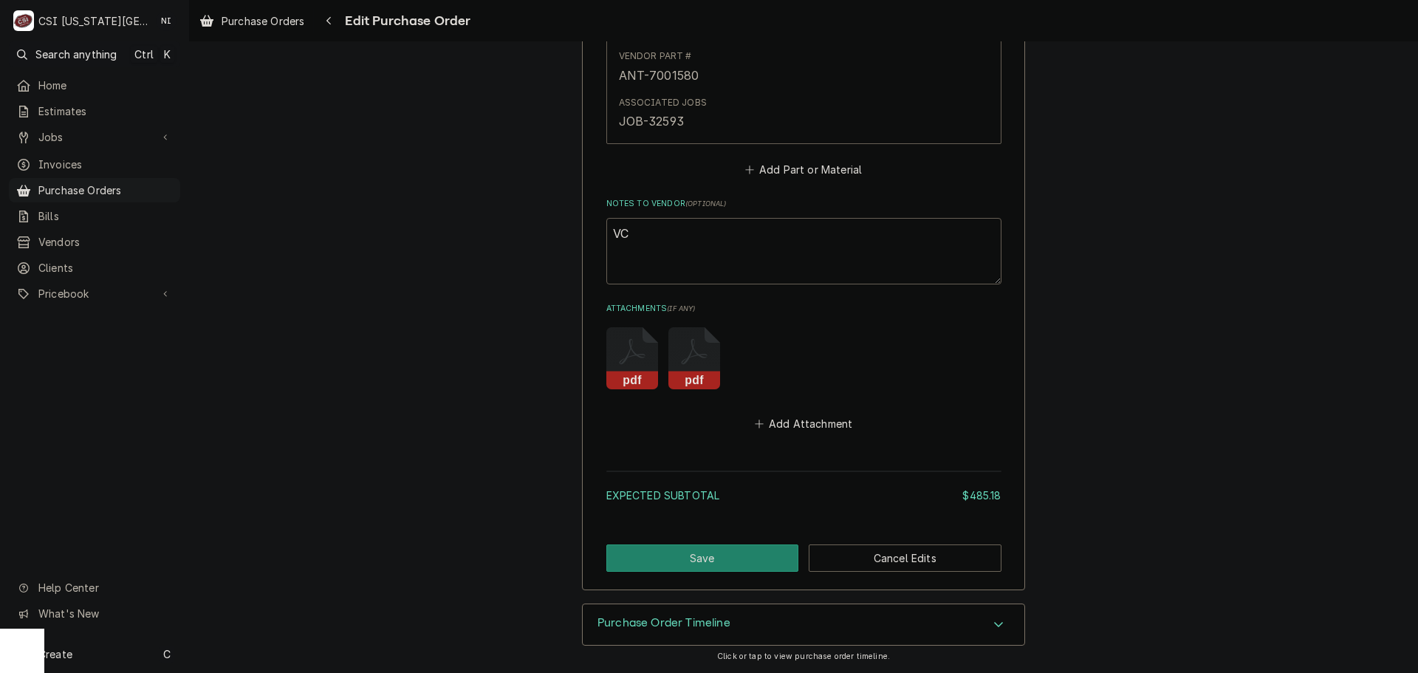
type textarea "x"
type textarea "VC"
type textarea "x"
type textarea "VC 1"
type textarea "x"
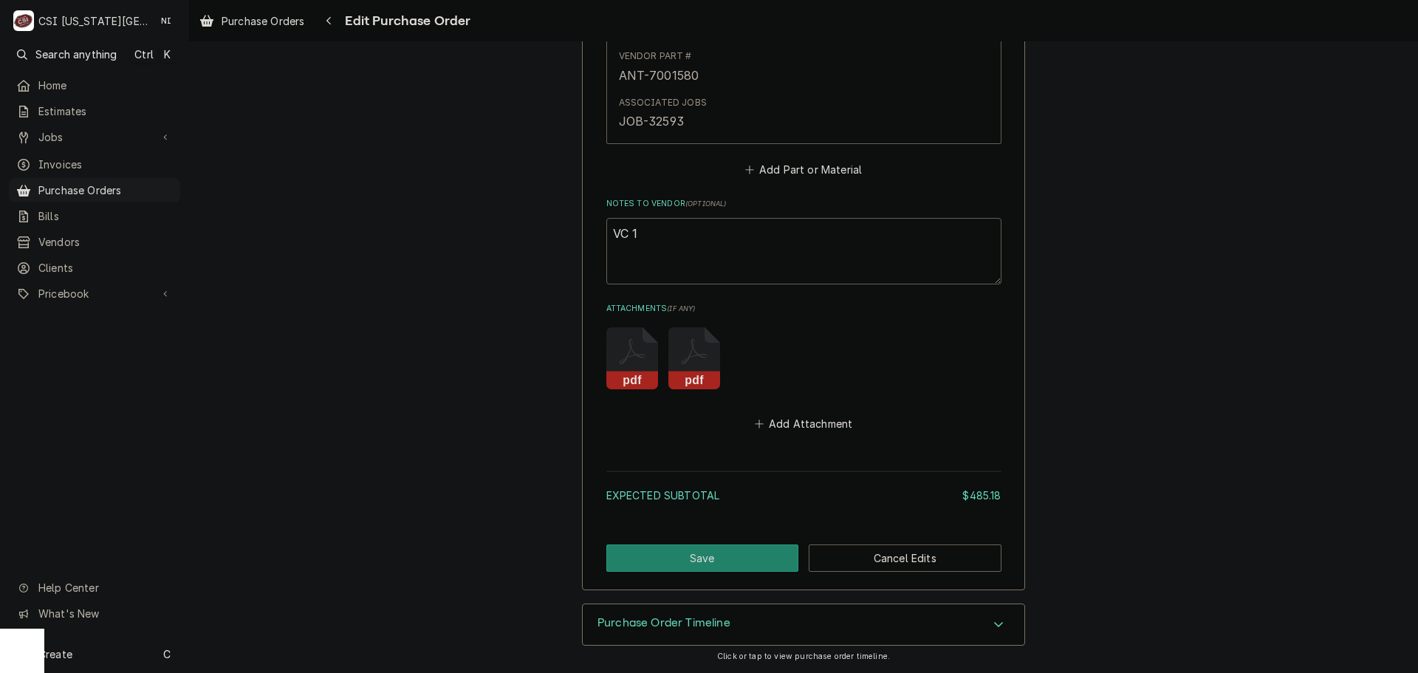
type textarea "VC 16"
type textarea "x"
type textarea "VC 165+"
type textarea "x"
type textarea "VC 165"
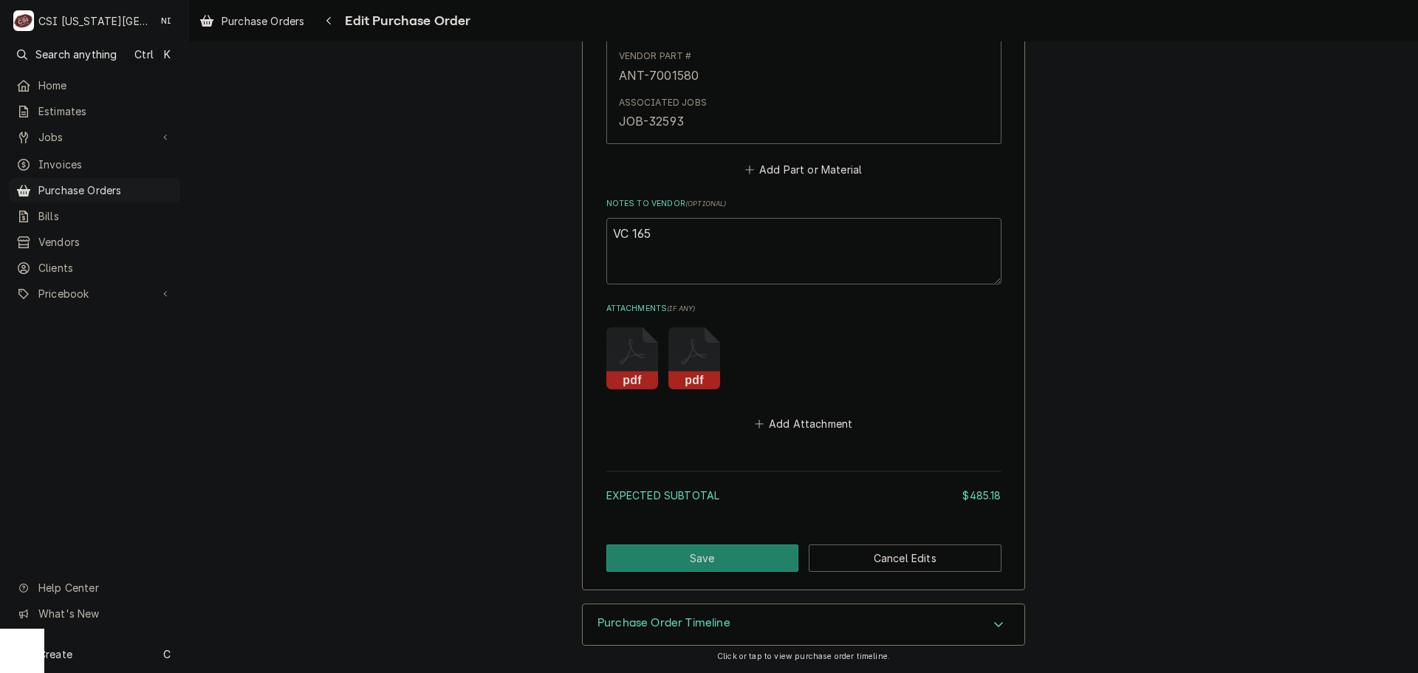
type textarea "x"
type textarea "VC 16"
type textarea "x"
type textarea "VC 169"
type textarea "x"
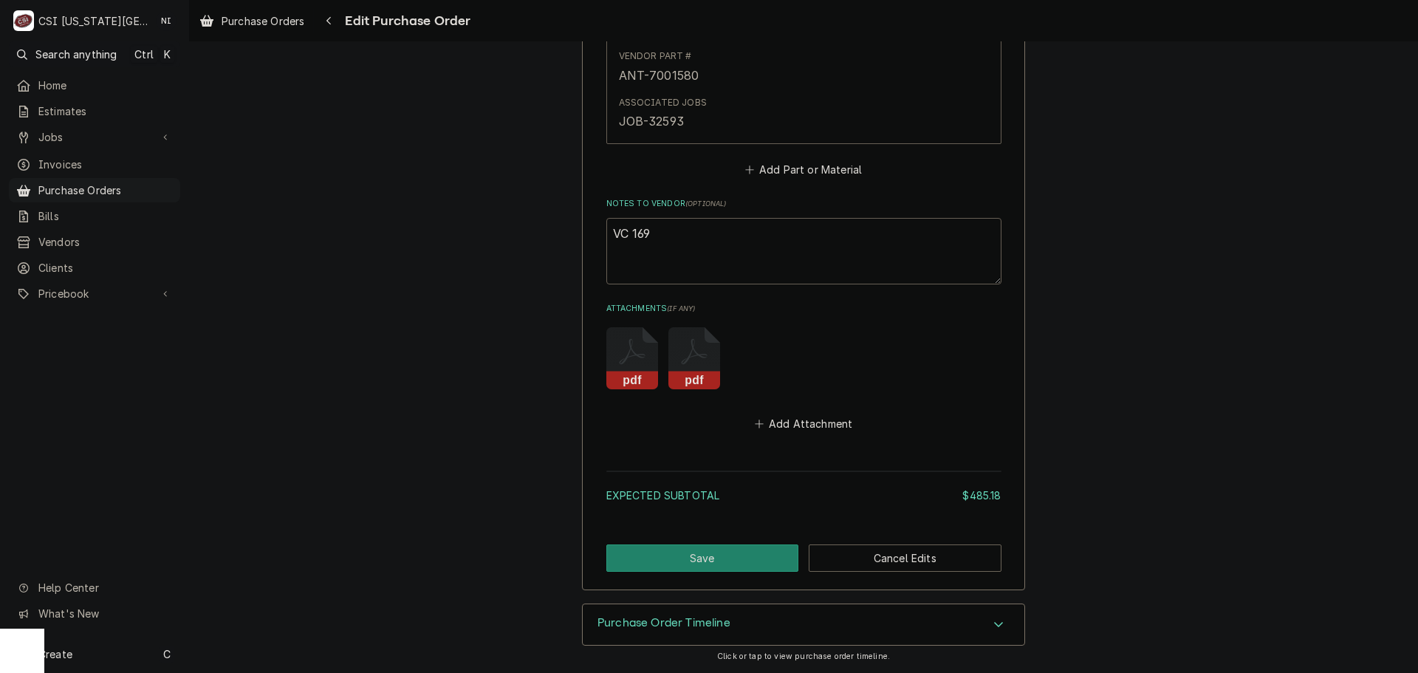
type textarea "VC 1695"
type textarea "x"
type textarea "VC 16951"
type textarea "x"
type textarea "VC 16951"
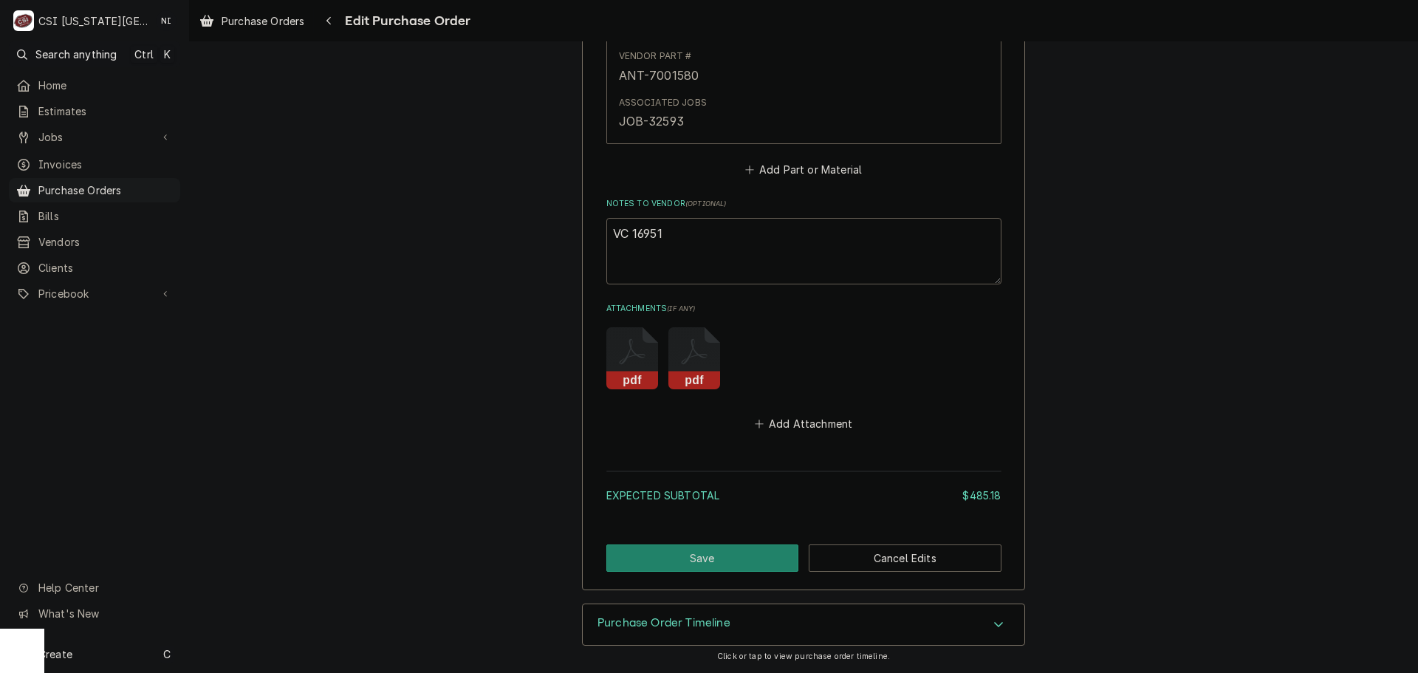
type textarea "x"
type textarea "VC 16951 f"
type textarea "x"
type textarea "VC 16951 fo"
type textarea "x"
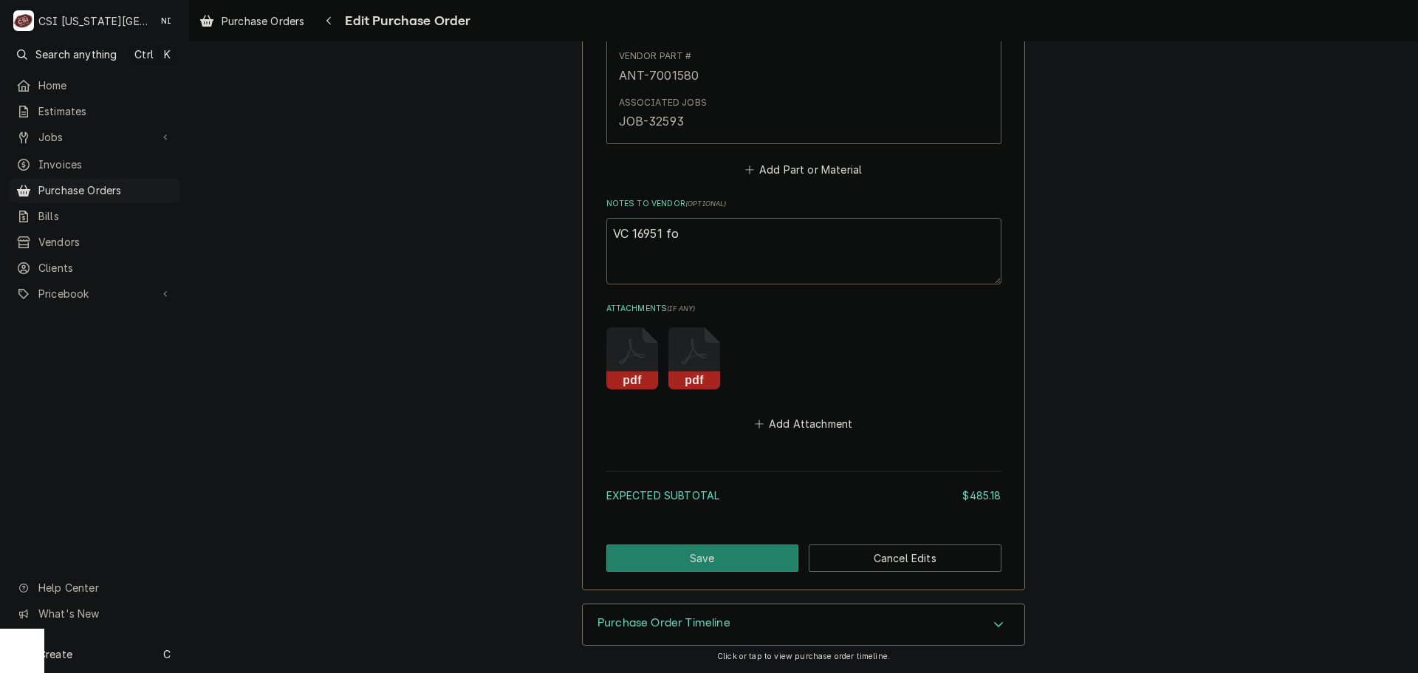
type textarea "VC 16951 for"
type textarea "x"
type textarea "VC 16951 for"
paste textarea "AME-9A-3678"
type textarea "x"
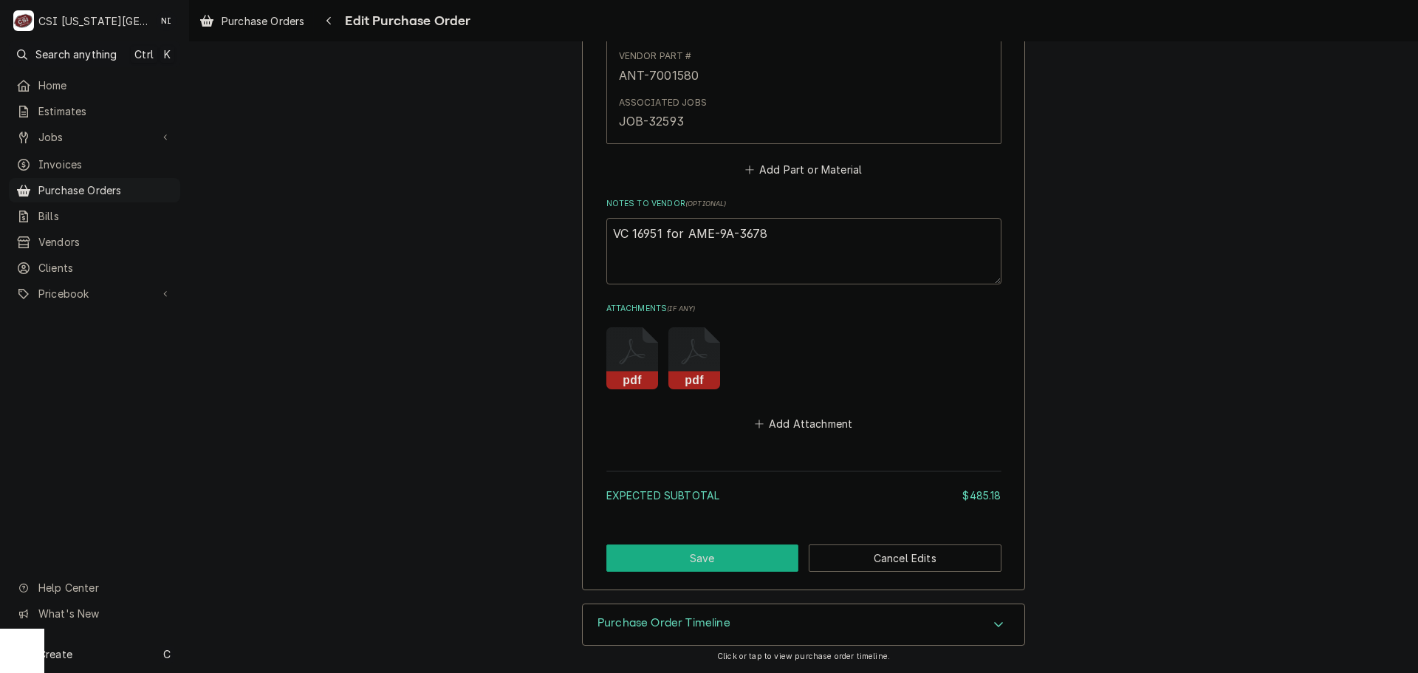
type textarea "VC 16951 for AME-9A-3678"
click at [750, 558] on button "Save" at bounding box center [703, 557] width 193 height 27
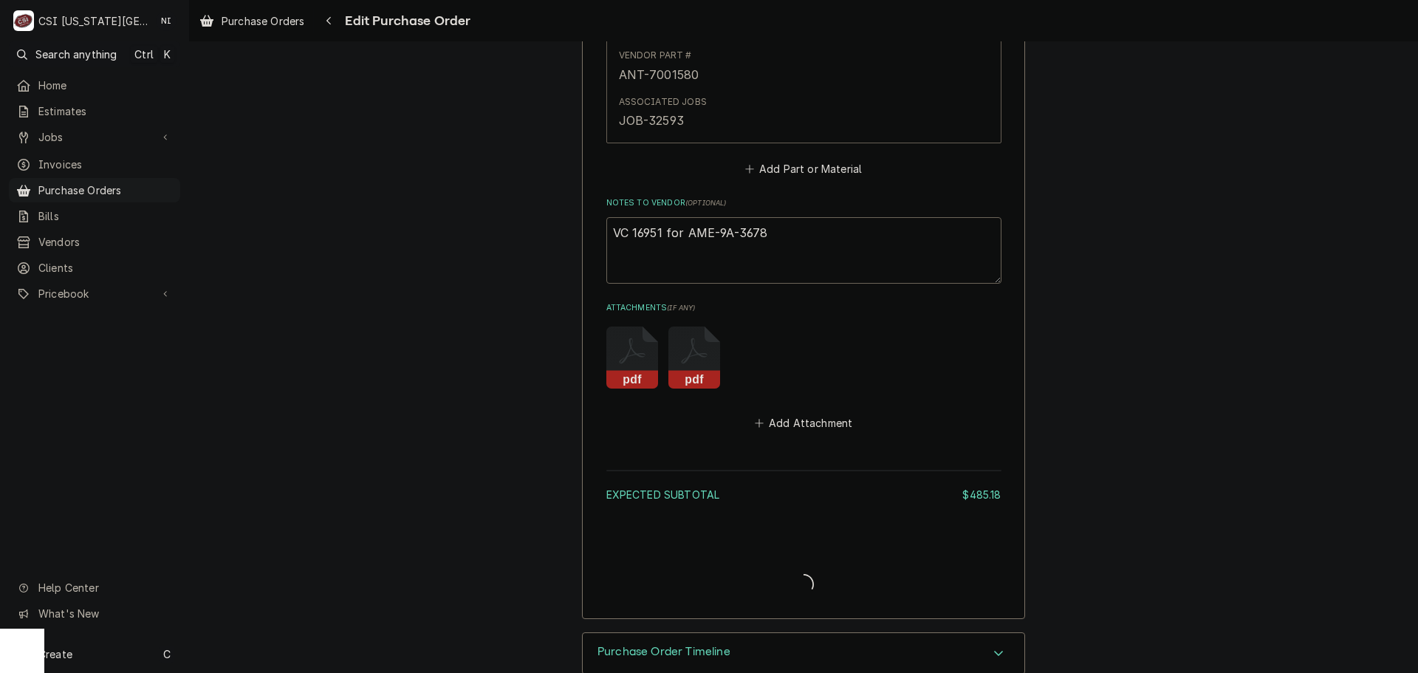
type textarea "x"
